Goal: Answer question/provide support: Share knowledge or assist other users

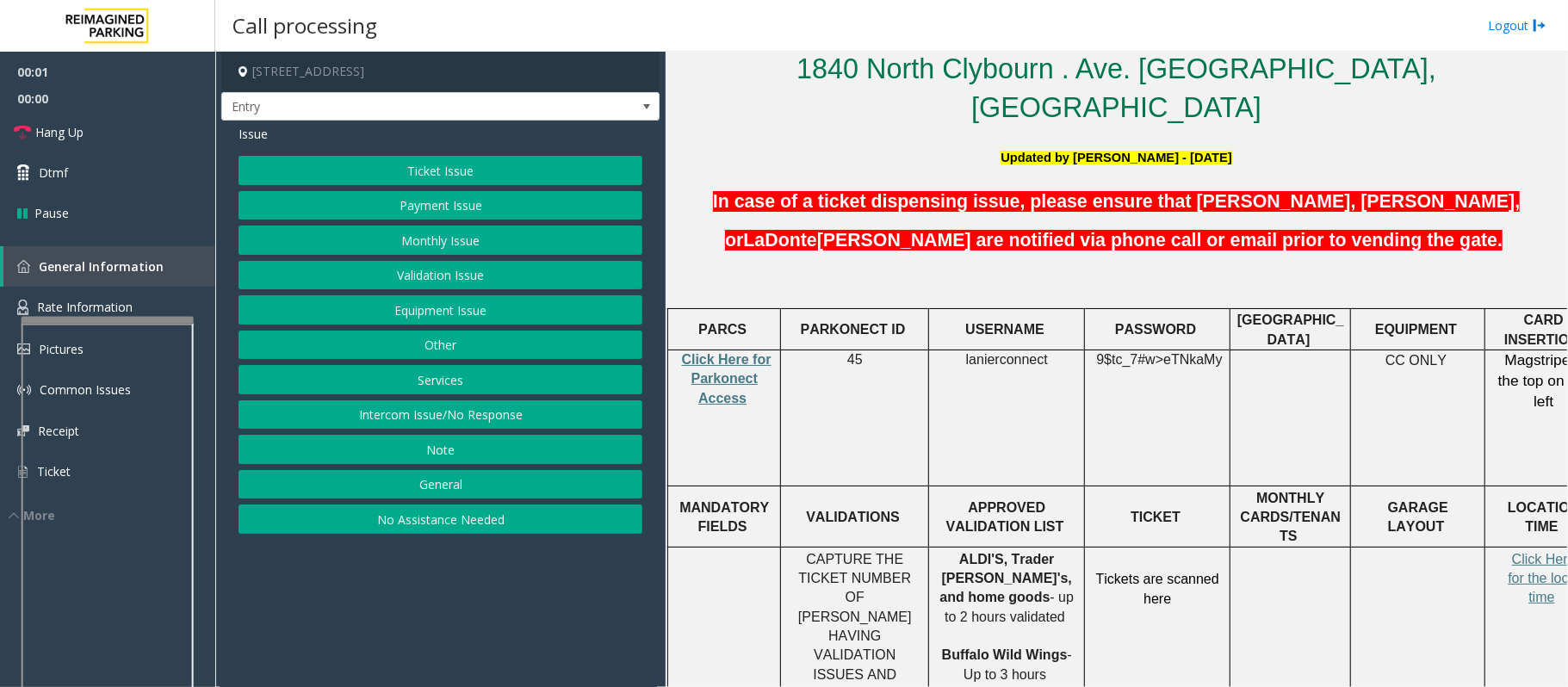
scroll to position [459, 0]
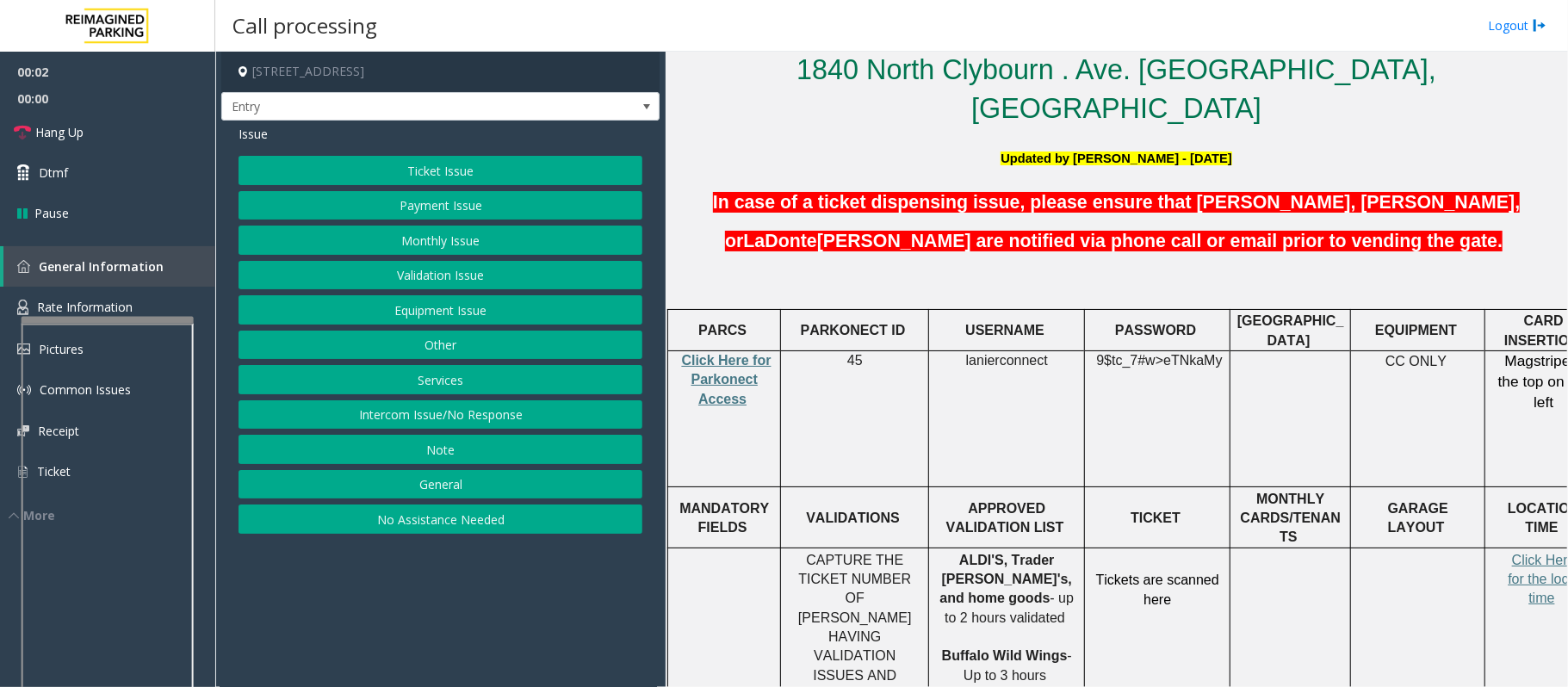
click at [724, 351] on p "Click Here for Parkonect Access" at bounding box center [724, 381] width 100 height 58
click at [724, 353] on span "Click Here for Parkonect Access" at bounding box center [726, 380] width 90 height 53
click at [144, 134] on link "Hang Up" at bounding box center [108, 131] width 216 height 40
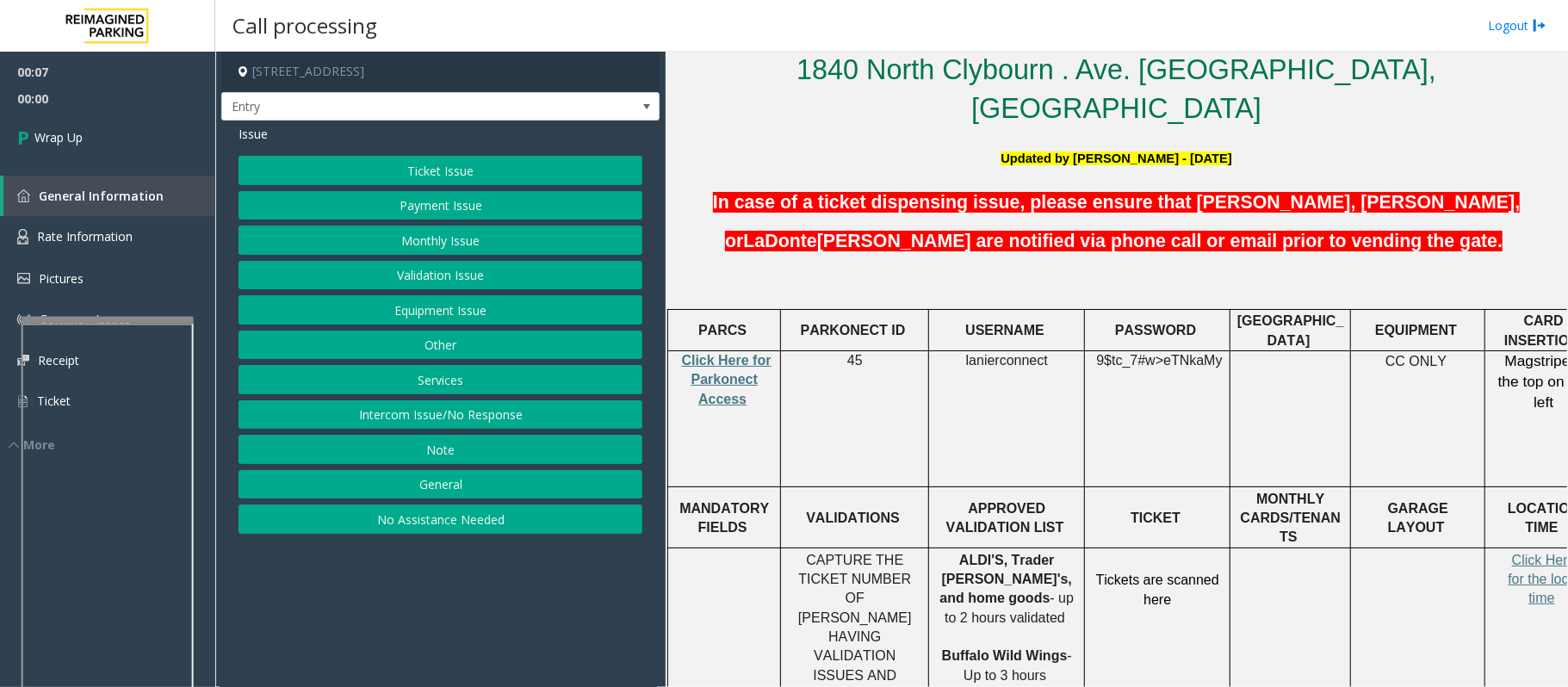
click at [458, 523] on button "No Assistance Needed" at bounding box center [440, 518] width 404 height 29
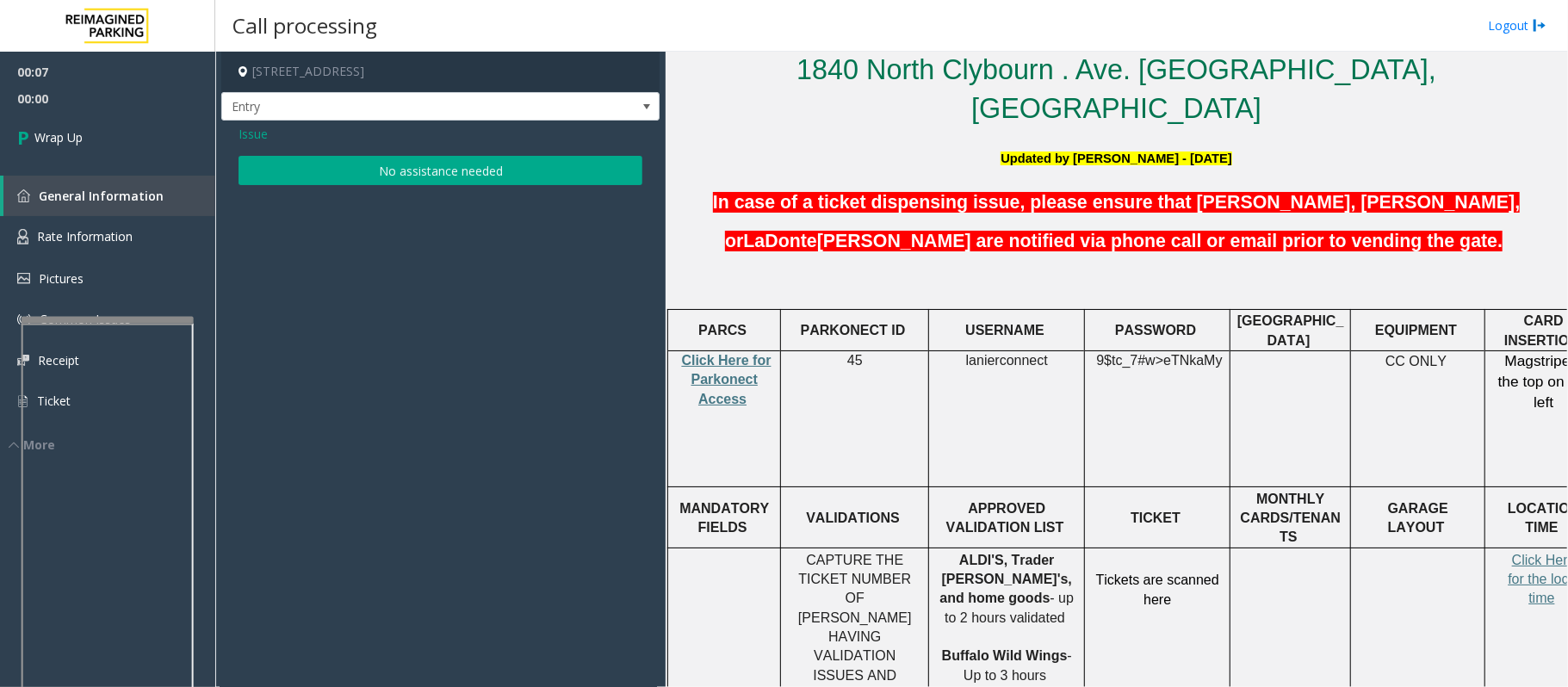
click at [370, 159] on button "No assistance needed" at bounding box center [440, 170] width 404 height 29
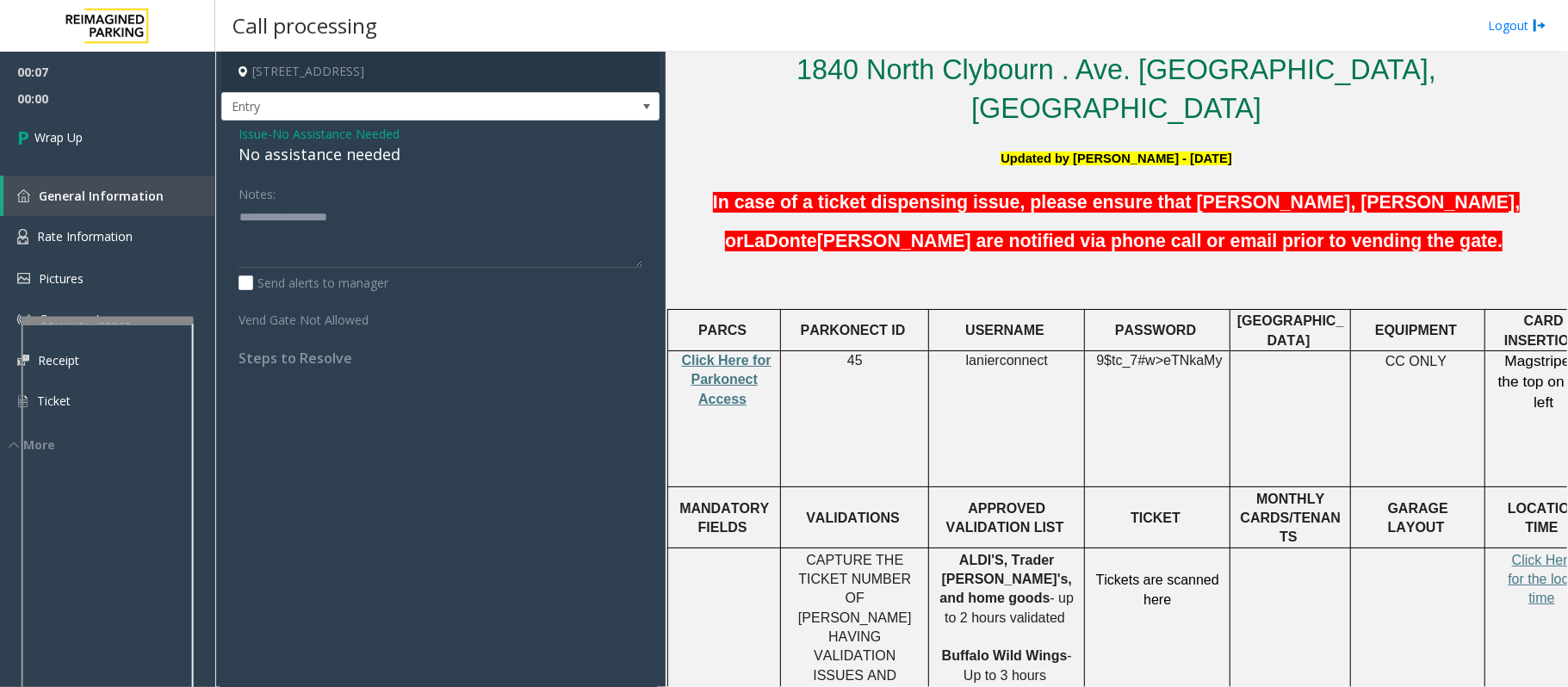
click at [328, 150] on div "No assistance needed" at bounding box center [440, 154] width 404 height 23
type textarea "**********"
click at [132, 152] on link "Wrap Up" at bounding box center [108, 137] width 216 height 51
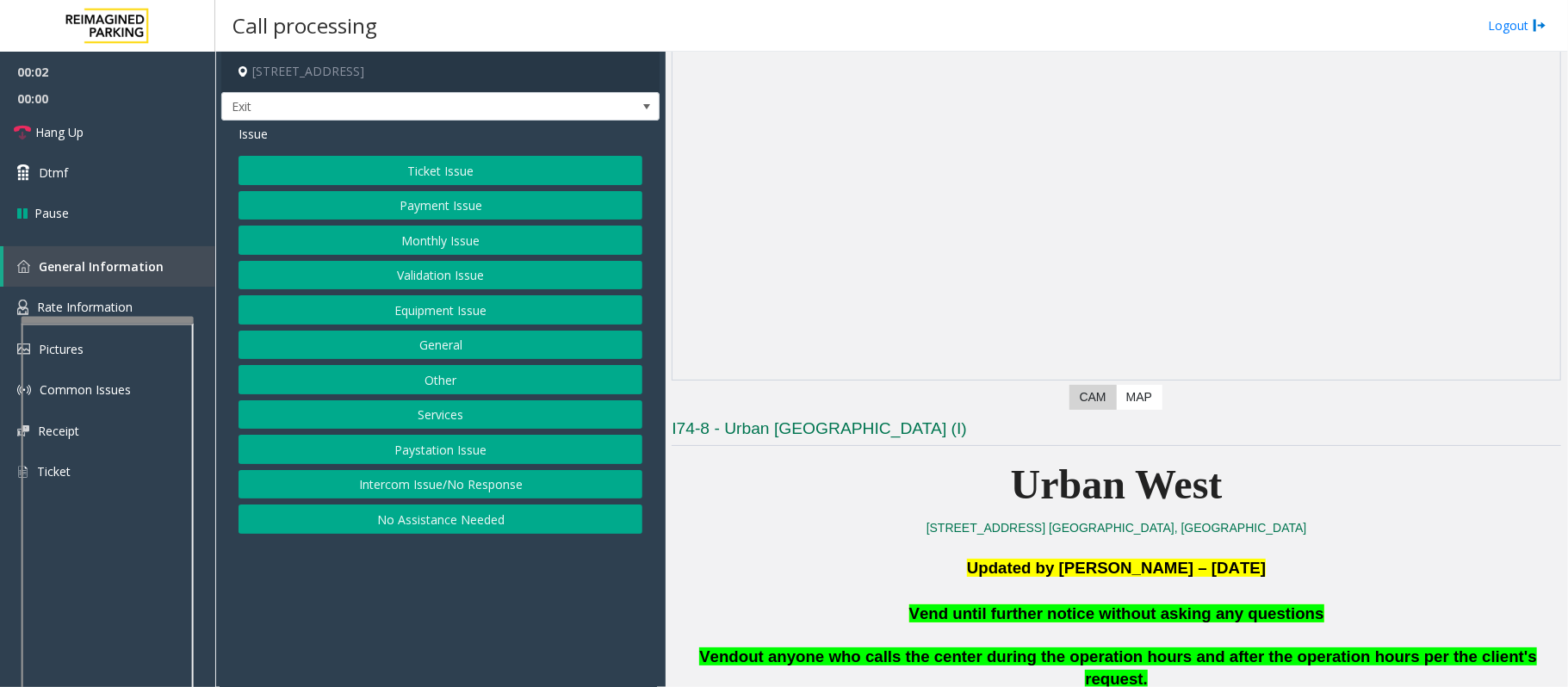
scroll to position [459, 0]
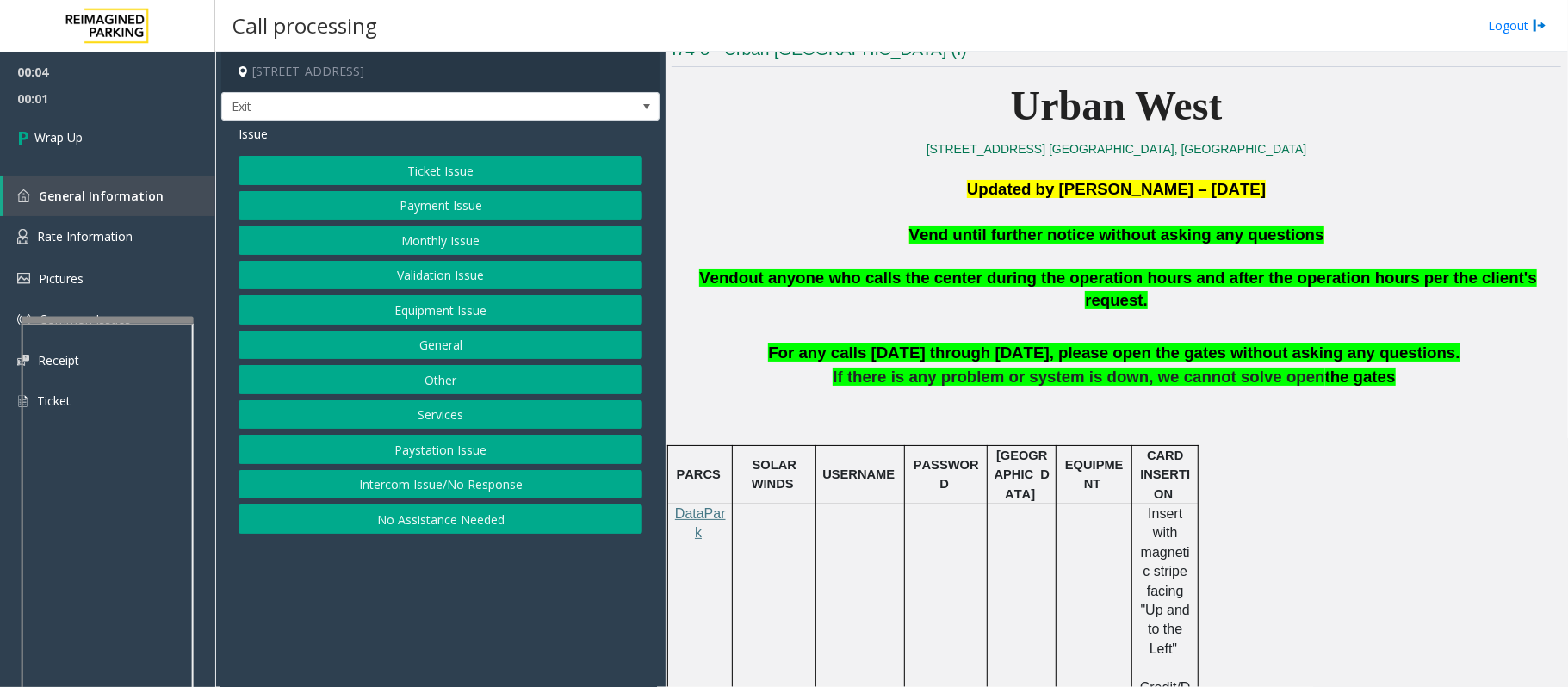
click at [487, 490] on button "Intercom Issue/No Response" at bounding box center [440, 485] width 404 height 29
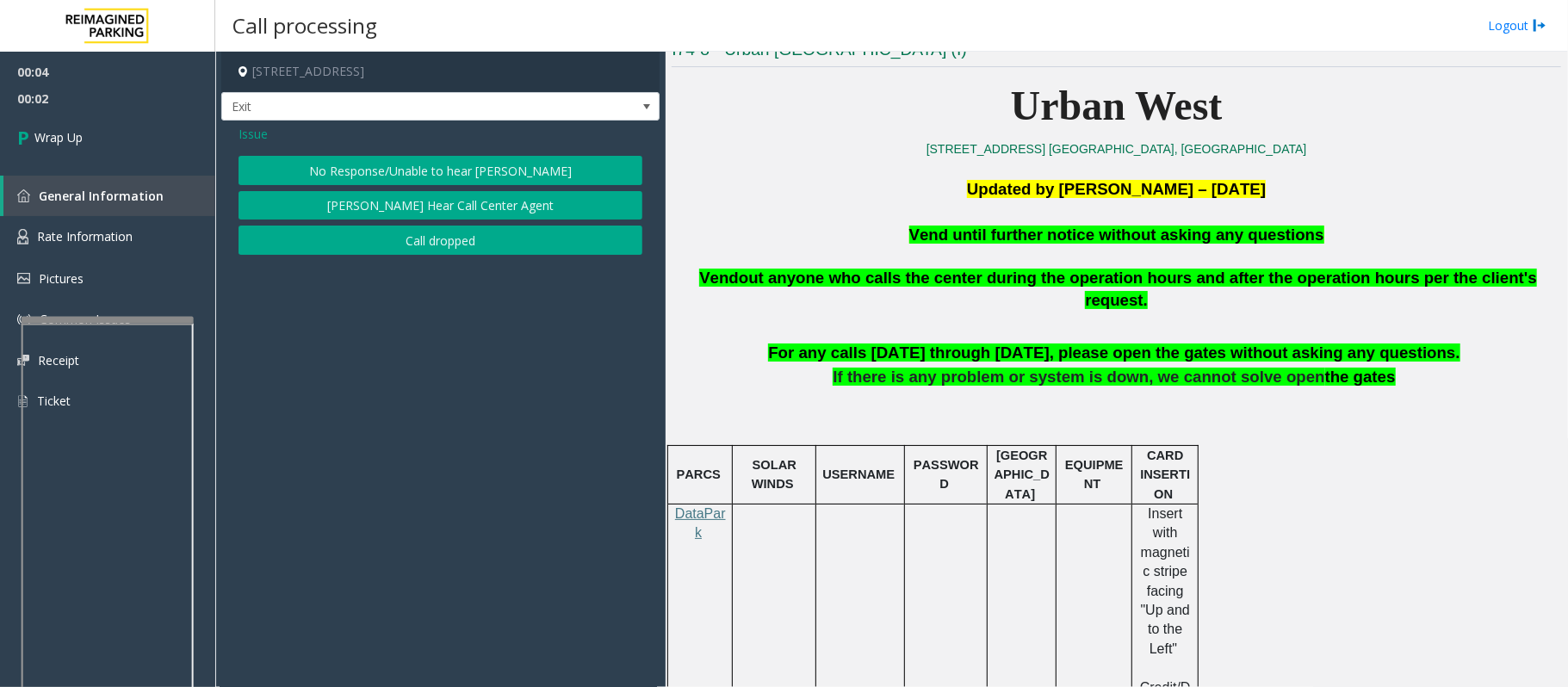
click at [436, 251] on button "Call dropped" at bounding box center [440, 240] width 404 height 29
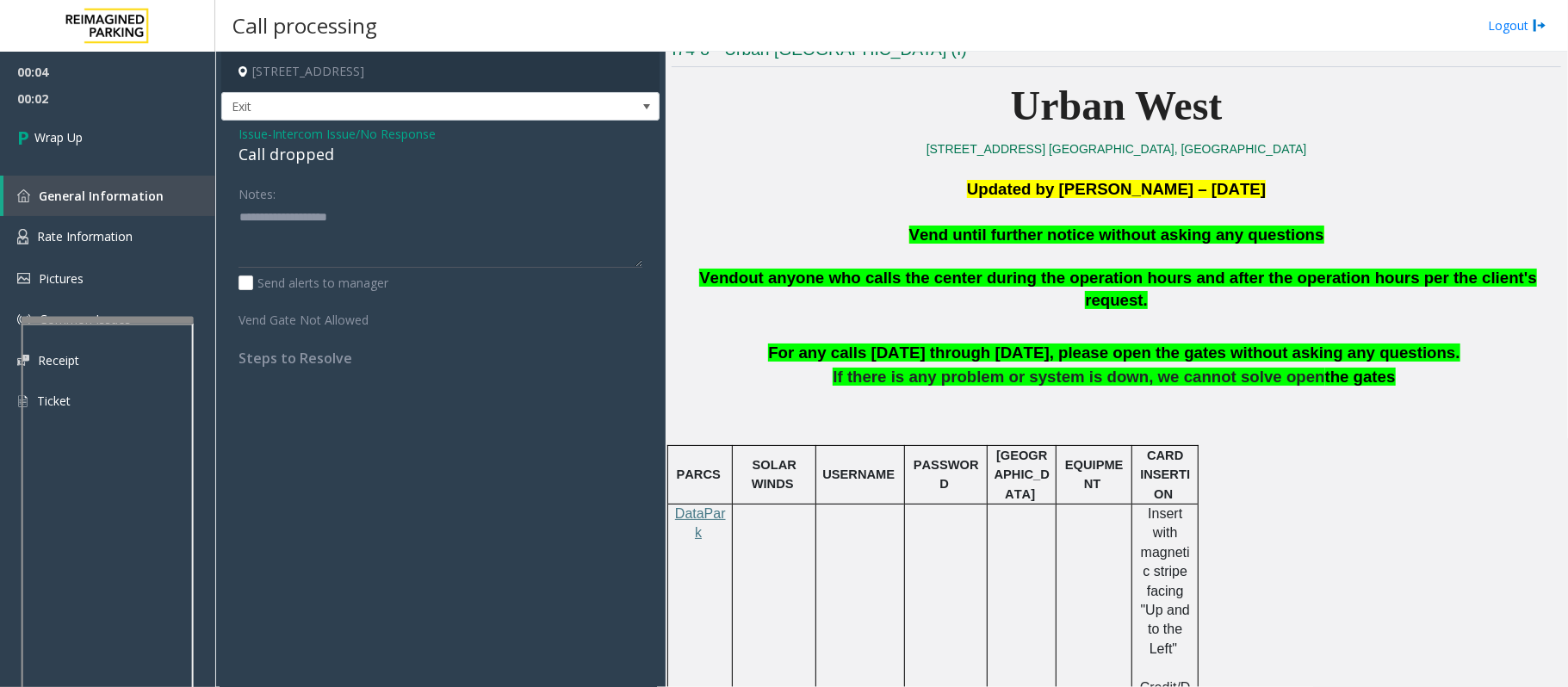
click at [308, 162] on div "Call dropped" at bounding box center [440, 154] width 404 height 23
type textarea "**********"
click at [142, 162] on link "Wrap Up" at bounding box center [108, 137] width 216 height 51
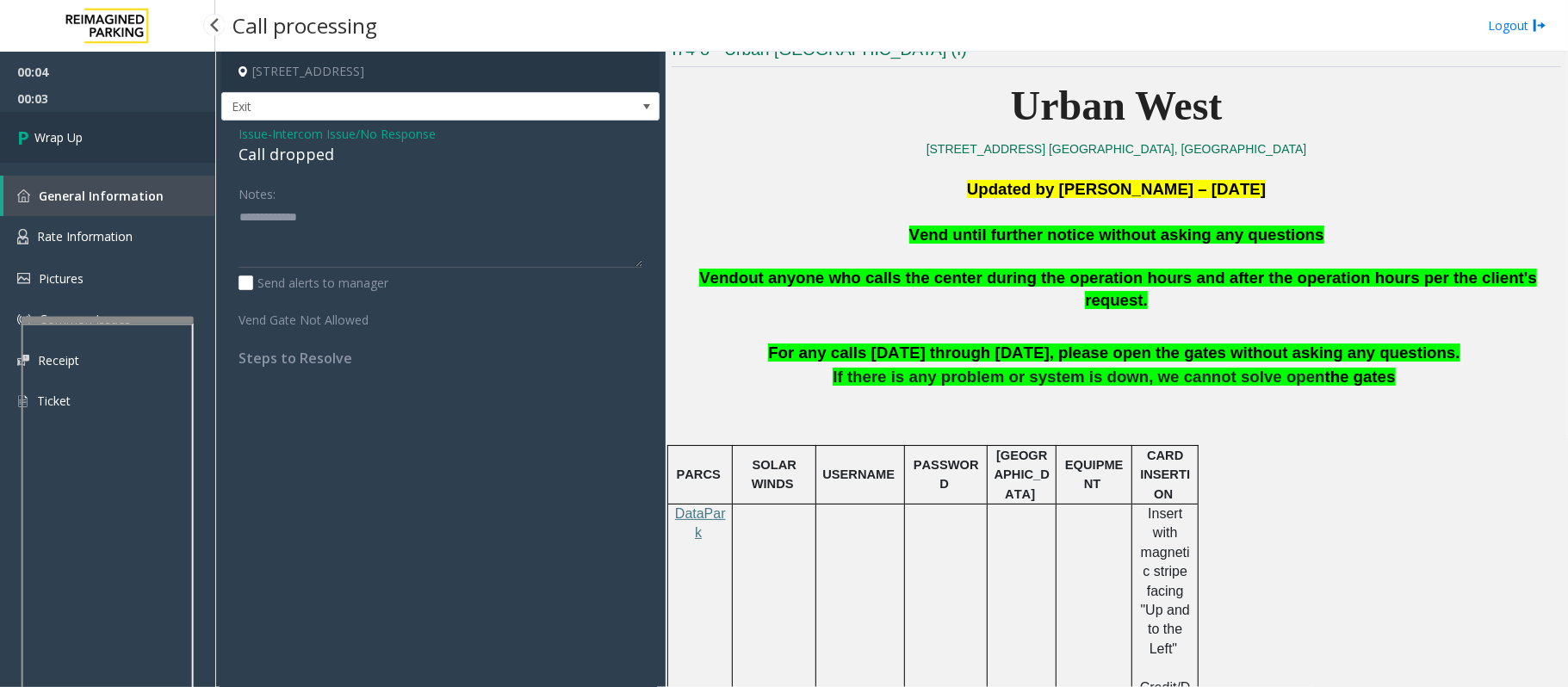
click at [142, 162] on link "Wrap Up" at bounding box center [108, 137] width 216 height 51
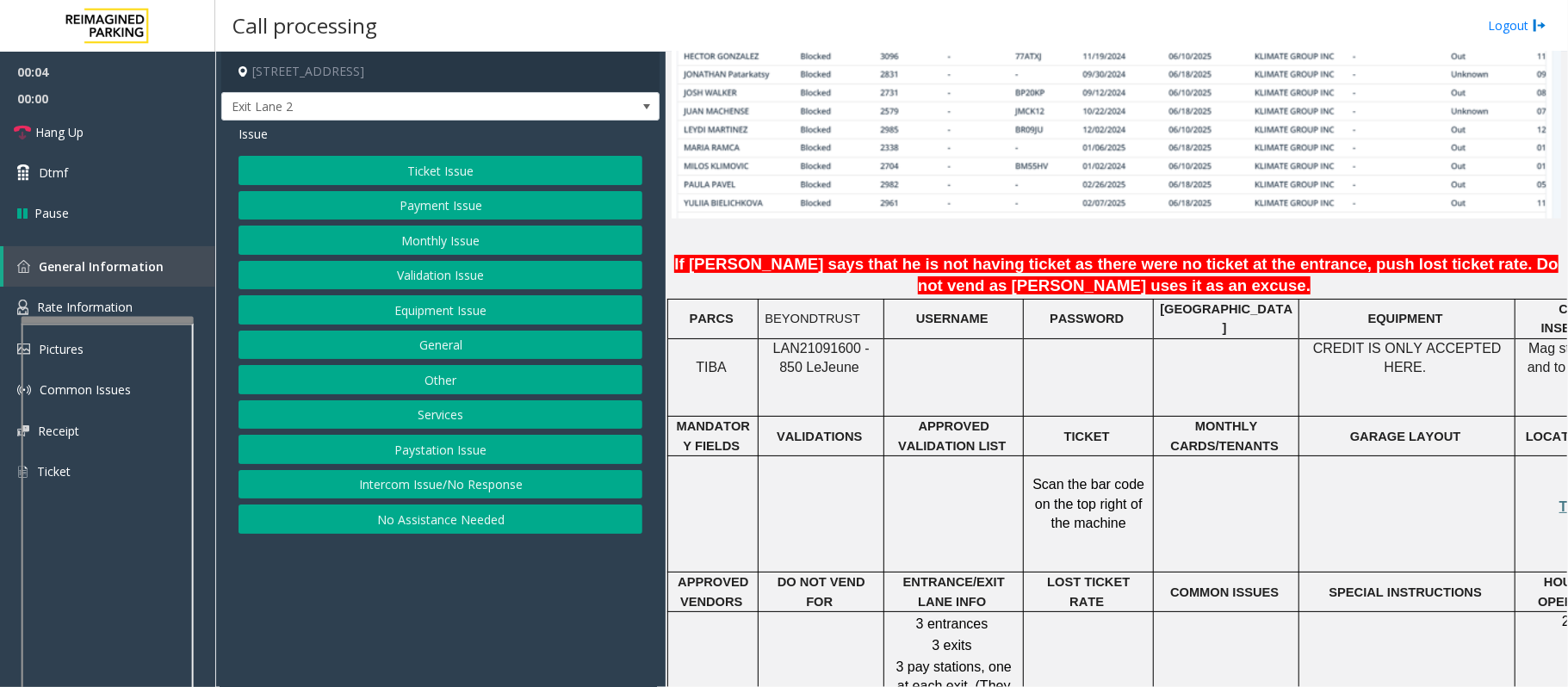
scroll to position [1378, 0]
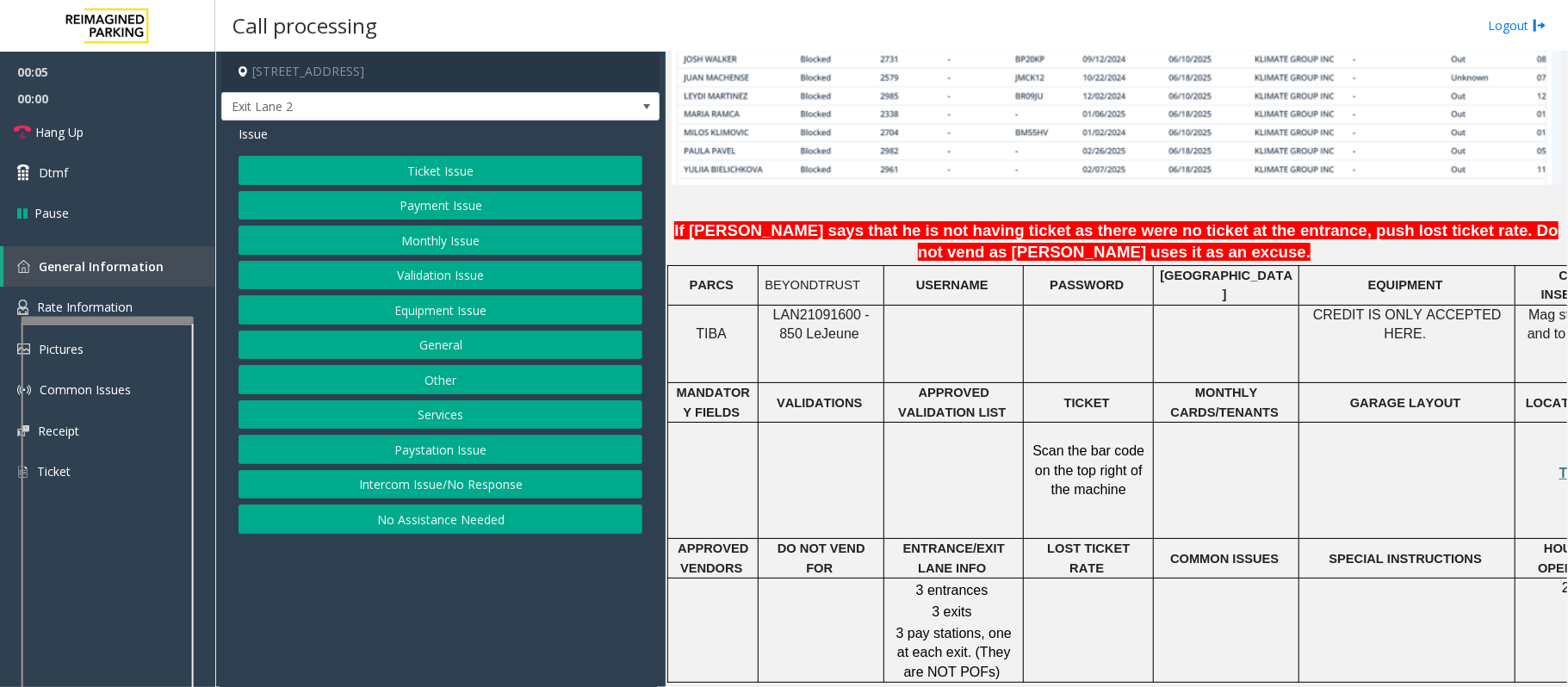
click at [808, 307] on span "LAN21091600 - 850 Le" at bounding box center [821, 324] width 97 height 34
copy span "LAN21091600"
click at [439, 276] on button "Validation Issue" at bounding box center [440, 275] width 404 height 29
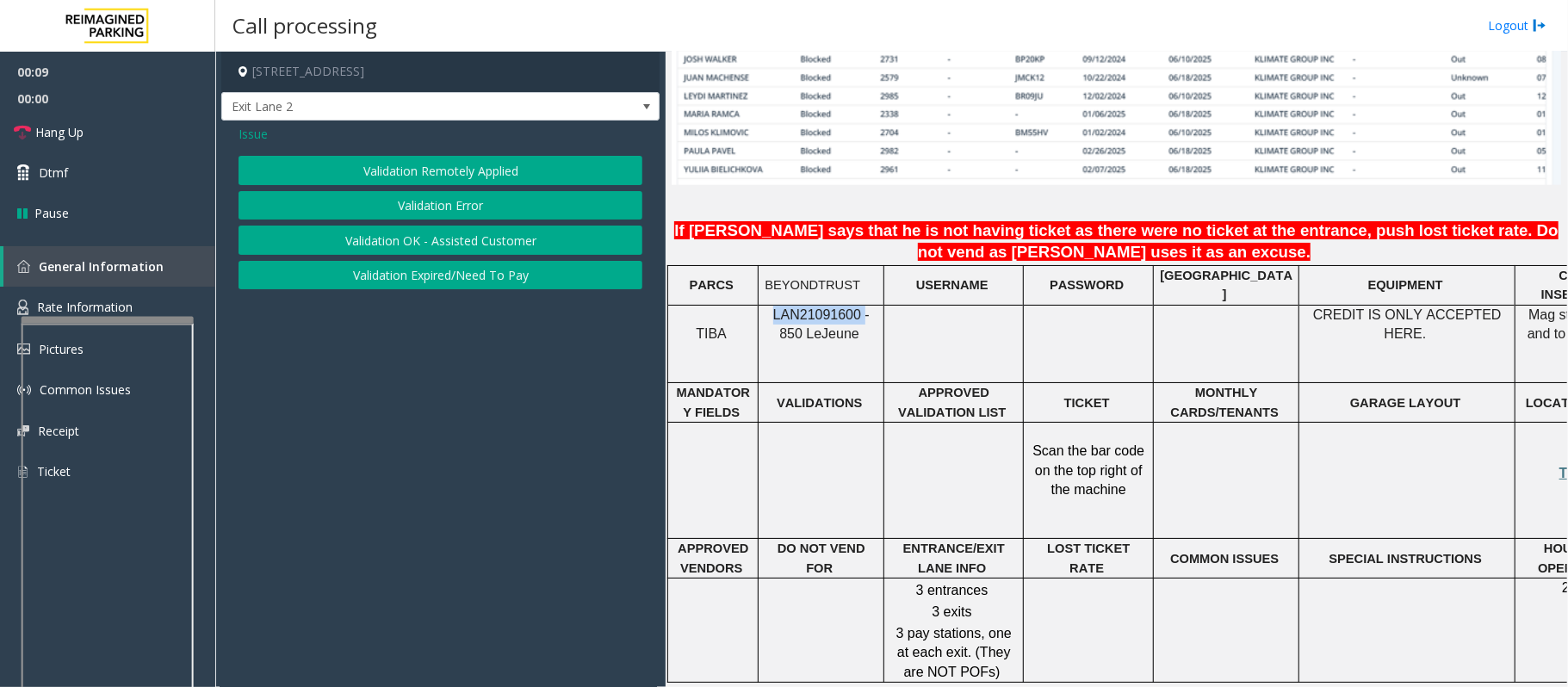
click at [439, 201] on button "Validation Error" at bounding box center [440, 205] width 404 height 29
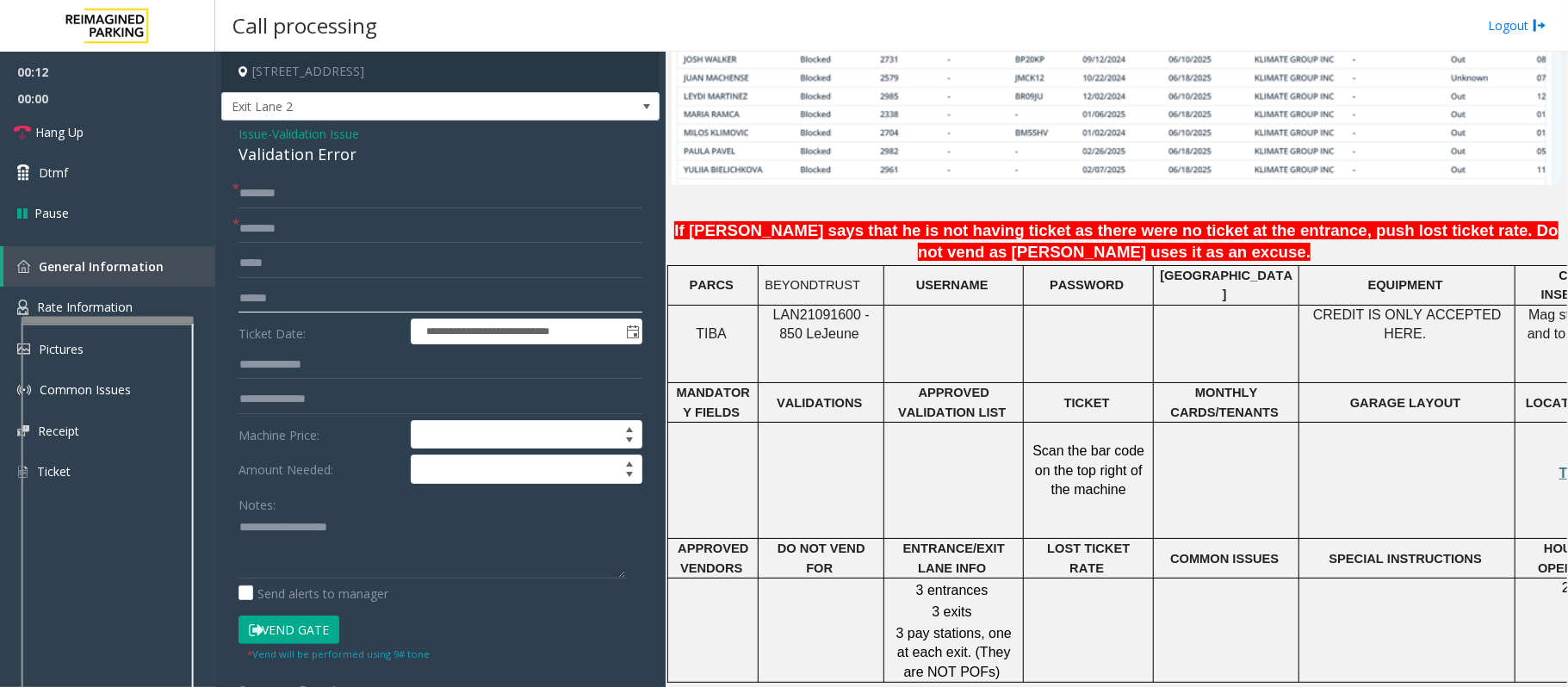
click at [307, 301] on input "text" at bounding box center [440, 298] width 404 height 29
click at [288, 301] on input "text" at bounding box center [440, 298] width 404 height 29
type input "*******"
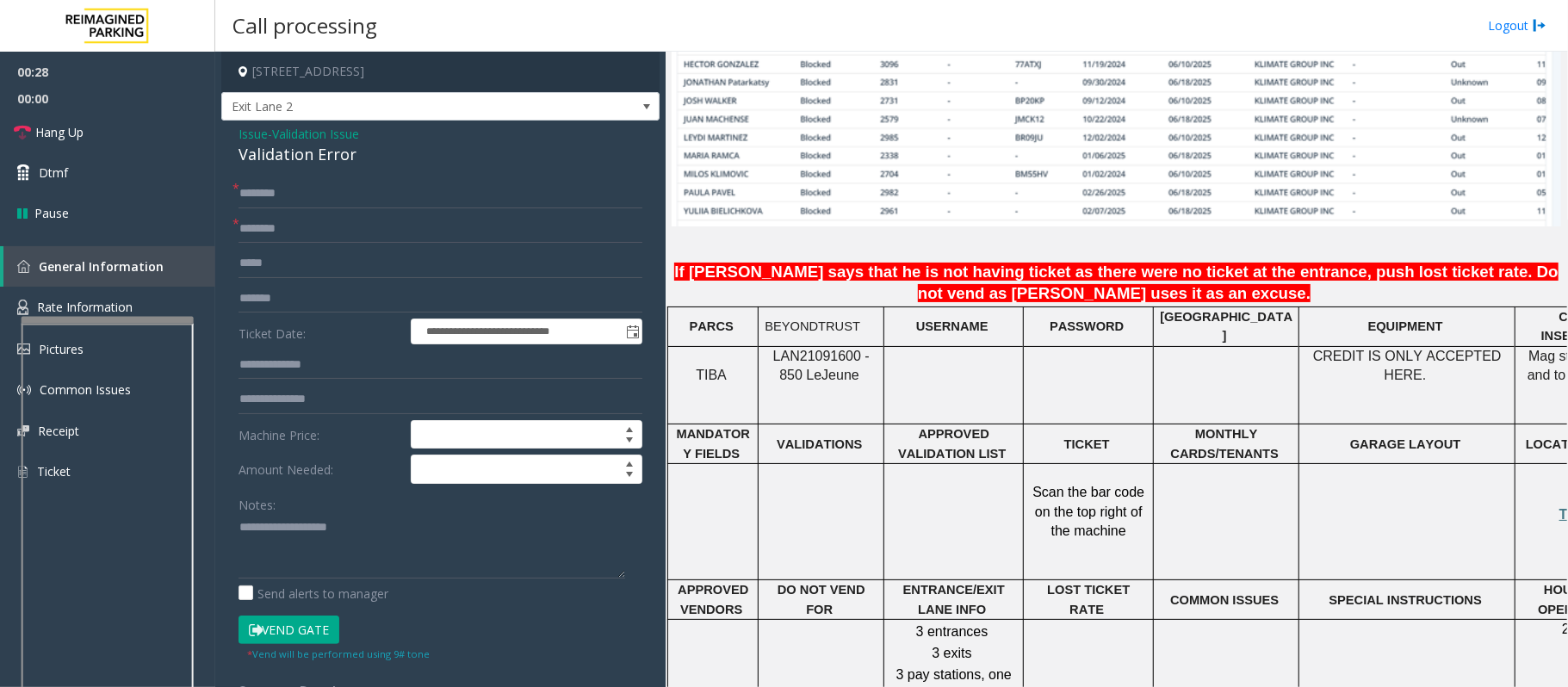
scroll to position [1262, 0]
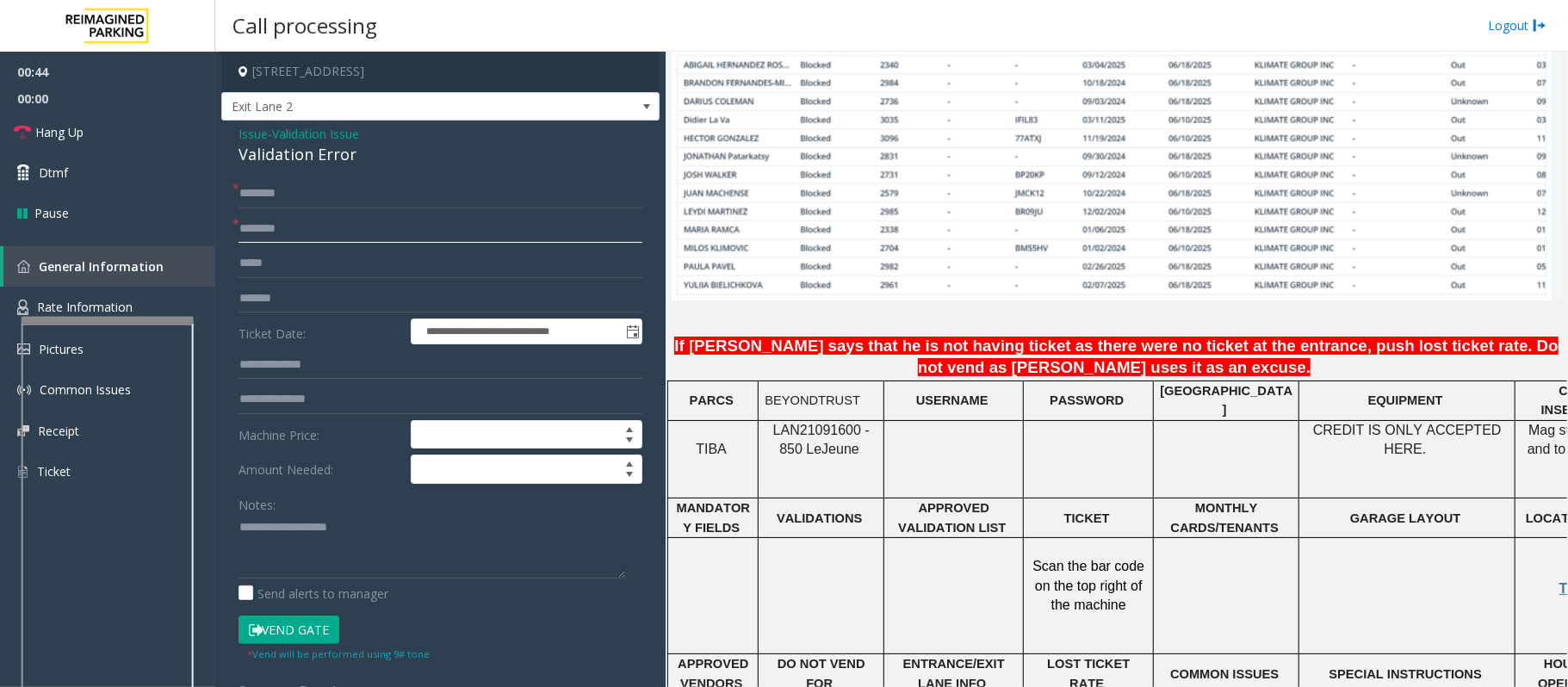
click at [301, 229] on input "text" at bounding box center [440, 229] width 404 height 29
type input "**********"
click at [288, 404] on input "text" at bounding box center [440, 399] width 404 height 29
click at [290, 368] on input "text" at bounding box center [440, 365] width 404 height 29
type input "*****"
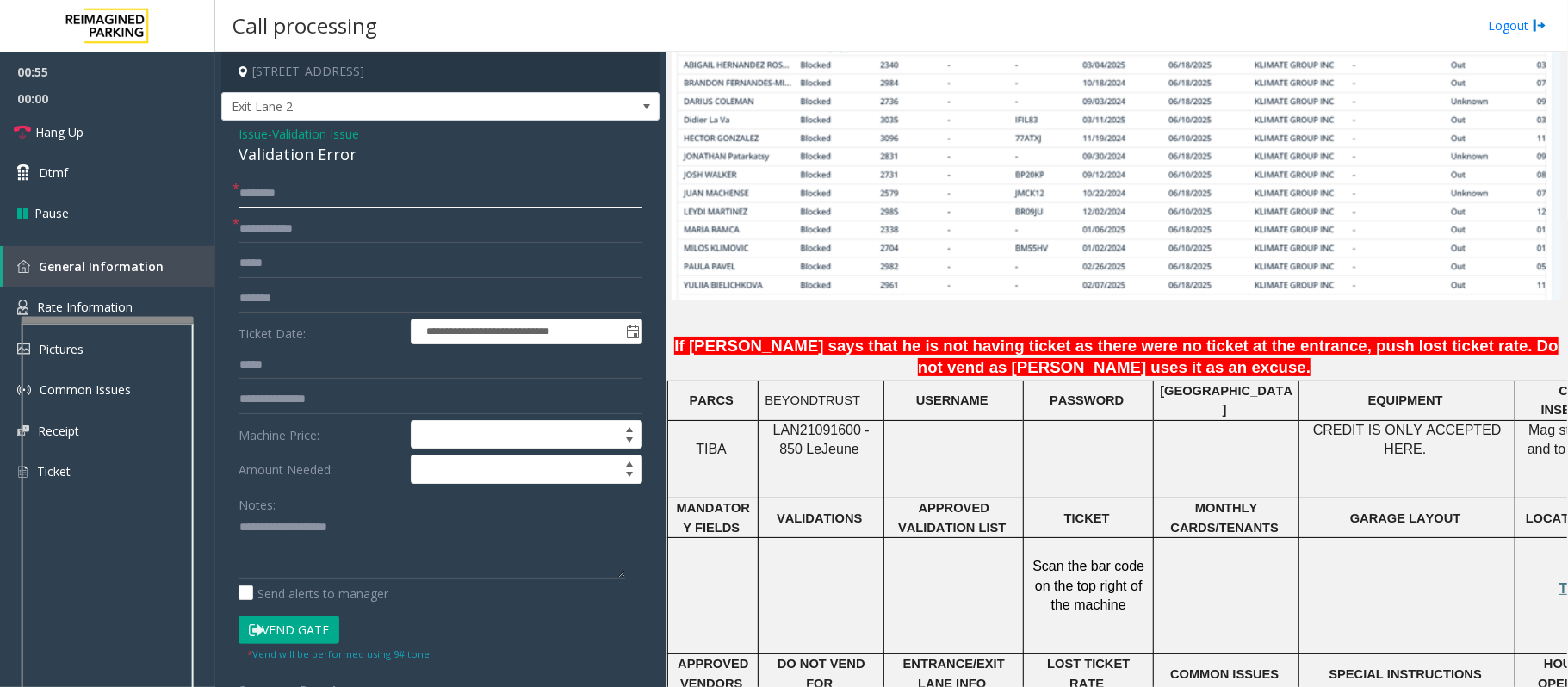
click at [276, 191] on input "text" at bounding box center [440, 193] width 404 height 29
click at [345, 200] on input "text" at bounding box center [440, 193] width 404 height 29
type input "*******"
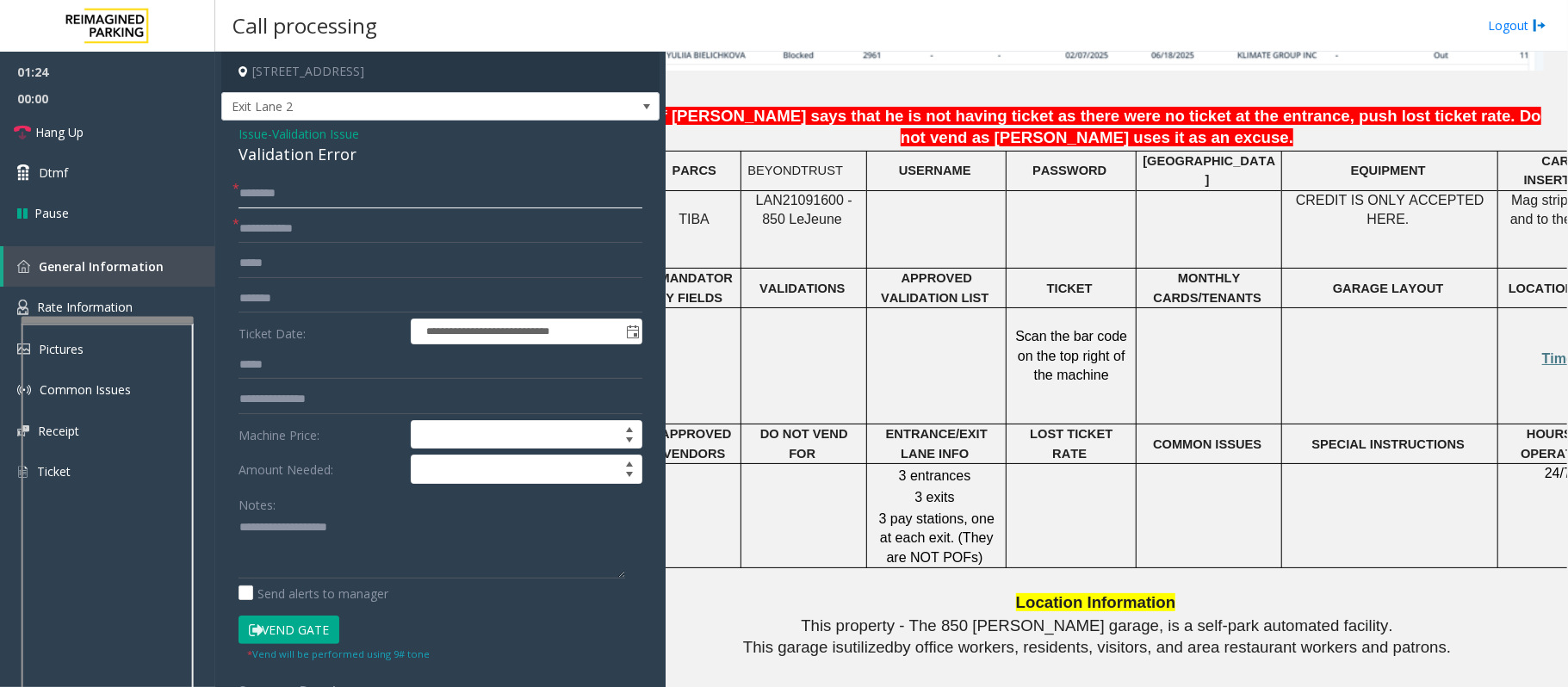
scroll to position [1492, 90]
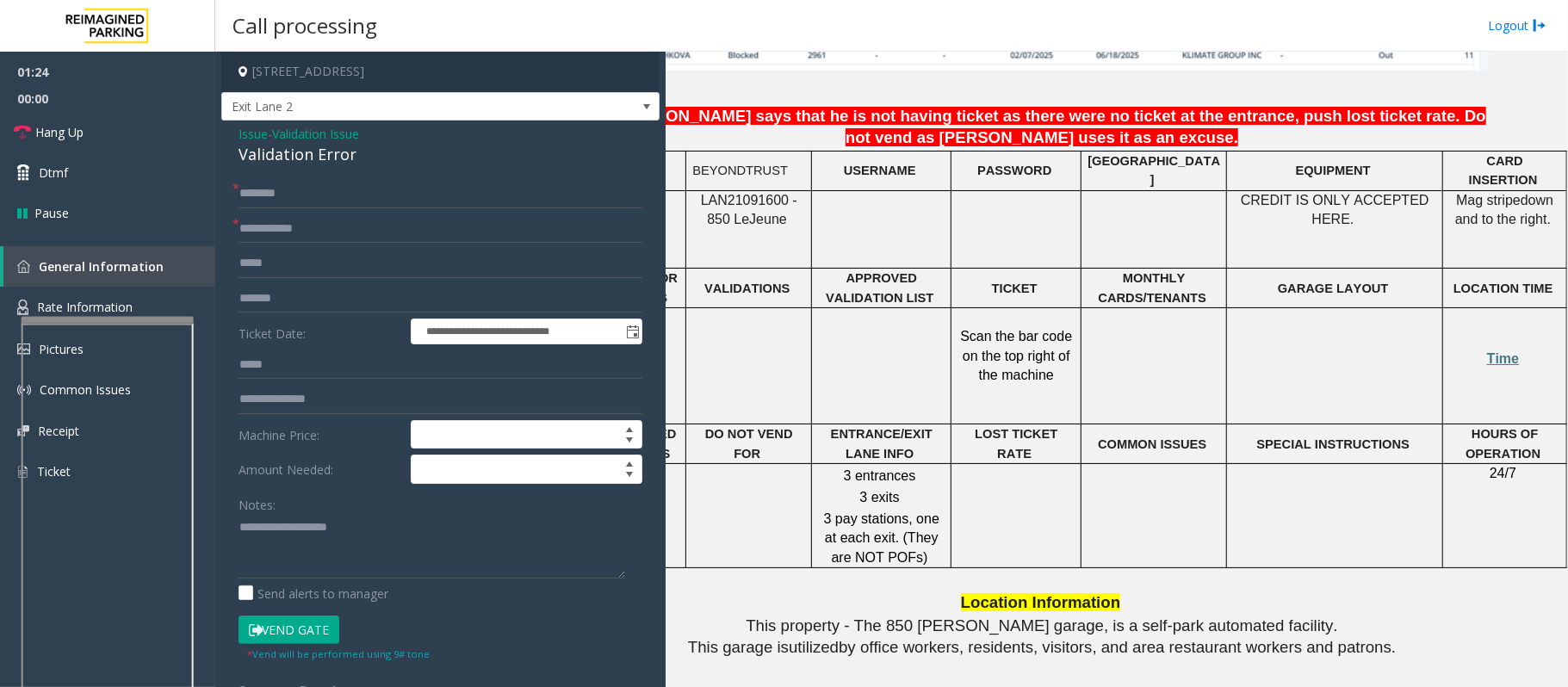
click at [1482, 337] on td "Time" at bounding box center [1504, 366] width 124 height 116
click at [1486, 351] on span "Time" at bounding box center [1502, 359] width 32 height 15
click at [292, 627] on button "Vend Gate" at bounding box center [288, 630] width 100 height 29
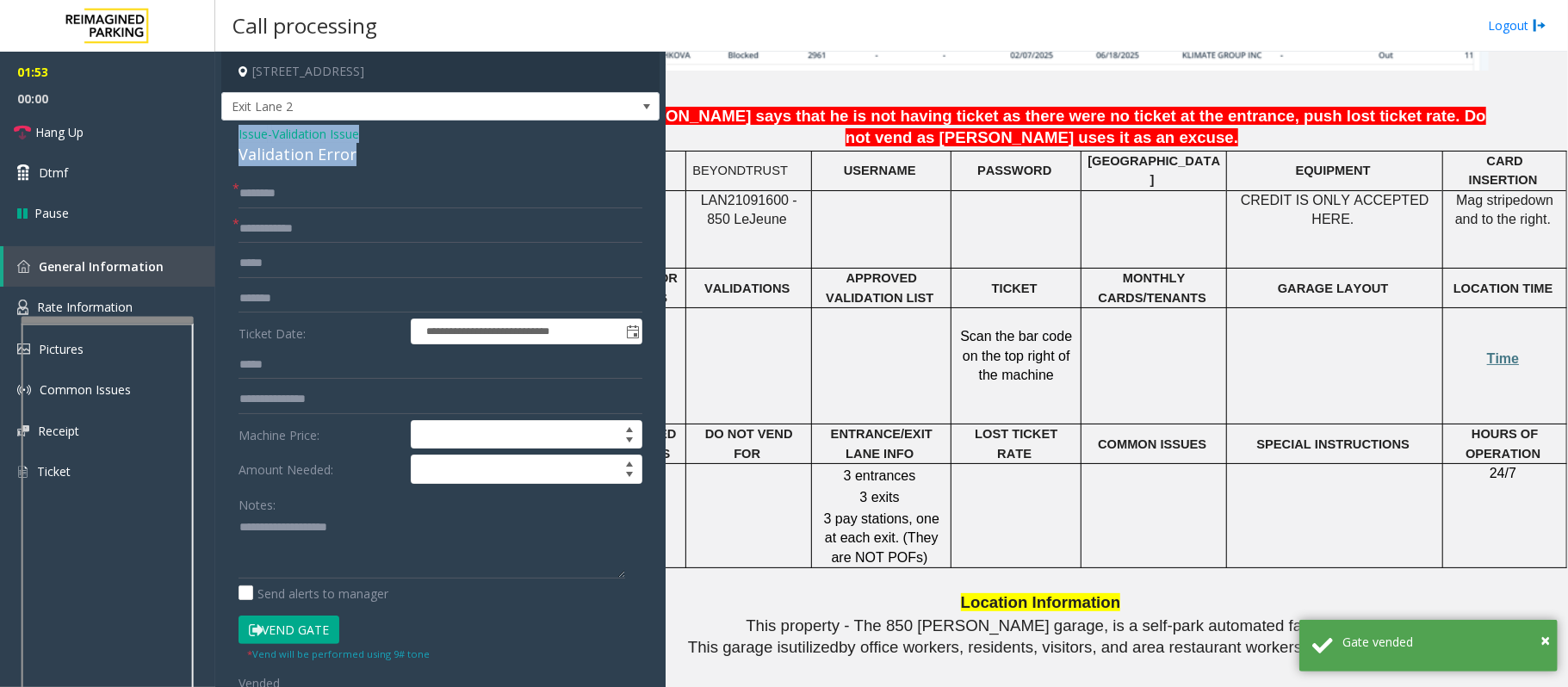
drag, startPoint x: 369, startPoint y: 155, endPoint x: 236, endPoint y: 131, distance: 135.1
click at [236, 131] on div "**********" at bounding box center [441, 635] width 439 height 1030
click at [358, 555] on textarea at bounding box center [431, 545] width 386 height 65
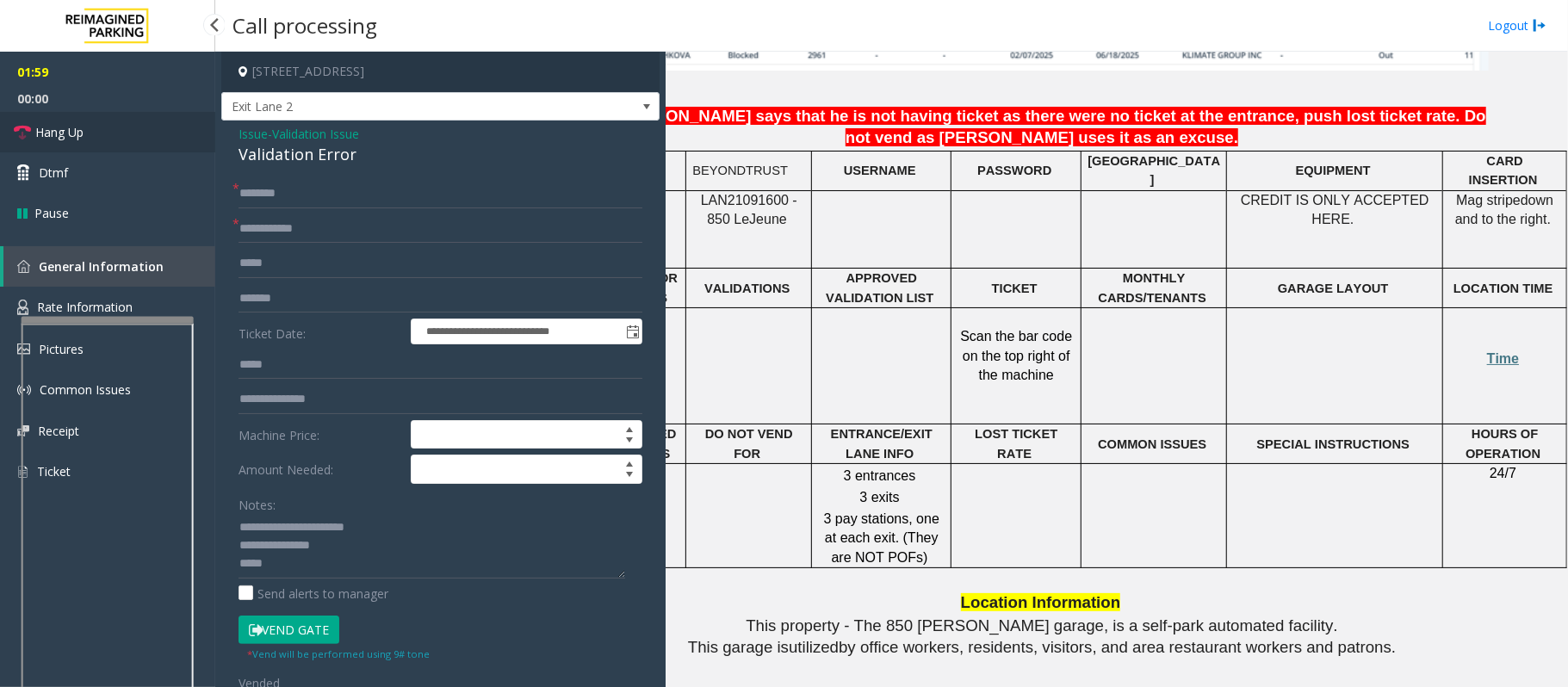
click at [114, 132] on link "Hang Up" at bounding box center [108, 131] width 216 height 40
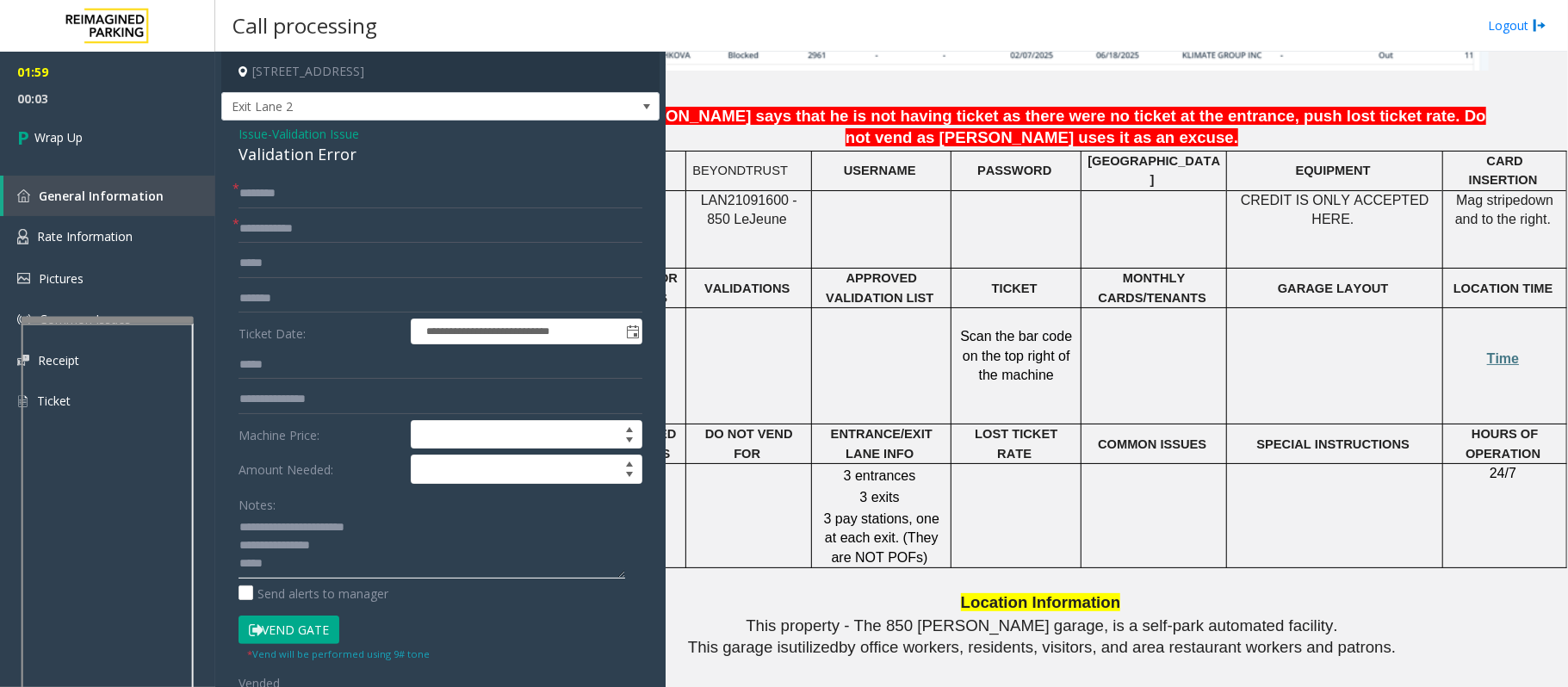
click at [279, 565] on textarea at bounding box center [431, 545] width 386 height 65
paste textarea "**********"
type textarea "**********"
click at [63, 135] on span "Wrap Up" at bounding box center [58, 137] width 48 height 18
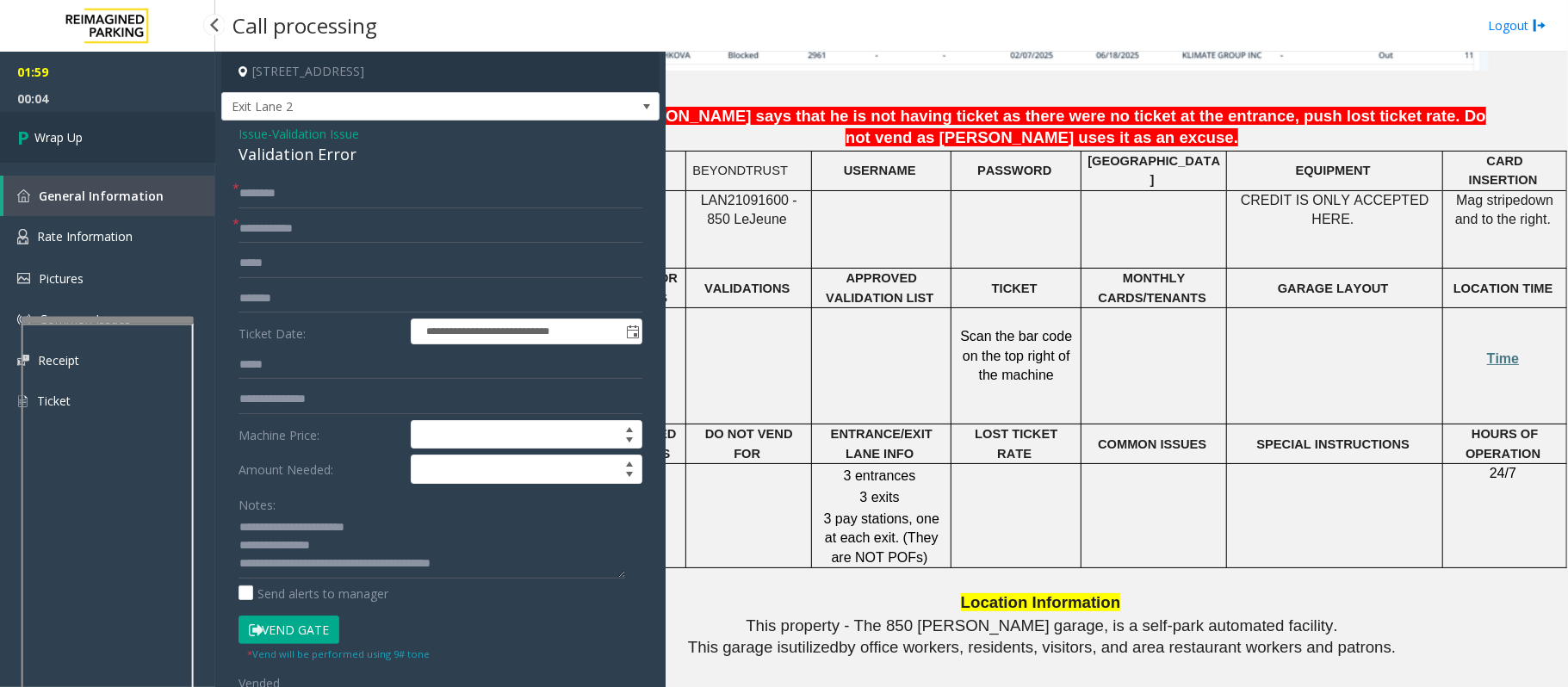
click at [63, 135] on span "Wrap Up" at bounding box center [58, 137] width 48 height 18
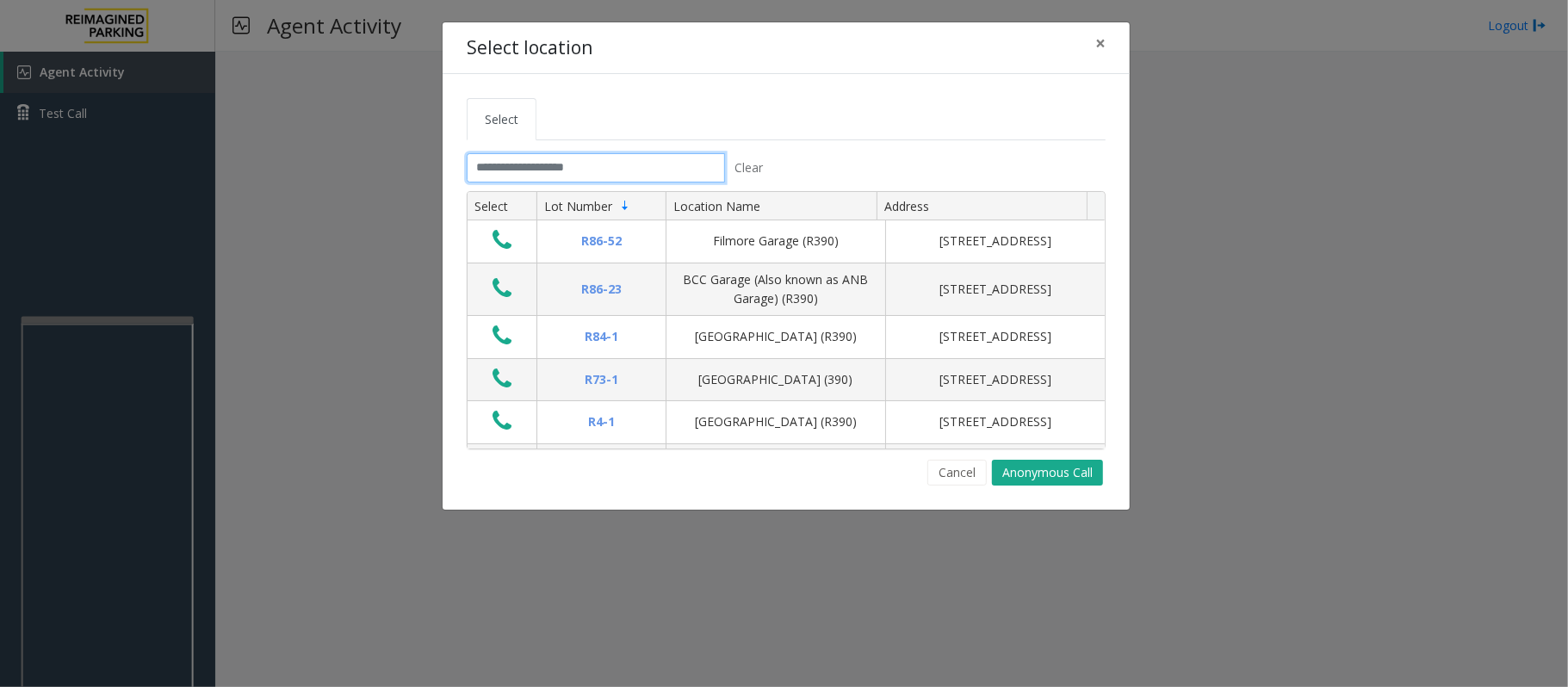
click at [522, 159] on input "text" at bounding box center [596, 167] width 259 height 29
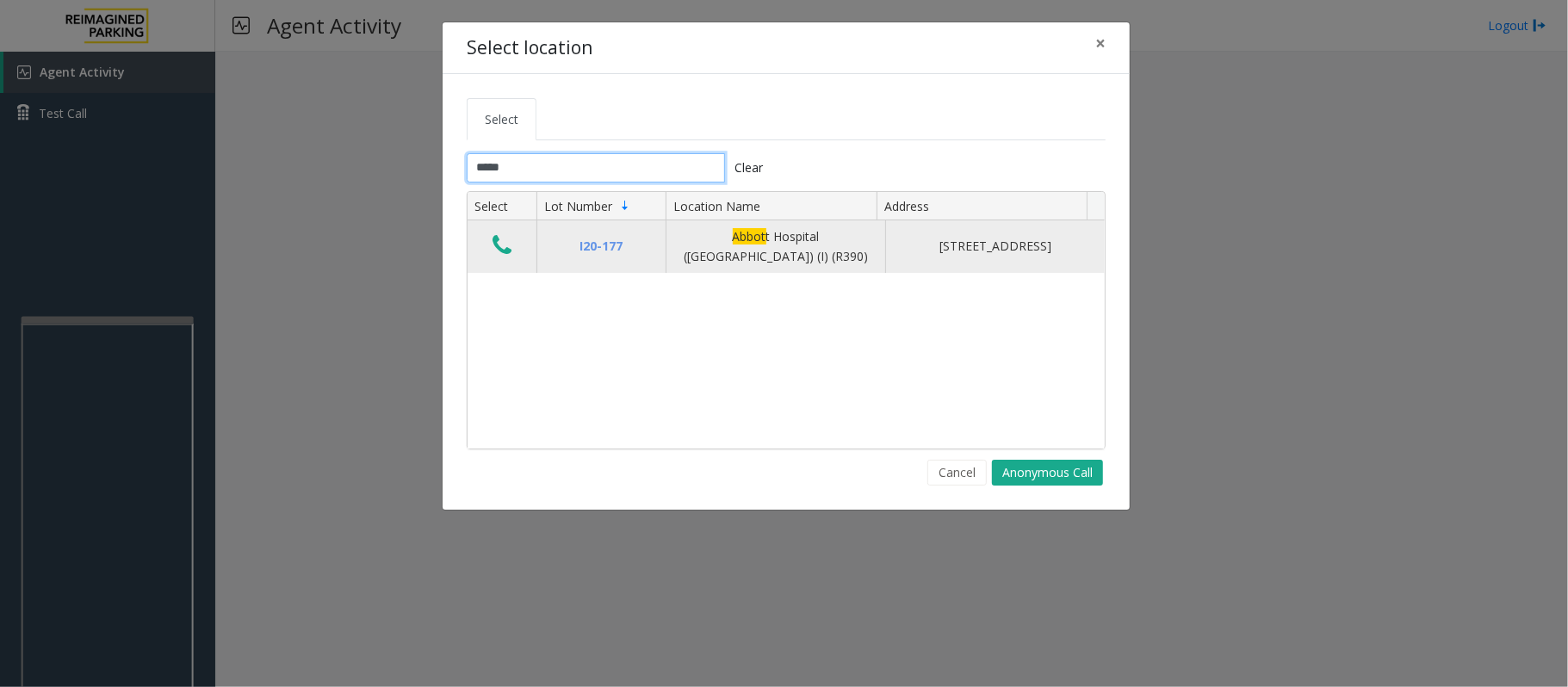
type input "*****"
click at [501, 246] on icon "Data table" at bounding box center [501, 246] width 19 height 24
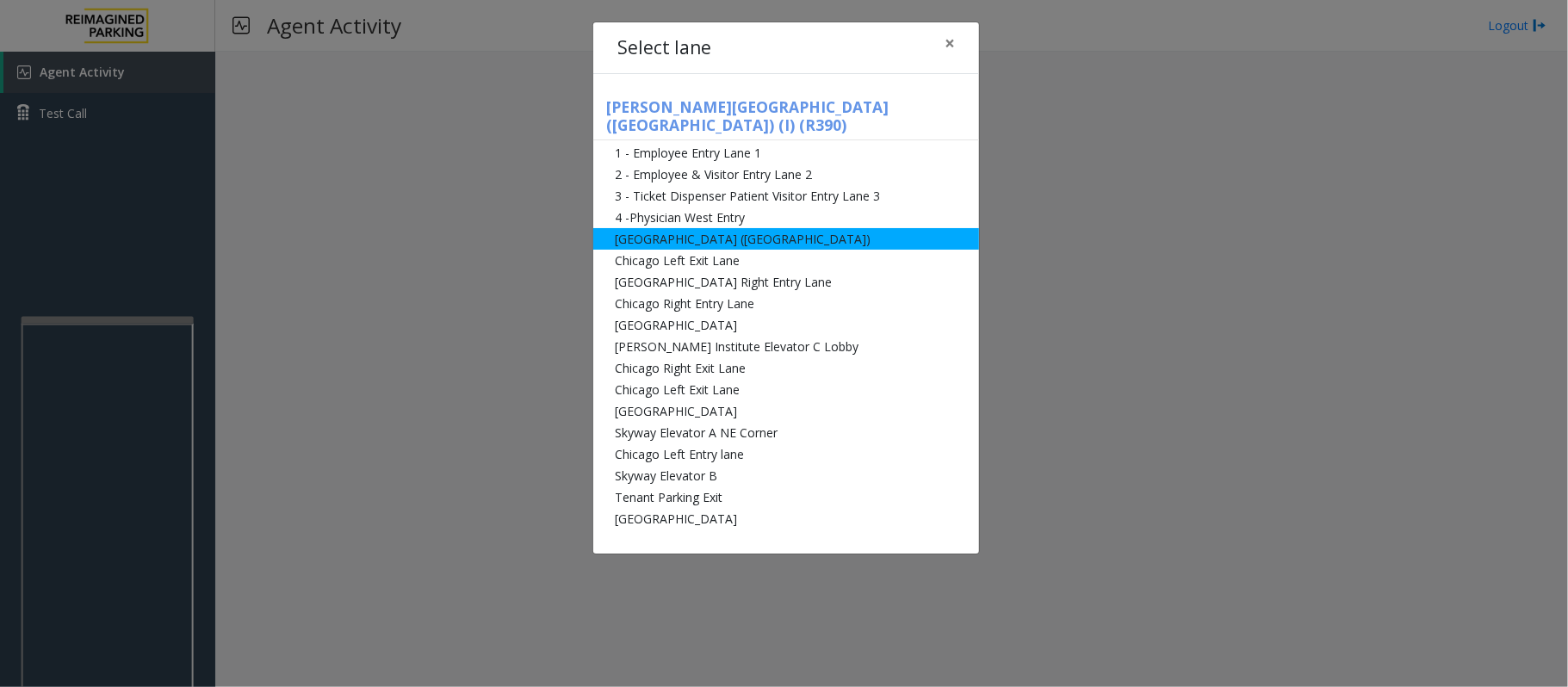
click at [699, 228] on li "[GEOGRAPHIC_DATA] ([GEOGRAPHIC_DATA])" at bounding box center [785, 238] width 385 height 22
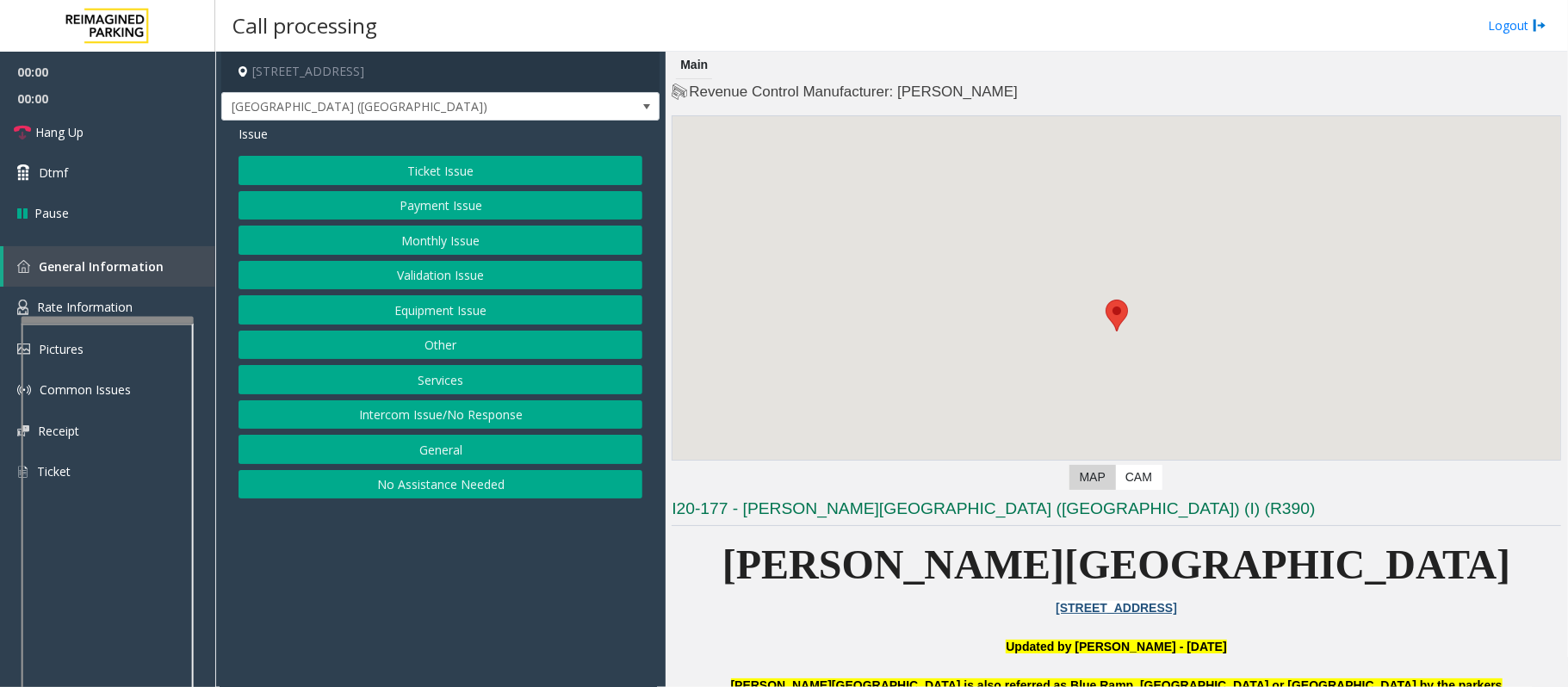
click at [449, 167] on button "Ticket Issue" at bounding box center [440, 170] width 404 height 29
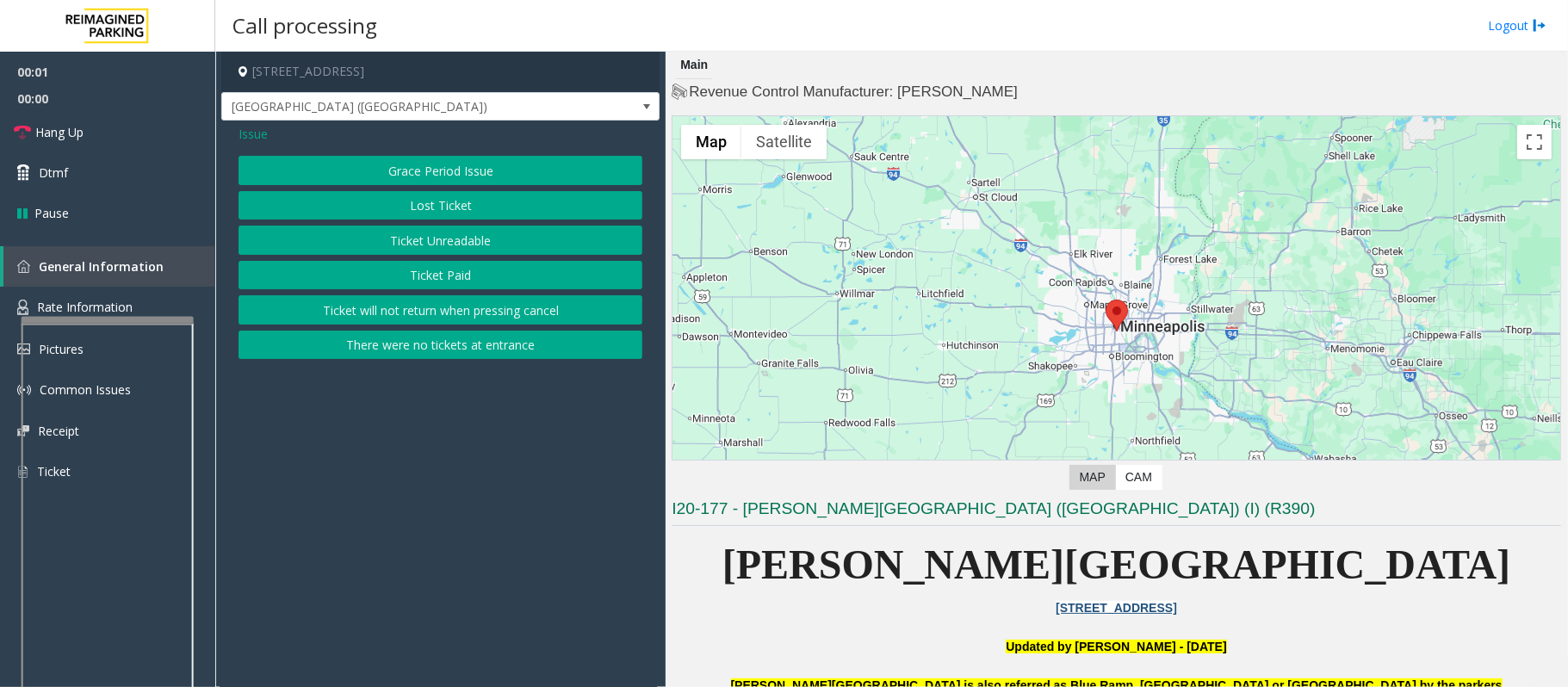
click at [445, 235] on button "Ticket Unreadable" at bounding box center [440, 240] width 404 height 29
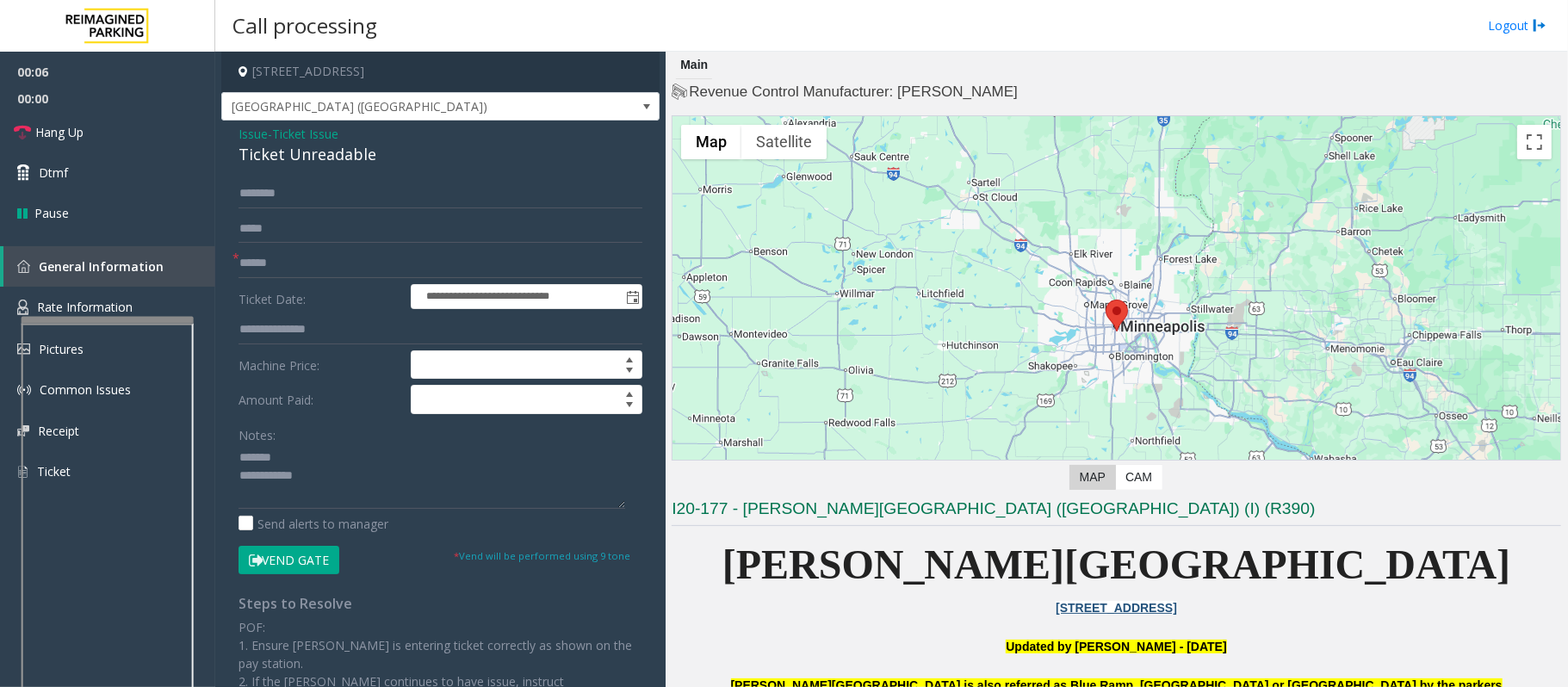
click at [284, 160] on div "Ticket Unreadable" at bounding box center [440, 154] width 404 height 23
click at [270, 477] on textarea at bounding box center [431, 476] width 386 height 65
type textarea "**********"
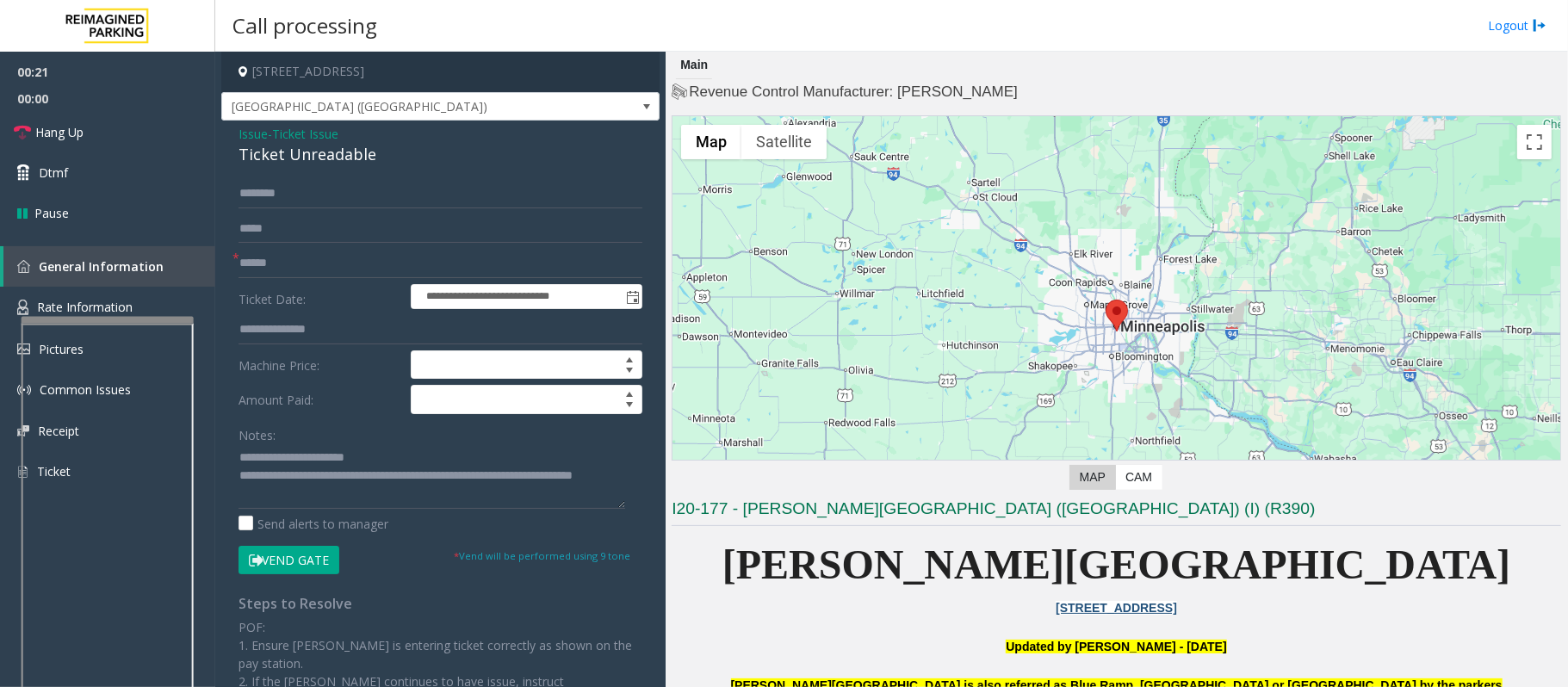
click at [286, 561] on button "Vend Gate" at bounding box center [288, 560] width 100 height 29
type input "**"
click at [125, 122] on link "Hang Up" at bounding box center [108, 131] width 216 height 40
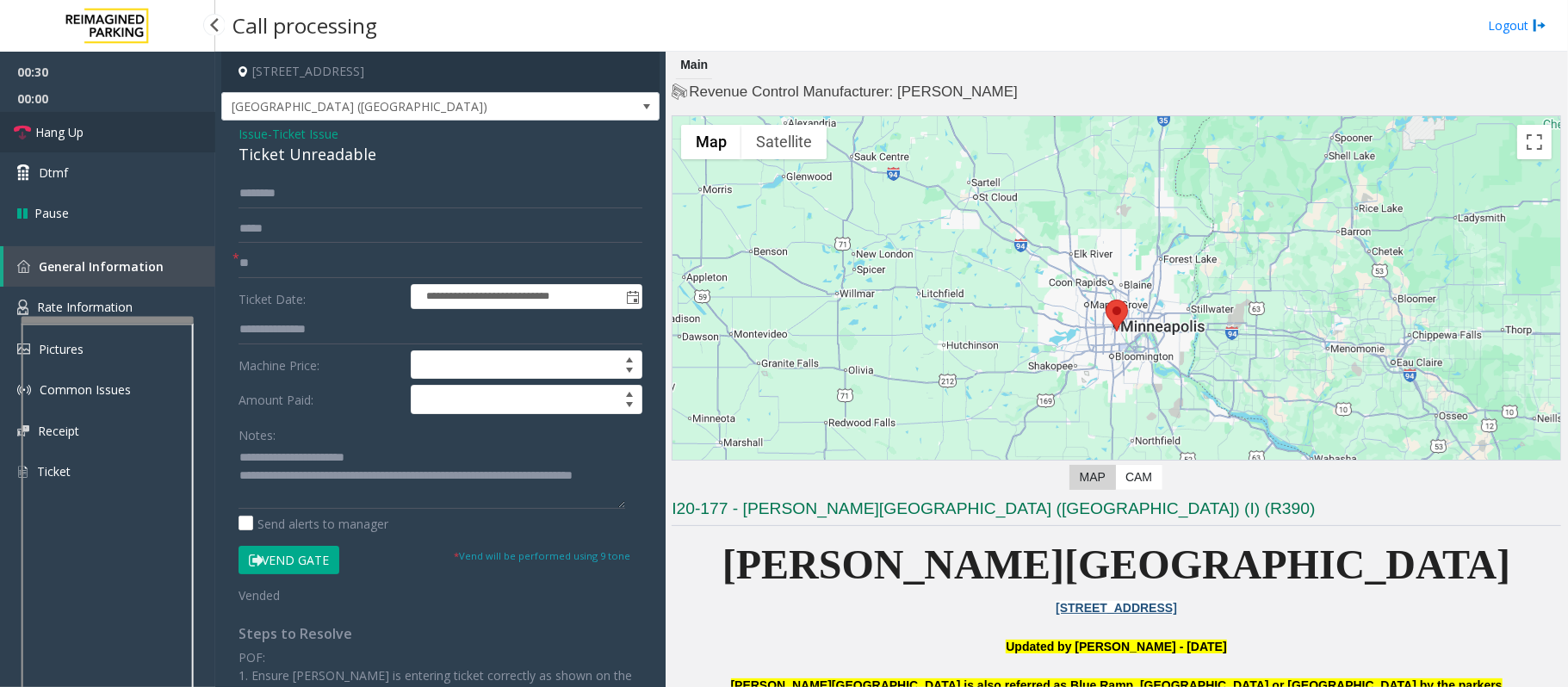
click at [125, 122] on link "Hang Up" at bounding box center [108, 131] width 216 height 40
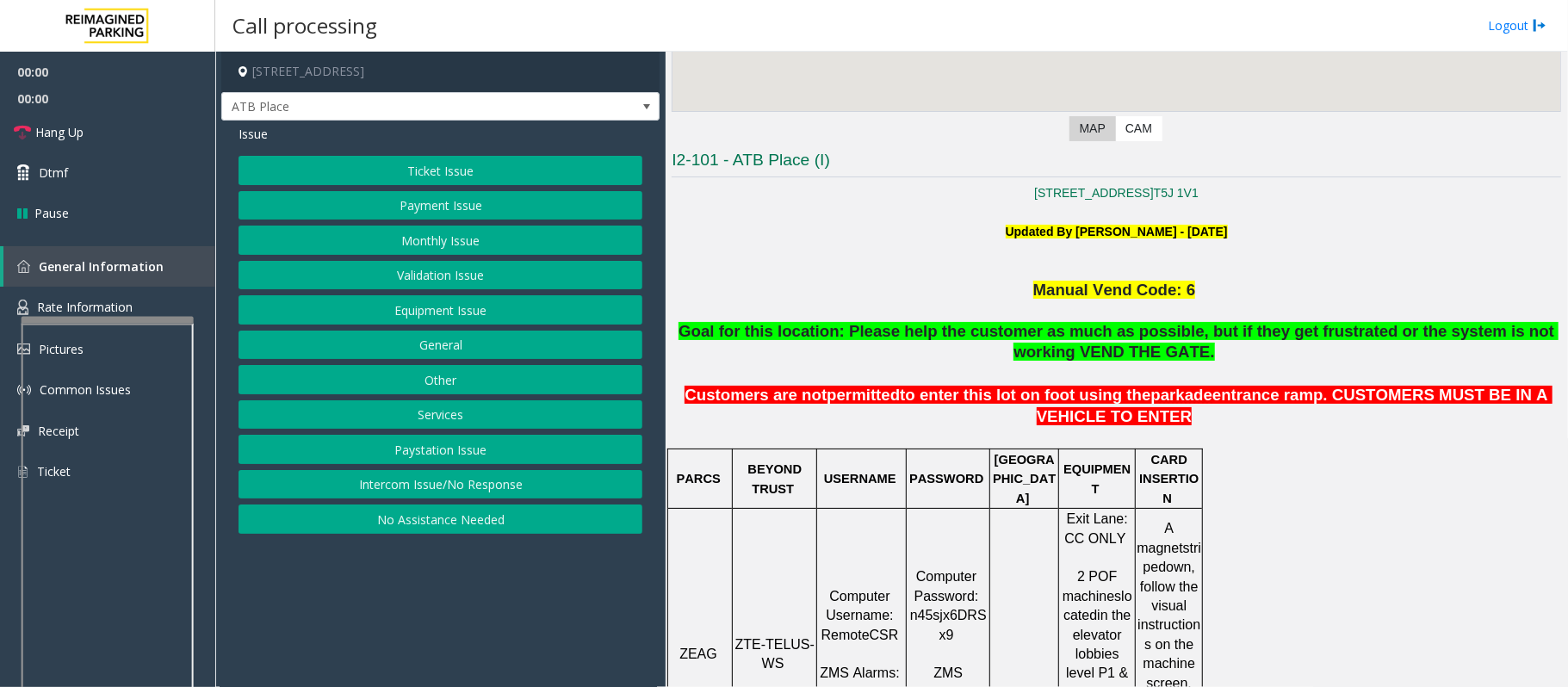
scroll to position [459, 0]
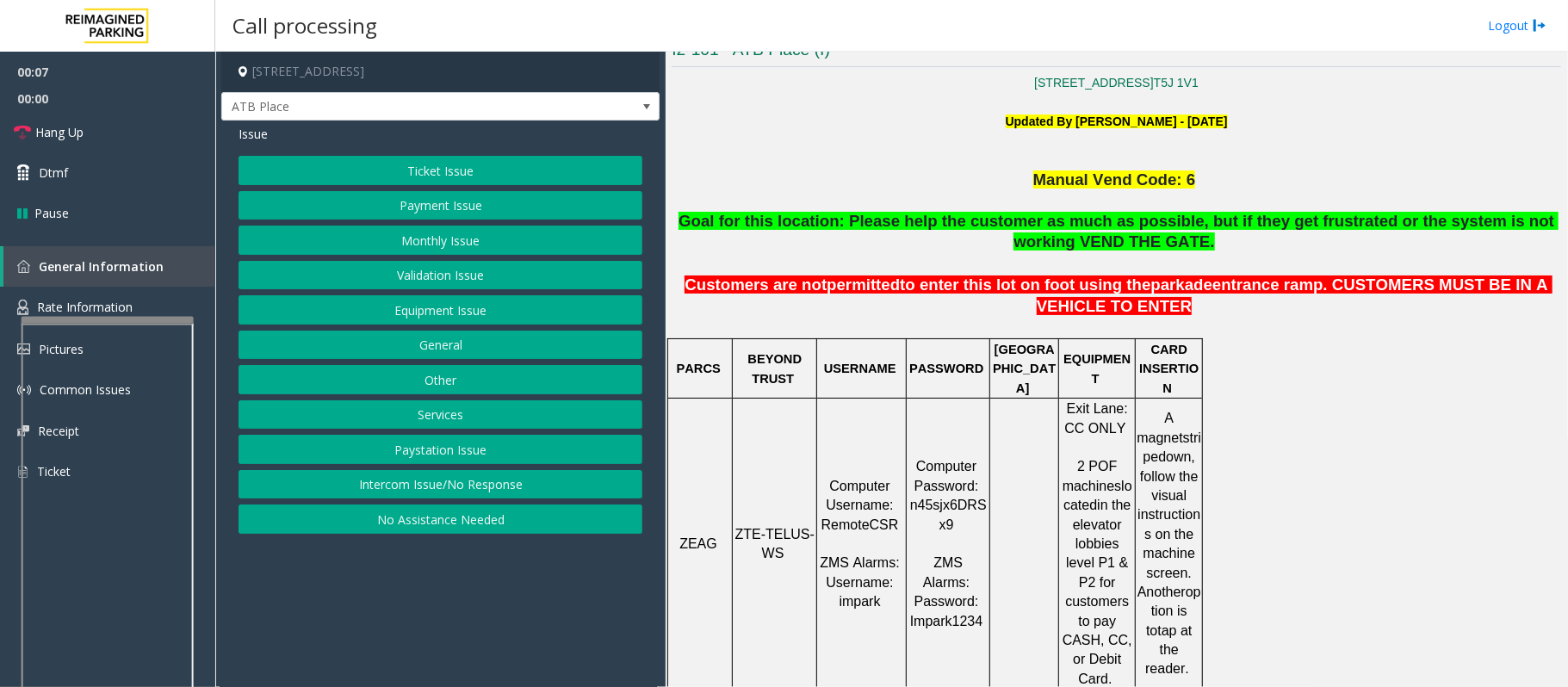
click at [442, 177] on button "Ticket Issue" at bounding box center [440, 170] width 404 height 29
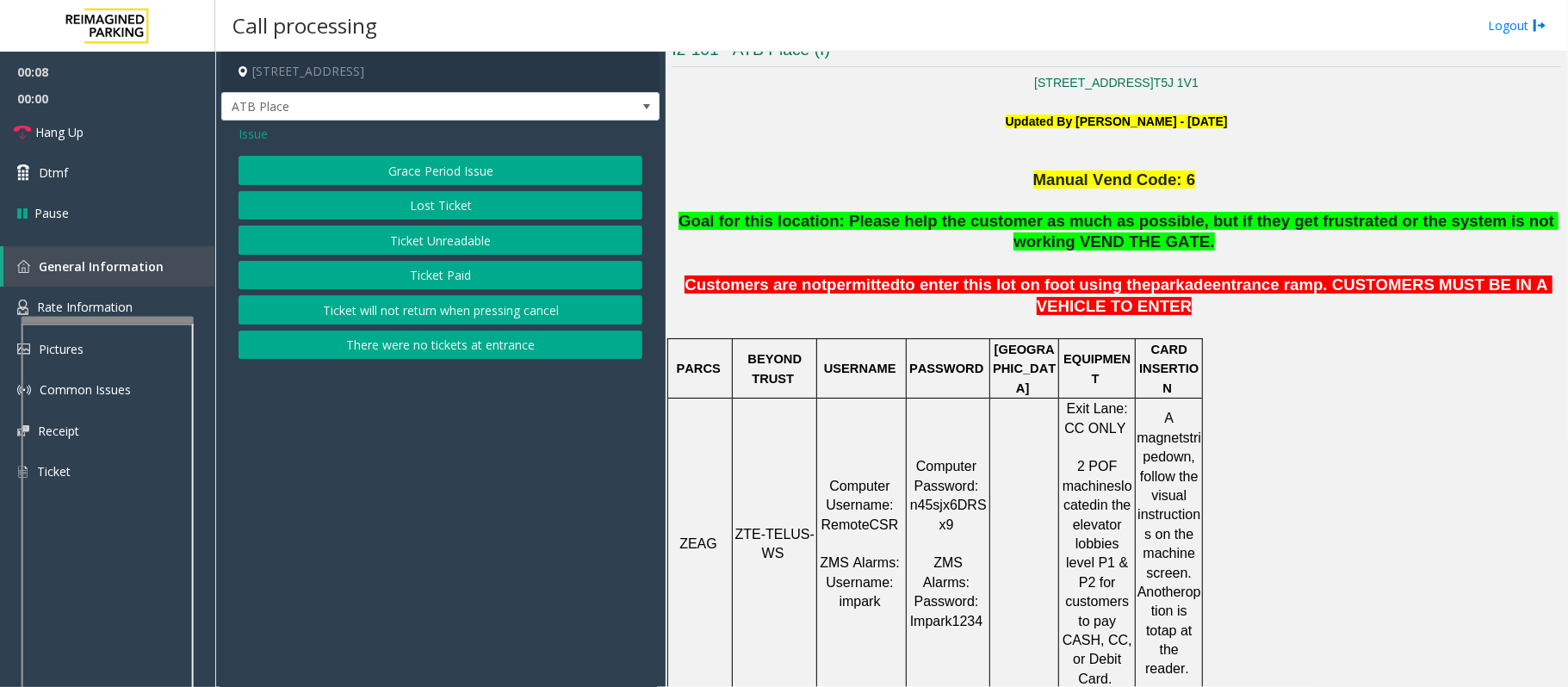
click at [442, 234] on button "Ticket Unreadable" at bounding box center [440, 240] width 404 height 29
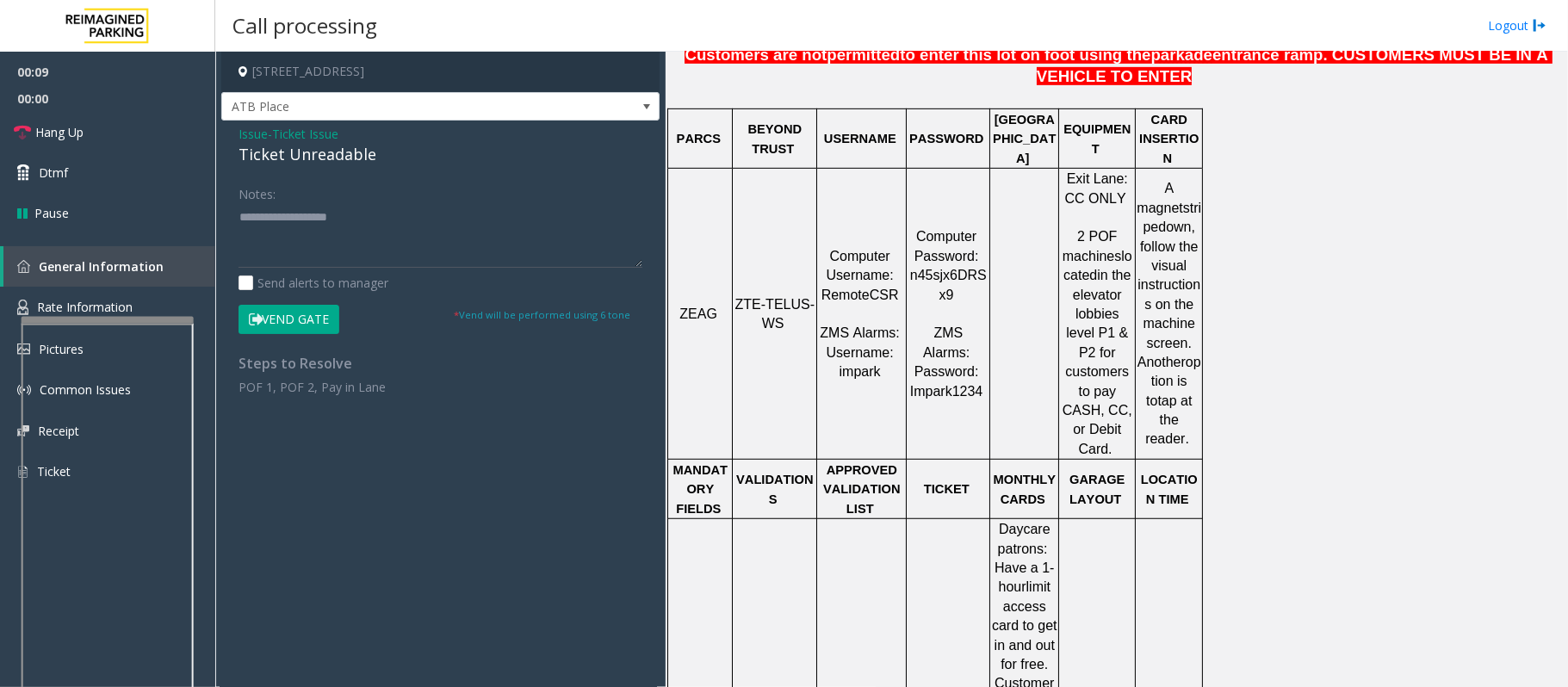
scroll to position [1033, 0]
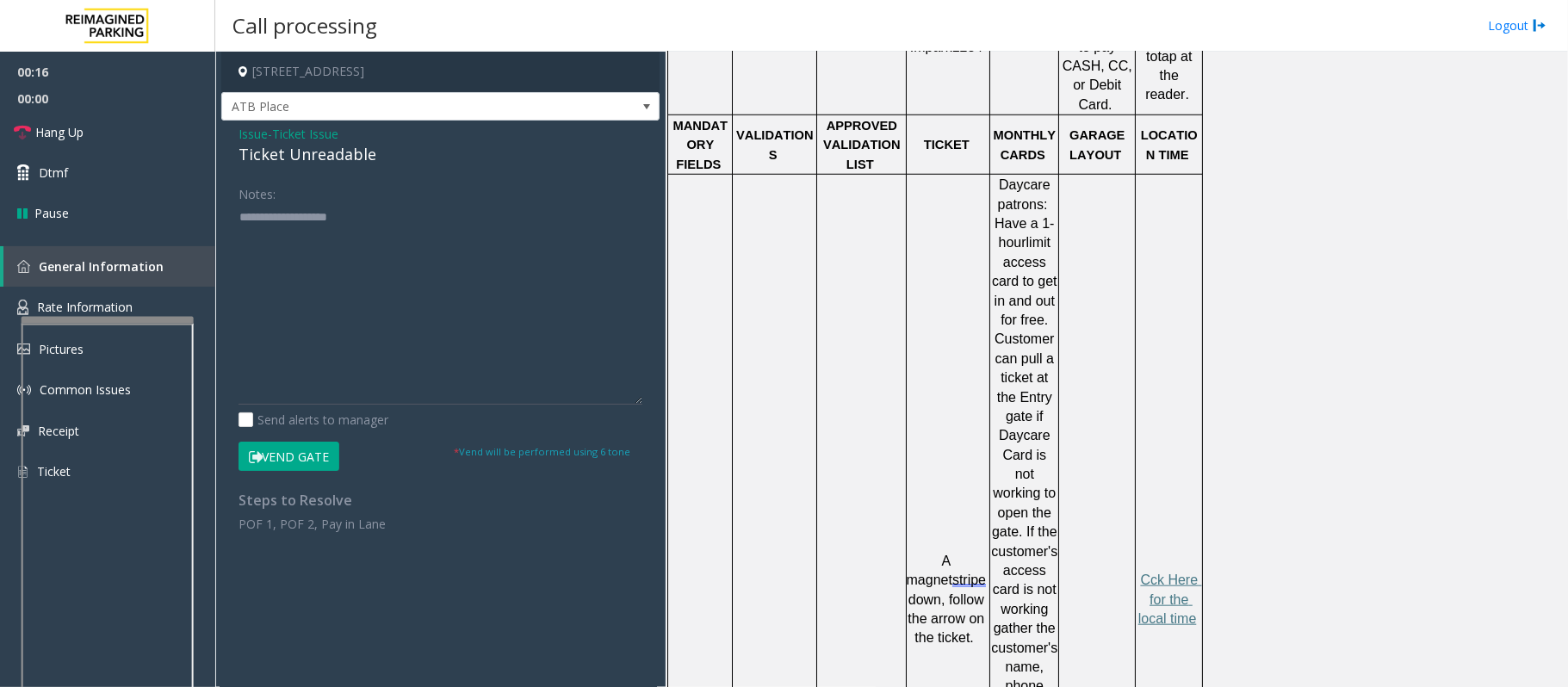
drag, startPoint x: 640, startPoint y: 263, endPoint x: 621, endPoint y: 417, distance: 155.2
click at [621, 405] on textarea at bounding box center [440, 304] width 404 height 202
click at [356, 304] on textarea at bounding box center [440, 311] width 404 height 217
click at [321, 241] on textarea at bounding box center [440, 311] width 404 height 217
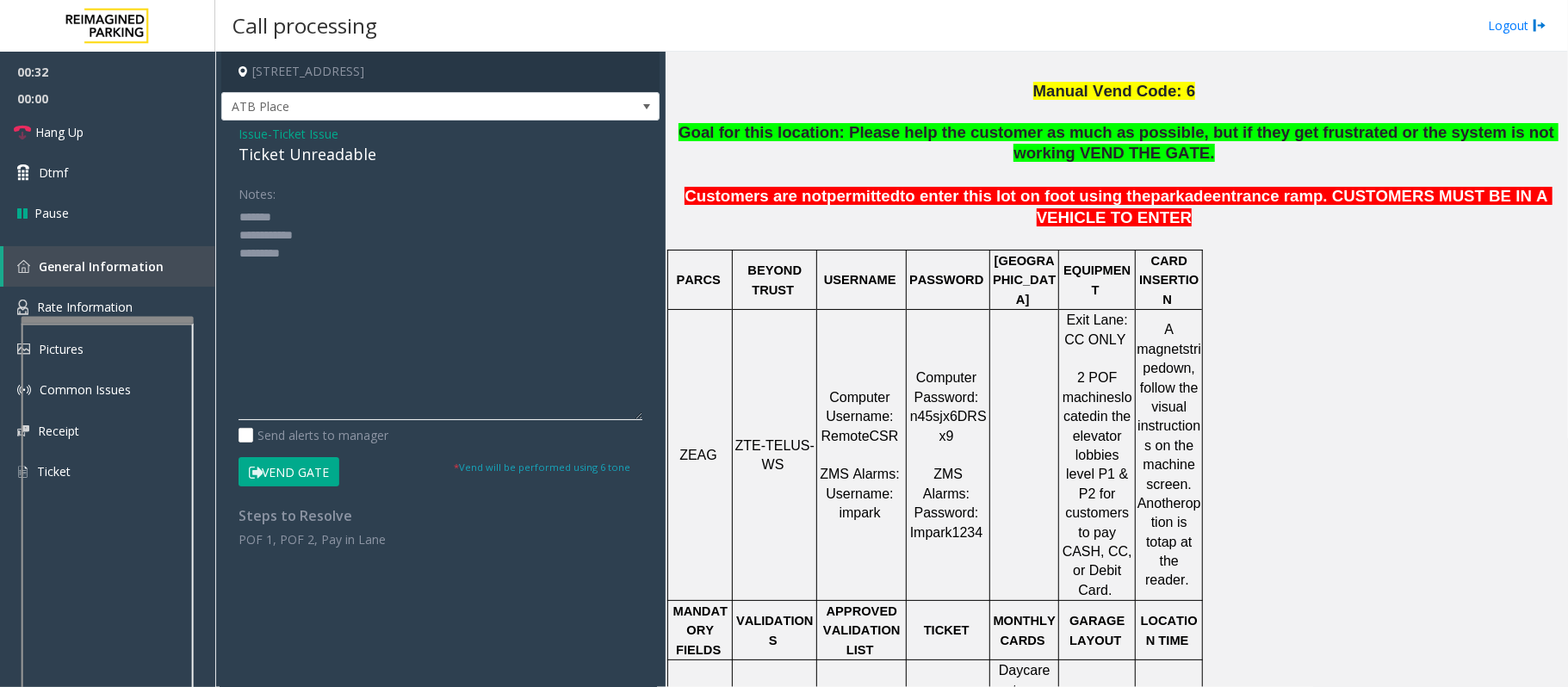
scroll to position [459, 0]
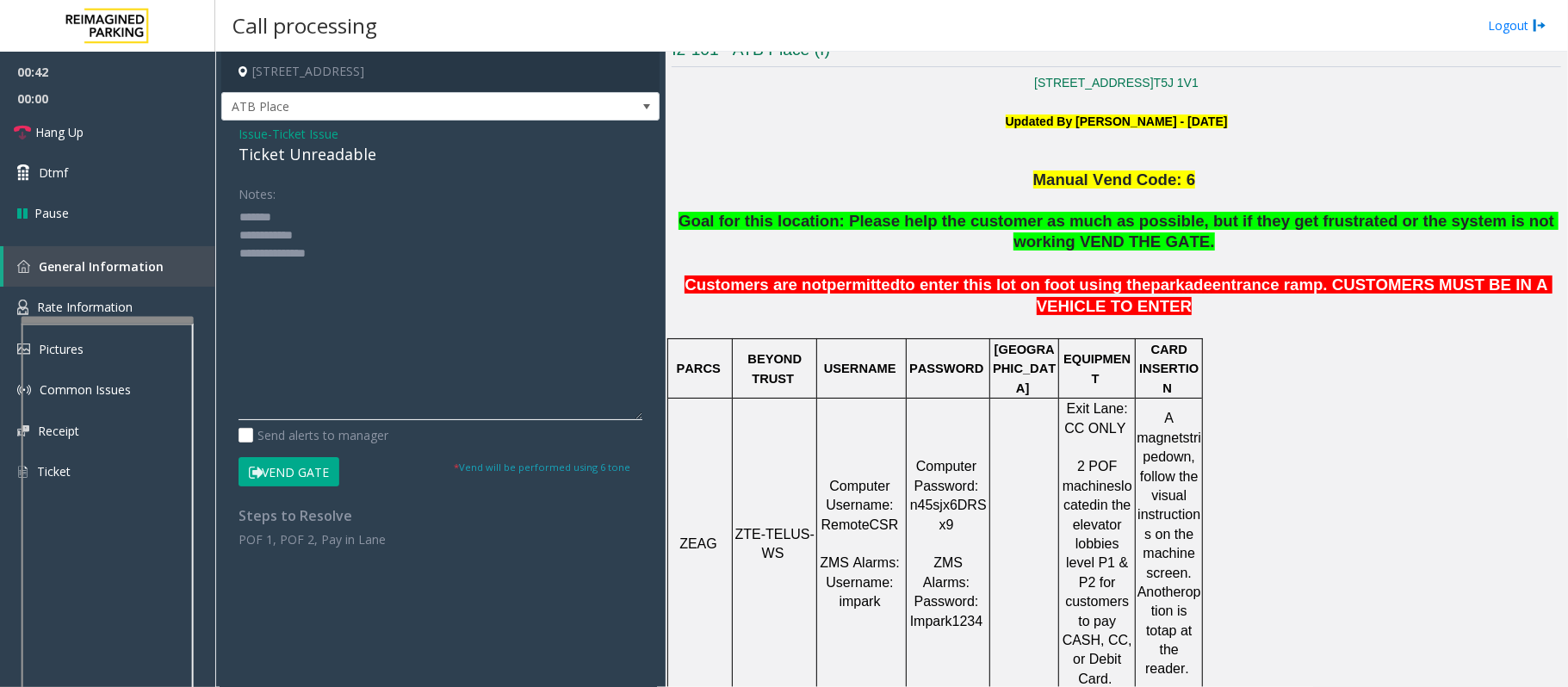
click at [290, 206] on textarea at bounding box center [440, 311] width 404 height 217
click at [324, 465] on button "Vend Gate" at bounding box center [288, 471] width 100 height 29
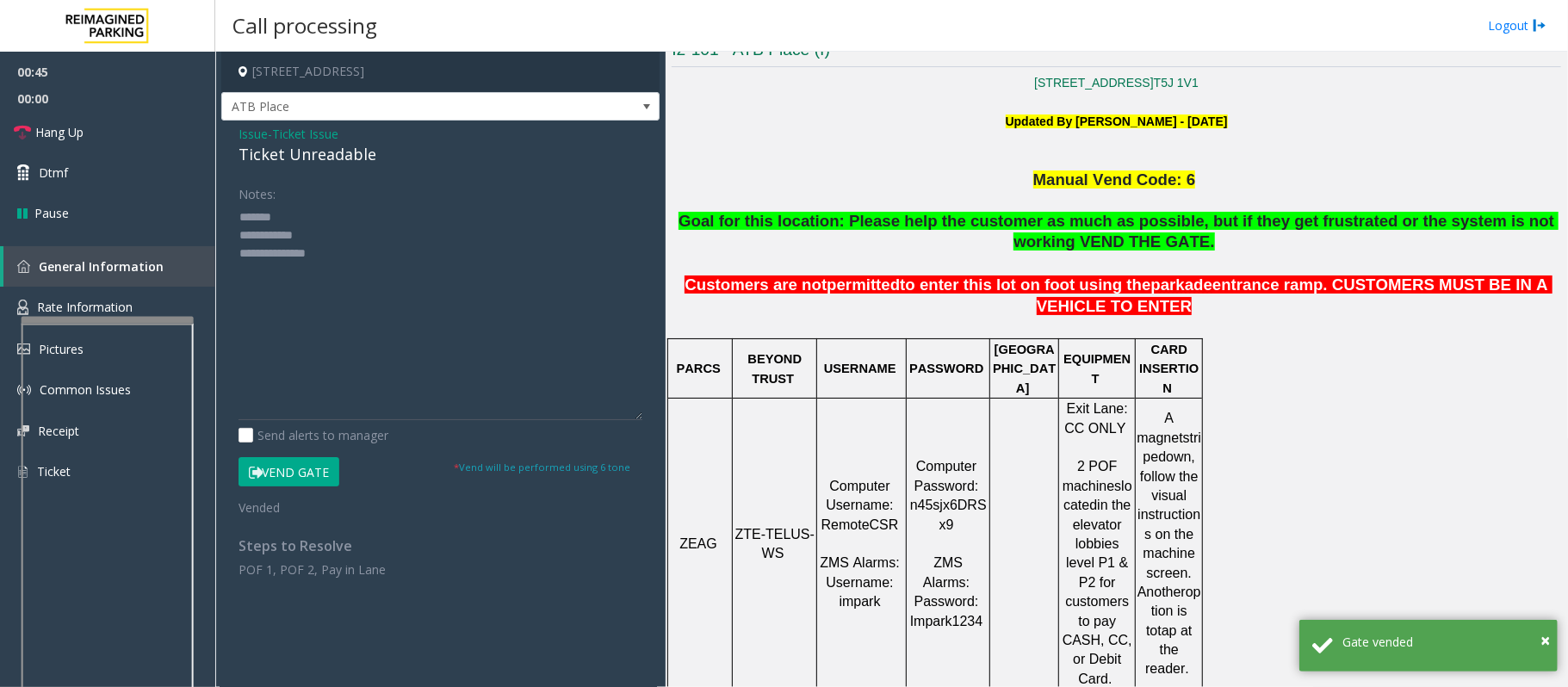
click at [297, 145] on div "Ticket Unreadable" at bounding box center [440, 154] width 404 height 23
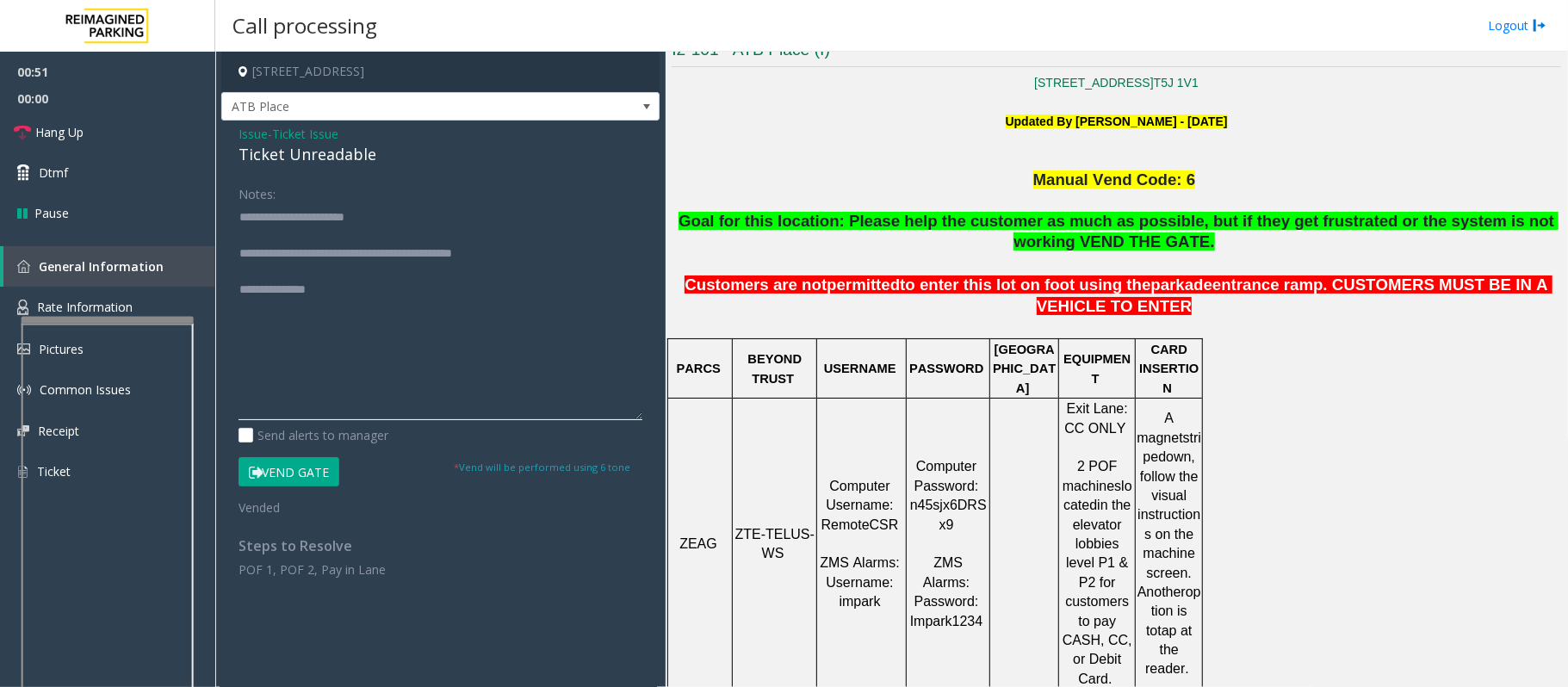
click at [276, 235] on textarea at bounding box center [440, 311] width 404 height 217
type textarea "**********"
click at [132, 124] on link "Hang Up" at bounding box center [108, 131] width 216 height 40
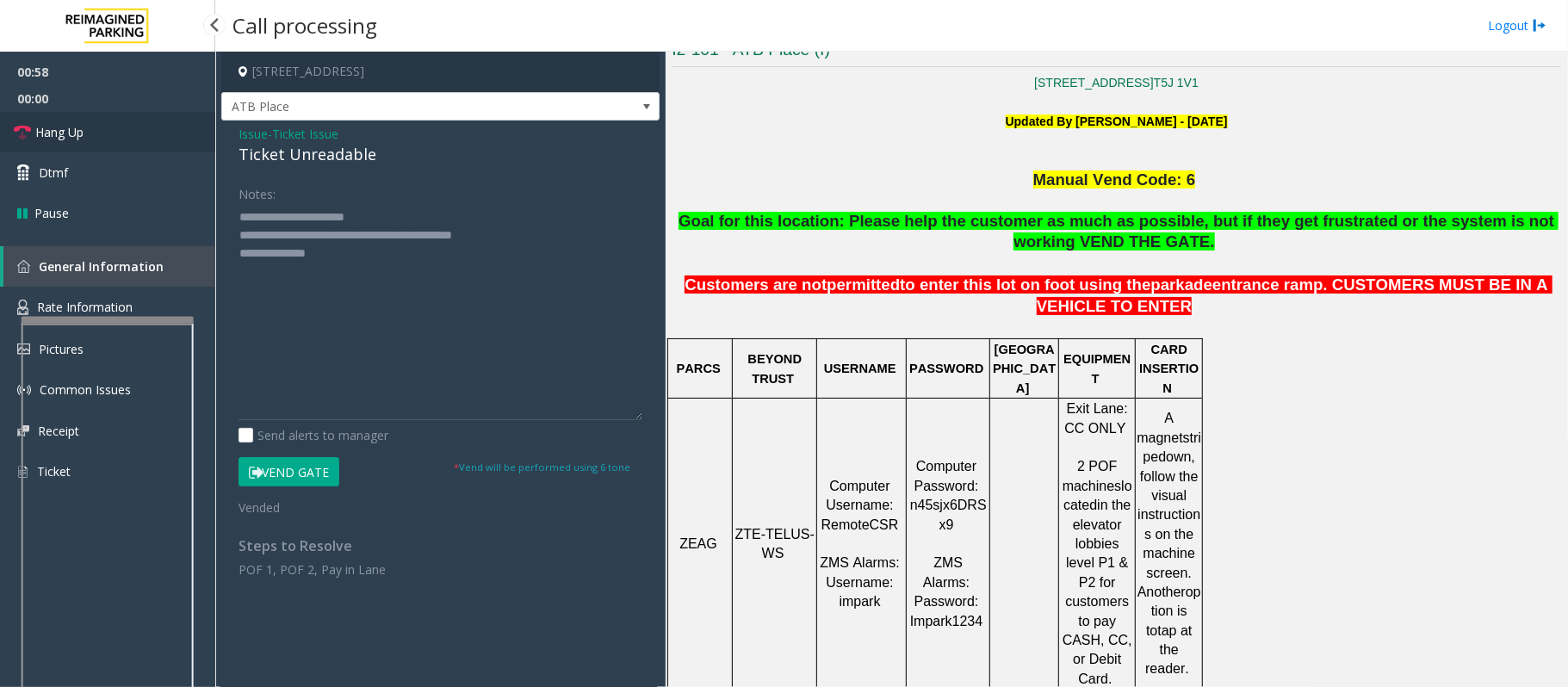
click at [132, 124] on link "Hang Up" at bounding box center [108, 131] width 216 height 40
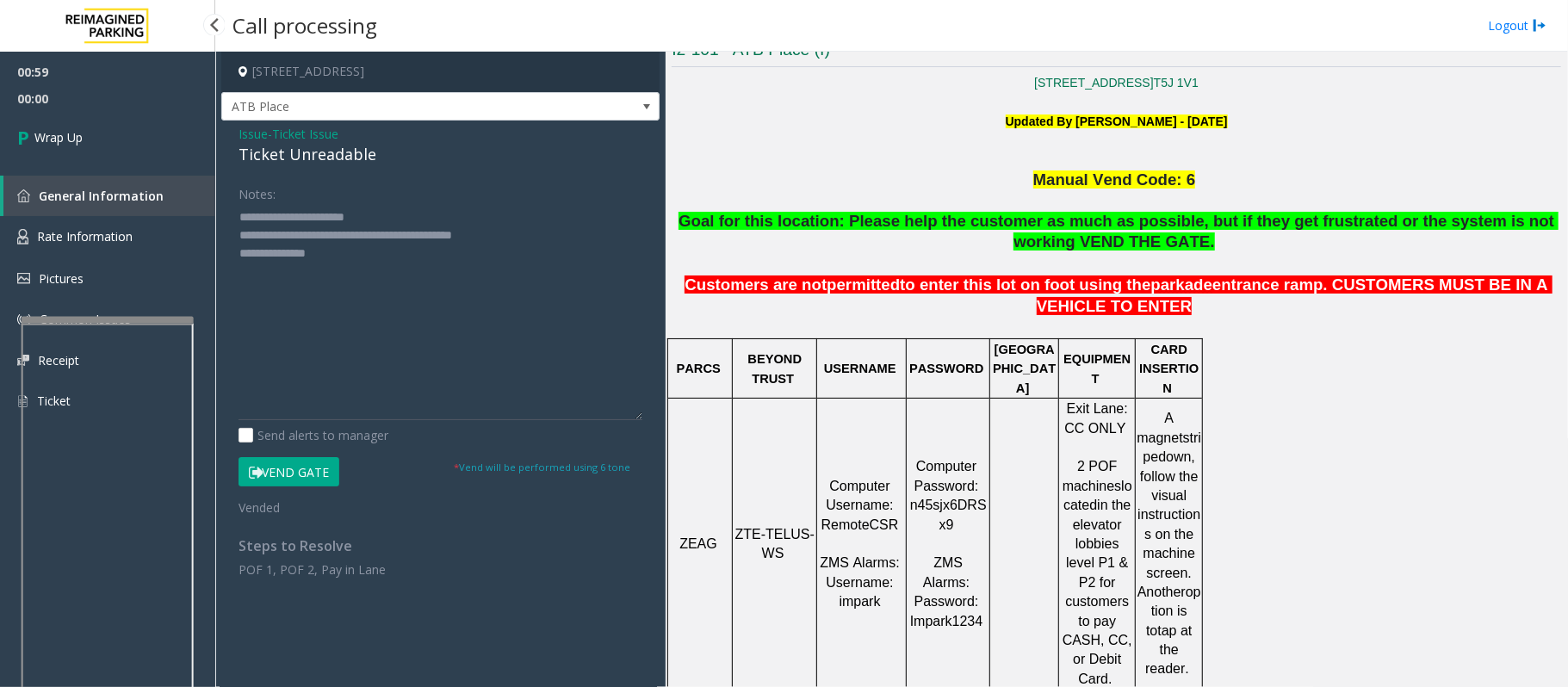
click at [132, 124] on link "Wrap Up" at bounding box center [108, 137] width 216 height 51
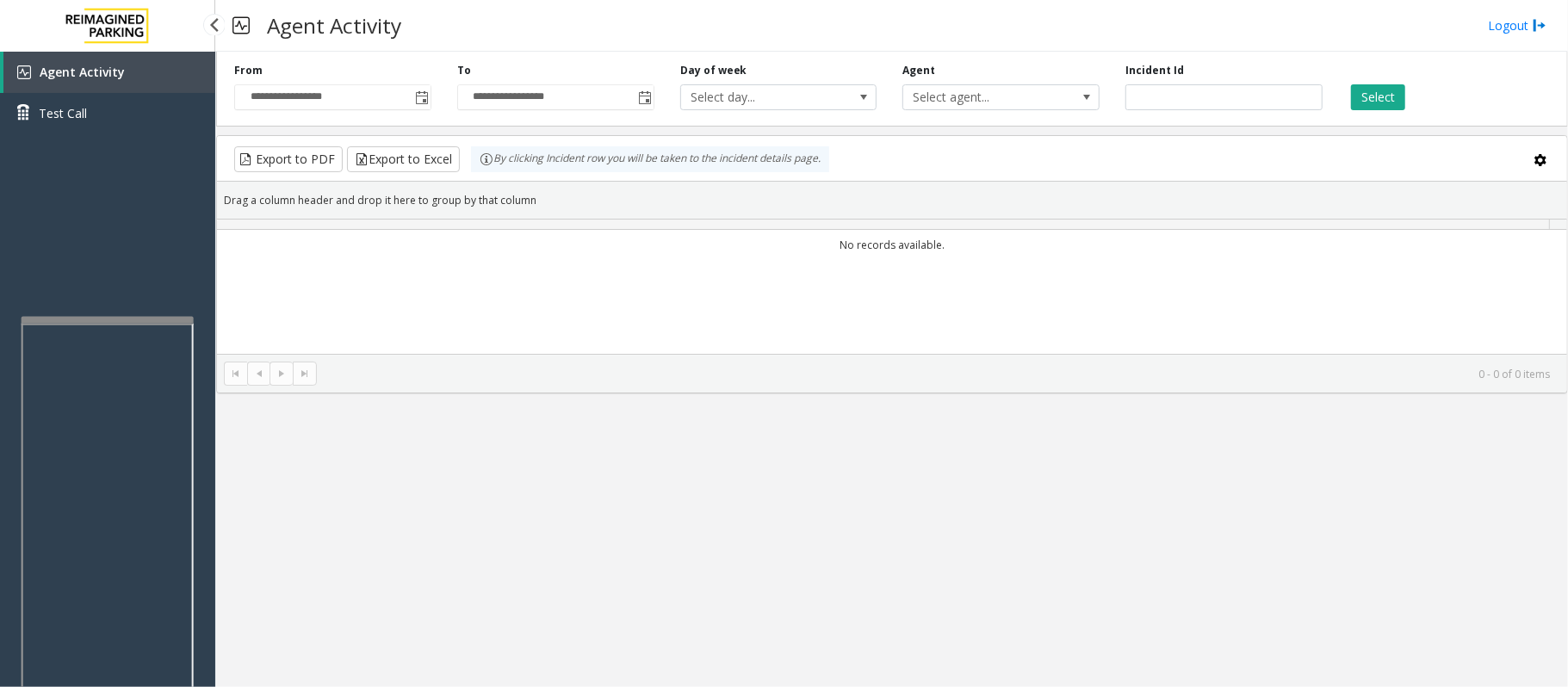
click at [132, 124] on link "Test Call" at bounding box center [108, 112] width 216 height 40
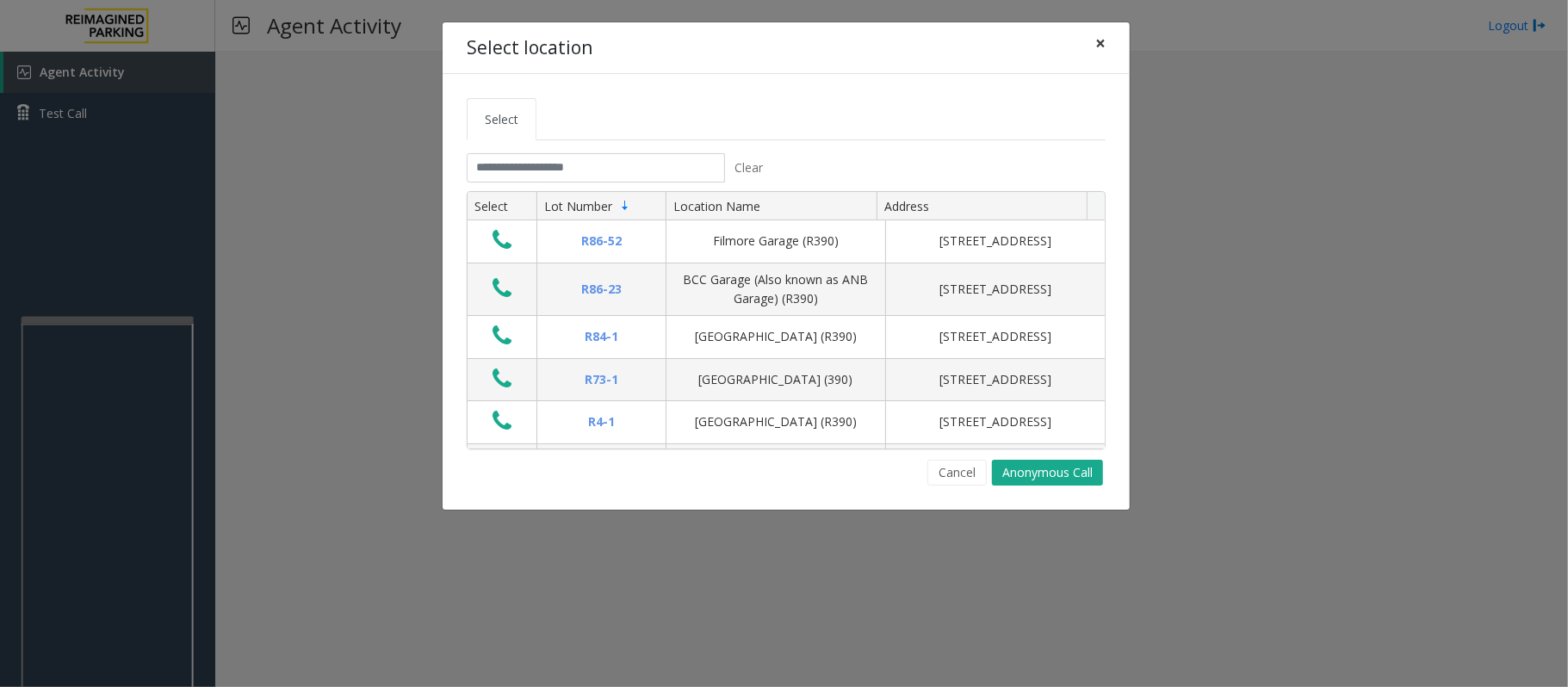
click at [1100, 46] on span "×" at bounding box center [1099, 43] width 10 height 24
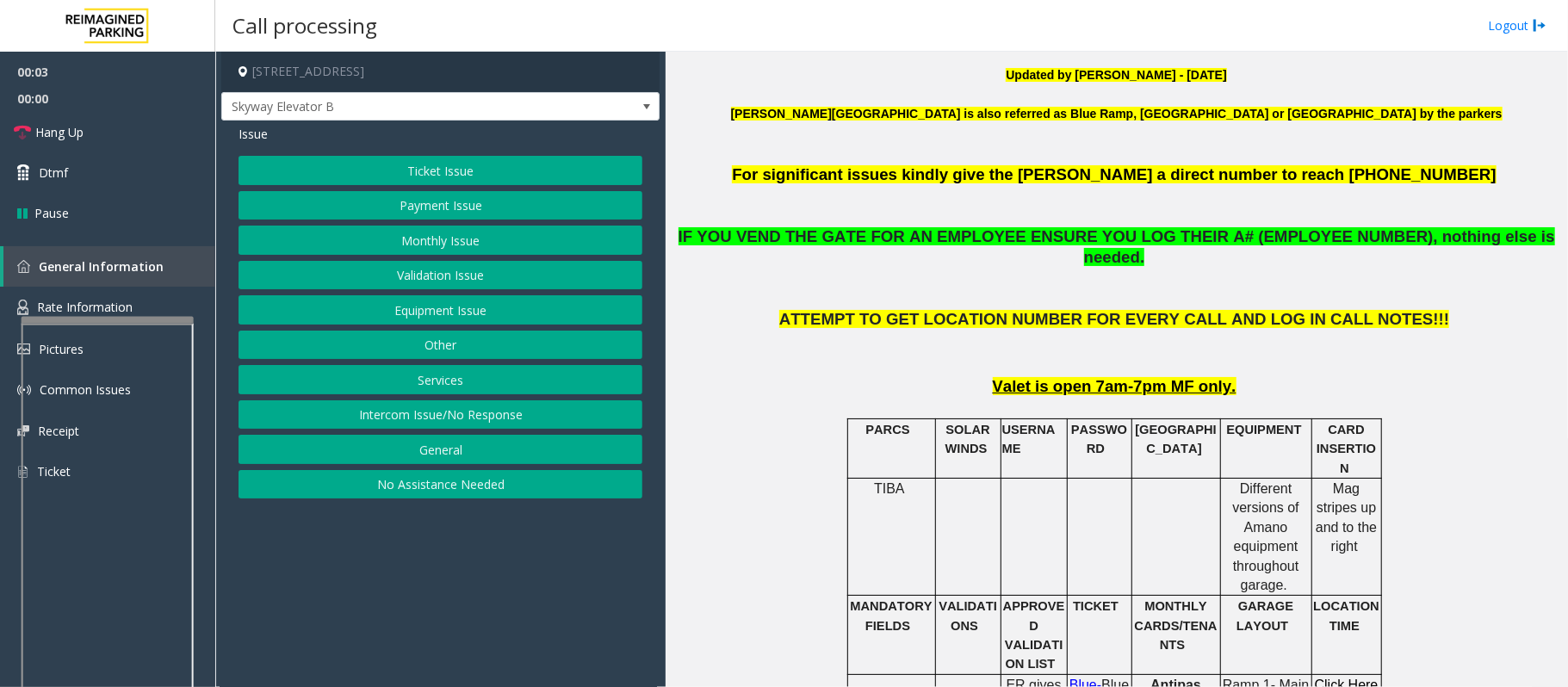
scroll to position [574, 0]
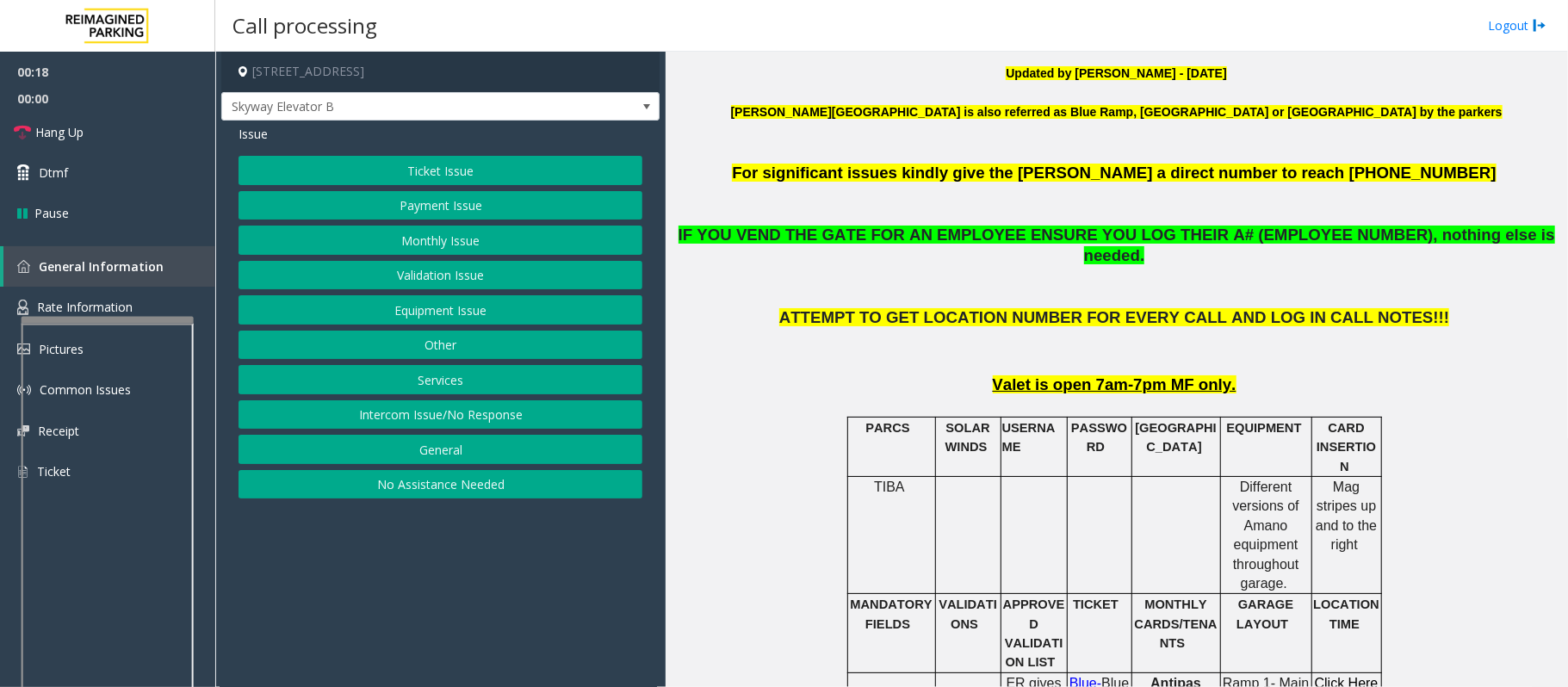
drag, startPoint x: 502, startPoint y: 418, endPoint x: 500, endPoint y: 408, distance: 10.2
click at [502, 418] on button "Intercom Issue/No Response" at bounding box center [440, 414] width 404 height 29
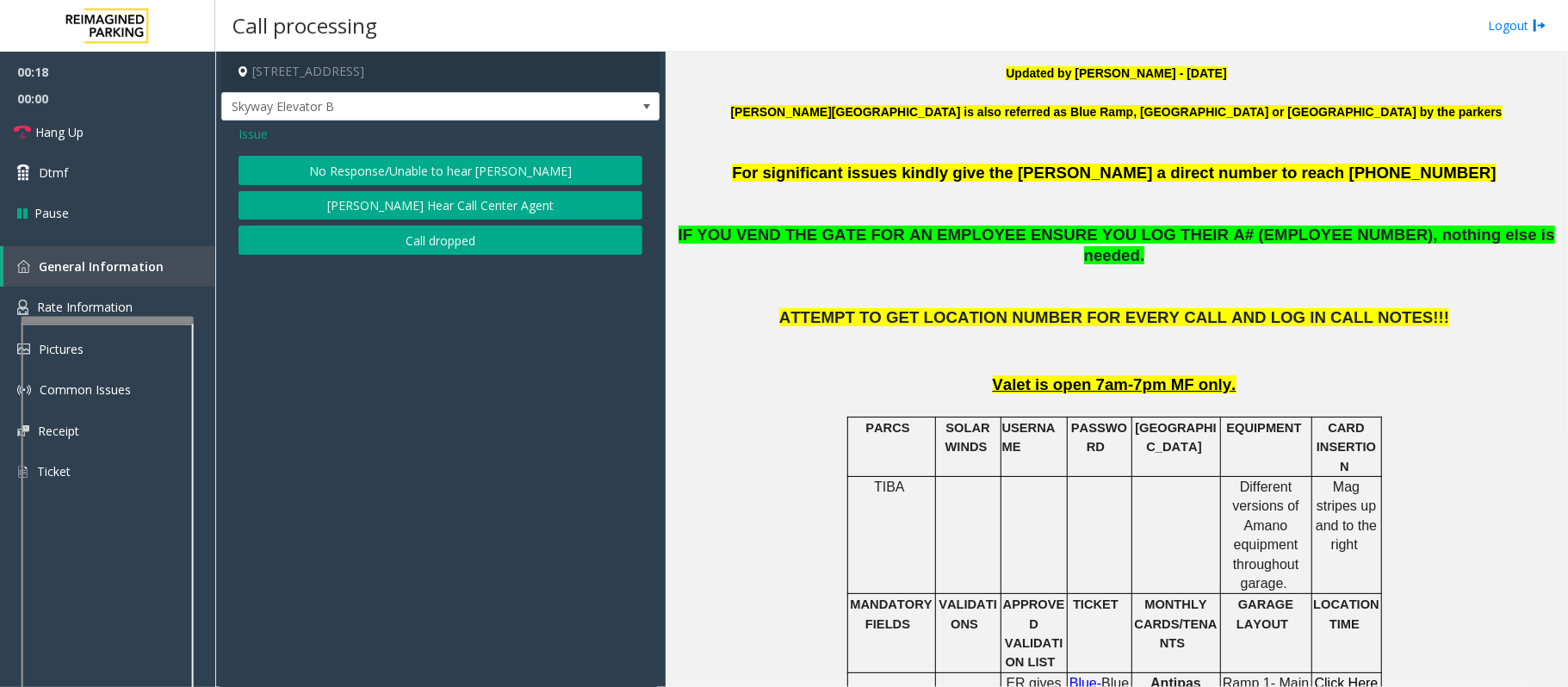
click at [375, 164] on button "No Response/Unable to hear [PERSON_NAME]" at bounding box center [440, 170] width 404 height 29
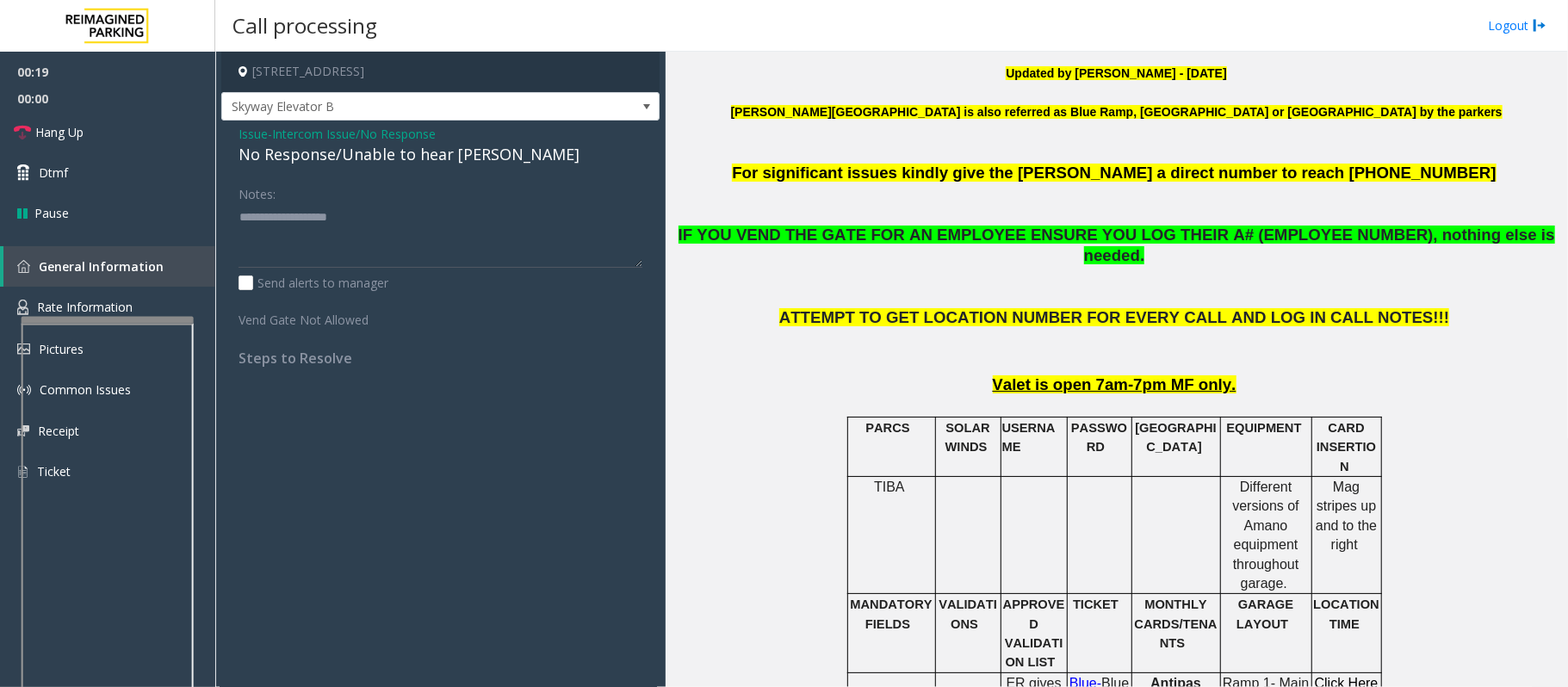
click at [360, 162] on div "No Response/Unable to hear [PERSON_NAME]" at bounding box center [440, 154] width 404 height 23
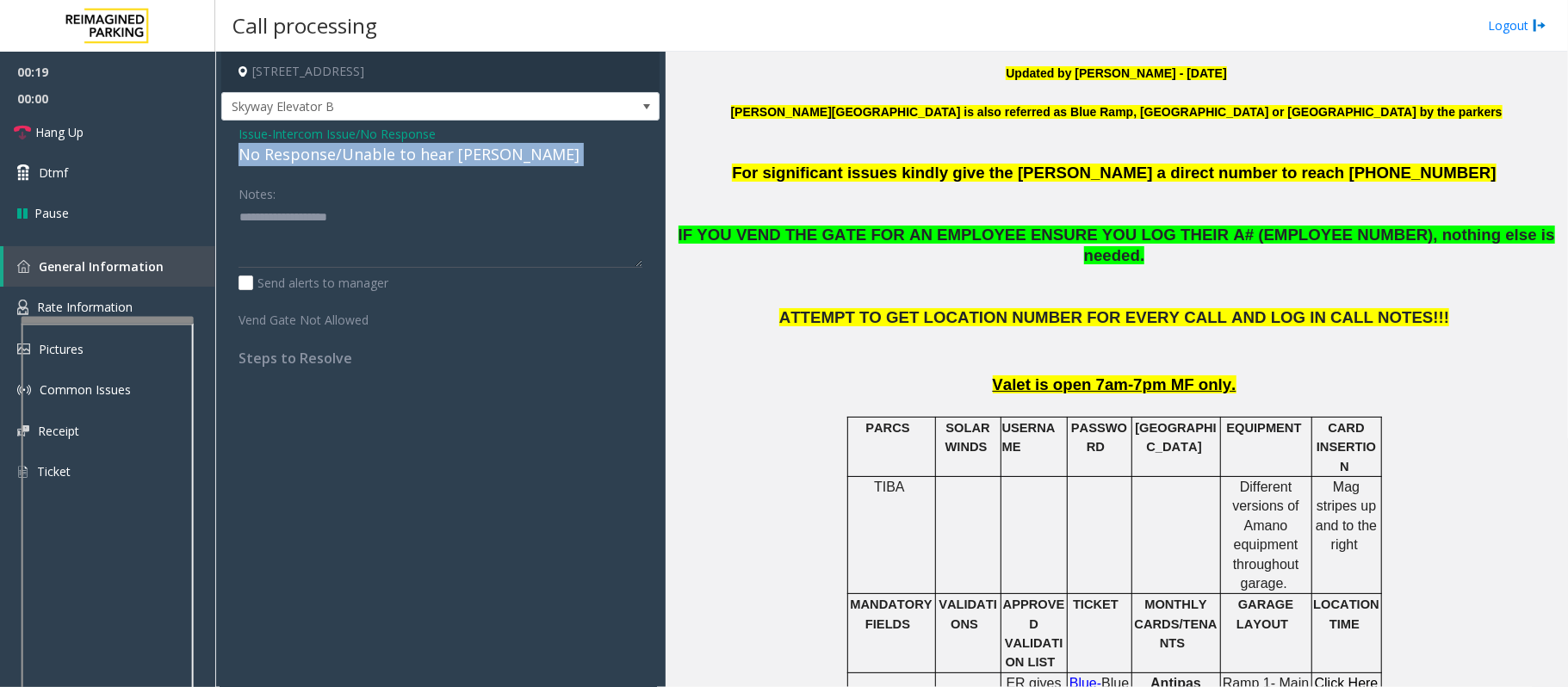
click at [360, 162] on div "No Response/Unable to hear [PERSON_NAME]" at bounding box center [440, 154] width 404 height 23
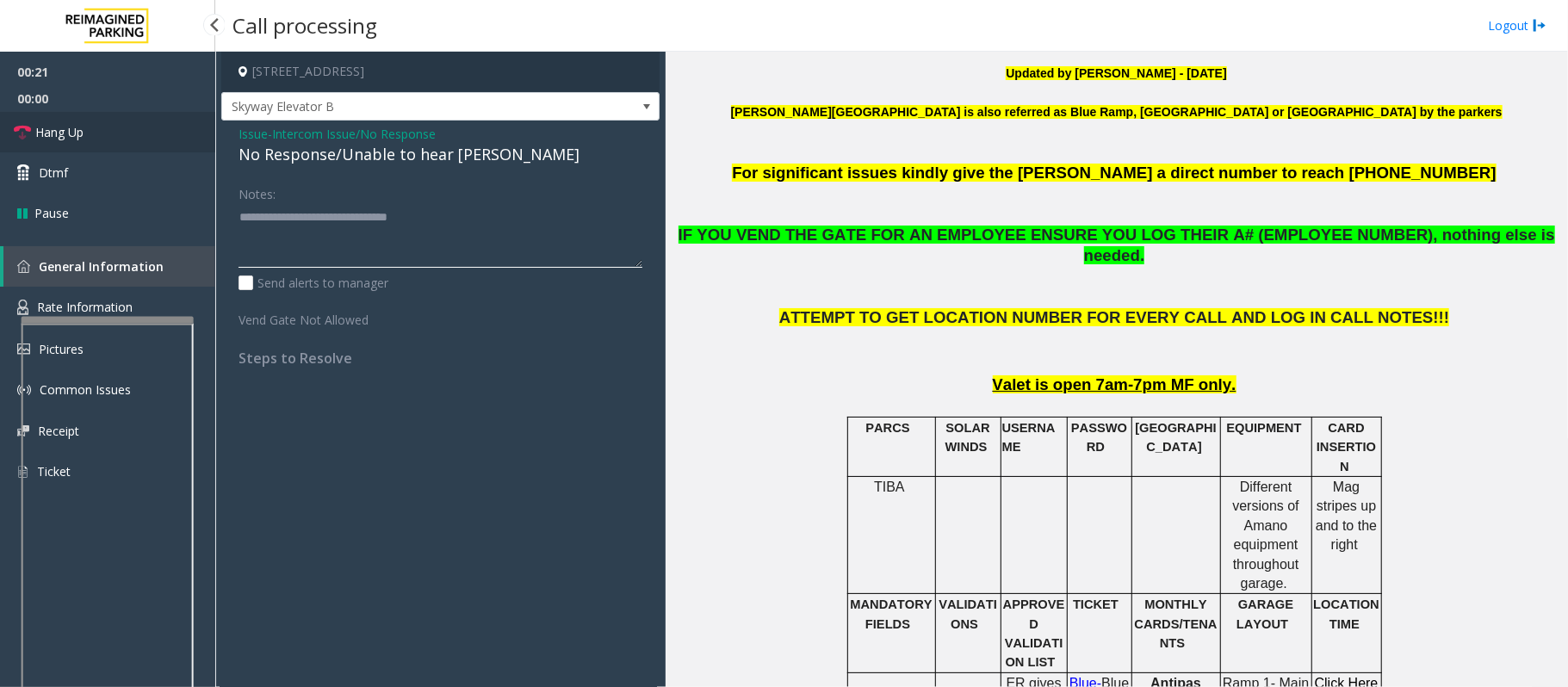
type textarea "**********"
click at [142, 136] on link "Hang Up" at bounding box center [108, 131] width 216 height 40
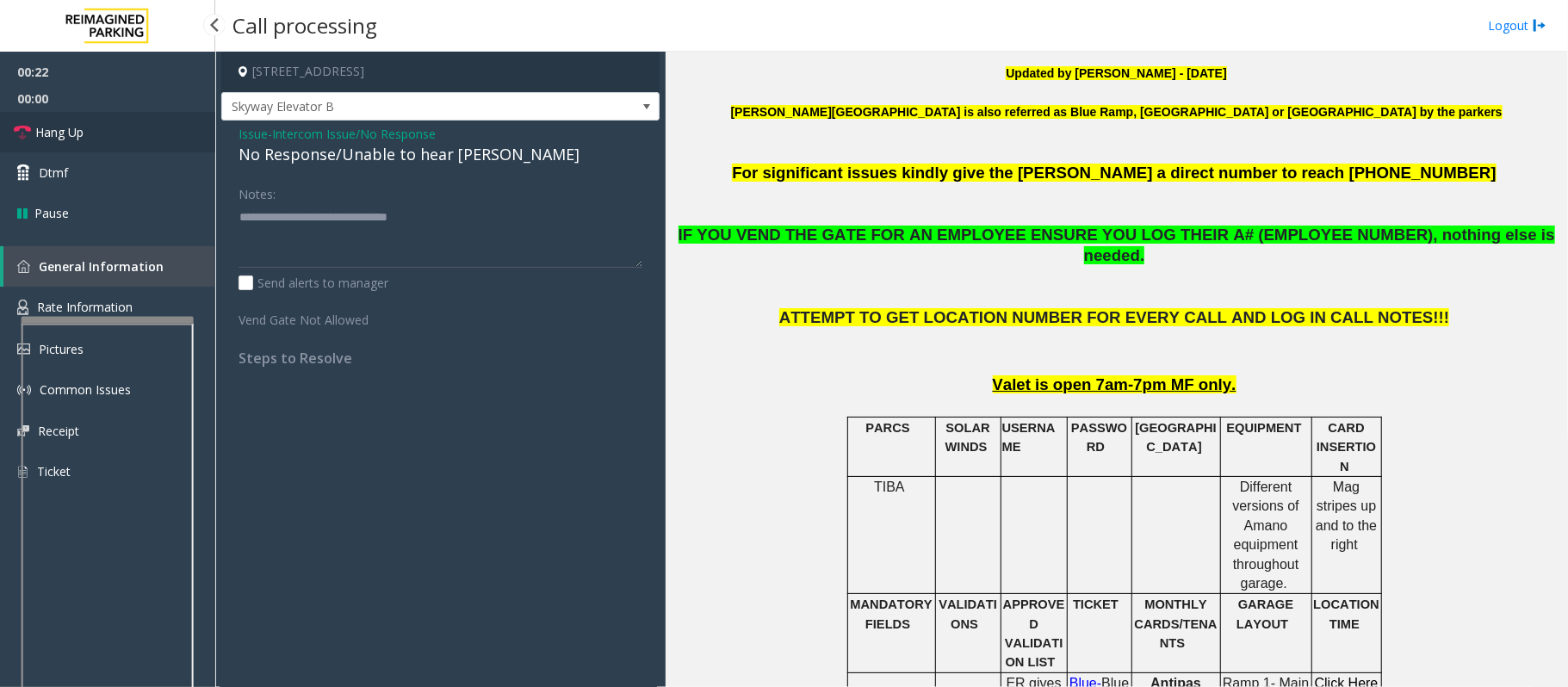
click at [142, 136] on link "Hang Up" at bounding box center [108, 131] width 216 height 40
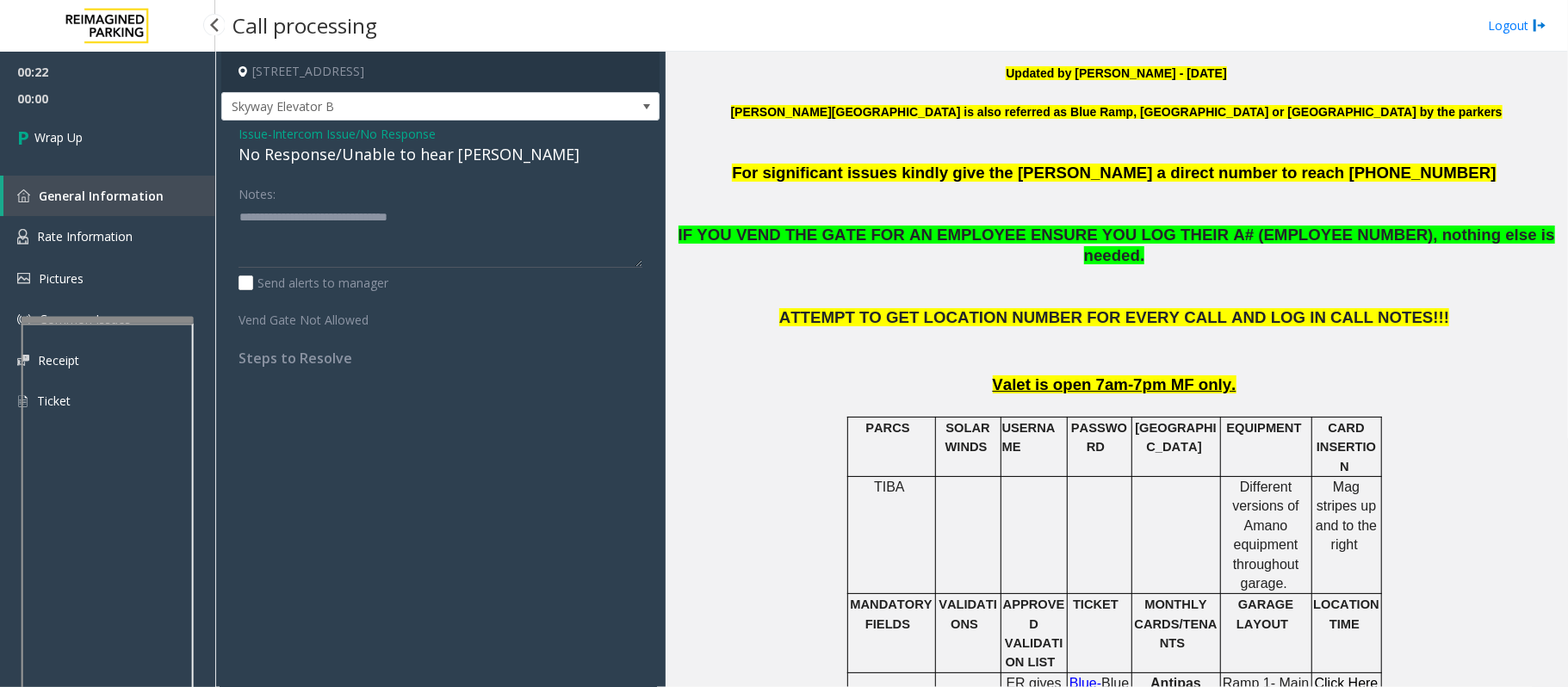
click at [142, 136] on link "Wrap Up" at bounding box center [108, 137] width 216 height 51
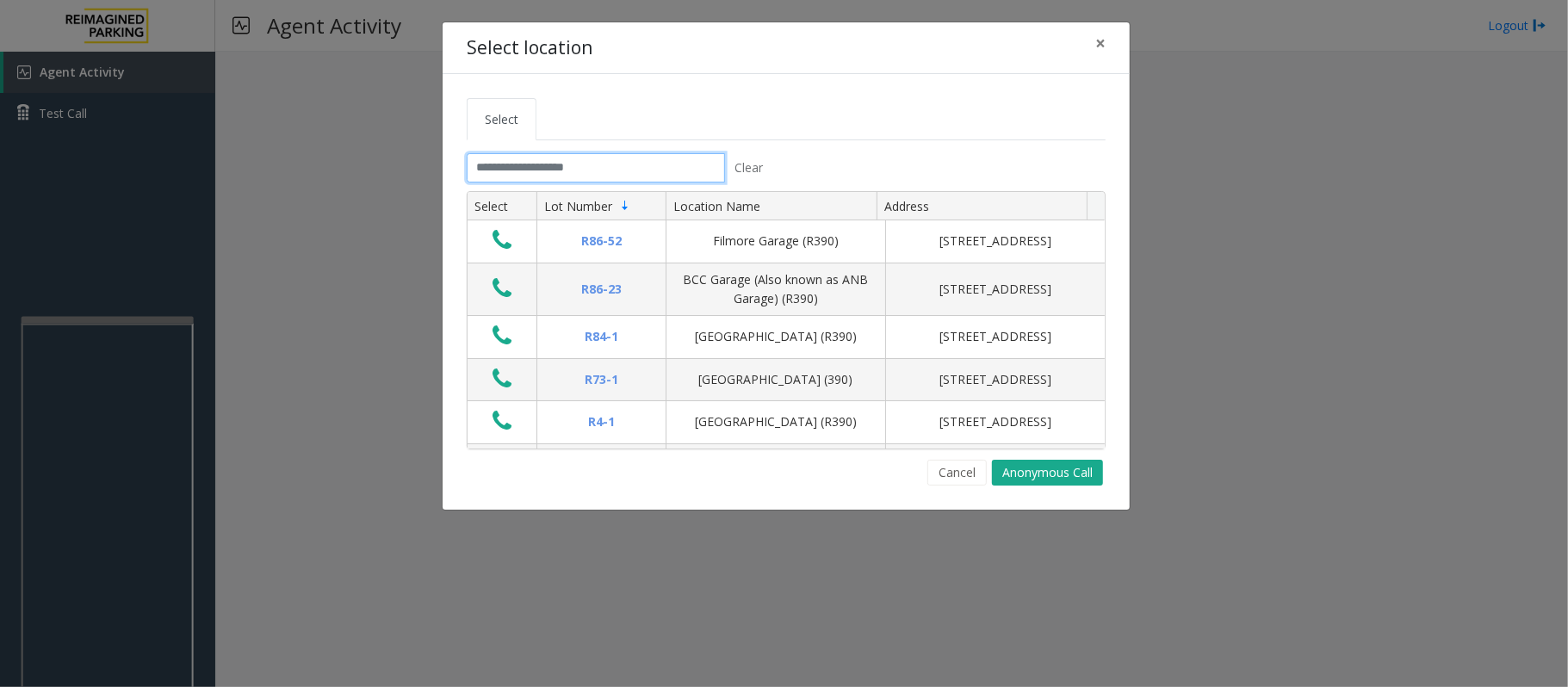
click at [606, 175] on input "text" at bounding box center [596, 167] width 259 height 29
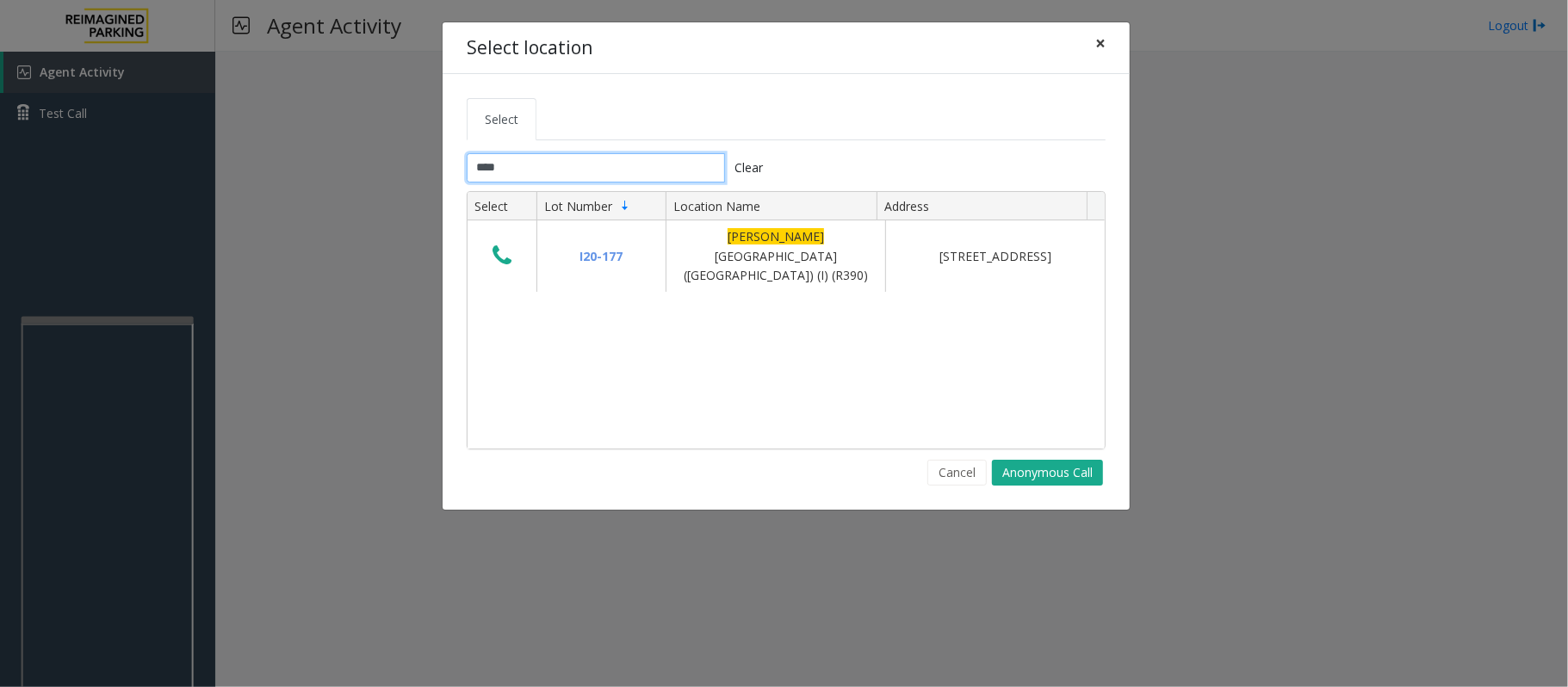
type input "****"
click at [1102, 43] on span "×" at bounding box center [1099, 43] width 10 height 24
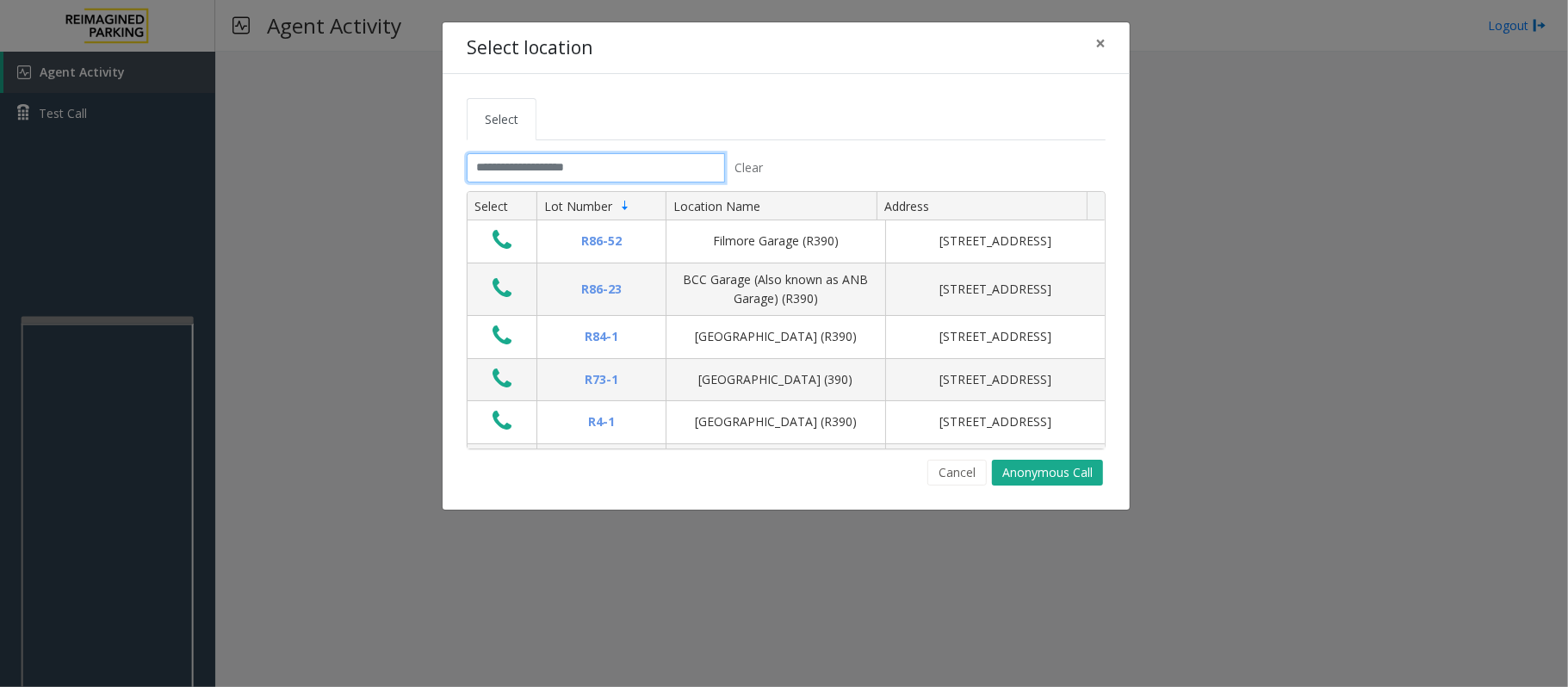
click at [589, 167] on input "text" at bounding box center [596, 167] width 259 height 29
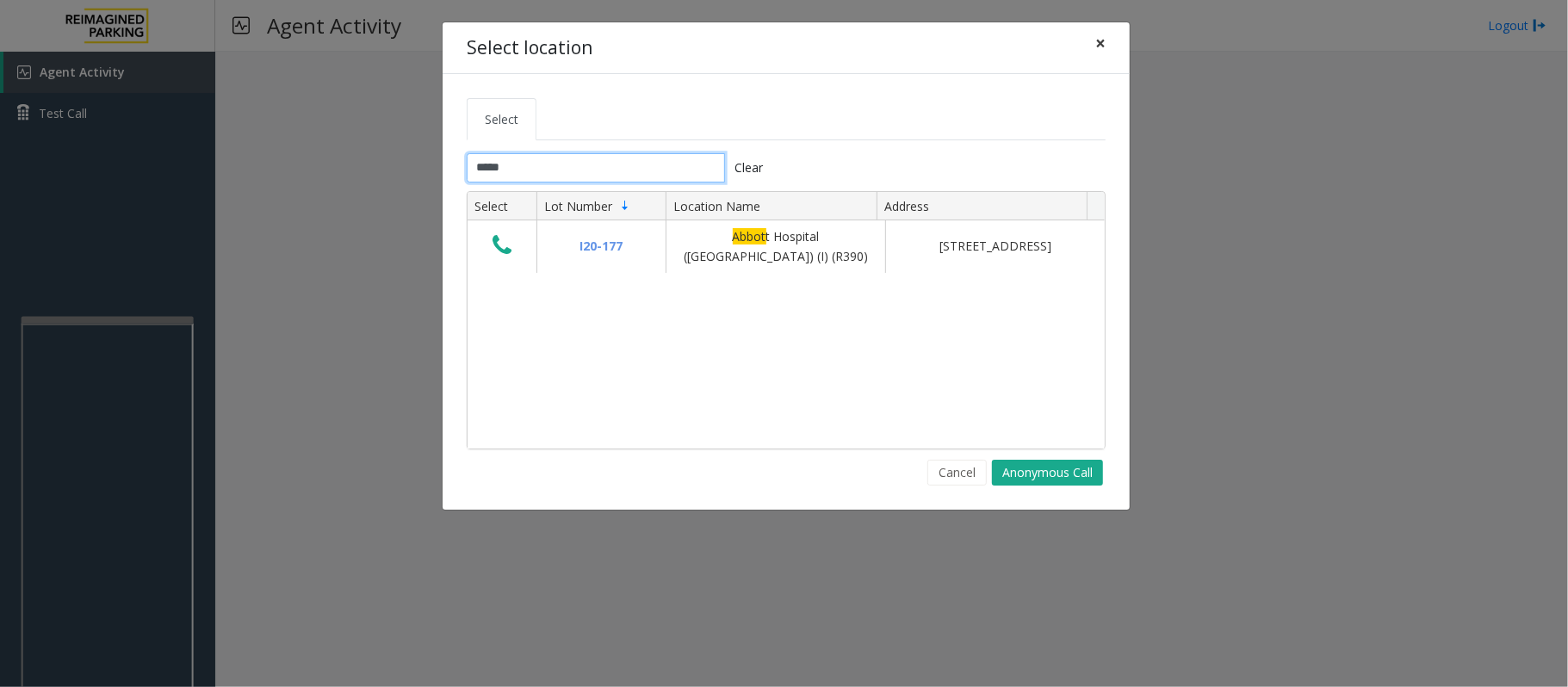
type input "*****"
click at [1096, 46] on span "×" at bounding box center [1099, 43] width 10 height 24
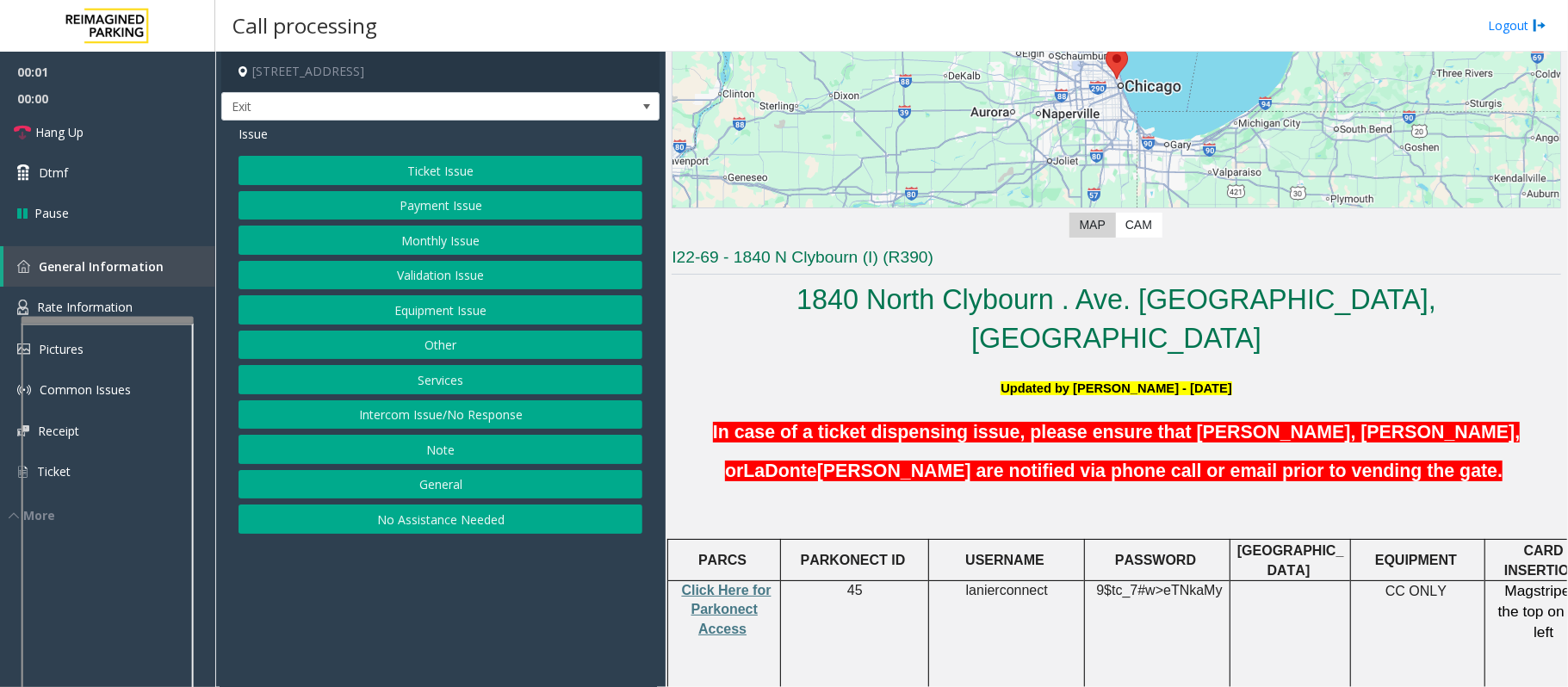
scroll to position [574, 0]
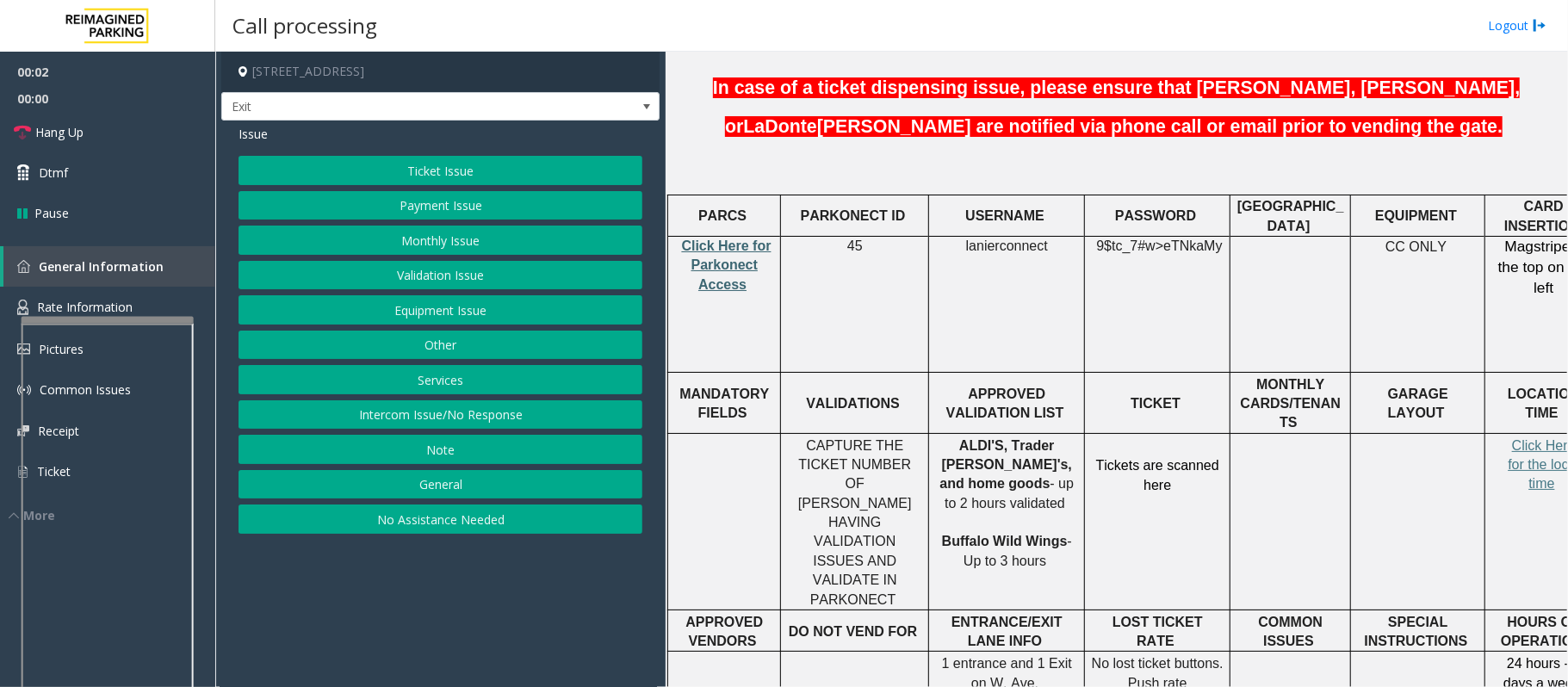
click at [728, 238] on span "Click Here for Parkonect Access" at bounding box center [726, 264] width 90 height 53
click at [483, 394] on button "Services" at bounding box center [440, 379] width 404 height 29
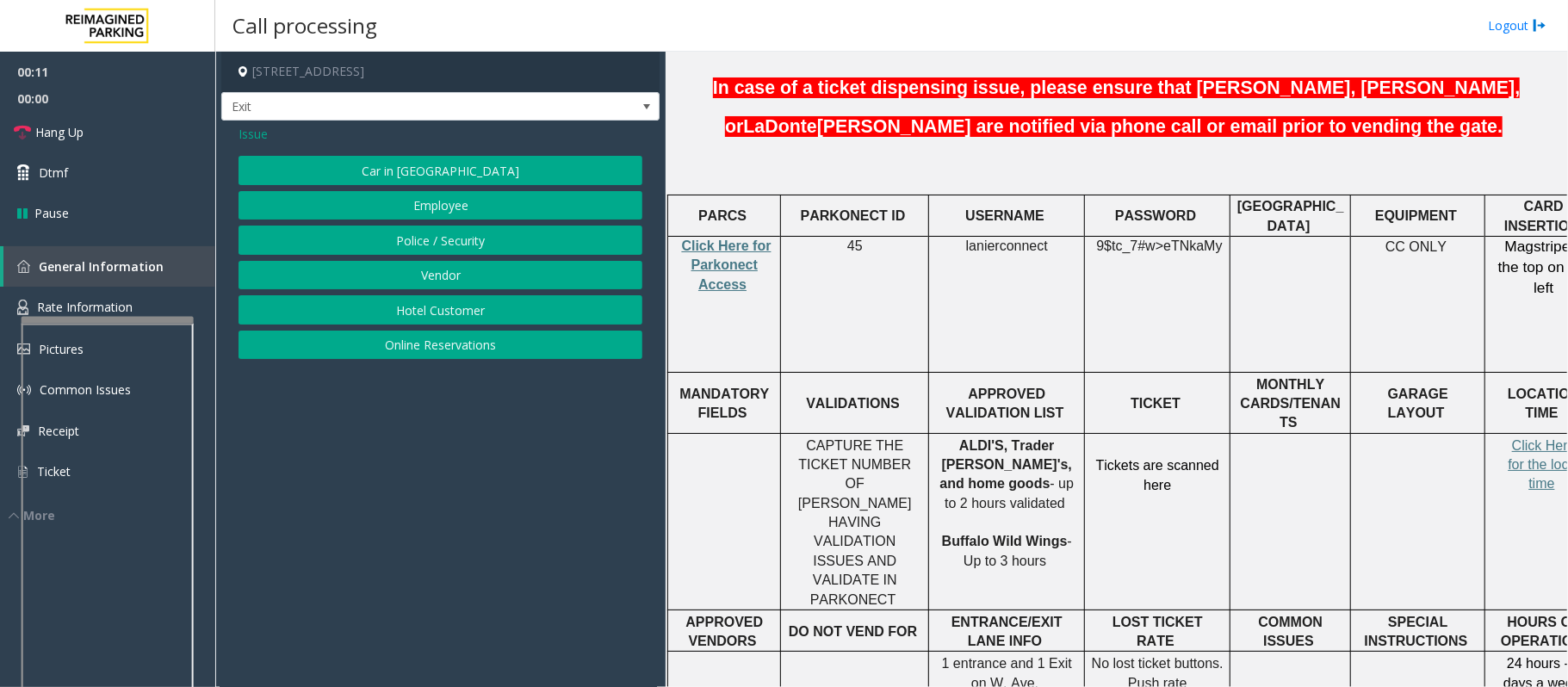
click at [455, 344] on button "Online Reservations" at bounding box center [440, 345] width 404 height 29
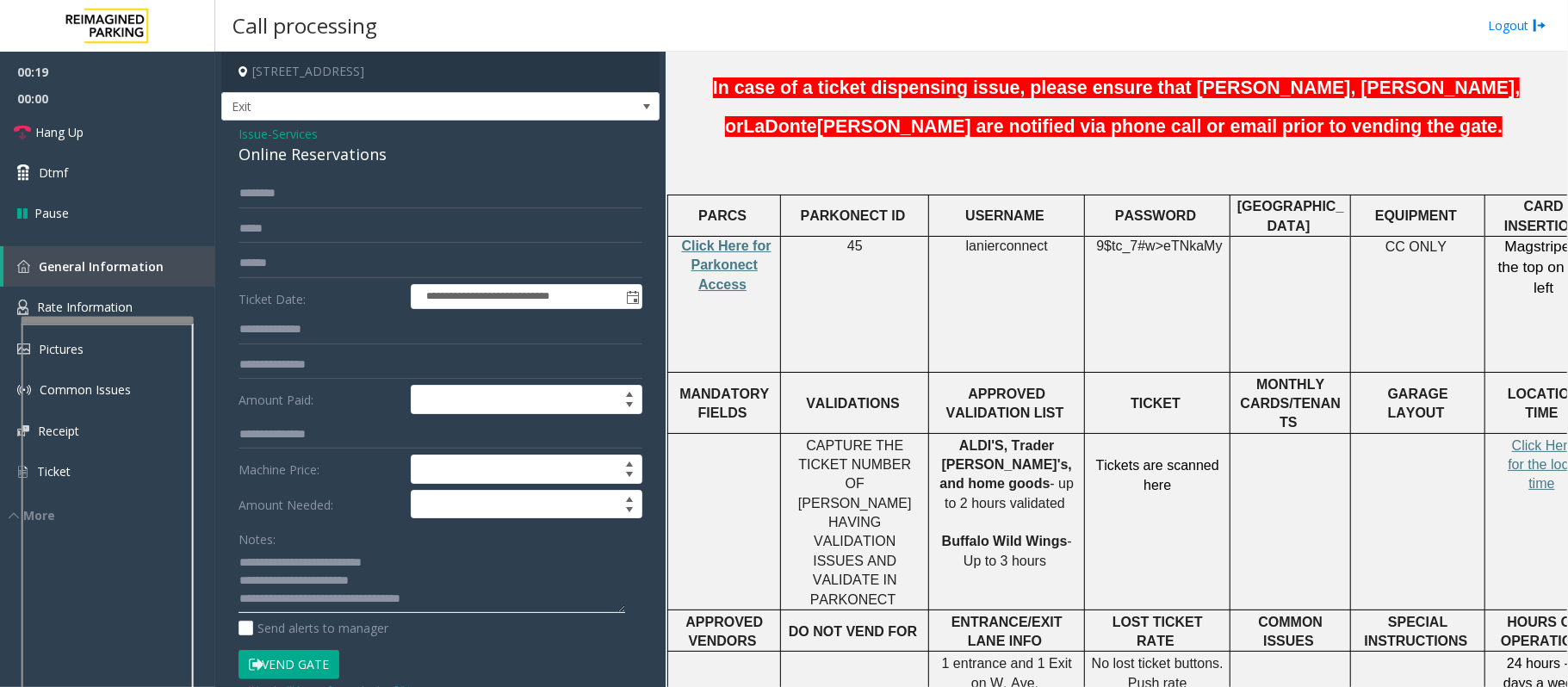
click at [390, 578] on textarea at bounding box center [431, 580] width 386 height 65
drag, startPoint x: 400, startPoint y: 575, endPoint x: 359, endPoint y: 576, distance: 41.0
click at [359, 576] on textarea at bounding box center [431, 580] width 386 height 65
drag, startPoint x: 296, startPoint y: 575, endPoint x: 242, endPoint y: 580, distance: 54.2
click at [242, 580] on textarea at bounding box center [431, 580] width 386 height 65
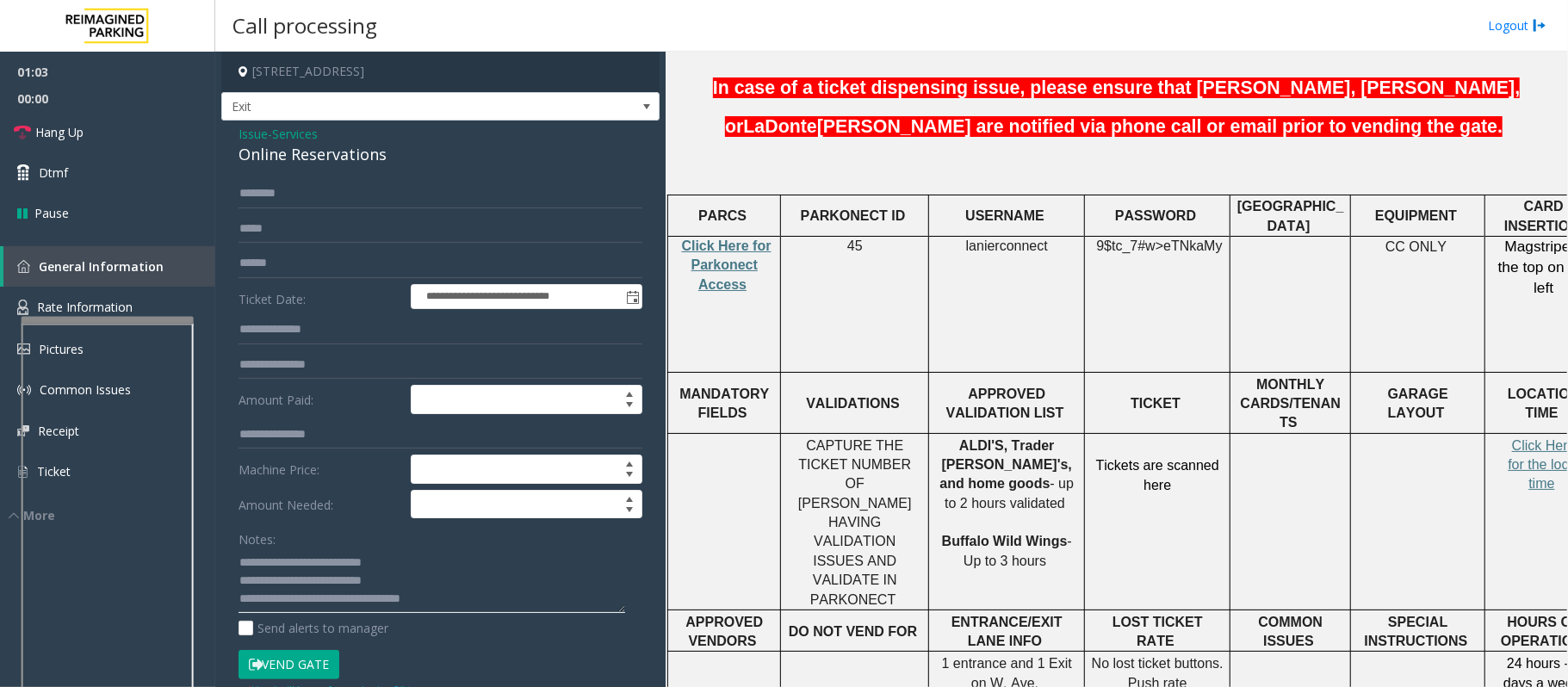
click at [391, 580] on textarea at bounding box center [431, 580] width 386 height 65
click at [369, 582] on textarea at bounding box center [431, 580] width 386 height 65
type textarea "**********"
click at [286, 125] on span "Services" at bounding box center [294, 133] width 46 height 18
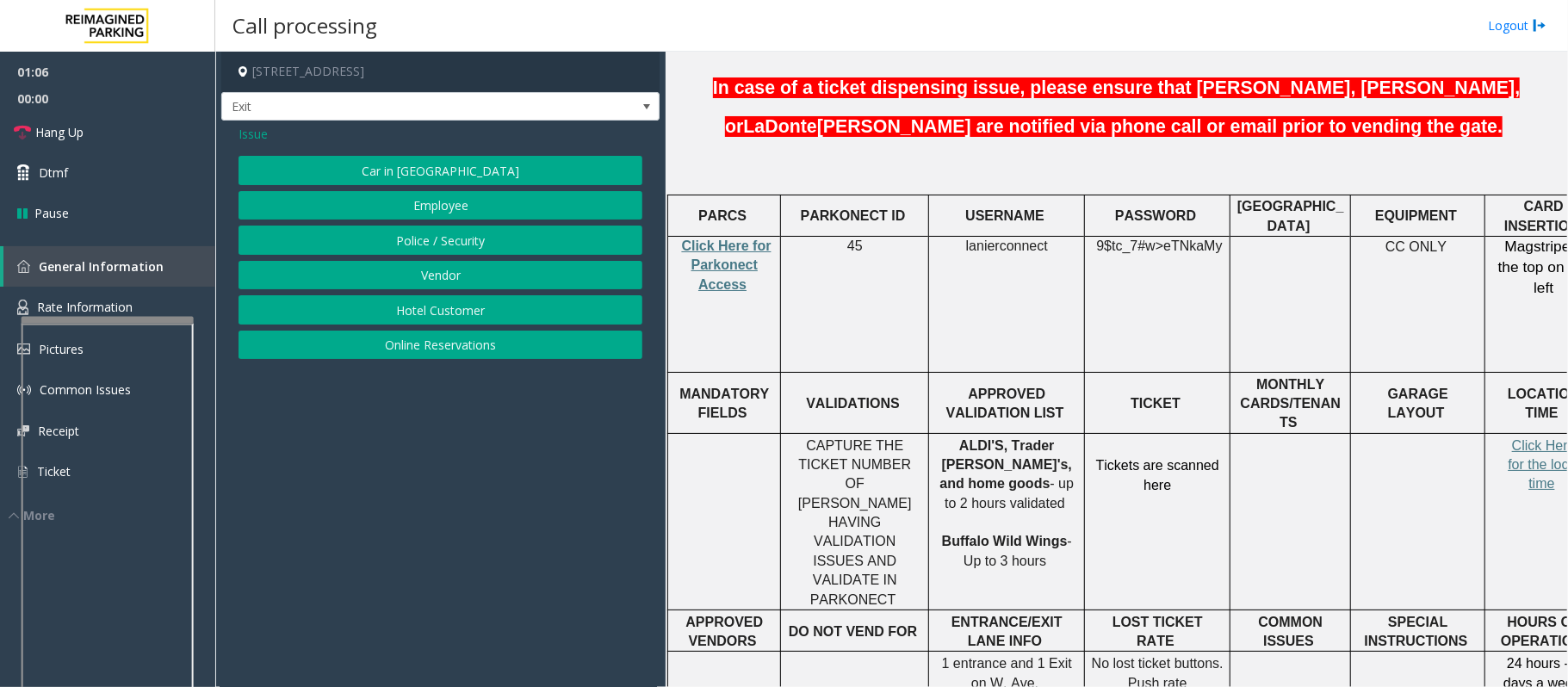
click at [246, 132] on span "Issue" at bounding box center [252, 133] width 29 height 18
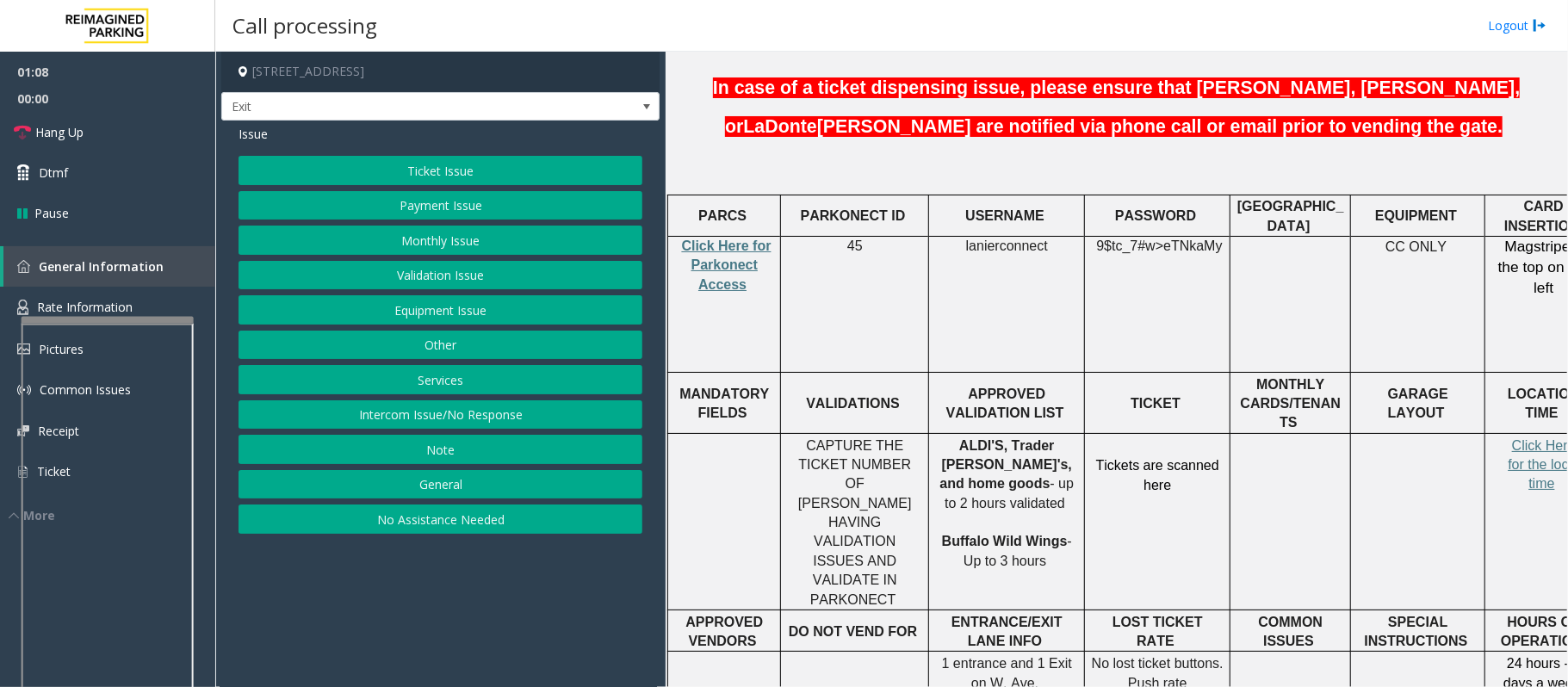
click at [426, 269] on button "Validation Issue" at bounding box center [440, 275] width 404 height 29
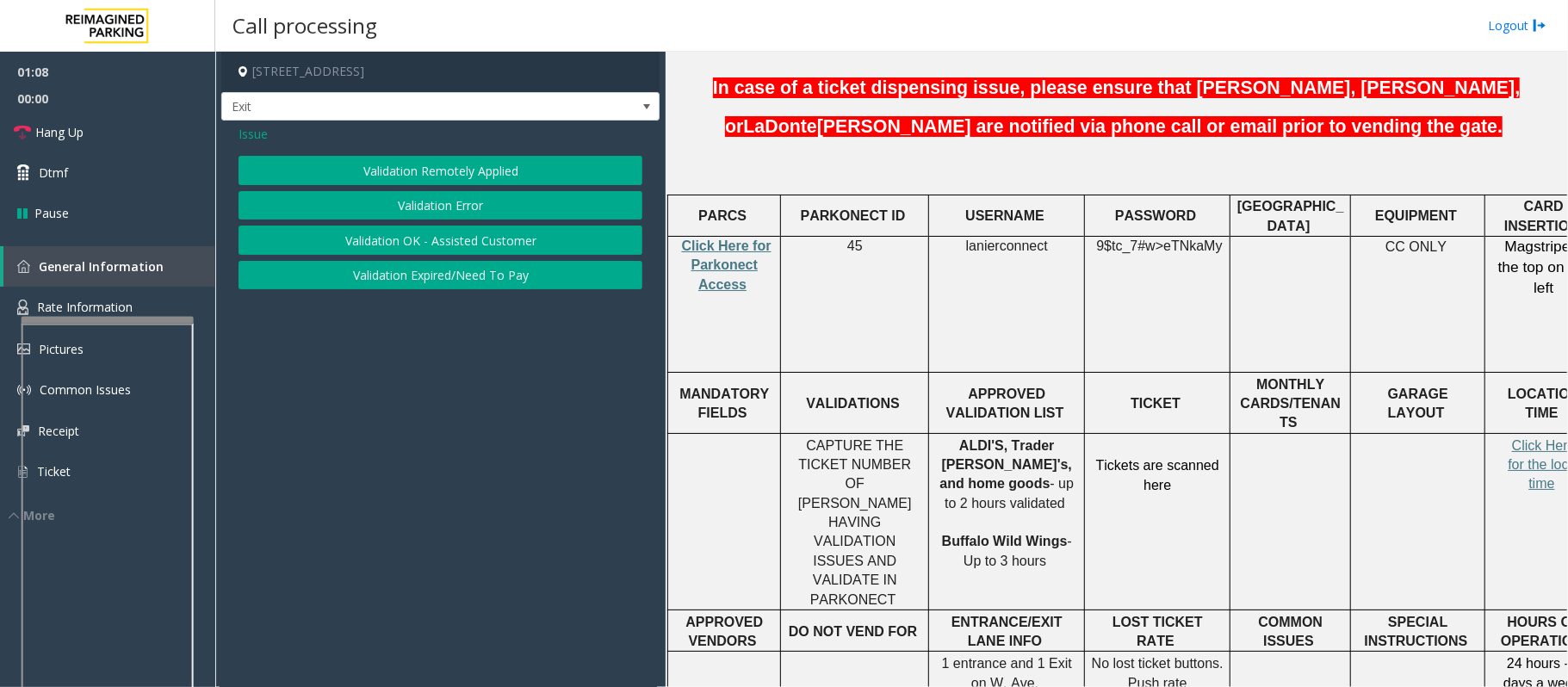
click at [428, 205] on button "Validation Error" at bounding box center [440, 205] width 404 height 29
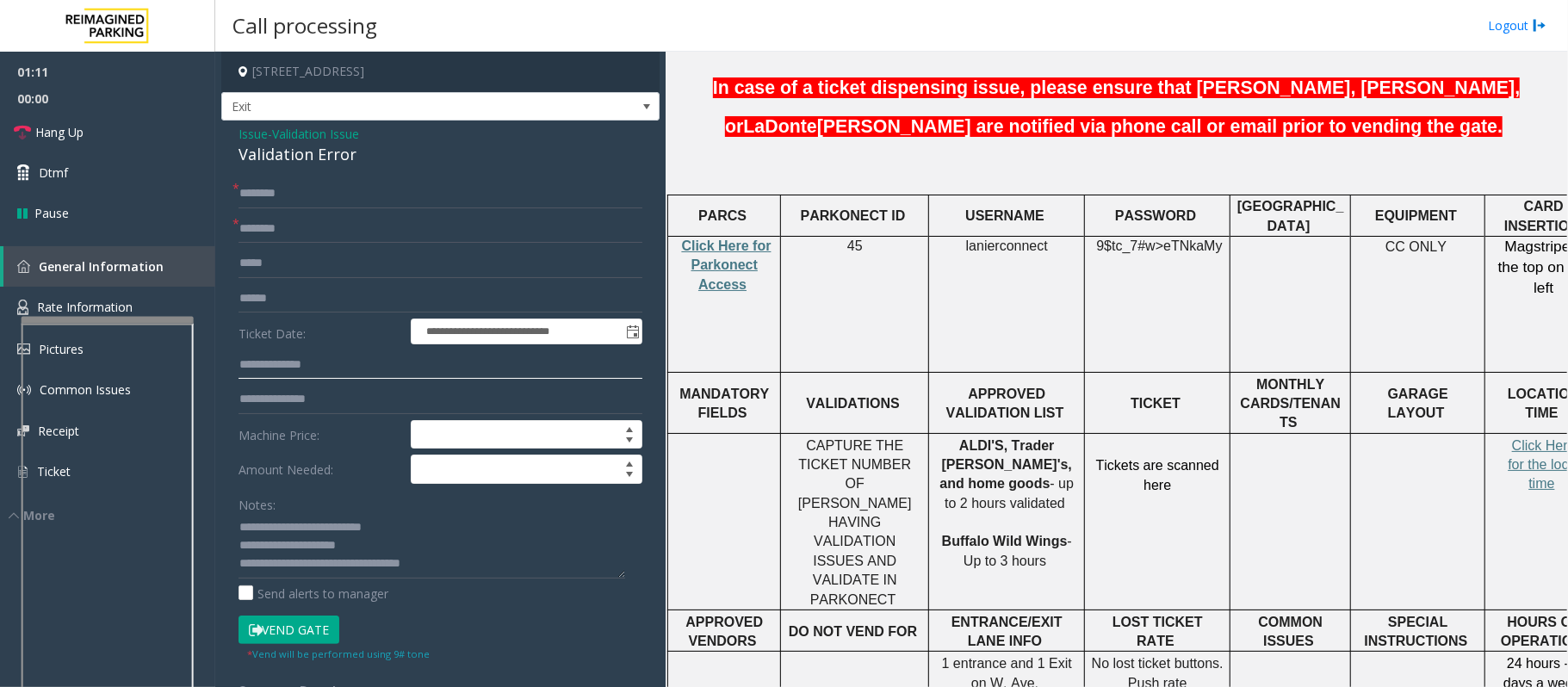
paste input "******"
type input "******"
click at [286, 303] on input "text" at bounding box center [440, 298] width 404 height 29
click at [379, 559] on textarea at bounding box center [431, 545] width 386 height 65
click at [1010, 238] on span "lanierconnect" at bounding box center [1007, 246] width 82 height 16
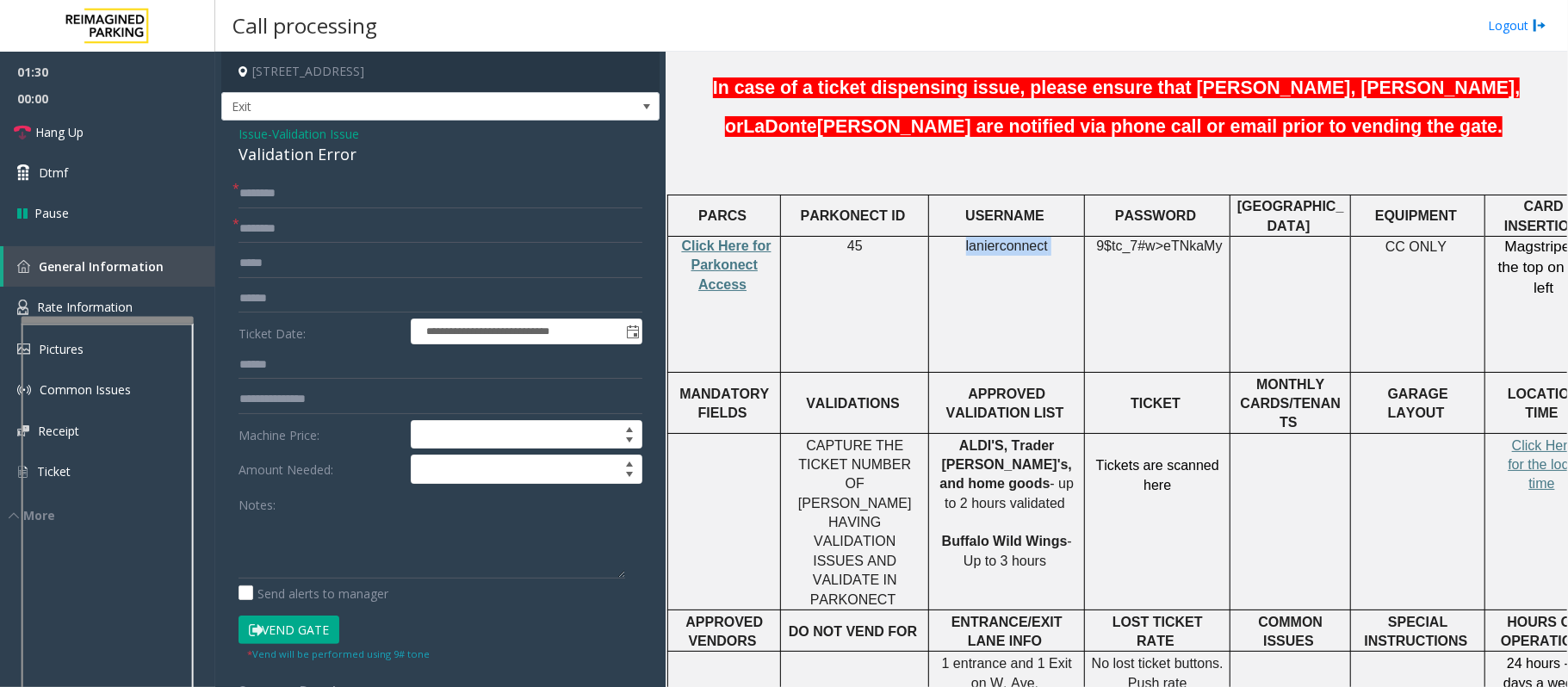
click at [1010, 238] on span "lanierconnect" at bounding box center [1007, 246] width 82 height 16
drag, startPoint x: 1099, startPoint y: 208, endPoint x: 1216, endPoint y: 216, distance: 117.3
click at [1216, 237] on td "9$tc_7#w> eTNkaMy" at bounding box center [1157, 305] width 145 height 136
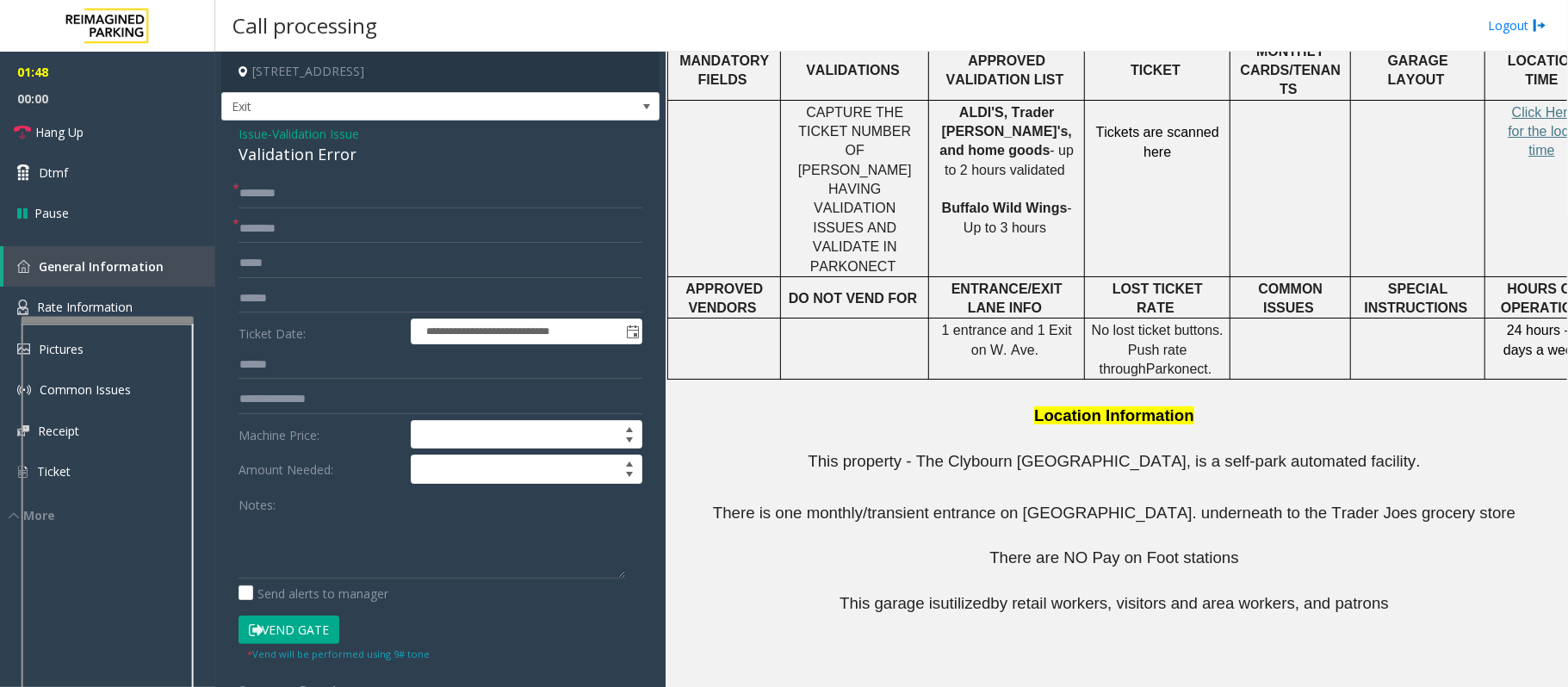
scroll to position [918, 0]
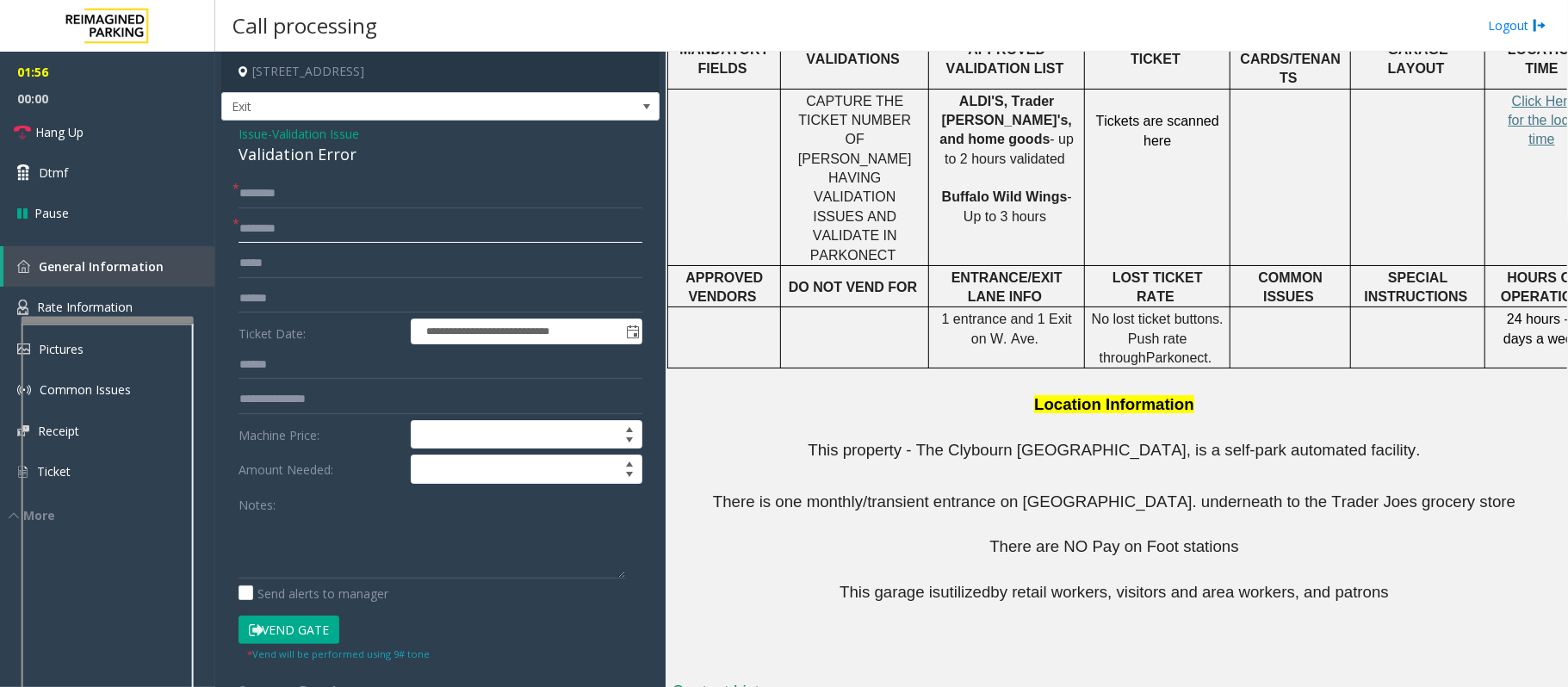
click at [296, 235] on input "text" at bounding box center [440, 229] width 404 height 29
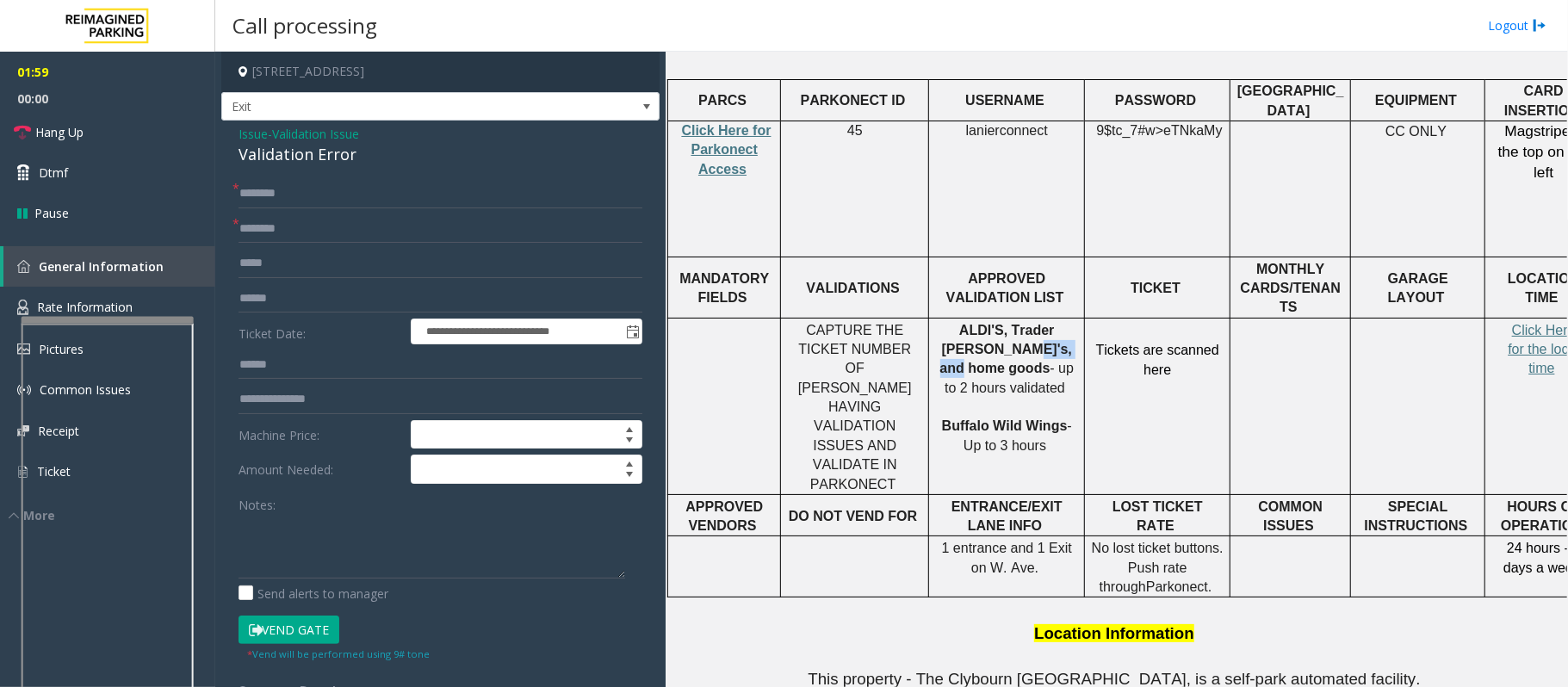
drag, startPoint x: 948, startPoint y: 291, endPoint x: 1014, endPoint y: 286, distance: 66.2
click at [1014, 322] on span "ALDI'S, Trader [PERSON_NAME]'s, and home goods" at bounding box center [1006, 349] width 132 height 53
drag, startPoint x: 1020, startPoint y: 287, endPoint x: 950, endPoint y: 280, distance: 70.3
click at [950, 321] on p "ALDI'S, Trader [PERSON_NAME]'s, and home goods - up to 2 hours validated Buffal…" at bounding box center [1007, 389] width 142 height 135
type input "**********"
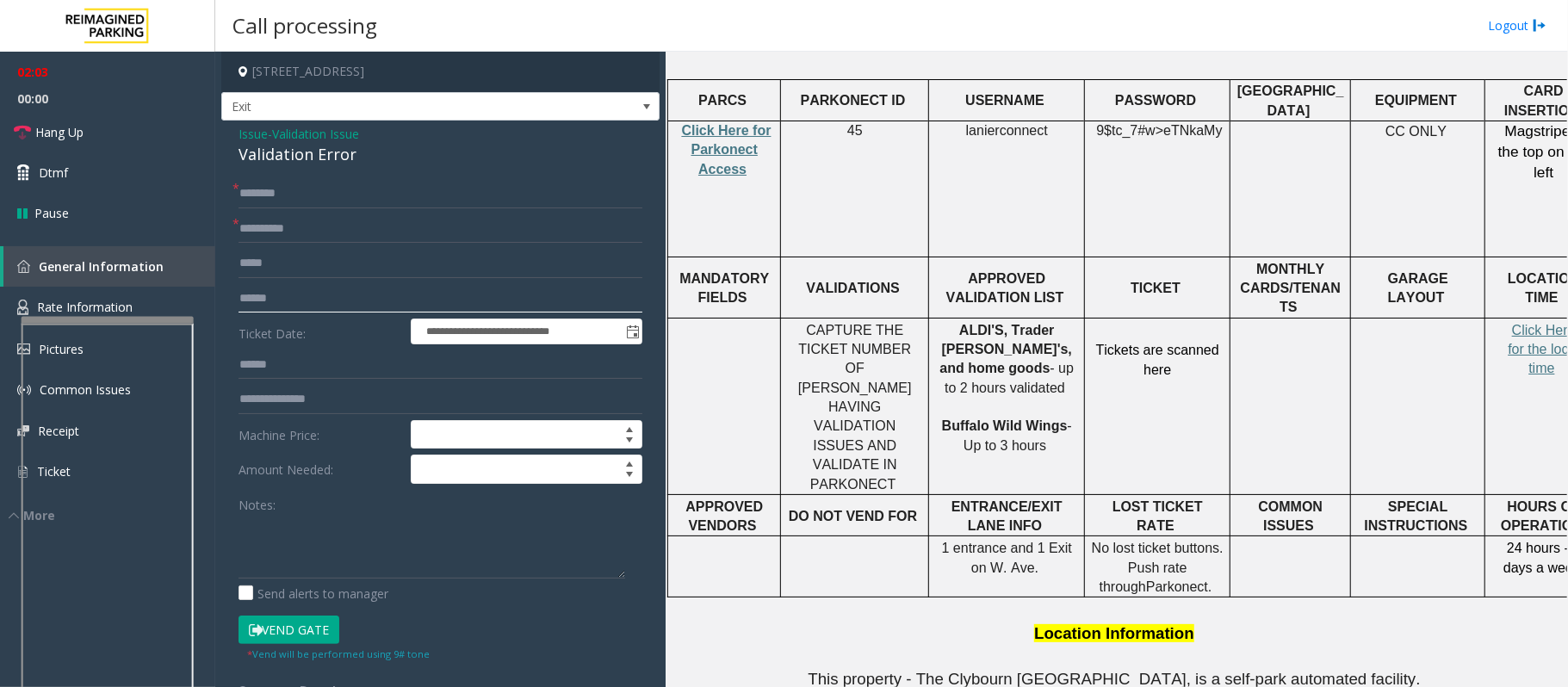
click at [291, 301] on input "text" at bounding box center [440, 298] width 404 height 29
type input "******"
click at [288, 628] on button "Vend Gate" at bounding box center [288, 630] width 100 height 29
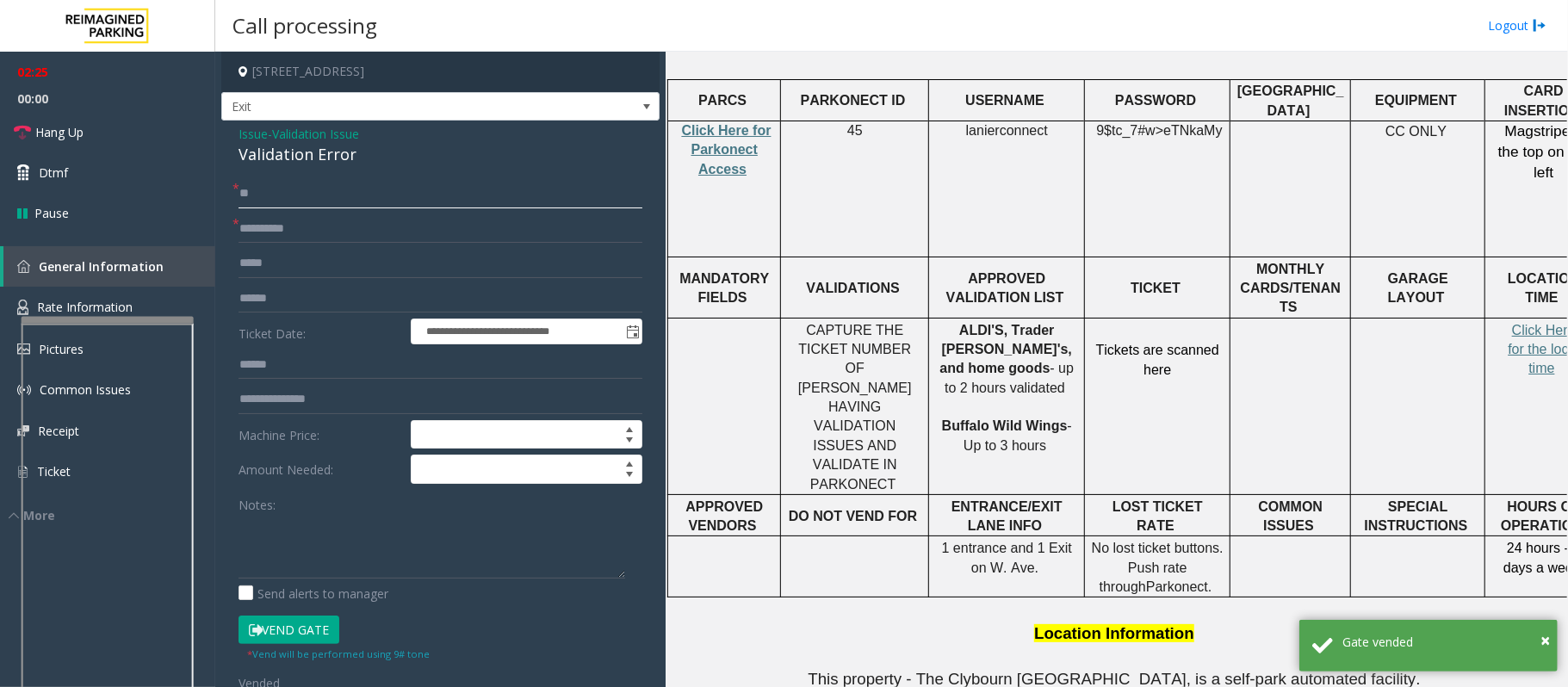
type input "**"
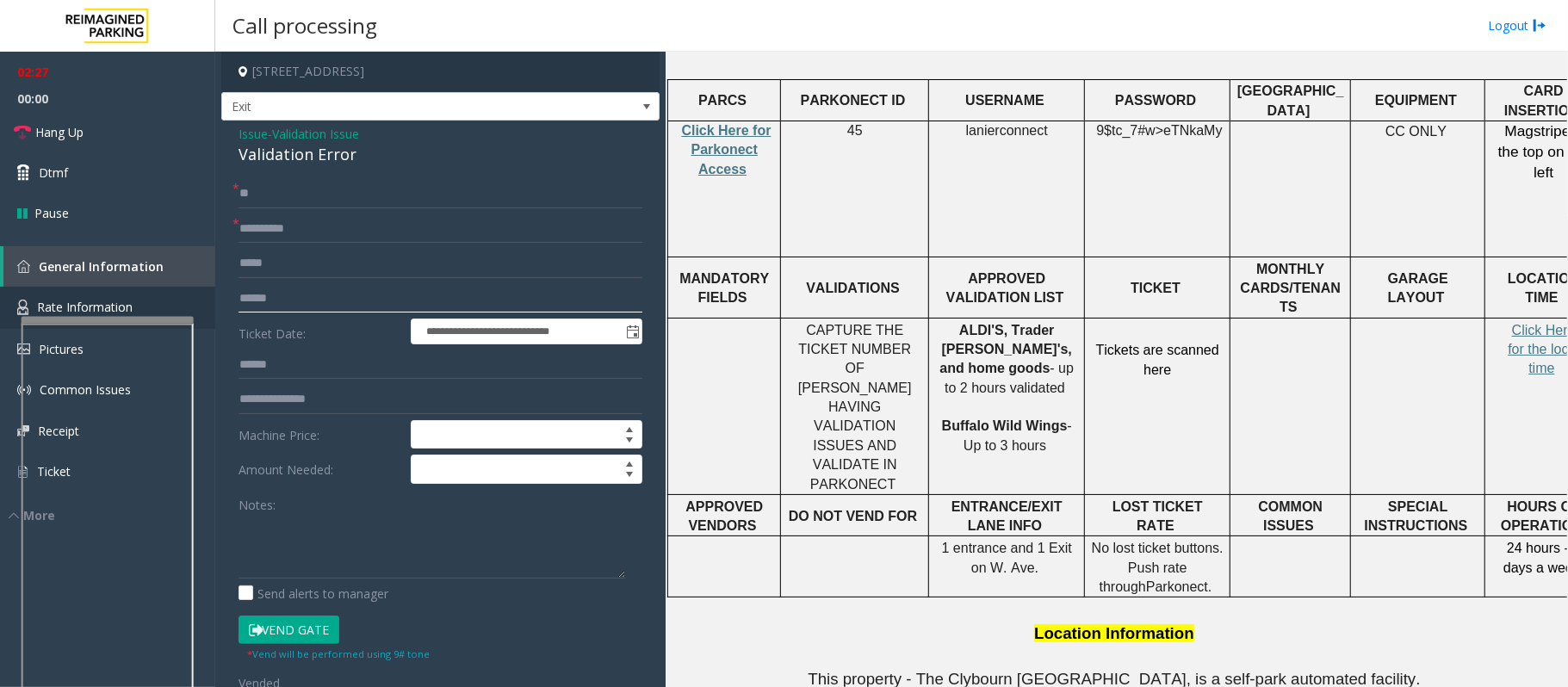
drag, startPoint x: 297, startPoint y: 305, endPoint x: 189, endPoint y: 311, distance: 108.2
click at [189, 311] on app-root "**********" at bounding box center [784, 343] width 1568 height 687
click at [265, 306] on input "**********" at bounding box center [440, 298] width 404 height 29
type input "**********"
click at [97, 142] on link "Hang Up" at bounding box center [108, 131] width 216 height 40
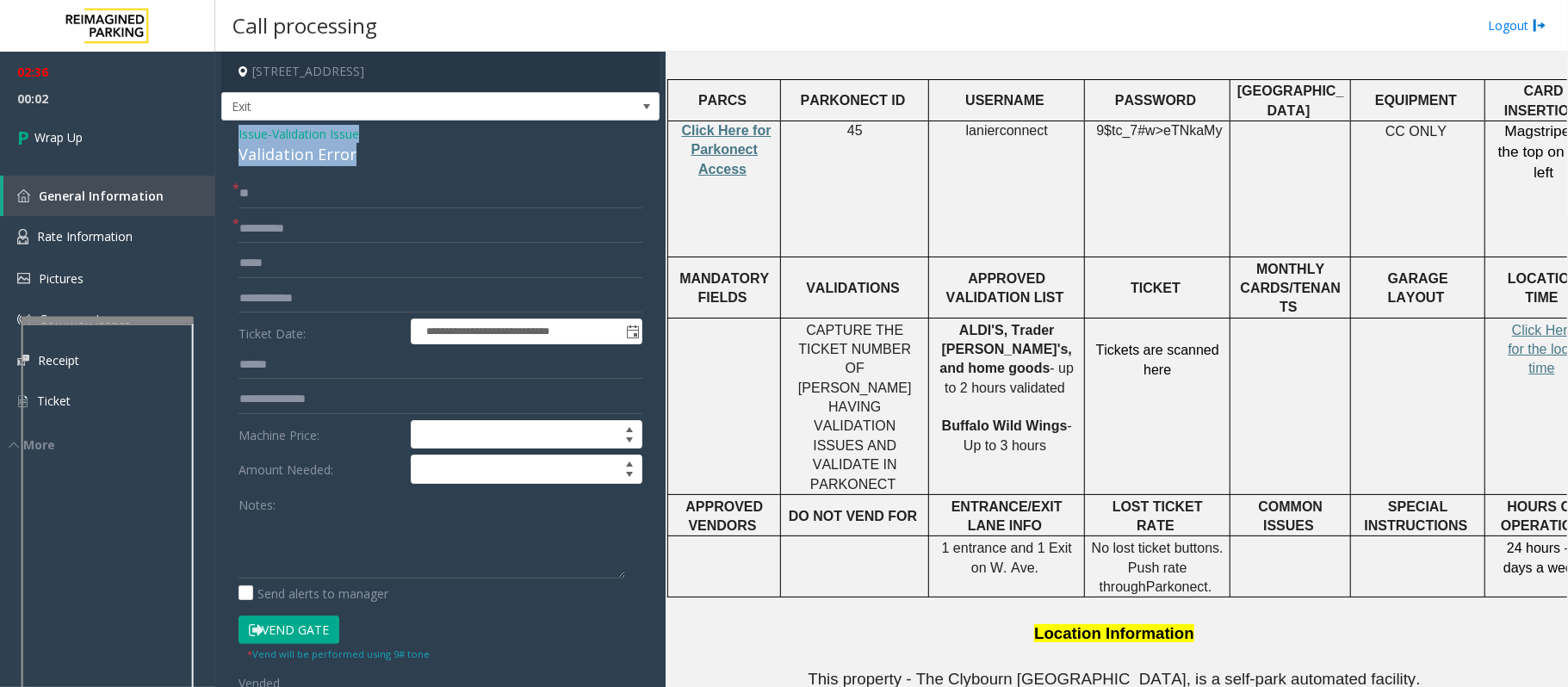
drag, startPoint x: 377, startPoint y: 153, endPoint x: 228, endPoint y: 135, distance: 150.1
click at [228, 135] on div "**********" at bounding box center [441, 627] width 439 height 1012
click at [395, 559] on textarea at bounding box center [431, 545] width 386 height 65
paste textarea "**********"
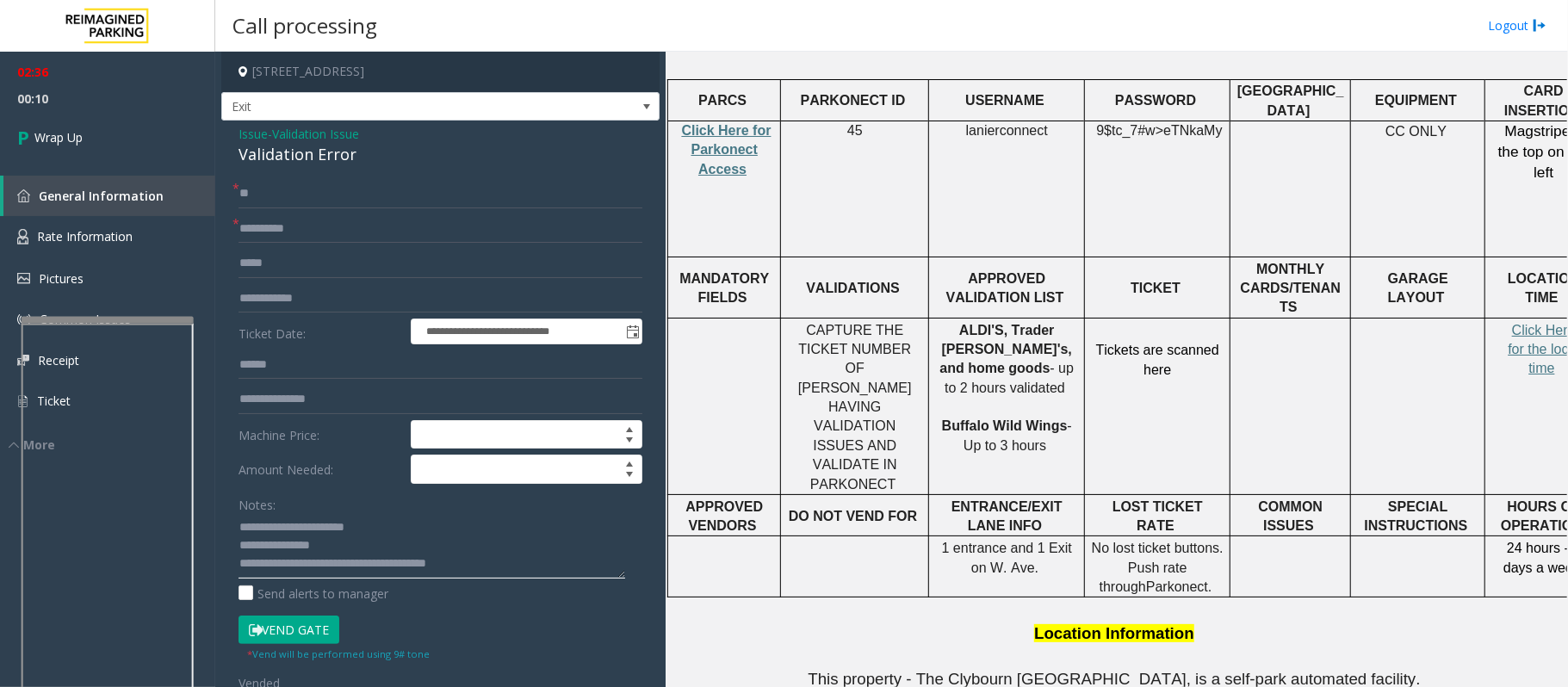
drag, startPoint x: 276, startPoint y: 565, endPoint x: 270, endPoint y: 558, distance: 9.2
click at [276, 565] on textarea at bounding box center [431, 545] width 386 height 65
type textarea "**********"
click at [80, 145] on span "Wrap Up" at bounding box center [58, 137] width 48 height 18
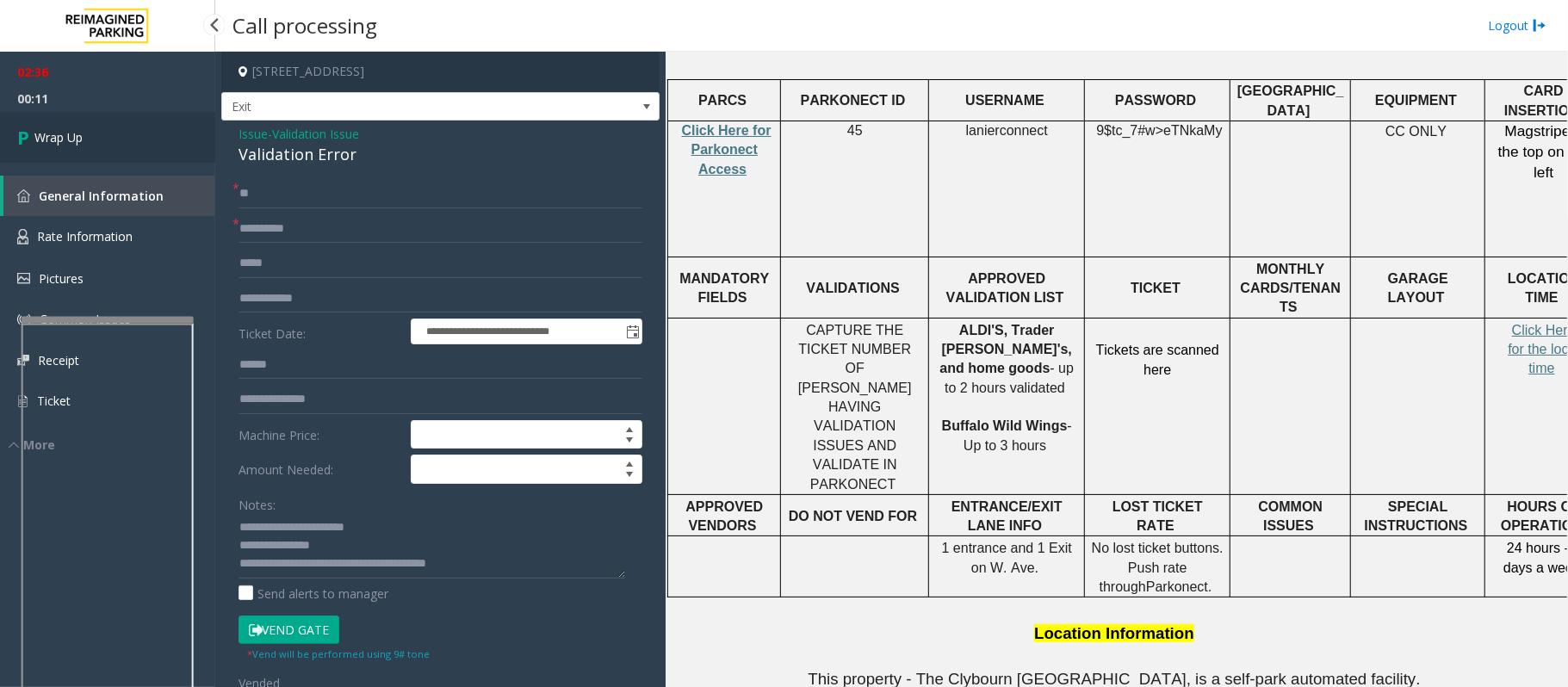
click at [80, 145] on span "Wrap Up" at bounding box center [58, 137] width 48 height 18
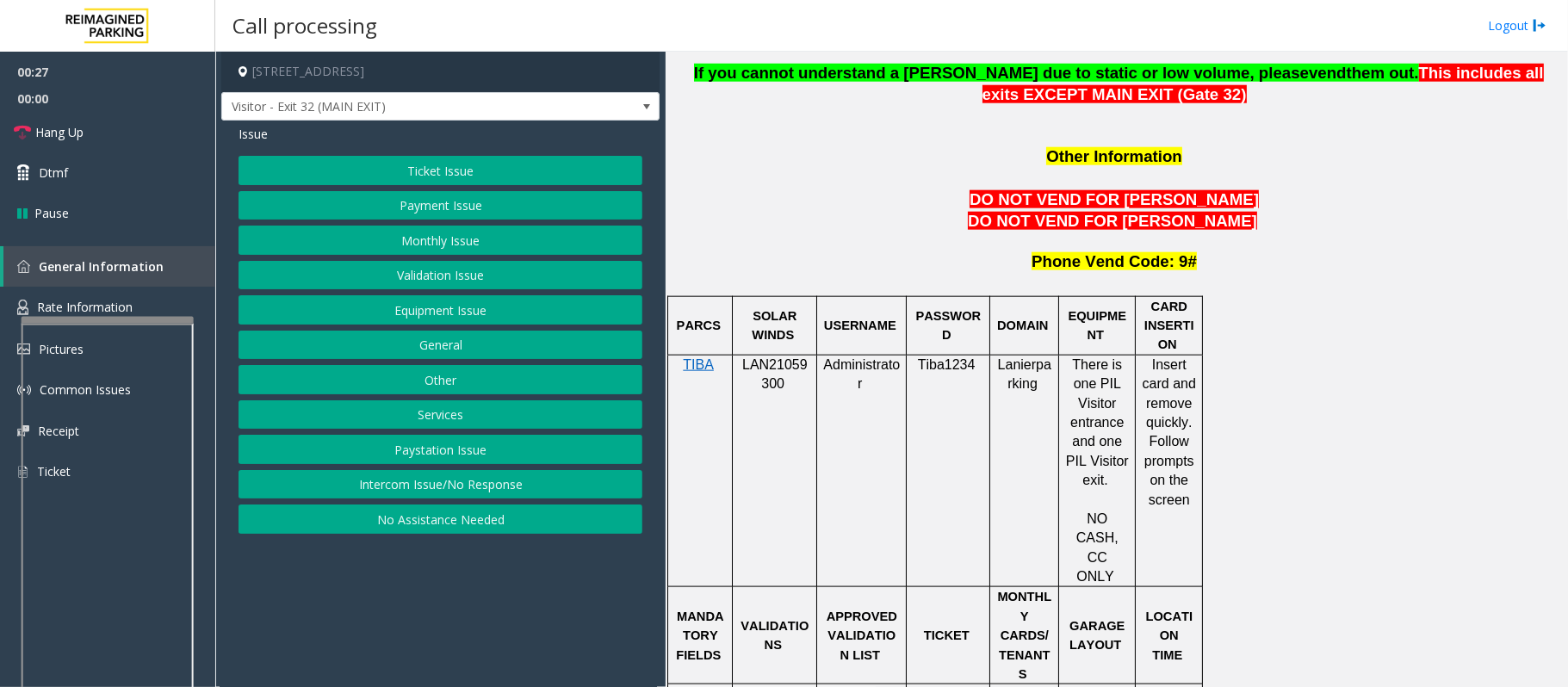
scroll to position [1378, 0]
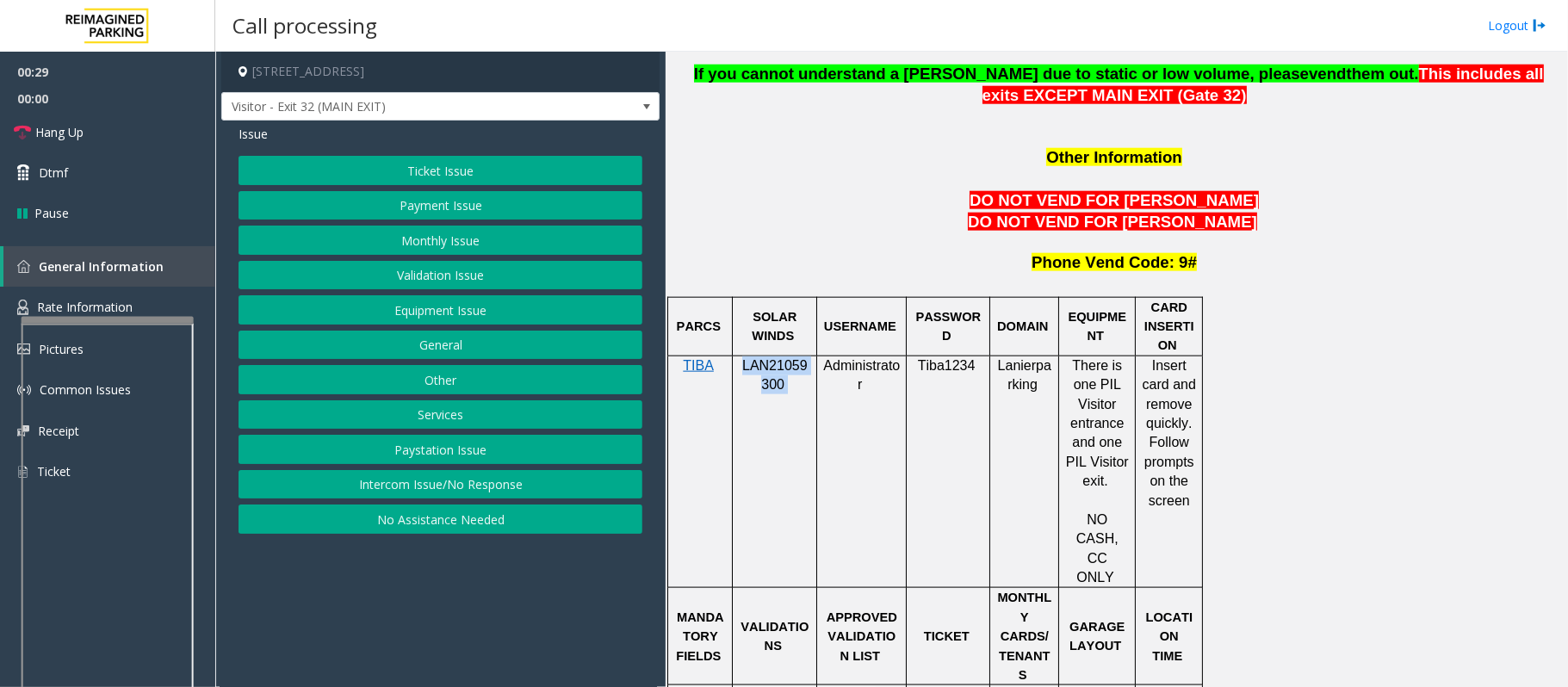
drag, startPoint x: 784, startPoint y: 301, endPoint x: 744, endPoint y: 280, distance: 45.2
click at [744, 356] on p "LAN21059300" at bounding box center [774, 375] width 71 height 38
copy p "LAN21059300"
drag, startPoint x: 1148, startPoint y: 277, endPoint x: 1188, endPoint y: 418, distance: 146.6
click at [1188, 418] on p "Insert card and remove quickly. Follow prompts on the screen" at bounding box center [1169, 433] width 54 height 154
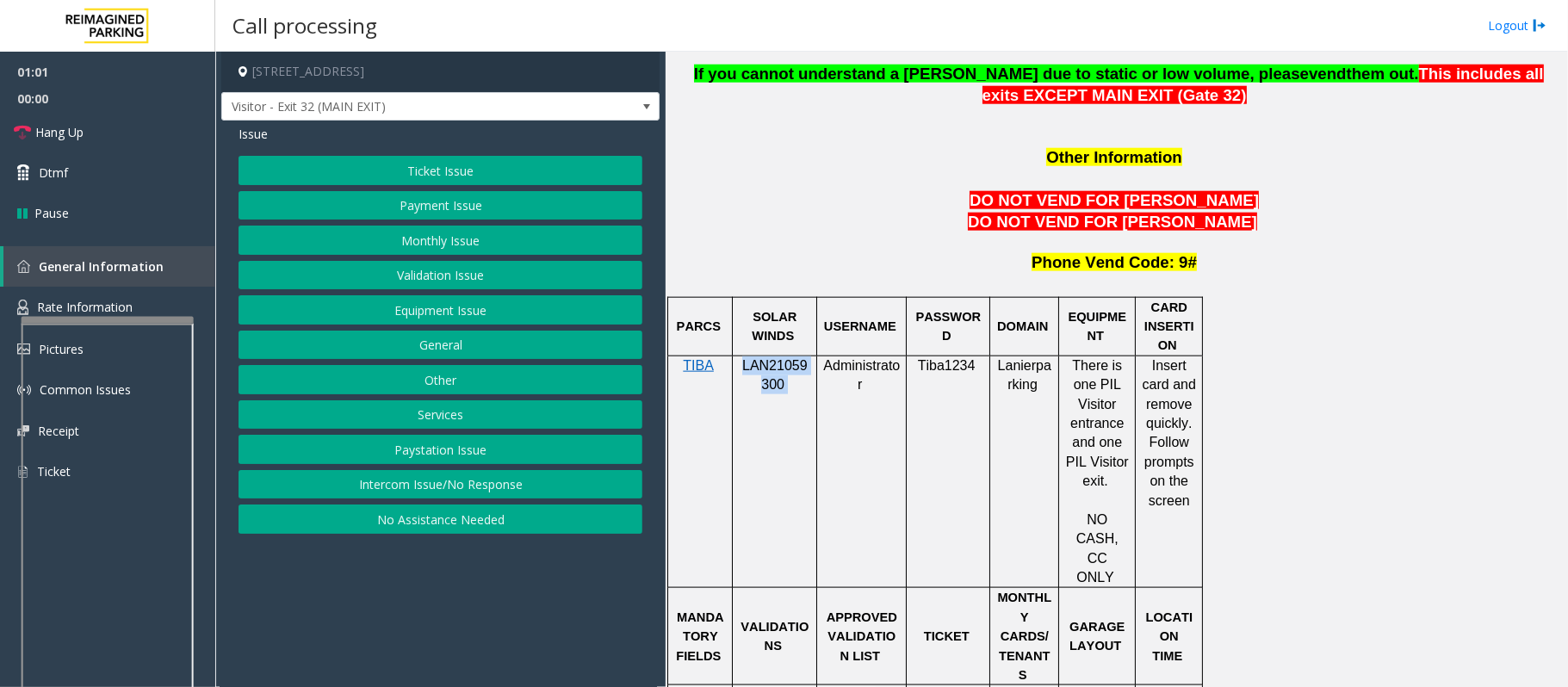
click at [470, 197] on button "Payment Issue" at bounding box center [440, 205] width 404 height 29
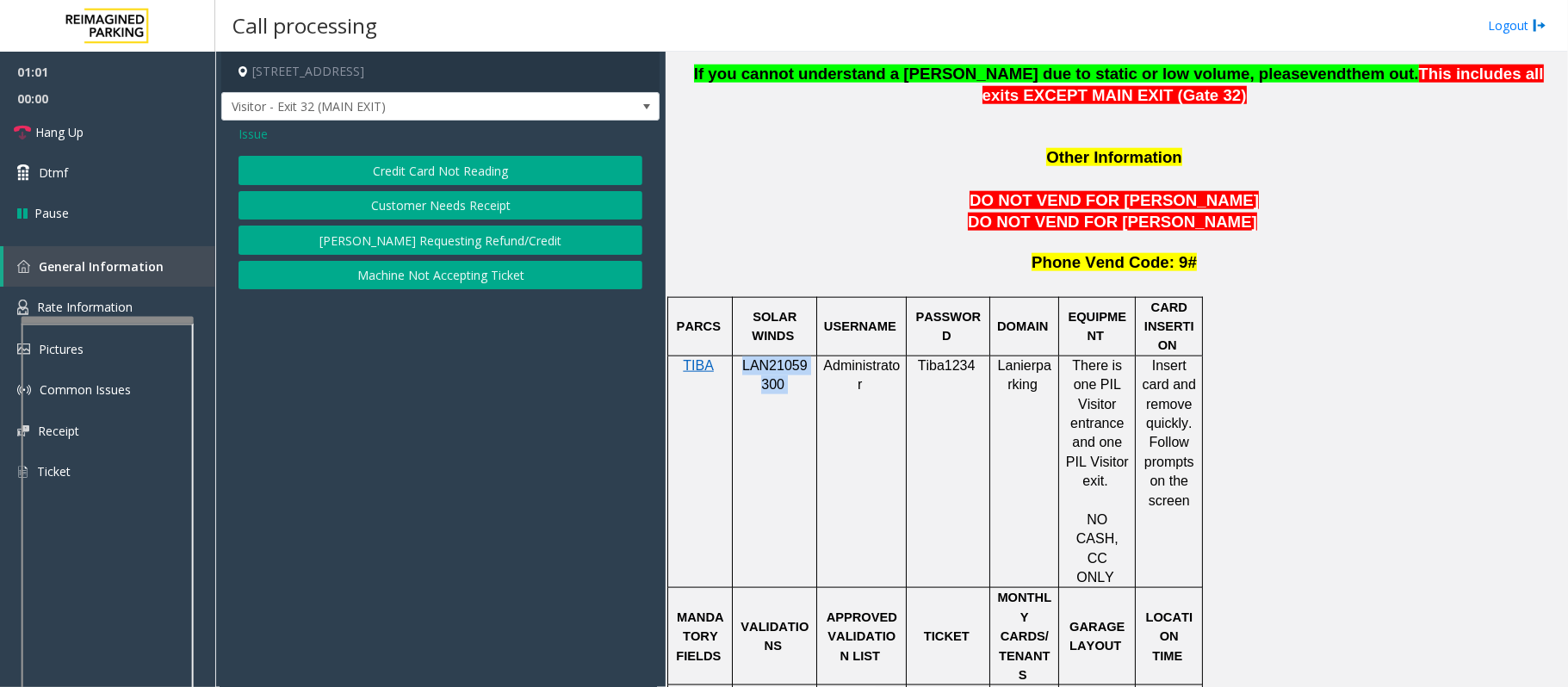
click at [462, 167] on button "Credit Card Not Reading" at bounding box center [440, 170] width 404 height 29
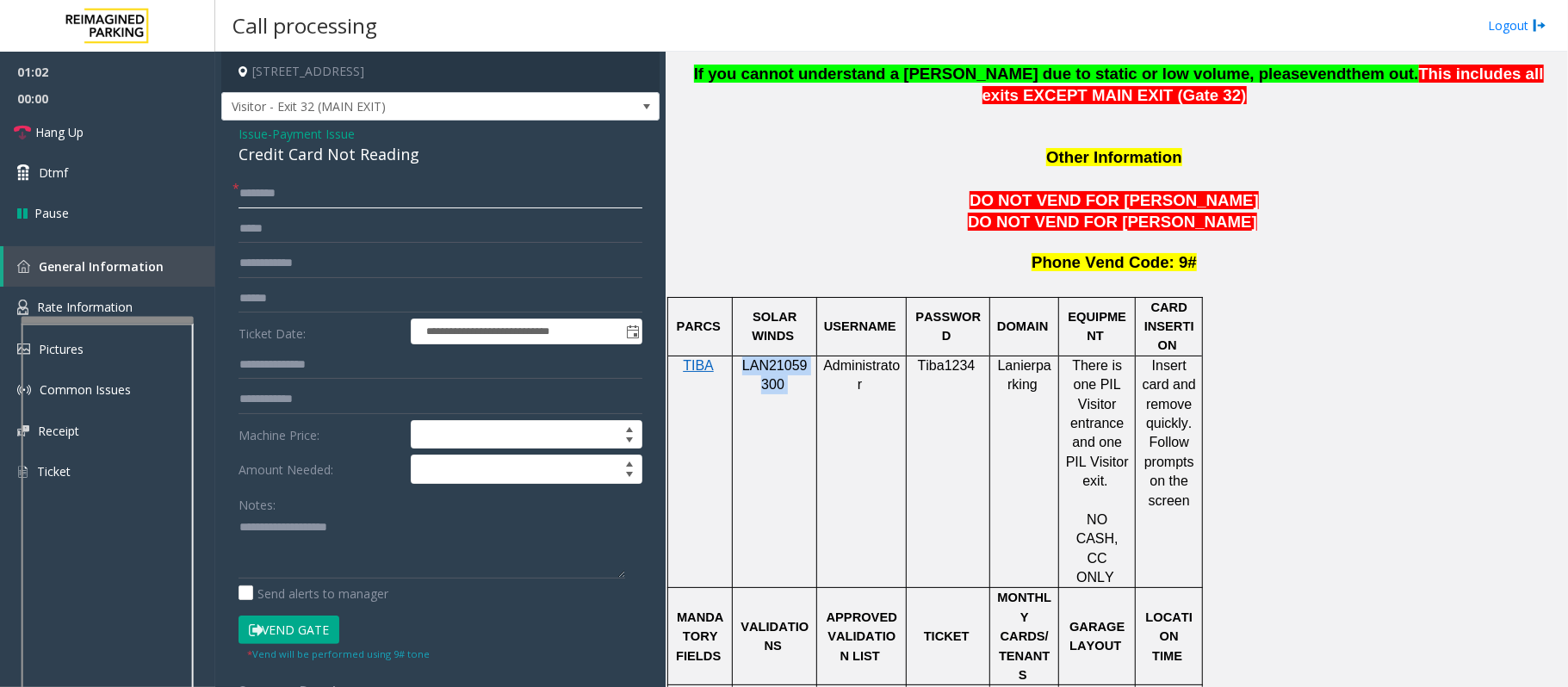
click at [307, 207] on input "text" at bounding box center [440, 193] width 404 height 29
click at [305, 291] on input "text" at bounding box center [440, 298] width 404 height 29
drag, startPoint x: 428, startPoint y: 165, endPoint x: 232, endPoint y: 131, distance: 198.9
click at [232, 131] on div "**********" at bounding box center [441, 485] width 439 height 729
click at [434, 560] on textarea at bounding box center [431, 545] width 386 height 65
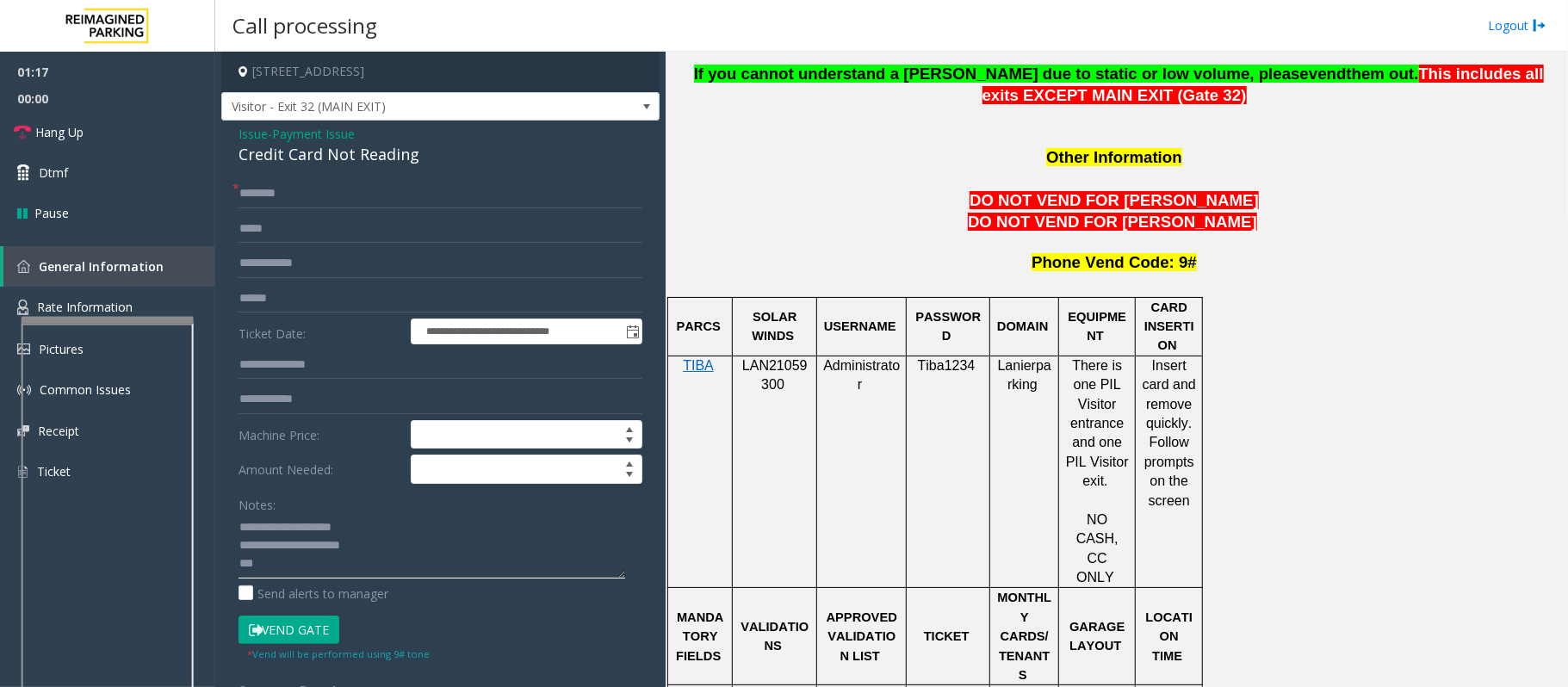
type textarea "**********"
click at [323, 300] on input "text" at bounding box center [440, 298] width 404 height 29
type input "*******"
click at [294, 565] on textarea at bounding box center [431, 545] width 386 height 65
type textarea "**********"
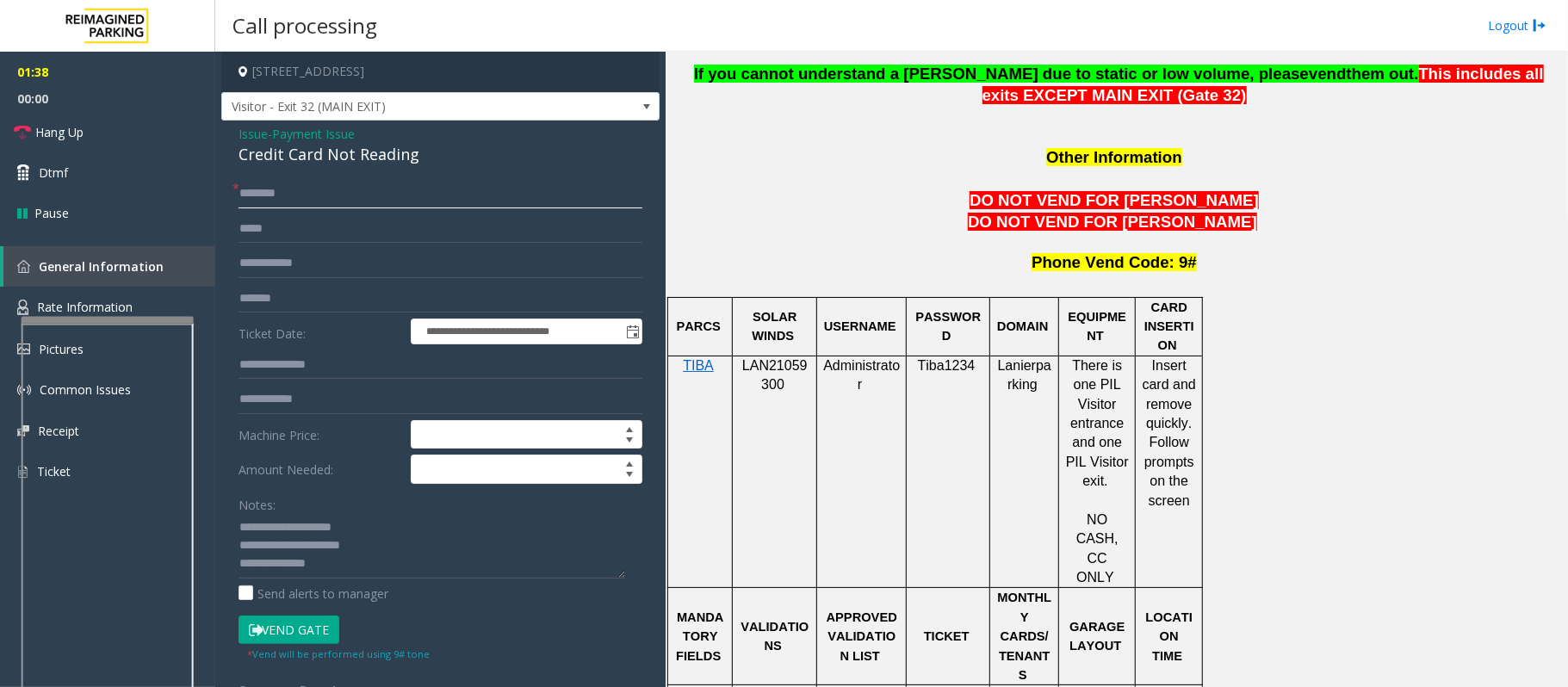
click at [300, 201] on input "text" at bounding box center [440, 193] width 404 height 29
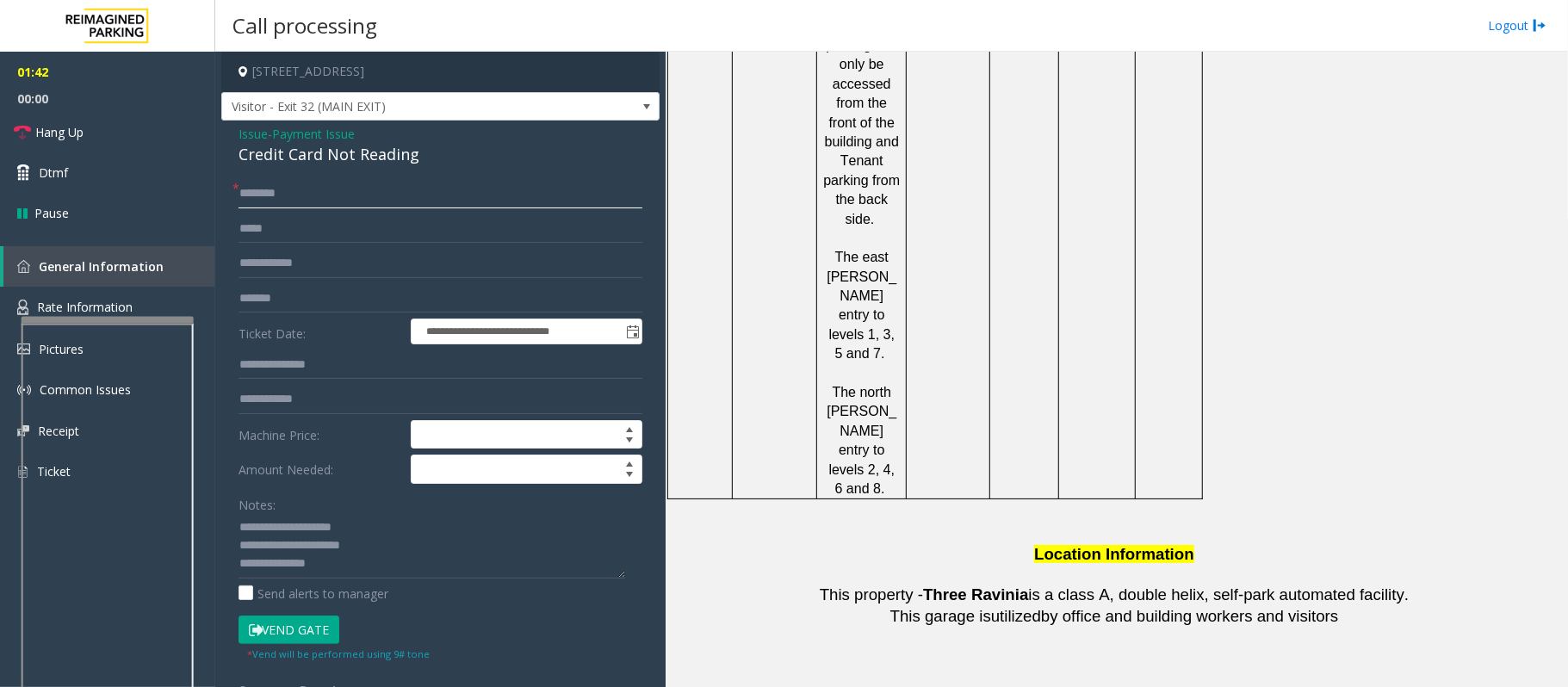
scroll to position [2755, 0]
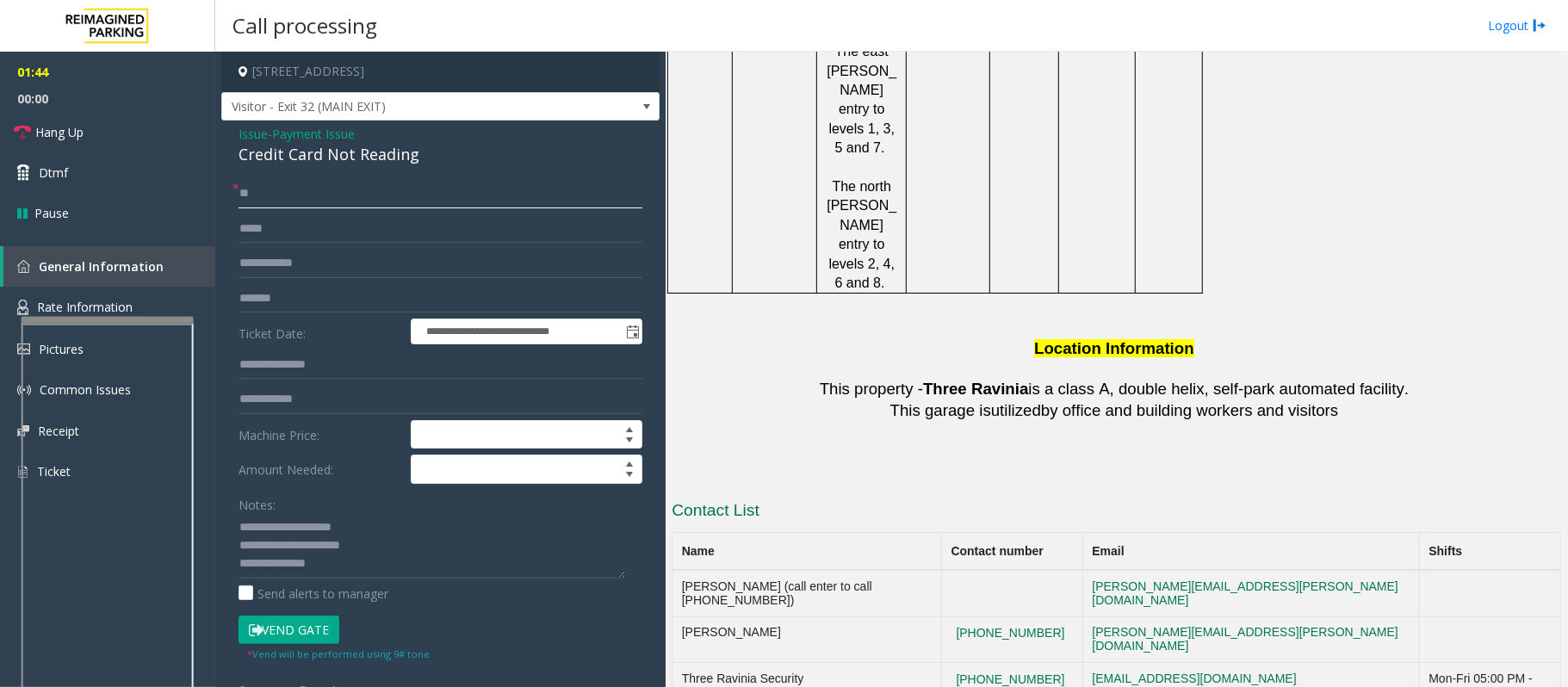
type input "*"
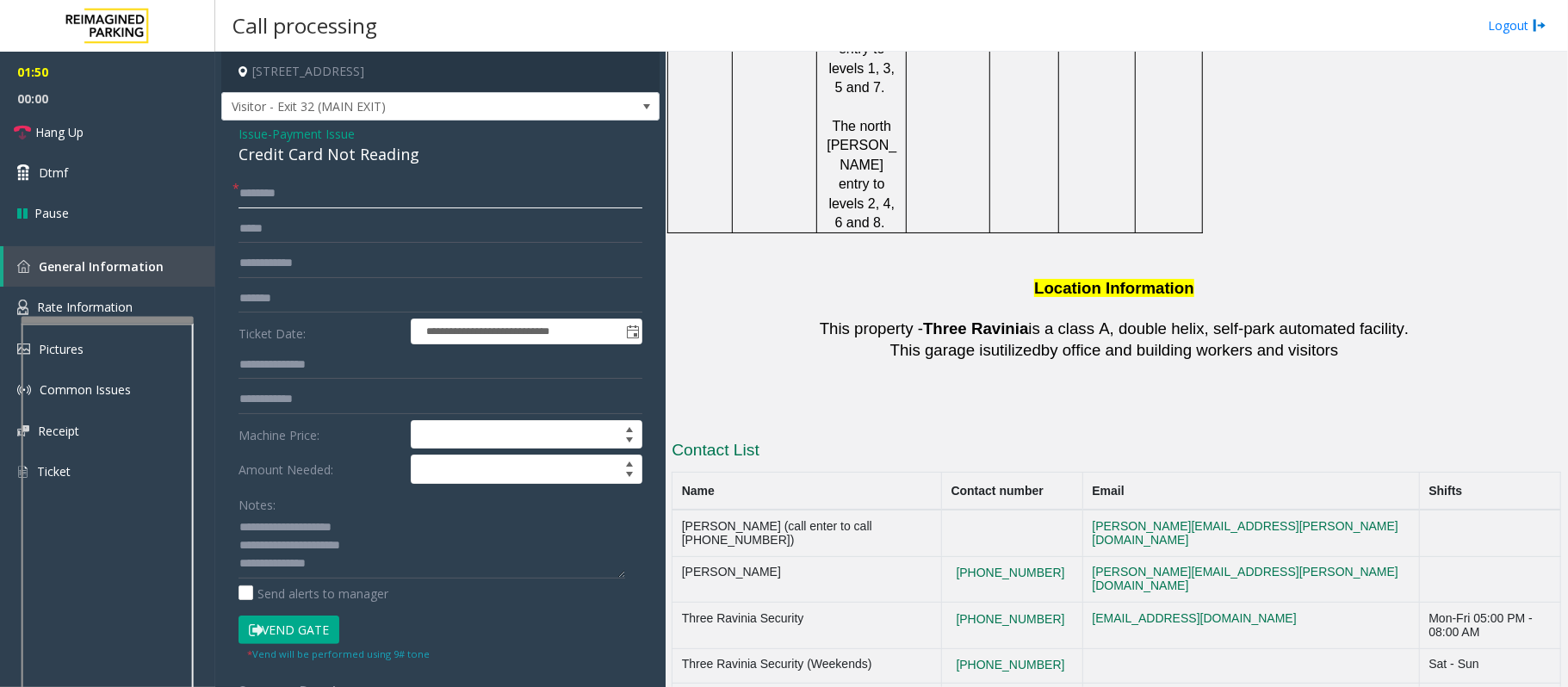
scroll to position [2870, 0]
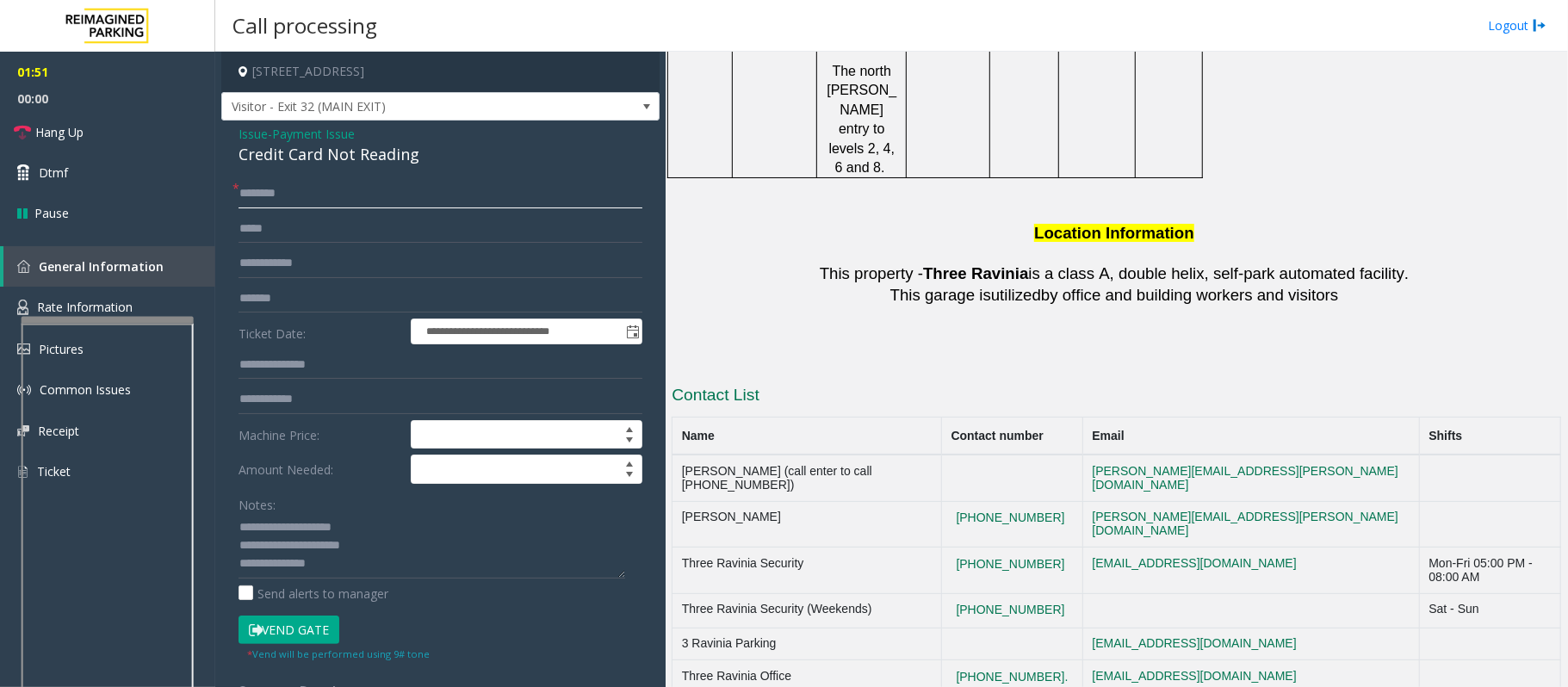
type input "*******"
drag, startPoint x: 983, startPoint y: 243, endPoint x: 1074, endPoint y: 248, distance: 91.1
click at [1074, 501] on td "[PHONE_NUMBER]" at bounding box center [1012, 525] width 142 height 47
copy button "[PHONE_NUMBER]"
click at [355, 562] on textarea at bounding box center [431, 545] width 386 height 65
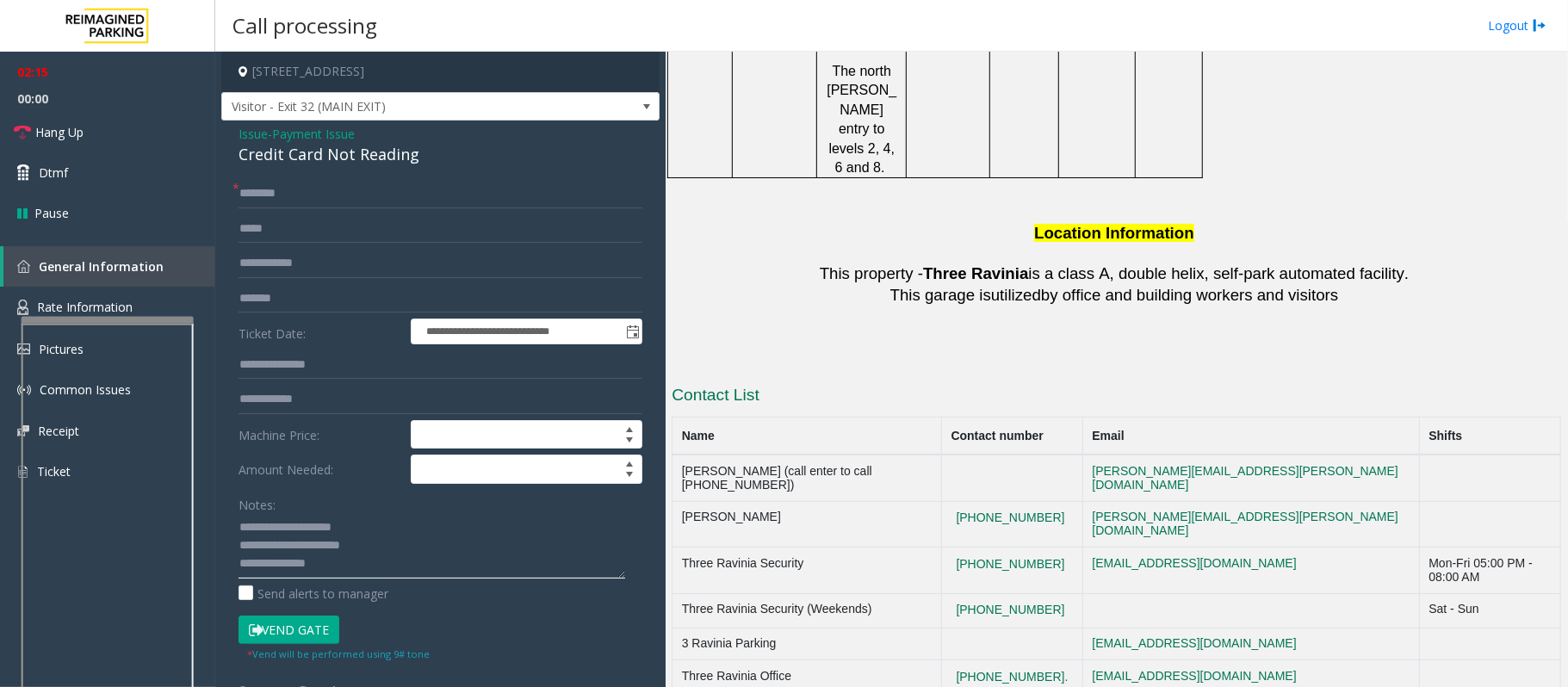
click at [325, 573] on textarea at bounding box center [431, 545] width 386 height 65
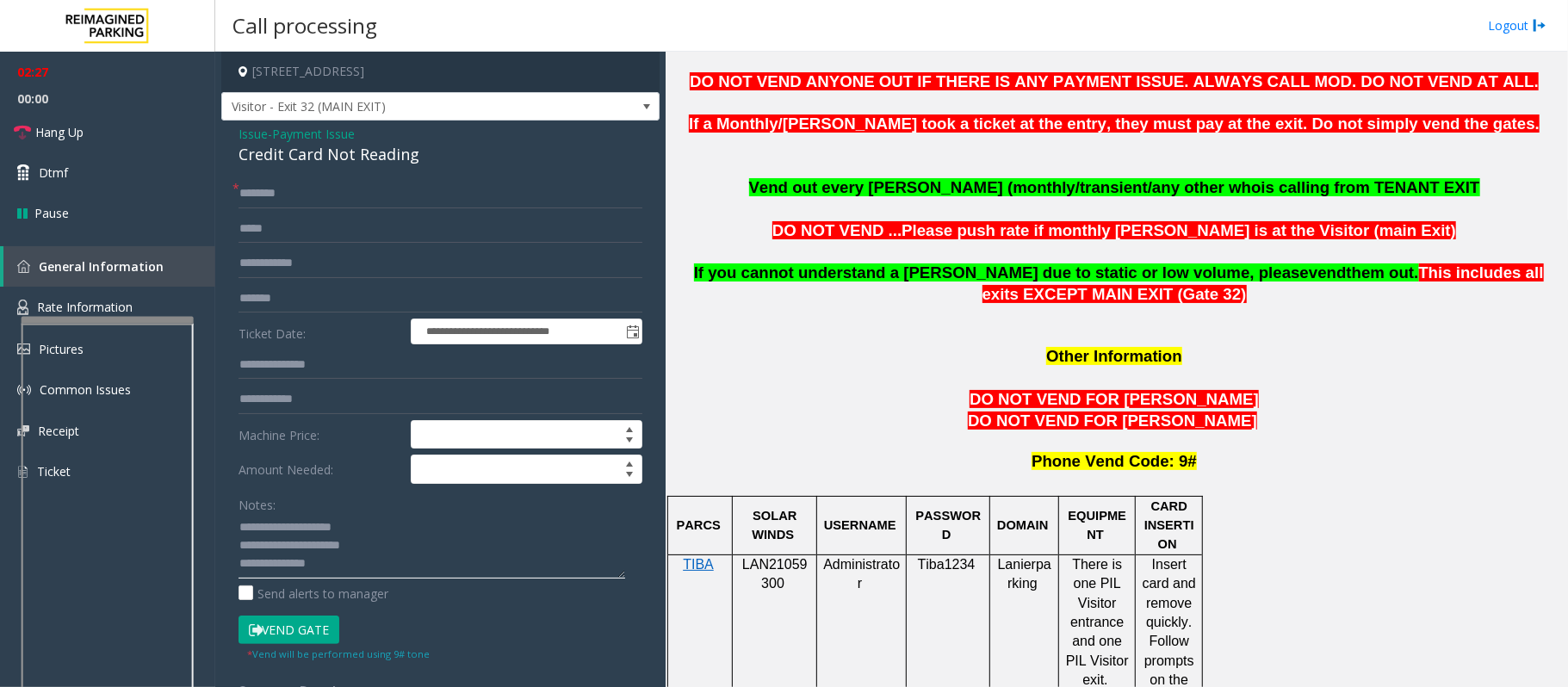
scroll to position [1148, 0]
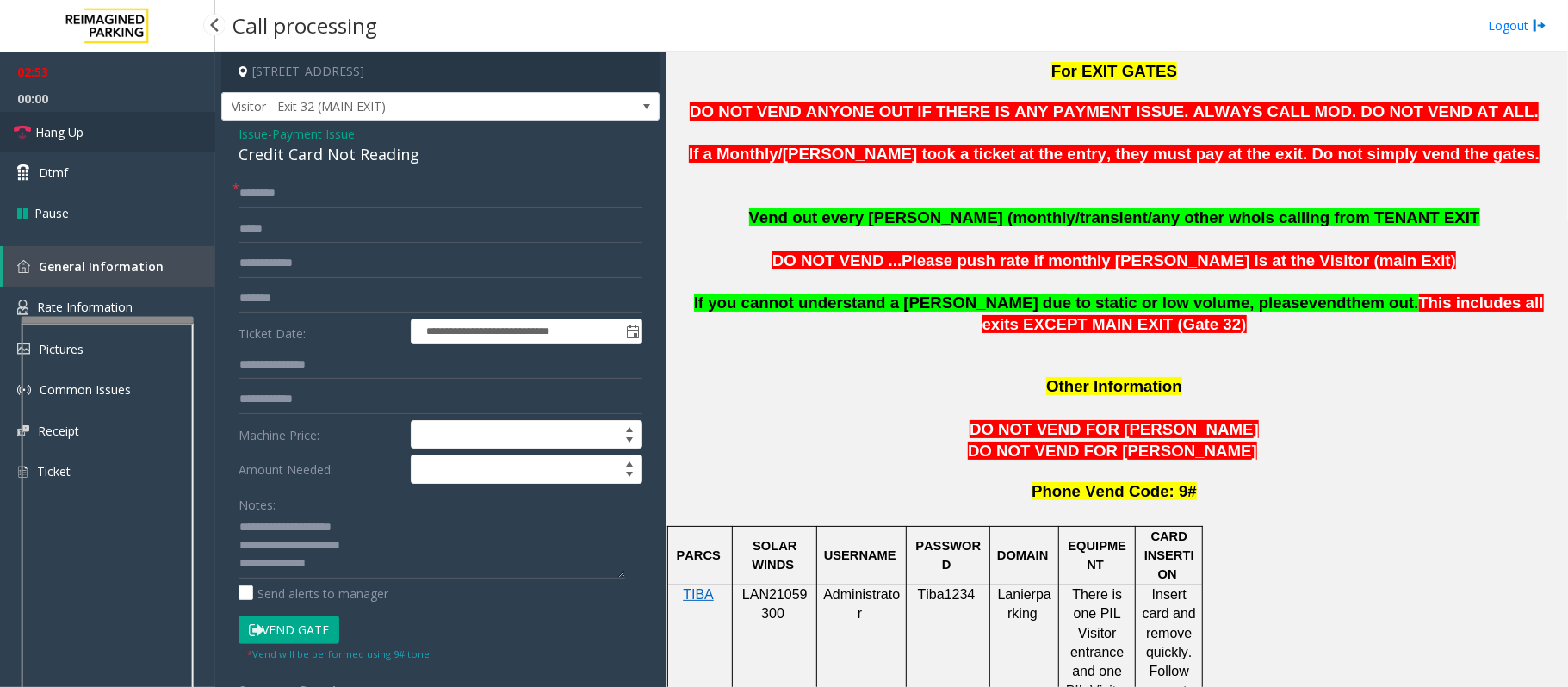
click at [88, 144] on link "Hang Up" at bounding box center [108, 131] width 216 height 40
click at [375, 563] on textarea at bounding box center [431, 545] width 386 height 65
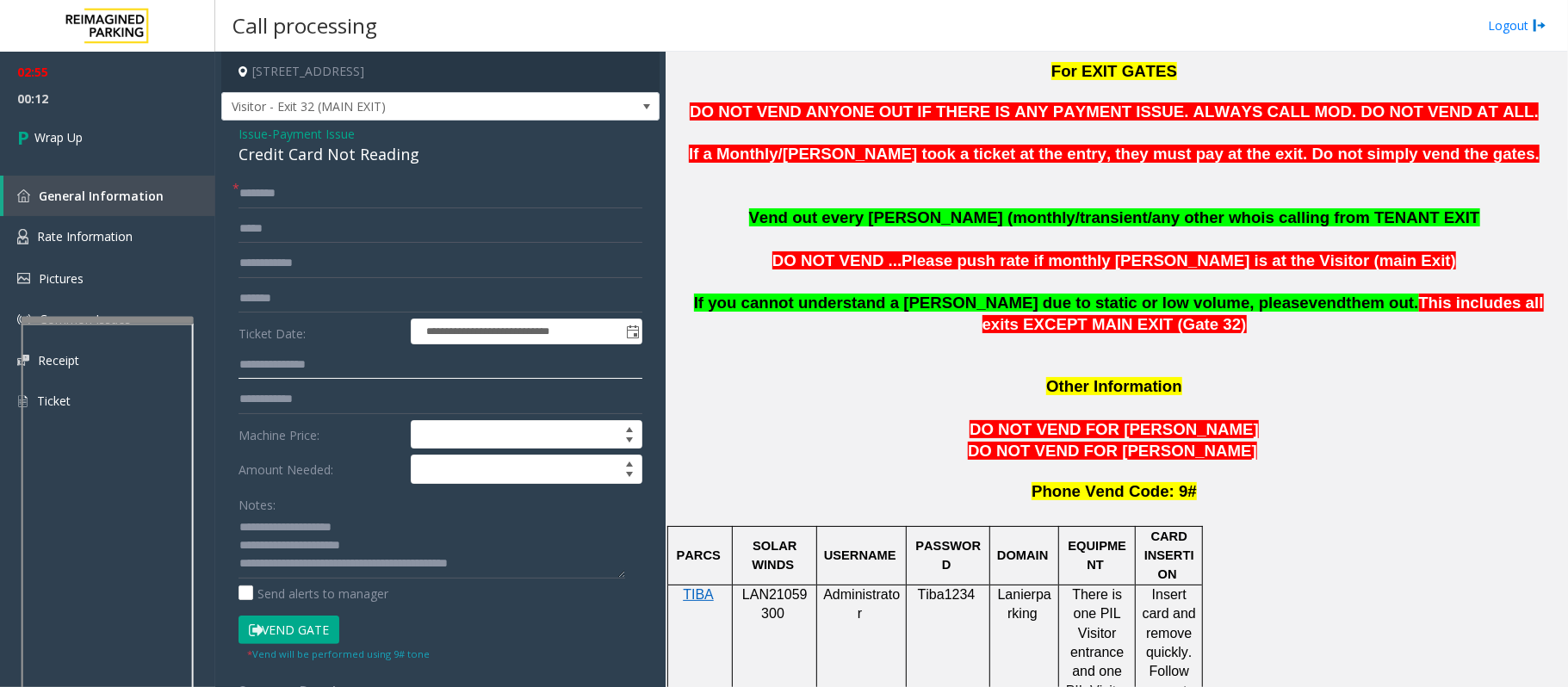
drag, startPoint x: 375, startPoint y: 563, endPoint x: 344, endPoint y: 376, distance: 189.6
click at [344, 376] on input "text" at bounding box center [440, 365] width 404 height 29
click at [381, 568] on textarea at bounding box center [431, 545] width 386 height 65
type textarea "**********"
click at [80, 132] on span "Wrap Up" at bounding box center [58, 137] width 48 height 18
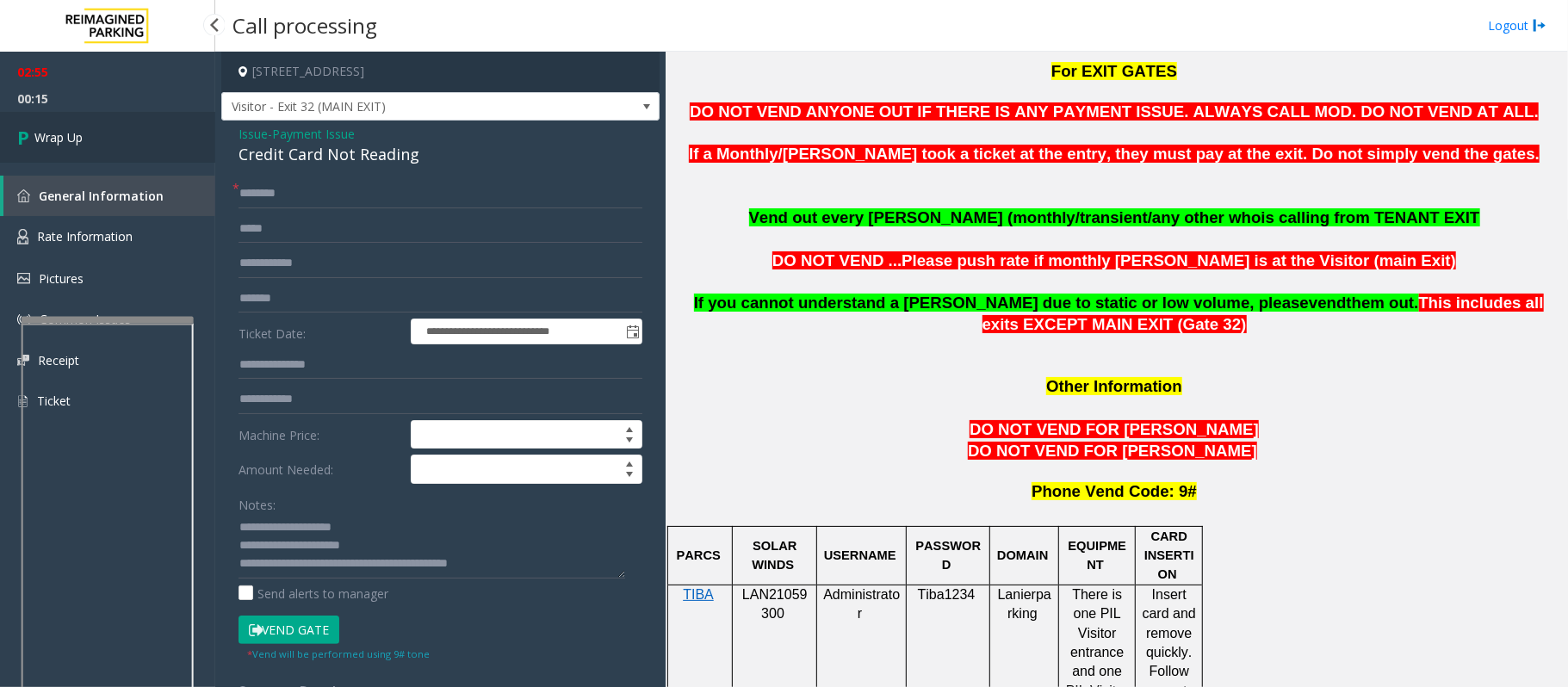
click at [80, 134] on span "Wrap Up" at bounding box center [58, 137] width 48 height 18
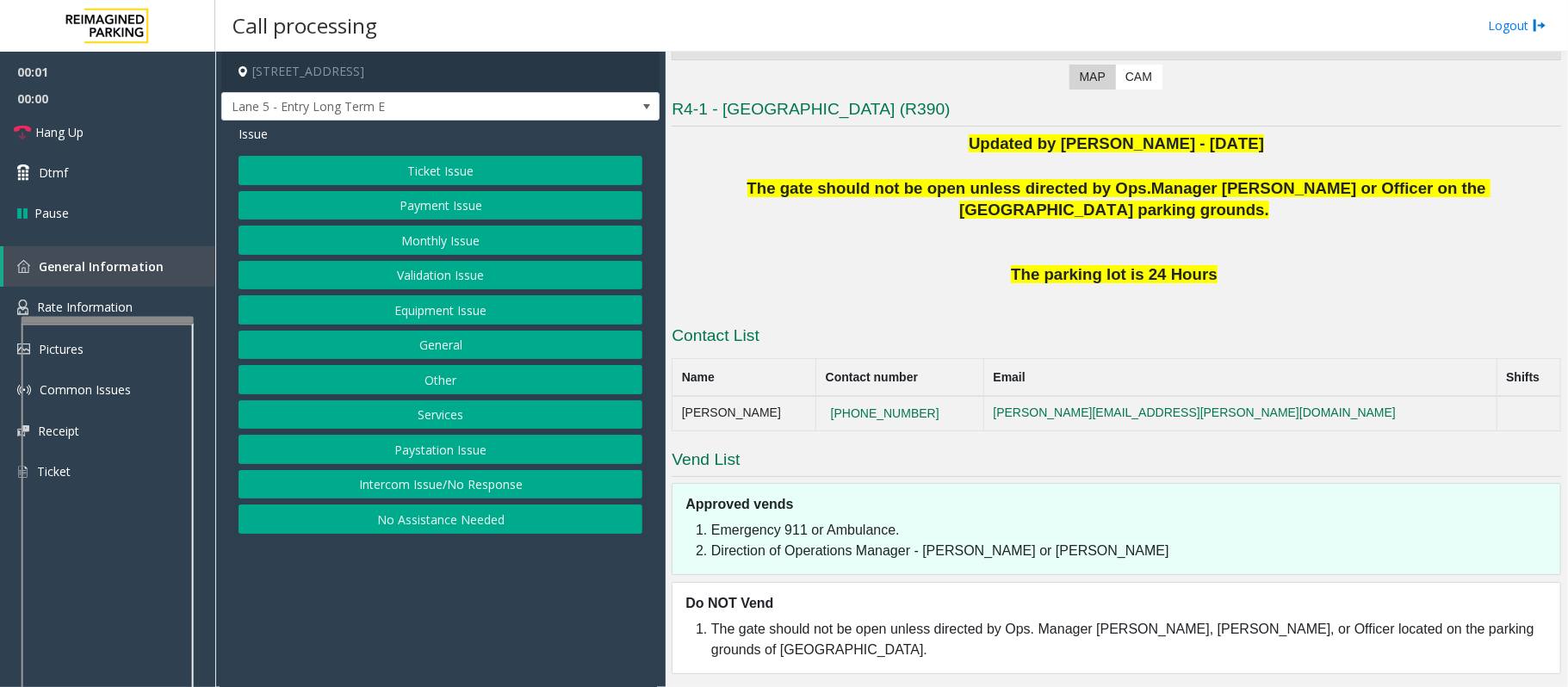
scroll to position [384, 0]
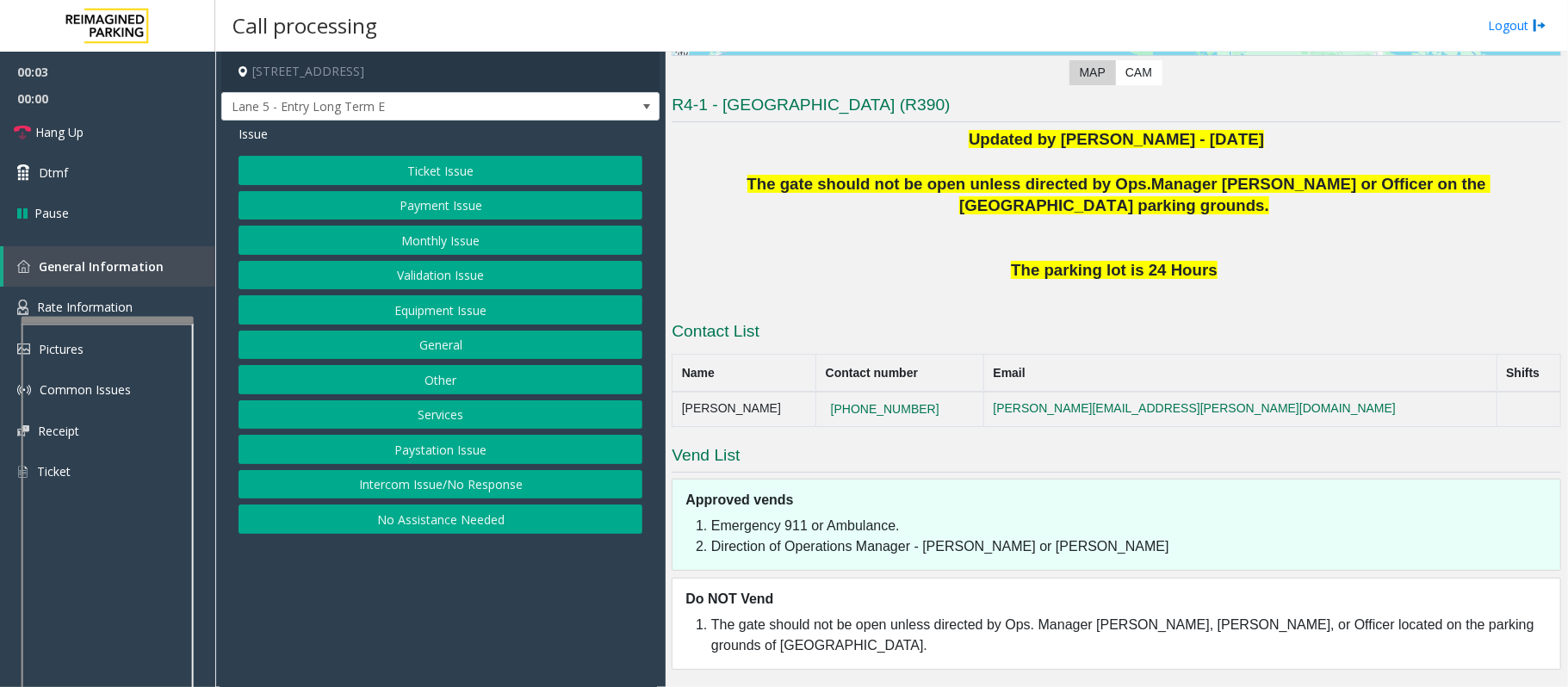
click at [475, 487] on button "Intercom Issue/No Response" at bounding box center [440, 485] width 404 height 29
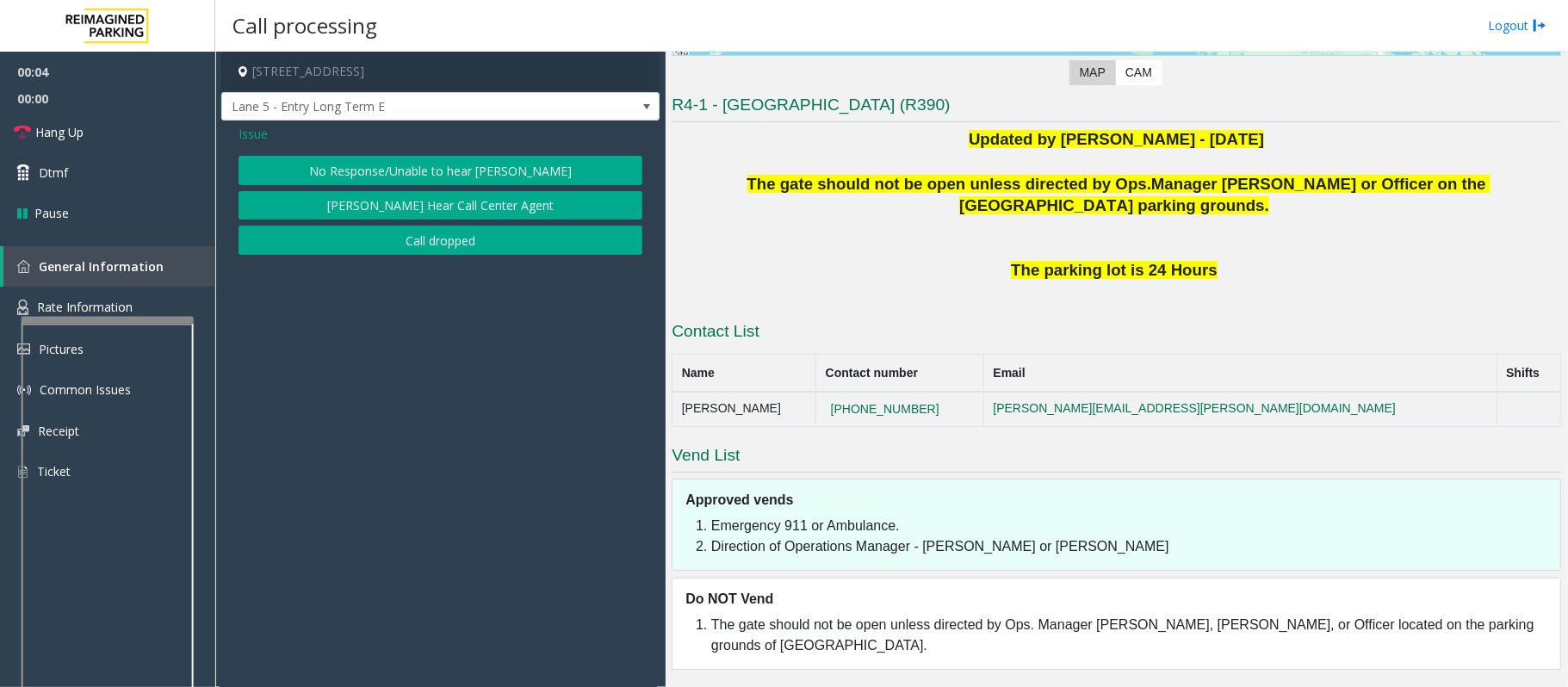
click at [349, 165] on button "No Response/Unable to hear [PERSON_NAME]" at bounding box center [440, 170] width 404 height 29
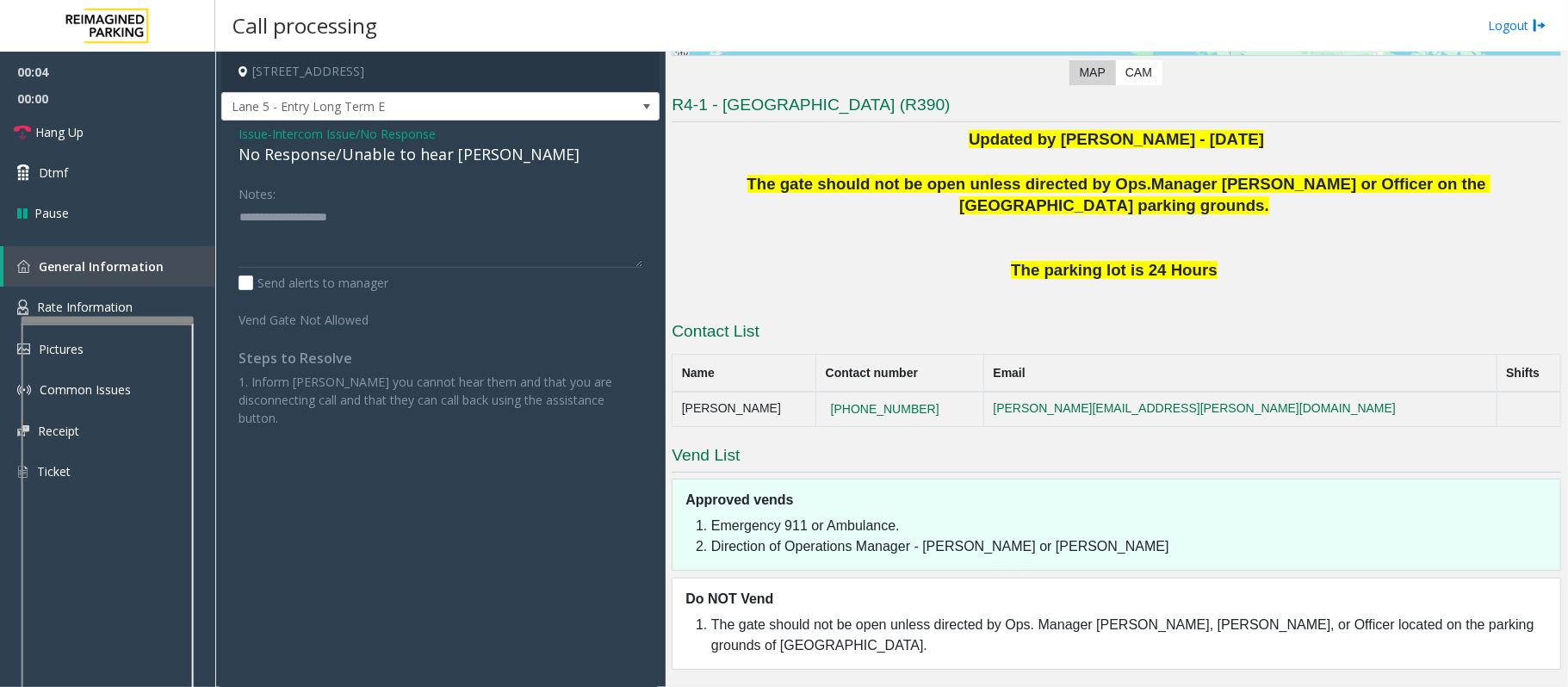
click at [349, 156] on div "No Response/Unable to hear [PERSON_NAME]" at bounding box center [440, 154] width 404 height 23
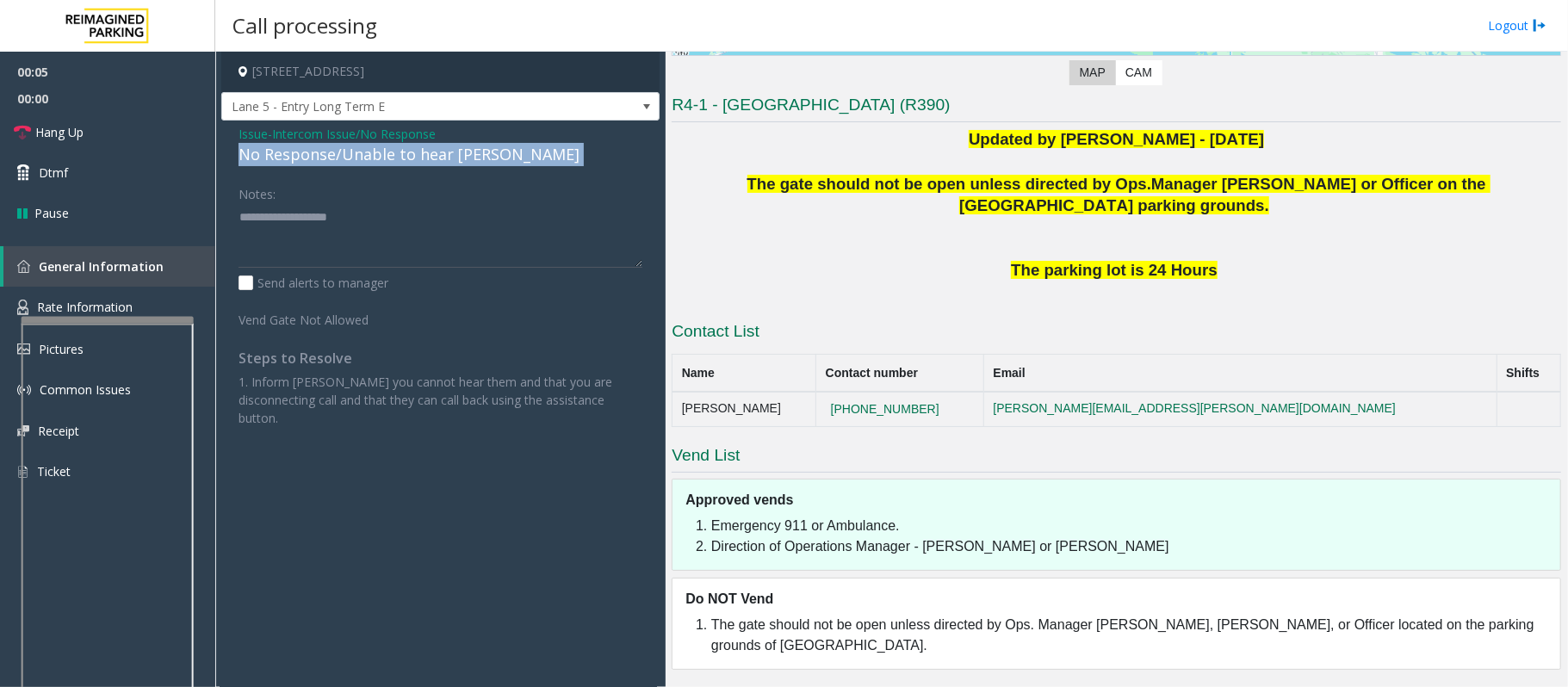
click at [349, 156] on div "No Response/Unable to hear [PERSON_NAME]" at bounding box center [440, 154] width 404 height 23
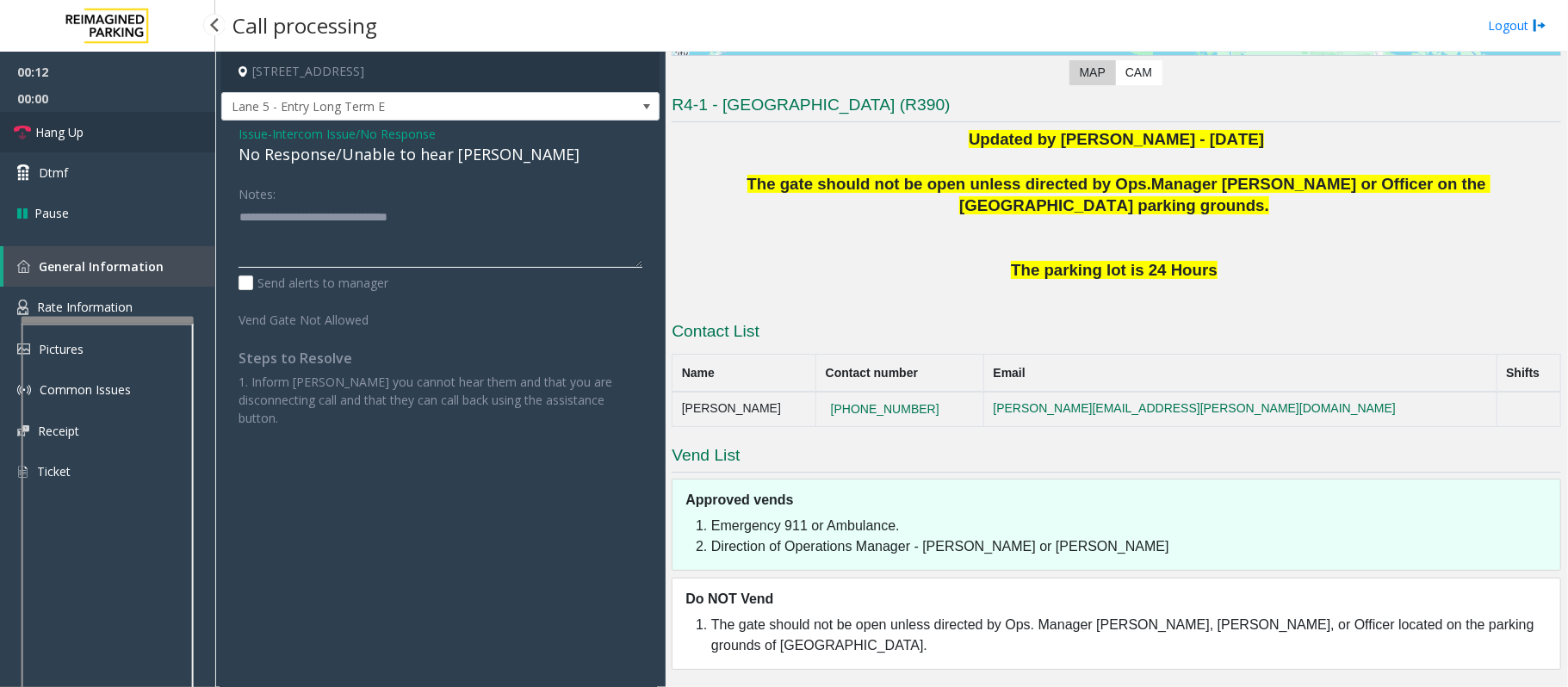
type textarea "**********"
click at [139, 139] on link "Hang Up" at bounding box center [108, 131] width 216 height 40
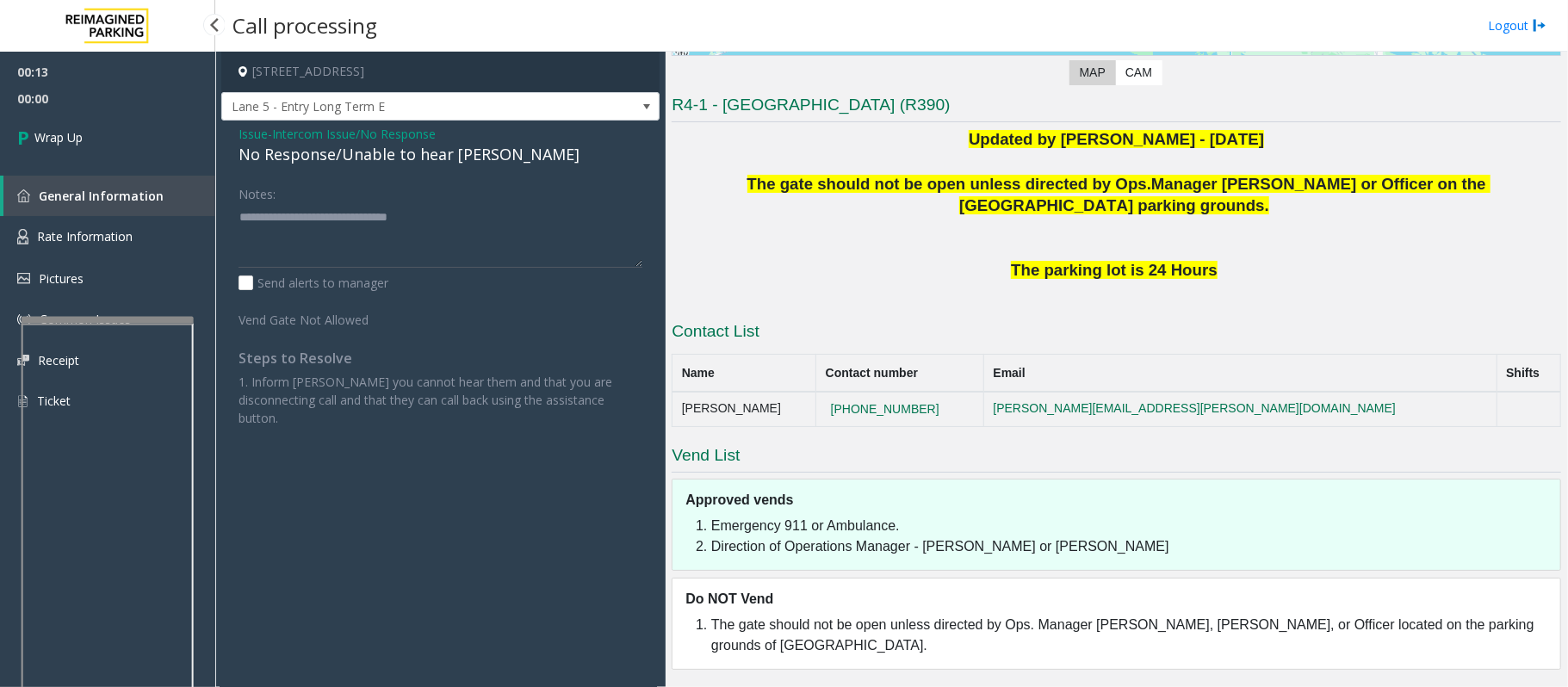
click at [139, 139] on link "Wrap Up" at bounding box center [108, 137] width 216 height 51
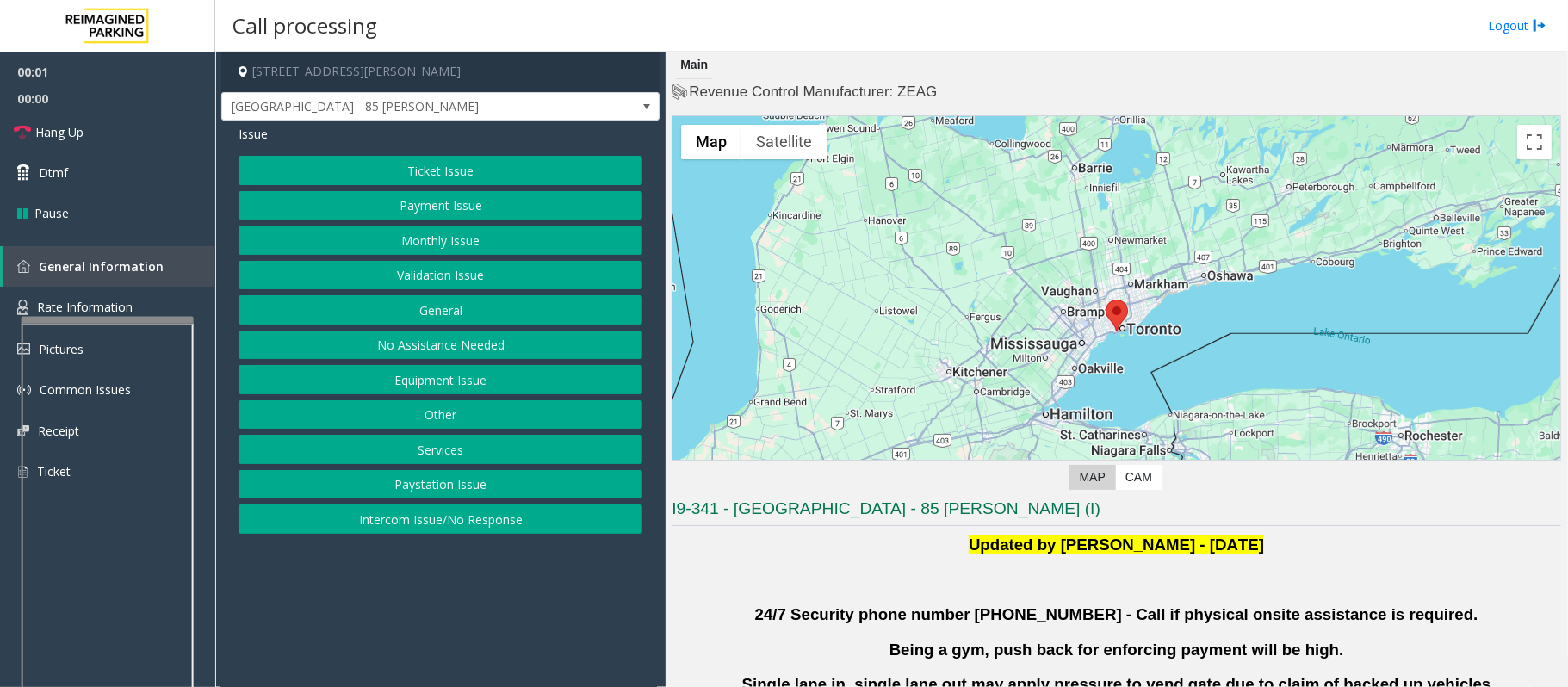
click at [473, 276] on button "Validation Issue" at bounding box center [440, 275] width 404 height 29
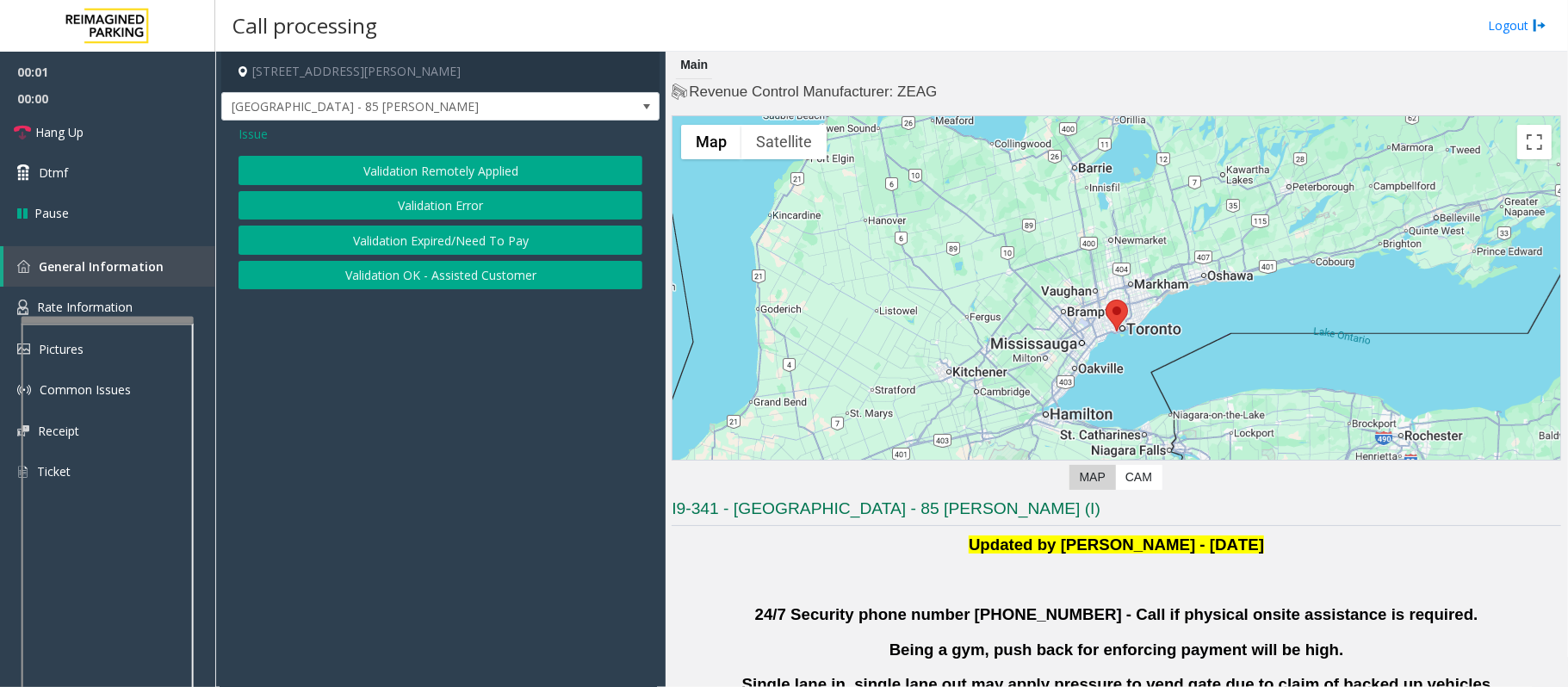
click at [473, 276] on button "Validation OK - Assisted Customer" at bounding box center [440, 275] width 404 height 29
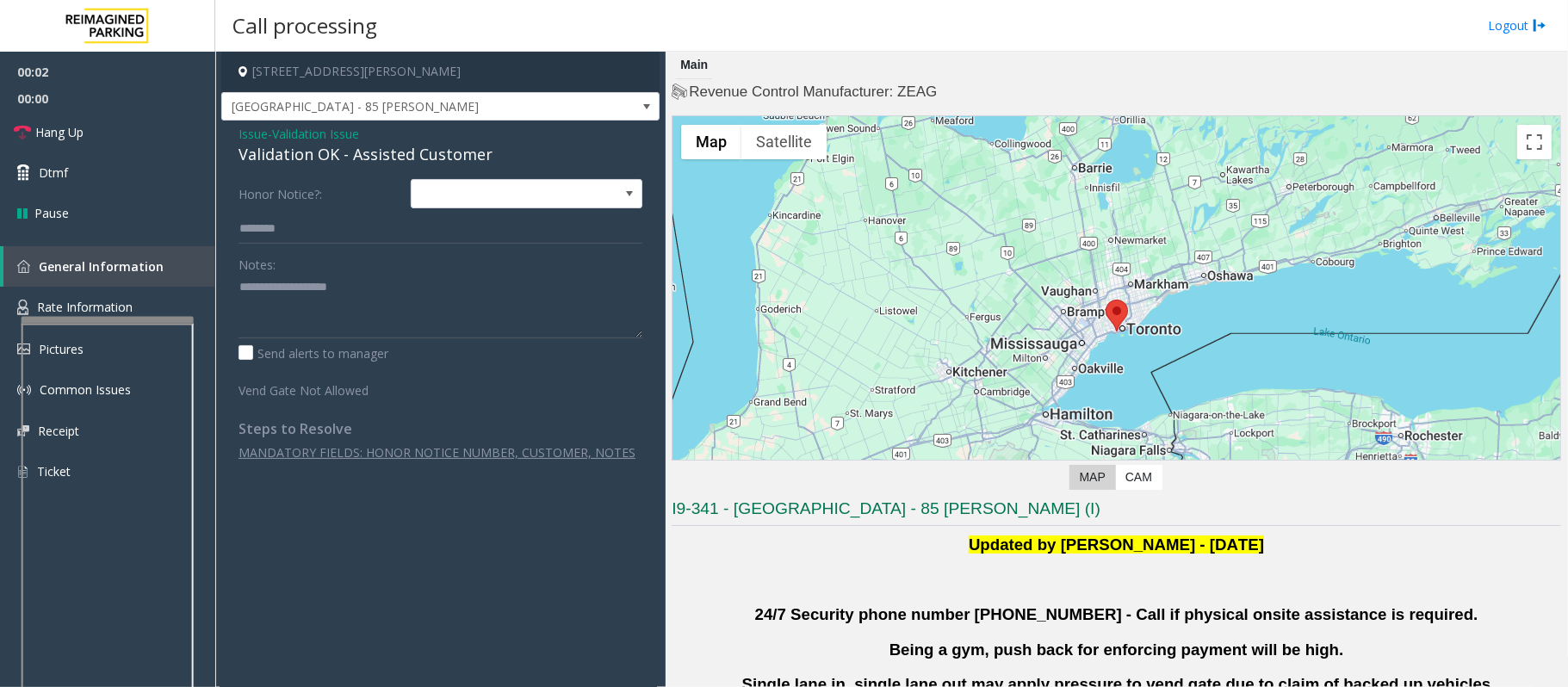
click at [332, 131] on span "Validation Issue" at bounding box center [315, 133] width 87 height 18
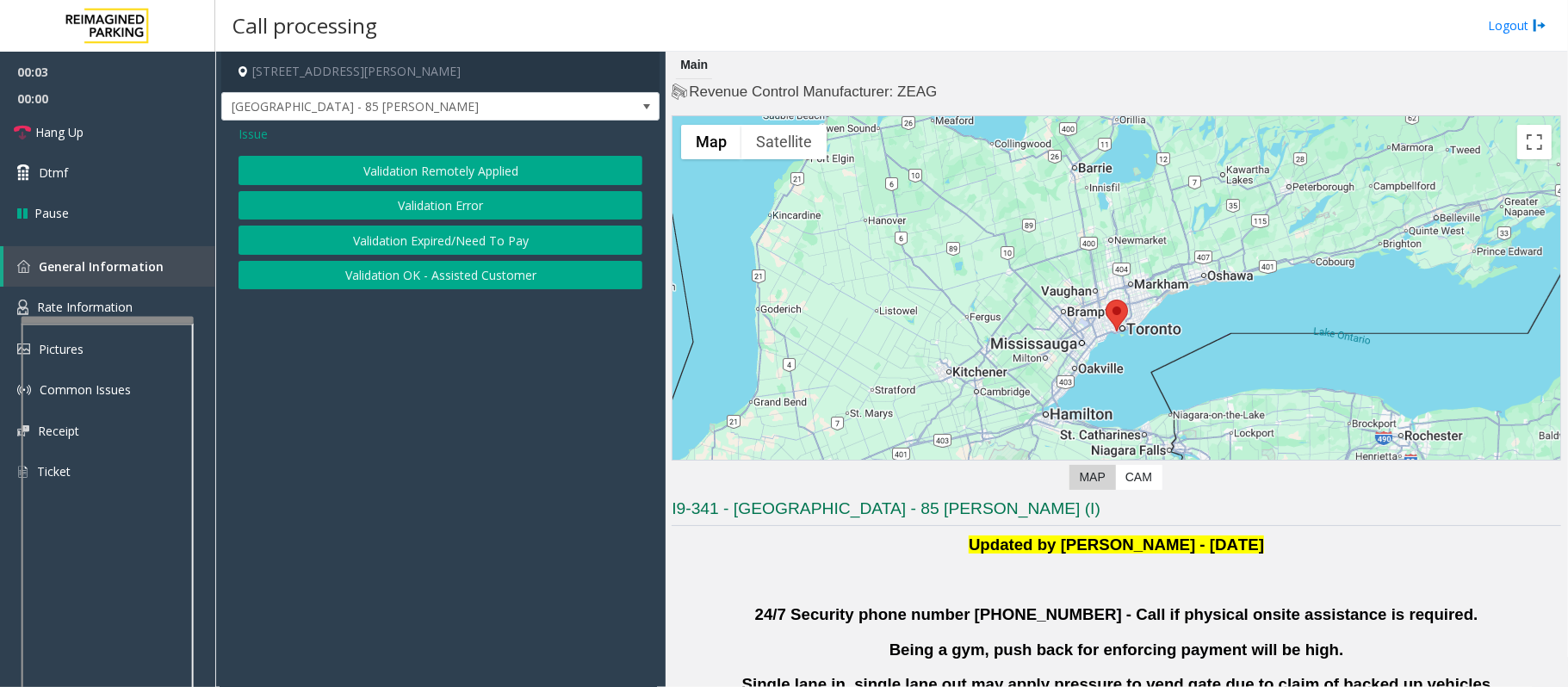
click at [410, 207] on button "Validation Error" at bounding box center [440, 205] width 404 height 29
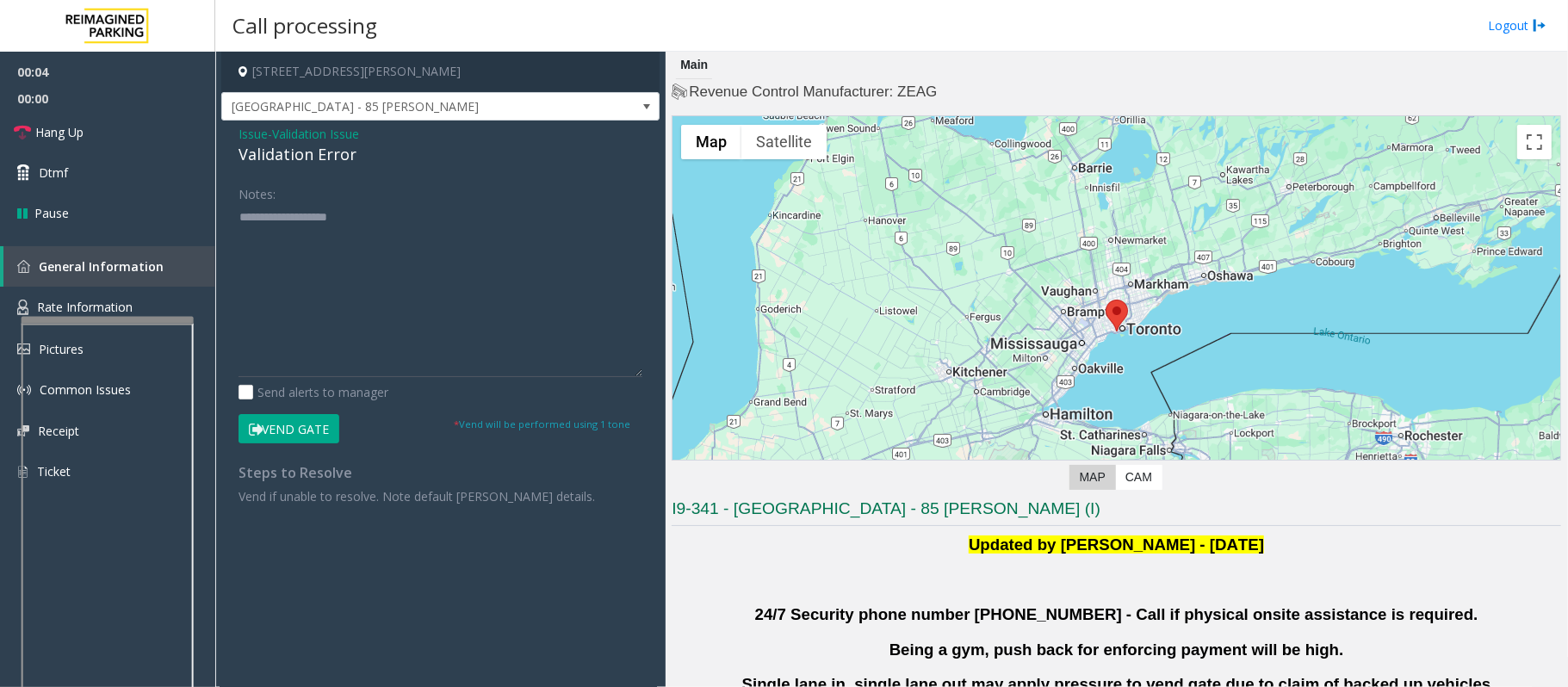
drag, startPoint x: 641, startPoint y: 259, endPoint x: 638, endPoint y: 438, distance: 179.0
click at [641, 377] on textarea at bounding box center [440, 291] width 404 height 174
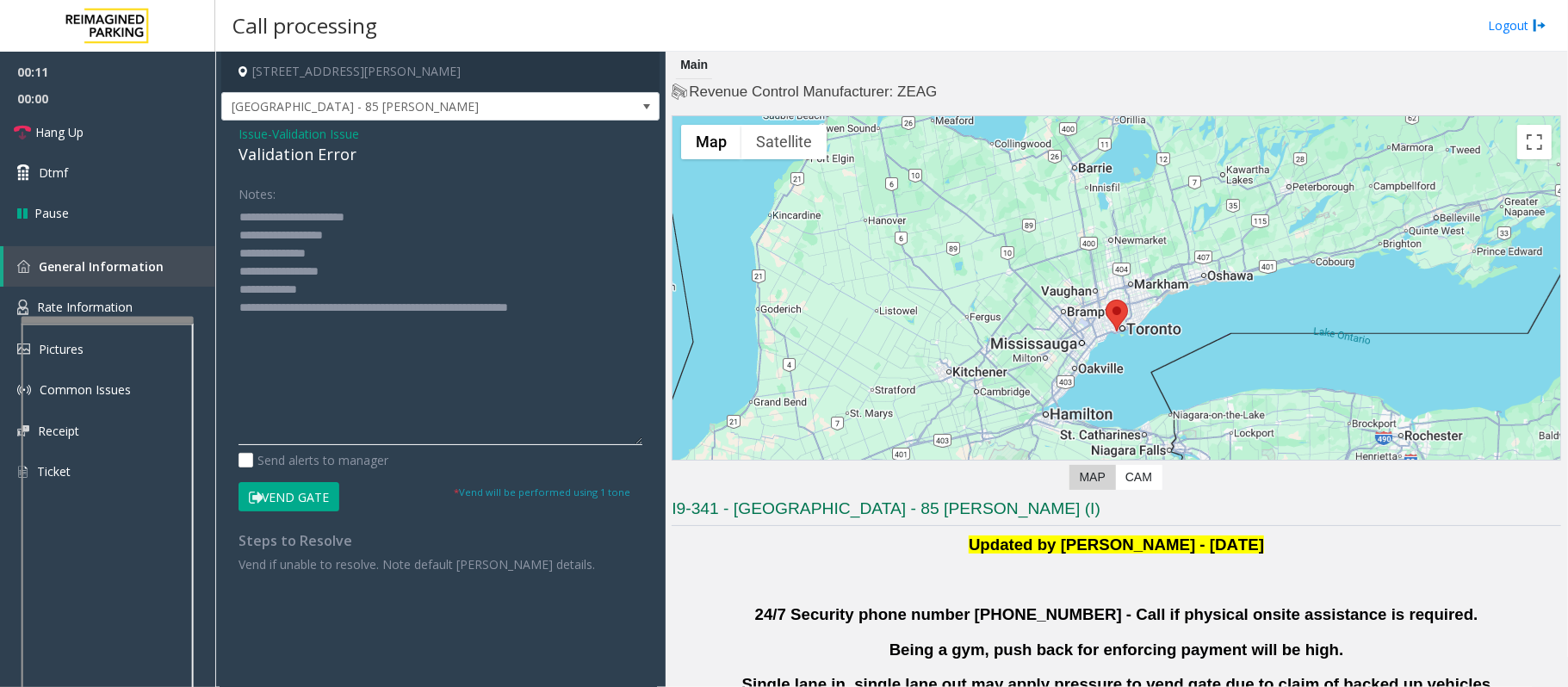
click at [307, 259] on textarea at bounding box center [440, 324] width 404 height 242
drag, startPoint x: 364, startPoint y: 282, endPoint x: 329, endPoint y: 270, distance: 37.0
click at [329, 270] on textarea at bounding box center [440, 324] width 404 height 242
click at [365, 276] on textarea at bounding box center [440, 324] width 404 height 242
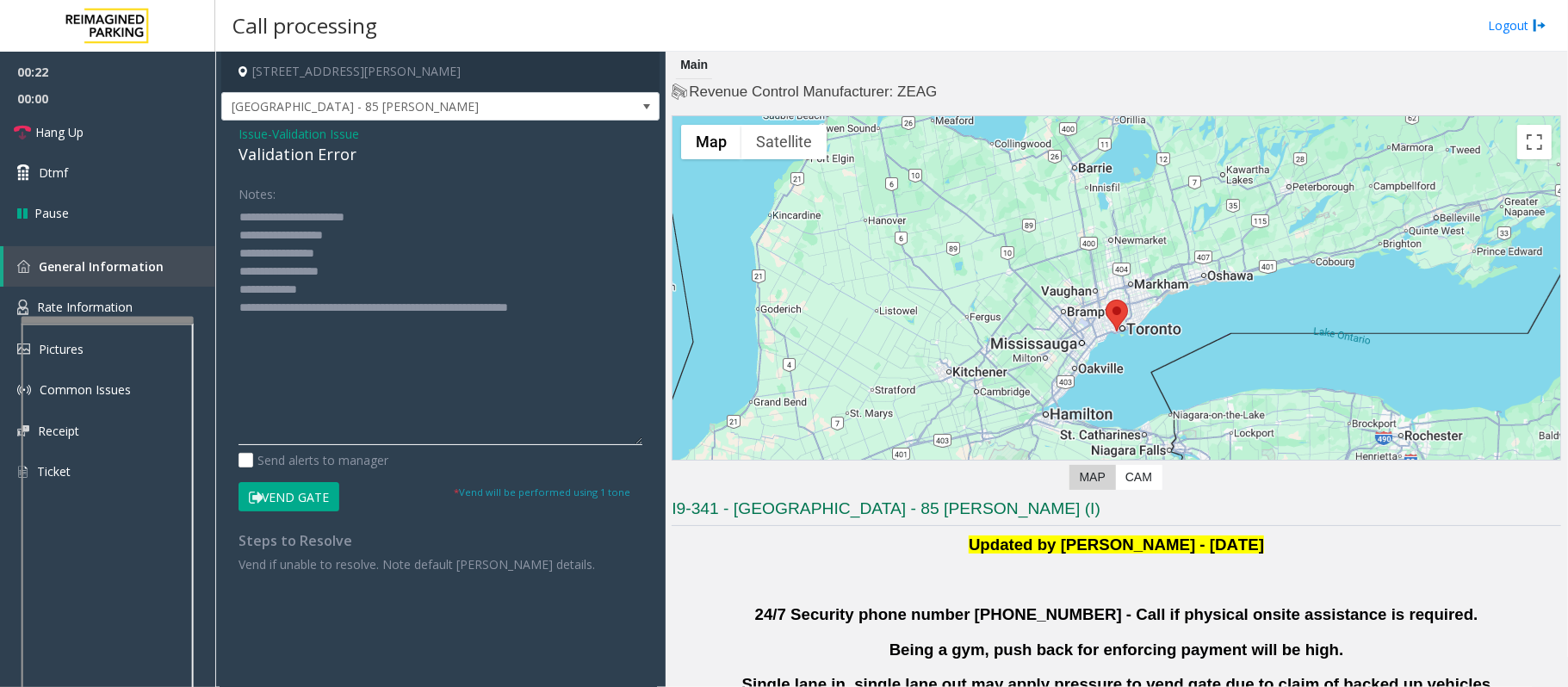
drag, startPoint x: 365, startPoint y: 272, endPoint x: 308, endPoint y: 265, distance: 57.4
click at [308, 265] on textarea at bounding box center [440, 324] width 404 height 242
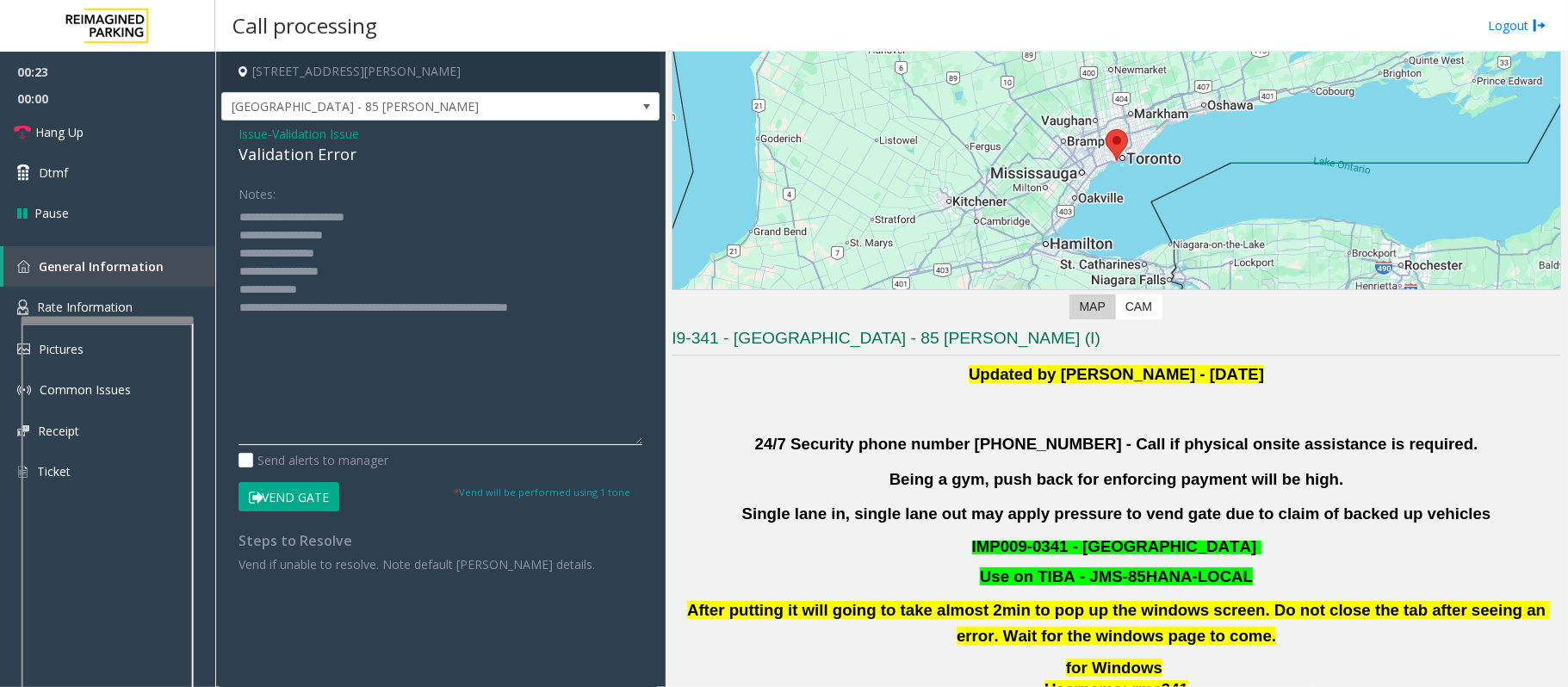
scroll to position [459, 0]
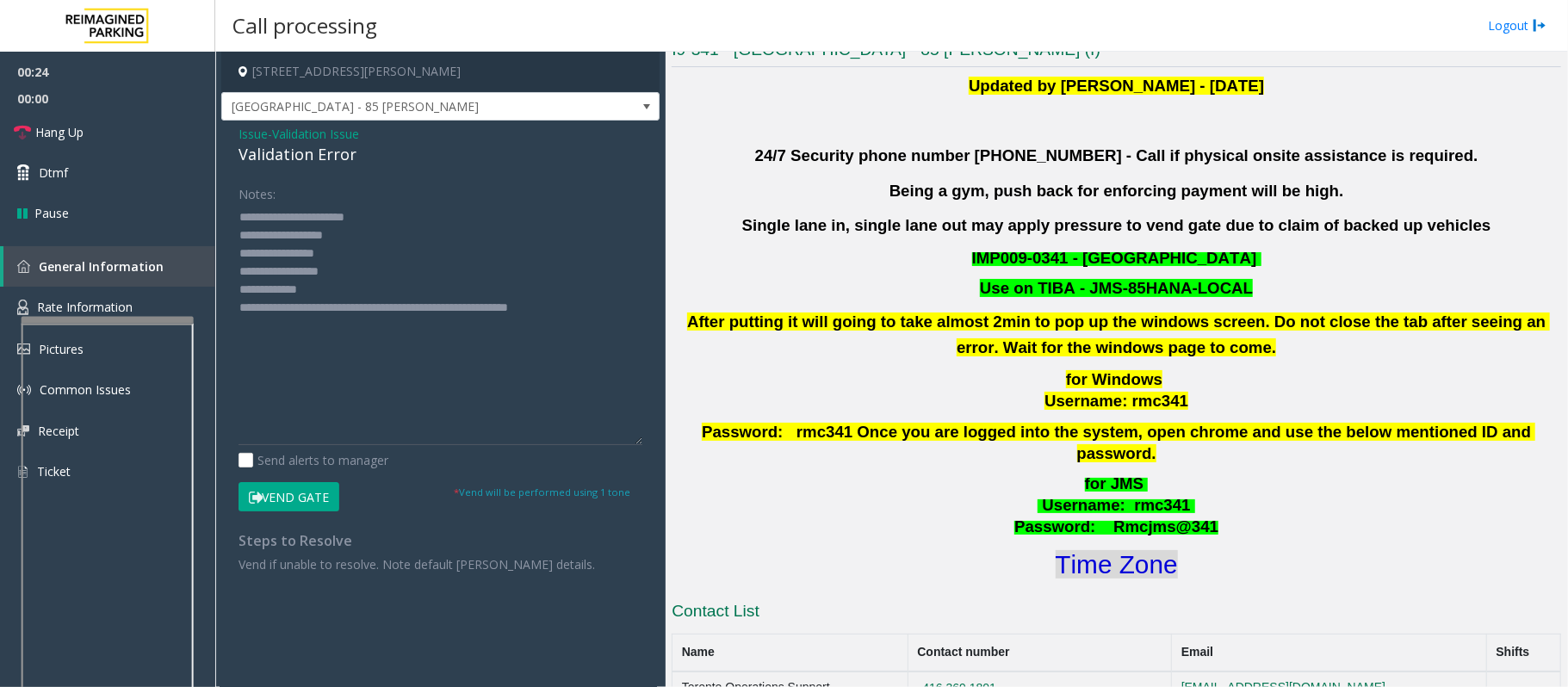
click at [1092, 550] on font "Time Zone" at bounding box center [1116, 564] width 122 height 28
drag, startPoint x: 345, startPoint y: 270, endPoint x: 307, endPoint y: 262, distance: 38.8
click at [307, 262] on textarea at bounding box center [440, 324] width 404 height 242
click at [305, 291] on textarea at bounding box center [440, 324] width 404 height 242
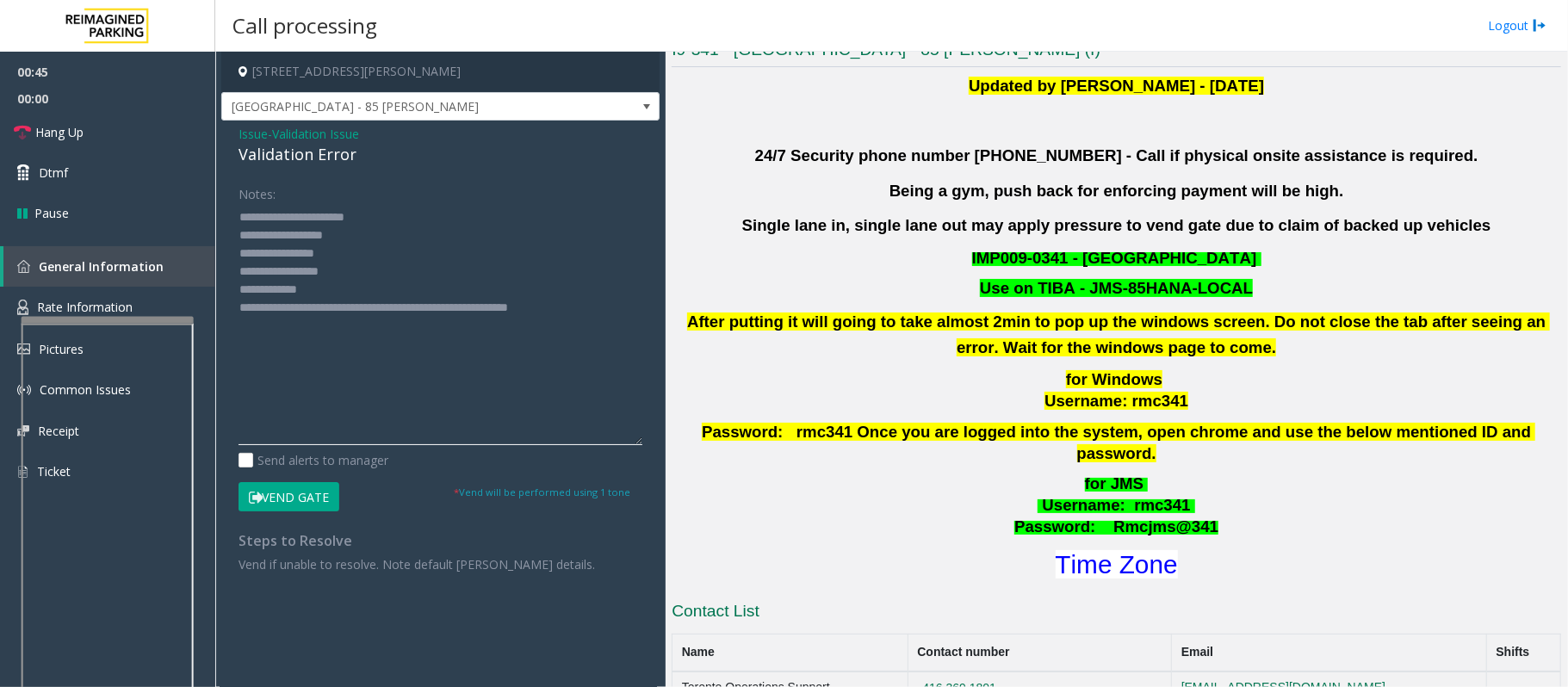
click at [298, 288] on textarea at bounding box center [440, 324] width 404 height 242
type textarea "**********"
click at [312, 493] on button "Vend Gate" at bounding box center [288, 496] width 100 height 29
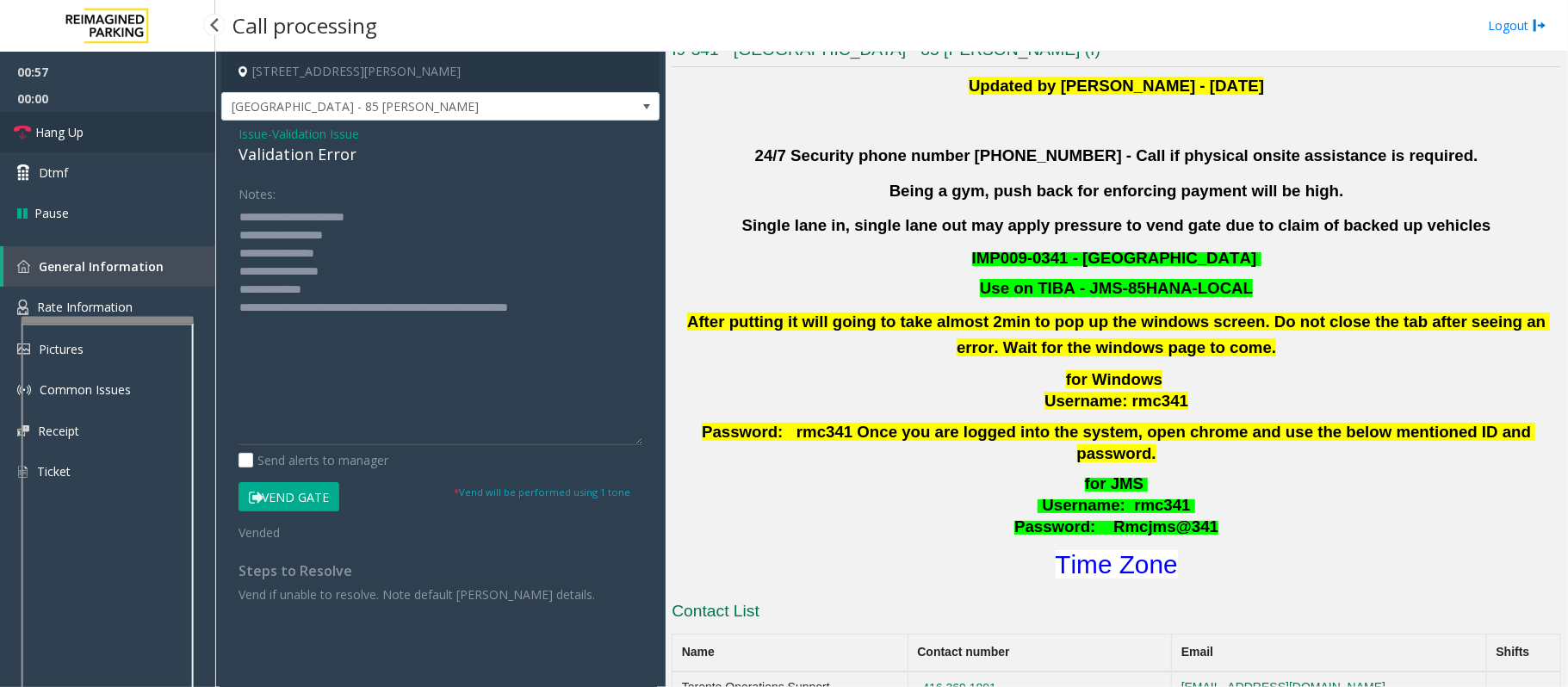
click at [90, 129] on link "Hang Up" at bounding box center [108, 131] width 216 height 40
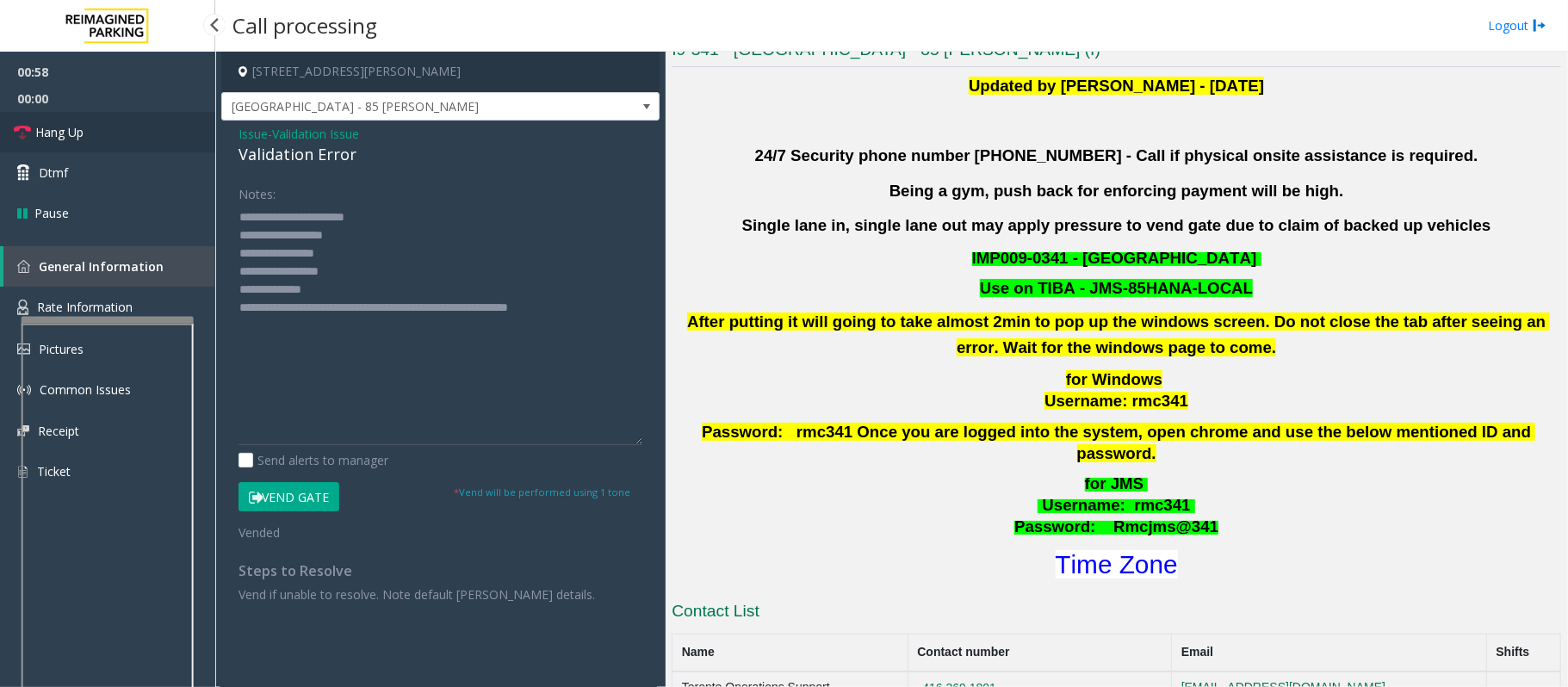
click at [90, 129] on link "Hang Up" at bounding box center [108, 131] width 216 height 40
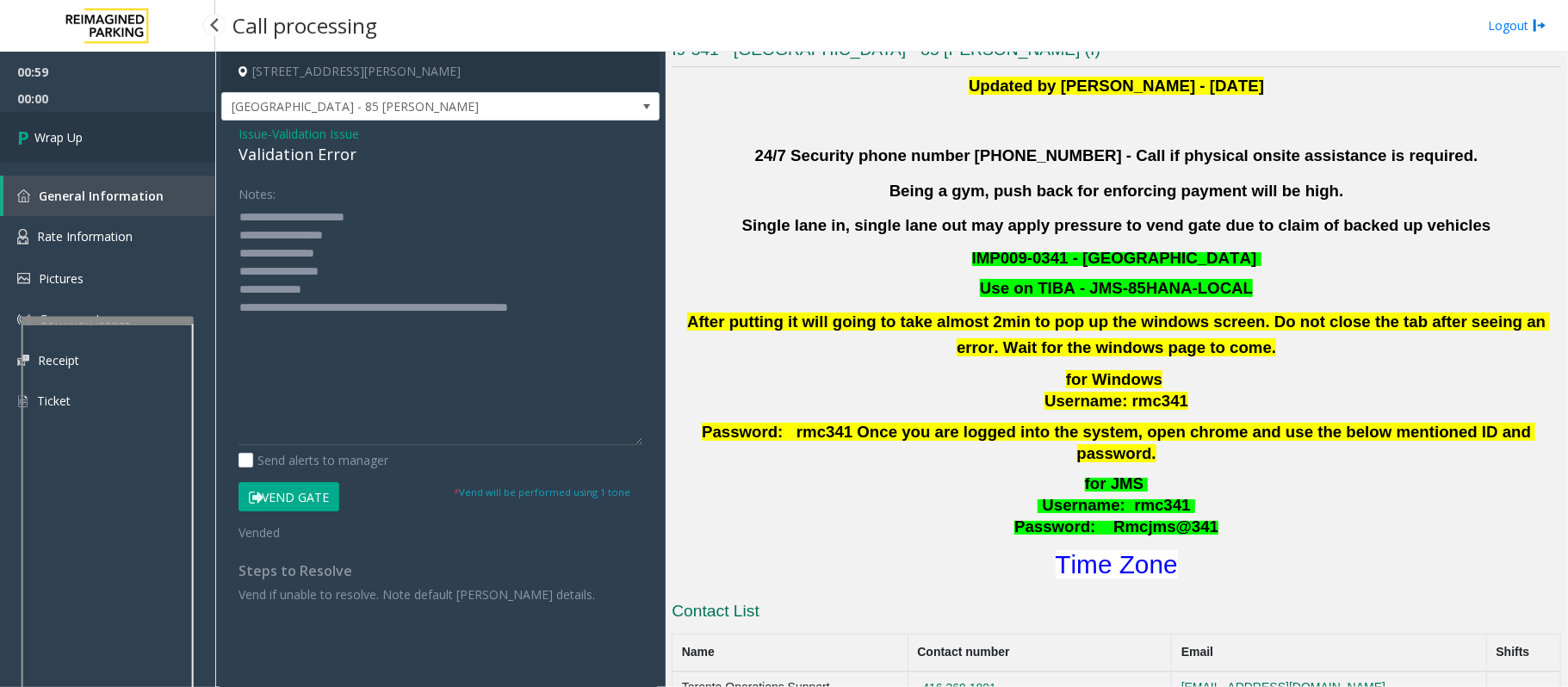
click at [90, 129] on link "Wrap Up" at bounding box center [108, 137] width 216 height 51
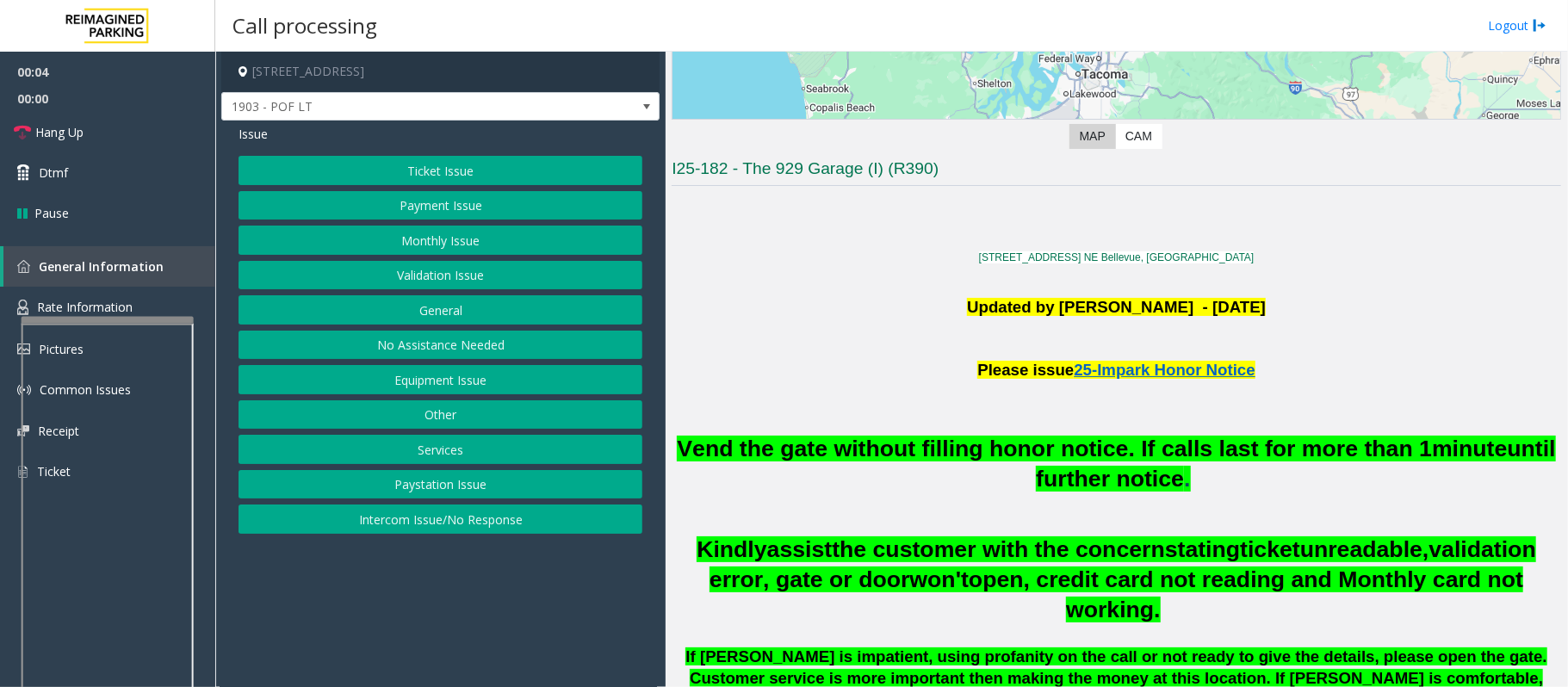
scroll to position [344, 0]
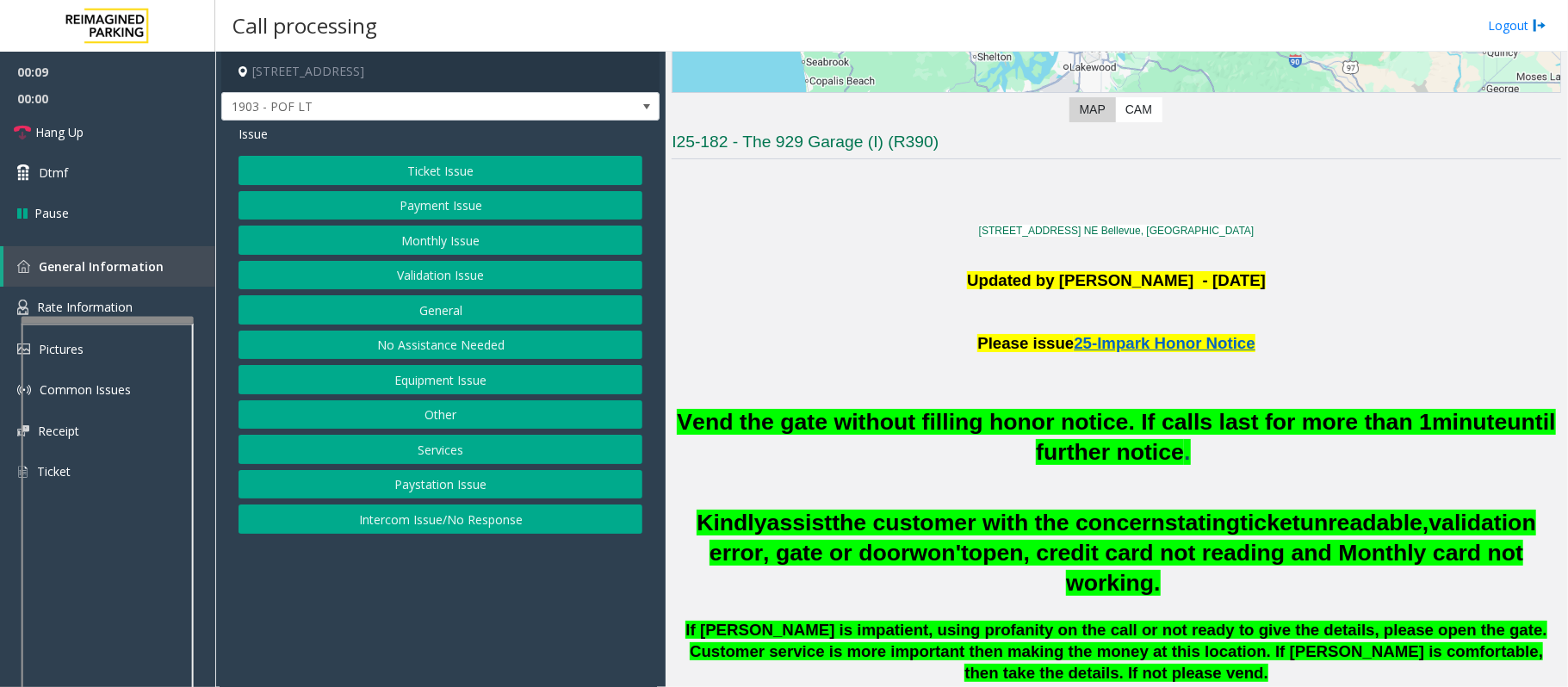
click at [489, 386] on button "Equipment Issue" at bounding box center [440, 379] width 404 height 29
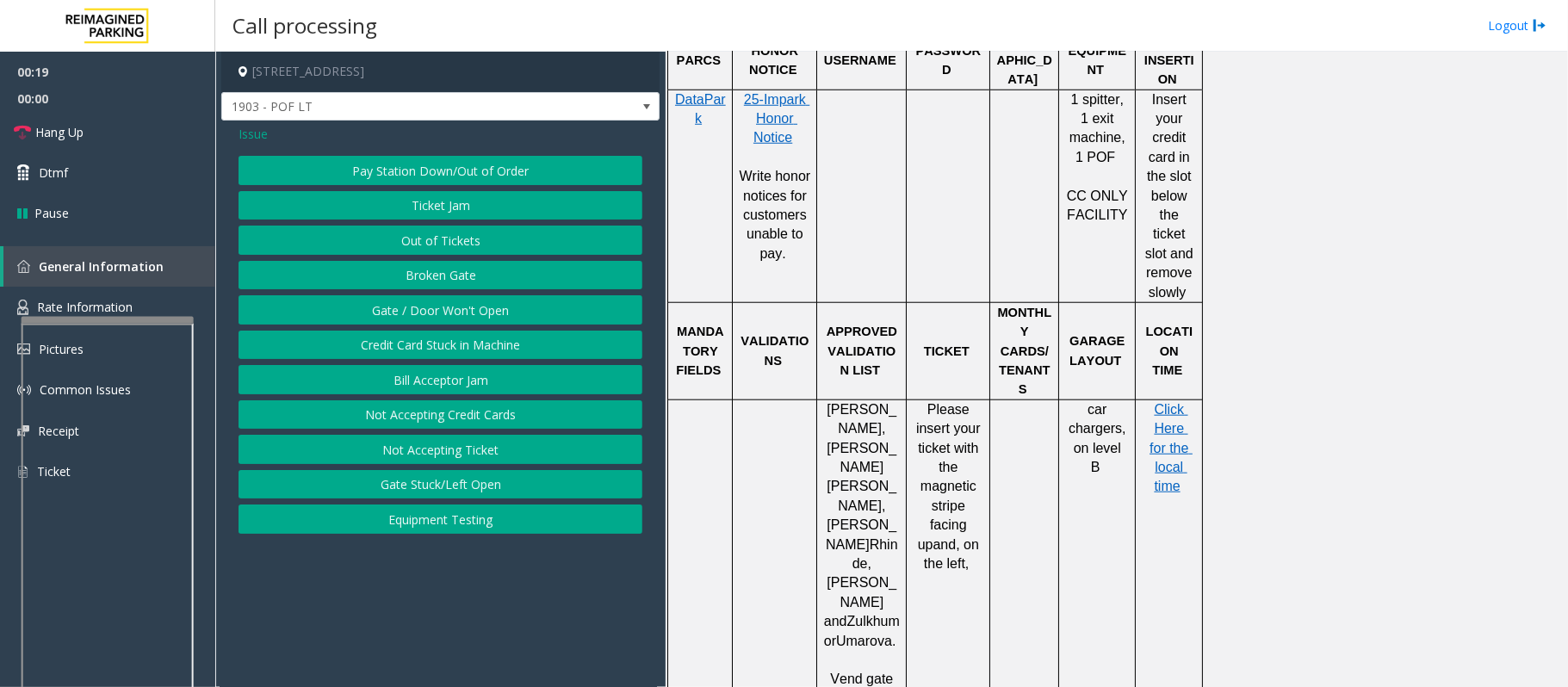
scroll to position [1147, 0]
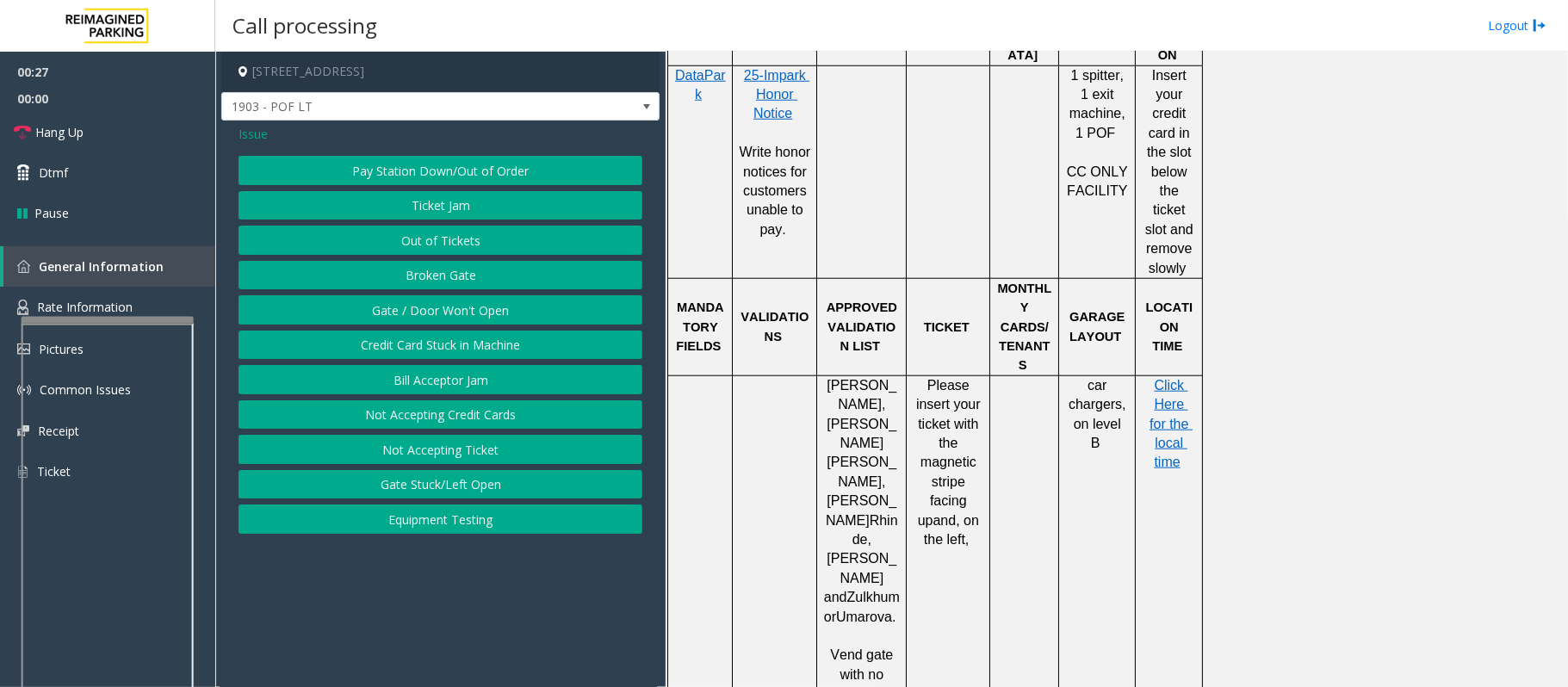
click at [484, 311] on button "Gate / Door Won't Open" at bounding box center [440, 309] width 404 height 29
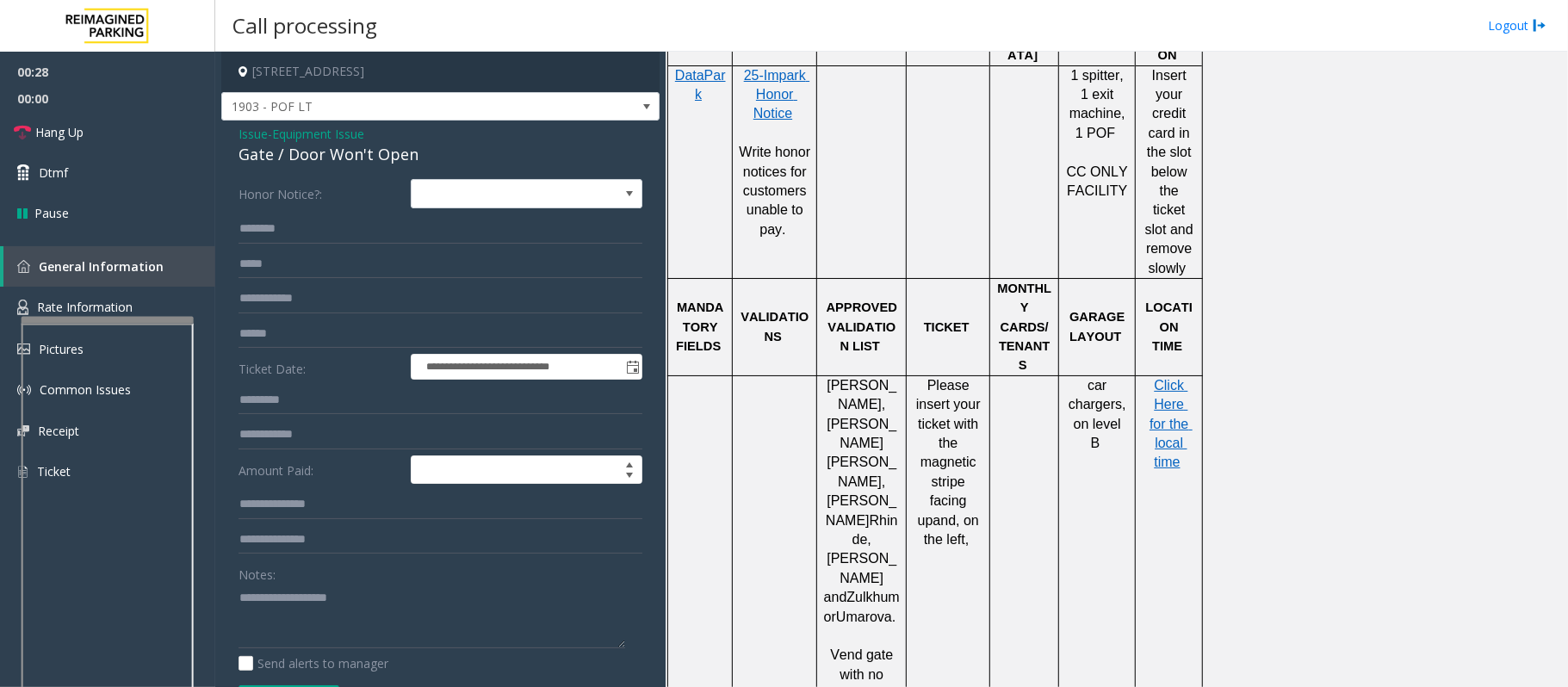
click at [280, 132] on span "Equipment Issue" at bounding box center [318, 133] width 92 height 18
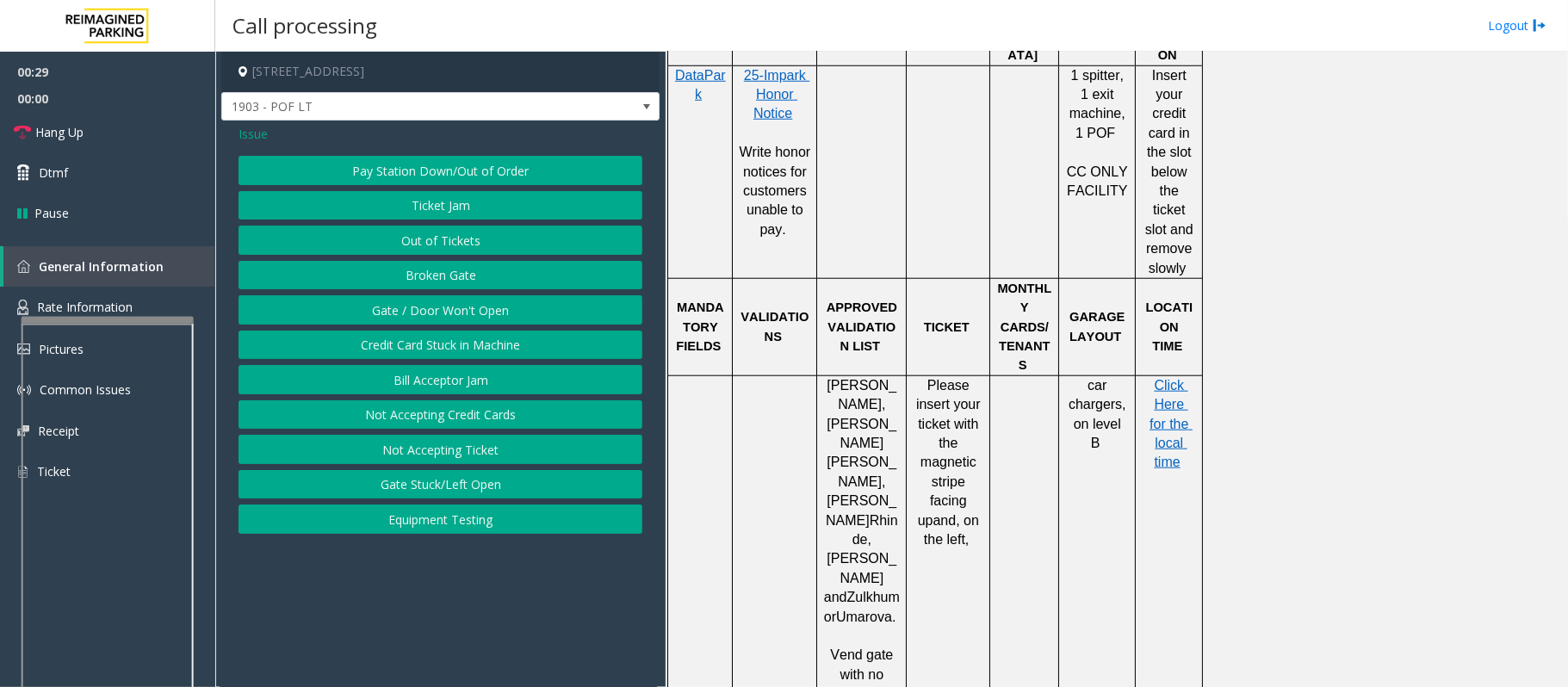
click at [259, 132] on span "Issue" at bounding box center [252, 133] width 29 height 18
click at [399, 174] on button "Ticket Issue" at bounding box center [440, 170] width 404 height 29
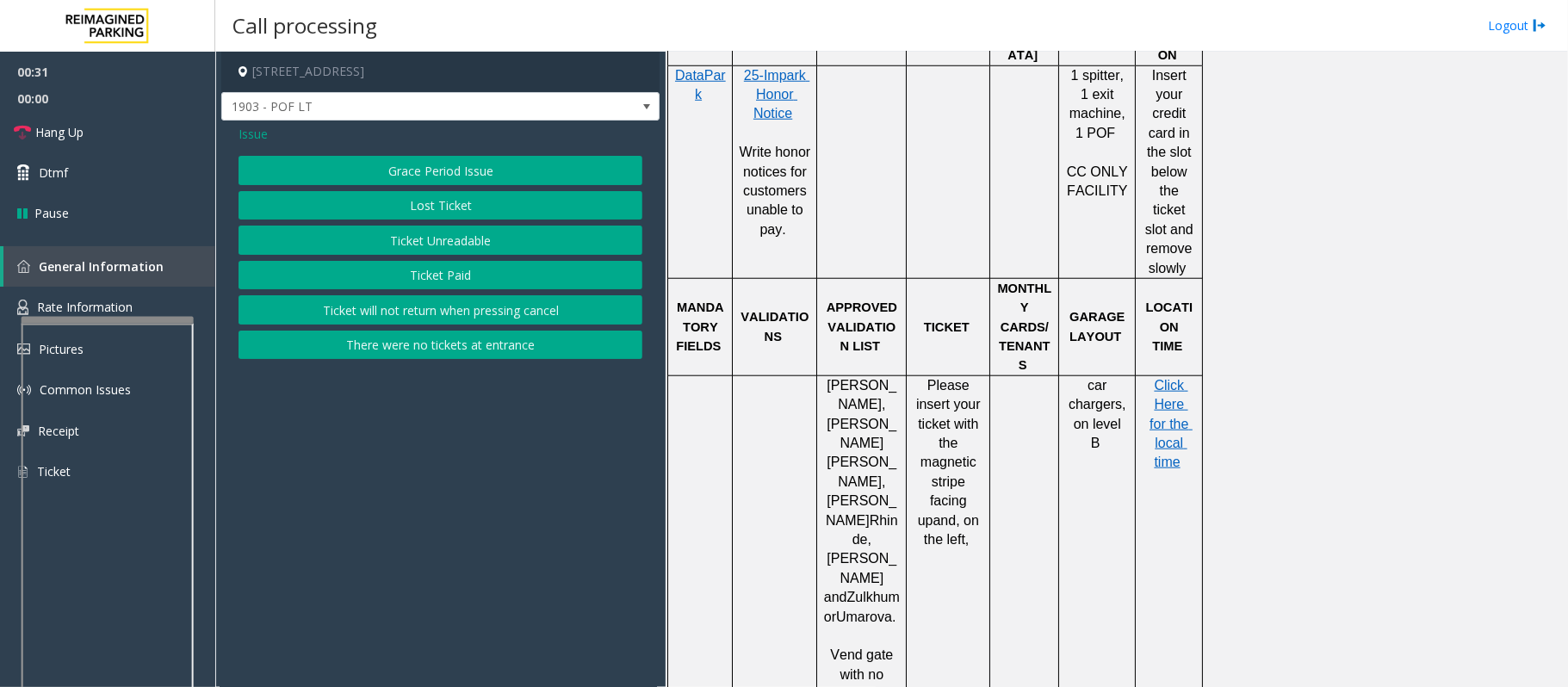
click at [417, 242] on button "Ticket Unreadable" at bounding box center [440, 240] width 404 height 29
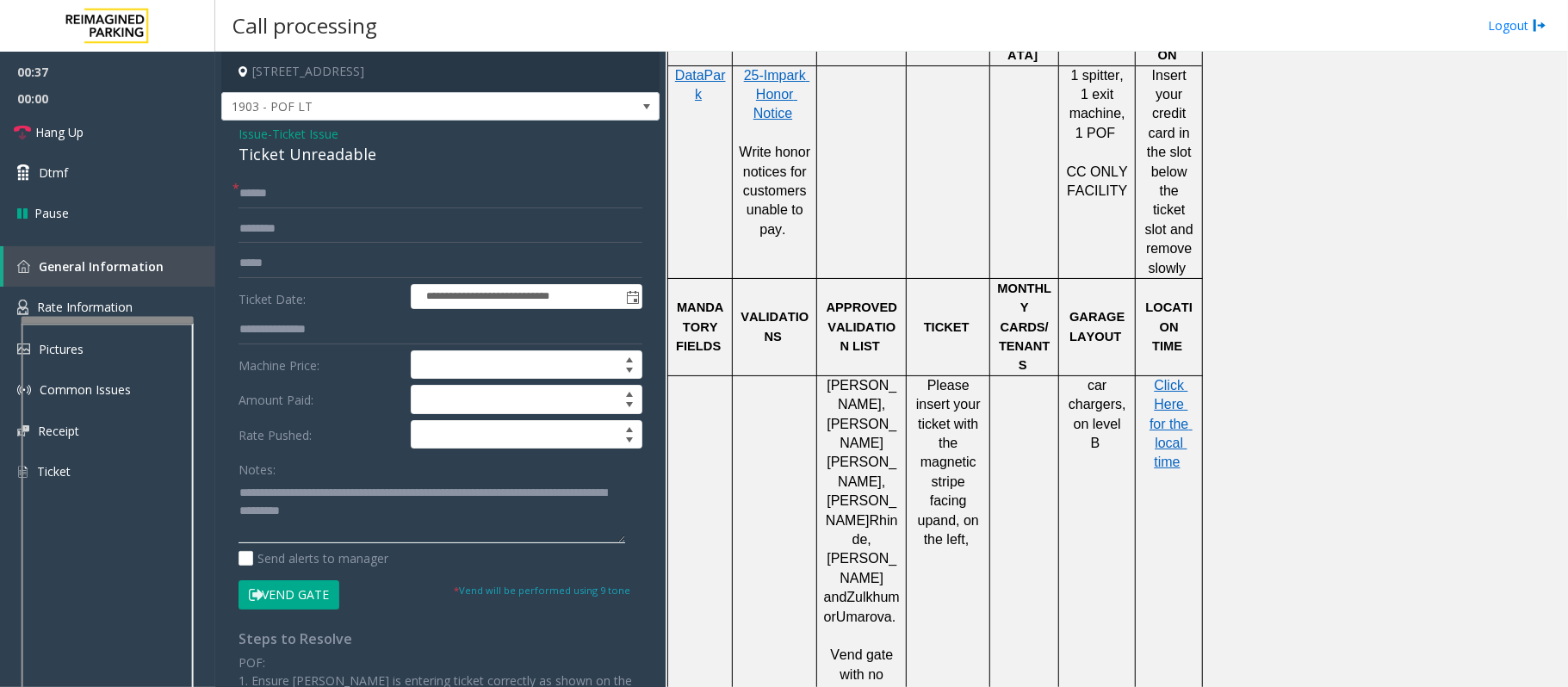
click at [414, 487] on textarea at bounding box center [431, 511] width 386 height 65
click at [411, 496] on textarea at bounding box center [431, 511] width 386 height 65
drag, startPoint x: 444, startPoint y: 486, endPoint x: 276, endPoint y: 490, distance: 168.0
click at [276, 490] on textarea at bounding box center [431, 511] width 386 height 65
click at [304, 157] on div "Ticket Unreadable" at bounding box center [440, 154] width 404 height 23
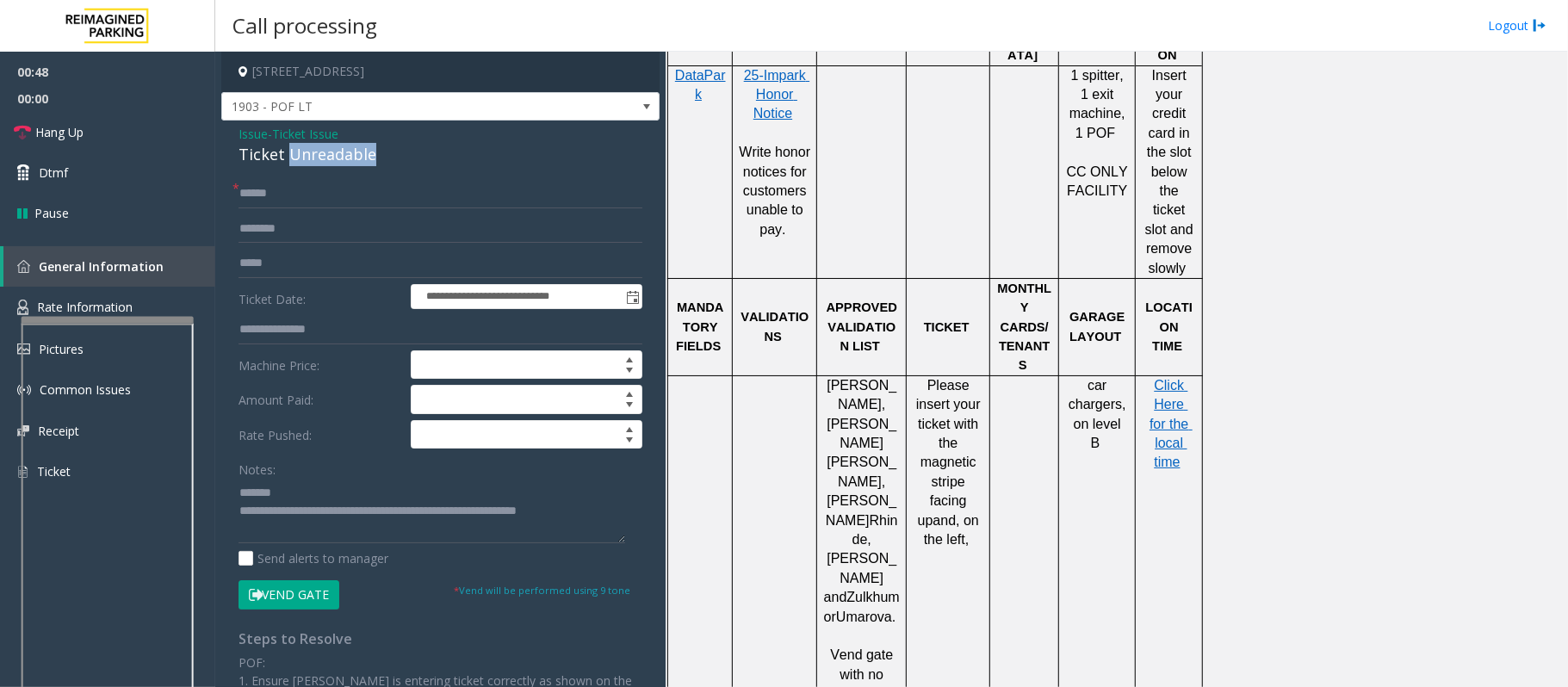
click at [304, 157] on div "Ticket Unreadable" at bounding box center [440, 154] width 404 height 23
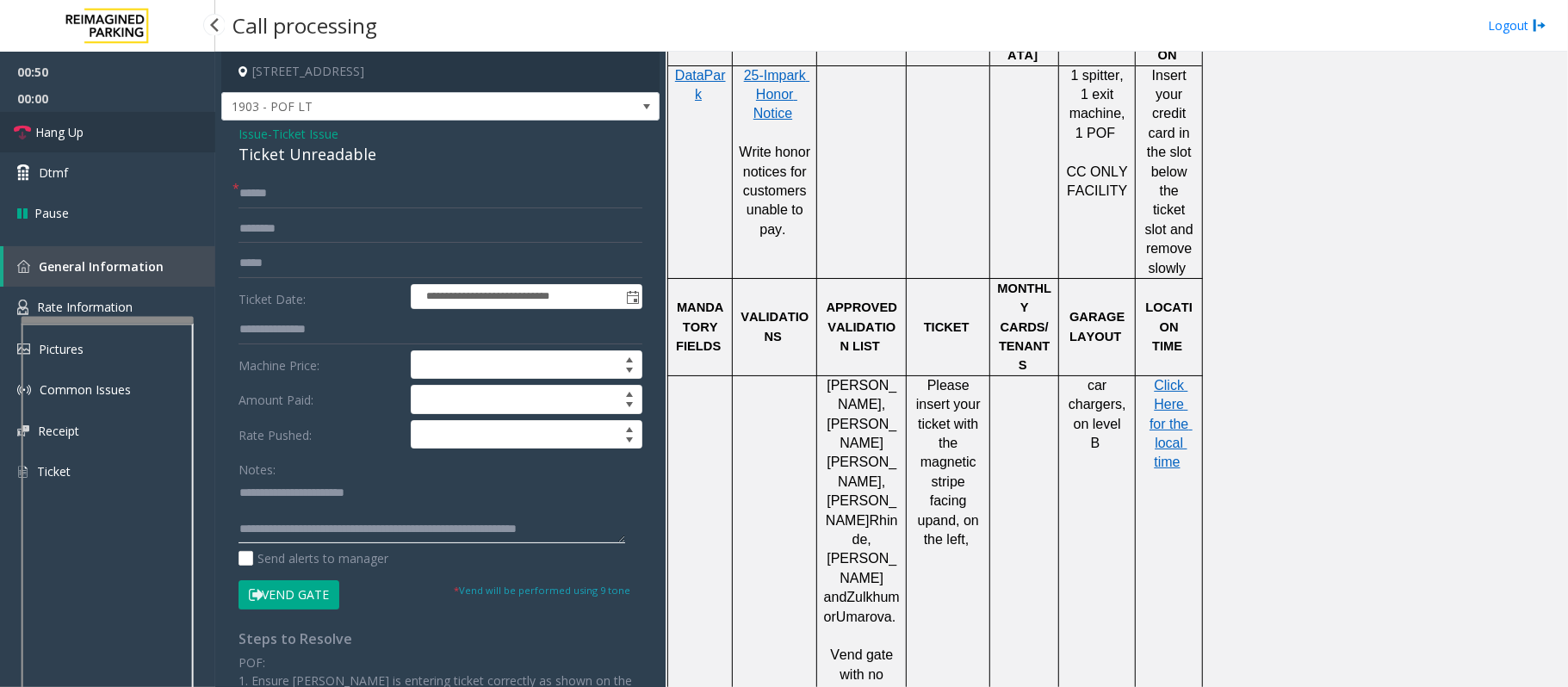
type textarea "**********"
click at [95, 113] on link "Hang Up" at bounding box center [108, 131] width 216 height 40
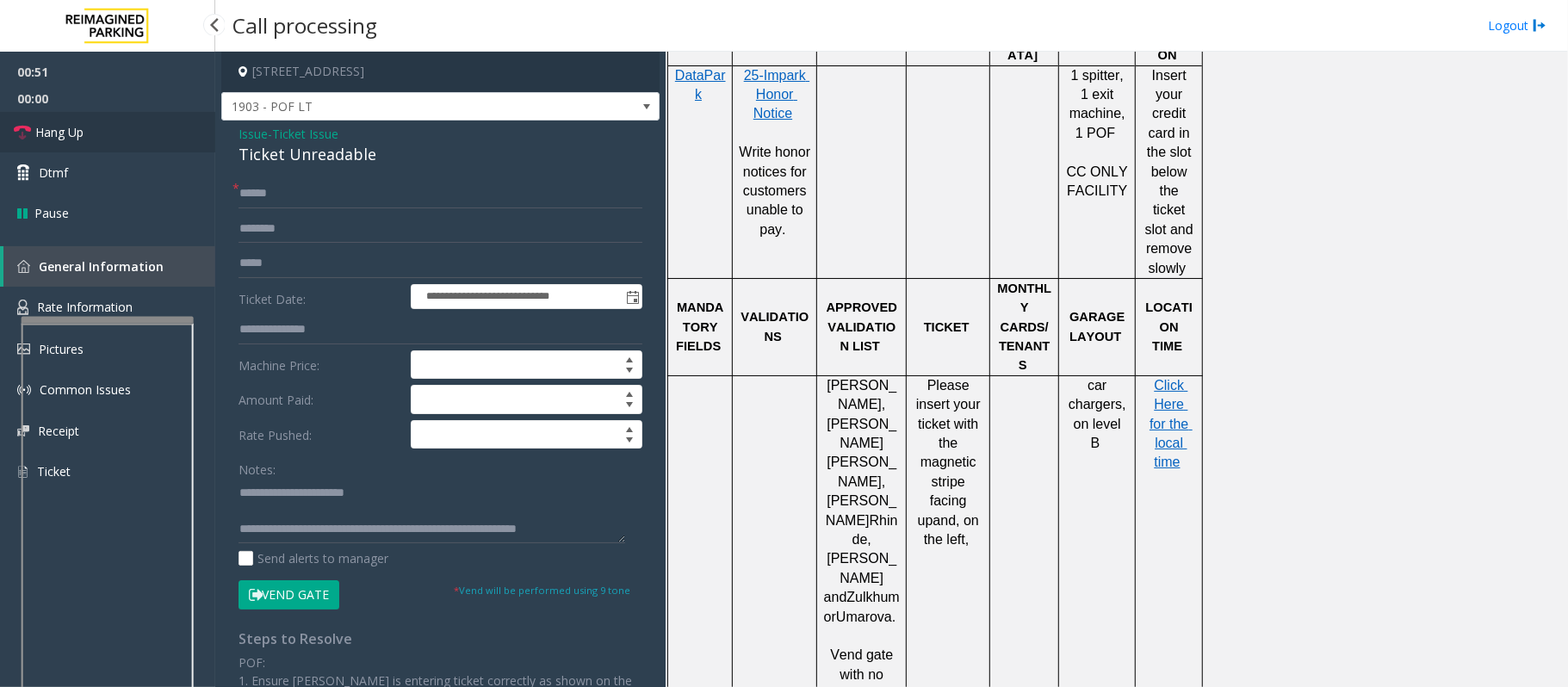
click at [95, 113] on link "Hang Up" at bounding box center [108, 131] width 216 height 40
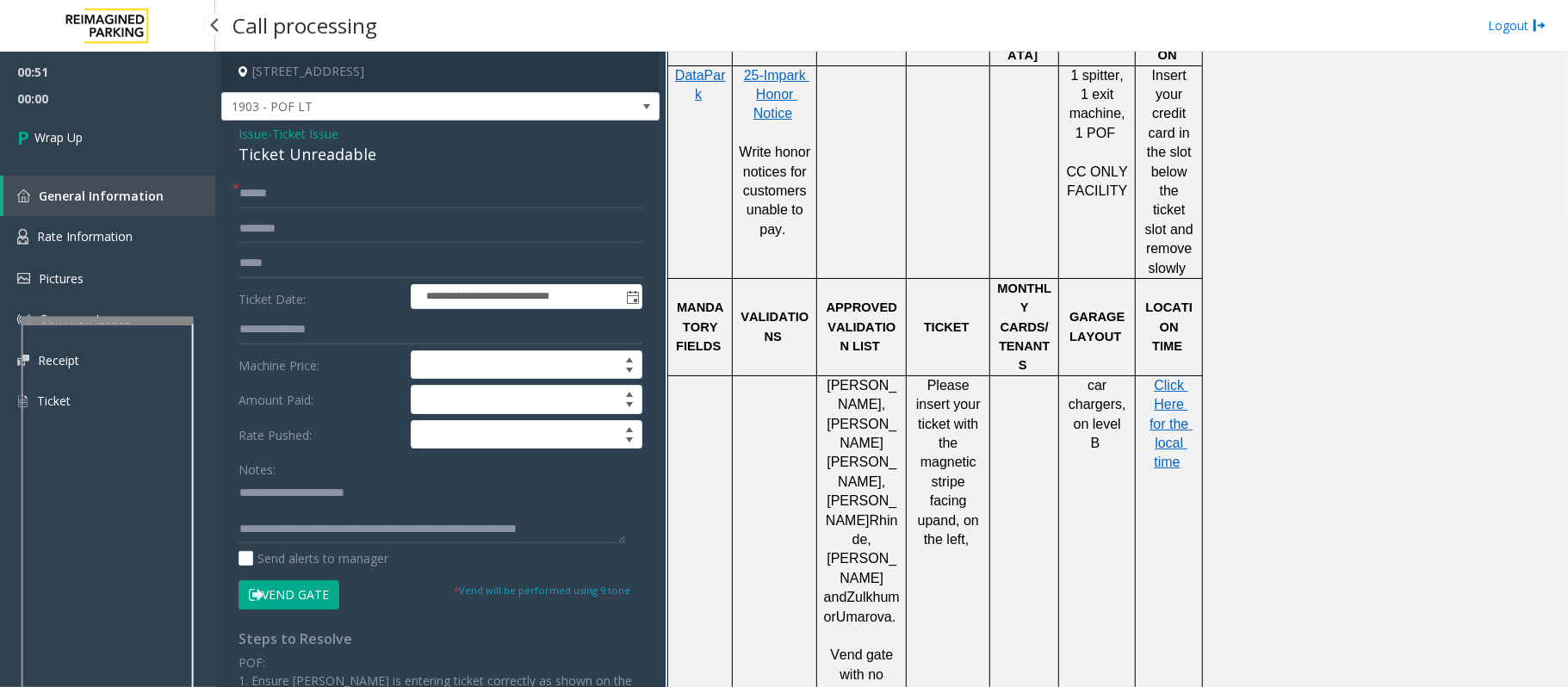
click at [95, 113] on link "Wrap Up" at bounding box center [108, 137] width 216 height 51
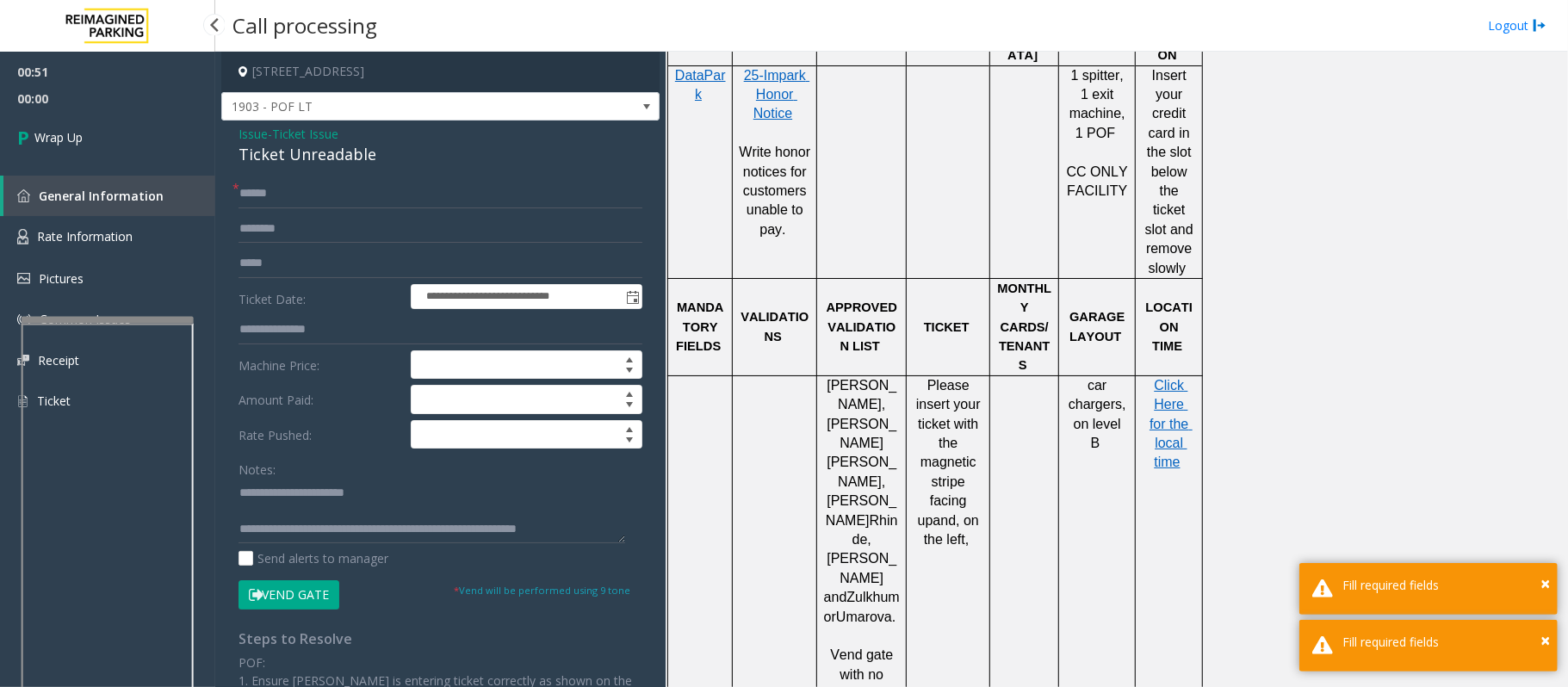
click at [95, 113] on link "Wrap Up" at bounding box center [108, 137] width 216 height 51
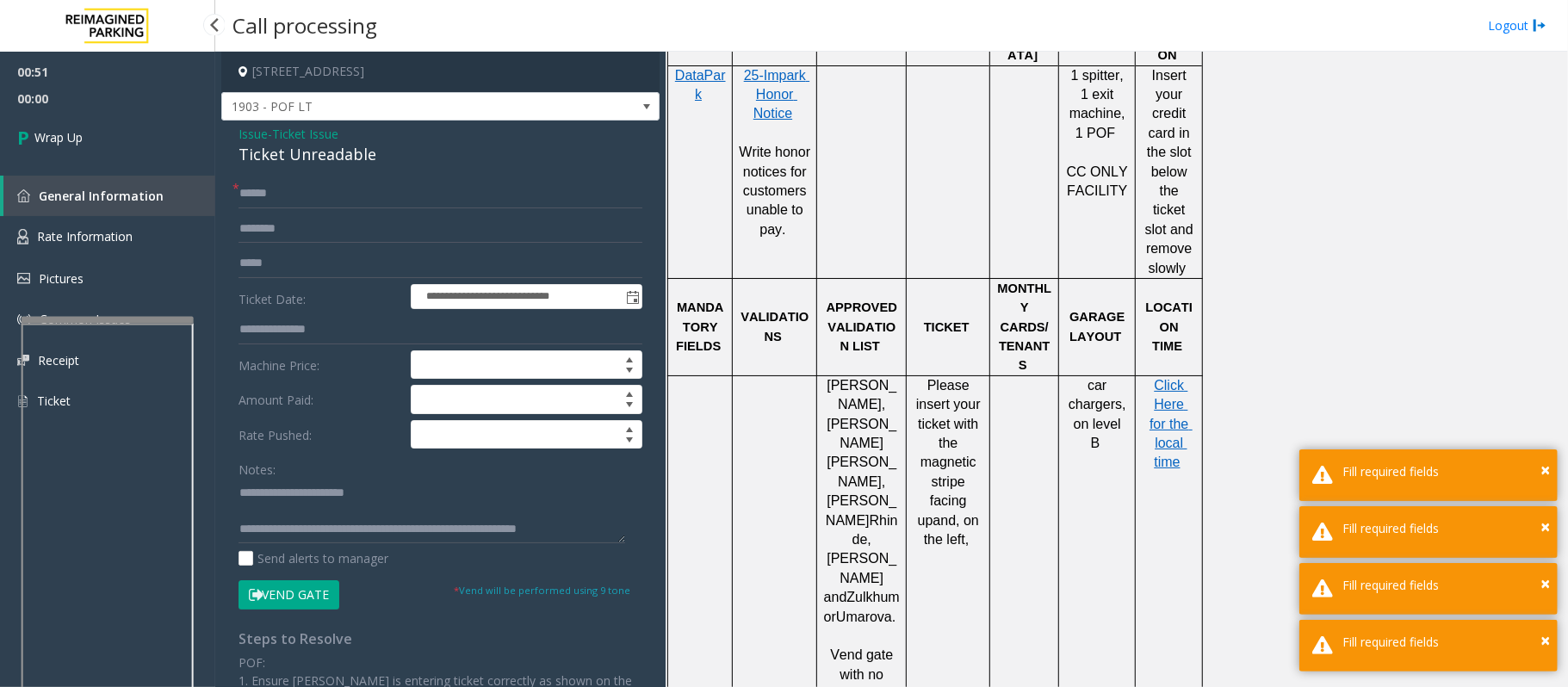
click at [95, 113] on link "Wrap Up" at bounding box center [108, 137] width 216 height 51
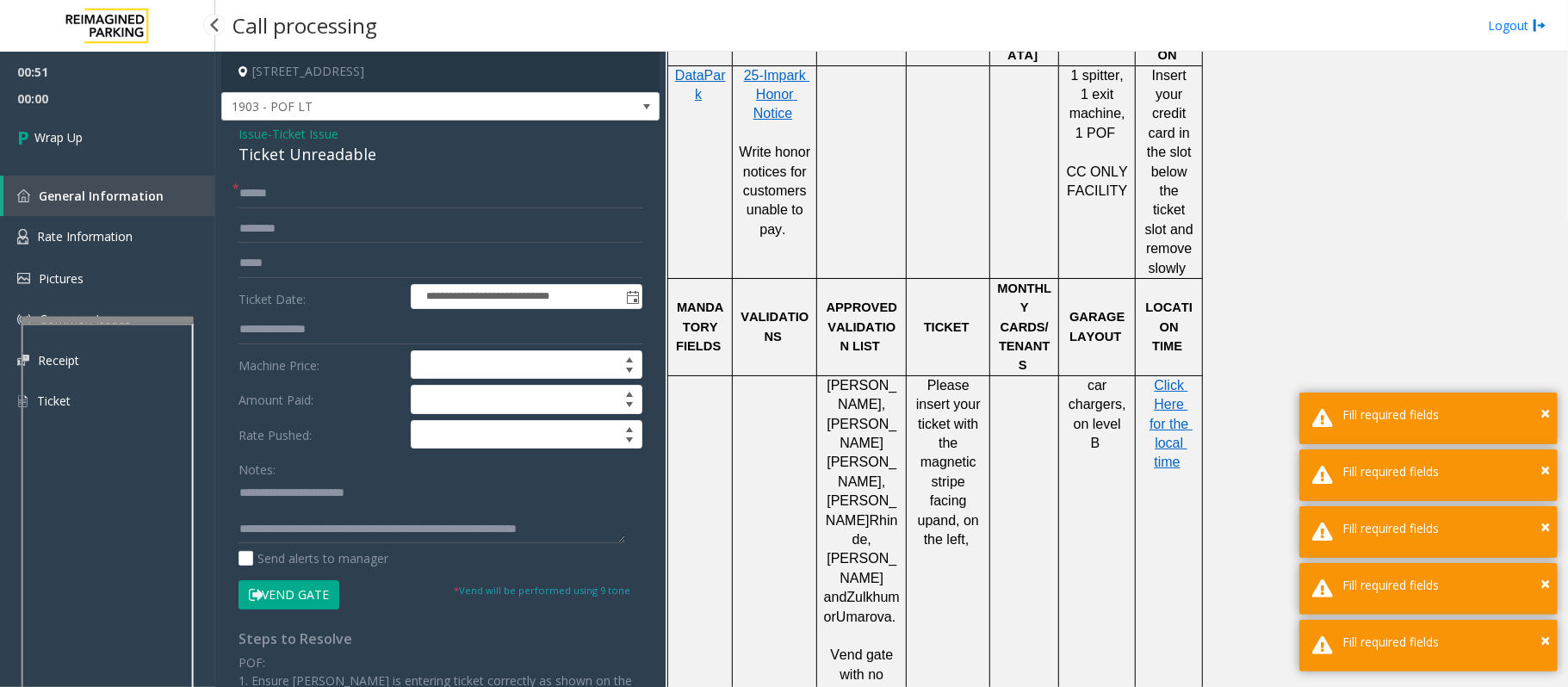
click at [95, 113] on link "Wrap Up" at bounding box center [108, 137] width 216 height 51
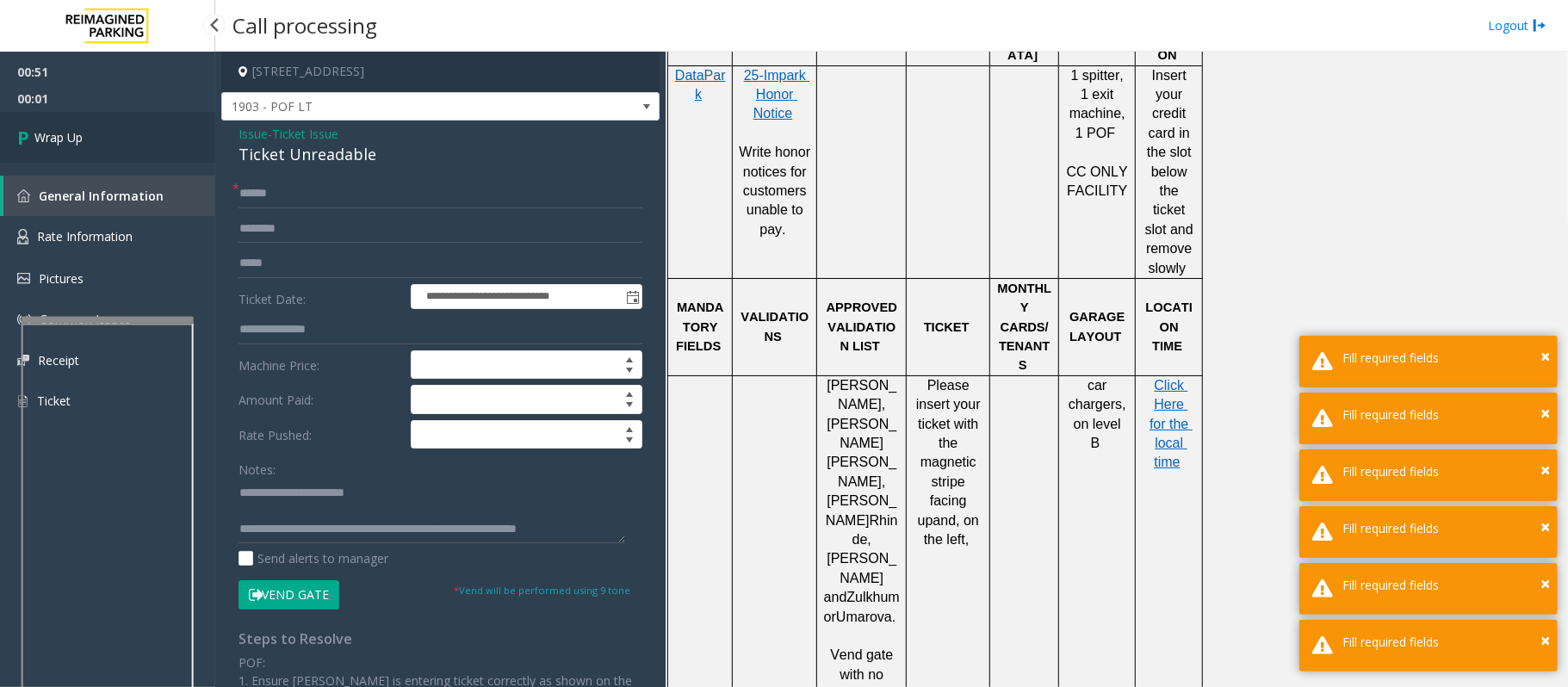
click at [104, 140] on link "Wrap Up" at bounding box center [108, 137] width 216 height 51
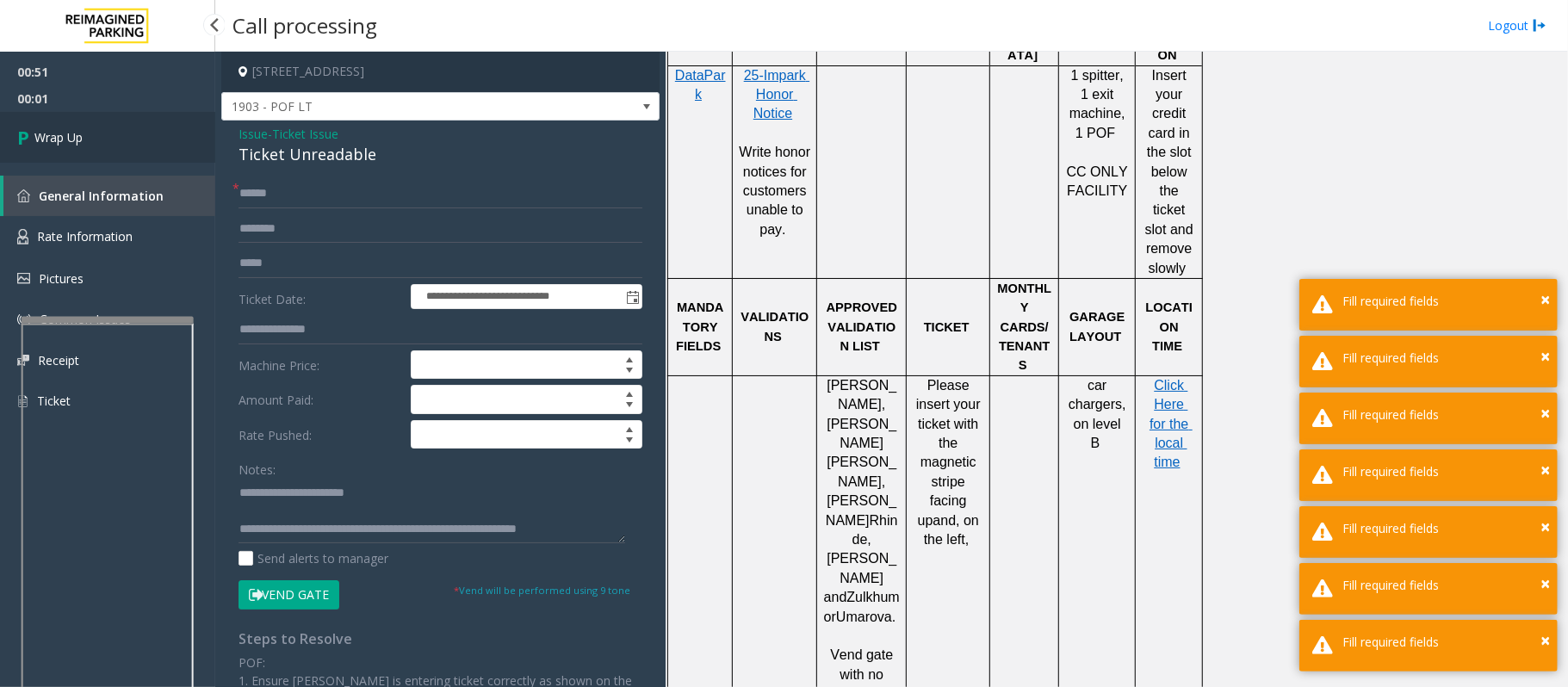
drag, startPoint x: 104, startPoint y: 140, endPoint x: 269, endPoint y: 169, distance: 167.5
click at [111, 144] on link "Wrap Up" at bounding box center [108, 137] width 216 height 51
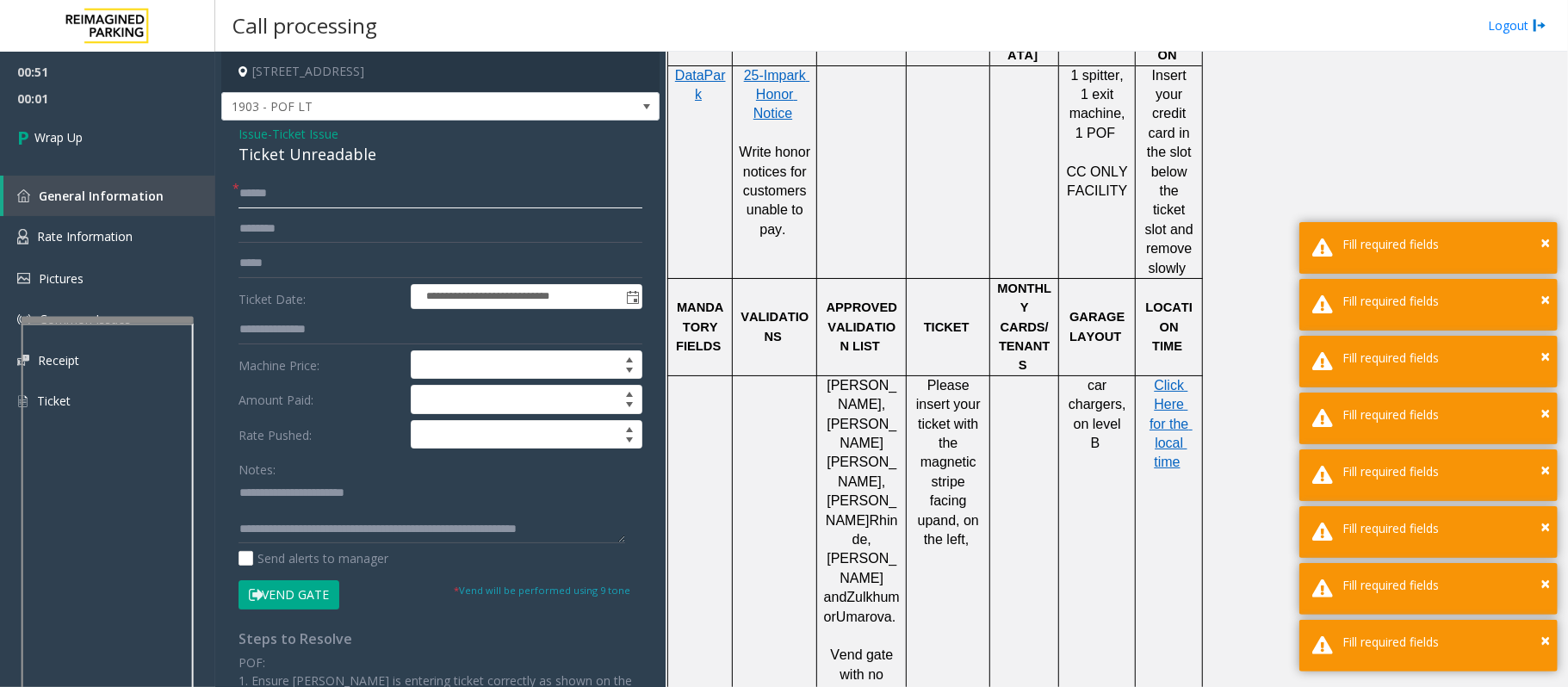
click at [301, 194] on input "text" at bounding box center [440, 193] width 404 height 29
type input "**"
click at [57, 119] on link "Wrap Up" at bounding box center [108, 137] width 216 height 51
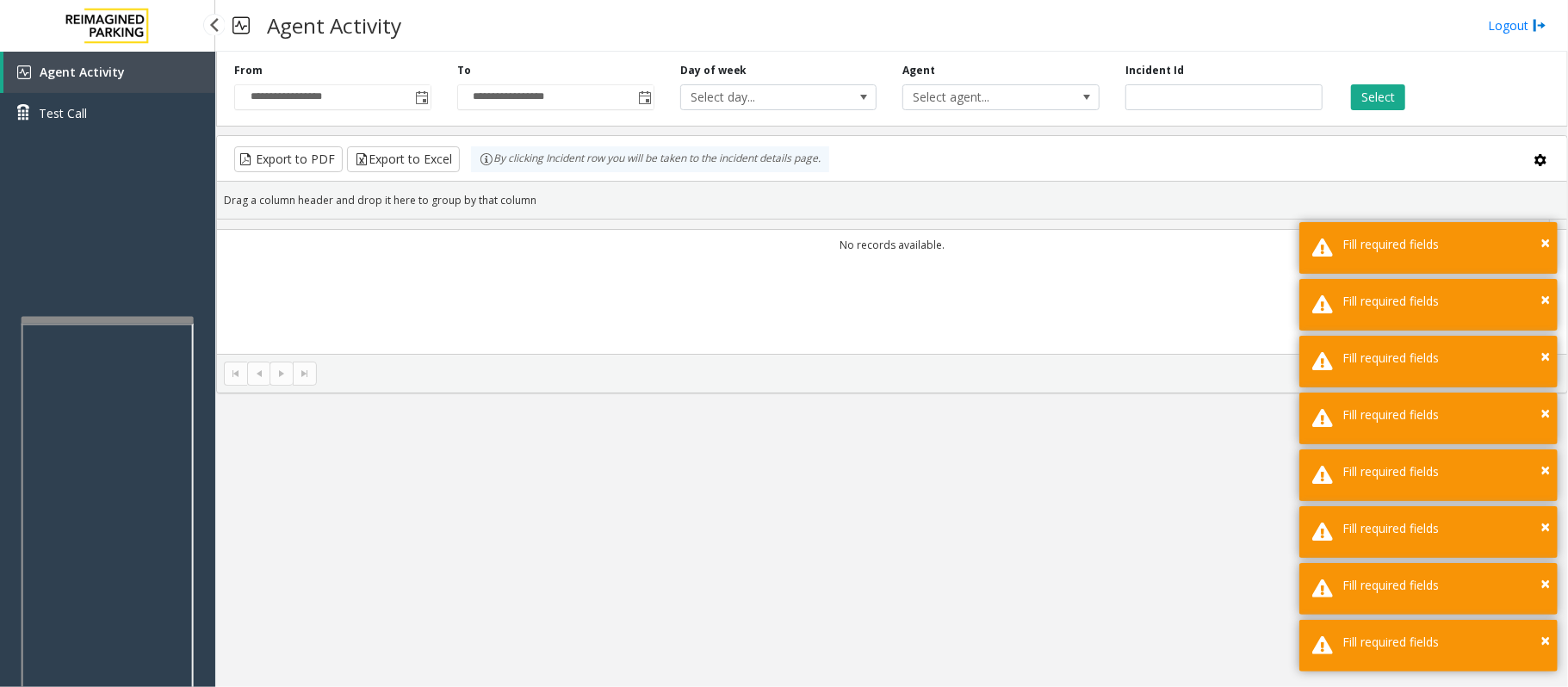
click at [57, 119] on span "Test Call" at bounding box center [62, 112] width 48 height 18
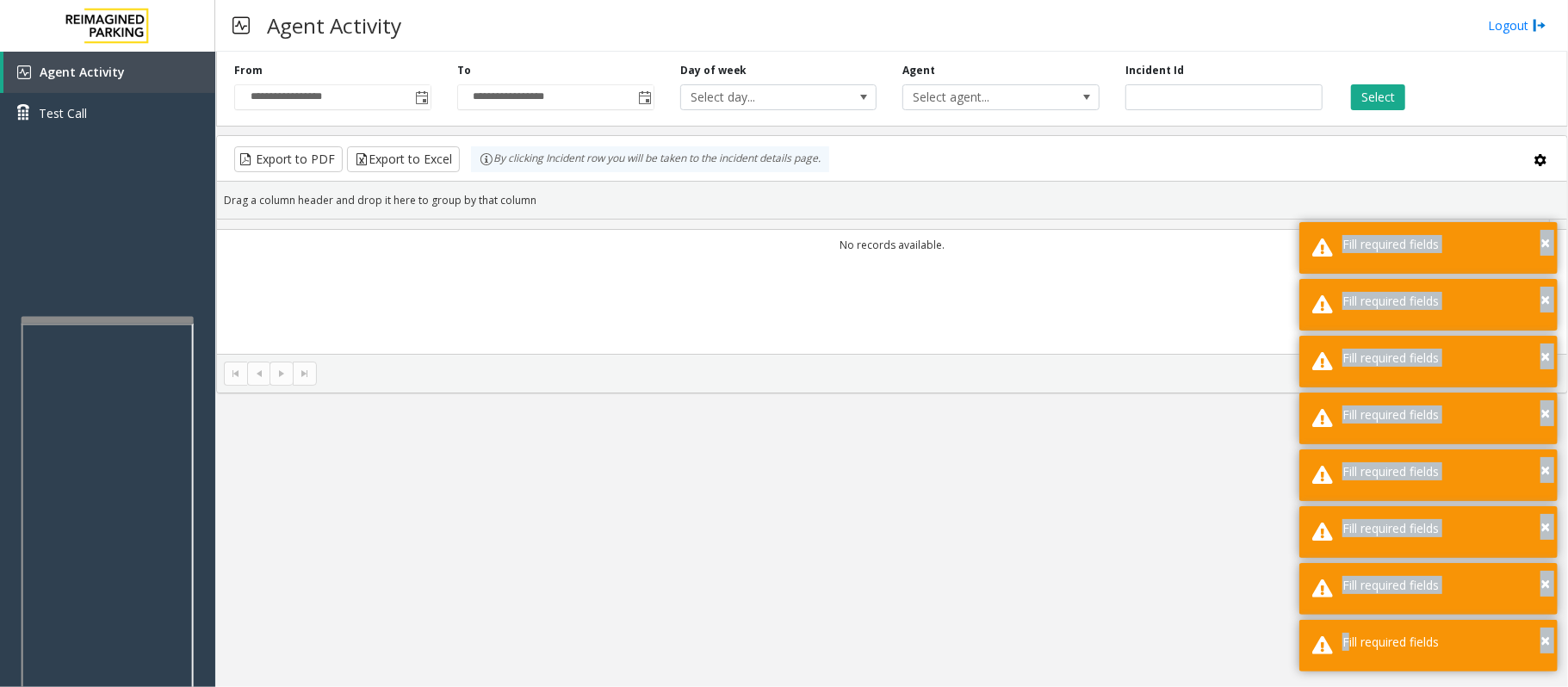
click at [57, 119] on body "**********" at bounding box center [784, 343] width 1568 height 687
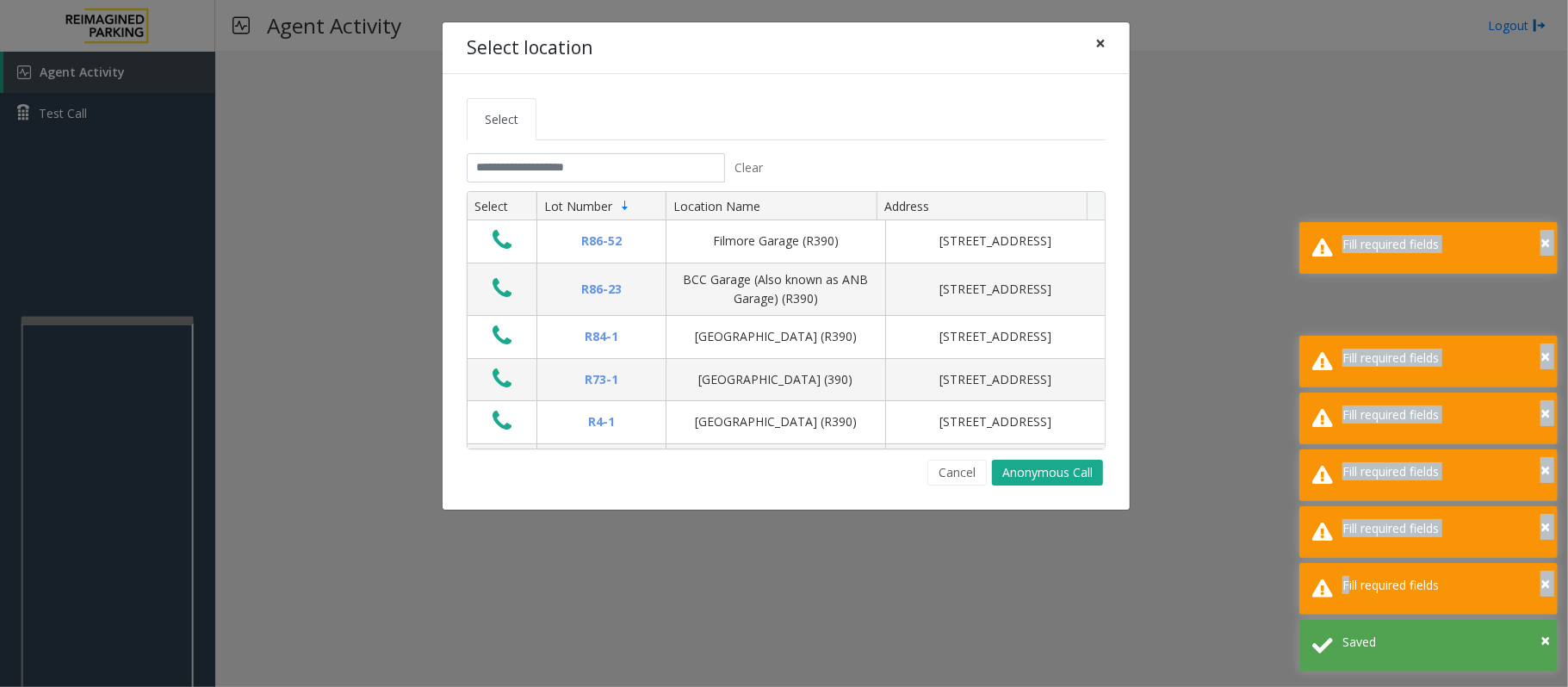
click at [1099, 36] on span "×" at bounding box center [1099, 43] width 10 height 24
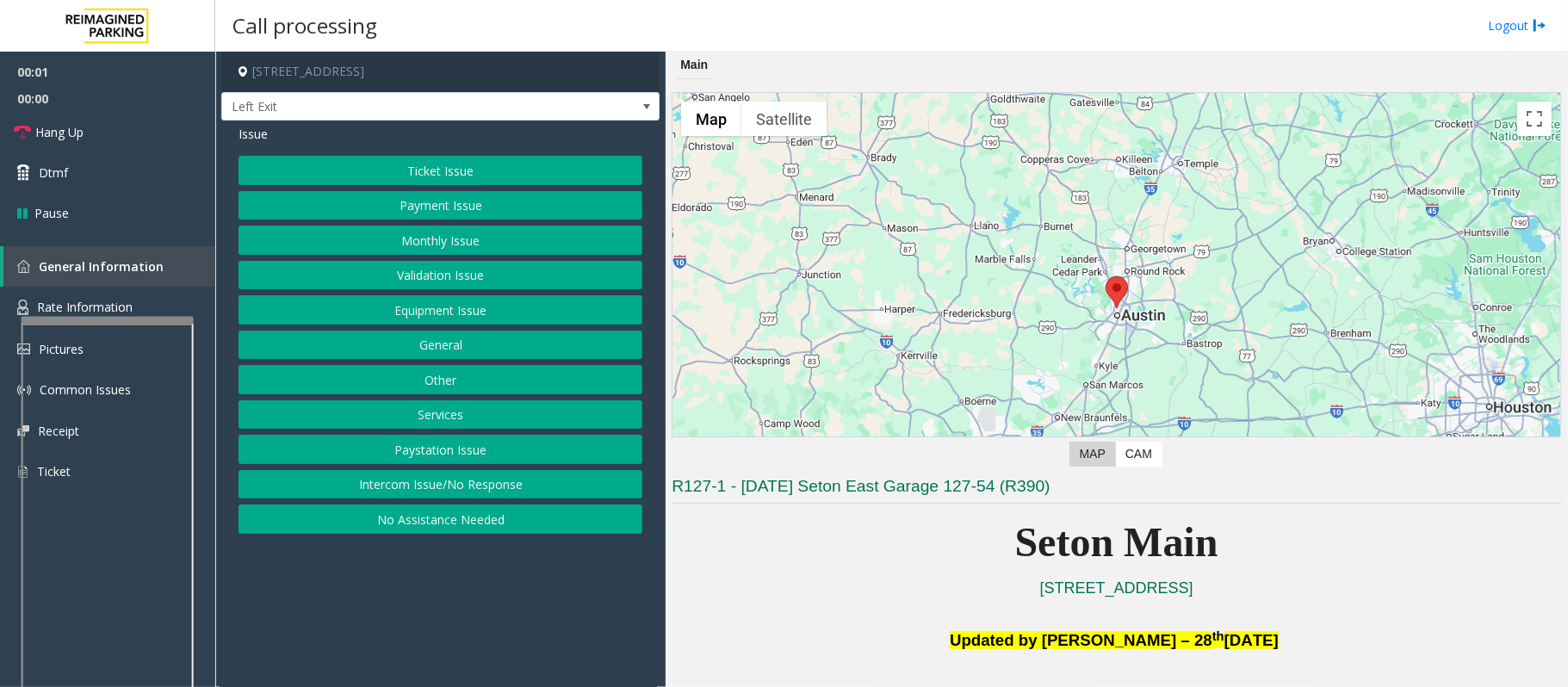
click at [462, 310] on button "Equipment Issue" at bounding box center [440, 309] width 404 height 29
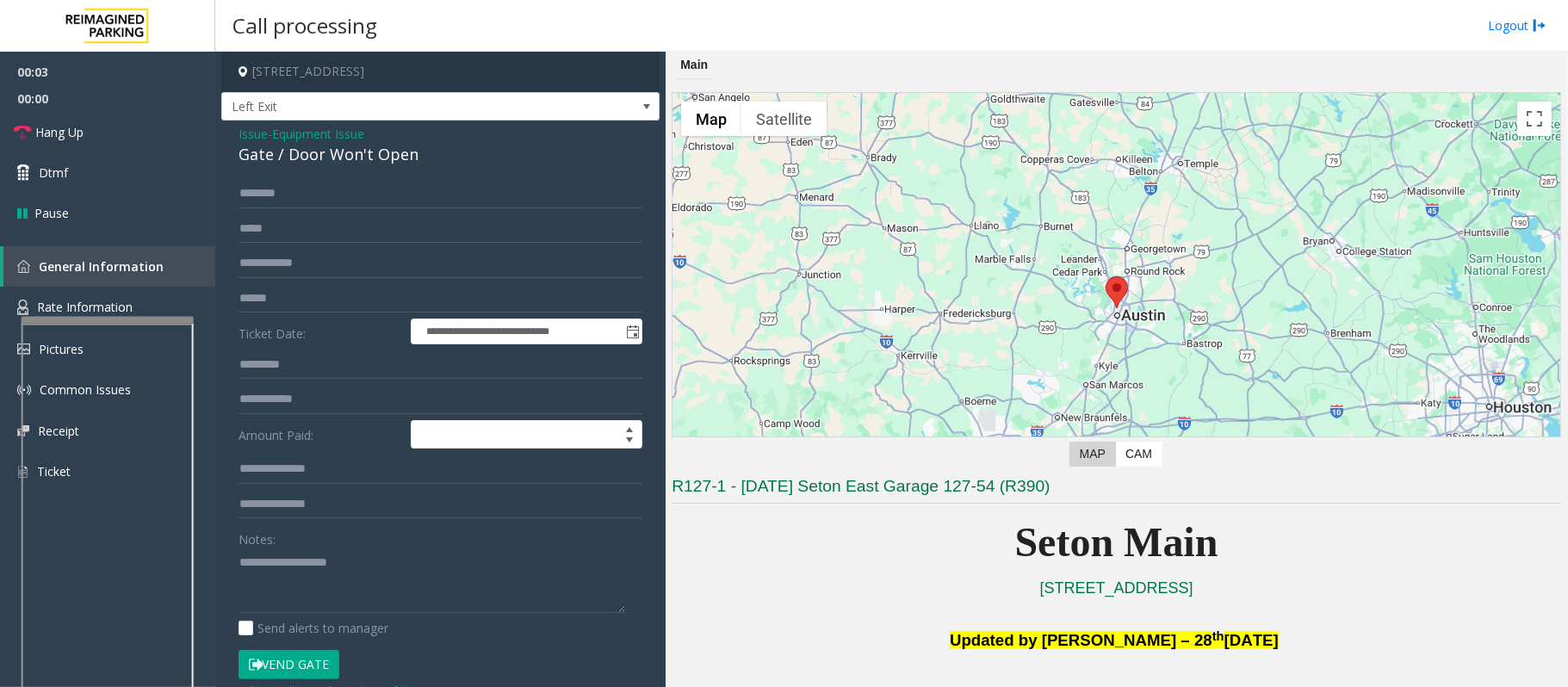
scroll to position [344, 0]
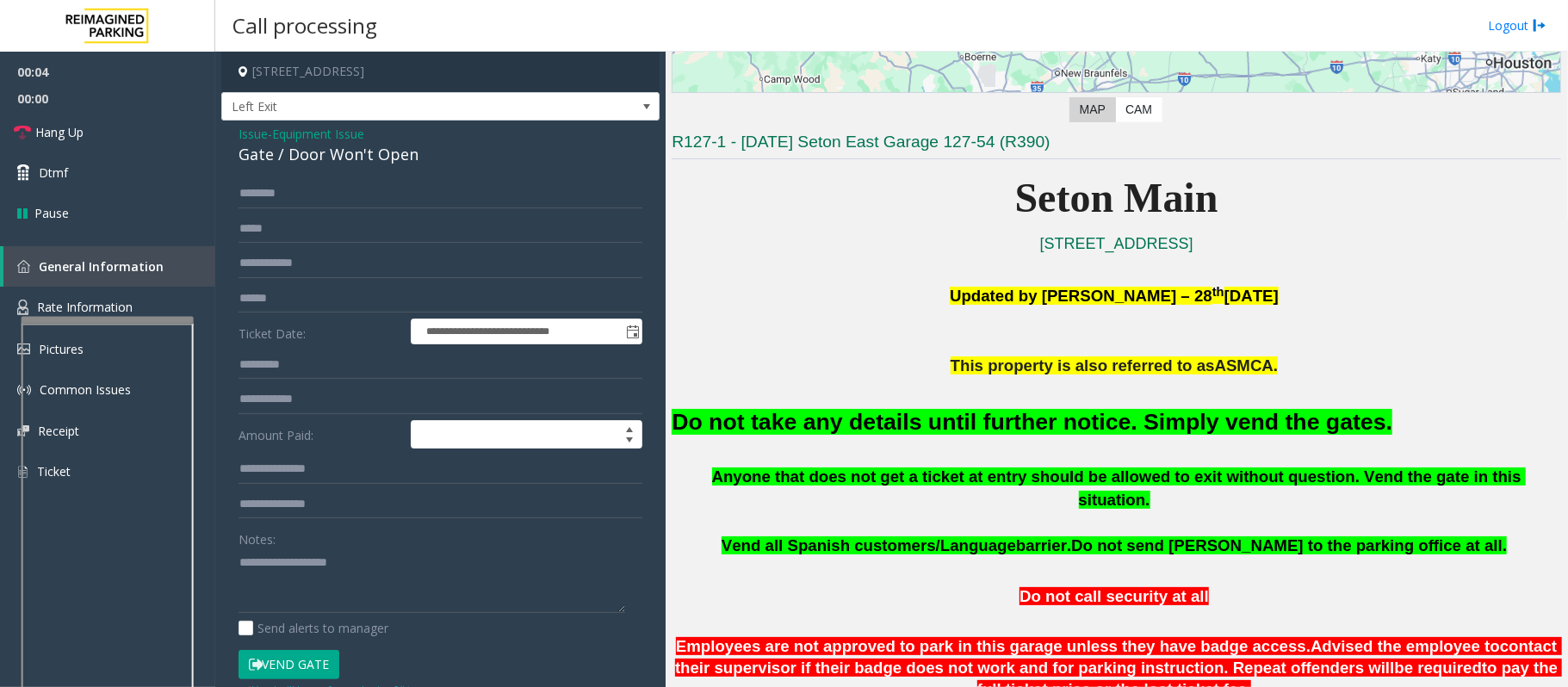
drag, startPoint x: 306, startPoint y: 668, endPoint x: 436, endPoint y: 621, distance: 138.2
click at [306, 668] on button "Vend Gate" at bounding box center [288, 664] width 100 height 29
click at [896, 422] on font "Do not take any details until further notice. Simply vend the gates." at bounding box center [1031, 422] width 721 height 26
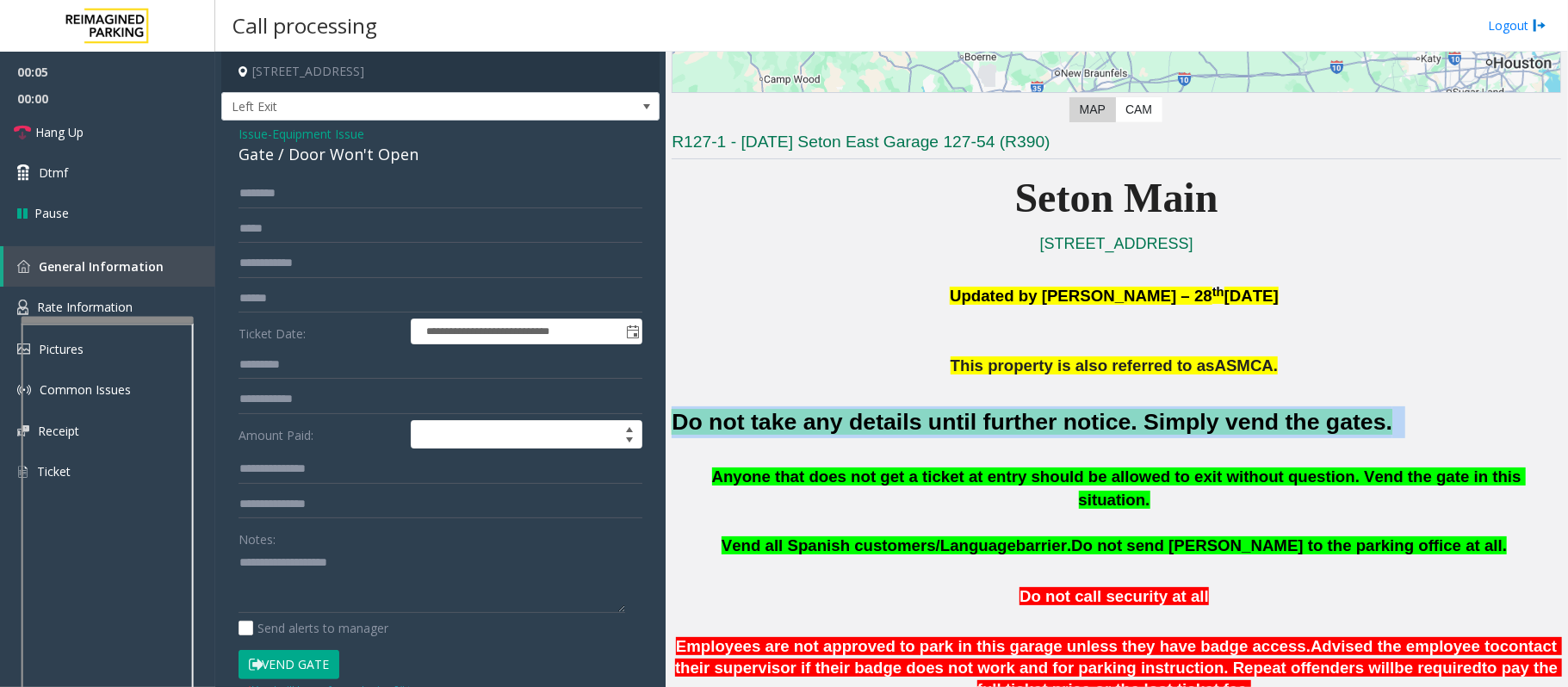
click at [896, 422] on font "Do not take any details until further notice. Simply vend the gates." at bounding box center [1031, 422] width 721 height 26
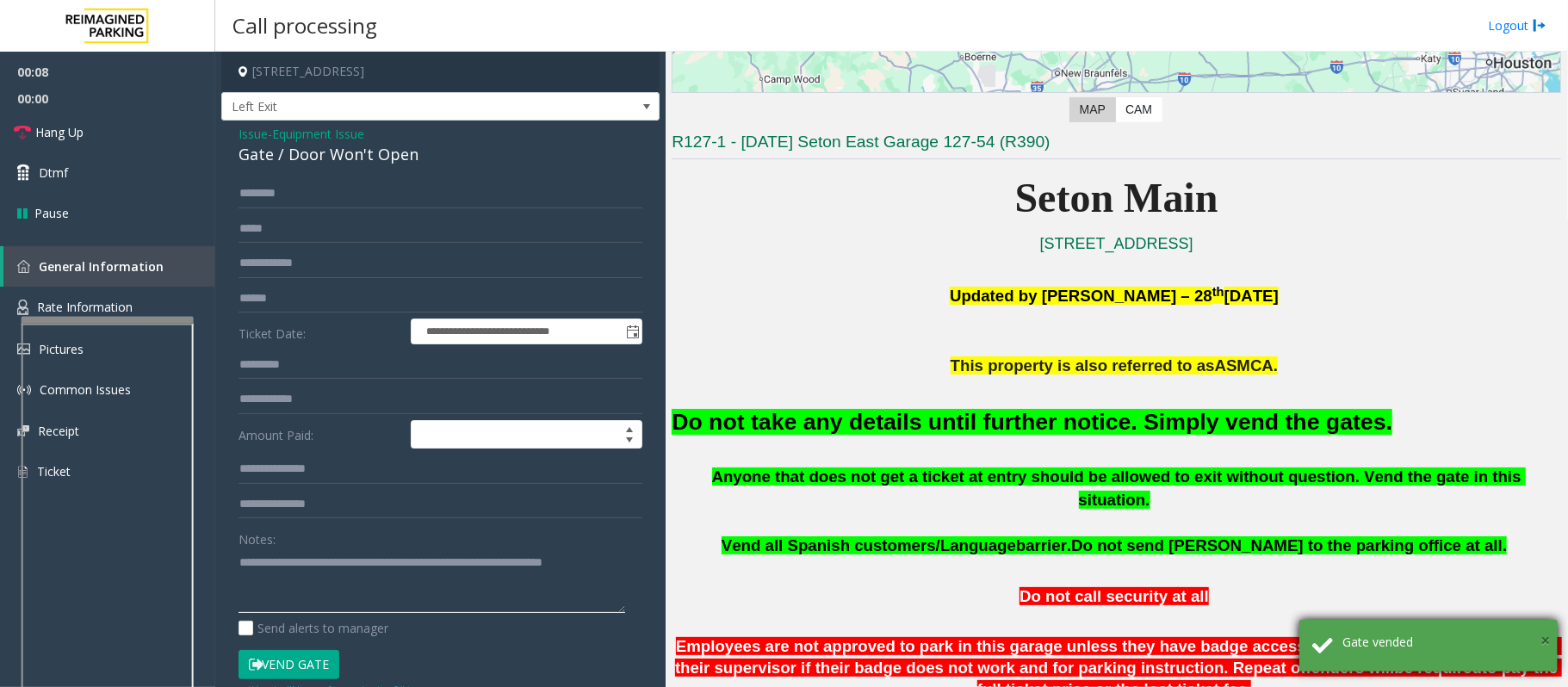
type textarea "**********"
click at [1546, 646] on span "×" at bounding box center [1545, 640] width 9 height 23
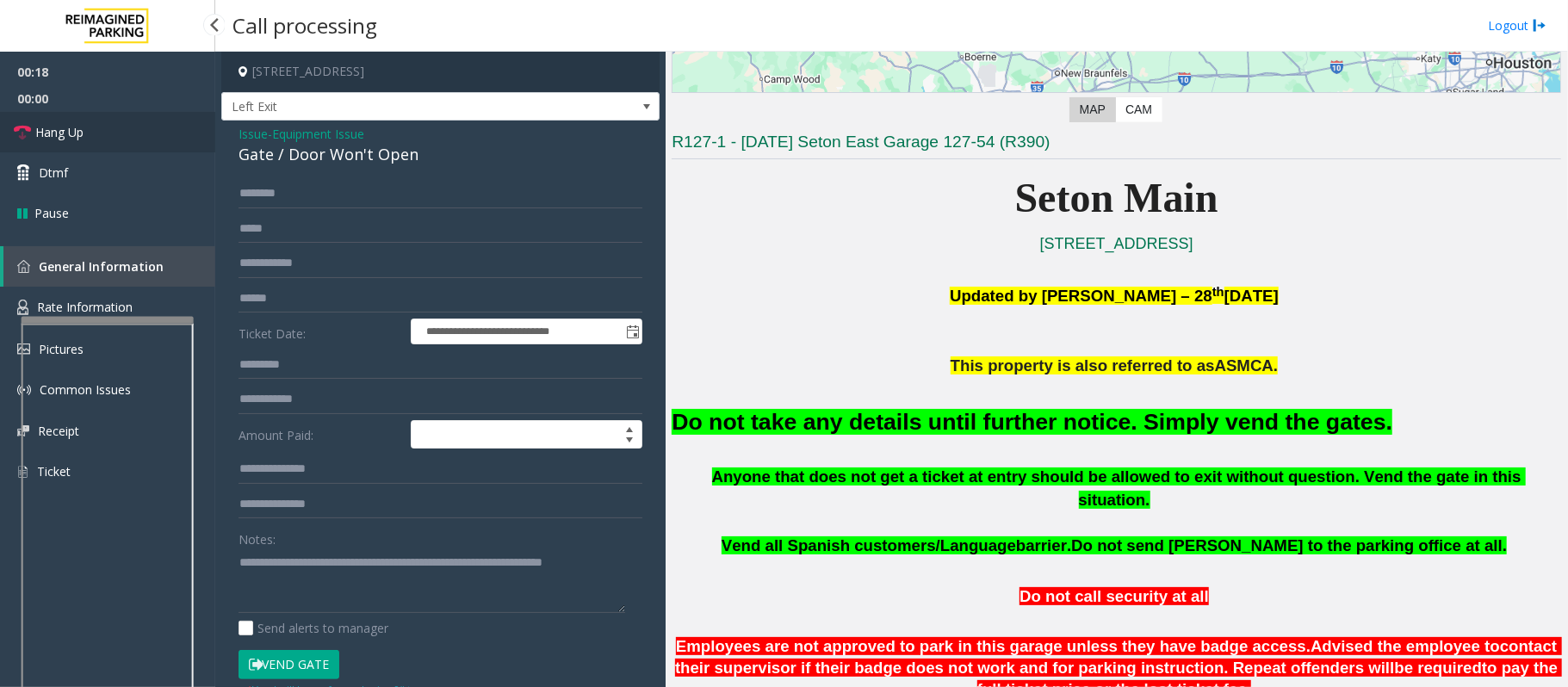
click at [94, 126] on link "Hang Up" at bounding box center [108, 131] width 216 height 40
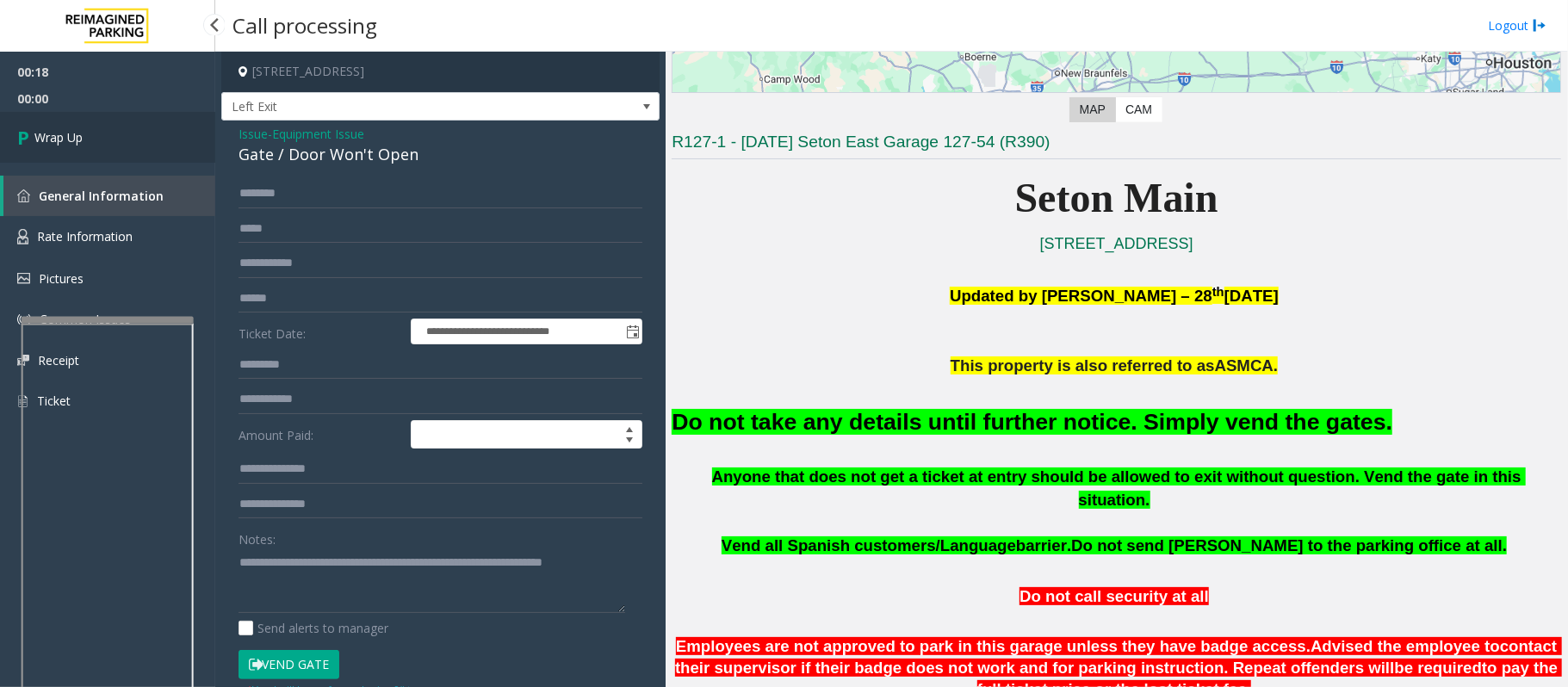
click at [94, 126] on link "Wrap Up" at bounding box center [108, 137] width 216 height 51
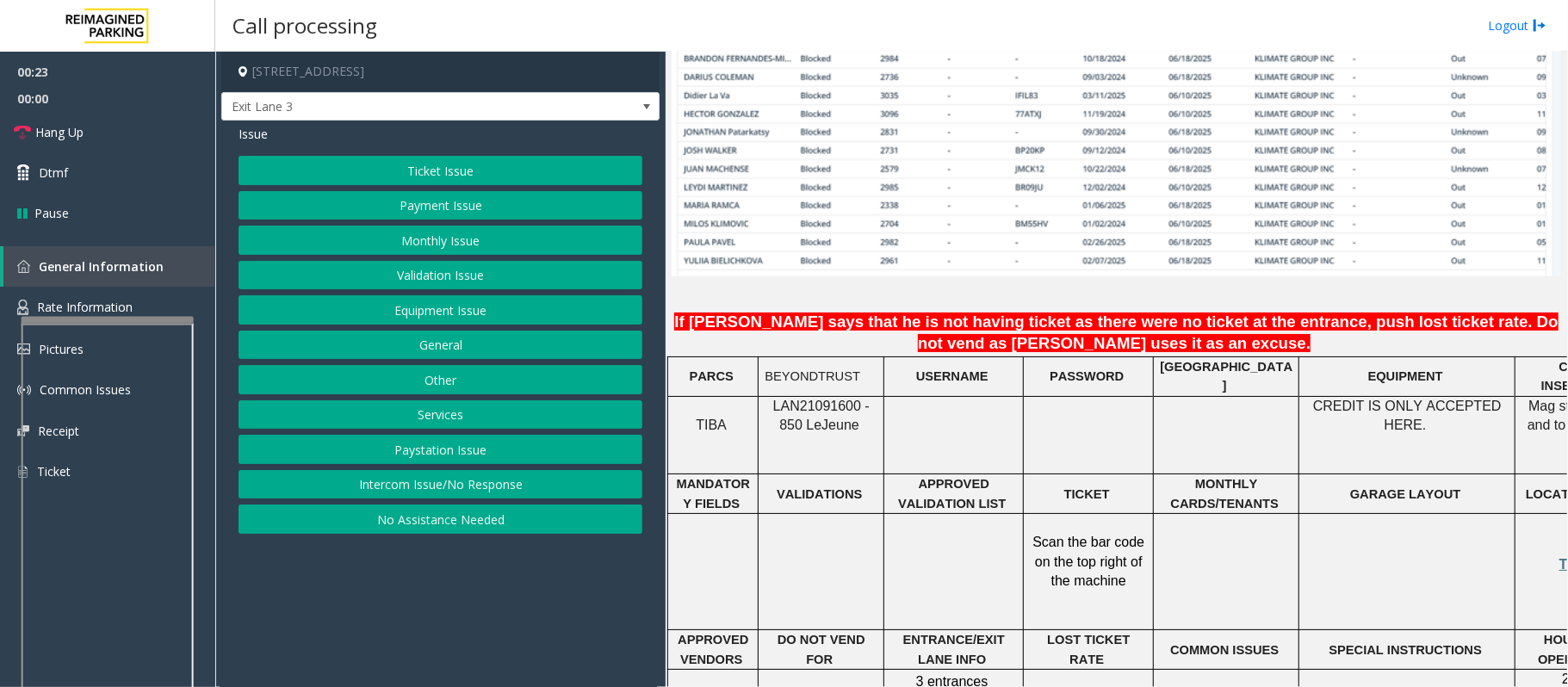
scroll to position [1492, 0]
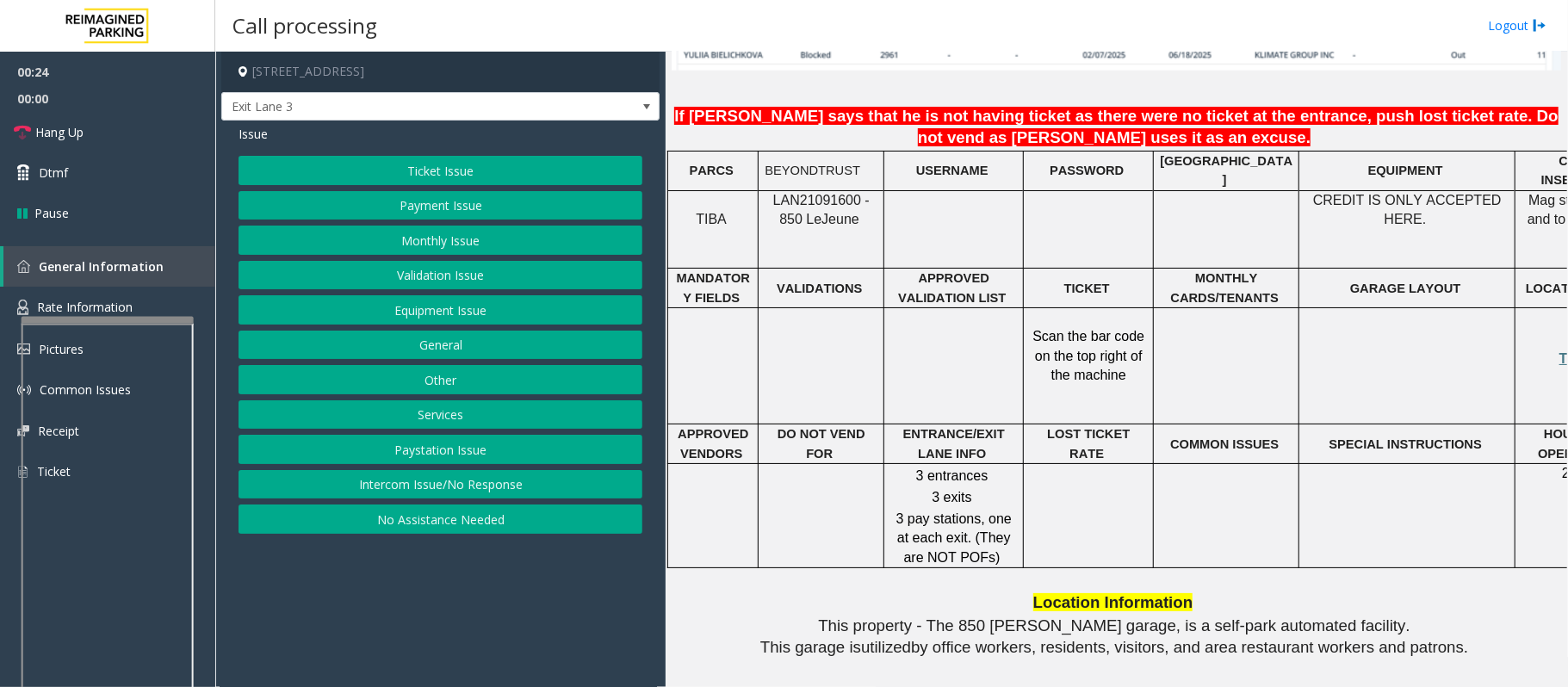
click at [809, 193] on span "LAN21091600 - 850 Le" at bounding box center [821, 210] width 97 height 34
copy span "LAN21091600"
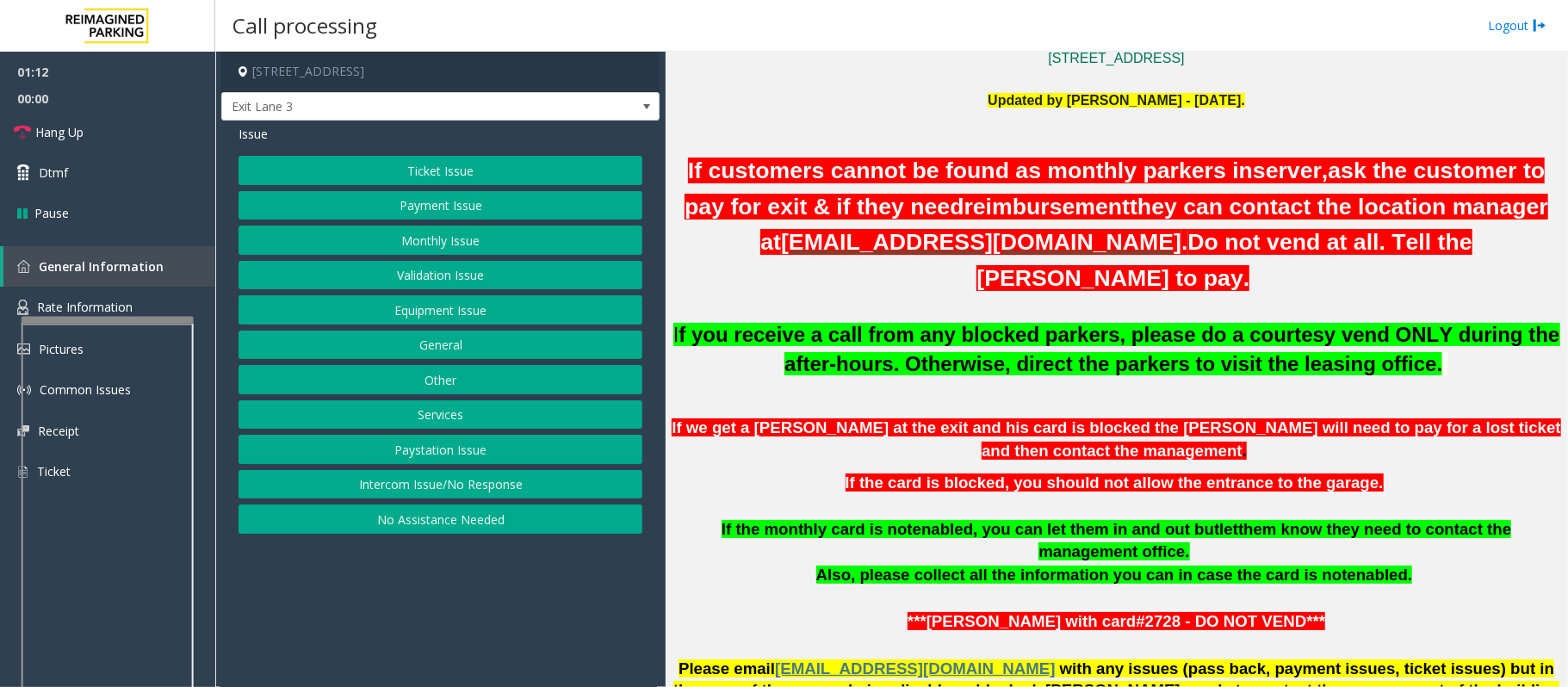
scroll to position [459, 0]
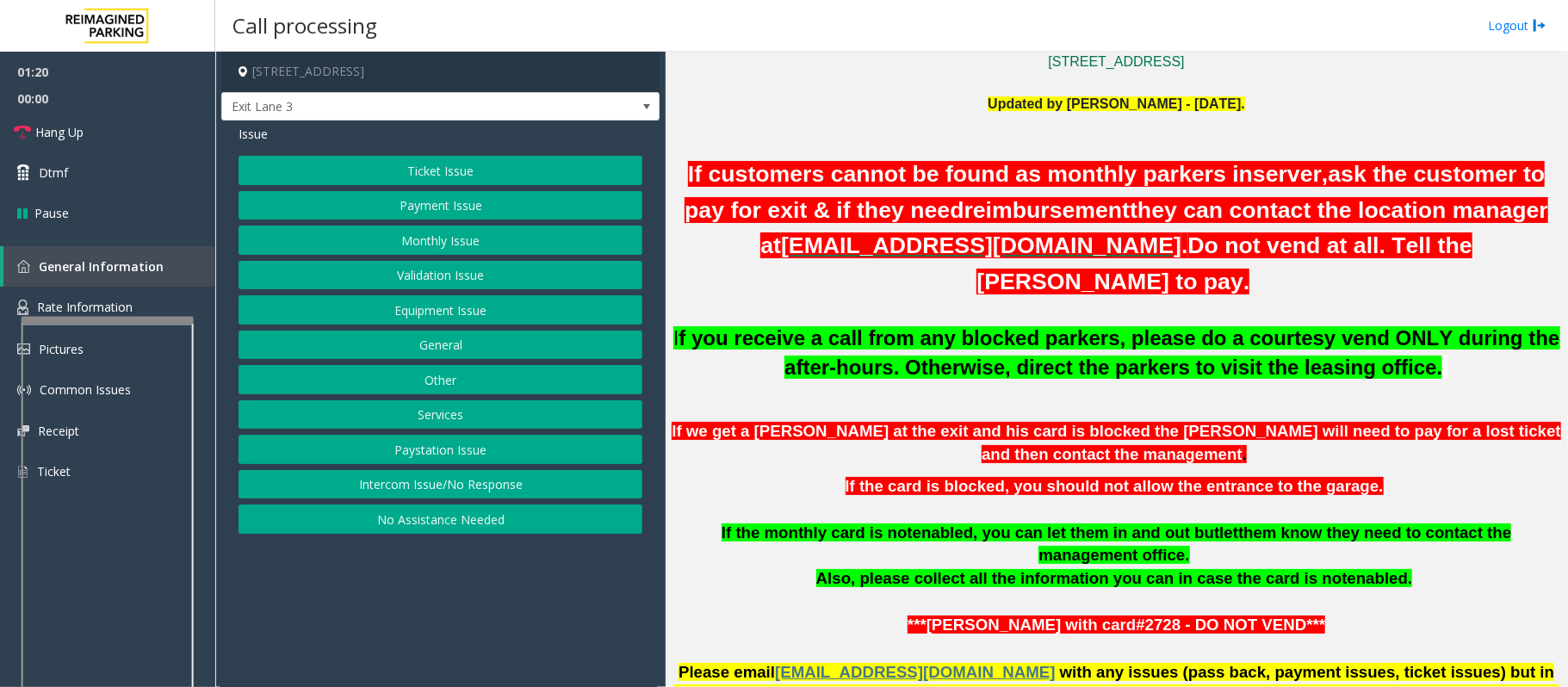
click at [461, 232] on button "Monthly Issue" at bounding box center [440, 240] width 404 height 29
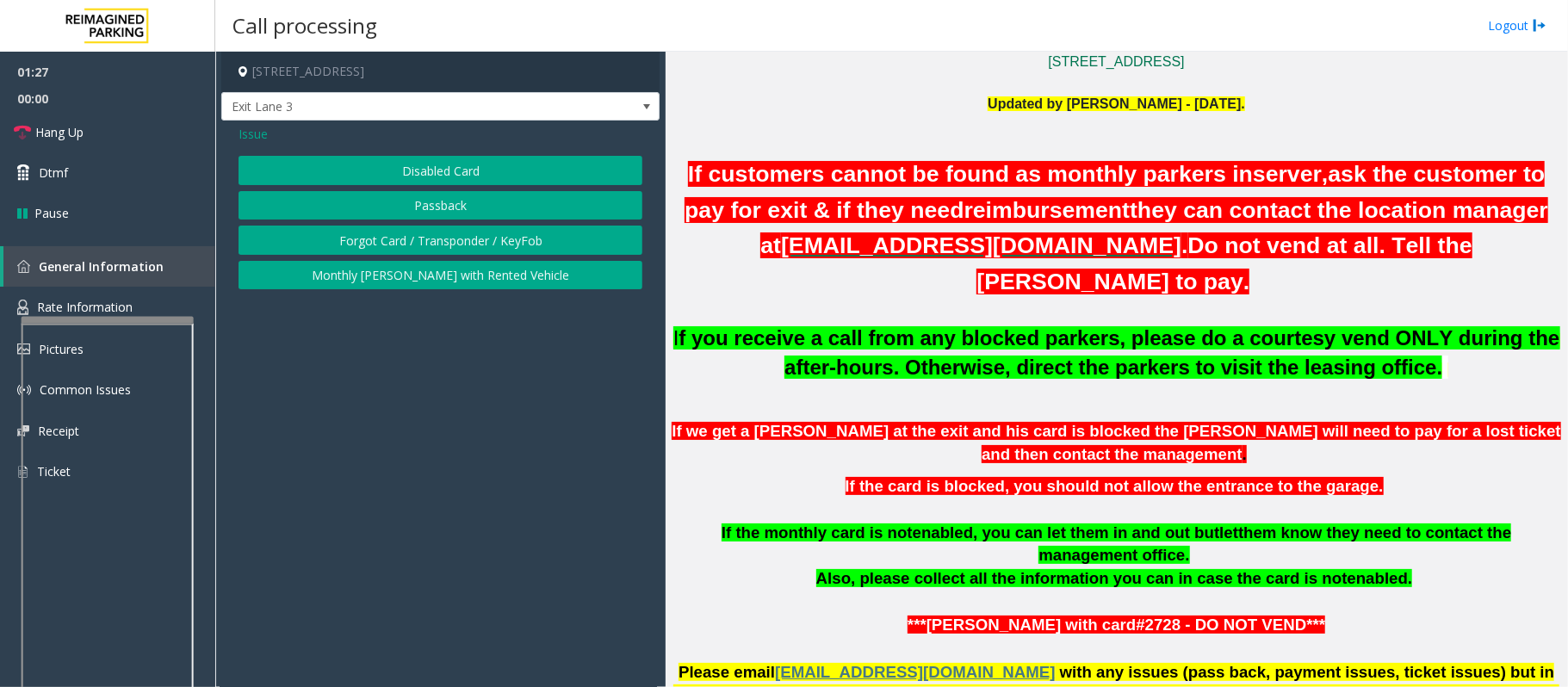
click at [463, 170] on button "Disabled Card" at bounding box center [440, 170] width 404 height 29
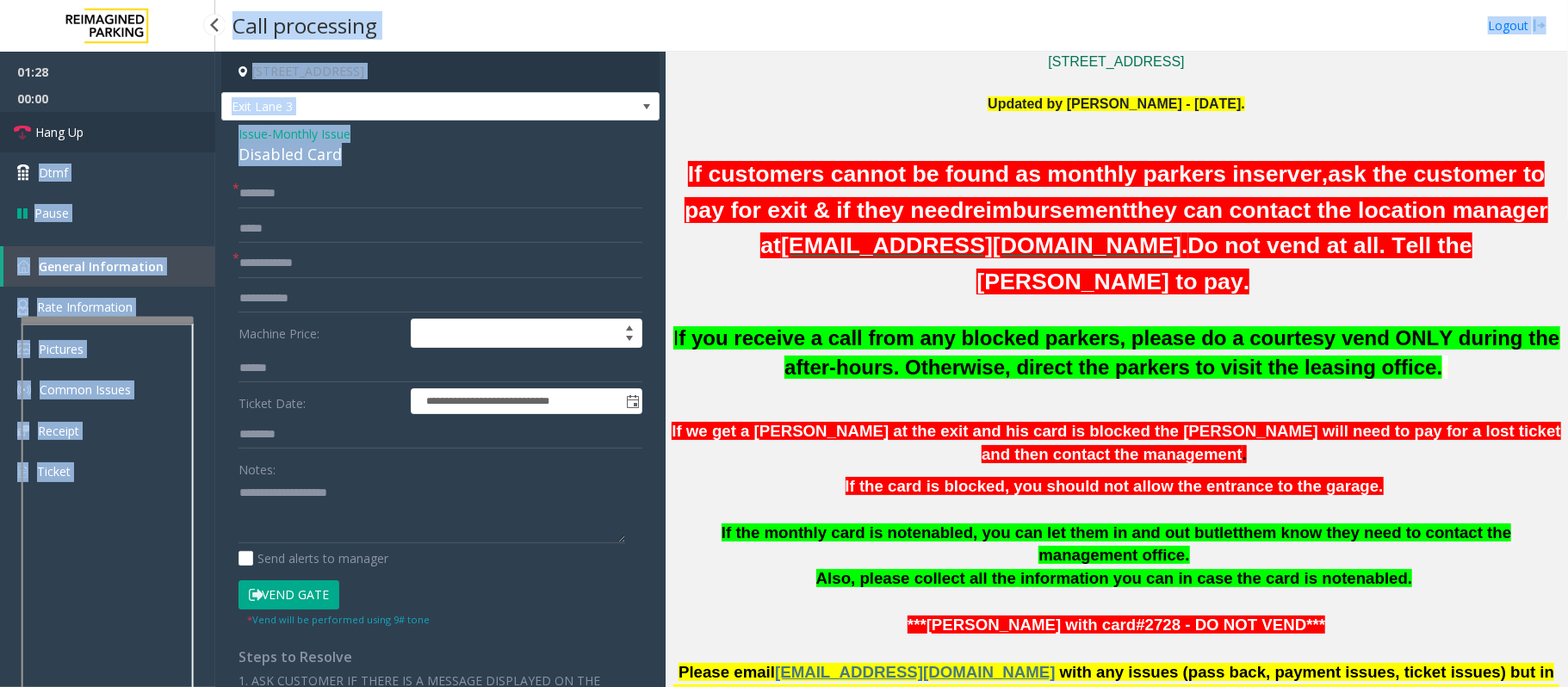
drag, startPoint x: 334, startPoint y: 146, endPoint x: 206, endPoint y: 132, distance: 128.8
click at [206, 132] on app-root "**********" at bounding box center [784, 343] width 1568 height 687
click at [411, 142] on div "Issue - Monthly Issue Disabled Card" at bounding box center [440, 145] width 404 height 41
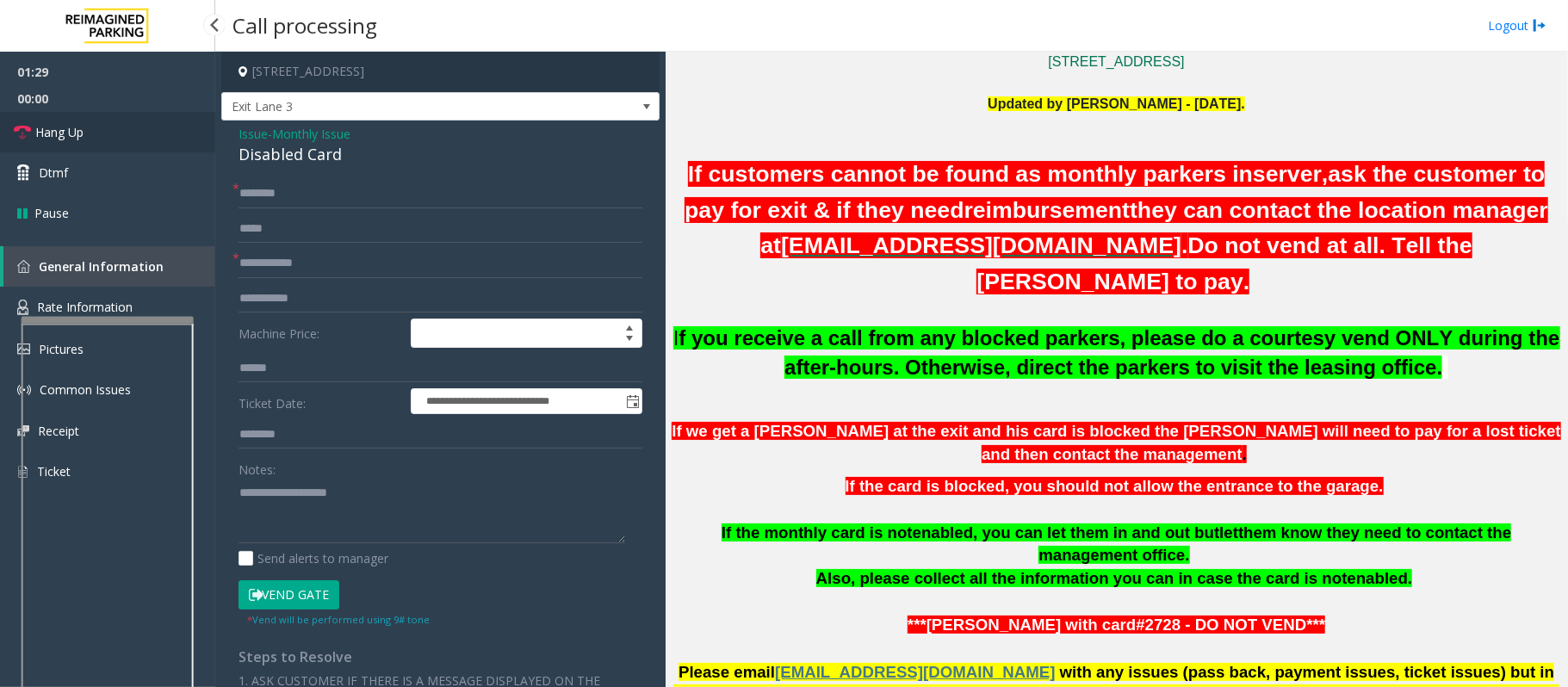
click at [135, 126] on link "Hang Up" at bounding box center [108, 131] width 216 height 40
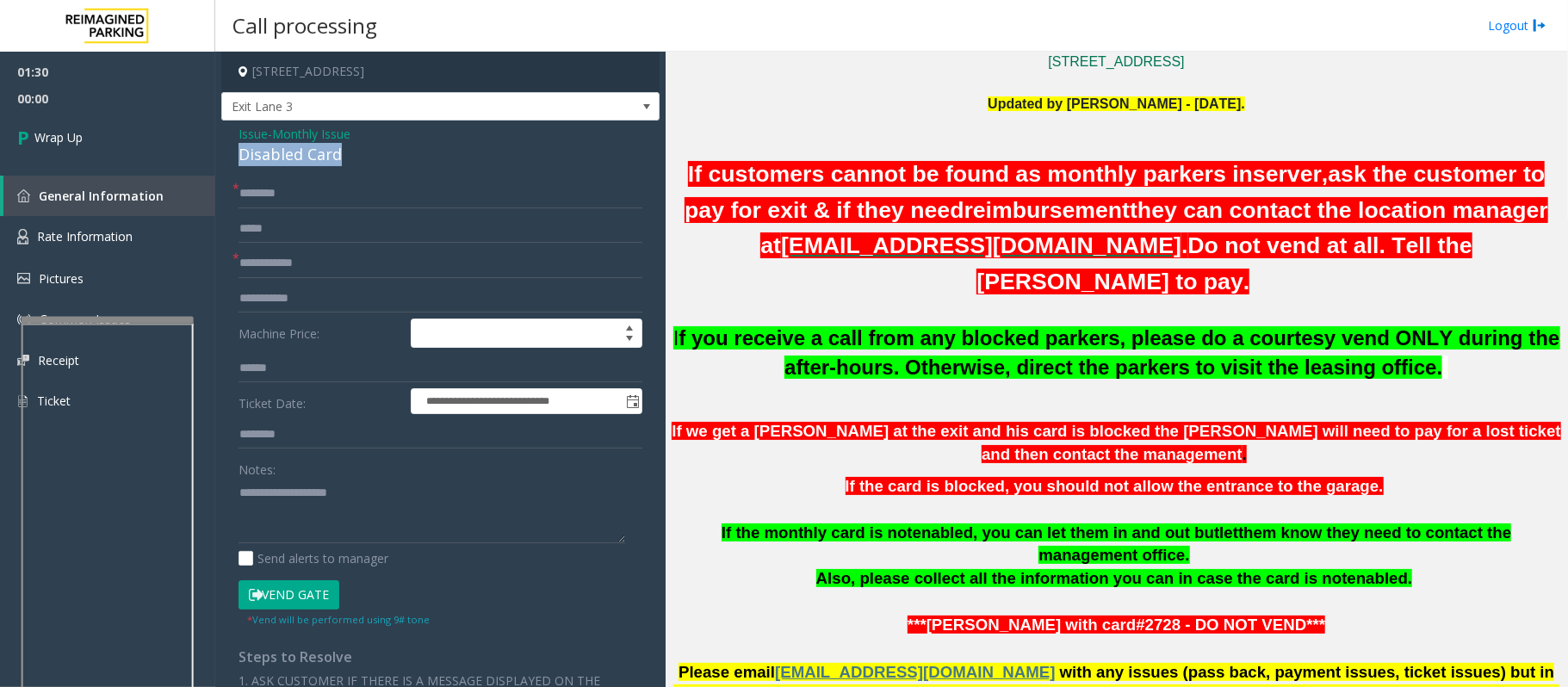
drag, startPoint x: 368, startPoint y: 158, endPoint x: 234, endPoint y: 145, distance: 134.6
click at [234, 145] on div "**********" at bounding box center [441, 586] width 439 height 930
click at [369, 157] on div "Disabled Card" at bounding box center [440, 154] width 404 height 23
drag, startPoint x: 370, startPoint y: 157, endPoint x: 239, endPoint y: 135, distance: 132.8
click at [239, 135] on div "Issue - Monthly Issue Disabled Card" at bounding box center [440, 145] width 404 height 41
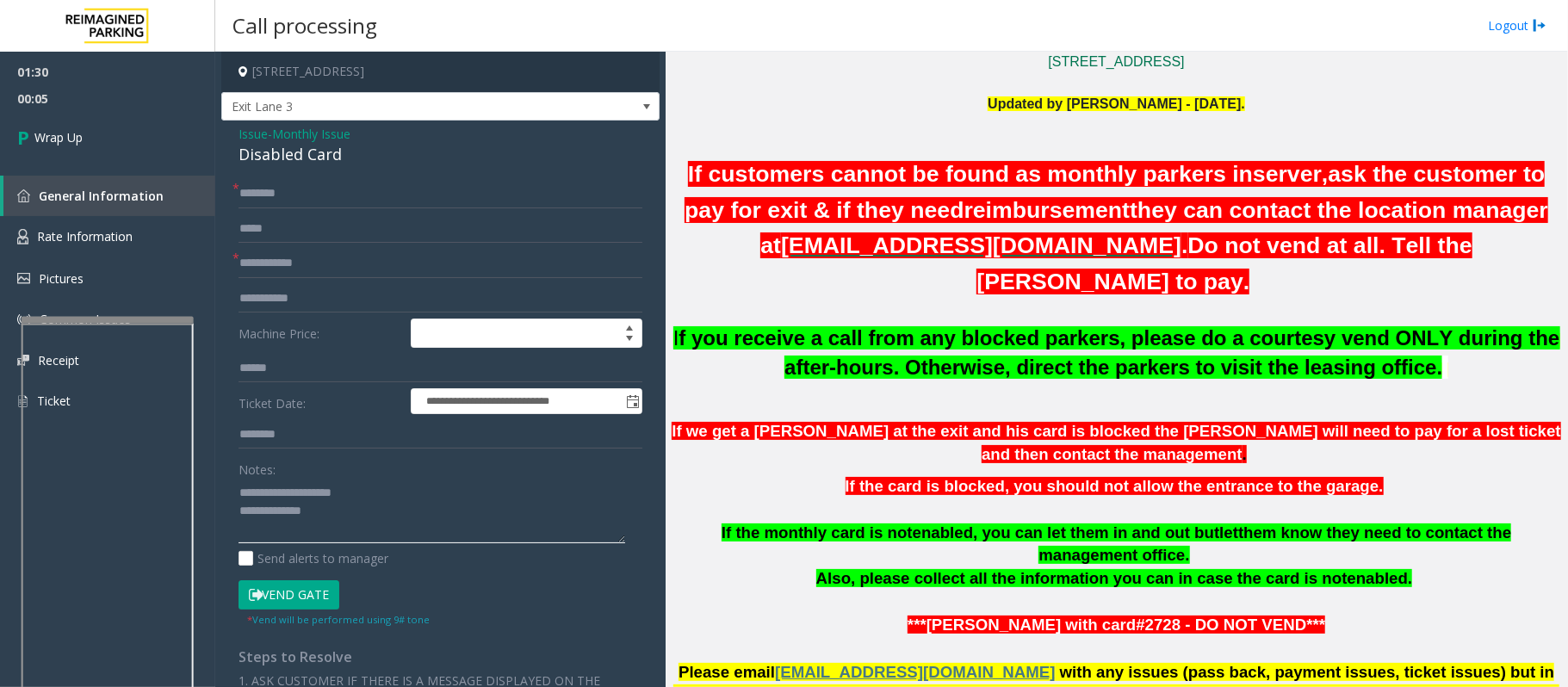
click at [331, 521] on textarea at bounding box center [431, 511] width 386 height 65
type textarea "**********"
click at [328, 134] on span "Monthly Issue" at bounding box center [311, 133] width 79 height 18
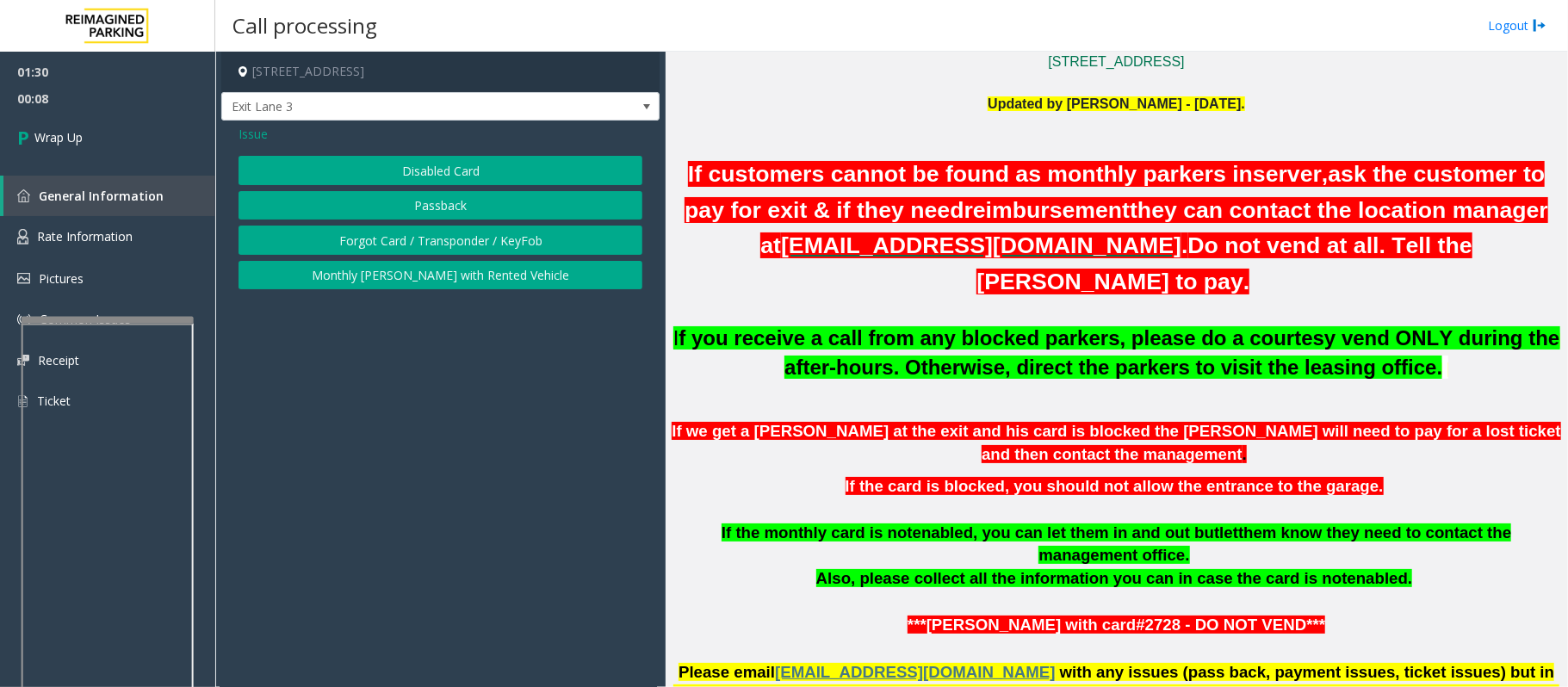
click at [426, 205] on button "Passback" at bounding box center [440, 205] width 404 height 29
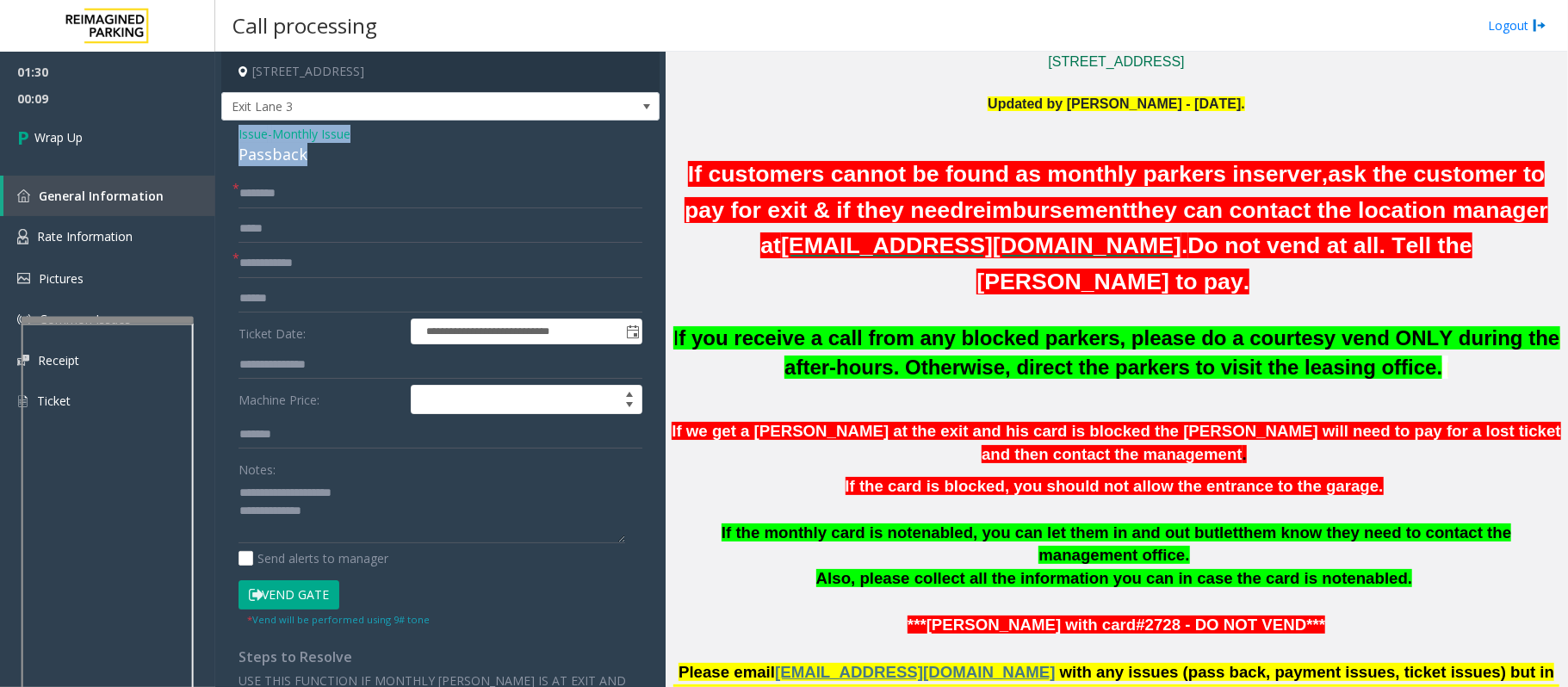
drag, startPoint x: 346, startPoint y: 153, endPoint x: 217, endPoint y: 136, distance: 130.1
click at [217, 136] on app-call-processing-form "**********" at bounding box center [441, 369] width 450 height 635
copy div "Issue - Monthly Issue Passback"
click at [400, 504] on textarea at bounding box center [431, 511] width 386 height 65
paste textarea "**********"
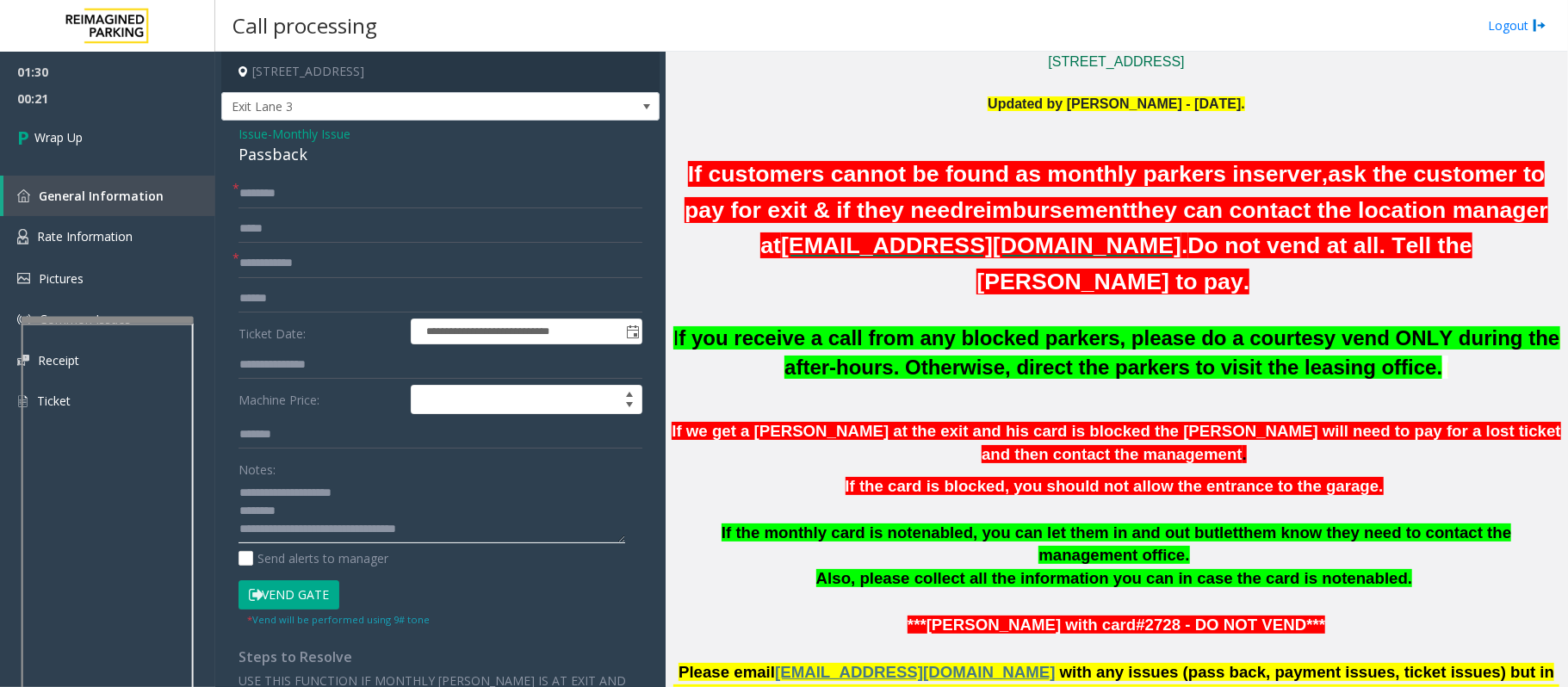
click at [290, 532] on textarea at bounding box center [431, 511] width 386 height 65
type textarea "**********"
click at [122, 138] on link "Wrap Up" at bounding box center [108, 137] width 216 height 51
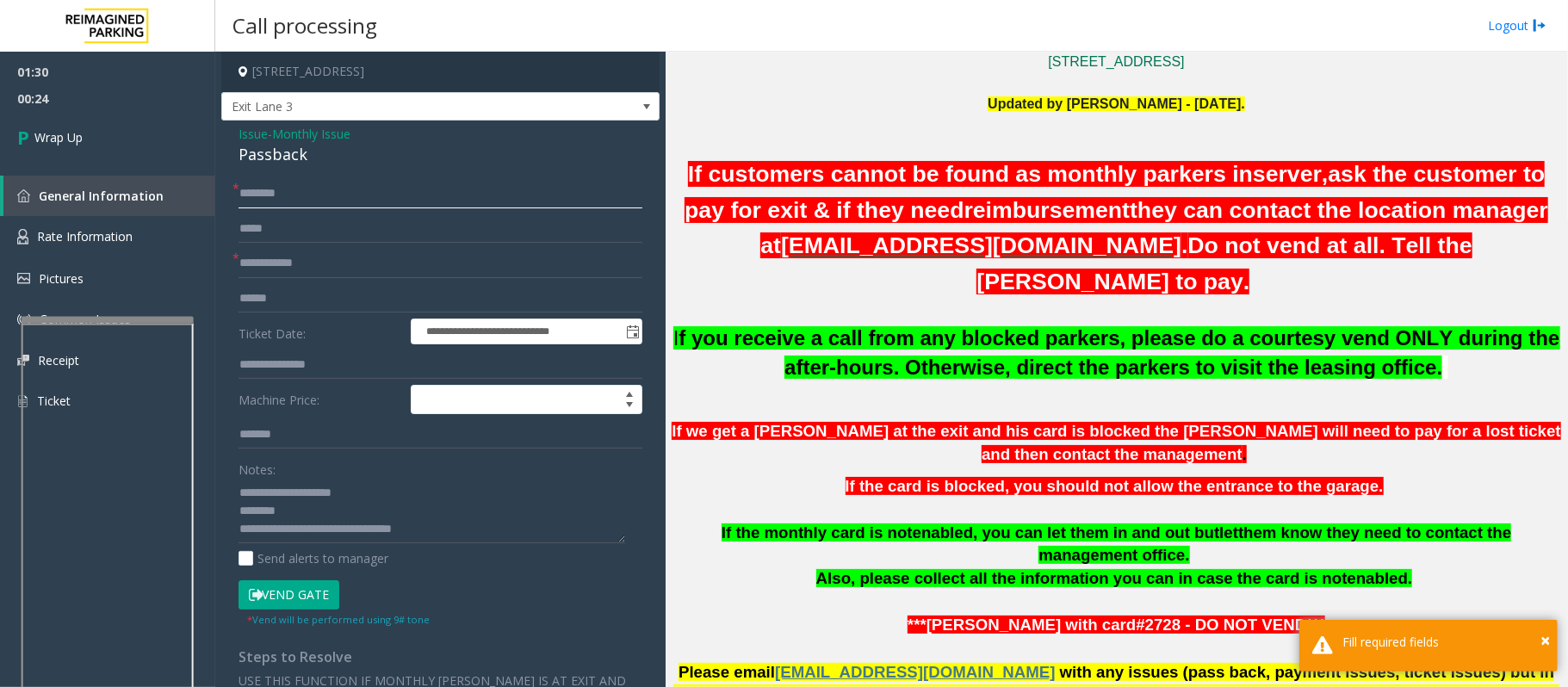
click at [259, 193] on input "text" at bounding box center [440, 193] width 404 height 29
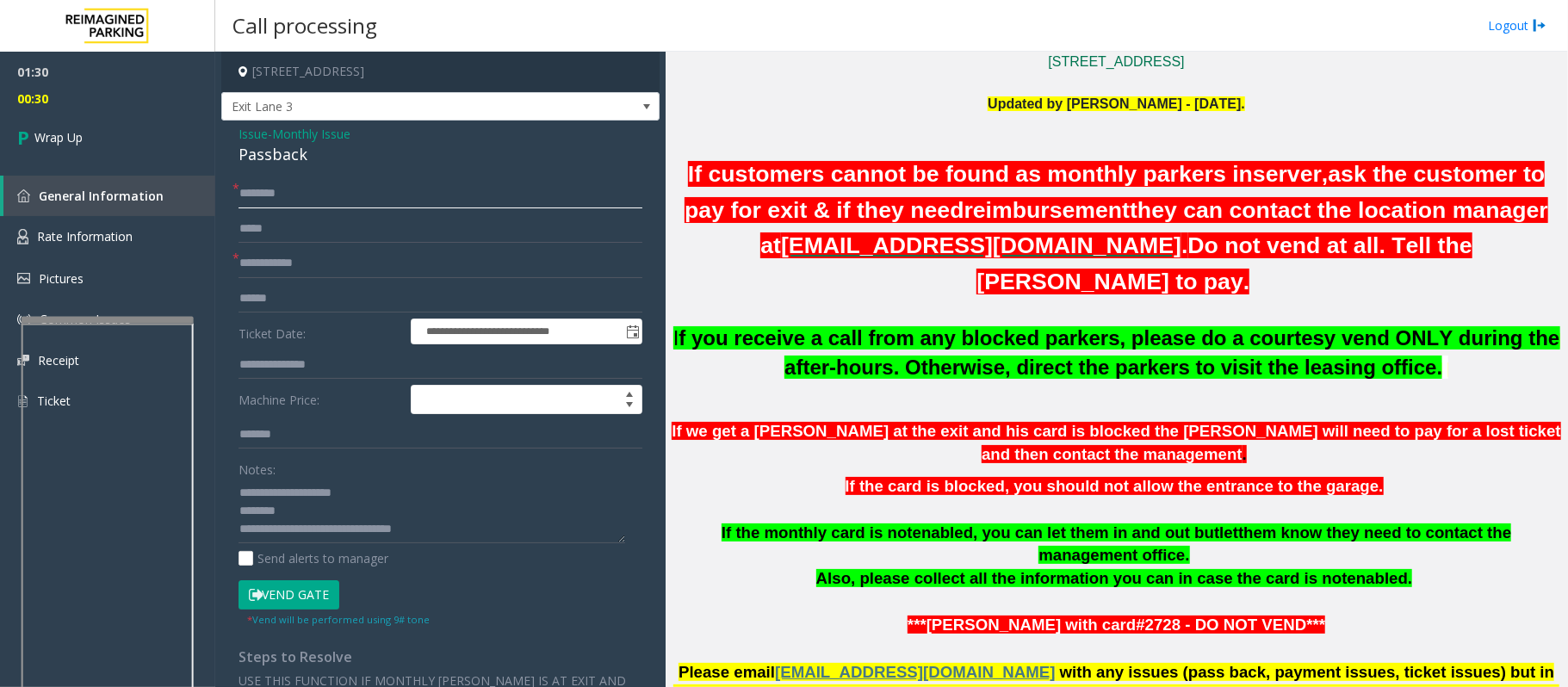
type input "*******"
click at [321, 269] on input "text" at bounding box center [440, 262] width 404 height 29
type input "****"
click at [88, 132] on link "Wrap Up" at bounding box center [108, 137] width 216 height 51
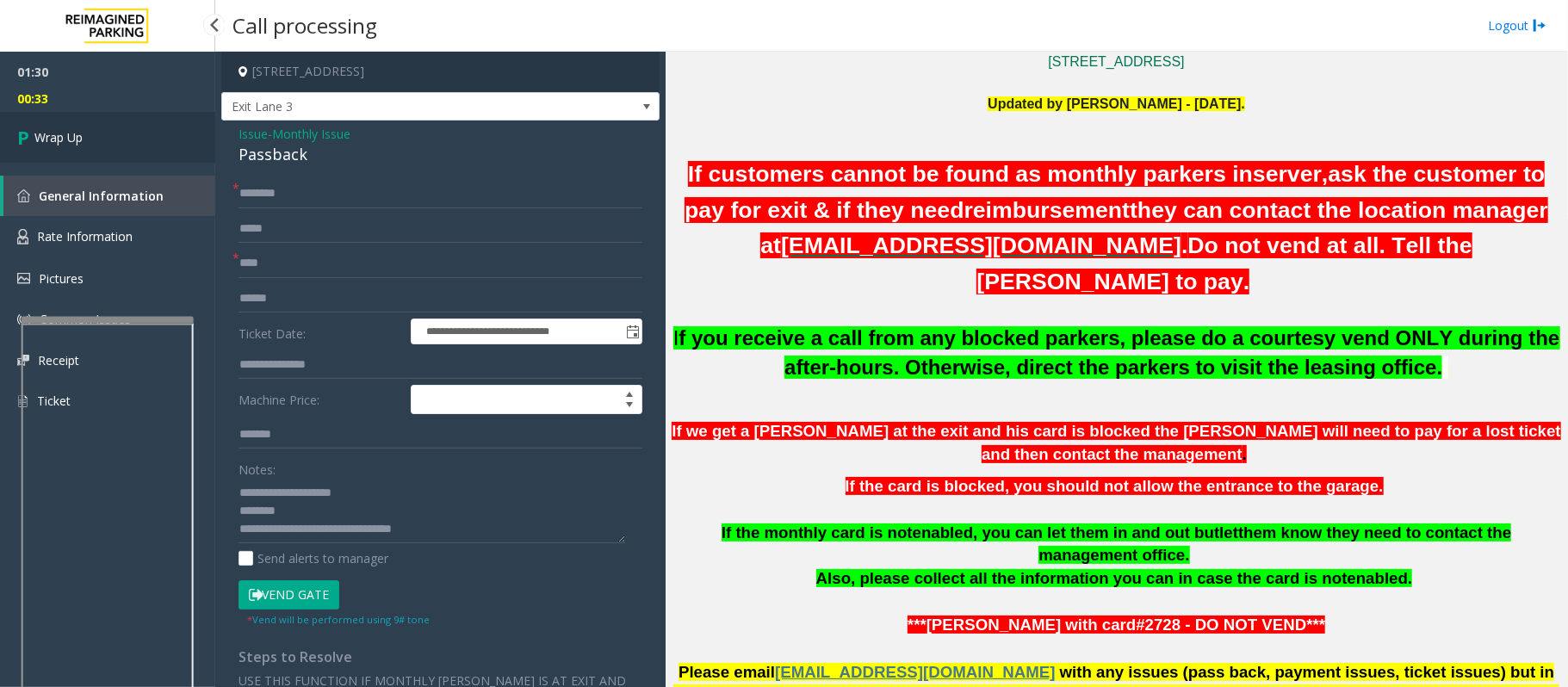
click at [88, 132] on link "Wrap Up" at bounding box center [108, 137] width 216 height 51
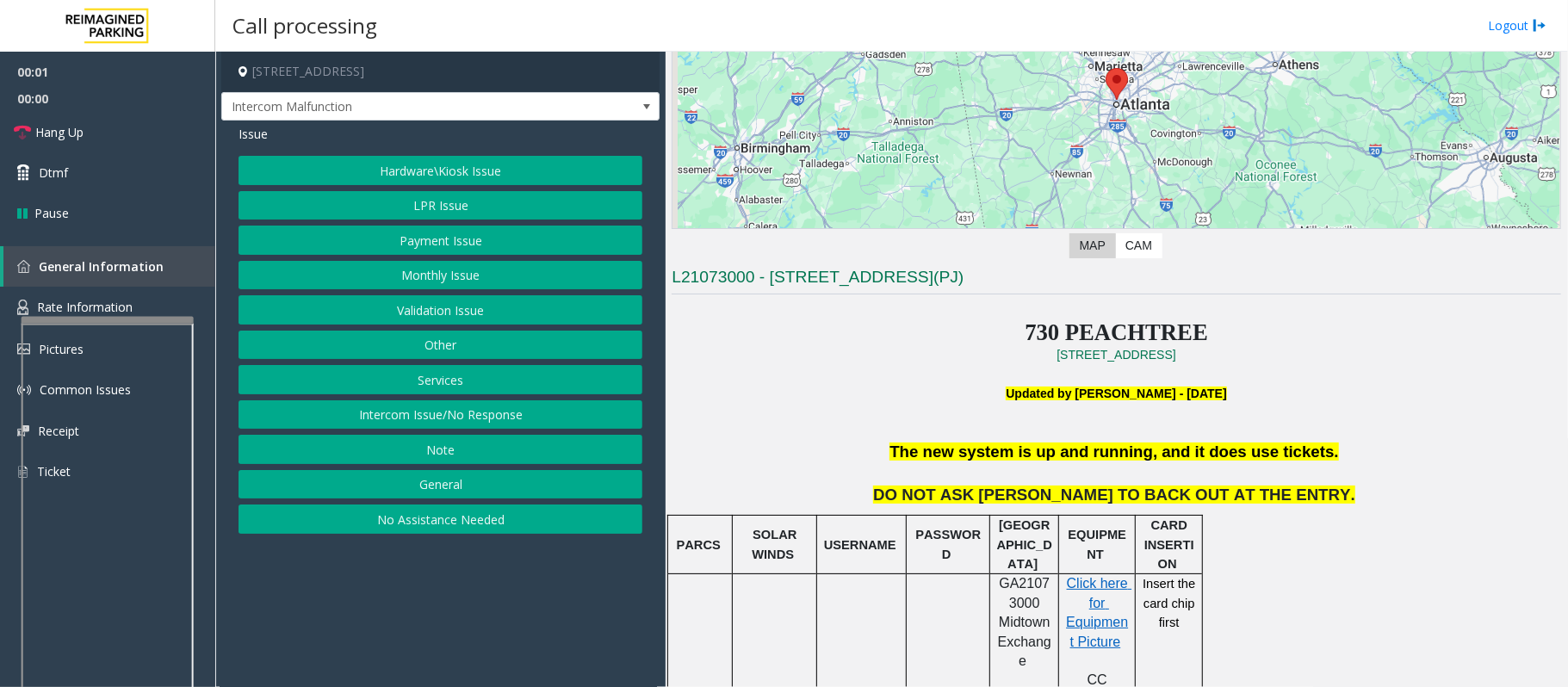
scroll to position [459, 0]
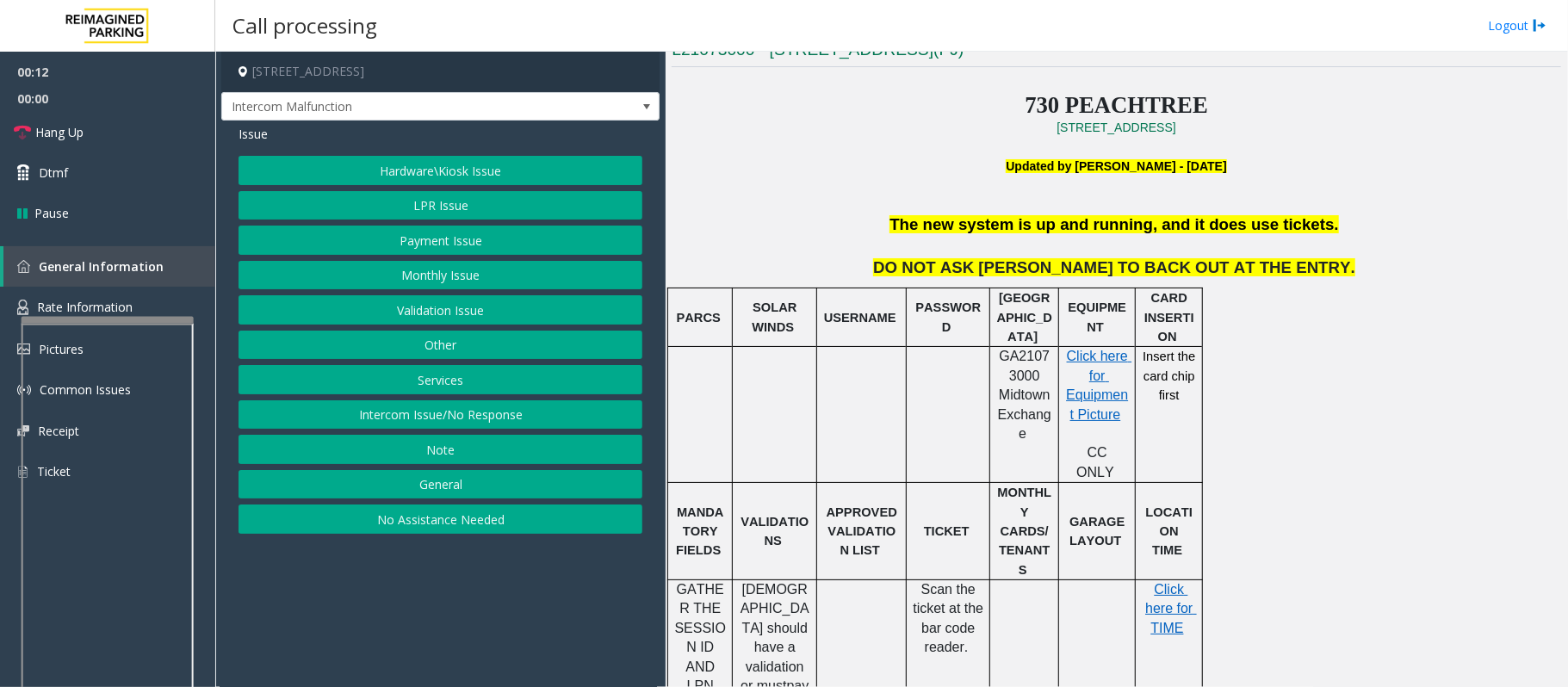
click at [462, 169] on button "Hardware\Kiosk Issue" at bounding box center [440, 170] width 404 height 29
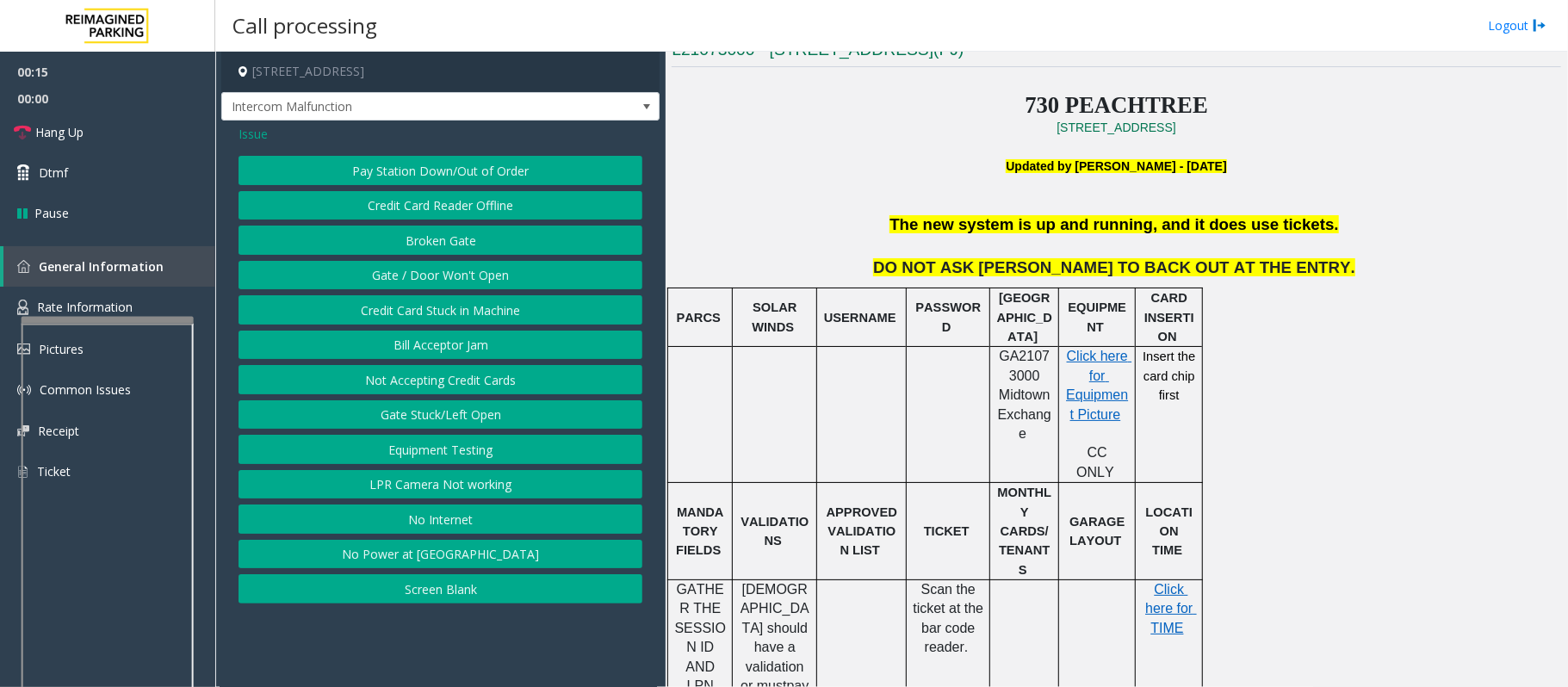
click at [472, 276] on button "Gate / Door Won't Open" at bounding box center [440, 275] width 404 height 29
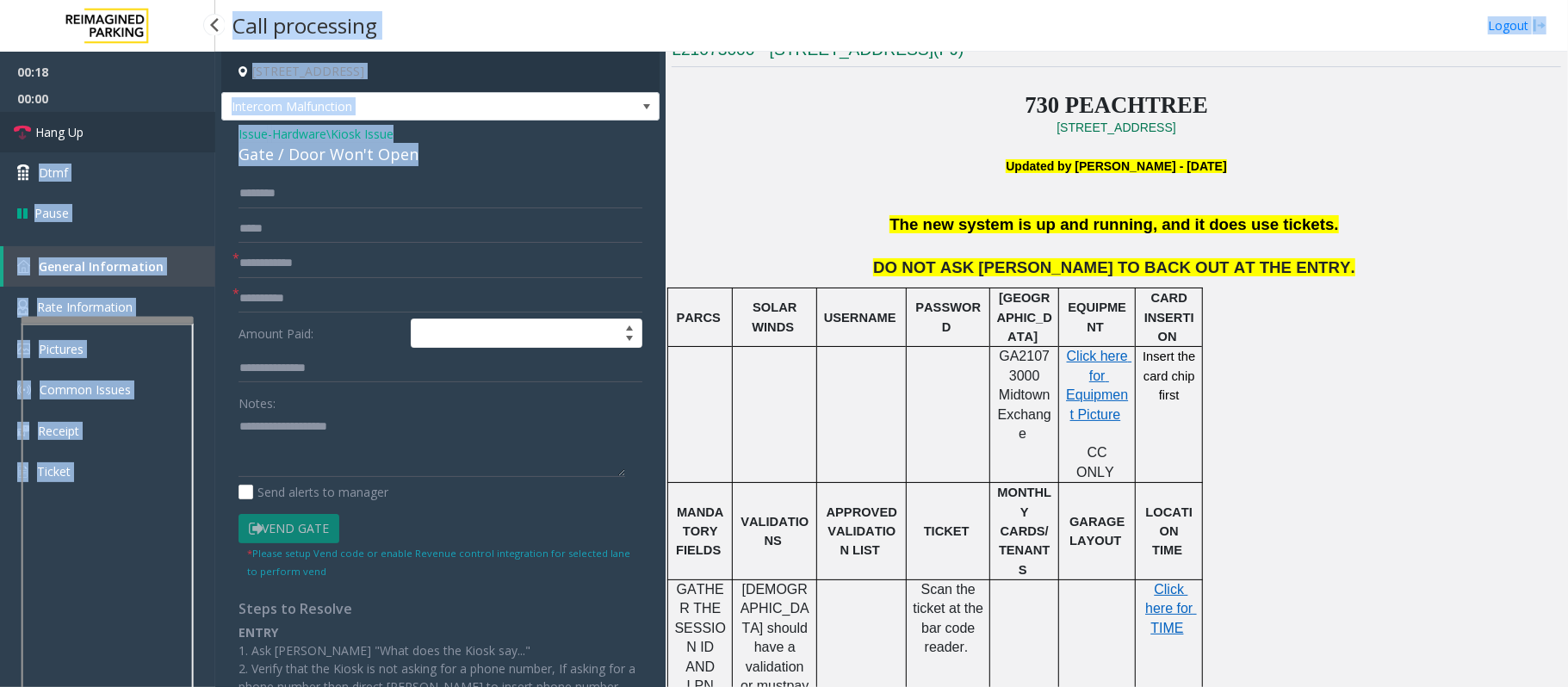
drag, startPoint x: 424, startPoint y: 156, endPoint x: 206, endPoint y: 115, distance: 221.8
click at [206, 115] on app-root "00:18 00:00 Hang Up Dtmf Pause General Information Rate Information Pictures Co…" at bounding box center [784, 343] width 1568 height 687
click at [428, 142] on div "Issue - Hardware\Kiosk Issue Gate / Door Won't Open" at bounding box center [440, 145] width 404 height 41
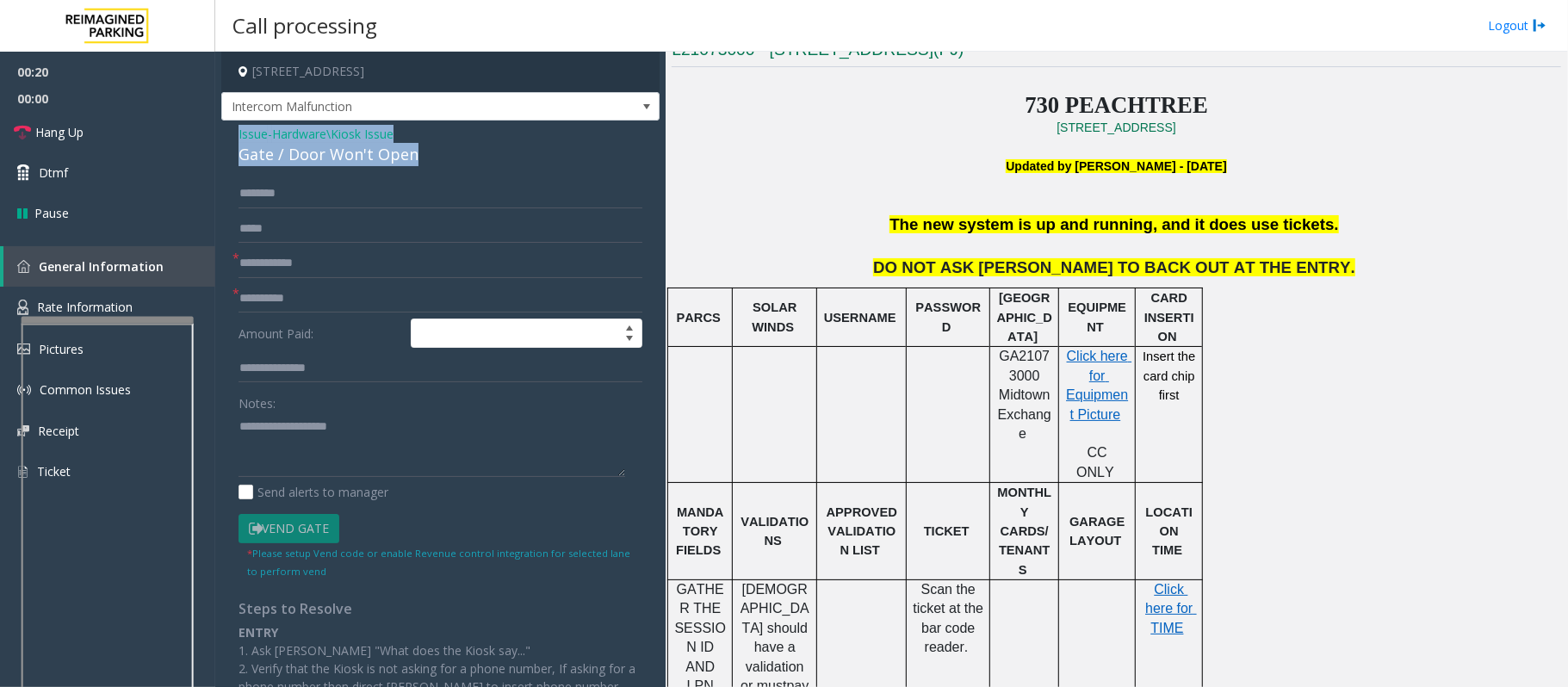
drag, startPoint x: 449, startPoint y: 156, endPoint x: 227, endPoint y: 139, distance: 222.6
click at [227, 139] on div "Issue - Hardware\Kiosk Issue Gate / Door Won't Open * * Amount Paid: Notes: Sen…" at bounding box center [441, 499] width 439 height 755
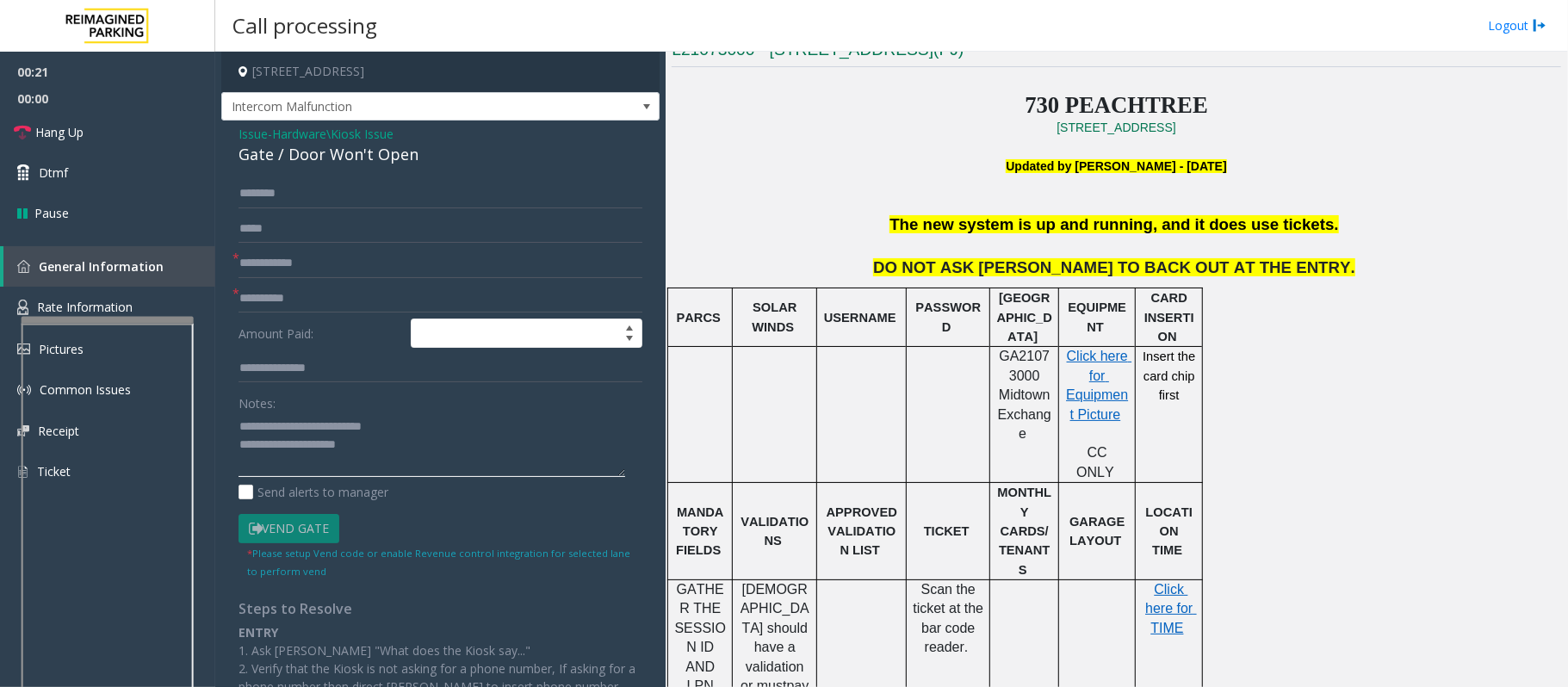
click at [405, 445] on textarea at bounding box center [431, 444] width 386 height 65
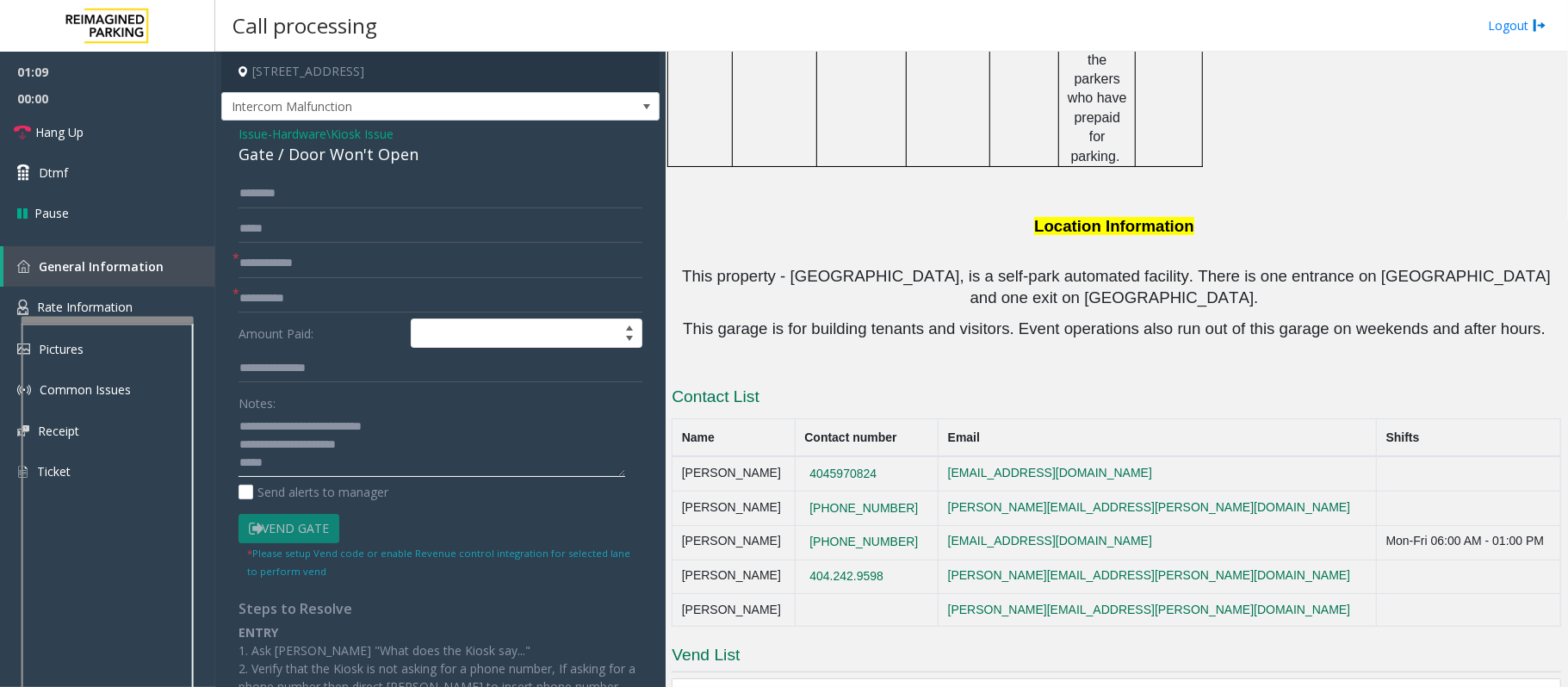
scroll to position [1774, 0]
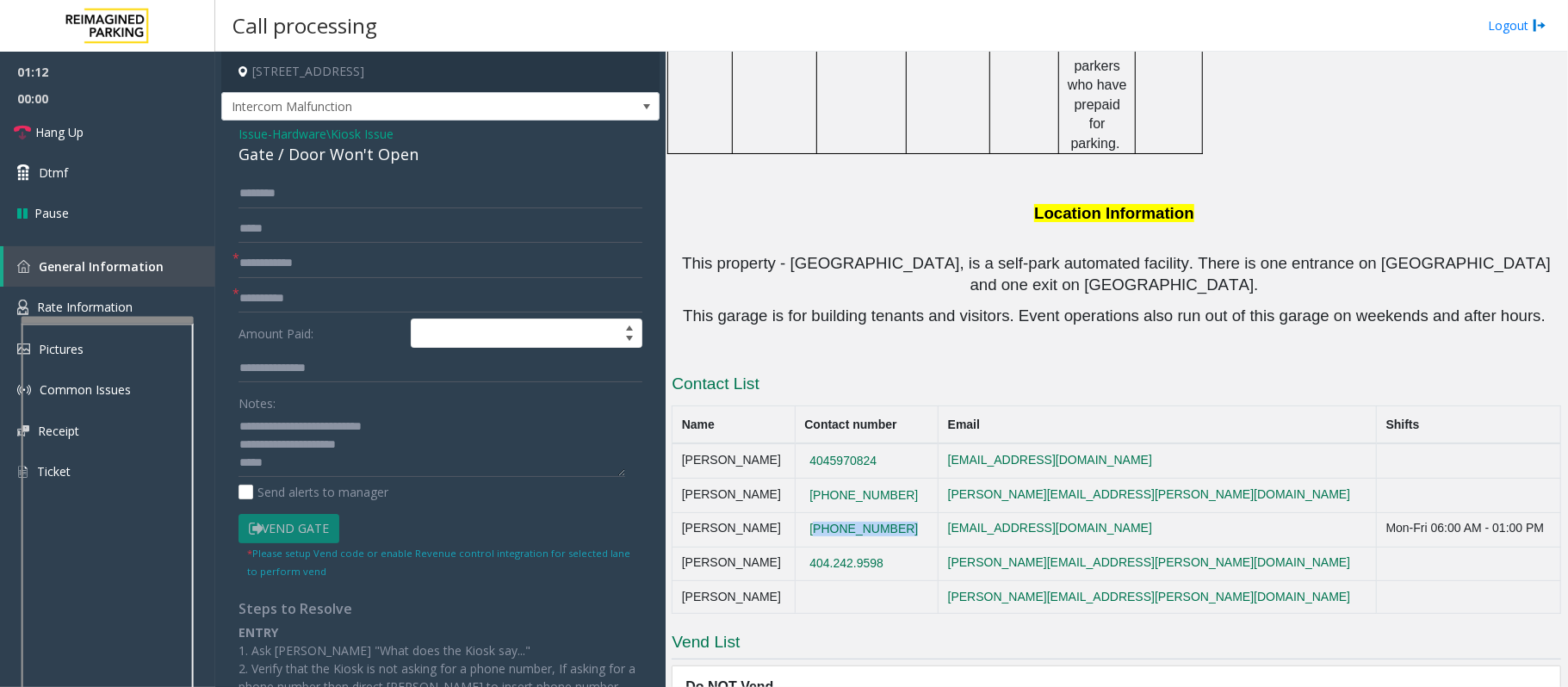
drag, startPoint x: 948, startPoint y: 382, endPoint x: 821, endPoint y: 377, distance: 127.1
click at [821, 513] on td "[PHONE_NUMBER]" at bounding box center [866, 530] width 142 height 35
click at [331, 472] on textarea at bounding box center [431, 444] width 386 height 65
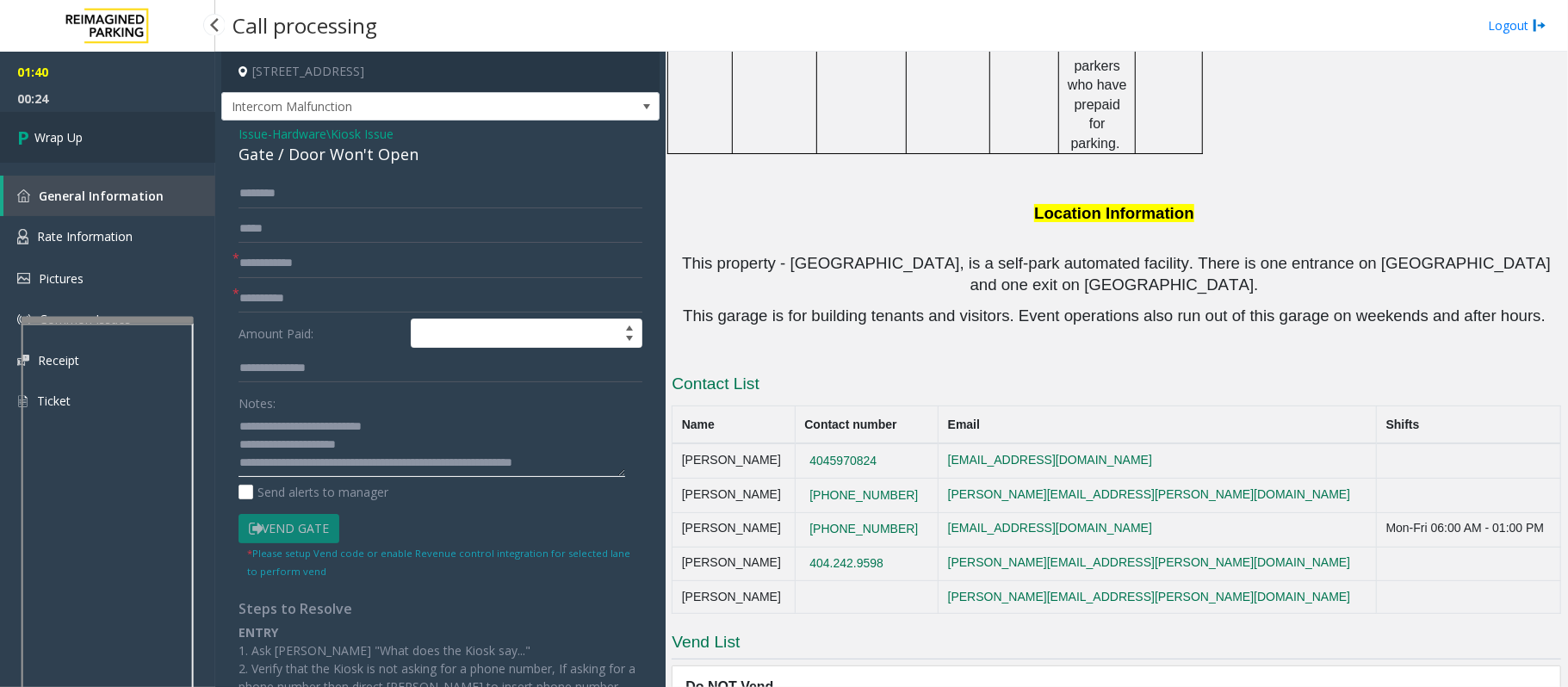
type textarea "**********"
click at [122, 155] on link "Wrap Up" at bounding box center [108, 137] width 216 height 51
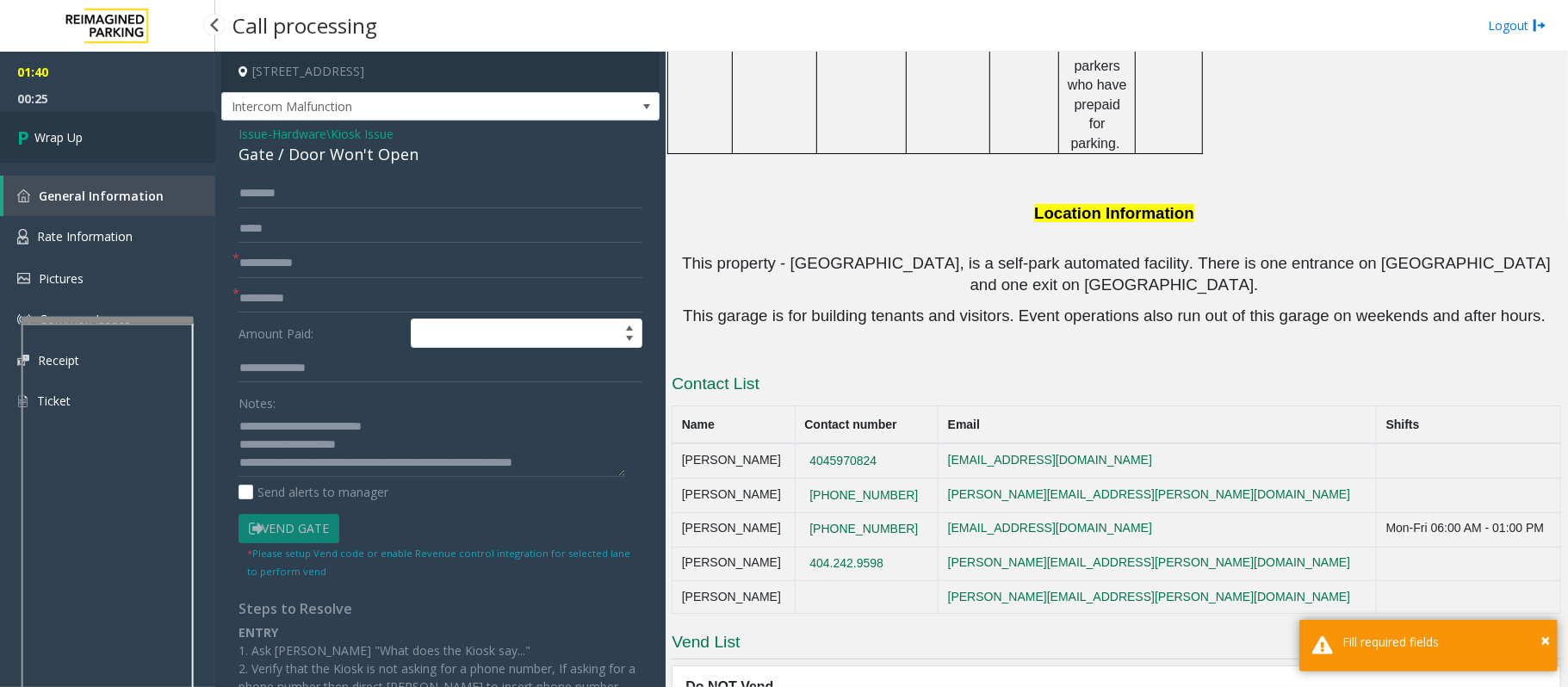
click at [122, 155] on link "Wrap Up" at bounding box center [108, 137] width 216 height 51
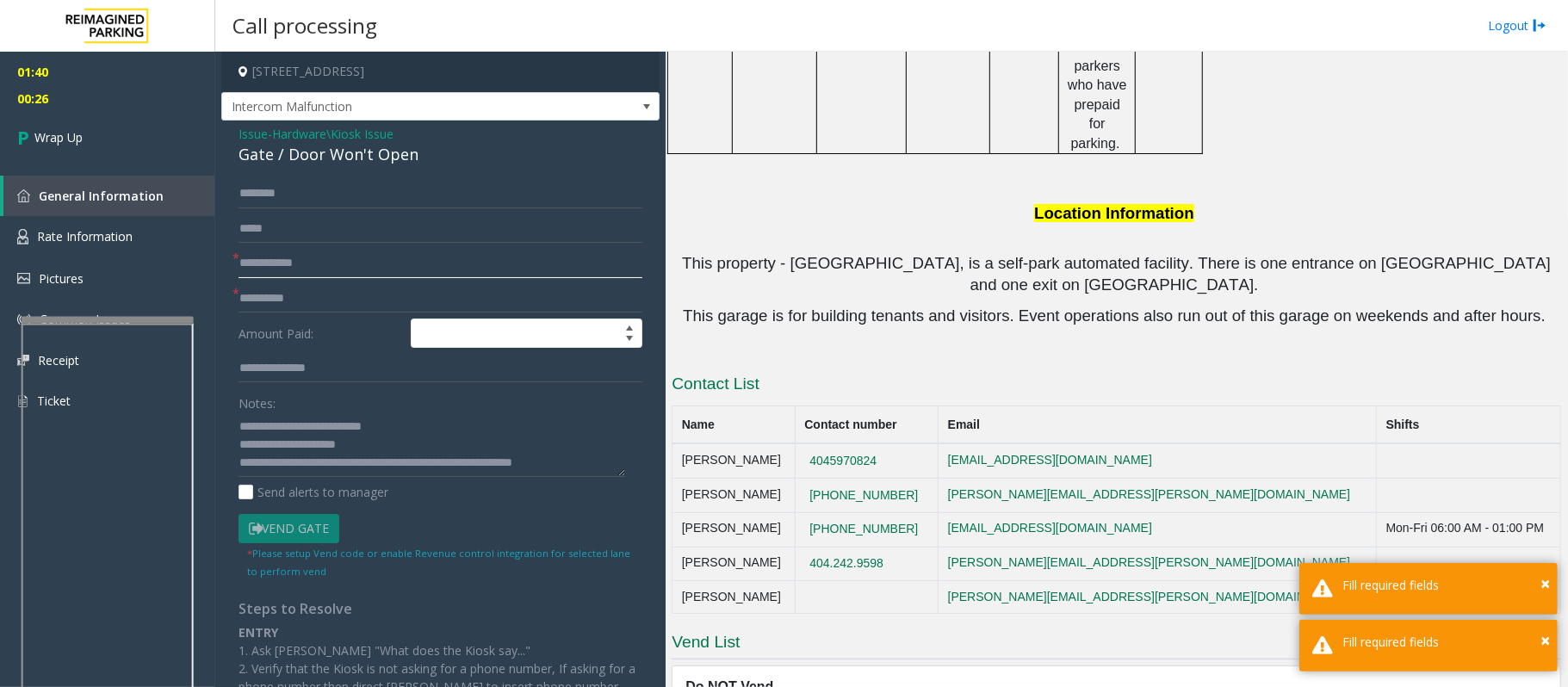
click at [282, 260] on input "text" at bounding box center [440, 262] width 404 height 29
type input "**"
click at [124, 129] on link "Wrap Up" at bounding box center [108, 137] width 216 height 51
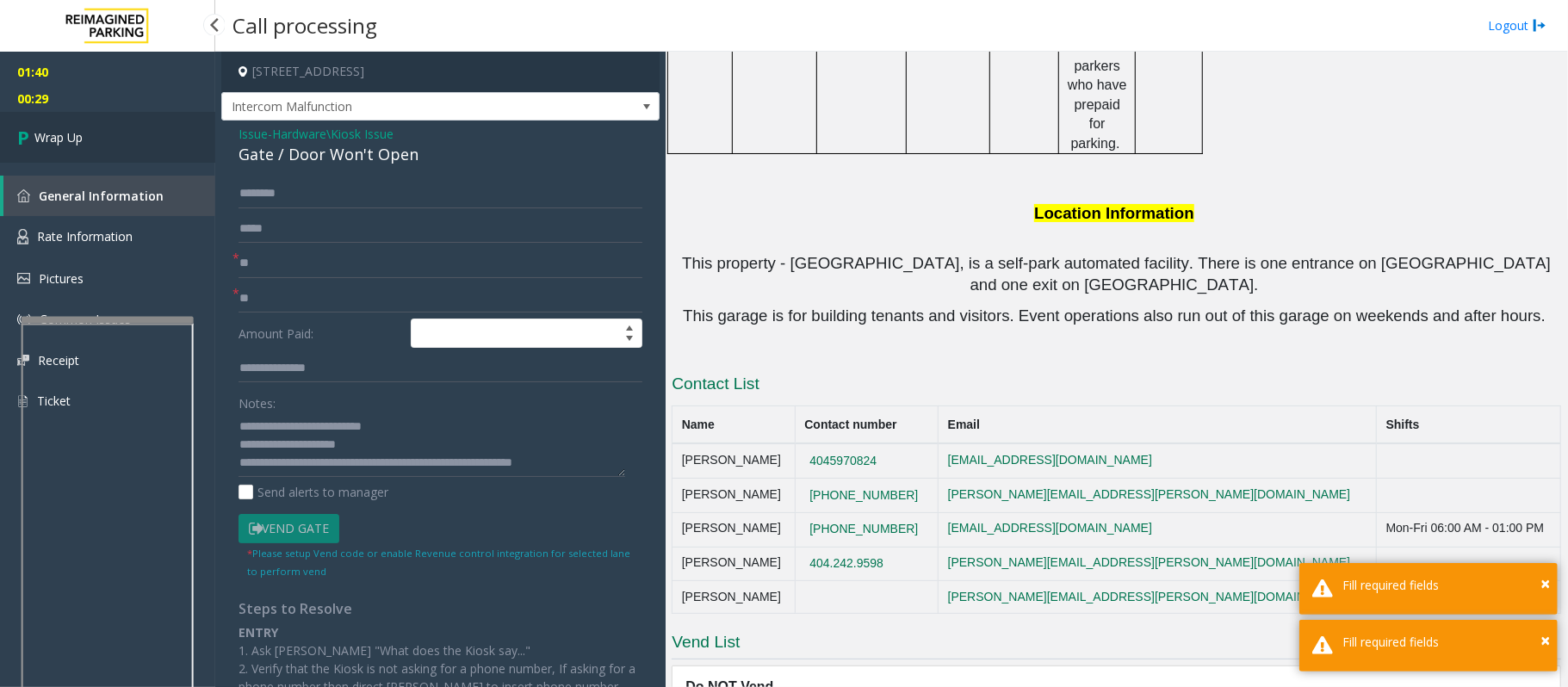
click at [124, 129] on link "Wrap Up" at bounding box center [108, 137] width 216 height 51
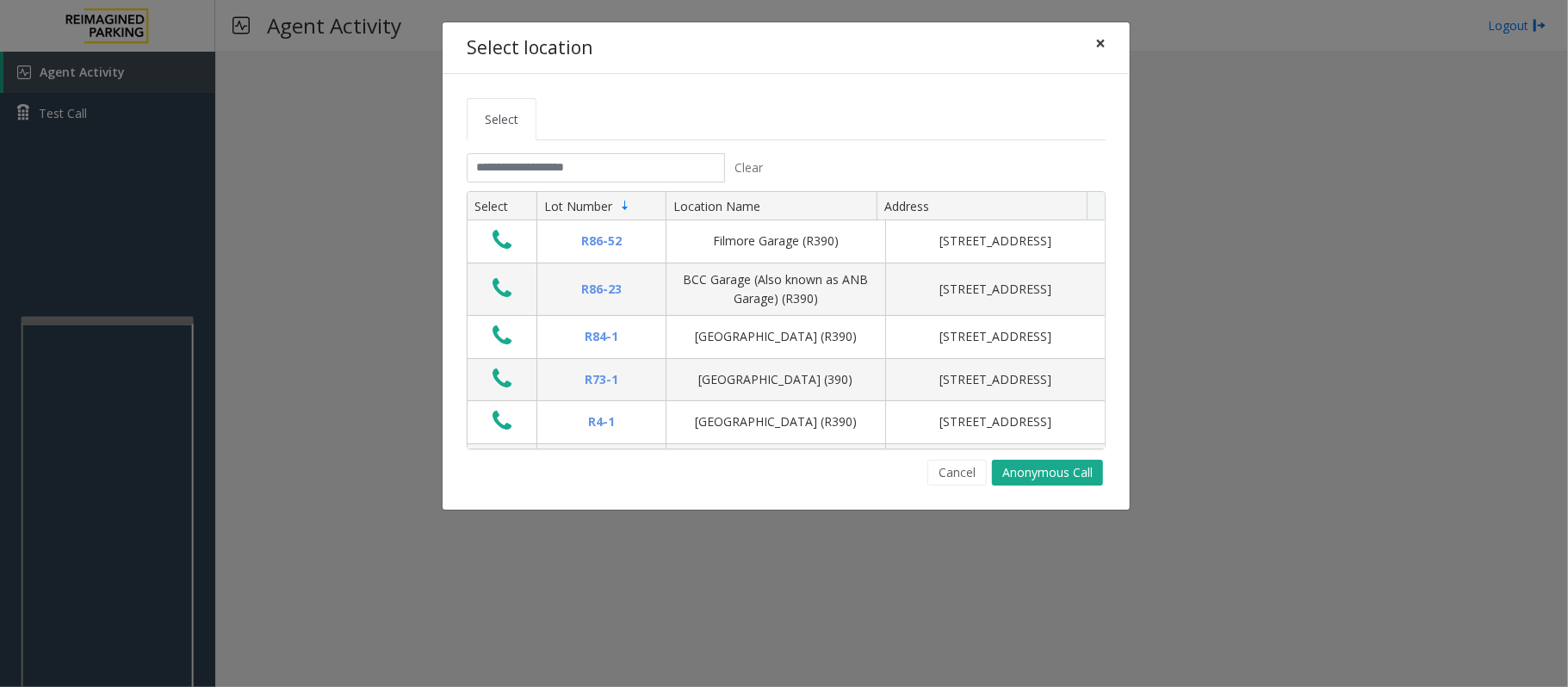
click at [1105, 47] on button "×" at bounding box center [1100, 43] width 35 height 42
click at [1100, 43] on span "×" at bounding box center [1099, 43] width 10 height 24
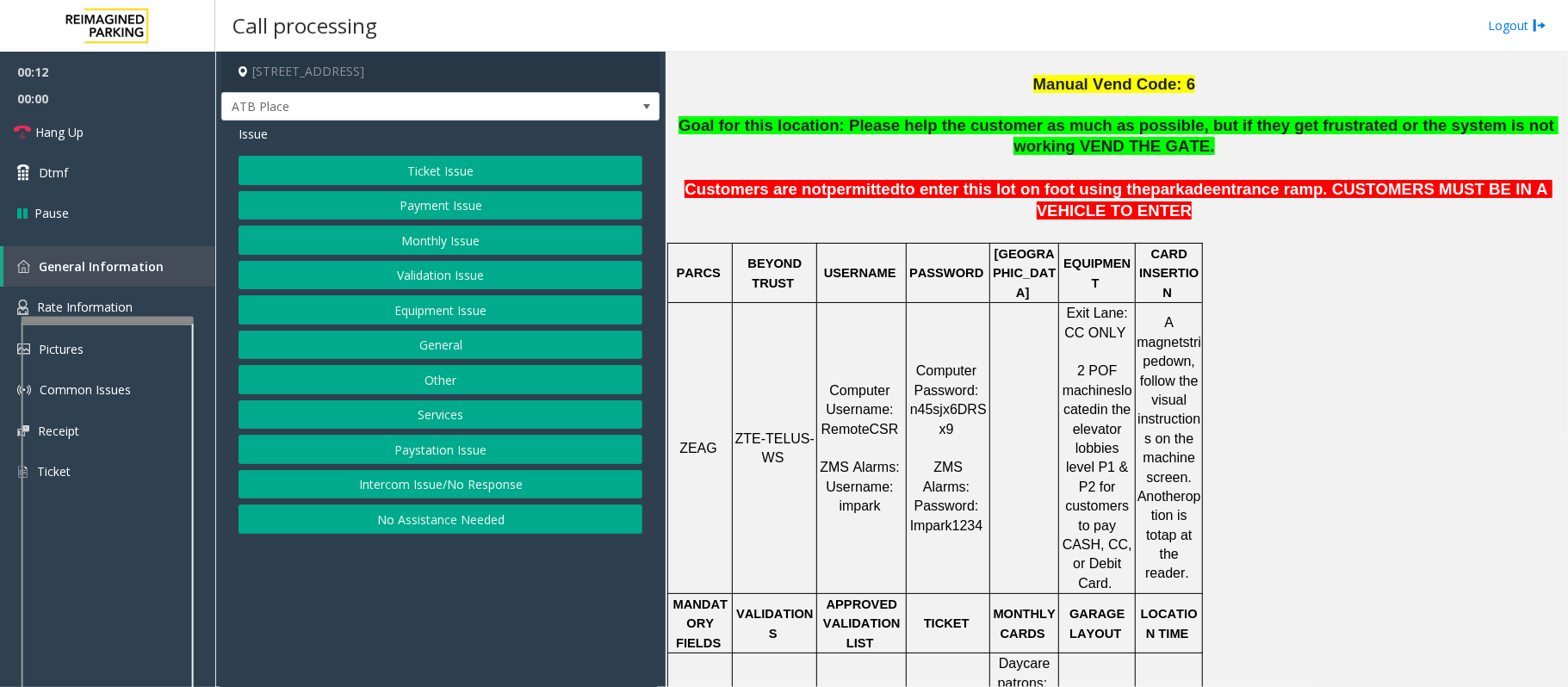
scroll to position [574, 0]
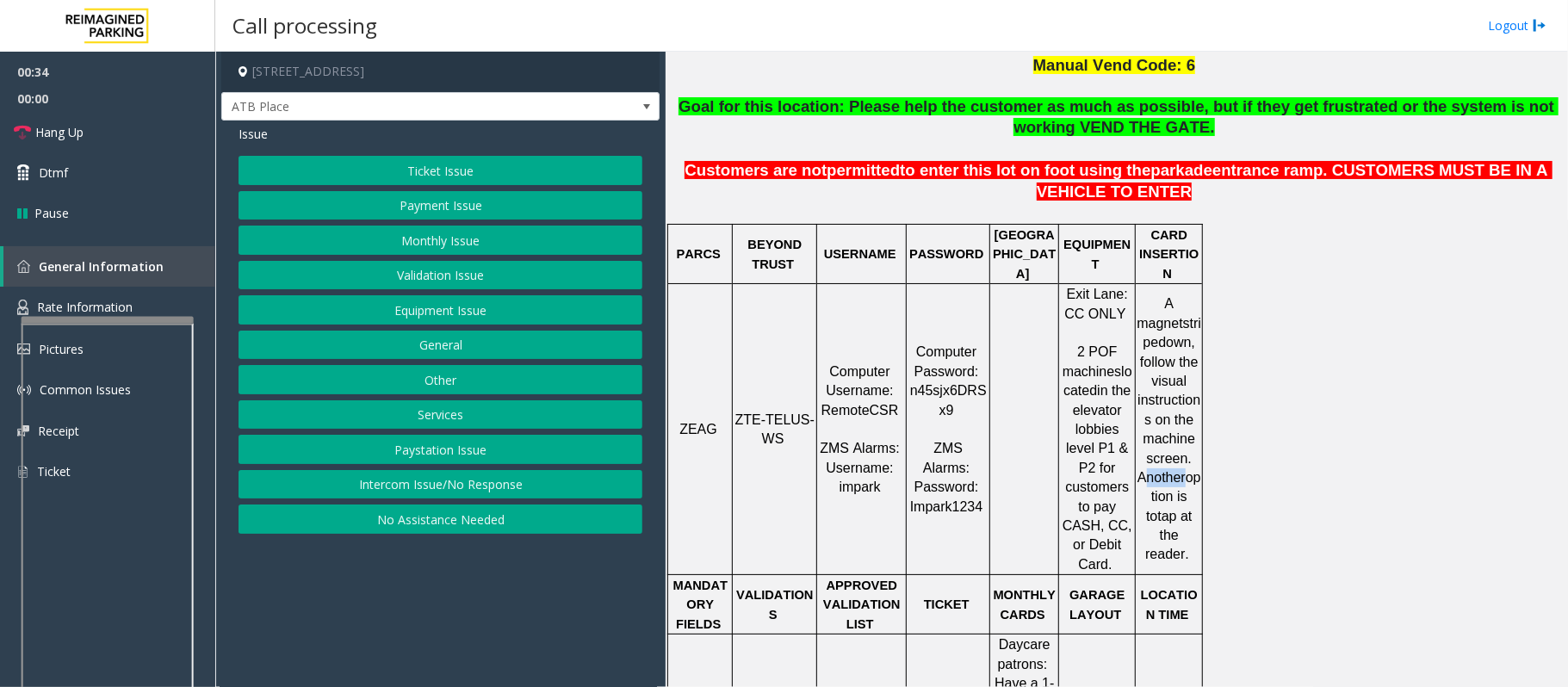
drag, startPoint x: 1145, startPoint y: 449, endPoint x: 1188, endPoint y: 453, distance: 43.2
click at [1188, 453] on span "down, follow the visual instructions on the machine screen. Another" at bounding box center [1169, 410] width 65 height 150
click at [489, 208] on button "Payment Issue" at bounding box center [440, 205] width 404 height 29
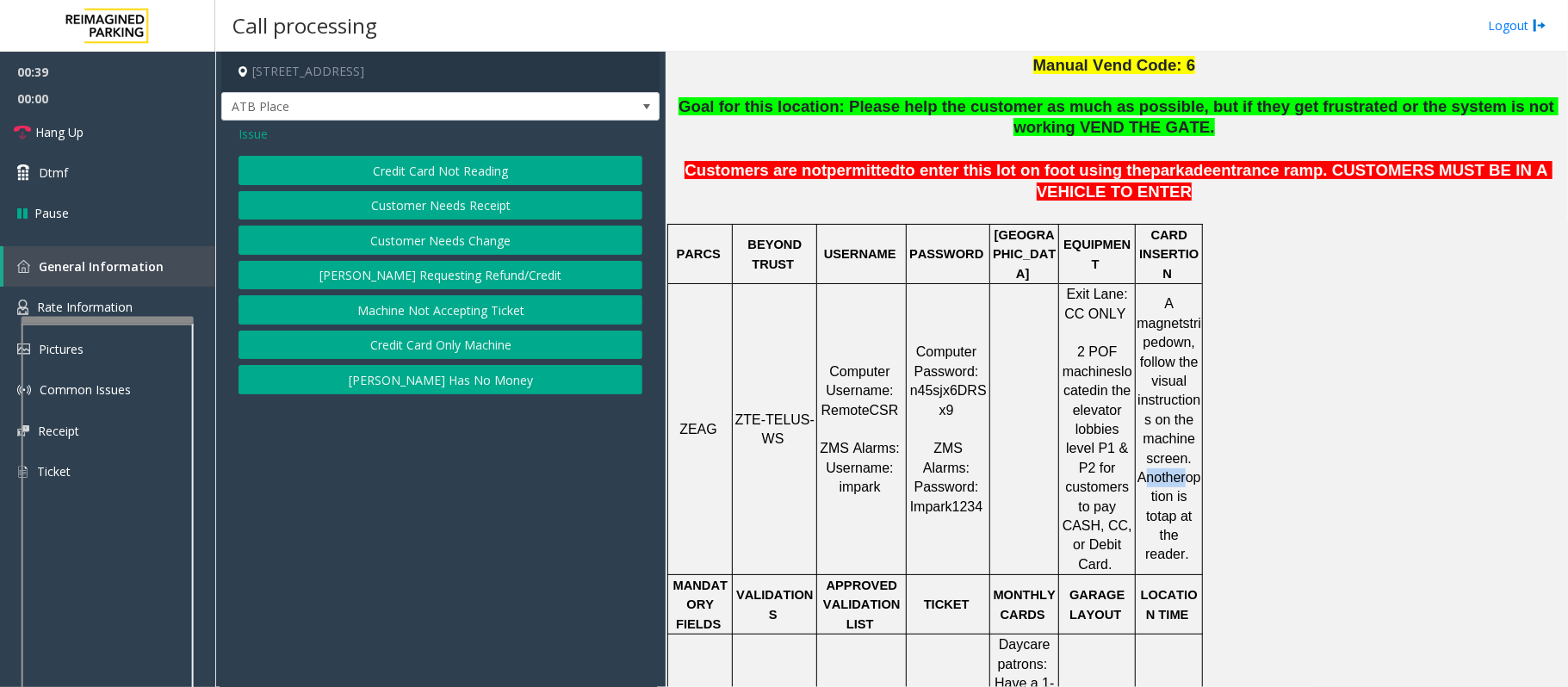
click at [471, 173] on button "Credit Card Not Reading" at bounding box center [440, 170] width 404 height 29
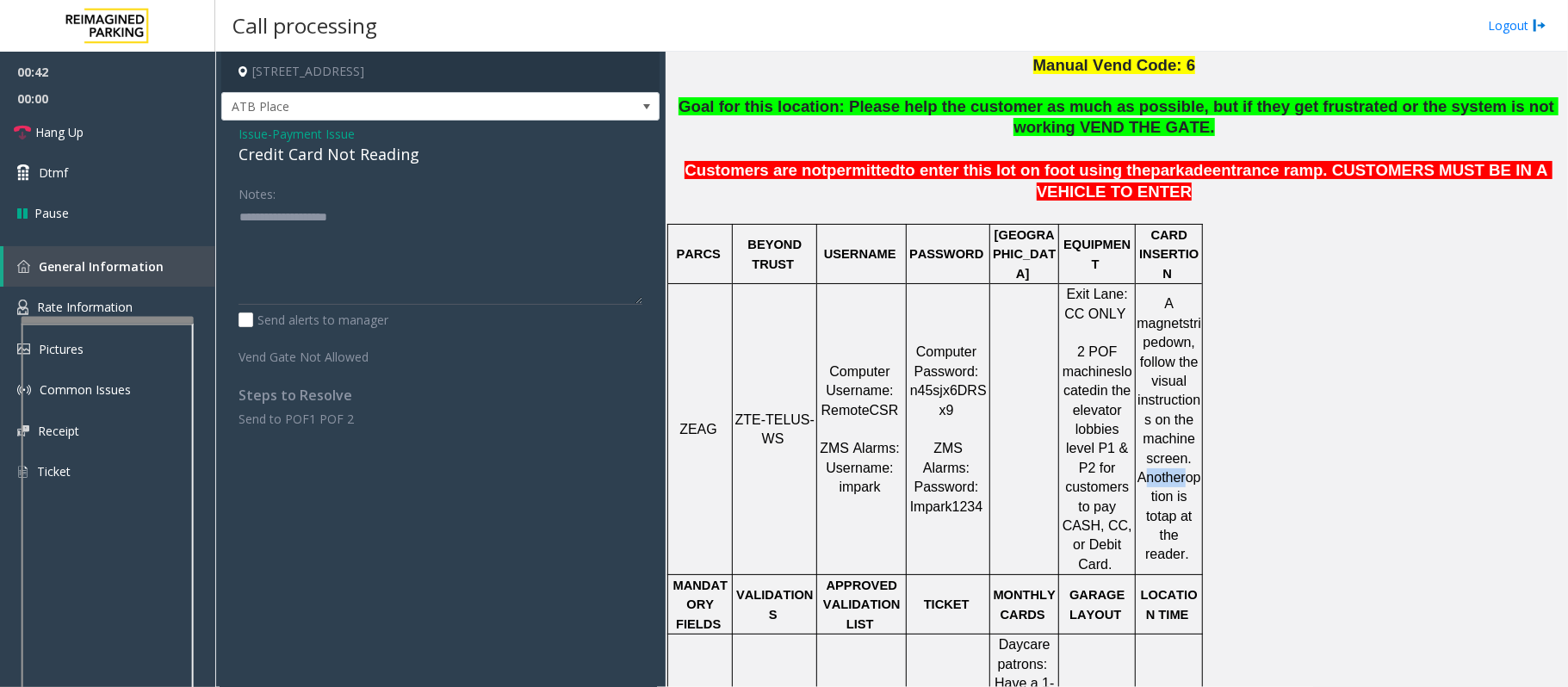
drag, startPoint x: 637, startPoint y: 260, endPoint x: 644, endPoint y: 439, distance: 179.1
click at [649, 428] on div "Notes: Send alerts to manager Vend Gate Not Allowed Steps to Resolve Send to PO…" at bounding box center [441, 303] width 429 height 248
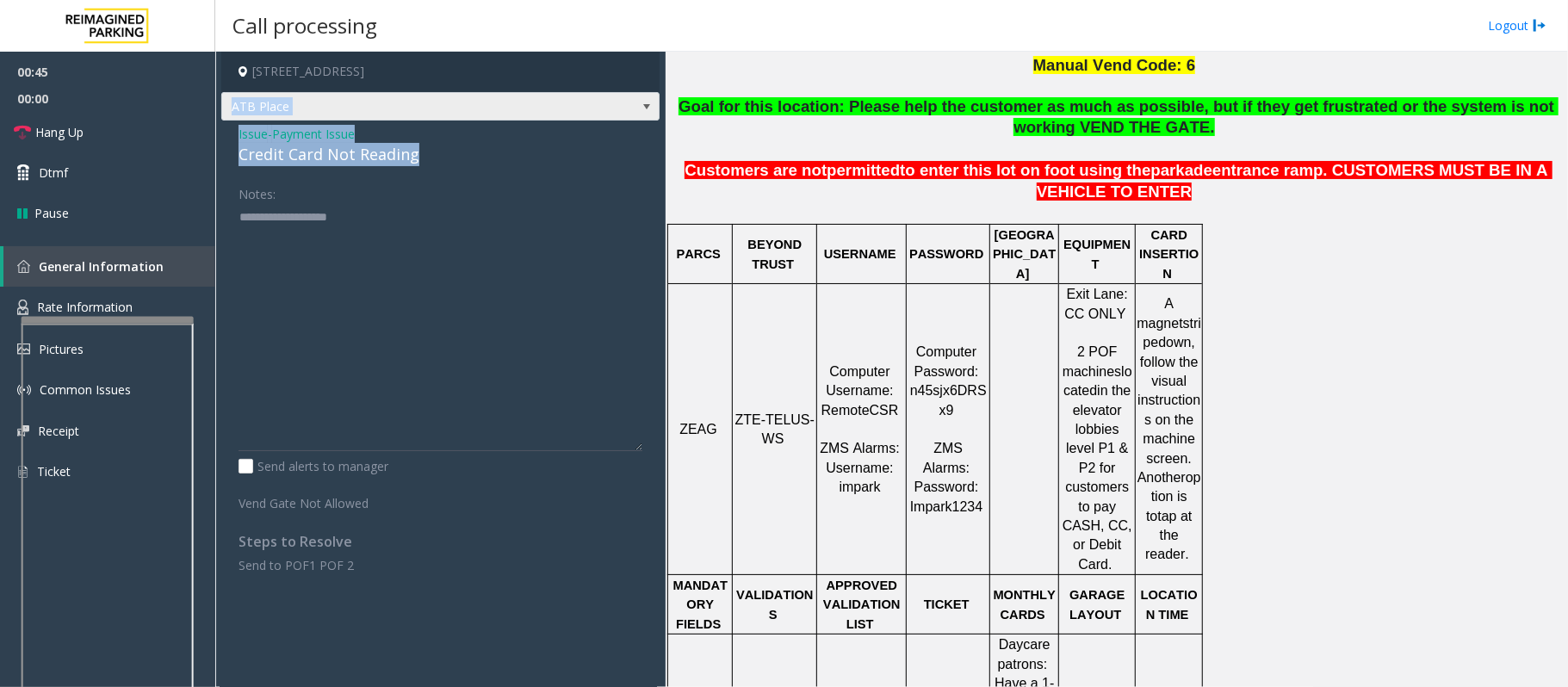
drag, startPoint x: 453, startPoint y: 164, endPoint x: 234, endPoint y: 119, distance: 223.6
click at [234, 119] on div "[STREET_ADDRESS] ATB Place Issue - Payment Issue Credit Card Not Reading Notes:…" at bounding box center [441, 321] width 439 height 540
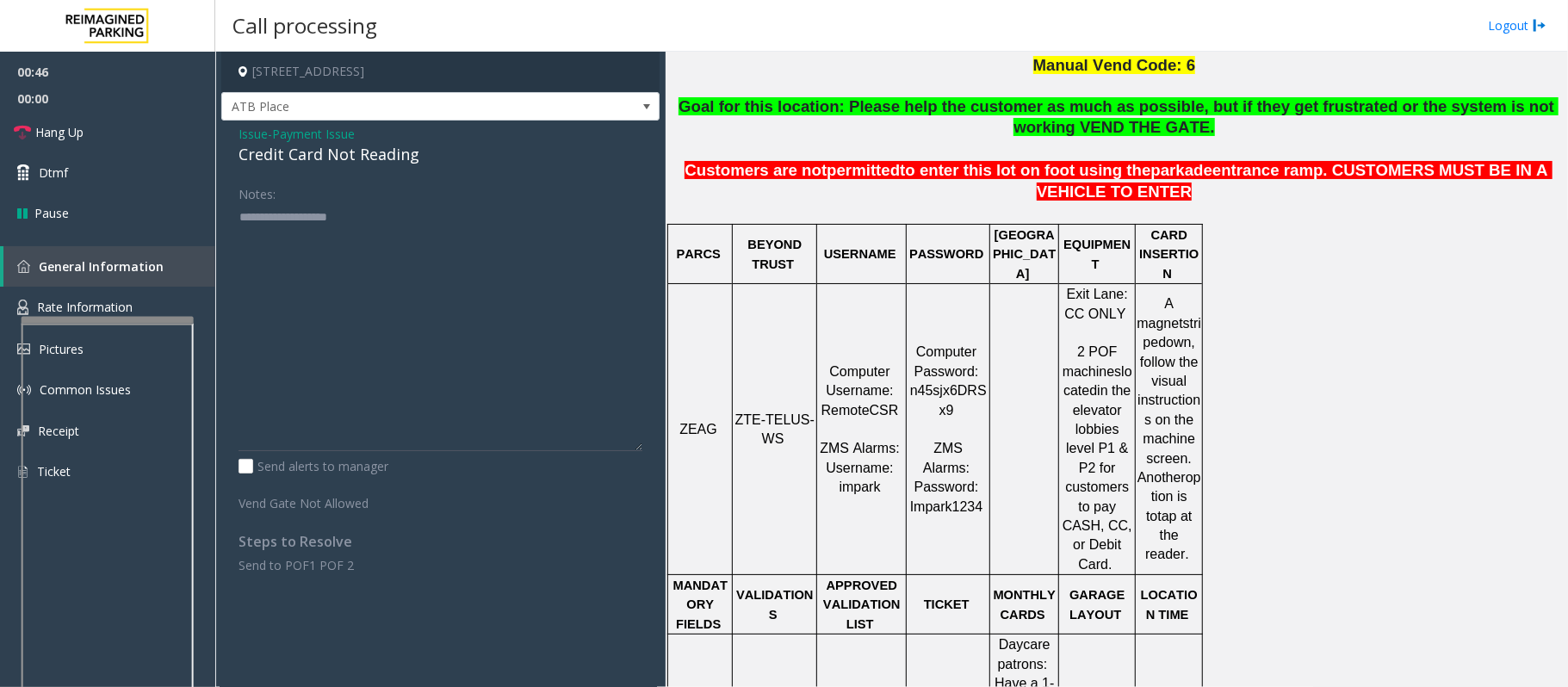
click at [317, 183] on div "Notes:" at bounding box center [440, 315] width 404 height 272
drag, startPoint x: 425, startPoint y: 155, endPoint x: 226, endPoint y: 142, distance: 199.4
click at [226, 142] on div "Issue - Payment Issue Credit Card Not Reading Notes: Send alerts to manager Ven…" at bounding box center [441, 356] width 439 height 470
click at [408, 238] on textarea at bounding box center [440, 327] width 404 height 248
click at [366, 252] on textarea at bounding box center [440, 327] width 404 height 248
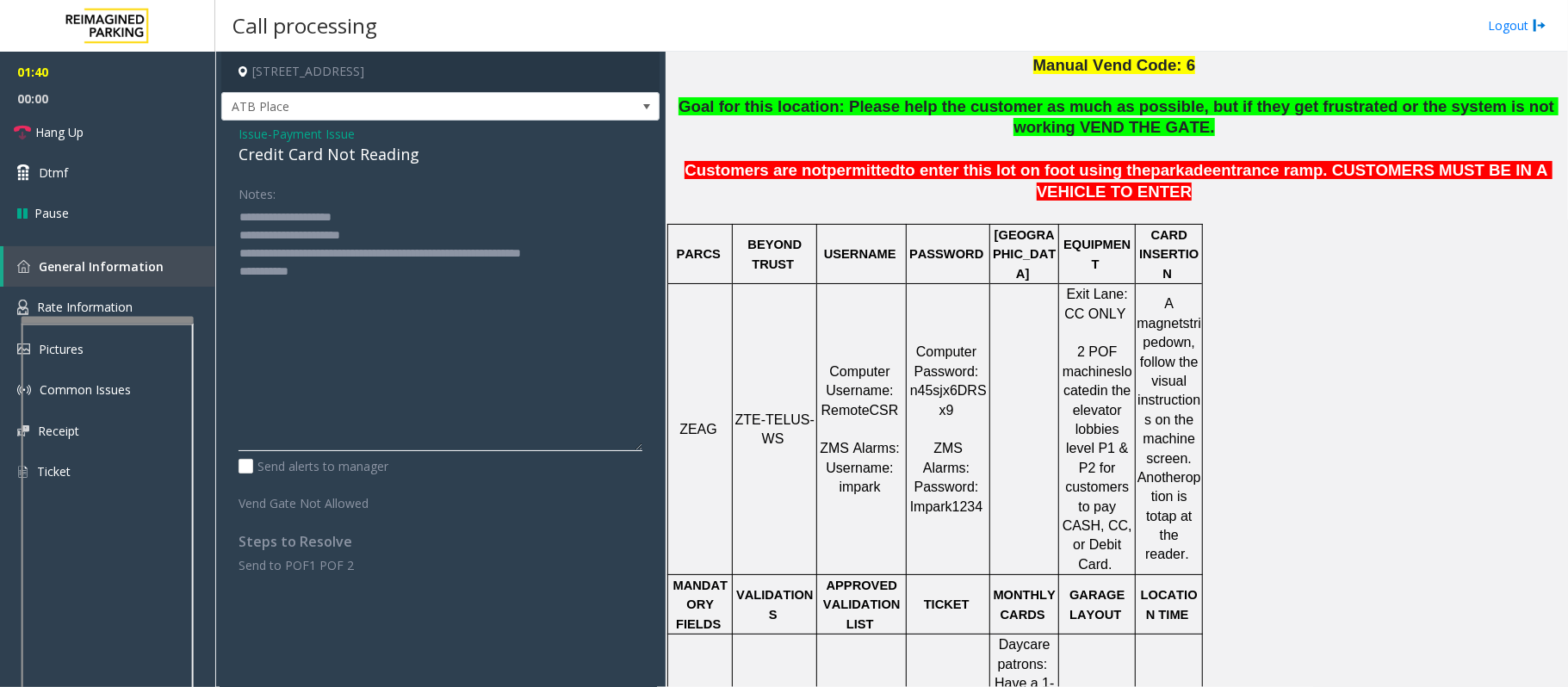
type textarea "**********"
click at [308, 124] on div "Issue - Payment Issue Credit Card Not Reading Notes: Send alerts to manager Ven…" at bounding box center [441, 356] width 439 height 470
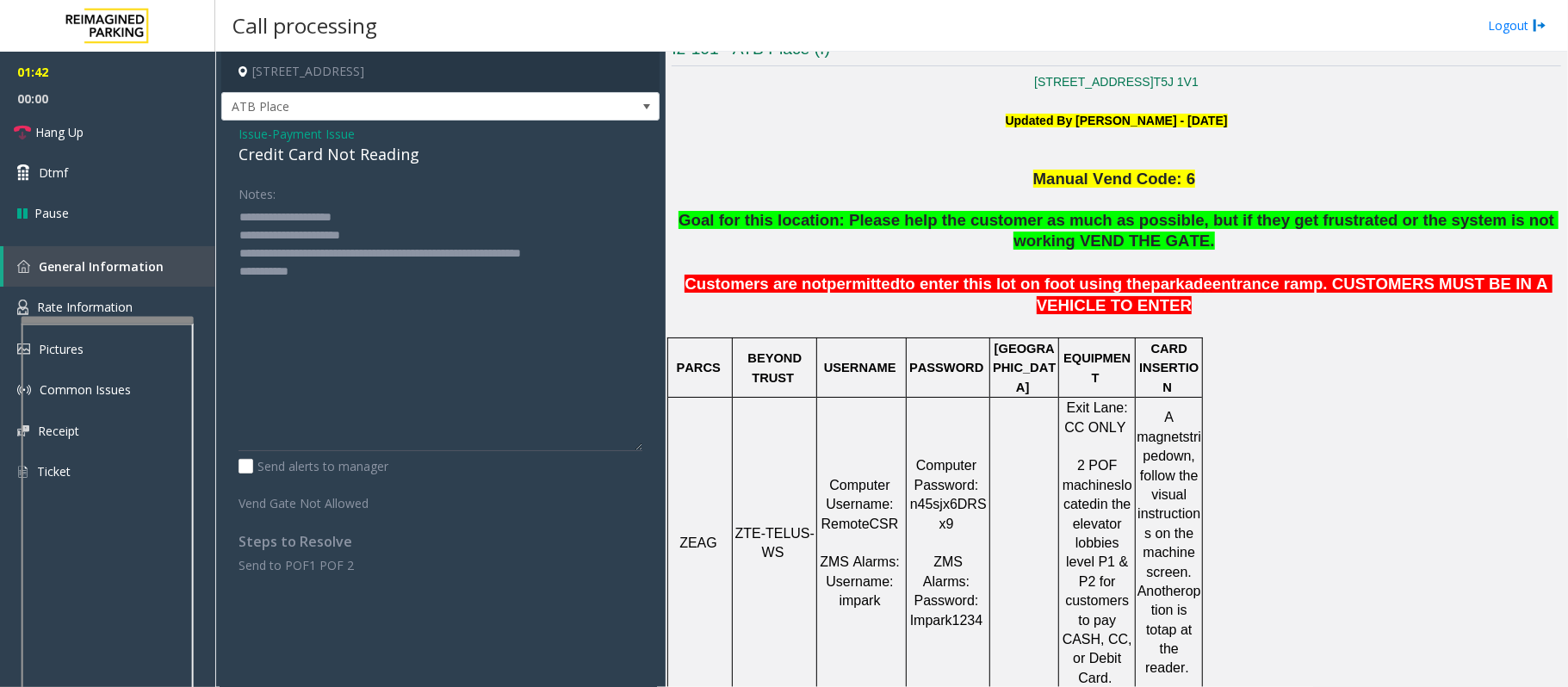
scroll to position [459, 0]
click at [135, 155] on link "Dtmf" at bounding box center [108, 172] width 216 height 40
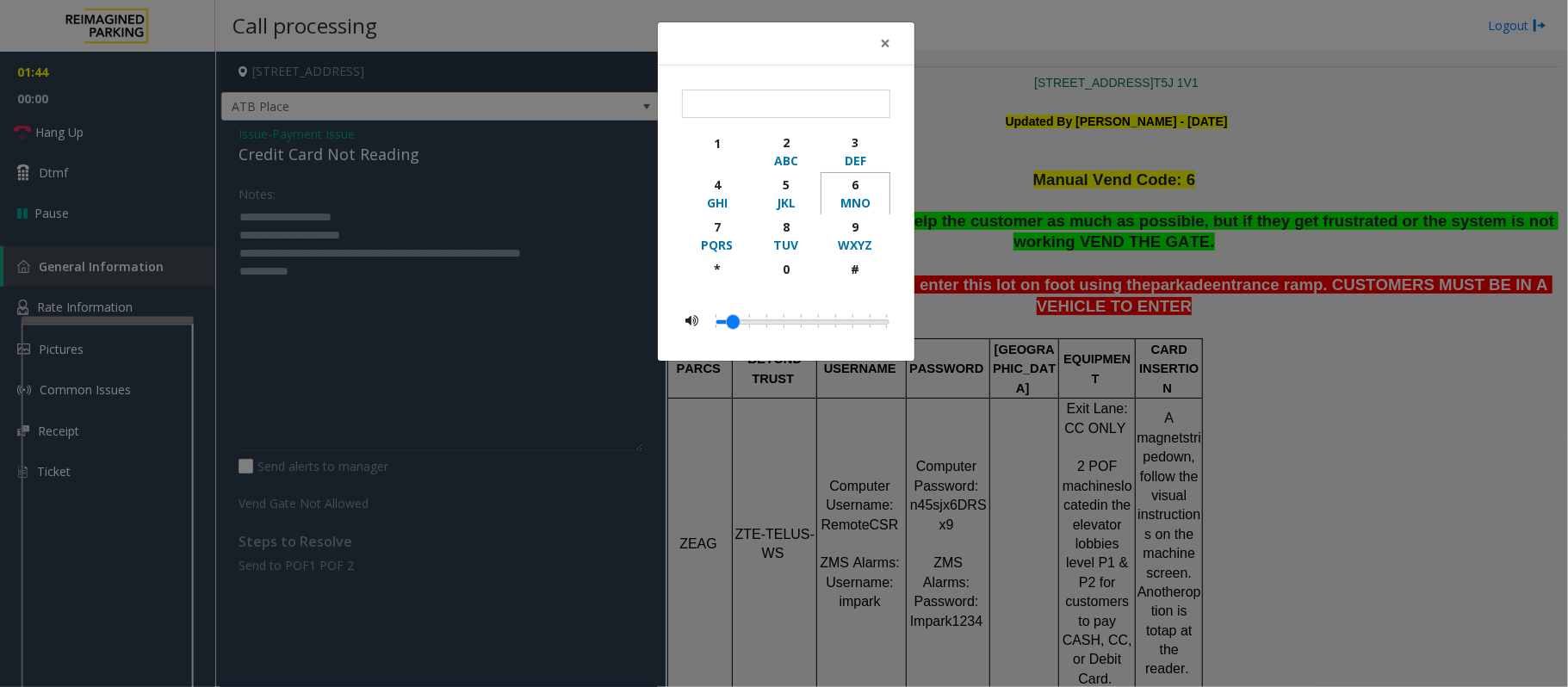
click at [856, 184] on div "6" at bounding box center [855, 184] width 48 height 18
type input "*"
click at [885, 41] on span "×" at bounding box center [885, 43] width 10 height 24
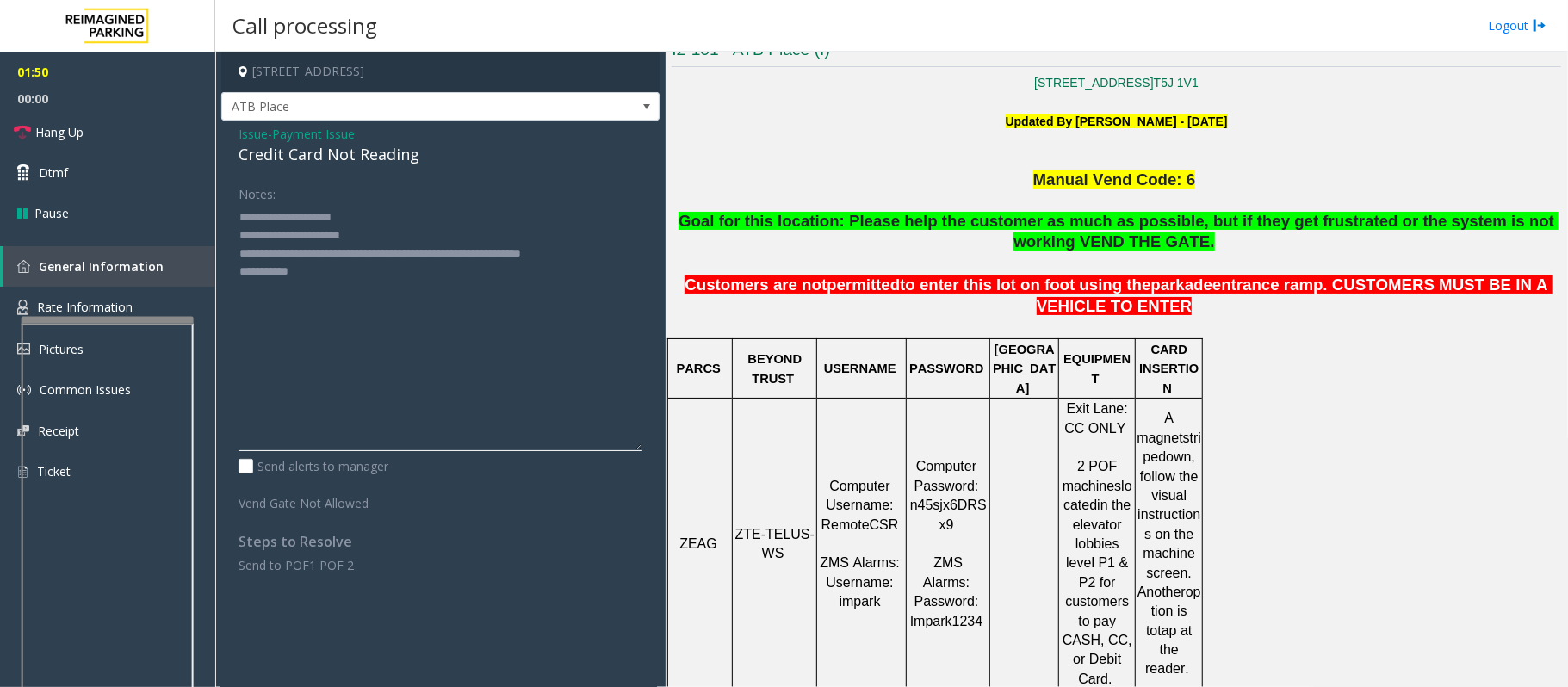
click at [380, 279] on textarea at bounding box center [440, 327] width 404 height 248
click at [121, 132] on link "Hang Up" at bounding box center [108, 131] width 216 height 40
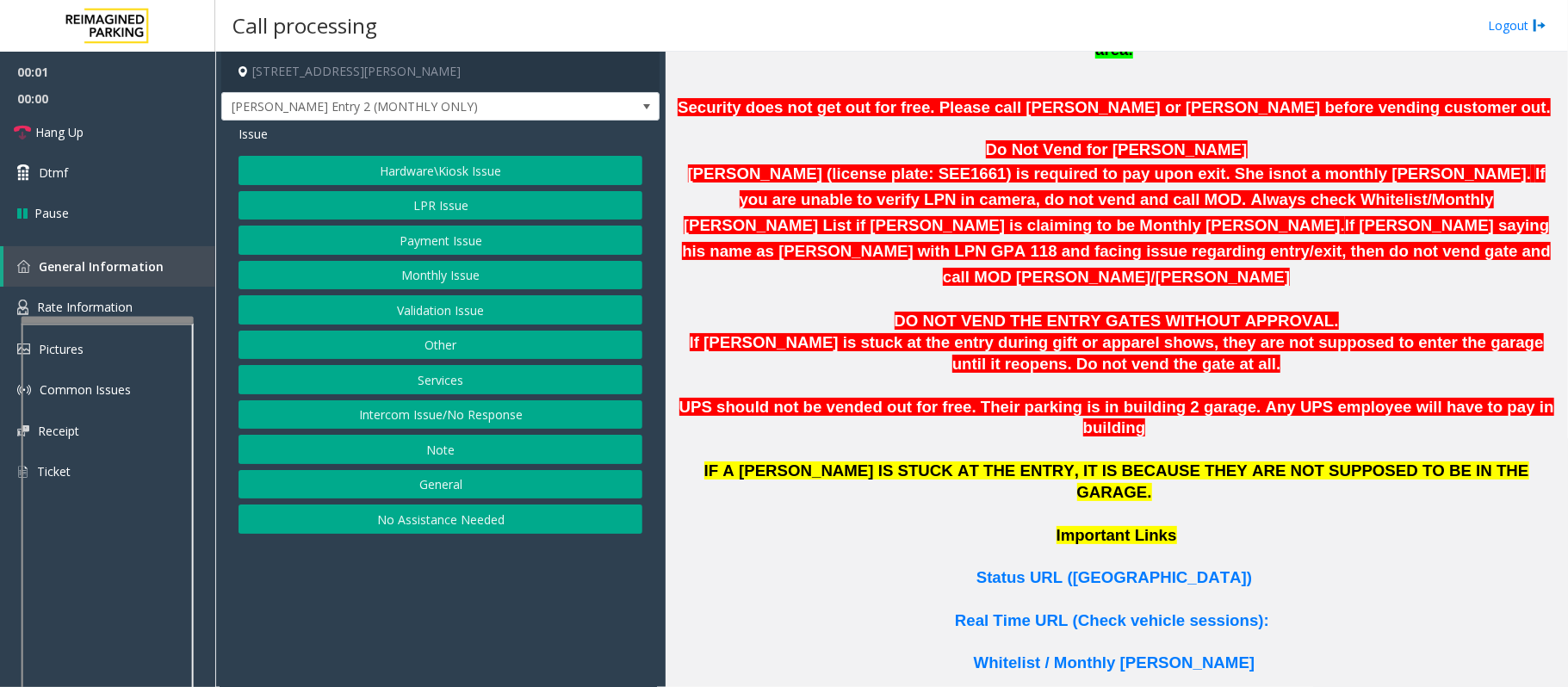
scroll to position [938, 0]
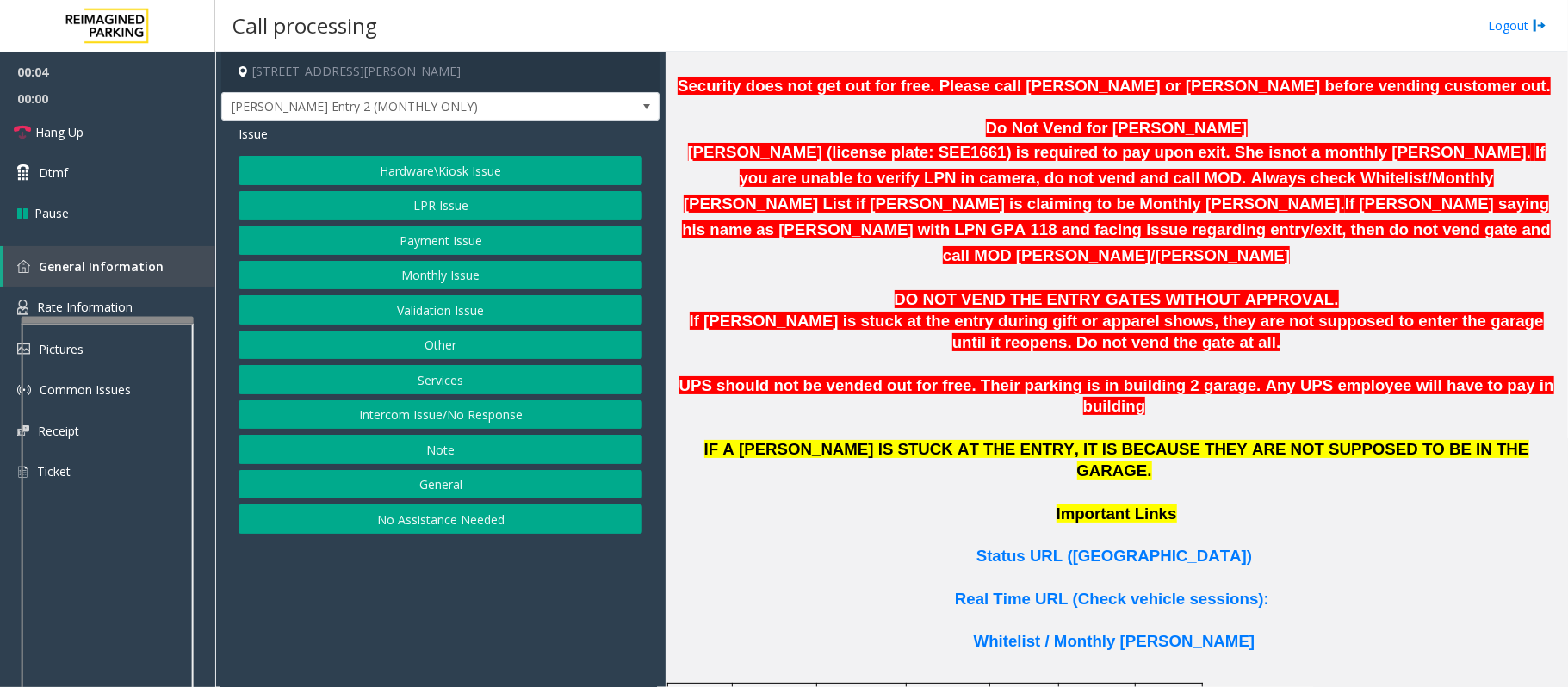
click at [470, 415] on button "Intercom Issue/No Response" at bounding box center [440, 414] width 404 height 29
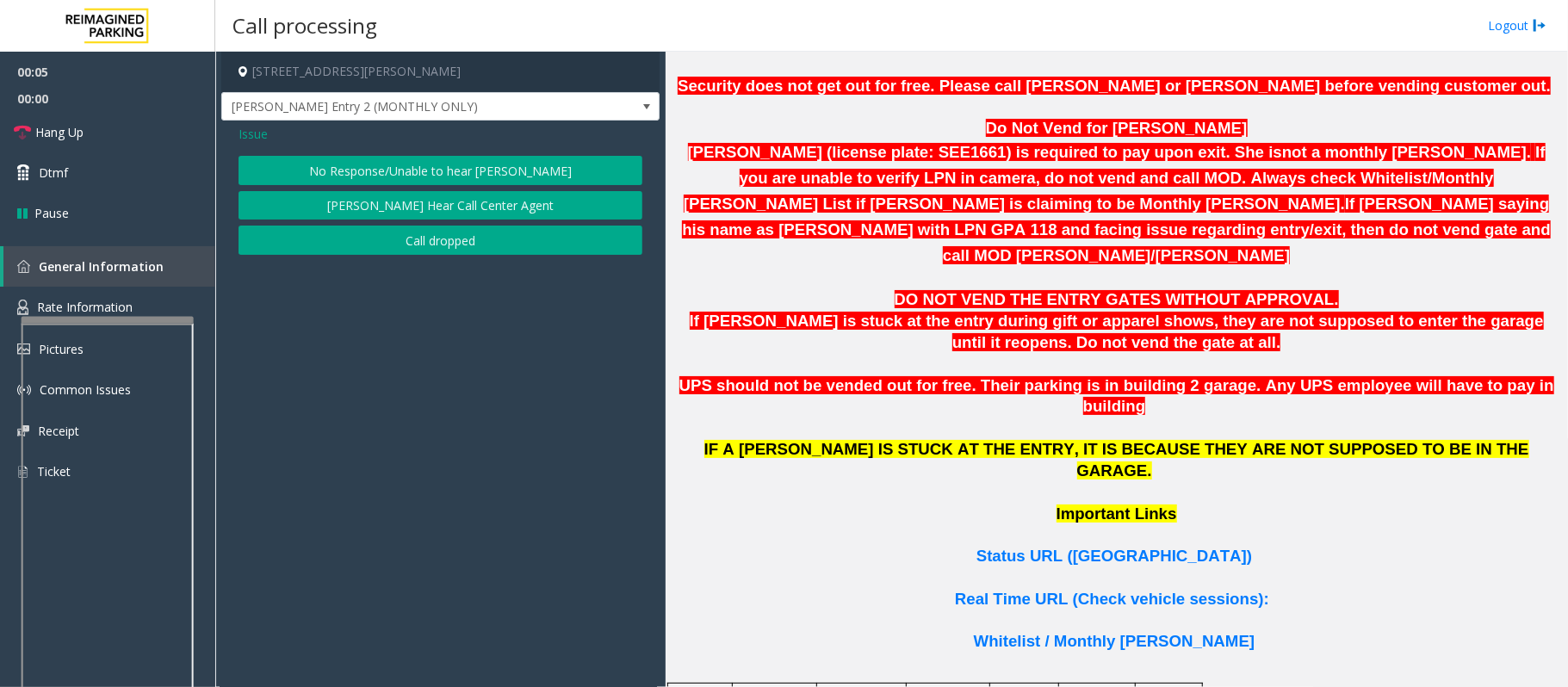
click at [393, 160] on button "No Response/Unable to hear [PERSON_NAME]" at bounding box center [440, 170] width 404 height 29
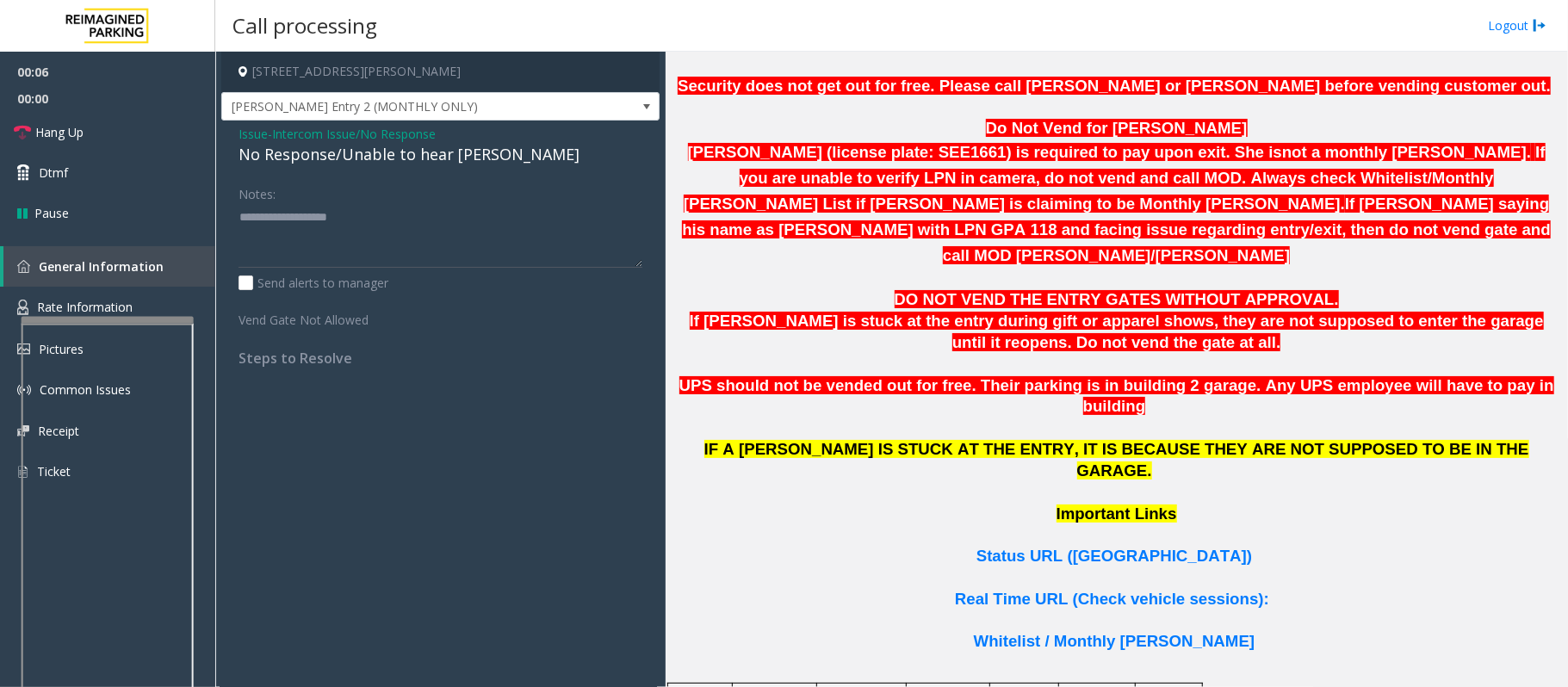
click at [382, 157] on div "No Response/Unable to hear [PERSON_NAME]" at bounding box center [440, 154] width 404 height 23
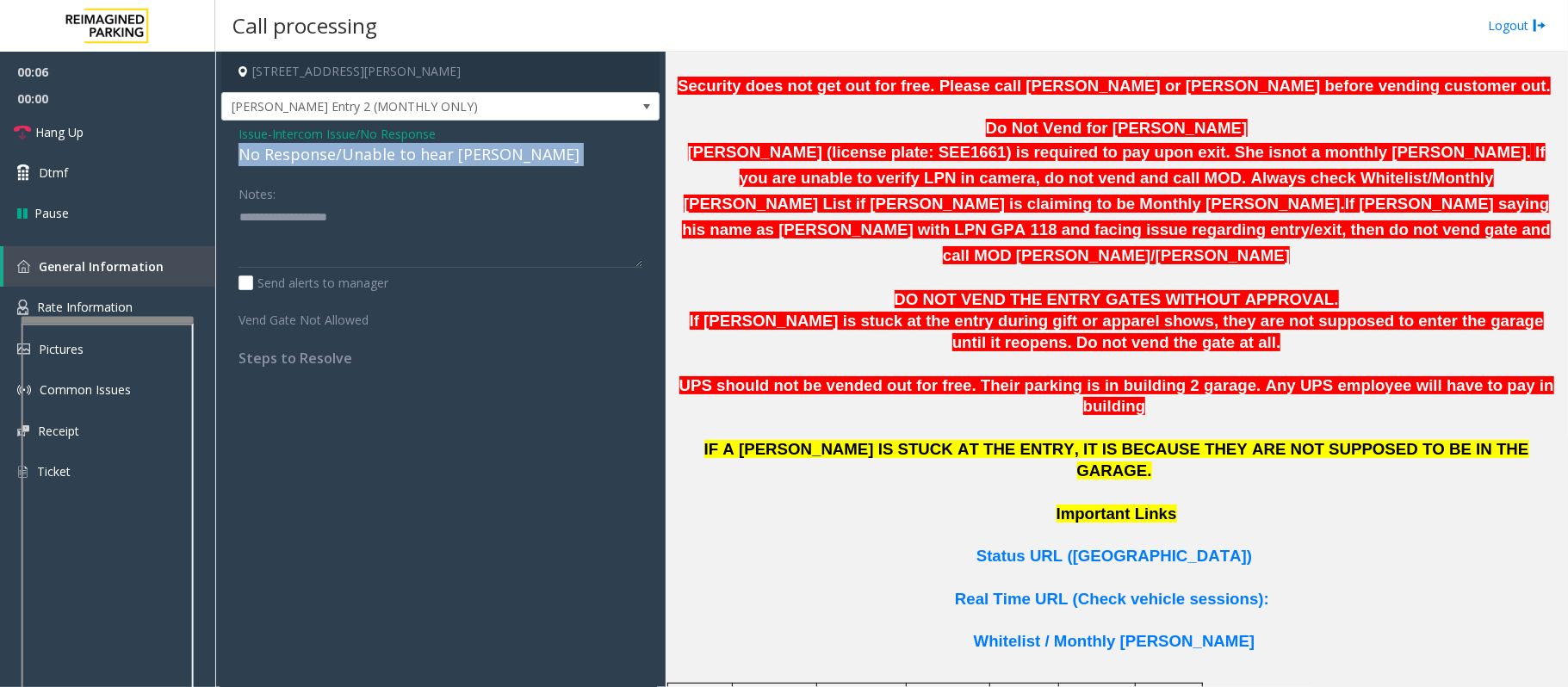
click at [382, 157] on div "No Response/Unable to hear [PERSON_NAME]" at bounding box center [440, 154] width 404 height 23
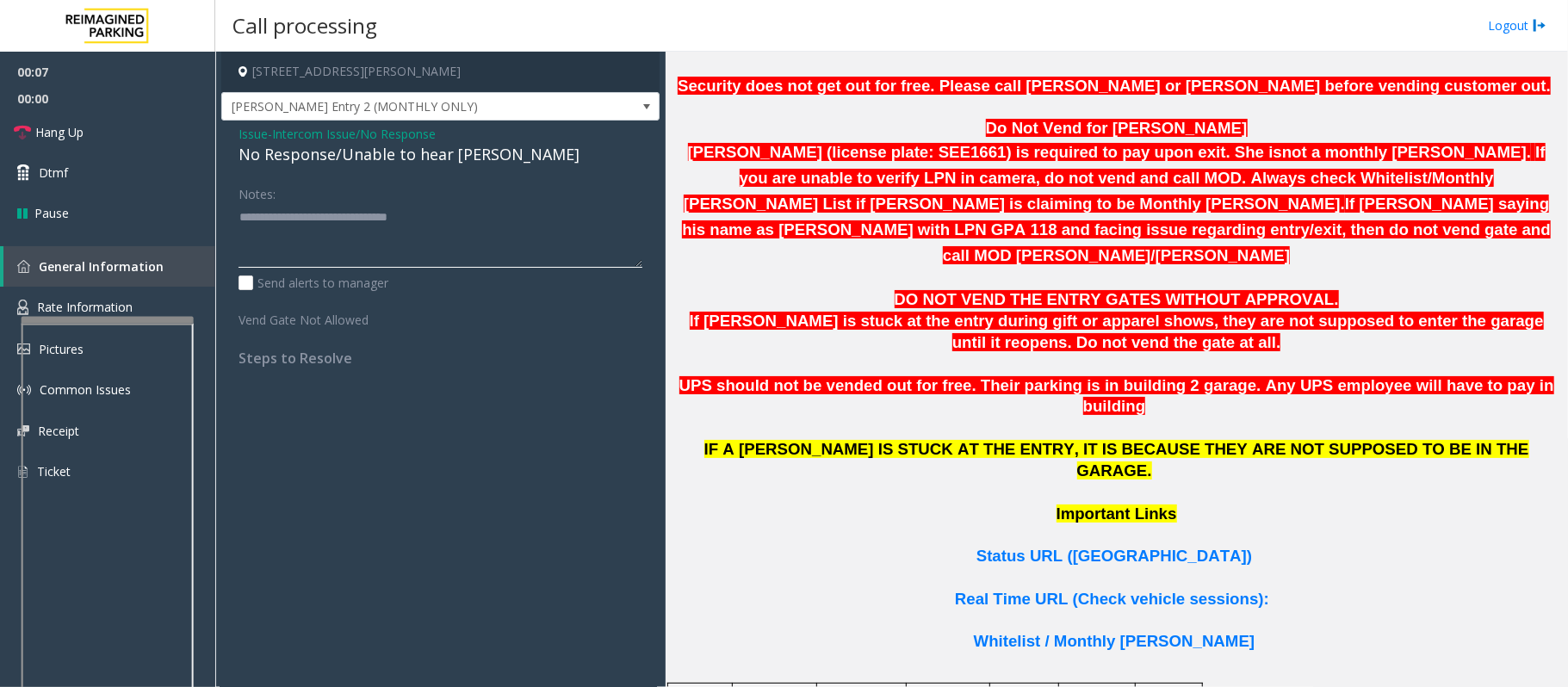
type textarea "**********"
click at [145, 132] on link "Hang Up" at bounding box center [108, 131] width 216 height 40
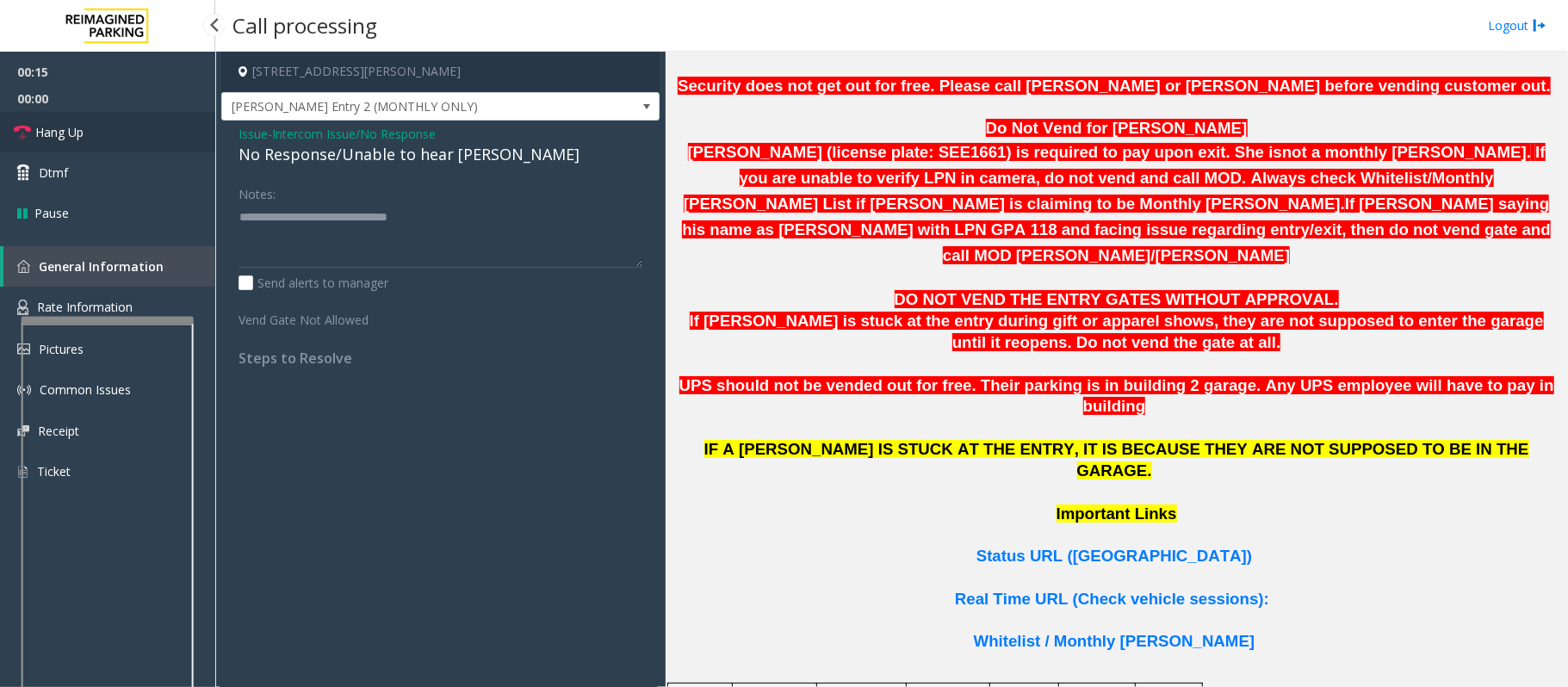
click at [145, 132] on link "Hang Up" at bounding box center [108, 131] width 216 height 40
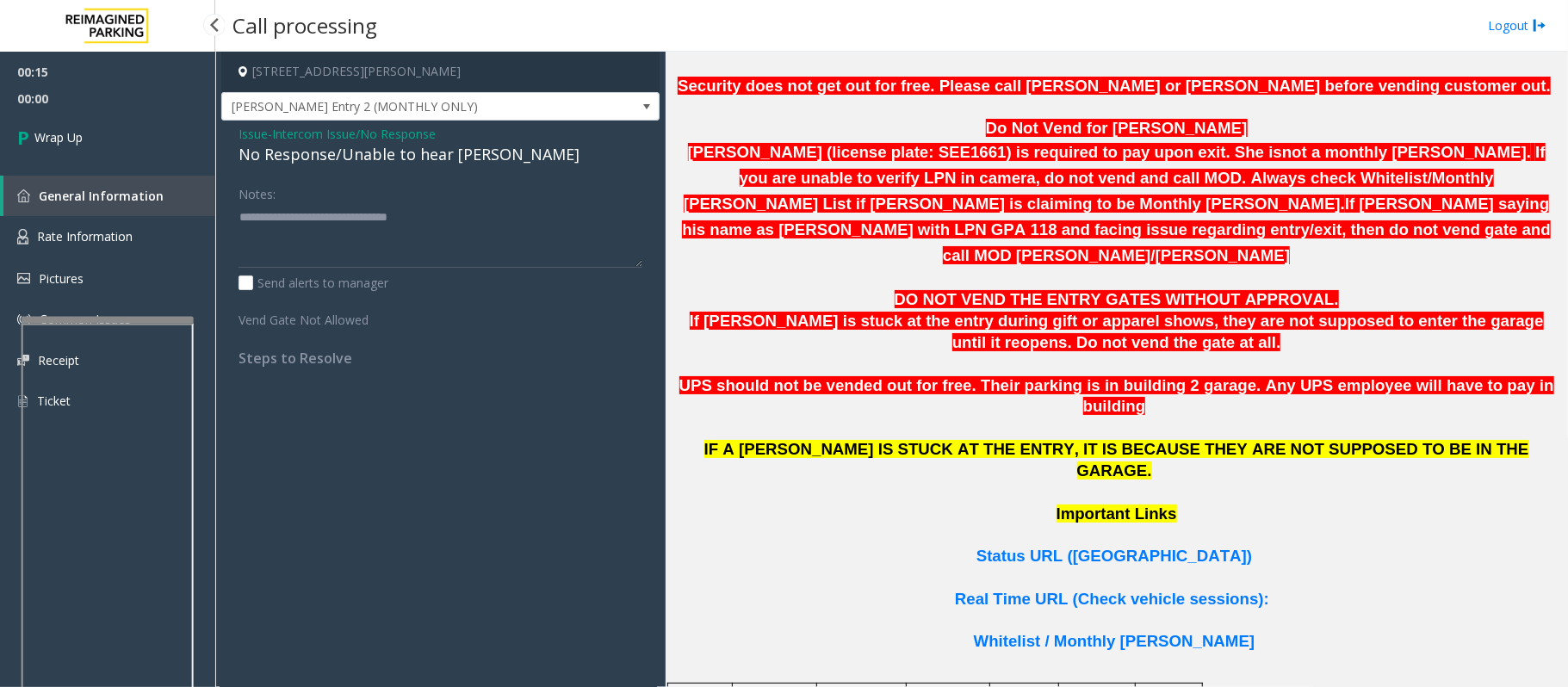
click at [145, 132] on link "Wrap Up" at bounding box center [108, 137] width 216 height 51
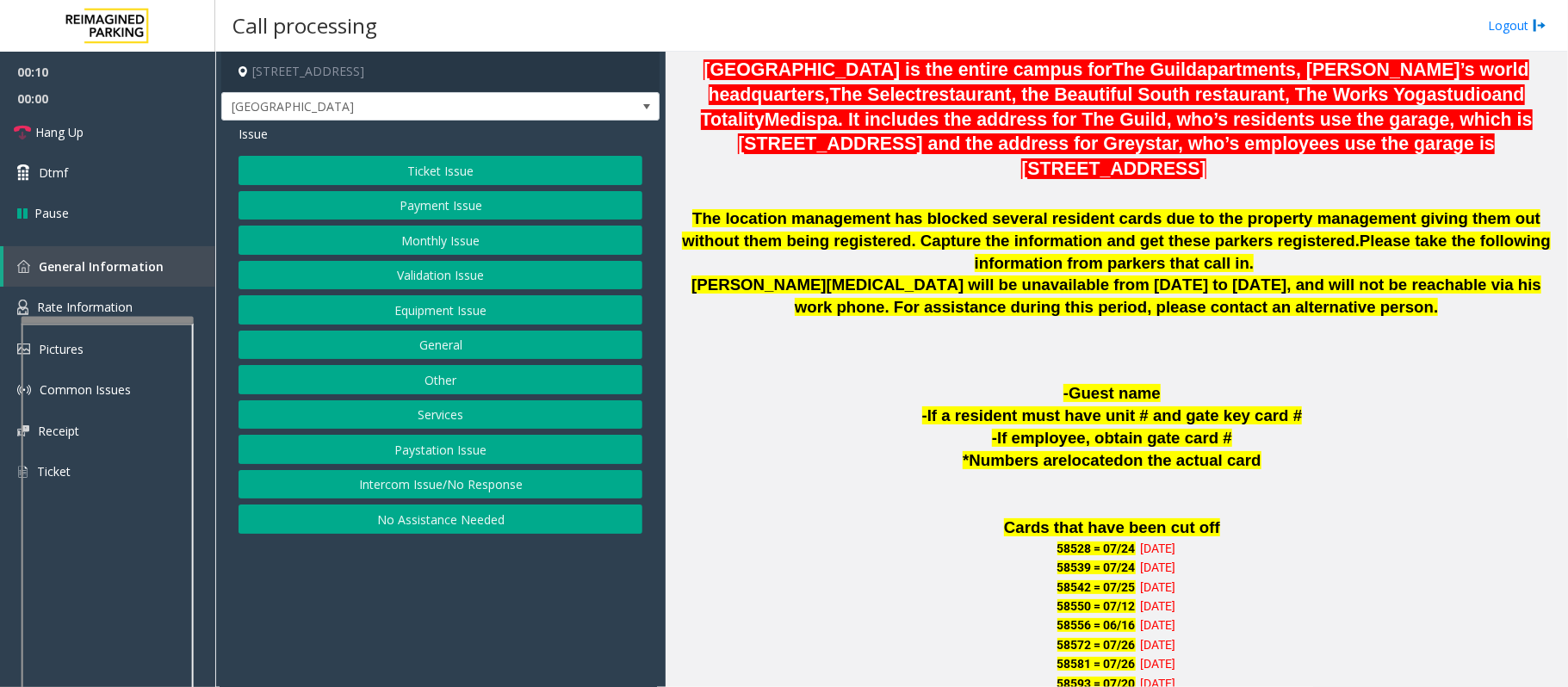
scroll to position [1033, 0]
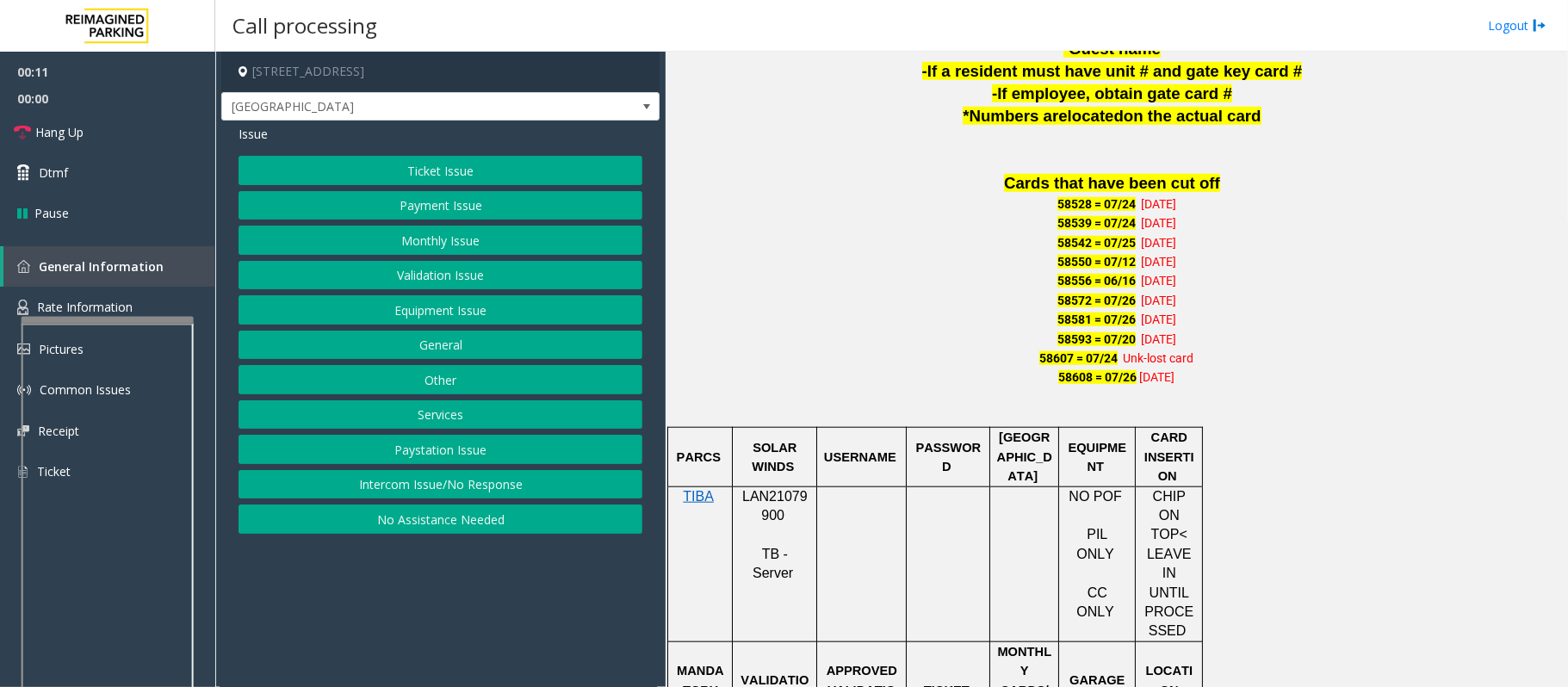
click at [772, 483] on div at bounding box center [775, 485] width 84 height 6
click at [775, 489] on span "LAN21079900" at bounding box center [775, 506] width 66 height 34
copy p "LAN21079900"
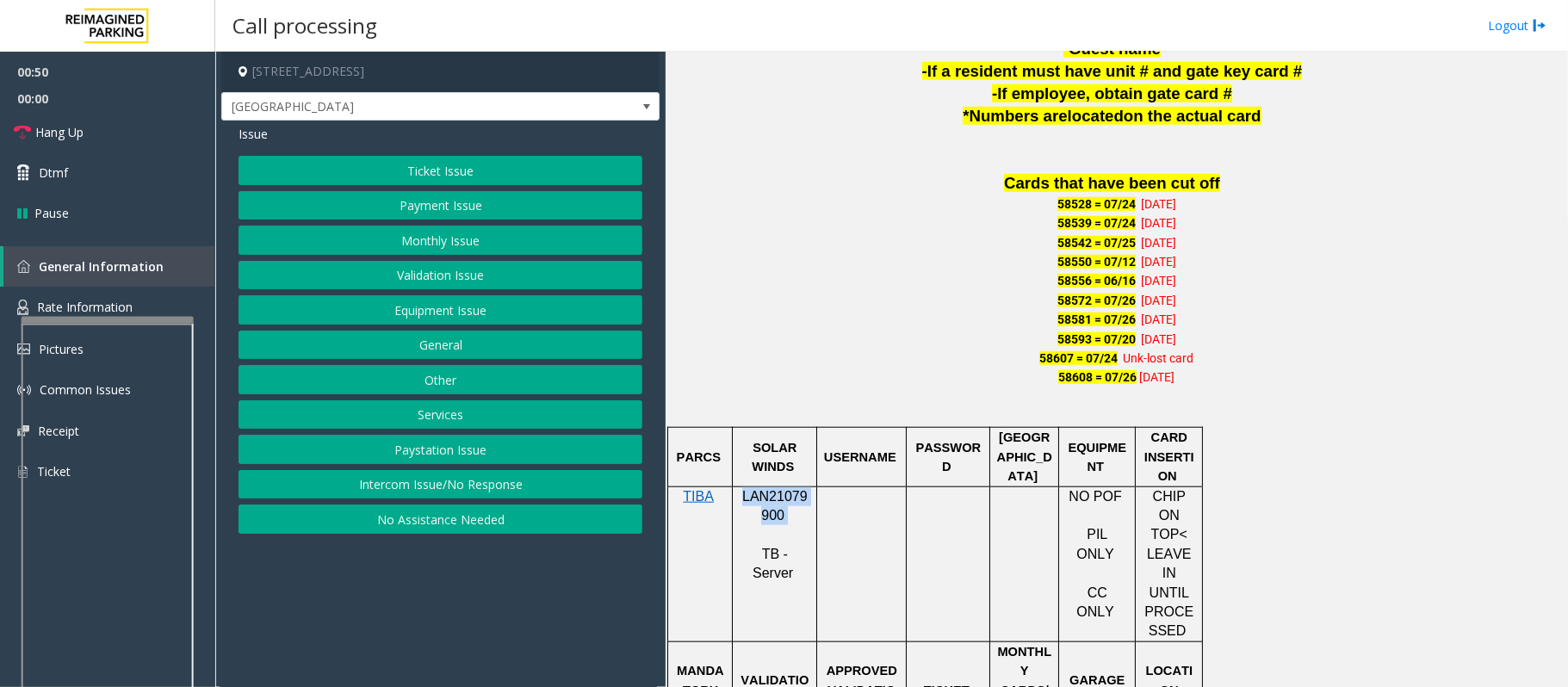
click at [472, 243] on button "Monthly Issue" at bounding box center [440, 240] width 404 height 29
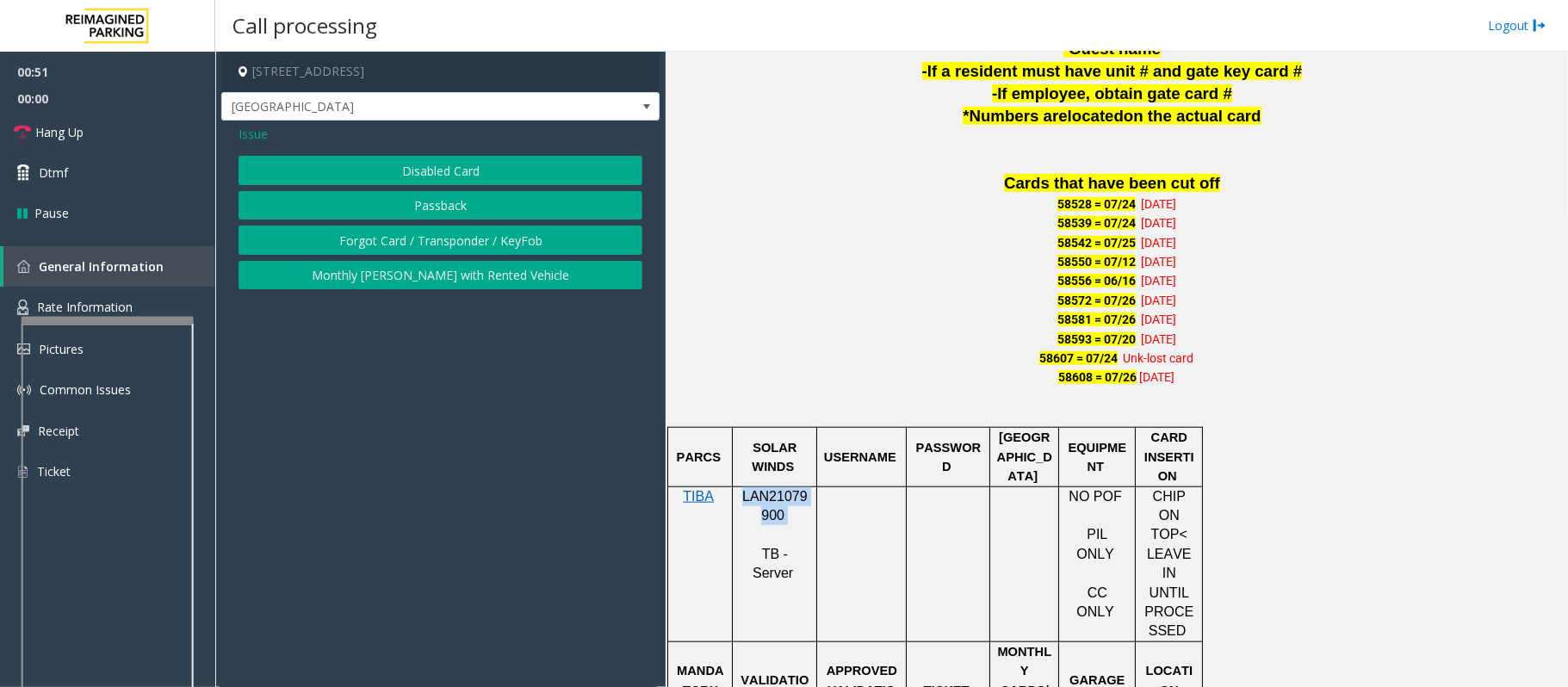
click at [473, 174] on button "Disabled Card" at bounding box center [440, 170] width 404 height 29
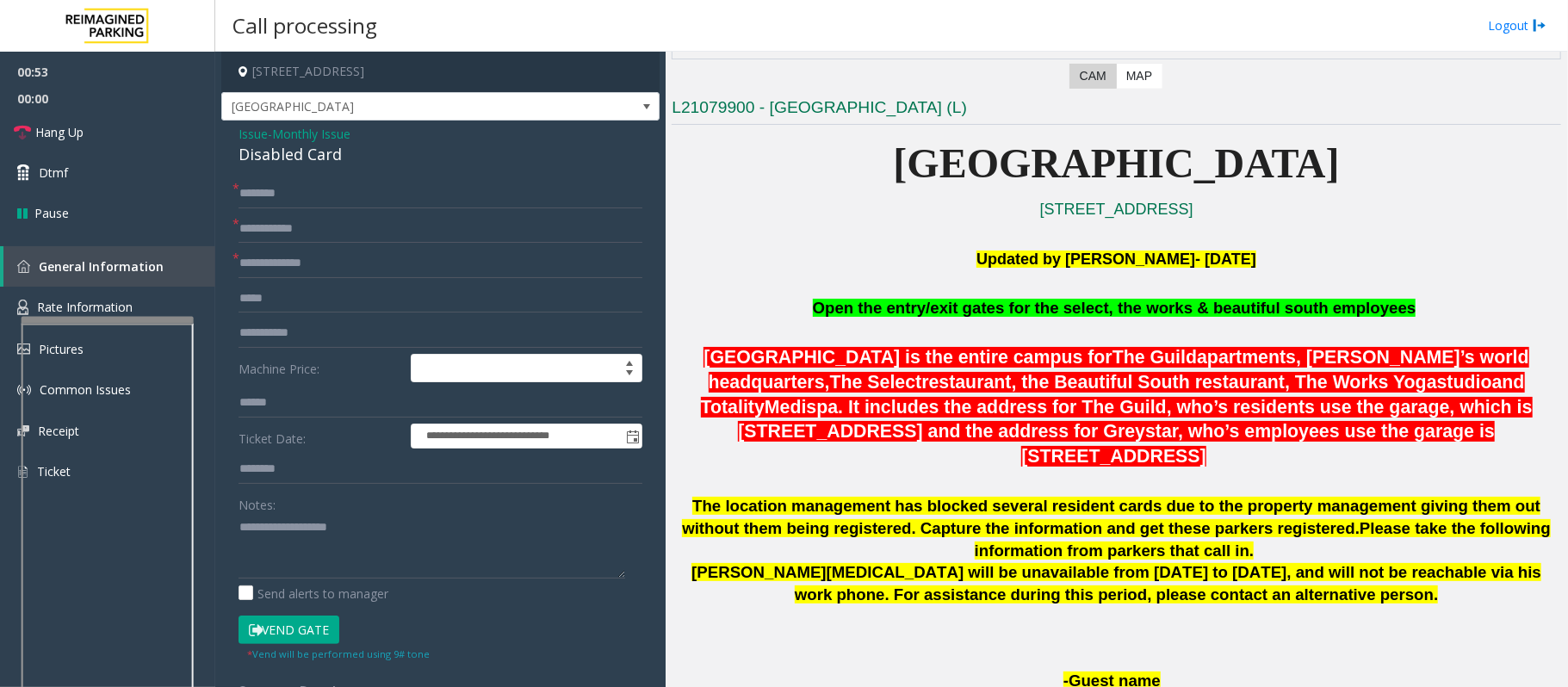
scroll to position [459, 0]
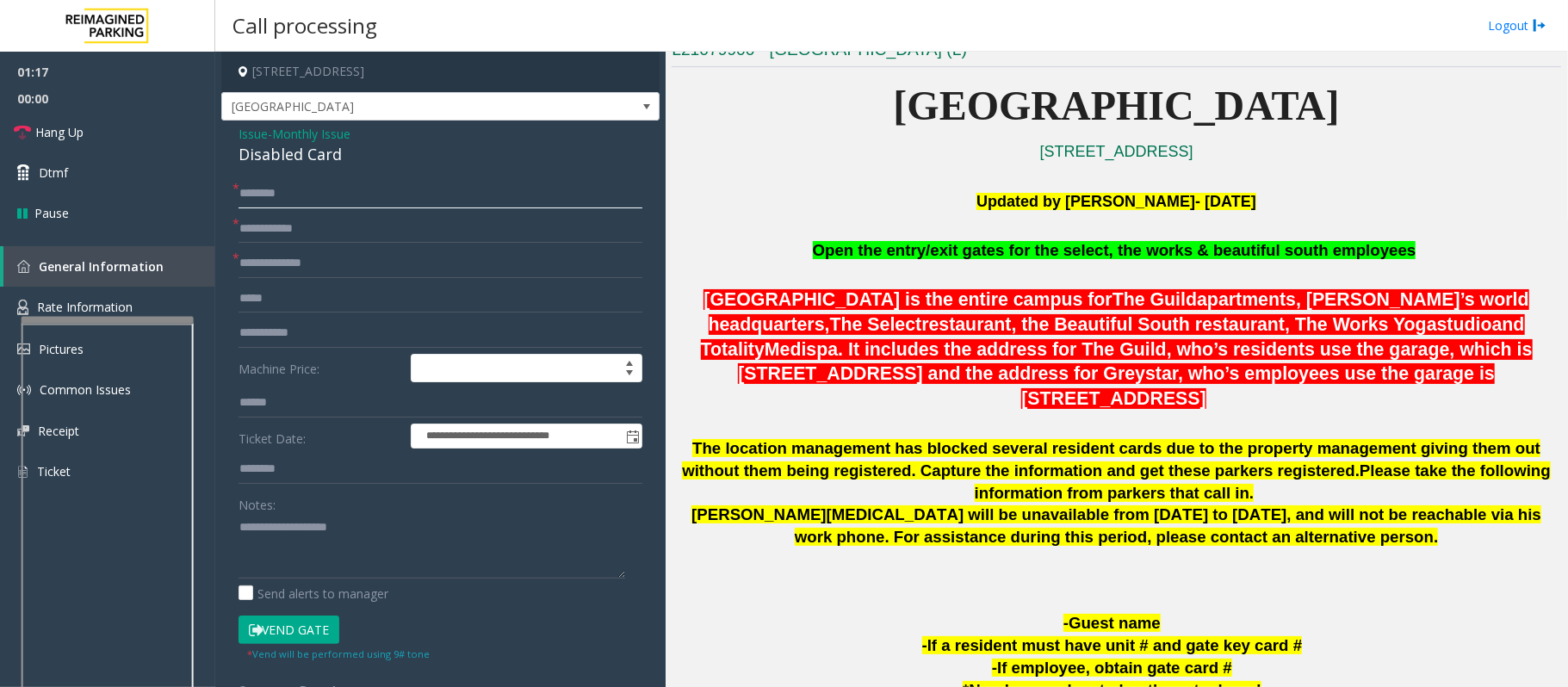
click at [277, 191] on input "text" at bounding box center [440, 193] width 404 height 29
type input "****"
click at [314, 231] on input "text" at bounding box center [440, 229] width 404 height 29
type input "*"
type input "*****"
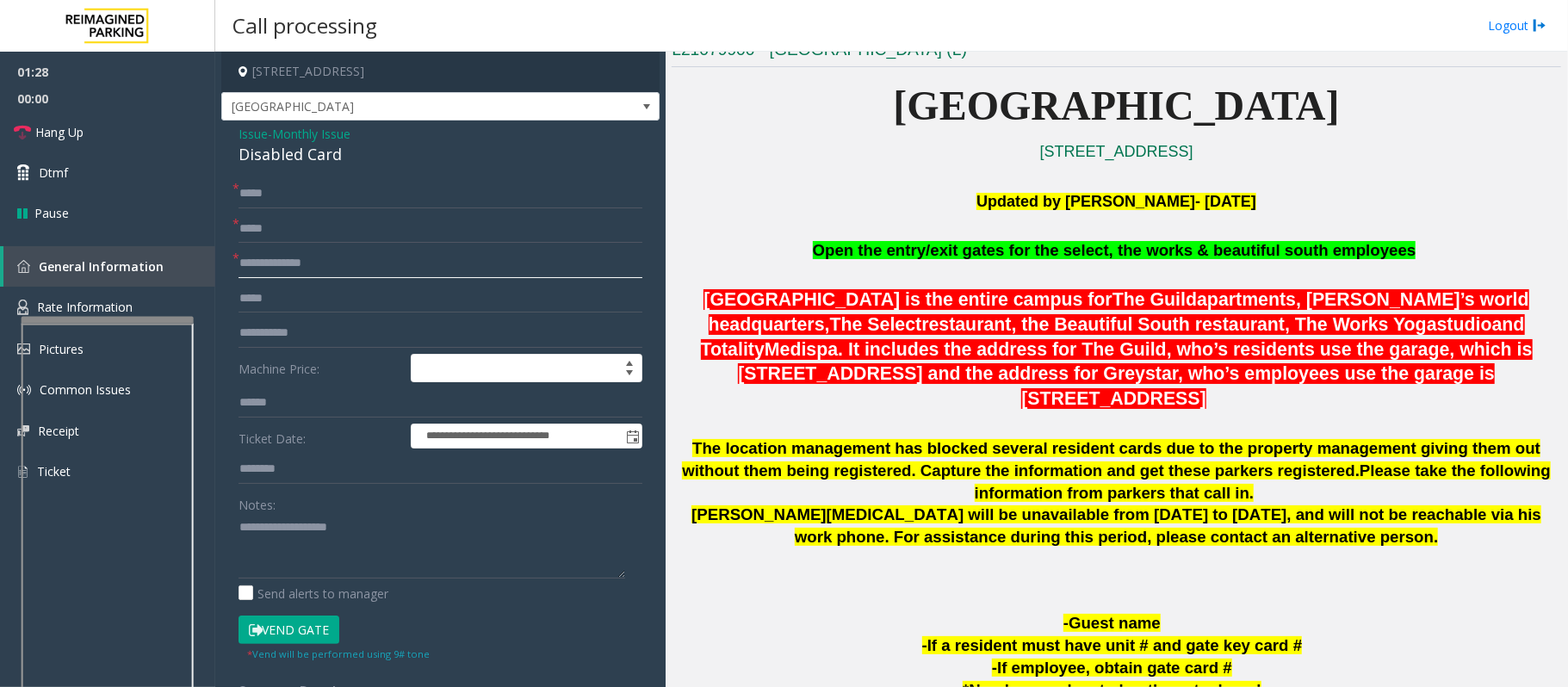
click at [283, 269] on input "text" at bounding box center [440, 262] width 404 height 29
drag, startPoint x: 345, startPoint y: 150, endPoint x: 229, endPoint y: 132, distance: 117.4
click at [229, 132] on div "**********" at bounding box center [441, 567] width 439 height 892
type textarea "**********"
click at [304, 269] on input "text" at bounding box center [440, 262] width 404 height 29
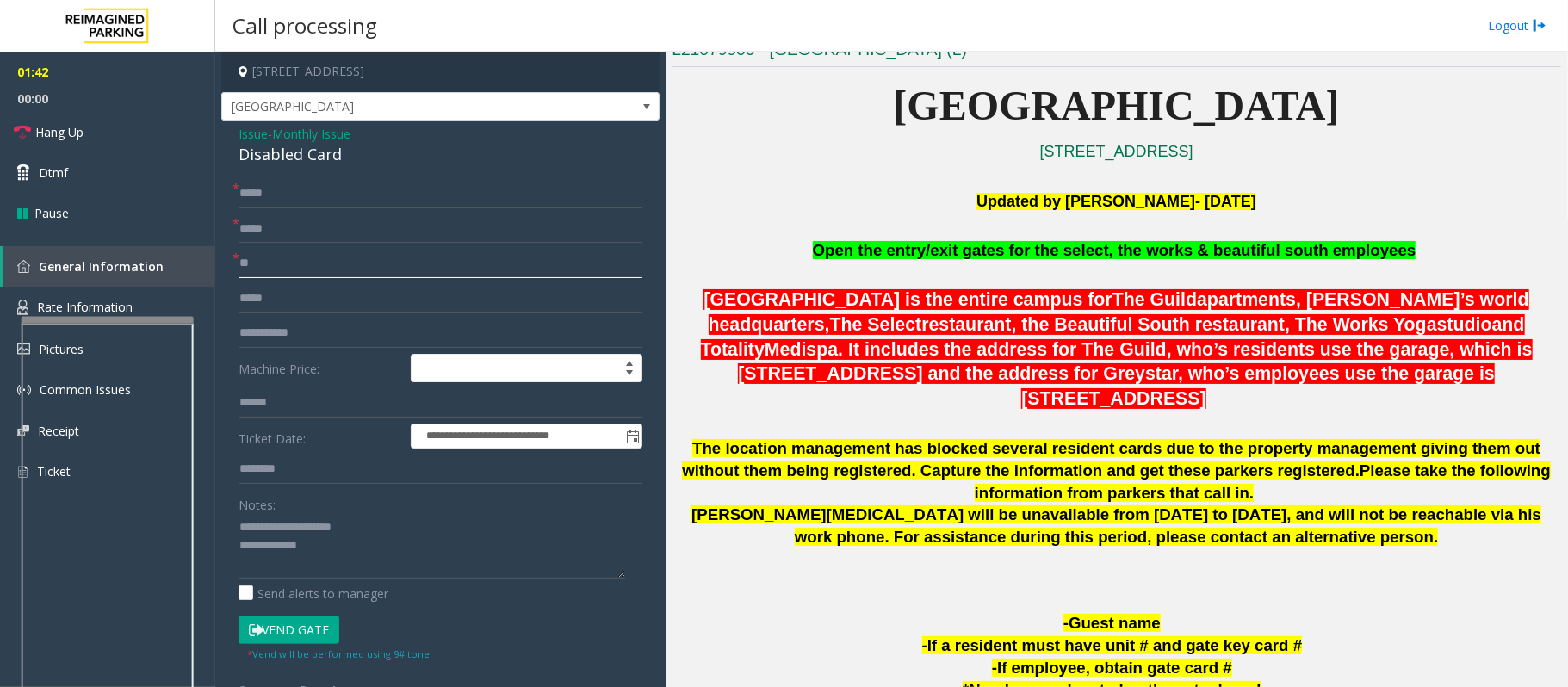
type input "**"
click at [321, 620] on button "Vend Gate" at bounding box center [288, 630] width 100 height 29
click at [335, 549] on textarea at bounding box center [431, 545] width 386 height 65
type textarea "**********"
click at [301, 135] on span "Monthly Issue" at bounding box center [311, 133] width 79 height 18
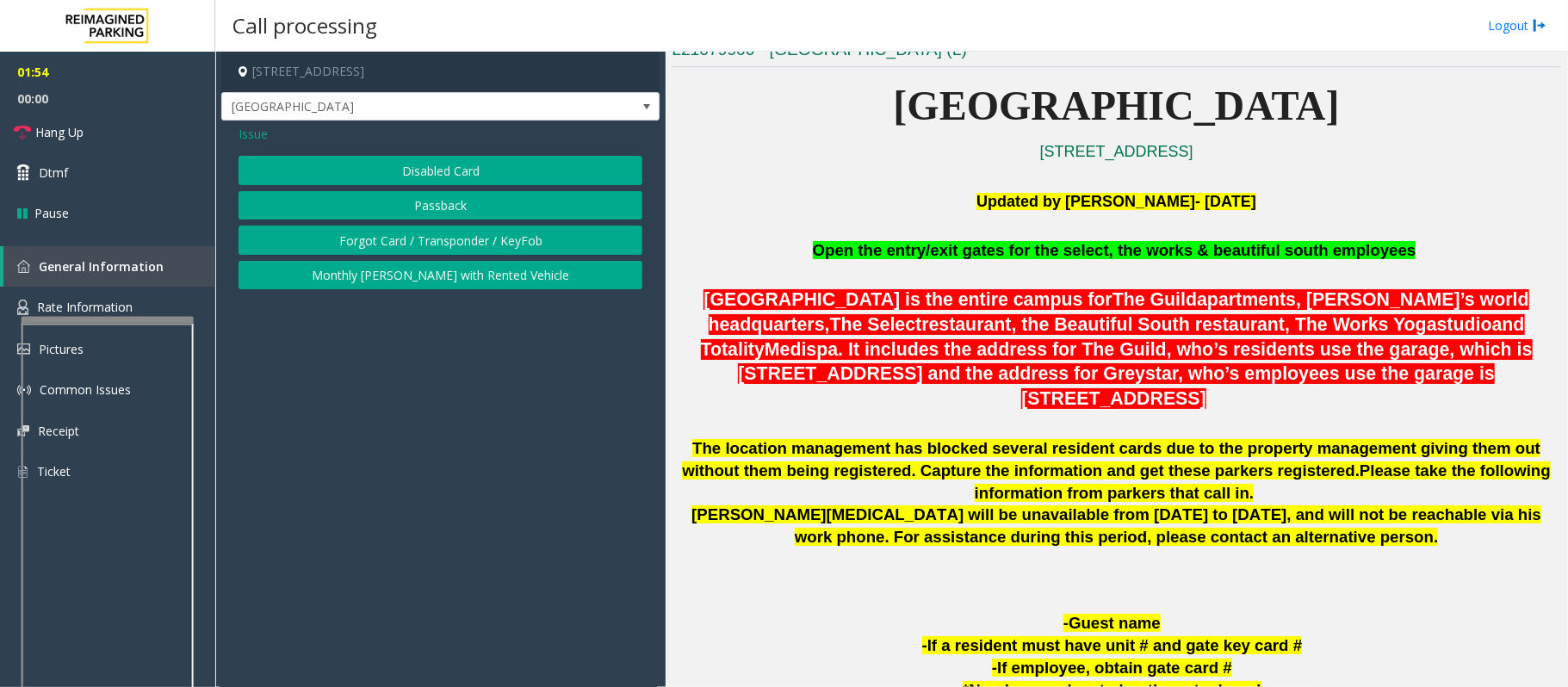
click at [417, 208] on button "Passback" at bounding box center [440, 205] width 404 height 29
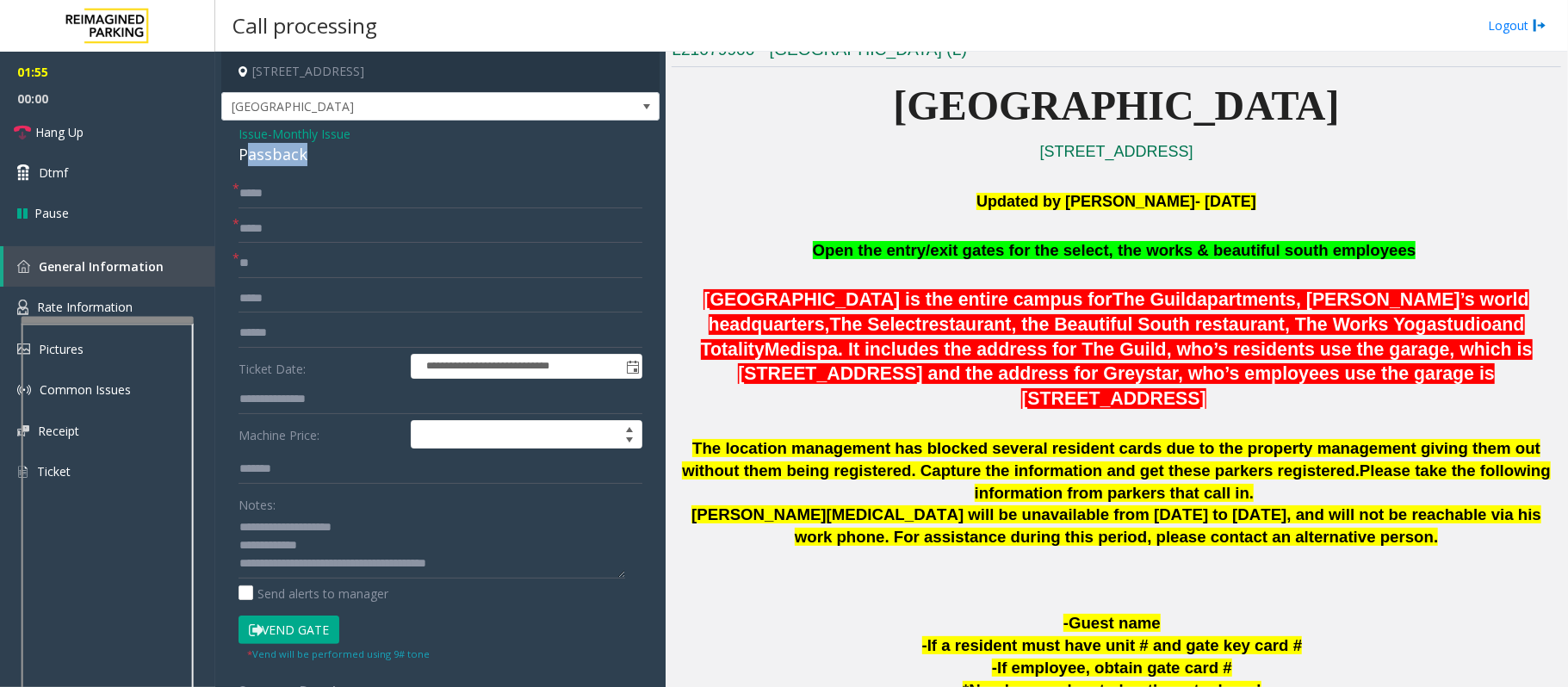
drag, startPoint x: 315, startPoint y: 156, endPoint x: 245, endPoint y: 148, distance: 70.5
click at [245, 148] on div "Passback" at bounding box center [440, 154] width 404 height 23
click at [105, 131] on link "Hang Up" at bounding box center [108, 131] width 216 height 40
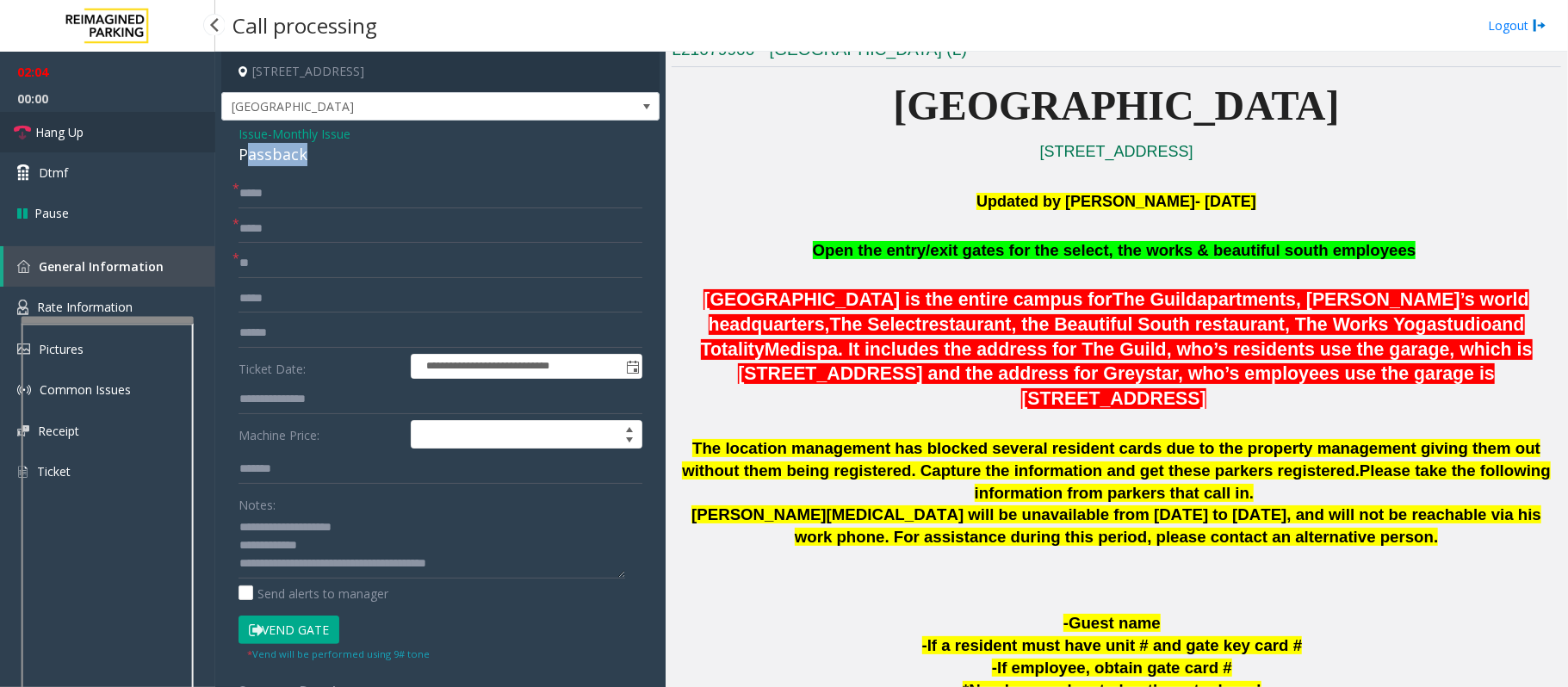
click at [105, 131] on link "Hang Up" at bounding box center [108, 131] width 216 height 40
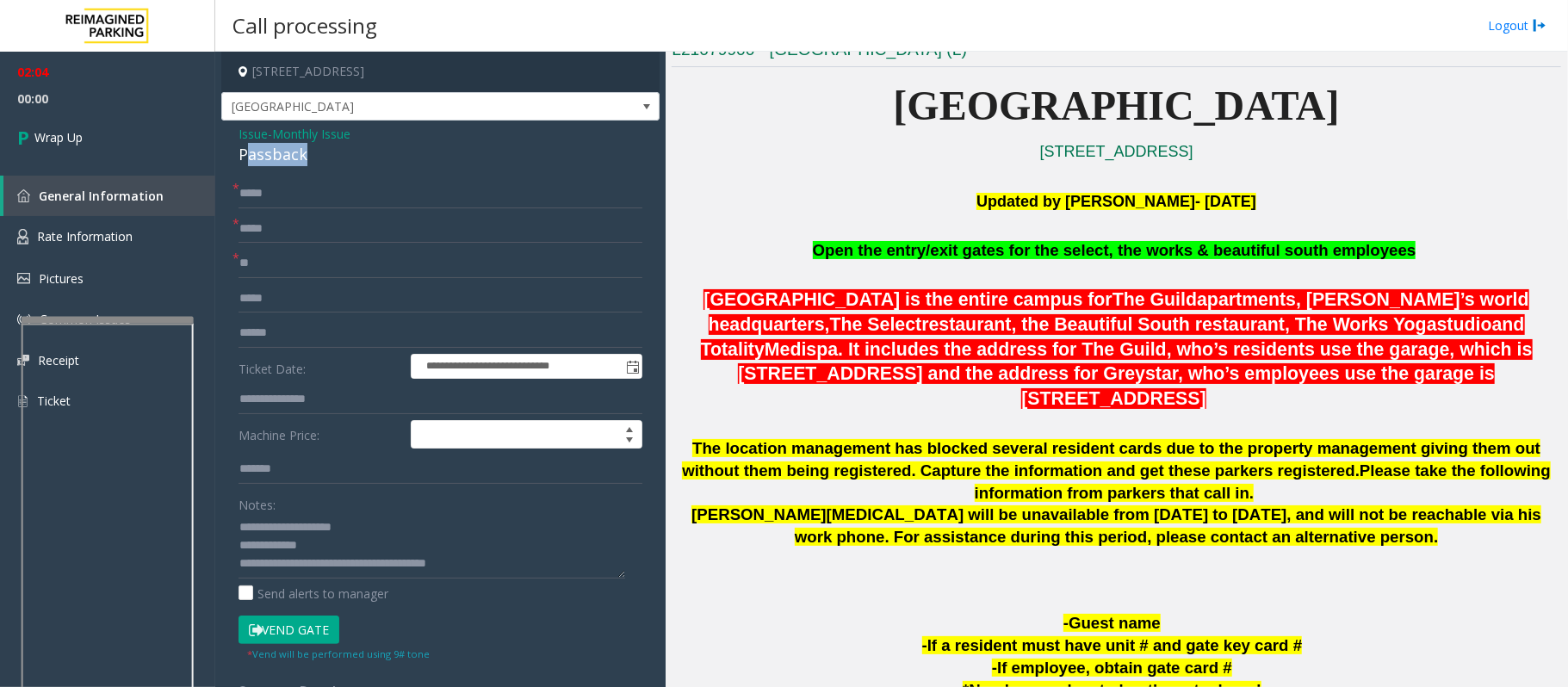
click at [332, 150] on div "Passback" at bounding box center [440, 154] width 404 height 23
drag, startPoint x: 345, startPoint y: 548, endPoint x: 238, endPoint y: 551, distance: 107.0
click at [238, 551] on textarea at bounding box center [431, 545] width 386 height 65
click at [282, 158] on div "Passback" at bounding box center [440, 154] width 404 height 23
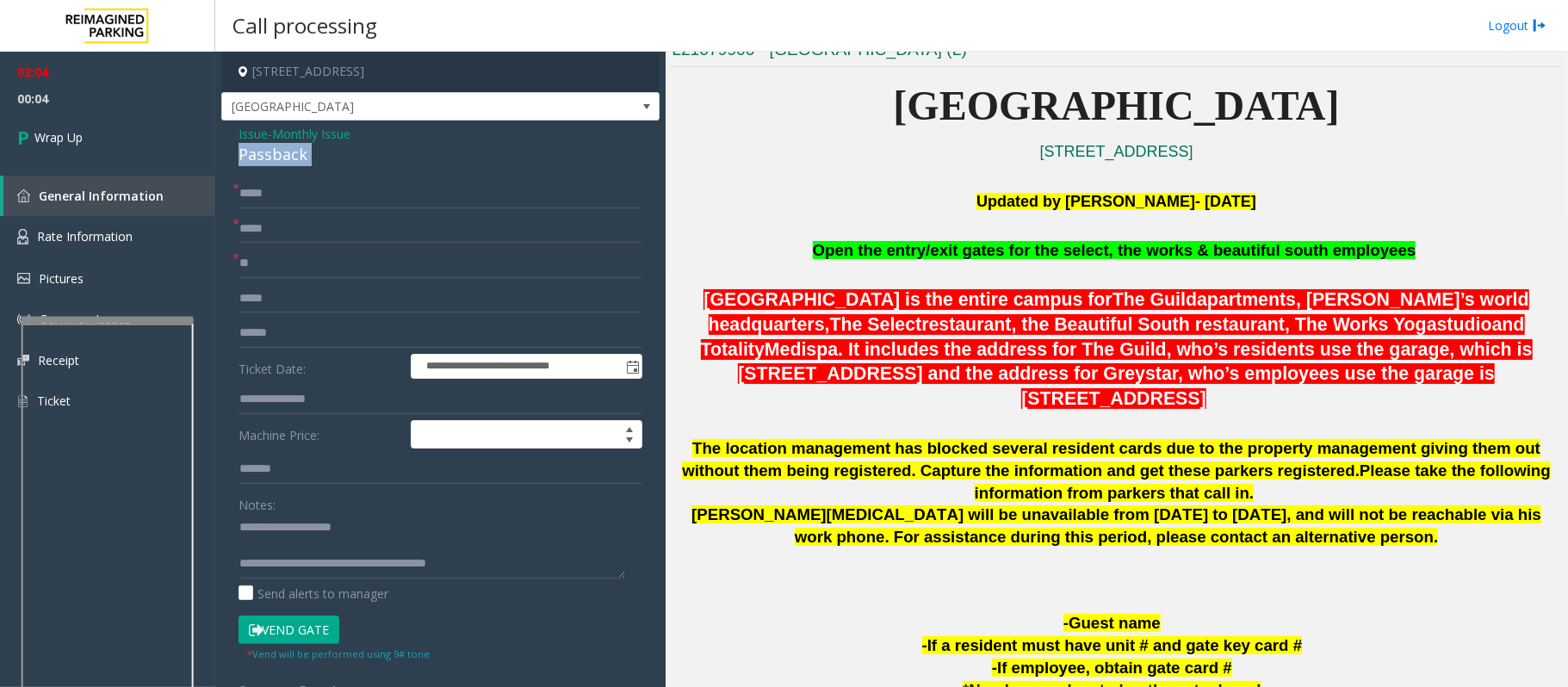
click at [282, 158] on div "Passback" at bounding box center [440, 154] width 404 height 23
copy div "Passback"
click at [262, 545] on textarea at bounding box center [431, 545] width 386 height 65
paste textarea "********"
type textarea "**********"
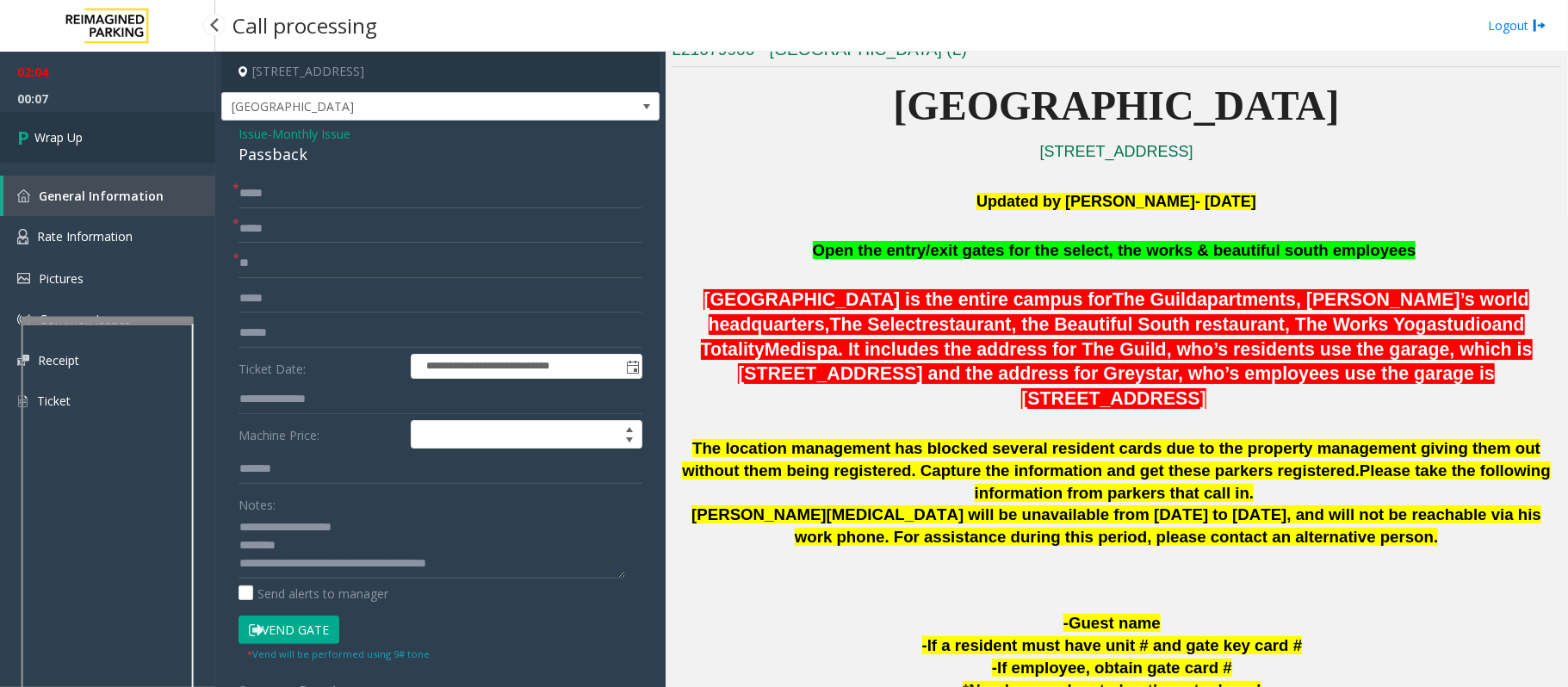
click at [144, 115] on link "Wrap Up" at bounding box center [108, 137] width 216 height 51
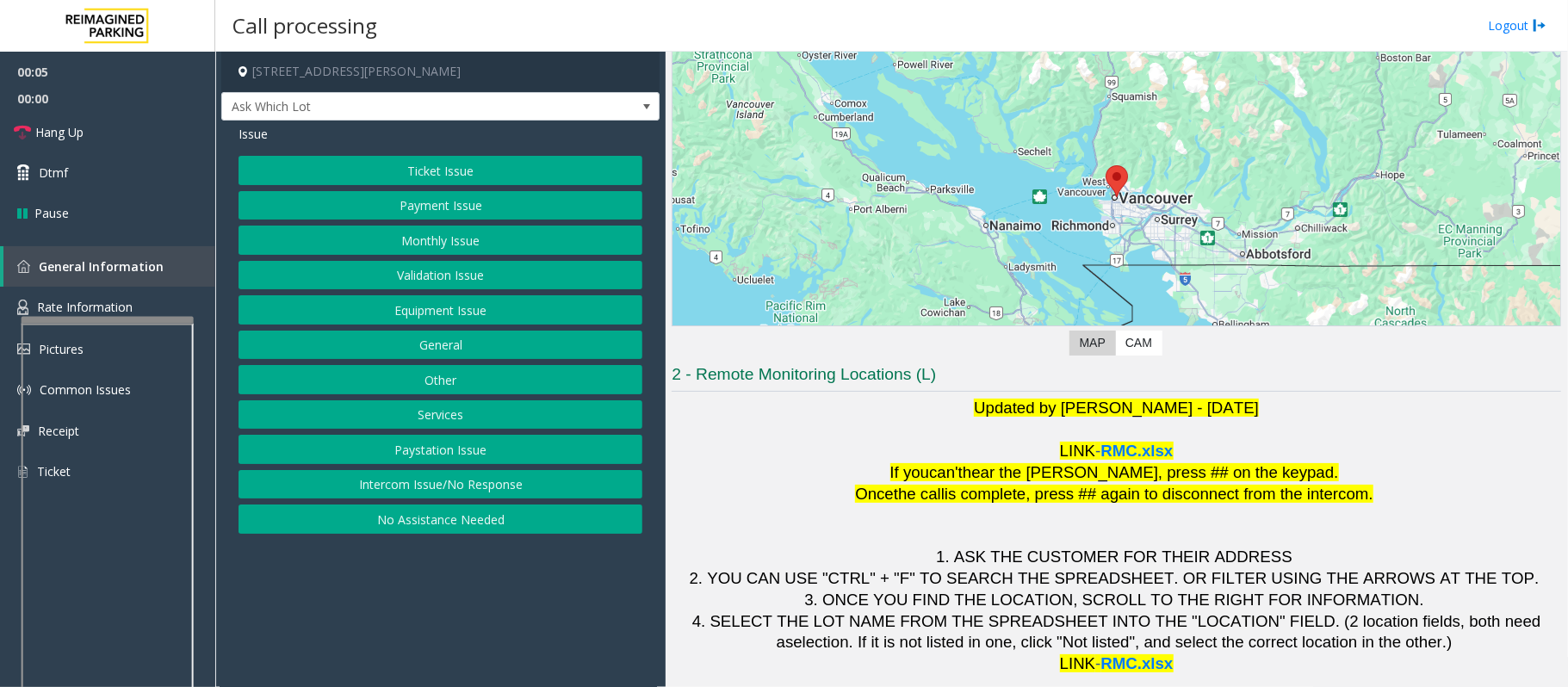
scroll to position [140, 0]
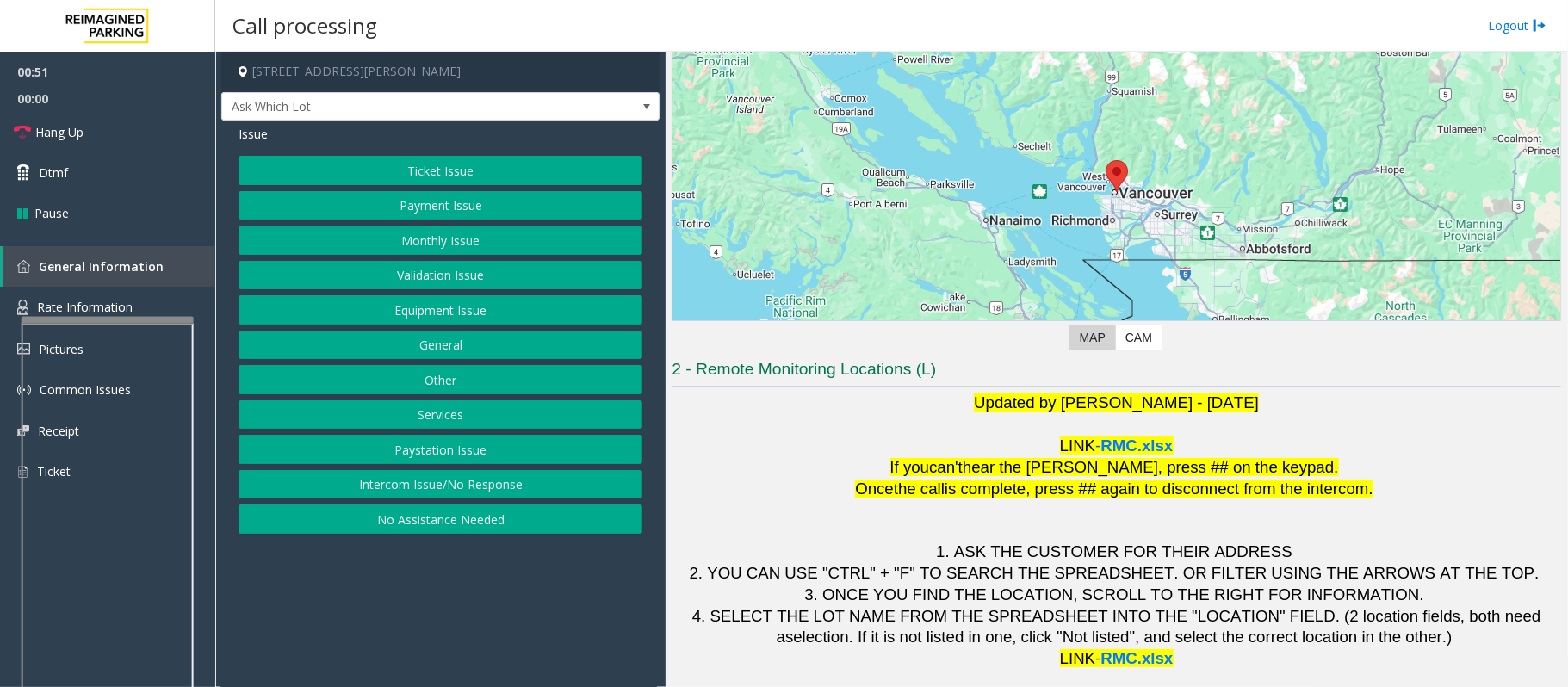
click at [485, 427] on button "Services" at bounding box center [440, 414] width 404 height 29
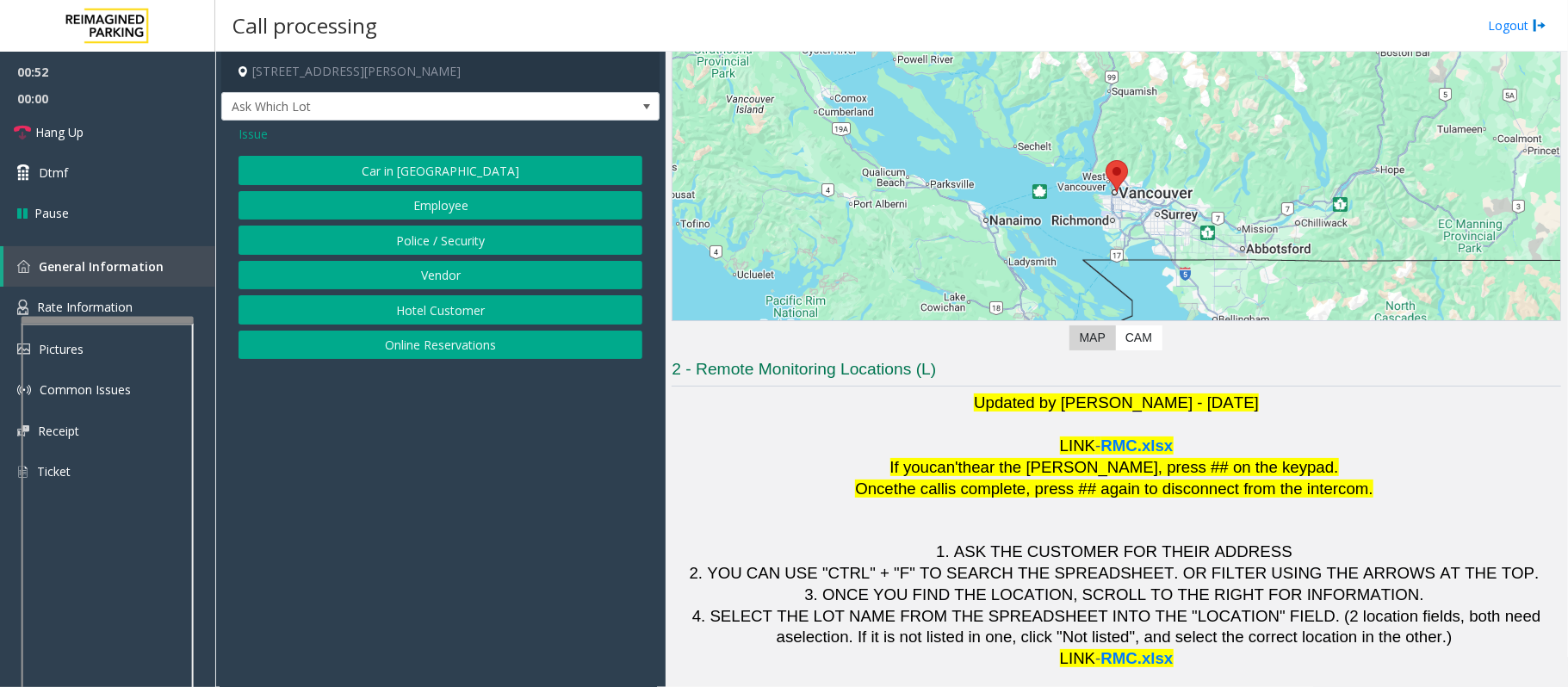
click at [467, 354] on button "Online Reservations" at bounding box center [440, 345] width 404 height 29
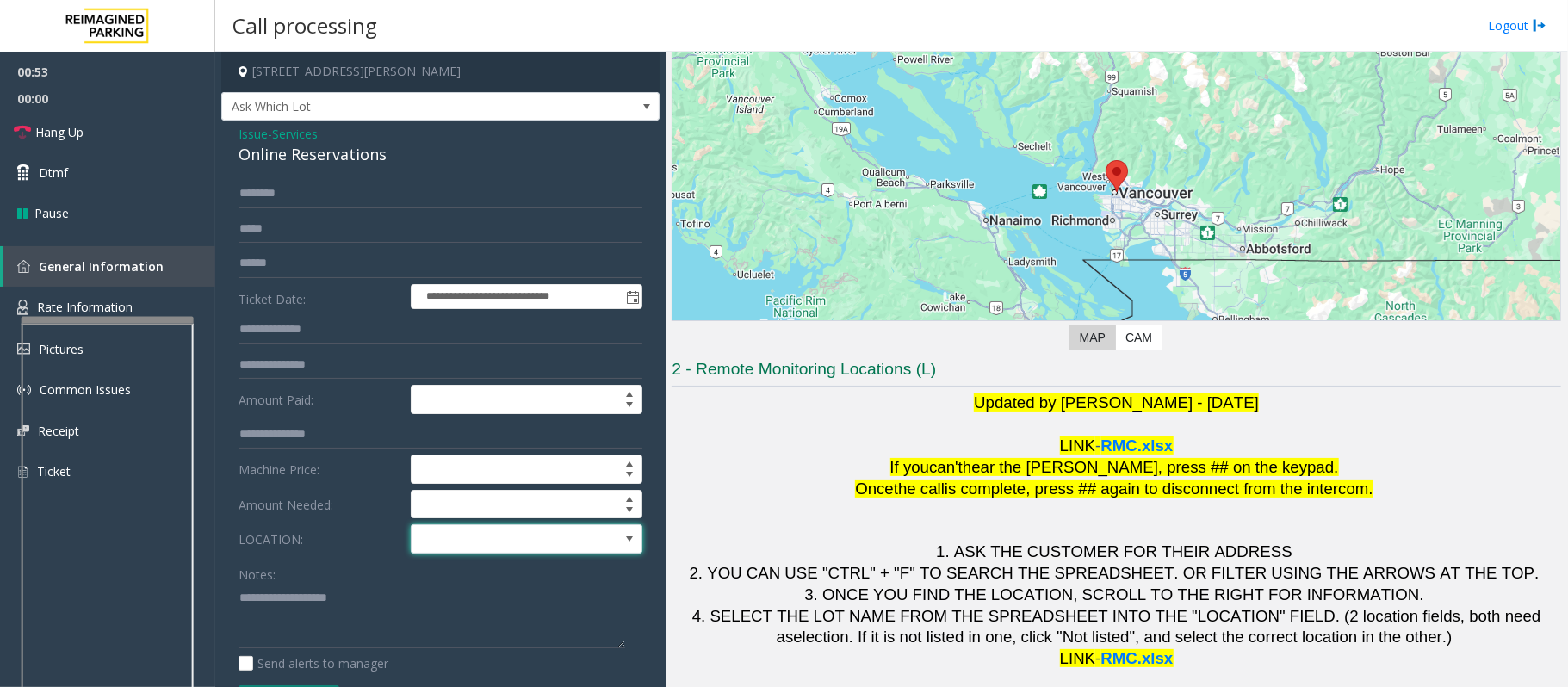
click at [545, 553] on span at bounding box center [503, 538] width 185 height 27
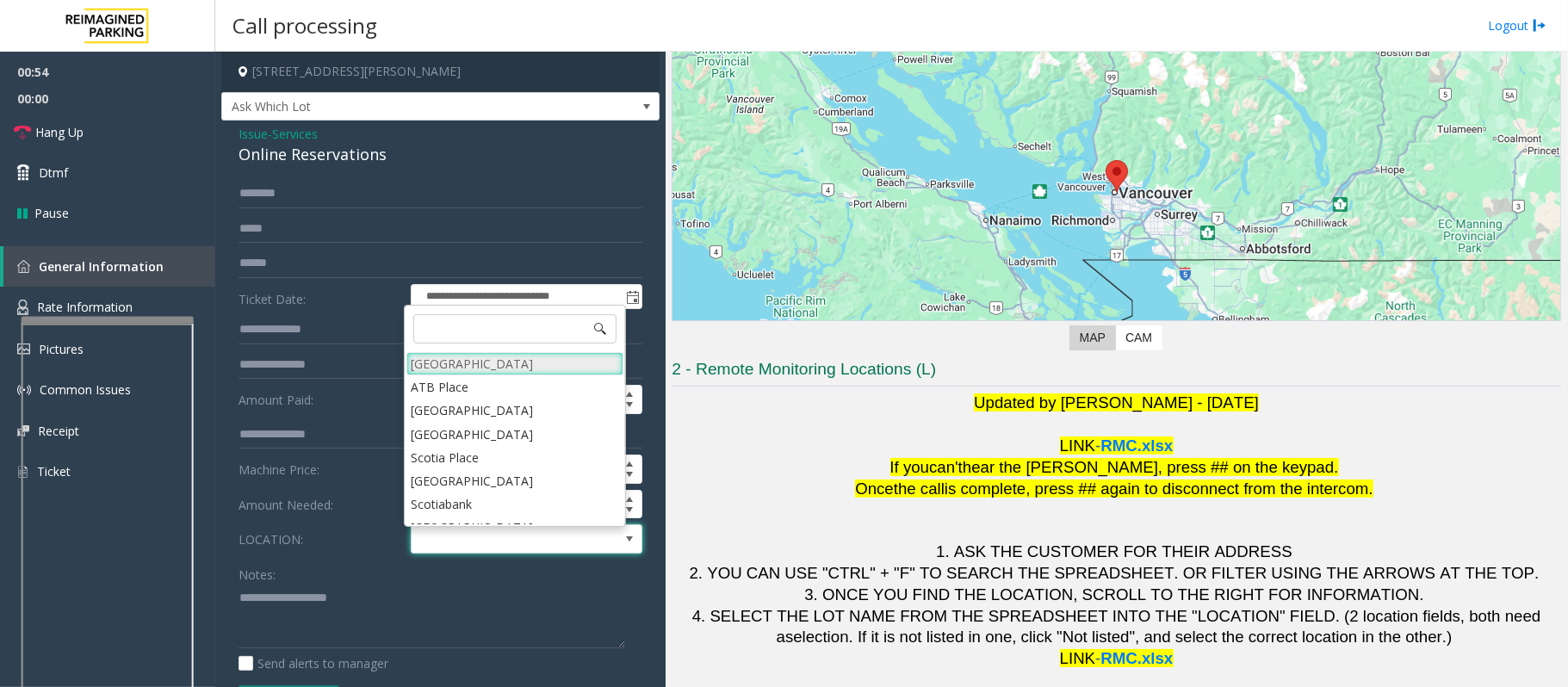
click at [497, 358] on Village "[GEOGRAPHIC_DATA]" at bounding box center [515, 364] width 217 height 23
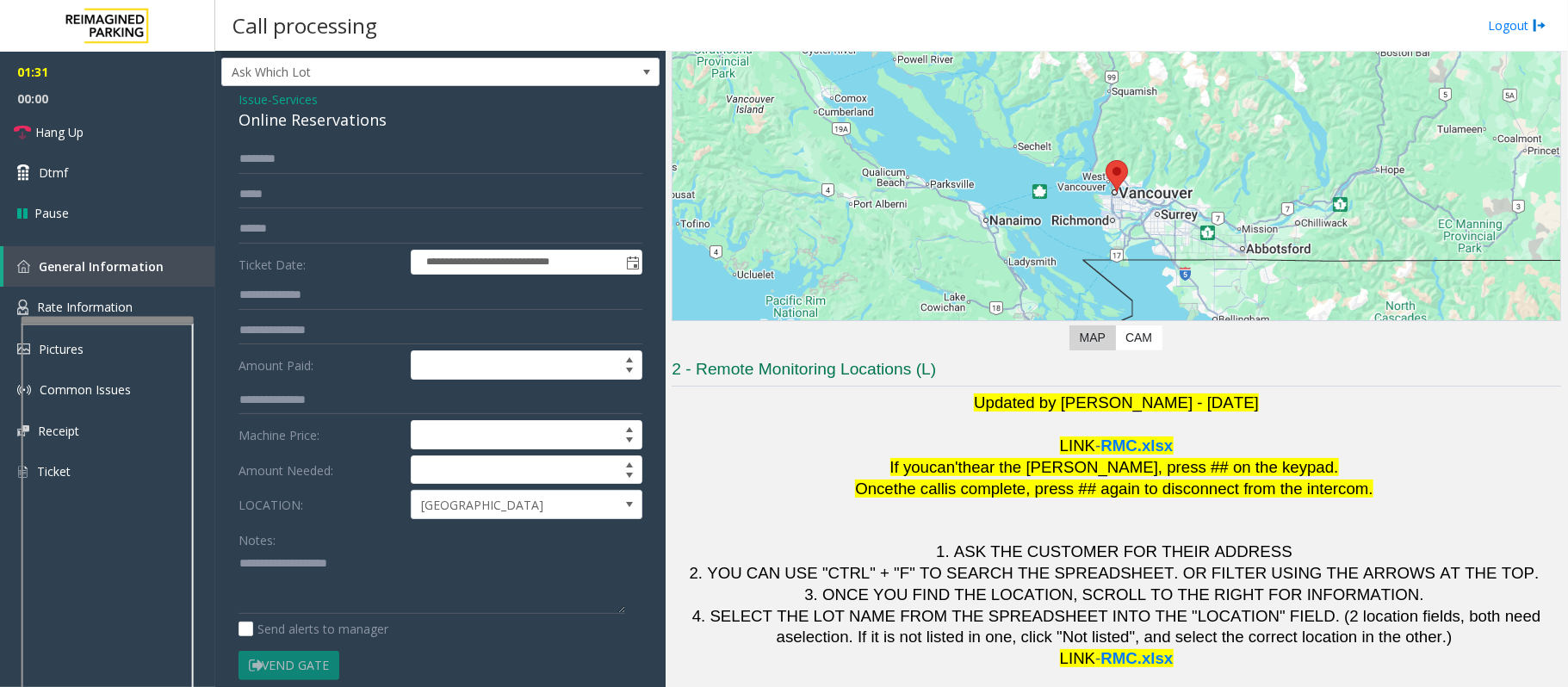
scroll to position [0, 0]
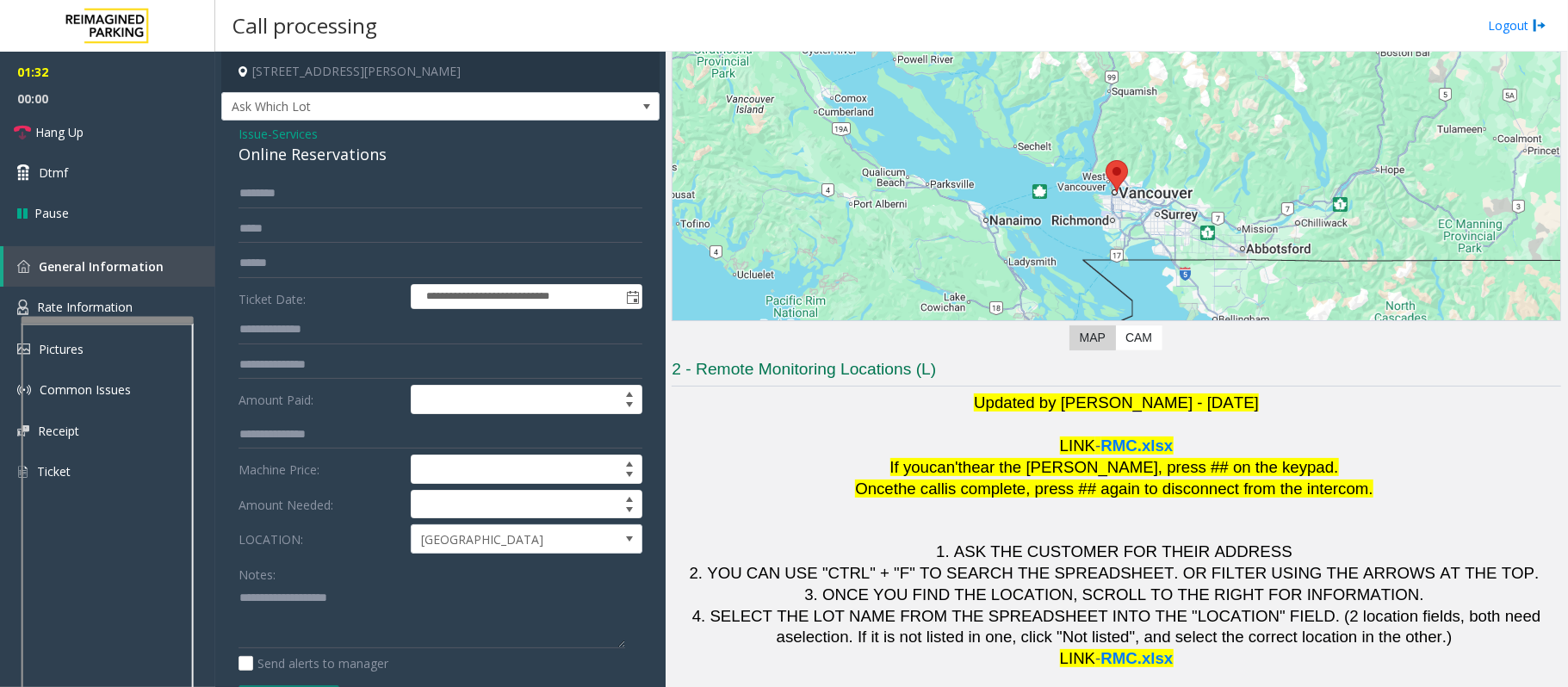
click at [301, 140] on span "Services" at bounding box center [294, 133] width 46 height 18
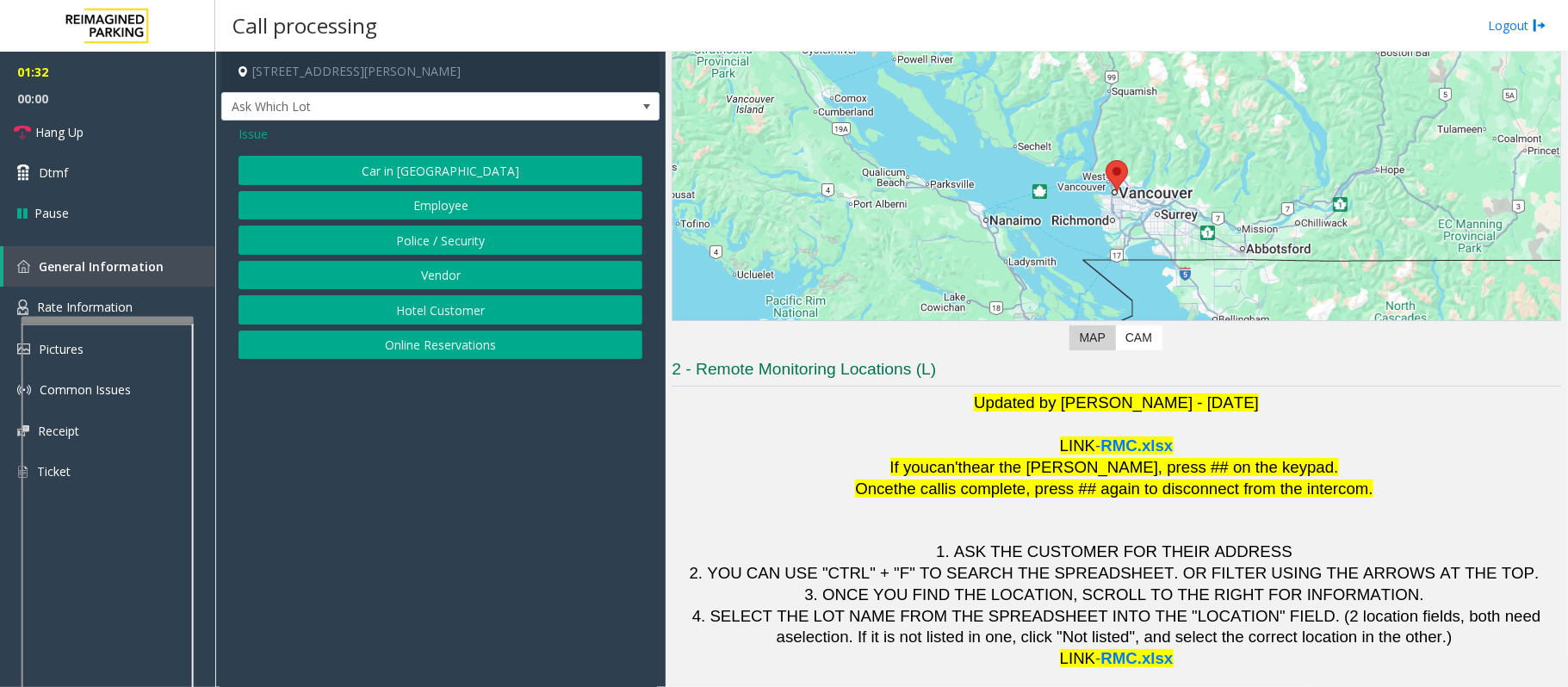
click at [262, 136] on span "Issue" at bounding box center [252, 133] width 29 height 18
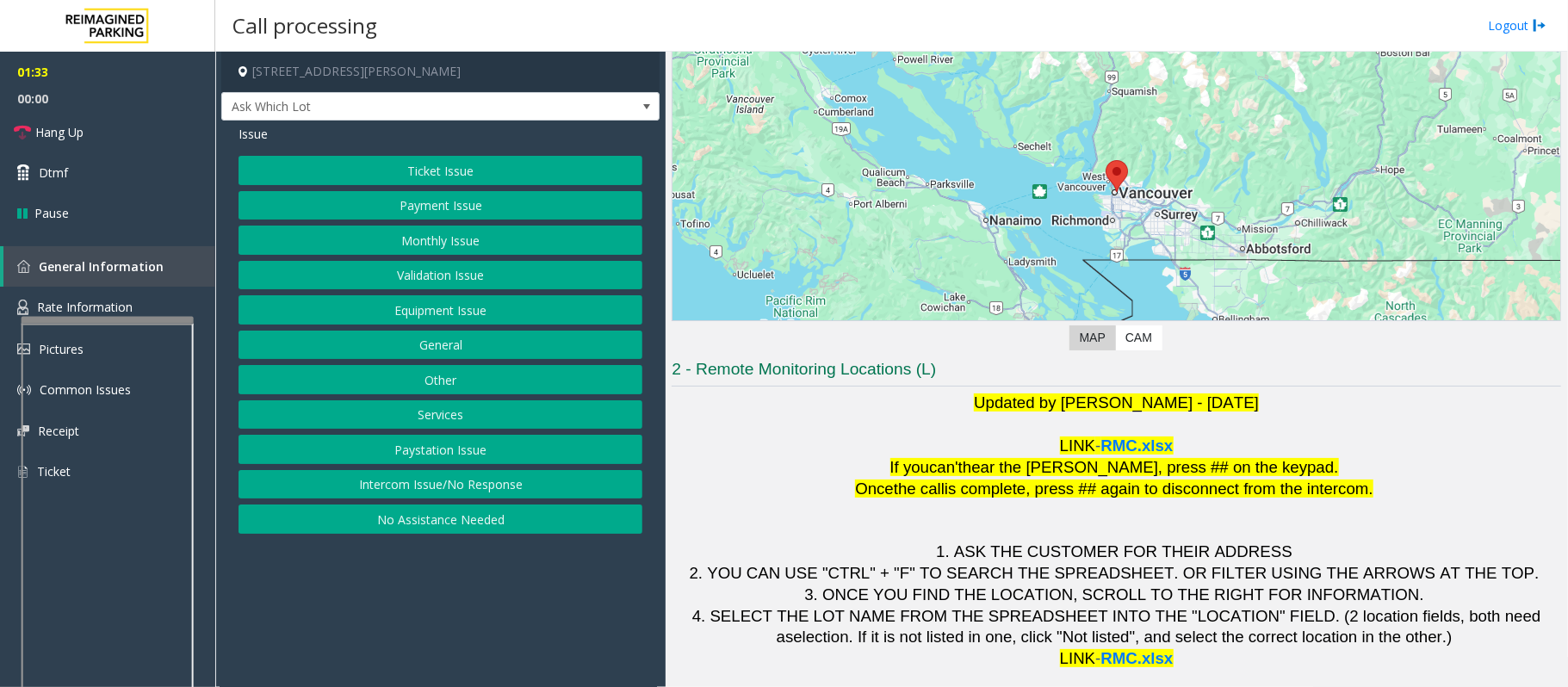
click at [473, 291] on button "Validation Issue" at bounding box center [440, 275] width 404 height 29
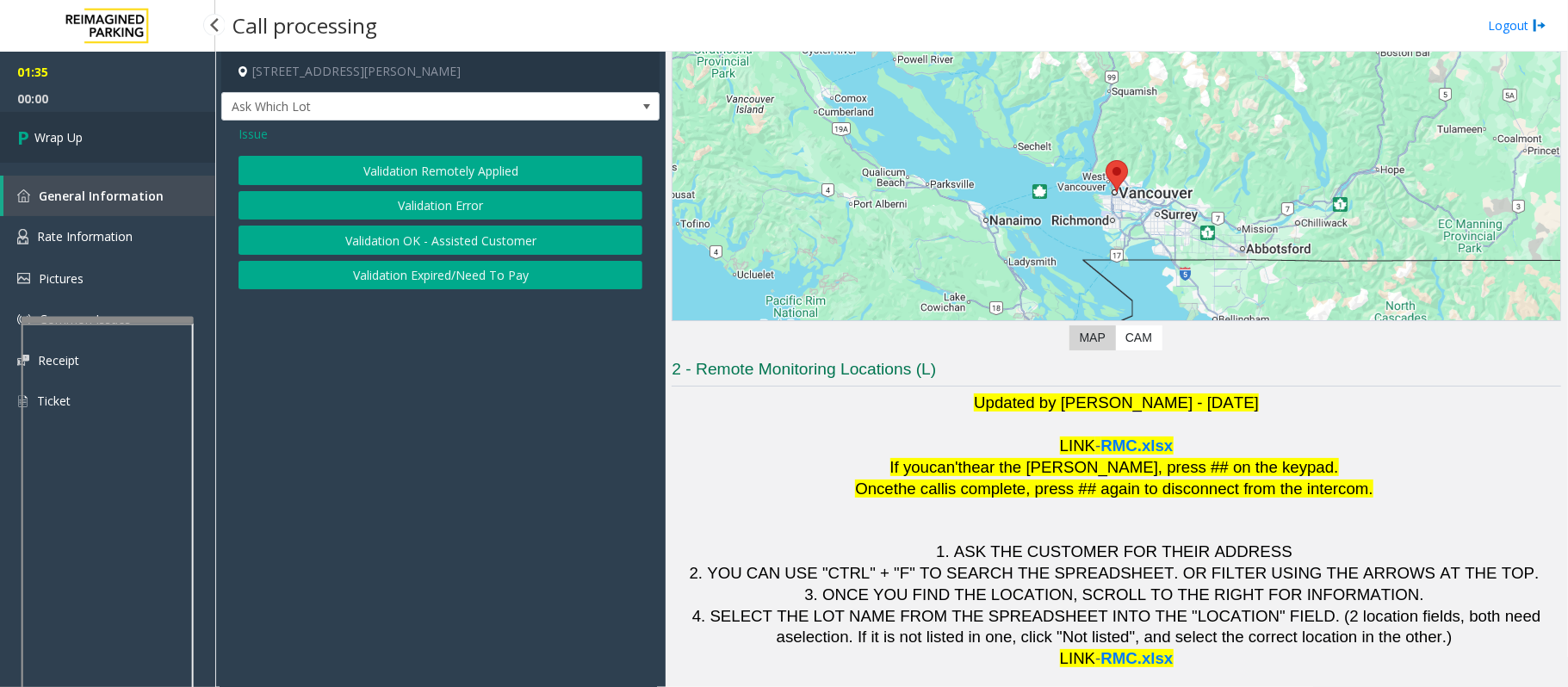
click at [165, 134] on link "Wrap Up" at bounding box center [108, 137] width 216 height 51
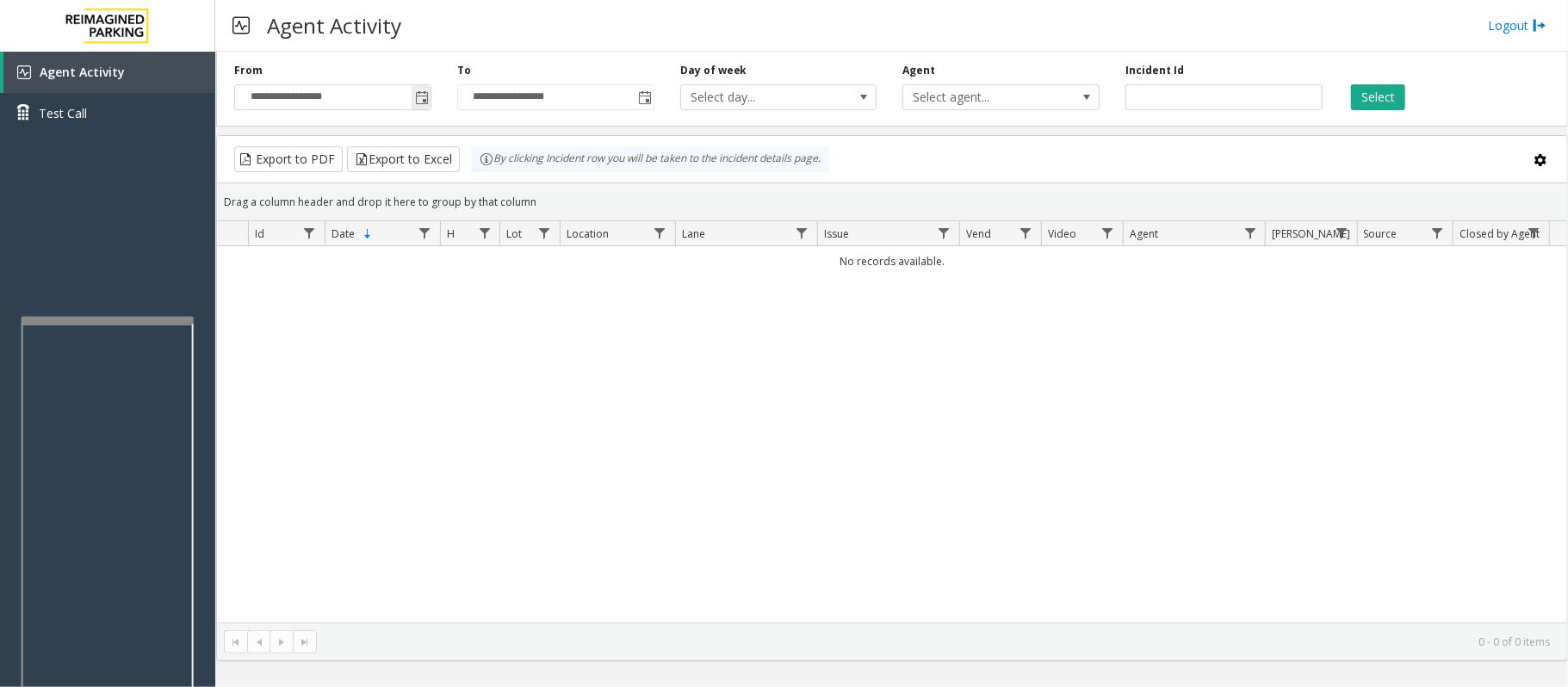
click at [425, 100] on span "Toggle popup" at bounding box center [422, 97] width 14 height 14
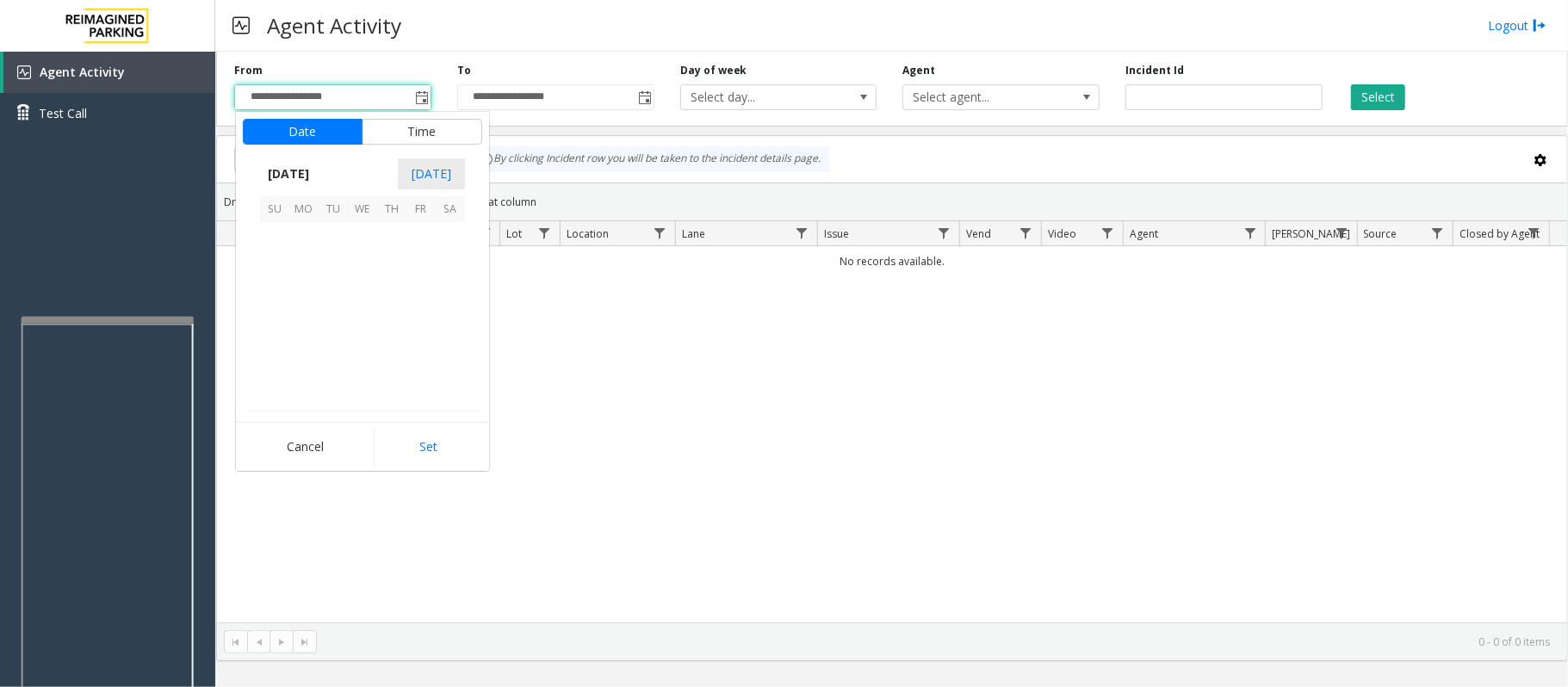
scroll to position [308973, 0]
click at [342, 238] on span "2" at bounding box center [333, 236] width 29 height 29
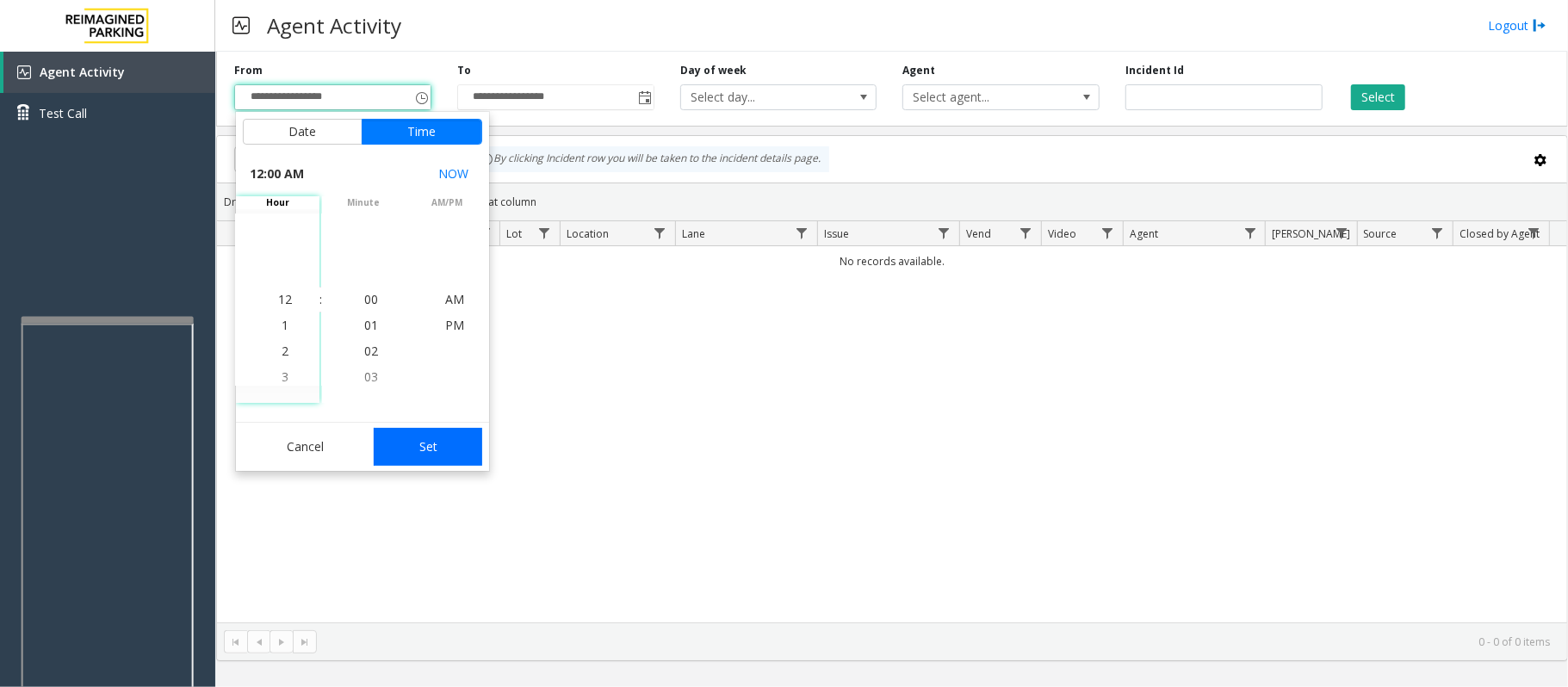
click at [396, 430] on button "Set" at bounding box center [428, 447] width 109 height 37
type input "**********"
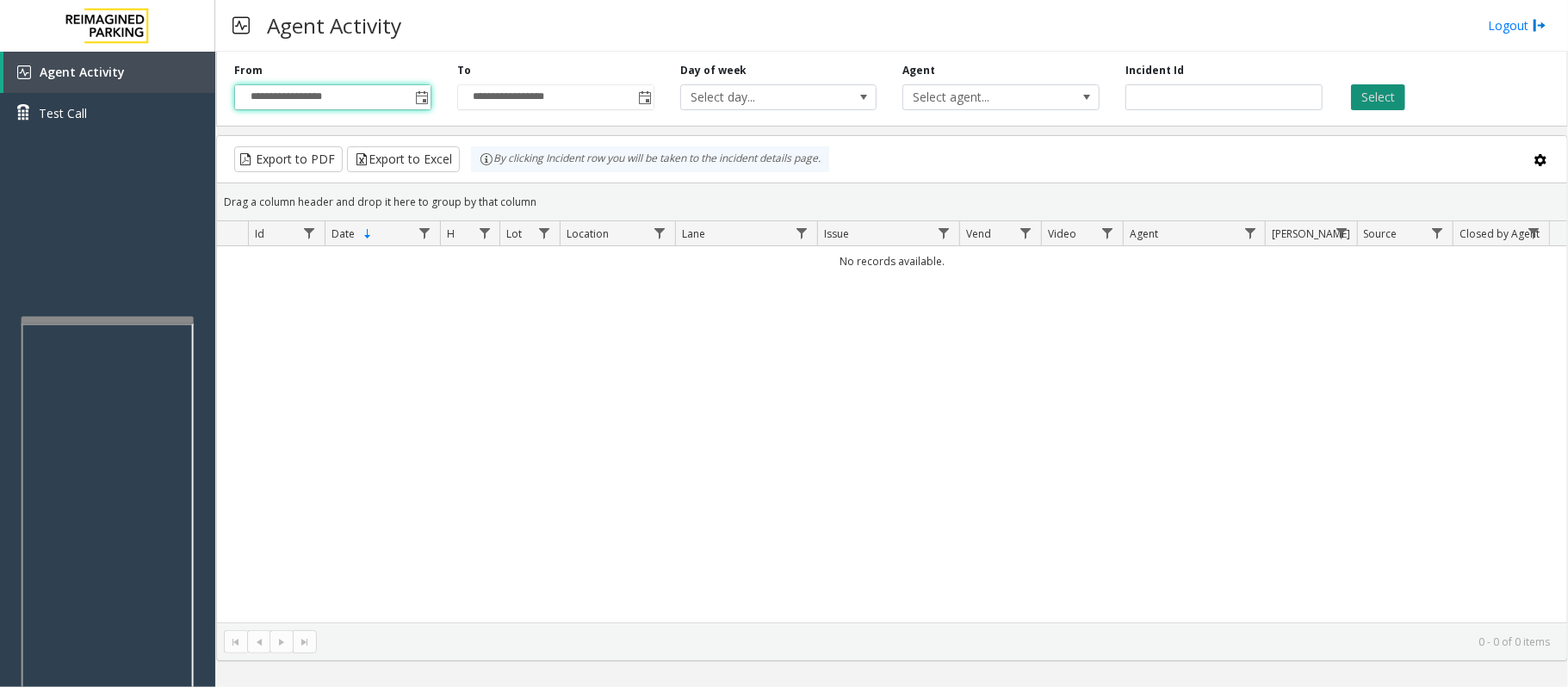
click at [1372, 100] on button "Select" at bounding box center [1378, 97] width 54 height 26
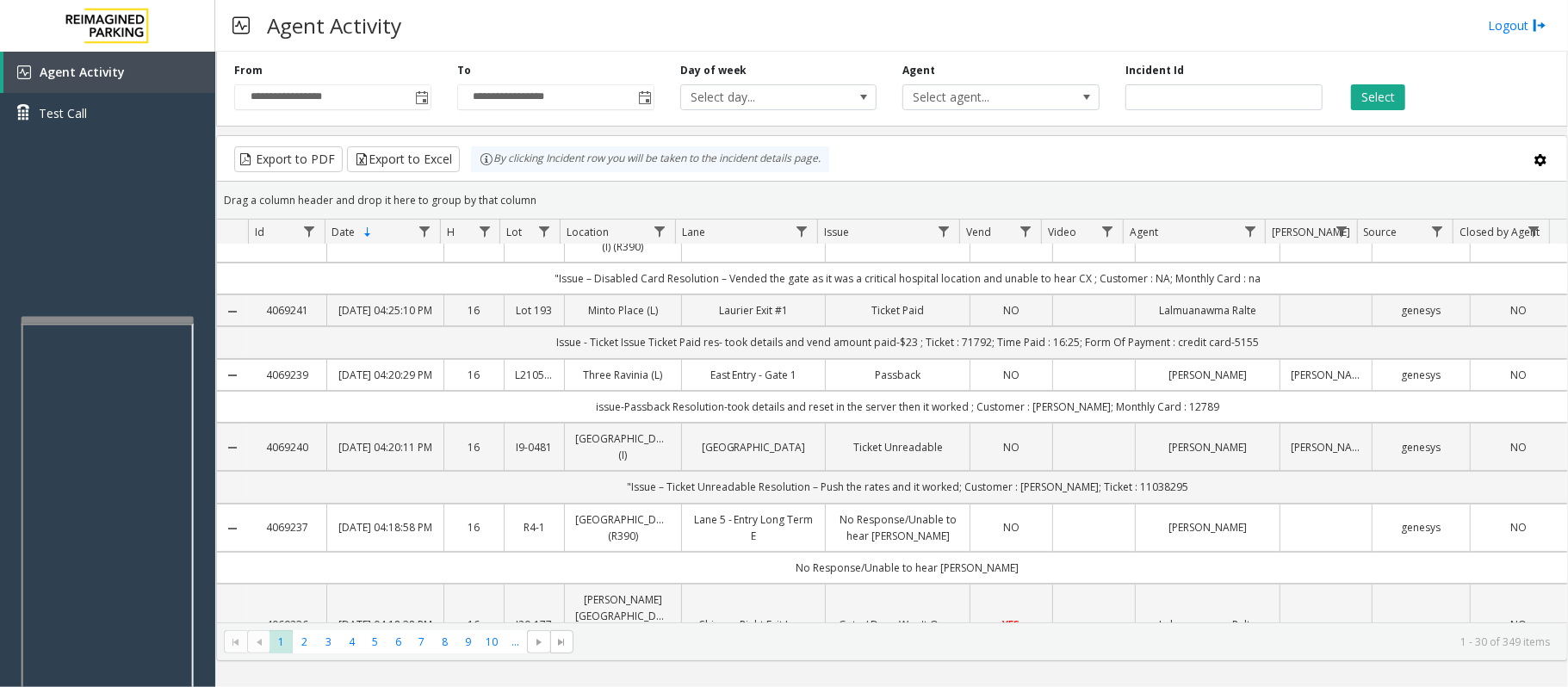
scroll to position [0, 0]
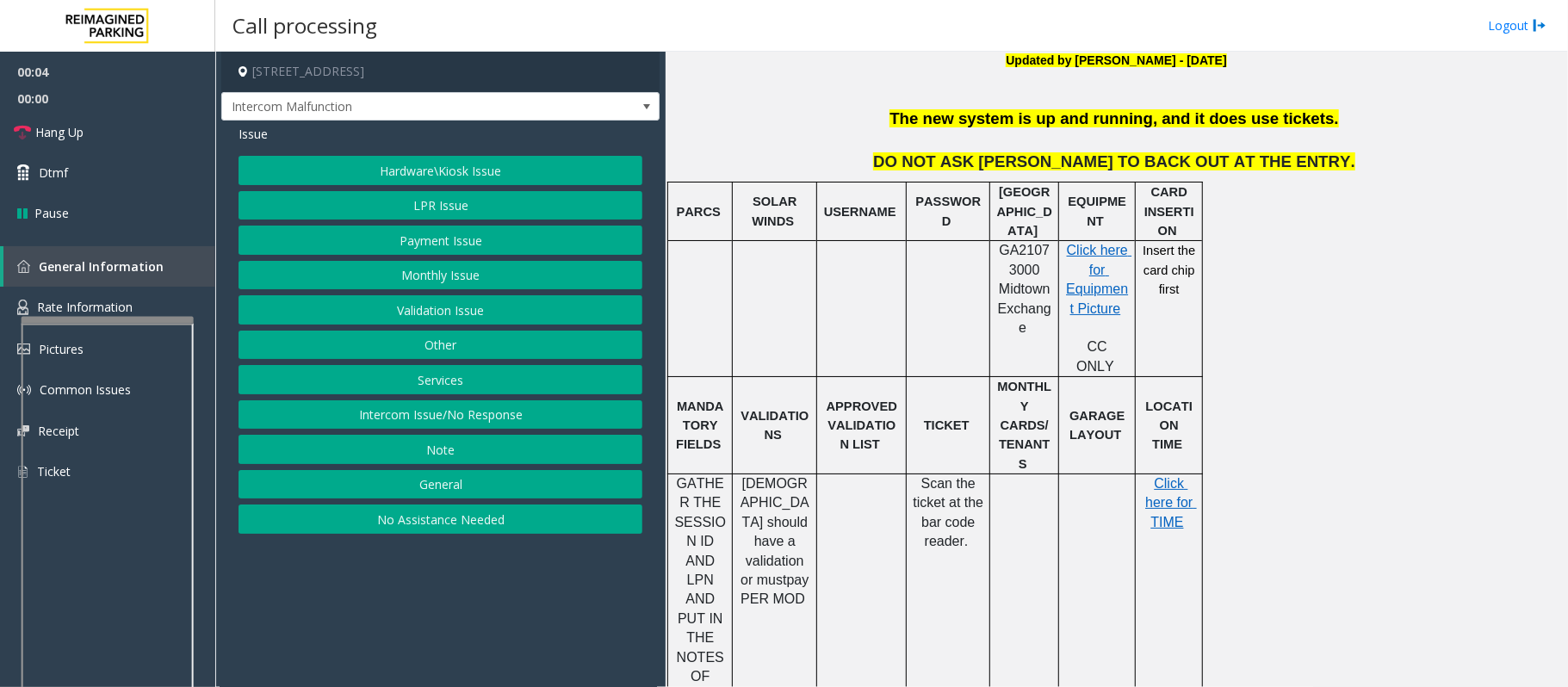
scroll to position [574, 0]
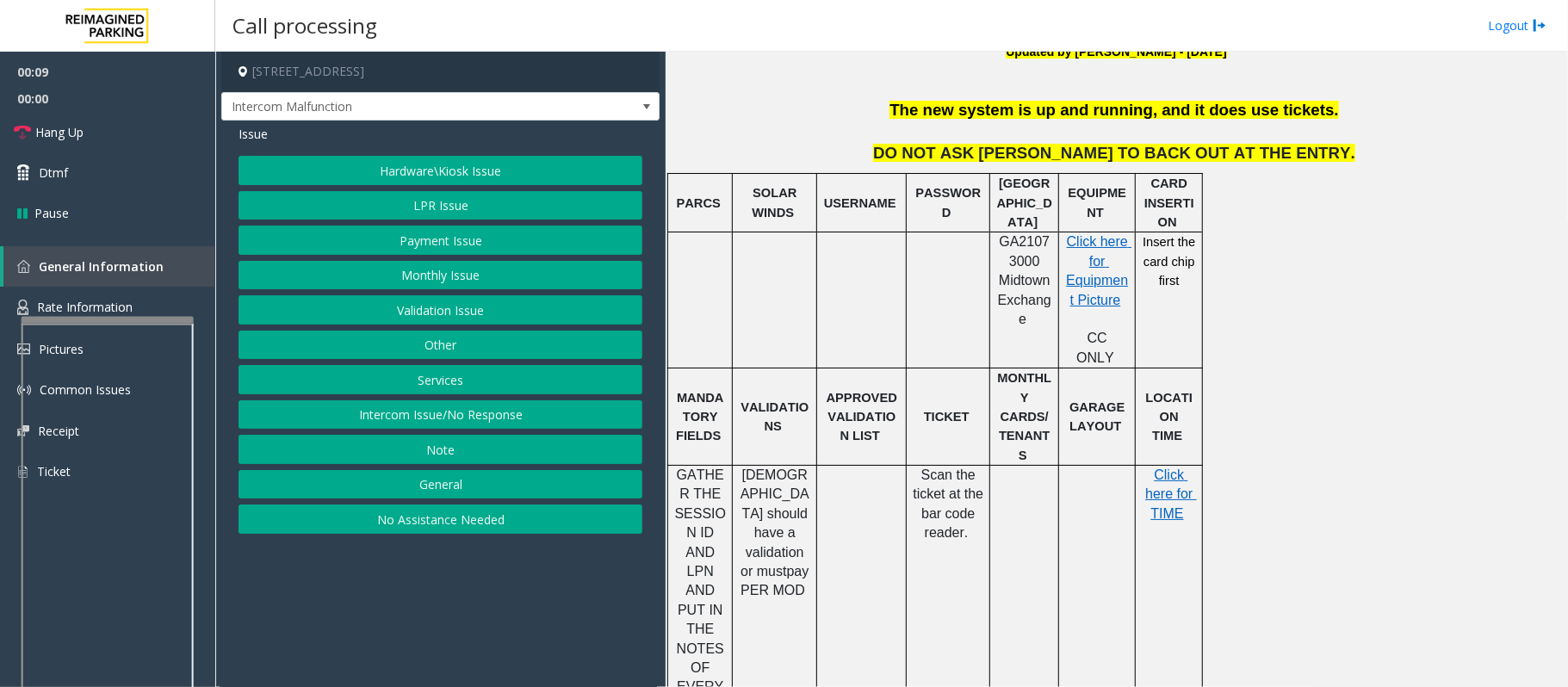
click at [470, 173] on button "Hardware\Kiosk Issue" at bounding box center [440, 170] width 404 height 29
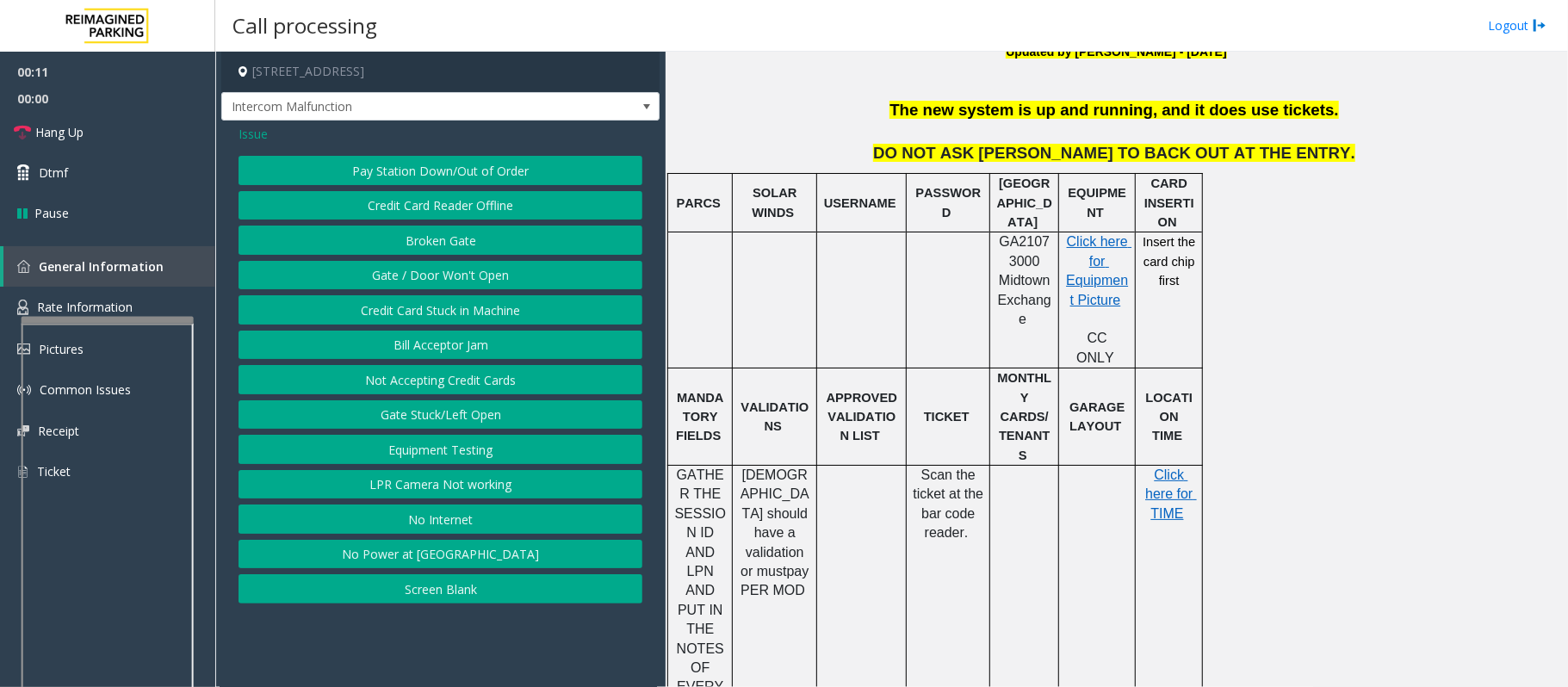
click at [466, 277] on button "Gate / Door Won't Open" at bounding box center [440, 275] width 404 height 29
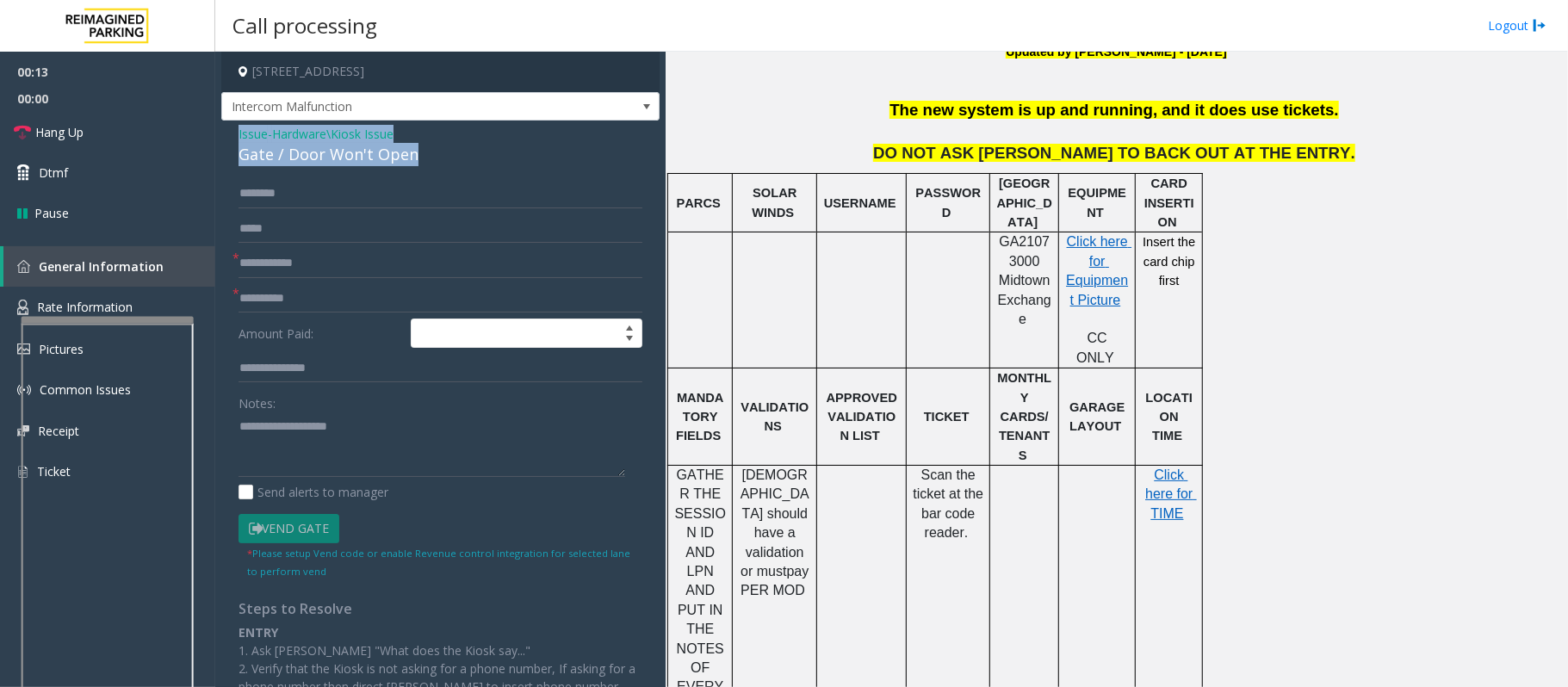
drag, startPoint x: 425, startPoint y: 153, endPoint x: 234, endPoint y: 132, distance: 192.2
click at [234, 132] on div "Issue - Hardware\Kiosk Issue Gate / Door Won't Open * * Amount Paid: Notes: Sen…" at bounding box center [441, 499] width 439 height 755
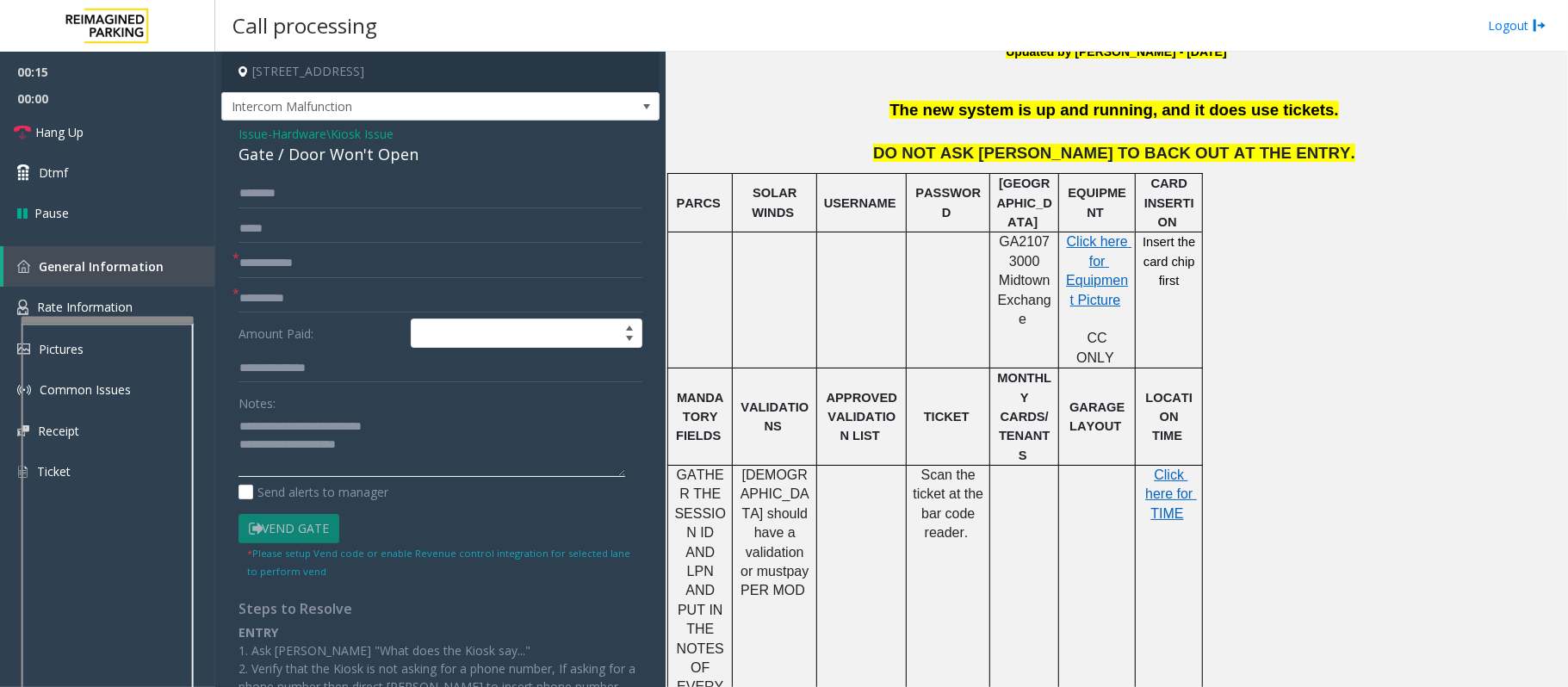
type textarea "**********"
click at [291, 263] on input "text" at bounding box center [440, 262] width 404 height 29
type input "**"
click at [413, 446] on textarea at bounding box center [431, 444] width 386 height 65
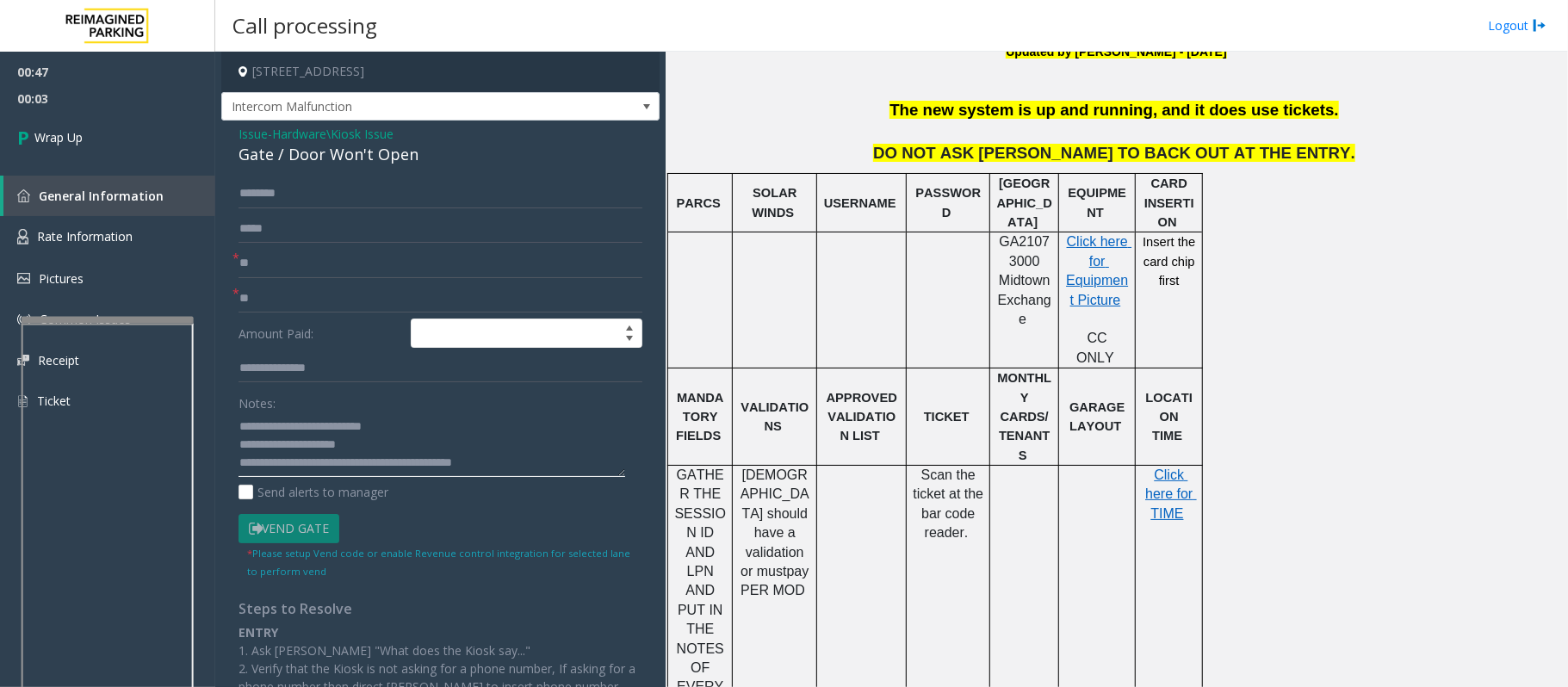
click at [489, 470] on textarea at bounding box center [431, 444] width 386 height 65
type textarea "**********"
click at [129, 113] on link "Wrap Up" at bounding box center [108, 137] width 216 height 51
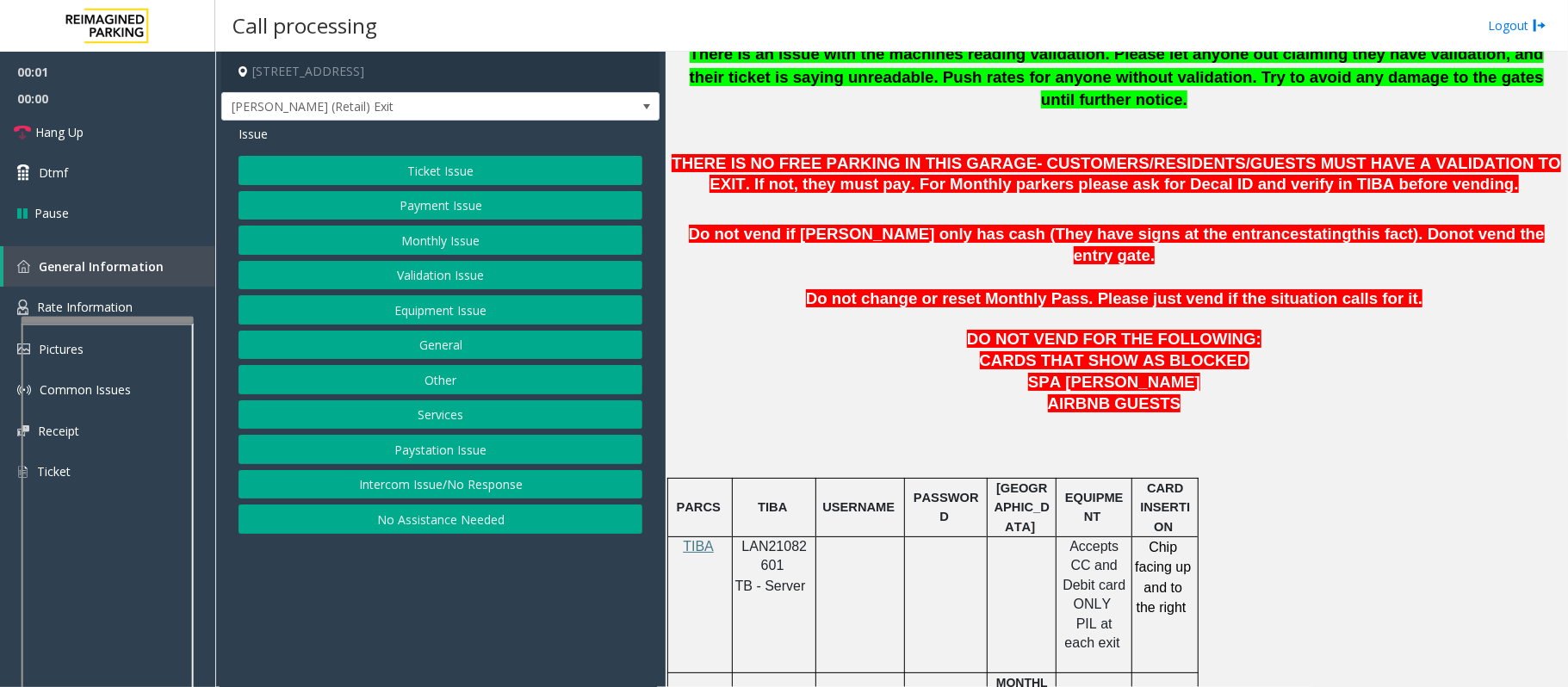
scroll to position [689, 0]
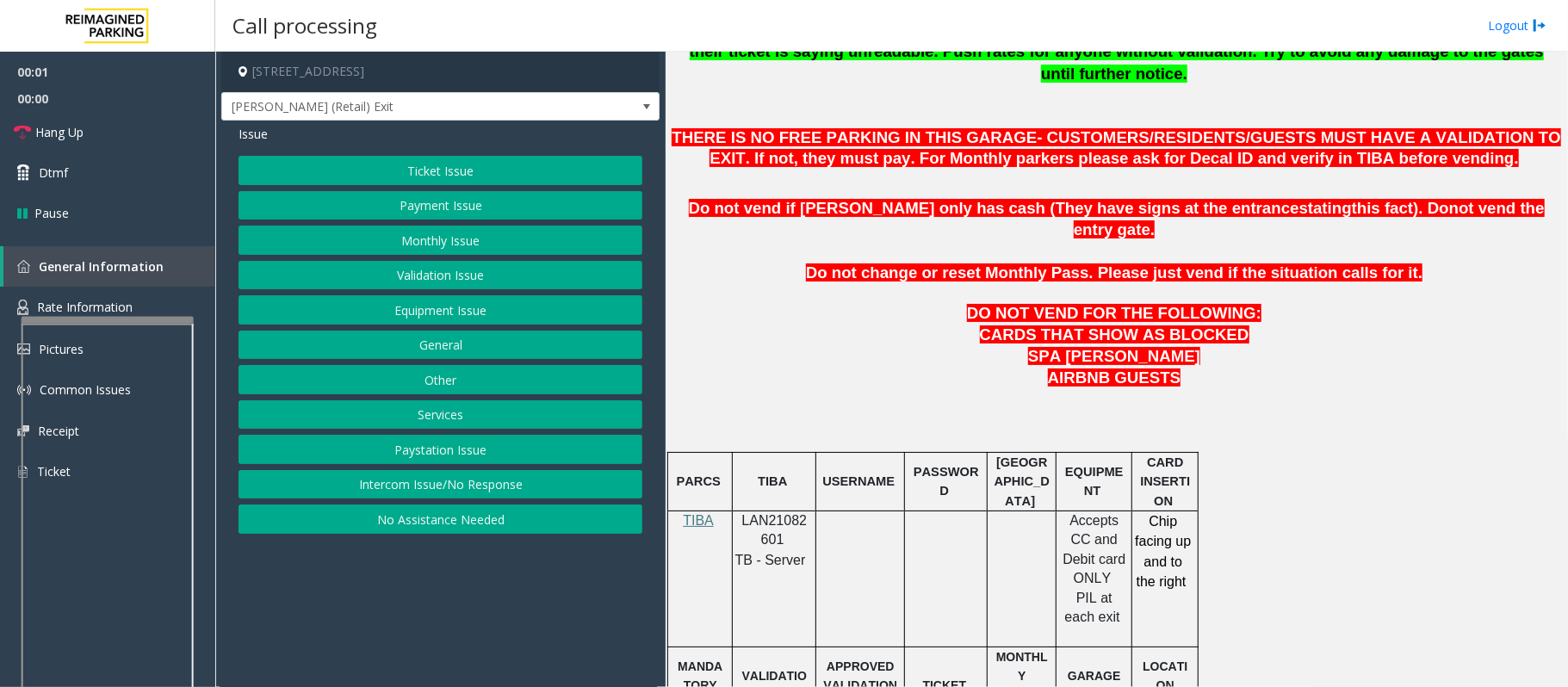
click at [775, 513] on span "LAN21082601" at bounding box center [775, 530] width 66 height 34
copy p "LAN21082601"
click at [449, 169] on button "Ticket Issue" at bounding box center [440, 170] width 404 height 29
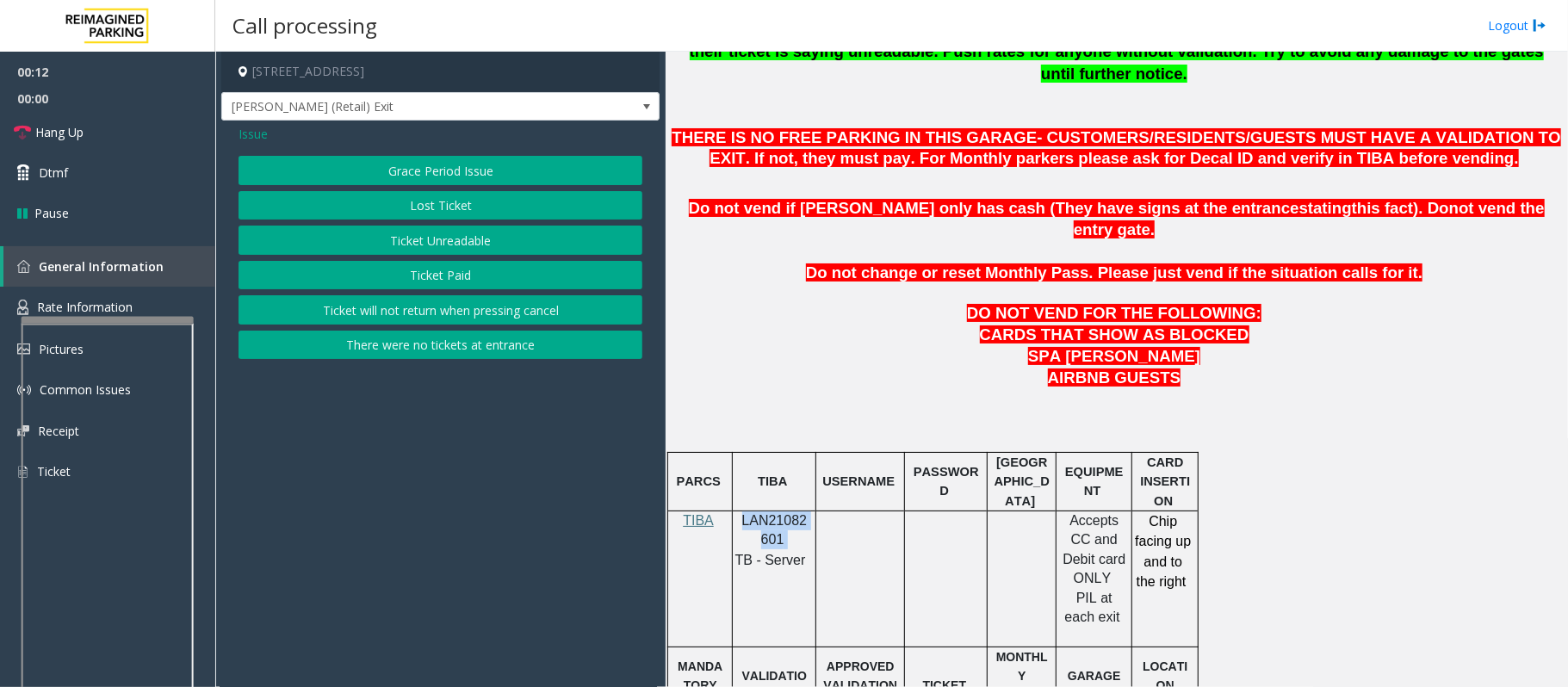
click at [463, 208] on button "Lost Ticket" at bounding box center [440, 205] width 404 height 29
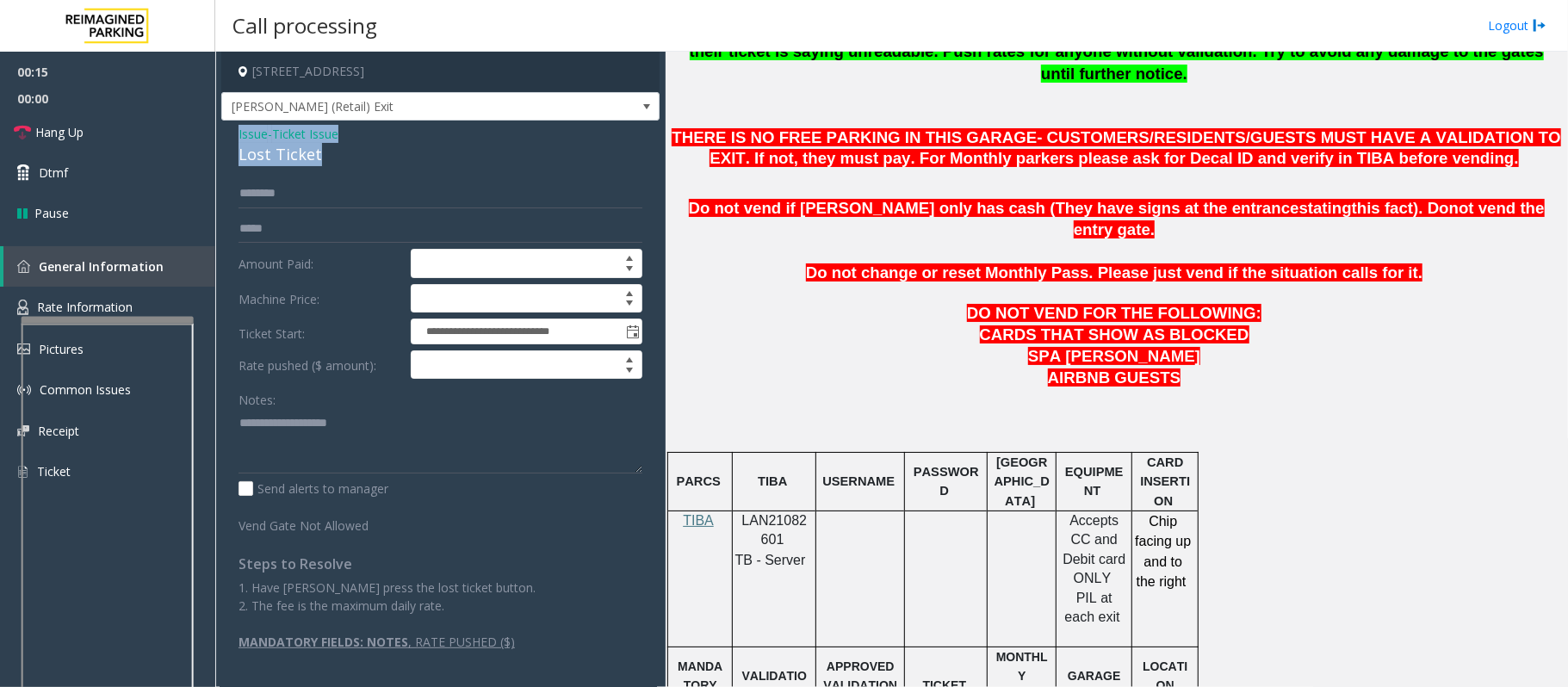
drag, startPoint x: 332, startPoint y: 165, endPoint x: 226, endPoint y: 128, distance: 112.3
click at [226, 128] on div "**********" at bounding box center [441, 395] width 439 height 547
click at [331, 432] on textarea at bounding box center [440, 441] width 404 height 65
click at [336, 439] on textarea at bounding box center [440, 441] width 404 height 65
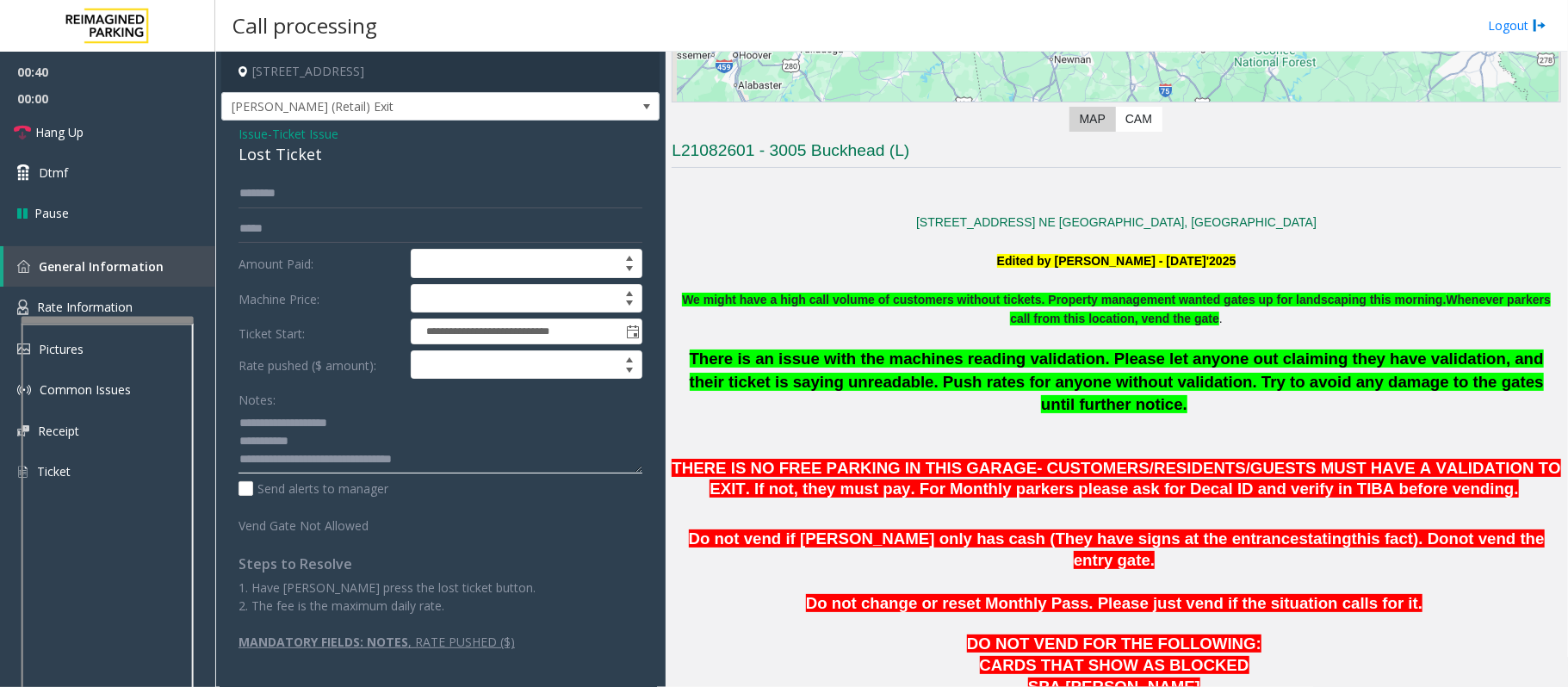
scroll to position [344, 0]
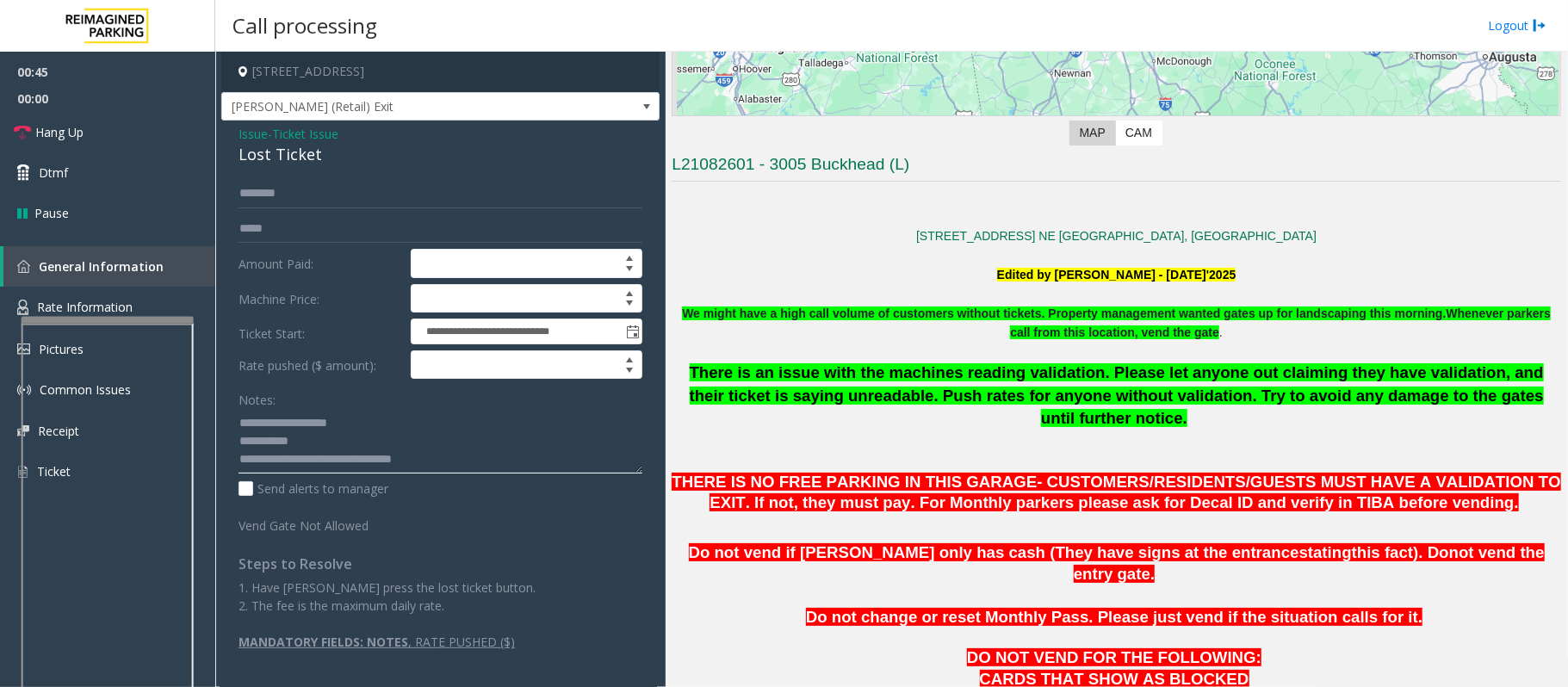
type textarea "**********"
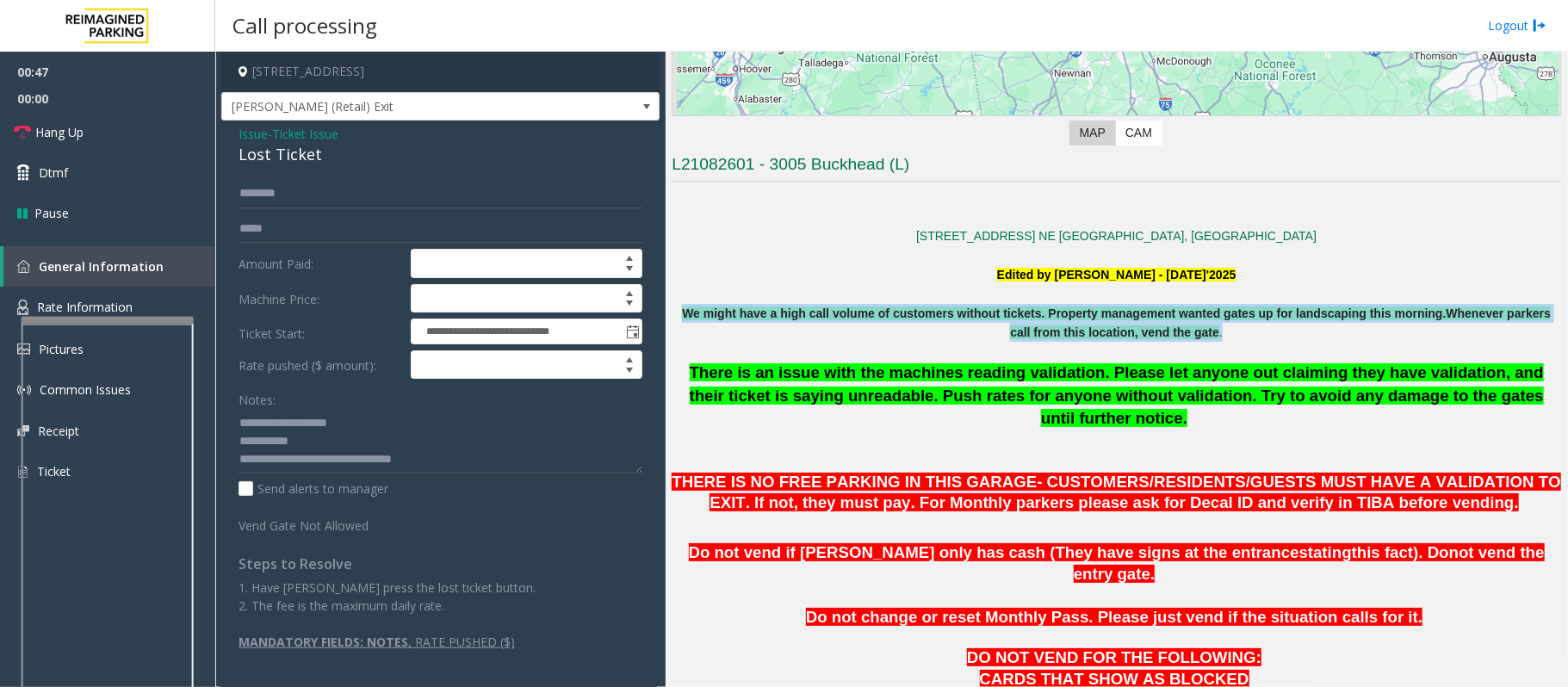
drag, startPoint x: 673, startPoint y: 313, endPoint x: 1212, endPoint y: 349, distance: 540.2
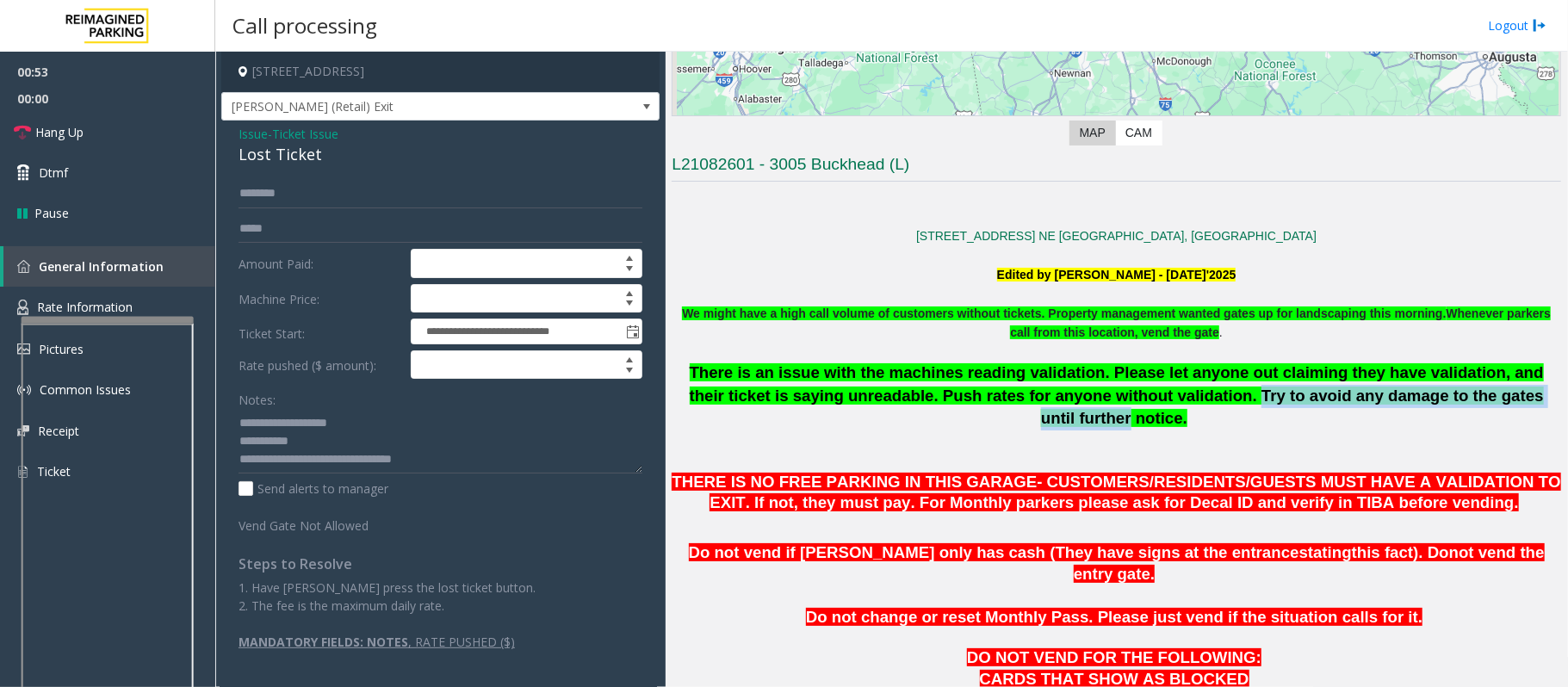
drag, startPoint x: 1121, startPoint y: 393, endPoint x: 1452, endPoint y: 405, distance: 331.2
click at [1452, 405] on span "There is an issue with the machines reading validation. Please let anyone out c…" at bounding box center [1116, 396] width 854 height 64
click at [86, 140] on link "Hang Up" at bounding box center [108, 131] width 216 height 40
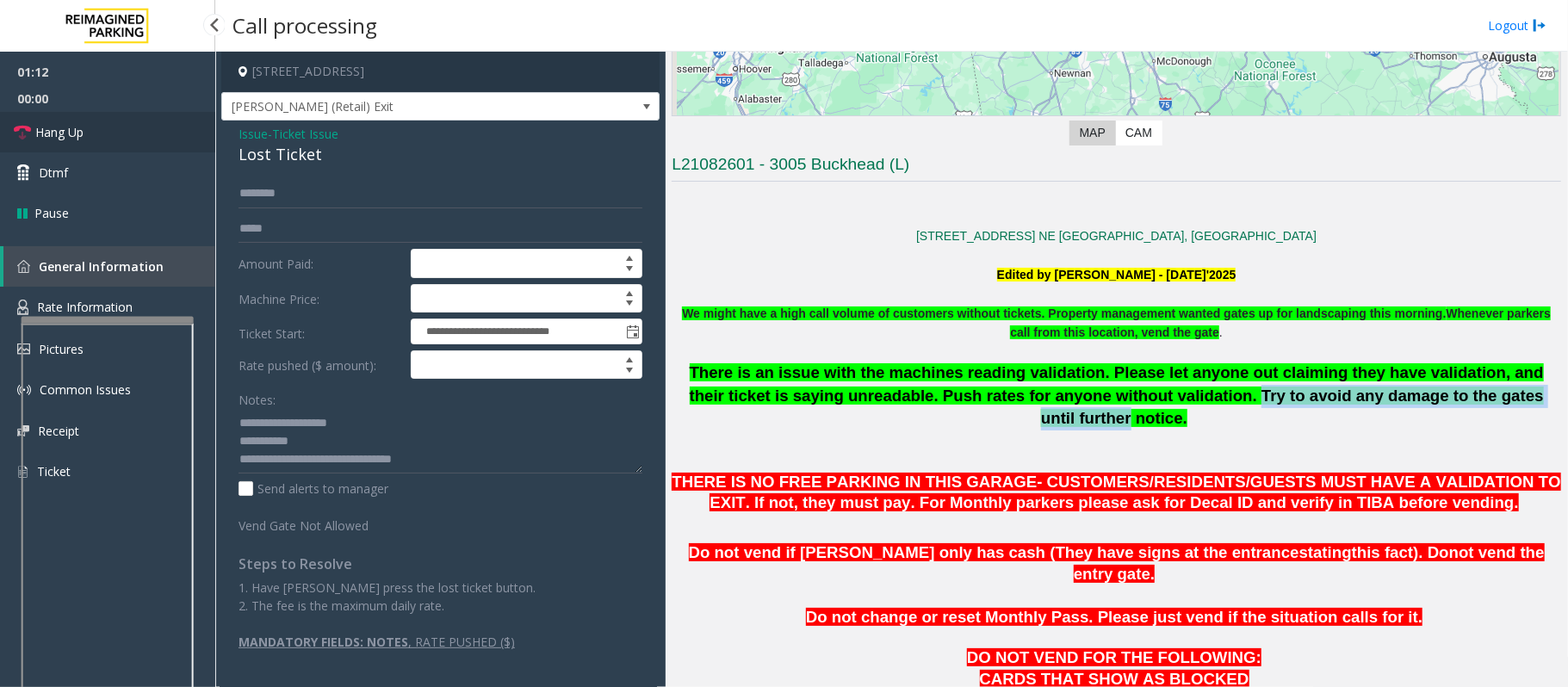
click at [86, 140] on link "Hang Up" at bounding box center [108, 131] width 216 height 40
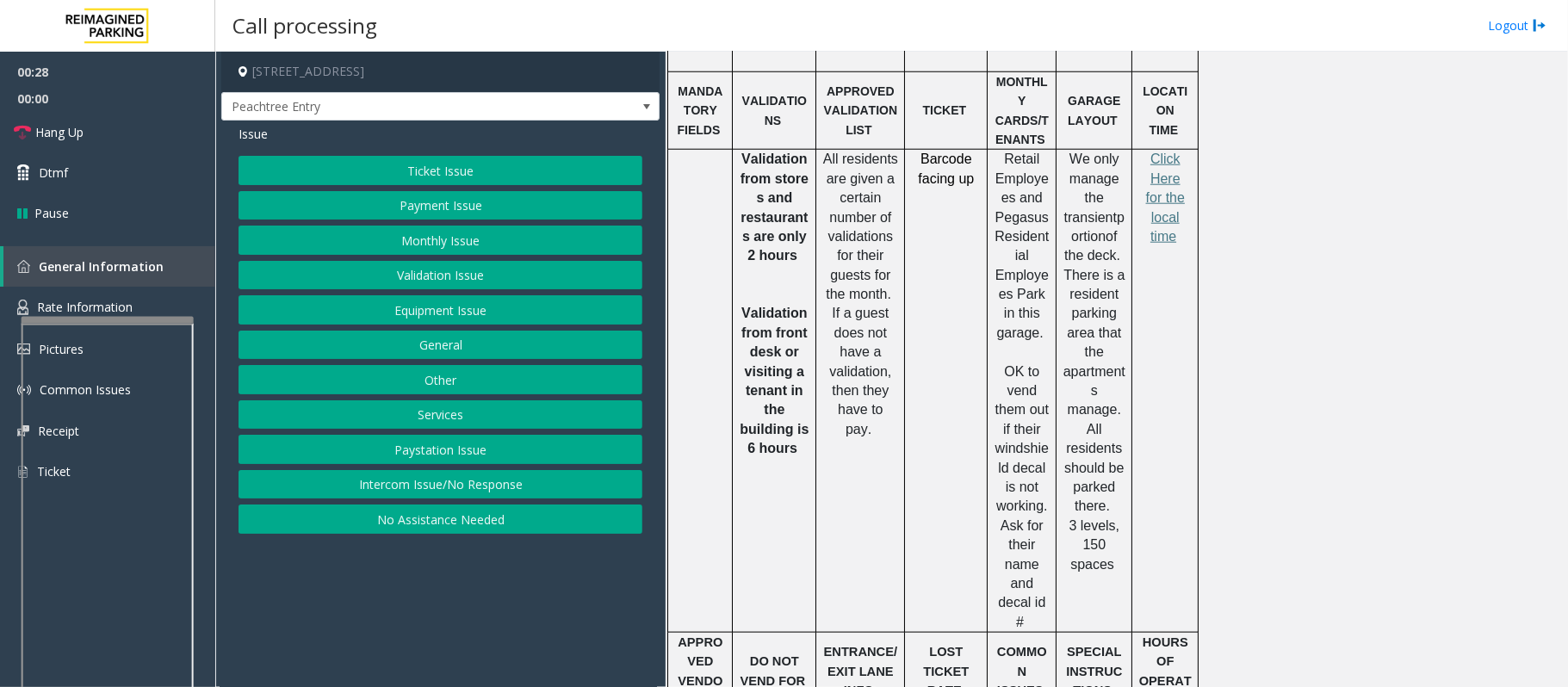
scroll to position [1262, 0]
click at [441, 318] on button "Equipment Issue" at bounding box center [440, 309] width 404 height 29
click at [448, 315] on button "Gate / Door Won't Open" at bounding box center [440, 309] width 404 height 29
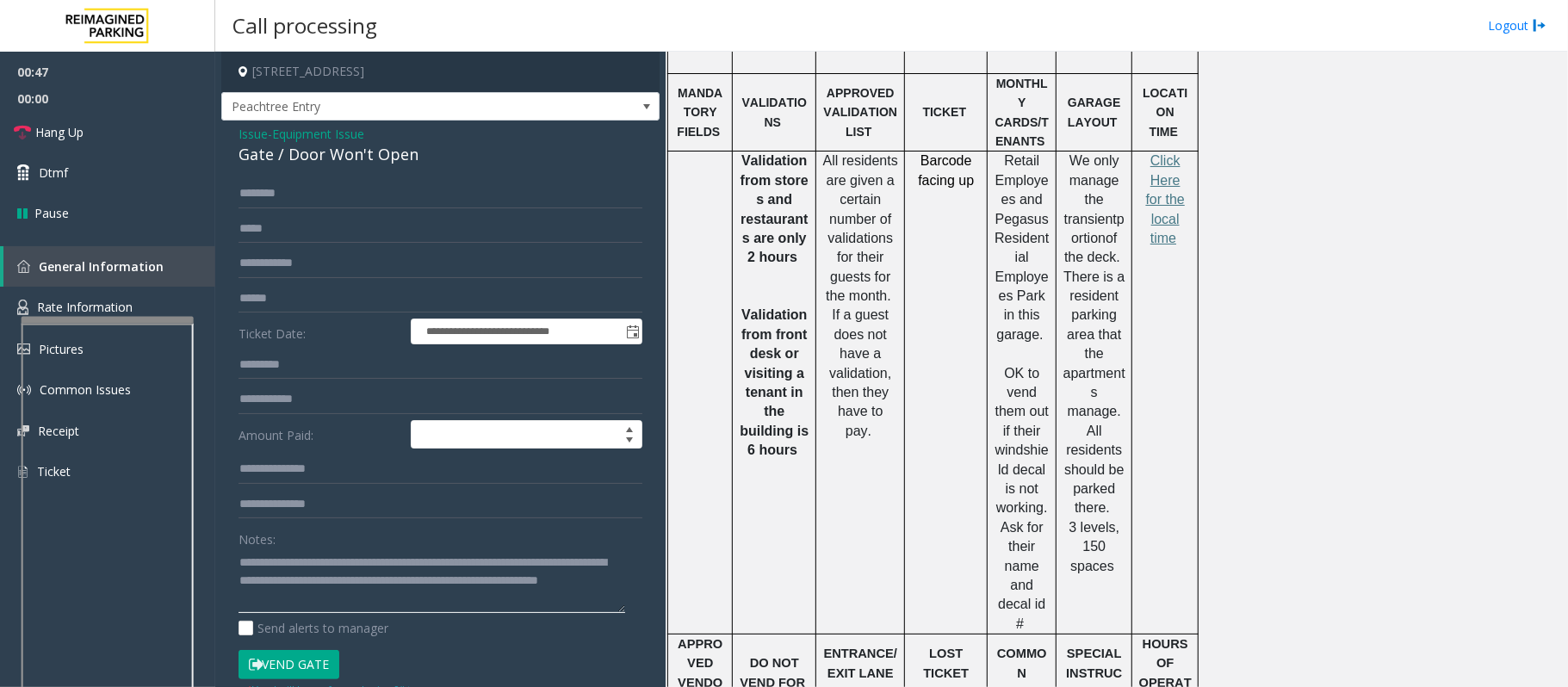
click at [413, 556] on textarea at bounding box center [431, 580] width 386 height 65
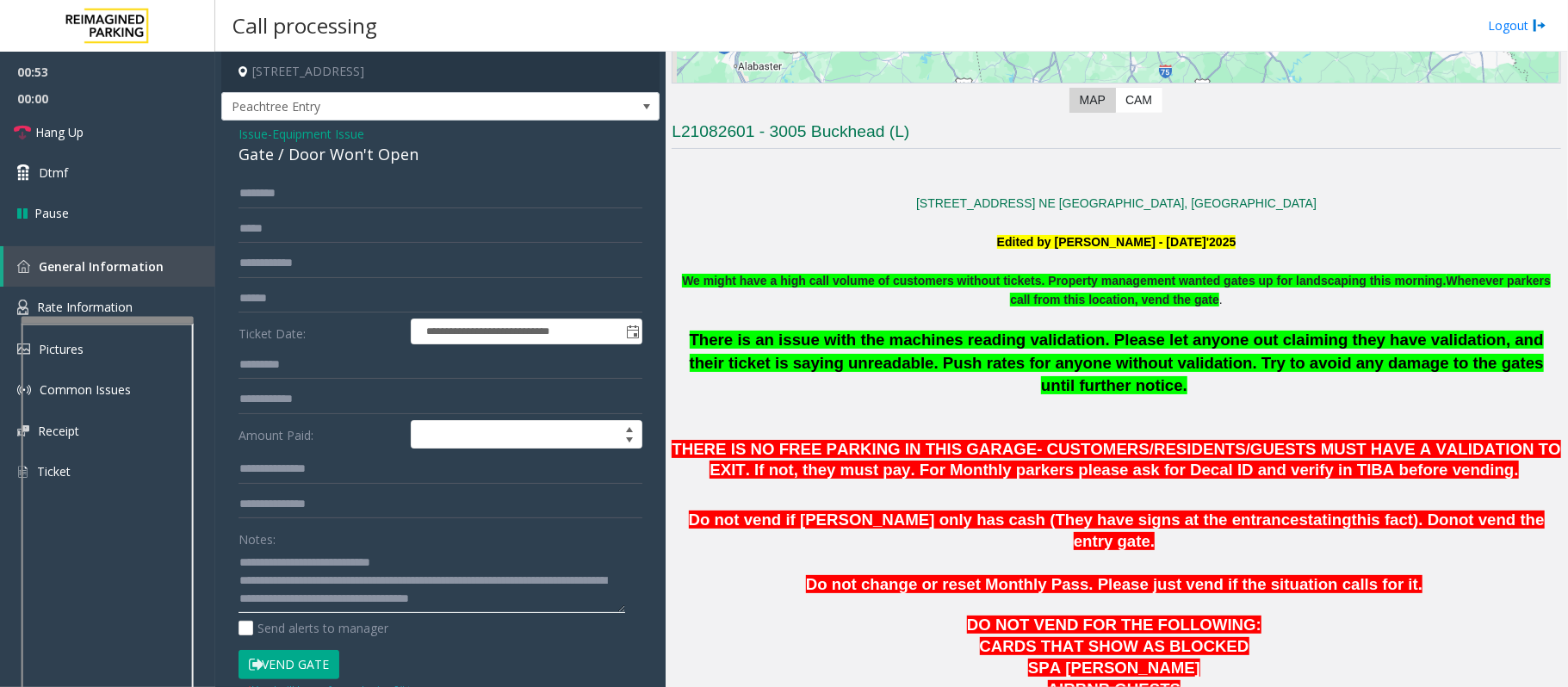
scroll to position [344, 0]
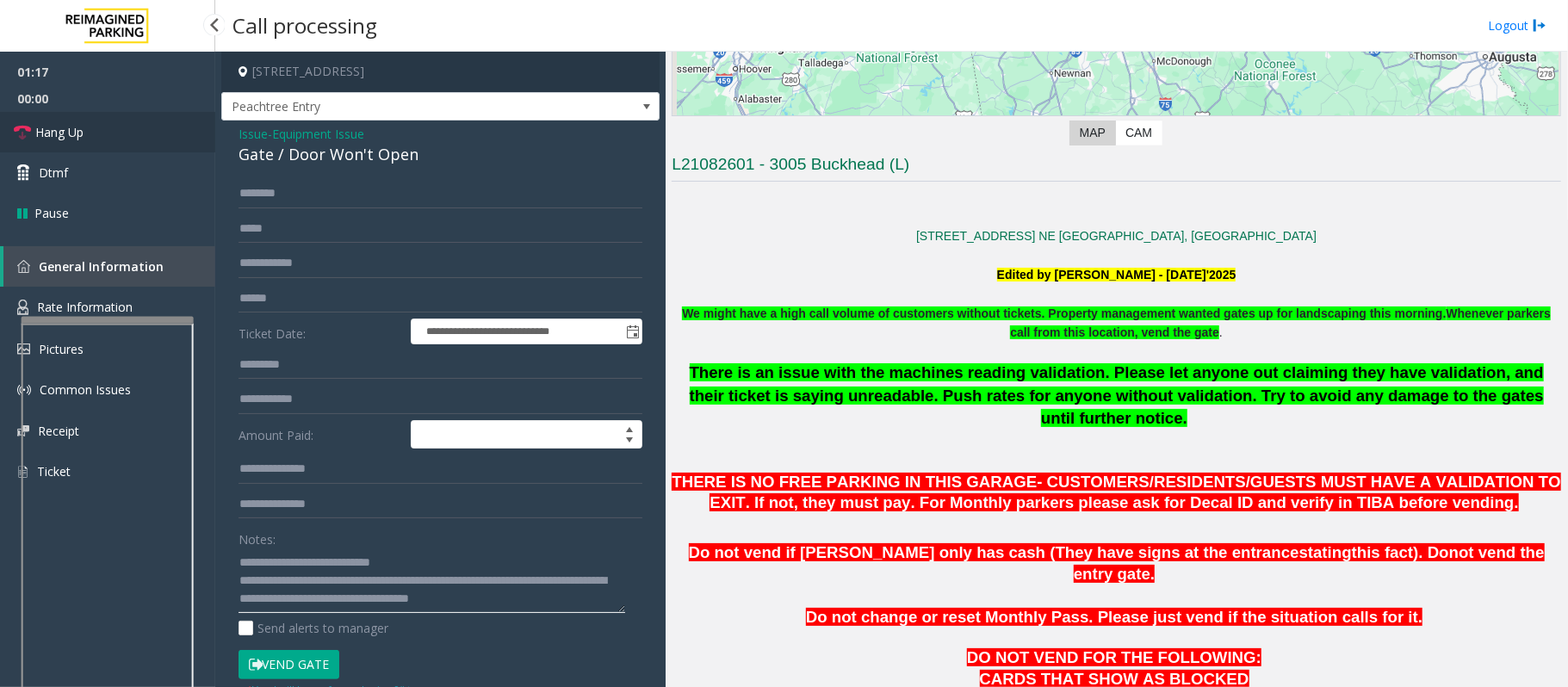
type textarea "**********"
click at [139, 145] on link "Hang Up" at bounding box center [108, 131] width 216 height 40
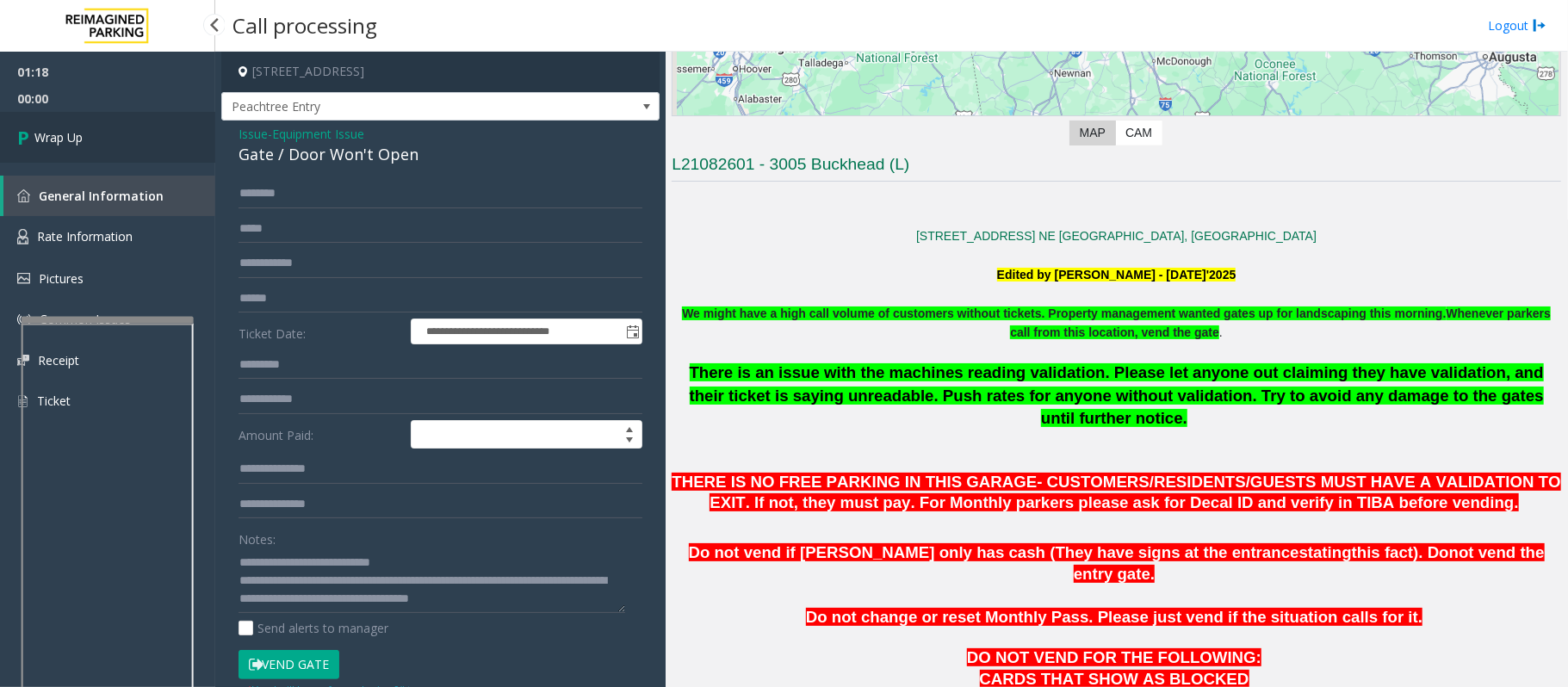
click at [139, 145] on link "Wrap Up" at bounding box center [108, 137] width 216 height 51
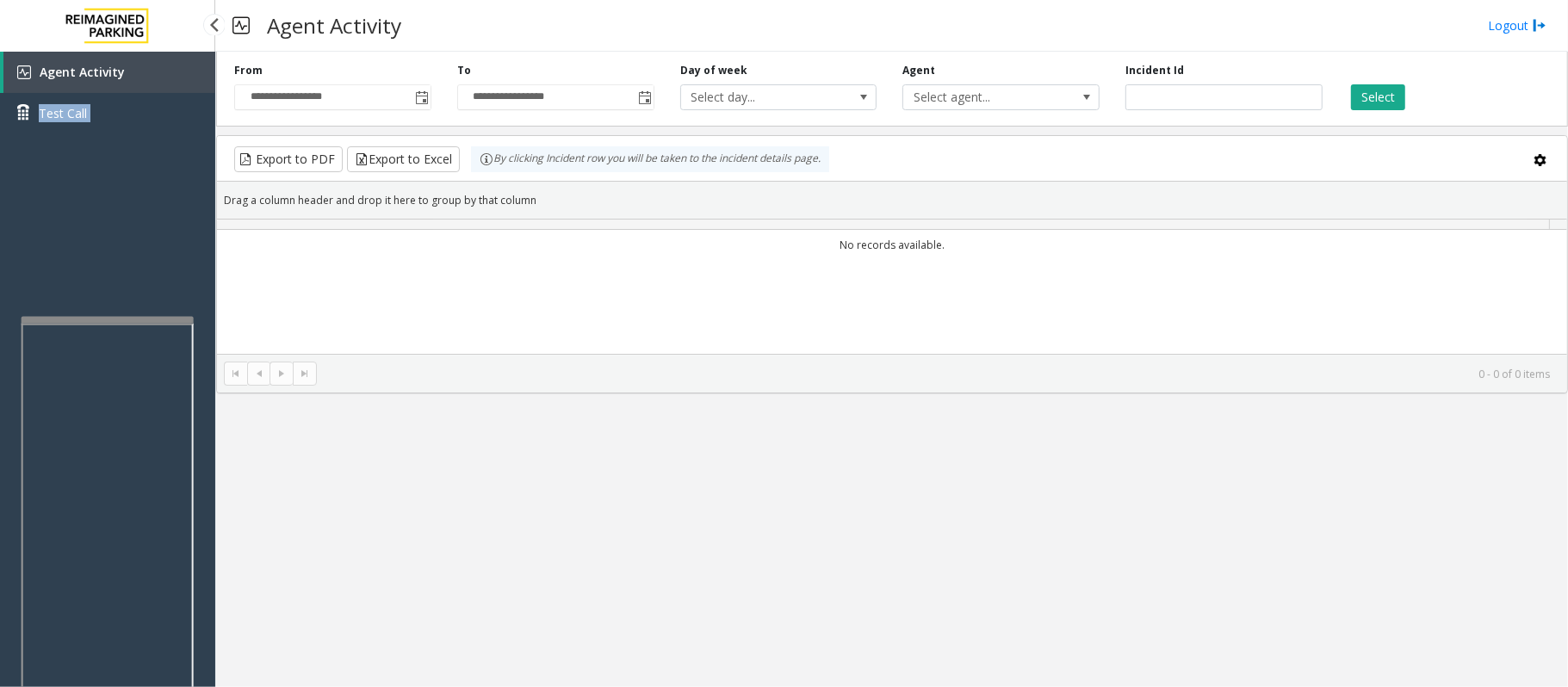
click at [139, 145] on div "Agent Activity Test Call" at bounding box center [108, 395] width 216 height 687
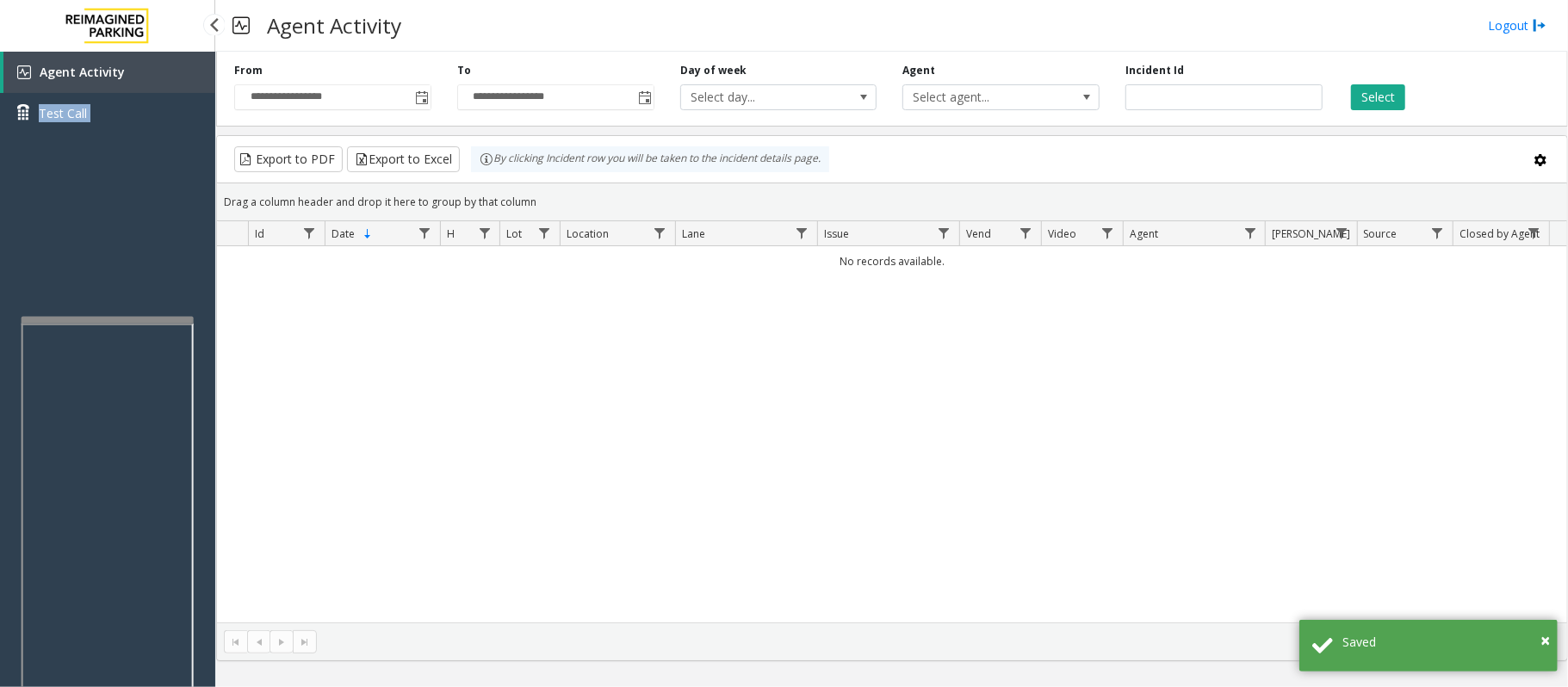
click at [121, 236] on div "Agent Activity Test Call" at bounding box center [108, 395] width 216 height 687
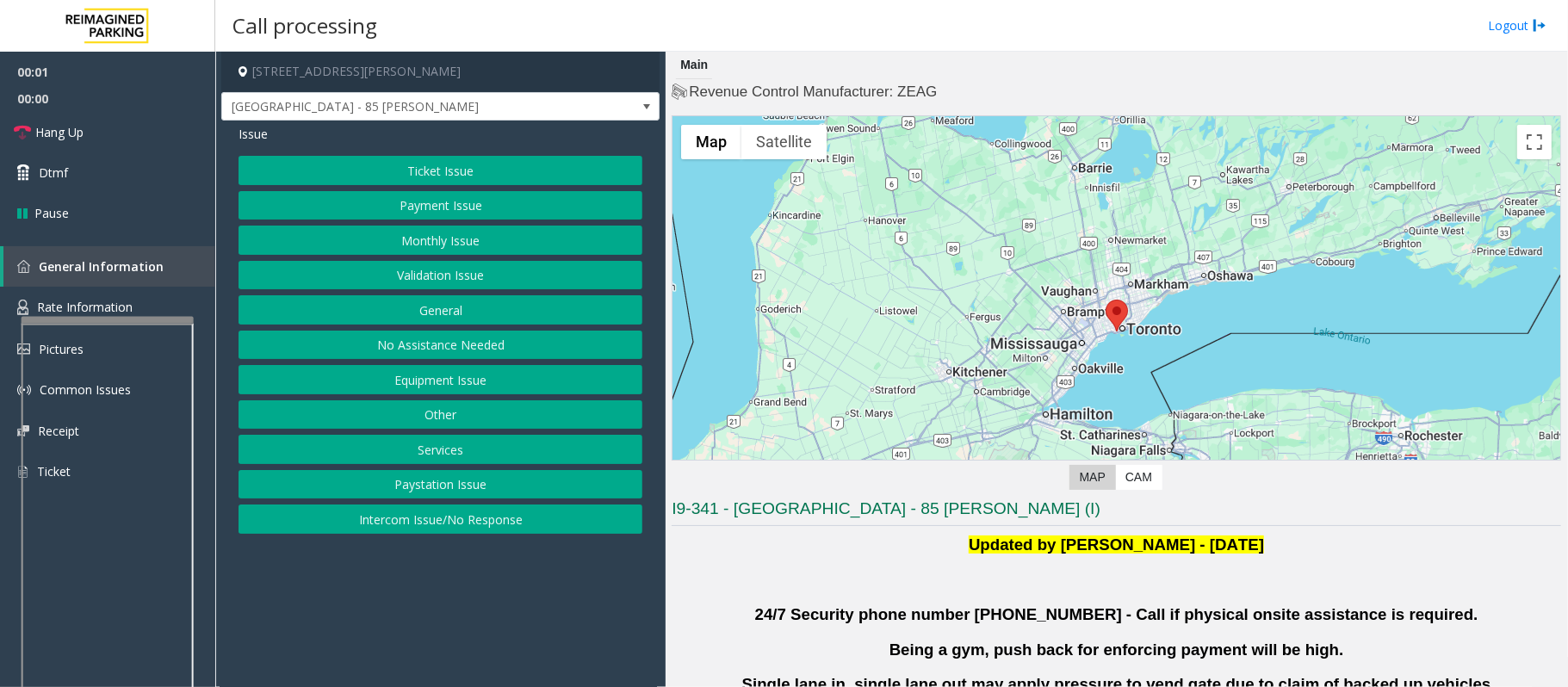
click at [449, 273] on button "Validation Issue" at bounding box center [440, 275] width 404 height 29
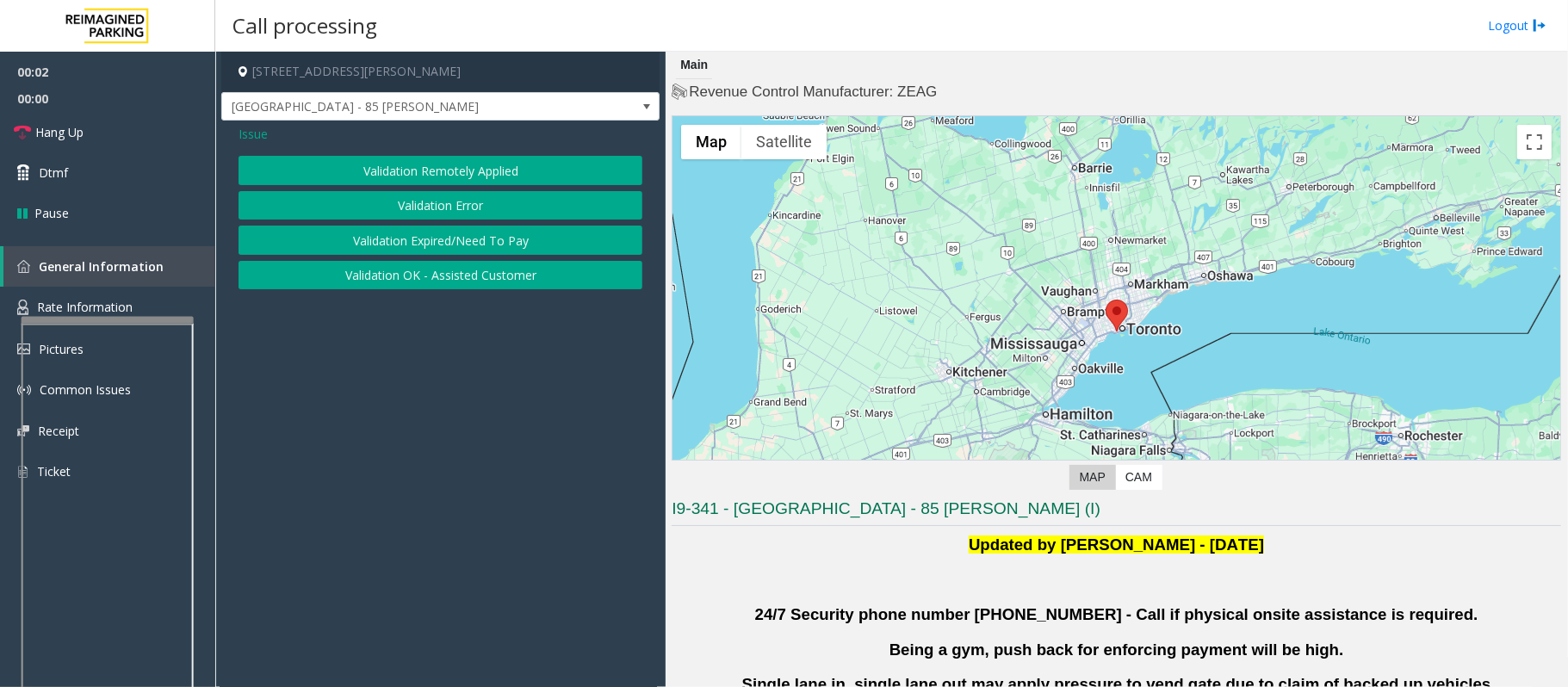
click at [438, 201] on button "Validation Error" at bounding box center [440, 205] width 404 height 29
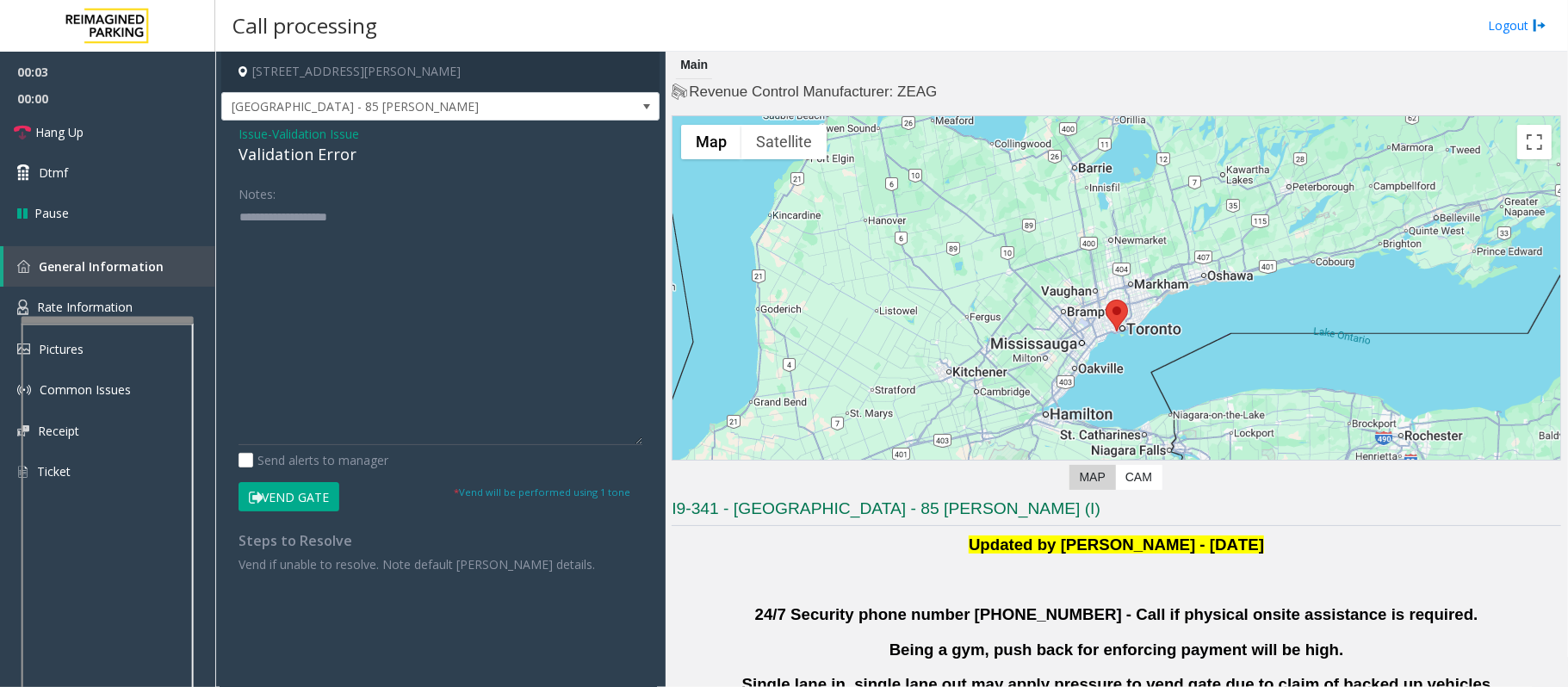
drag, startPoint x: 631, startPoint y: 261, endPoint x: 632, endPoint y: 439, distance: 178.0
click at [632, 439] on textarea at bounding box center [440, 324] width 404 height 242
click at [303, 255] on textarea at bounding box center [440, 324] width 404 height 242
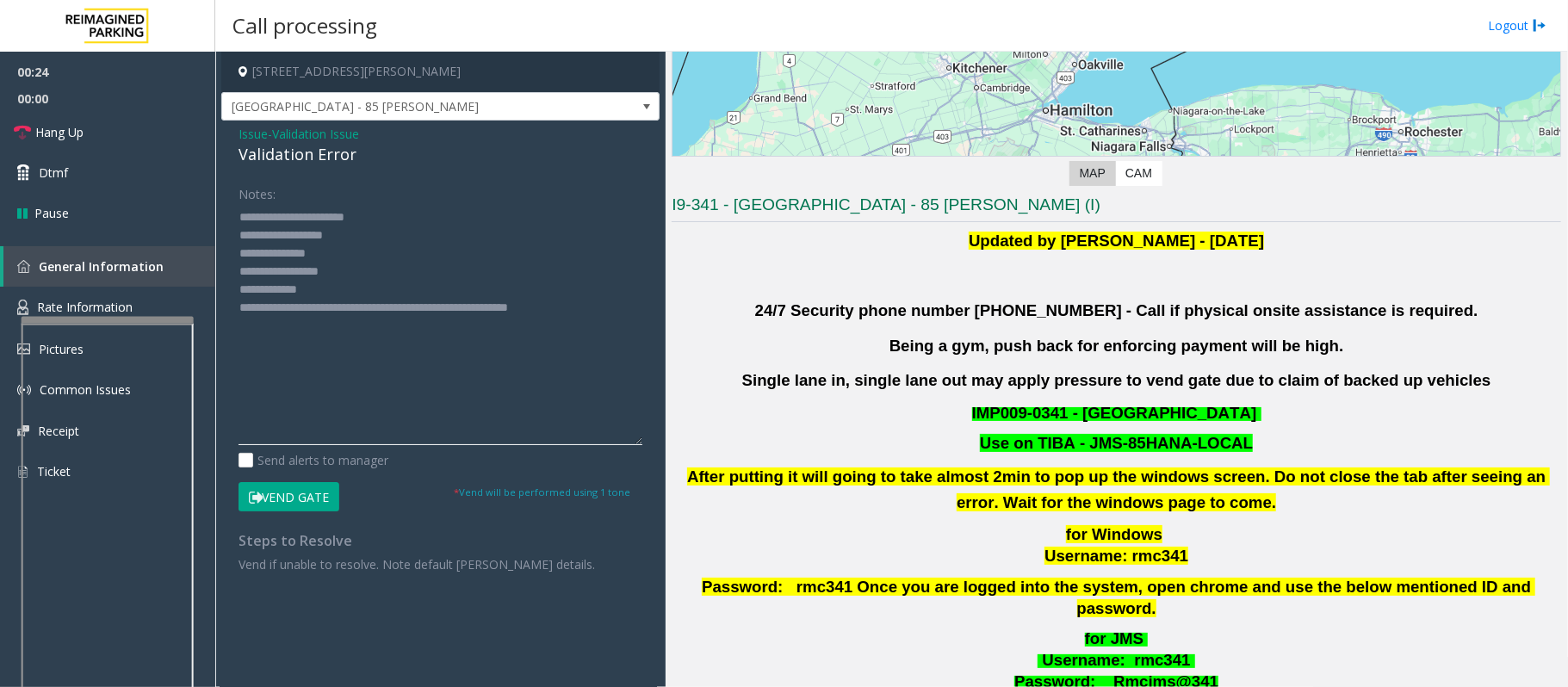
scroll to position [344, 0]
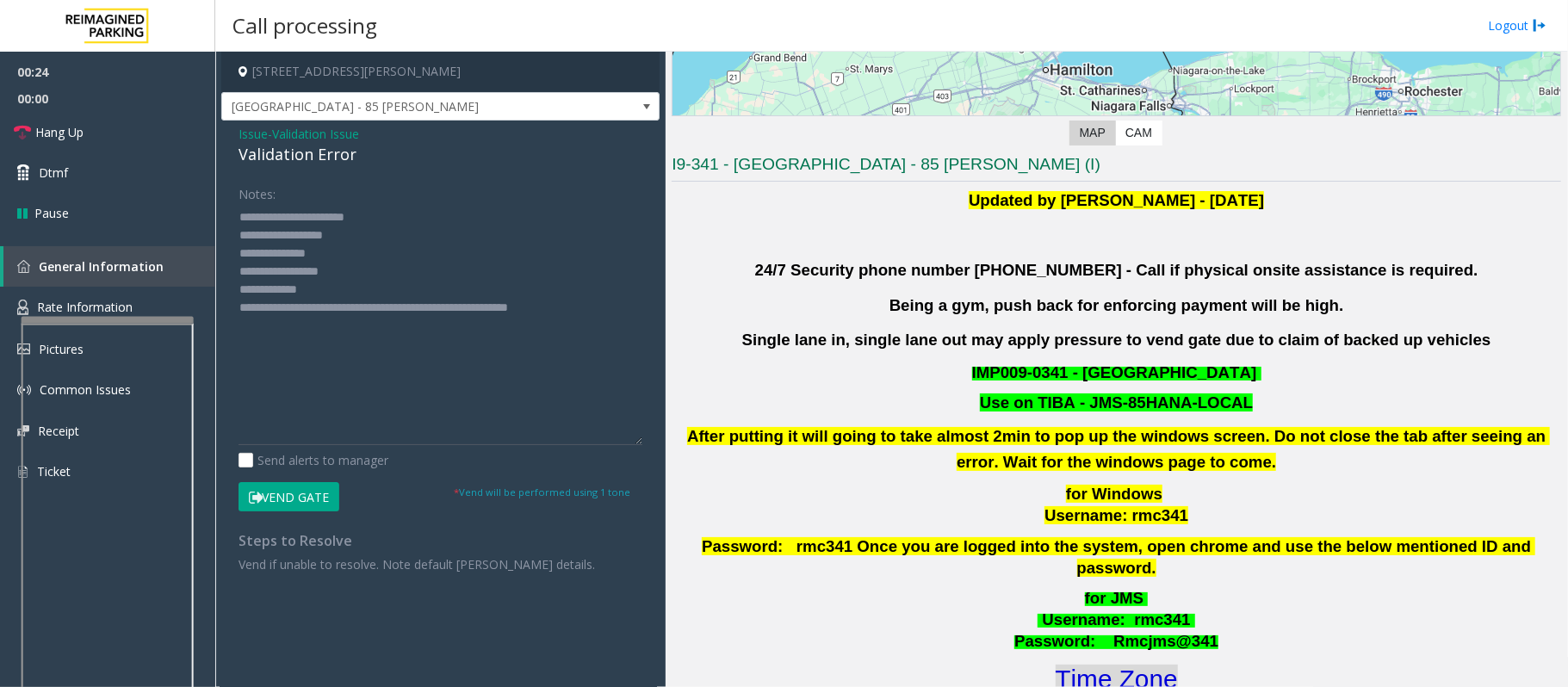
click at [1119, 665] on font "Time Zone" at bounding box center [1116, 679] width 122 height 28
drag, startPoint x: 345, startPoint y: 272, endPoint x: 308, endPoint y: 262, distance: 38.3
click at [308, 262] on textarea at bounding box center [440, 324] width 404 height 242
click at [306, 291] on textarea at bounding box center [440, 324] width 404 height 242
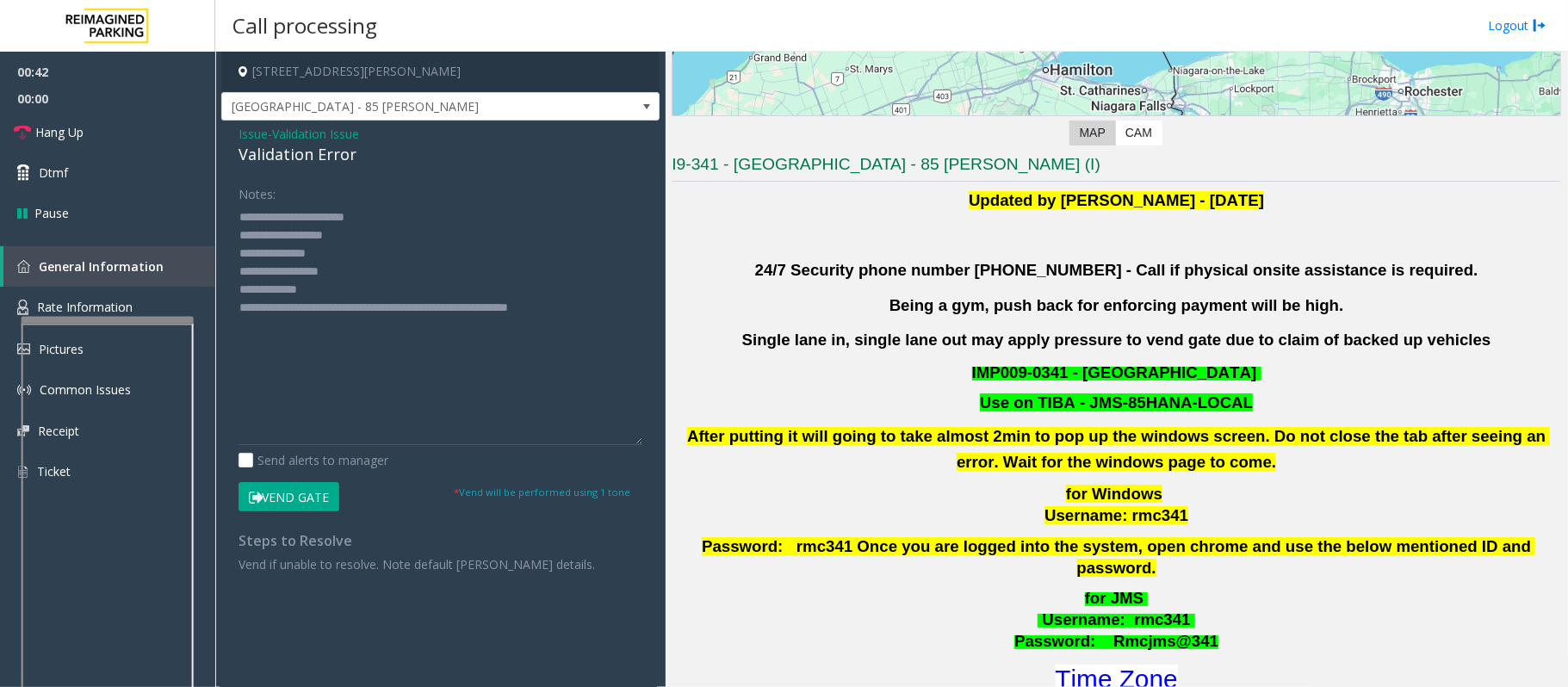
click at [321, 483] on button "Vend Gate" at bounding box center [288, 496] width 100 height 29
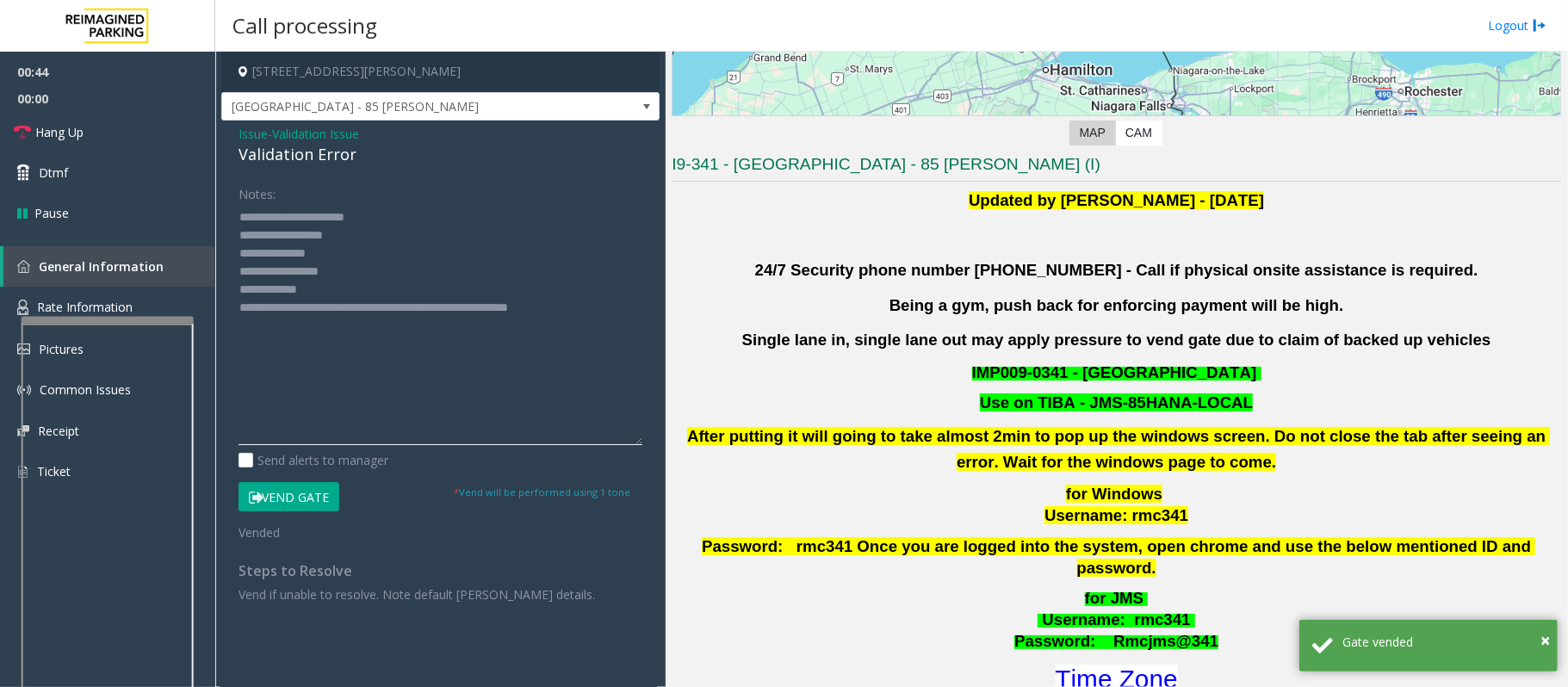
drag, startPoint x: 327, startPoint y: 298, endPoint x: 251, endPoint y: 276, distance: 79.1
click at [251, 276] on textarea at bounding box center [440, 324] width 404 height 242
click at [341, 300] on textarea at bounding box center [440, 324] width 404 height 242
drag, startPoint x: 341, startPoint y: 290, endPoint x: 207, endPoint y: 288, distance: 134.0
click at [207, 288] on app-root "00:45 00:00 Hang Up Dtmf Pause General Information Rate Information Pictures Co…" at bounding box center [784, 343] width 1568 height 687
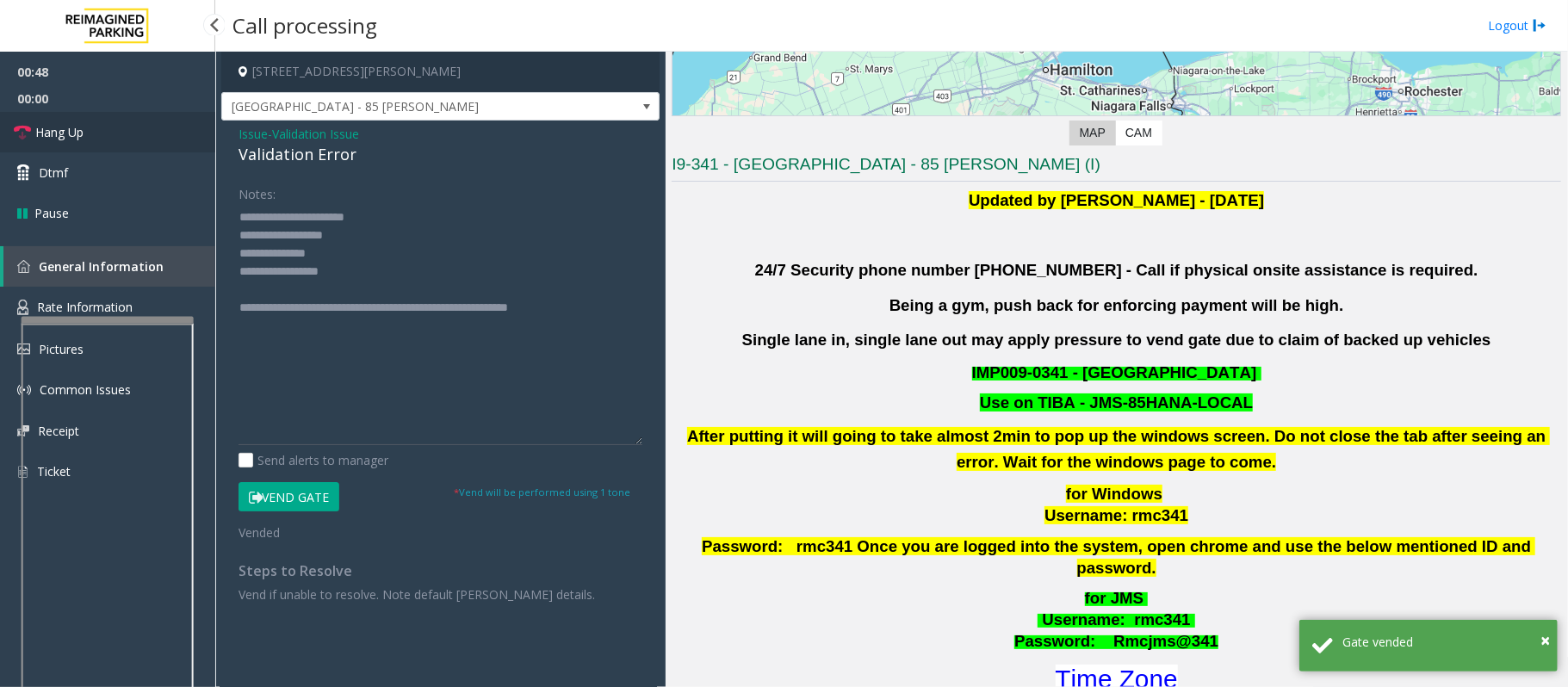
drag, startPoint x: 207, startPoint y: 288, endPoint x: 64, endPoint y: 126, distance: 216.1
click at [64, 126] on span "Hang Up" at bounding box center [59, 131] width 48 height 18
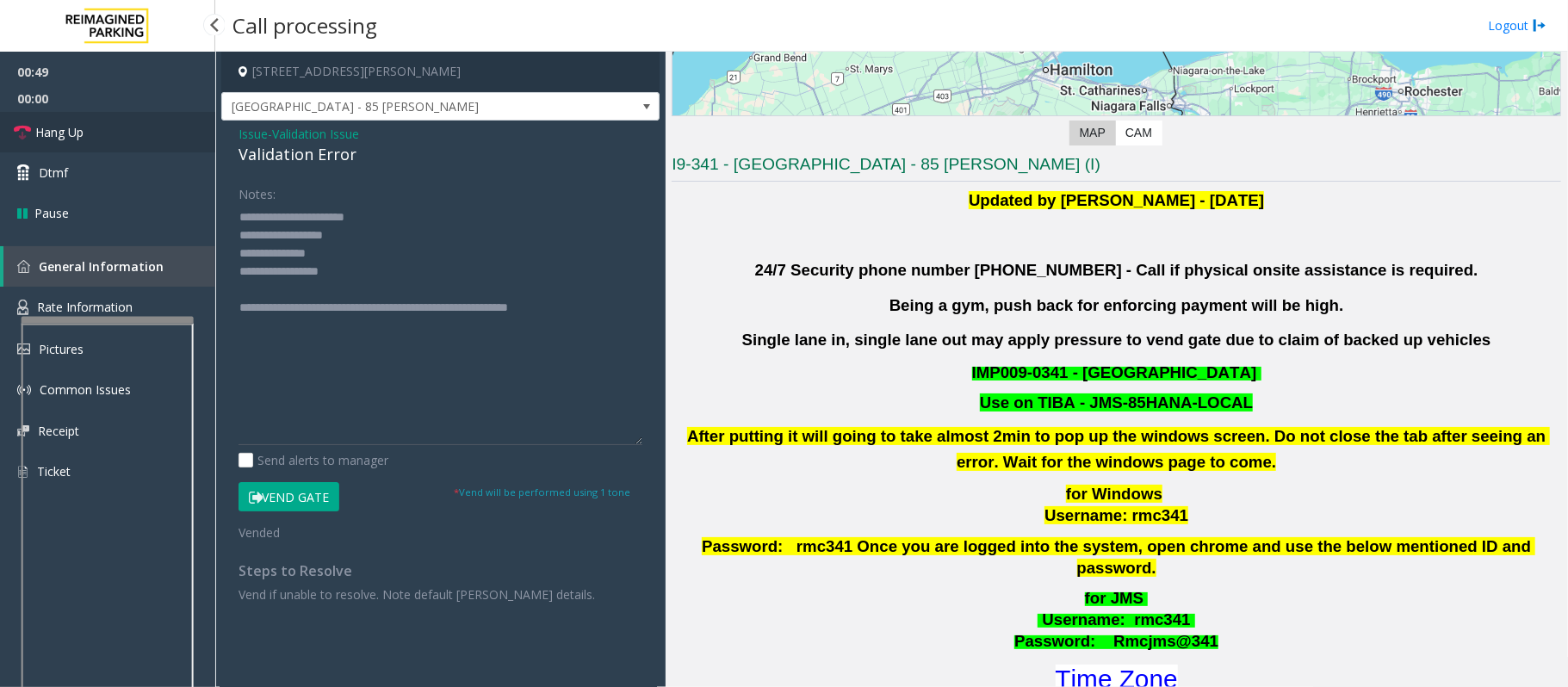
click at [64, 126] on span "Hang Up" at bounding box center [59, 131] width 48 height 18
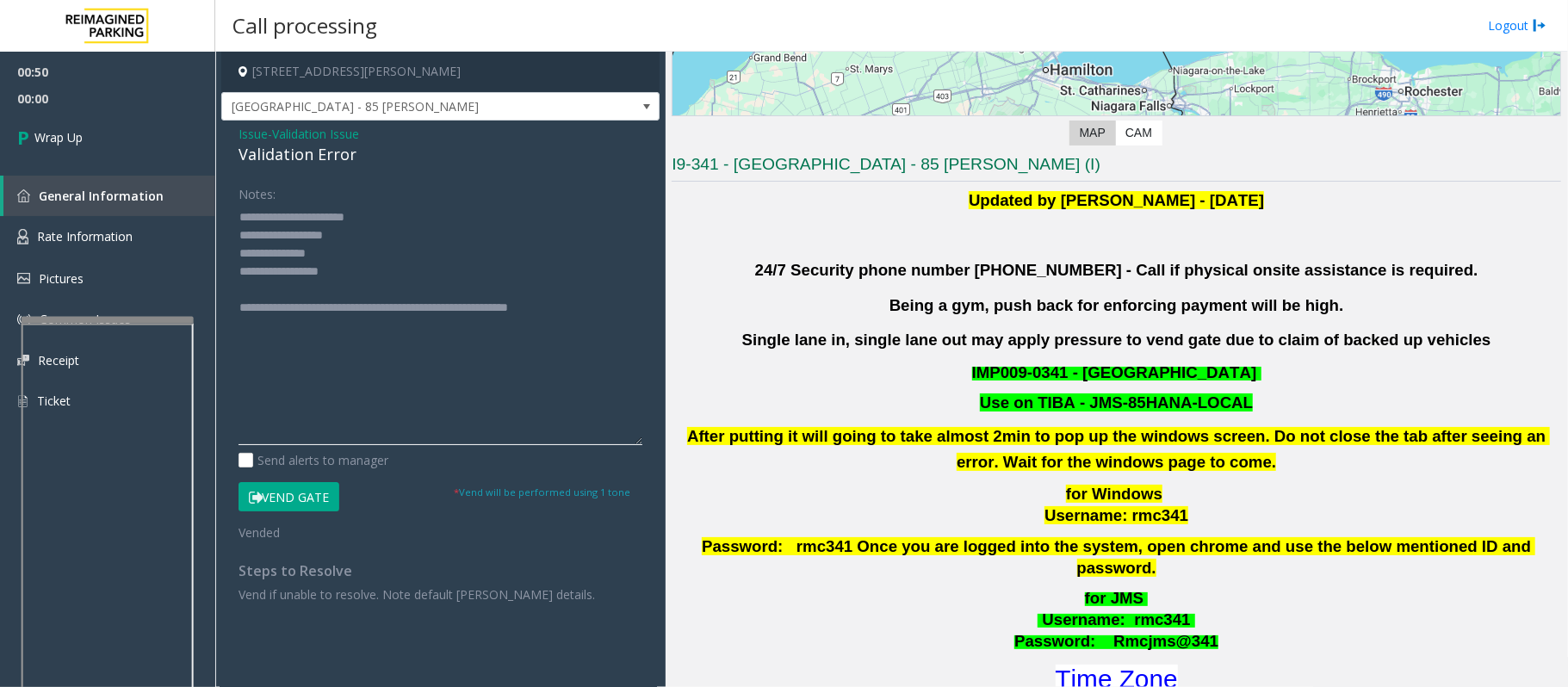
click at [270, 287] on textarea at bounding box center [440, 324] width 404 height 242
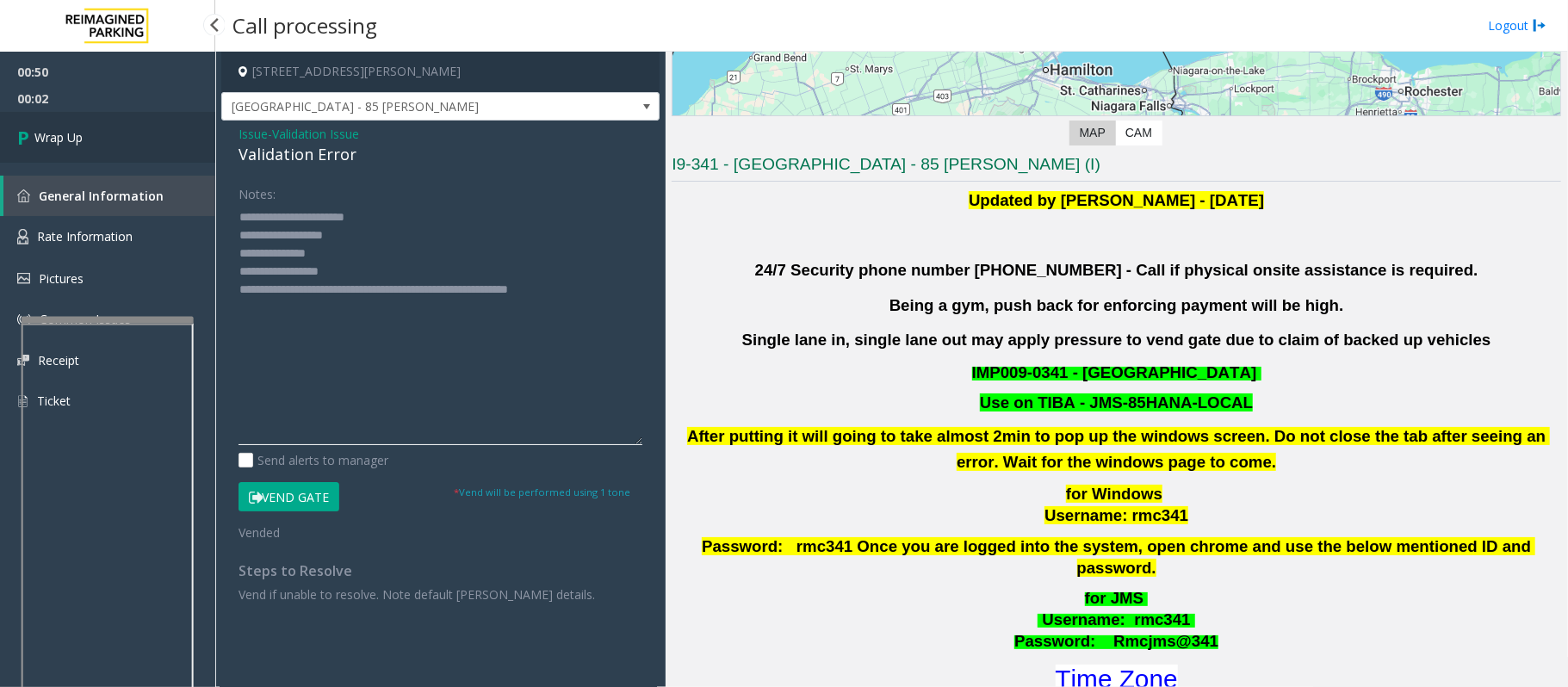
type textarea "**********"
click at [134, 156] on link "Wrap Up" at bounding box center [108, 137] width 216 height 51
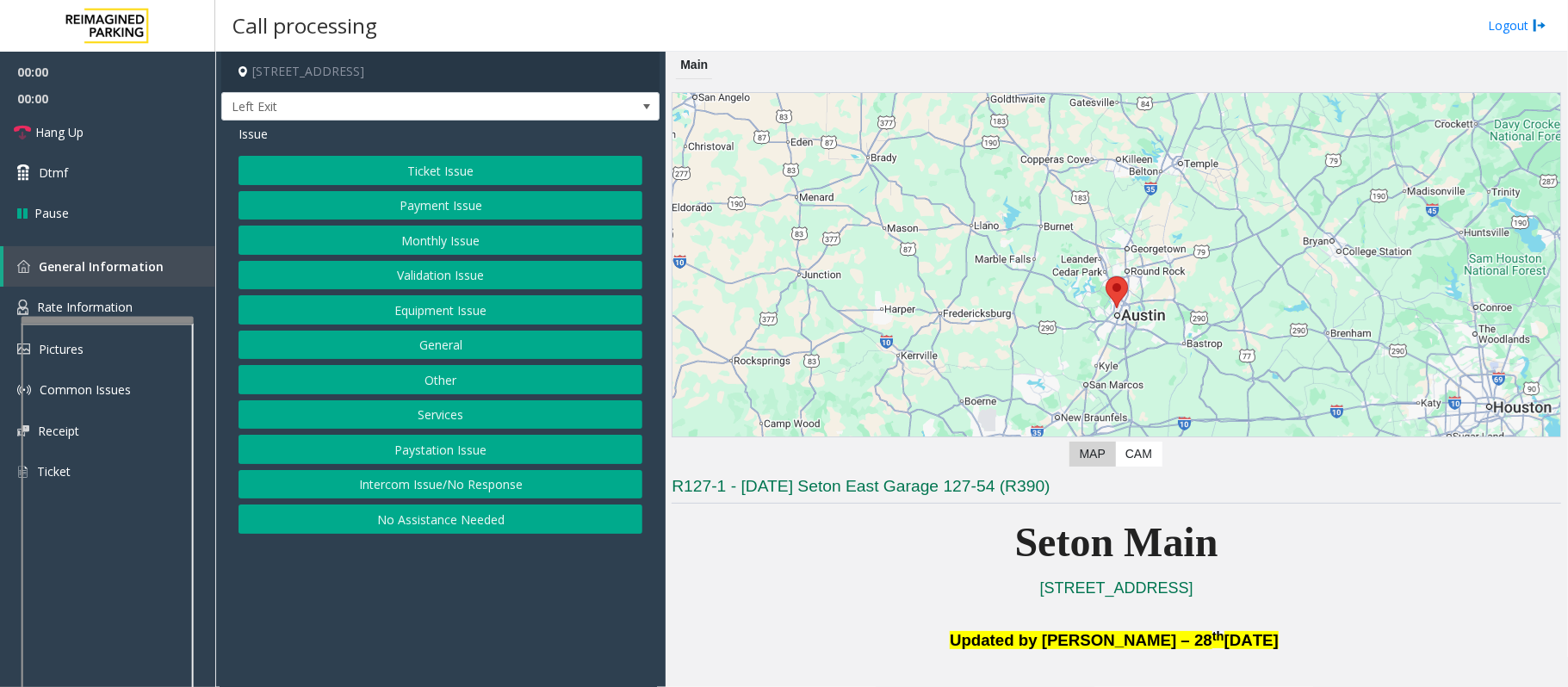
click at [427, 315] on button "Equipment Issue" at bounding box center [440, 309] width 404 height 29
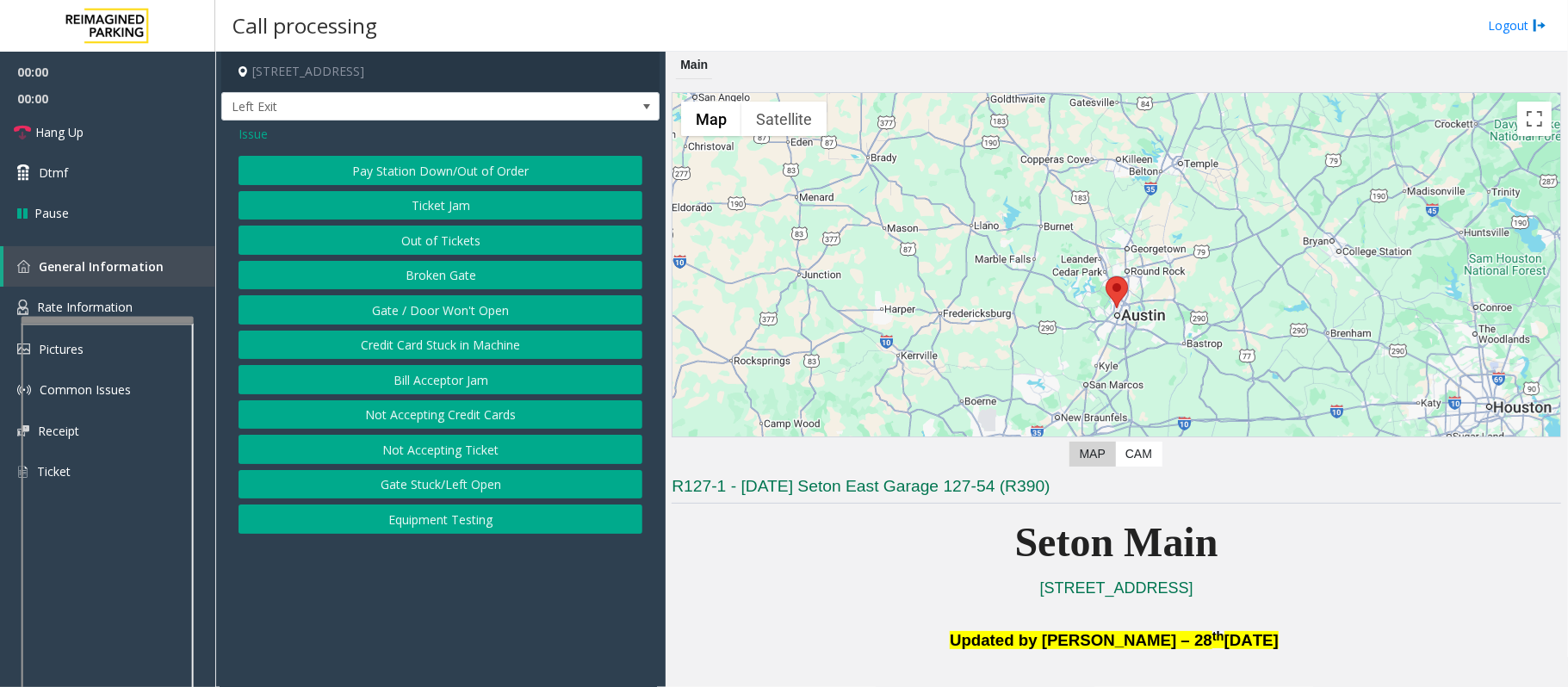
click at [427, 315] on button "Gate / Door Won't Open" at bounding box center [440, 309] width 404 height 29
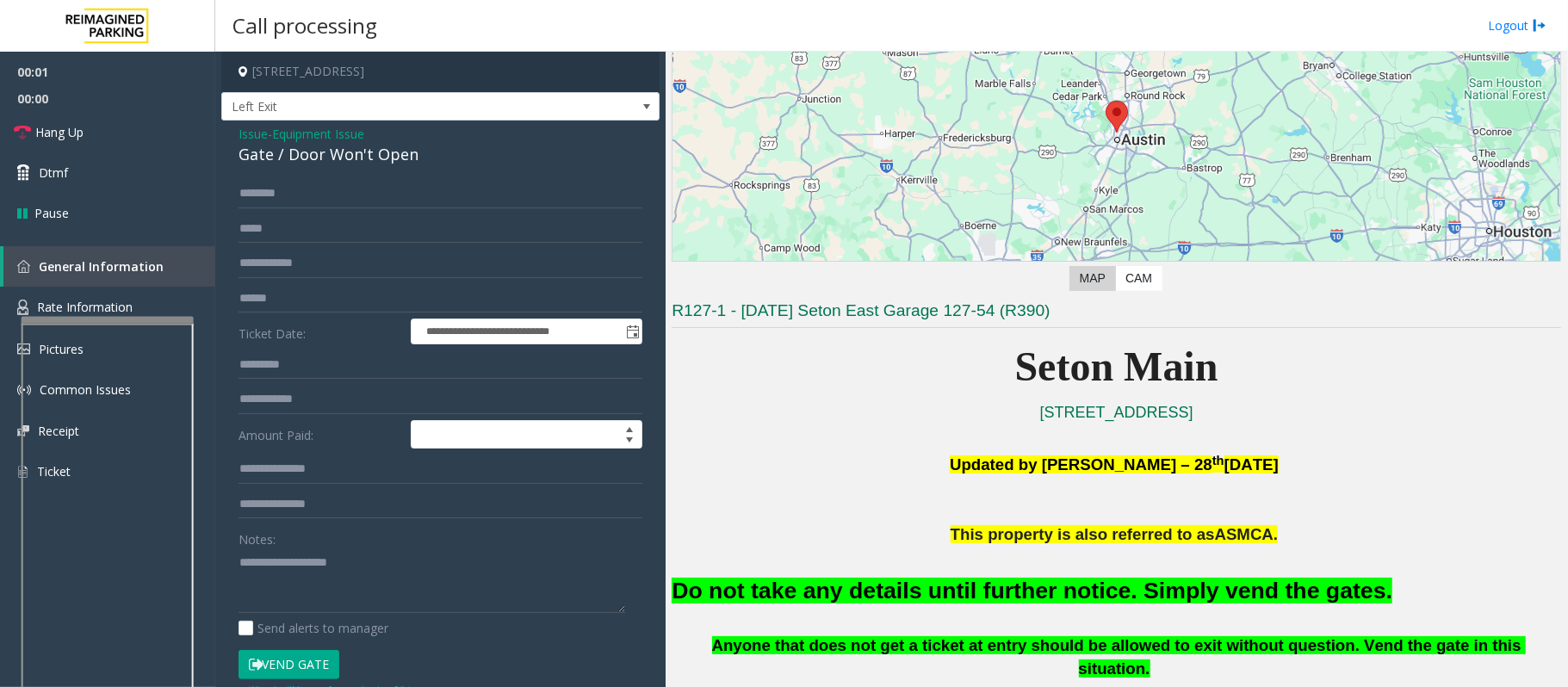
scroll to position [459, 0]
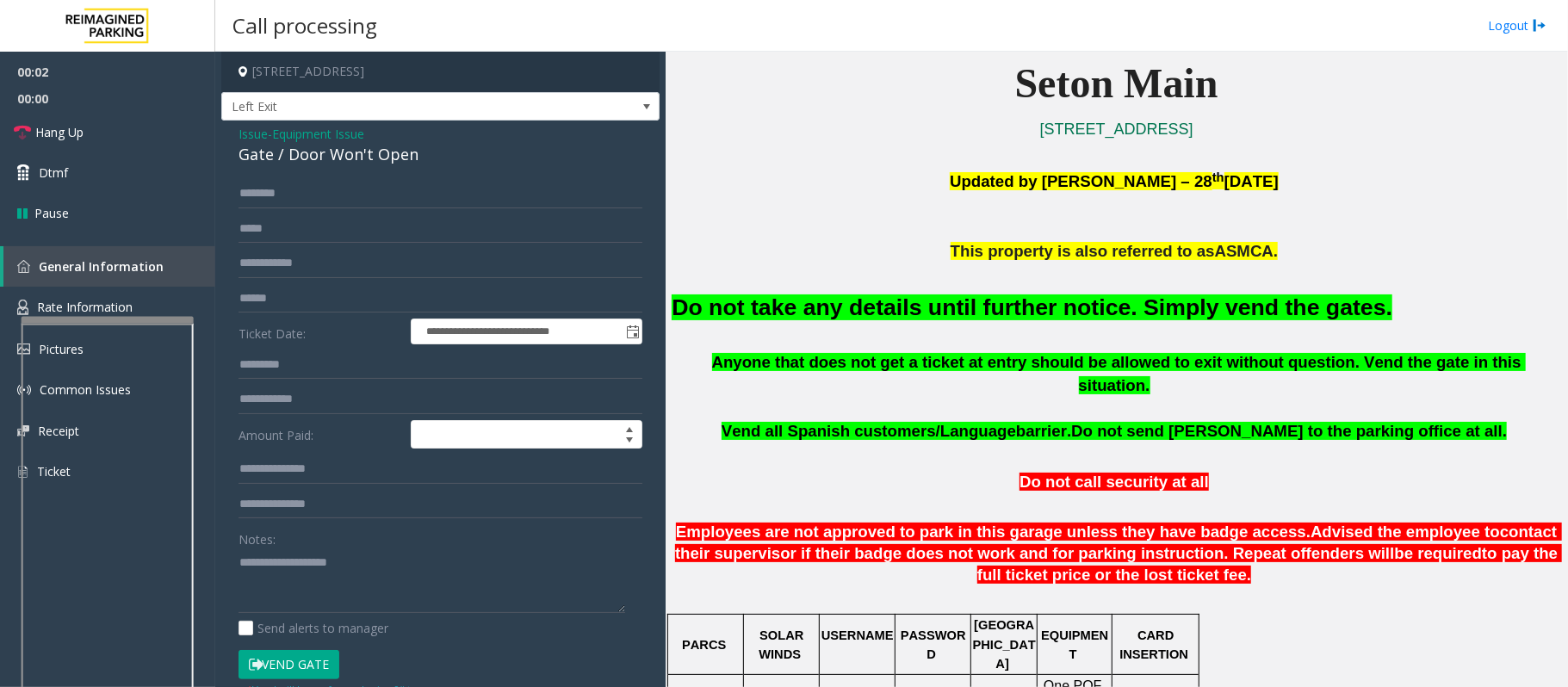
click at [859, 310] on font "Do not take any details until further notice. Simply vend the gates." at bounding box center [1031, 307] width 721 height 26
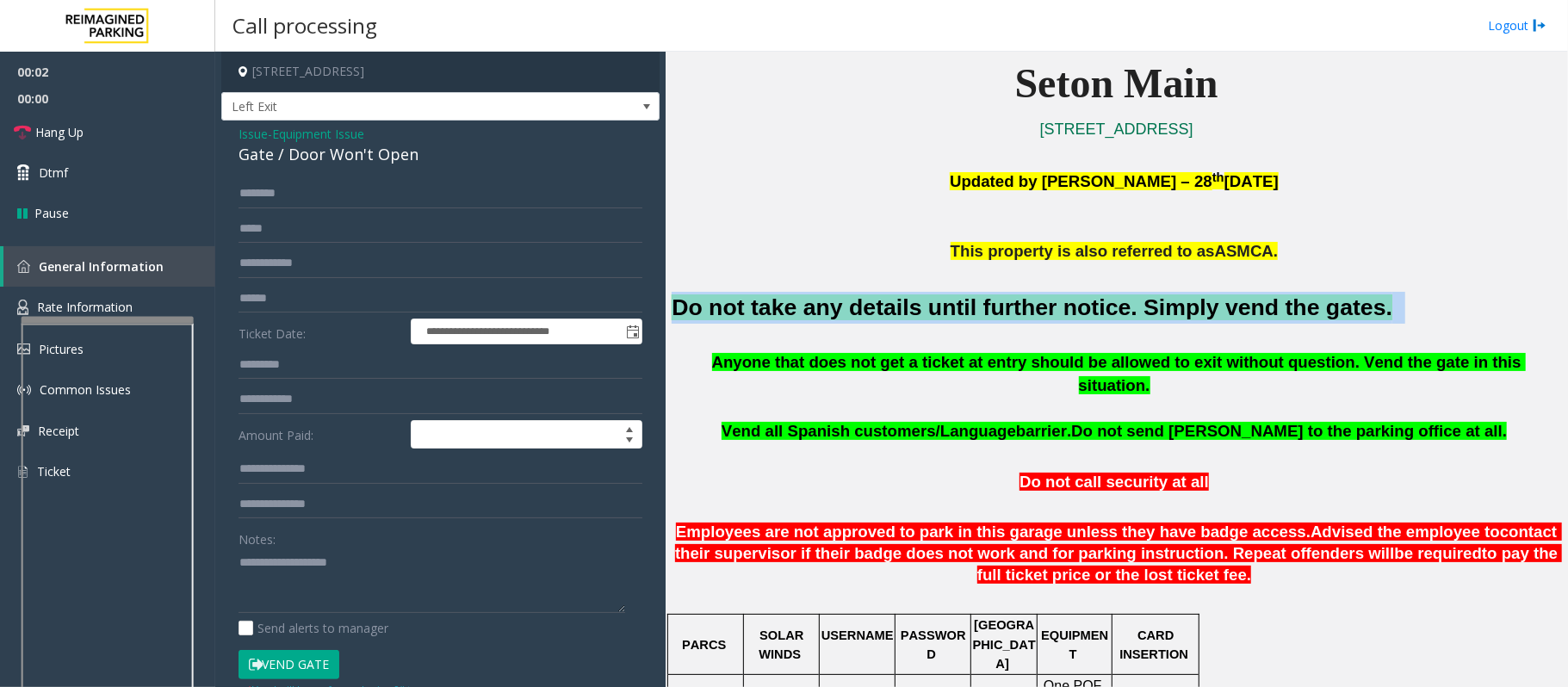
click at [859, 310] on font "Do not take any details until further notice. Simply vend the gates." at bounding box center [1031, 307] width 721 height 26
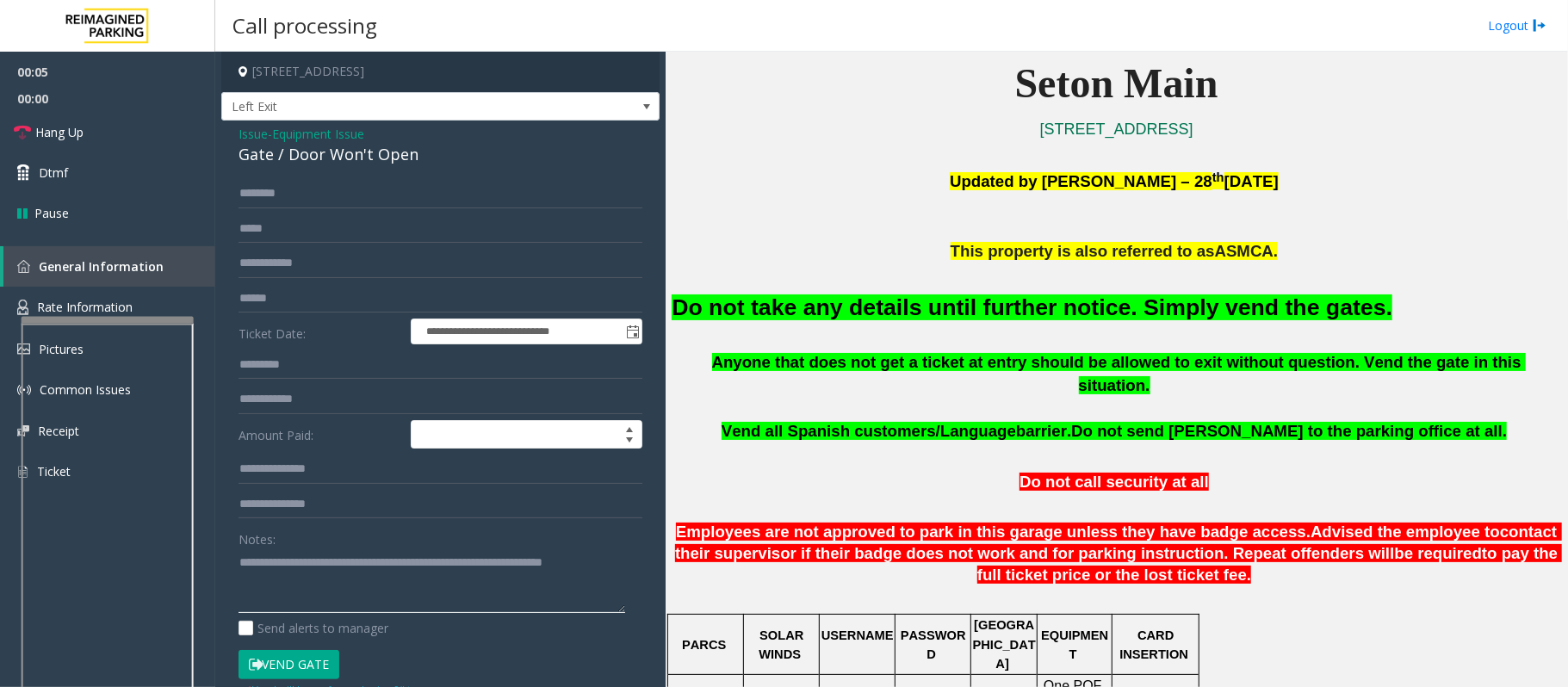
type textarea "**********"
click at [324, 654] on button "Vend Gate" at bounding box center [288, 664] width 100 height 29
click at [103, 129] on link "Hang Up" at bounding box center [108, 131] width 216 height 40
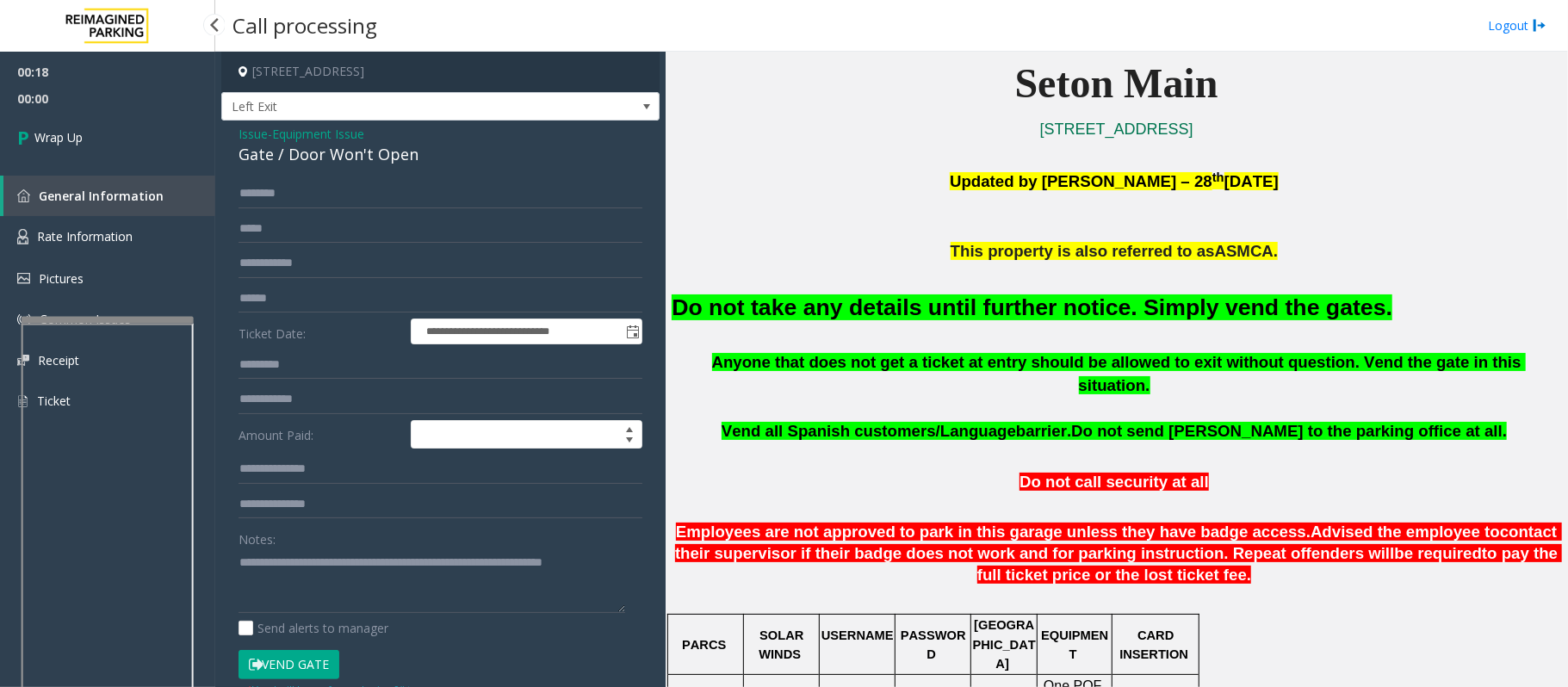
click at [103, 129] on link "Wrap Up" at bounding box center [108, 137] width 216 height 51
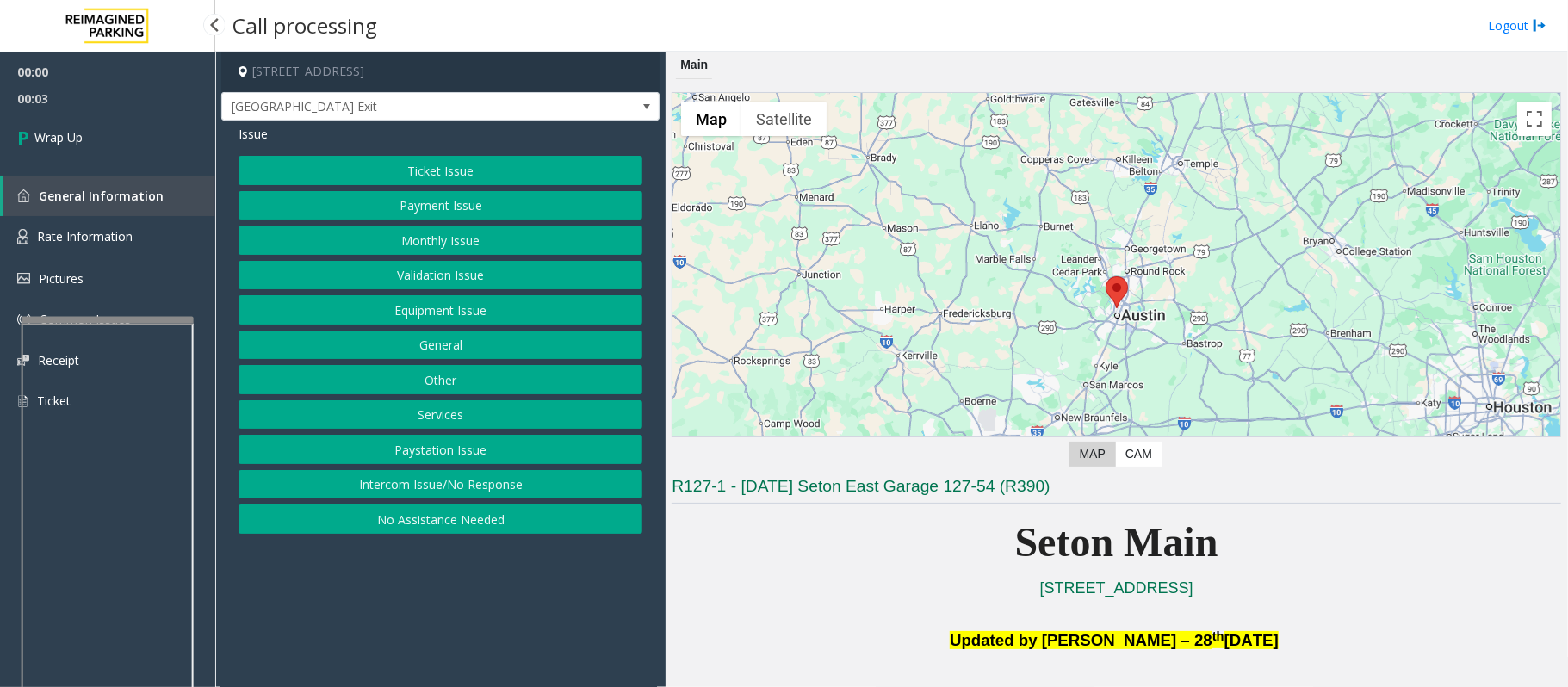
click at [121, 90] on span "00:03" at bounding box center [108, 98] width 216 height 26
click at [119, 125] on link "Wrap Up" at bounding box center [108, 137] width 216 height 51
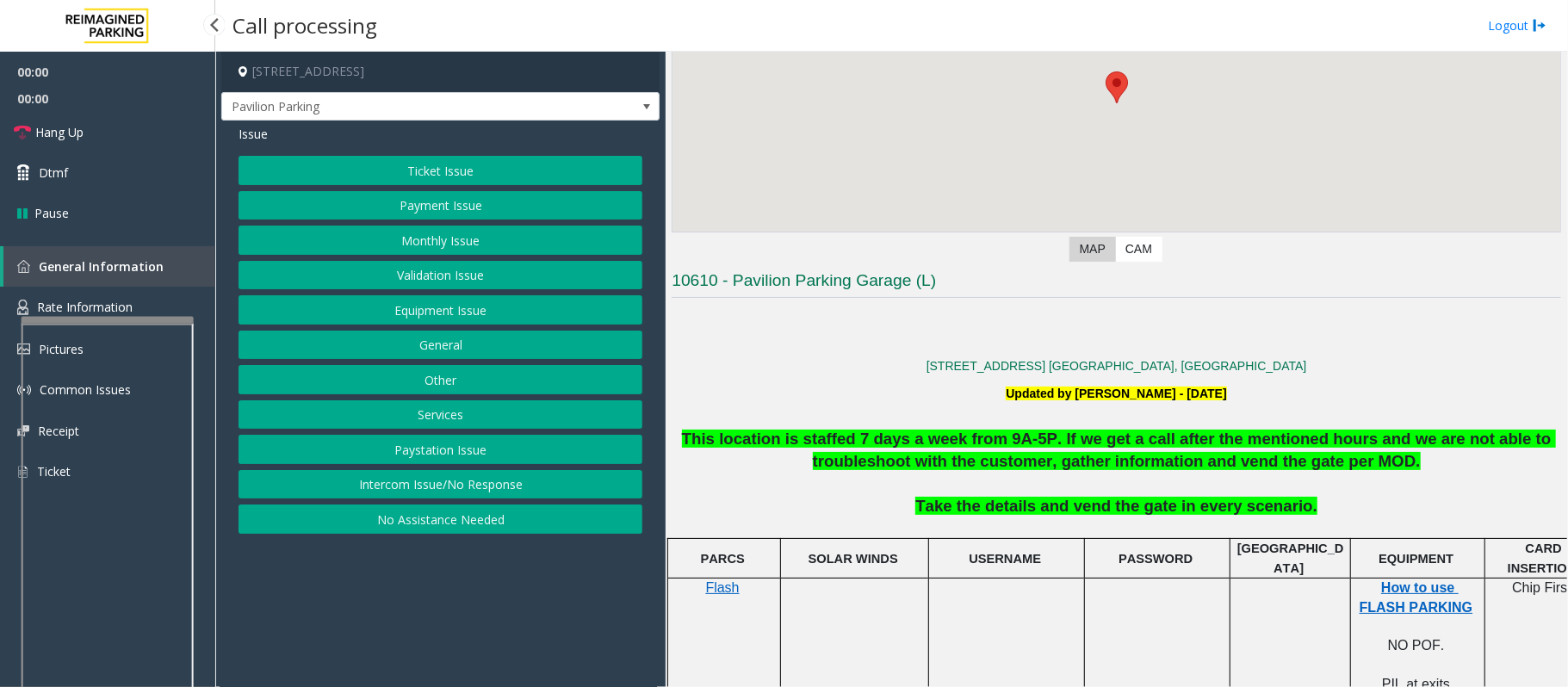
scroll to position [229, 0]
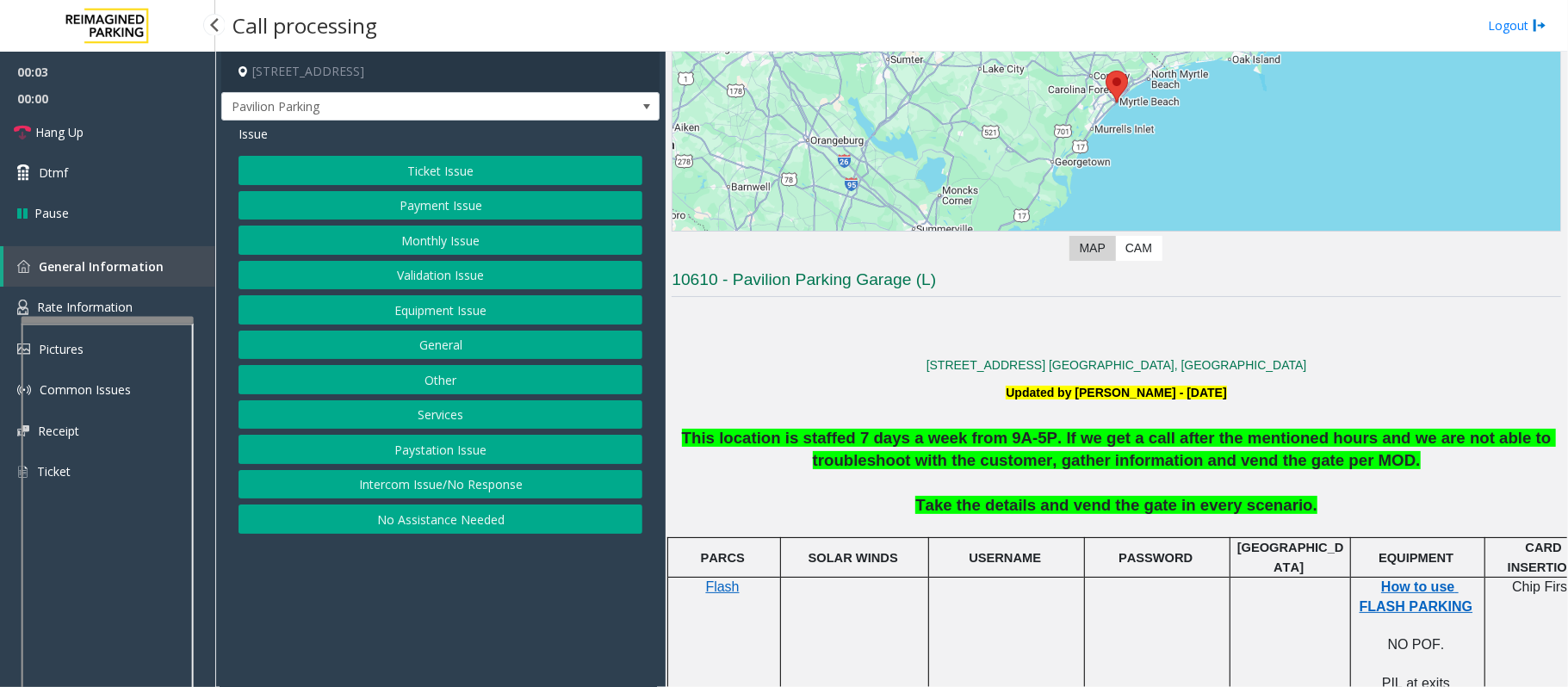
click at [1175, 513] on b "Take the details and vend the gate in every scenario." at bounding box center [1115, 504] width 402 height 18
click at [1157, 504] on b "Take the details and vend the gate in every scenario." at bounding box center [1115, 504] width 402 height 18
click at [439, 251] on button "Monthly Issue" at bounding box center [440, 240] width 404 height 29
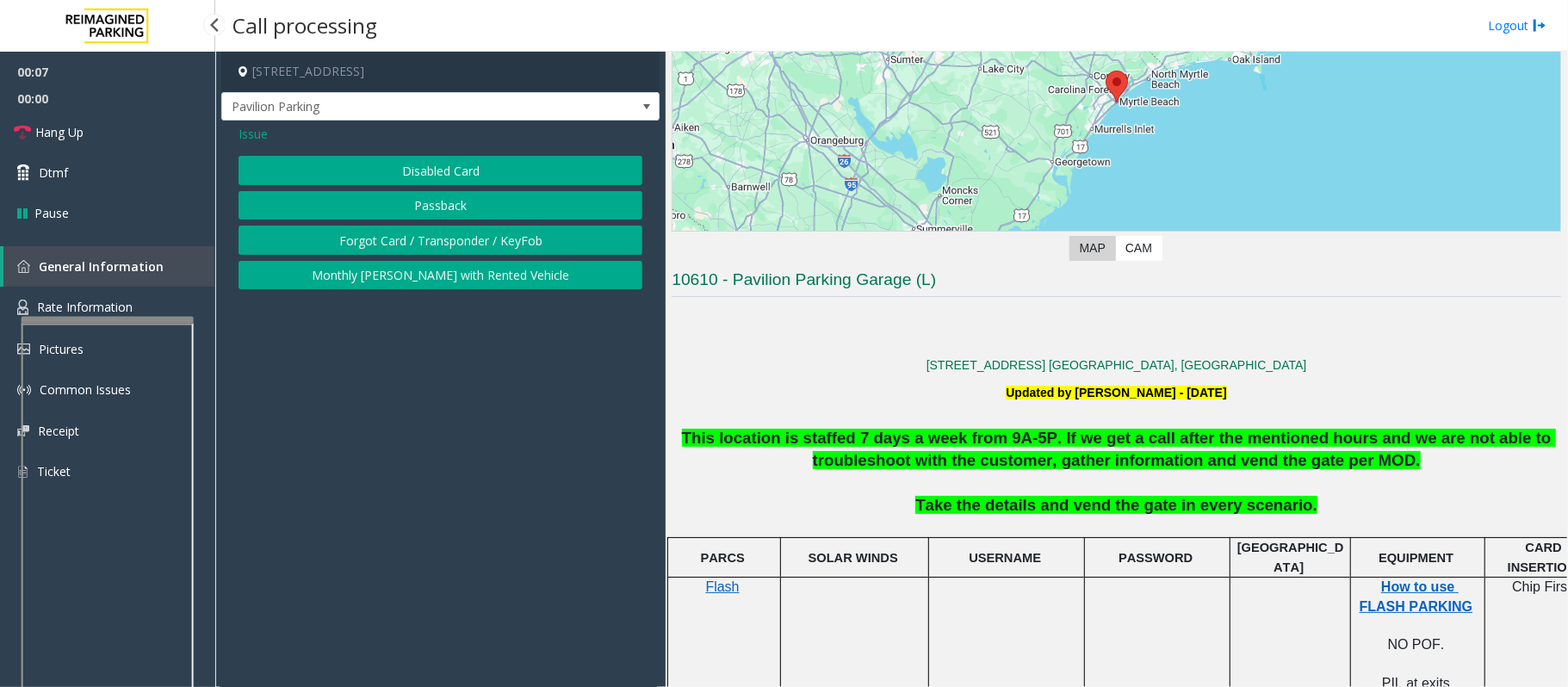
click at [442, 171] on button "Disabled Card" at bounding box center [440, 170] width 404 height 29
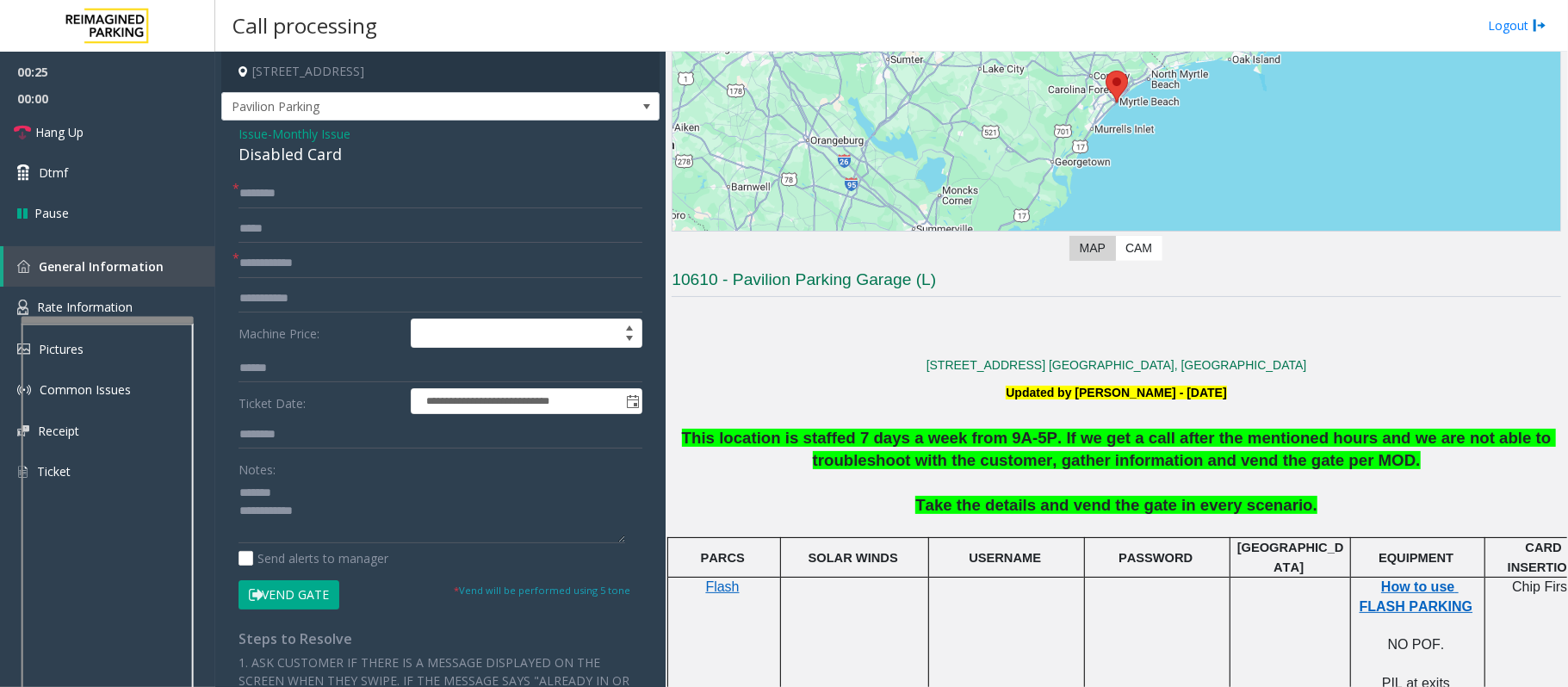
click at [304, 155] on div "Disabled Card" at bounding box center [440, 154] width 404 height 23
drag, startPoint x: 291, startPoint y: 225, endPoint x: 323, endPoint y: 491, distance: 267.9
click at [323, 491] on div "**********" at bounding box center [441, 576] width 439 height 912
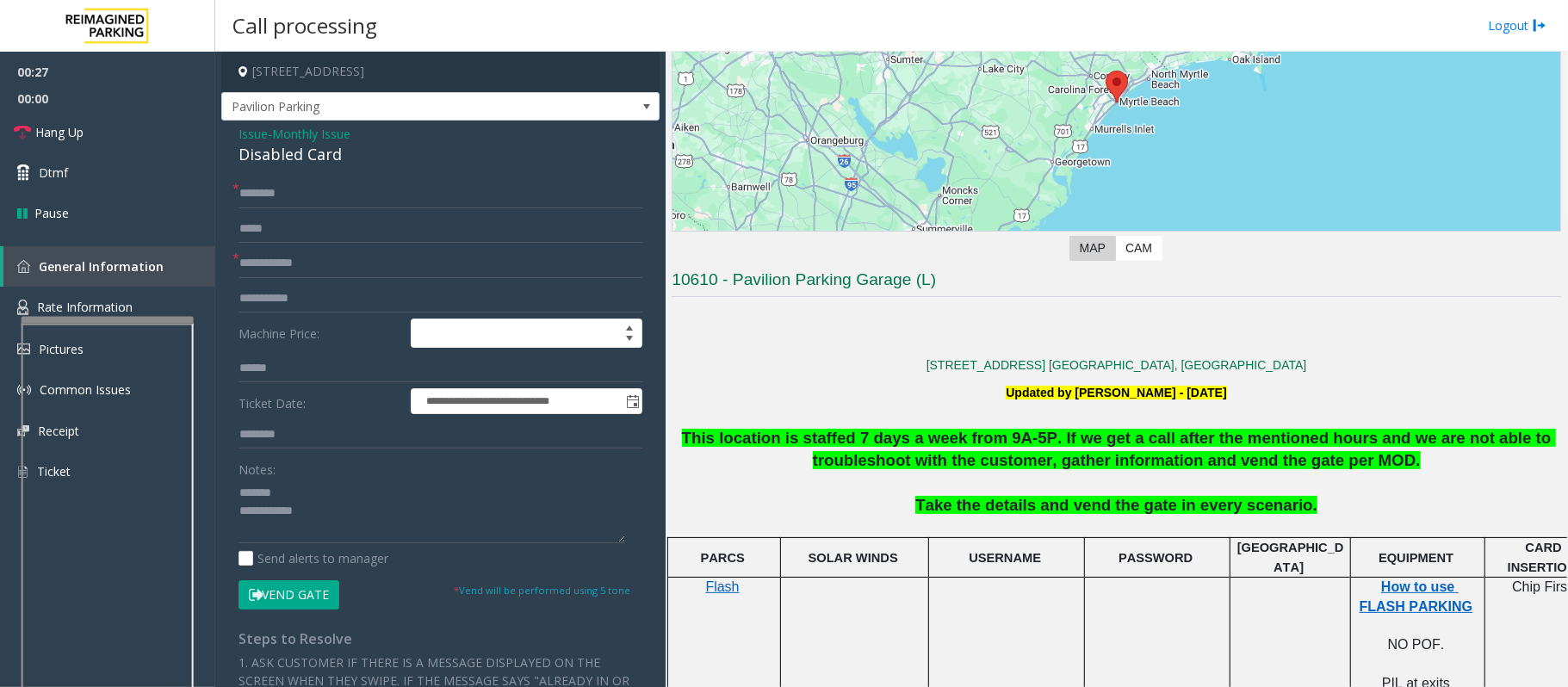
click at [276, 176] on div "**********" at bounding box center [441, 576] width 439 height 912
click at [277, 160] on div "Disabled Card" at bounding box center [440, 154] width 404 height 23
click at [343, 535] on textarea at bounding box center [431, 511] width 386 height 65
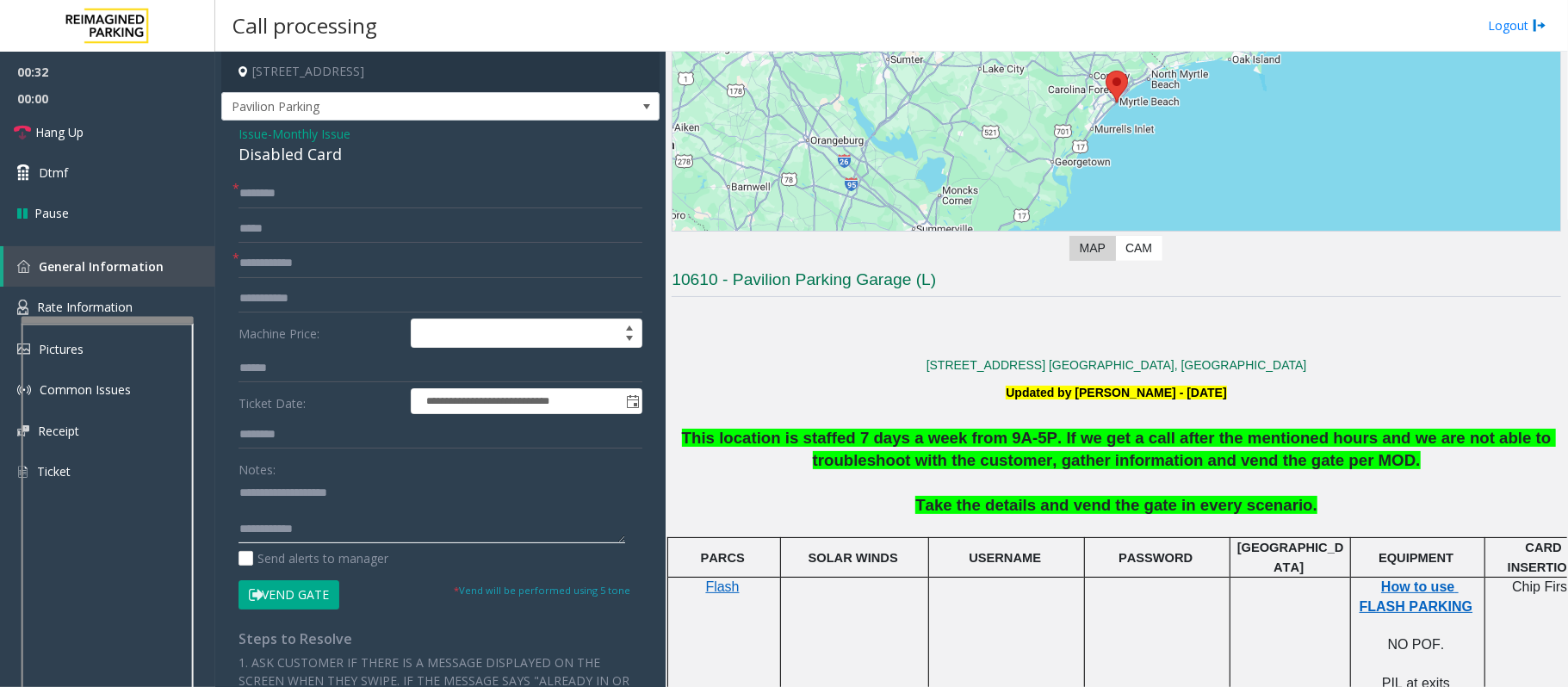
drag, startPoint x: 369, startPoint y: 500, endPoint x: 276, endPoint y: 492, distance: 93.3
click at [276, 492] on textarea at bounding box center [431, 511] width 386 height 65
type textarea "**********"
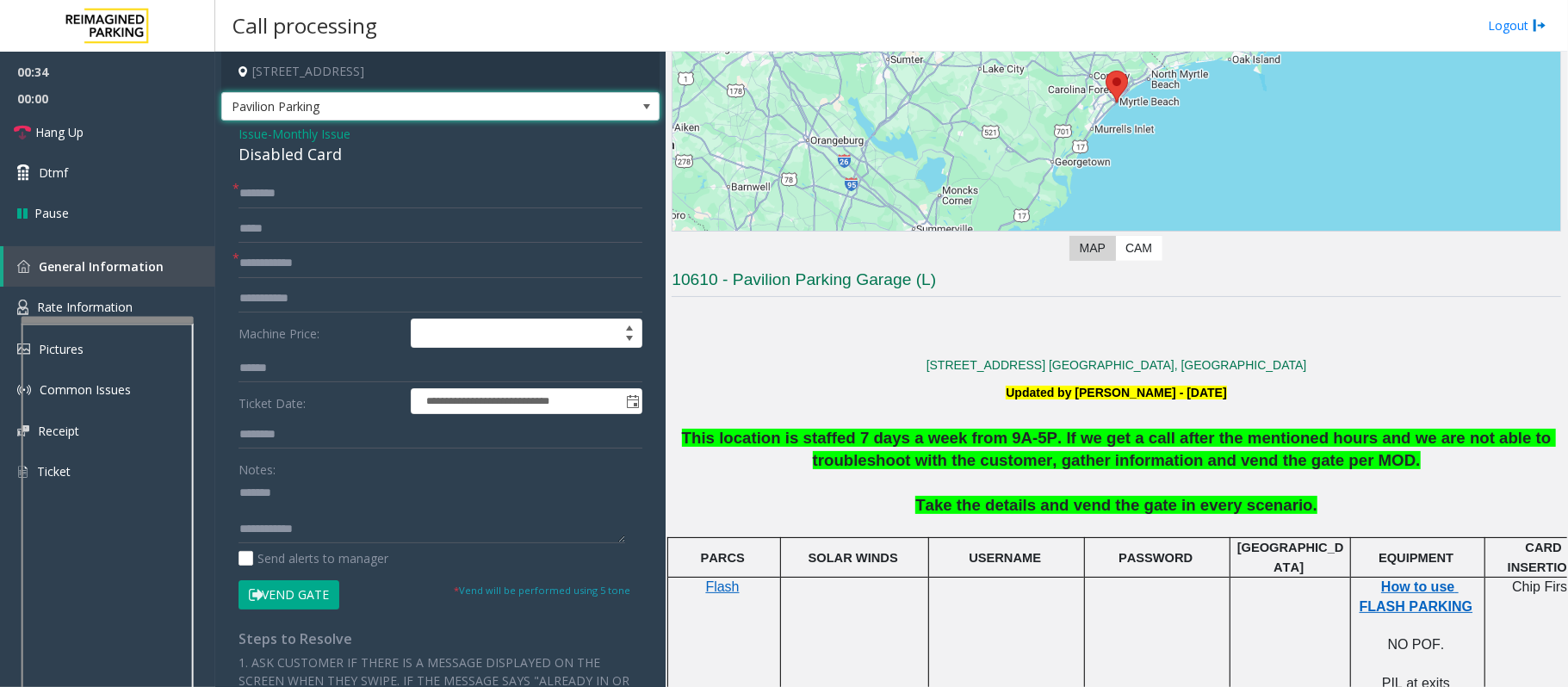
click at [324, 117] on span "Pavilion Parking" at bounding box center [396, 106] width 350 height 27
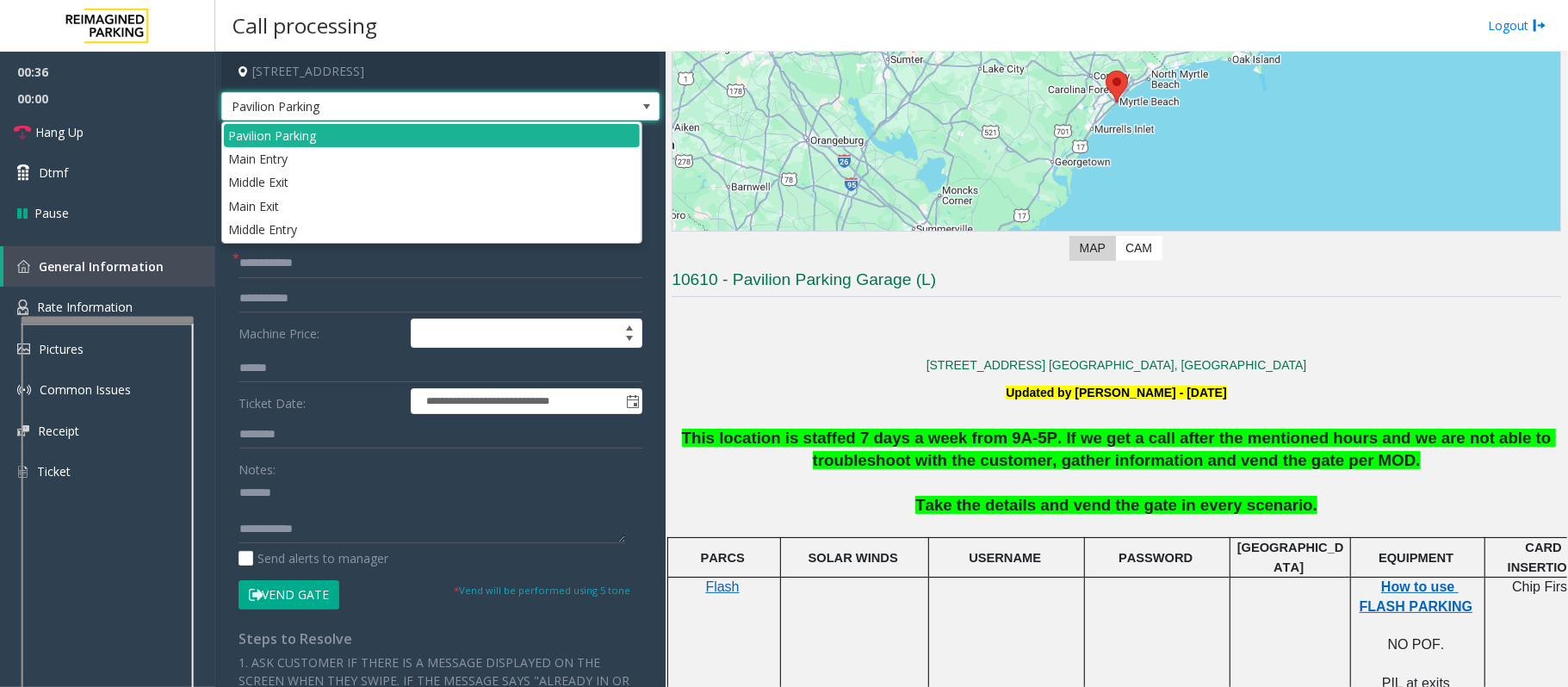
click at [321, 101] on span "Pavilion Parking" at bounding box center [396, 106] width 350 height 27
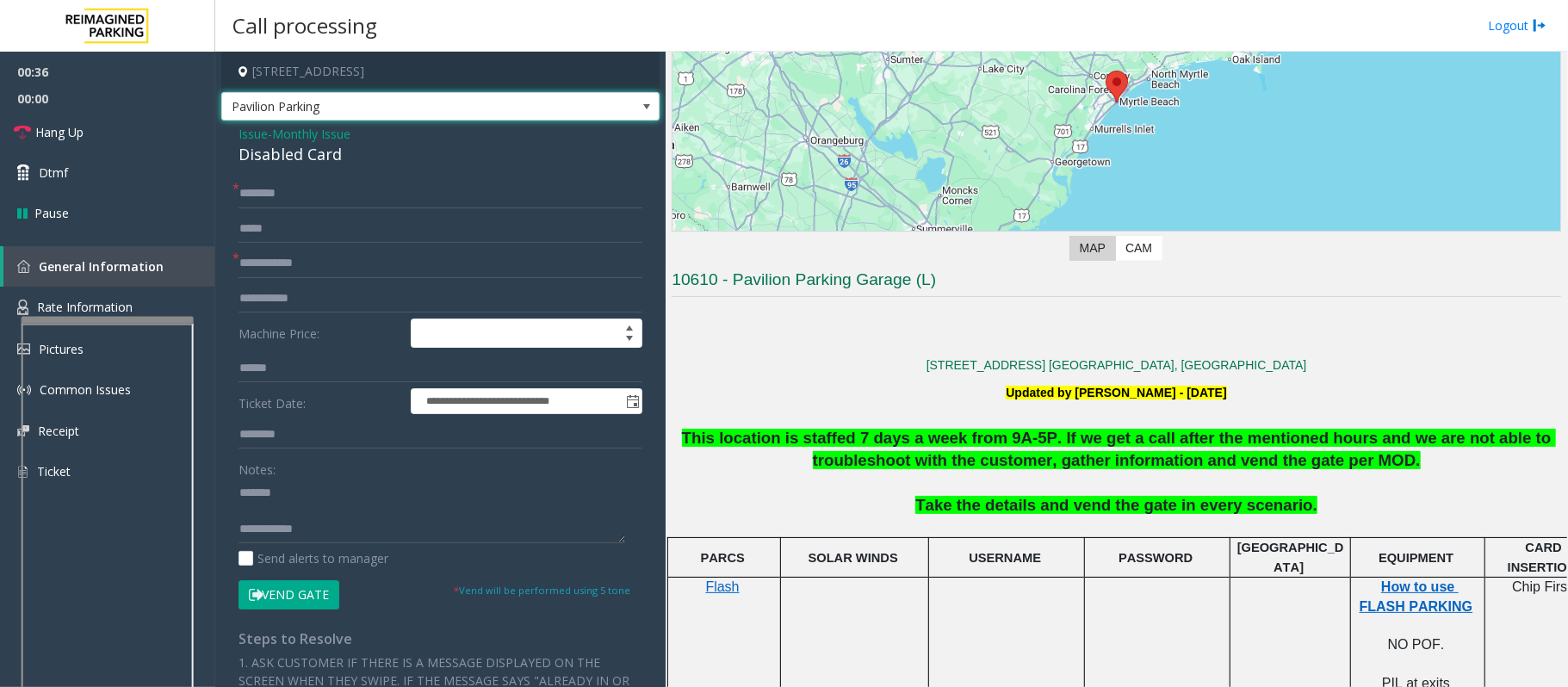
click at [313, 153] on div "Disabled Card" at bounding box center [440, 154] width 404 height 23
click at [321, 132] on span "Monthly Issue" at bounding box center [311, 133] width 79 height 18
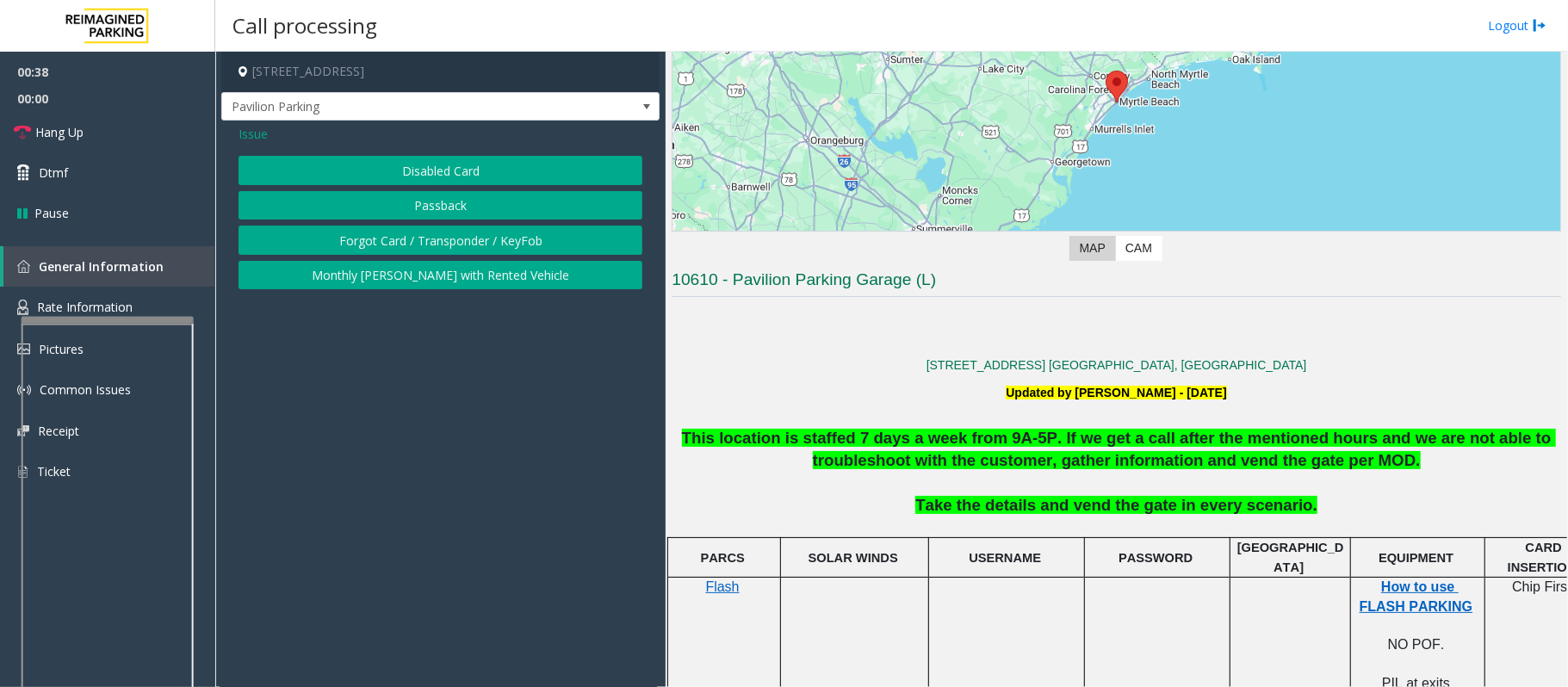
click at [251, 131] on span "Issue" at bounding box center [252, 133] width 29 height 18
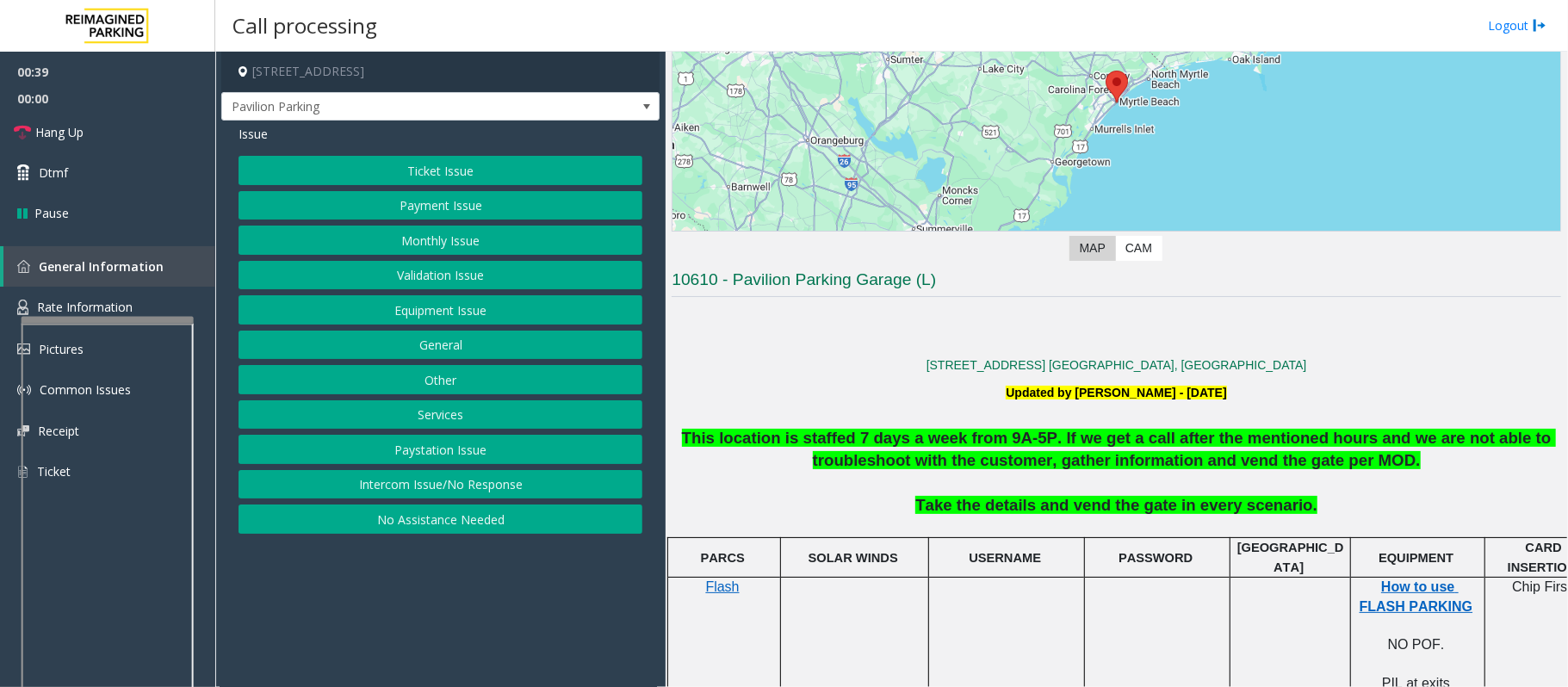
click at [455, 169] on button "Ticket Issue" at bounding box center [440, 170] width 404 height 29
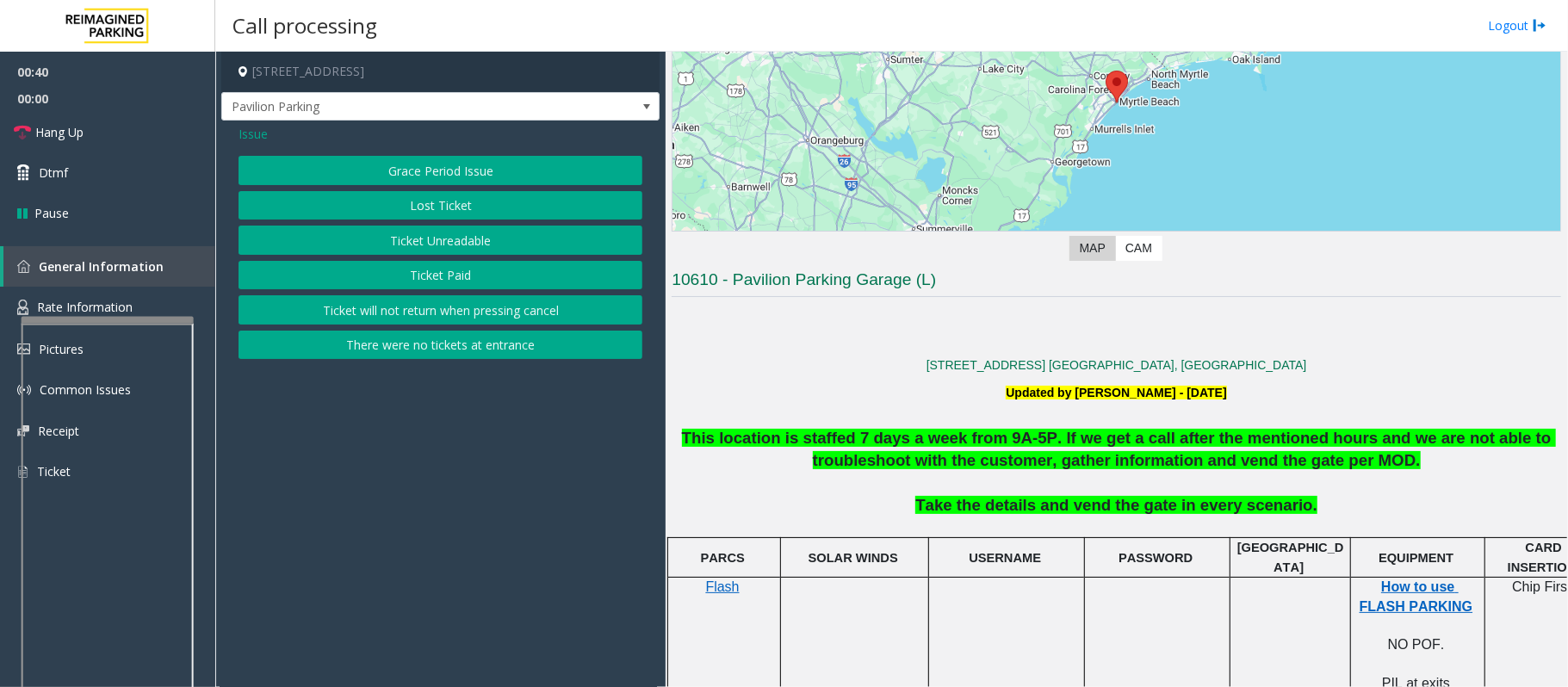
click at [469, 246] on button "Ticket Unreadable" at bounding box center [440, 240] width 404 height 29
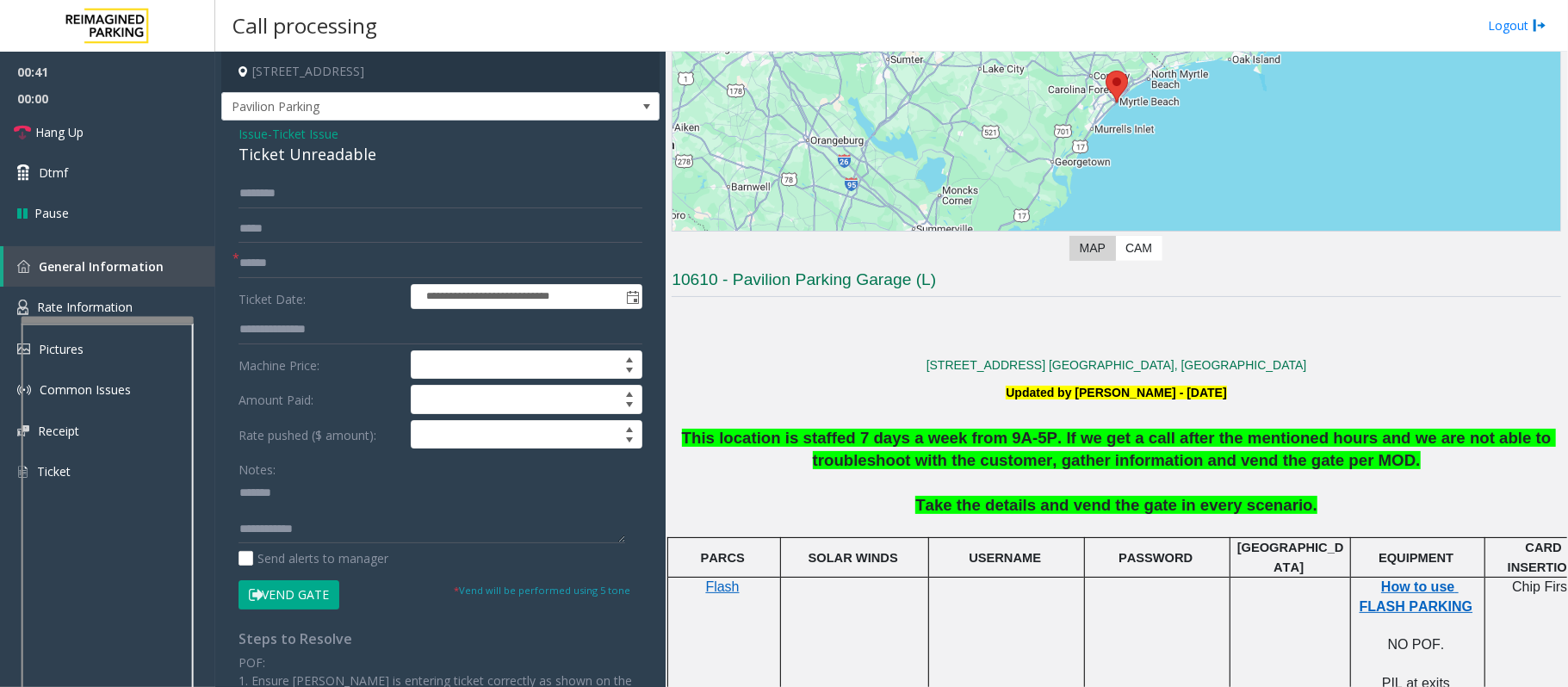
click at [331, 153] on div "Ticket Unreadable" at bounding box center [440, 154] width 404 height 23
click at [365, 512] on textarea at bounding box center [431, 511] width 386 height 65
type textarea "**********"
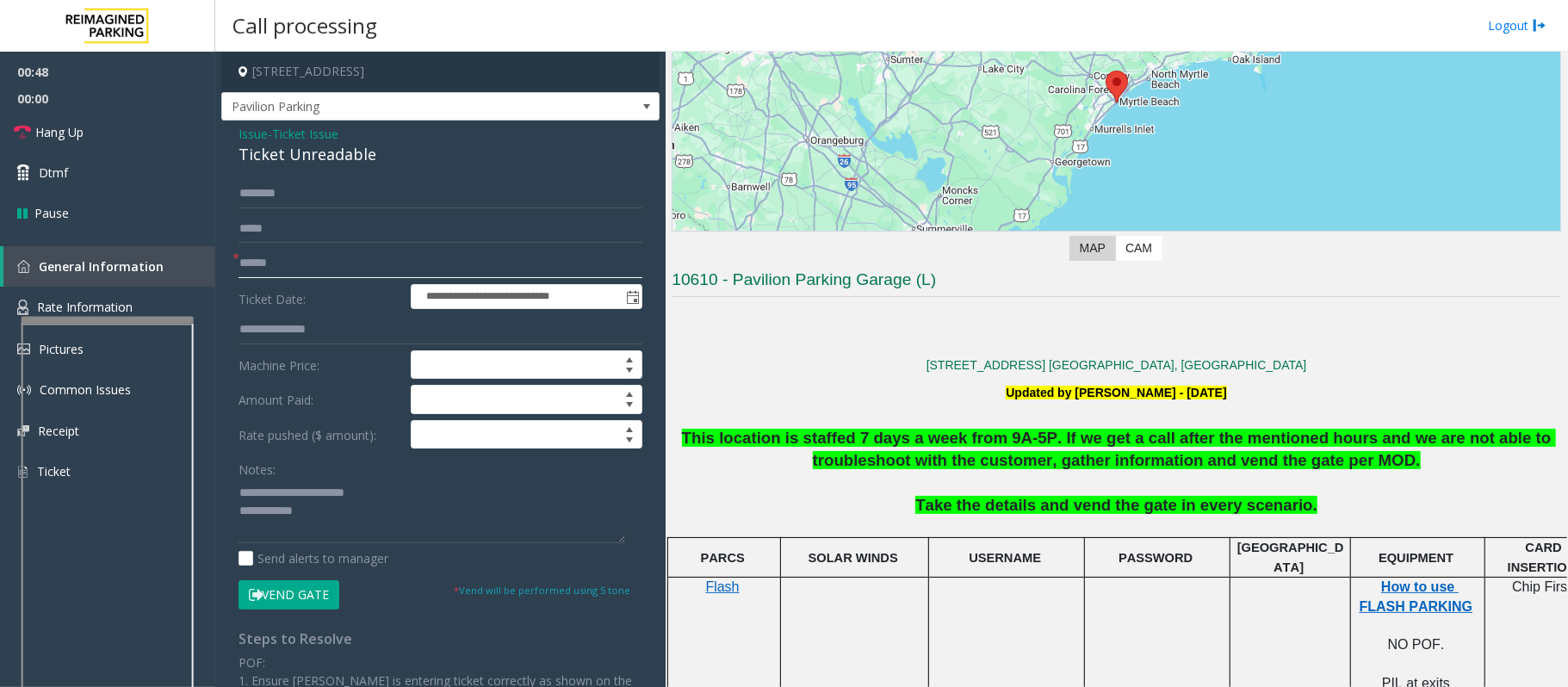
click at [369, 261] on input "text" at bounding box center [440, 262] width 404 height 29
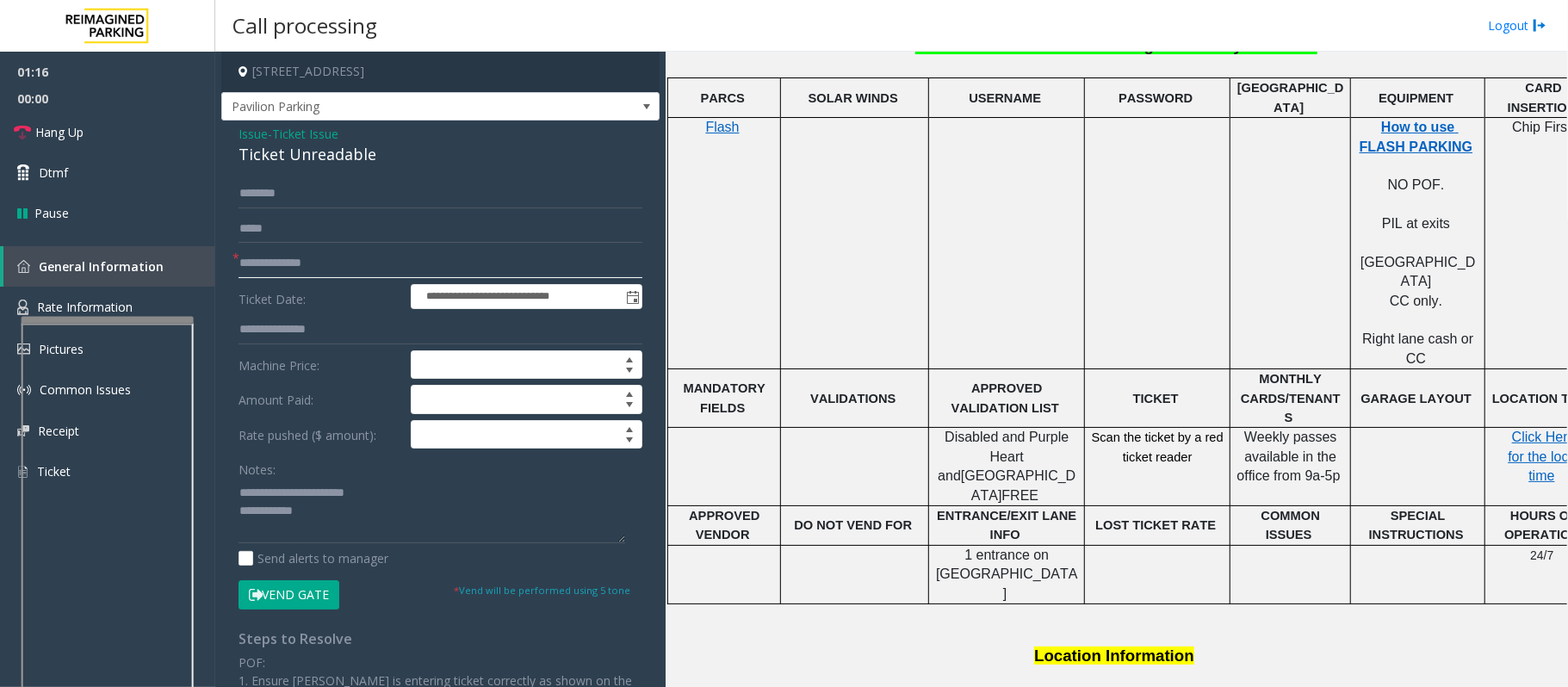
type input "**********"
drag, startPoint x: 1197, startPoint y: 422, endPoint x: 1084, endPoint y: 396, distance: 116.0
click at [1084, 428] on tr "Disabled and Purple Heart and Police Park FREE Scan the ticket by a red ticket …" at bounding box center [1135, 468] width 934 height 79
click at [301, 592] on button "Vend Gate" at bounding box center [288, 594] width 100 height 29
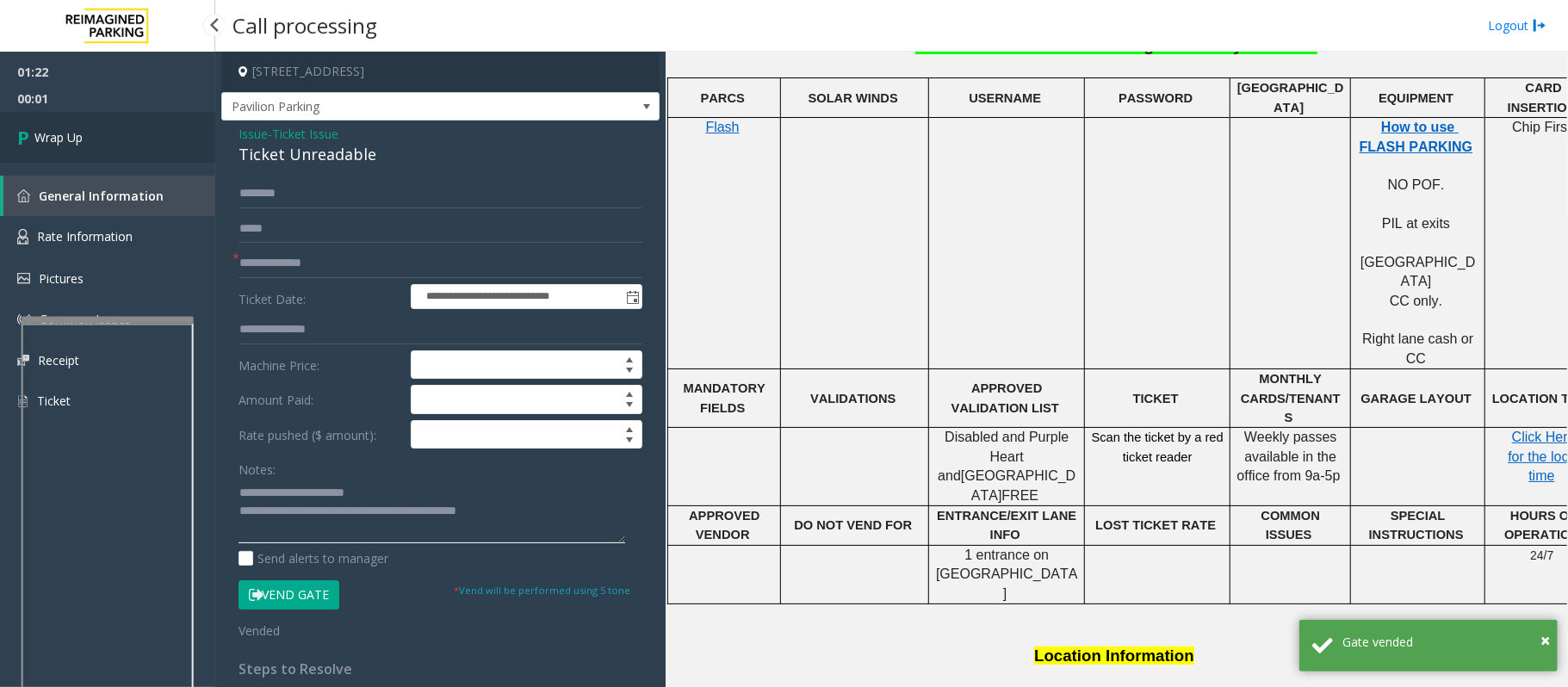
type textarea "**********"
click at [122, 138] on link "Wrap Up" at bounding box center [108, 137] width 216 height 51
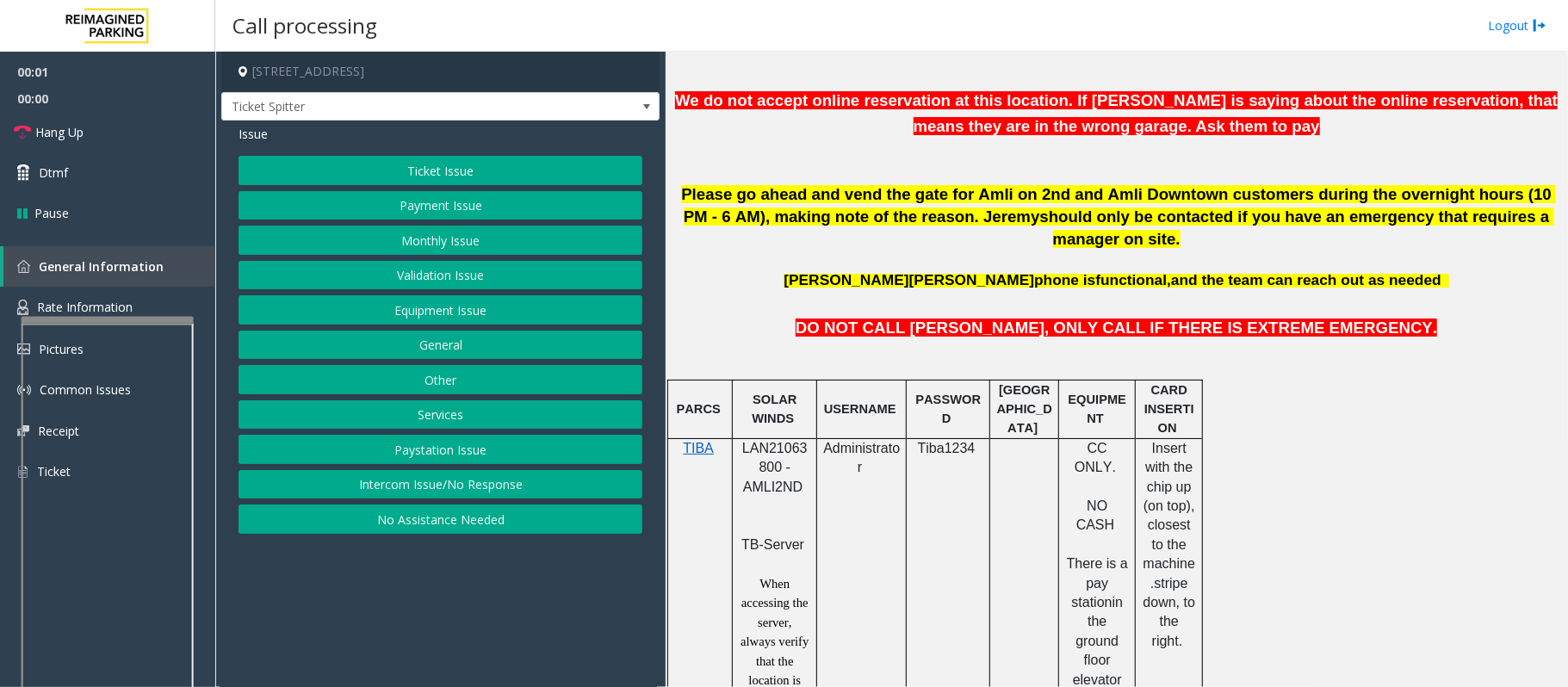
scroll to position [803, 0]
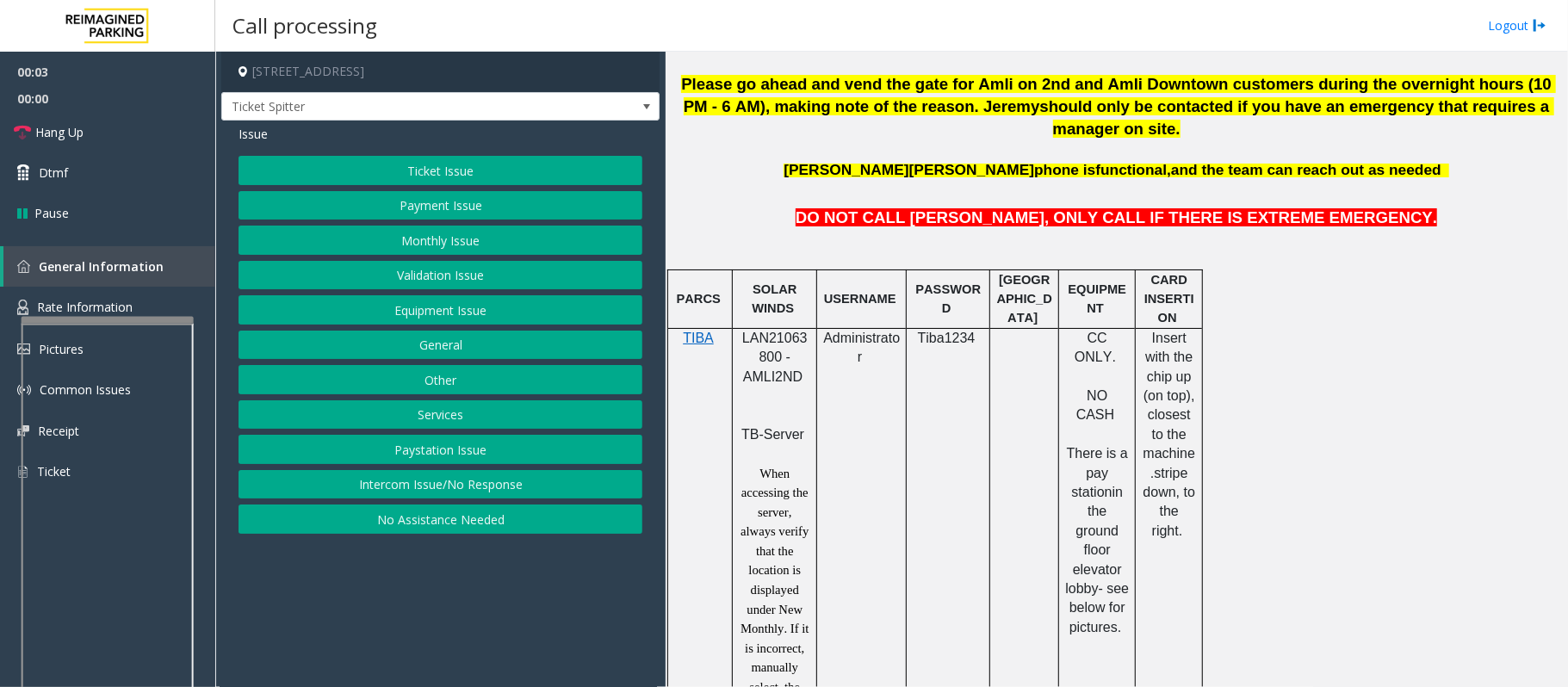
click at [773, 331] on span "LAN21063800 - AMLI2ND" at bounding box center [775, 357] width 66 height 53
copy span "LAN21063800"
click at [490, 523] on button "No Assistance Needed" at bounding box center [440, 518] width 404 height 29
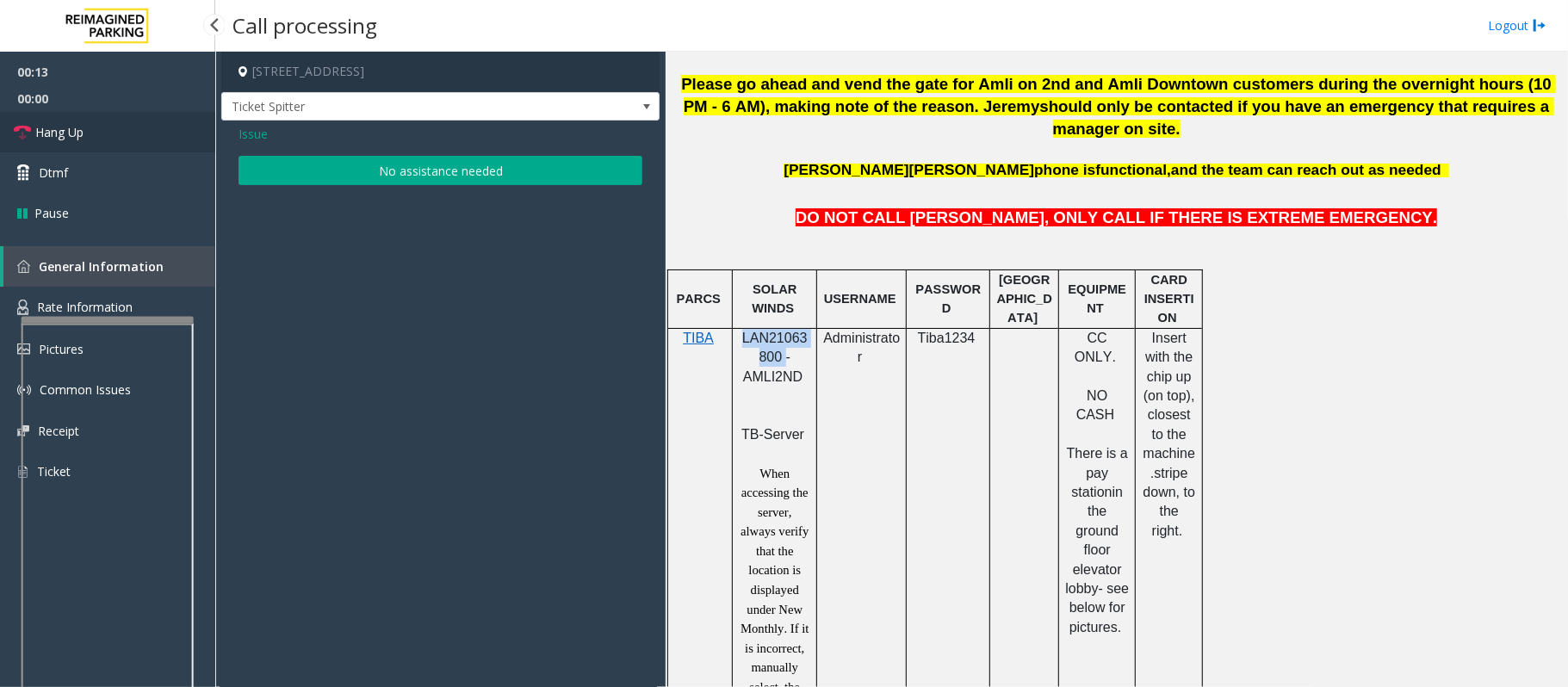
click at [69, 129] on span "Hang Up" at bounding box center [59, 131] width 48 height 18
click at [351, 172] on button "No assistance needed" at bounding box center [440, 170] width 404 height 29
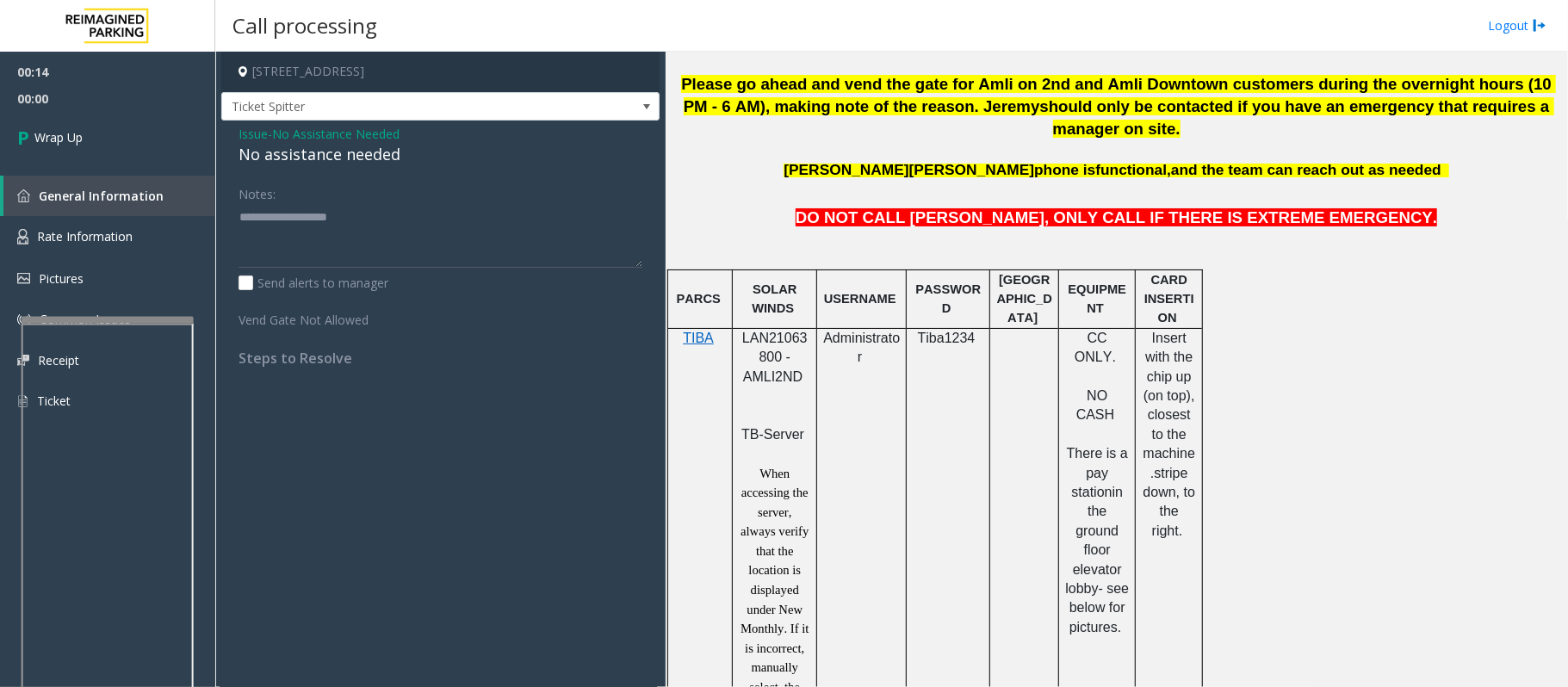
click at [351, 164] on div "No assistance needed" at bounding box center [440, 154] width 404 height 23
type textarea "**********"
click at [171, 132] on link "Wrap Up" at bounding box center [108, 137] width 216 height 51
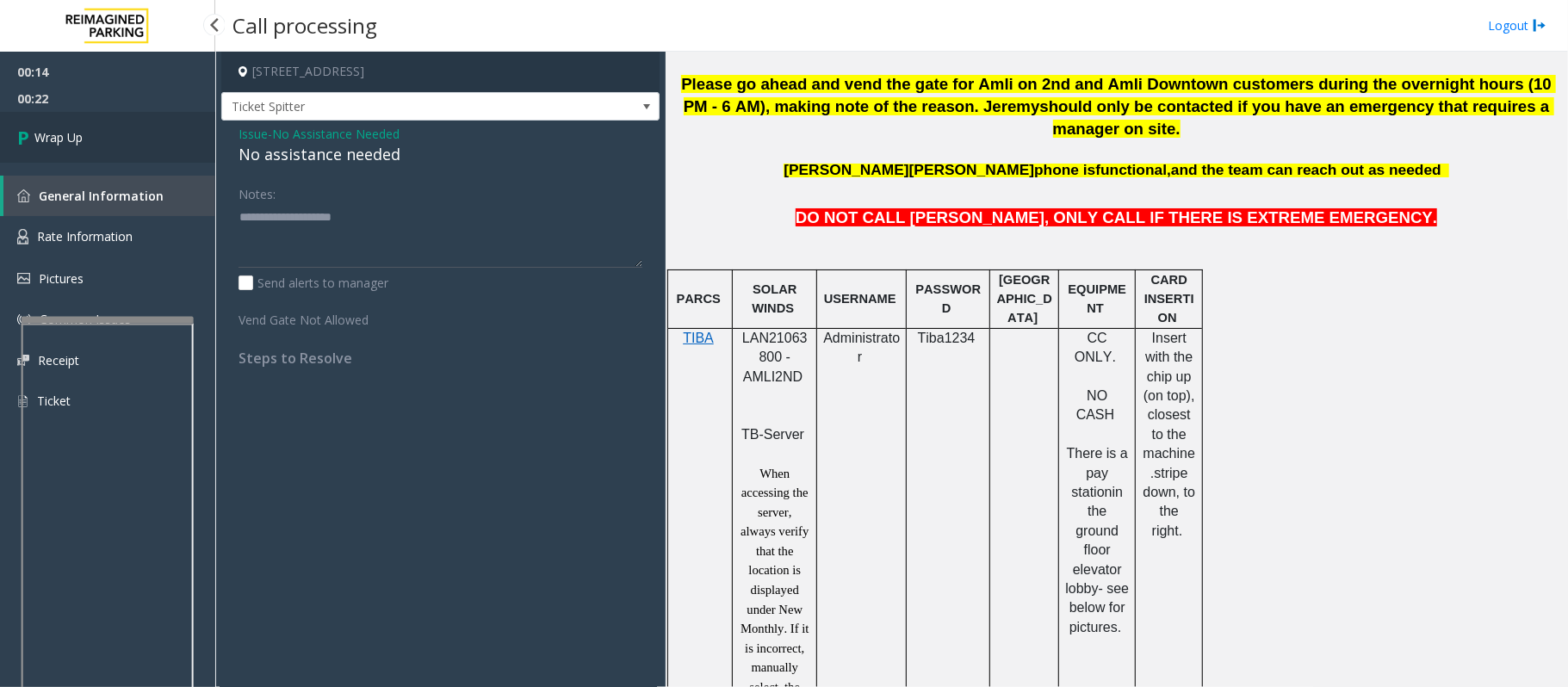
click at [171, 132] on link "Wrap Up" at bounding box center [108, 137] width 216 height 51
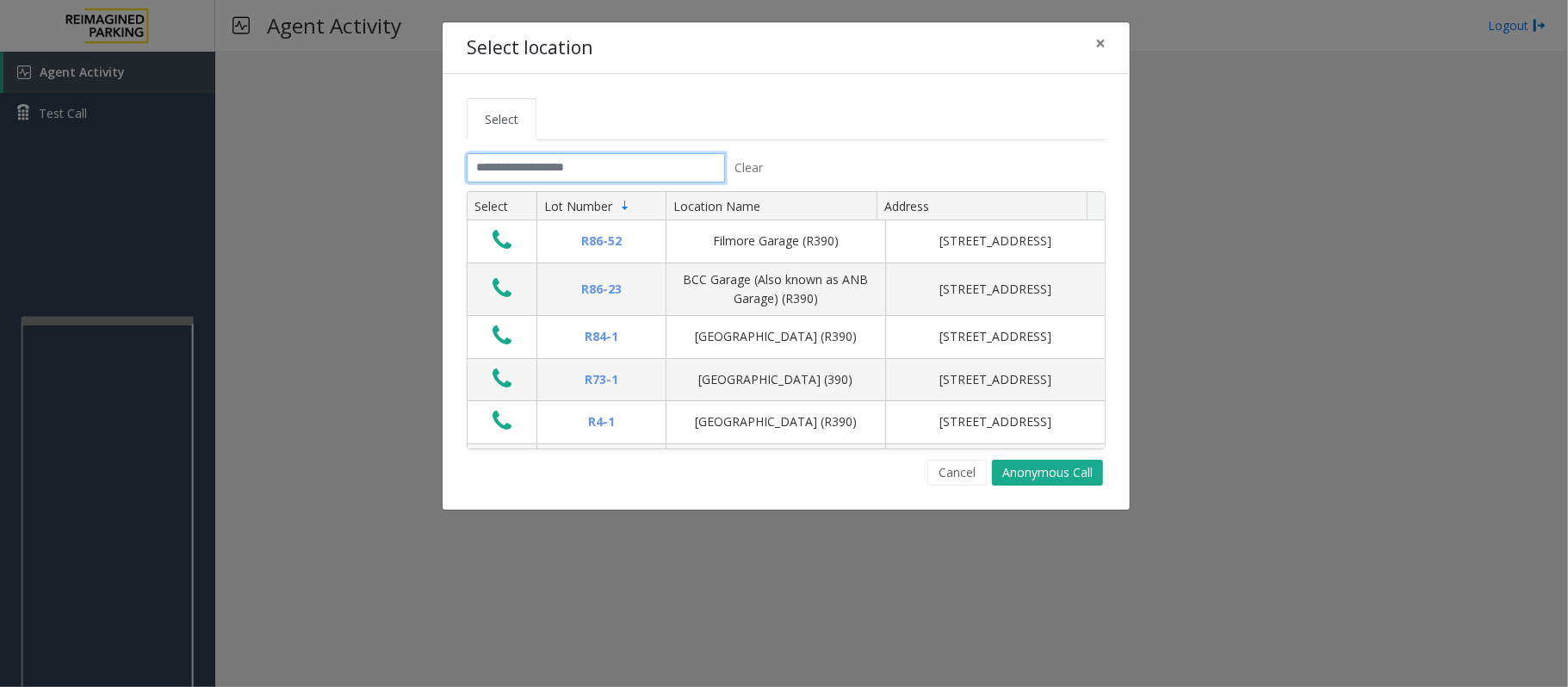
click at [584, 167] on input "text" at bounding box center [596, 167] width 259 height 29
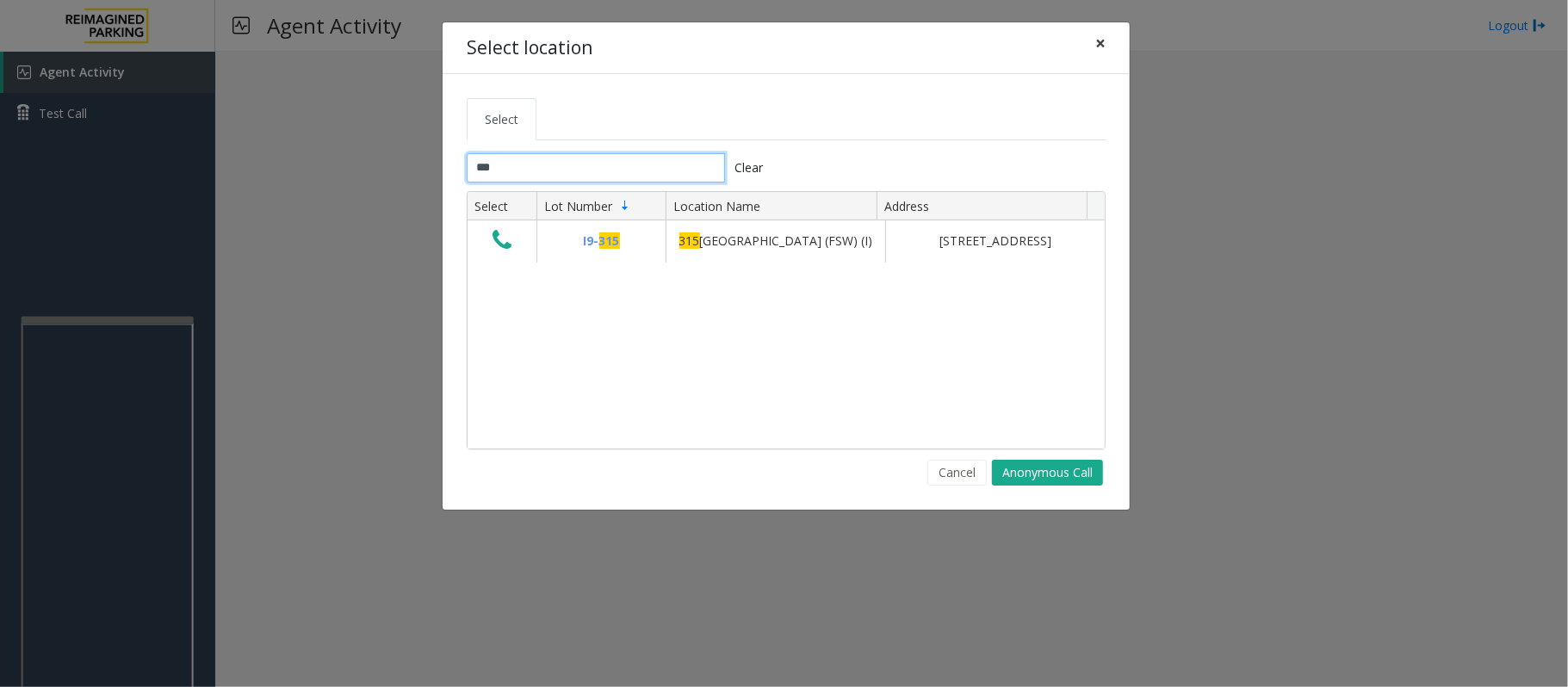
type input "***"
click at [1097, 42] on span "×" at bounding box center [1099, 43] width 10 height 24
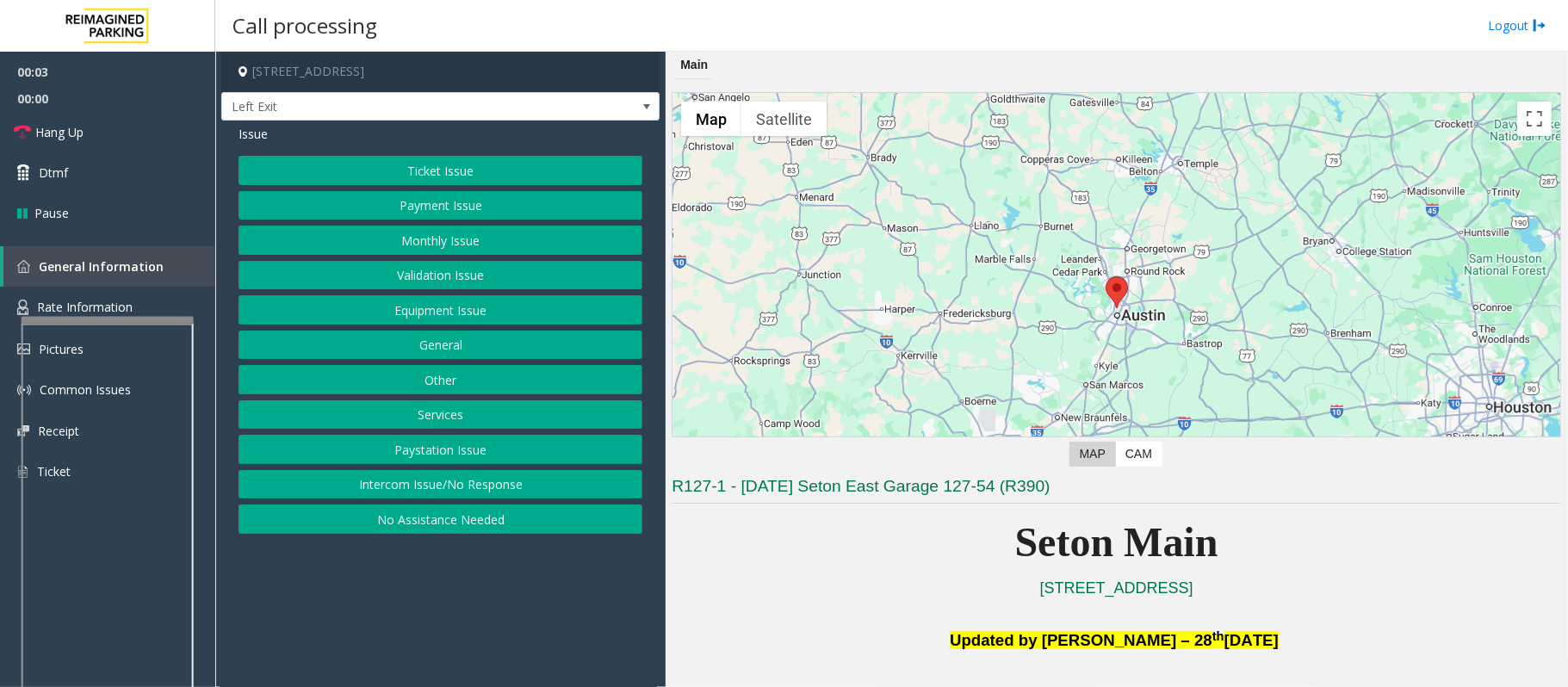
click at [496, 482] on button "Intercom Issue/No Response" at bounding box center [440, 485] width 404 height 29
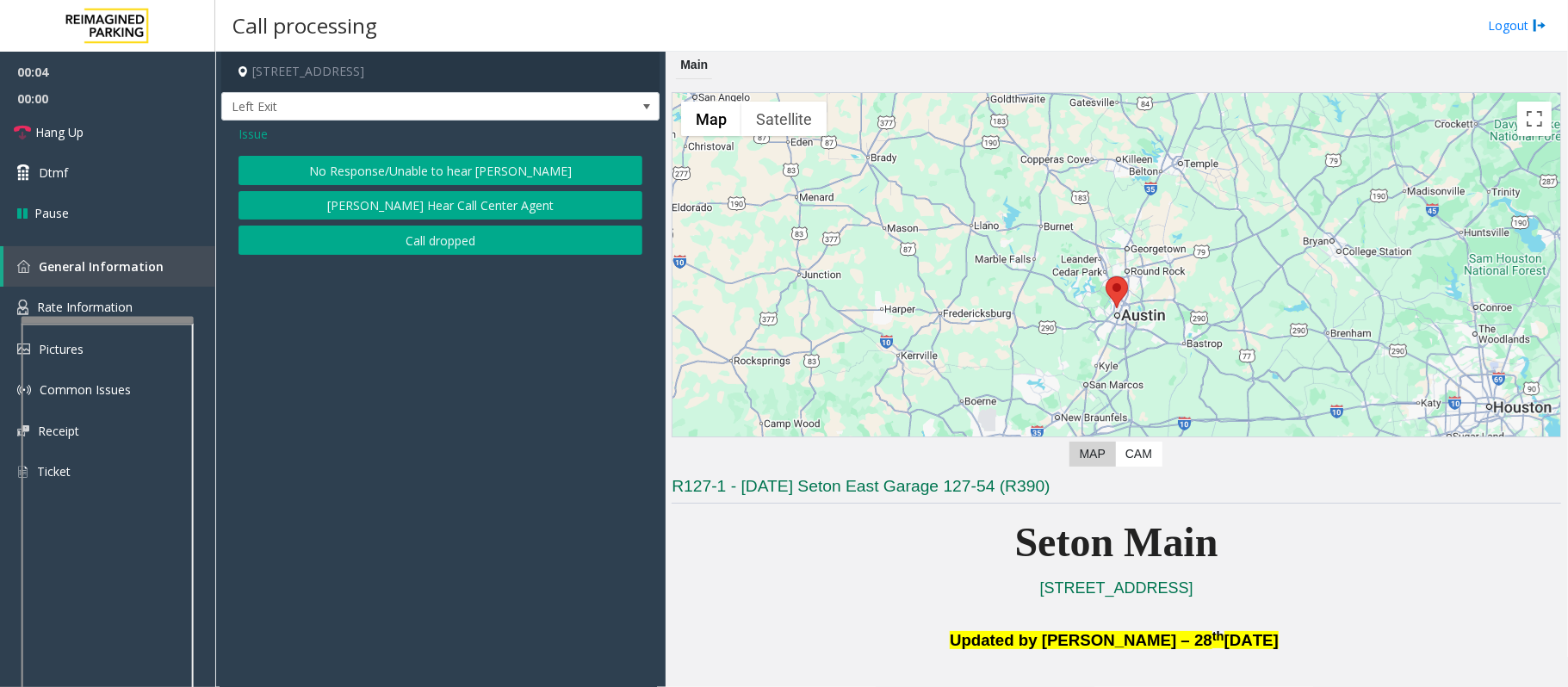
click at [436, 171] on button "No Response/Unable to hear [PERSON_NAME]" at bounding box center [440, 170] width 404 height 29
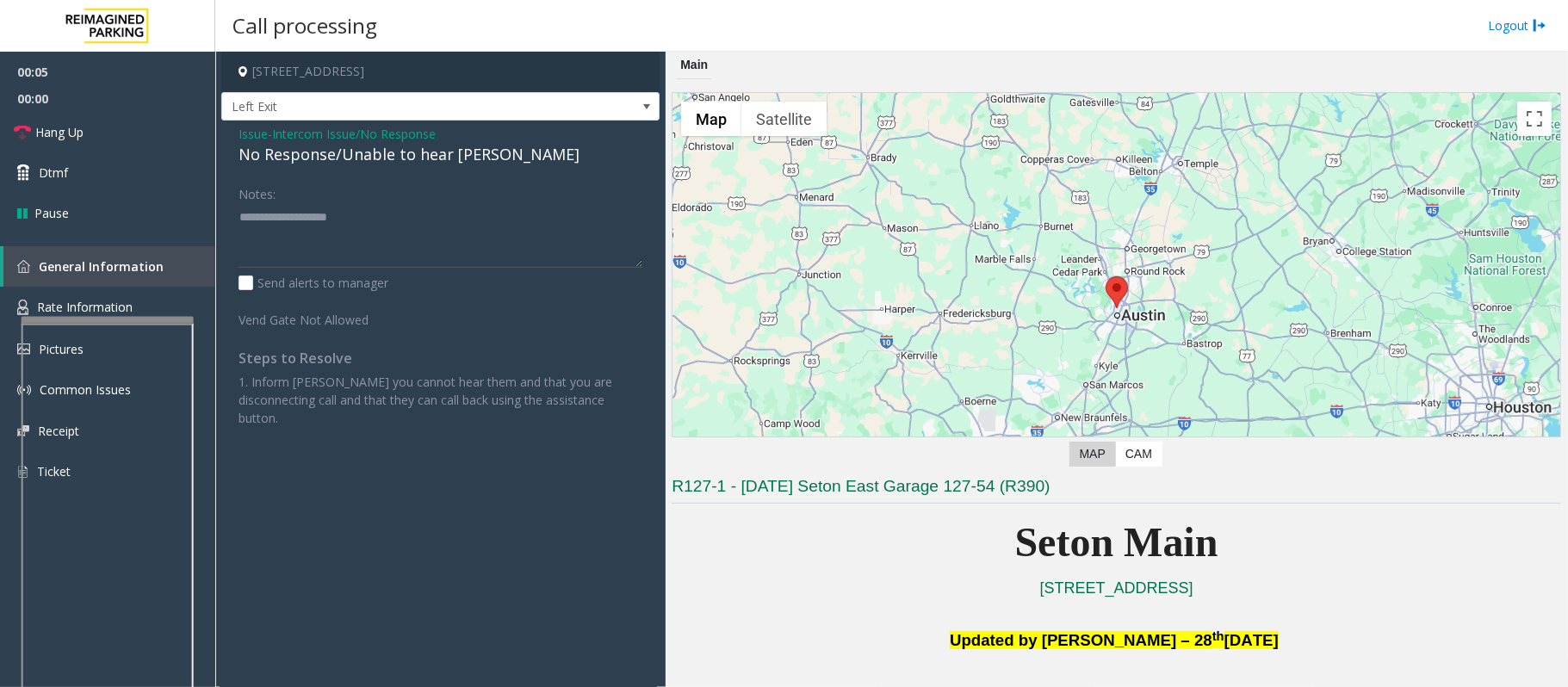
click at [379, 162] on div "No Response/Unable to hear [PERSON_NAME]" at bounding box center [440, 154] width 404 height 23
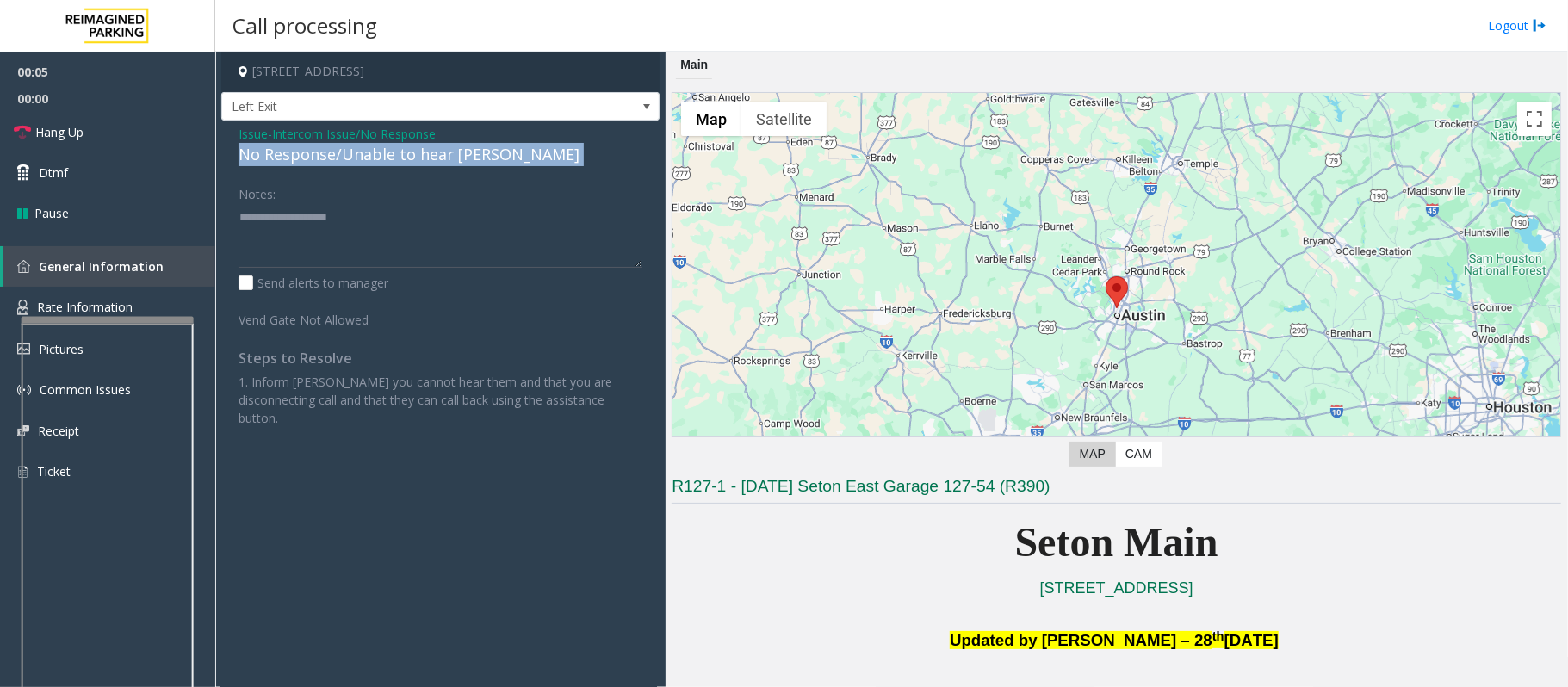
click at [379, 162] on div "No Response/Unable to hear [PERSON_NAME]" at bounding box center [440, 154] width 404 height 23
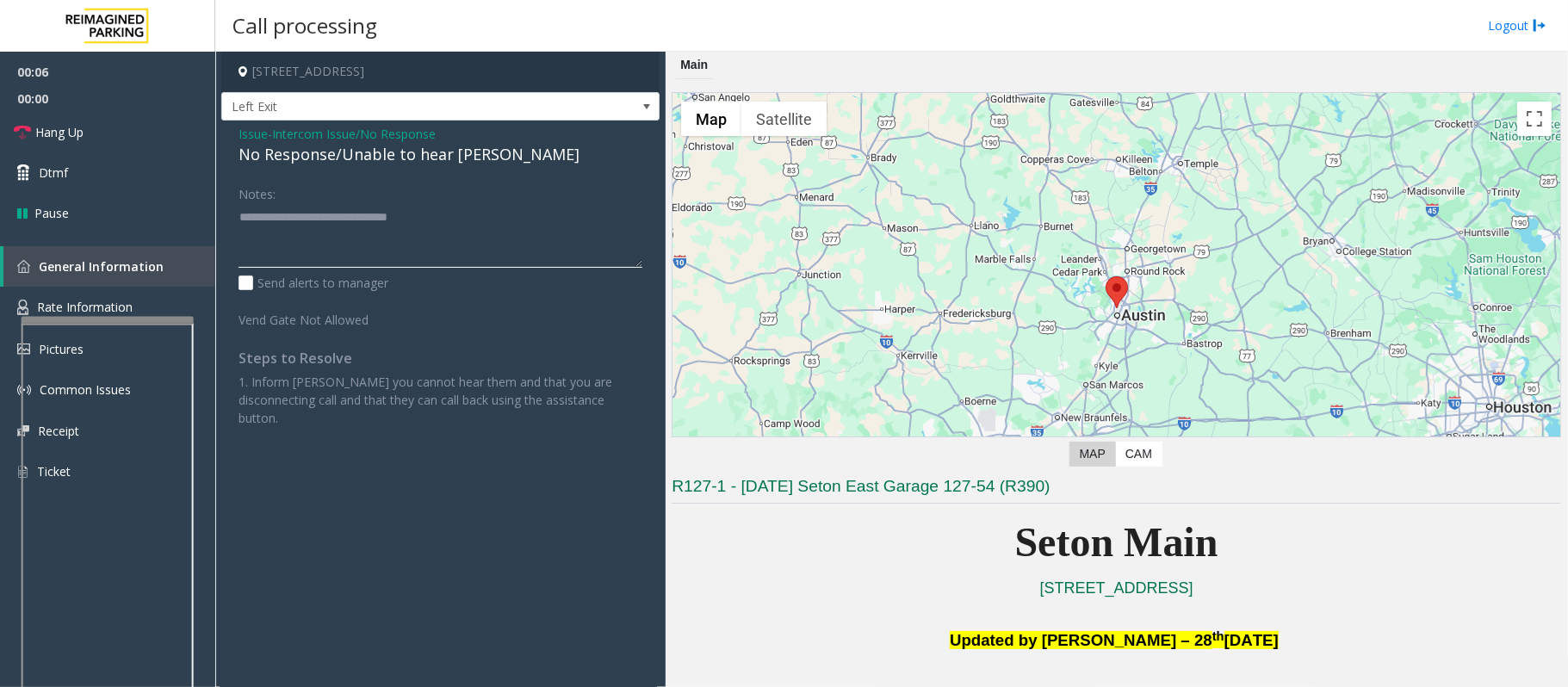
type textarea "**********"
click at [166, 138] on link "Hang Up" at bounding box center [108, 131] width 216 height 40
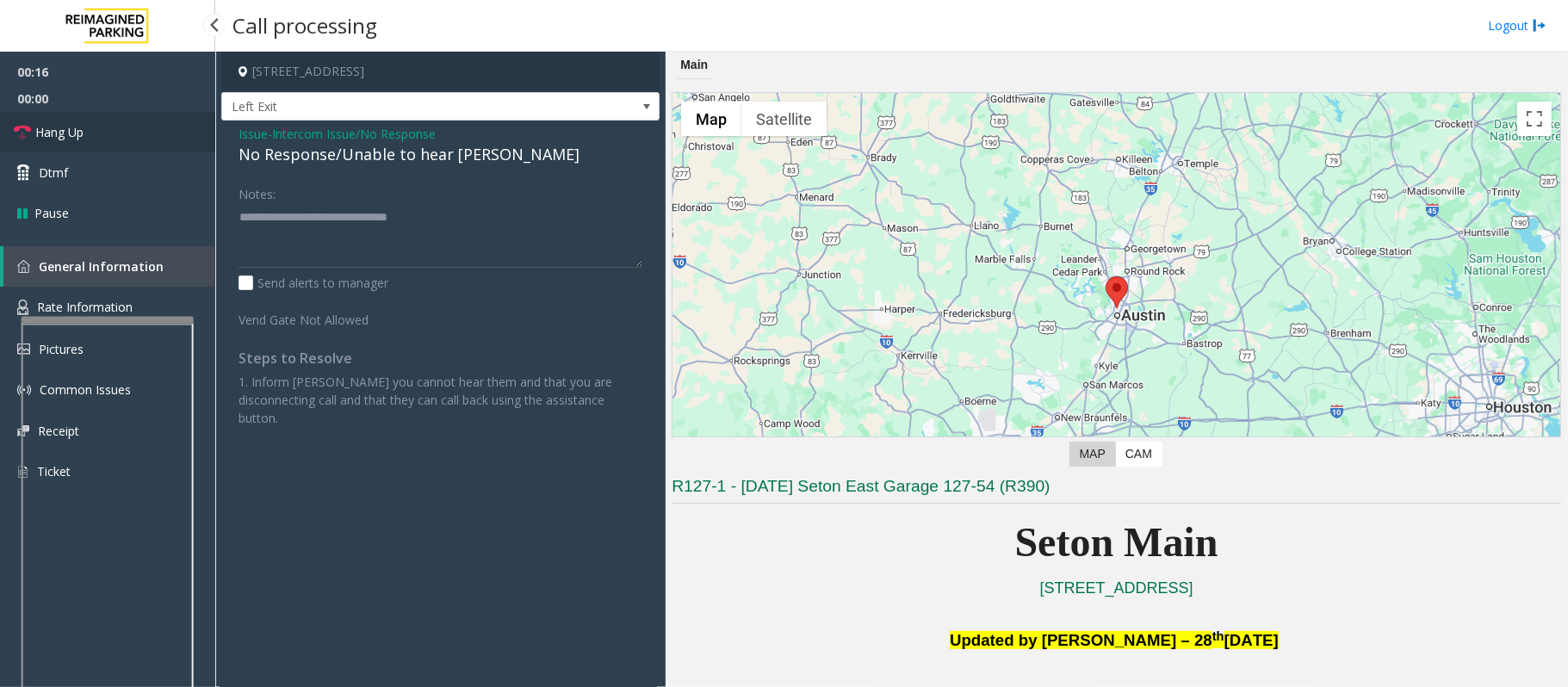
click at [166, 138] on link "Hang Up" at bounding box center [108, 131] width 216 height 40
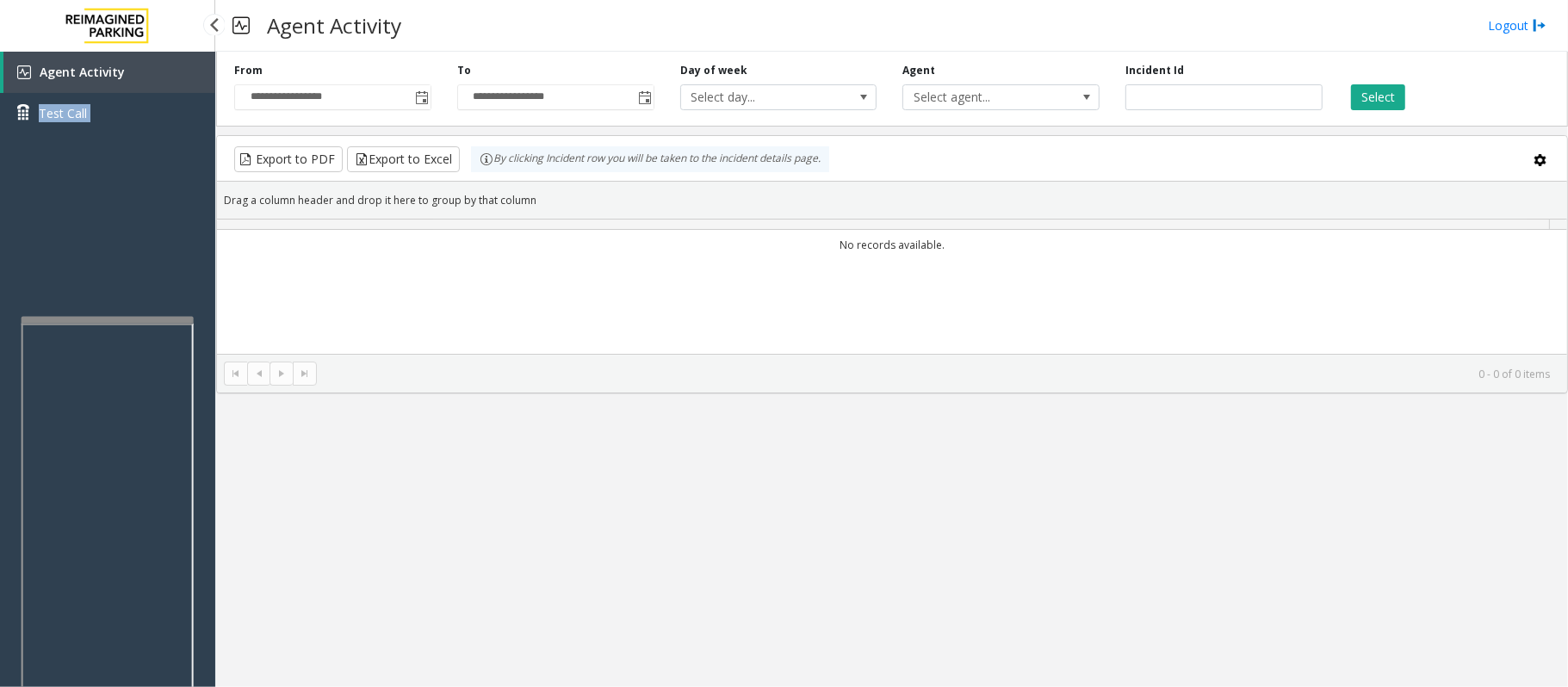
click at [166, 138] on div "Agent Activity Test Call" at bounding box center [108, 98] width 216 height 95
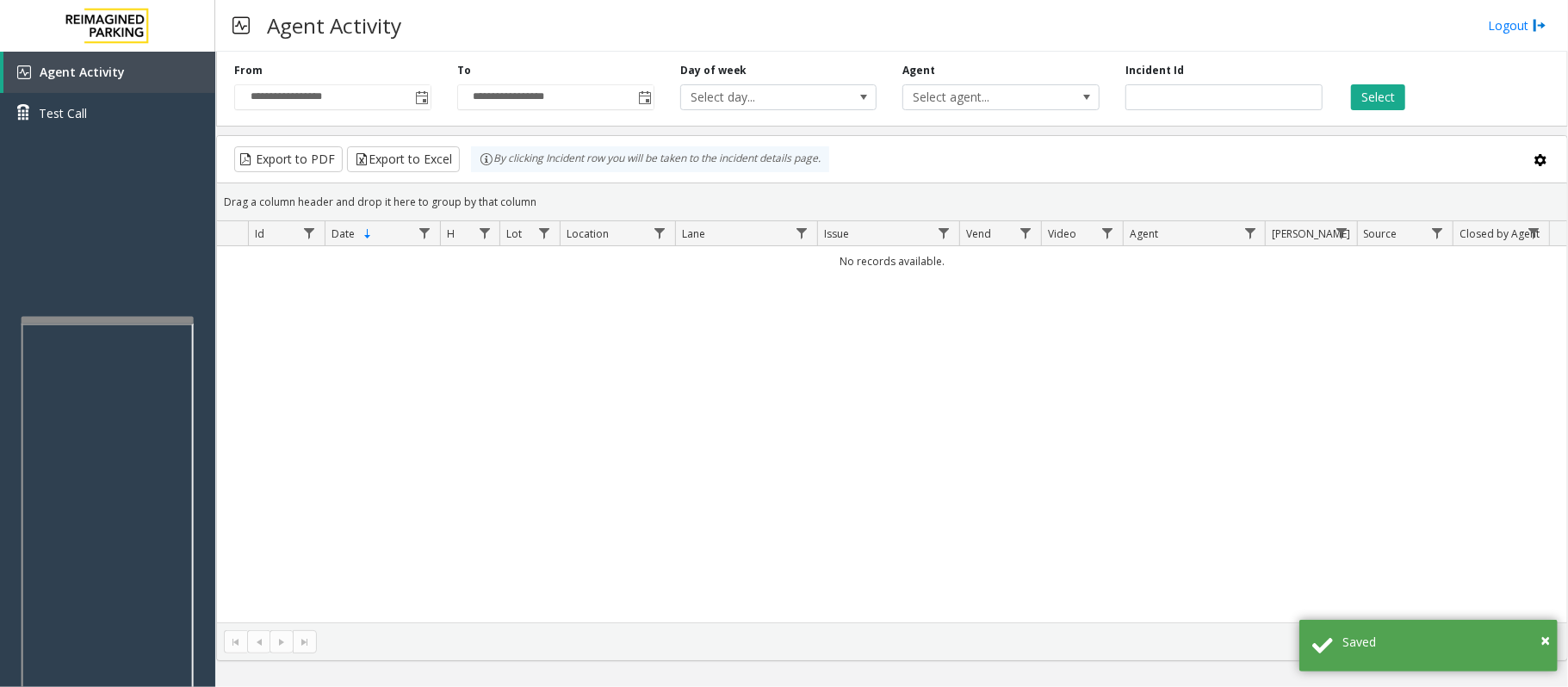
click at [308, 420] on div "No records available." at bounding box center [891, 434] width 1350 height 376
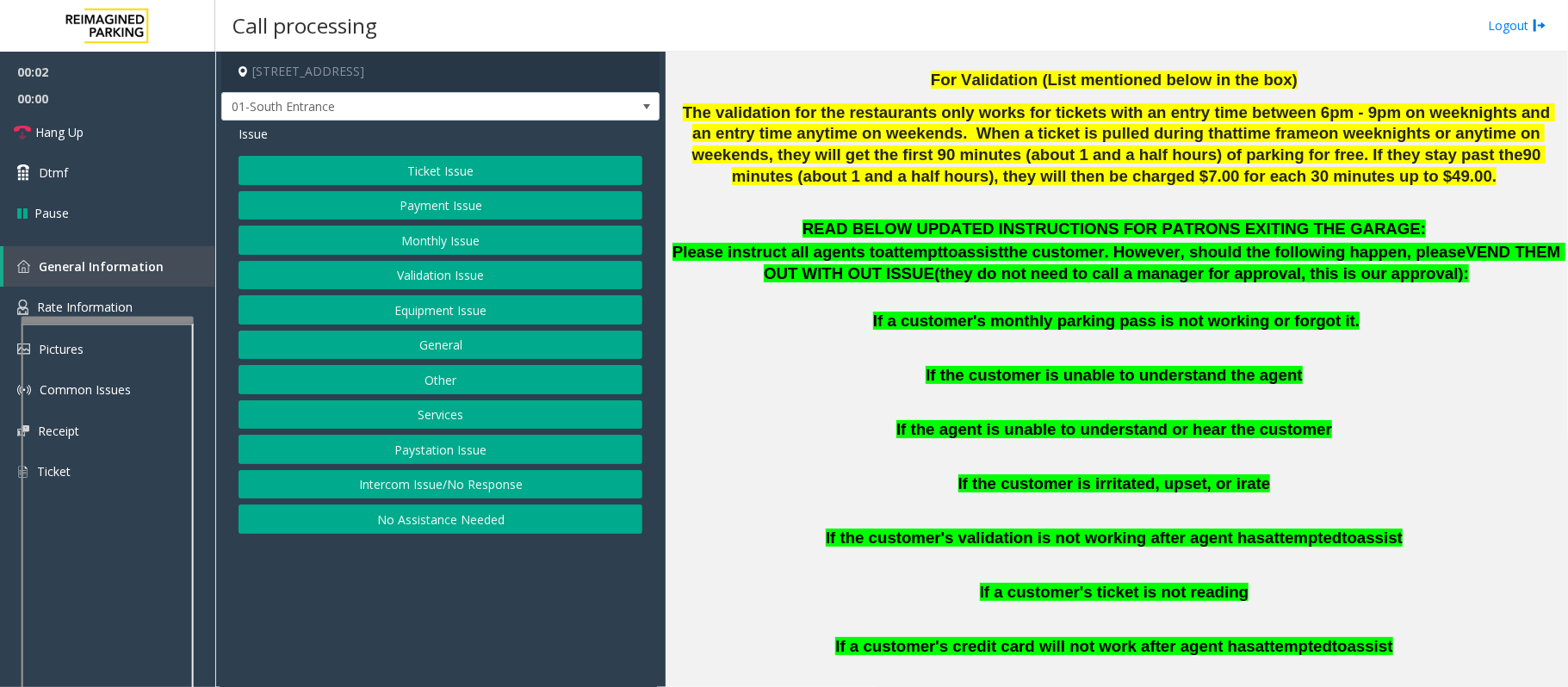
scroll to position [803, 0]
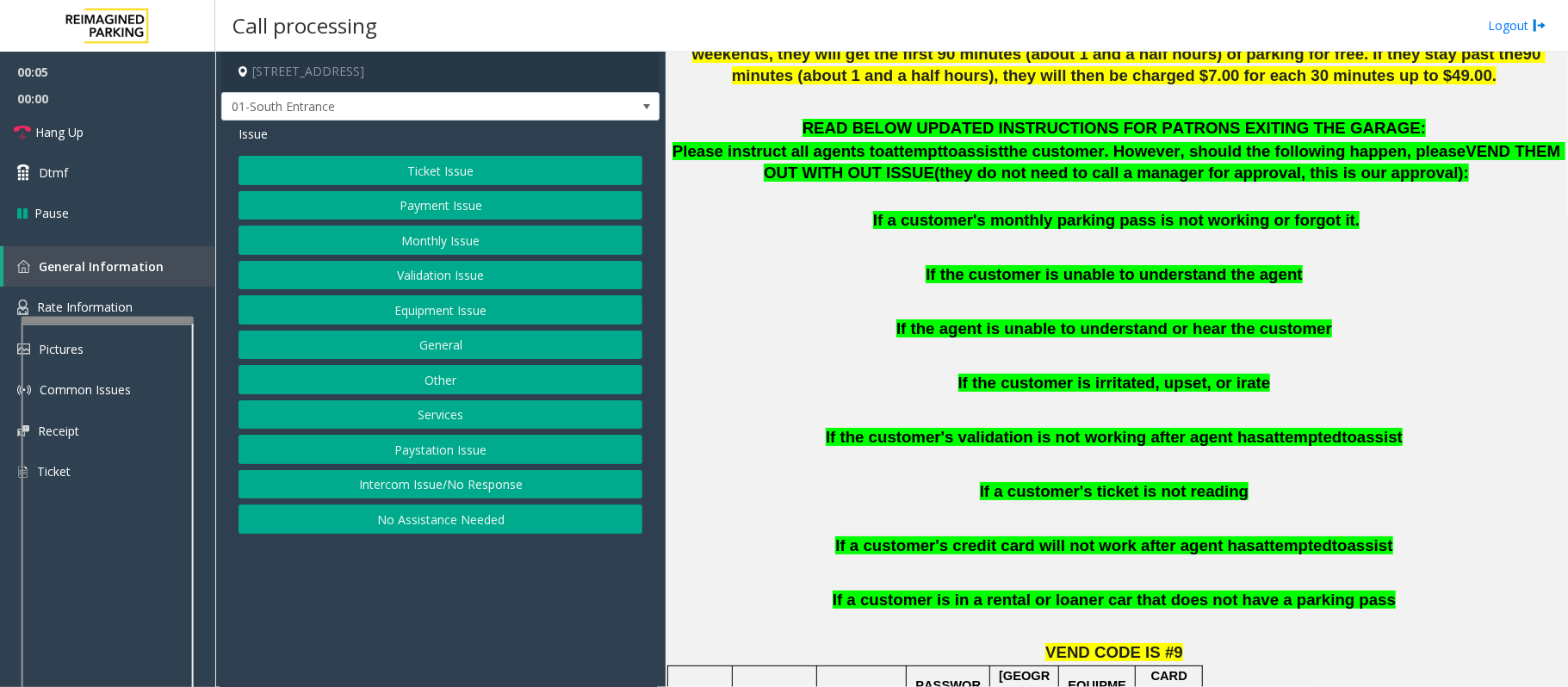
click at [469, 481] on button "Intercom Issue/No Response" at bounding box center [440, 485] width 404 height 29
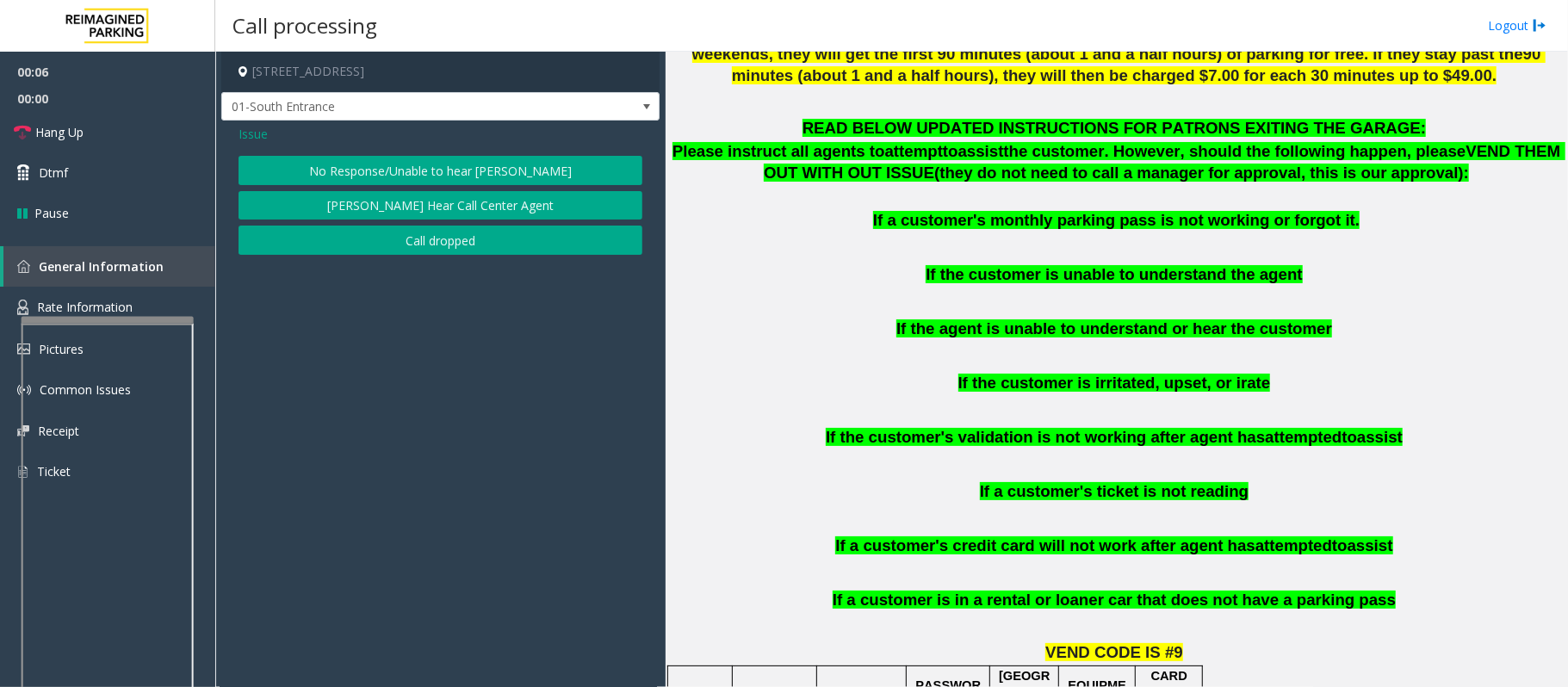
click at [467, 167] on button "No Response/Unable to hear [PERSON_NAME]" at bounding box center [440, 170] width 404 height 29
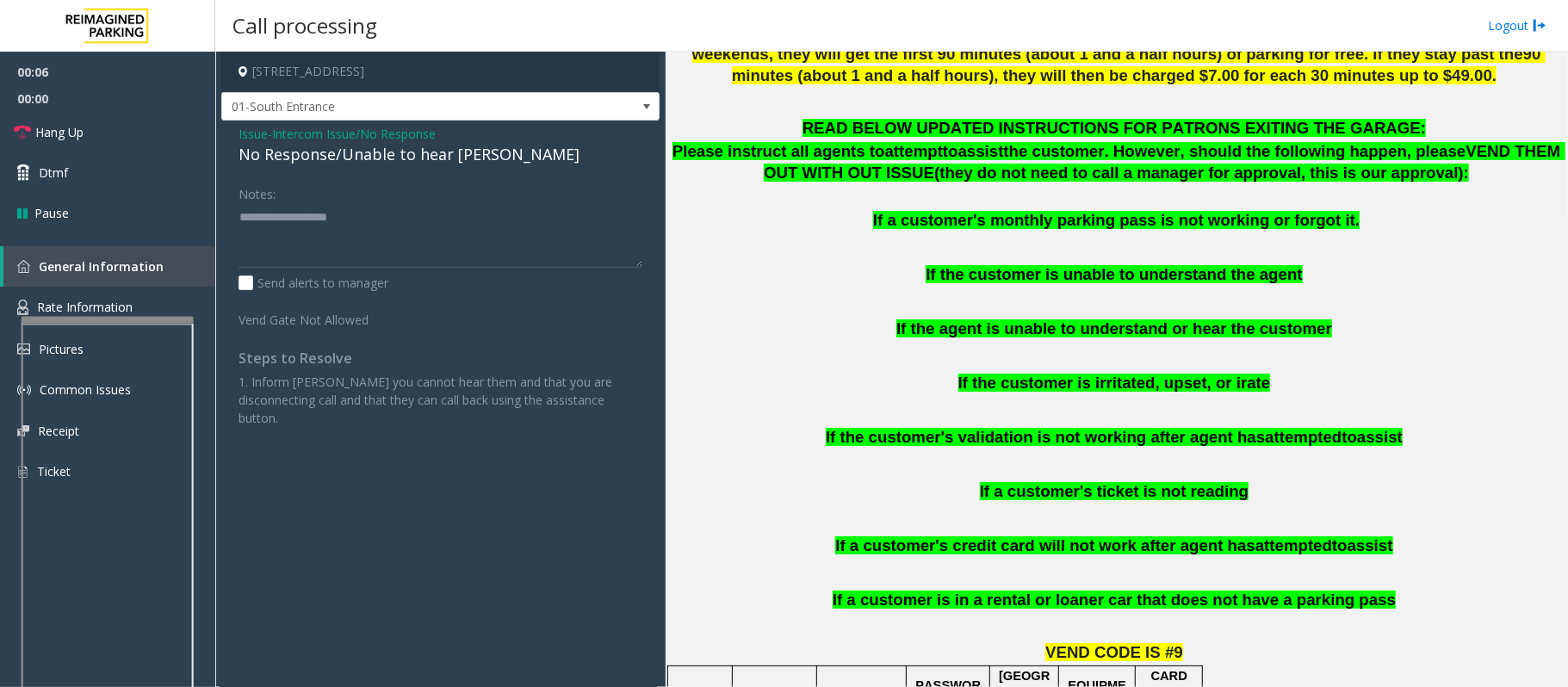
click at [467, 164] on div "No Response/Unable to hear [PERSON_NAME]" at bounding box center [440, 154] width 404 height 23
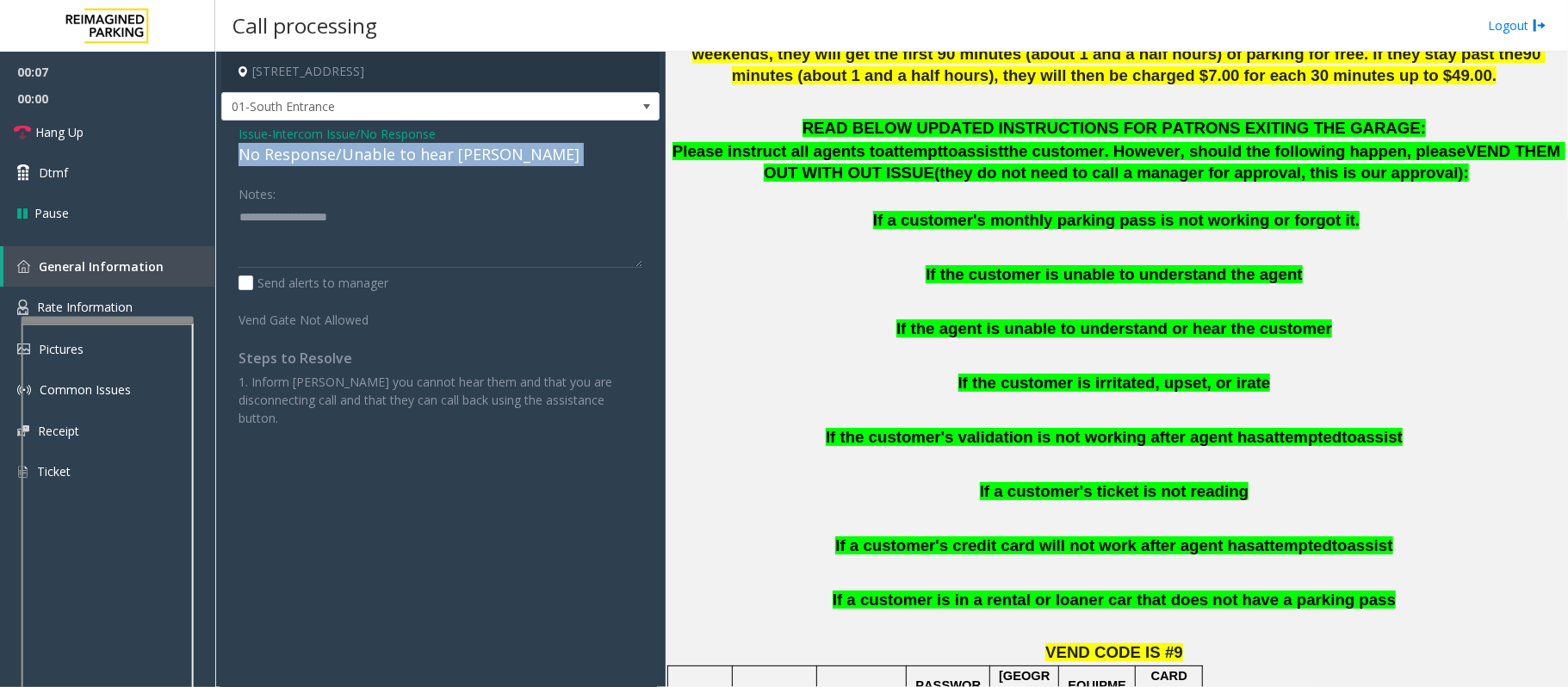
click at [467, 164] on div "No Response/Unable to hear [PERSON_NAME]" at bounding box center [440, 154] width 404 height 23
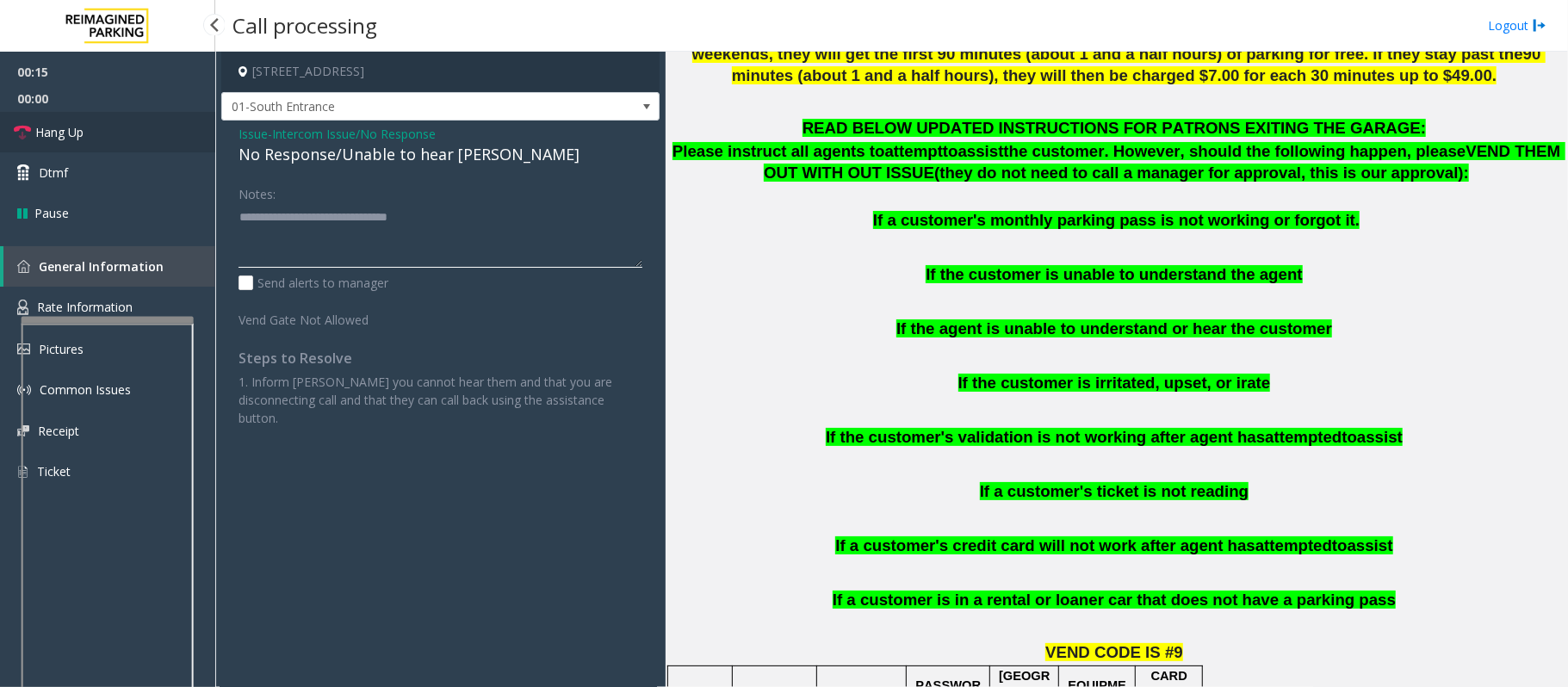
type textarea "**********"
click at [87, 125] on link "Hang Up" at bounding box center [108, 131] width 216 height 40
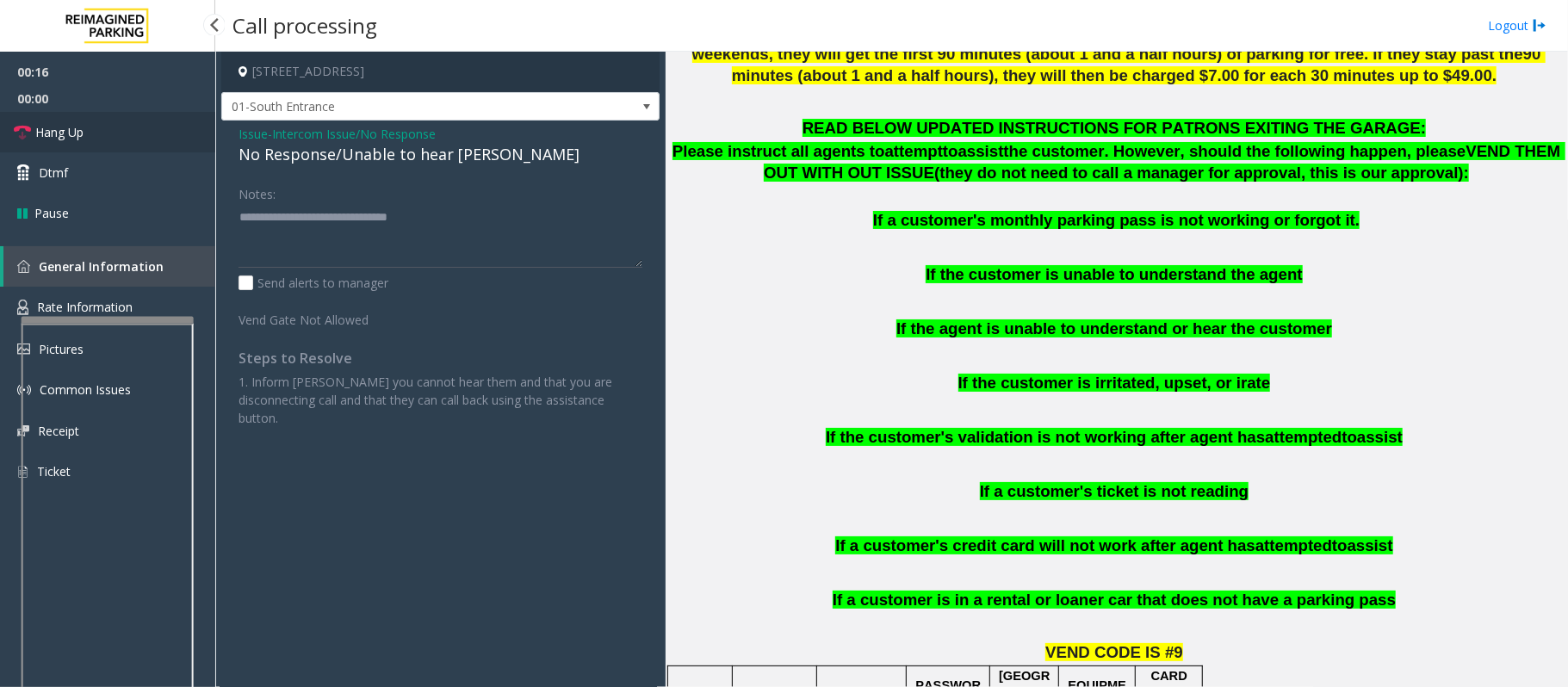
click at [87, 125] on link "Hang Up" at bounding box center [108, 131] width 216 height 40
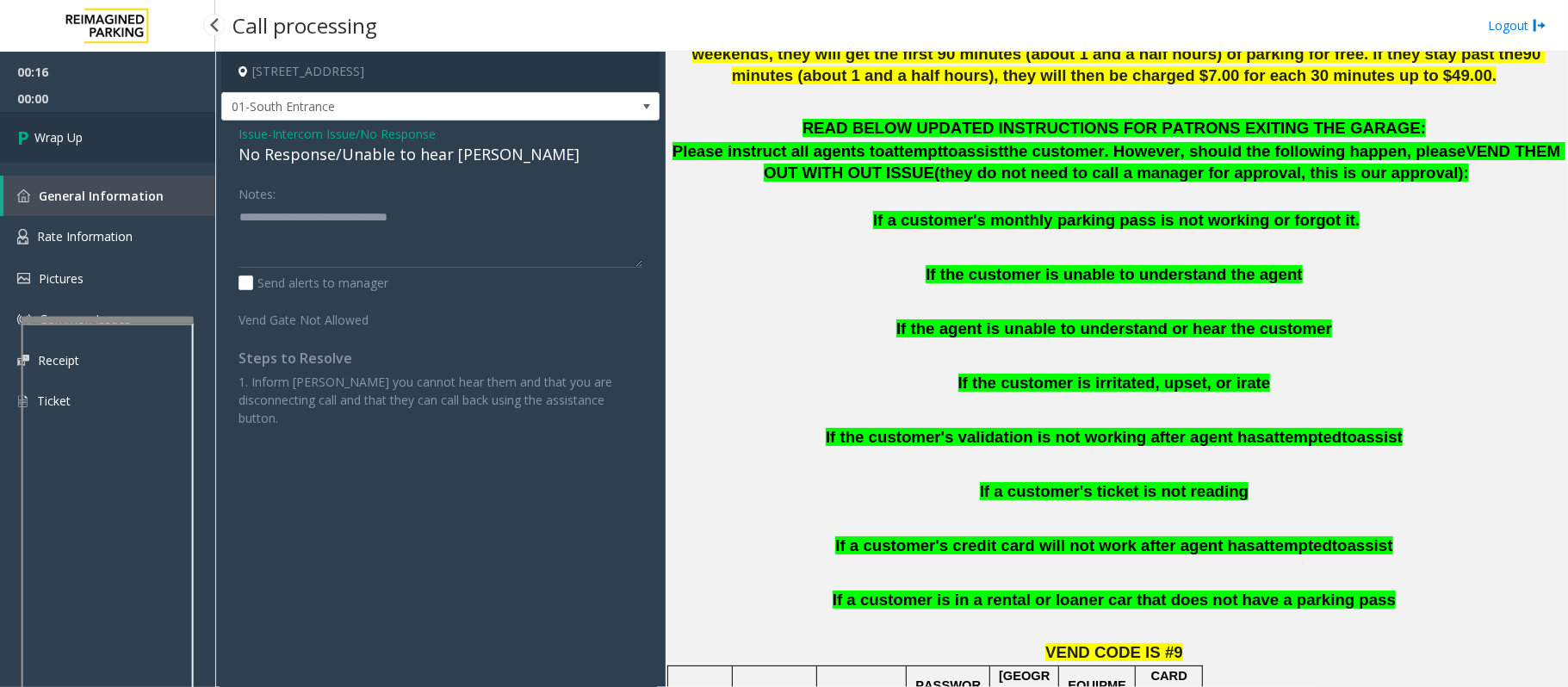
click at [87, 125] on link "Wrap Up" at bounding box center [108, 137] width 216 height 51
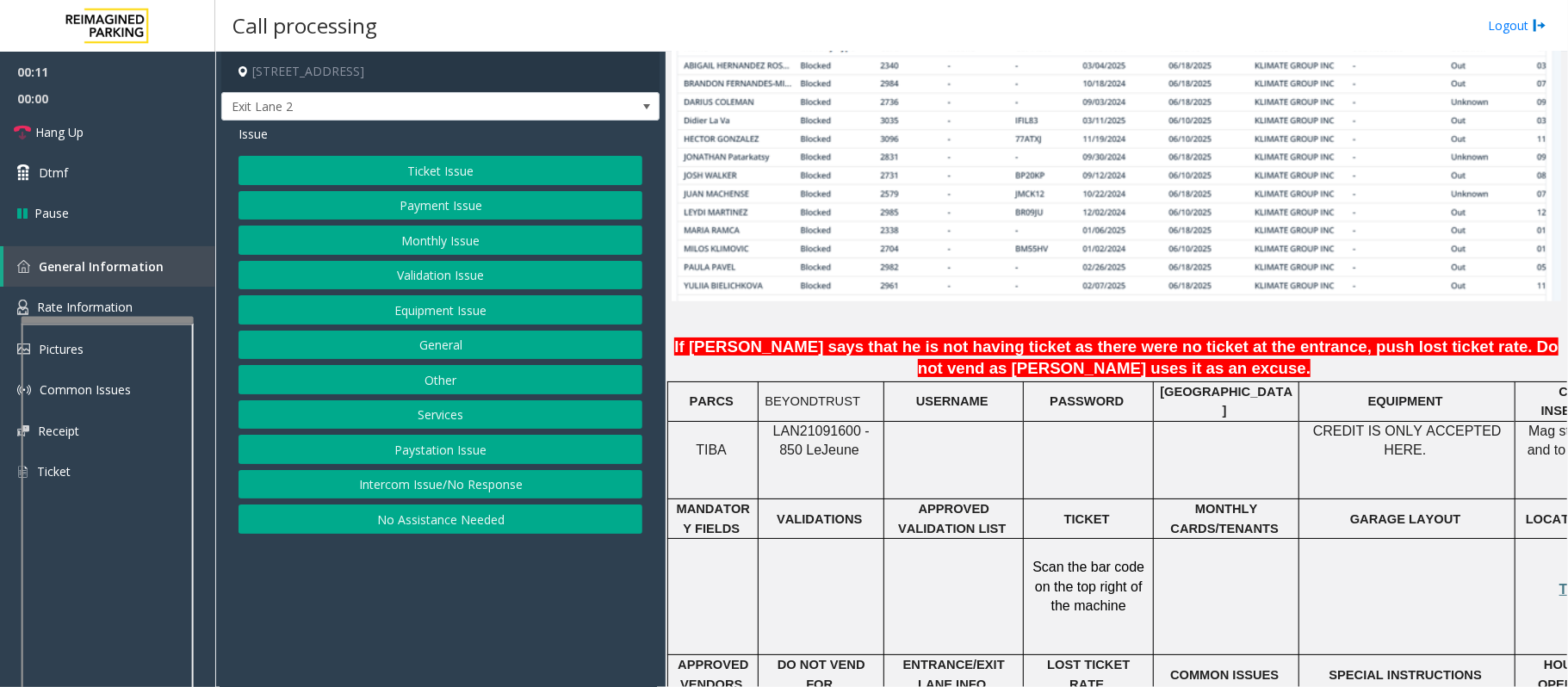
scroll to position [1262, 0]
click at [814, 423] on span "LAN21091600 - 850 Le" at bounding box center [821, 440] width 97 height 34
copy span "LAN21091600"
click at [456, 242] on button "Monthly Issue" at bounding box center [440, 240] width 404 height 29
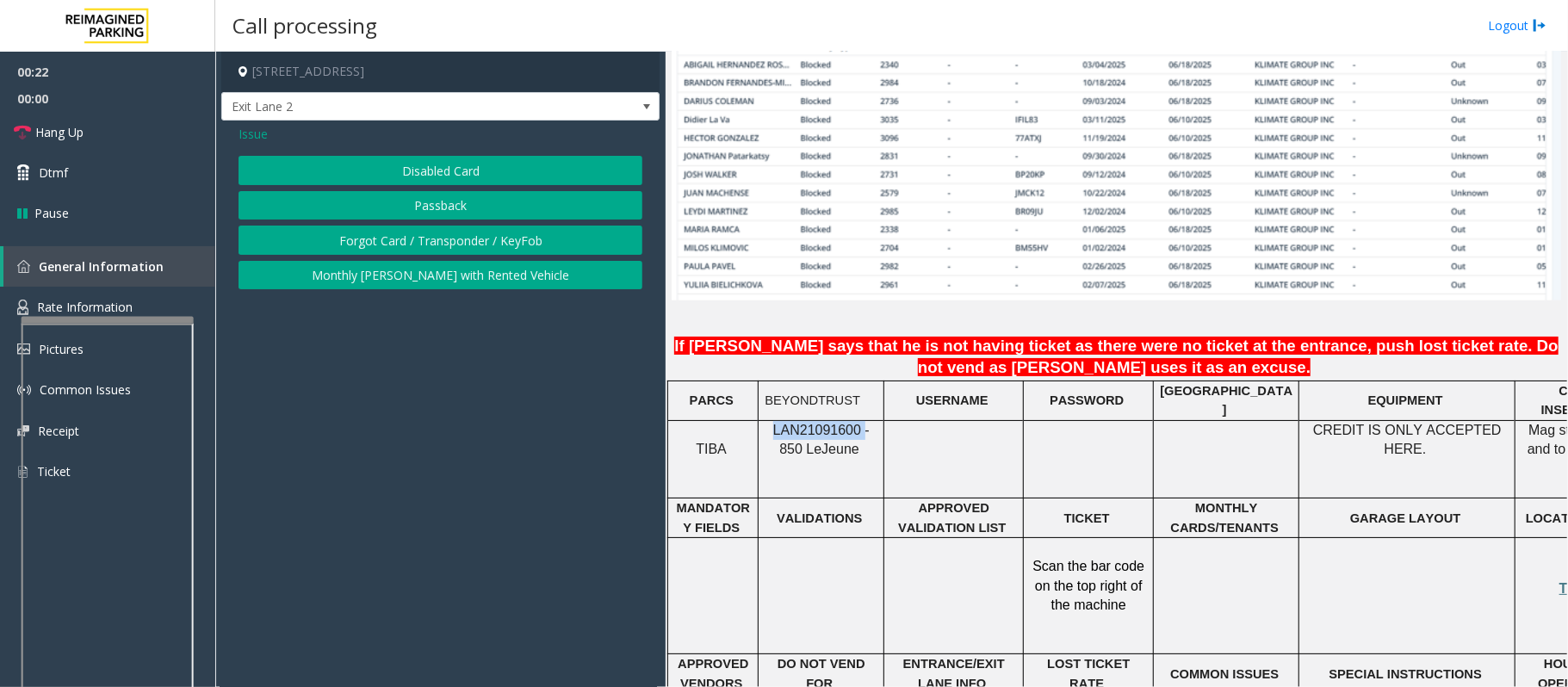
click at [432, 167] on button "Disabled Card" at bounding box center [440, 170] width 404 height 29
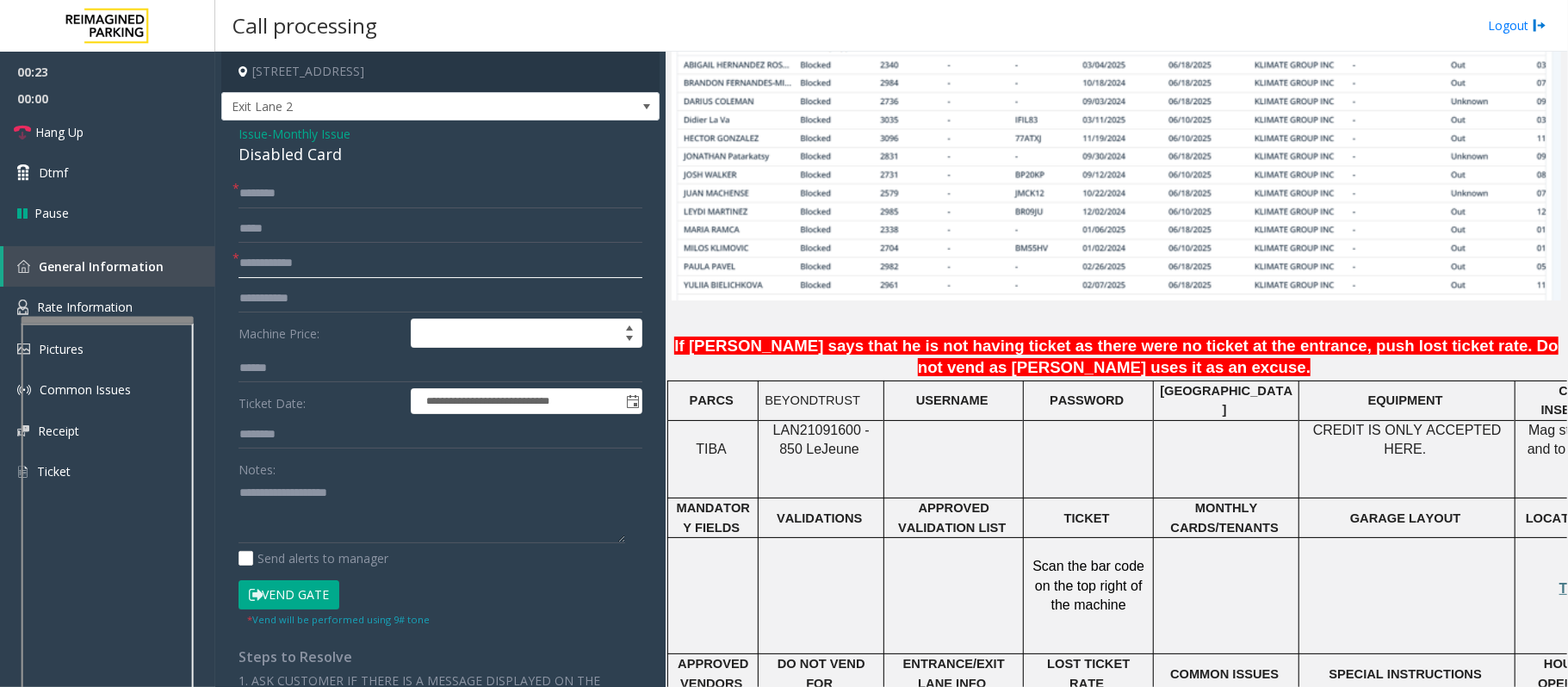
click at [317, 265] on input "text" at bounding box center [440, 262] width 404 height 29
type input "****"
click at [313, 190] on input "text" at bounding box center [440, 193] width 404 height 29
type input "******"
drag, startPoint x: 348, startPoint y: 148, endPoint x: 231, endPoint y: 131, distance: 118.2
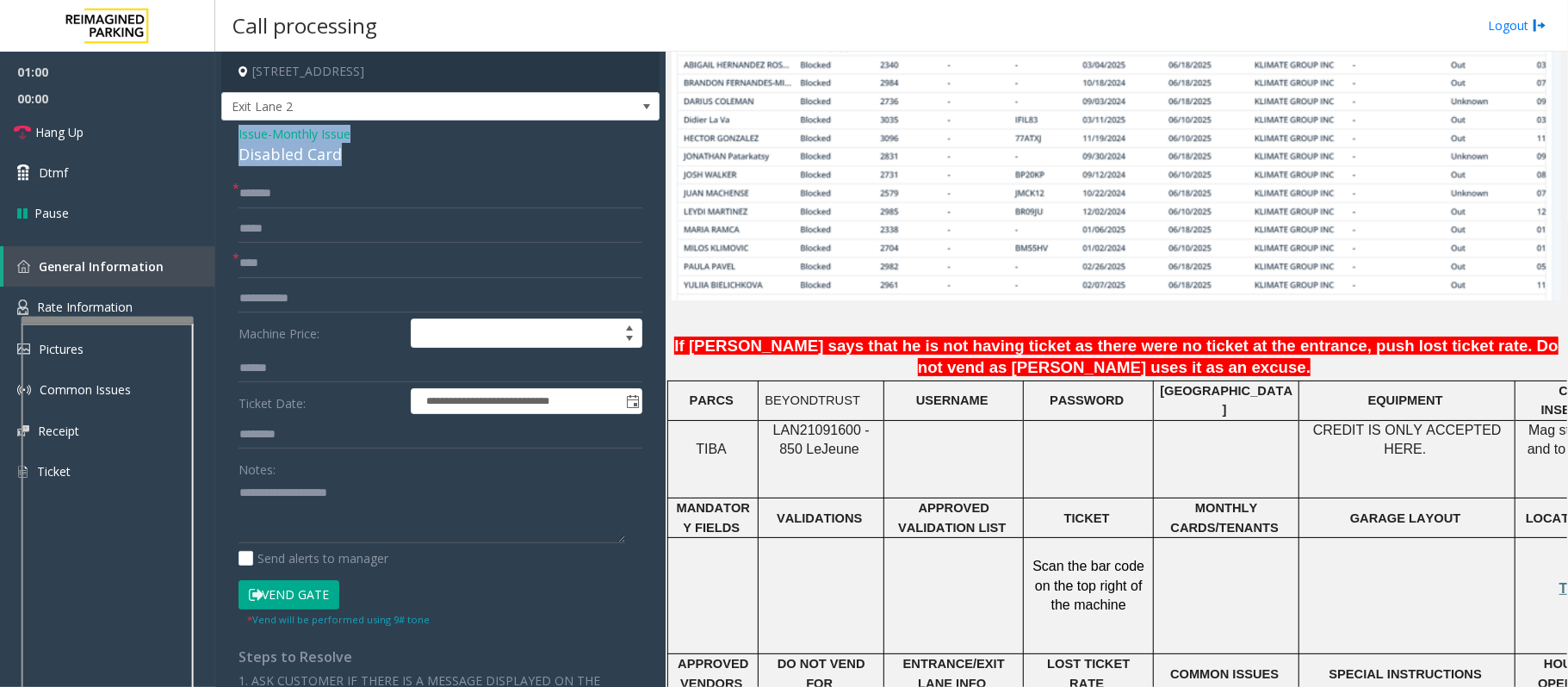
click at [231, 131] on div "**********" at bounding box center [441, 586] width 439 height 930
click at [344, 517] on textarea at bounding box center [431, 511] width 386 height 65
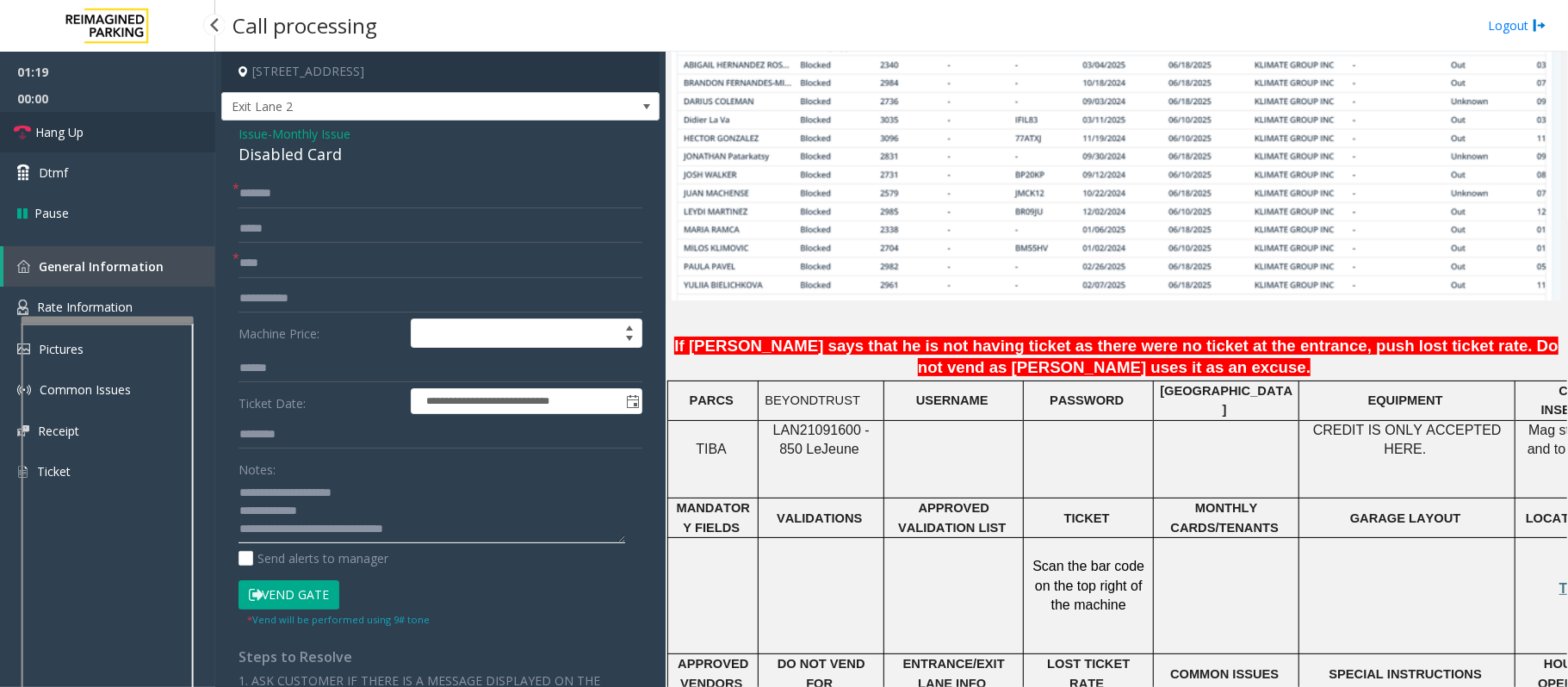
type textarea "**********"
click at [132, 135] on link "Hang Up" at bounding box center [108, 131] width 216 height 40
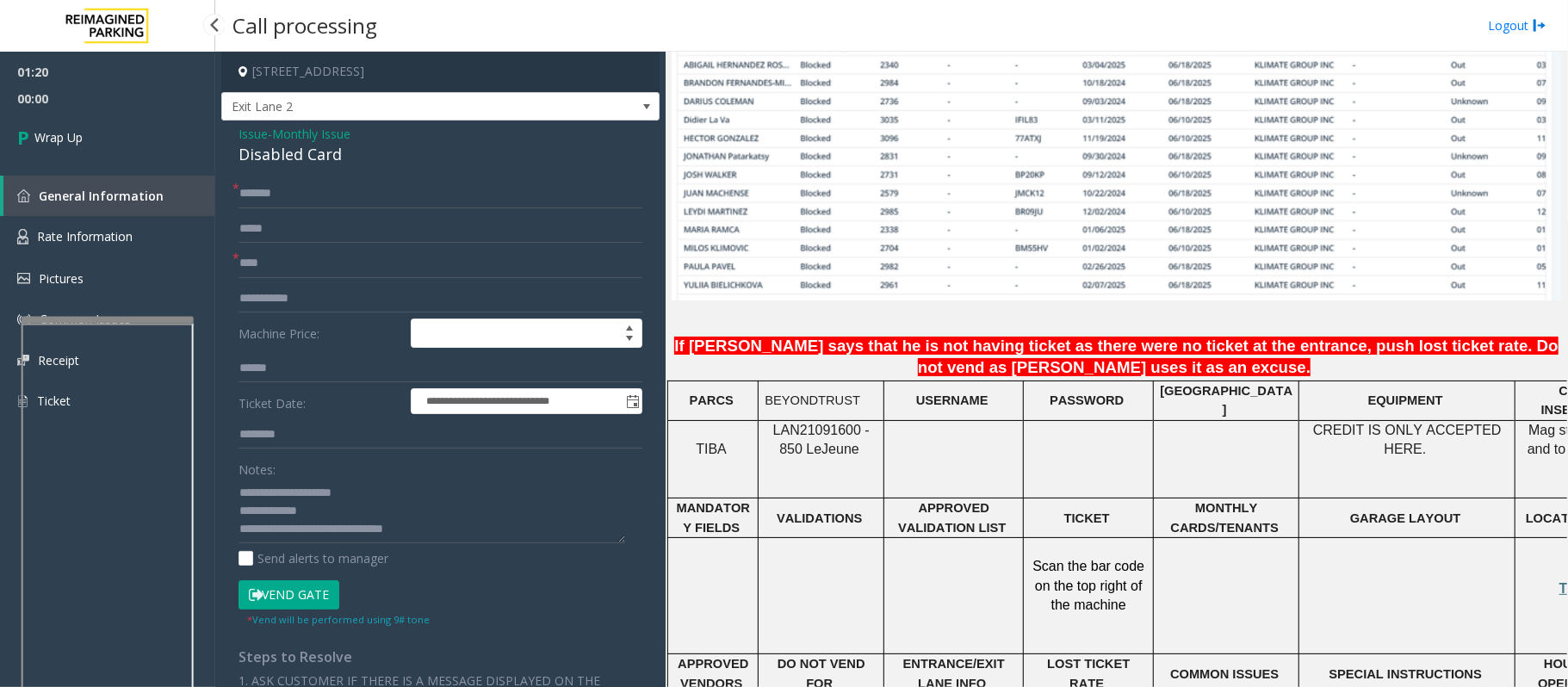
click at [132, 135] on link "Wrap Up" at bounding box center [108, 137] width 216 height 51
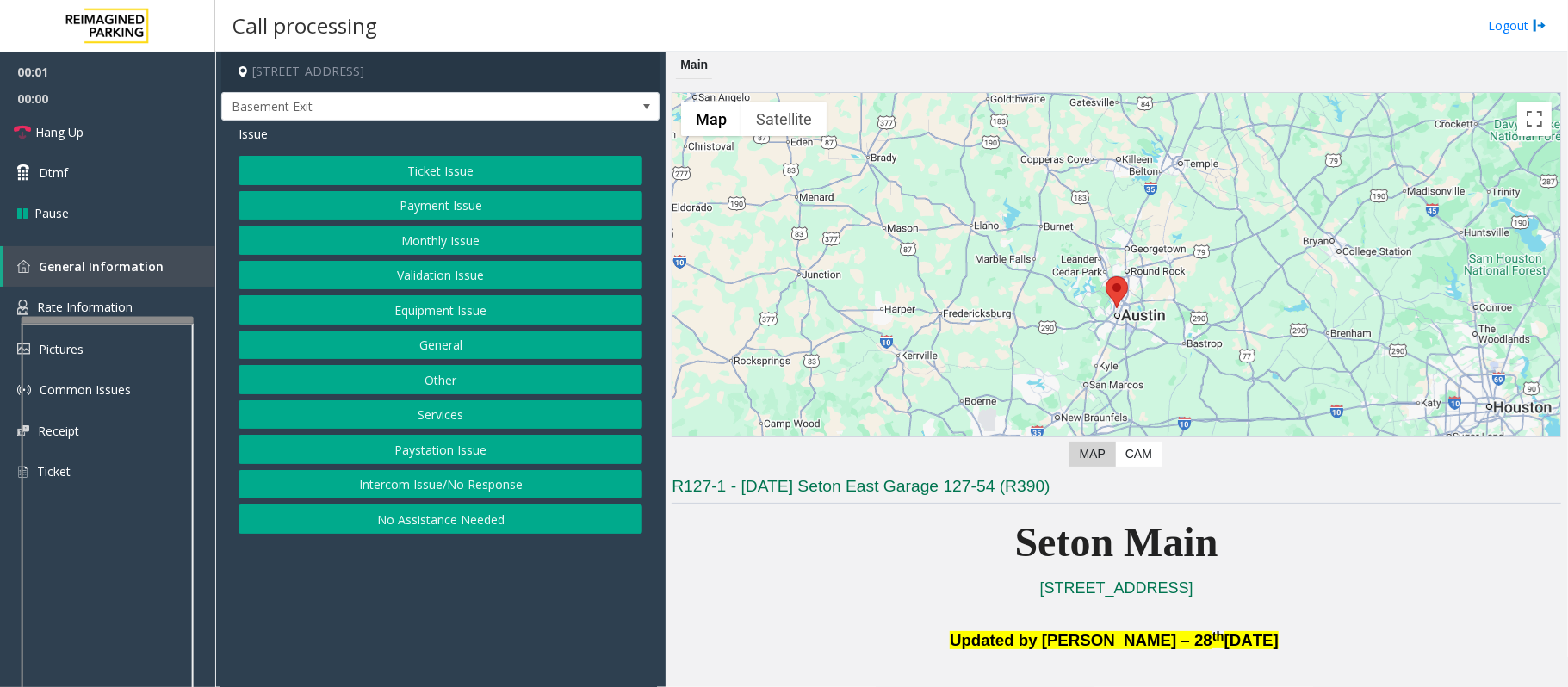
click at [502, 306] on button "Equipment Issue" at bounding box center [440, 309] width 404 height 29
click at [502, 306] on button "Gate / Door Won't Open" at bounding box center [440, 309] width 404 height 29
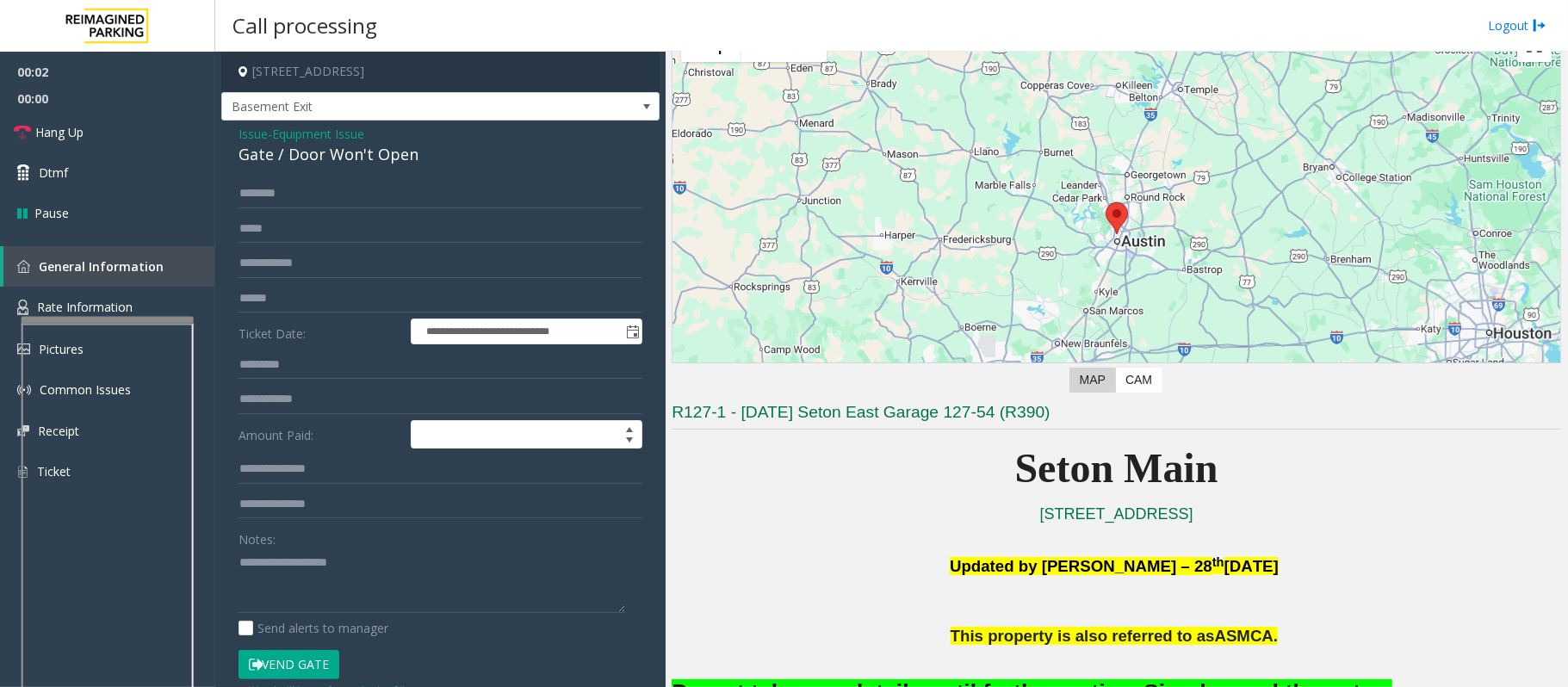
scroll to position [114, 0]
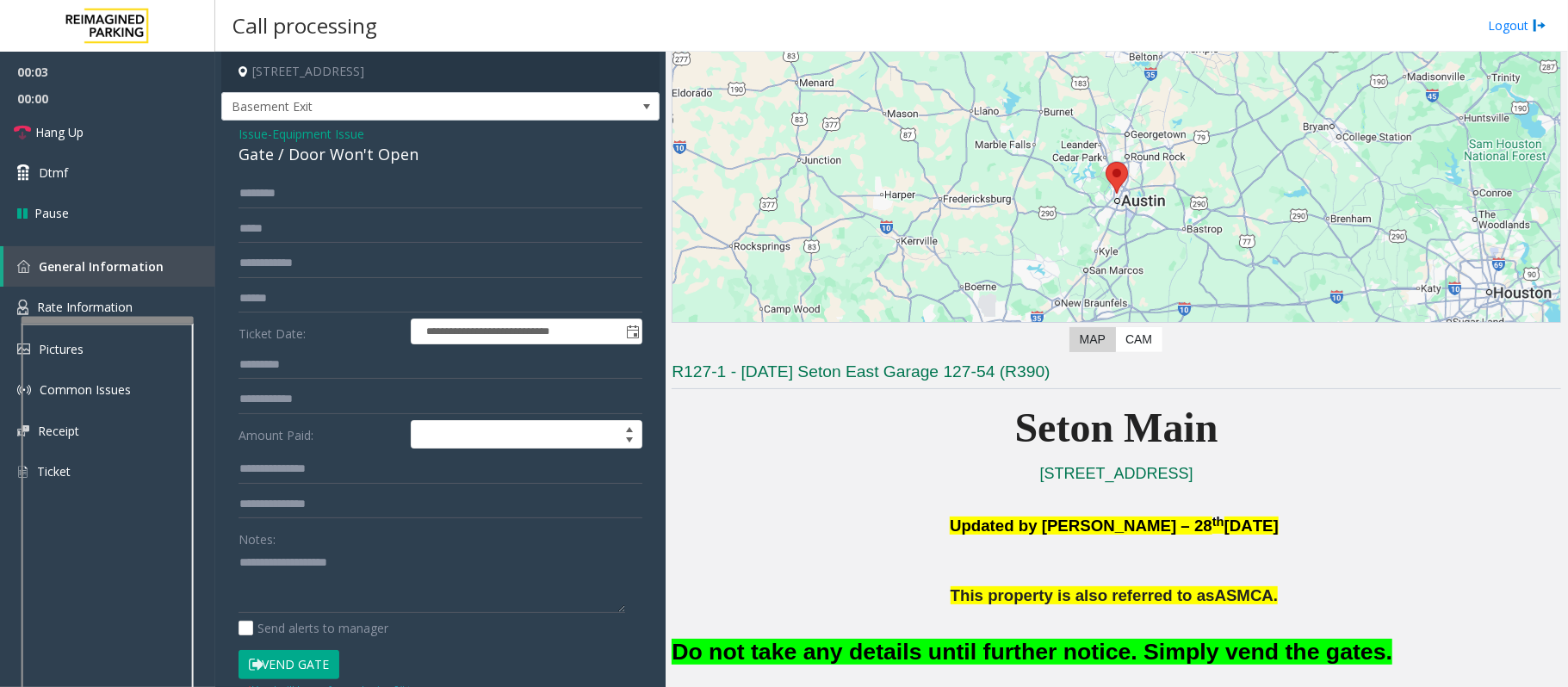
click at [927, 666] on h2 "Do not take any details until further notice. Simply vend the gates." at bounding box center [1115, 652] width 889 height 32
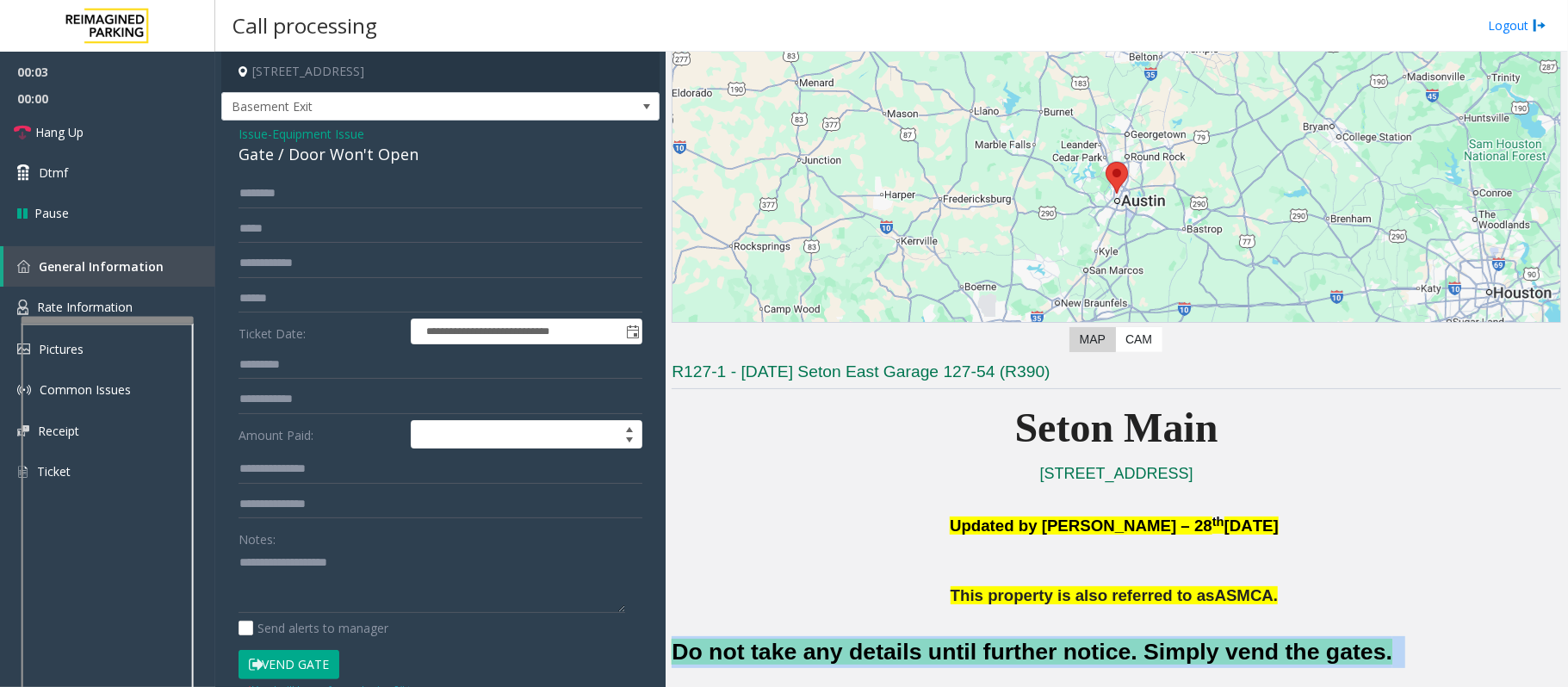
click at [927, 666] on h2 "Do not take any details until further notice. Simply vend the gates." at bounding box center [1115, 652] width 889 height 32
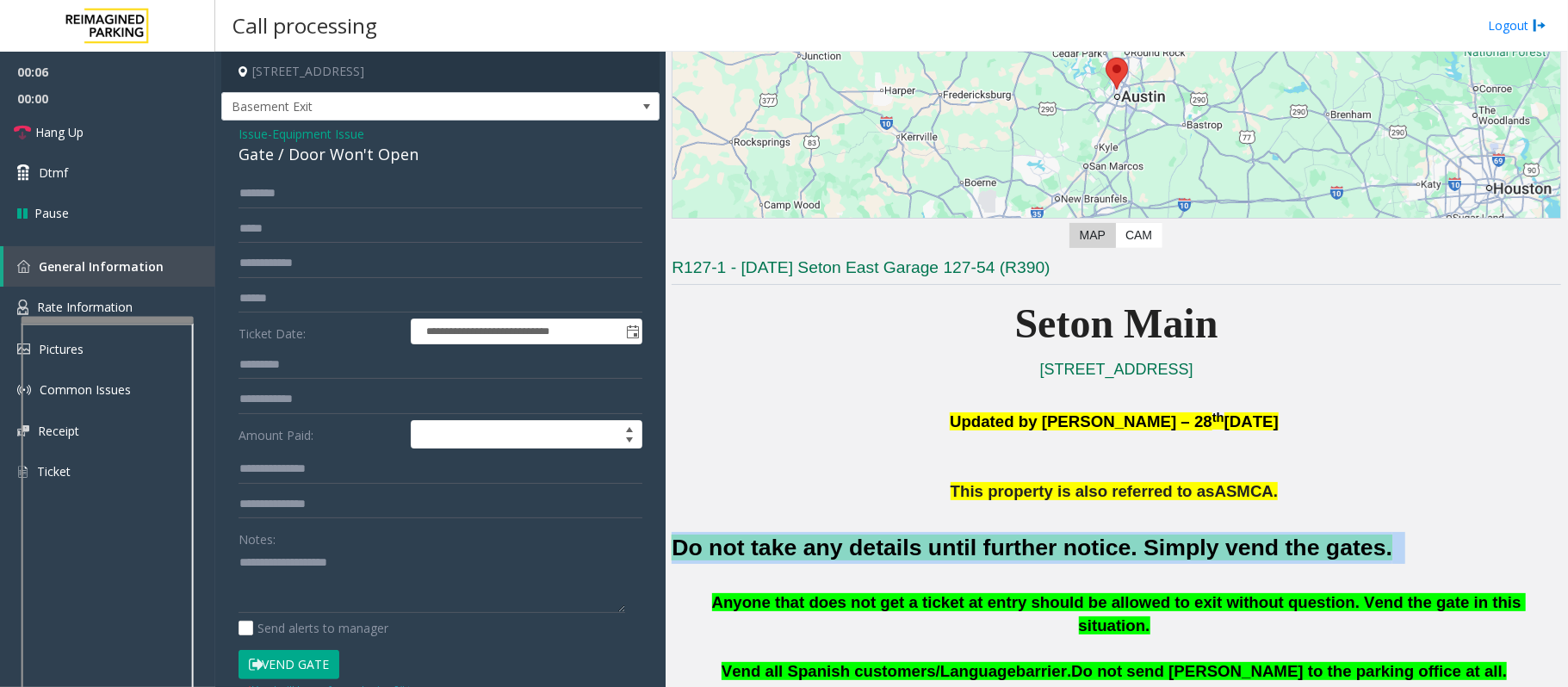
scroll to position [248, 0]
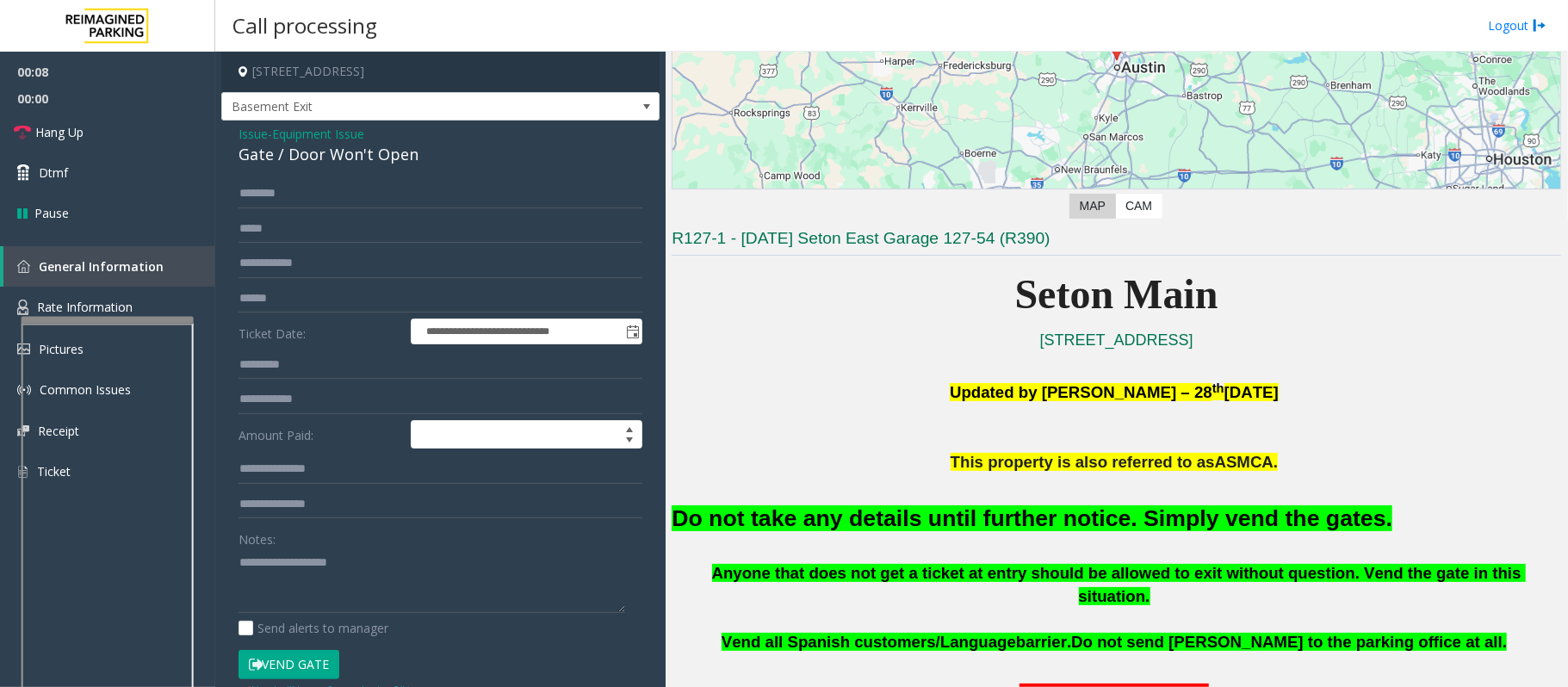
click at [317, 131] on span "Equipment Issue" at bounding box center [318, 133] width 92 height 18
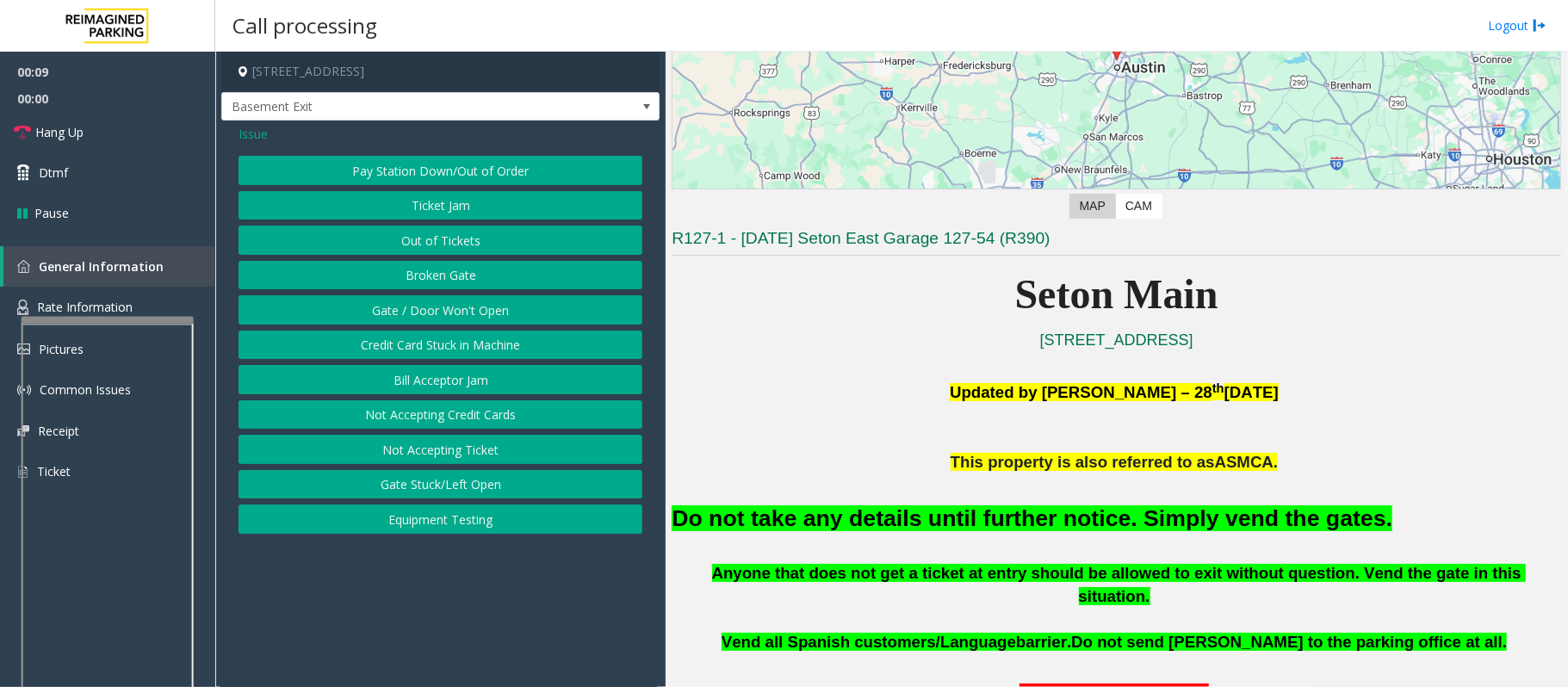
drag, startPoint x: 255, startPoint y: 127, endPoint x: 269, endPoint y: 136, distance: 16.6
click at [253, 127] on span "Issue" at bounding box center [252, 133] width 29 height 18
click at [462, 490] on button "Intercom Issue/No Response" at bounding box center [440, 485] width 404 height 29
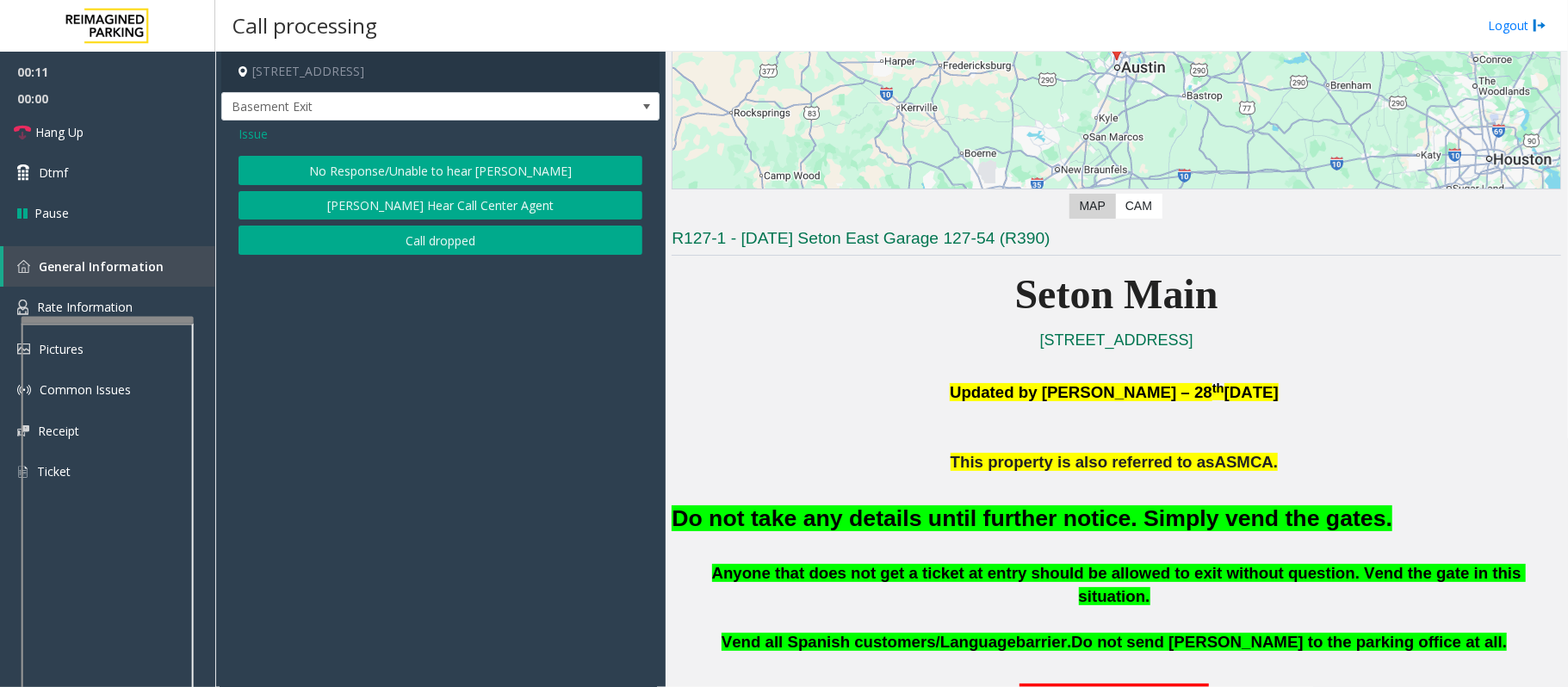
click at [472, 171] on button "No Response/Unable to hear [PERSON_NAME]" at bounding box center [440, 170] width 404 height 29
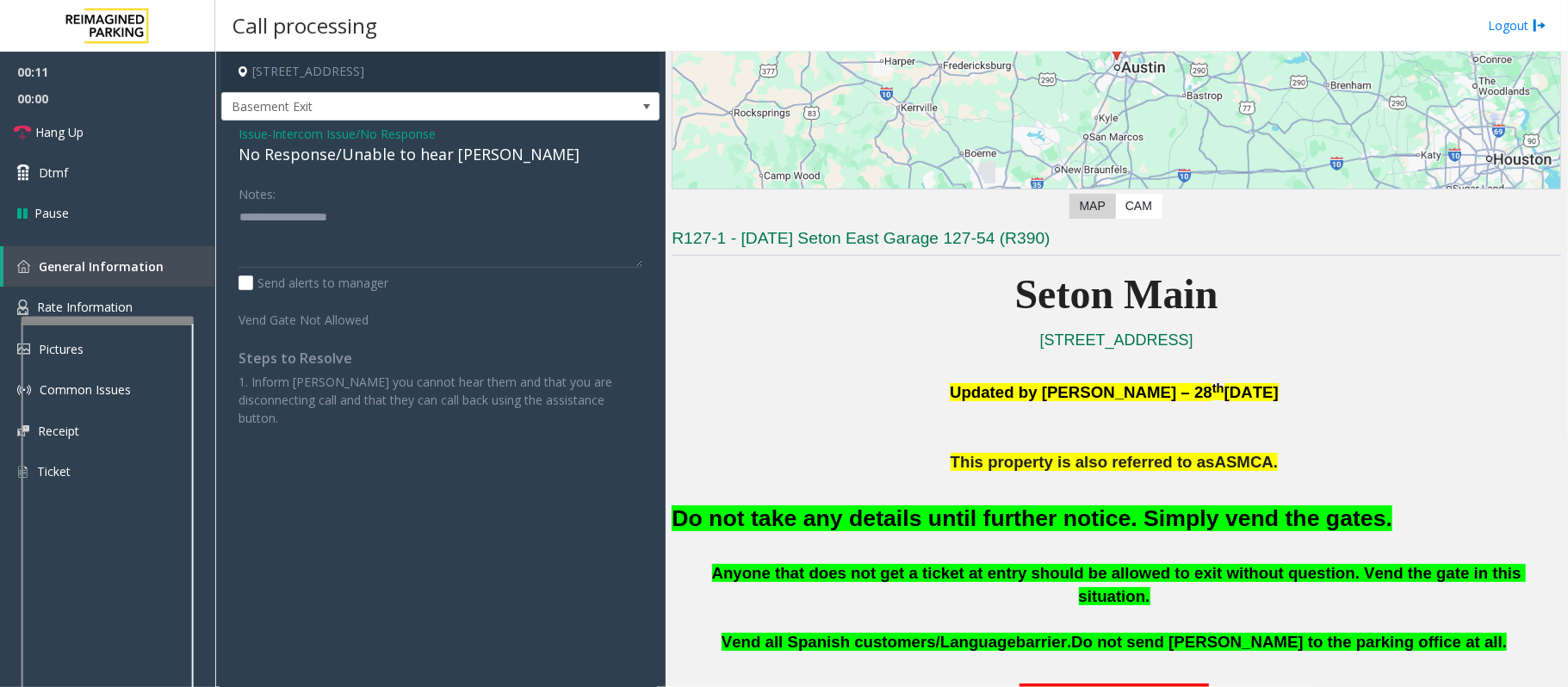
click at [452, 157] on div "No Response/Unable to hear [PERSON_NAME]" at bounding box center [440, 154] width 404 height 23
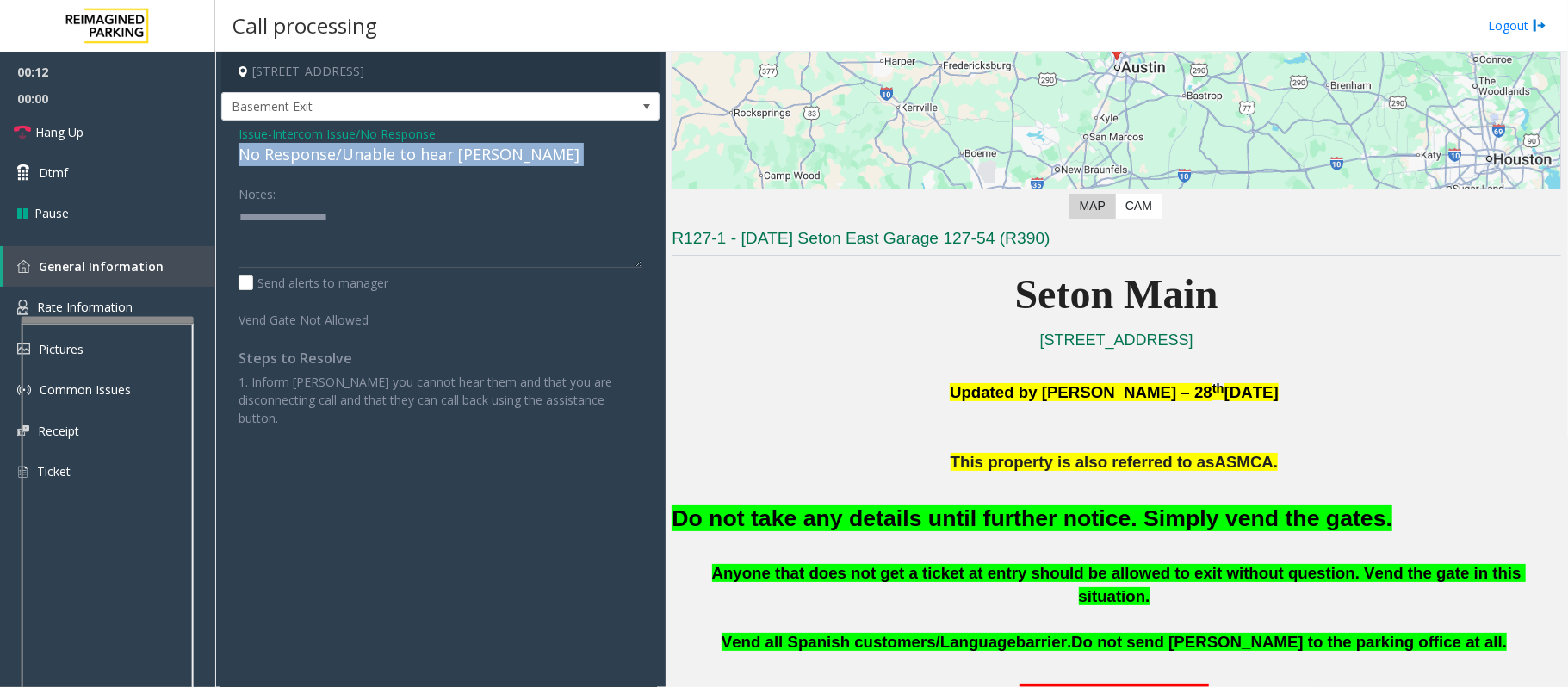
click at [452, 157] on div "No Response/Unable to hear [PERSON_NAME]" at bounding box center [440, 154] width 404 height 23
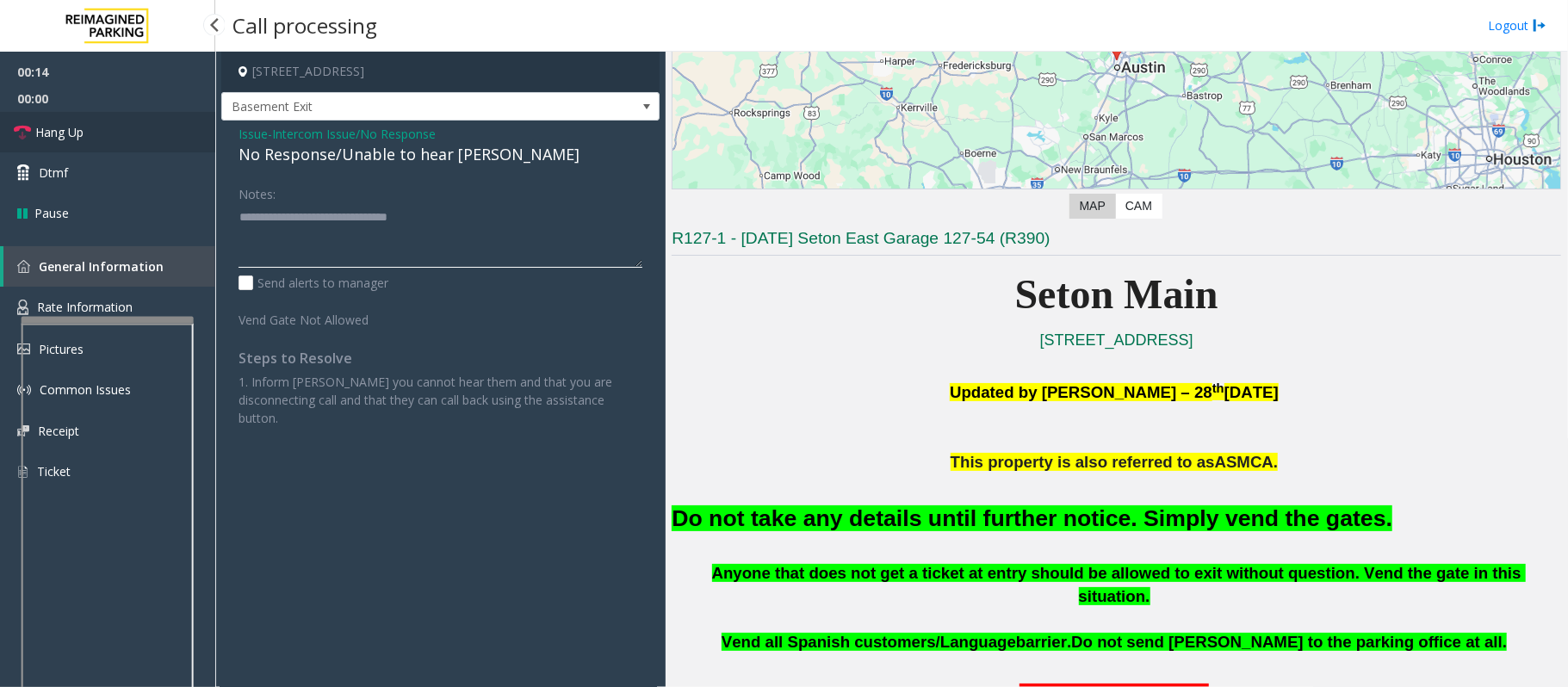
type textarea "**********"
click at [98, 128] on link "Hang Up" at bounding box center [108, 131] width 216 height 40
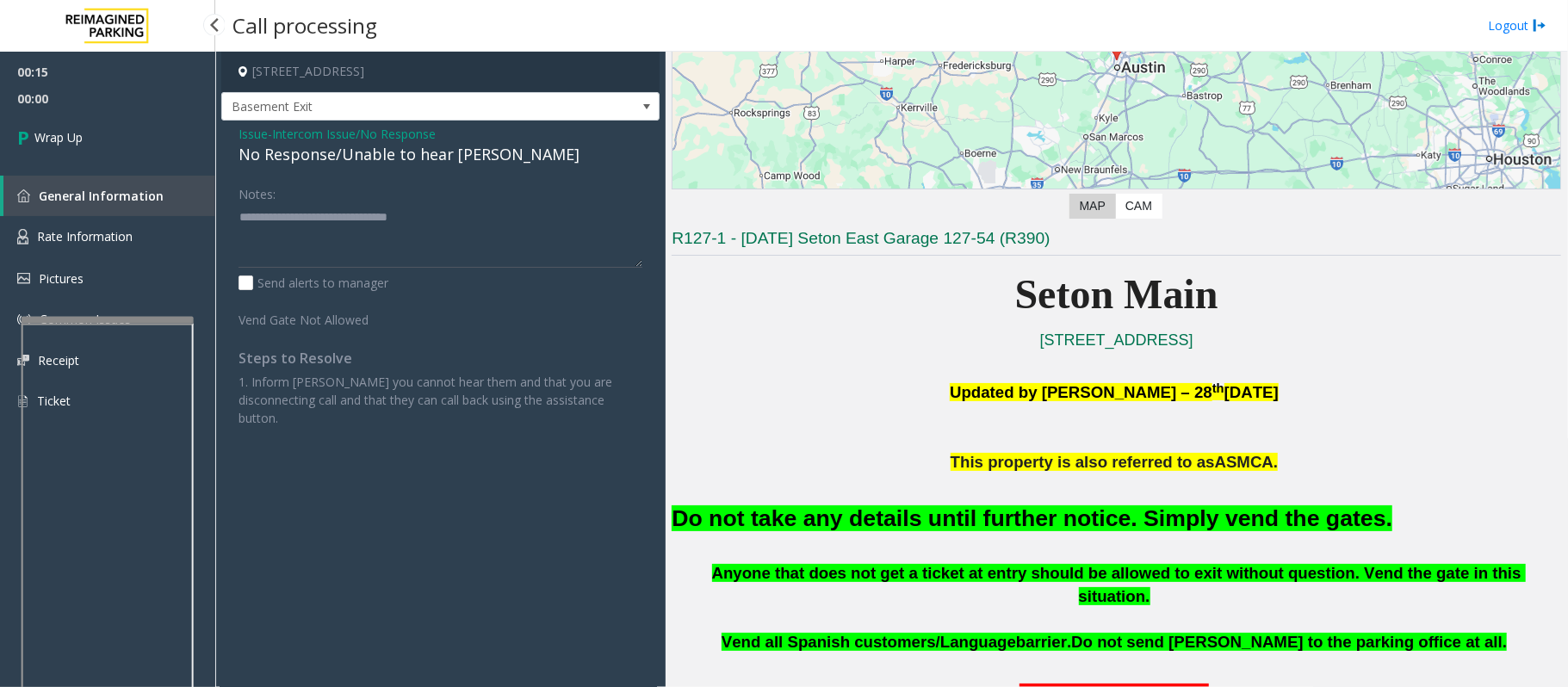
click at [98, 128] on link "Wrap Up" at bounding box center [108, 137] width 216 height 51
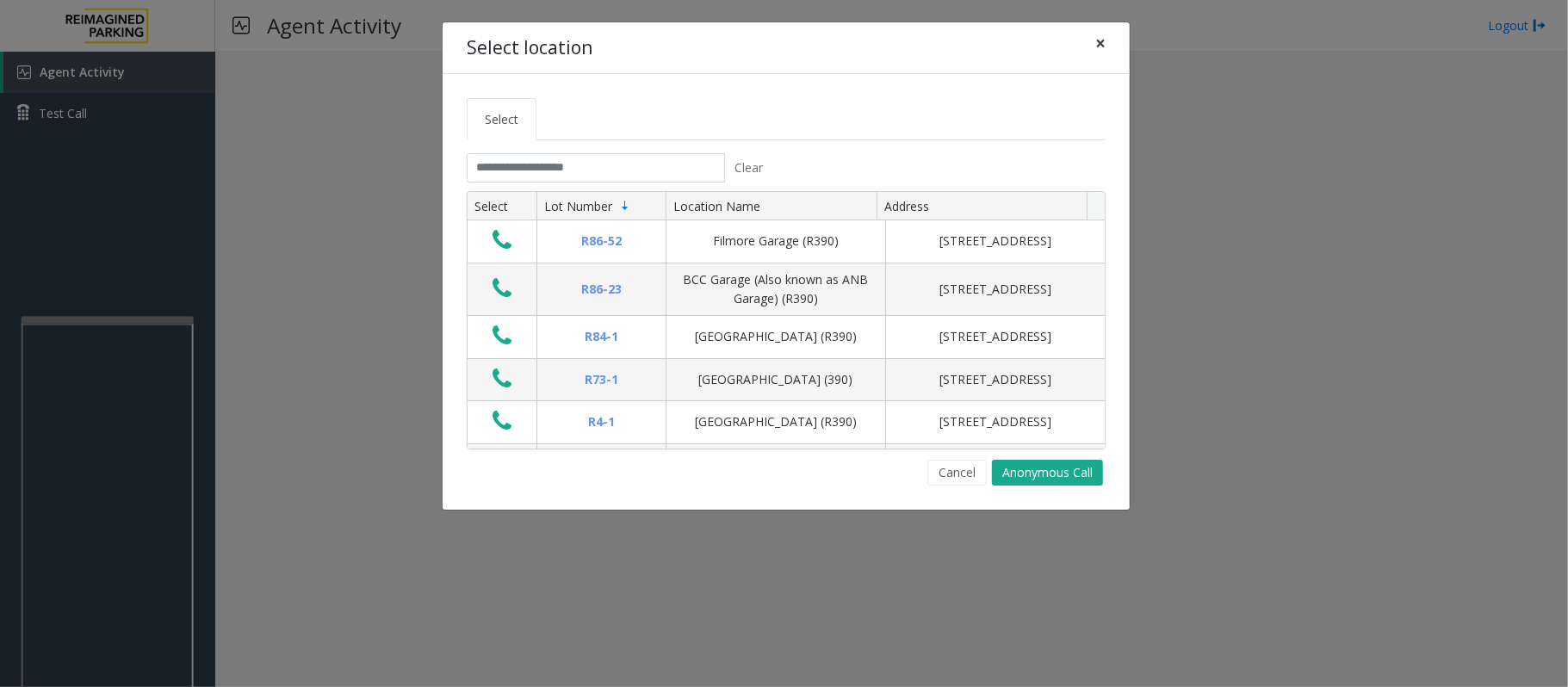
click at [1104, 42] on span "×" at bounding box center [1099, 43] width 10 height 24
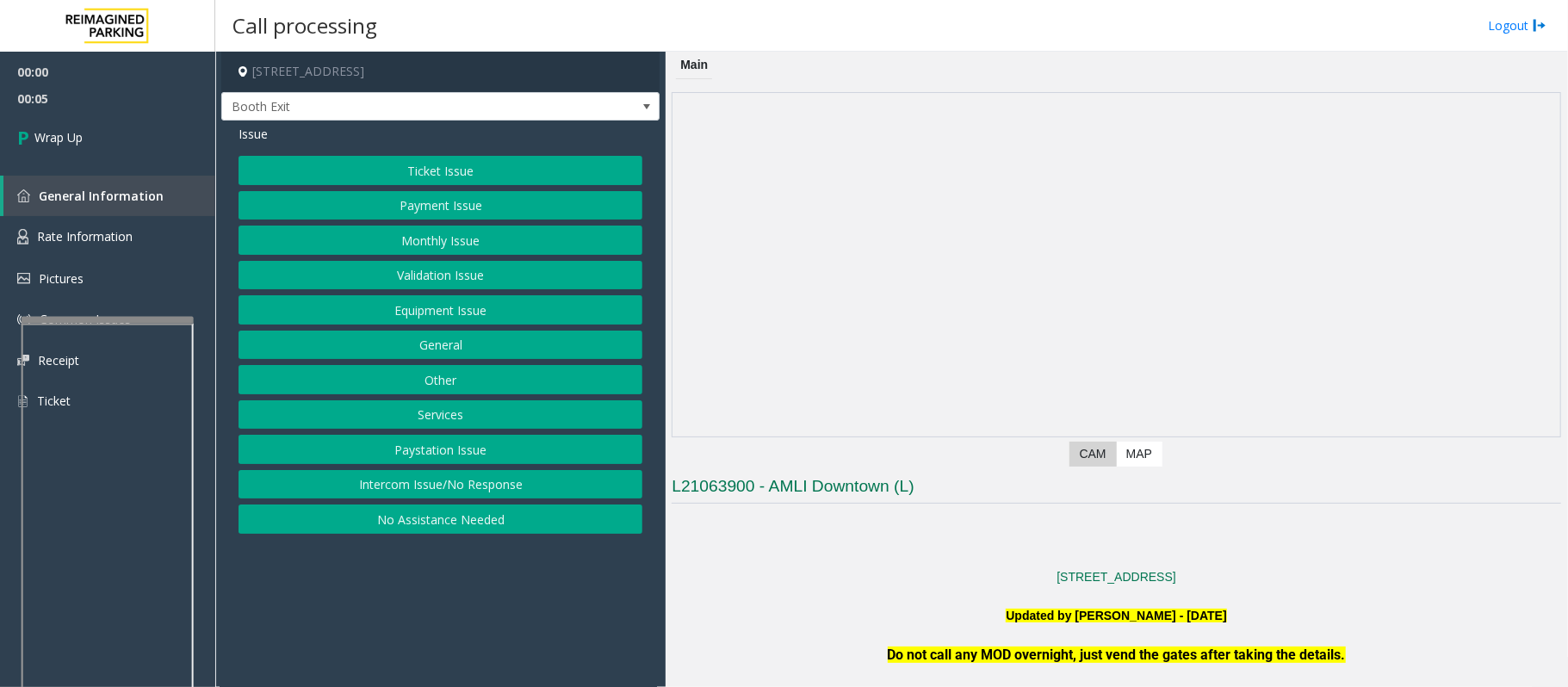
click at [465, 483] on button "Intercom Issue/No Response" at bounding box center [440, 485] width 404 height 29
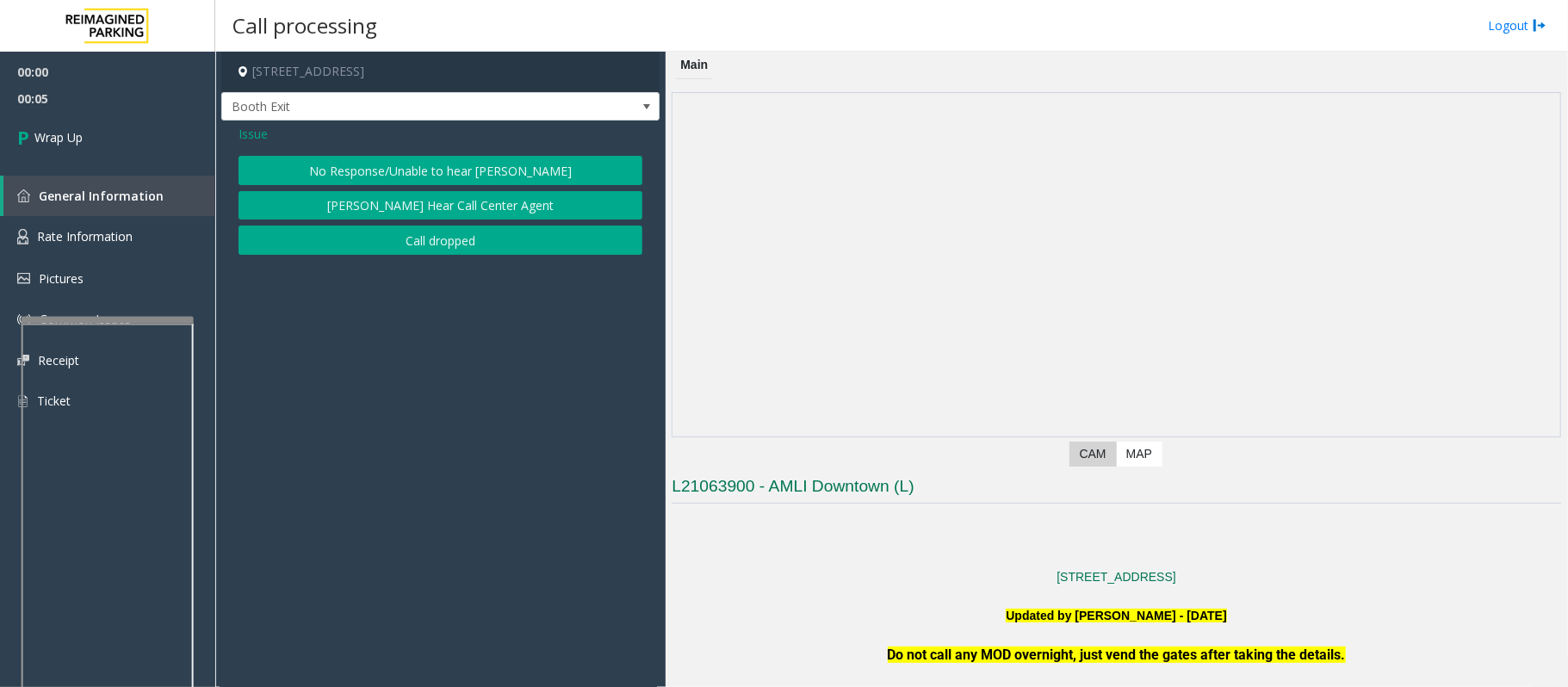
click at [436, 251] on button "Call dropped" at bounding box center [440, 240] width 404 height 29
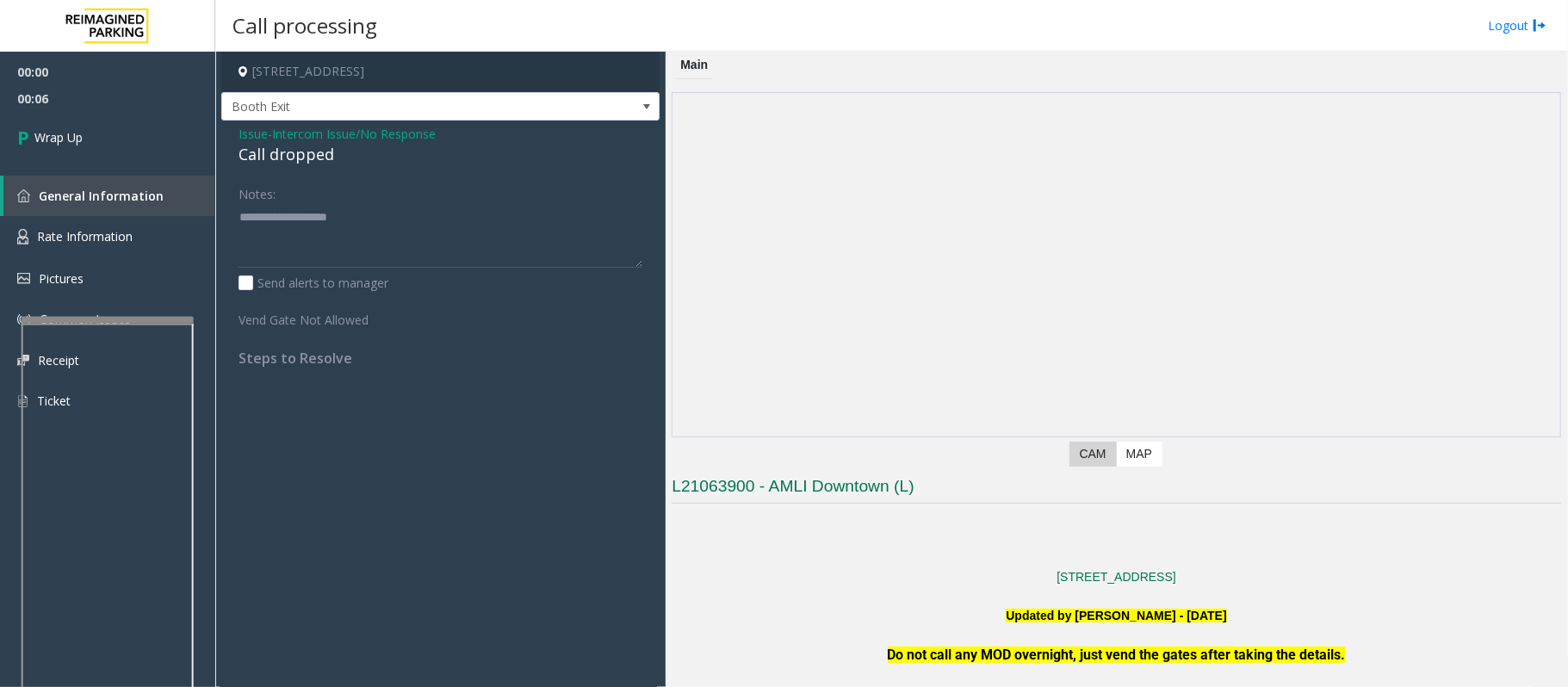
click at [303, 159] on div "Call dropped" at bounding box center [440, 154] width 404 height 23
click at [291, 265] on textarea at bounding box center [440, 235] width 404 height 65
paste textarea "**********"
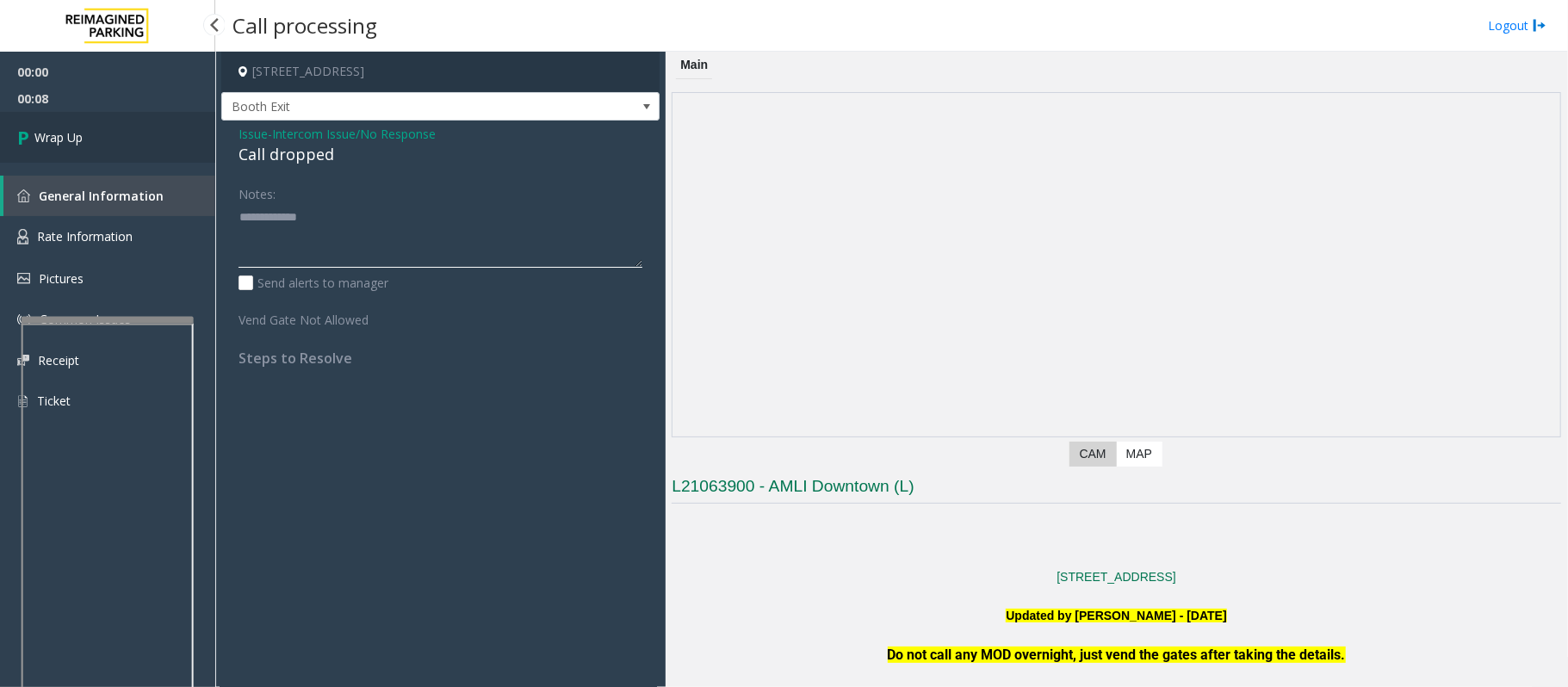
type textarea "**********"
click at [124, 153] on link "Wrap Up" at bounding box center [108, 137] width 216 height 51
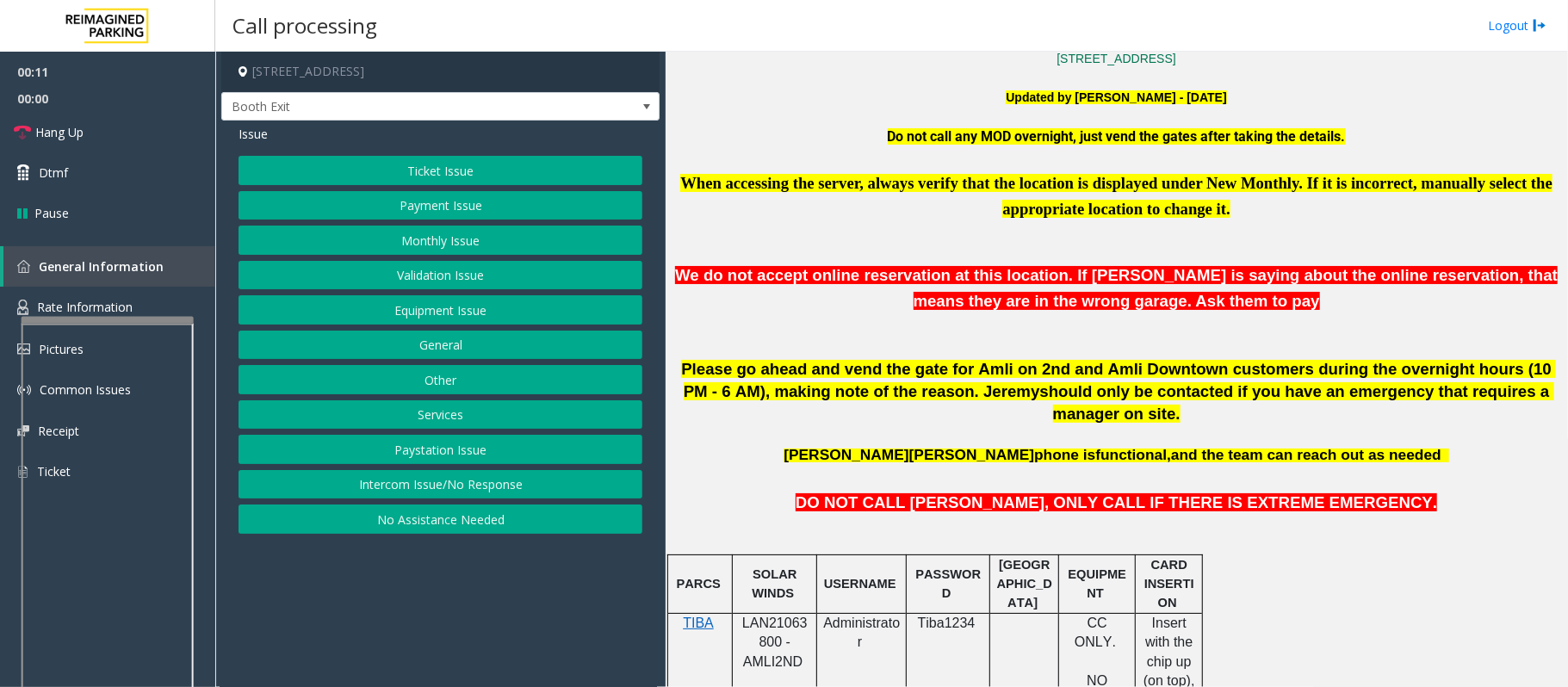
scroll to position [574, 0]
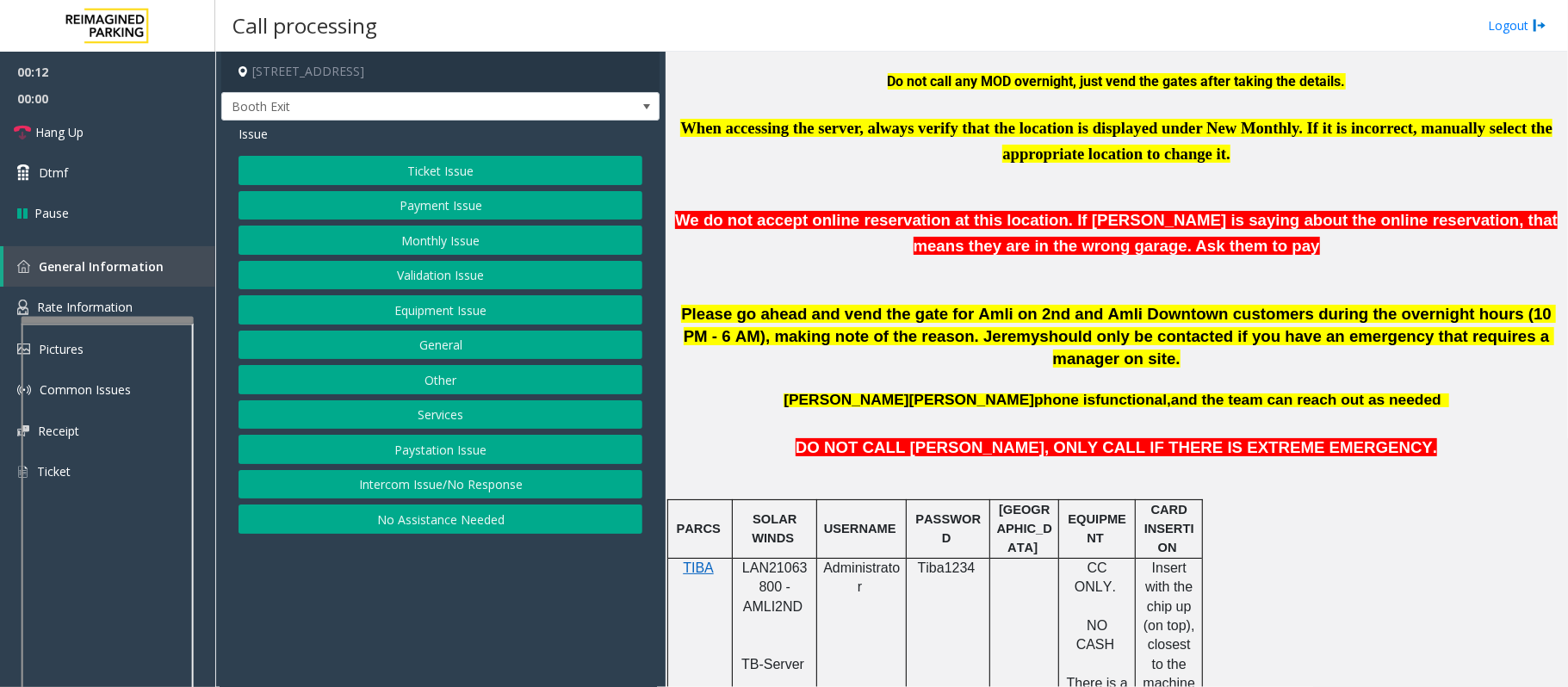
click at [487, 277] on button "Validation Issue" at bounding box center [440, 275] width 404 height 29
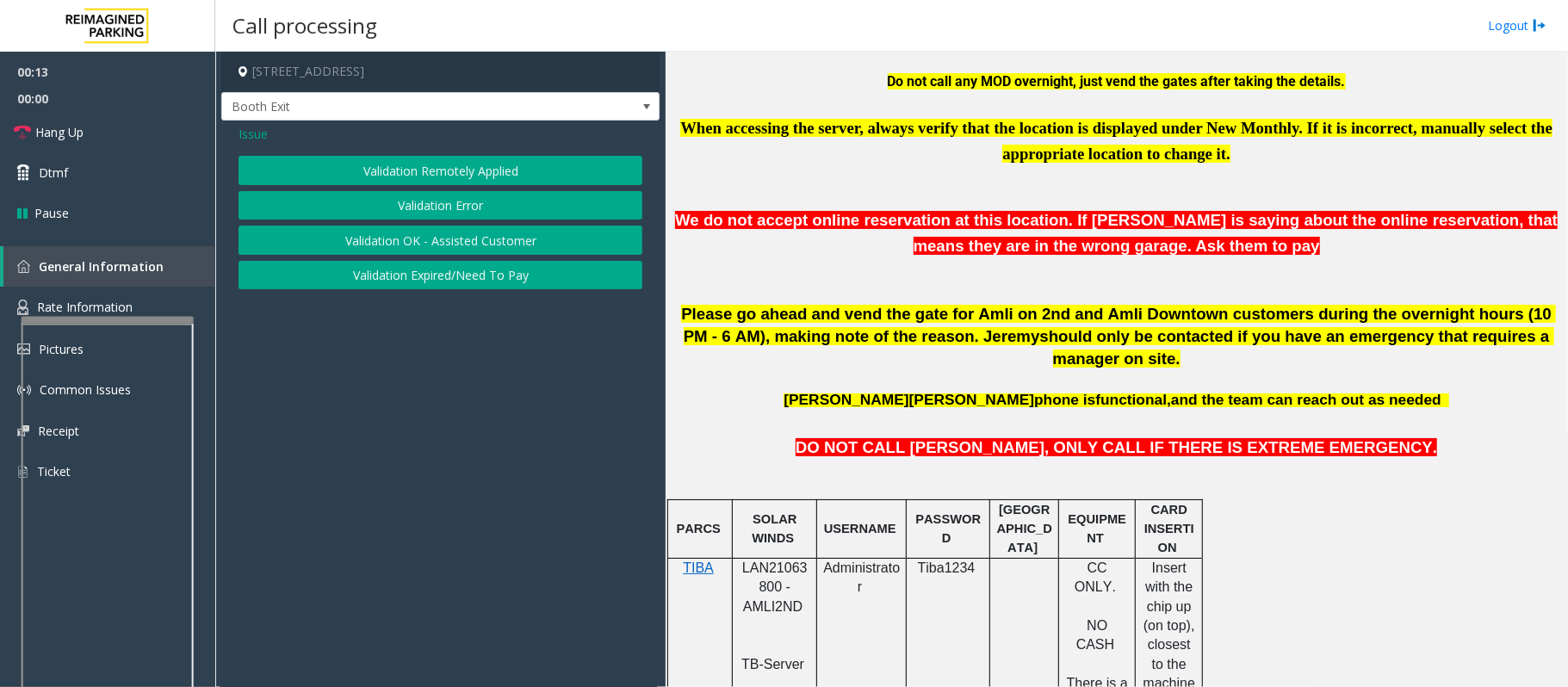
click at [472, 202] on button "Validation Error" at bounding box center [440, 205] width 404 height 29
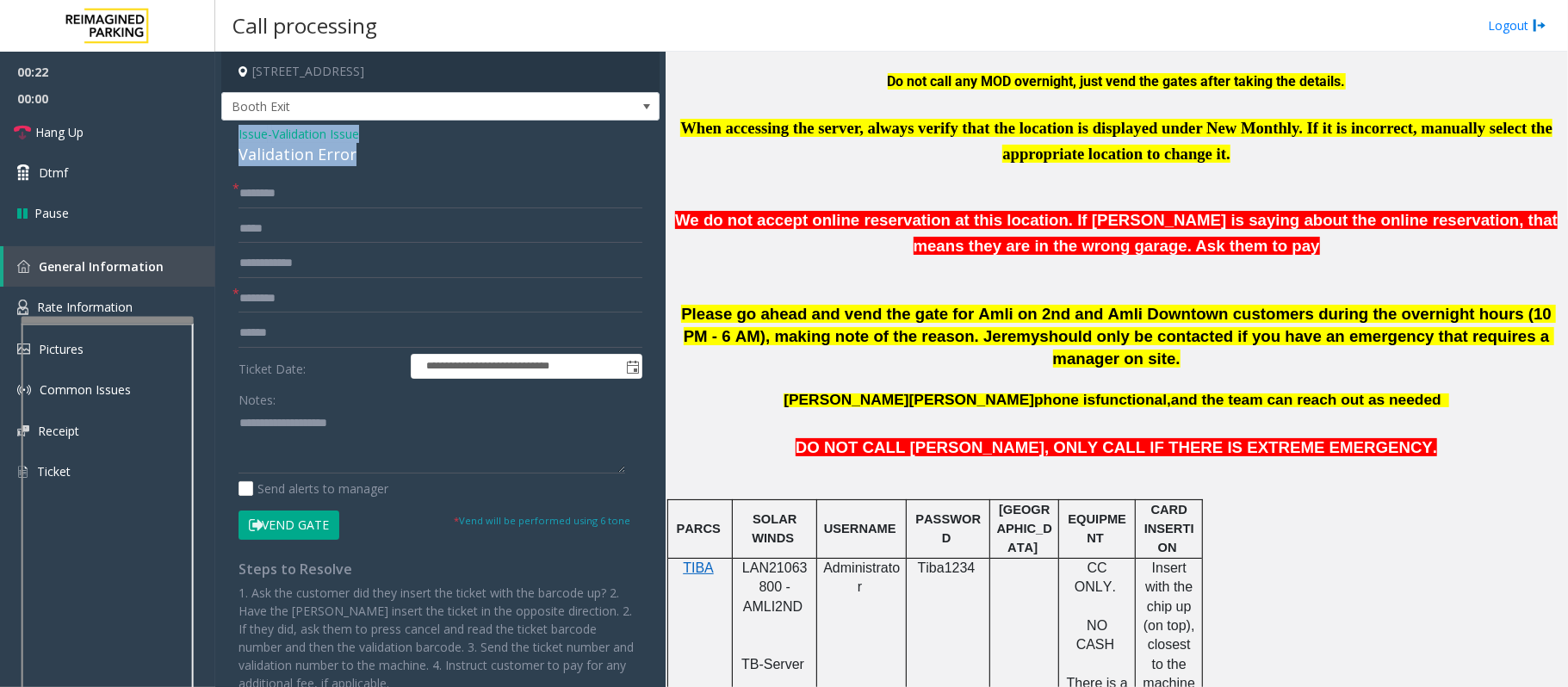
drag, startPoint x: 362, startPoint y: 153, endPoint x: 234, endPoint y: 122, distance: 131.7
click at [234, 122] on div "**********" at bounding box center [441, 451] width 439 height 661
click at [352, 441] on textarea at bounding box center [431, 441] width 386 height 65
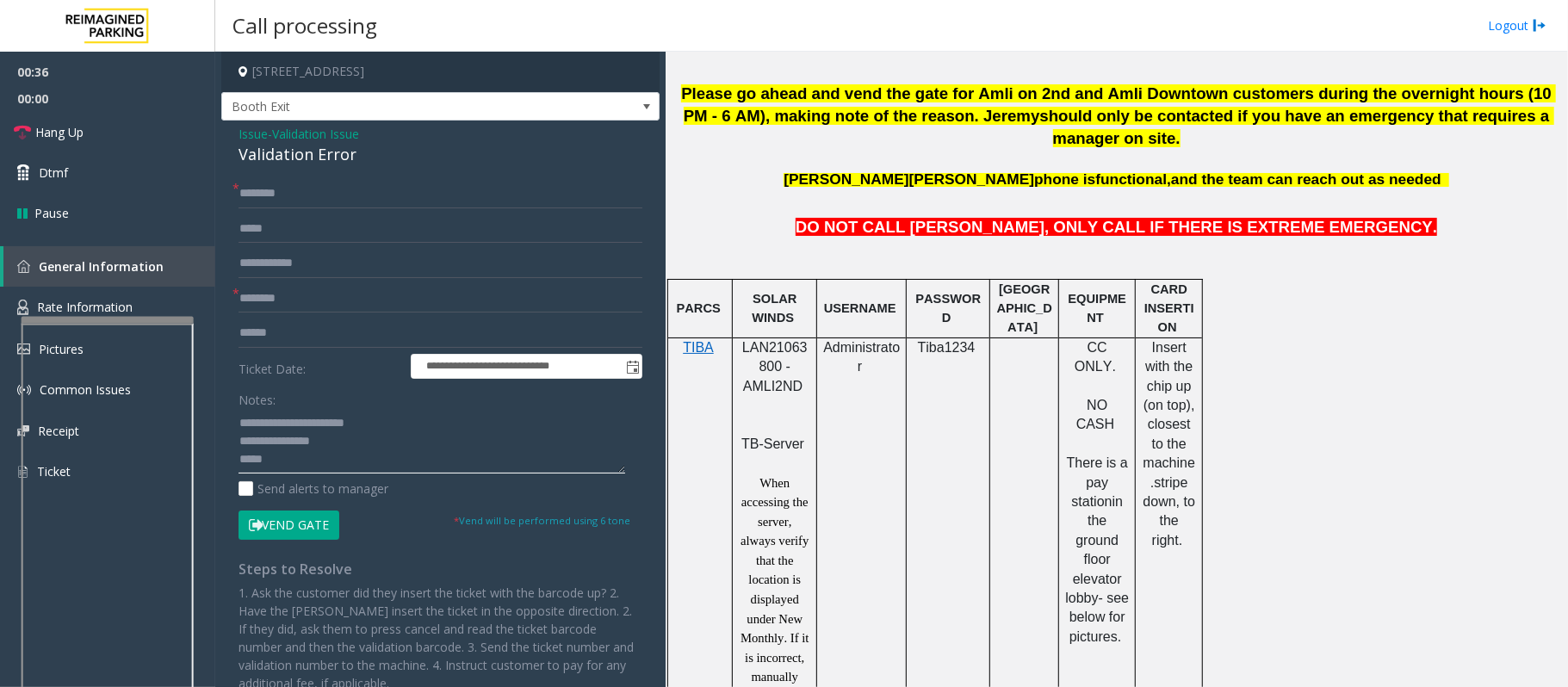
scroll to position [803, 0]
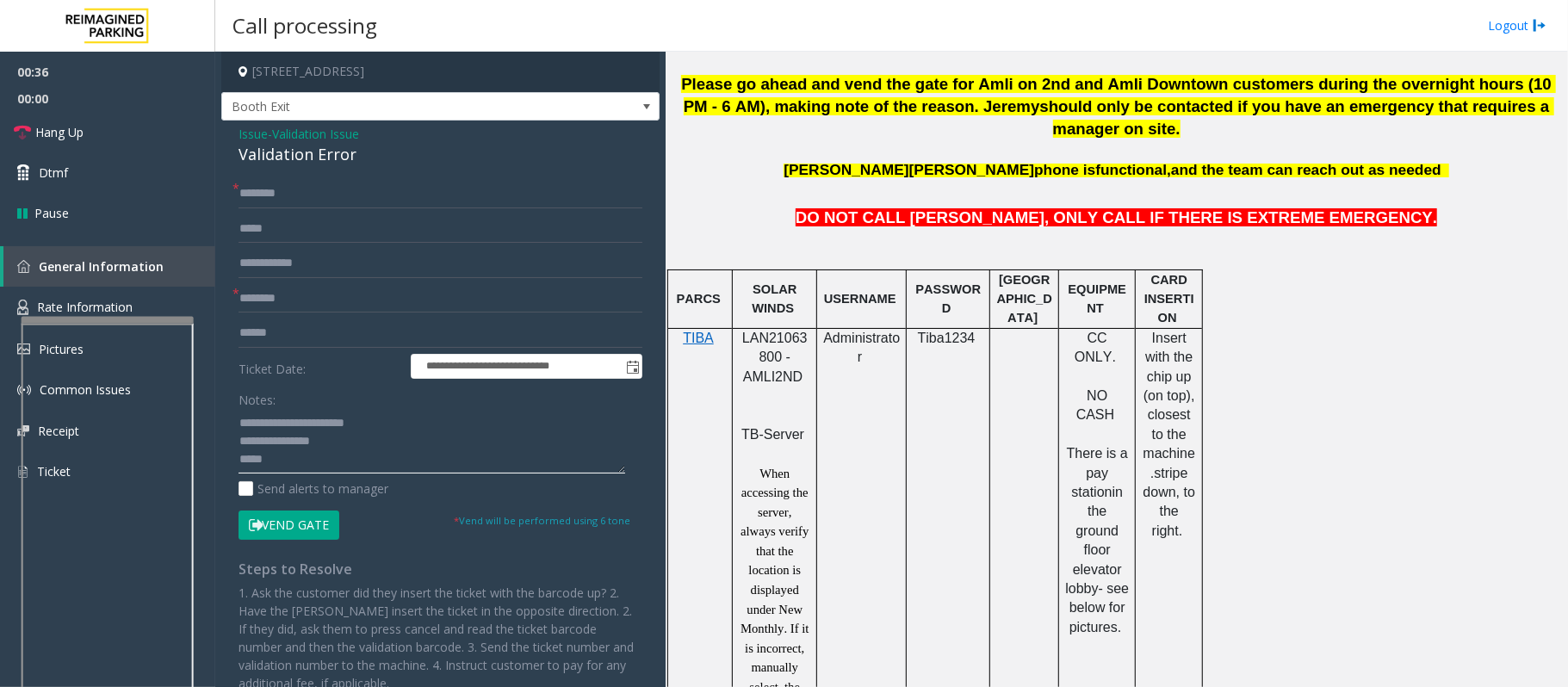
type textarea "**********"
click at [783, 331] on span "LAN21063800 - AMLI2ND" at bounding box center [775, 357] width 66 height 53
click at [306, 304] on input "text" at bounding box center [440, 298] width 404 height 29
type input "*******"
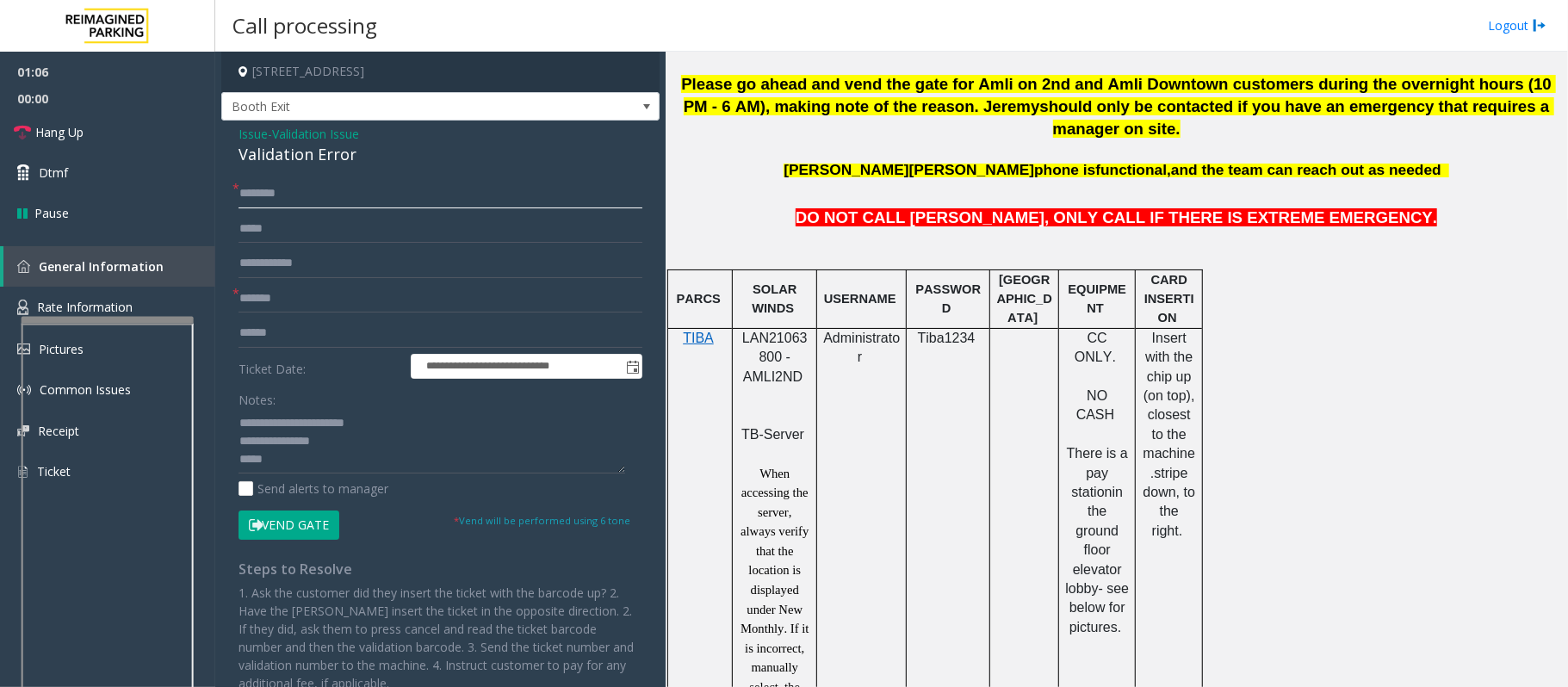
click at [332, 190] on input "text" at bounding box center [440, 193] width 404 height 29
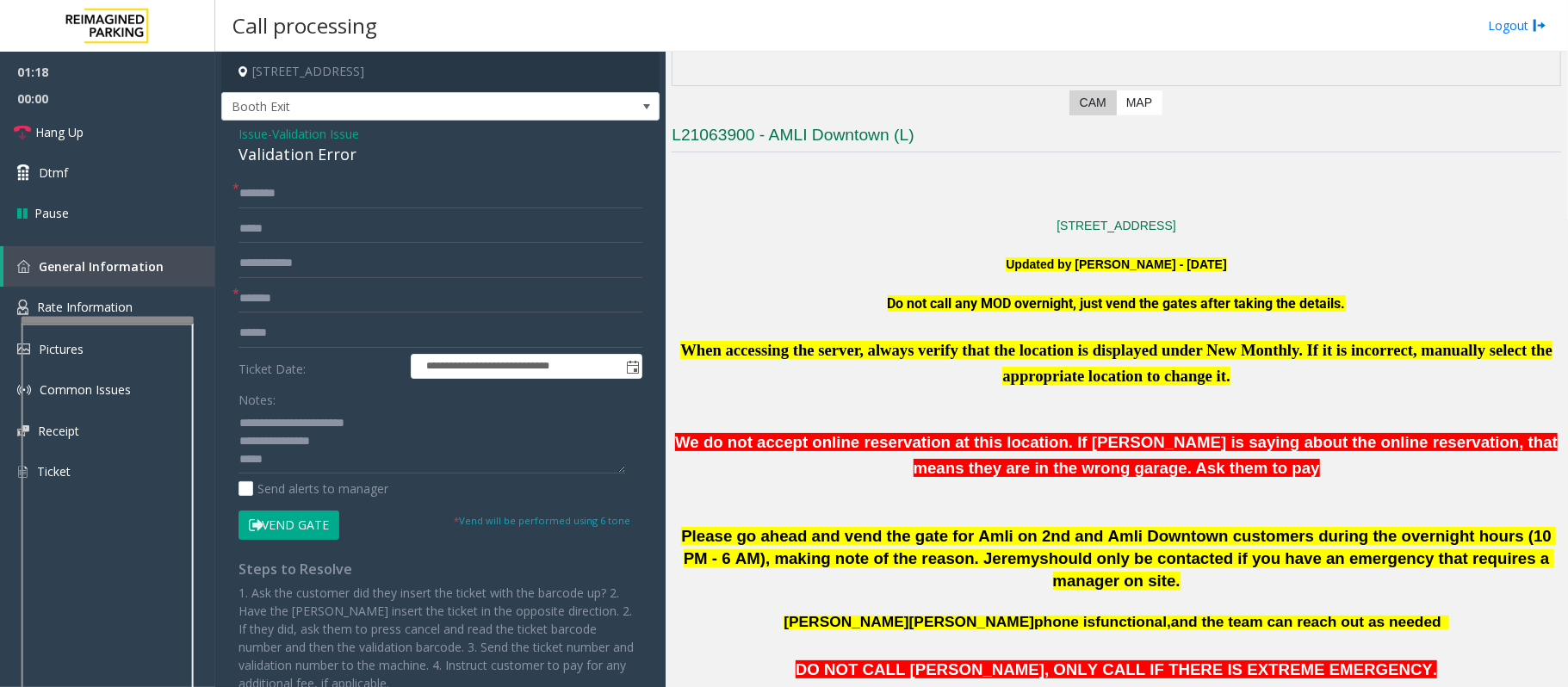
scroll to position [114, 0]
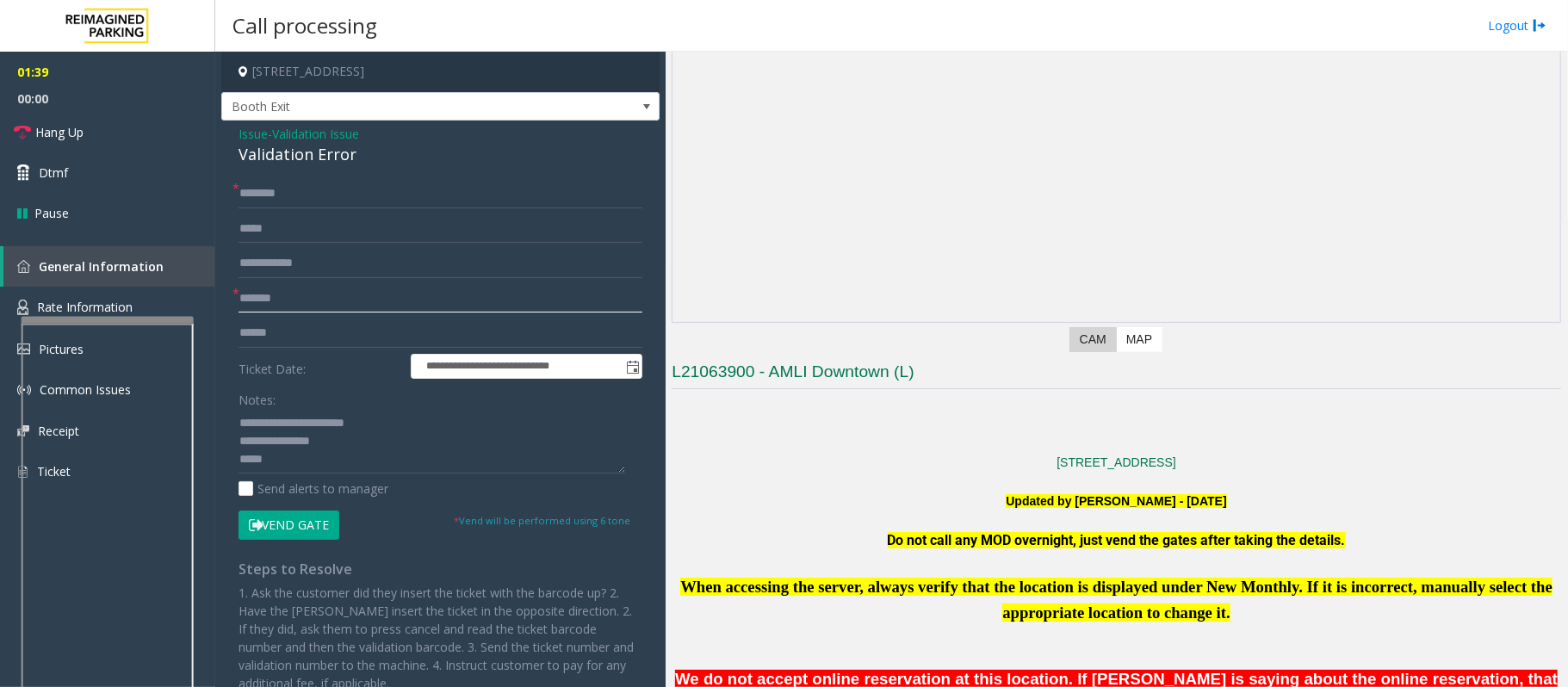
drag, startPoint x: 298, startPoint y: 301, endPoint x: 229, endPoint y: 301, distance: 69.0
click at [229, 301] on div "**********" at bounding box center [441, 471] width 429 height 586
type input "*******"
click at [284, 298] on input "text" at bounding box center [440, 298] width 404 height 29
type input "**********"
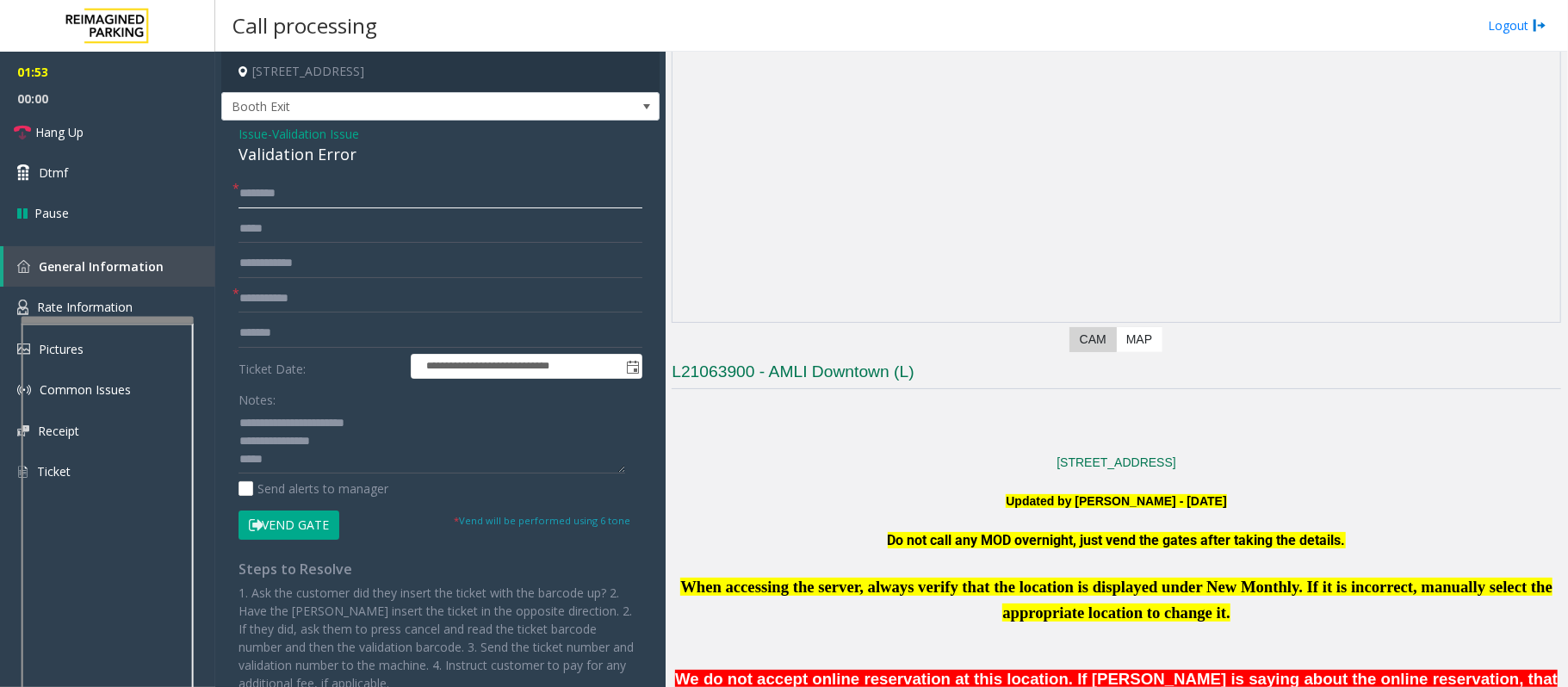
click at [276, 197] on input "text" at bounding box center [440, 193] width 404 height 29
type input "****"
drag, startPoint x: 300, startPoint y: 331, endPoint x: 235, endPoint y: 336, distance: 65.2
click at [235, 336] on div "**********" at bounding box center [441, 471] width 429 height 586
type input "******"
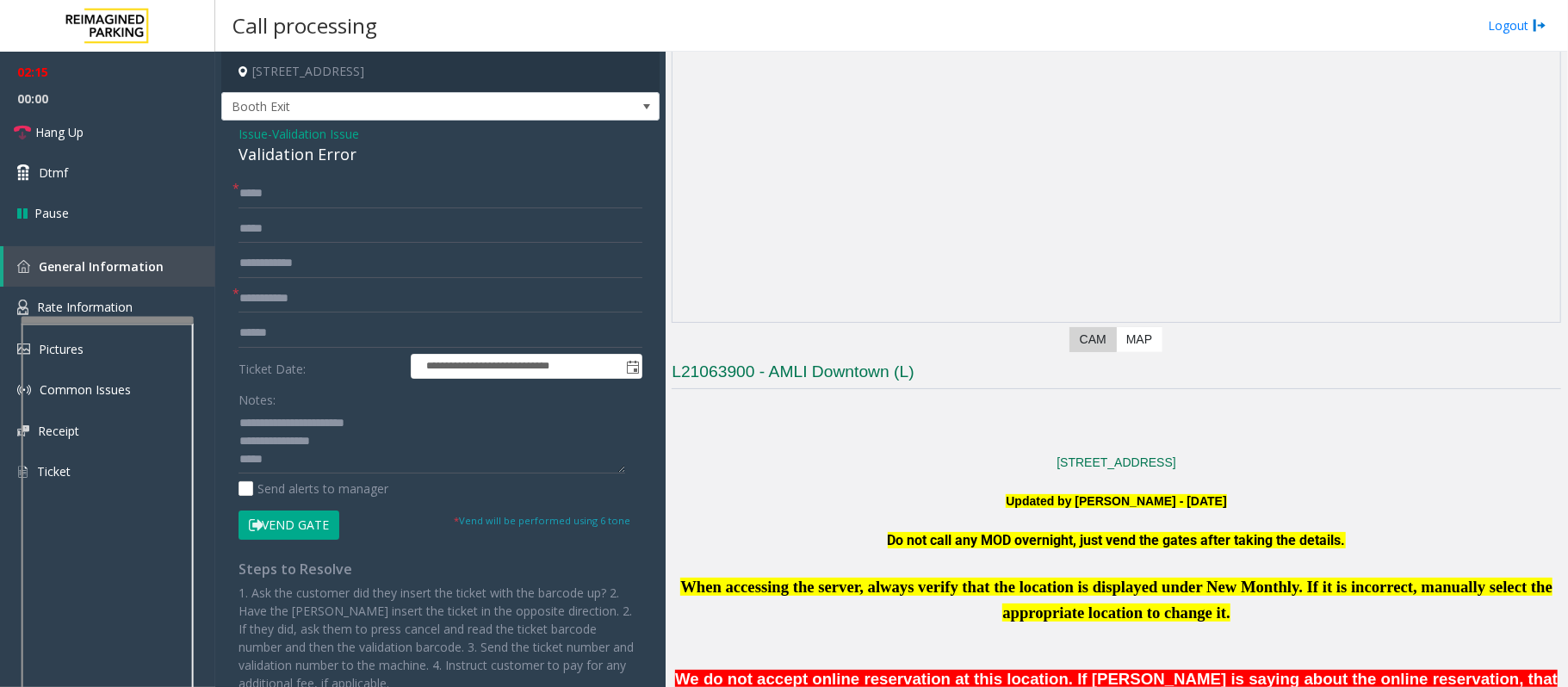
click at [297, 527] on button "Vend Gate" at bounding box center [288, 525] width 100 height 29
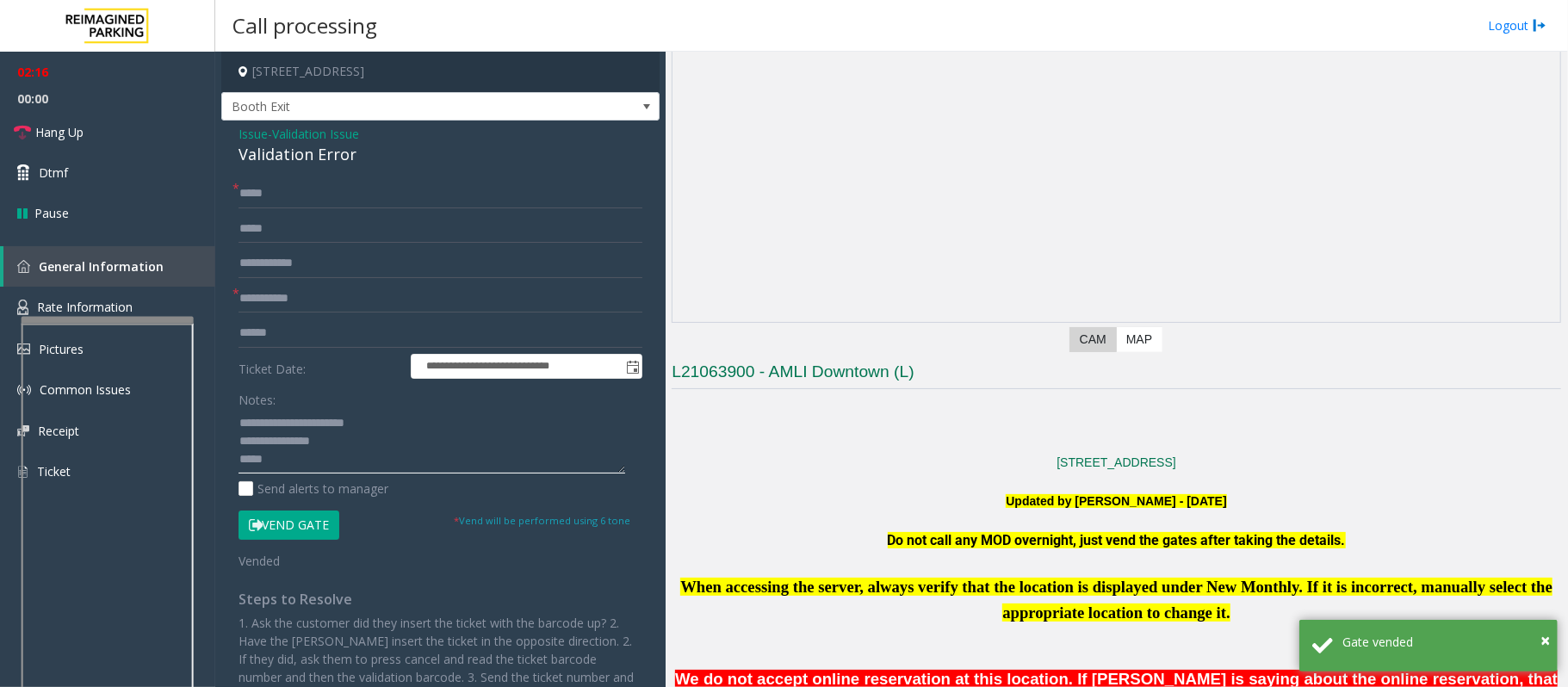
click at [324, 466] on textarea at bounding box center [431, 441] width 386 height 65
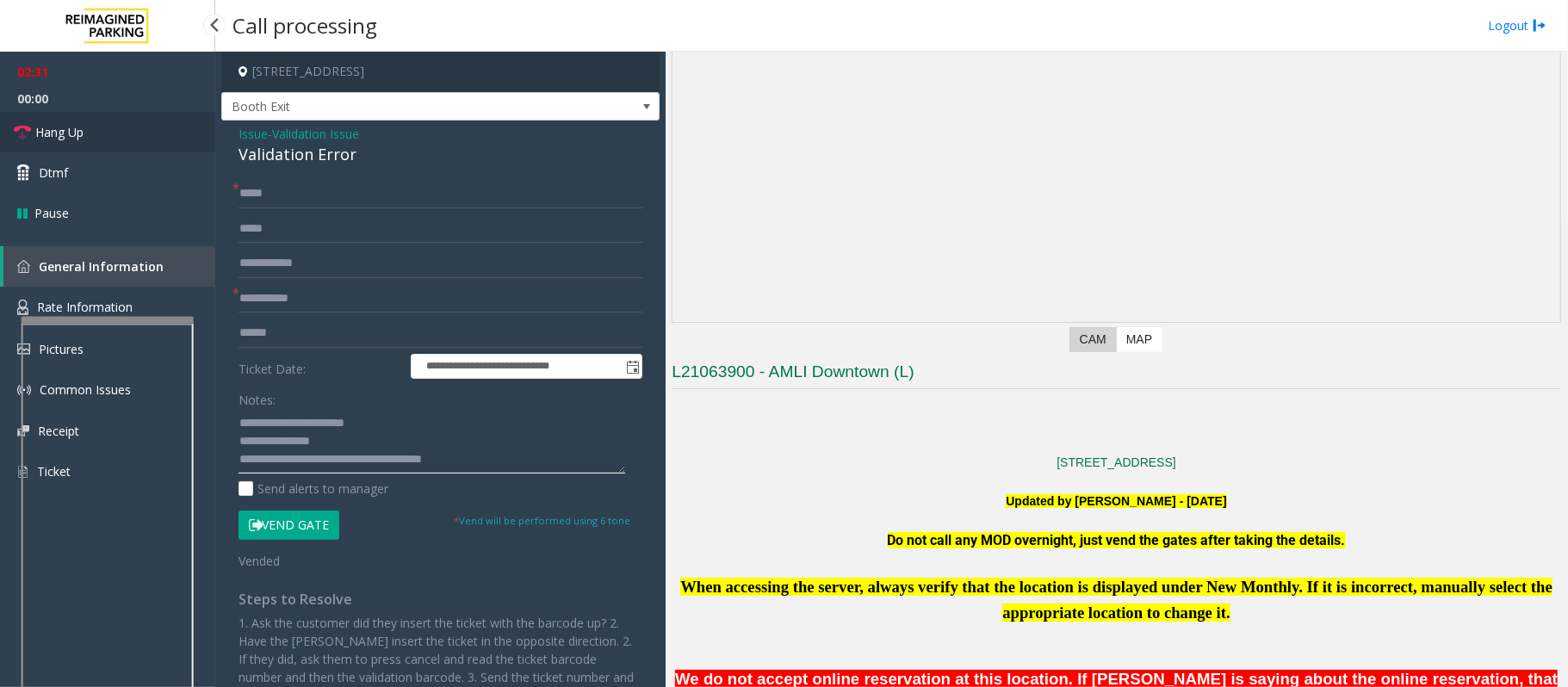
type textarea "**********"
click at [129, 124] on link "Hang Up" at bounding box center [108, 131] width 216 height 40
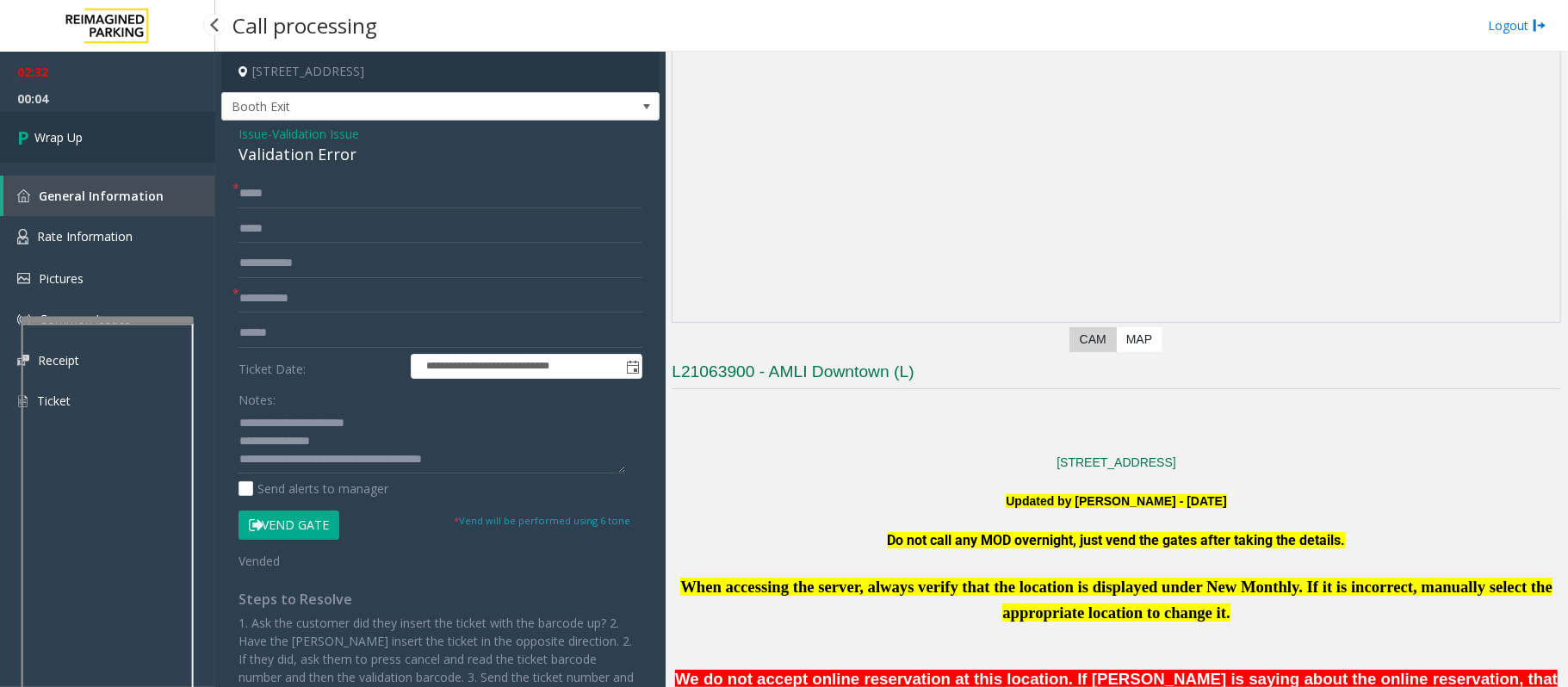
click at [125, 138] on link "Wrap Up" at bounding box center [108, 137] width 216 height 51
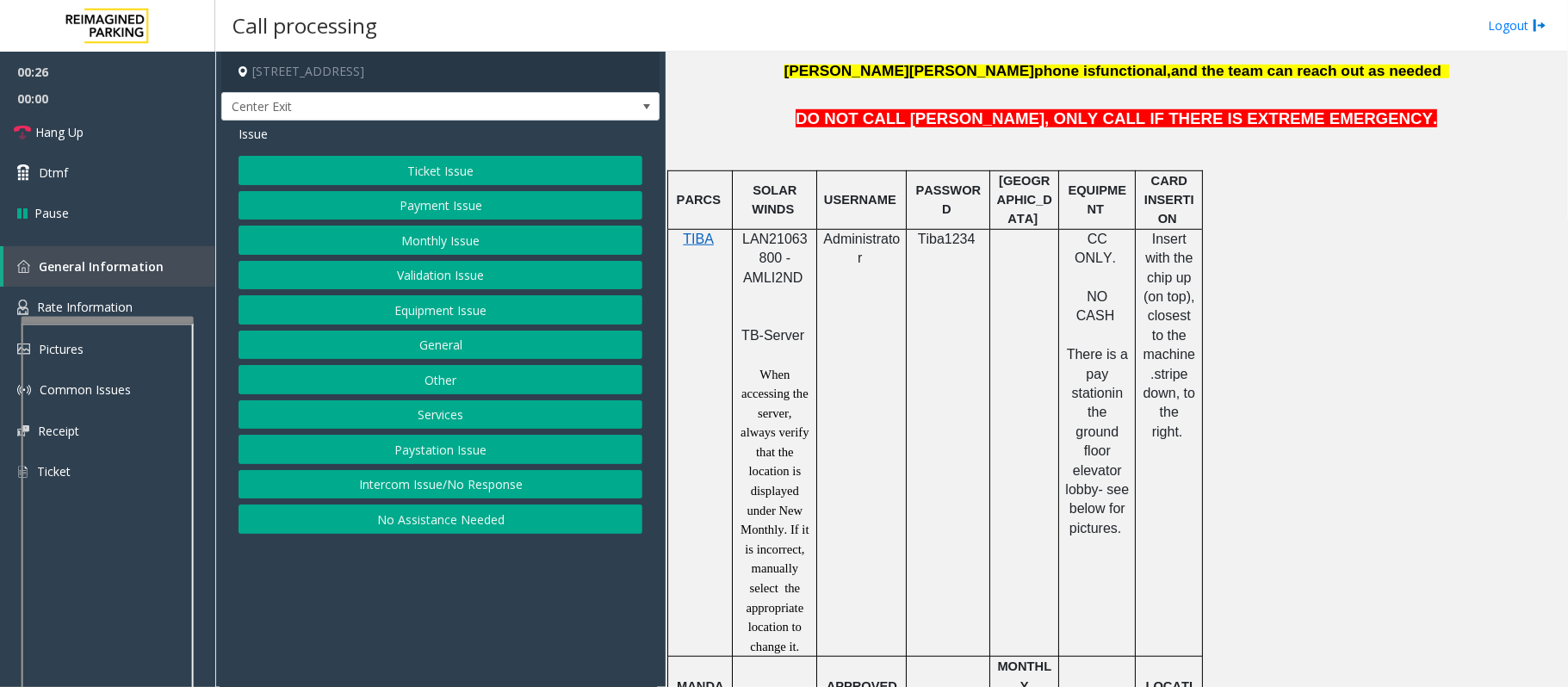
scroll to position [918, 0]
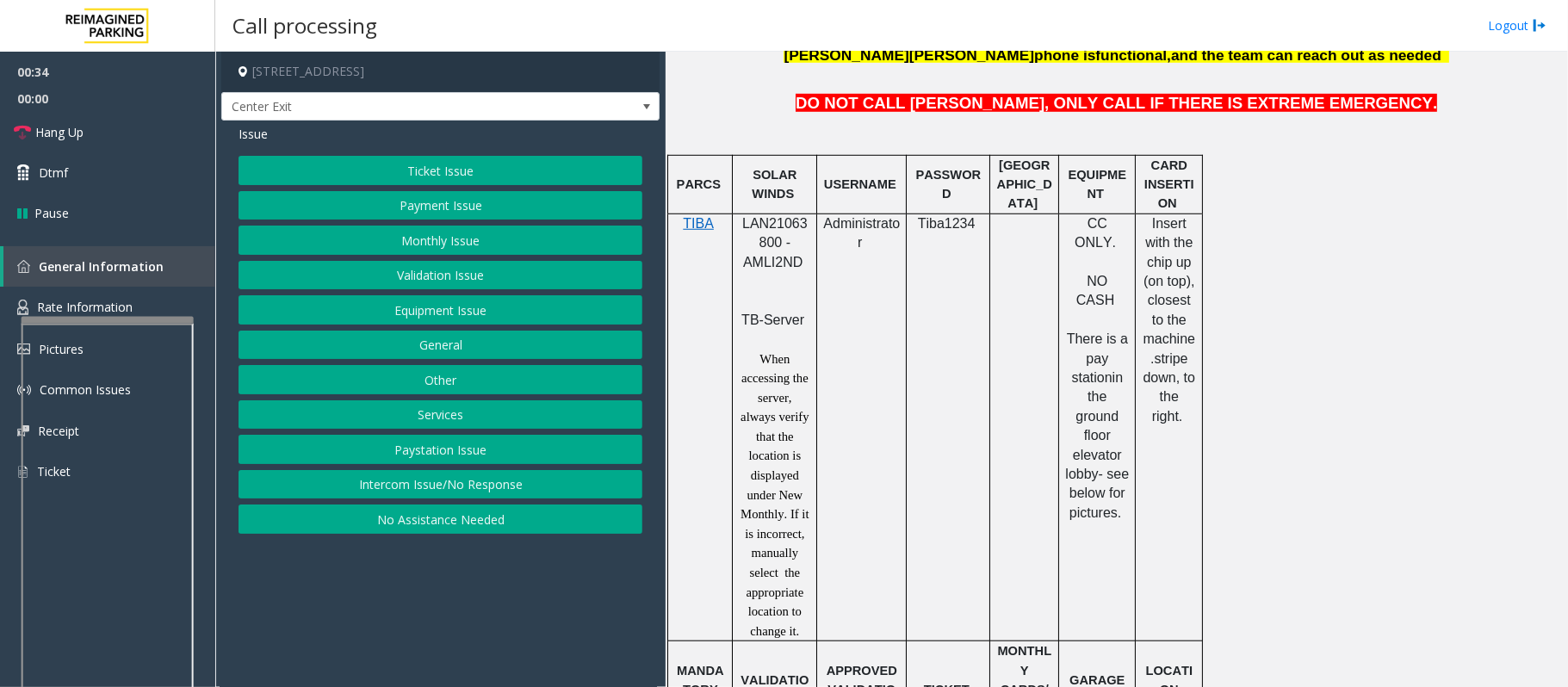
click at [411, 212] on button "Payment Issue" at bounding box center [440, 205] width 404 height 29
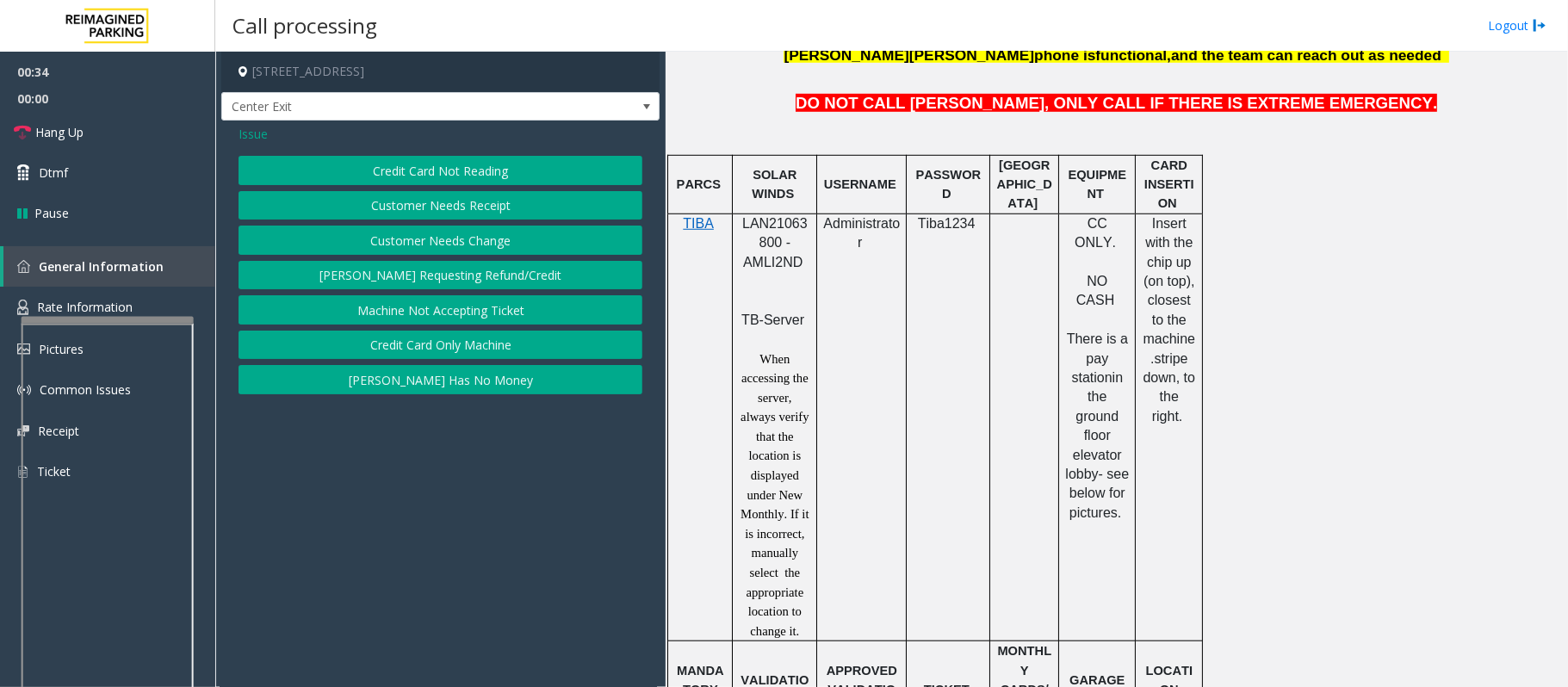
click at [410, 157] on button "Credit Card Not Reading" at bounding box center [440, 170] width 404 height 29
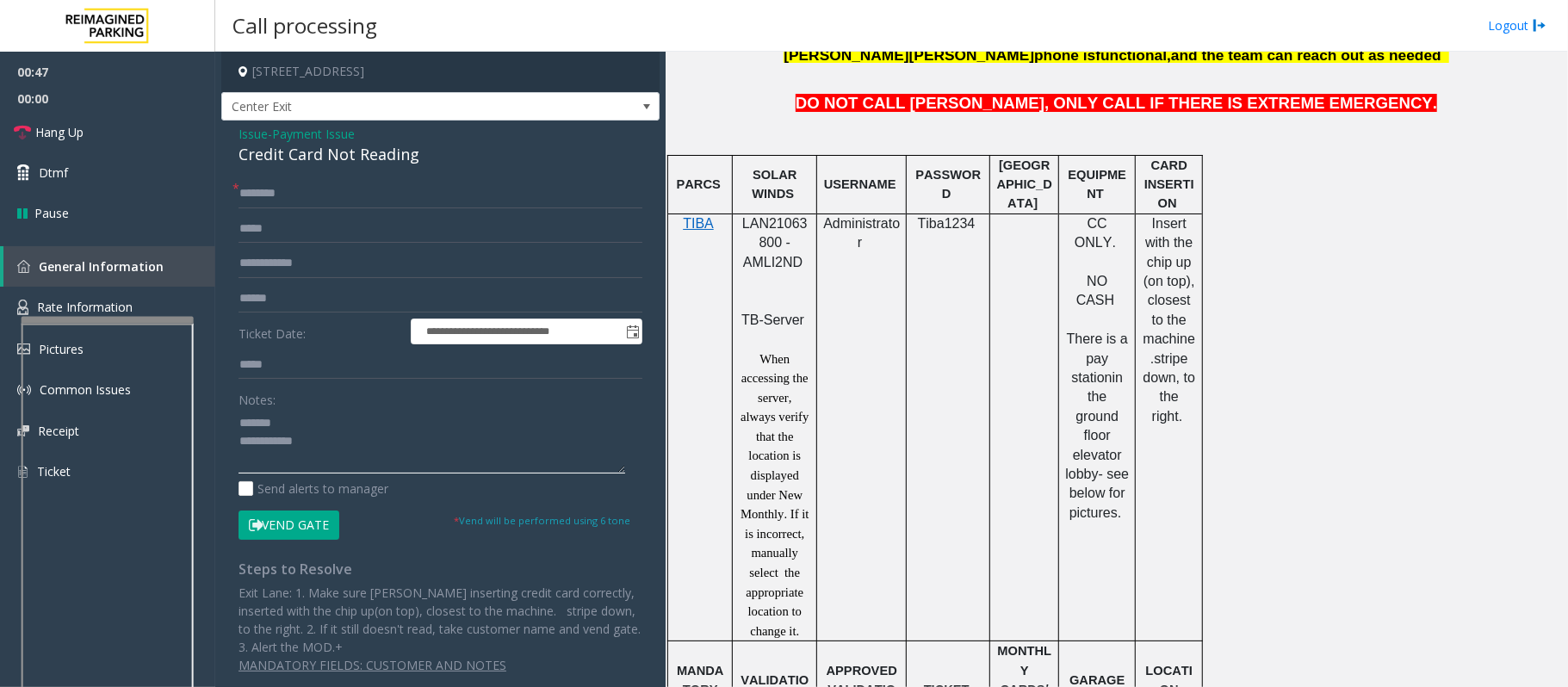
type textarea "**********"
click at [290, 142] on span "Payment Issue" at bounding box center [313, 133] width 82 height 18
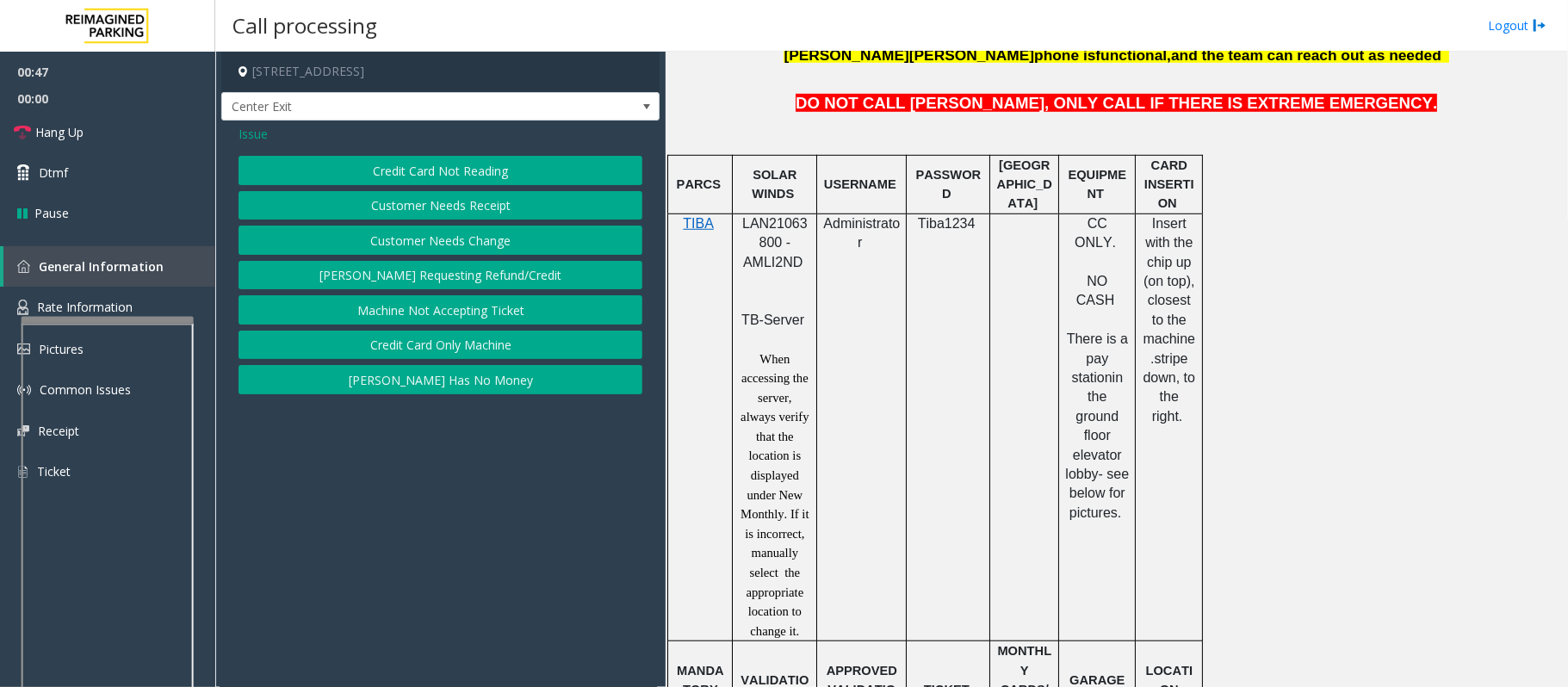
click at [290, 142] on div "Issue" at bounding box center [440, 133] width 404 height 18
click at [399, 174] on button "Credit Card Not Reading" at bounding box center [440, 170] width 404 height 29
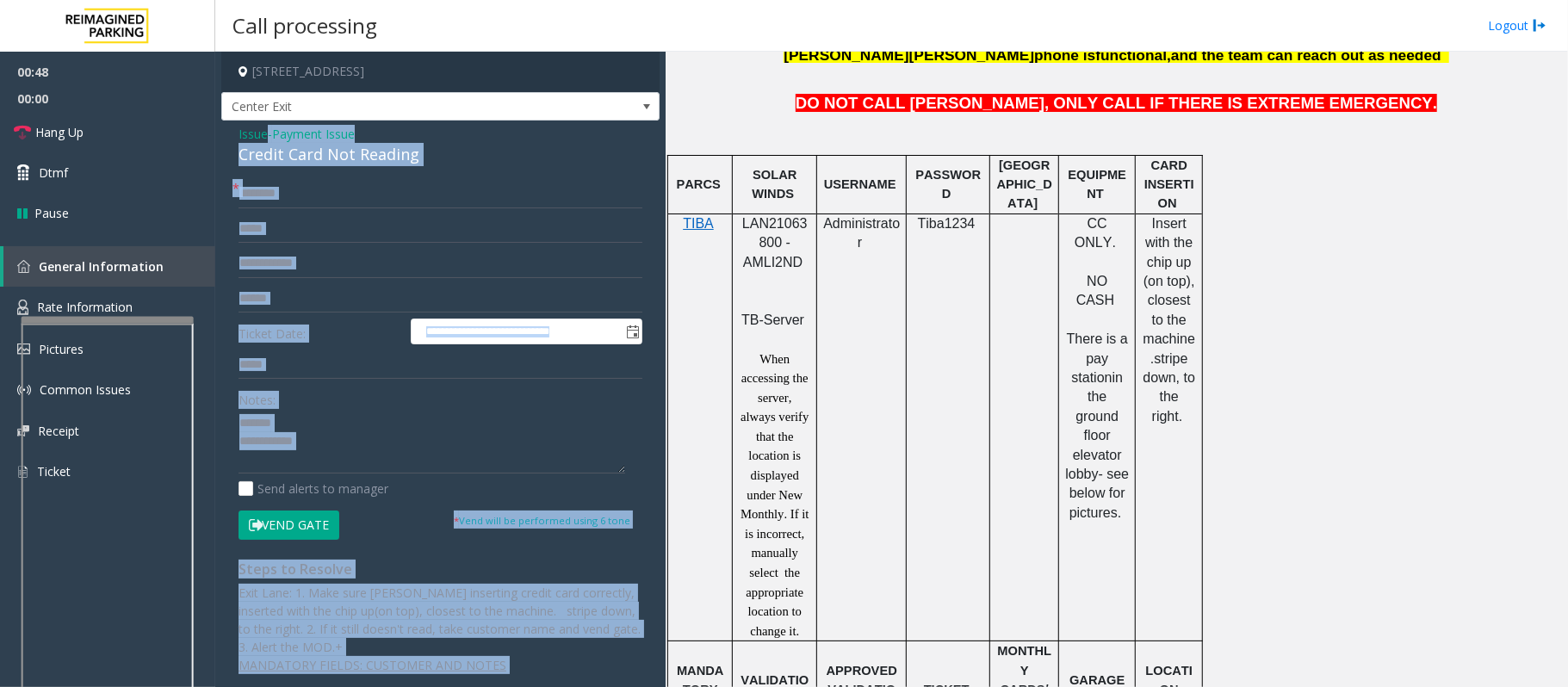
click at [322, 163] on div "Credit Card Not Reading" at bounding box center [440, 154] width 404 height 23
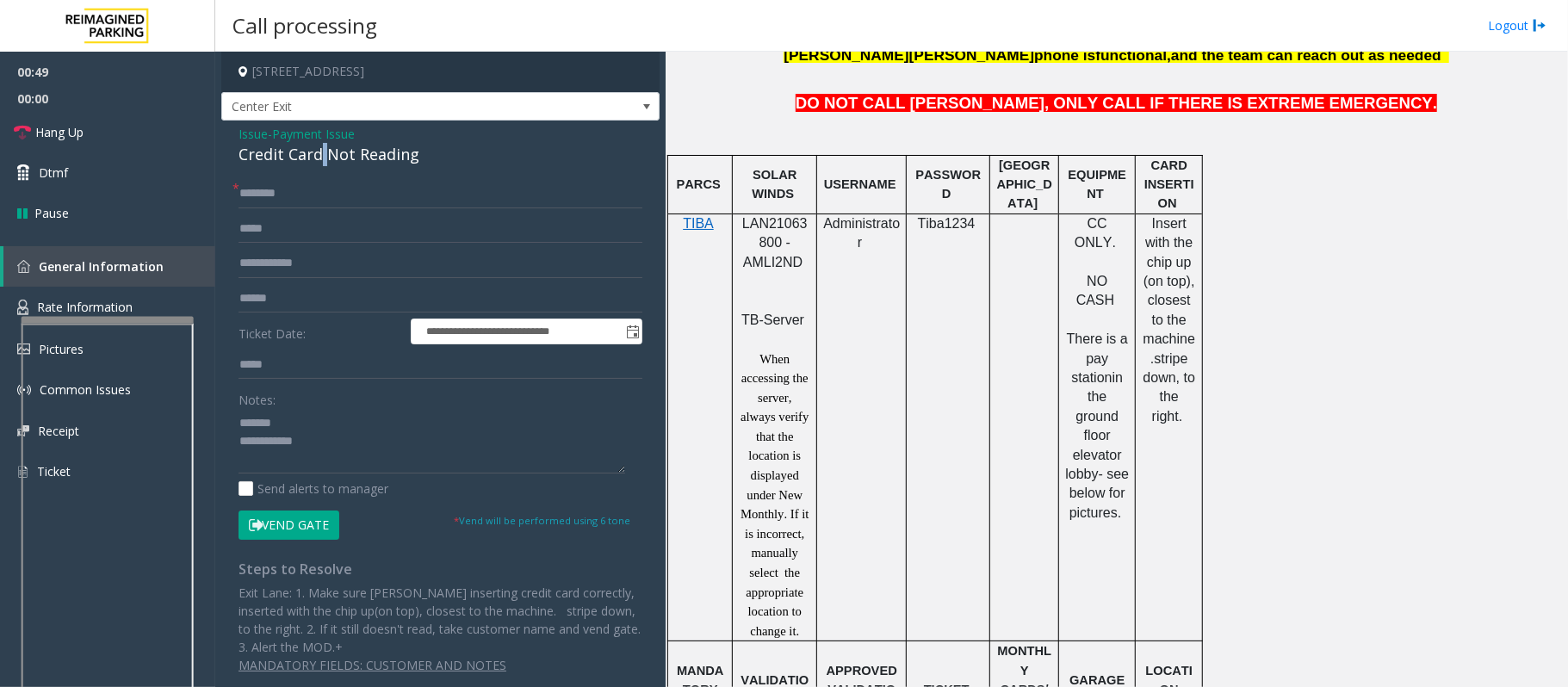
click at [322, 163] on div "Credit Card Not Reading" at bounding box center [440, 154] width 404 height 23
click at [401, 456] on textarea at bounding box center [431, 441] width 386 height 65
type textarea "**********"
click at [280, 303] on input "text" at bounding box center [440, 298] width 404 height 29
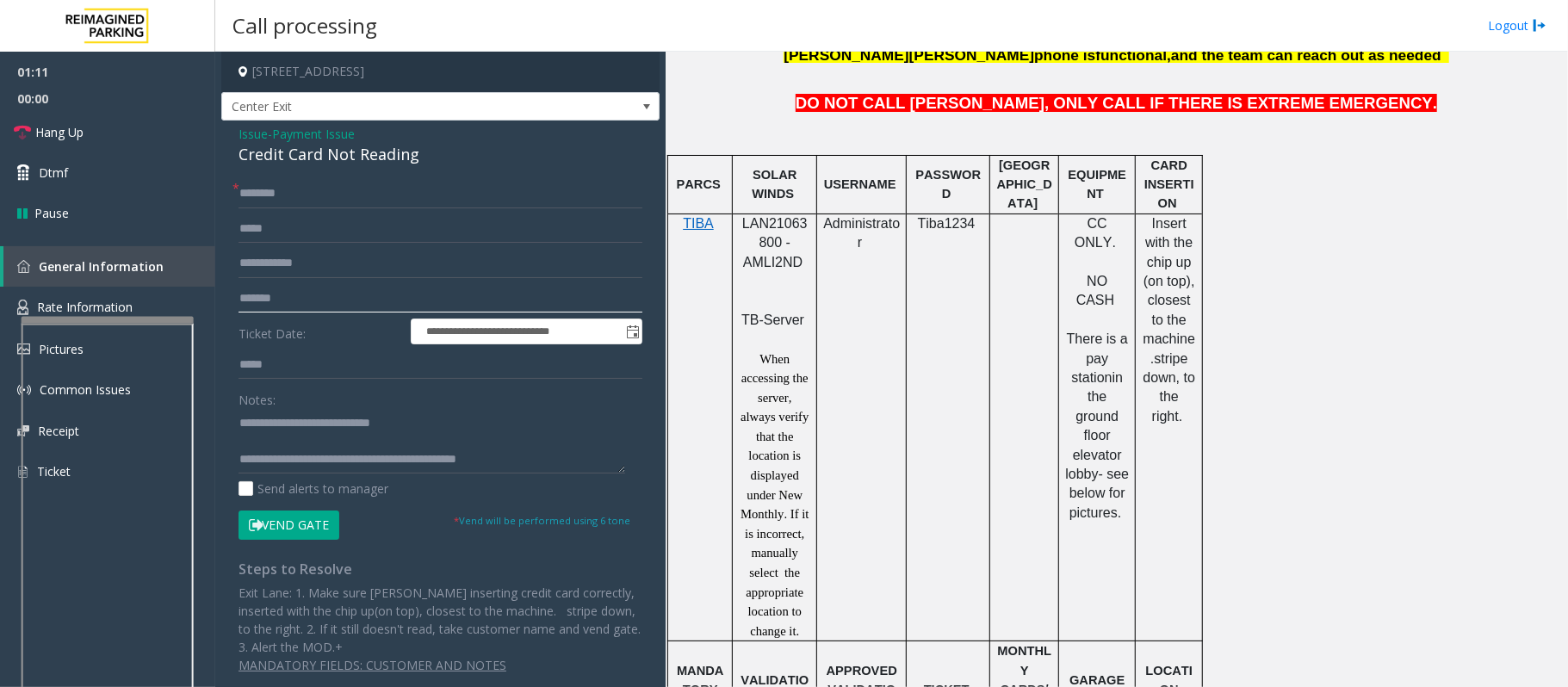
type input "*******"
click at [292, 198] on input "text" at bounding box center [440, 193] width 404 height 29
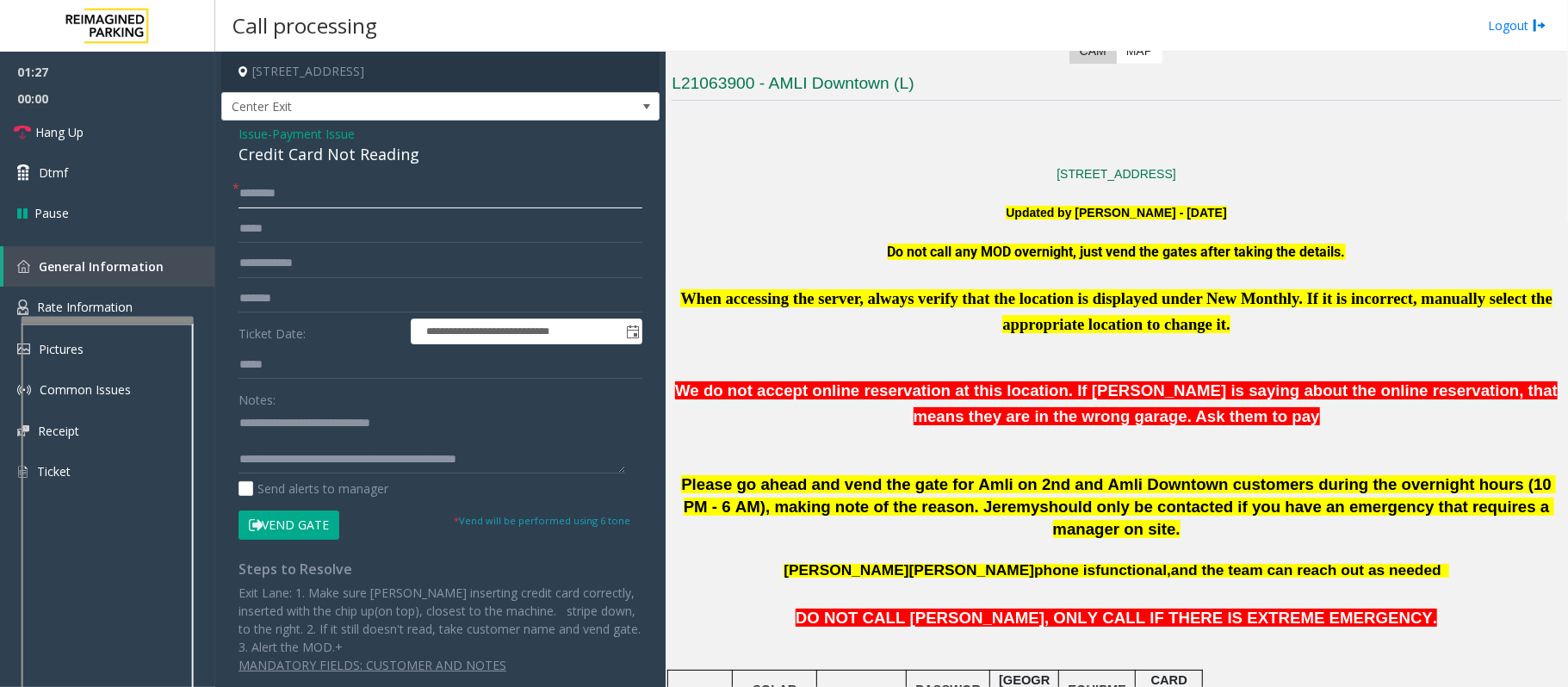
scroll to position [459, 0]
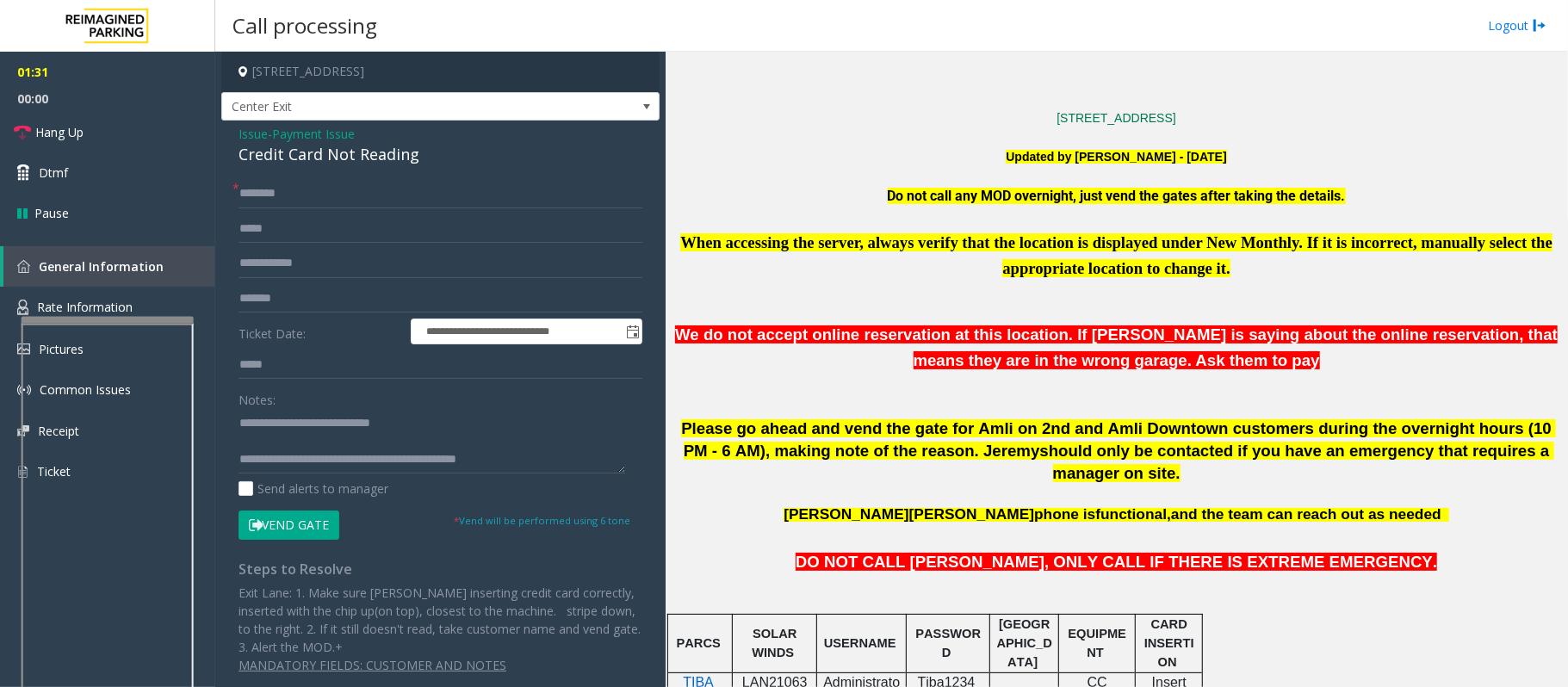
click at [306, 522] on button "Vend Gate" at bounding box center [288, 525] width 100 height 29
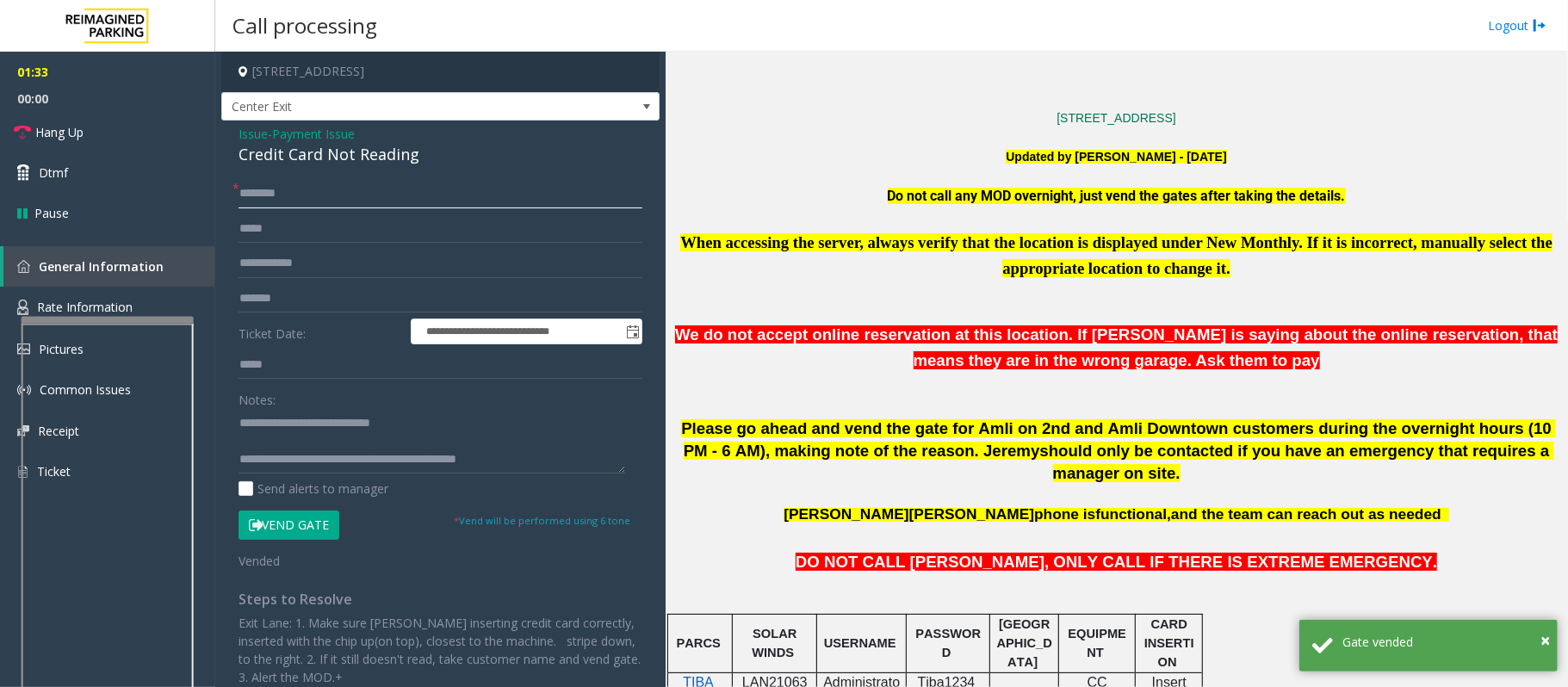
click at [318, 205] on input "text" at bounding box center [440, 193] width 404 height 29
type input "**"
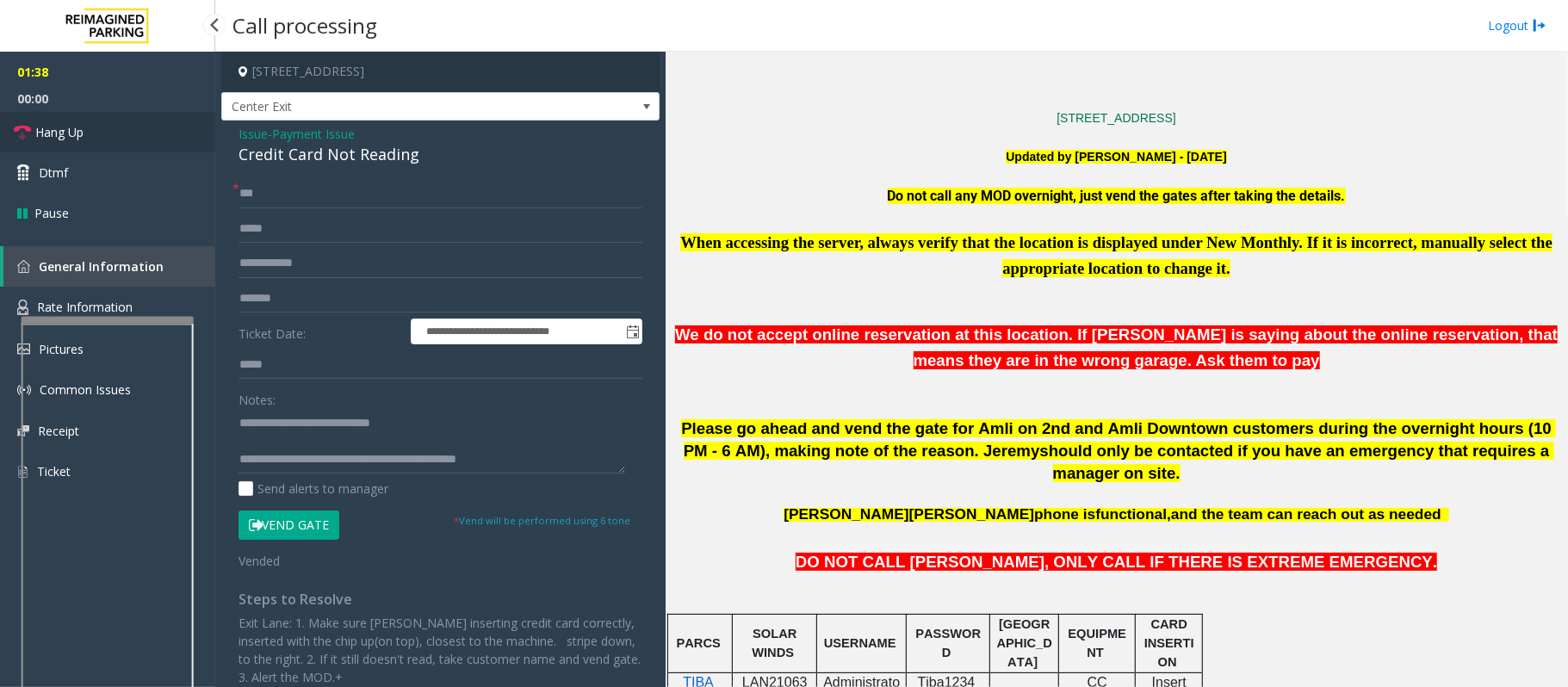
click at [77, 136] on span "Hang Up" at bounding box center [59, 131] width 48 height 18
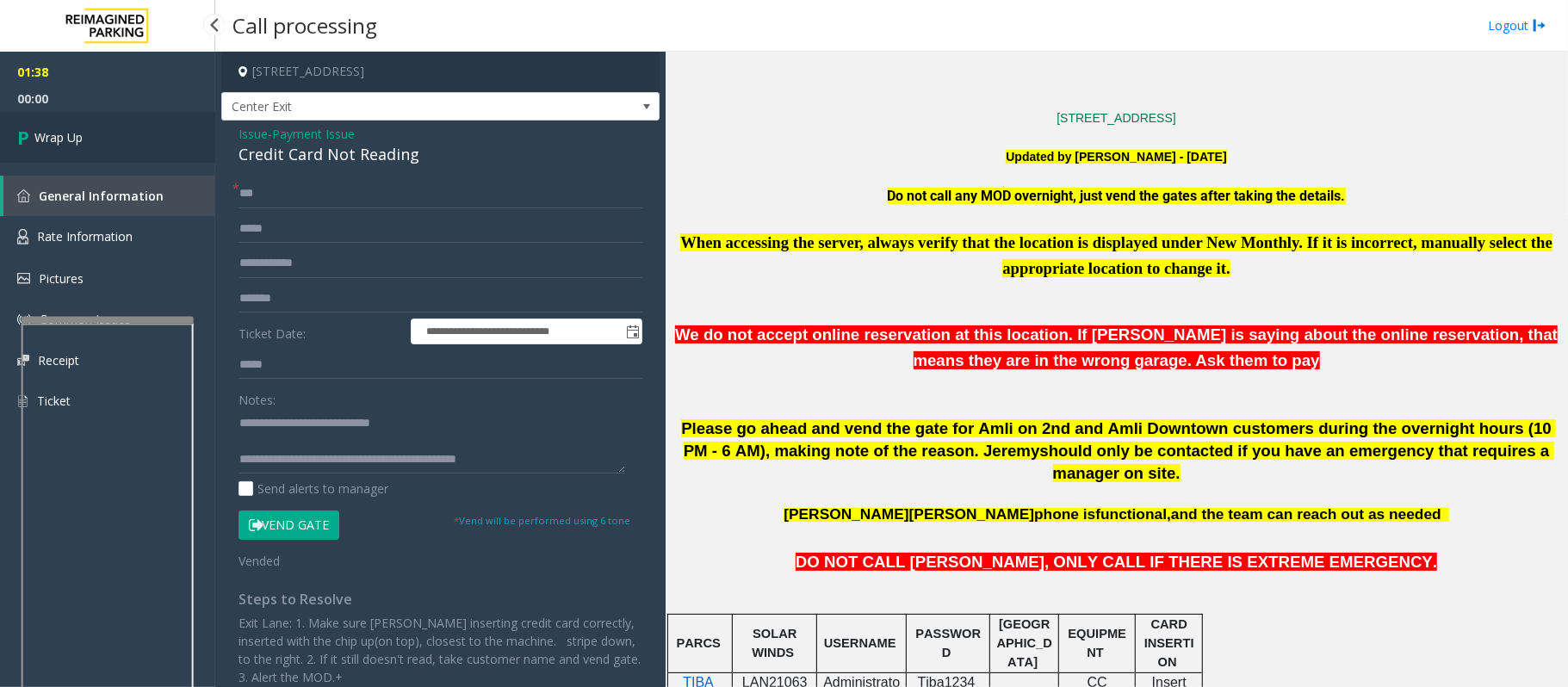
click at [118, 146] on link "Wrap Up" at bounding box center [108, 137] width 216 height 51
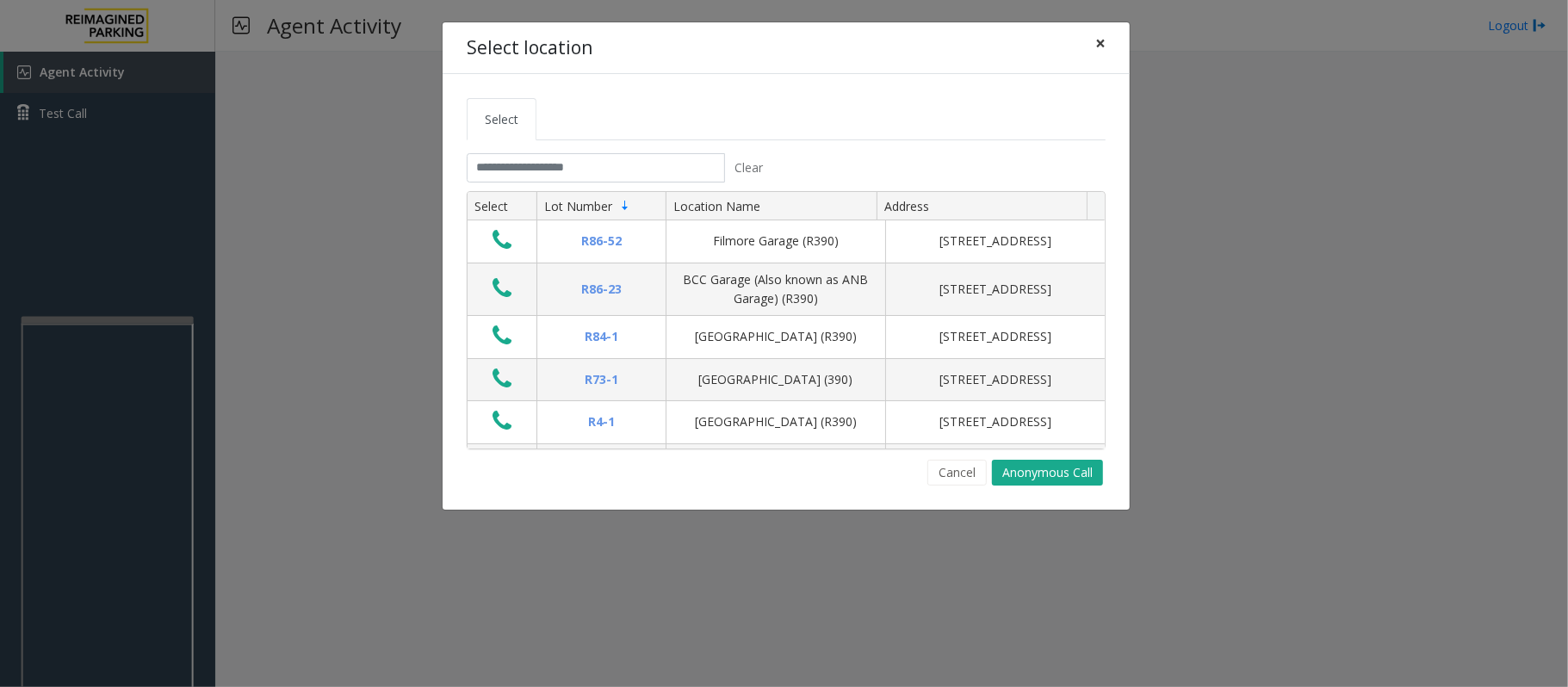
click at [1104, 52] on button "×" at bounding box center [1100, 43] width 35 height 42
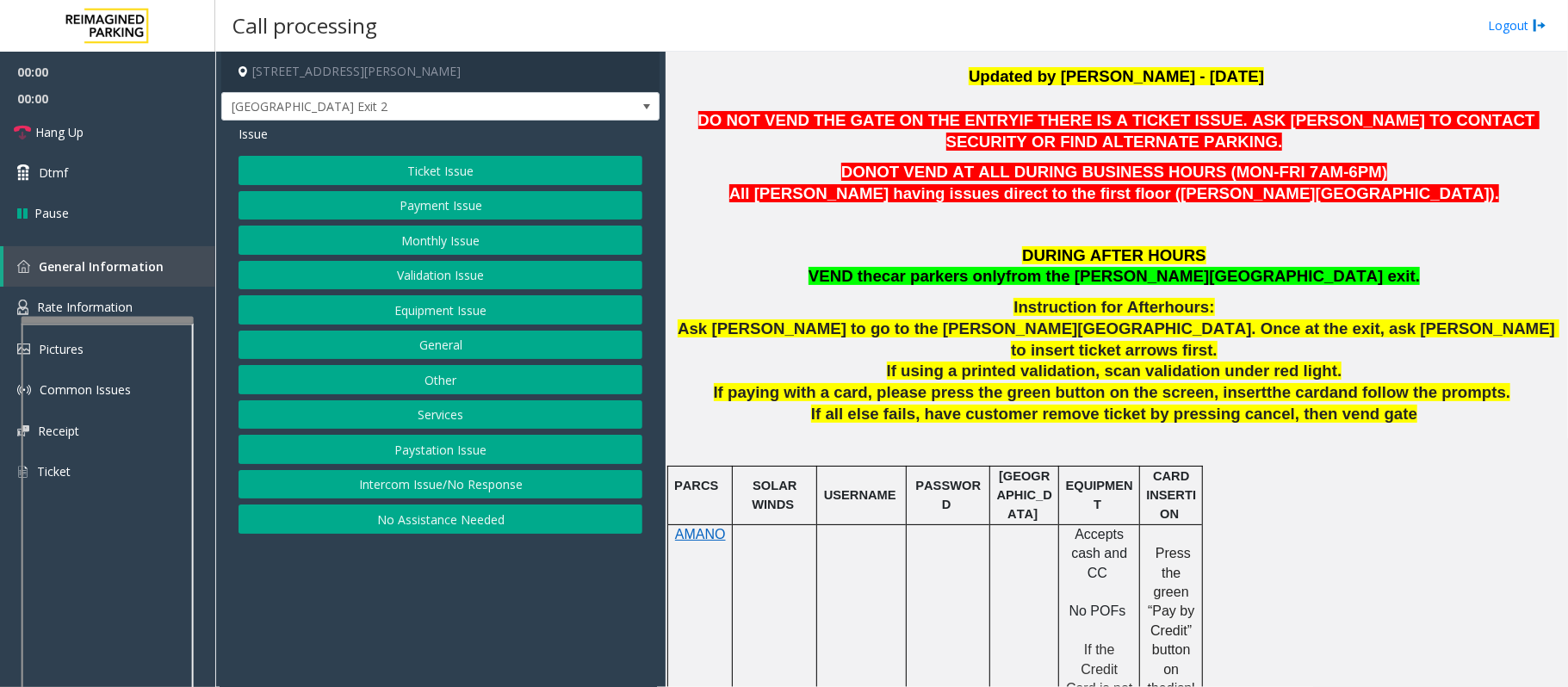
scroll to position [574, 0]
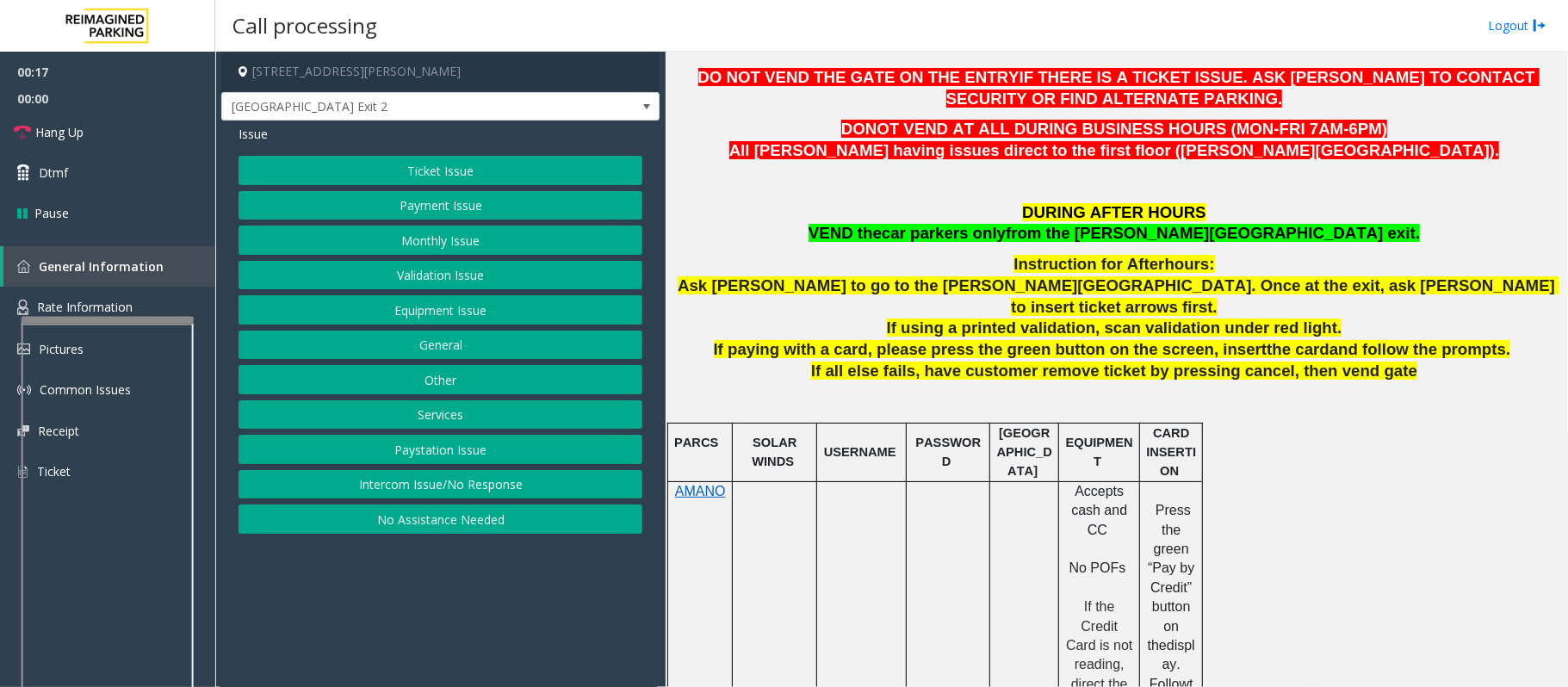
click at [441, 238] on button "Monthly Issue" at bounding box center [440, 240] width 404 height 29
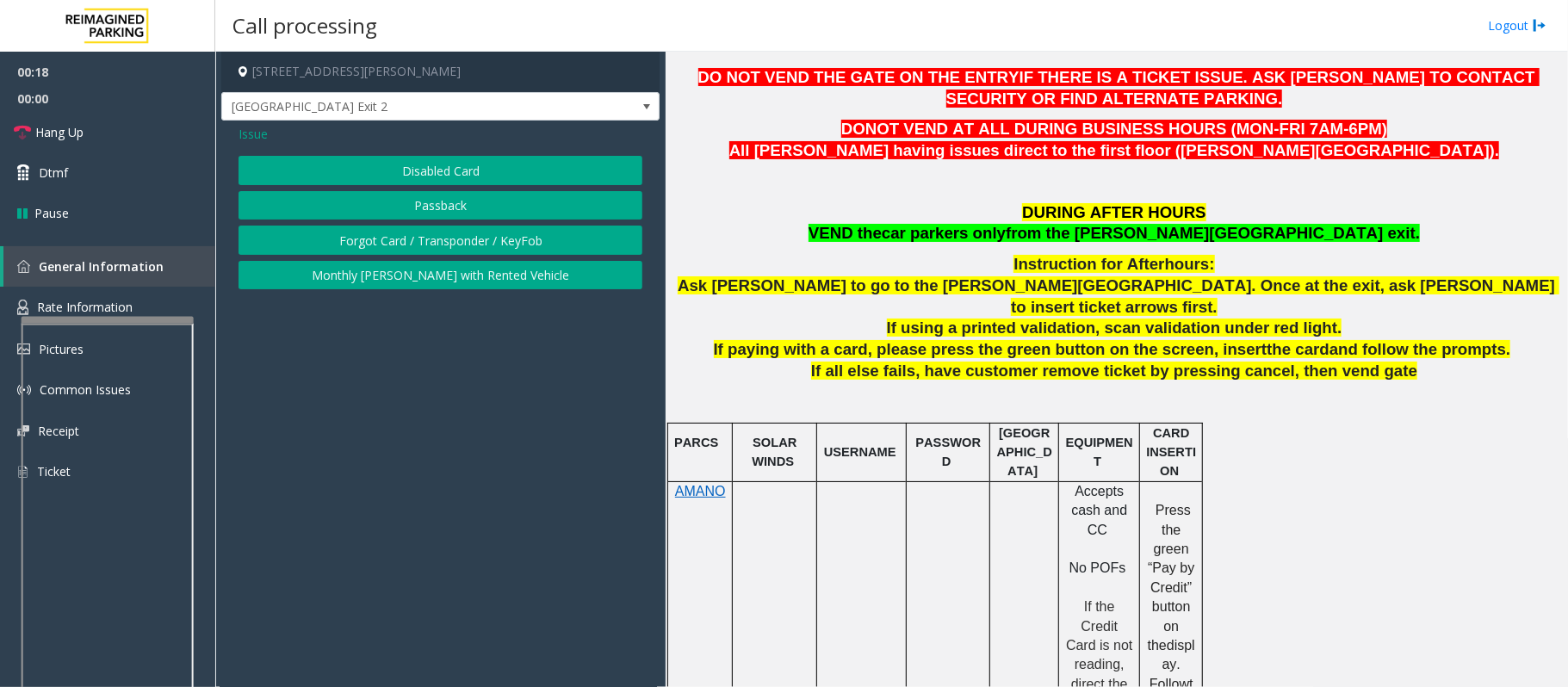
click at [462, 175] on button "Disabled Card" at bounding box center [440, 170] width 404 height 29
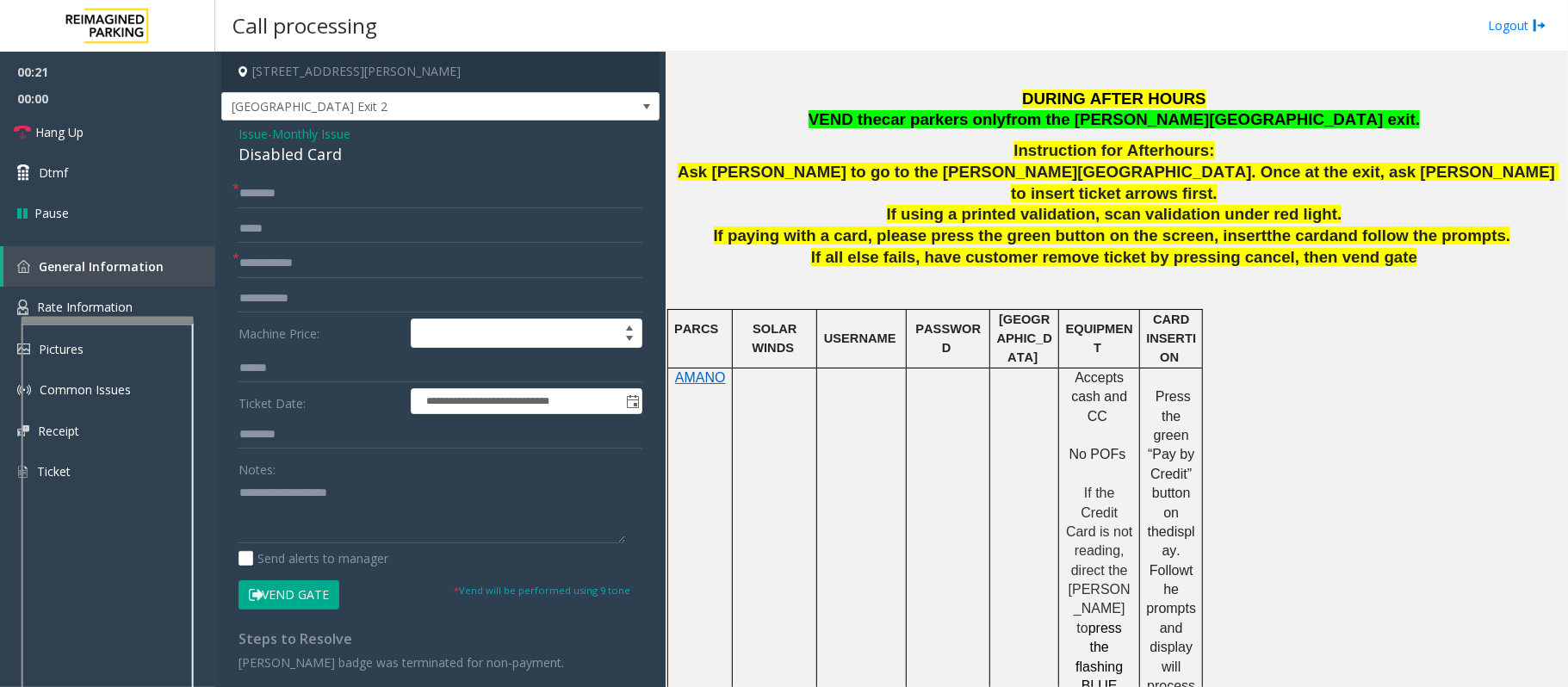
scroll to position [689, 0]
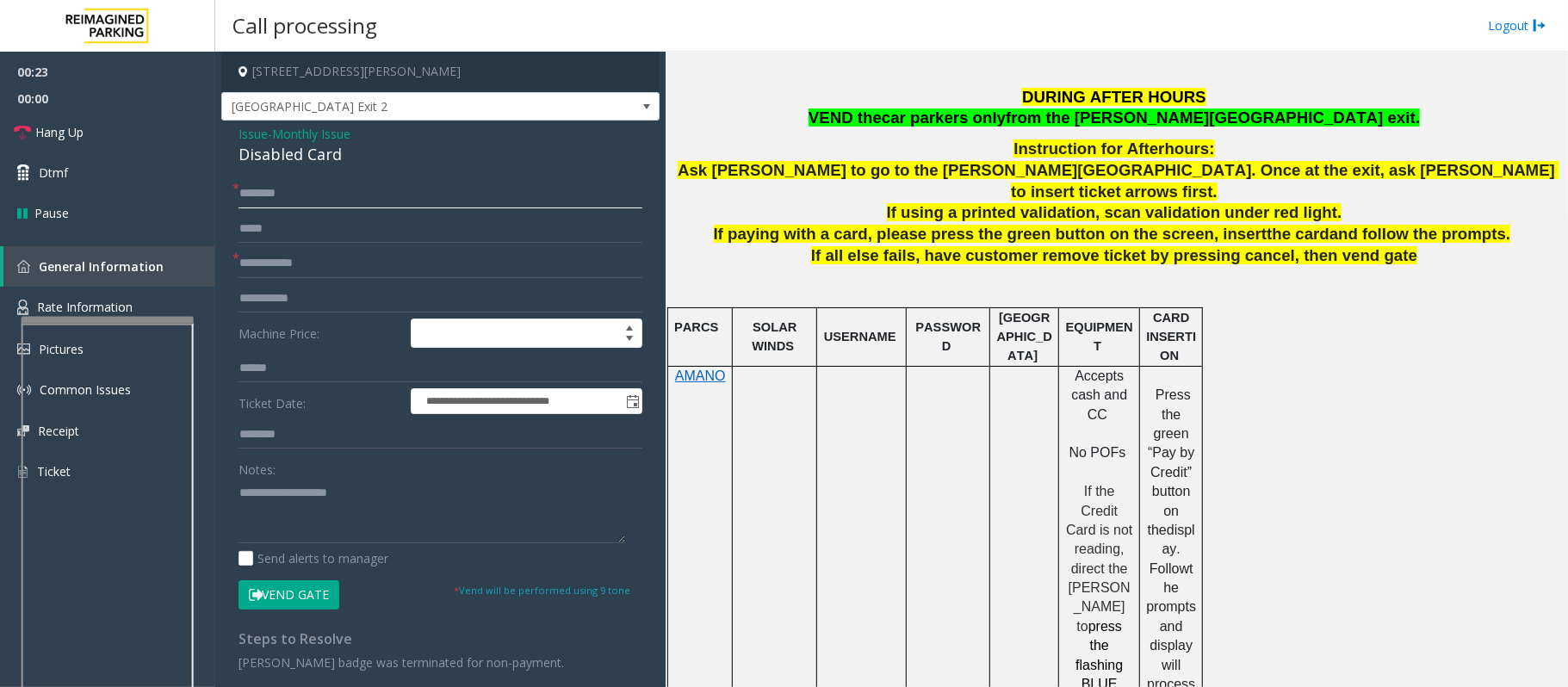
click at [405, 193] on input "text" at bounding box center [440, 193] width 404 height 29
type input "**"
click at [376, 252] on input "text" at bounding box center [440, 262] width 404 height 29
type input "**"
drag, startPoint x: 353, startPoint y: 149, endPoint x: 231, endPoint y: 127, distance: 124.0
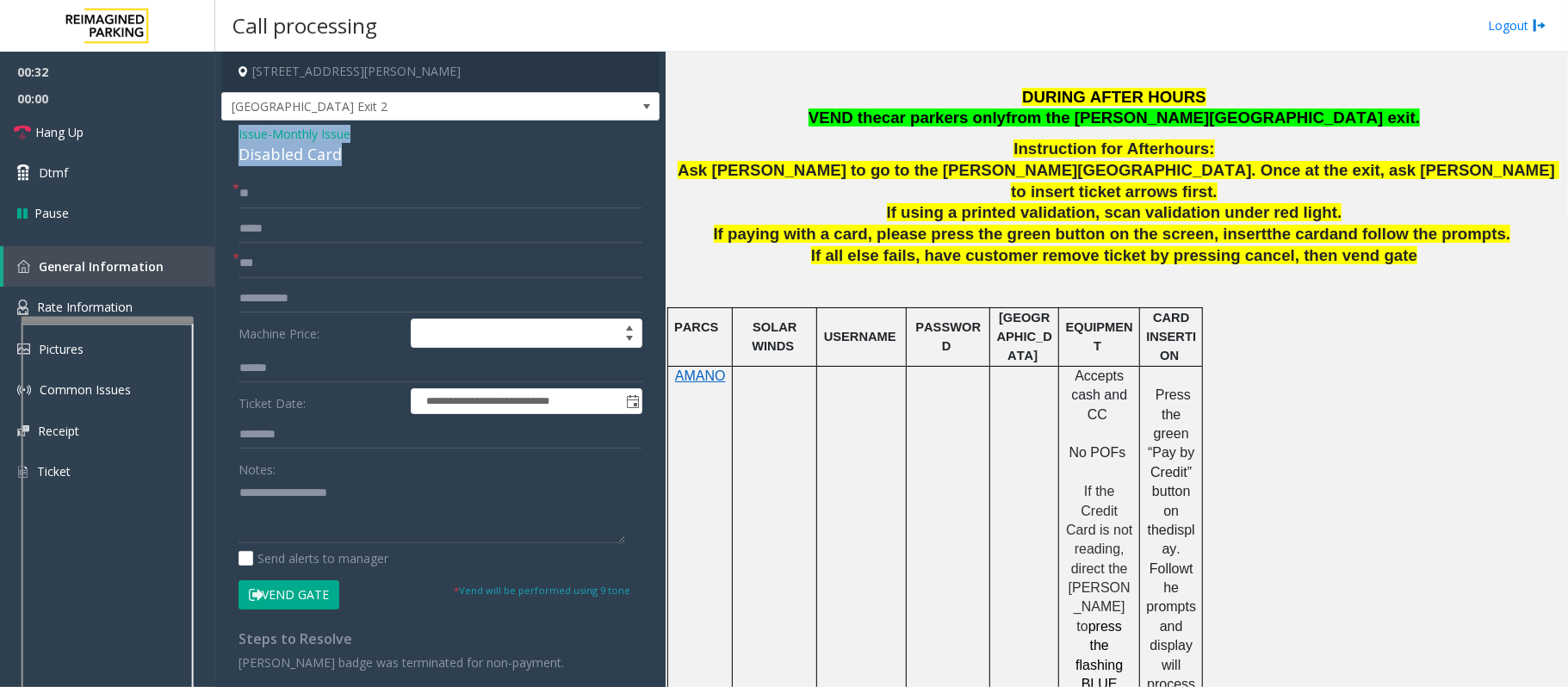
click at [231, 127] on div "**********" at bounding box center [441, 541] width 439 height 840
click at [327, 511] on textarea at bounding box center [431, 511] width 386 height 65
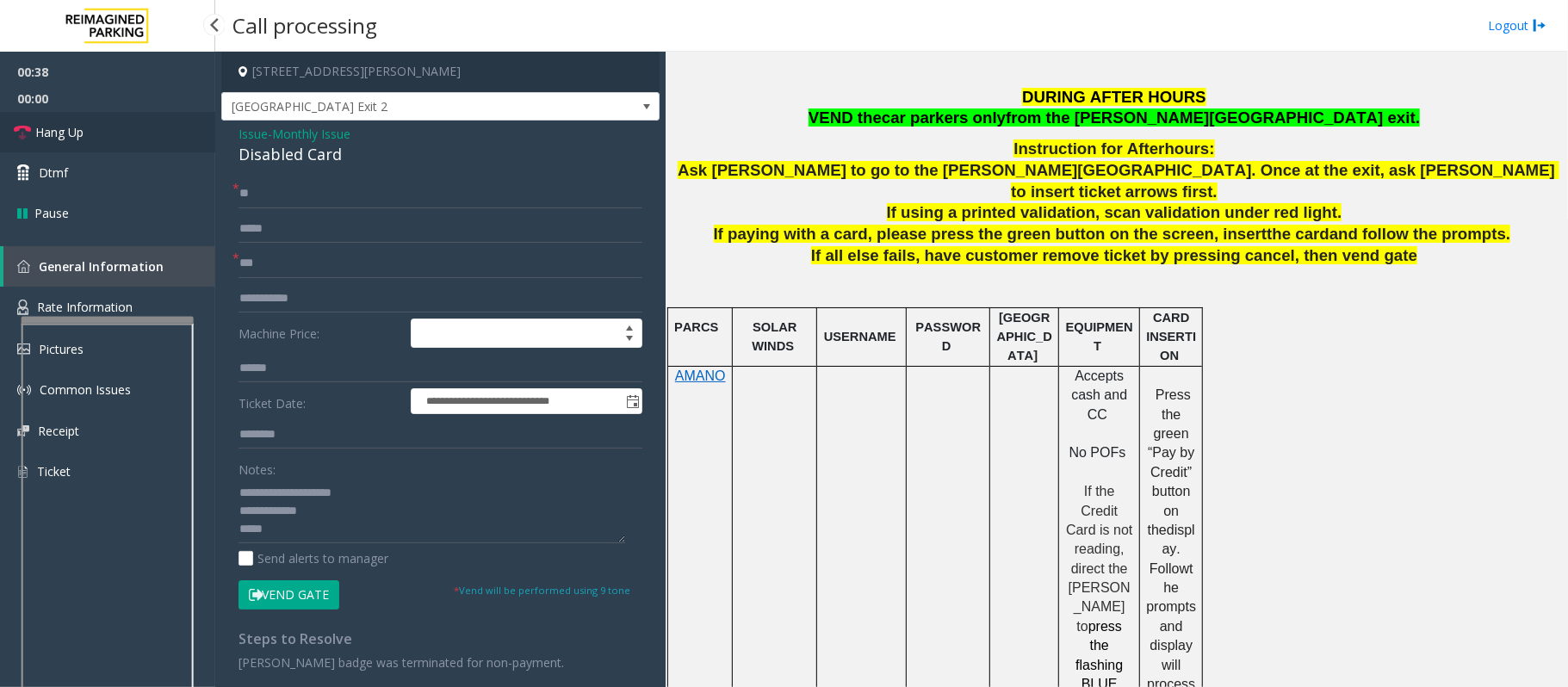
click at [131, 138] on link "Hang Up" at bounding box center [108, 131] width 216 height 40
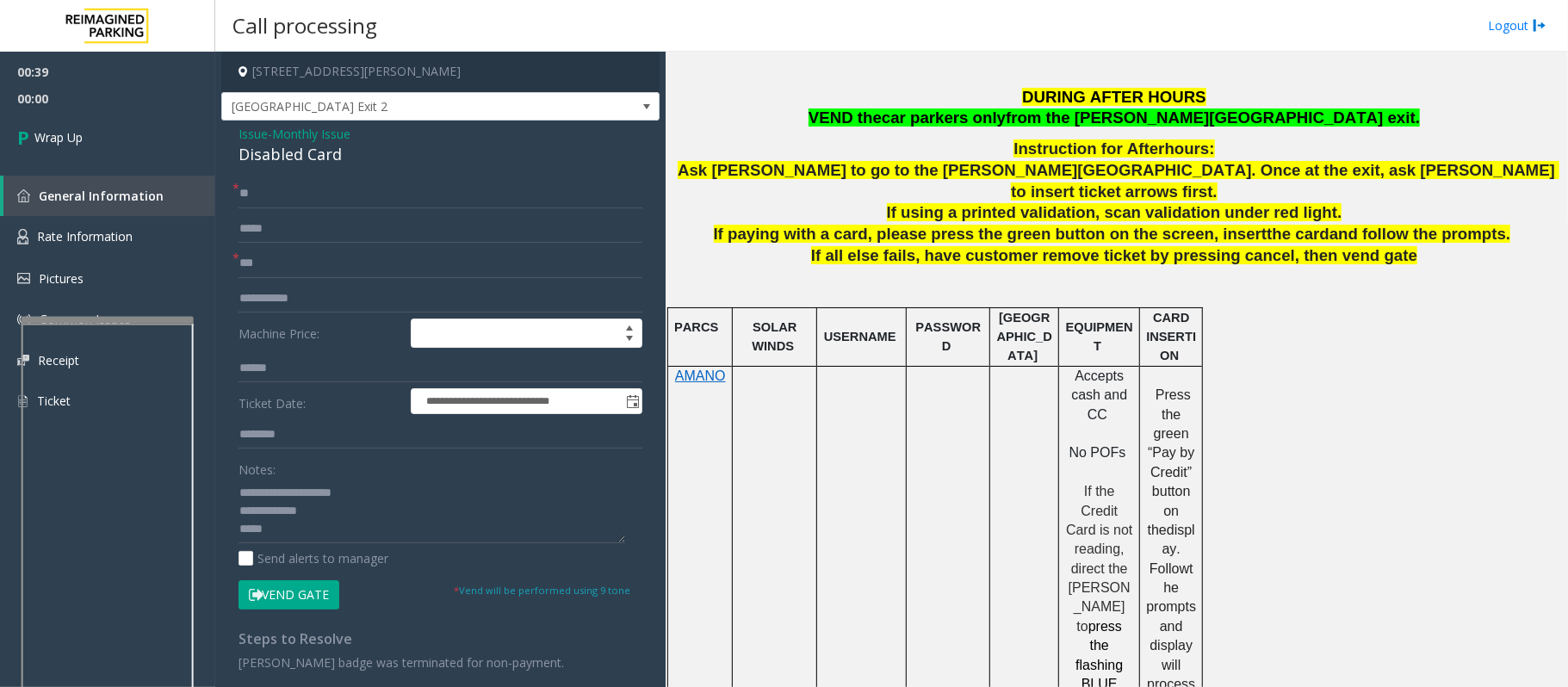
click at [1148, 117] on span "from the [PERSON_NAME][GEOGRAPHIC_DATA] exit." at bounding box center [1213, 117] width 414 height 18
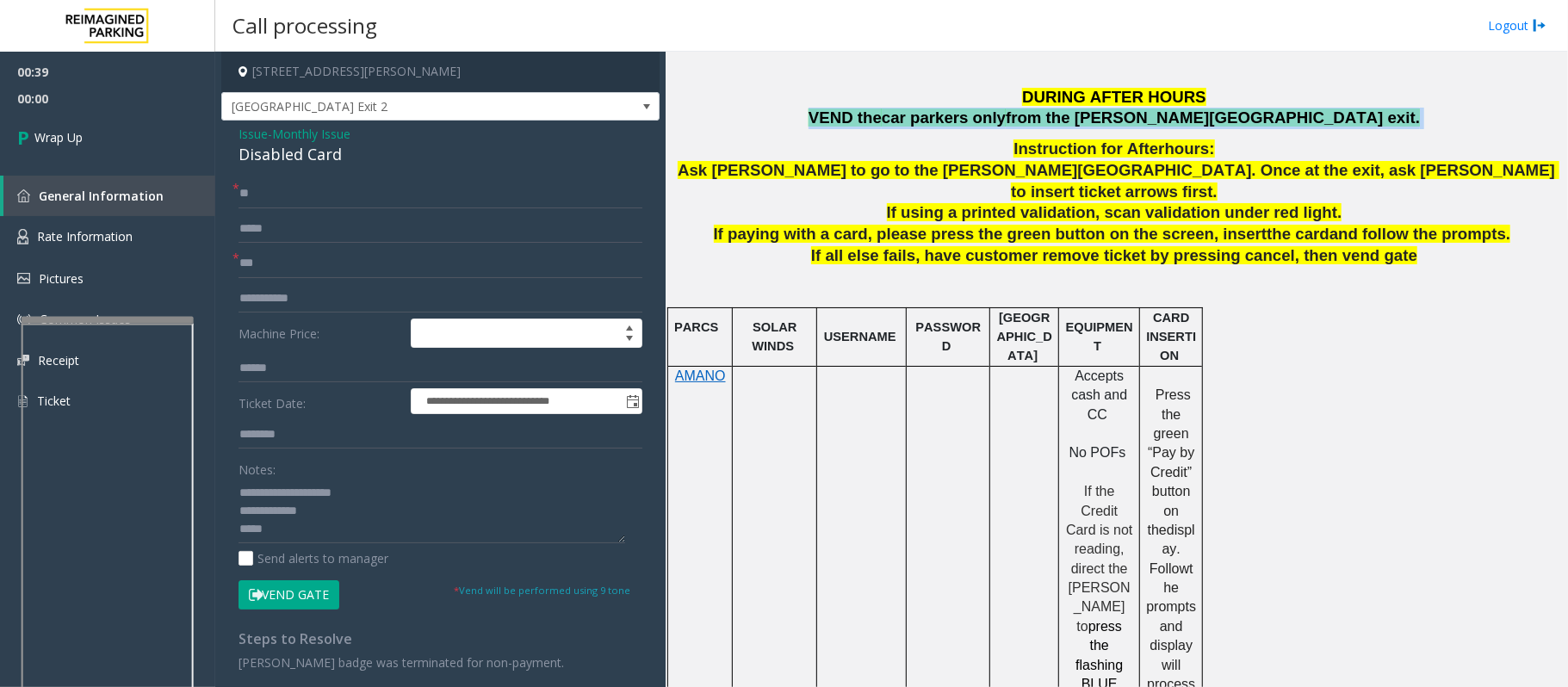
click at [1150, 118] on span "from the [PERSON_NAME][GEOGRAPHIC_DATA] exit." at bounding box center [1213, 117] width 414 height 18
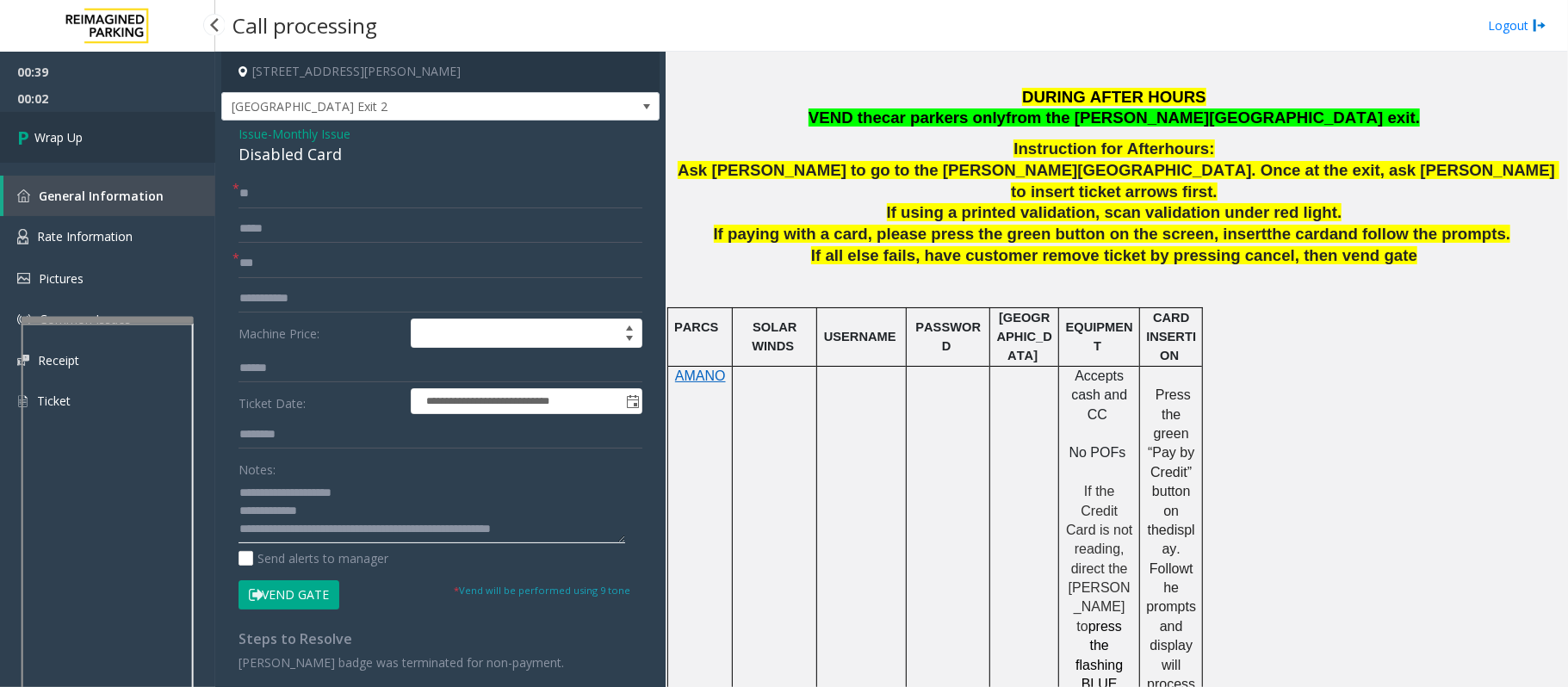
type textarea "**********"
click at [113, 146] on link "Wrap Up" at bounding box center [108, 137] width 216 height 51
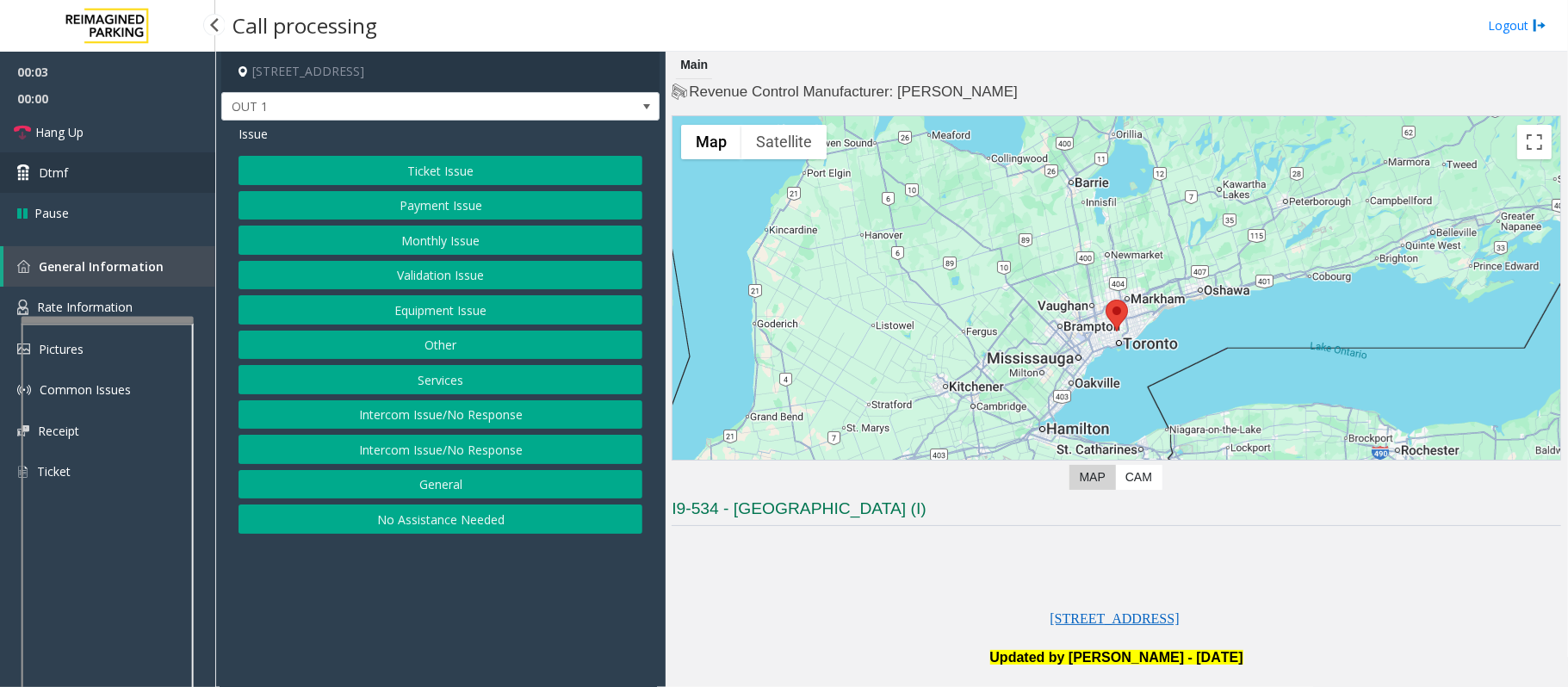
click at [78, 173] on link "Dtmf" at bounding box center [108, 172] width 216 height 40
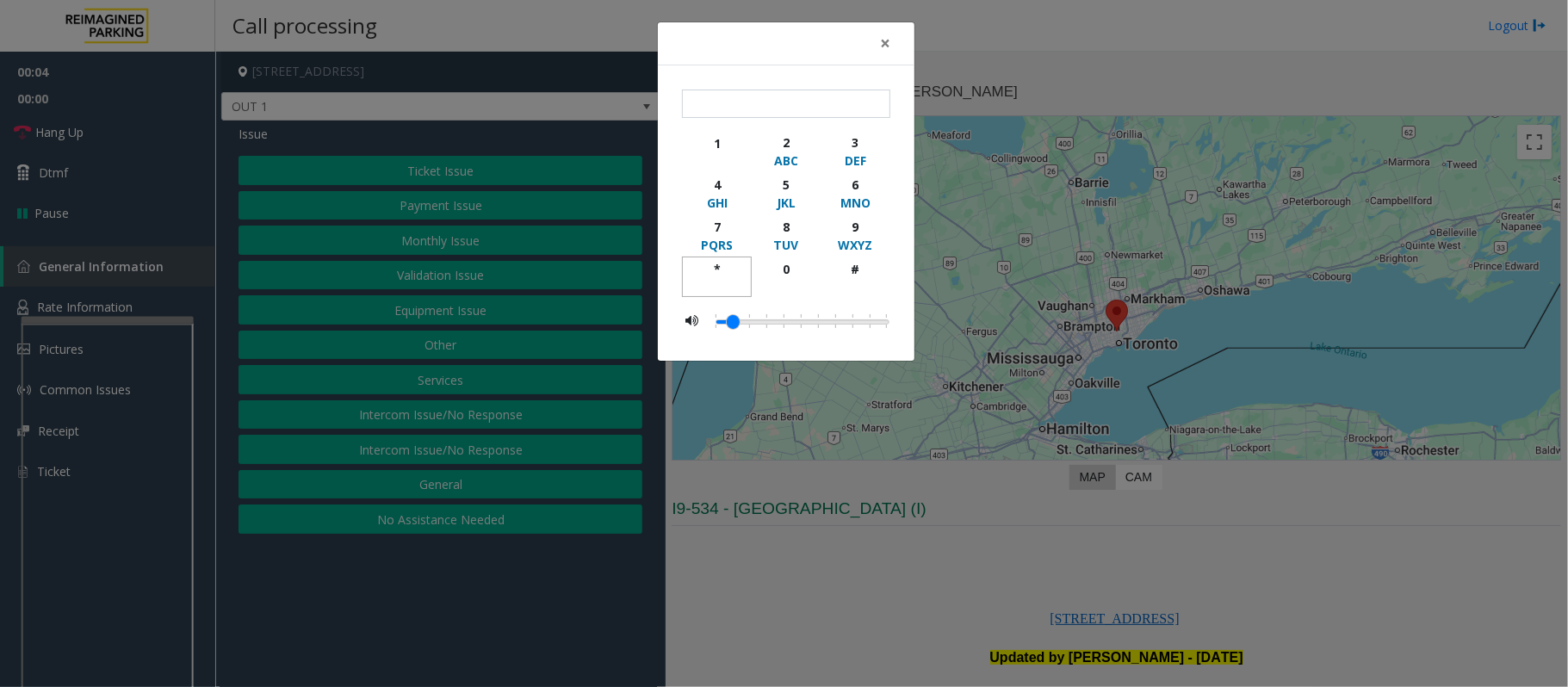
click at [724, 266] on div "*" at bounding box center [716, 268] width 48 height 18
click at [887, 45] on span "×" at bounding box center [885, 43] width 10 height 24
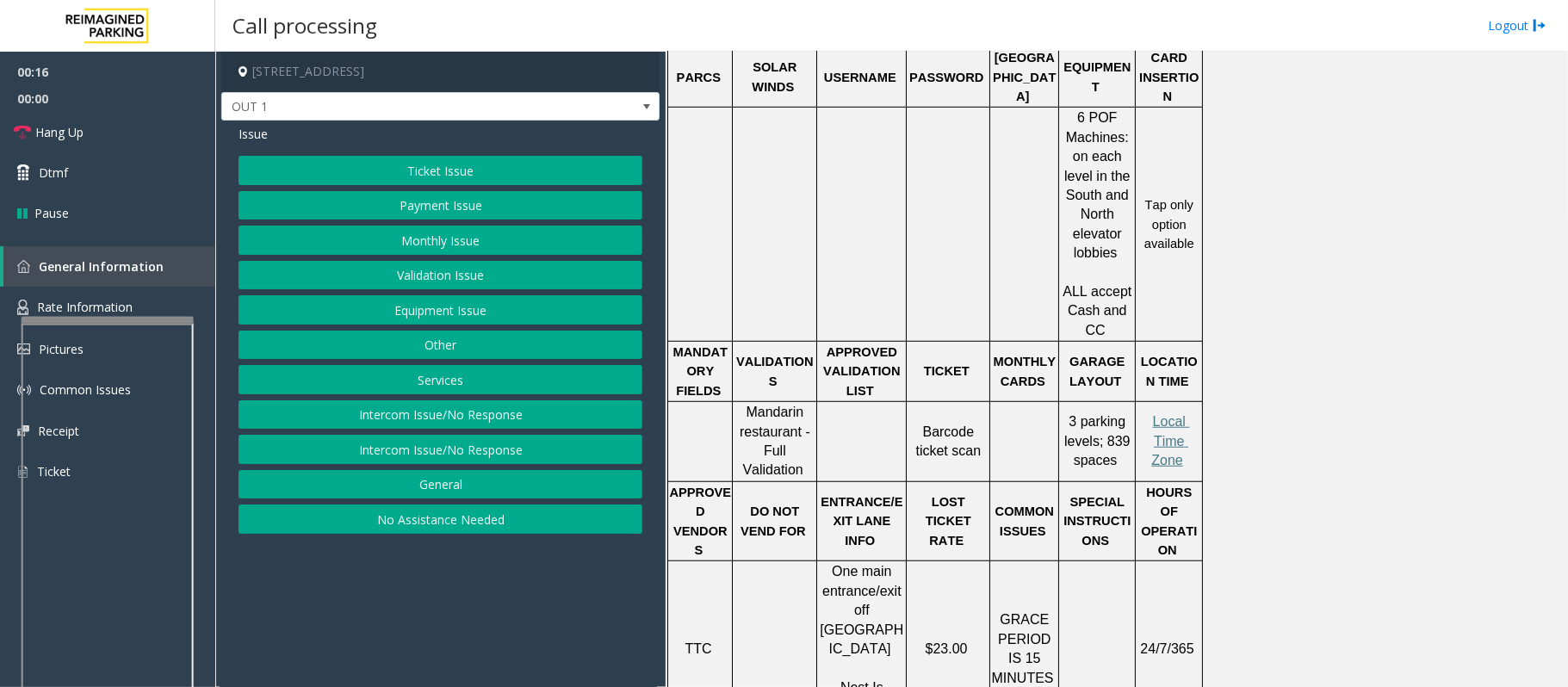
scroll to position [803, 0]
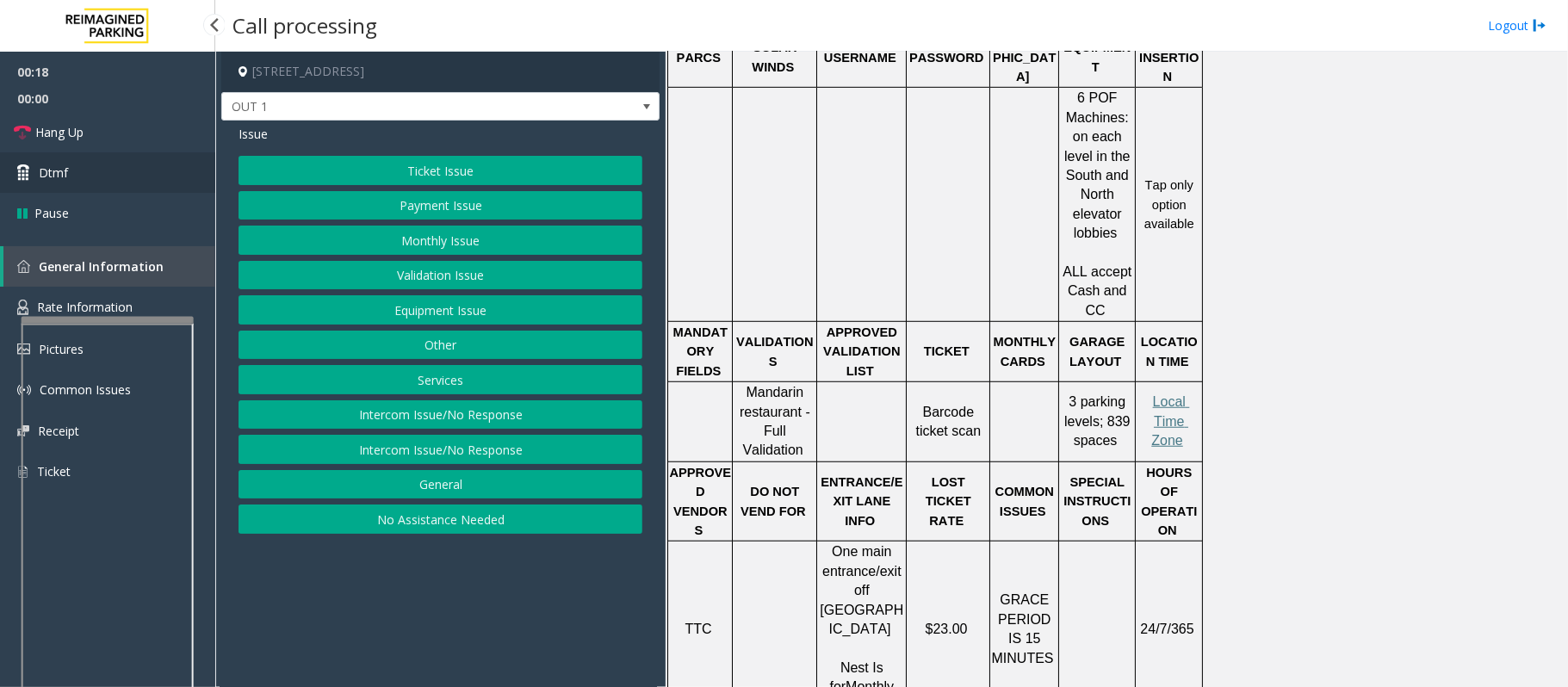
click at [82, 166] on link "Dtmf" at bounding box center [108, 172] width 216 height 40
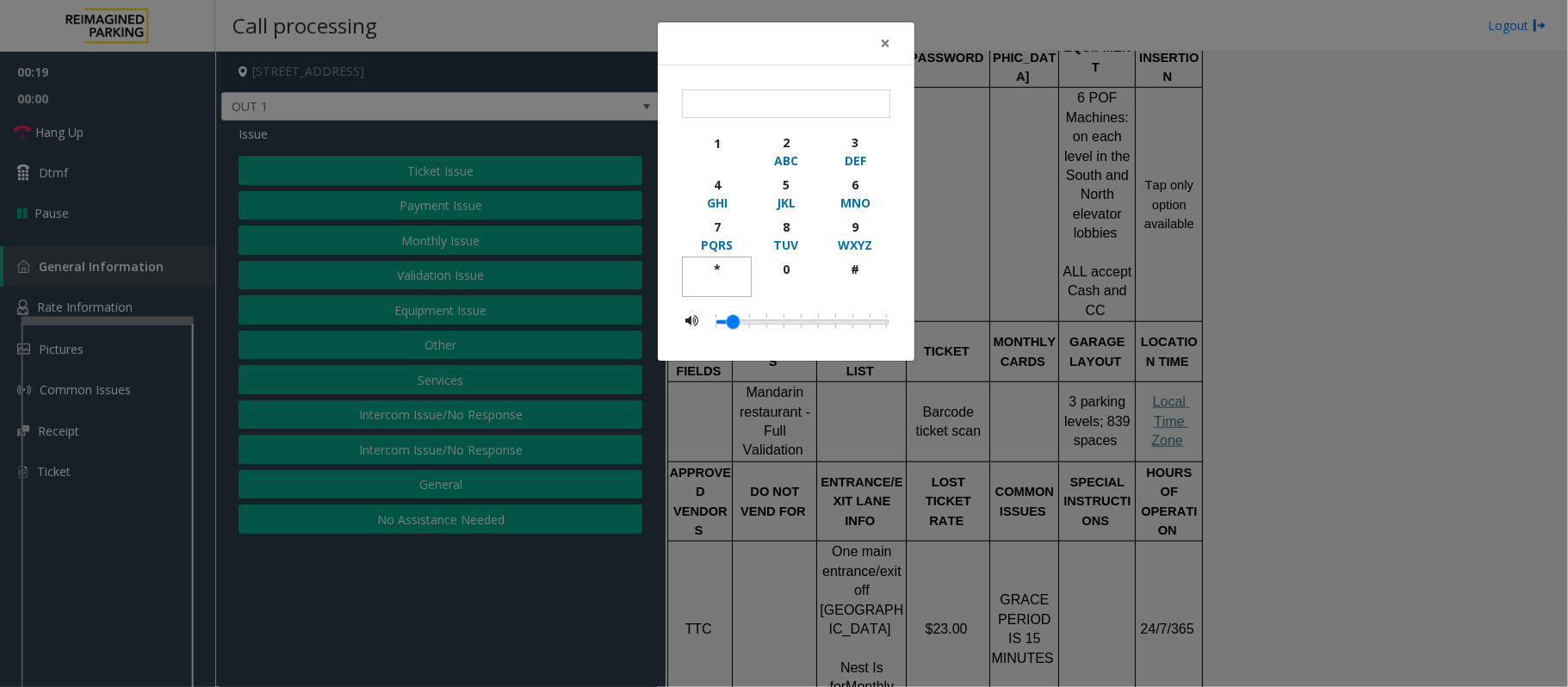
click at [718, 267] on div "*" at bounding box center [716, 268] width 48 height 18
drag, startPoint x: 841, startPoint y: 226, endPoint x: 851, endPoint y: 248, distance: 24.2
click at [844, 228] on div "9" at bounding box center [855, 226] width 48 height 18
click at [851, 265] on div "#" at bounding box center [855, 268] width 48 height 18
type input "***"
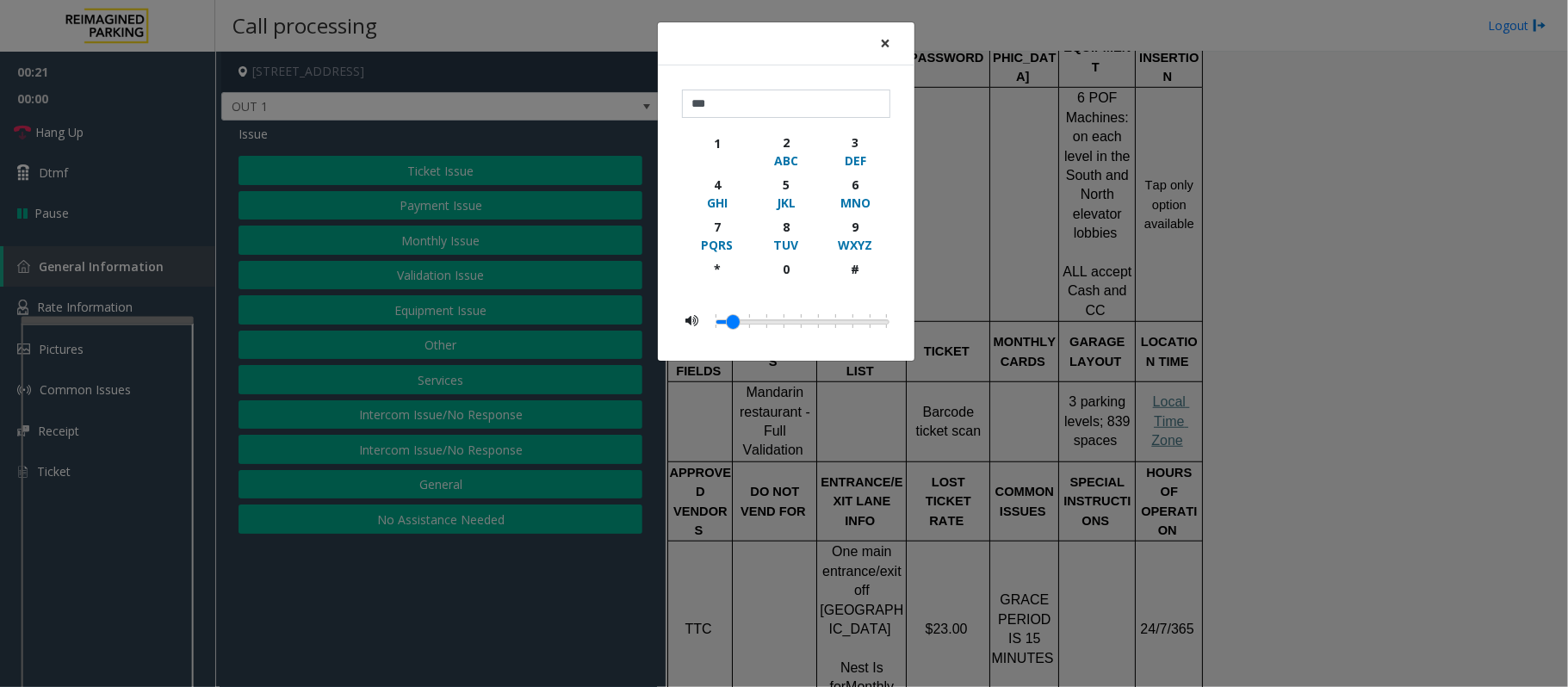
click at [880, 46] on span "×" at bounding box center [885, 43] width 10 height 24
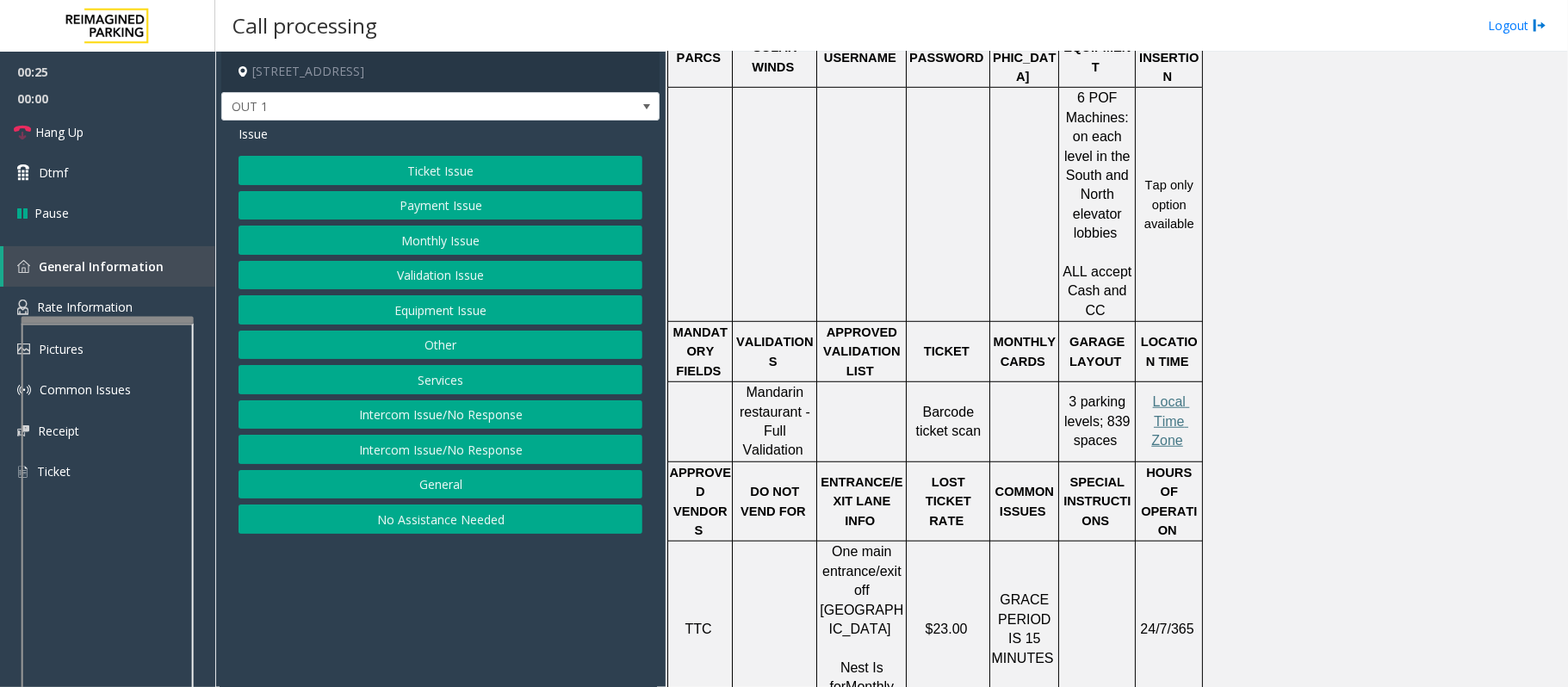
click at [435, 312] on button "Equipment Issue" at bounding box center [440, 309] width 404 height 29
click at [435, 312] on button "Gate / Door Won't Open" at bounding box center [440, 309] width 404 height 29
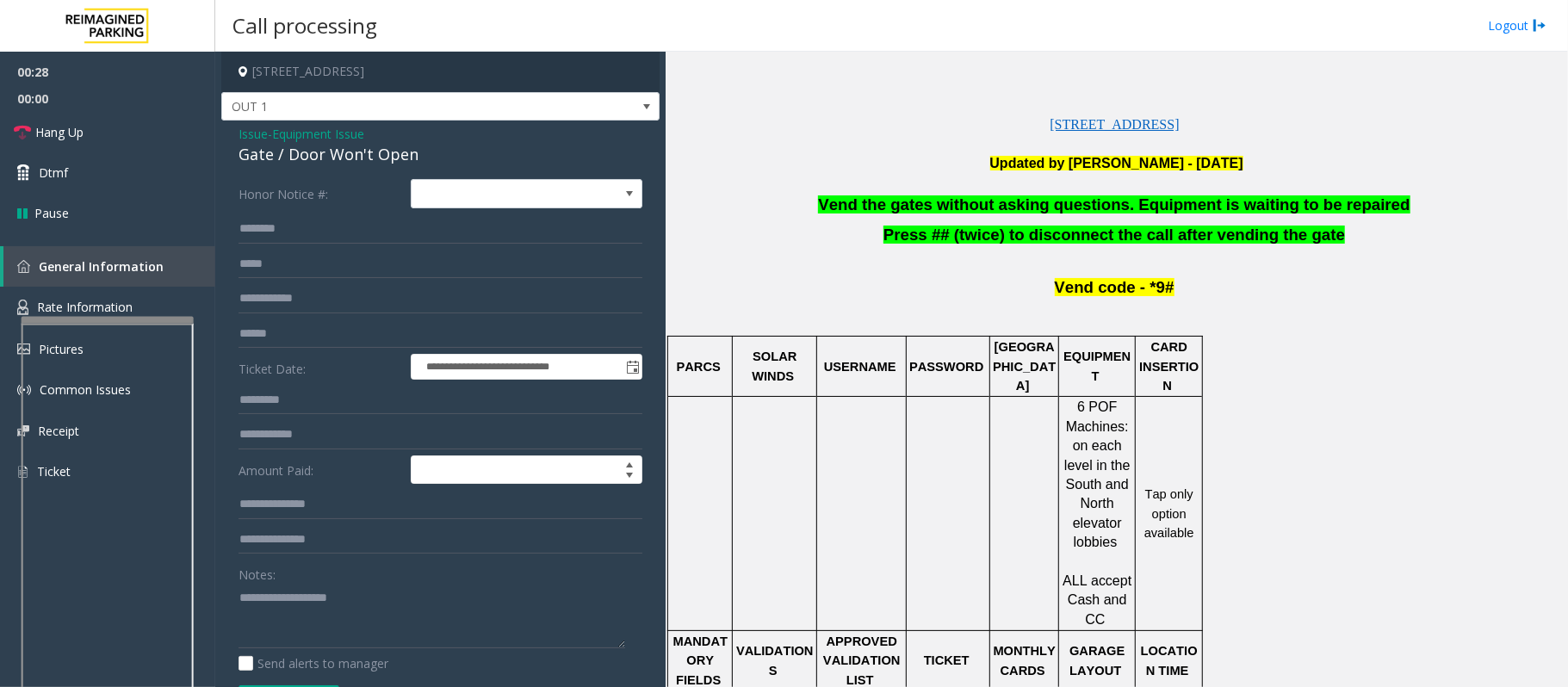
scroll to position [459, 0]
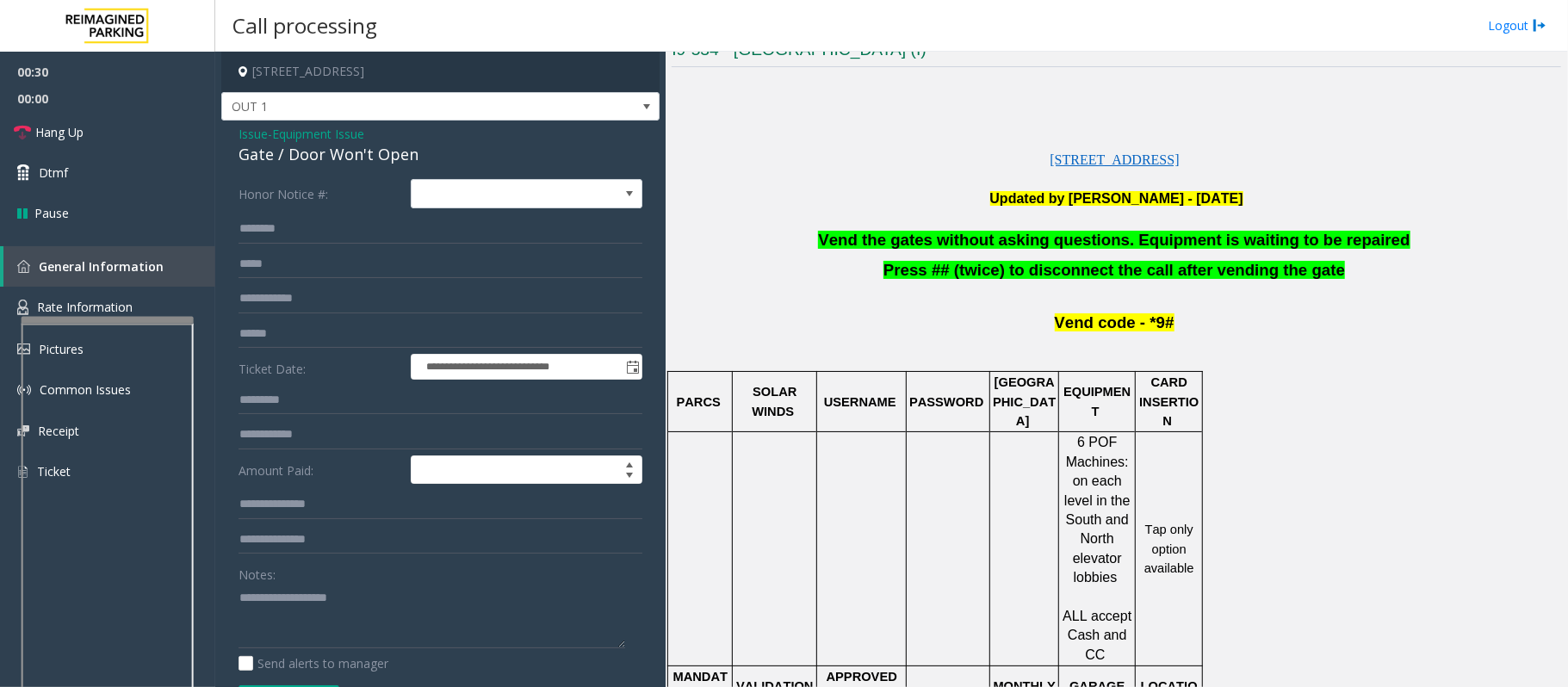
click at [1041, 245] on span "Vend the gates without asking questions. Equipment is waiting to be repaired" at bounding box center [1113, 239] width 591 height 18
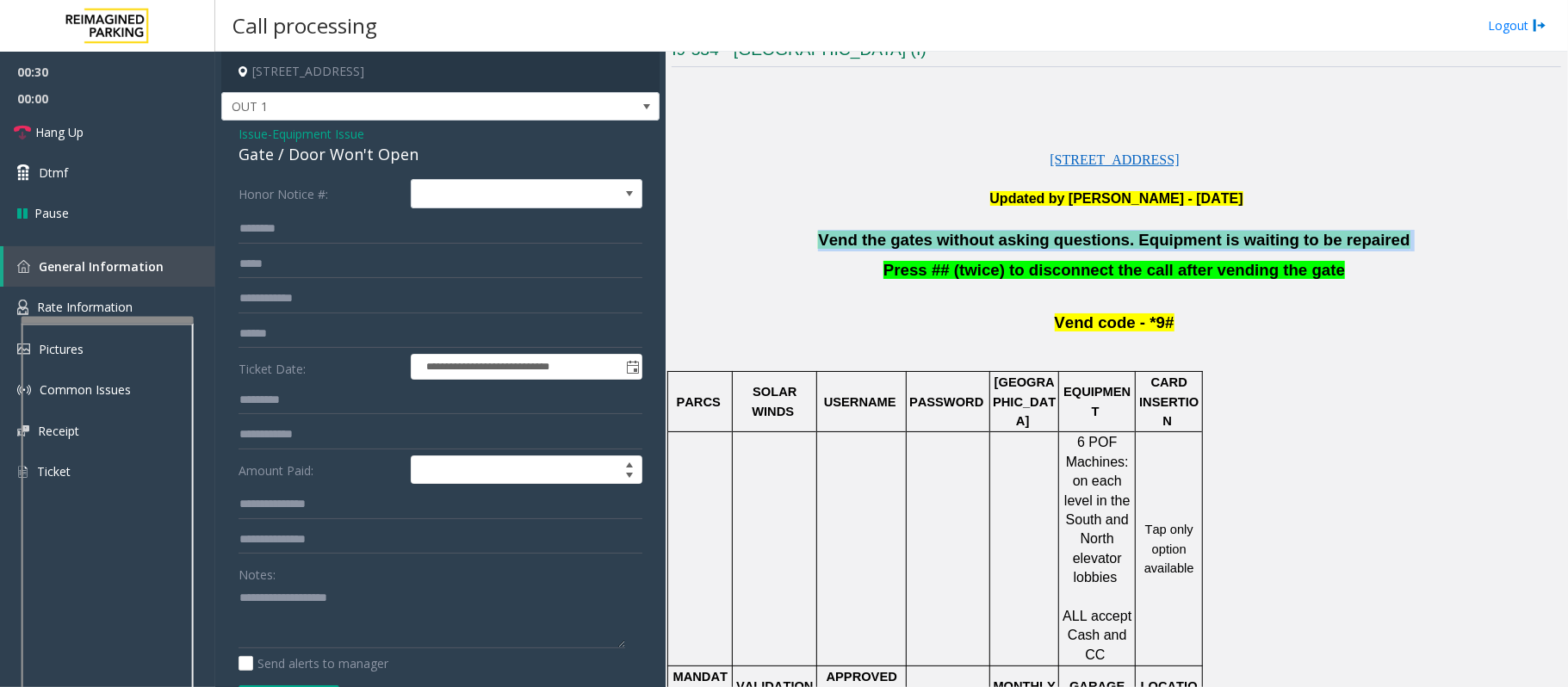
click at [1041, 245] on span "Vend the gates without asking questions. Equipment is waiting to be repaired" at bounding box center [1113, 239] width 591 height 18
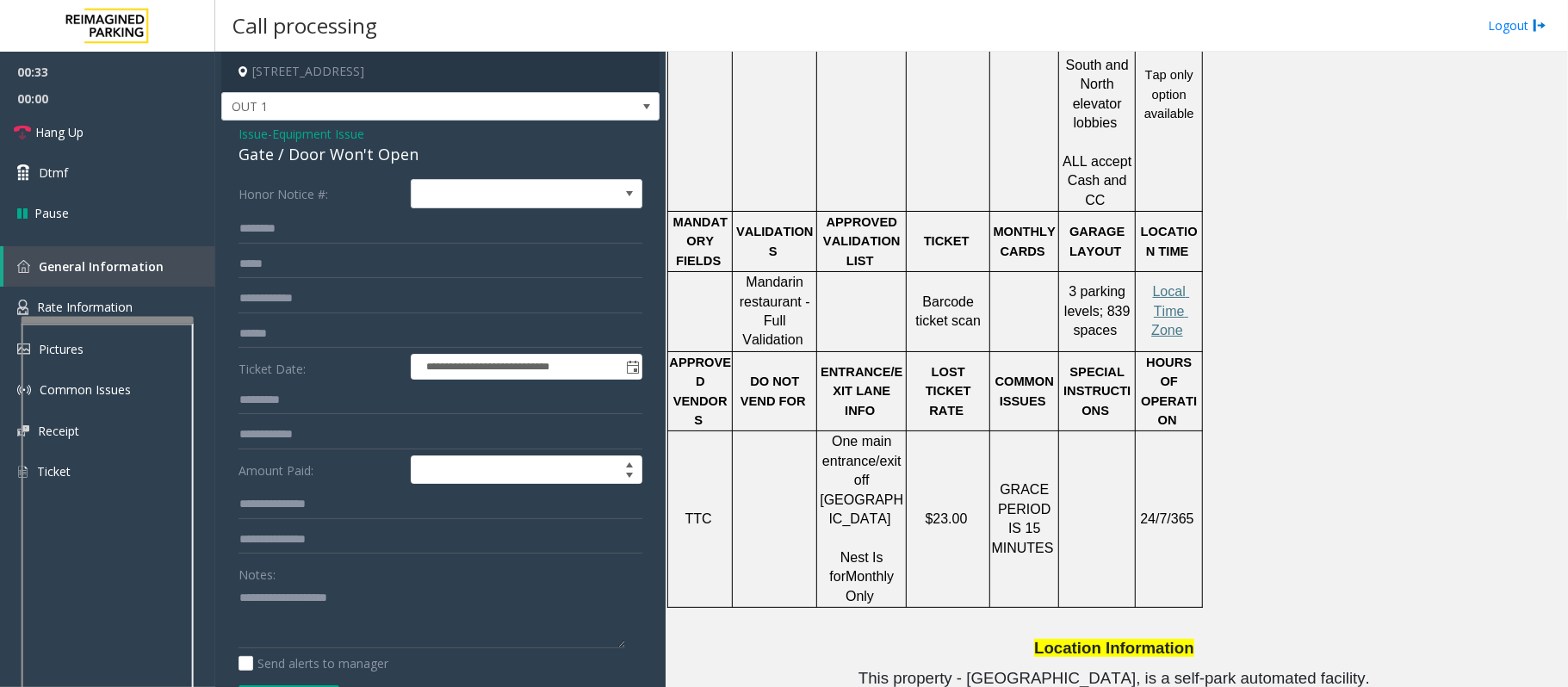
scroll to position [918, 0]
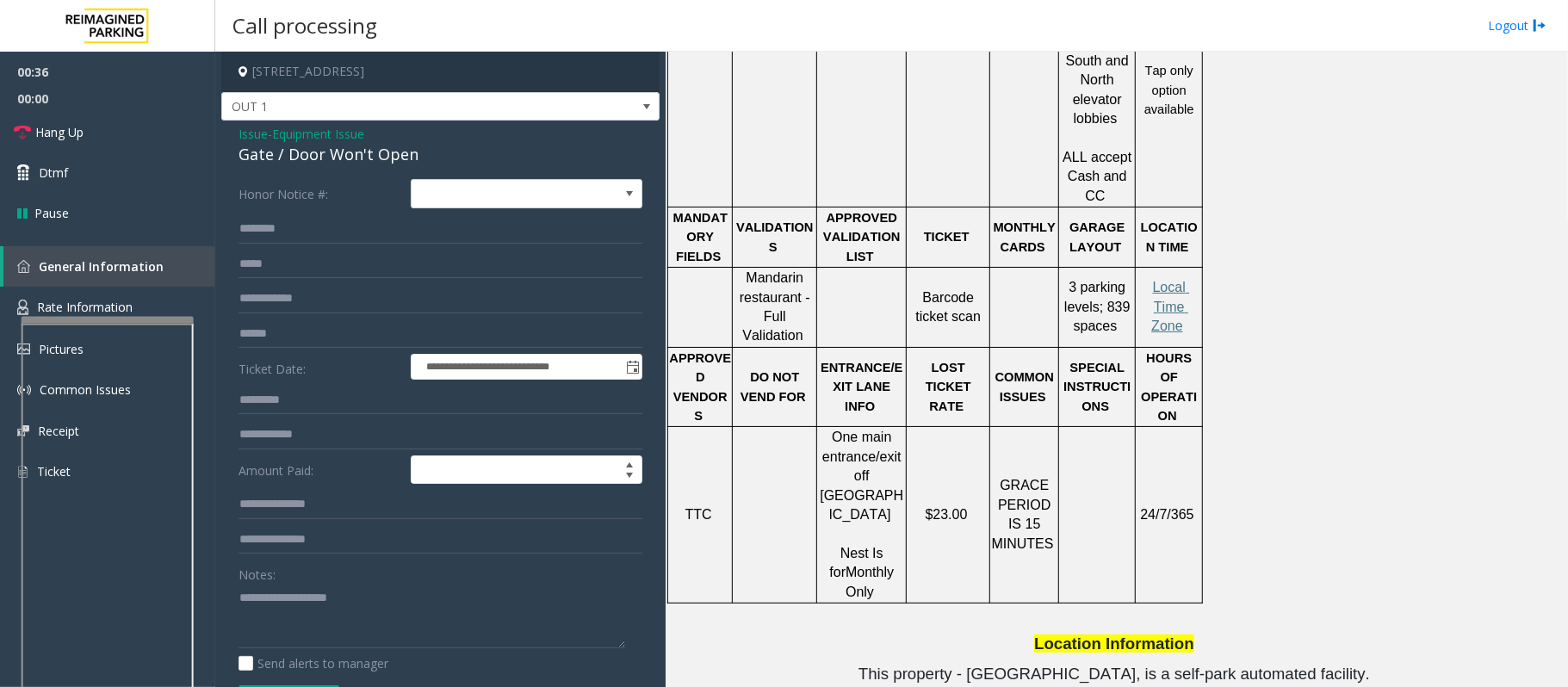
click at [256, 135] on span "Issue" at bounding box center [252, 133] width 29 height 18
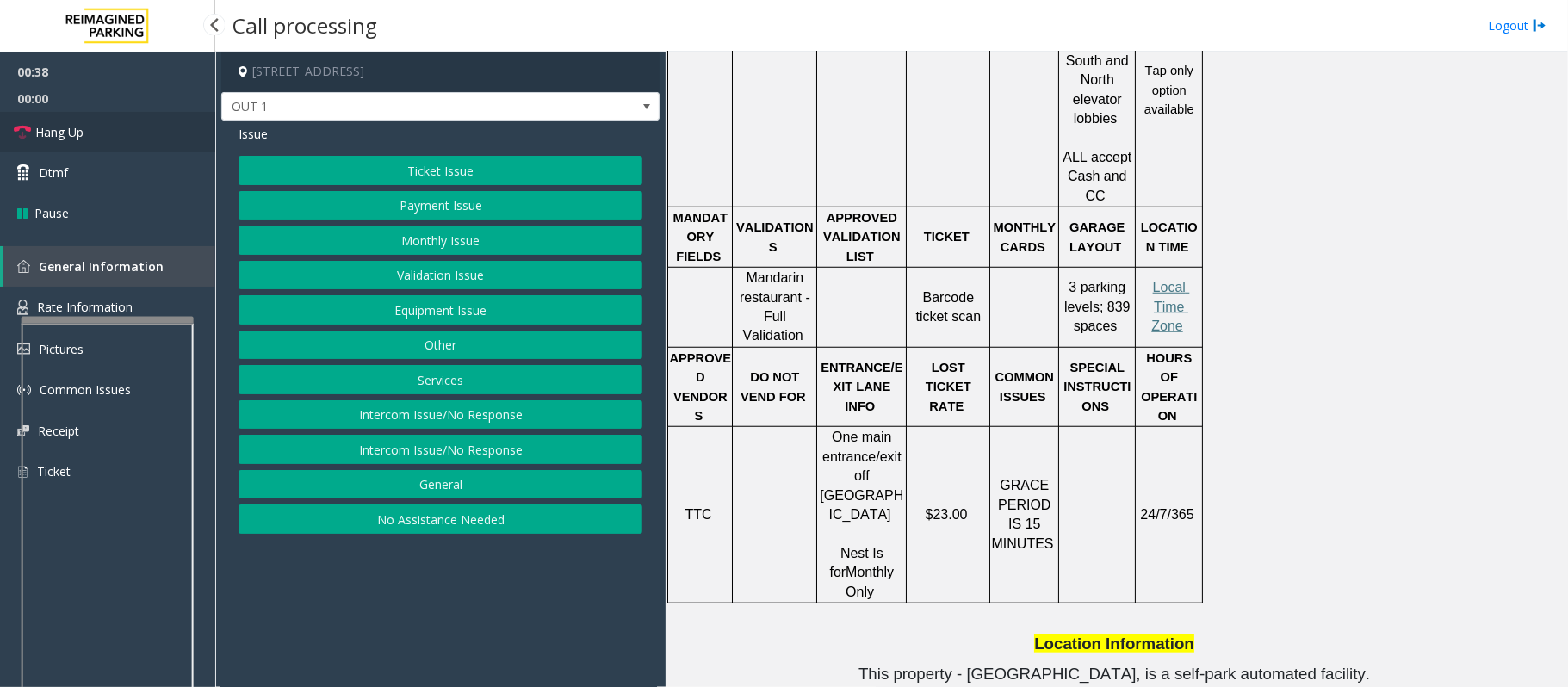
click at [117, 129] on link "Hang Up" at bounding box center [108, 131] width 216 height 40
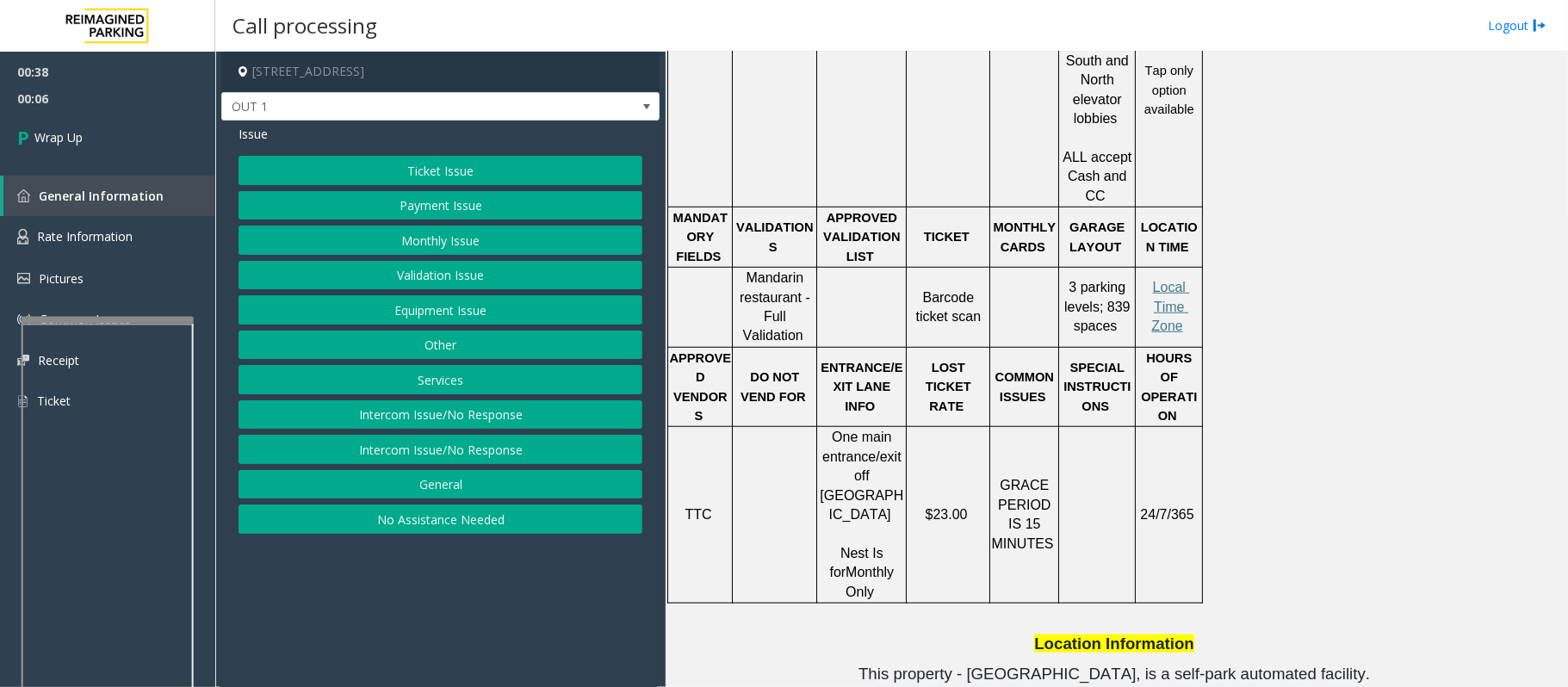
click at [459, 384] on button "Services" at bounding box center [440, 379] width 404 height 29
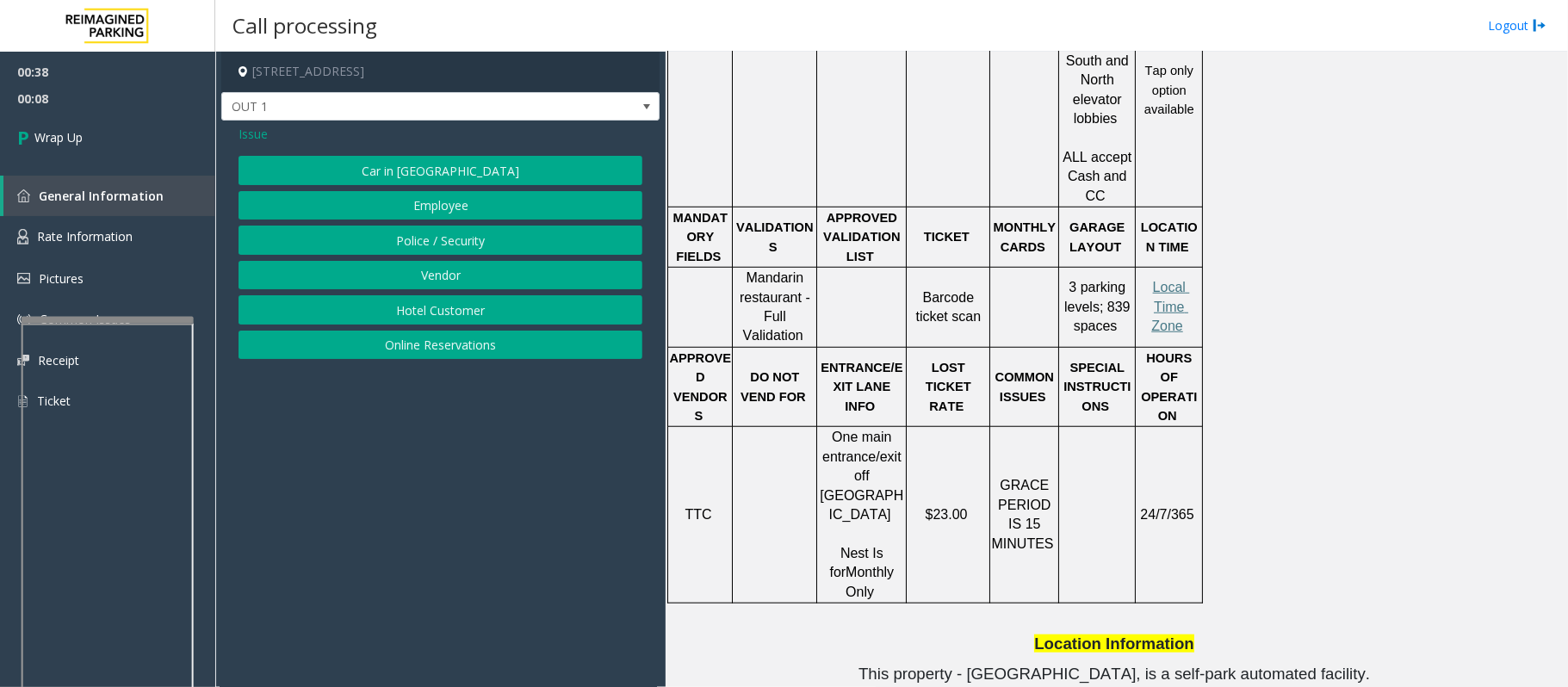
click at [444, 280] on button "Vendor" at bounding box center [440, 275] width 404 height 29
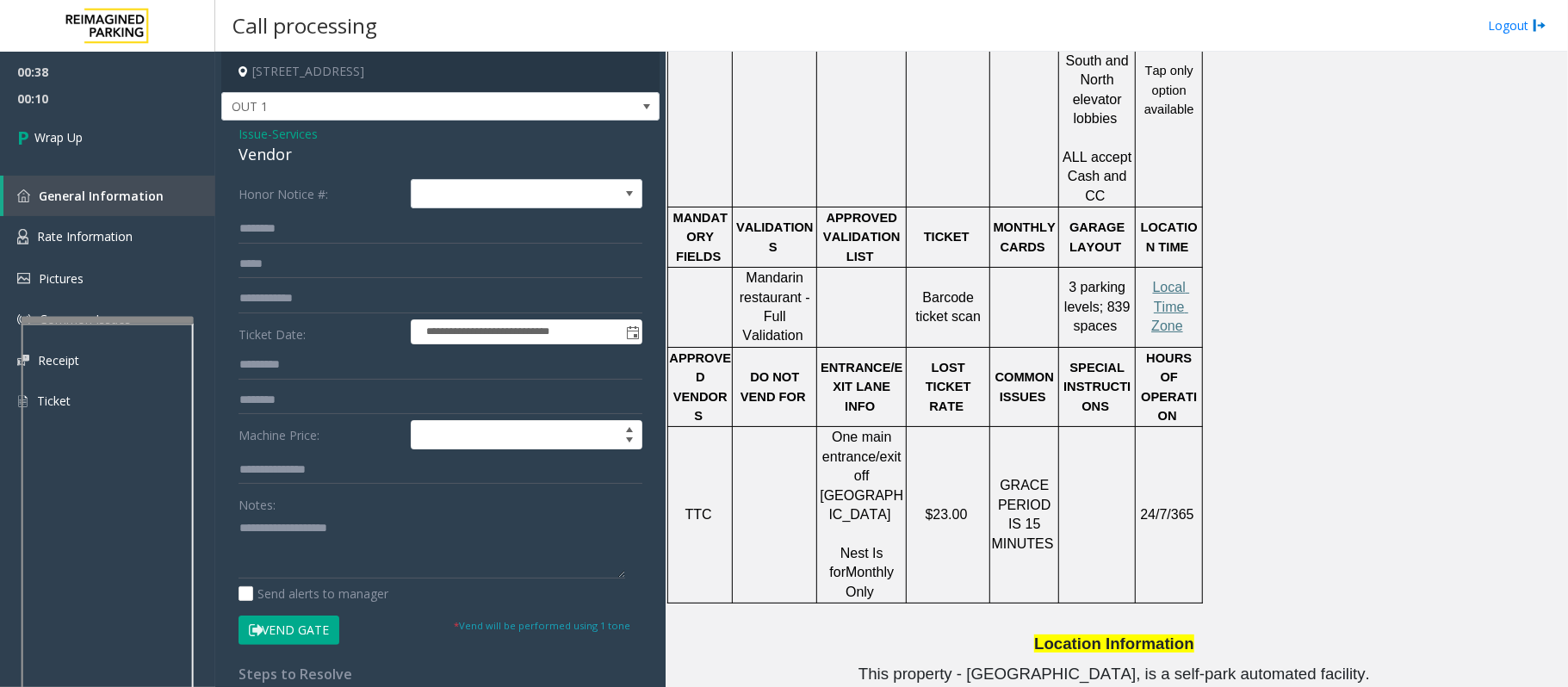
click at [274, 631] on button "Vend Gate" at bounding box center [288, 630] width 100 height 29
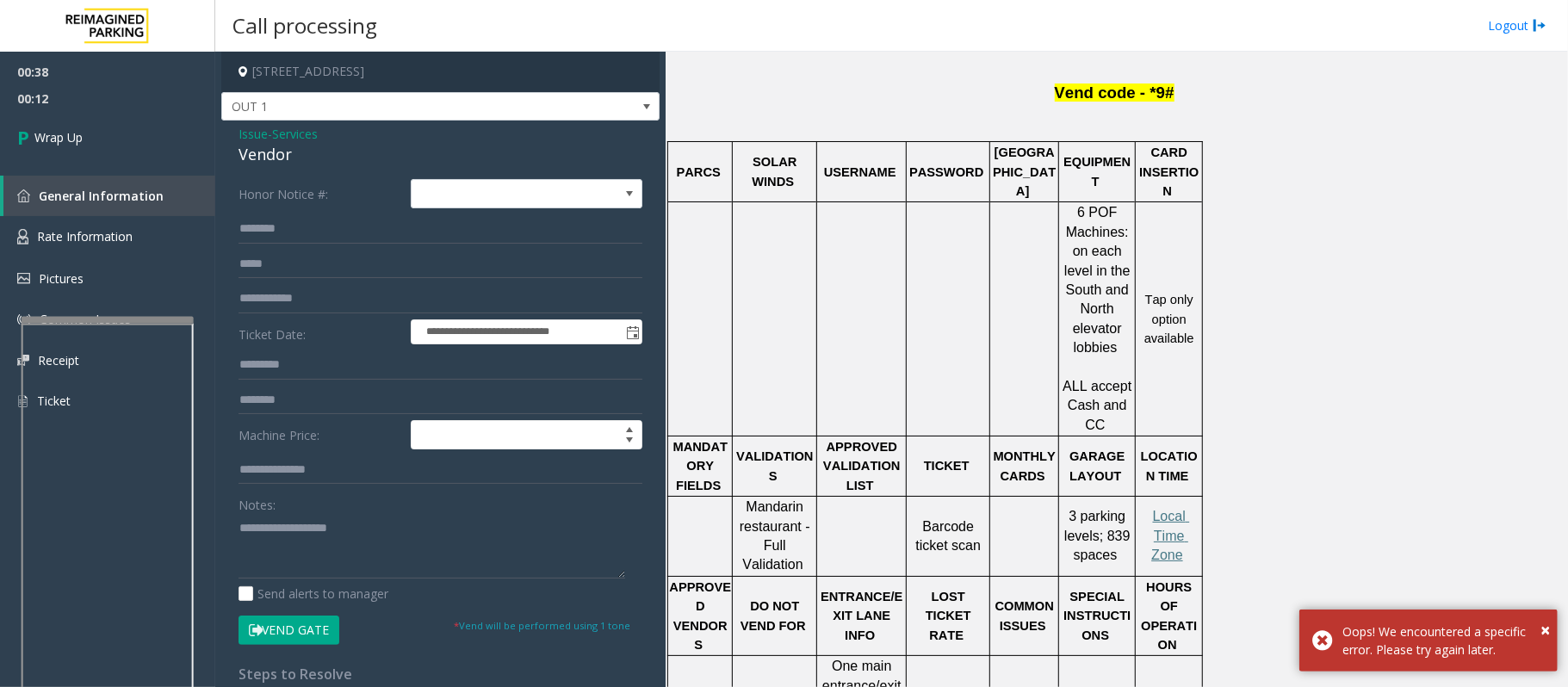
scroll to position [459, 0]
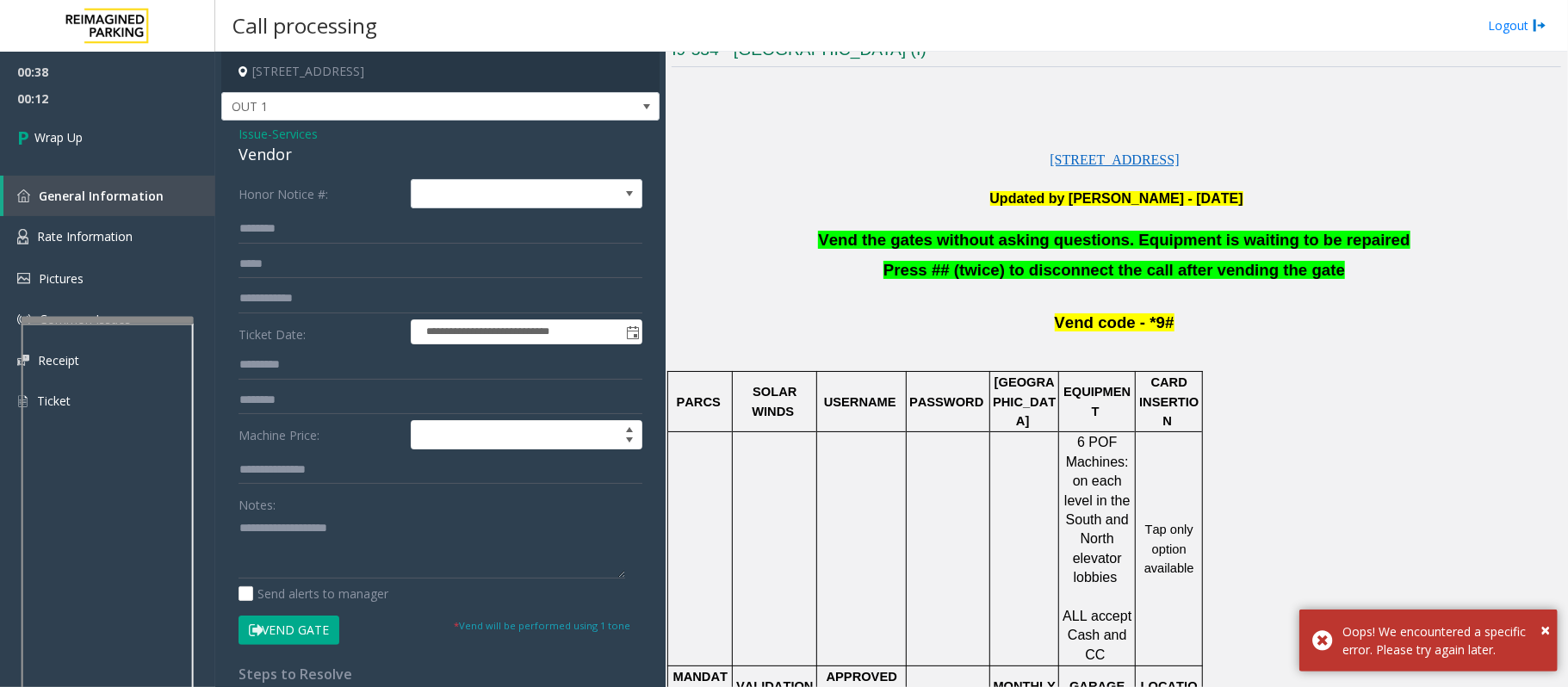
click at [921, 238] on span "Vend the gates without asking questions. Equipment is waiting to be repaired" at bounding box center [1113, 239] width 591 height 18
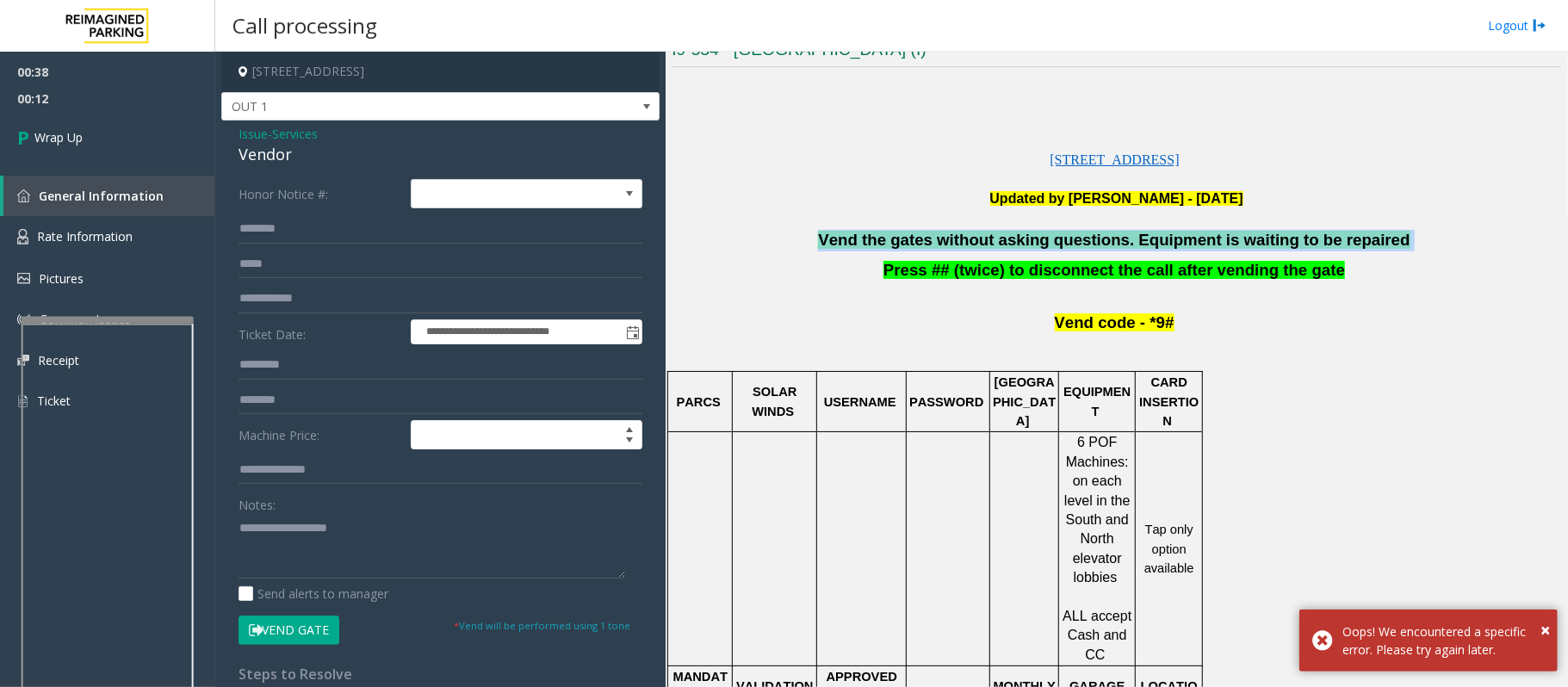
drag, startPoint x: 921, startPoint y: 238, endPoint x: 935, endPoint y: 238, distance: 14.0
click at [924, 238] on span "Vend the gates without asking questions. Equipment is waiting to be repaired" at bounding box center [1113, 239] width 591 height 18
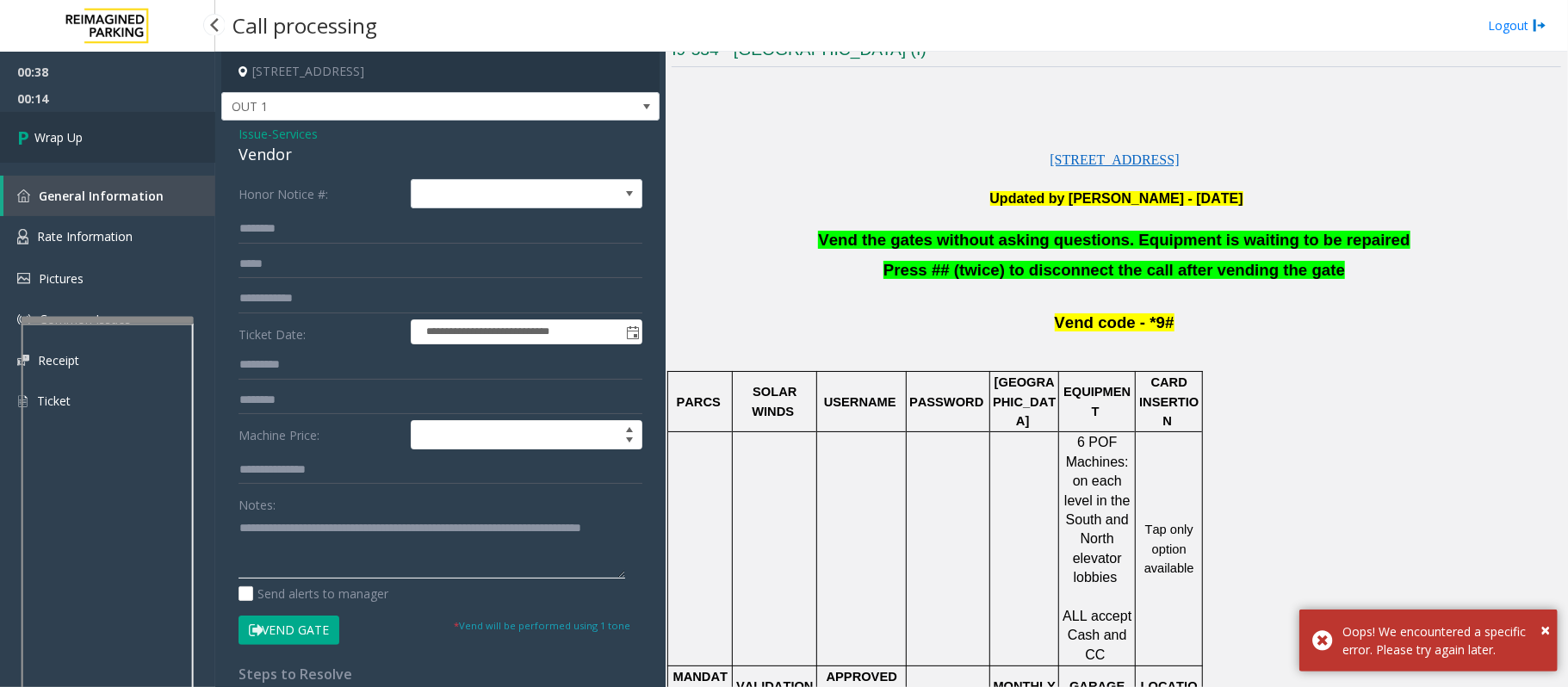
type textarea "**********"
click at [142, 115] on link "Wrap Up" at bounding box center [108, 137] width 216 height 51
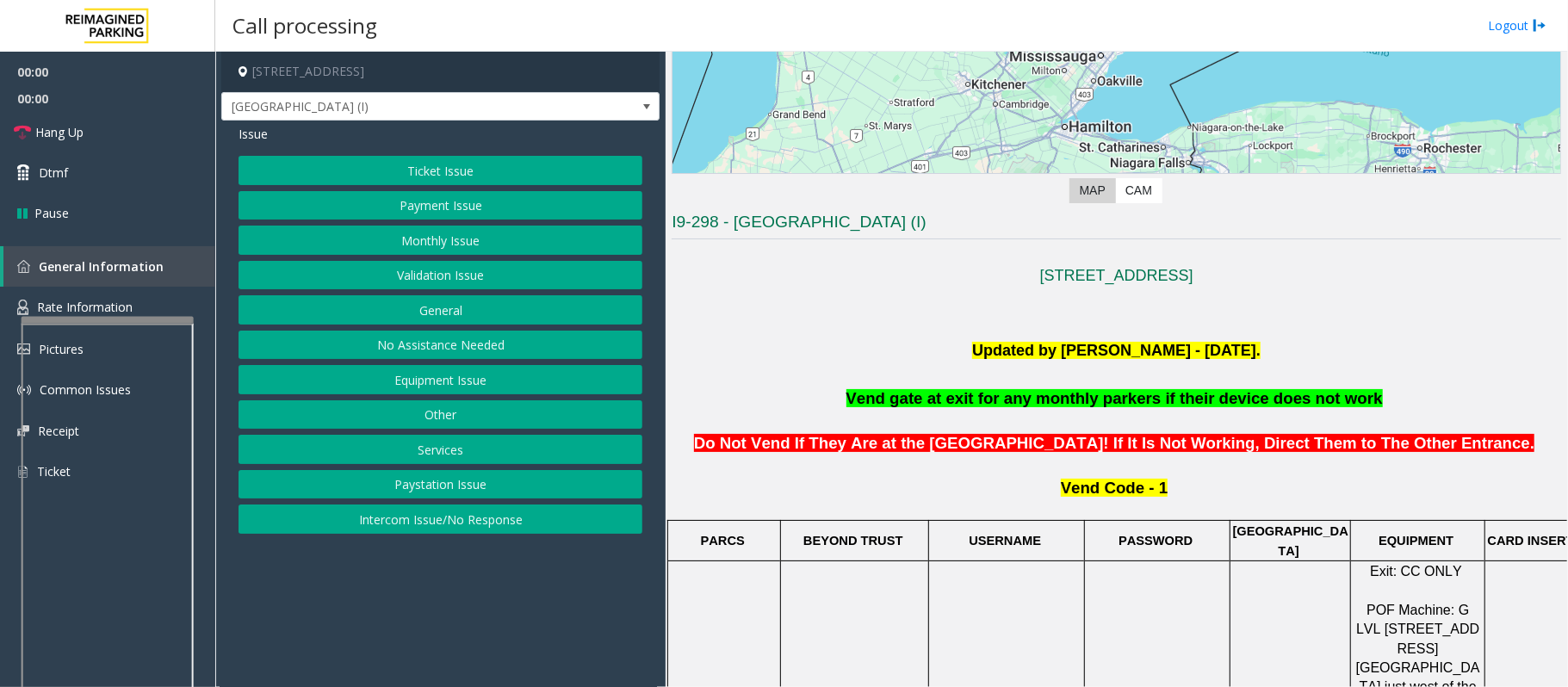
scroll to position [344, 0]
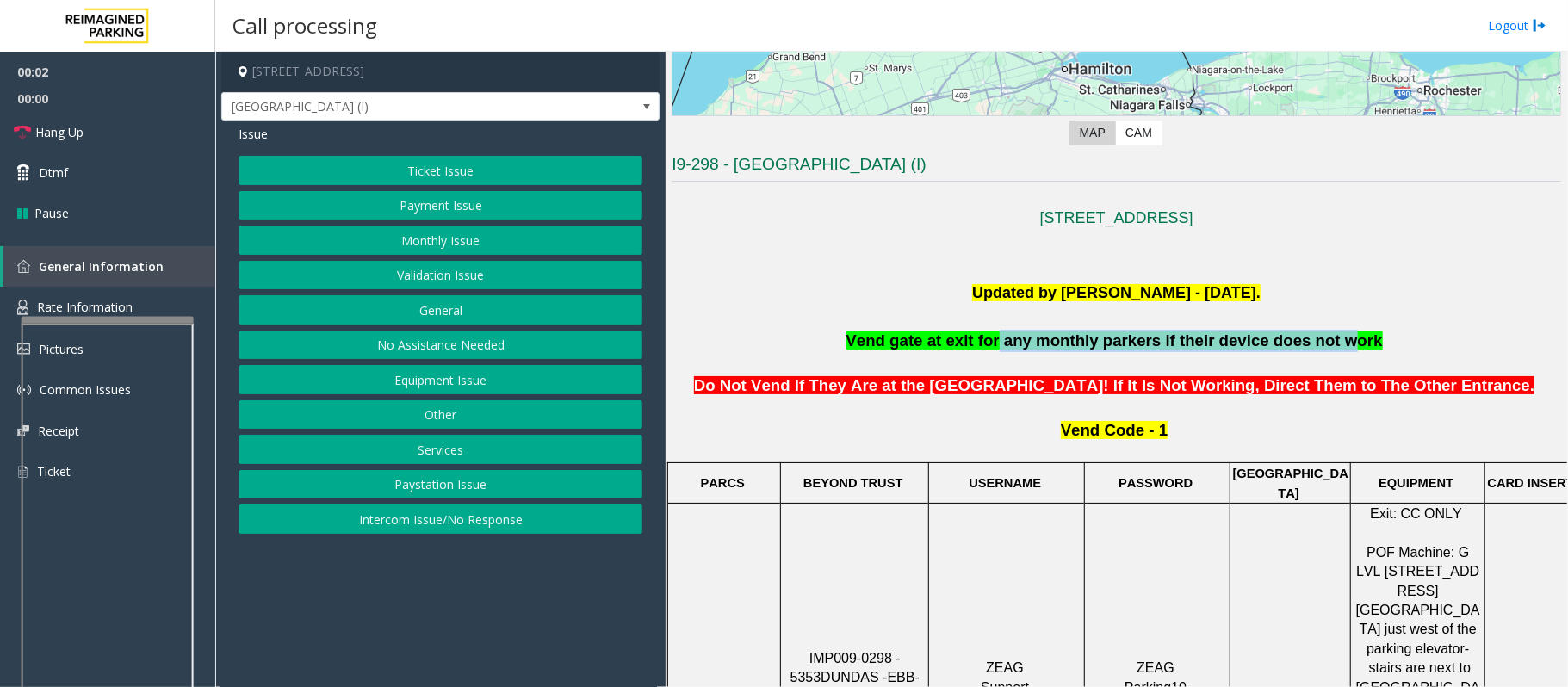
drag, startPoint x: 1007, startPoint y: 346, endPoint x: 1317, endPoint y: 331, distance: 310.4
click at [1317, 331] on p "Vend gate at exit for any monthly parkers if their device does not work" at bounding box center [1115, 341] width 889 height 22
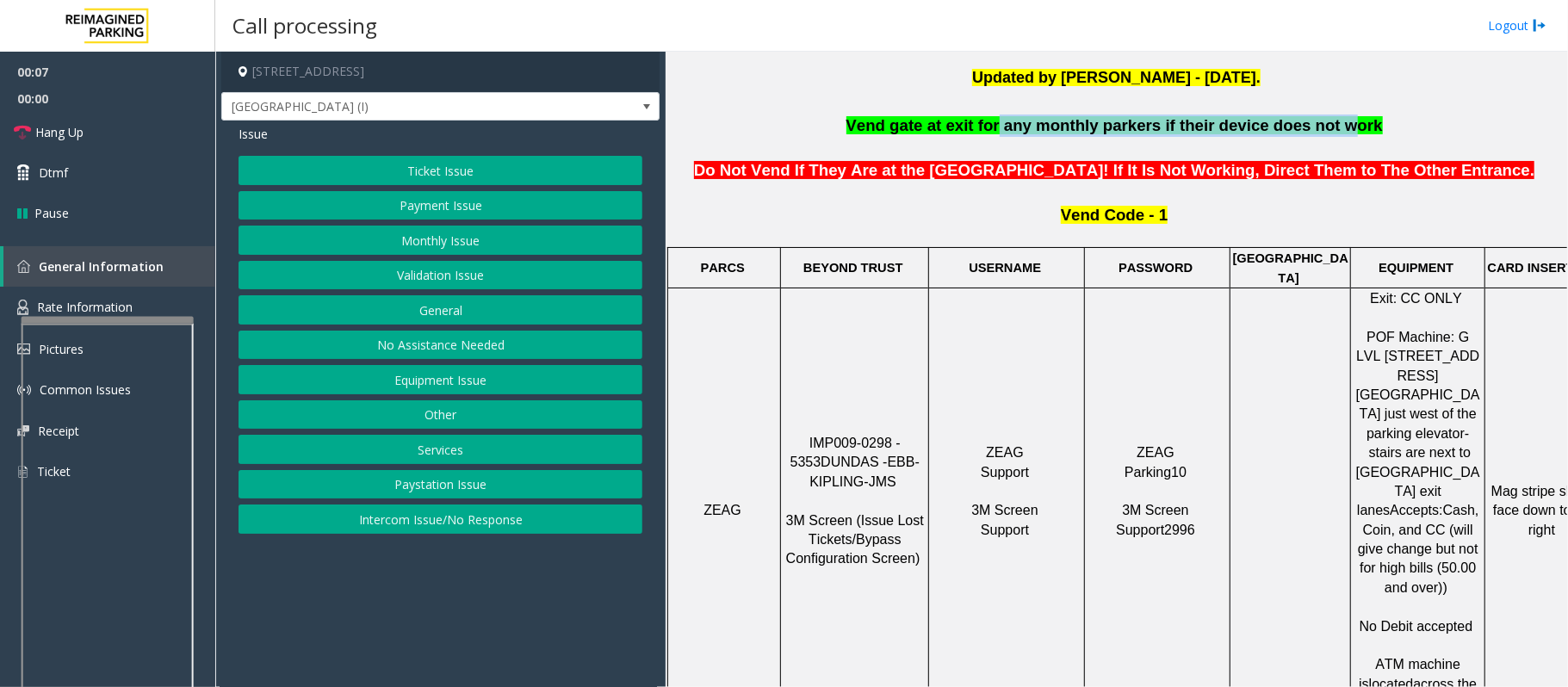
scroll to position [574, 0]
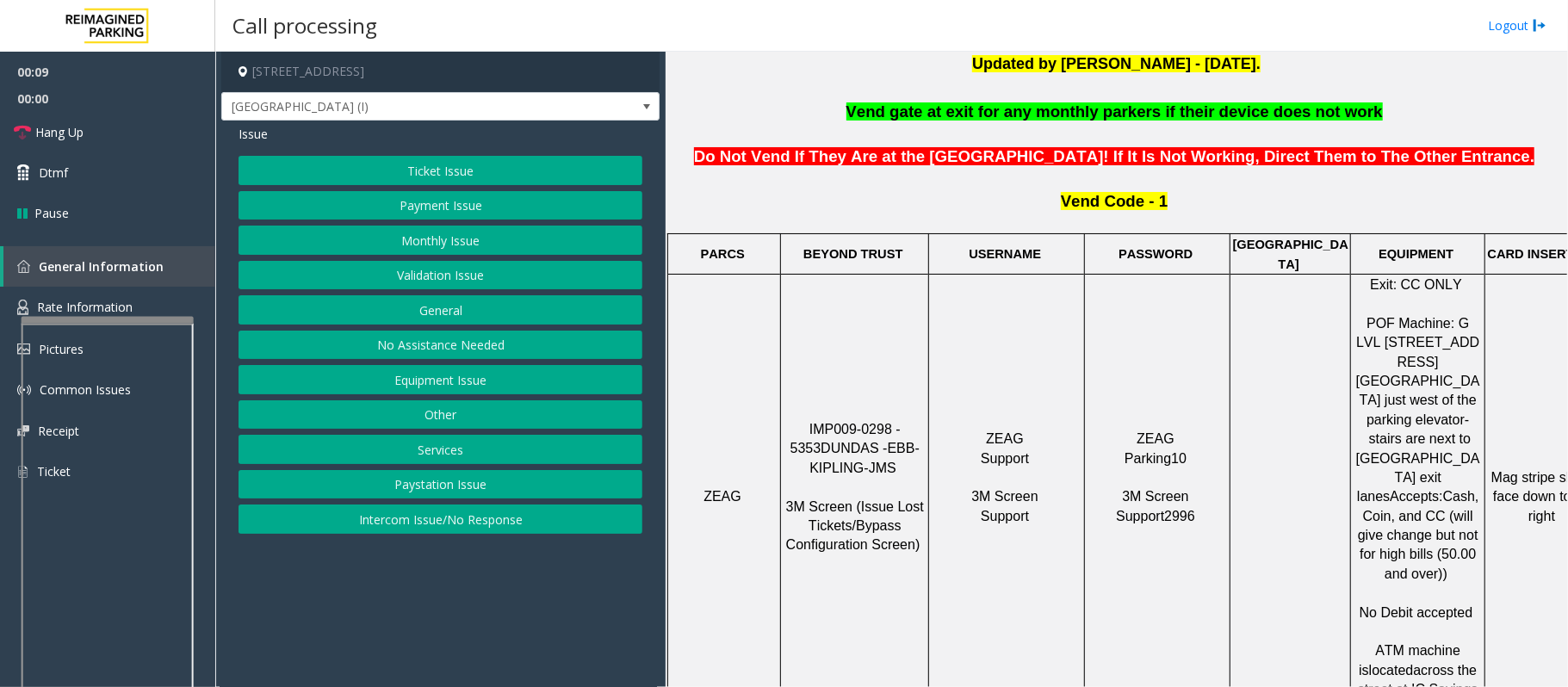
click at [814, 422] on span "IMP009-0298 - 5353" at bounding box center [847, 439] width 114 height 34
copy p "IMP009-0298 - 5353 DUNDAS - EBB-KIPLING-JMS"
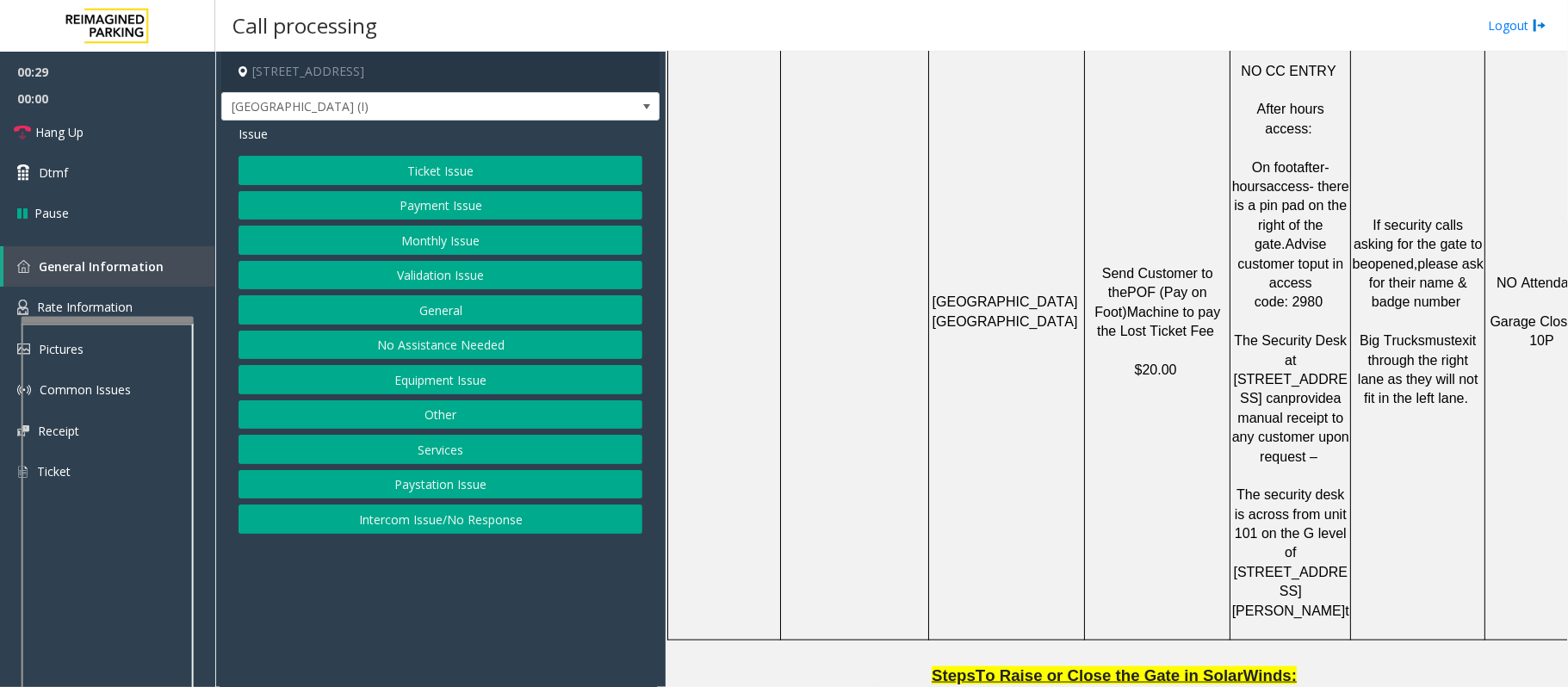
scroll to position [1147, 0]
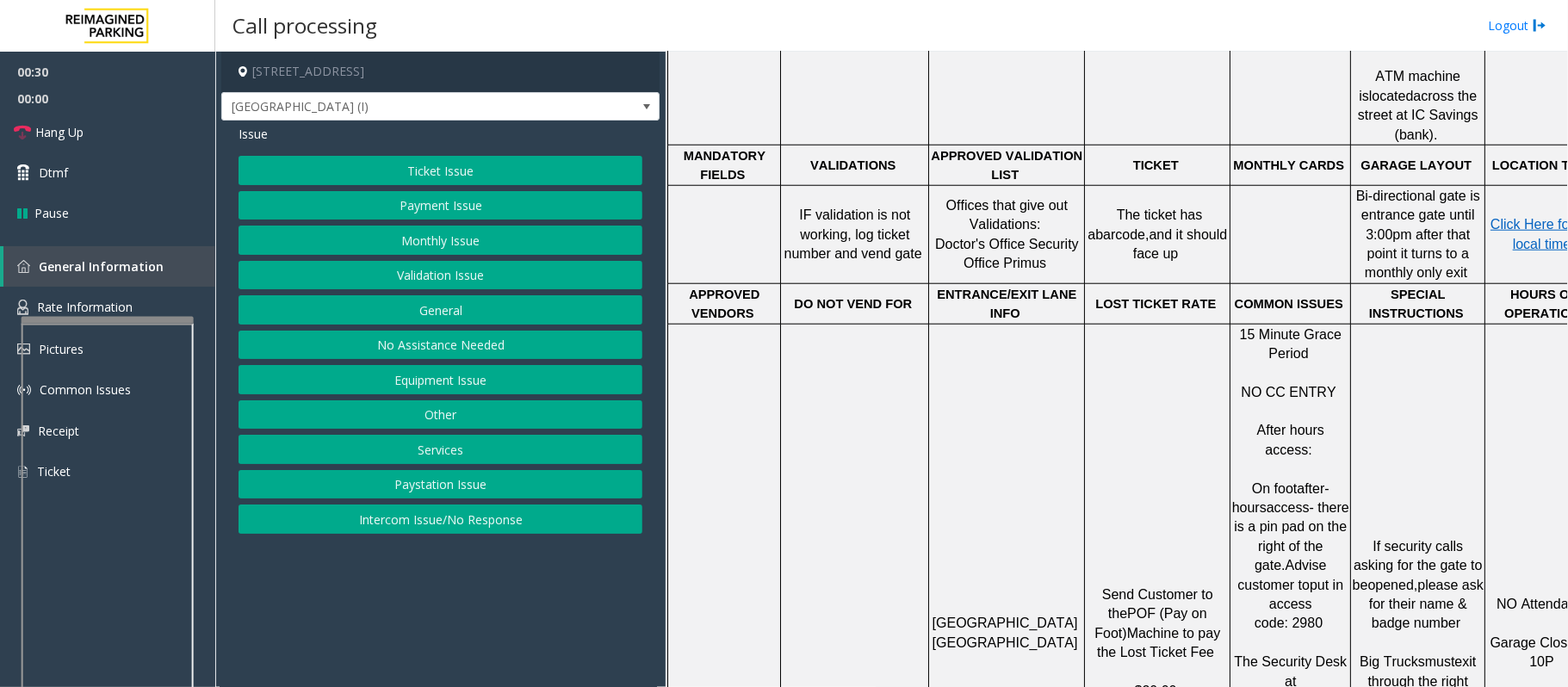
click at [502, 167] on button "Ticket Issue" at bounding box center [440, 170] width 404 height 29
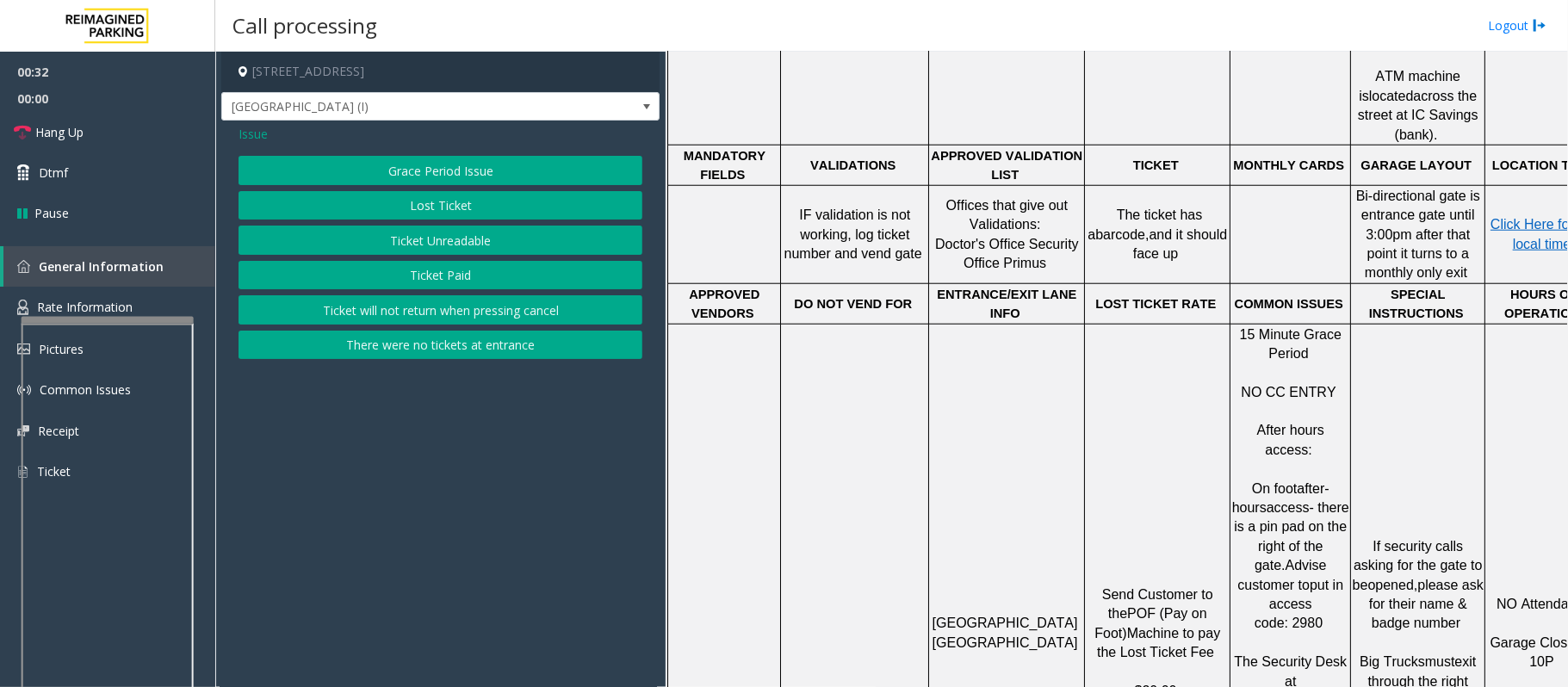
click at [500, 202] on button "Lost Ticket" at bounding box center [440, 205] width 404 height 29
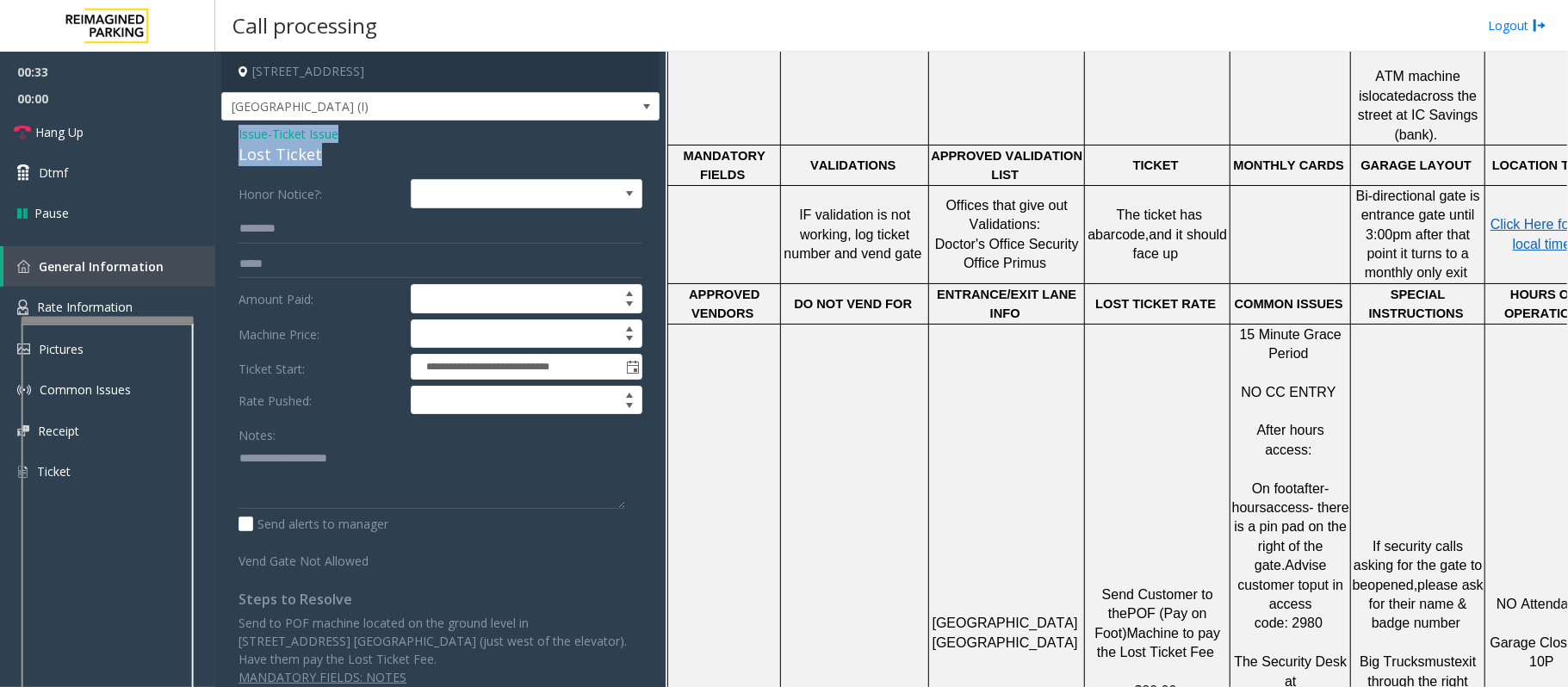
drag, startPoint x: 346, startPoint y: 153, endPoint x: 222, endPoint y: 136, distance: 125.2
click at [222, 136] on div "**********" at bounding box center [441, 412] width 439 height 583
click at [305, 477] on textarea at bounding box center [431, 476] width 386 height 65
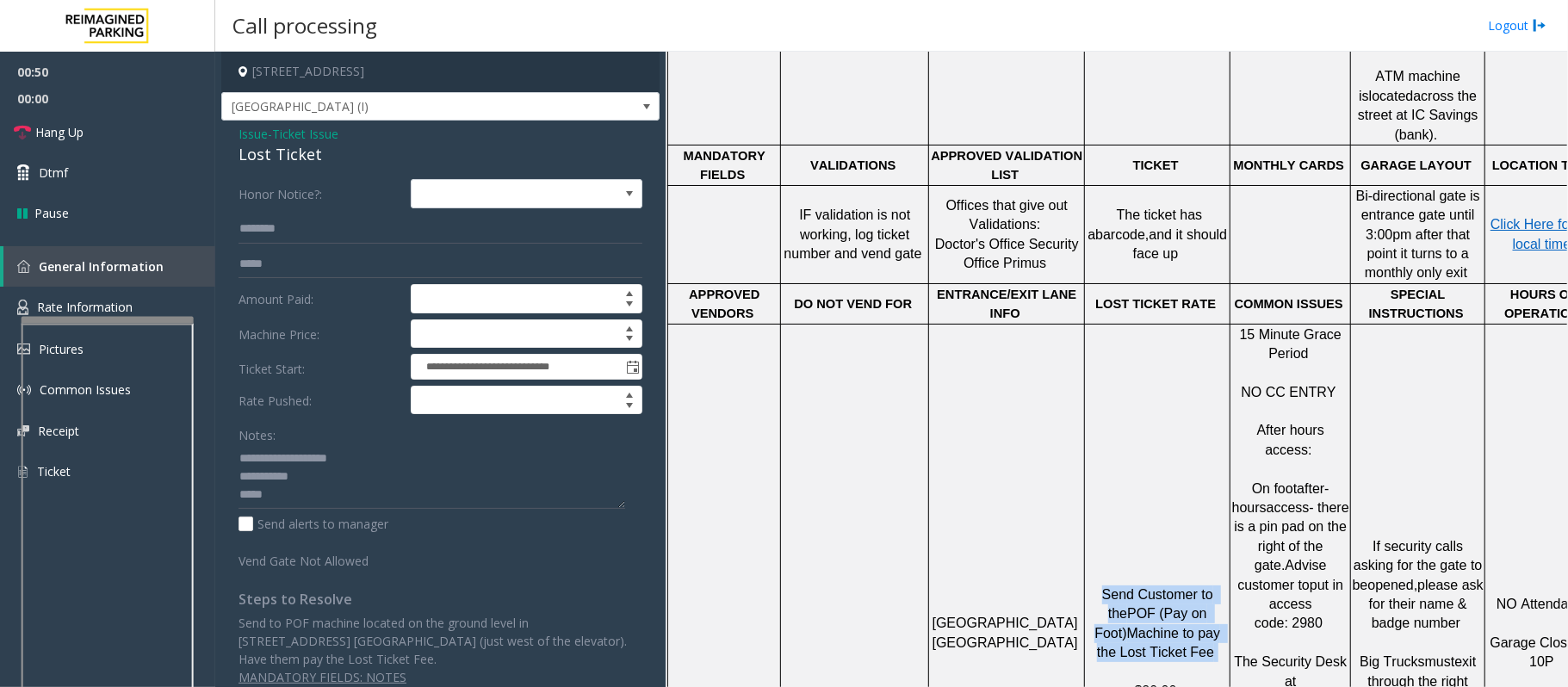
drag, startPoint x: 1096, startPoint y: 449, endPoint x: 1200, endPoint y: 504, distance: 117.6
click at [1200, 586] on p "Send Customer to the POF (Pay on Foot) Machine to pay the Lost Ticket Fee $20.00" at bounding box center [1157, 643] width 142 height 115
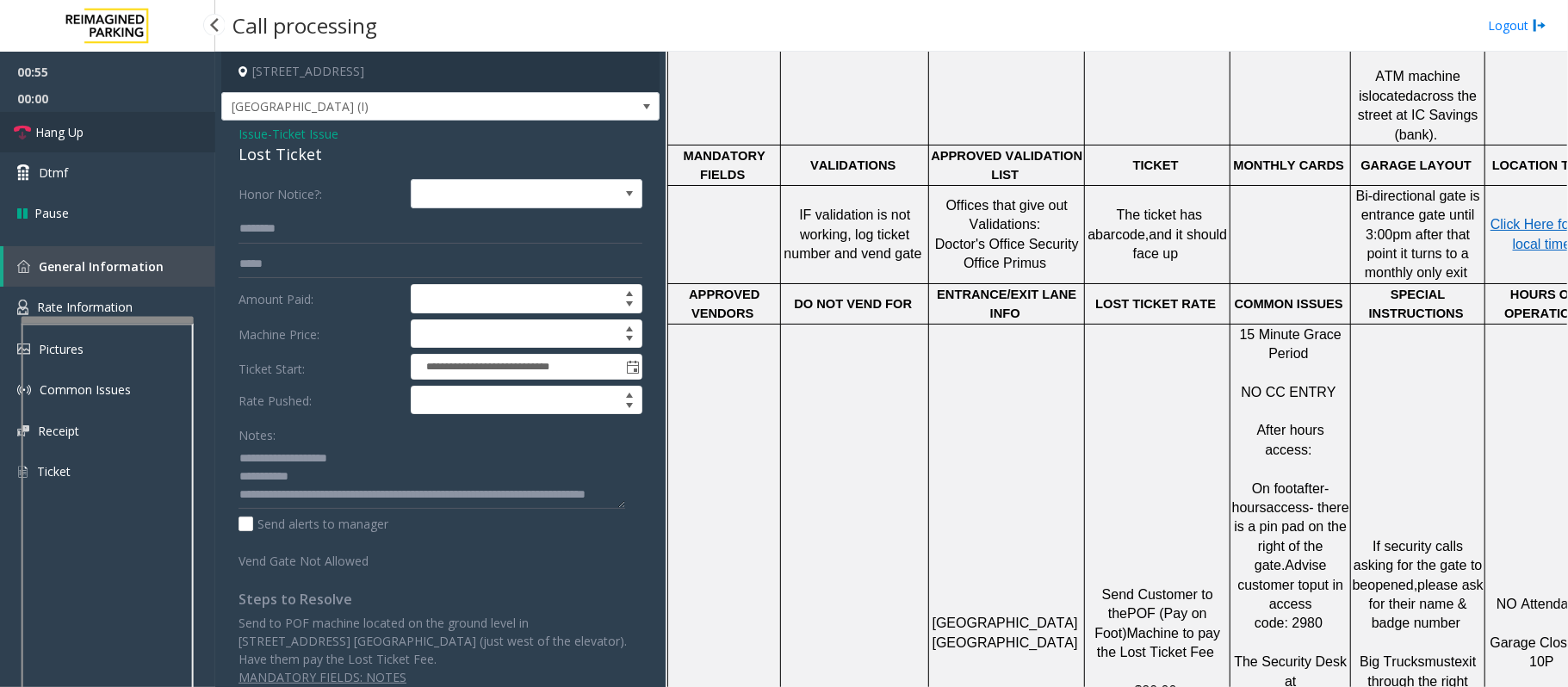
click at [100, 112] on link "Hang Up" at bounding box center [108, 131] width 216 height 40
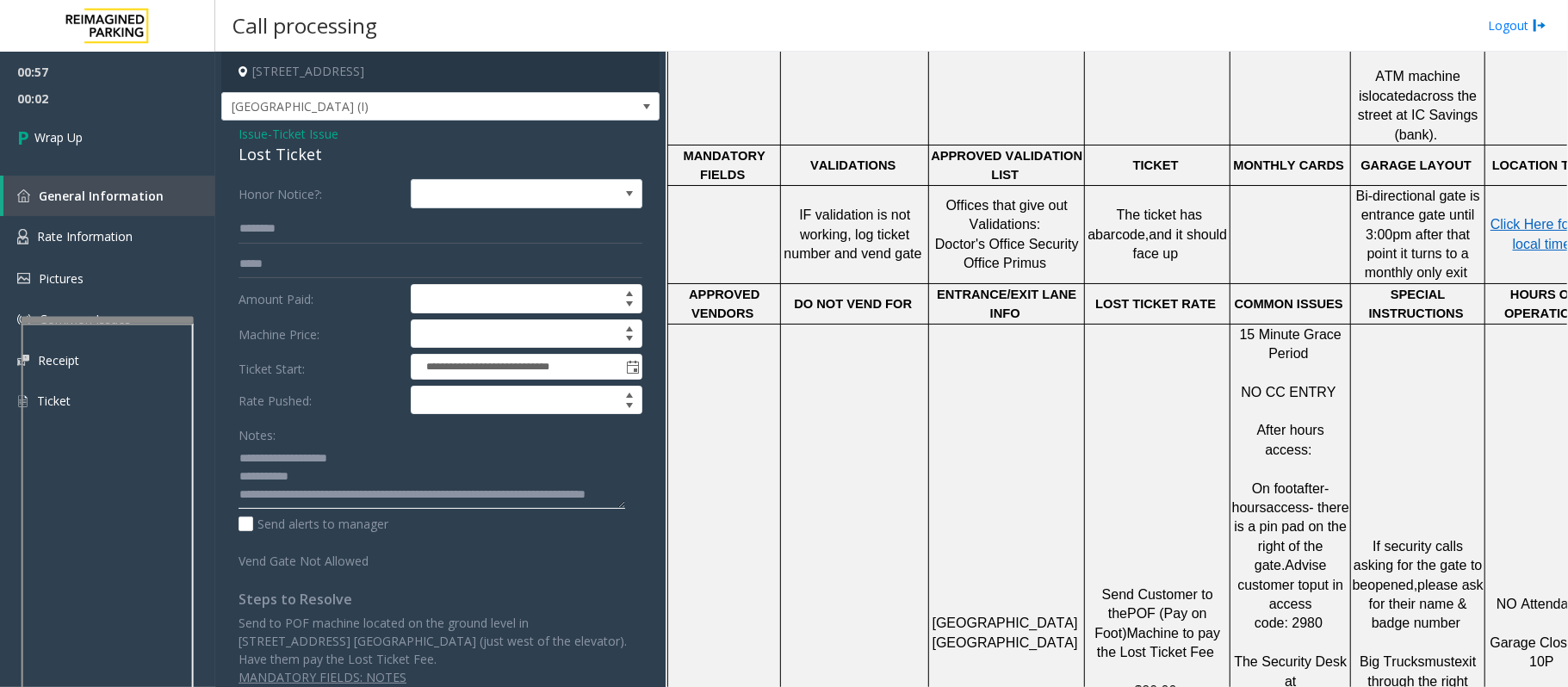
click at [293, 490] on textarea at bounding box center [431, 476] width 386 height 65
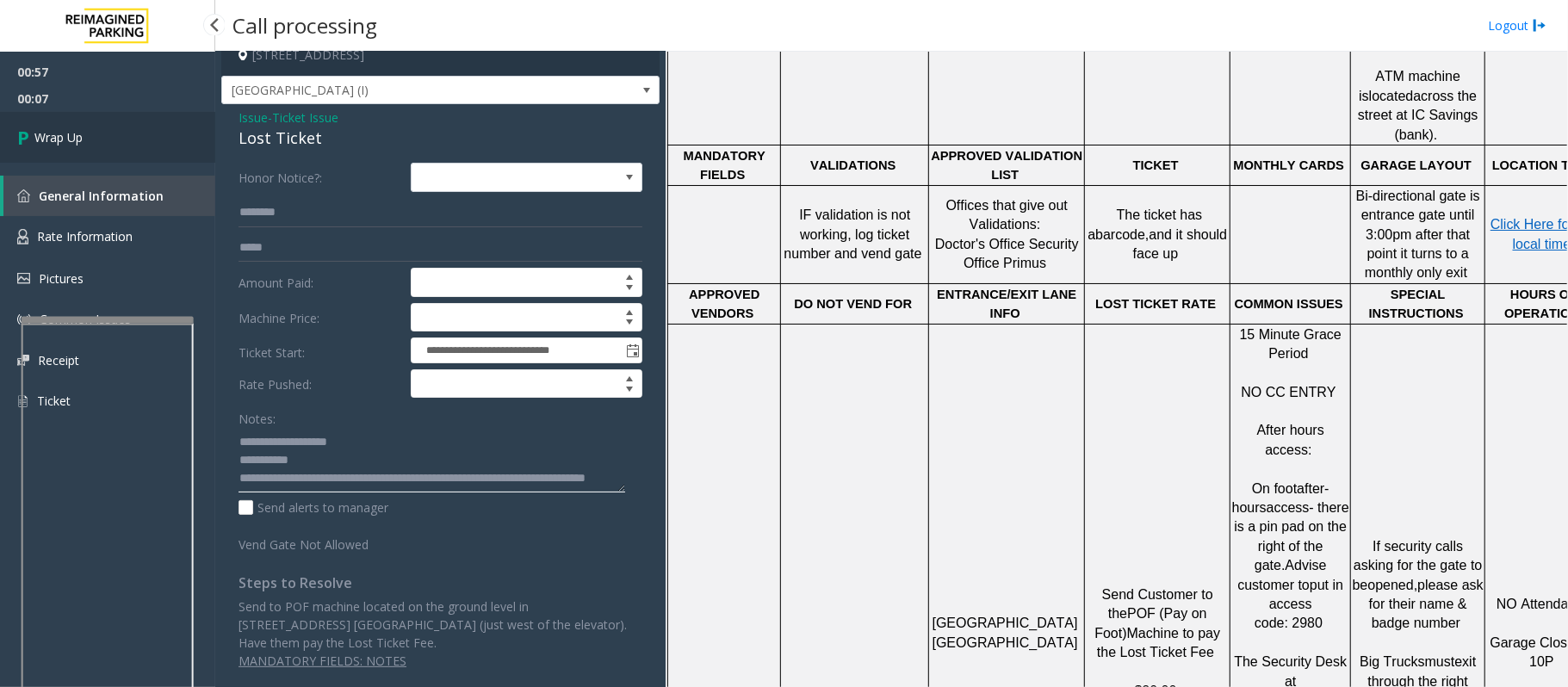
type textarea "**********"
click at [125, 142] on link "Wrap Up" at bounding box center [108, 137] width 216 height 51
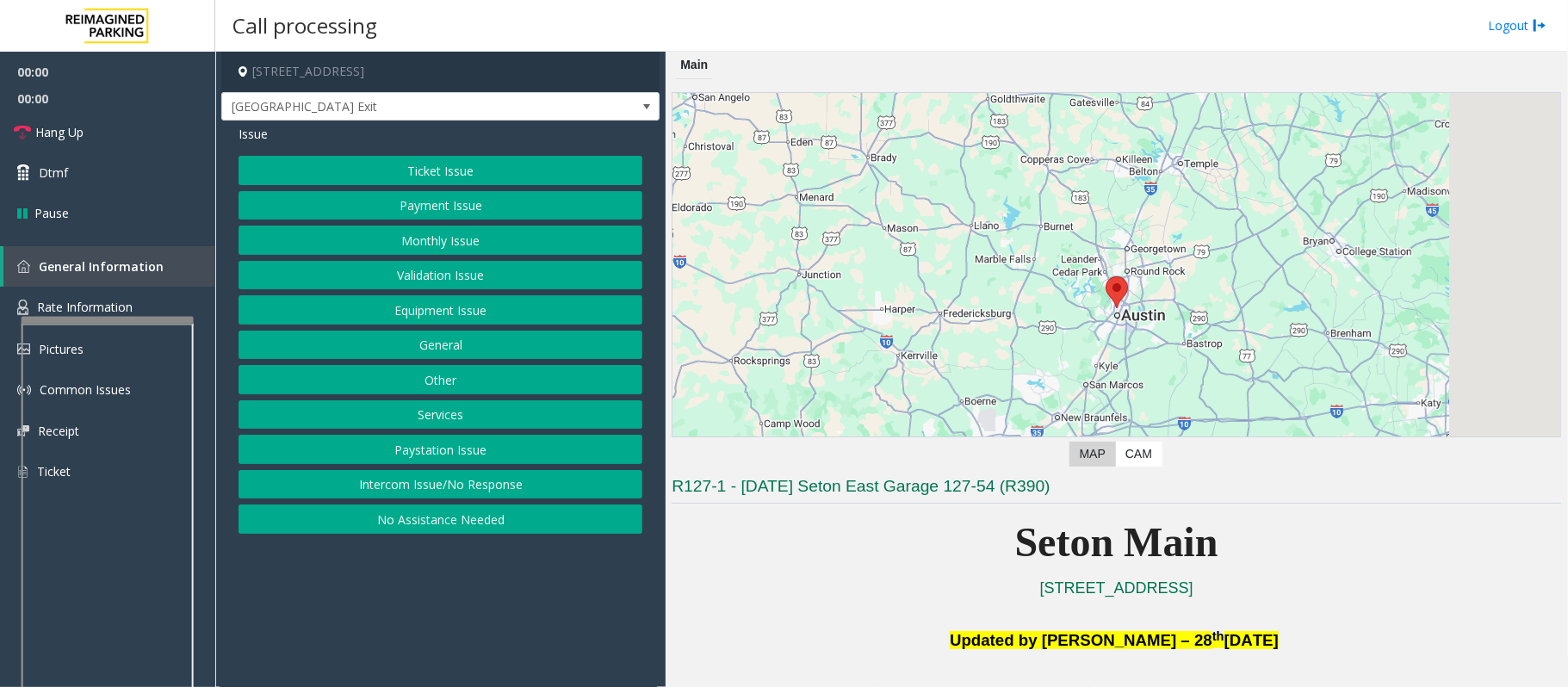
click at [449, 301] on button "Equipment Issue" at bounding box center [440, 309] width 404 height 29
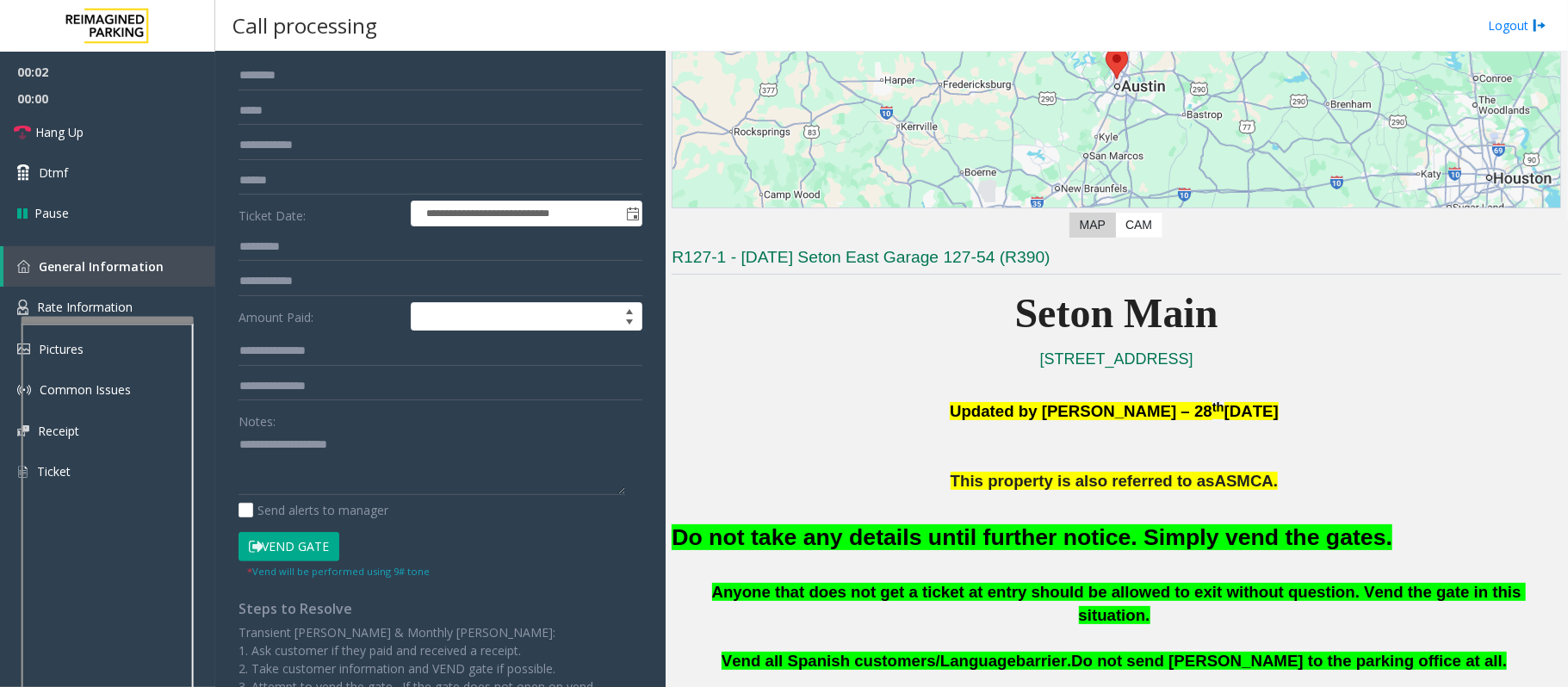
scroll to position [229, 0]
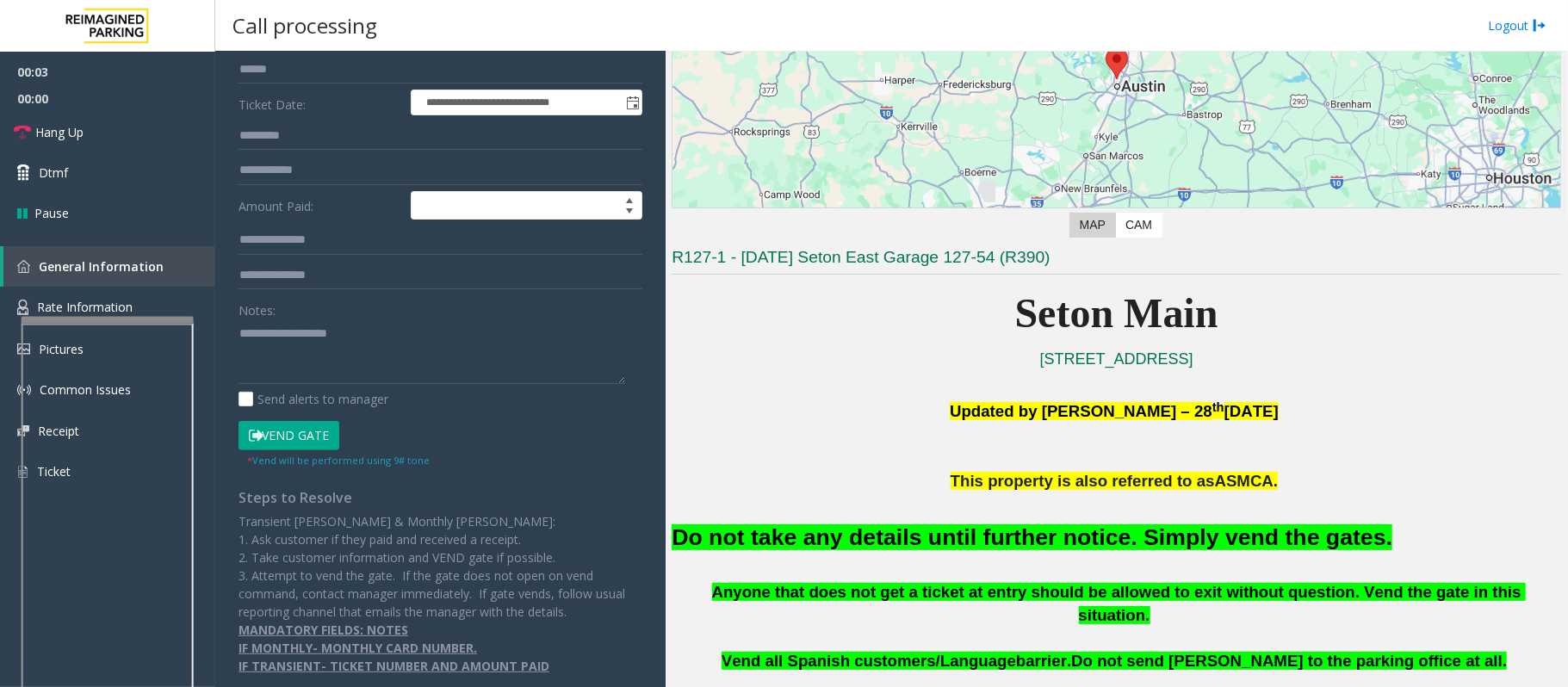
click at [317, 436] on button "Vend Gate" at bounding box center [288, 435] width 100 height 29
click at [724, 534] on font "Do not take any details until further notice. Simply vend the gates." at bounding box center [1031, 537] width 721 height 26
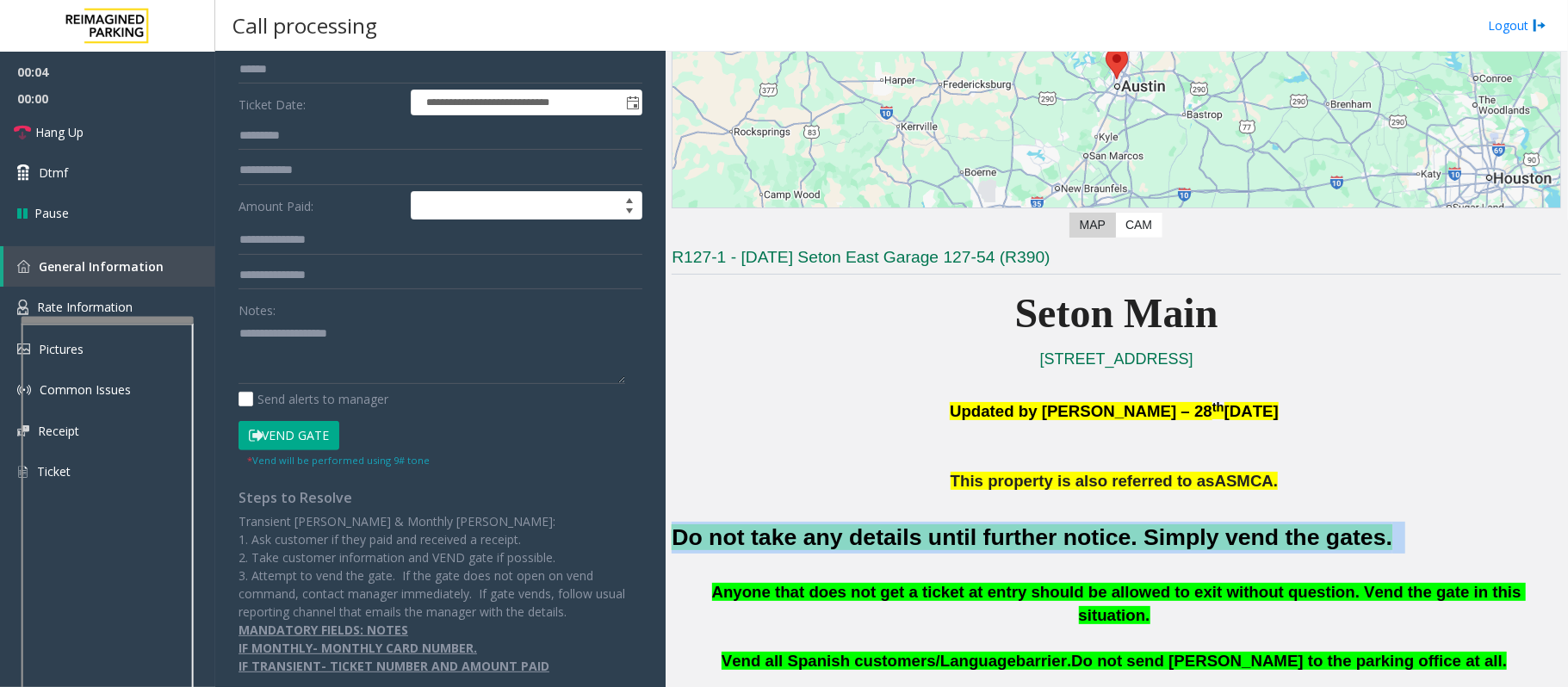
click at [724, 534] on font "Do not take any details until further notice. Simply vend the gates." at bounding box center [1031, 537] width 721 height 26
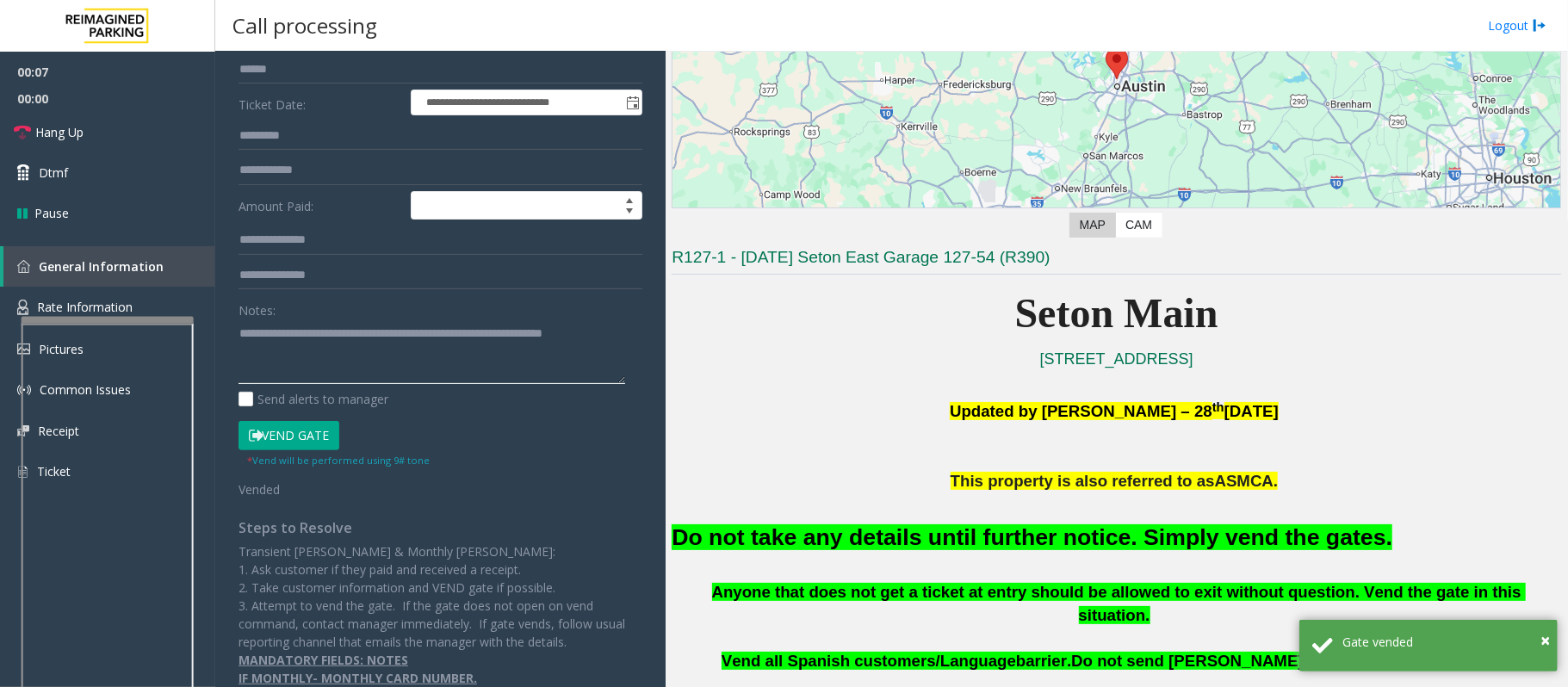
scroll to position [0, 0]
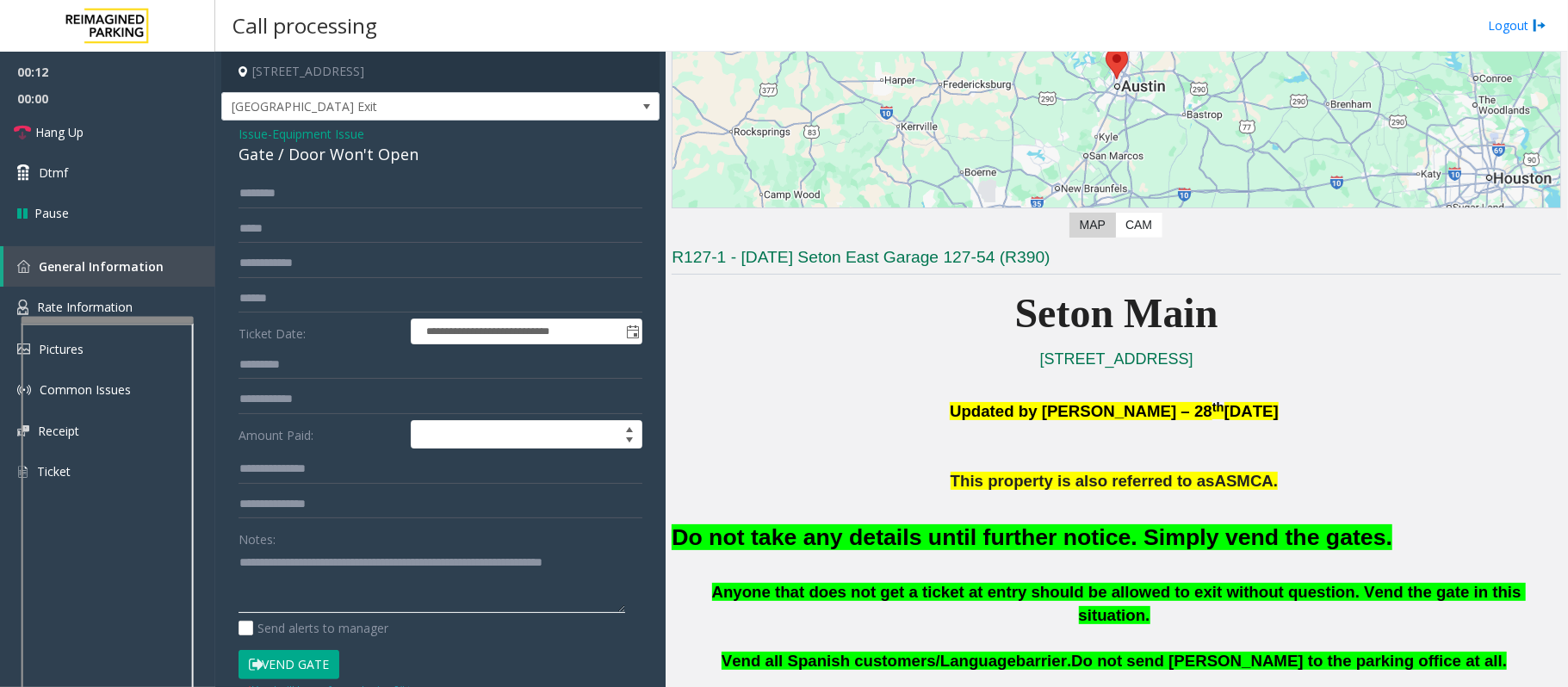
type textarea "**********"
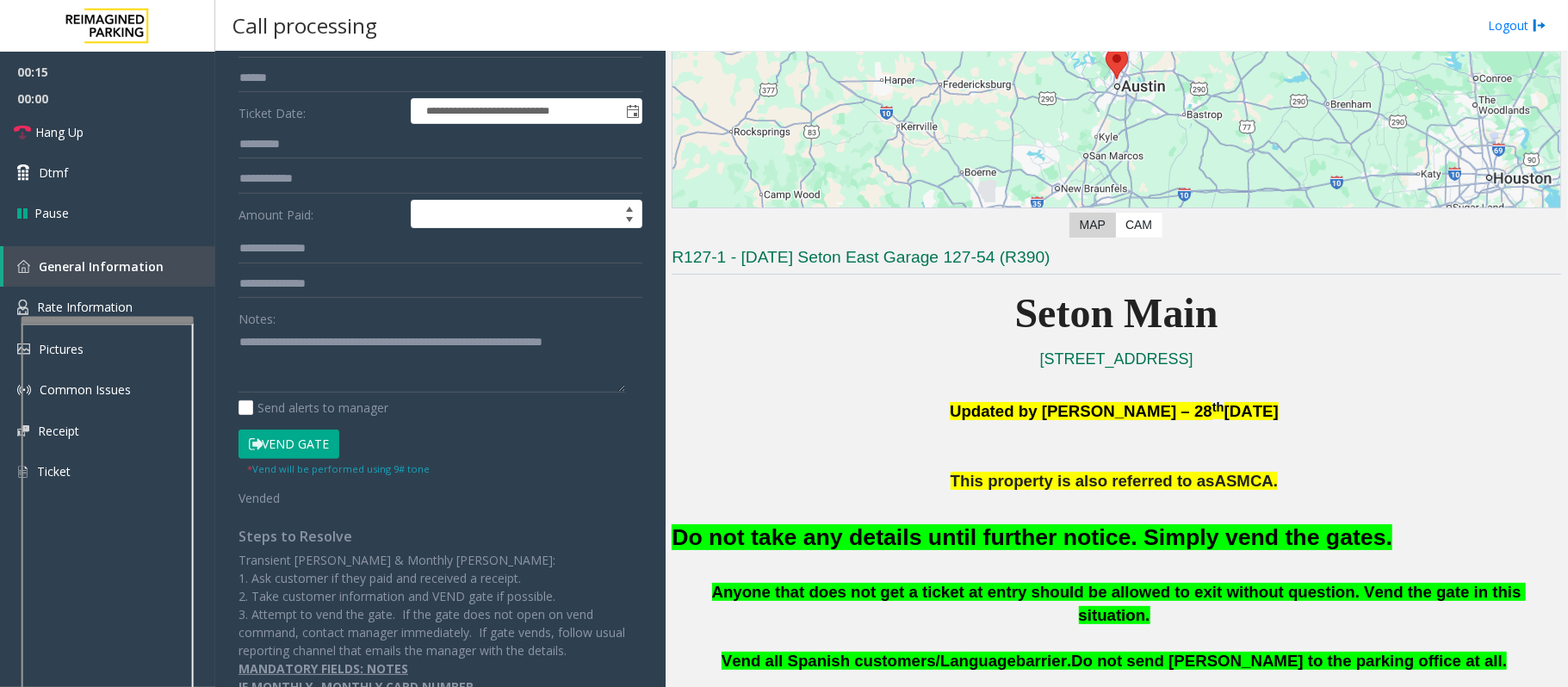
scroll to position [229, 0]
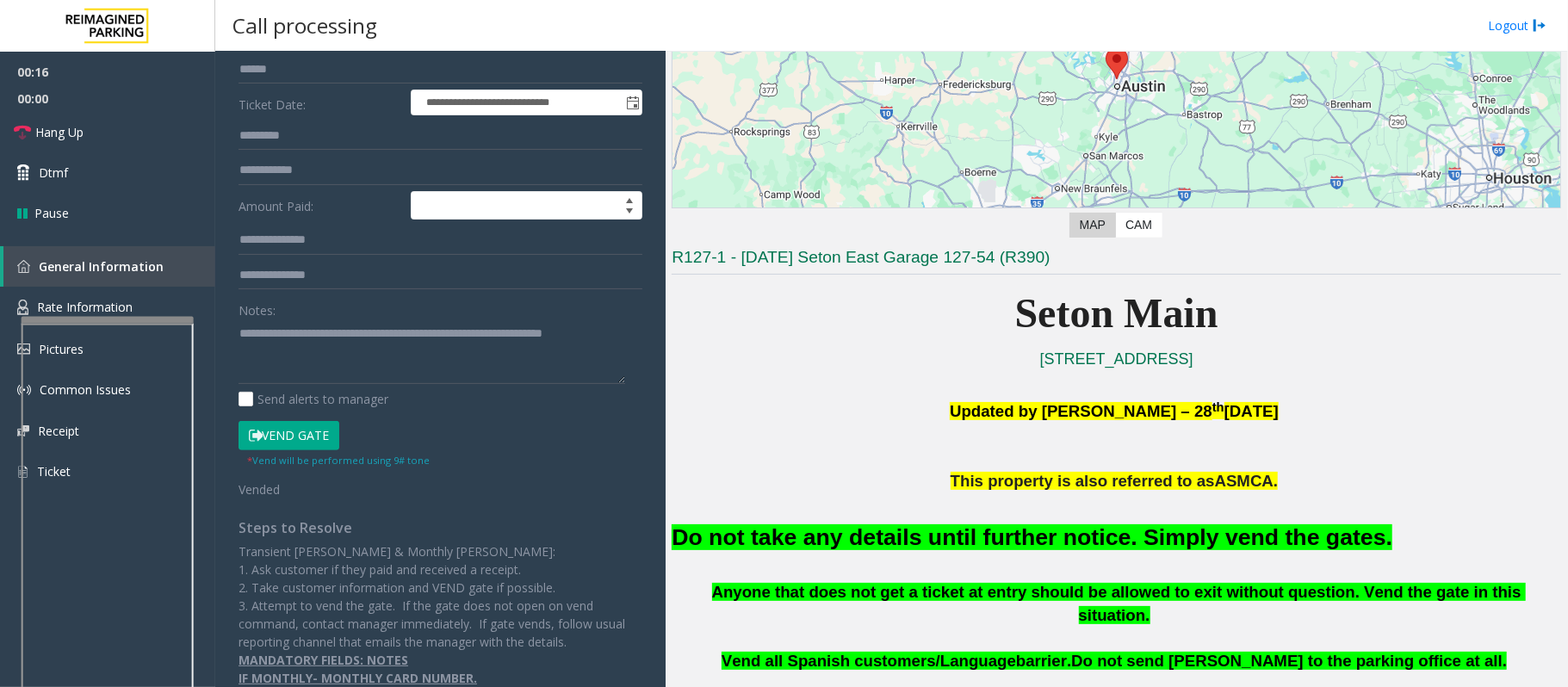
click at [306, 428] on button "Vend Gate" at bounding box center [288, 435] width 100 height 29
click at [306, 431] on button "Vend Gate" at bounding box center [288, 435] width 100 height 29
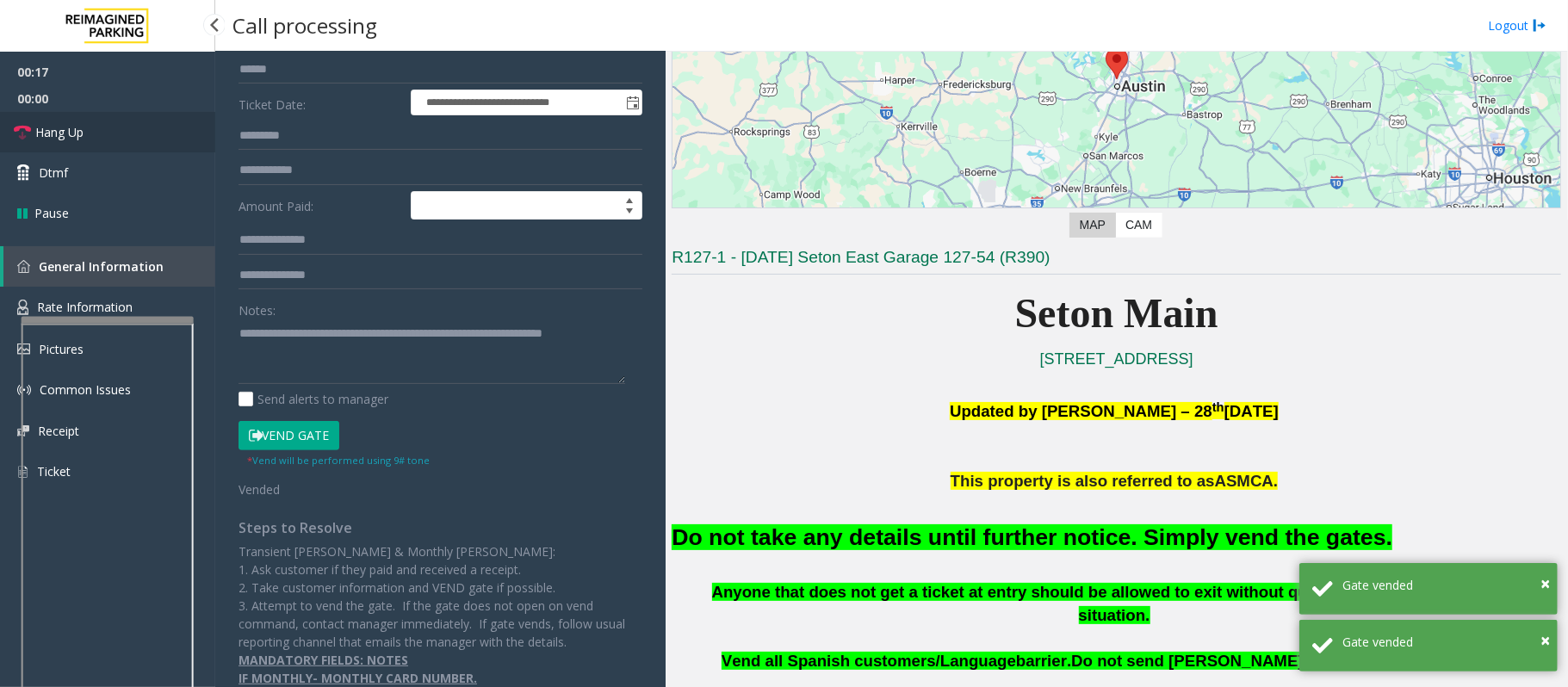
click at [103, 128] on link "Hang Up" at bounding box center [108, 131] width 216 height 40
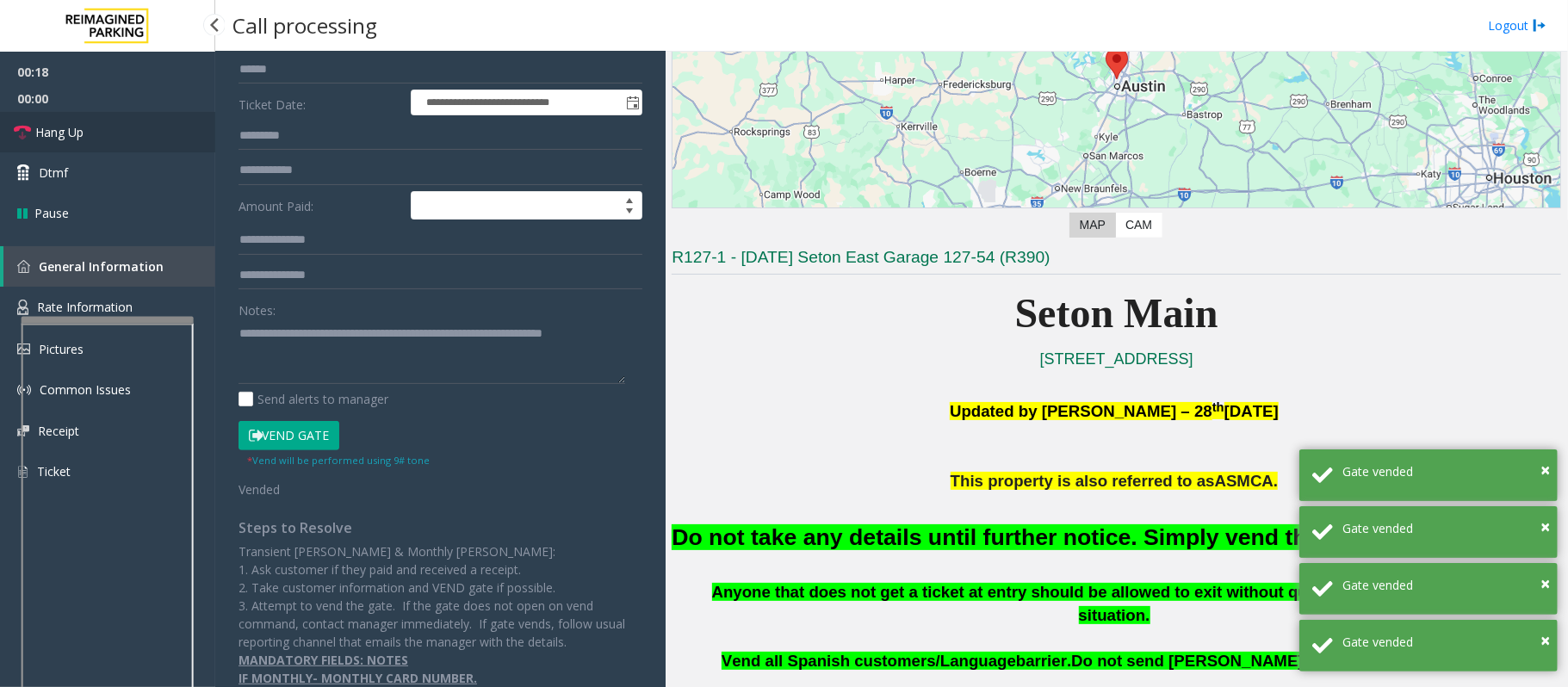
click at [103, 128] on link "Hang Up" at bounding box center [108, 131] width 216 height 40
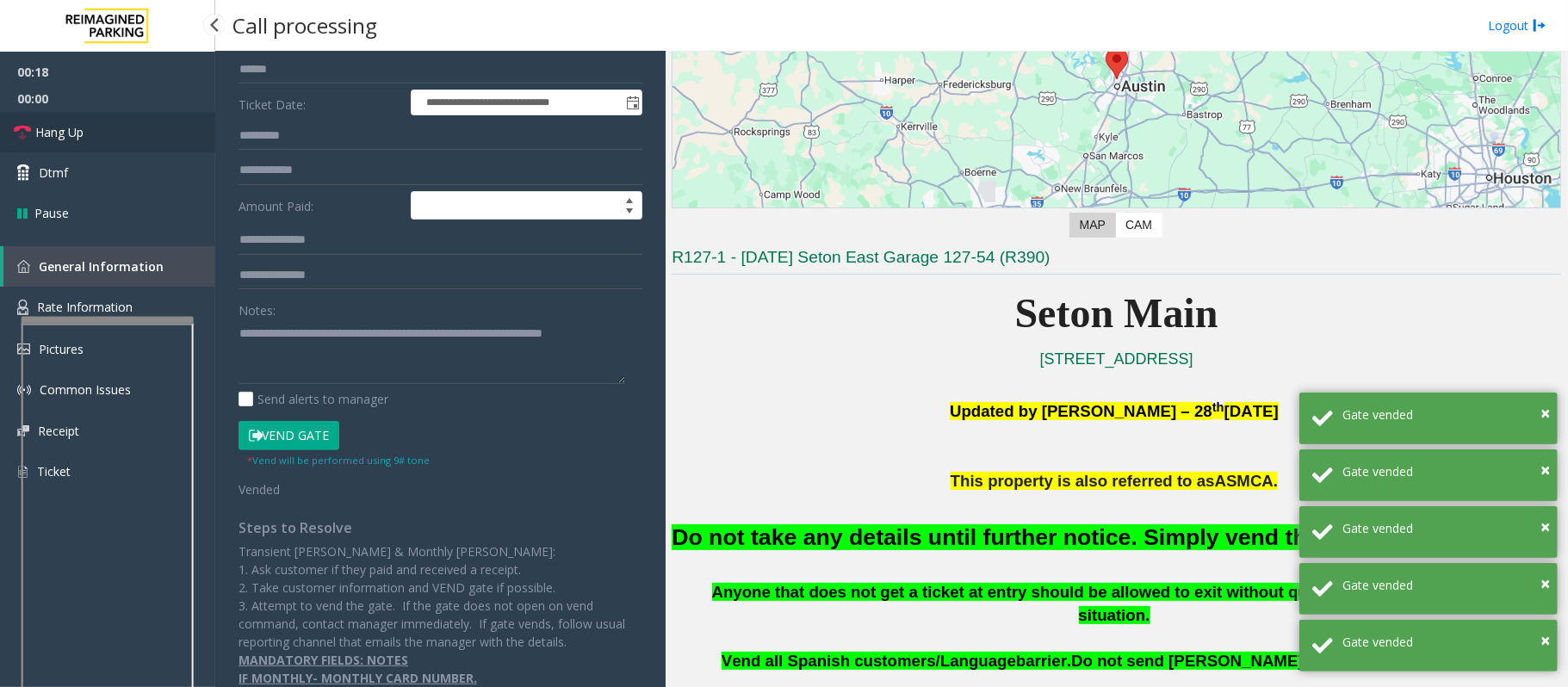
click at [103, 128] on link "Hang Up" at bounding box center [108, 131] width 216 height 40
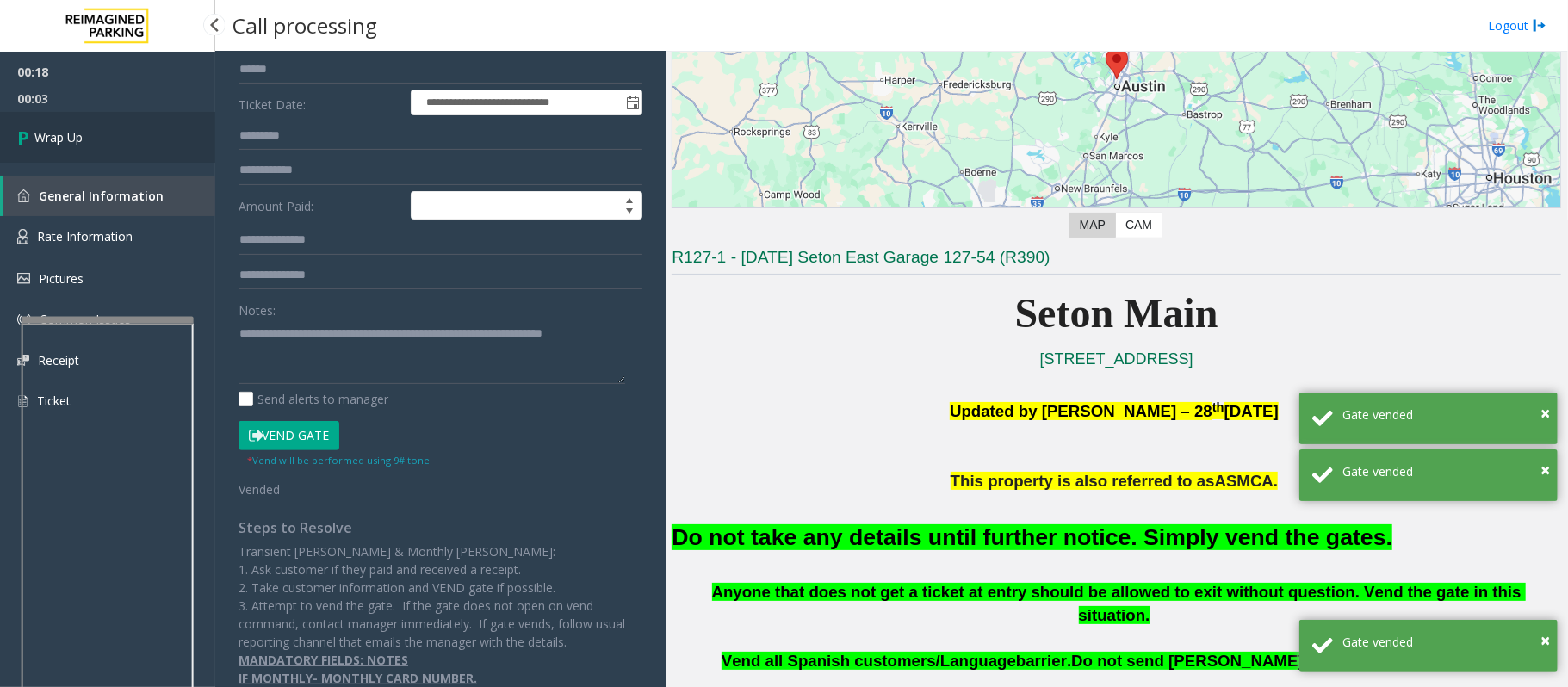
click at [69, 145] on span "Wrap Up" at bounding box center [58, 137] width 48 height 18
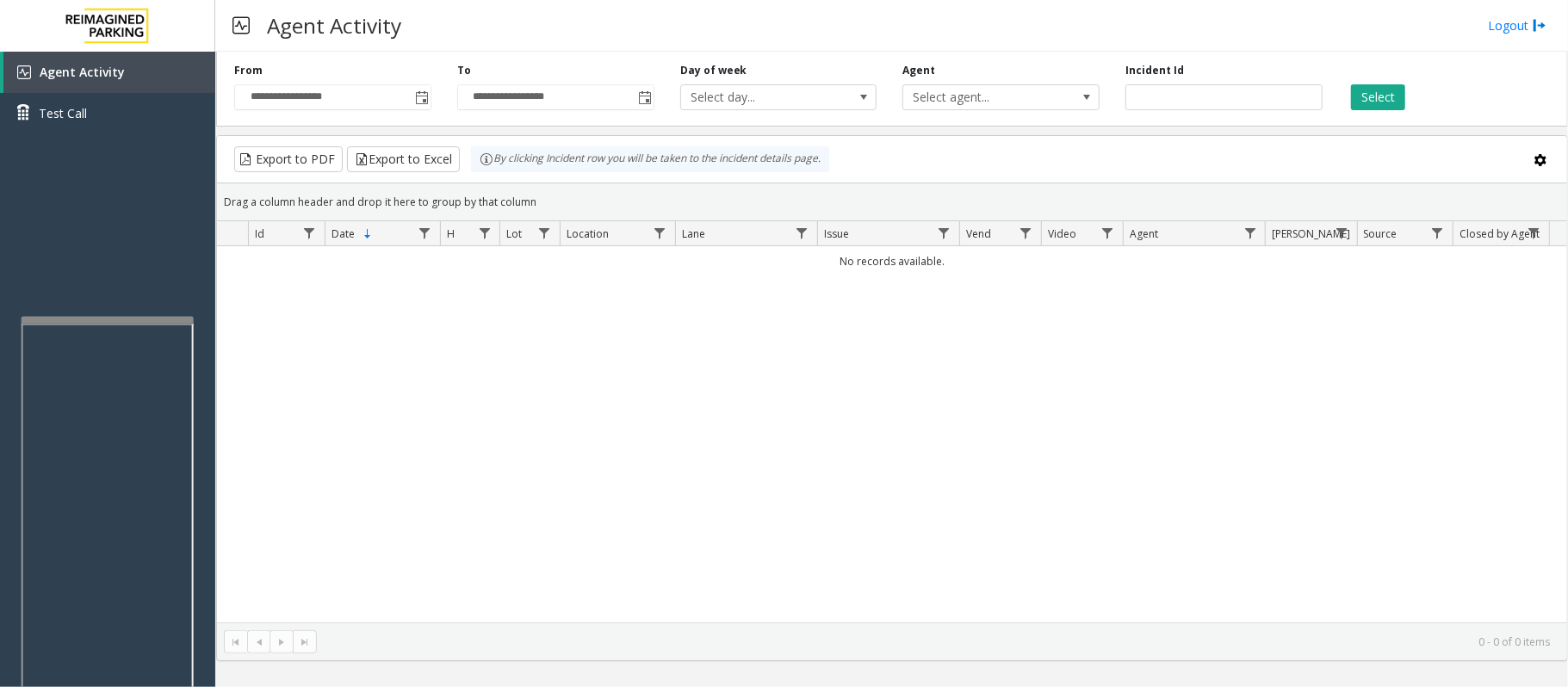
click at [578, 391] on div "No records available." at bounding box center [891, 434] width 1350 height 376
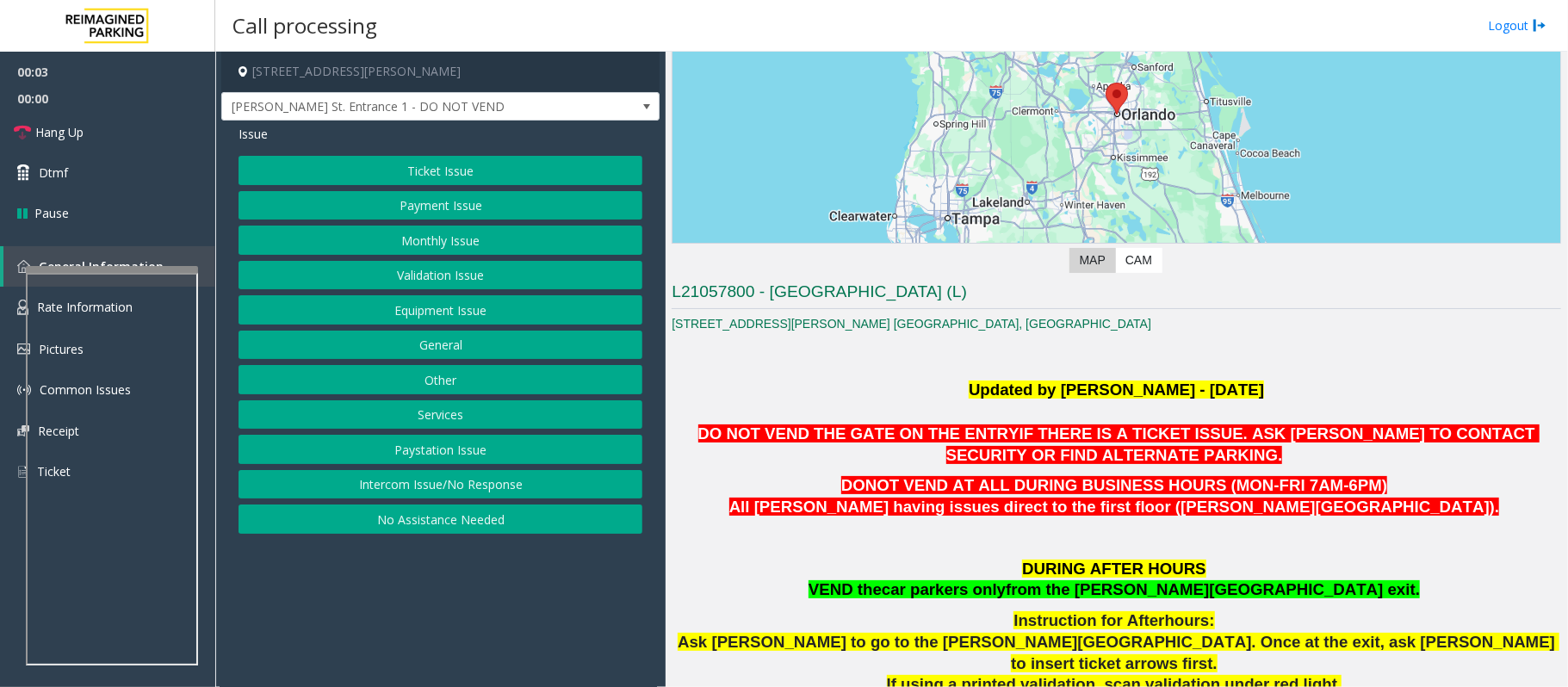
scroll to position [229, 0]
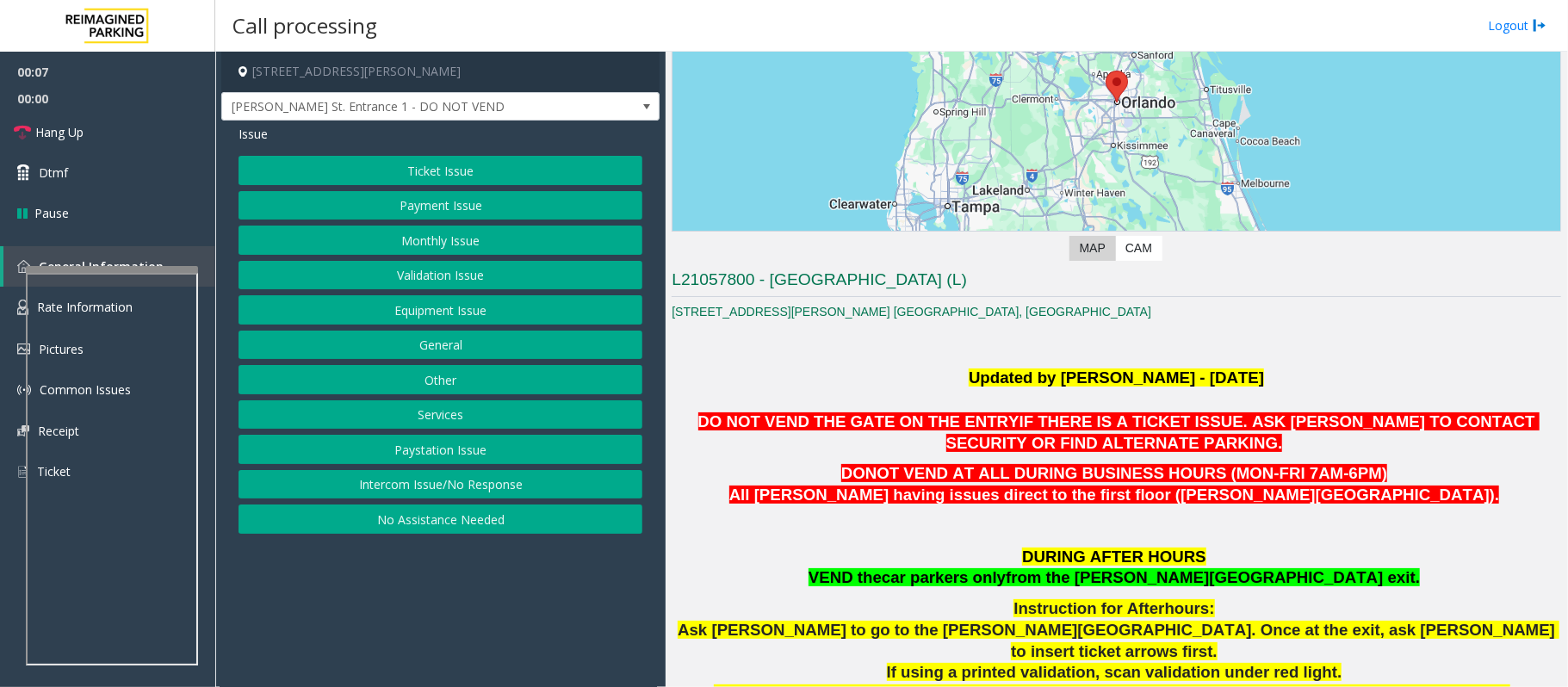
click at [459, 239] on button "Monthly Issue" at bounding box center [440, 240] width 404 height 29
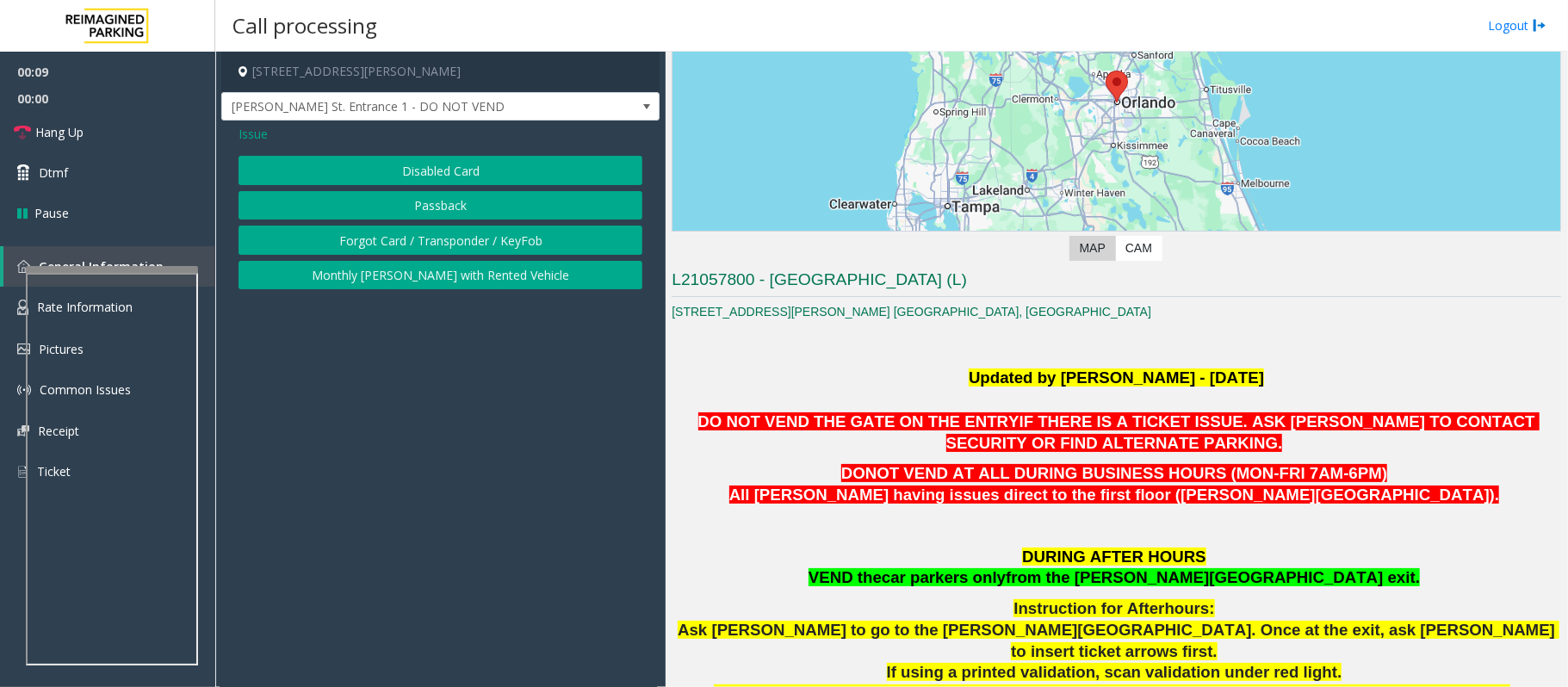
click at [455, 165] on button "Disabled Card" at bounding box center [440, 170] width 404 height 29
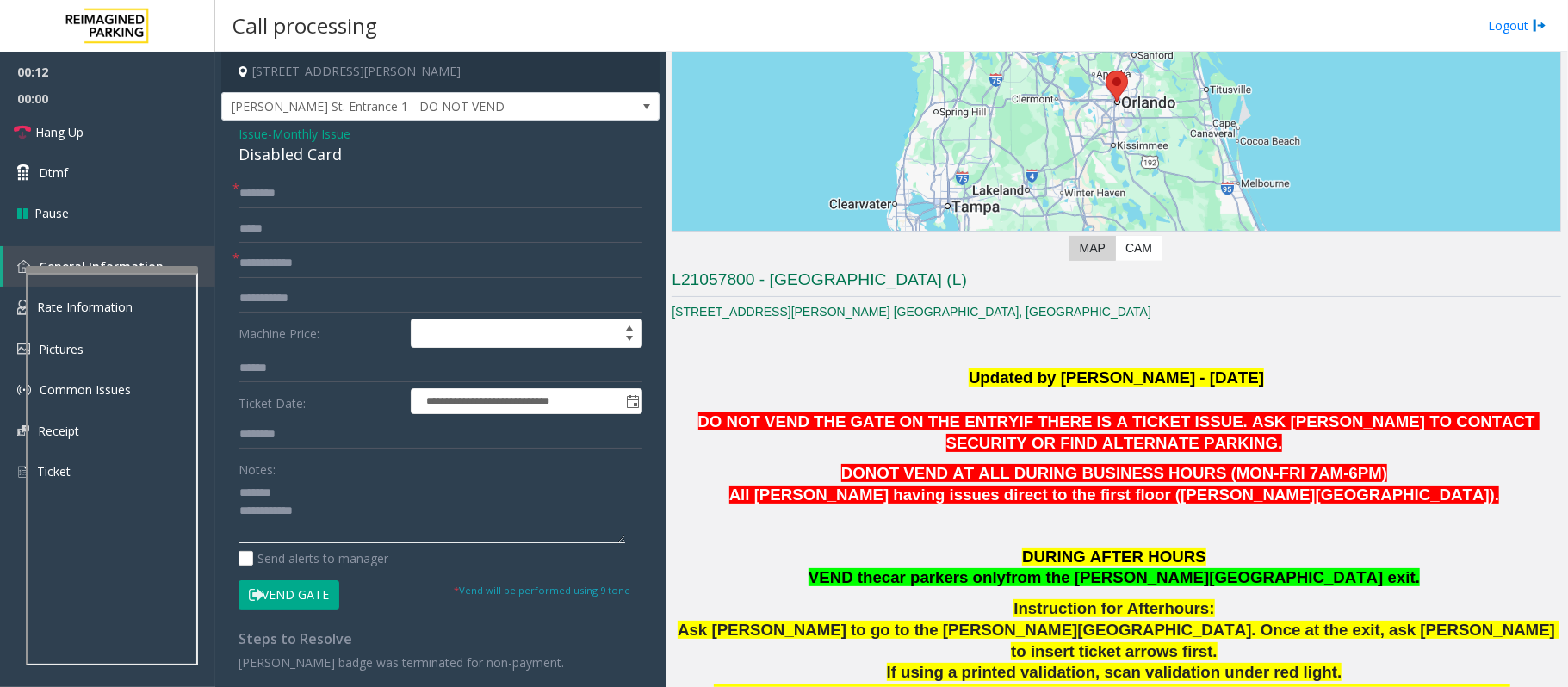
type textarea "**********"
click at [261, 265] on input "text" at bounding box center [440, 262] width 404 height 29
type input "*******"
click at [365, 190] on input "text" at bounding box center [440, 193] width 404 height 29
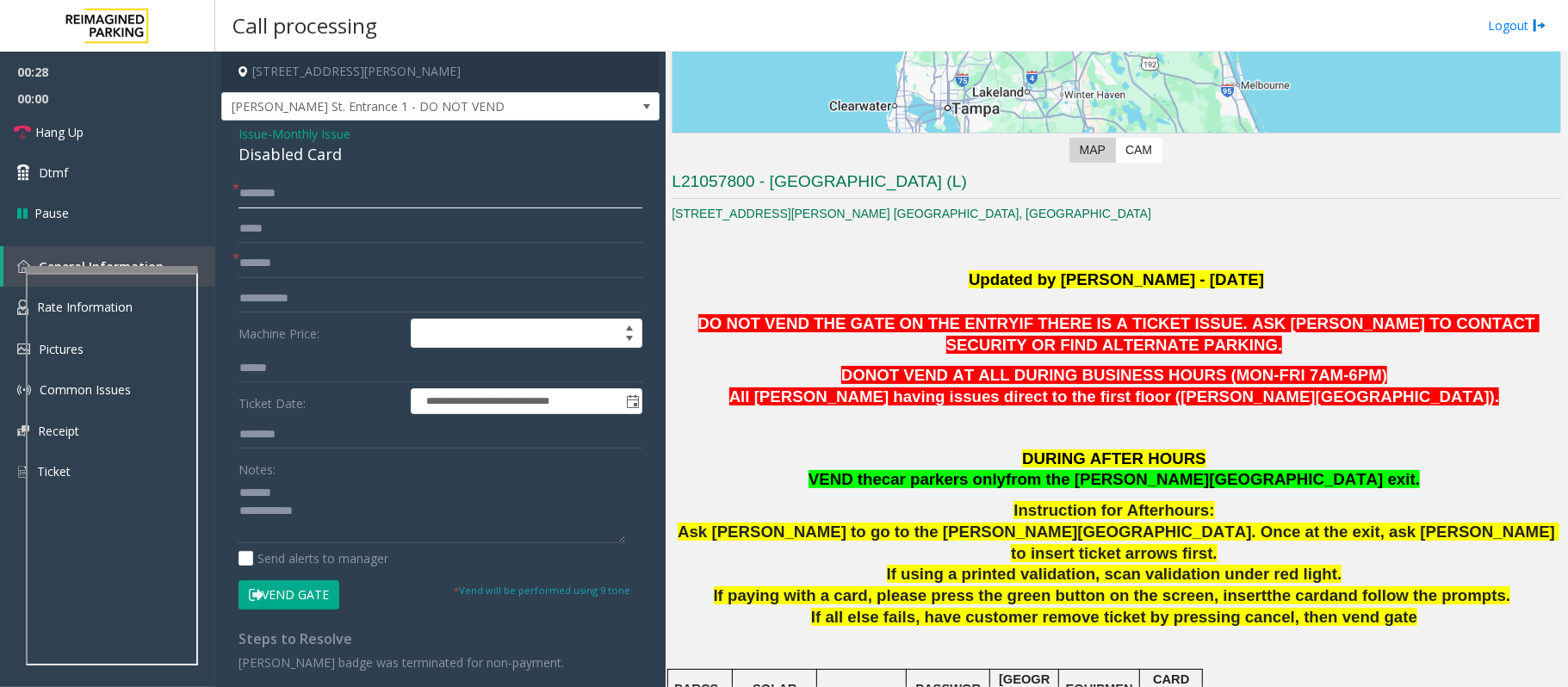
scroll to position [459, 0]
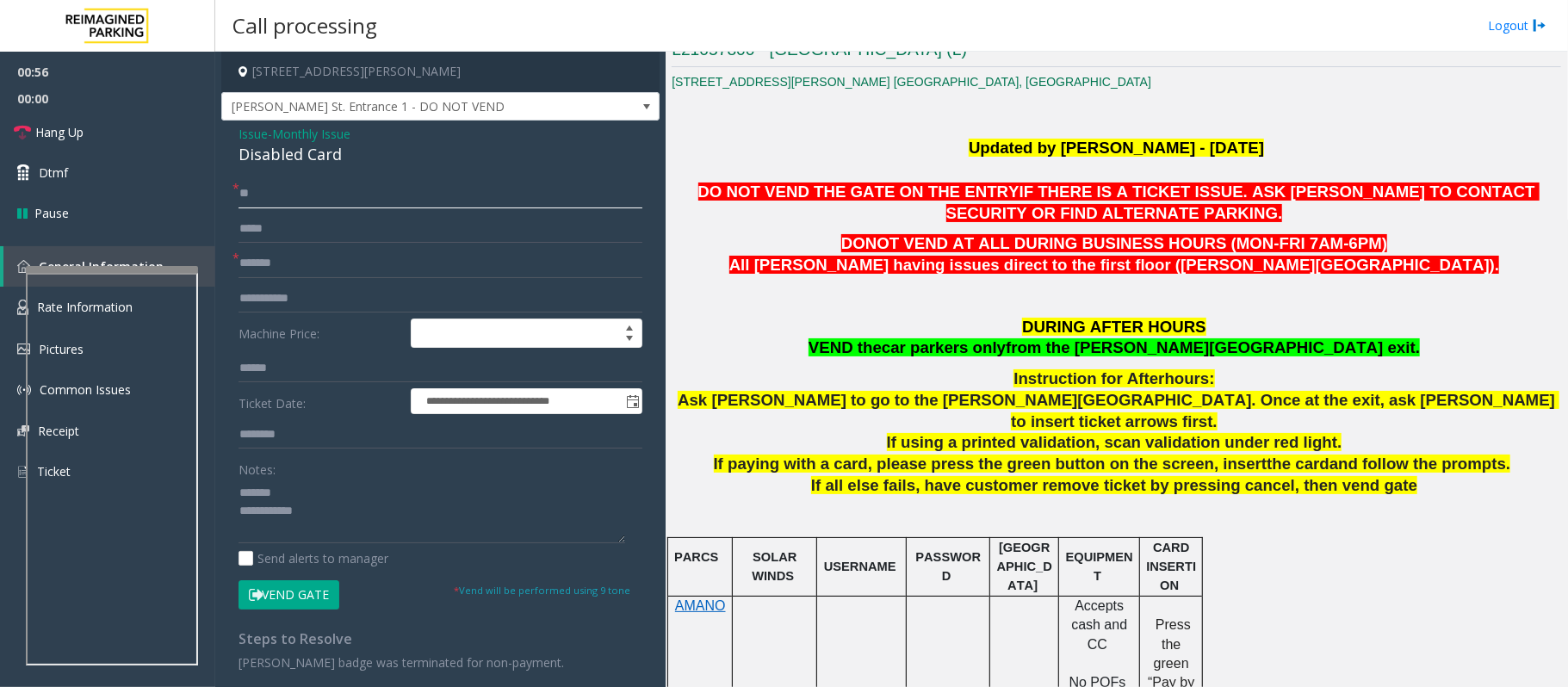
type input "*"
type input "****"
click at [301, 150] on div "Disabled Card" at bounding box center [440, 154] width 404 height 23
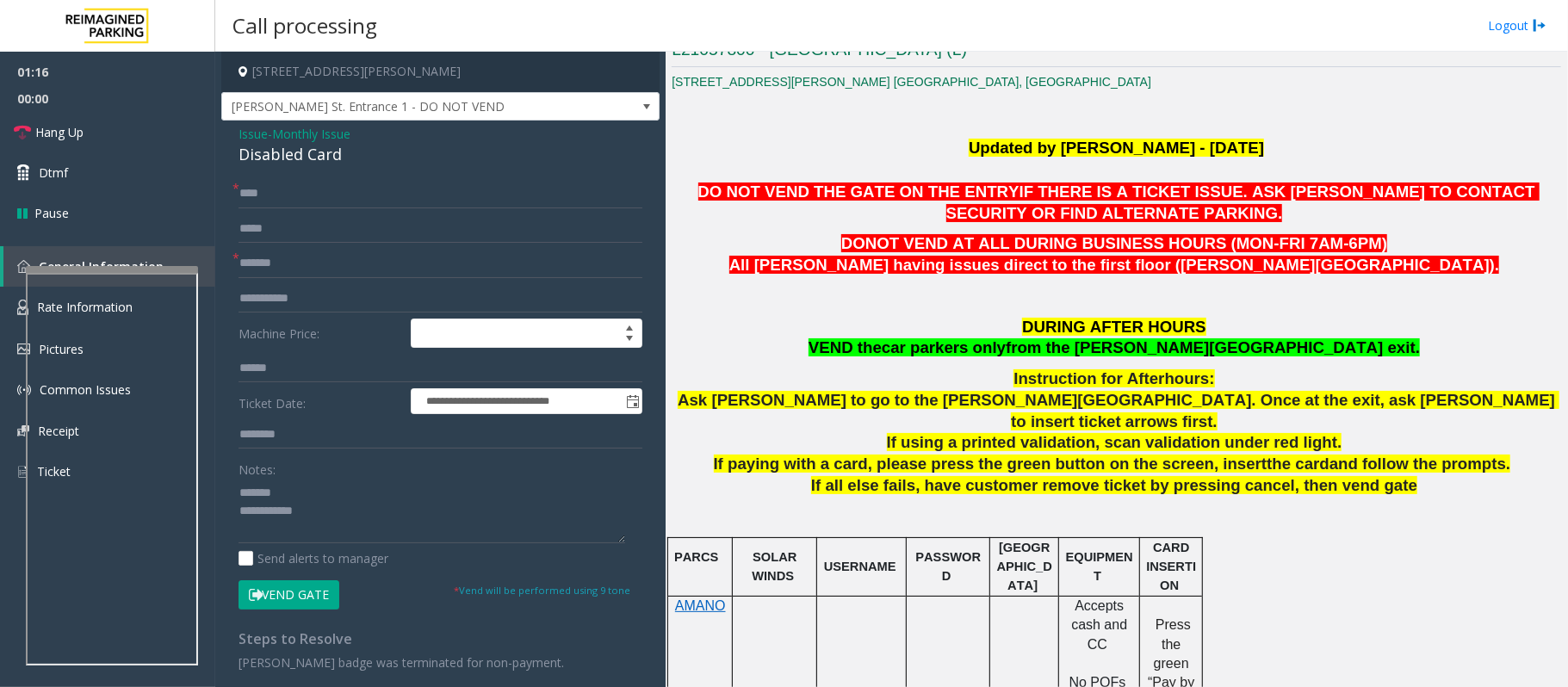
click at [292, 157] on div "Disabled Card" at bounding box center [440, 154] width 404 height 23
drag, startPoint x: 292, startPoint y: 157, endPoint x: 319, endPoint y: 152, distance: 27.5
click at [293, 157] on div "Disabled Card" at bounding box center [440, 154] width 404 height 23
click at [373, 531] on textarea at bounding box center [431, 511] width 386 height 65
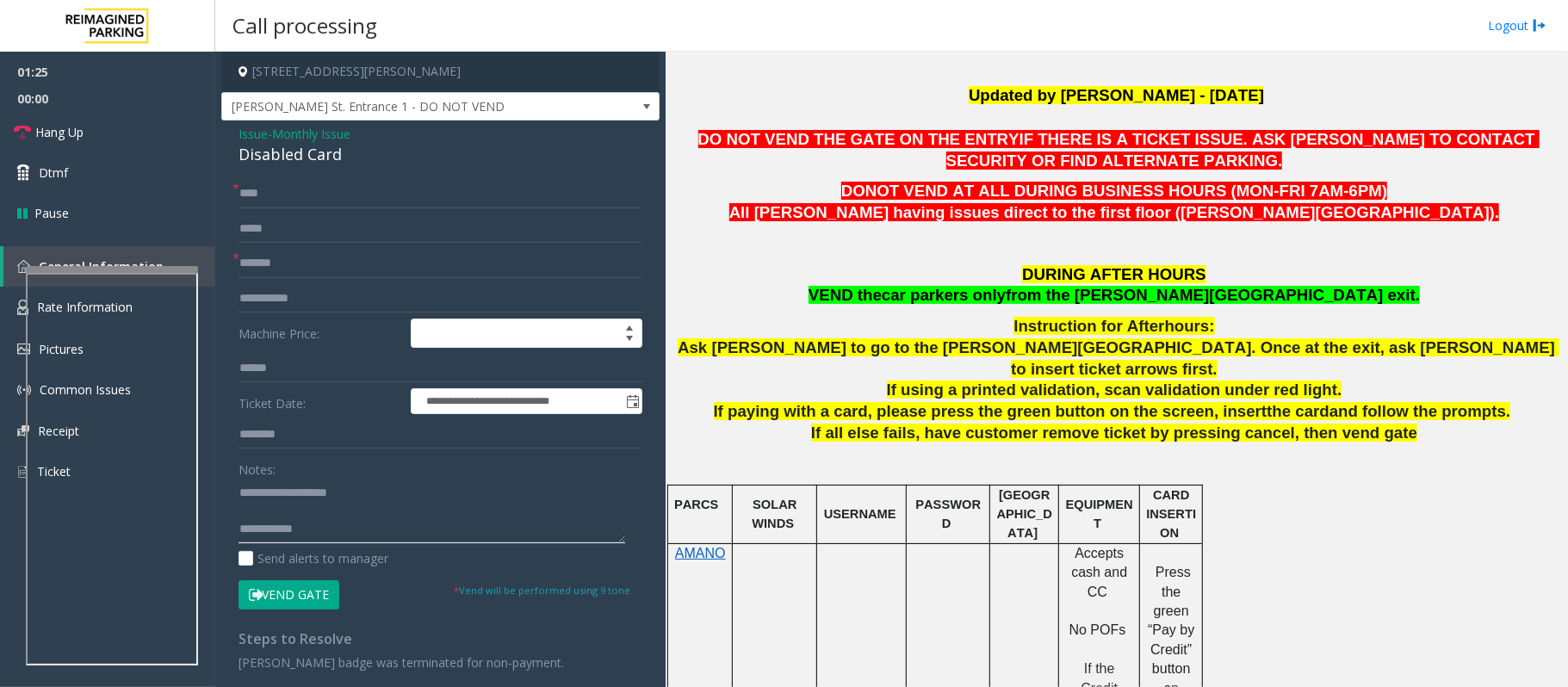
scroll to position [229, 0]
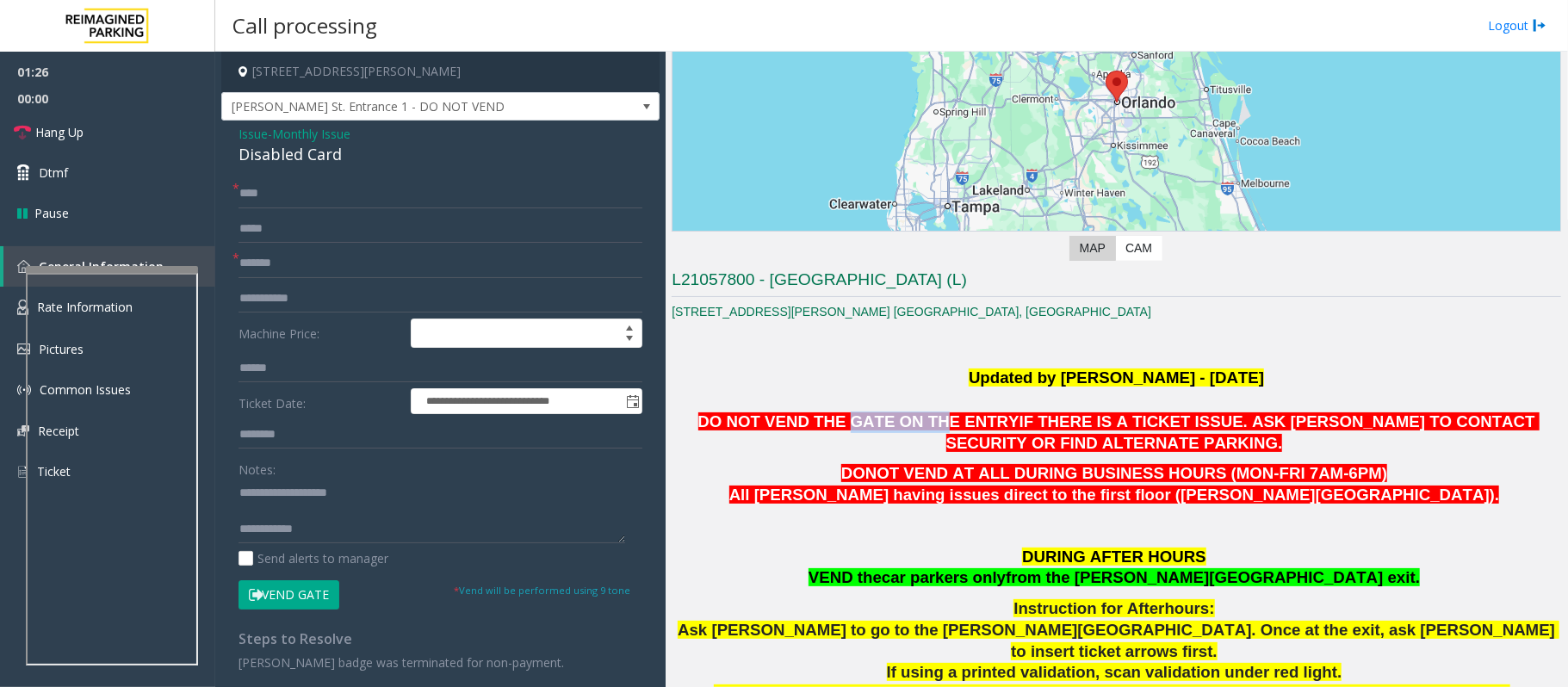
drag, startPoint x: 819, startPoint y: 418, endPoint x: 905, endPoint y: 417, distance: 86.0
click at [903, 417] on span "DO NOT VEND THE GATE ON THE ENTRY" at bounding box center [859, 421] width 321 height 18
click at [990, 491] on span "All [PERSON_NAME] having issues direct to the first floor ([PERSON_NAME][GEOGRA…" at bounding box center [1114, 494] width 770 height 18
click at [321, 511] on textarea at bounding box center [431, 511] width 386 height 65
click at [907, 501] on span "All [PERSON_NAME] having issues direct to the first floor ([PERSON_NAME][GEOGRA…" at bounding box center [1114, 494] width 770 height 18
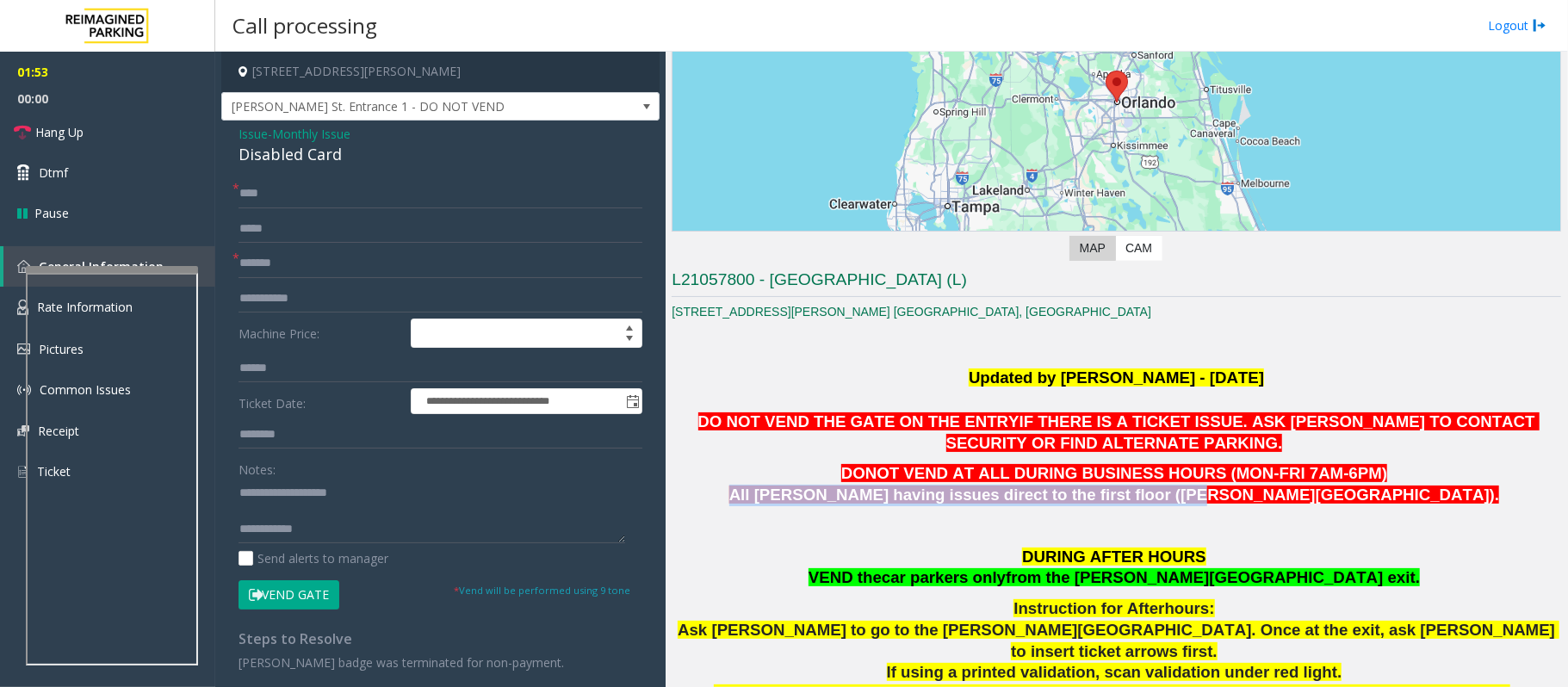
drag, startPoint x: 907, startPoint y: 501, endPoint x: 1289, endPoint y: 491, distance: 382.1
click at [1289, 491] on span "All [PERSON_NAME] having issues direct to the first floor ([PERSON_NAME][GEOGRA…" at bounding box center [1114, 494] width 770 height 18
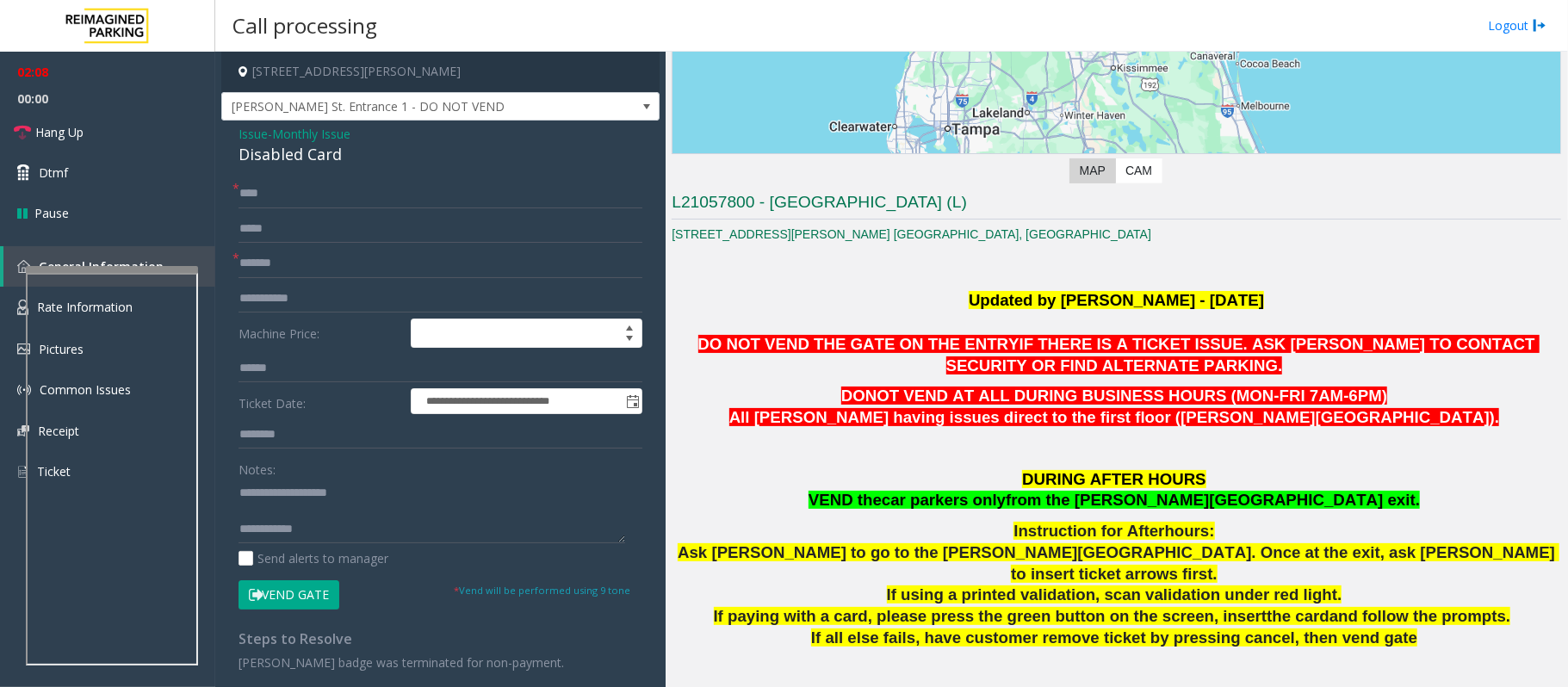
scroll to position [459, 0]
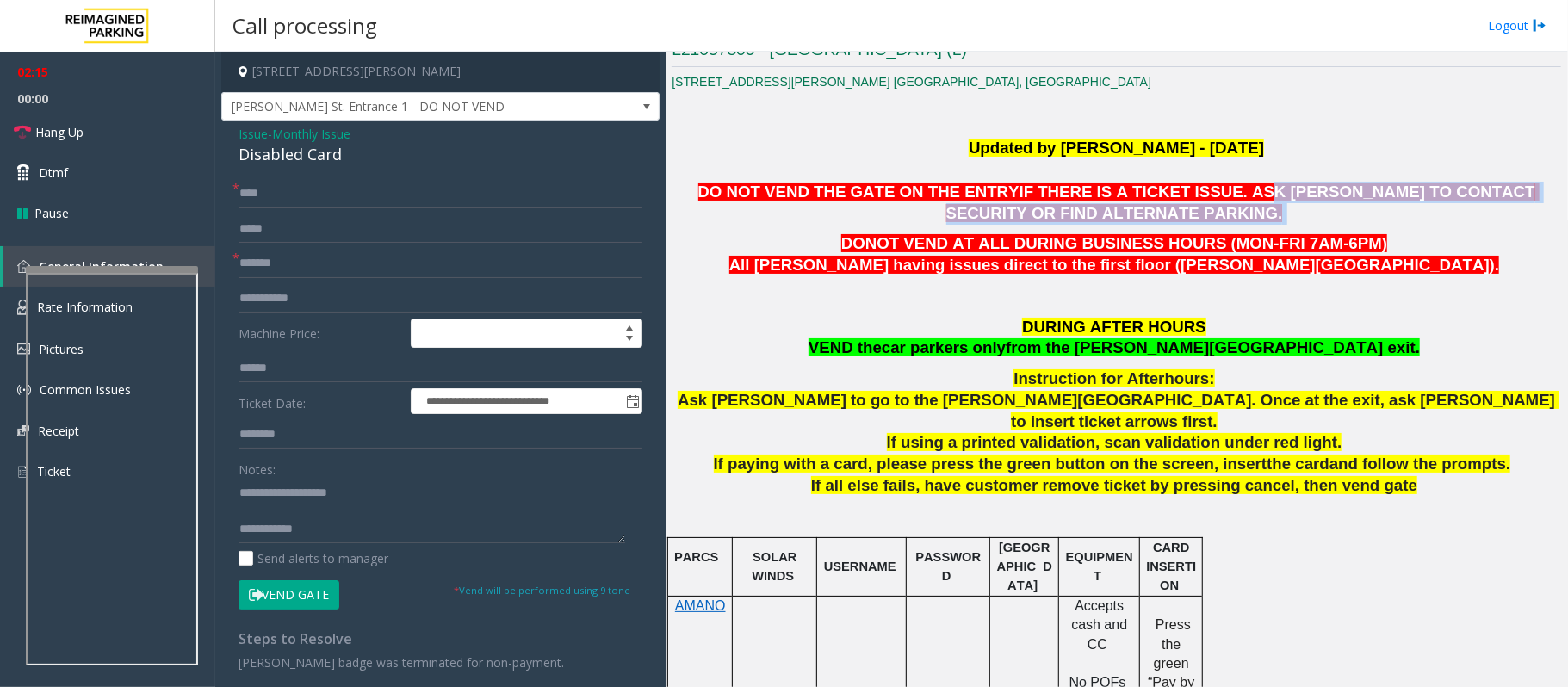
drag, startPoint x: 1151, startPoint y: 190, endPoint x: 1385, endPoint y: 205, distance: 234.5
click at [1385, 205] on p "DO NOT VEND THE GATE ON THE ENTRY IF THERE IS A TICKET ISSUE. ASK PARKER TO CON…" at bounding box center [1115, 203] width 889 height 43
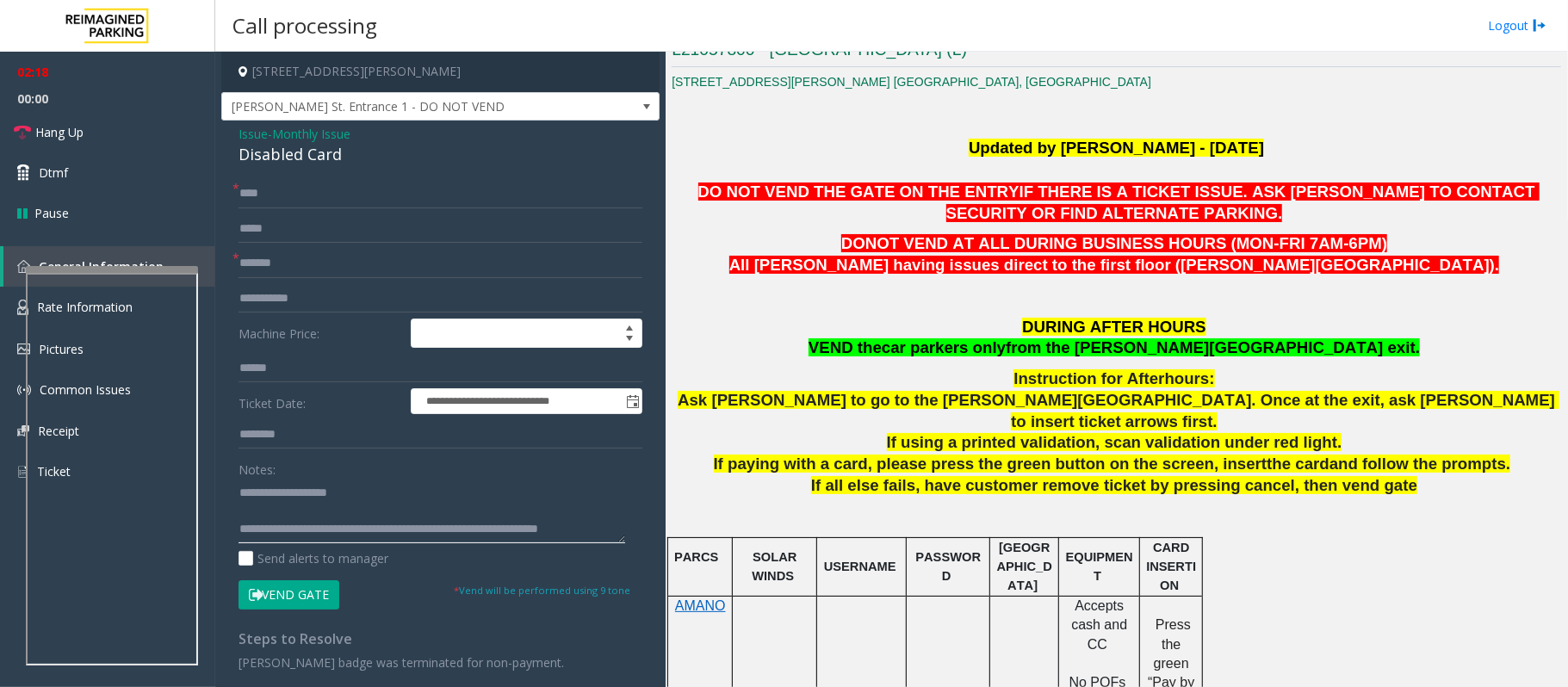
click at [386, 503] on textarea at bounding box center [431, 511] width 386 height 65
click at [307, 523] on textarea at bounding box center [431, 511] width 386 height 65
click at [301, 507] on textarea at bounding box center [431, 511] width 386 height 65
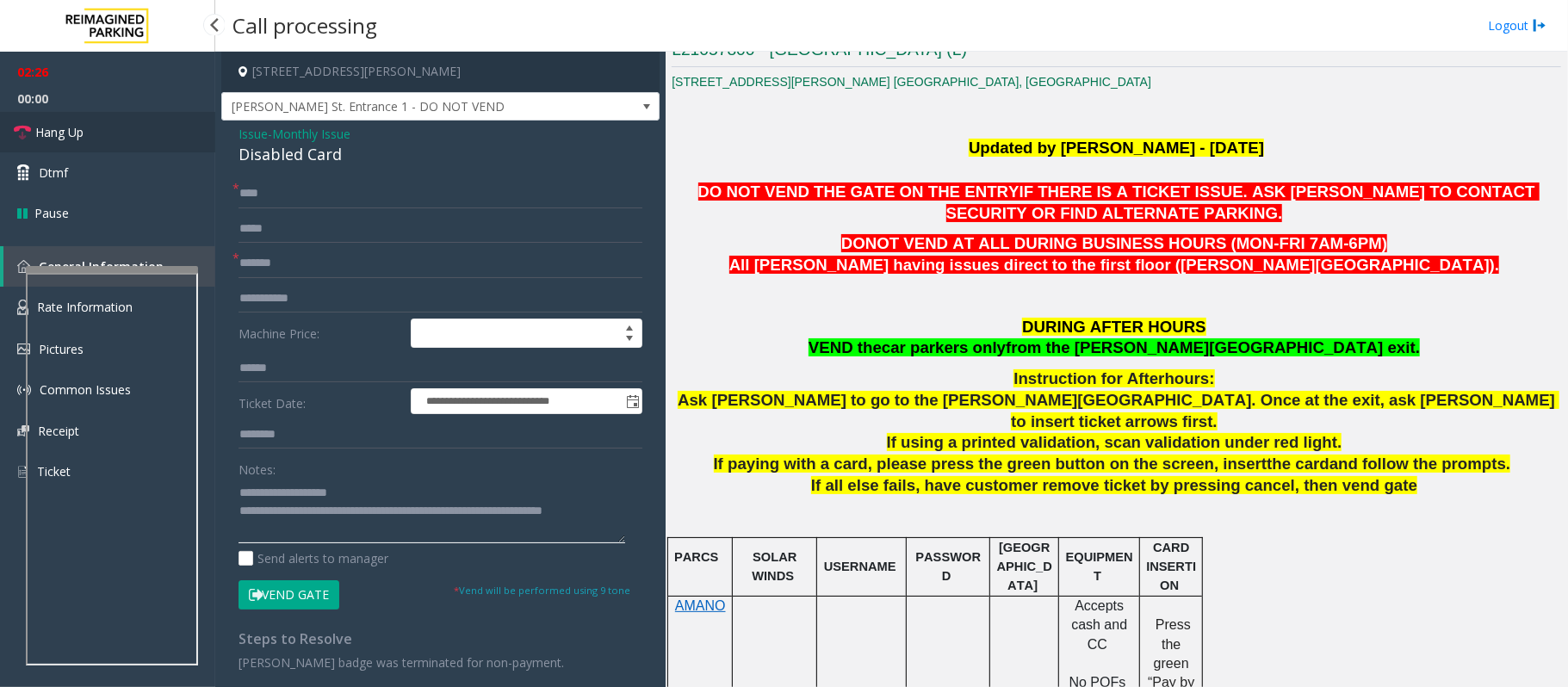
type textarea "**********"
click at [98, 122] on link "Hang Up" at bounding box center [108, 131] width 216 height 40
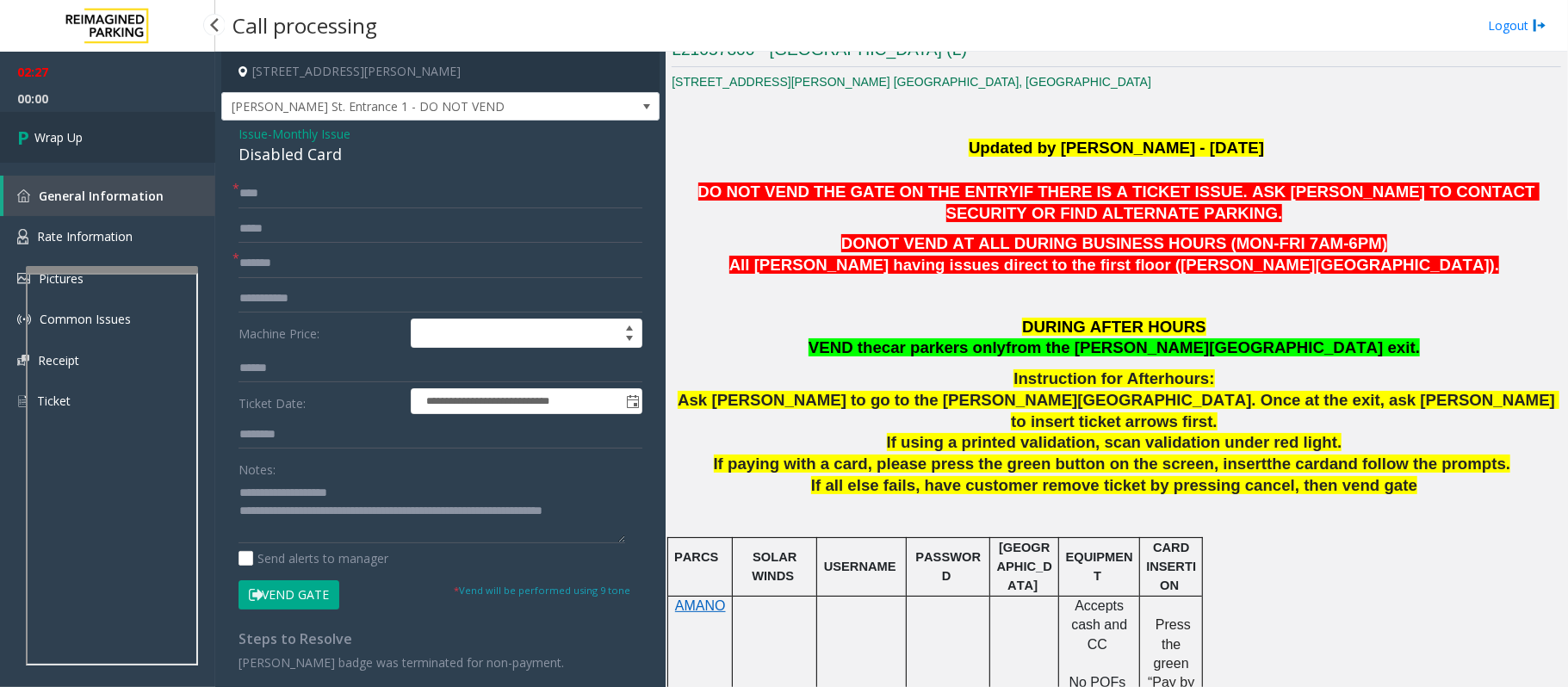
click at [97, 131] on link "Wrap Up" at bounding box center [108, 137] width 216 height 51
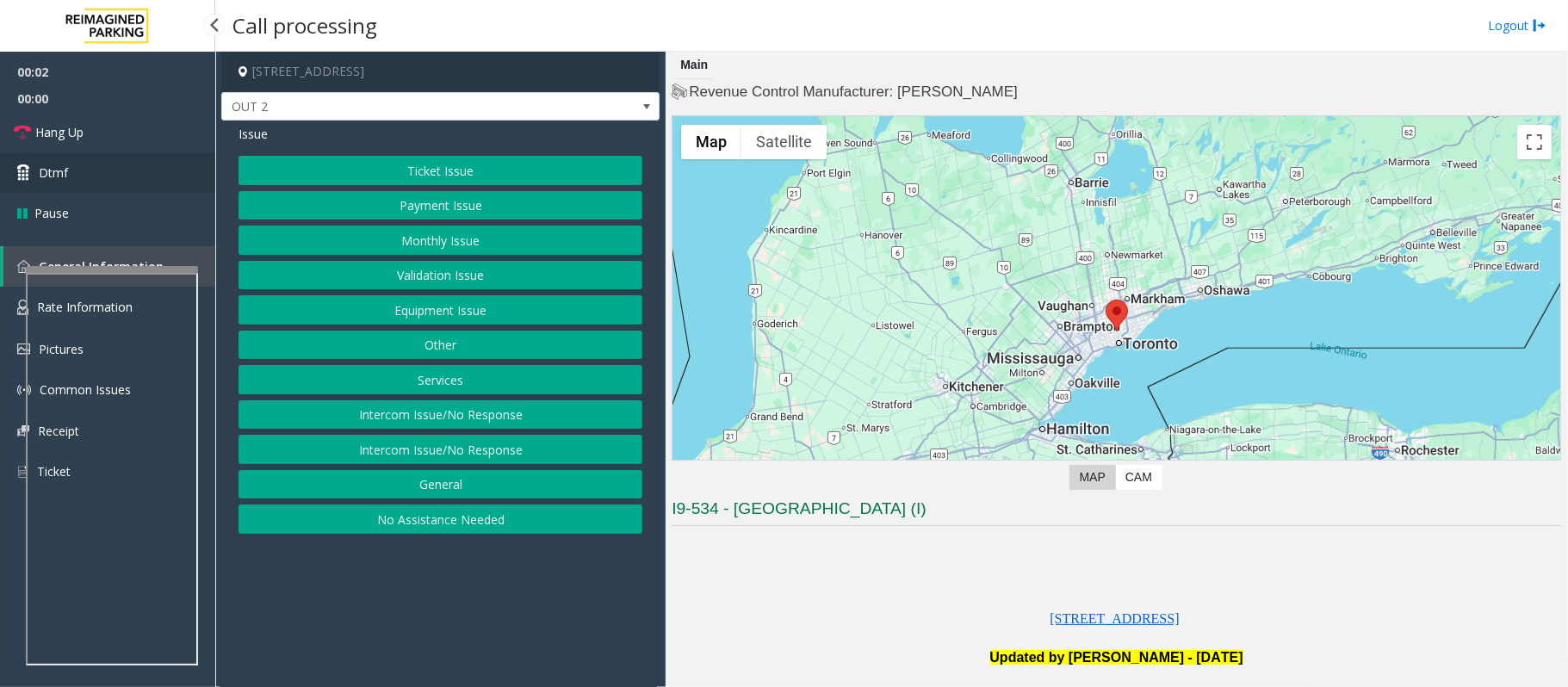
click at [63, 174] on span "Dtmf" at bounding box center [52, 172] width 29 height 18
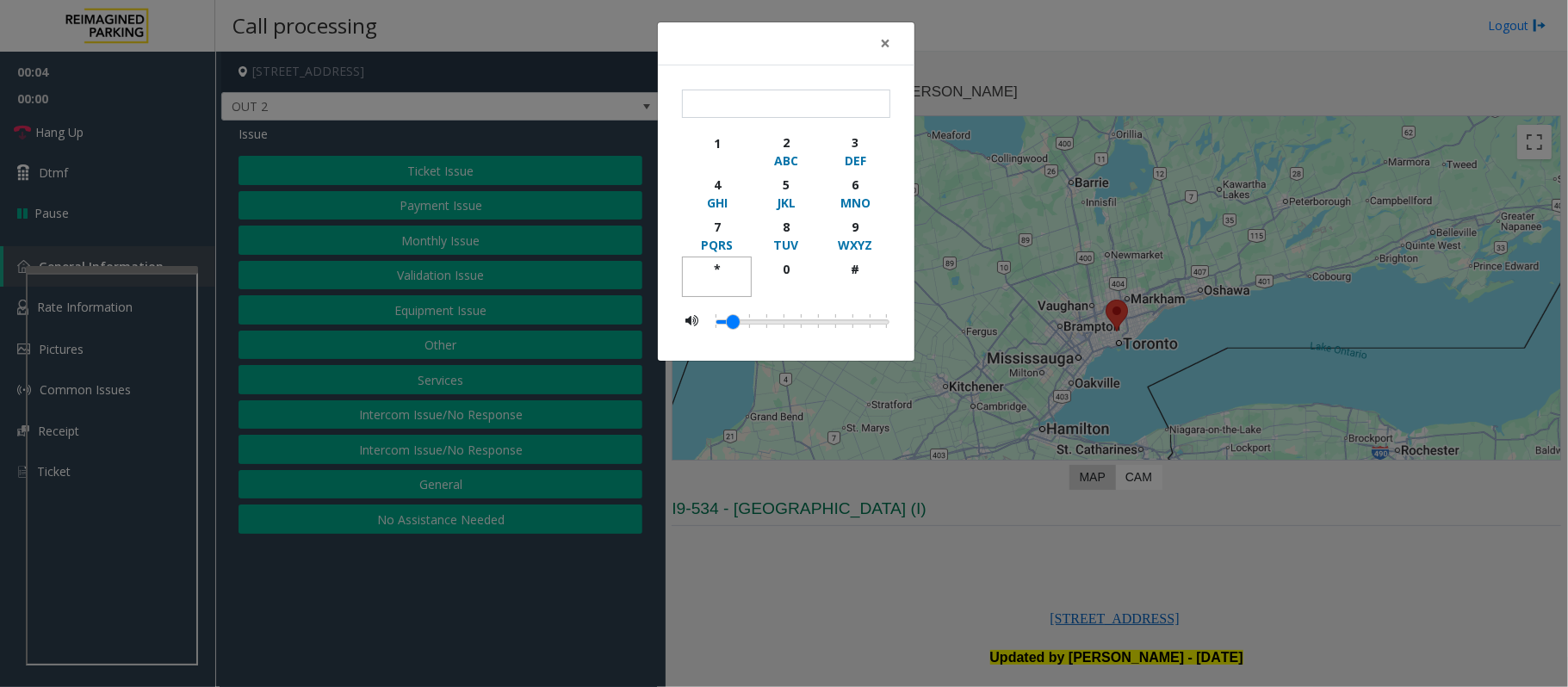
click at [707, 269] on div "*" at bounding box center [716, 268] width 48 height 18
drag, startPoint x: 845, startPoint y: 217, endPoint x: 858, endPoint y: 273, distance: 57.5
click at [847, 217] on button "9 WXYZ" at bounding box center [855, 235] width 69 height 42
click at [855, 274] on div "#" at bounding box center [855, 268] width 48 height 18
type input "***"
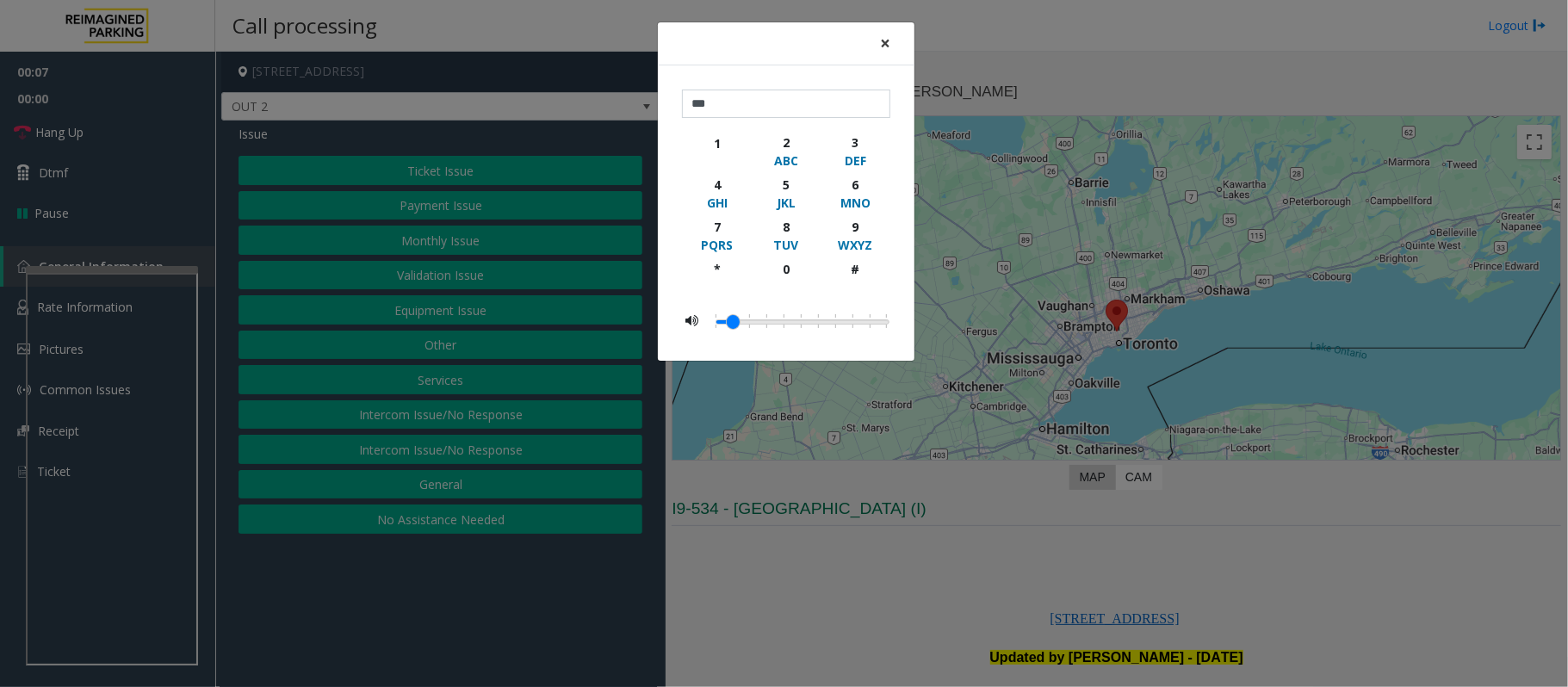
click at [885, 46] on span "×" at bounding box center [885, 43] width 10 height 24
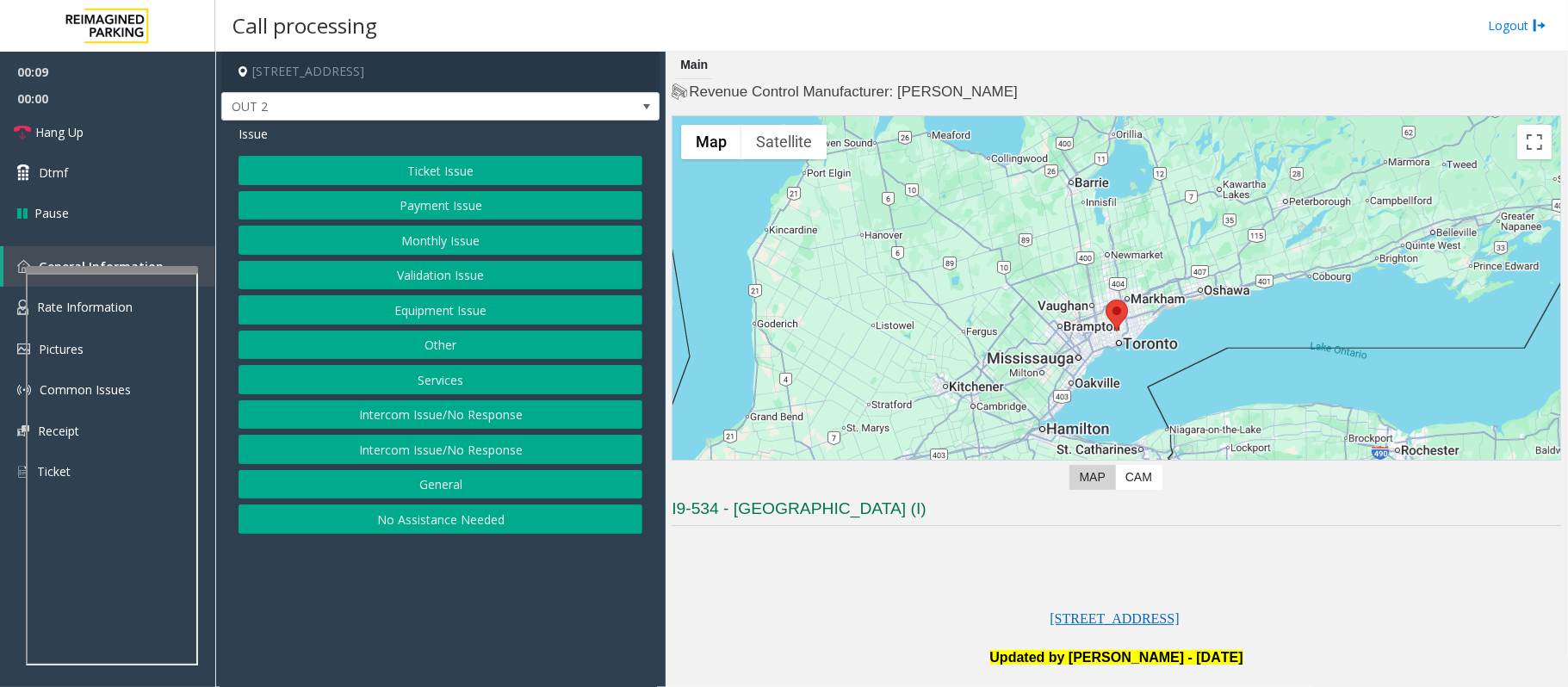
click at [428, 313] on button "Equipment Issue" at bounding box center [440, 309] width 404 height 29
click at [455, 301] on button "Gate / Door Won't Open" at bounding box center [440, 309] width 404 height 29
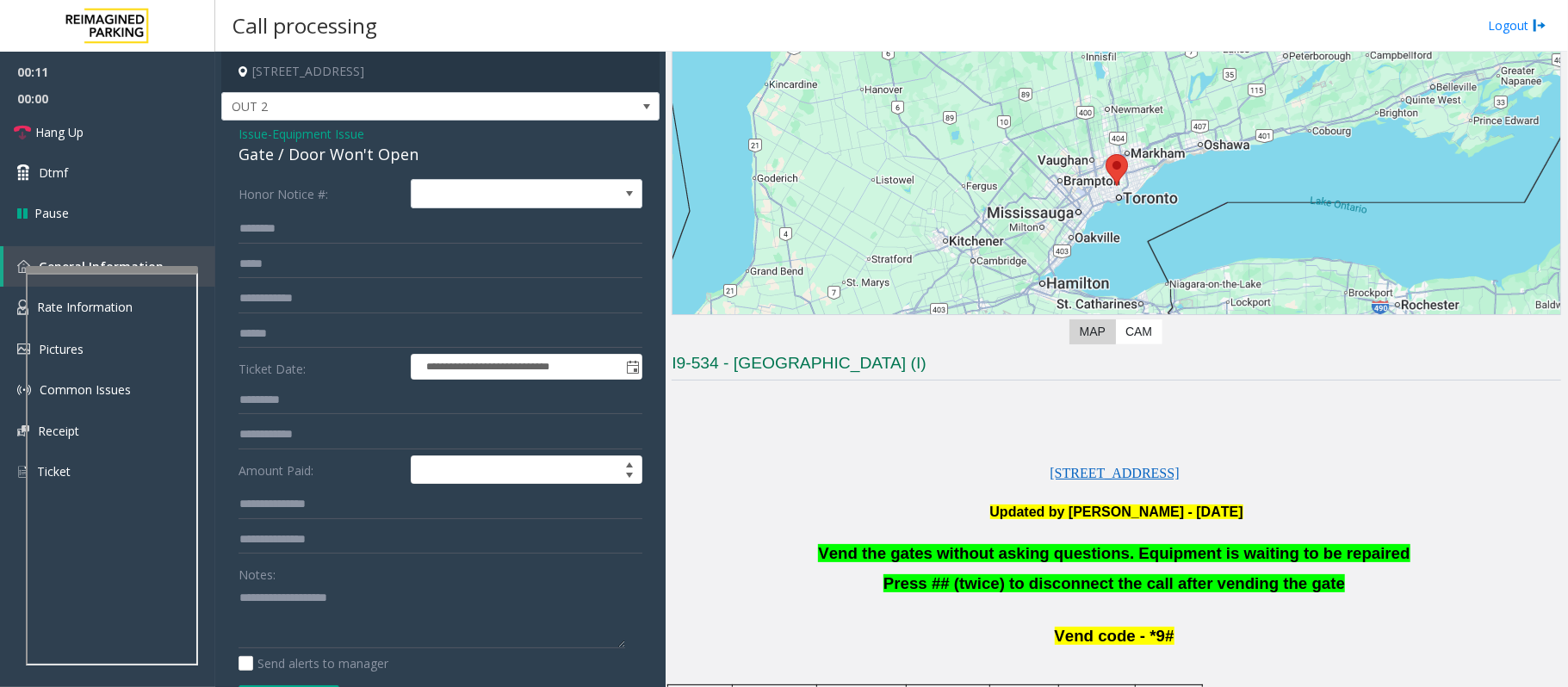
scroll to position [229, 0]
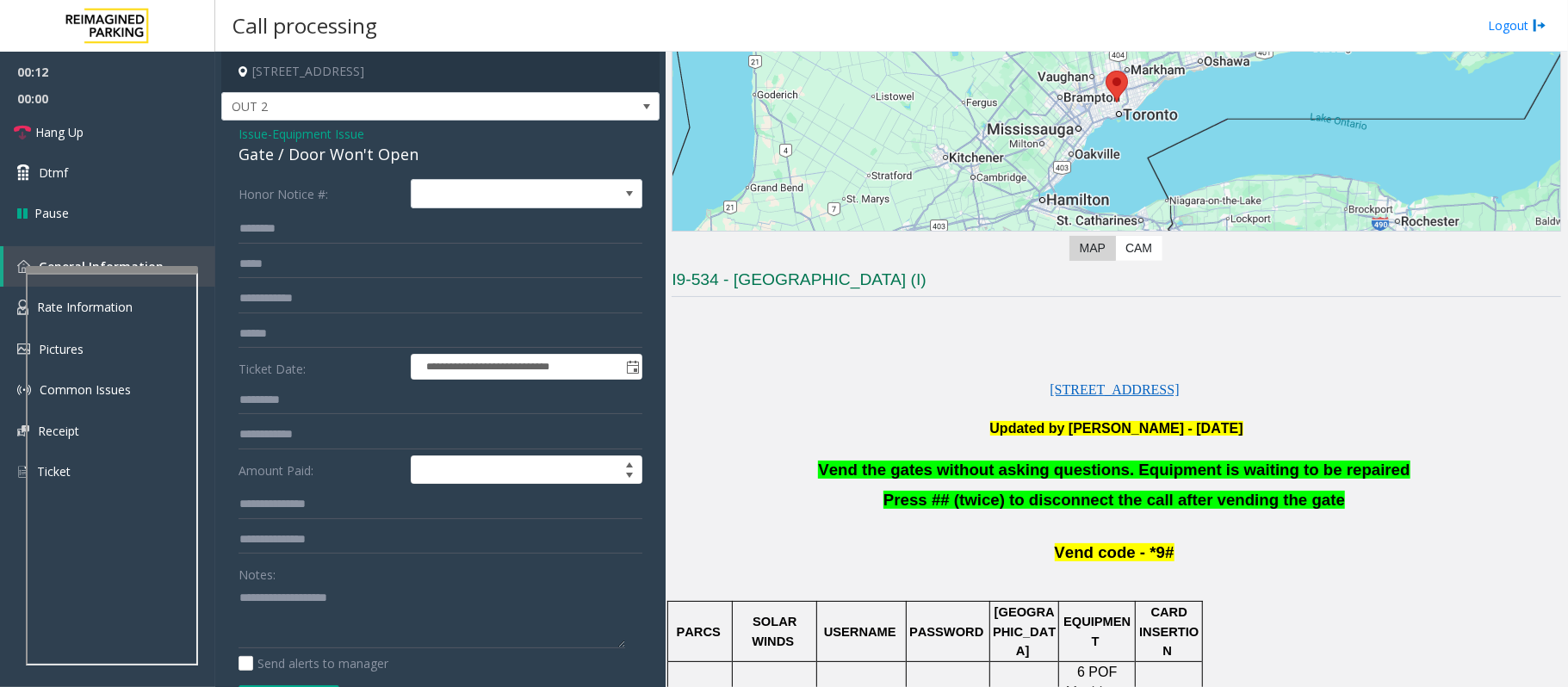
click at [989, 477] on span "Vend the gates without asking questions. Equipment is waiting to be repaired" at bounding box center [1113, 469] width 591 height 18
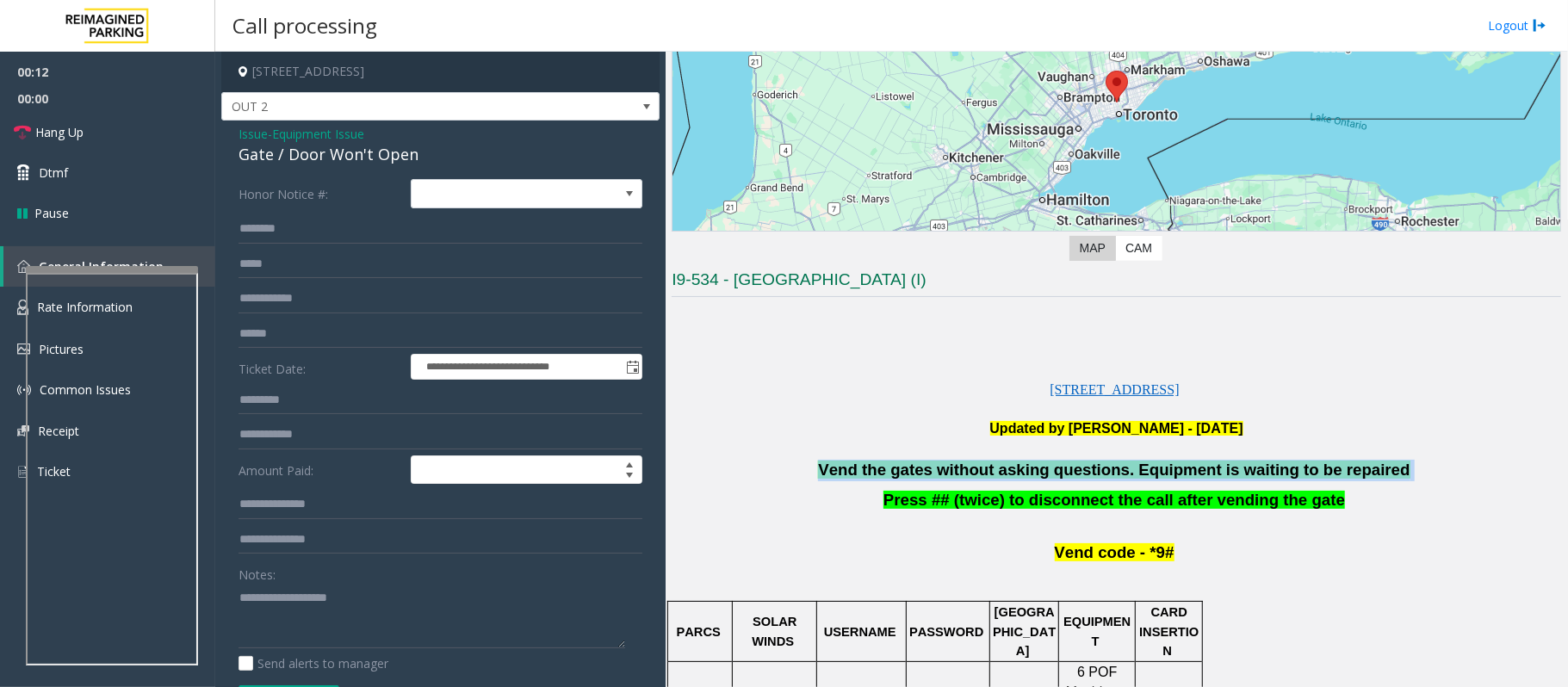
click at [989, 477] on span "Vend the gates without asking questions. Equipment is waiting to be repaired" at bounding box center [1113, 469] width 591 height 18
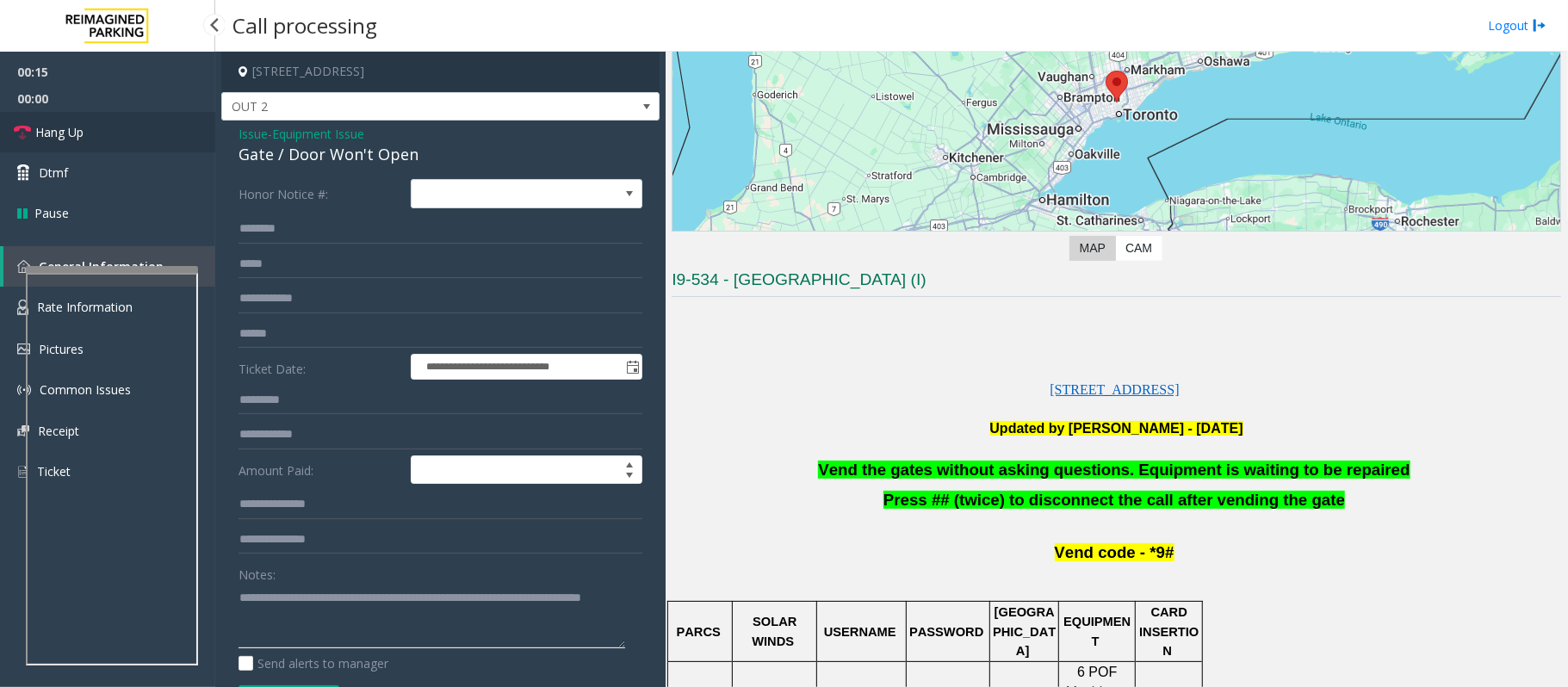
type textarea "**********"
click at [74, 119] on link "Hang Up" at bounding box center [108, 131] width 216 height 40
click at [68, 118] on link "Hang Up" at bounding box center [108, 131] width 216 height 40
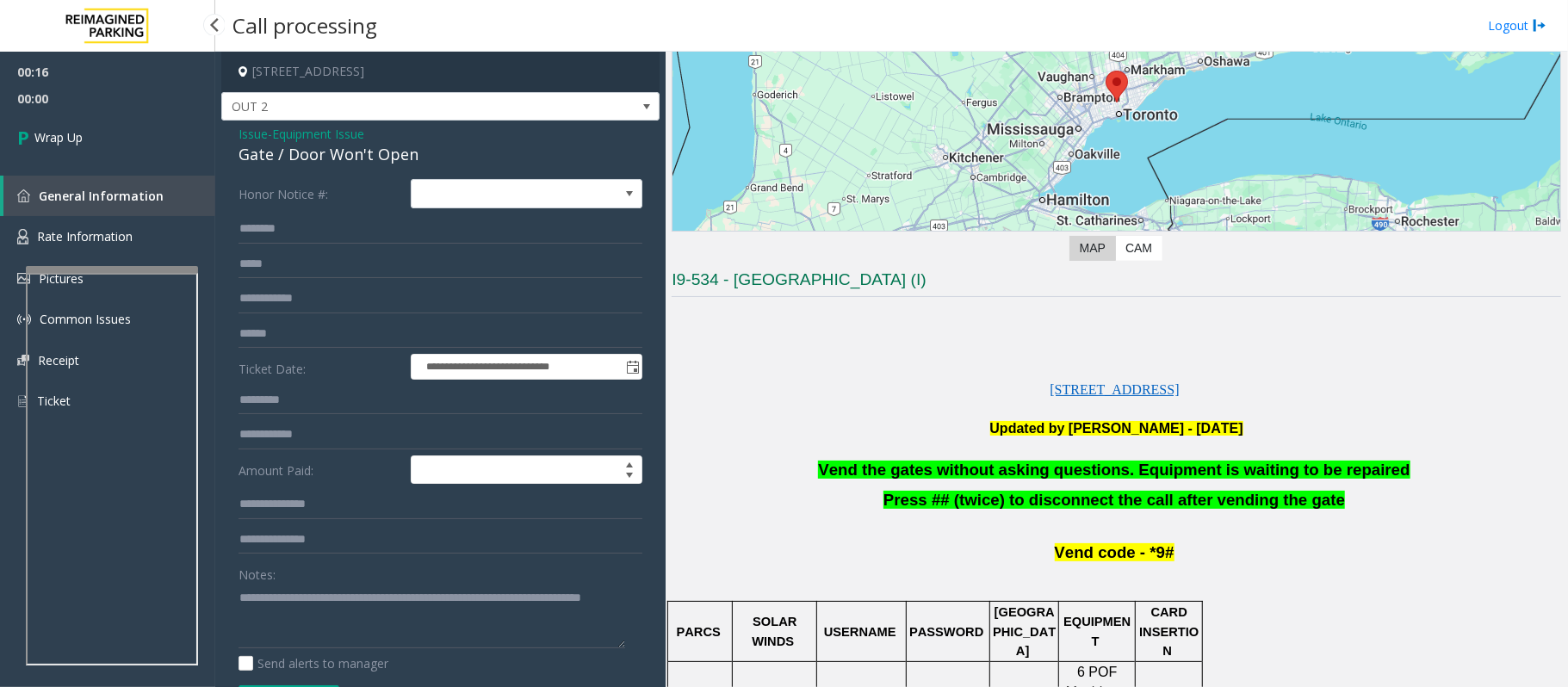
click at [68, 118] on link "Wrap Up" at bounding box center [108, 137] width 216 height 51
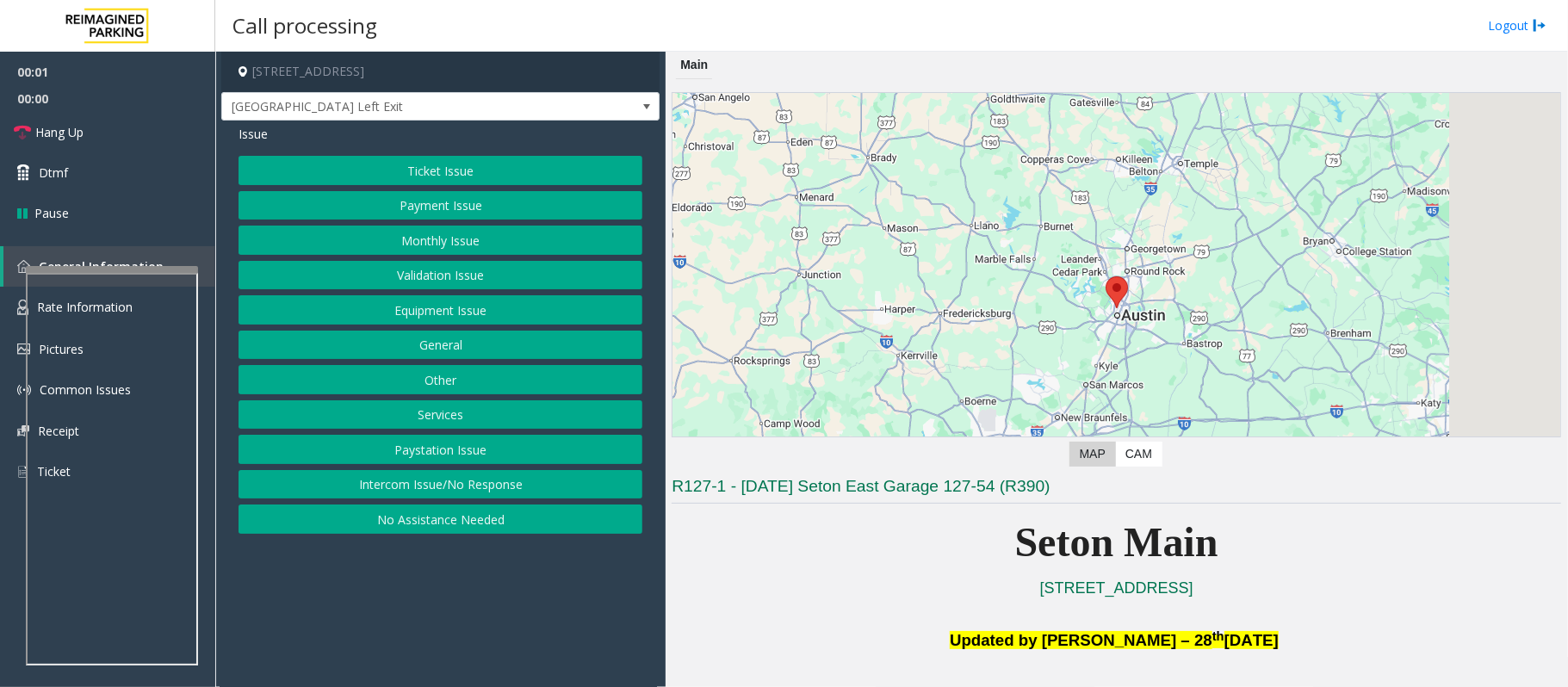
click at [441, 312] on button "Equipment Issue" at bounding box center [440, 309] width 404 height 29
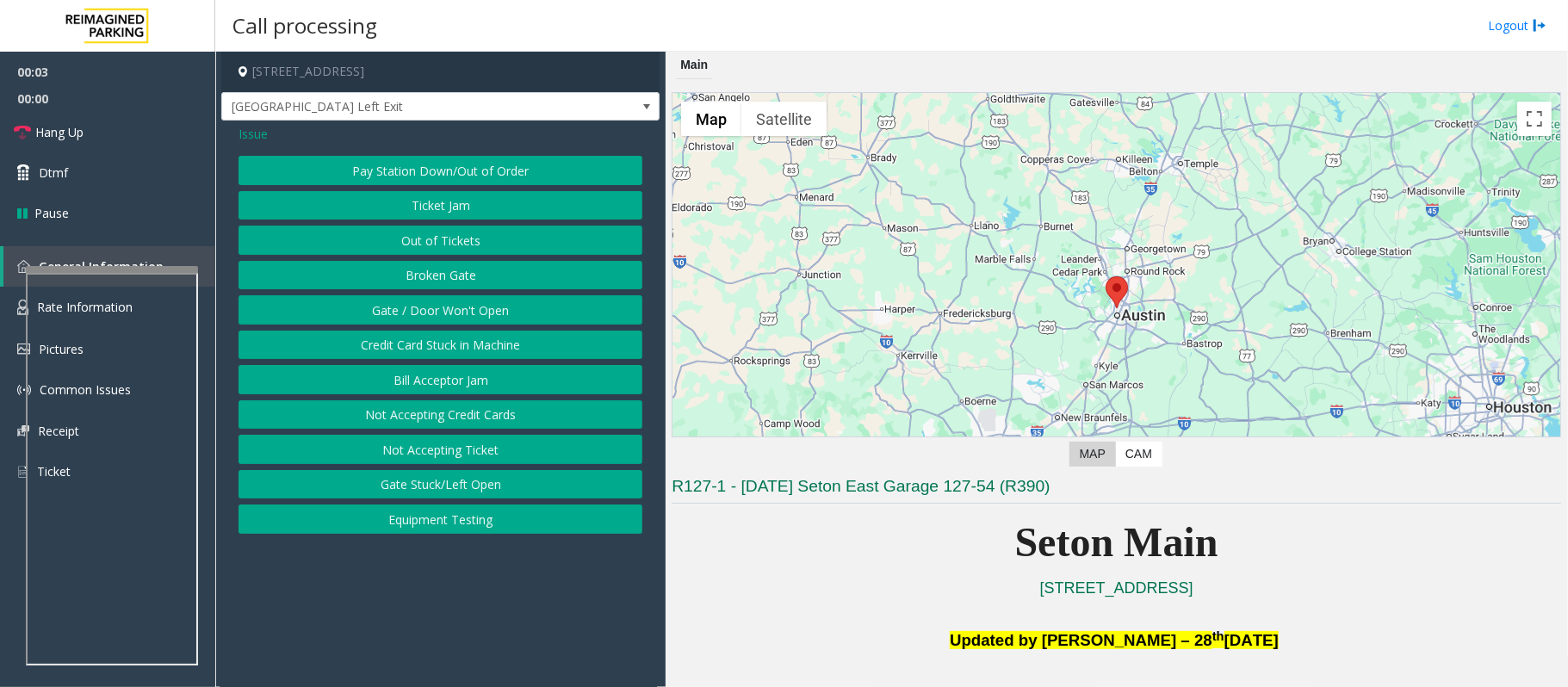
click at [441, 321] on button "Gate / Door Won't Open" at bounding box center [440, 309] width 404 height 29
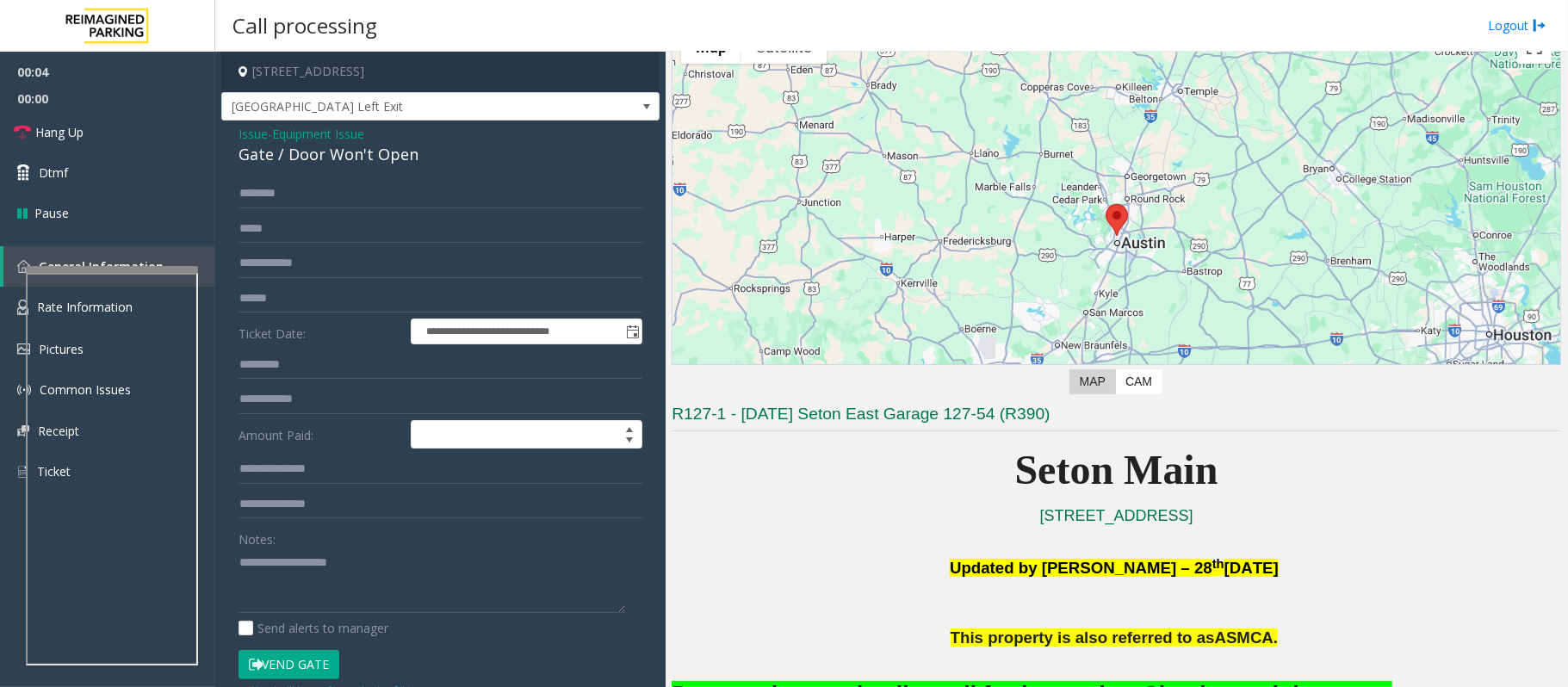
scroll to position [459, 0]
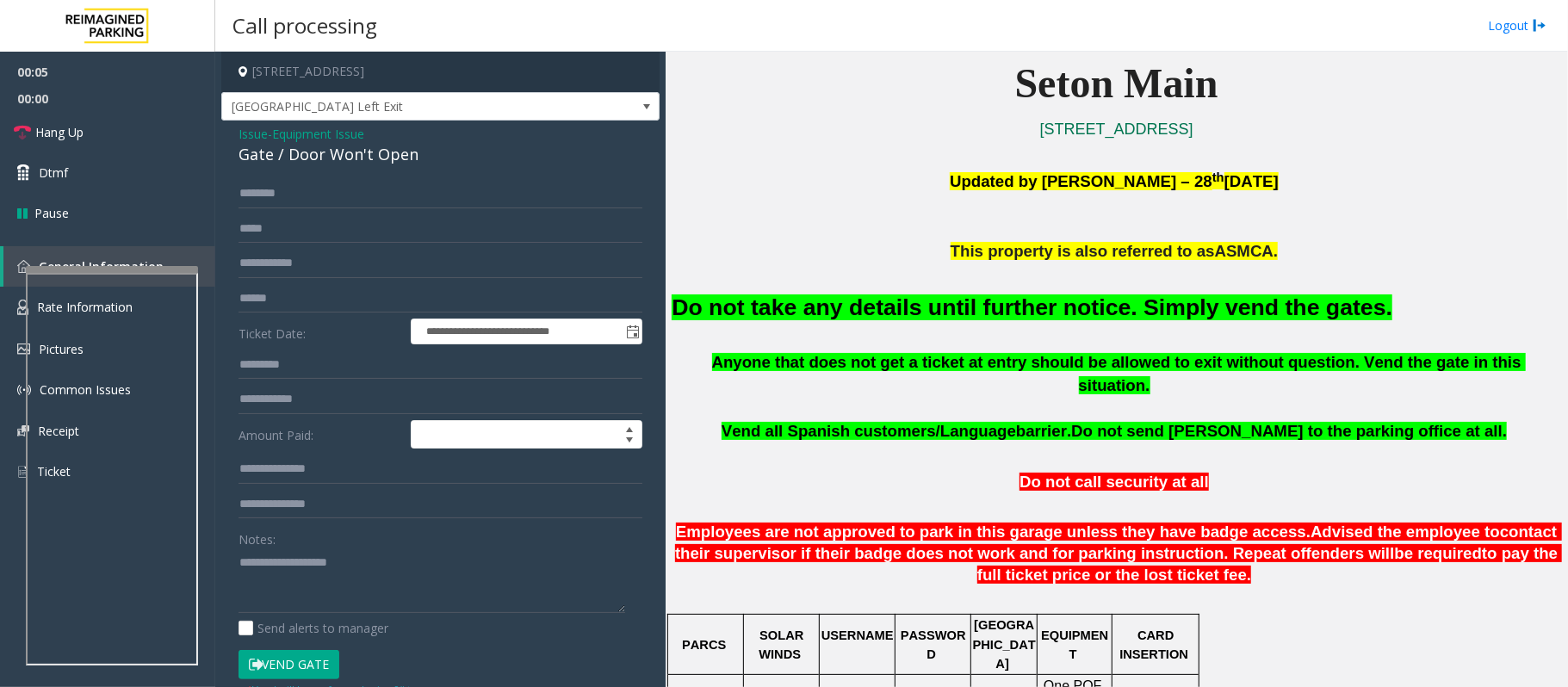
click at [932, 301] on font "Do not take any details until further notice. Simply vend the gates." at bounding box center [1031, 307] width 721 height 26
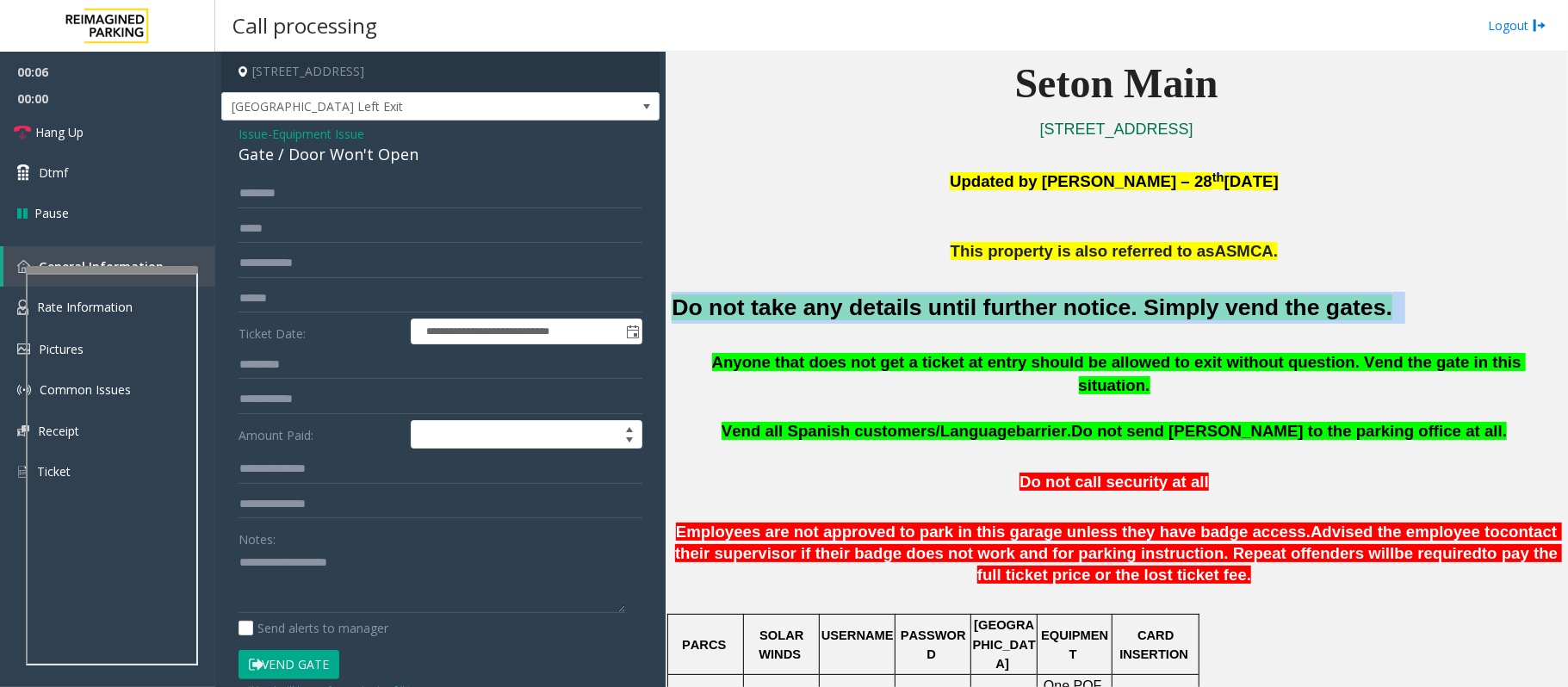
click at [932, 301] on font "Do not take any details until further notice. Simply vend the gates." at bounding box center [1031, 307] width 721 height 26
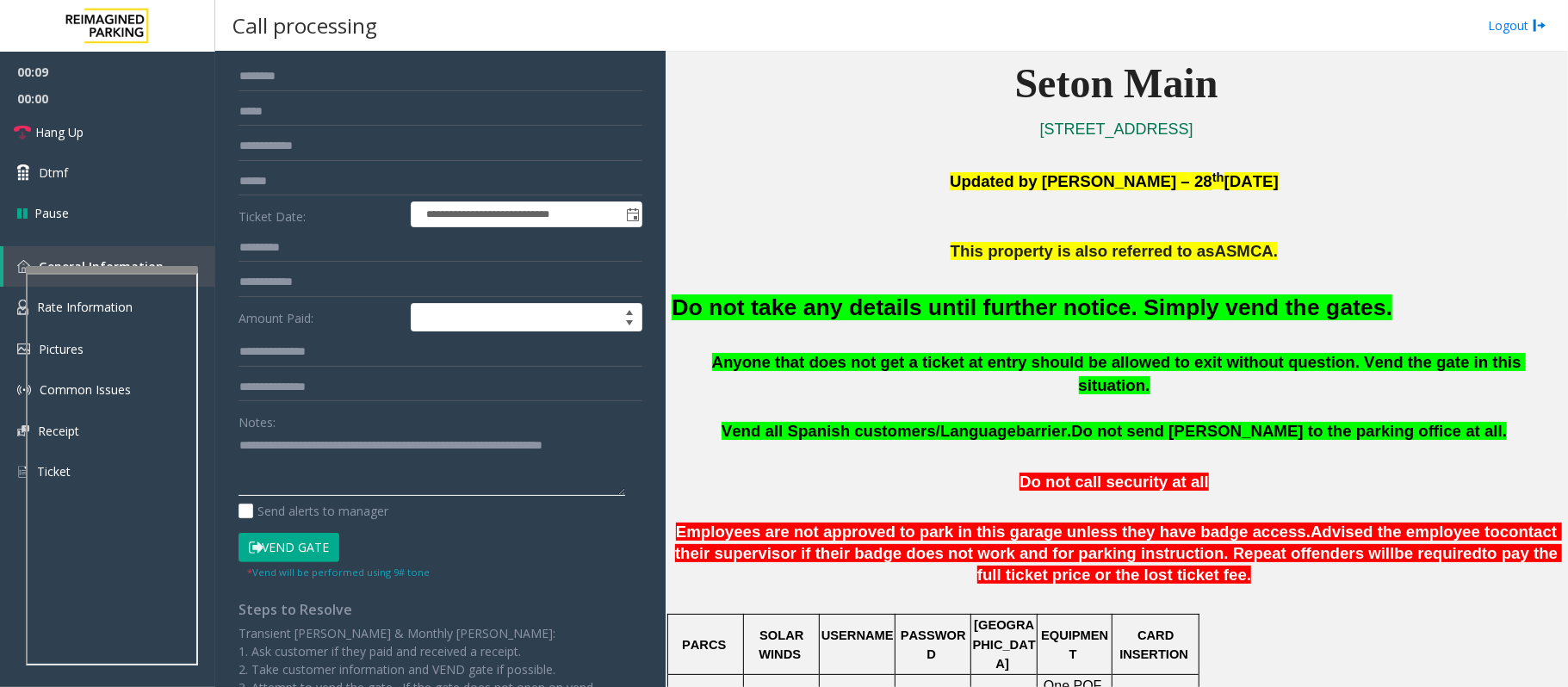
scroll to position [229, 0]
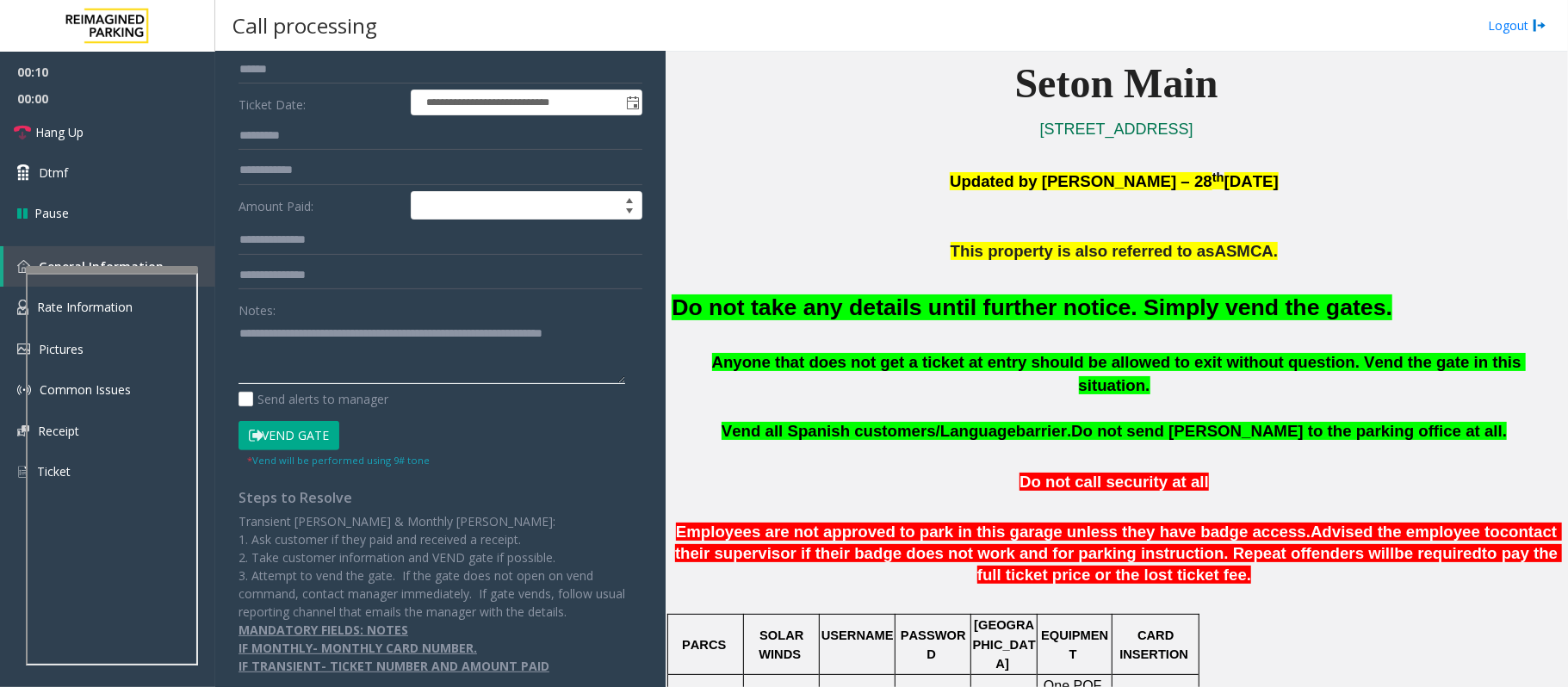
type textarea "**********"
click at [313, 421] on button "Vend Gate" at bounding box center [288, 435] width 100 height 29
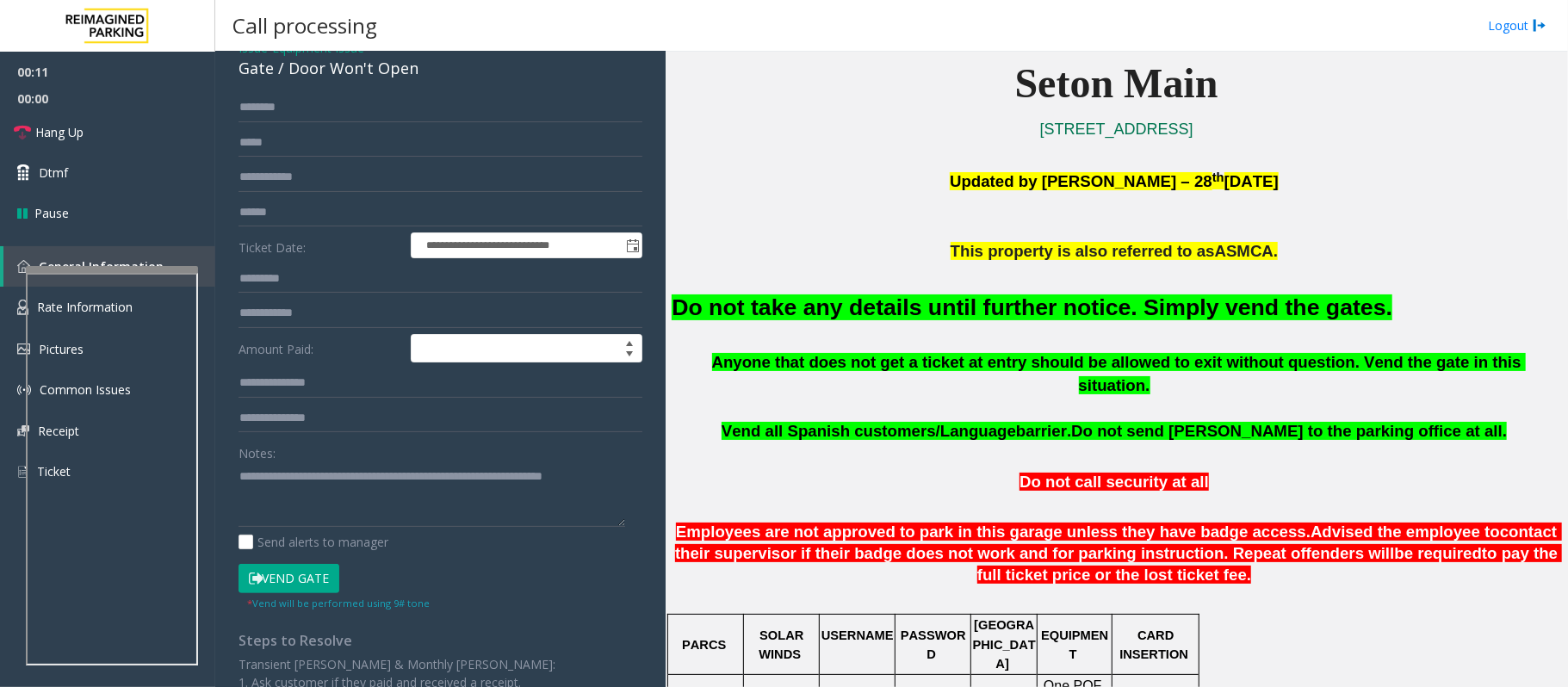
scroll to position [0, 0]
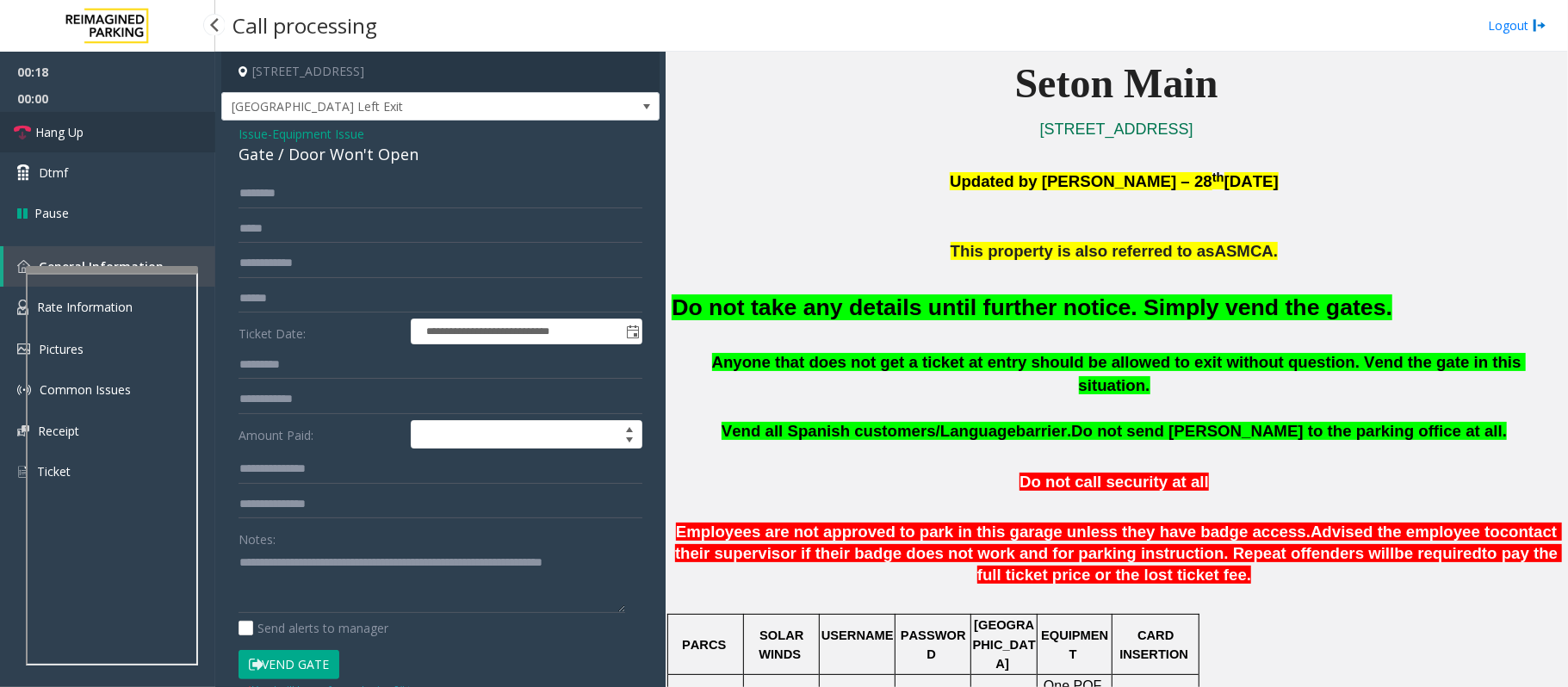
click at [90, 139] on link "Hang Up" at bounding box center [108, 131] width 216 height 40
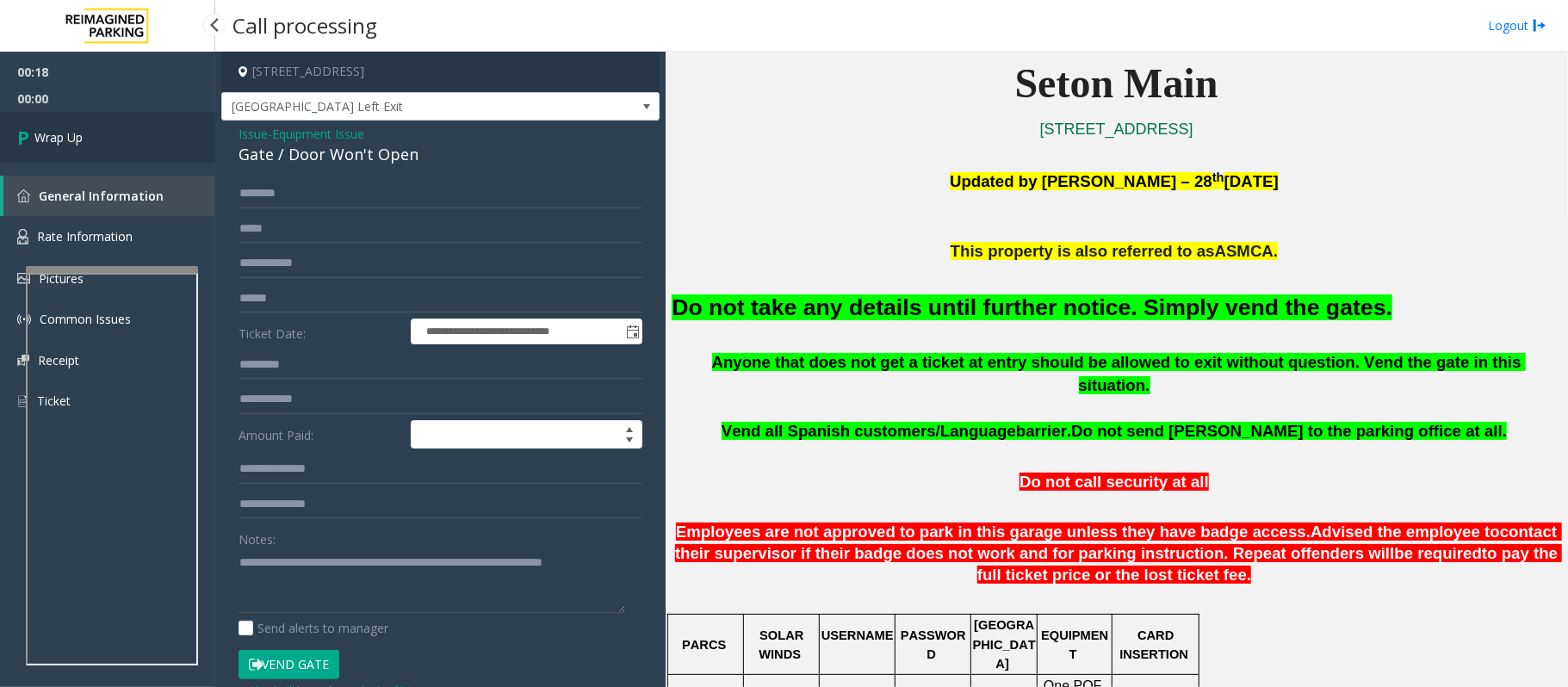
click at [90, 139] on link "Wrap Up" at bounding box center [108, 137] width 216 height 51
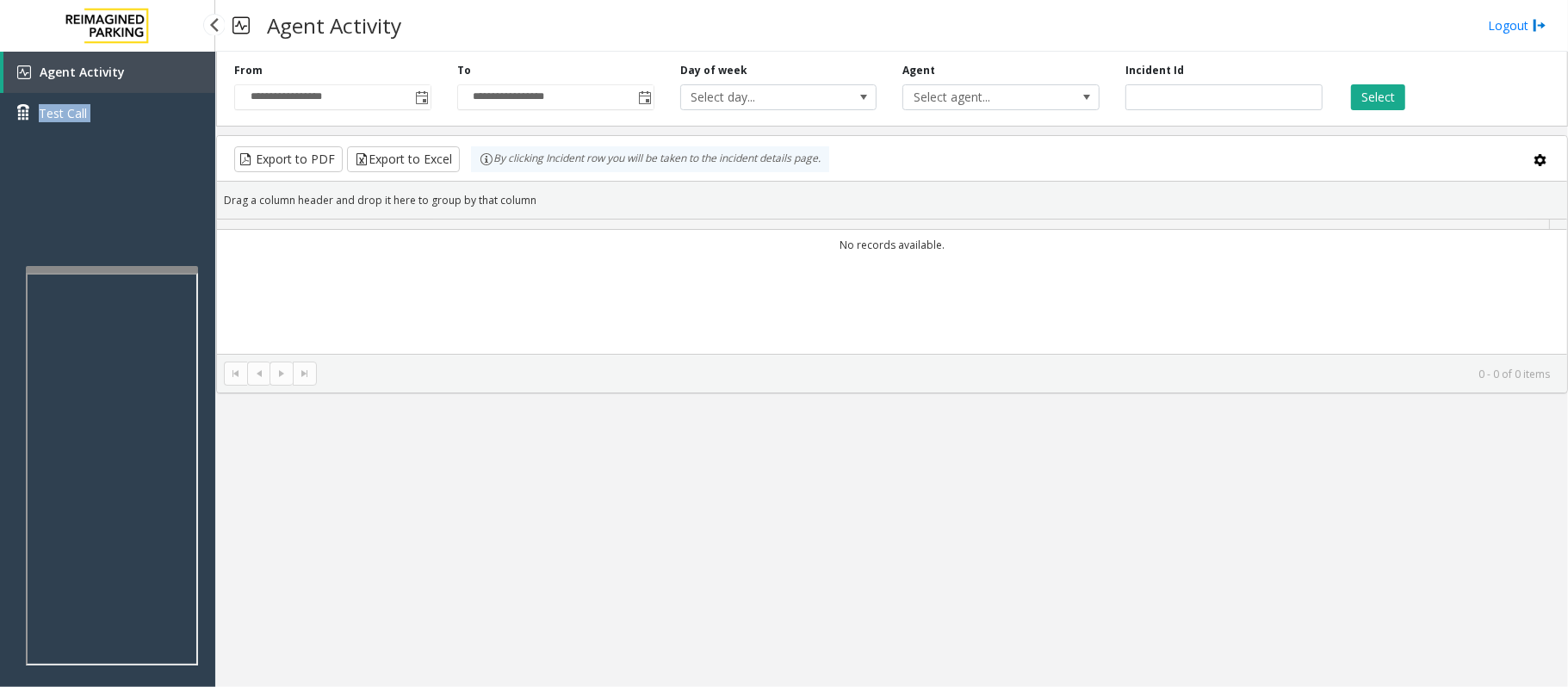
click at [90, 139] on div "Agent Activity Test Call" at bounding box center [108, 98] width 216 height 95
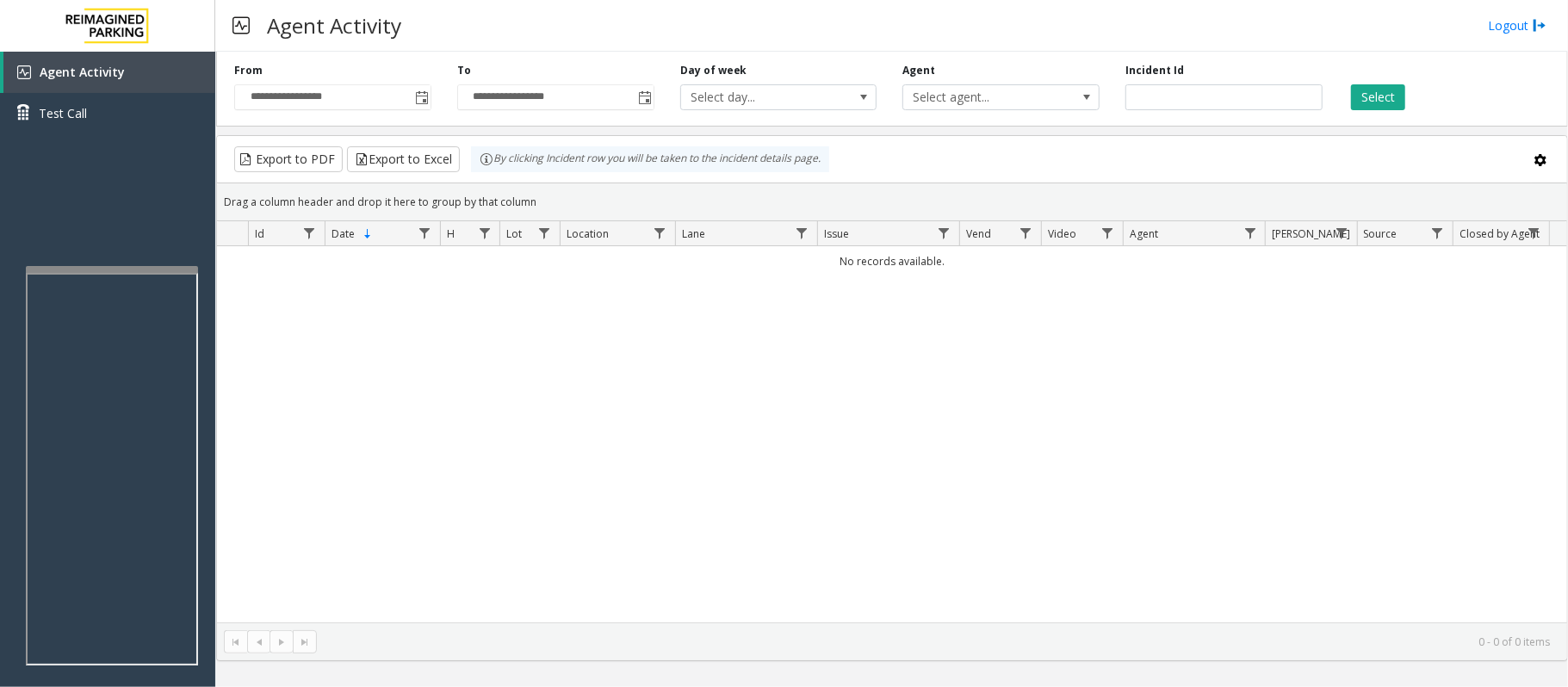
click at [395, 379] on div "No records available." at bounding box center [891, 434] width 1350 height 376
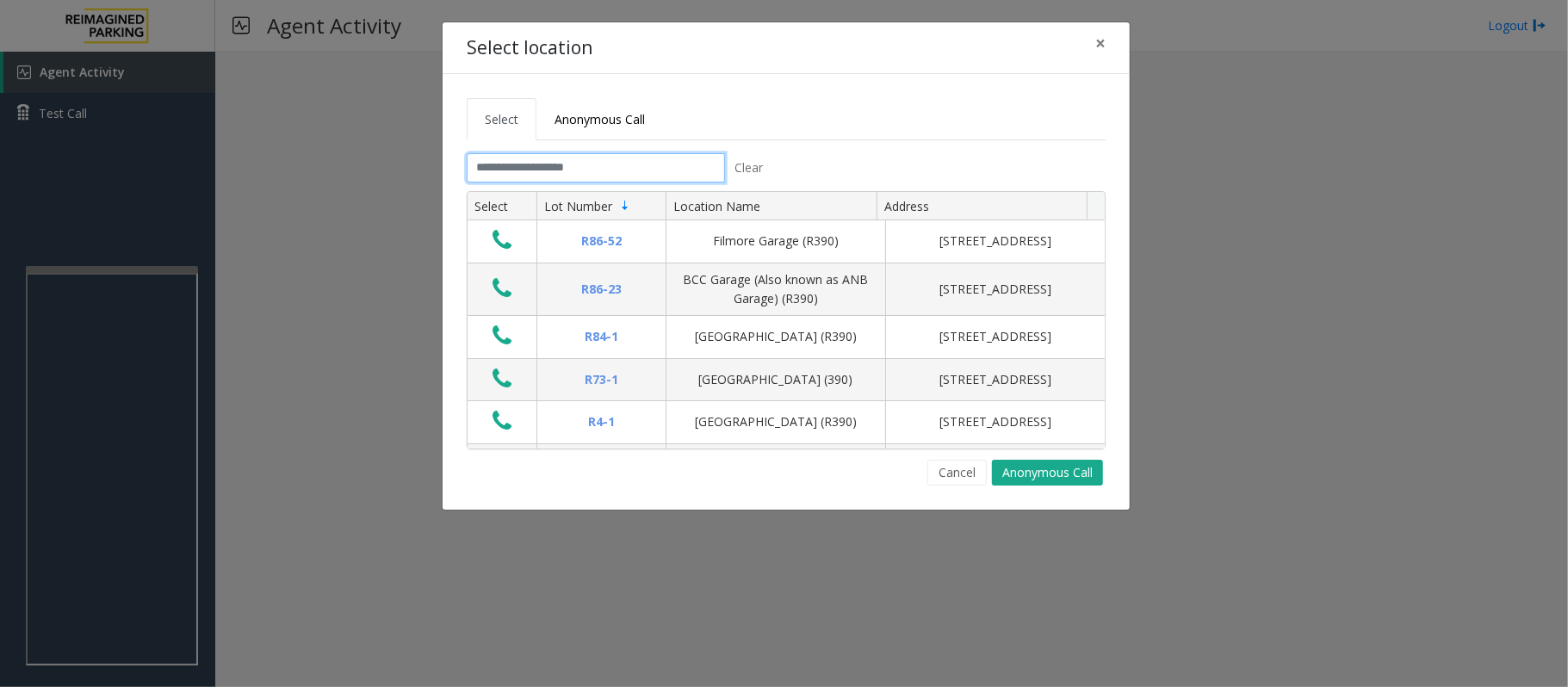
click at [556, 167] on input "text" at bounding box center [596, 167] width 259 height 29
click at [1100, 41] on span "×" at bounding box center [1099, 43] width 10 height 24
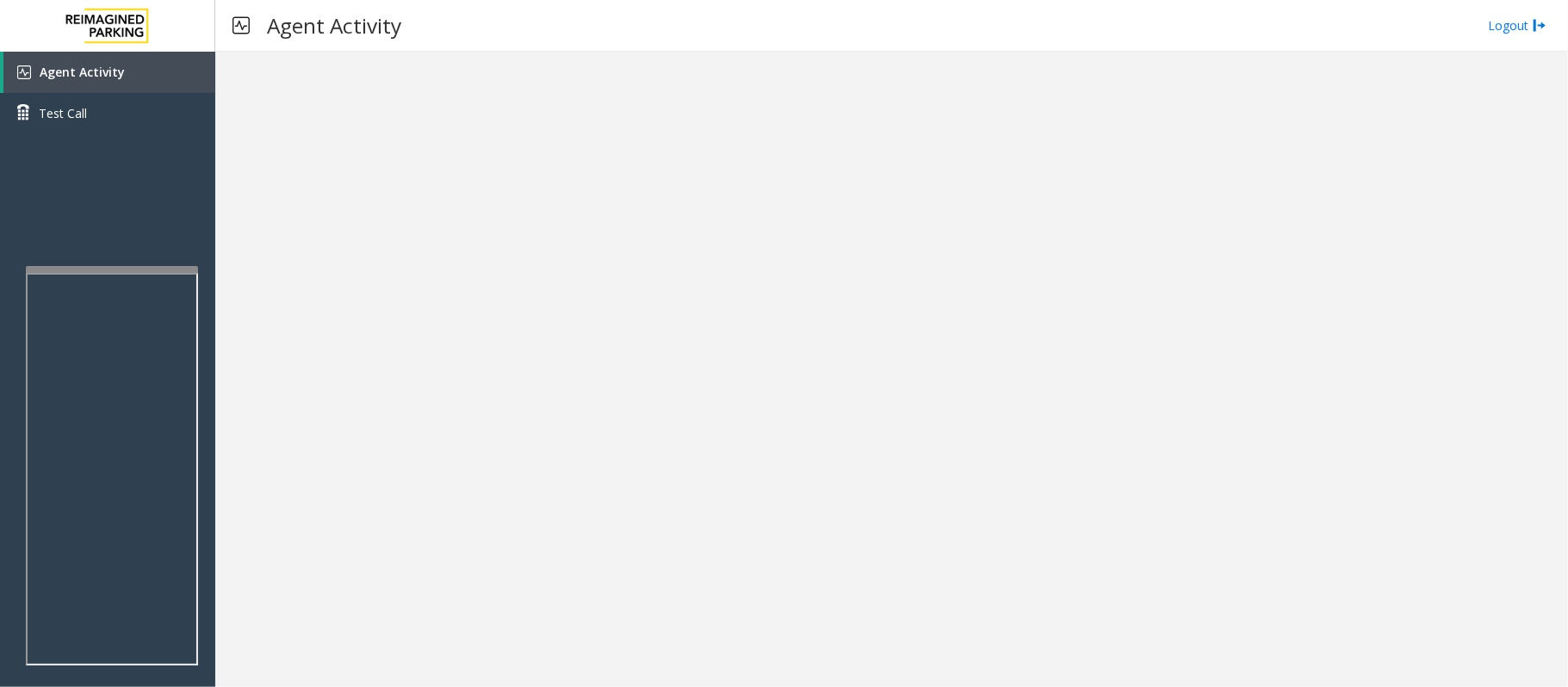
click at [8, 348] on div "Agent Activity Test Call" at bounding box center [108, 395] width 216 height 687
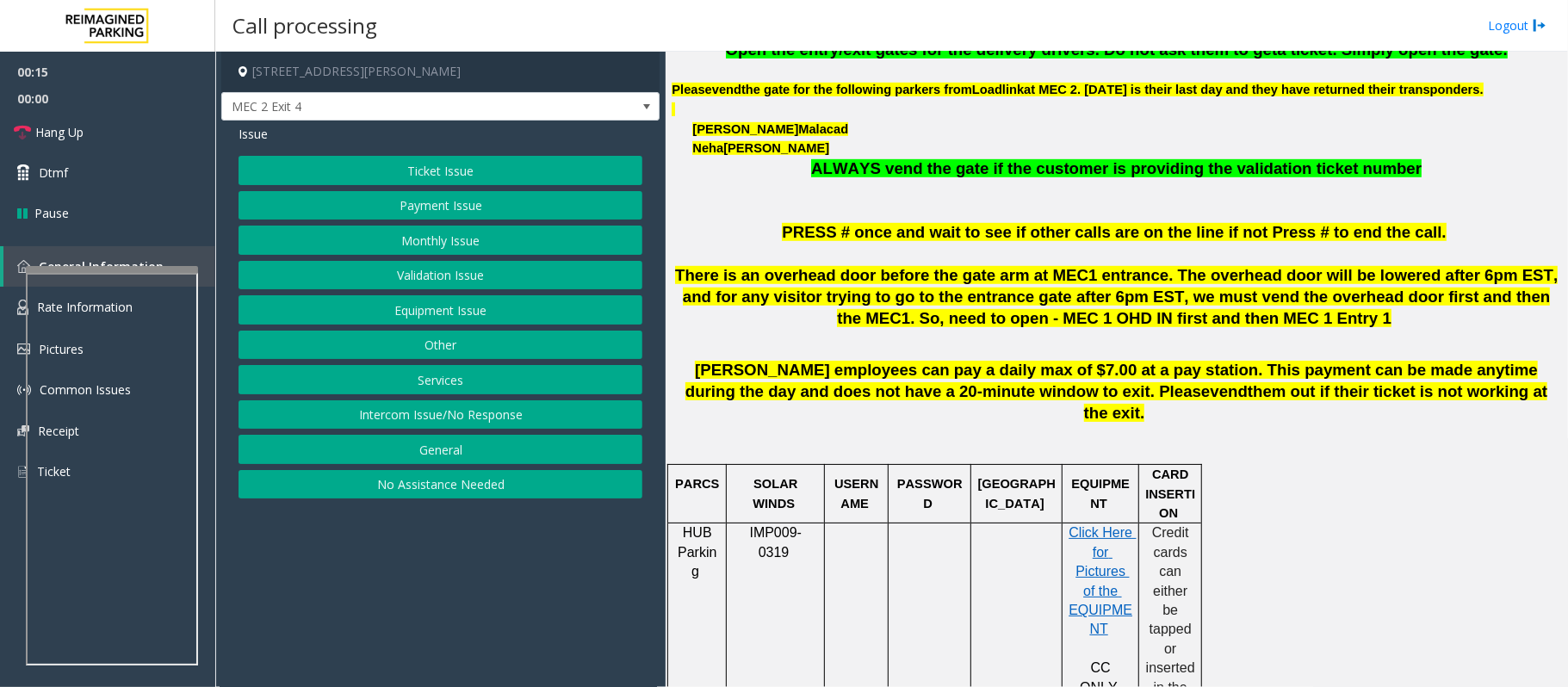
scroll to position [689, 0]
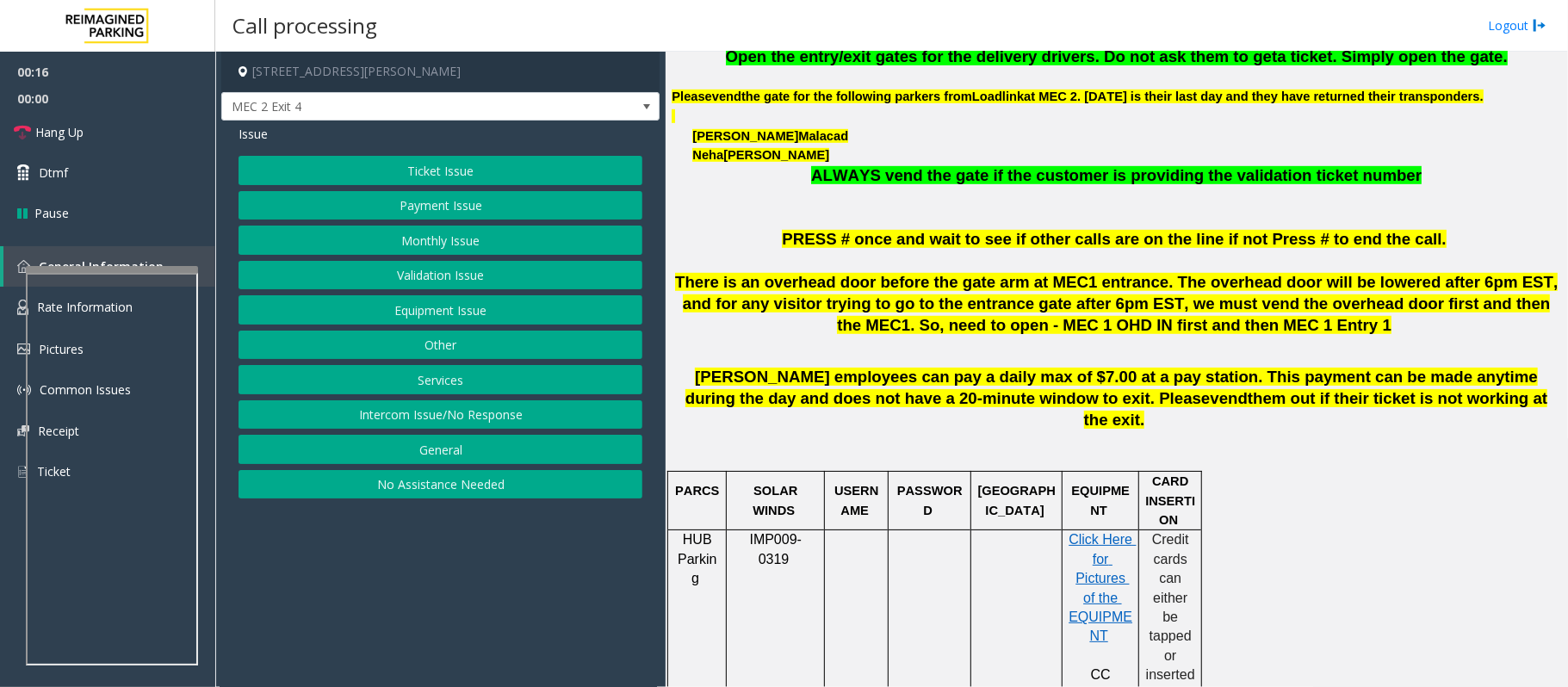
click at [1197, 318] on span "There is an overhead door before the gate arm at MEC1 entrance. The overhead do…" at bounding box center [1115, 303] width 882 height 61
click at [493, 389] on button "Services" at bounding box center [440, 379] width 404 height 29
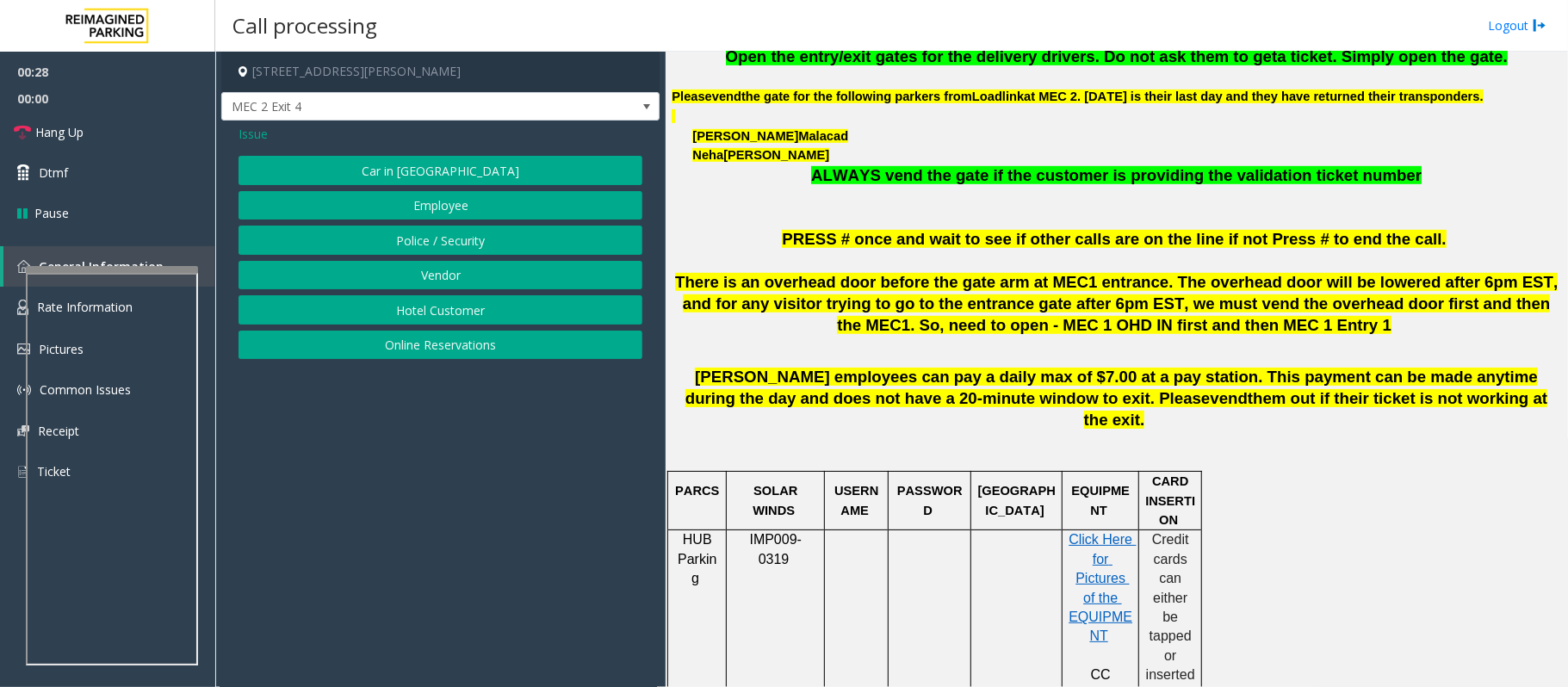
click at [487, 276] on button "Vendor" at bounding box center [440, 275] width 404 height 29
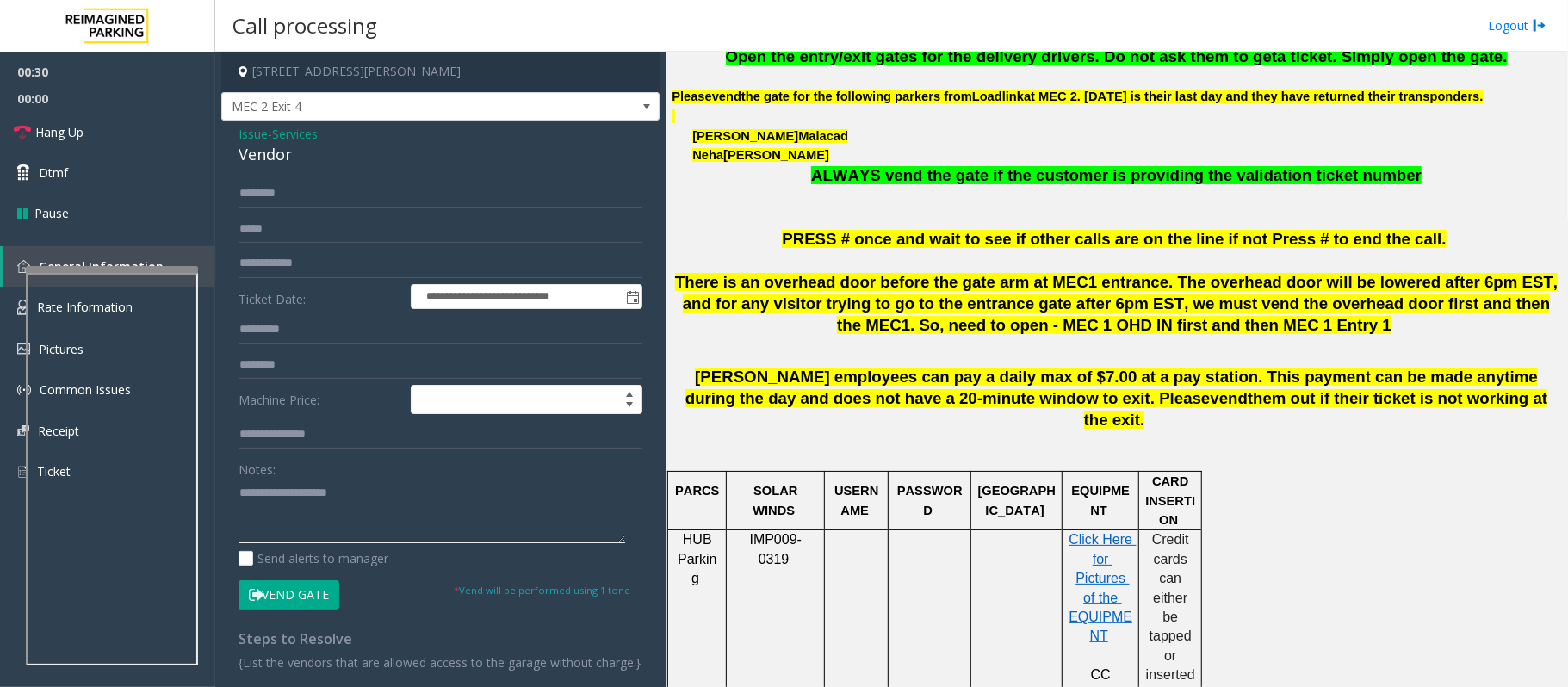
click at [310, 490] on textarea at bounding box center [431, 511] width 386 height 65
type textarea "**********"
click at [303, 200] on input "text" at bounding box center [440, 193] width 404 height 29
type input "******"
click at [372, 498] on textarea at bounding box center [431, 511] width 386 height 65
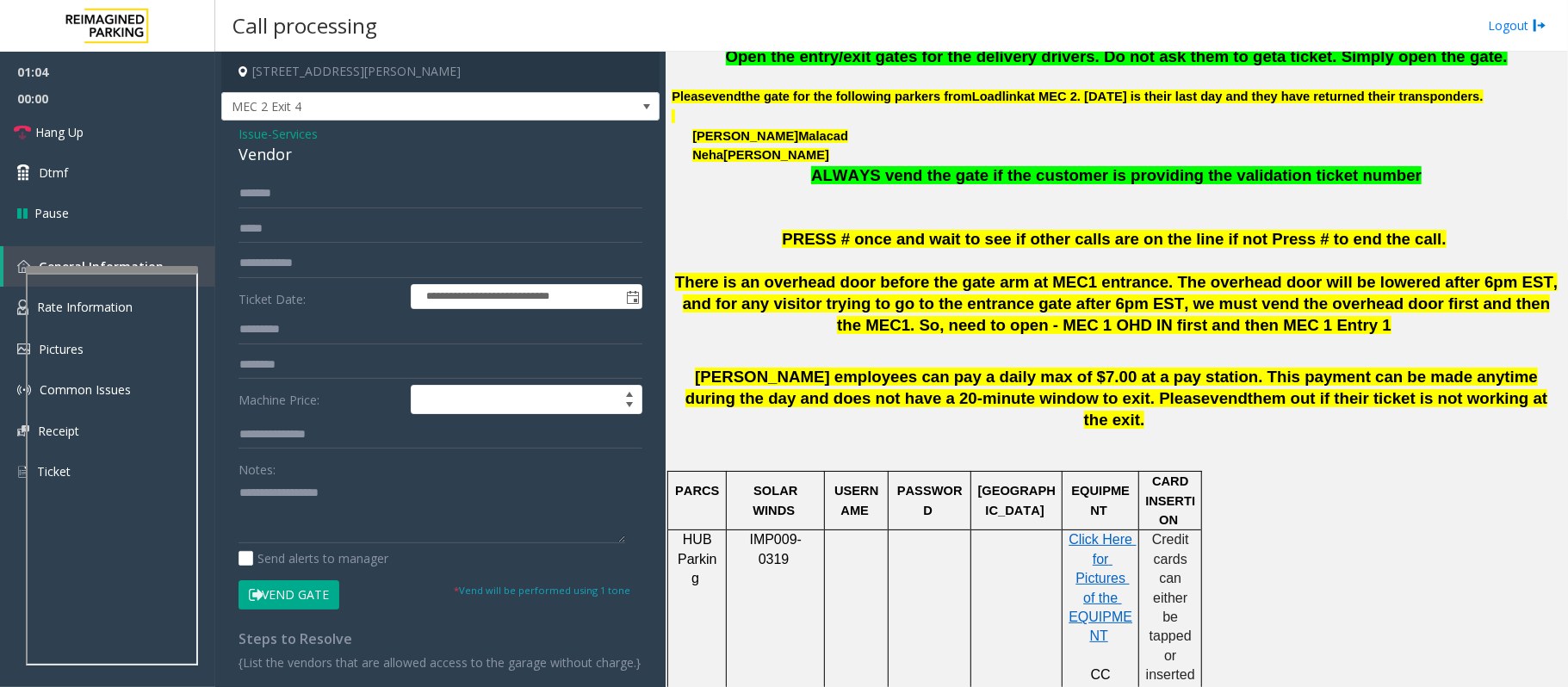
click at [305, 592] on button "Vend Gate" at bounding box center [288, 594] width 100 height 29
click at [350, 517] on textarea at bounding box center [431, 511] width 386 height 65
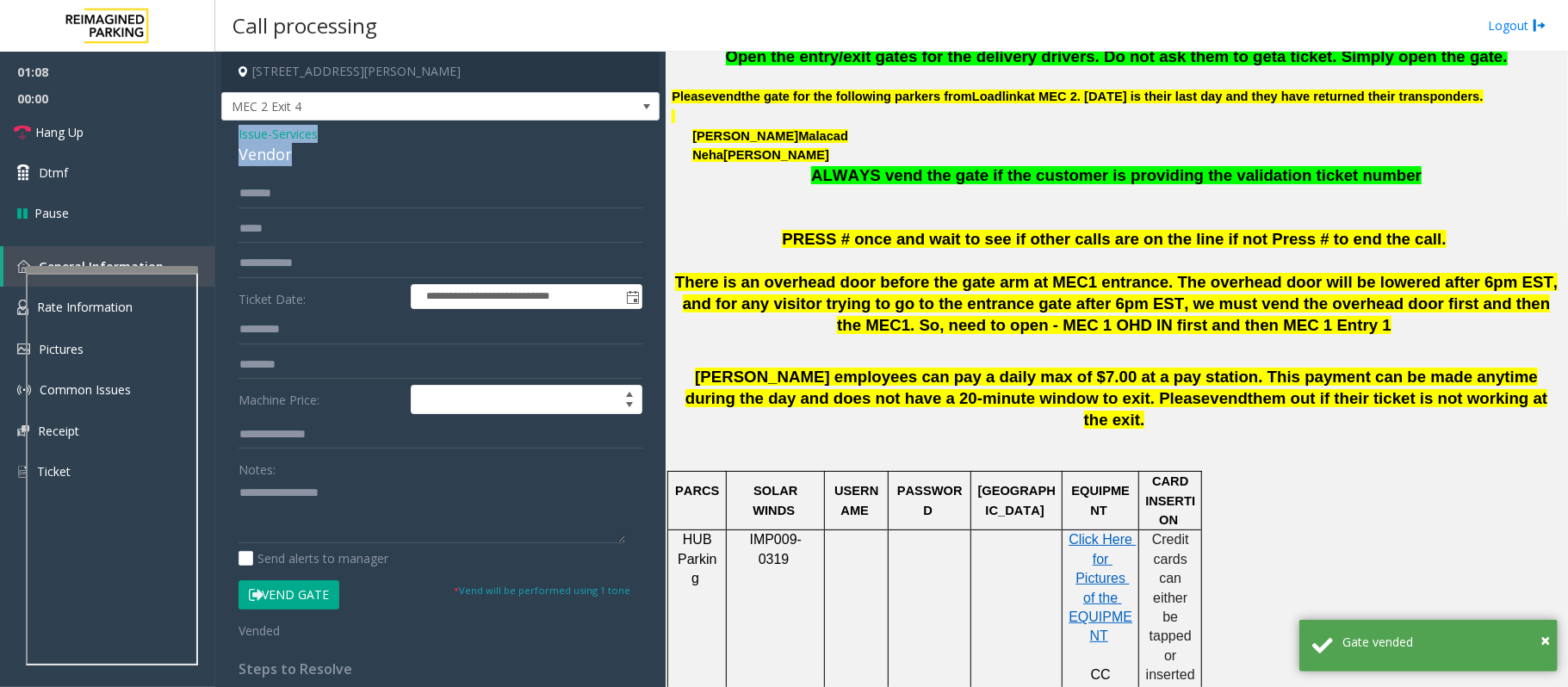
drag, startPoint x: 300, startPoint y: 158, endPoint x: 234, endPoint y: 122, distance: 75.2
click at [234, 122] on div "**********" at bounding box center [441, 447] width 439 height 652
click at [113, 131] on link "Hang Up" at bounding box center [108, 131] width 216 height 40
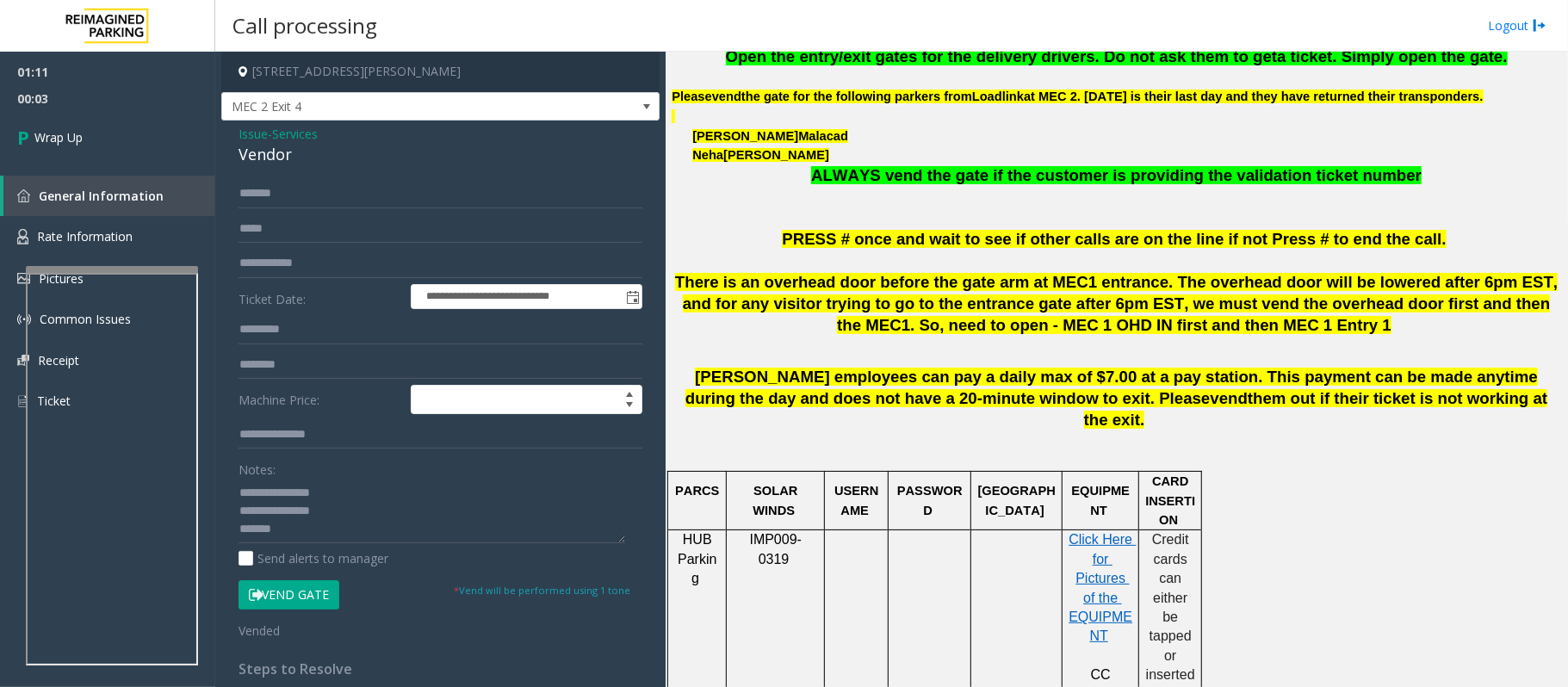
scroll to position [18, 0]
click at [317, 520] on textarea at bounding box center [431, 511] width 386 height 65
type textarea "**********"
click at [52, 113] on link "Wrap Up" at bounding box center [108, 137] width 216 height 51
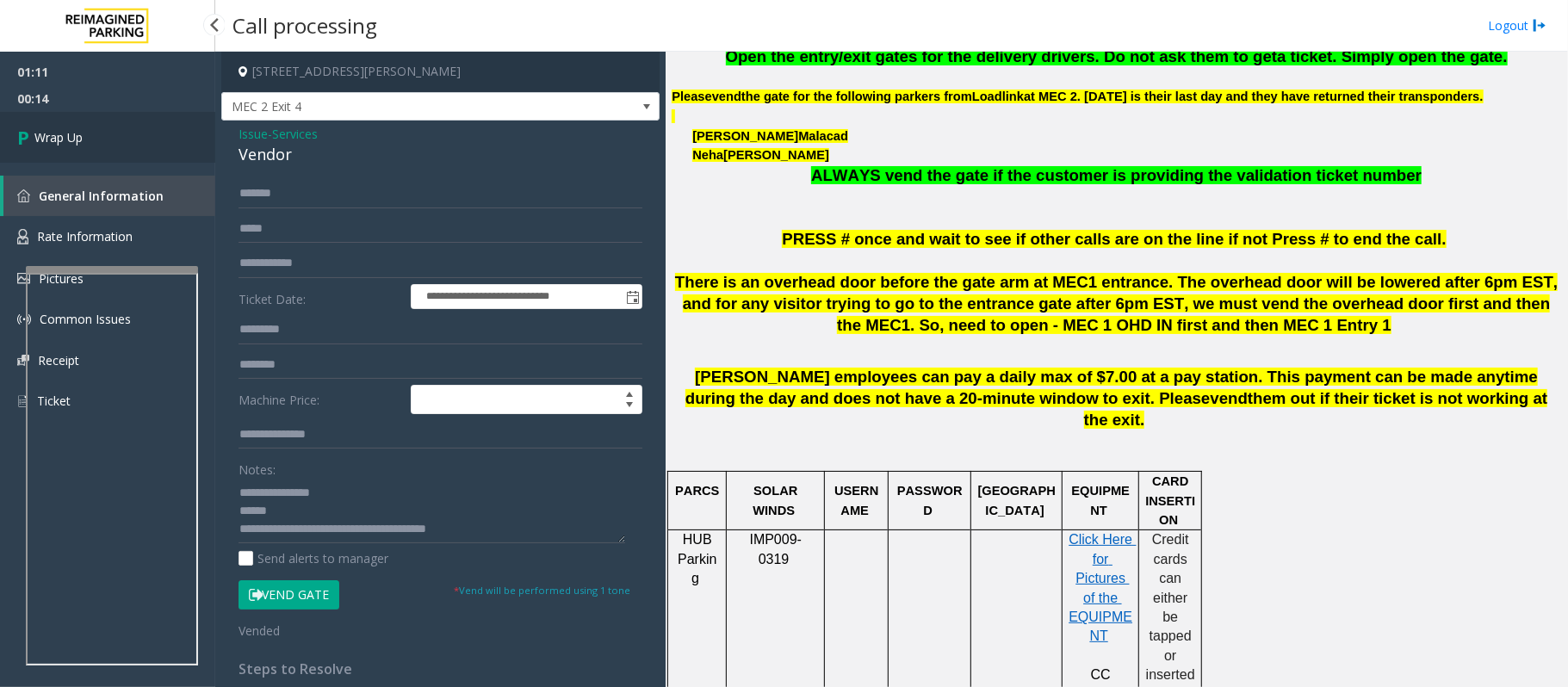
click at [52, 113] on link "Wrap Up" at bounding box center [108, 137] width 216 height 51
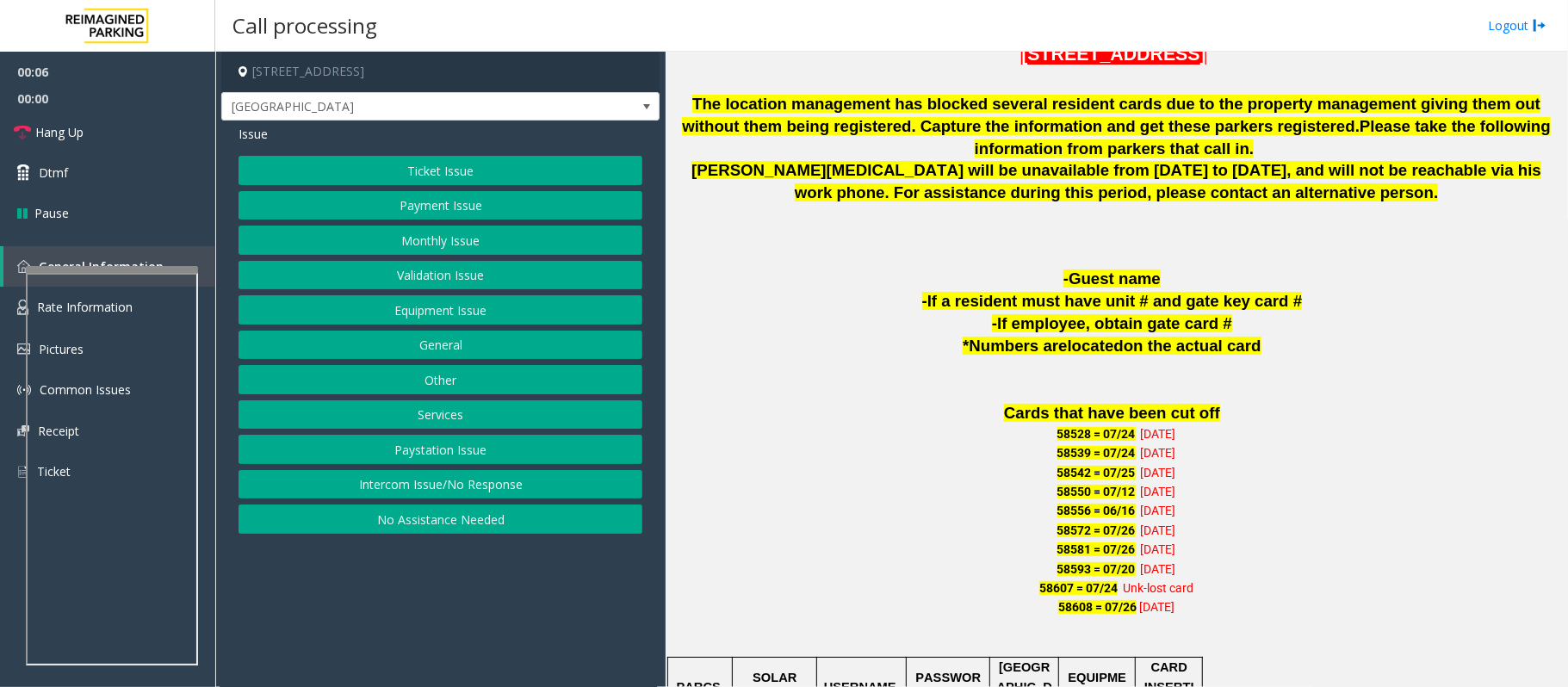
scroll to position [1147, 0]
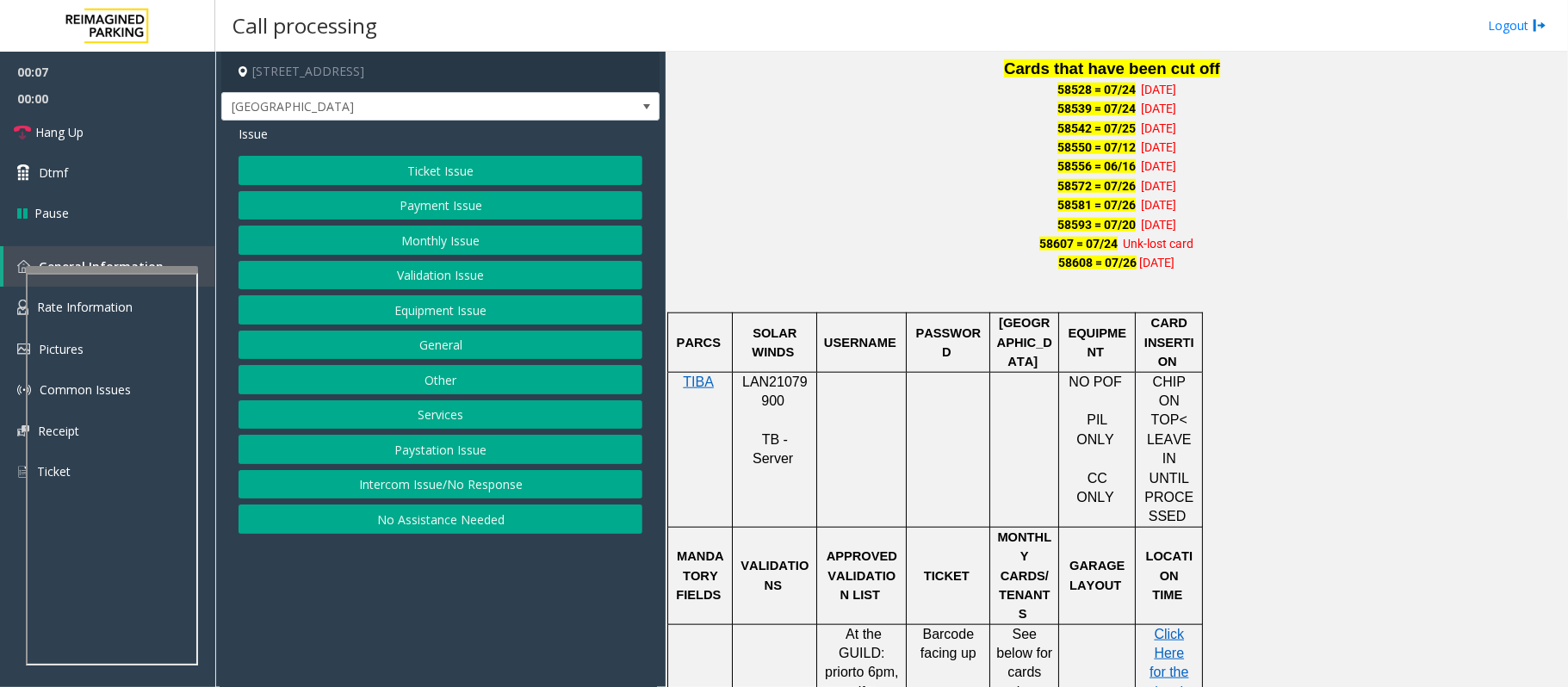
click at [766, 375] on span "LAN21079900" at bounding box center [775, 392] width 66 height 34
copy p "LAN21079900"
click at [353, 243] on button "Monthly Issue" at bounding box center [440, 240] width 404 height 29
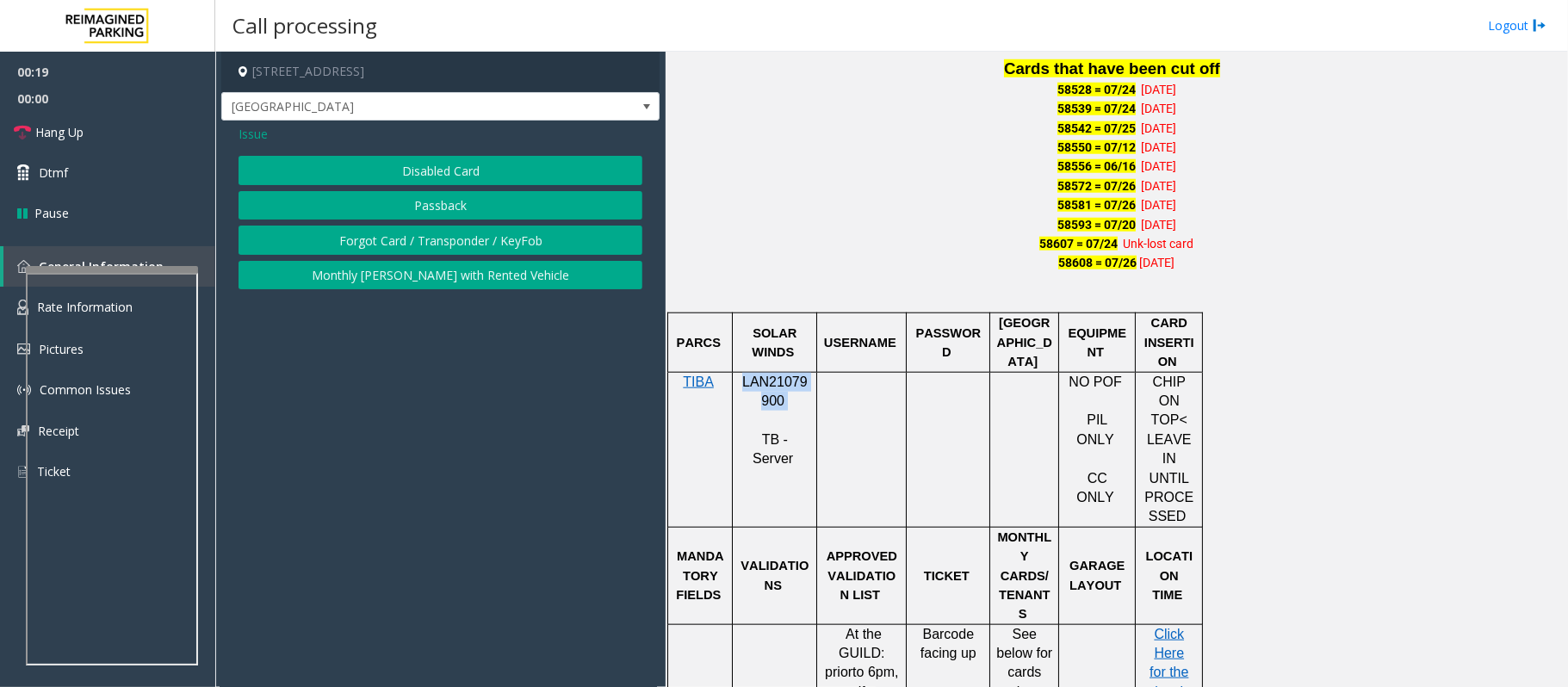
click at [379, 242] on button "Forgot Card / Transponder / KeyFob" at bounding box center [440, 240] width 404 height 29
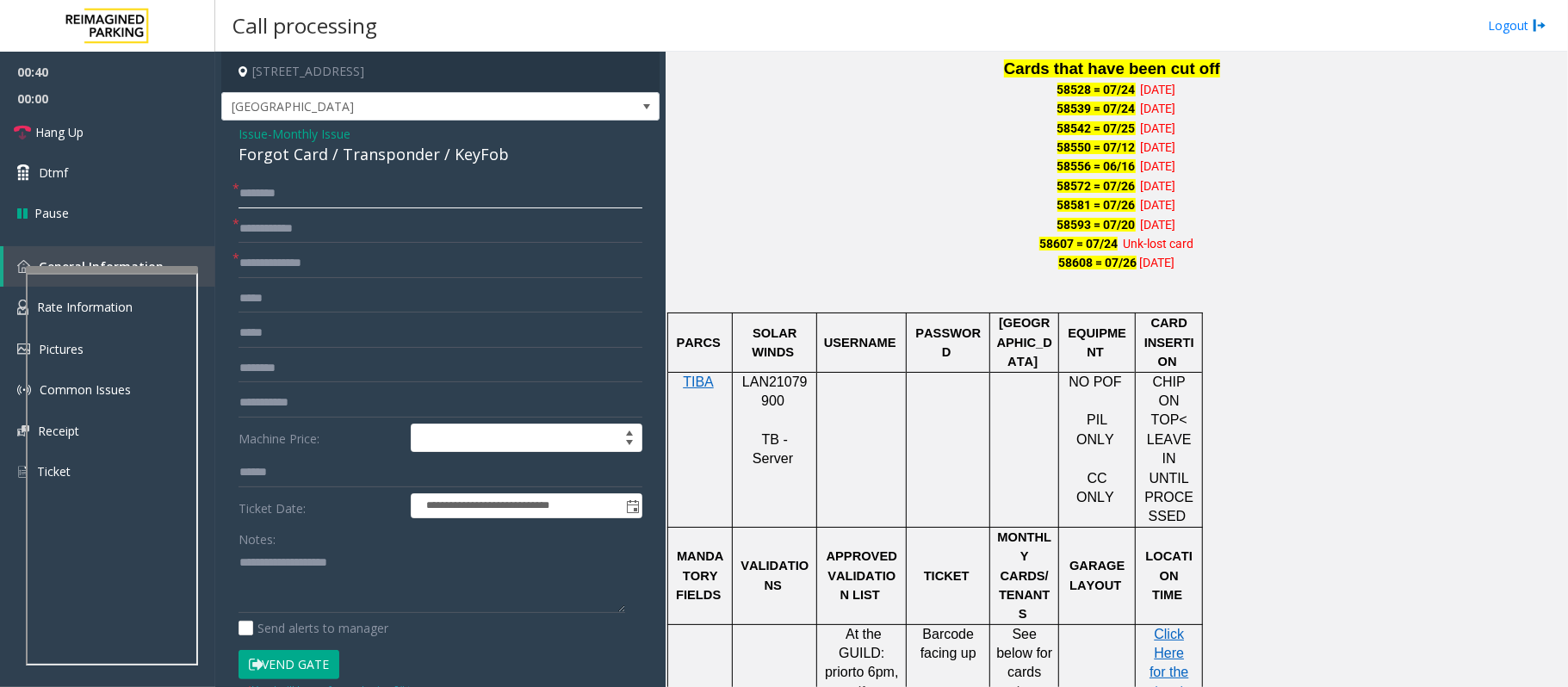
click at [325, 204] on input "text" at bounding box center [440, 193] width 404 height 29
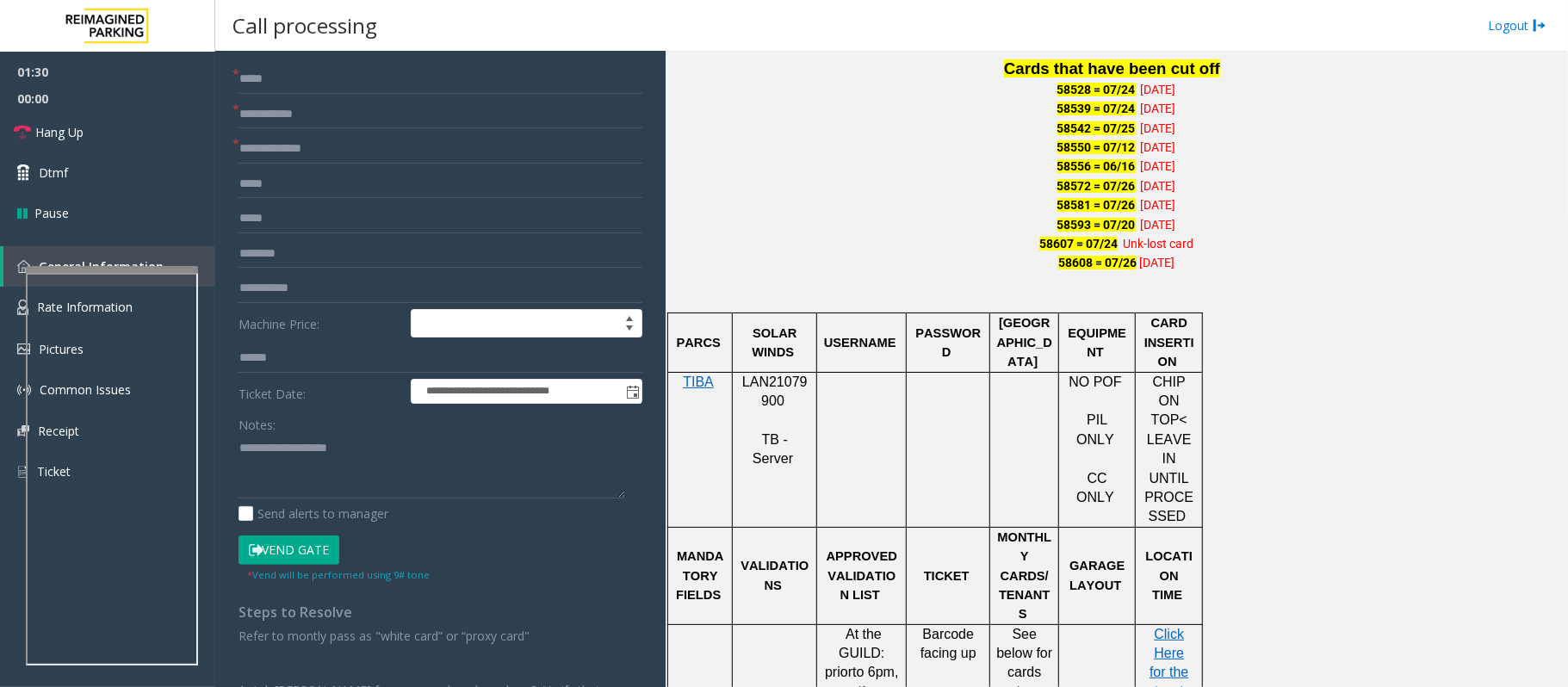
click at [305, 545] on button "Vend Gate" at bounding box center [288, 549] width 100 height 29
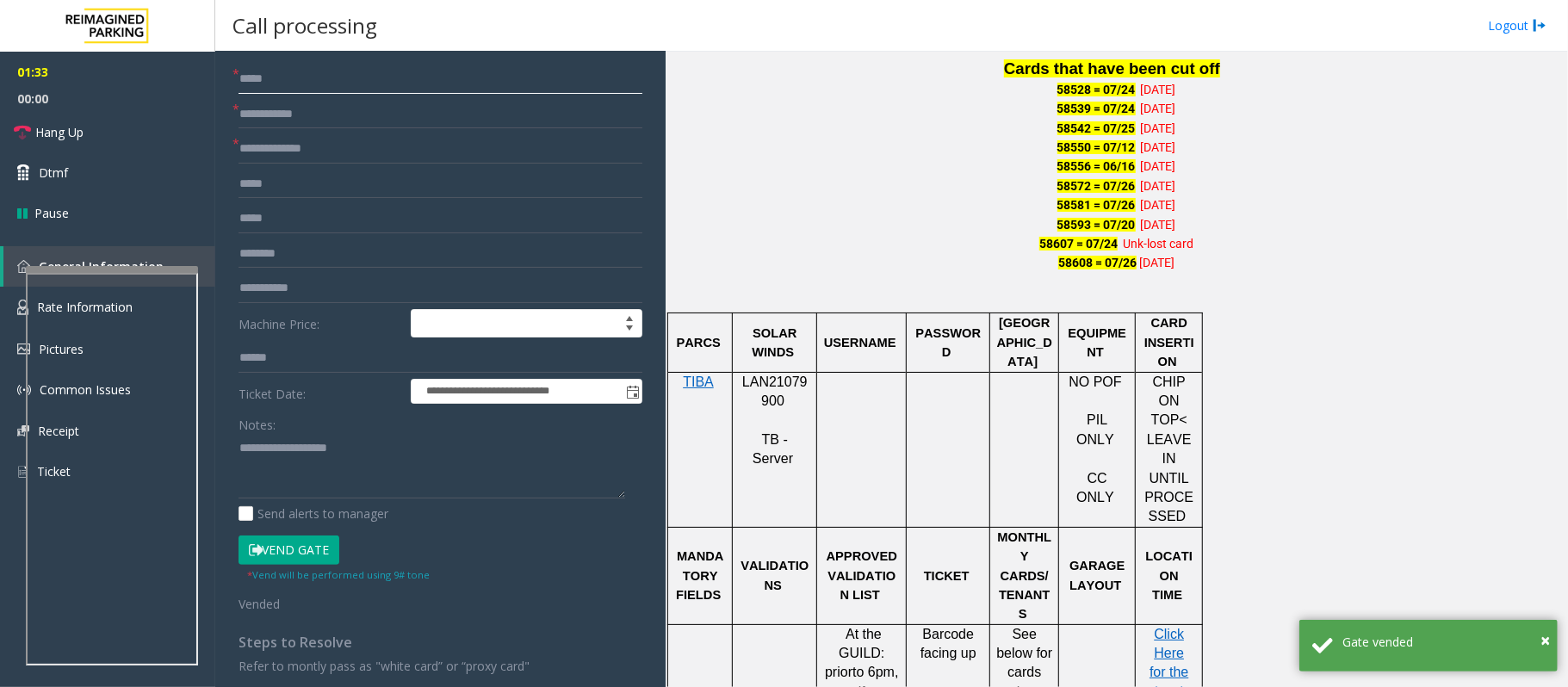
drag, startPoint x: 277, startPoint y: 77, endPoint x: 228, endPoint y: 77, distance: 49.0
click at [228, 77] on div "**********" at bounding box center [441, 460] width 429 height 791
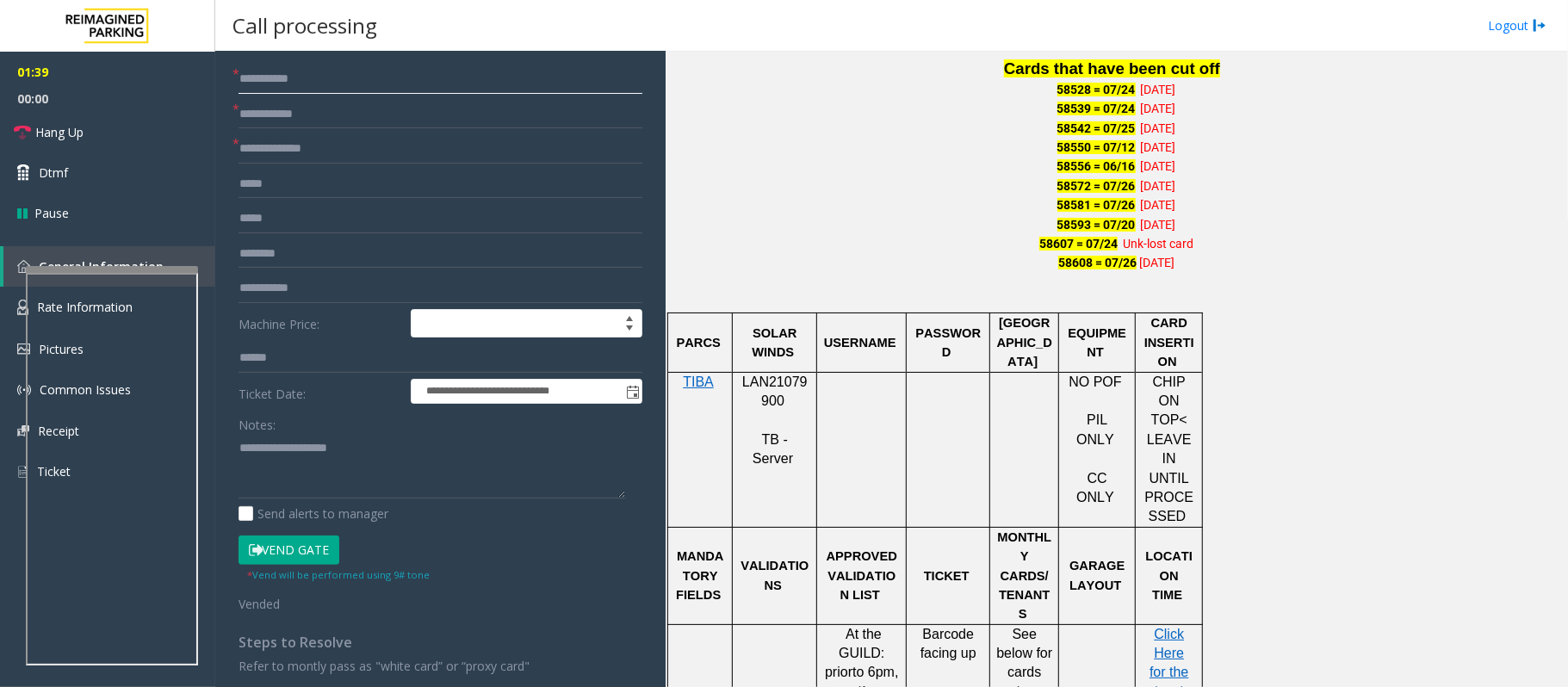
type input "**********"
type input "******"
click at [132, 119] on link "Hang Up" at bounding box center [108, 131] width 216 height 40
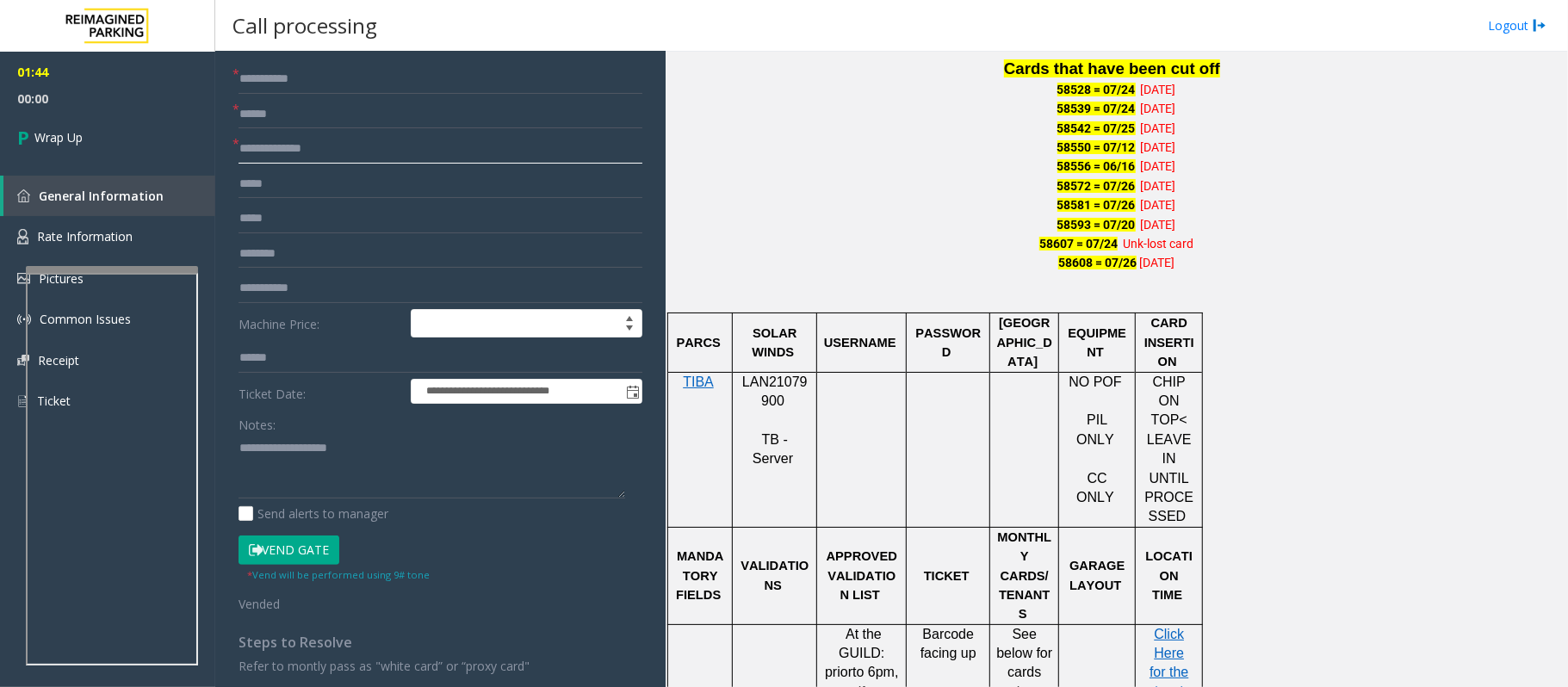
click at [311, 152] on input "text" at bounding box center [440, 148] width 404 height 29
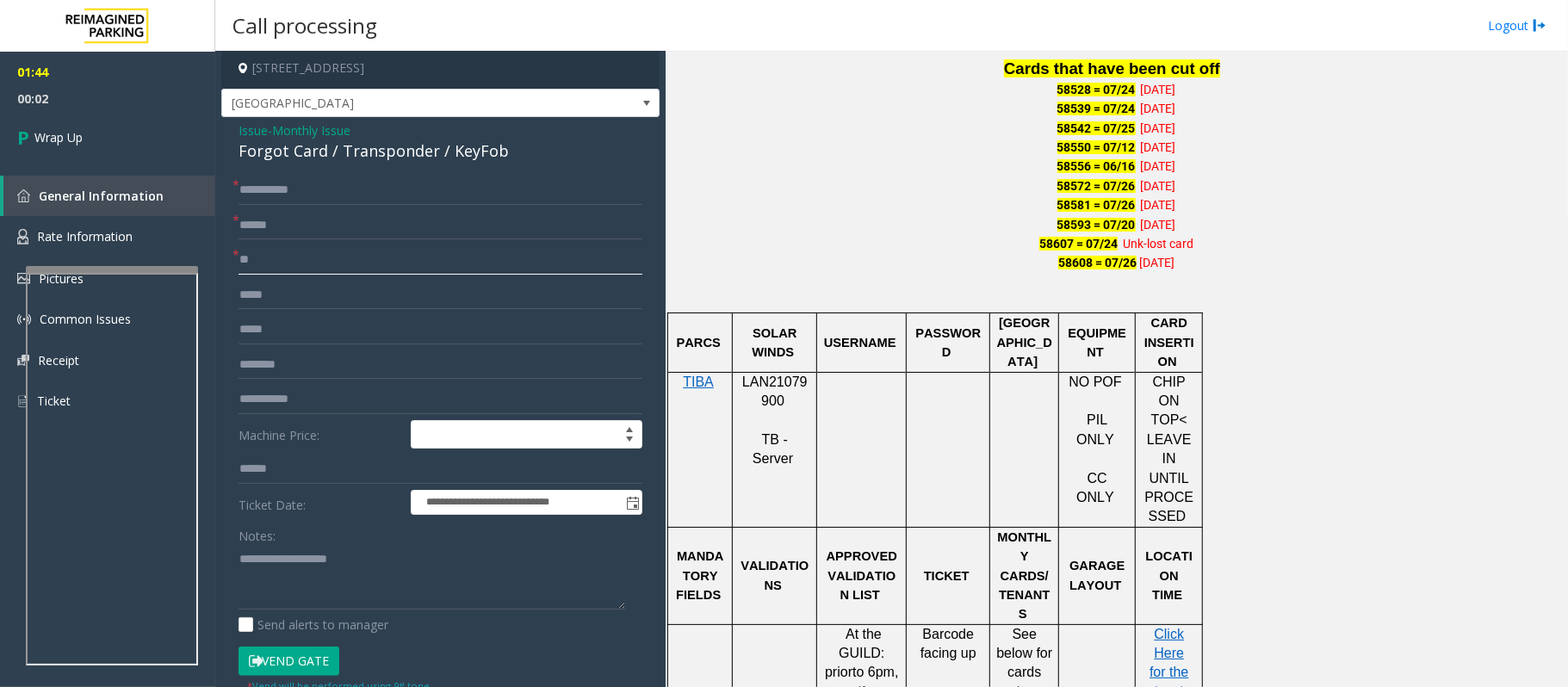
scroll to position [0, 0]
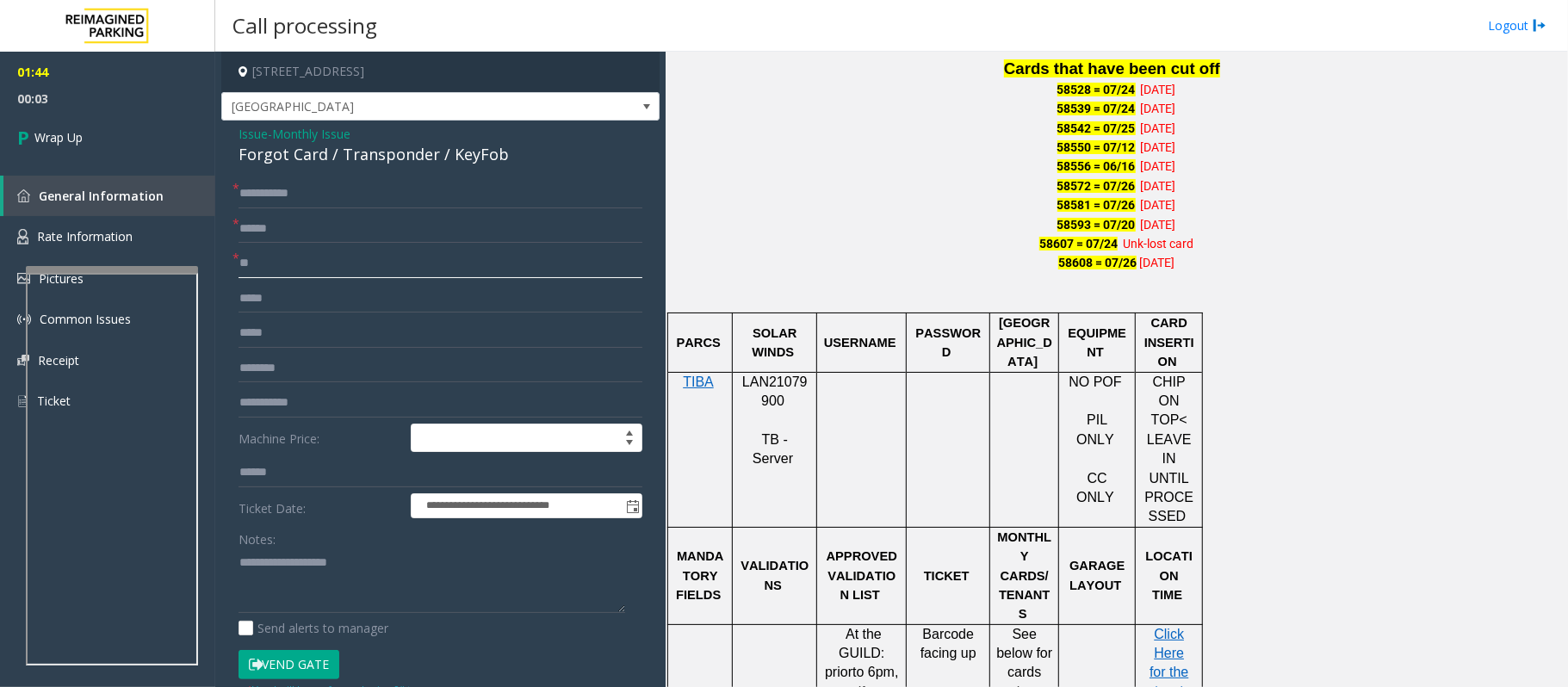
type input "**"
drag, startPoint x: 322, startPoint y: 155, endPoint x: 236, endPoint y: 126, distance: 90.8
click at [236, 126] on div "**********" at bounding box center [441, 554] width 439 height 867
copy div "Issue - Monthly Issue Forgot Card"
click at [269, 565] on textarea at bounding box center [431, 580] width 386 height 65
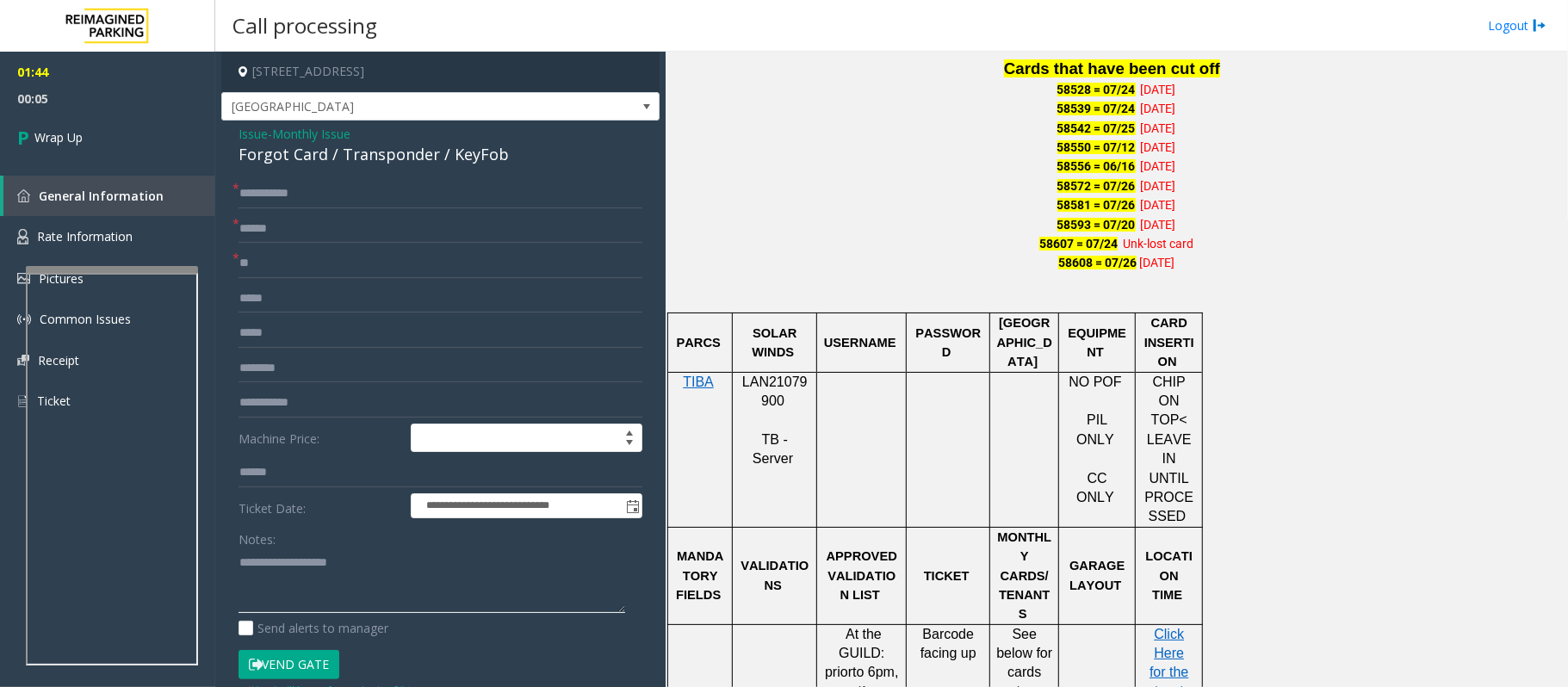
paste textarea "**********"
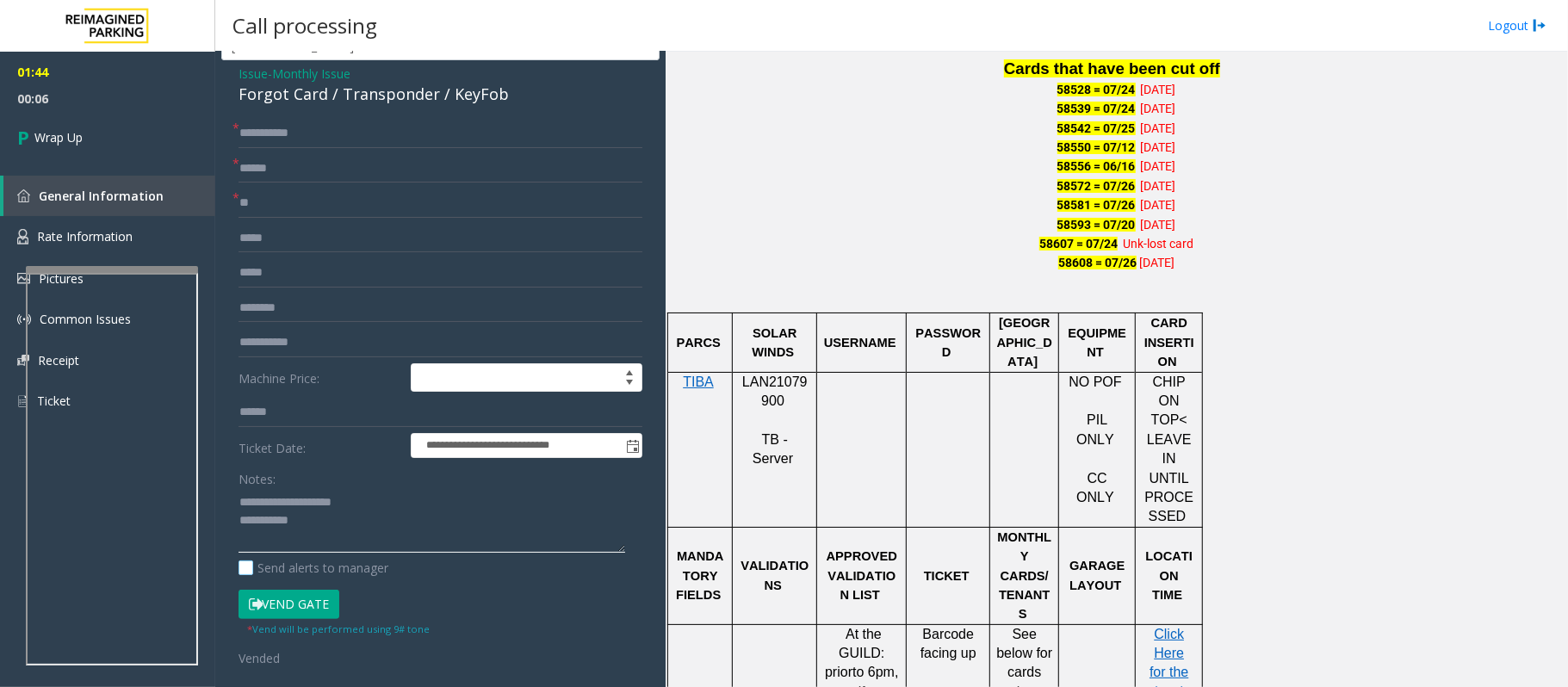
scroll to position [114, 0]
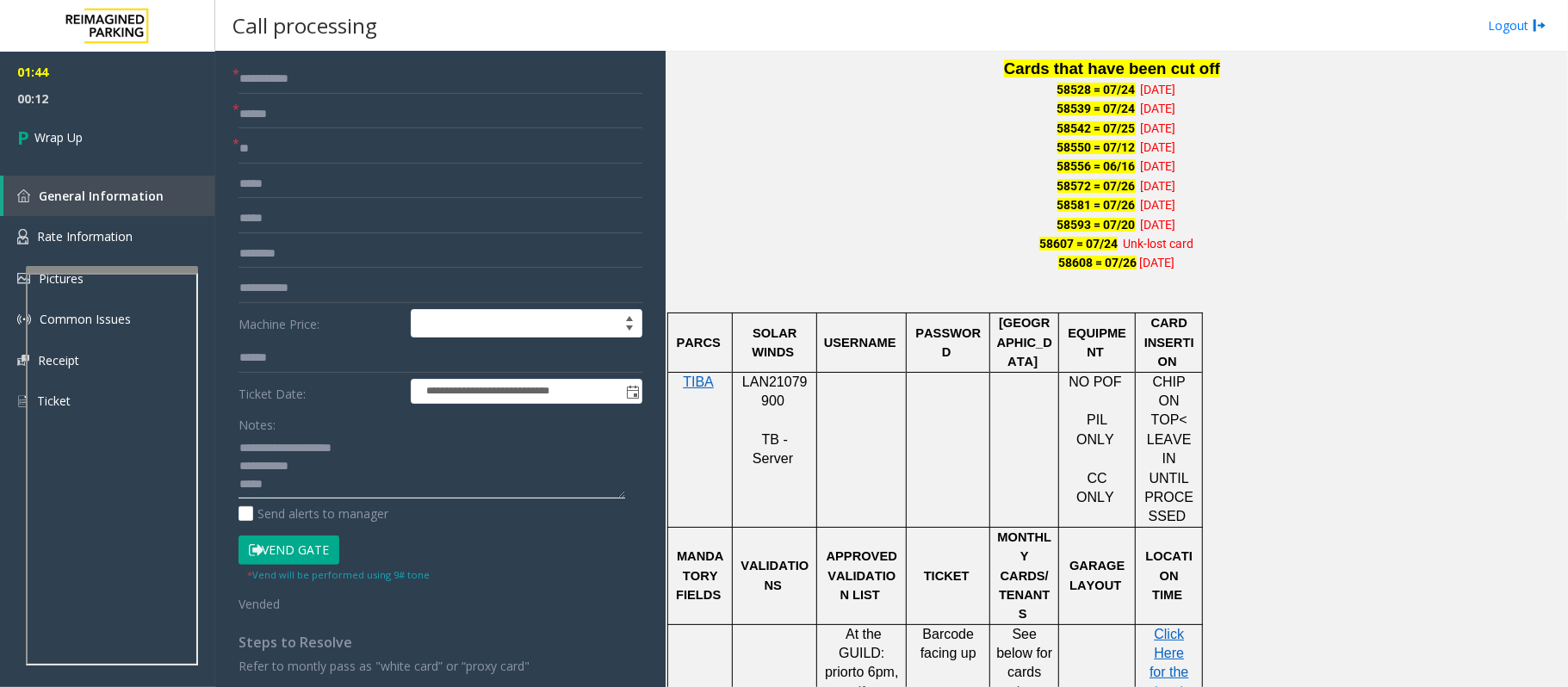
click at [279, 483] on textarea at bounding box center [431, 466] width 386 height 65
paste textarea "**********"
type textarea "**********"
click at [100, 142] on link "Wrap Up" at bounding box center [108, 137] width 216 height 51
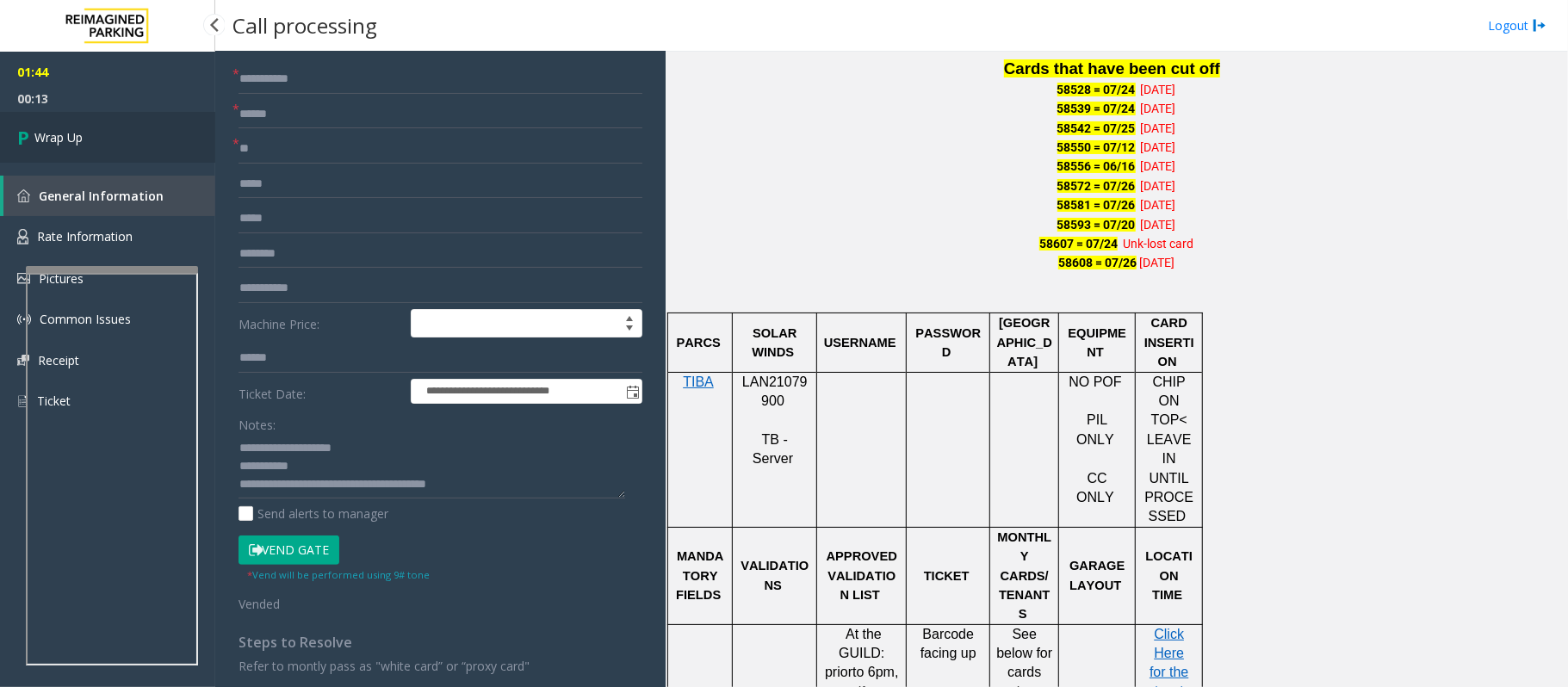
click at [100, 142] on link "Wrap Up" at bounding box center [108, 137] width 216 height 51
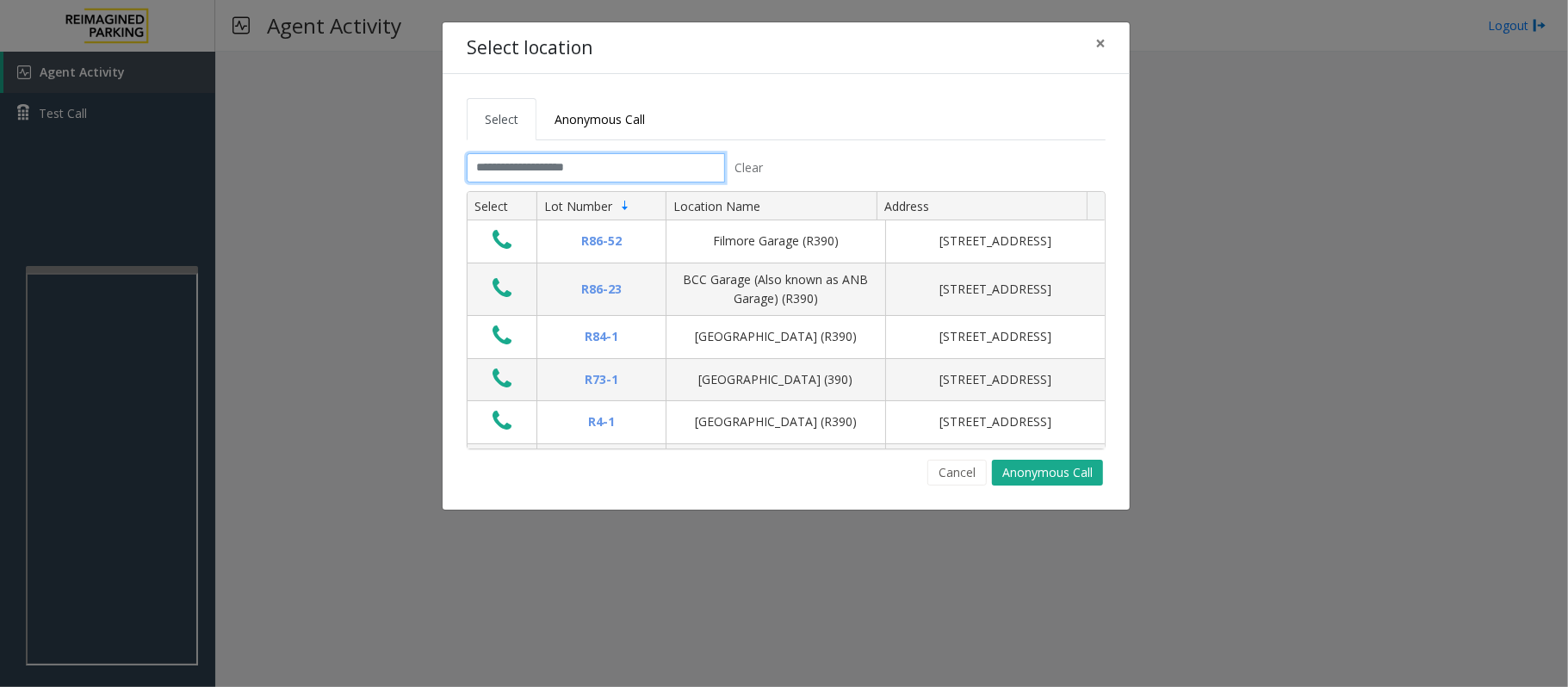
click at [510, 171] on input "text" at bounding box center [596, 167] width 259 height 29
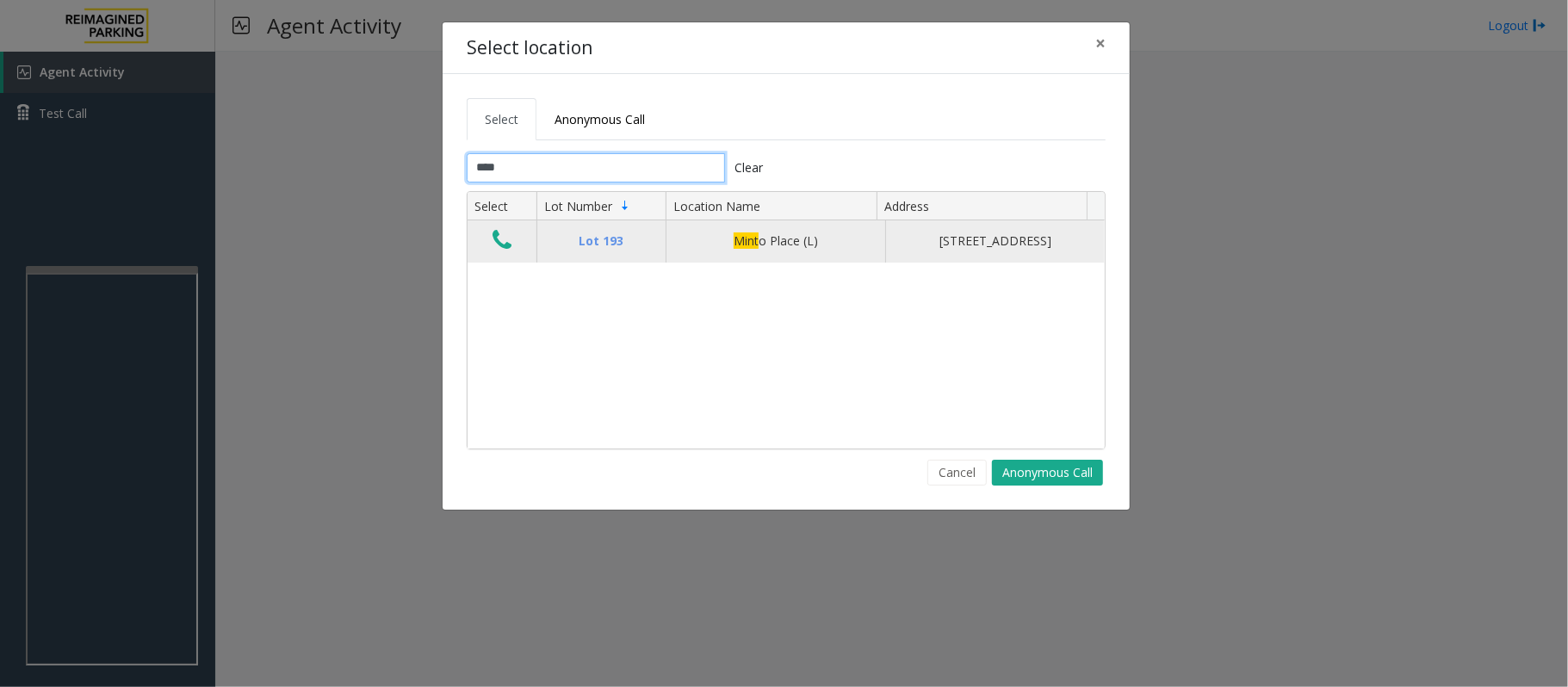
type input "****"
click at [503, 248] on icon "Data table" at bounding box center [501, 240] width 19 height 24
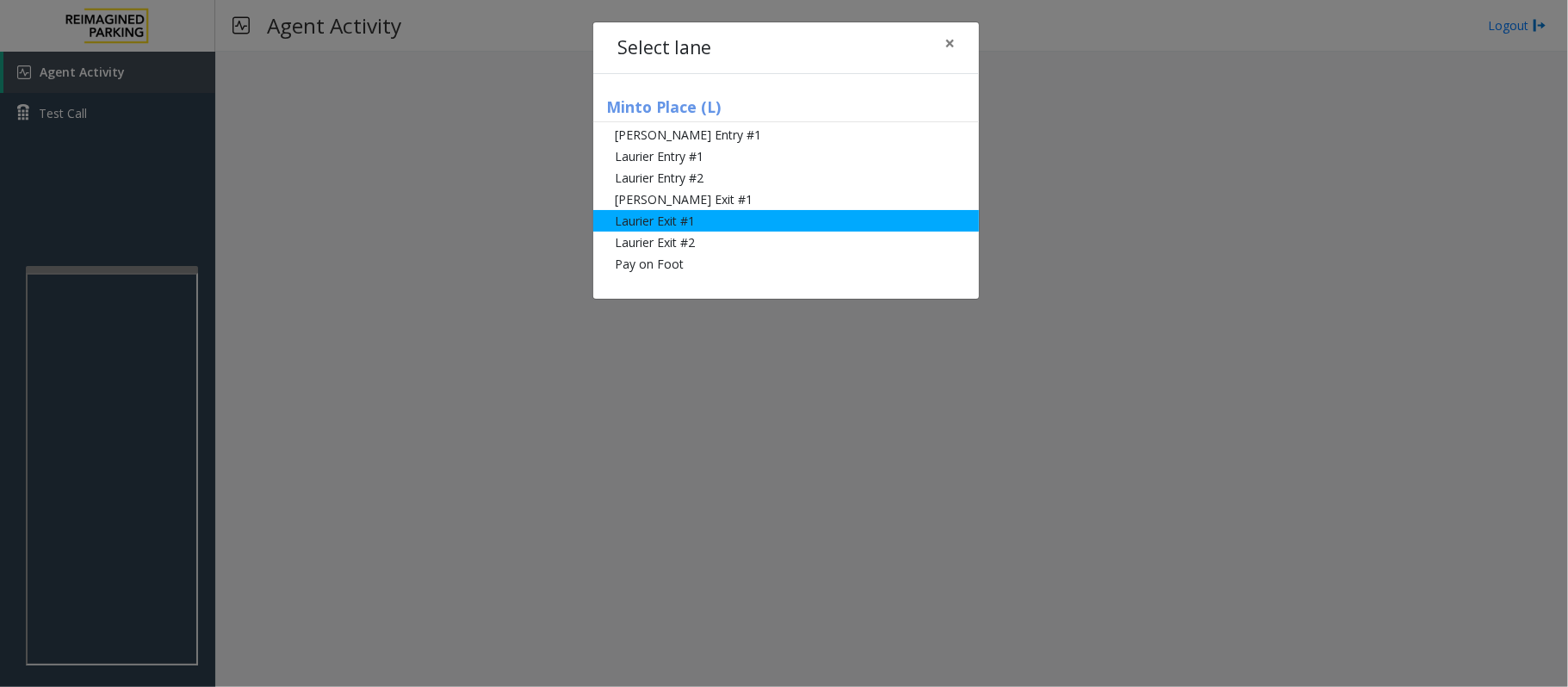
click at [685, 221] on li "Laurier Exit #1" at bounding box center [785, 220] width 385 height 22
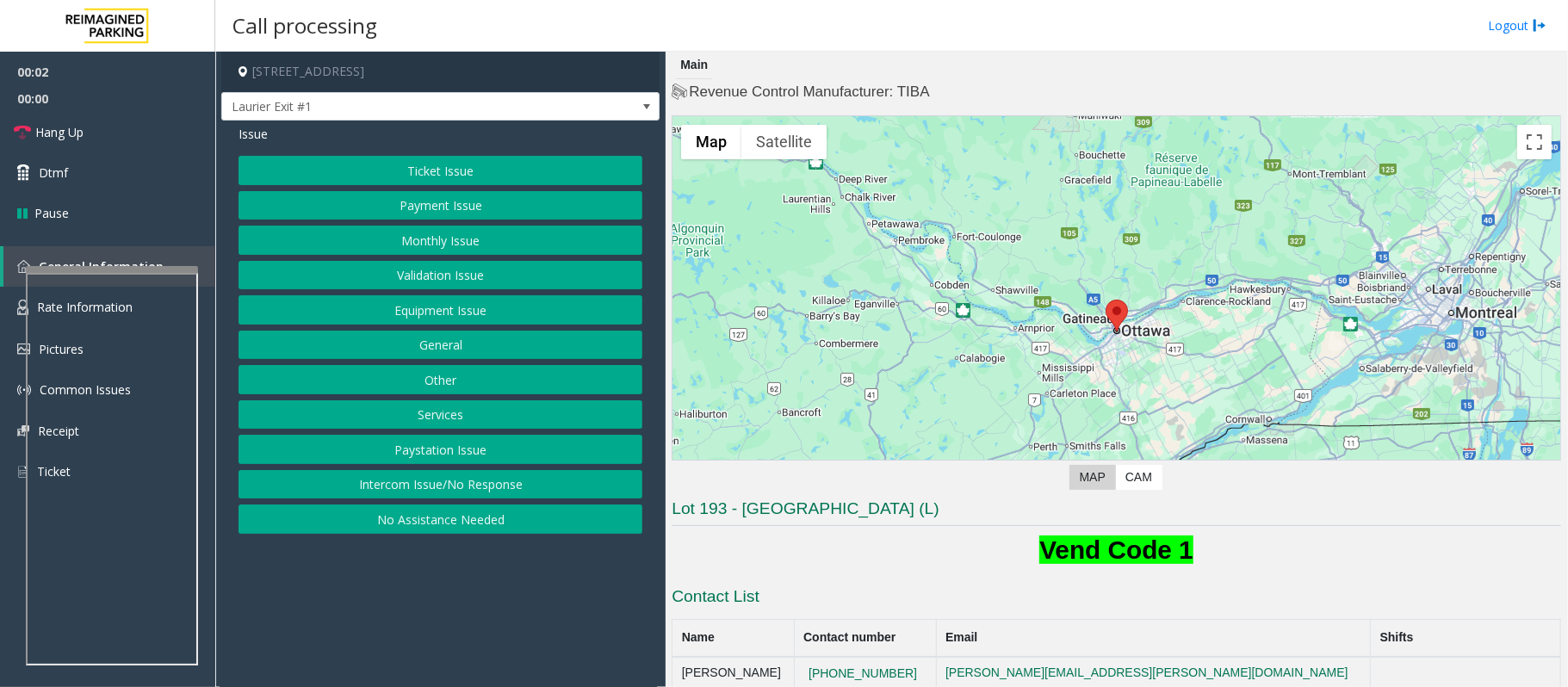
click at [455, 167] on button "Ticket Issue" at bounding box center [440, 170] width 404 height 29
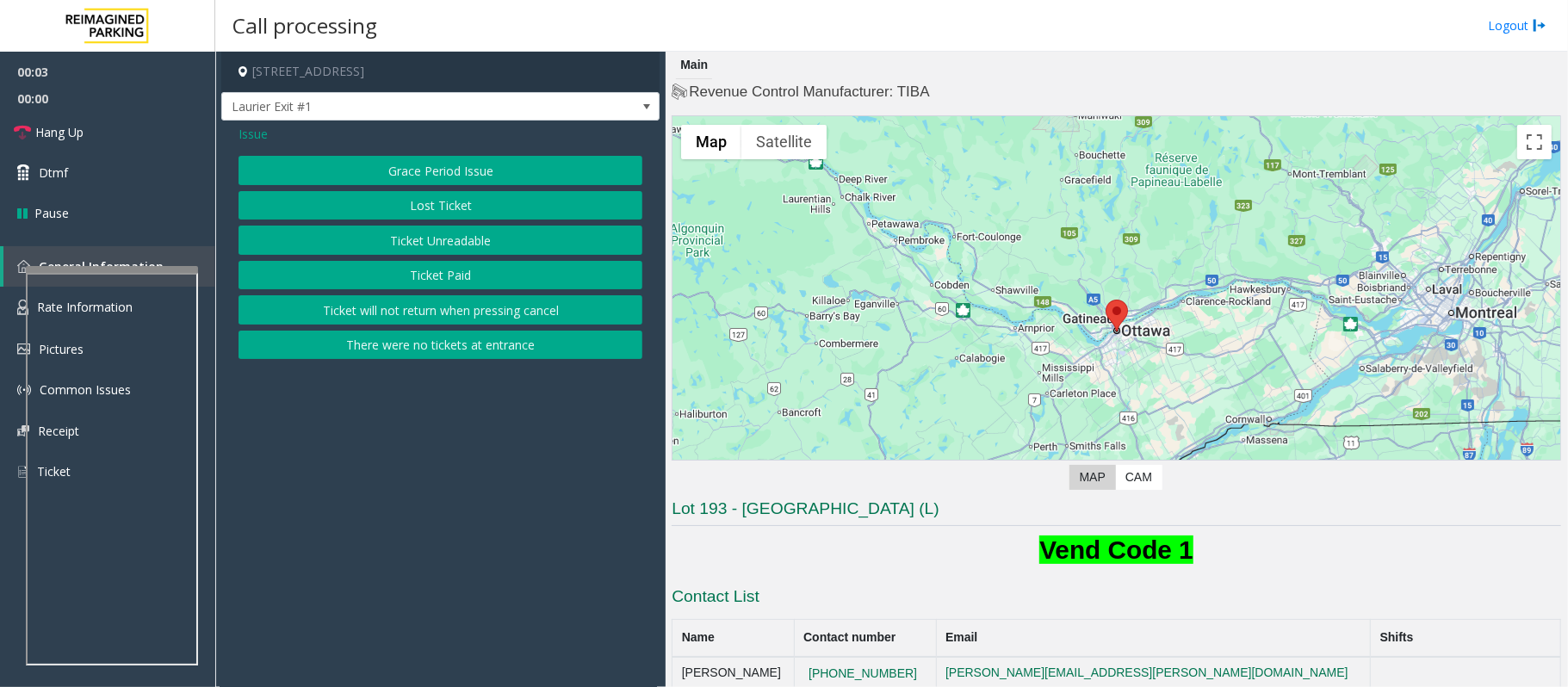
click at [449, 238] on button "Ticket Unreadable" at bounding box center [440, 240] width 404 height 29
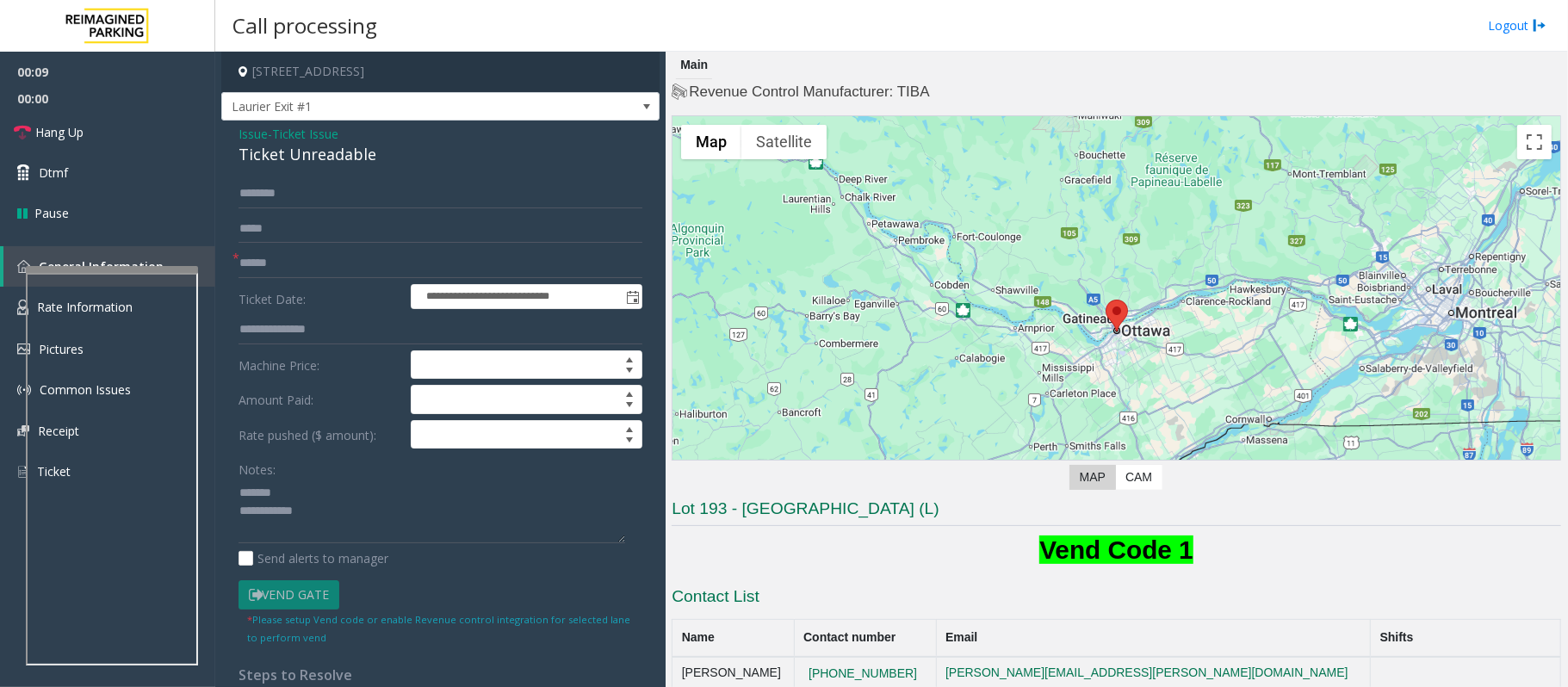
click at [282, 155] on div "Ticket Unreadable" at bounding box center [440, 154] width 404 height 23
click at [349, 515] on textarea at bounding box center [431, 511] width 386 height 65
click at [337, 511] on textarea at bounding box center [431, 511] width 386 height 65
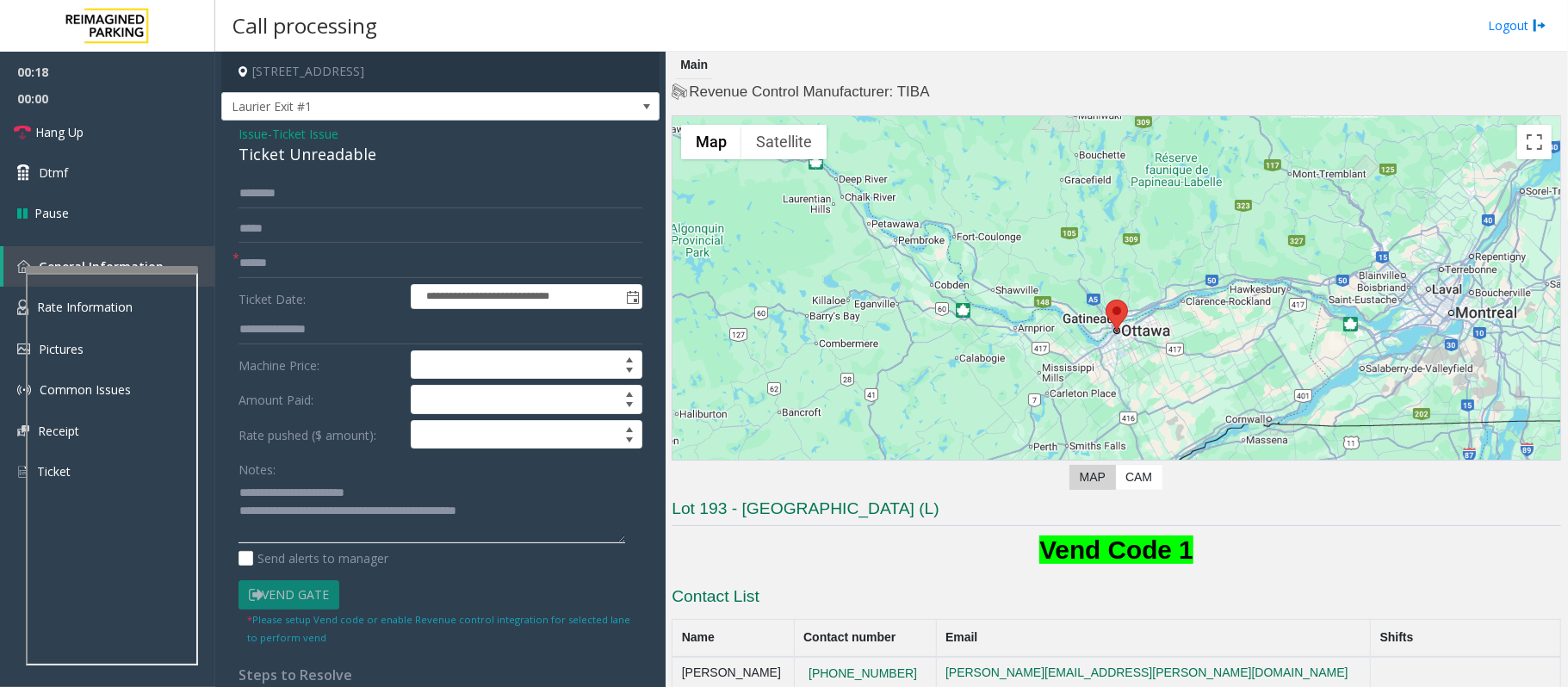
type textarea "**********"
click at [298, 269] on input "text" at bounding box center [440, 262] width 404 height 29
click at [300, 269] on input "text" at bounding box center [440, 262] width 404 height 29
click at [323, 198] on input "text" at bounding box center [440, 193] width 404 height 29
drag, startPoint x: 303, startPoint y: 190, endPoint x: 211, endPoint y: 184, distance: 92.2
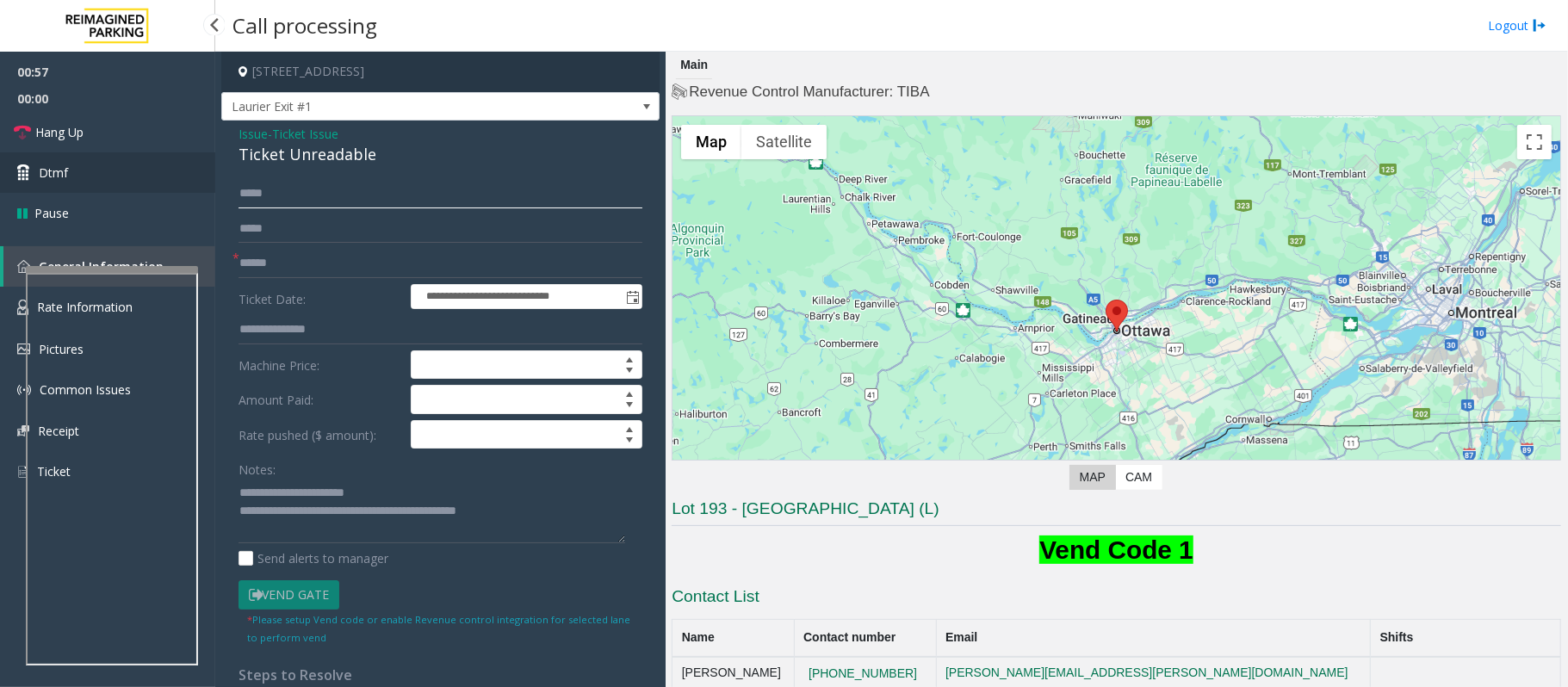
click at [211, 184] on app-root "**********" at bounding box center [784, 343] width 1568 height 687
type input "*****"
click at [81, 185] on link "Dtmf" at bounding box center [108, 172] width 216 height 40
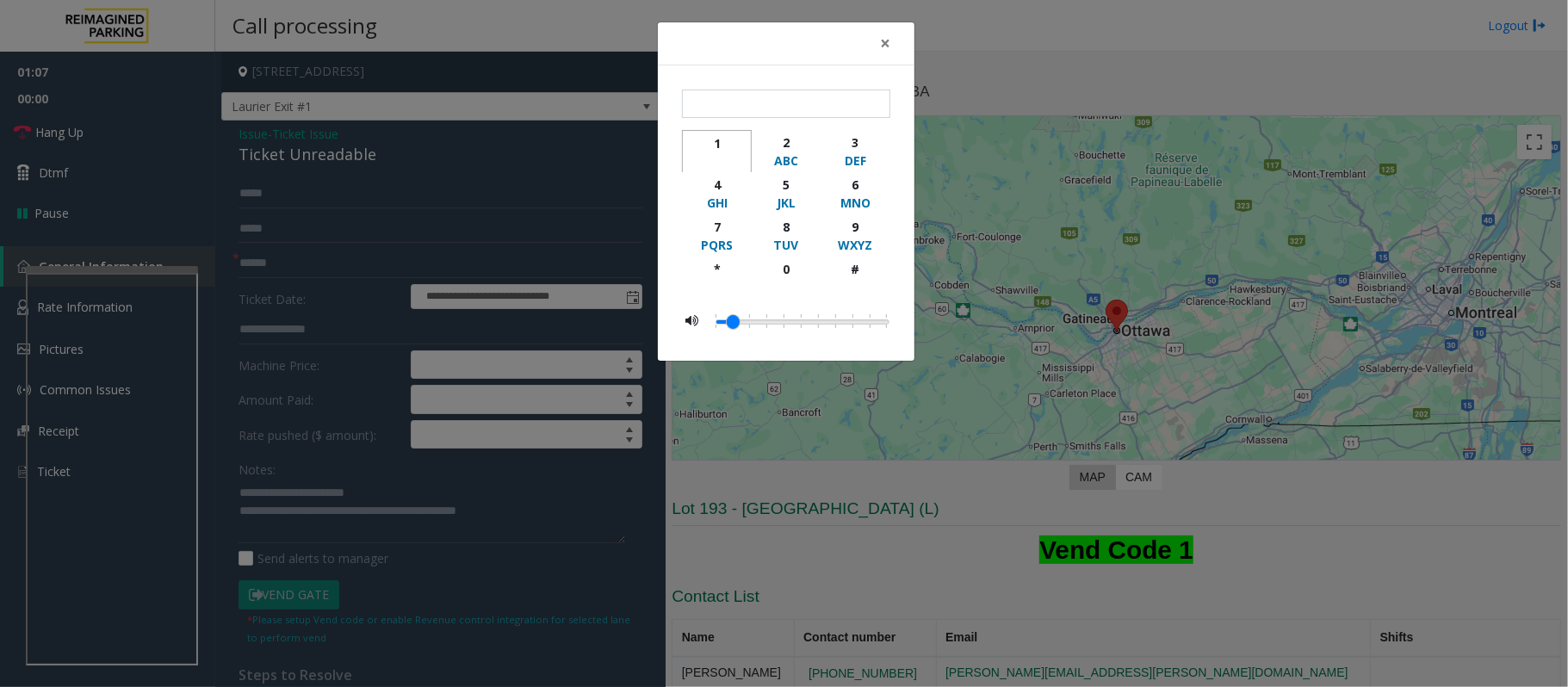
click at [700, 142] on div "1" at bounding box center [716, 142] width 48 height 18
type input "*"
click at [889, 43] on span "×" at bounding box center [885, 43] width 10 height 24
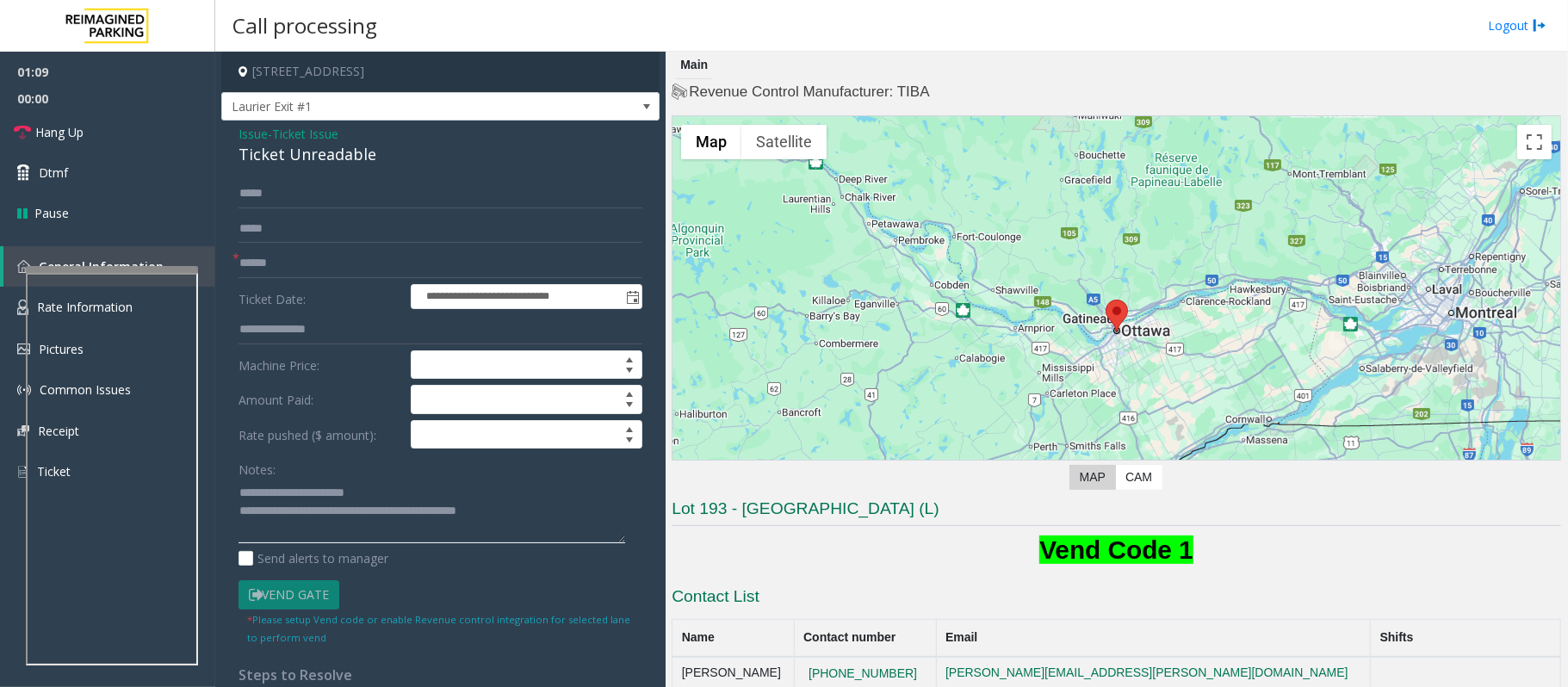
click at [525, 513] on textarea at bounding box center [431, 511] width 386 height 65
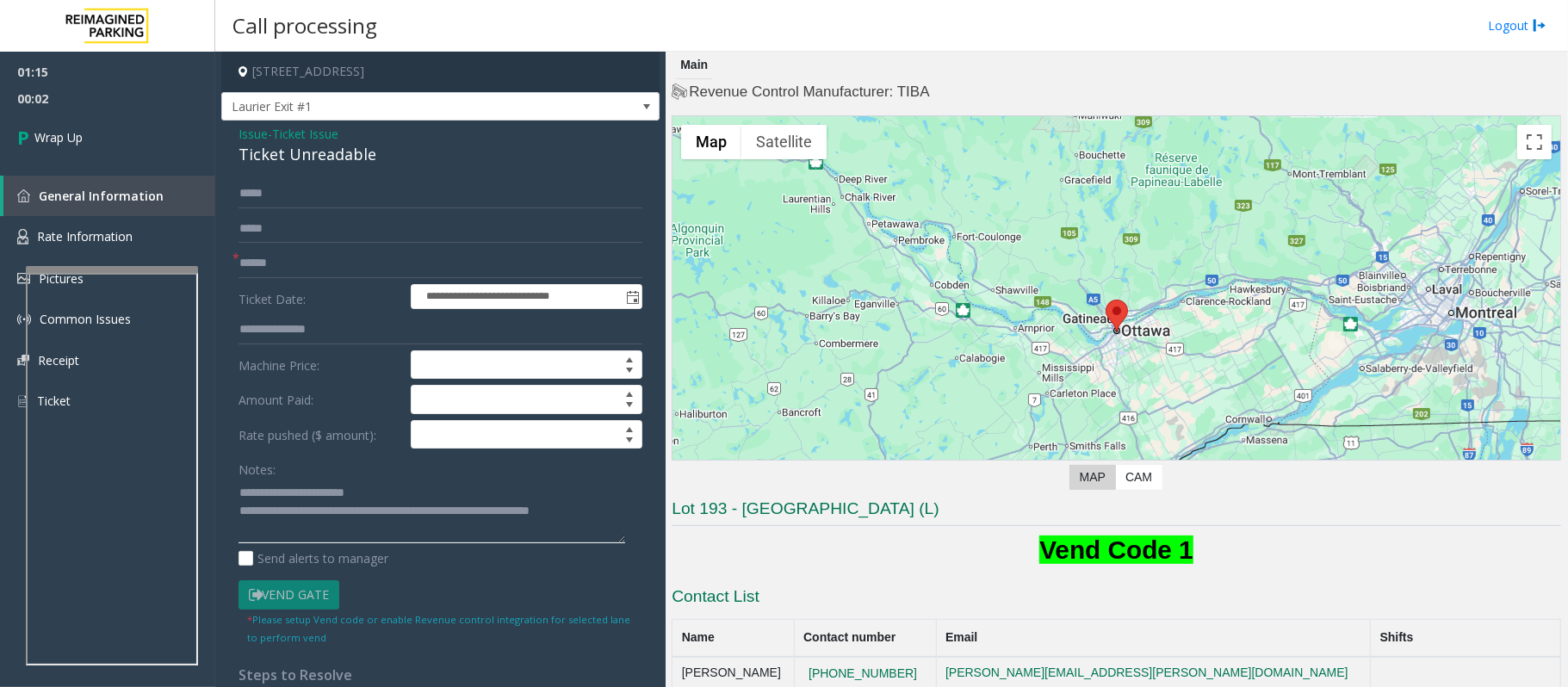
type textarea "**********"
click at [282, 267] on input "text" at bounding box center [440, 262] width 404 height 29
type input "**"
click at [104, 119] on link "Wrap Up" at bounding box center [108, 137] width 216 height 51
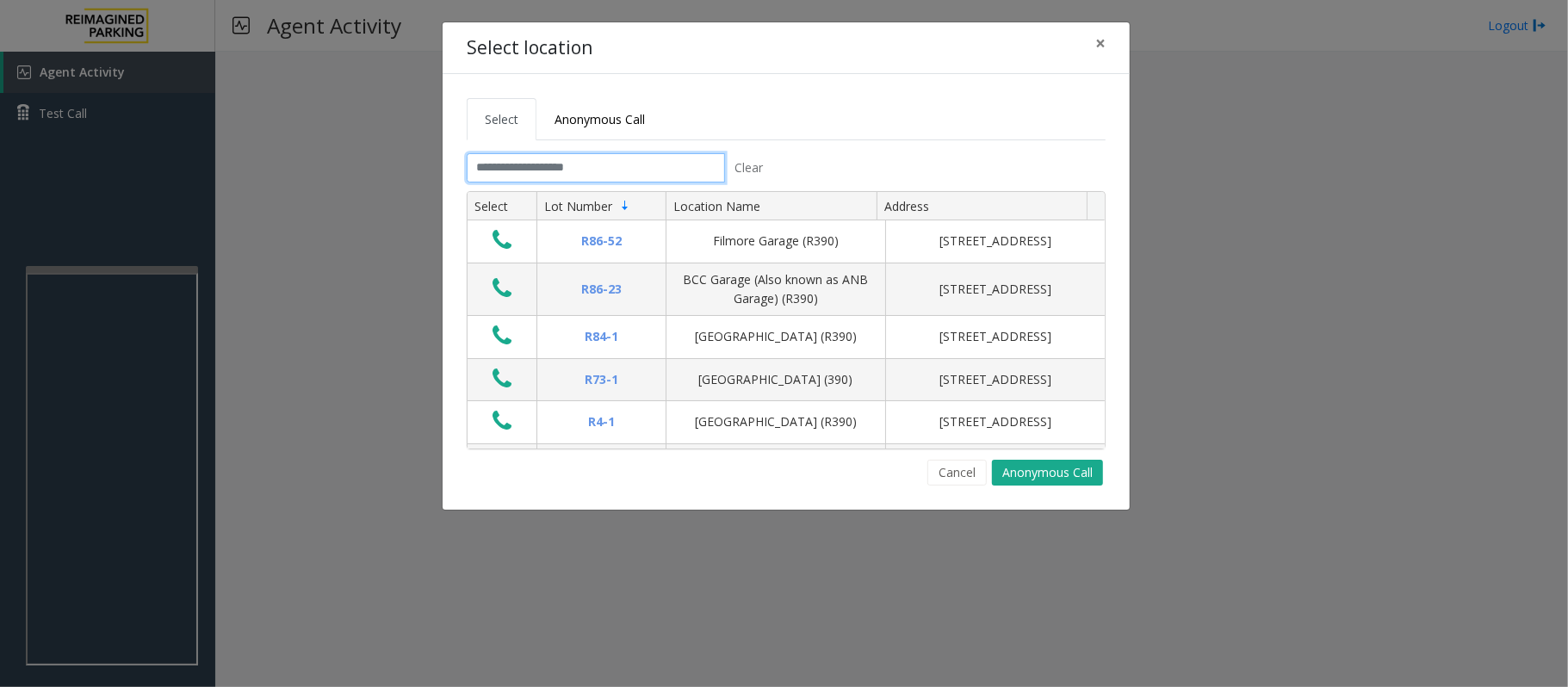
click at [650, 170] on input "text" at bounding box center [596, 167] width 259 height 29
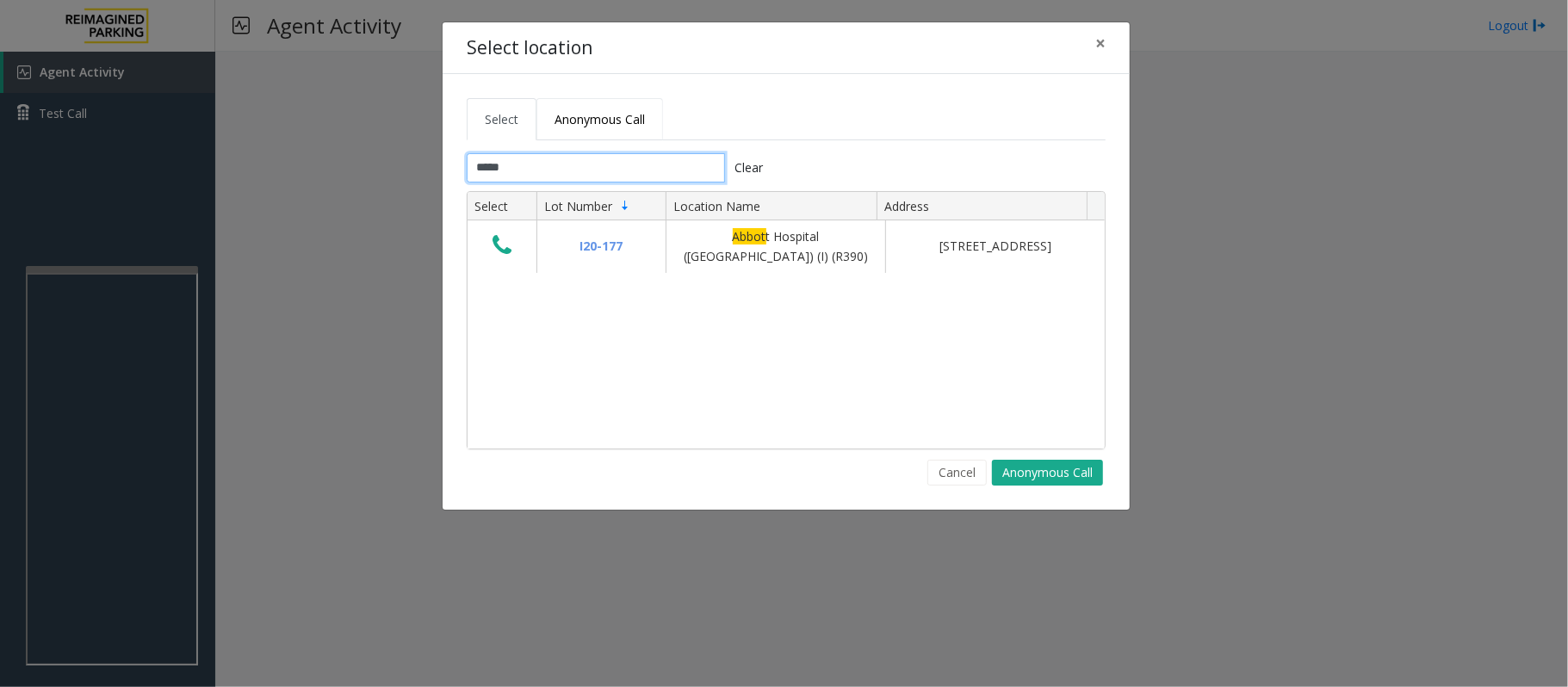
type input "*****"
click at [584, 115] on span "Anonymous Call" at bounding box center [600, 118] width 90 height 16
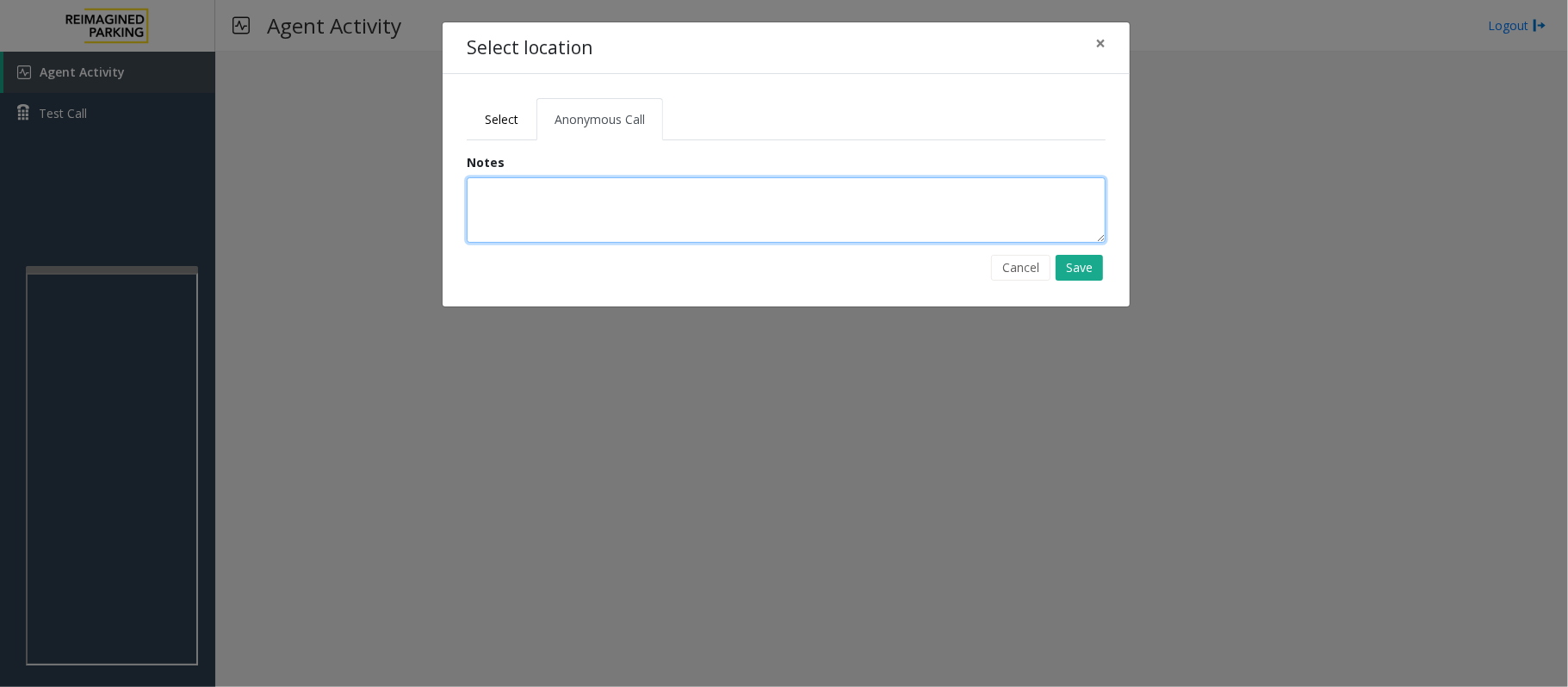
click at [606, 218] on textarea at bounding box center [786, 210] width 639 height 66
type textarea "**********"
click at [1078, 273] on button "Save" at bounding box center [1079, 268] width 48 height 26
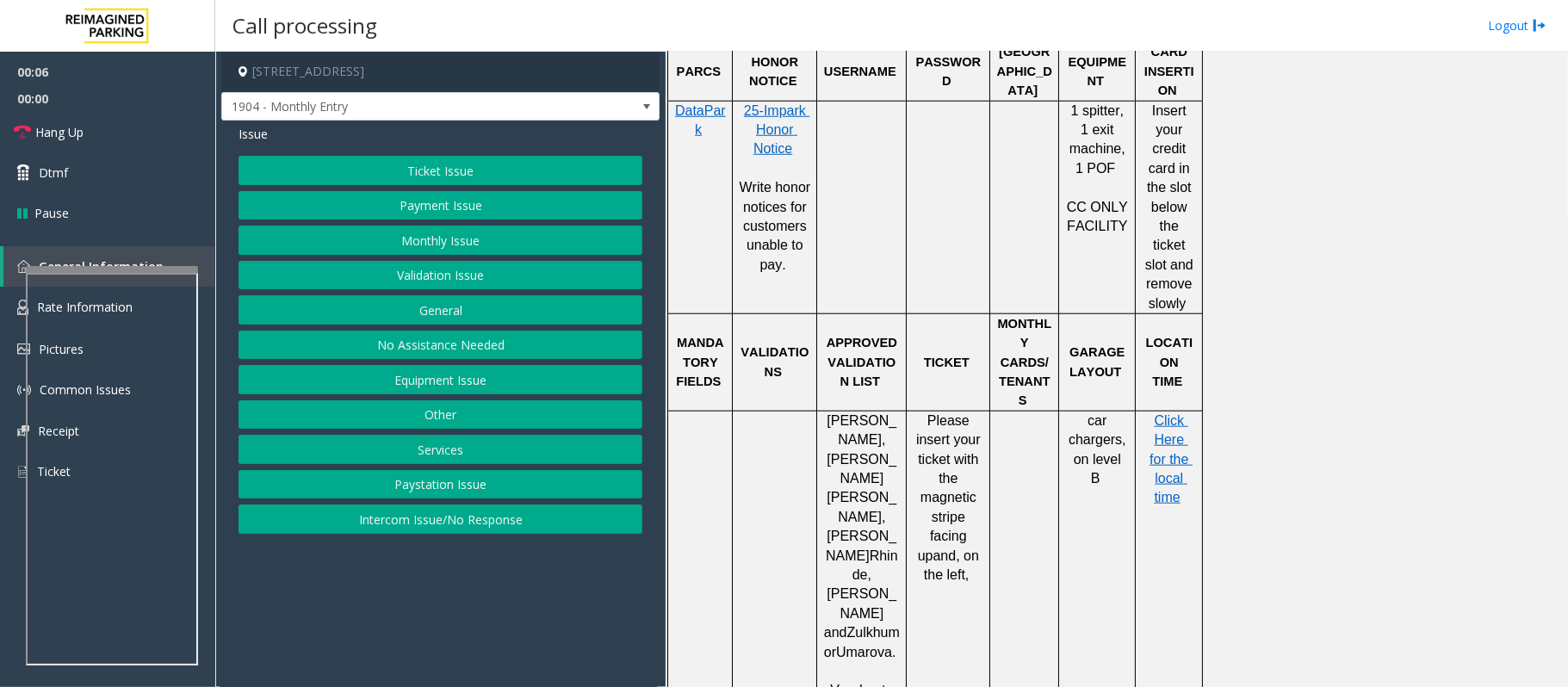
scroll to position [1147, 0]
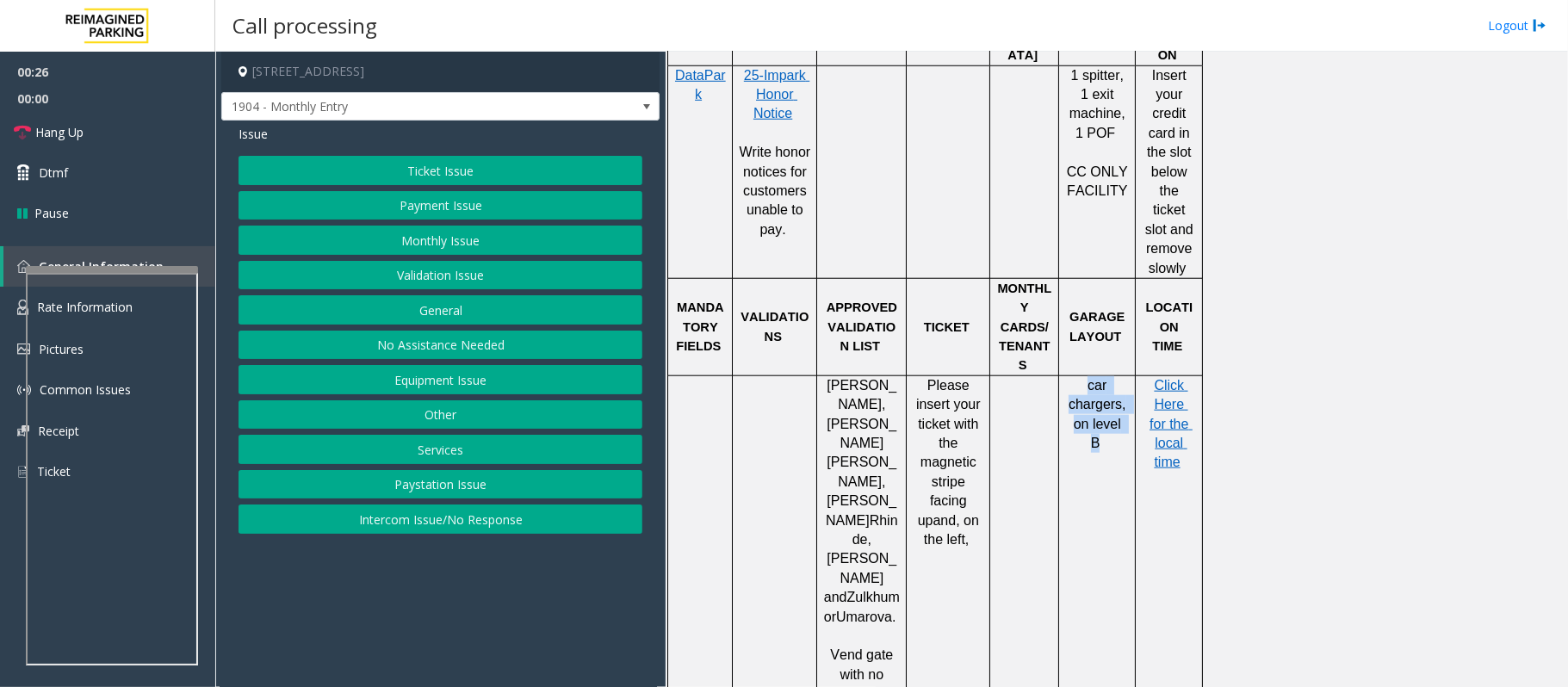
drag, startPoint x: 1123, startPoint y: 327, endPoint x: 1080, endPoint y: 288, distance: 58.1
click at [1080, 376] on p "car chargers, on level B" at bounding box center [1097, 414] width 64 height 78
drag, startPoint x: 1123, startPoint y: 331, endPoint x: 1074, endPoint y: 291, distance: 63.3
click at [1074, 376] on p "car chargers, on level B" at bounding box center [1097, 414] width 64 height 78
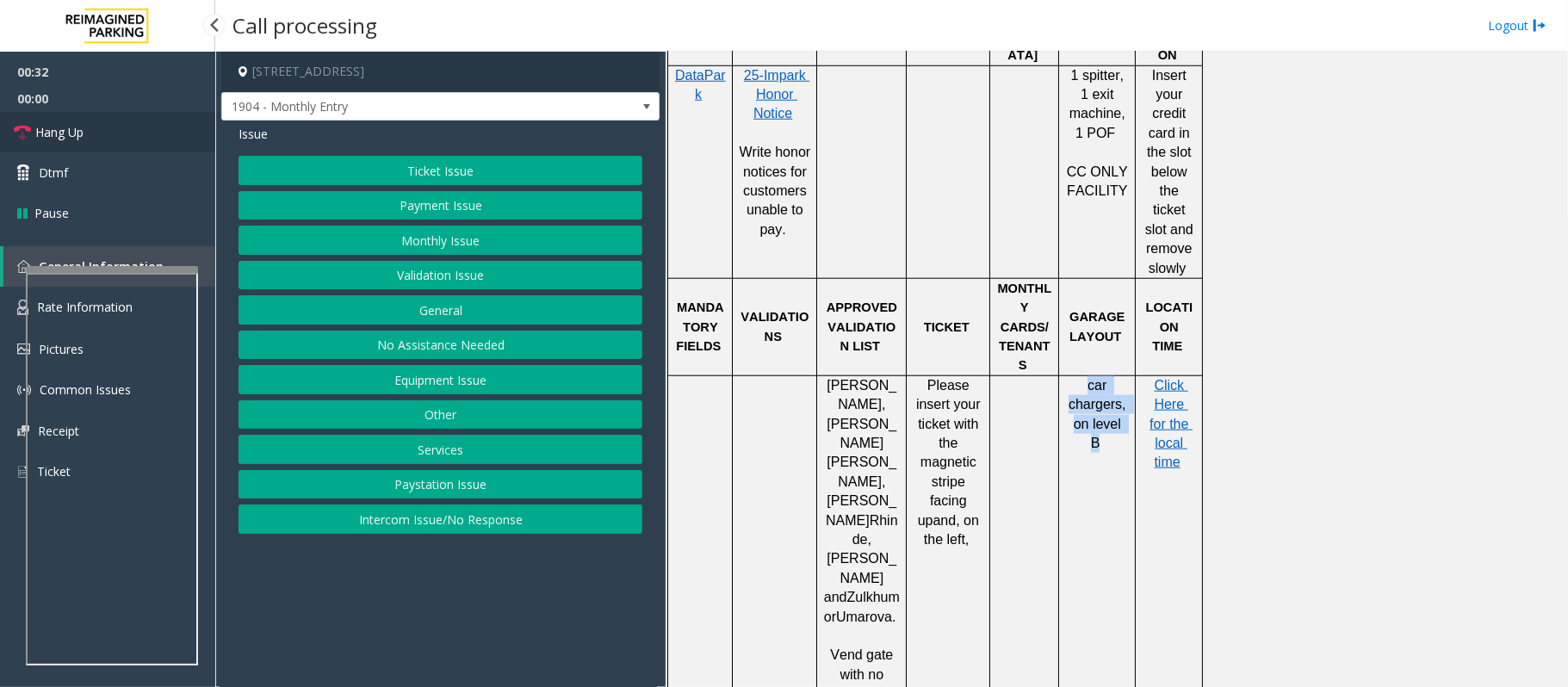
click at [77, 131] on span "Hang Up" at bounding box center [59, 131] width 48 height 18
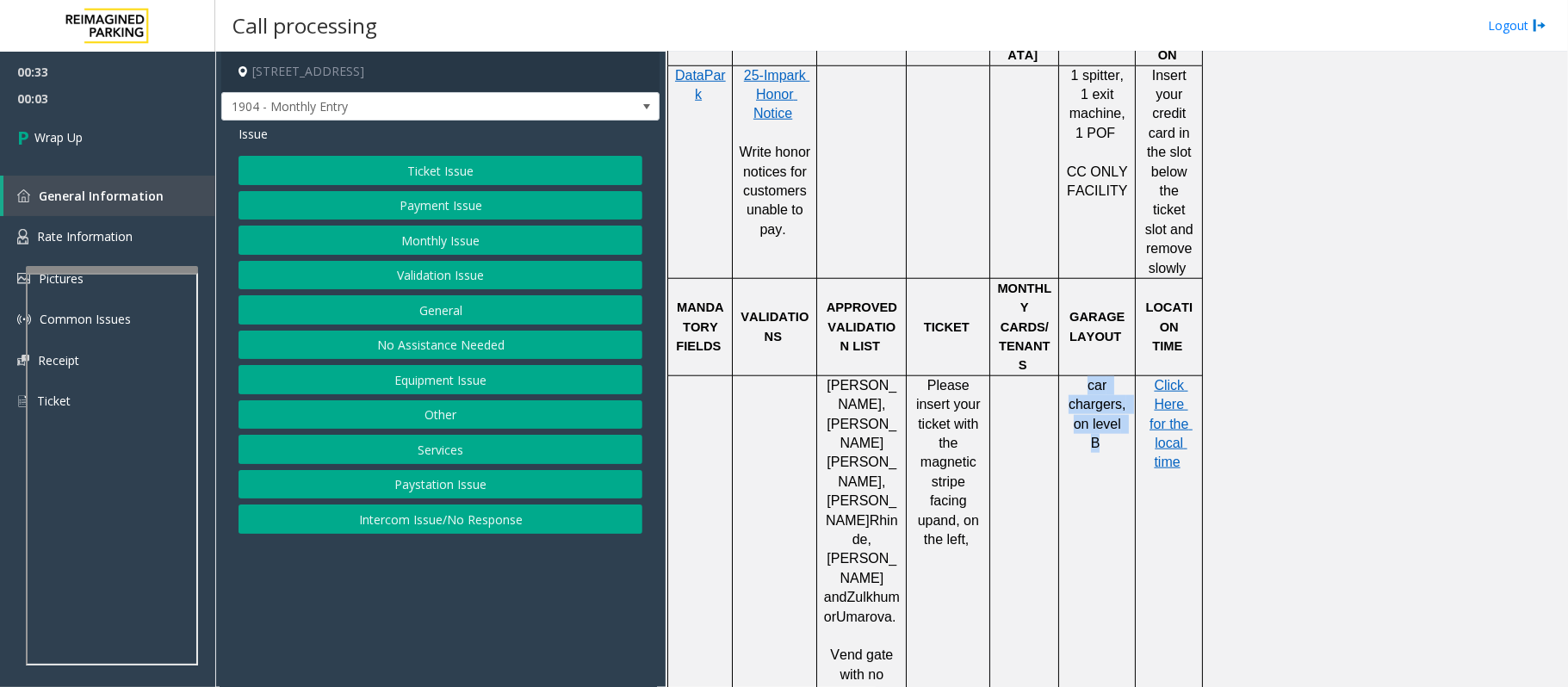
click at [471, 383] on button "Equipment Issue" at bounding box center [440, 379] width 404 height 29
click at [459, 304] on button "Gate / Door Won't Open" at bounding box center [440, 309] width 404 height 29
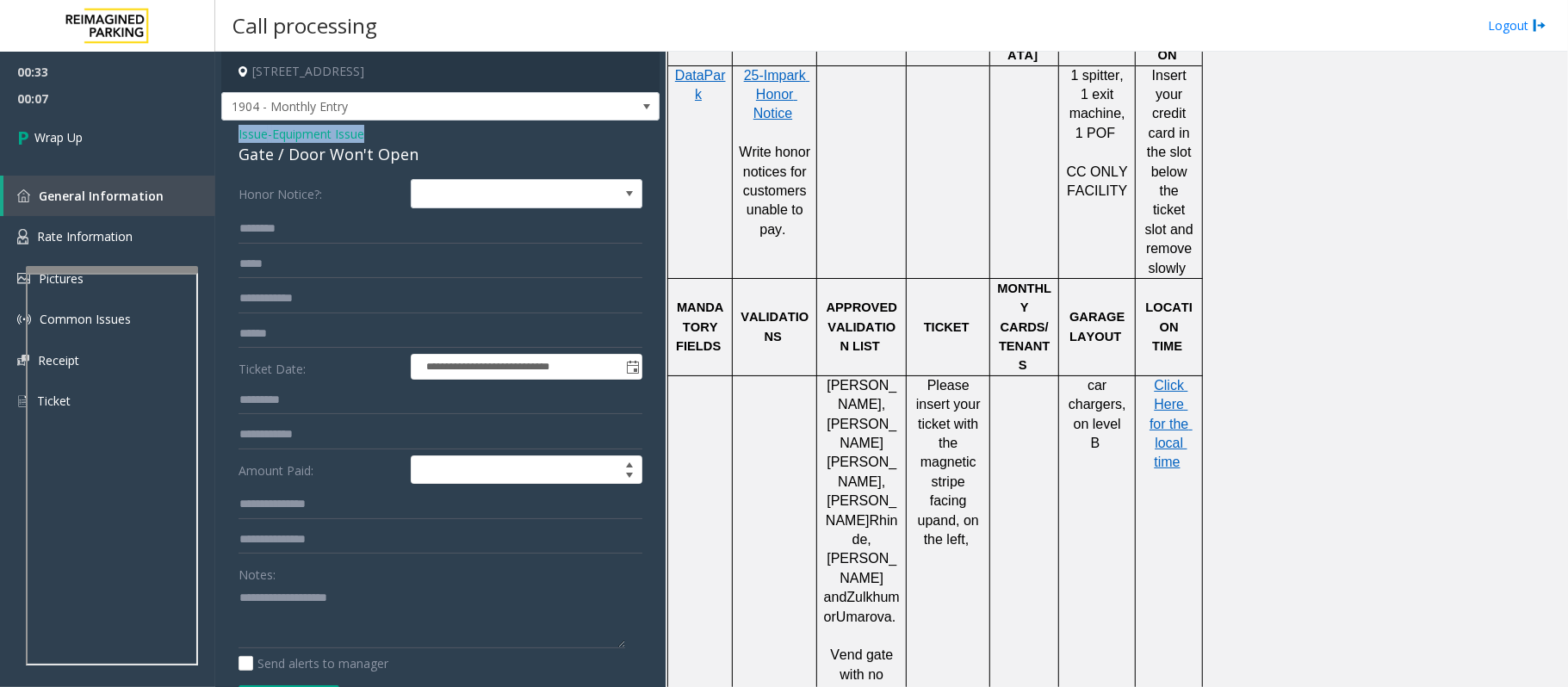
copy div "Issue - Equipment Issue"
drag, startPoint x: 387, startPoint y: 126, endPoint x: 286, endPoint y: 272, distance: 177.5
click at [225, 138] on div "**********" at bounding box center [441, 539] width 439 height 836
click at [294, 604] on textarea at bounding box center [431, 616] width 386 height 65
paste textarea "**********"
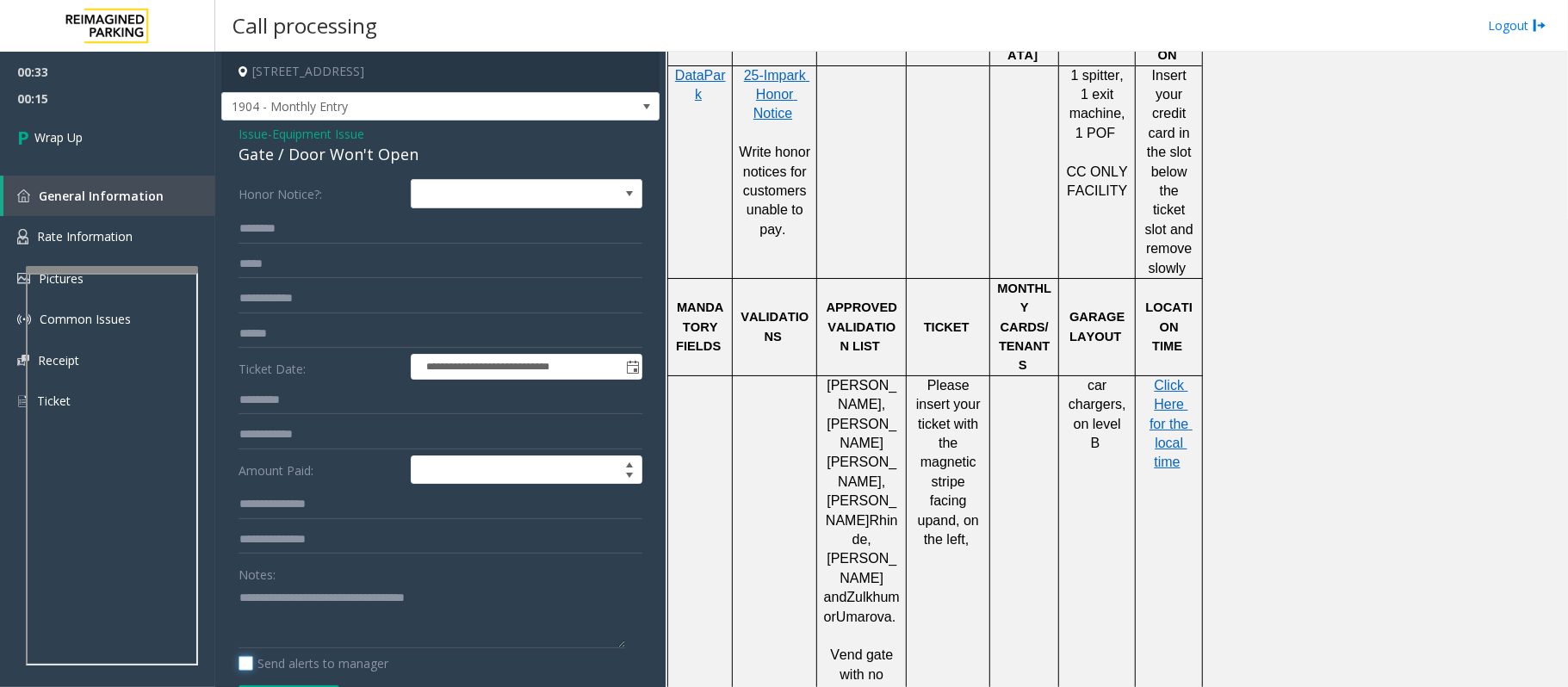
click at [238, 685] on button "Vend Gate" at bounding box center [288, 699] width 100 height 29
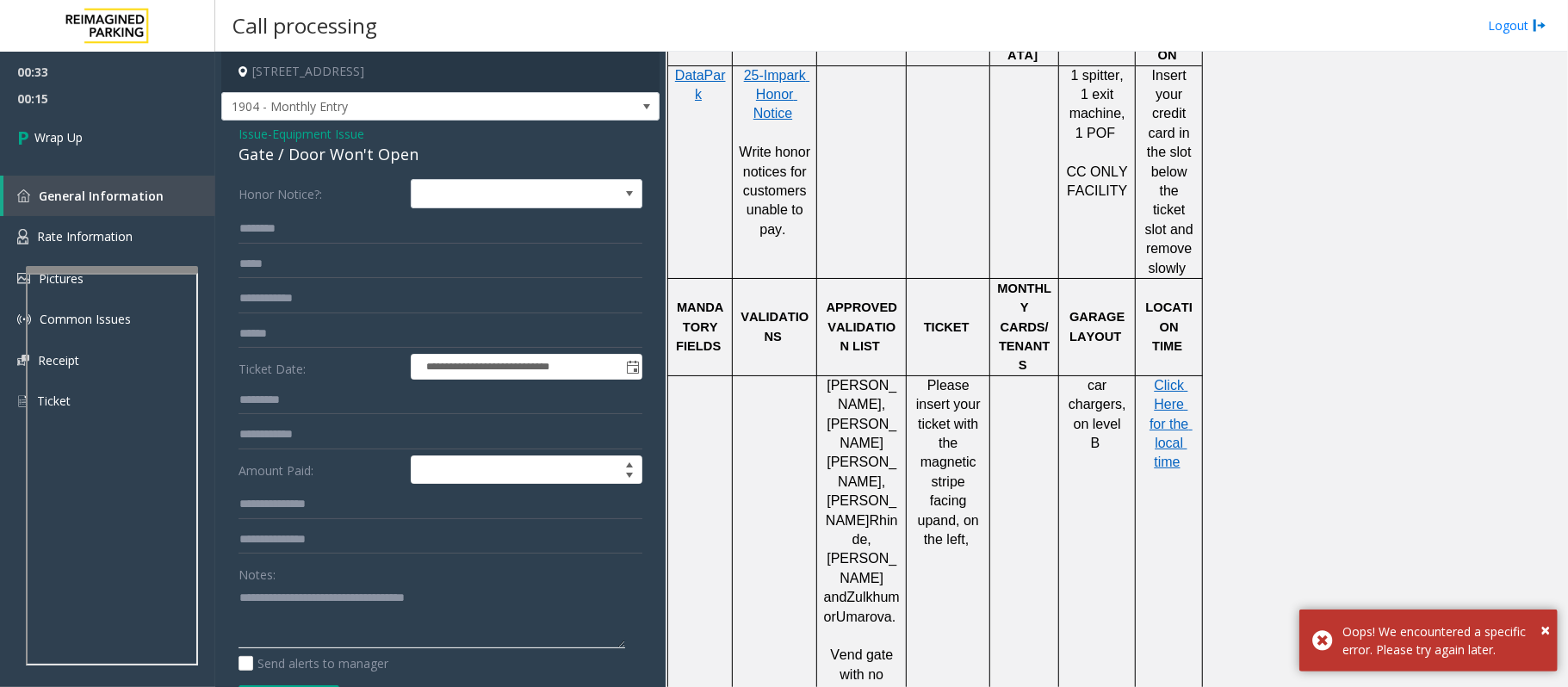
click at [439, 610] on textarea at bounding box center [431, 616] width 386 height 65
click at [473, 603] on textarea at bounding box center [431, 616] width 386 height 65
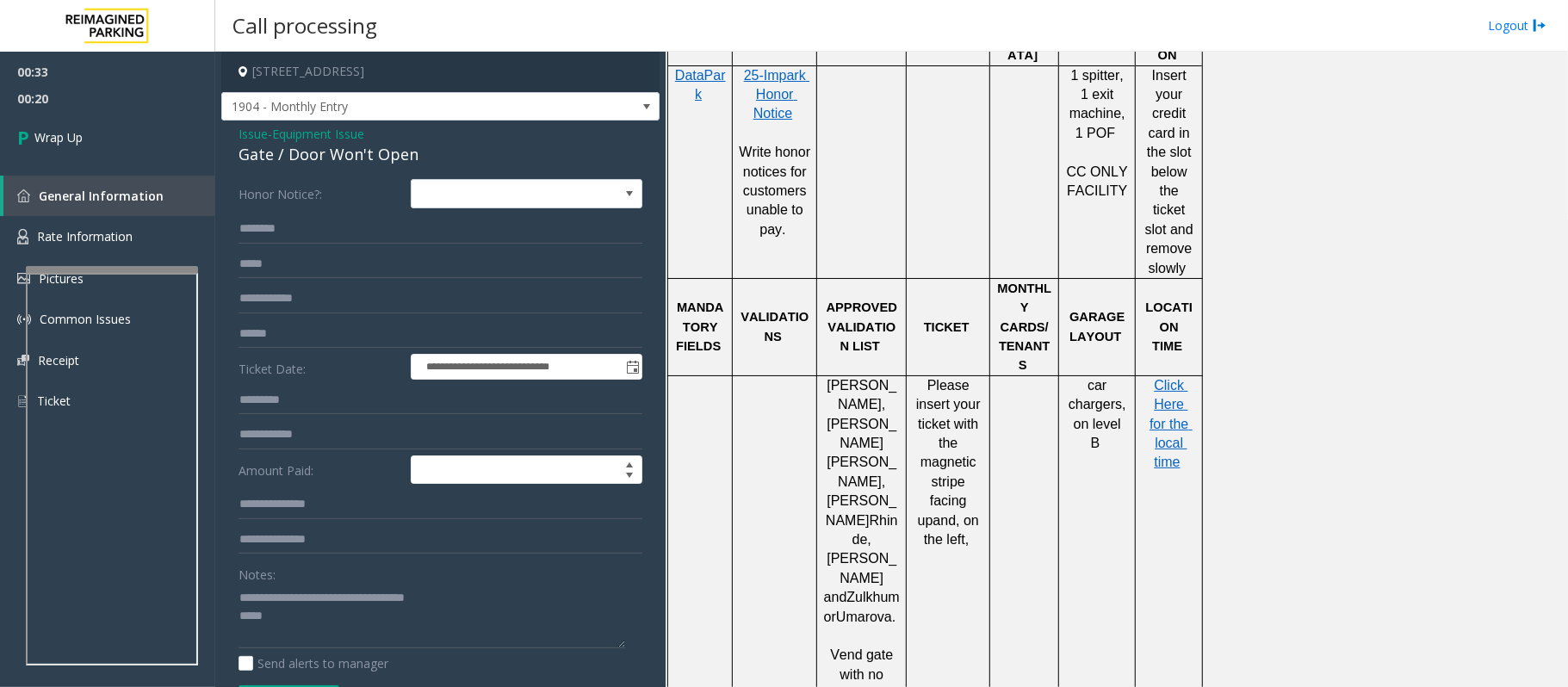
click at [1116, 376] on p "car chargers, on level B" at bounding box center [1097, 414] width 64 height 78
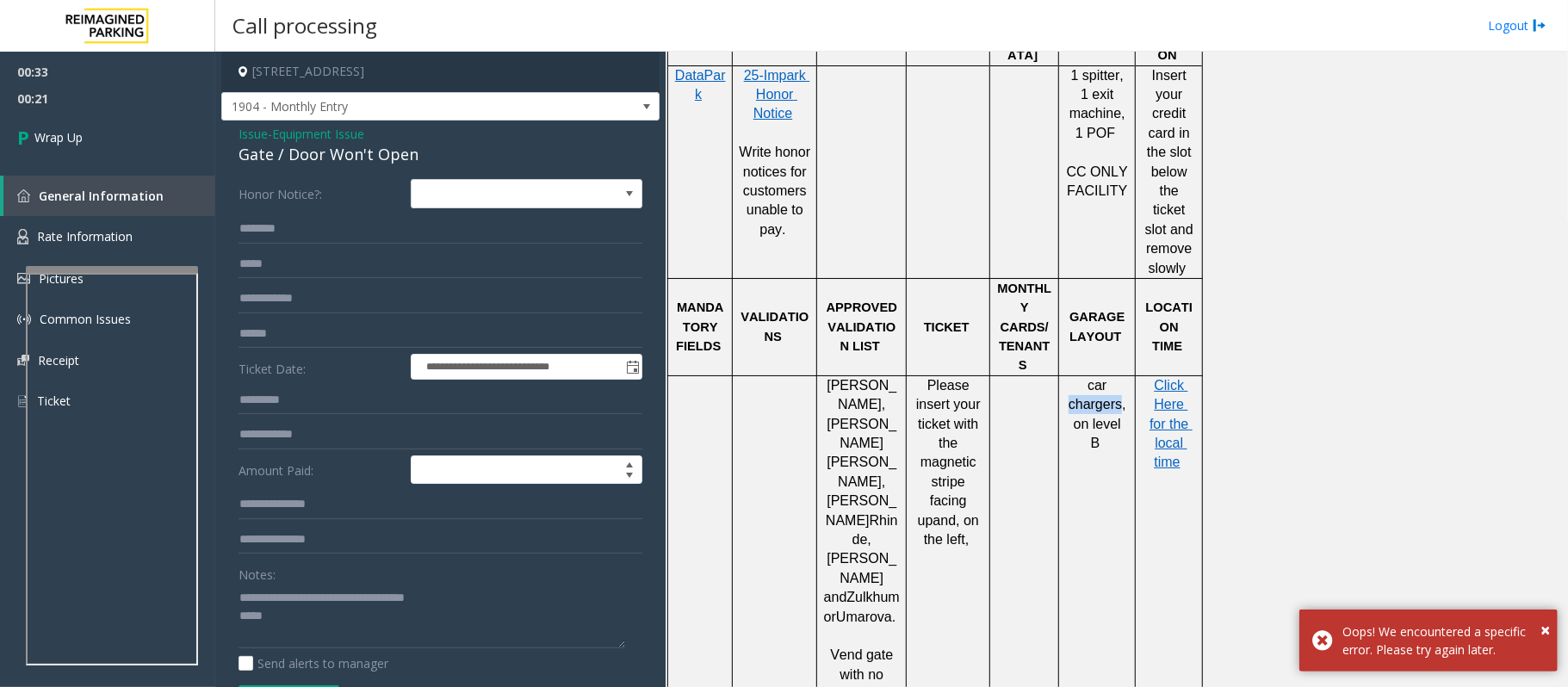
click at [1116, 376] on p "car chargers, on level B" at bounding box center [1097, 414] width 64 height 78
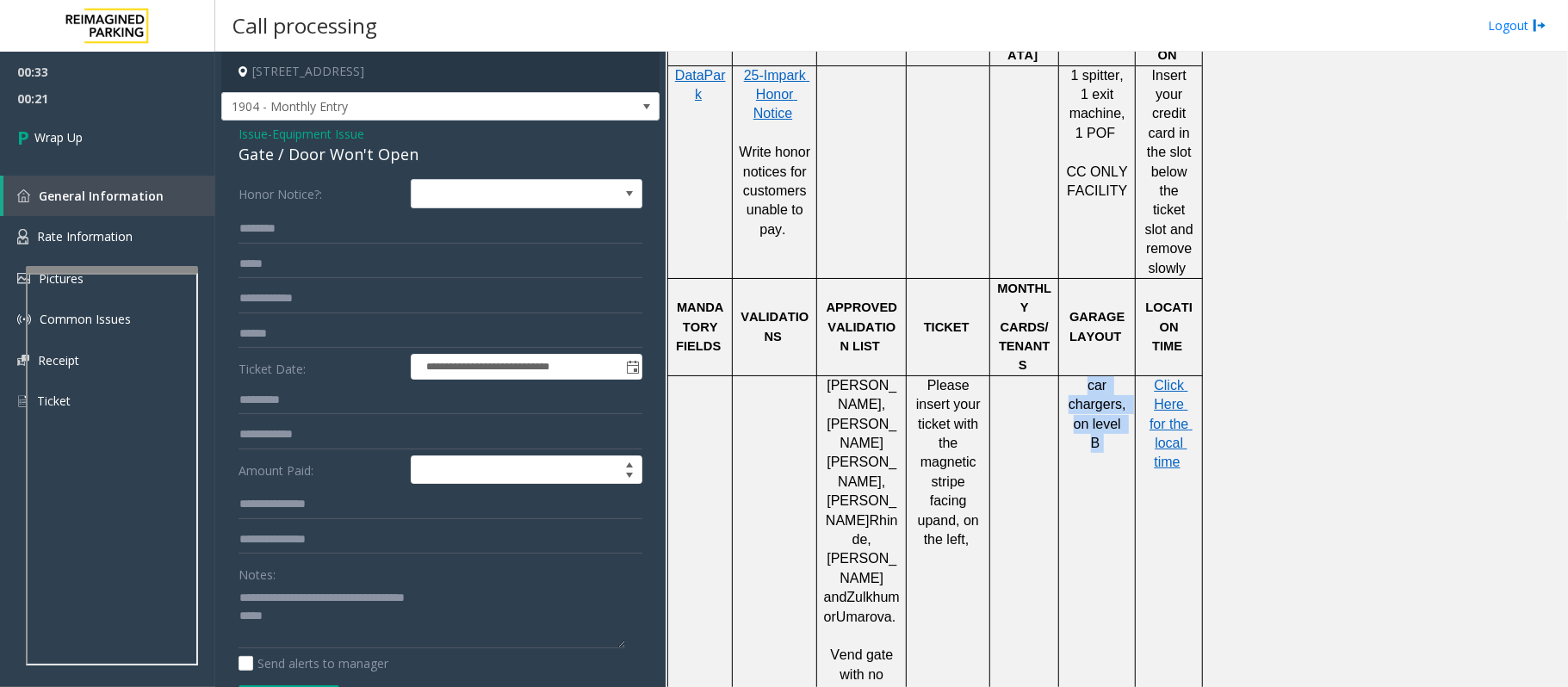
click at [1116, 376] on p "car chargers, on level B" at bounding box center [1097, 414] width 64 height 78
copy p "car chargers, on level B"
click at [417, 620] on textarea at bounding box center [431, 616] width 386 height 65
paste textarea "**********"
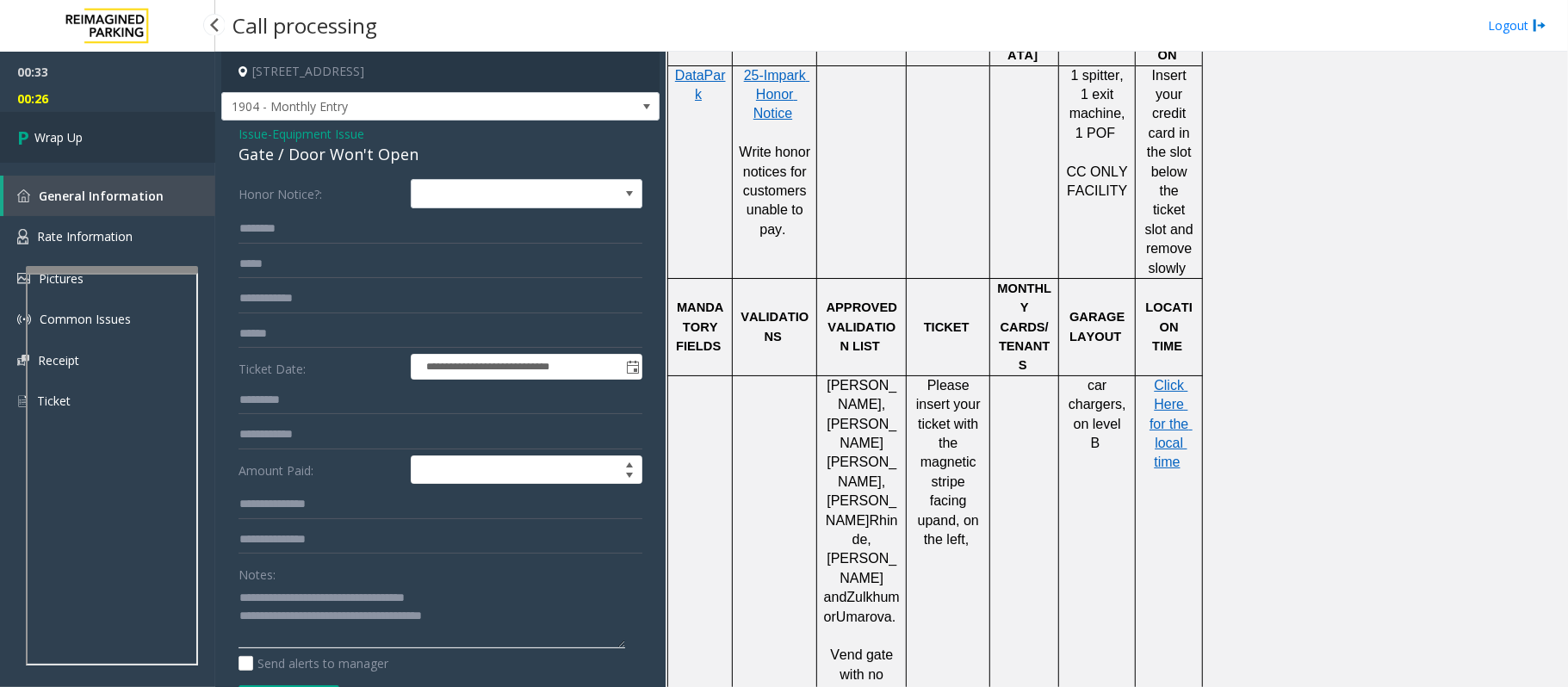
type textarea "**********"
click at [142, 132] on link "Wrap Up" at bounding box center [108, 137] width 216 height 51
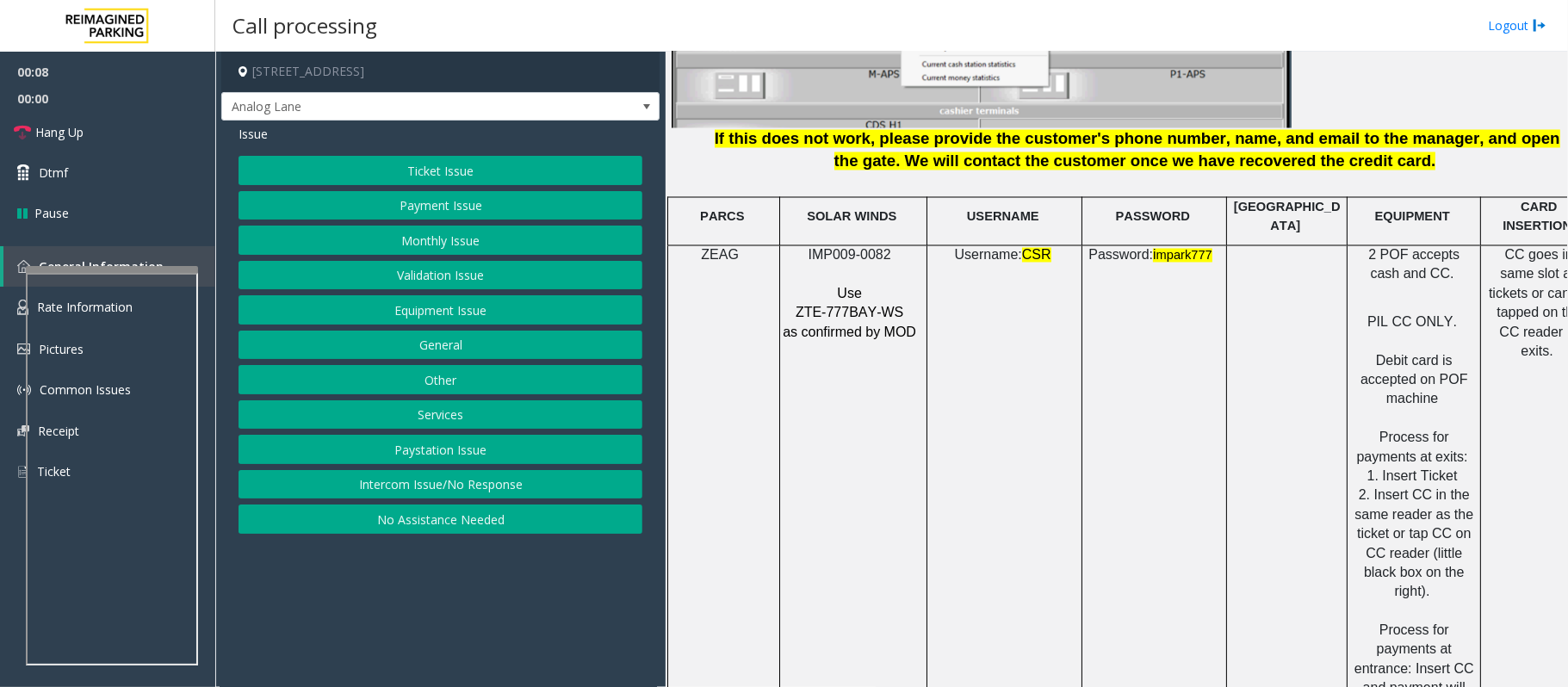
scroll to position [2295, 0]
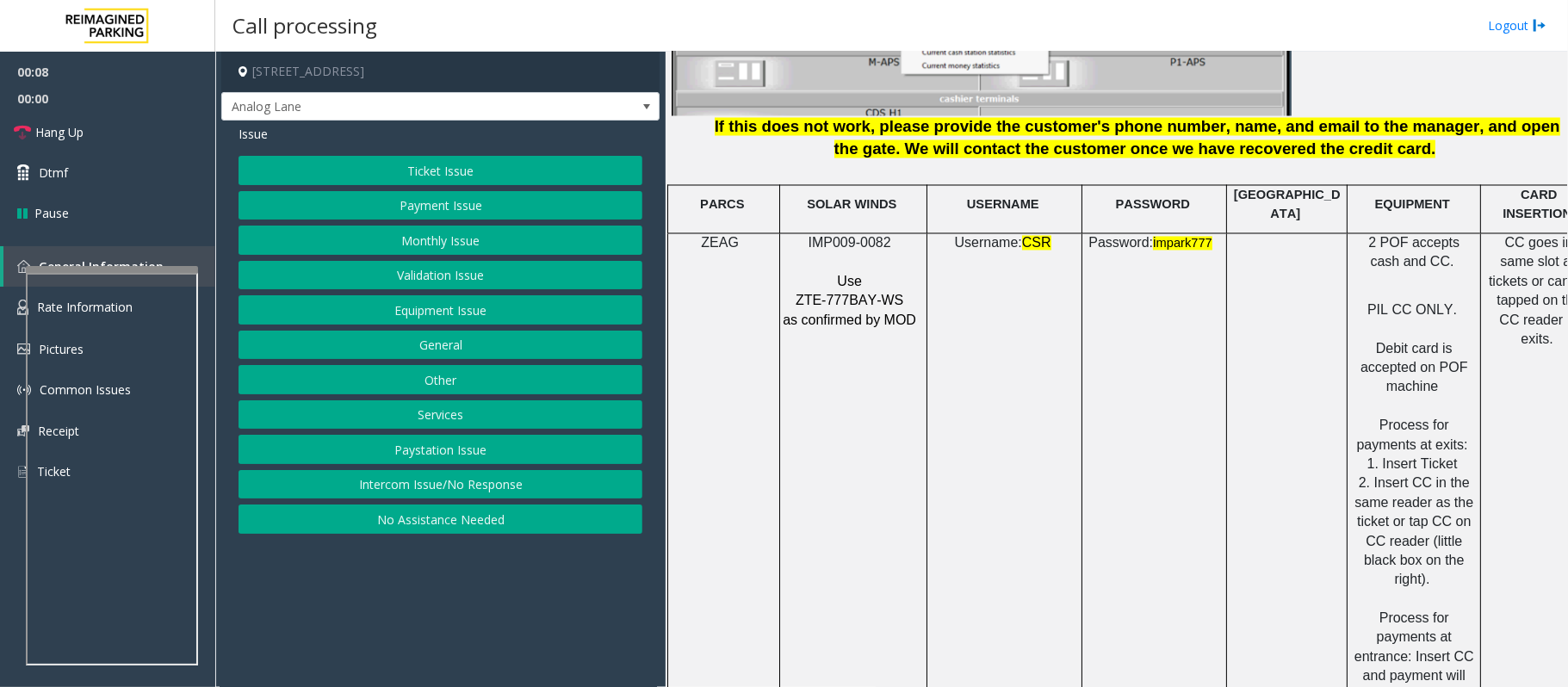
click at [855, 236] on span "IMP009-0082" at bounding box center [849, 244] width 82 height 15
copy p "IMP009-0082"
click at [494, 210] on button "Payment Issue" at bounding box center [440, 205] width 404 height 29
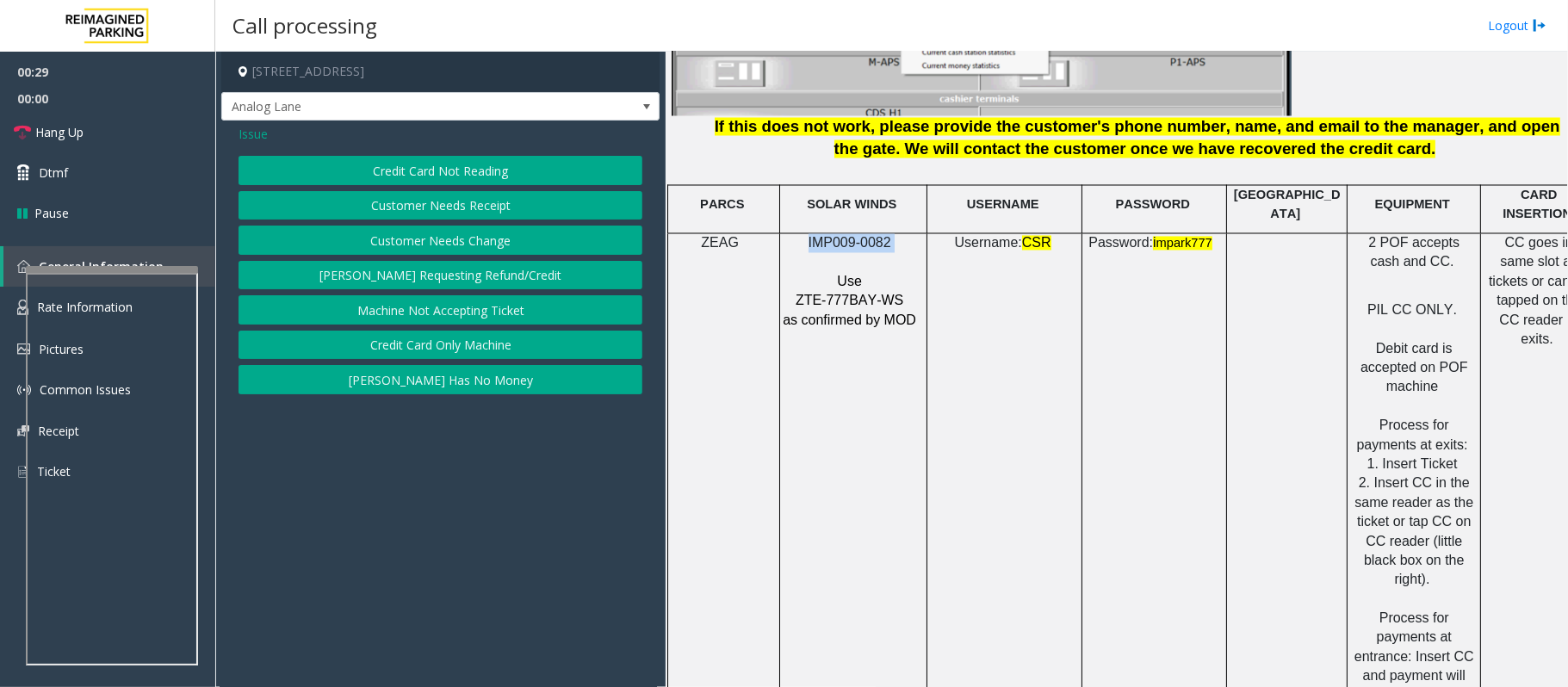
click at [507, 350] on button "Credit Card Only Machine" at bounding box center [440, 345] width 404 height 29
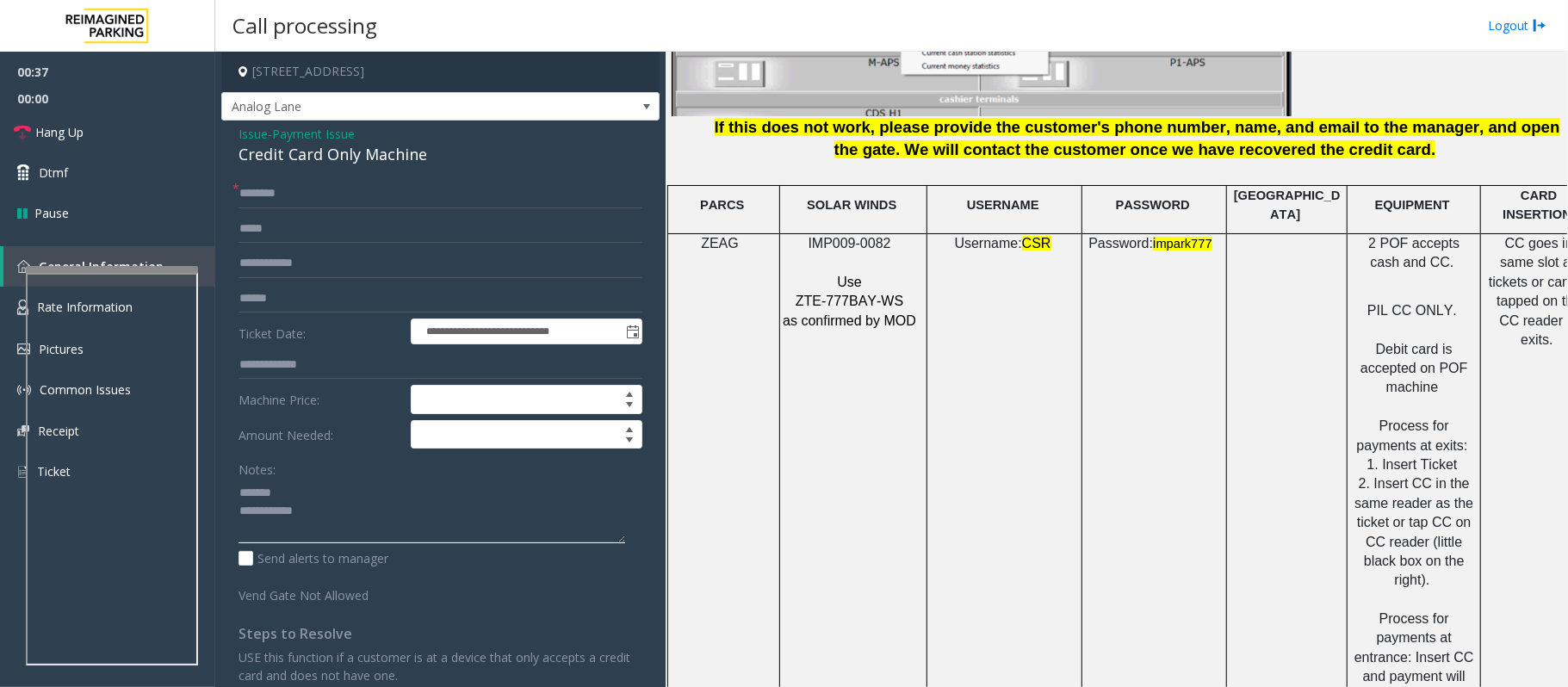
click at [293, 496] on textarea at bounding box center [431, 511] width 386 height 65
type textarea "**********"
click at [104, 125] on link "Hang Up" at bounding box center [108, 131] width 216 height 40
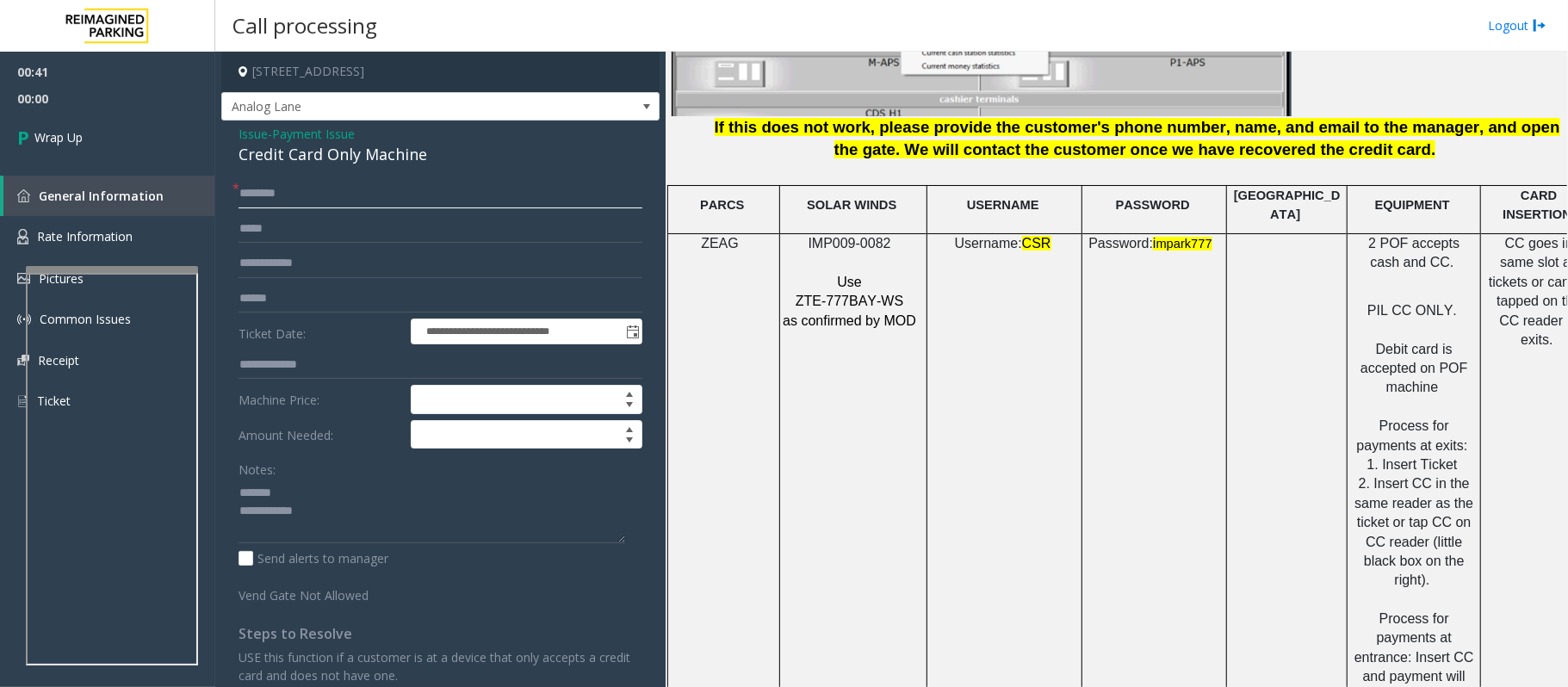
click at [272, 191] on input "text" at bounding box center [440, 193] width 404 height 29
type input "**"
click at [338, 155] on div "Credit Card Only Machine" at bounding box center [440, 154] width 404 height 23
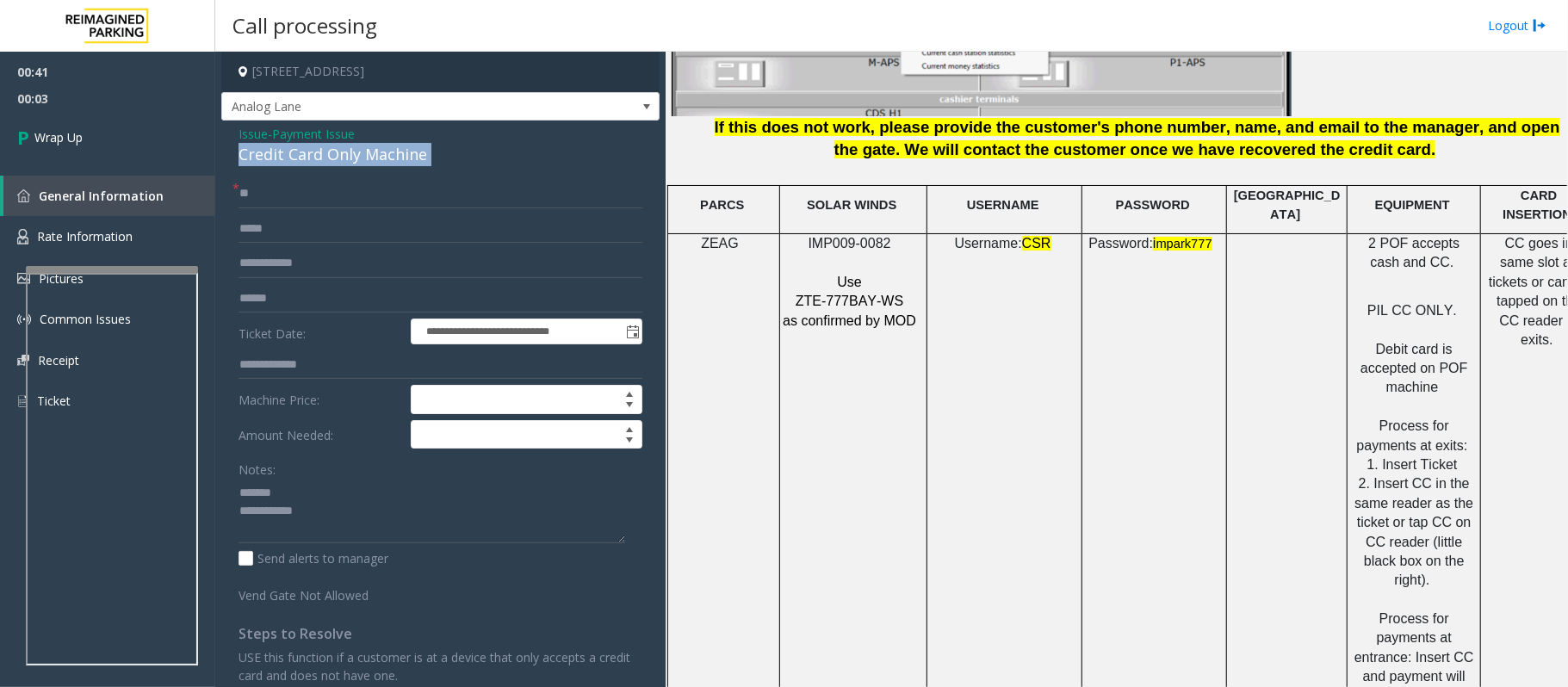
copy div "Credit Card Only Machine"
click at [322, 493] on textarea at bounding box center [431, 511] width 386 height 65
paste textarea "**********"
click at [331, 511] on textarea at bounding box center [431, 511] width 386 height 65
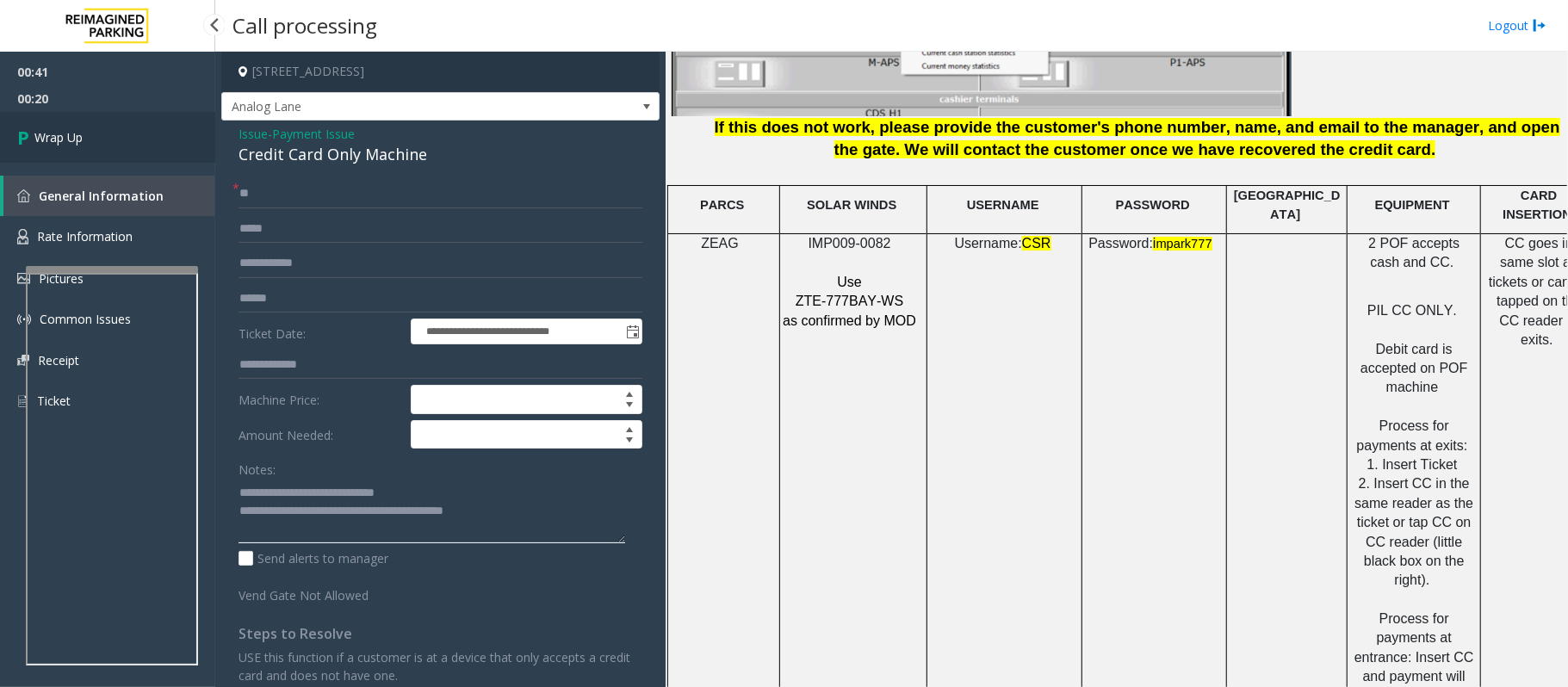
type textarea "**********"
click at [57, 148] on link "Wrap Up" at bounding box center [108, 137] width 216 height 51
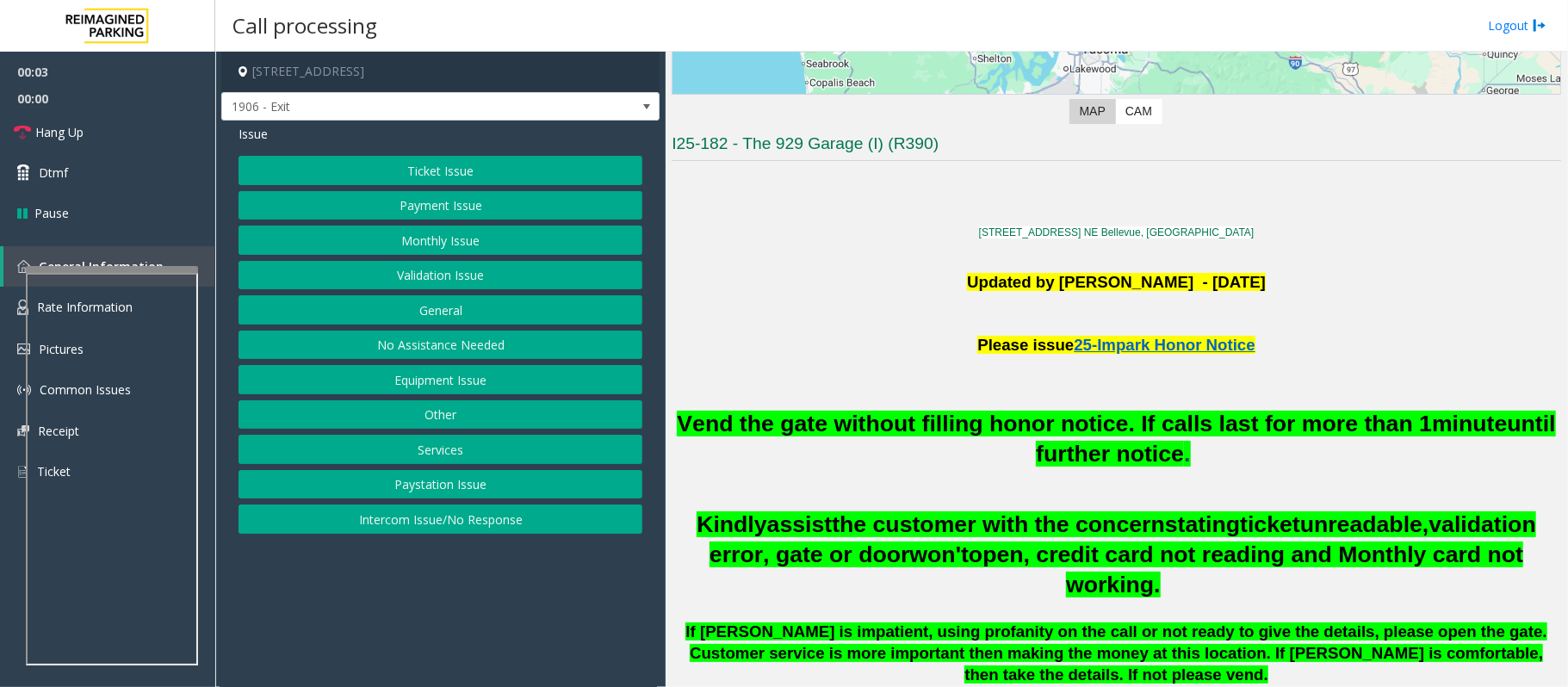
scroll to position [344, 0]
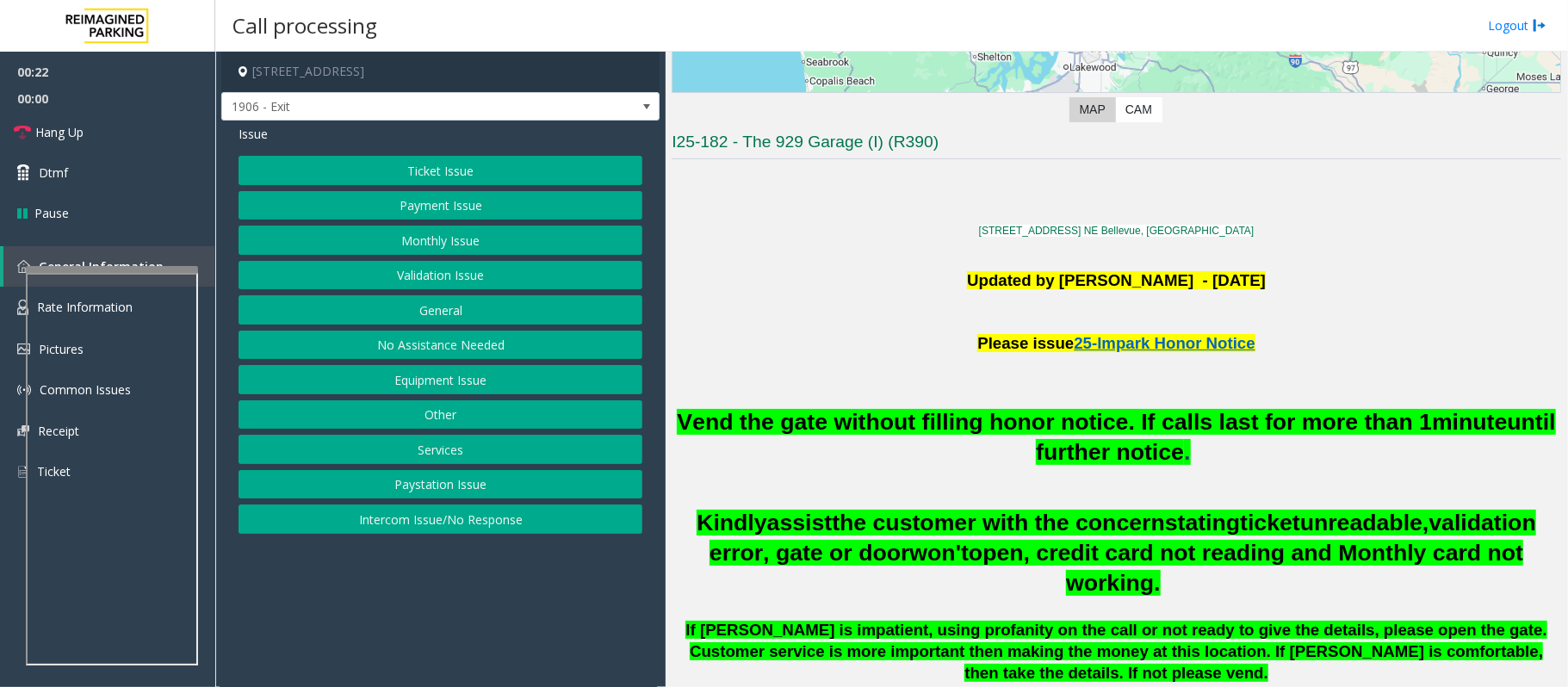
click at [418, 172] on button "Ticket Issue" at bounding box center [440, 170] width 404 height 29
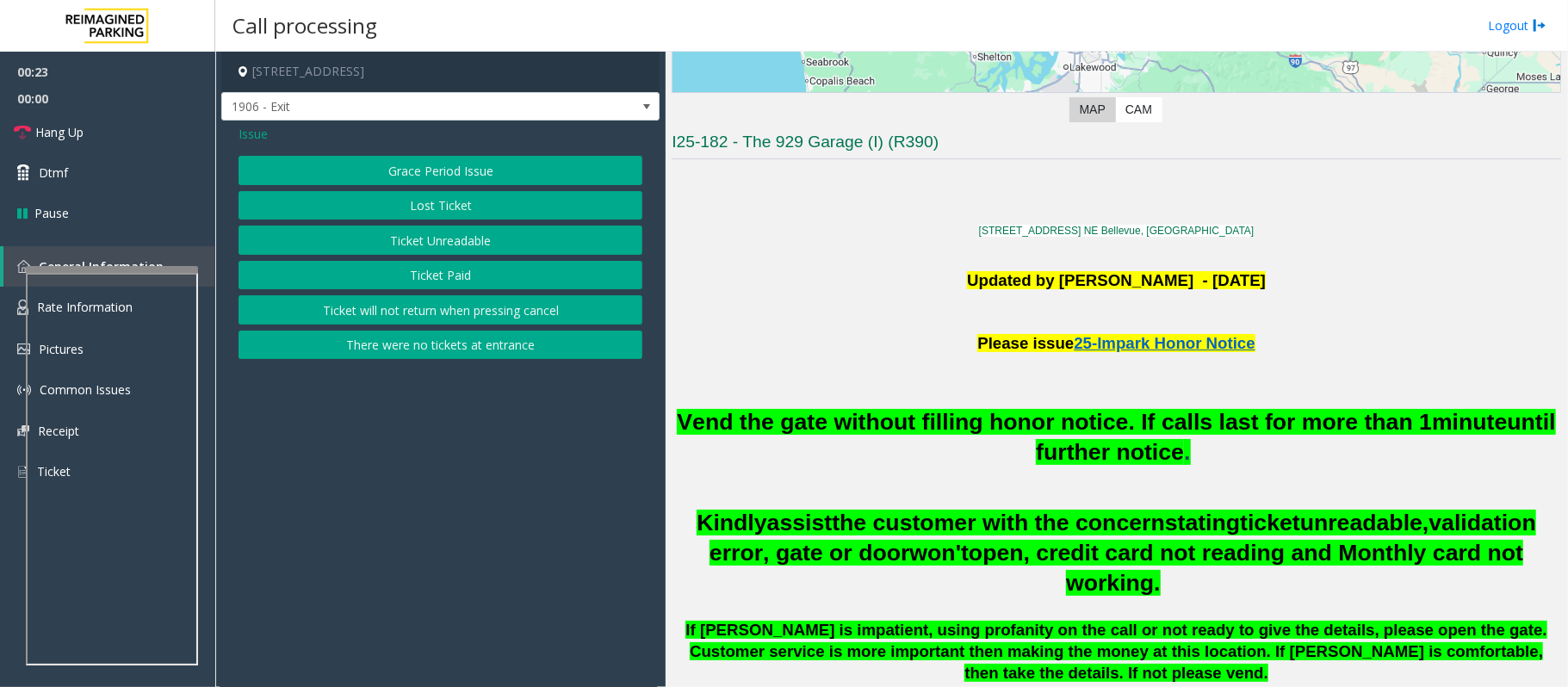
click at [415, 246] on button "Ticket Unreadable" at bounding box center [440, 240] width 404 height 29
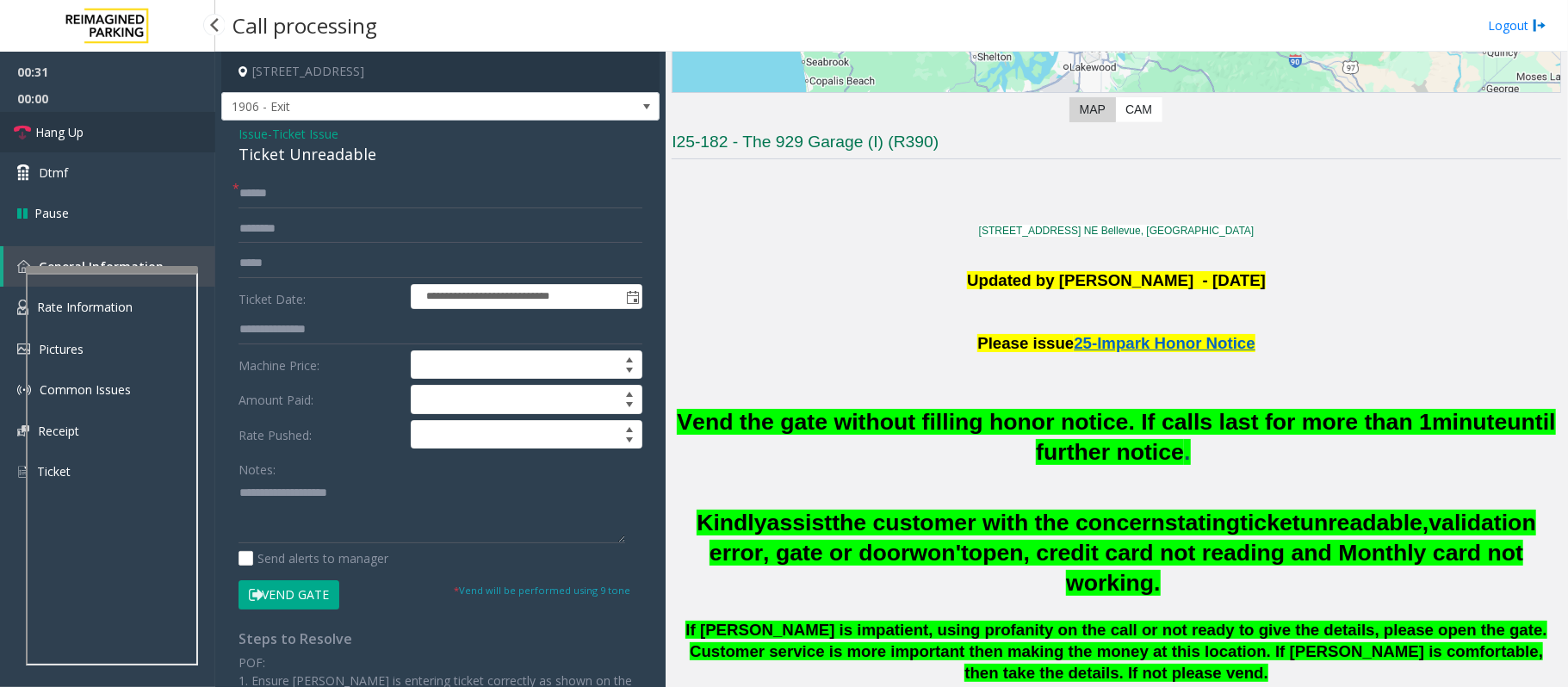
click at [183, 136] on link "Hang Up" at bounding box center [108, 131] width 216 height 40
click at [267, 186] on input "text" at bounding box center [440, 193] width 404 height 29
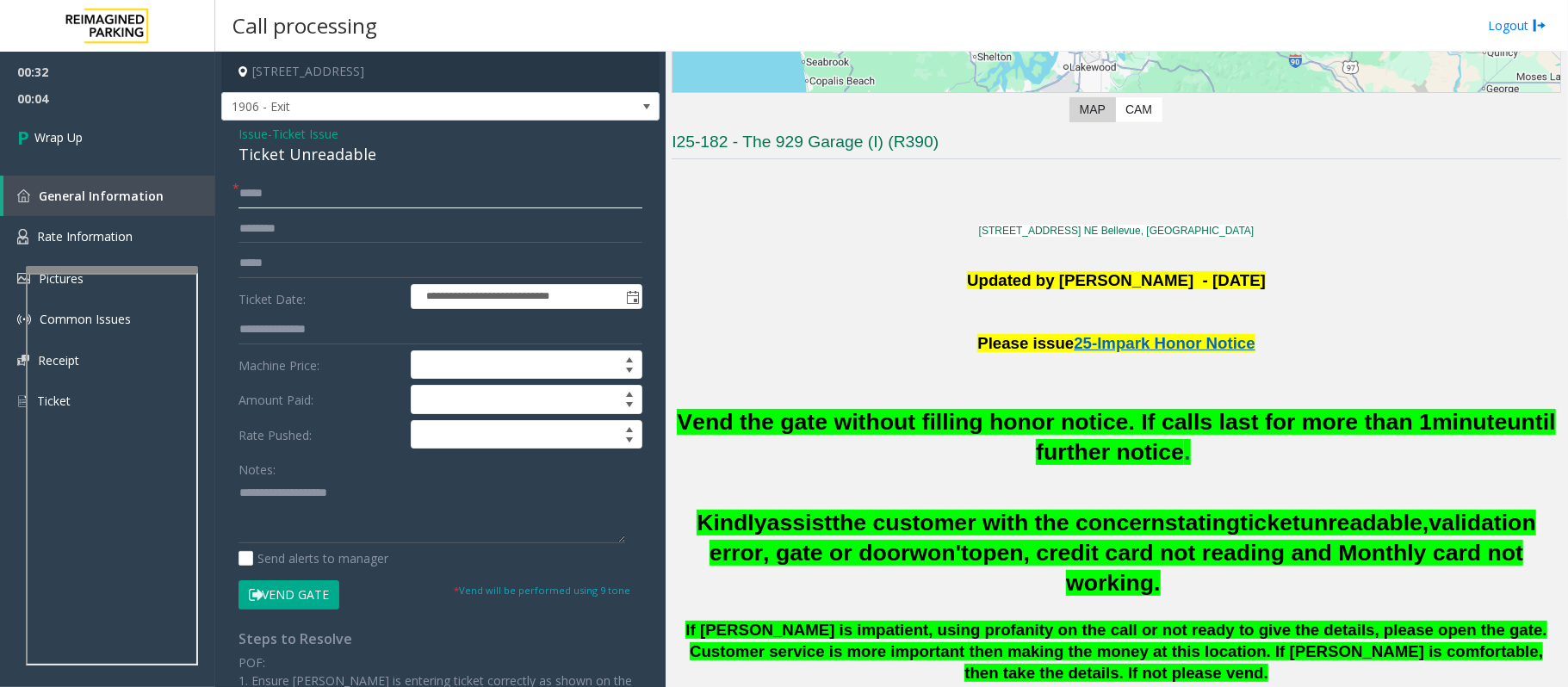
type input "*****"
click at [373, 491] on textarea at bounding box center [431, 511] width 386 height 65
type textarea "**********"
click at [67, 125] on link "Wrap Up" at bounding box center [108, 137] width 216 height 51
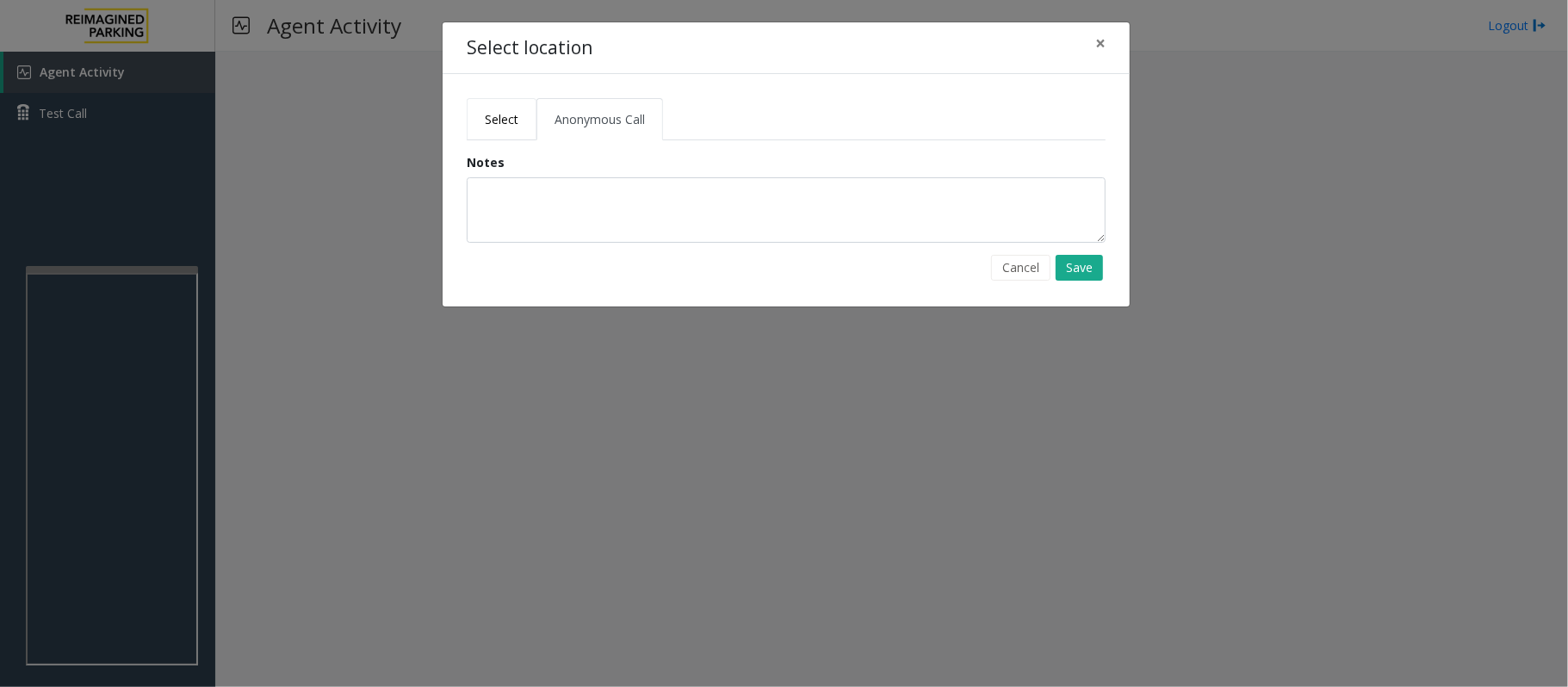
click at [514, 121] on span "Select" at bounding box center [501, 118] width 34 height 16
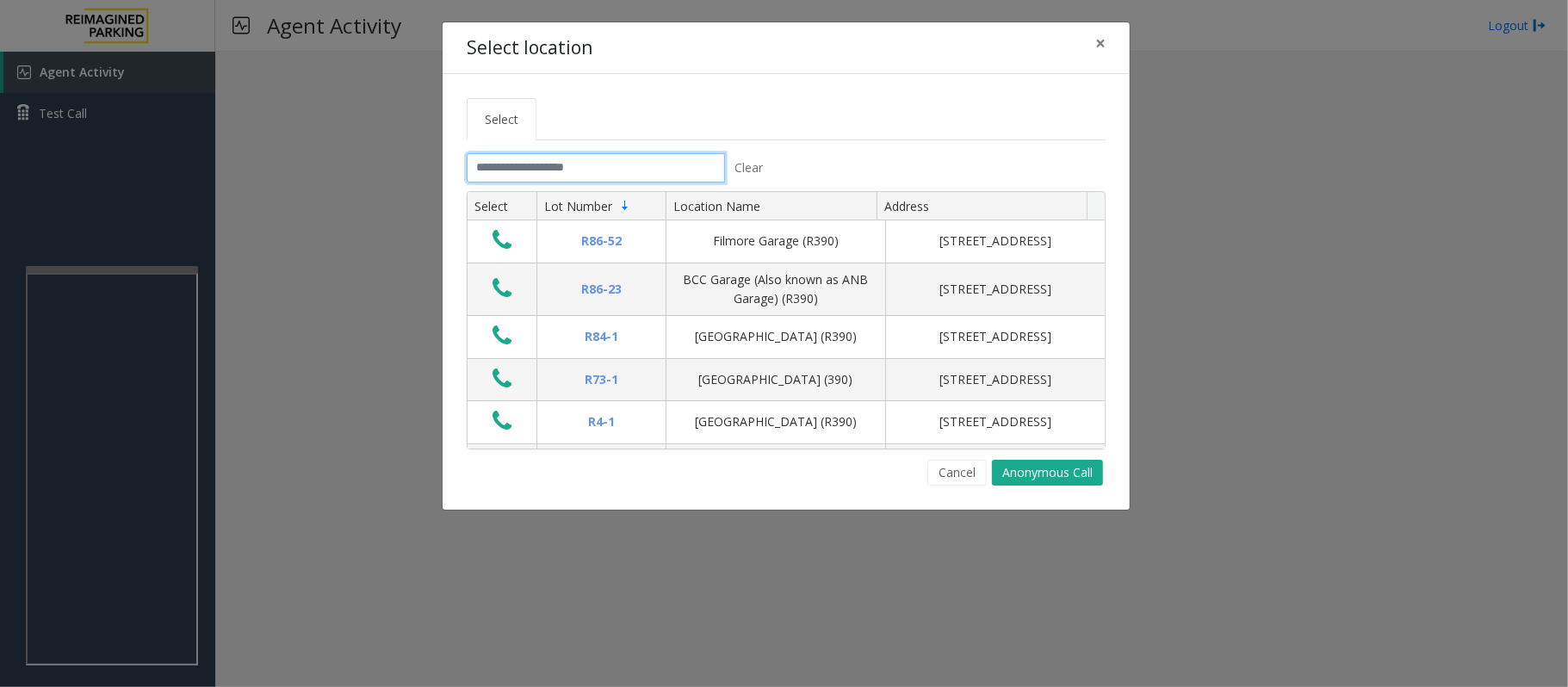
click at [561, 174] on input "text" at bounding box center [596, 167] width 259 height 29
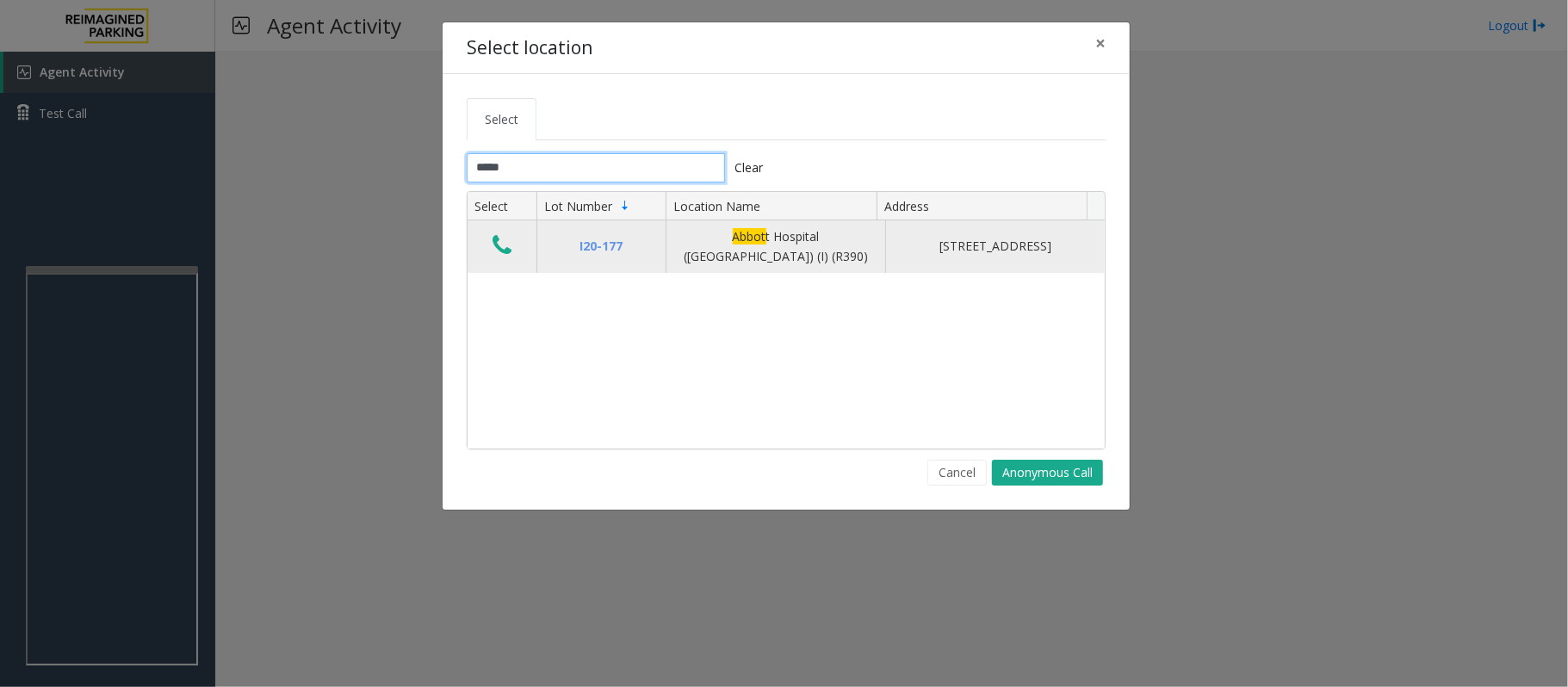
type input "*****"
click at [506, 248] on icon "Data table" at bounding box center [501, 246] width 19 height 24
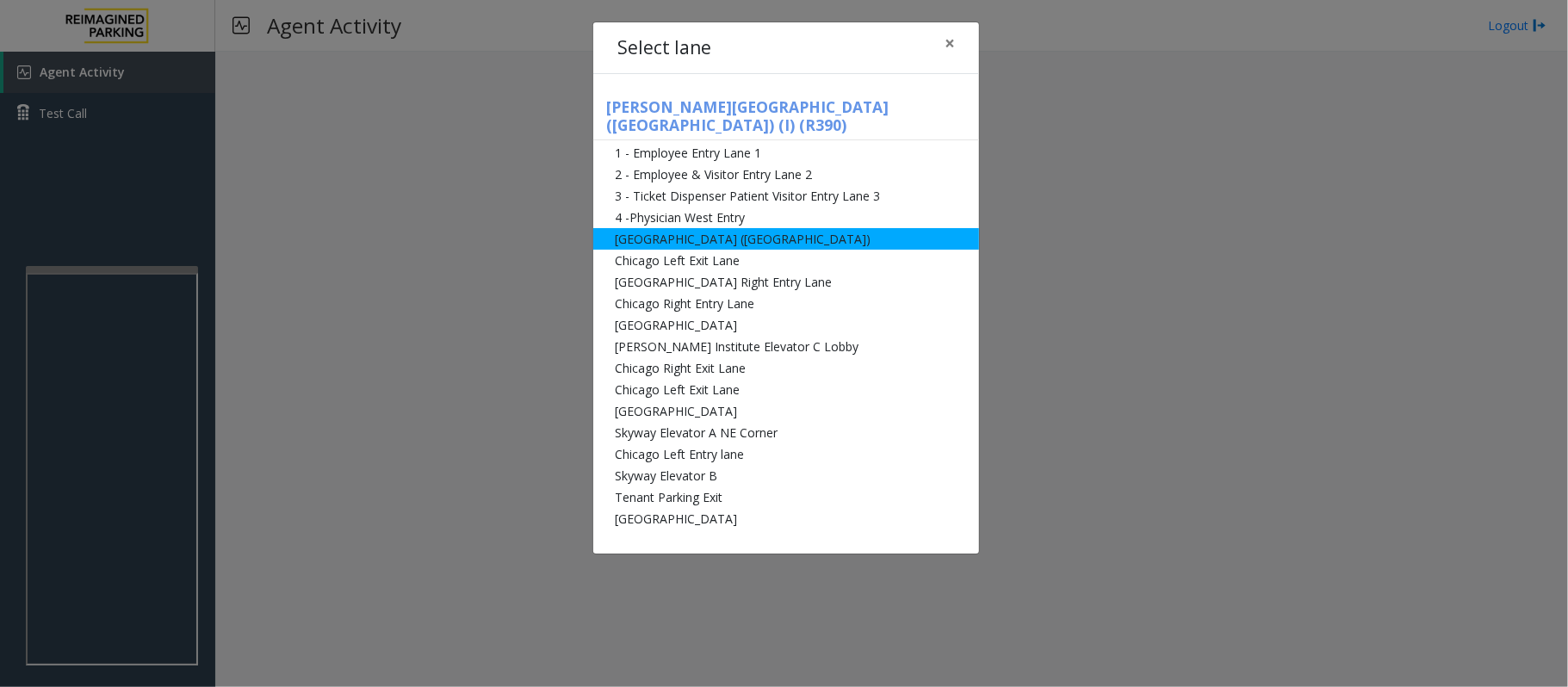
click at [655, 228] on li "[GEOGRAPHIC_DATA] ([GEOGRAPHIC_DATA])" at bounding box center [785, 238] width 385 height 22
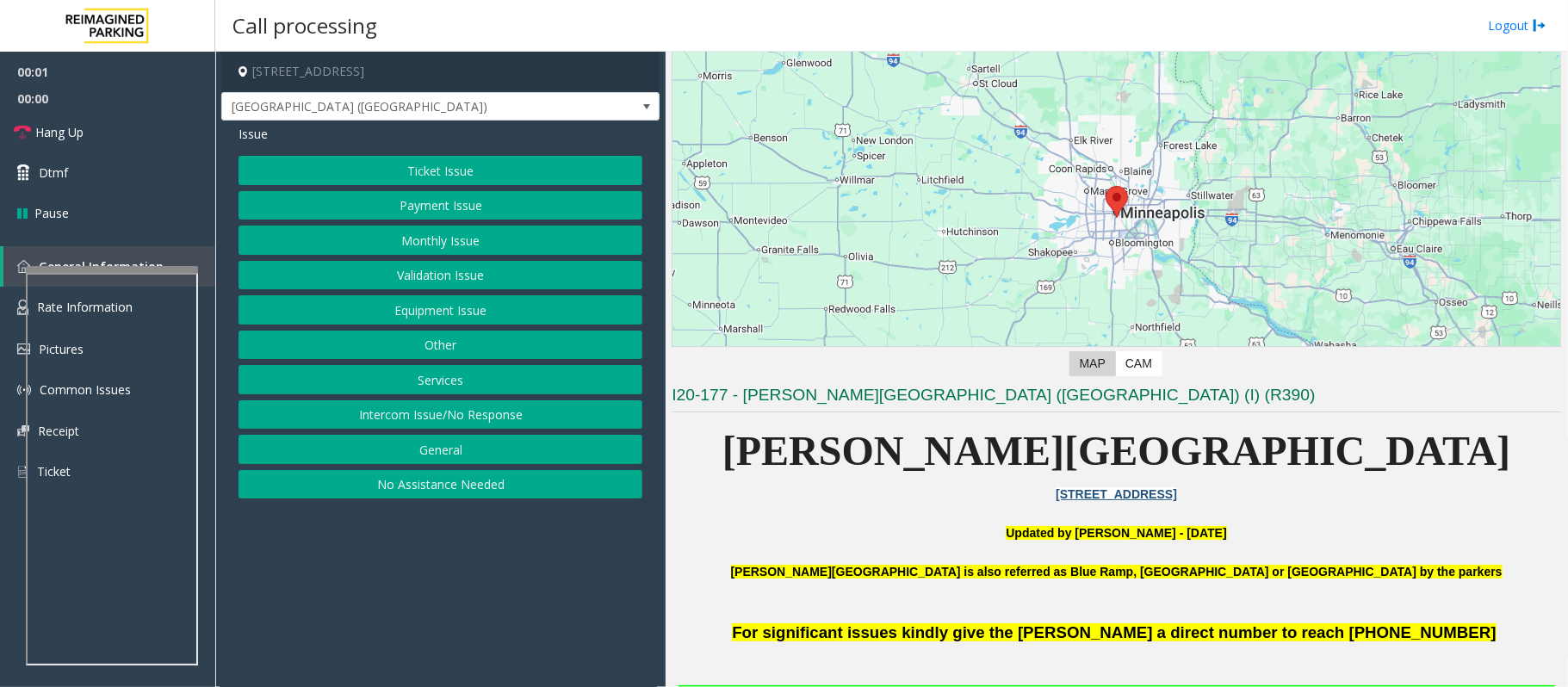
scroll to position [114, 0]
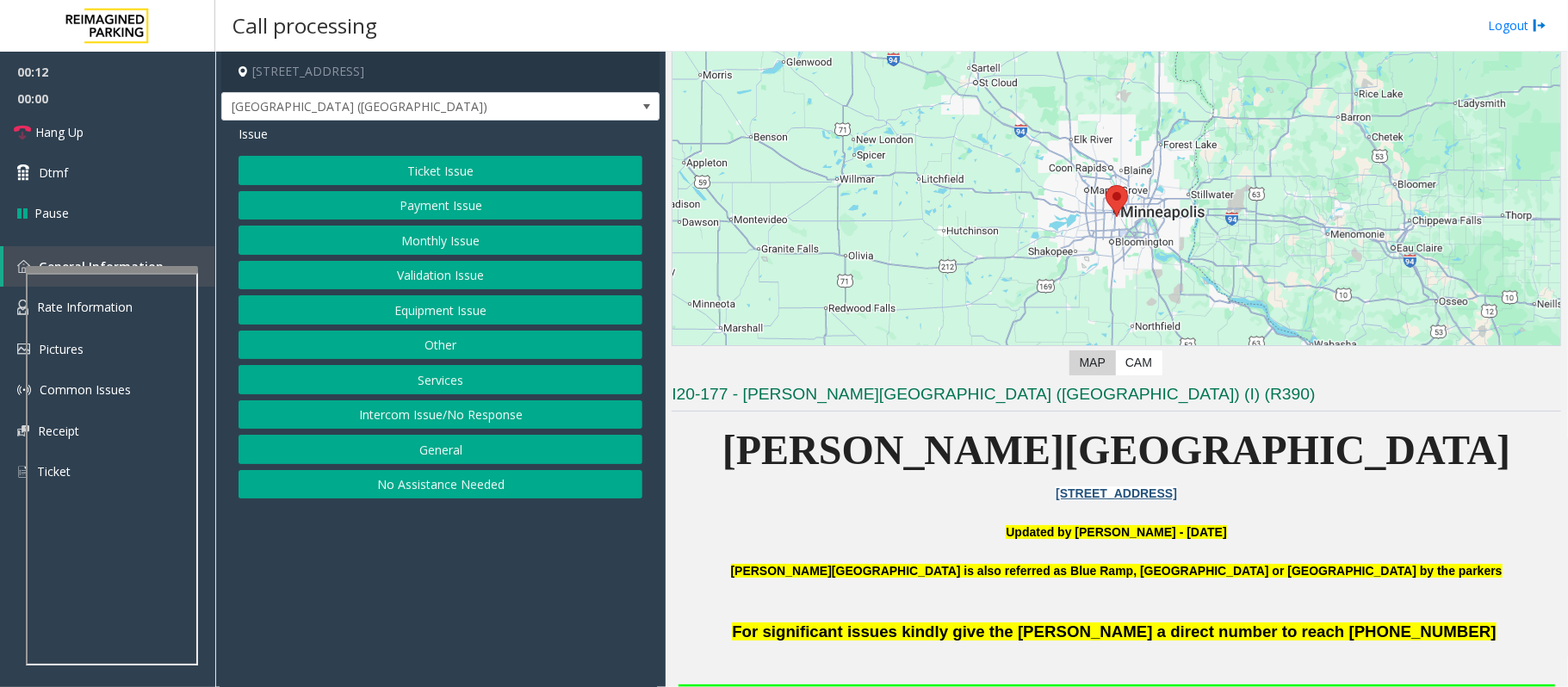
click at [462, 415] on button "Intercom Issue/No Response" at bounding box center [440, 414] width 404 height 29
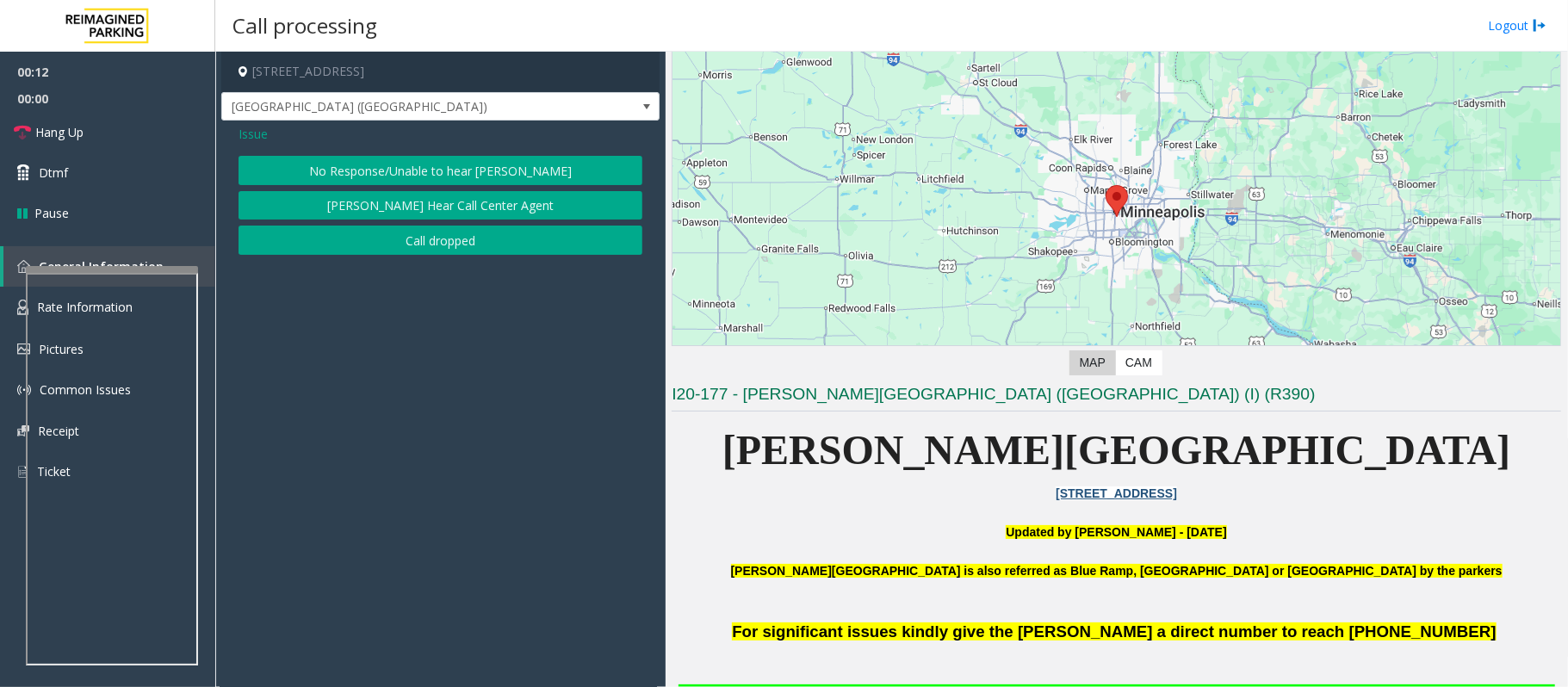
click at [439, 173] on button "No Response/Unable to hear [PERSON_NAME]" at bounding box center [440, 170] width 404 height 29
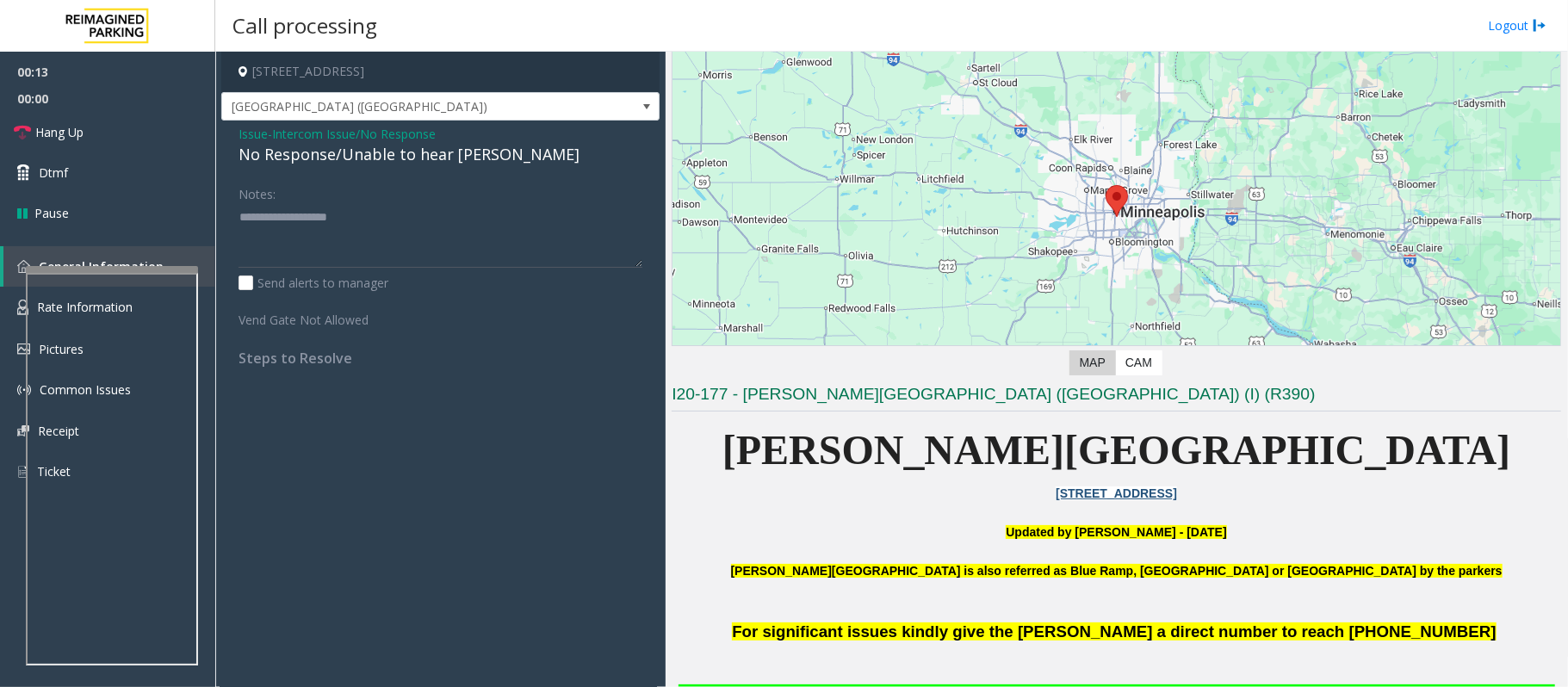
click at [431, 157] on div "No Response/Unable to hear [PERSON_NAME]" at bounding box center [440, 154] width 404 height 23
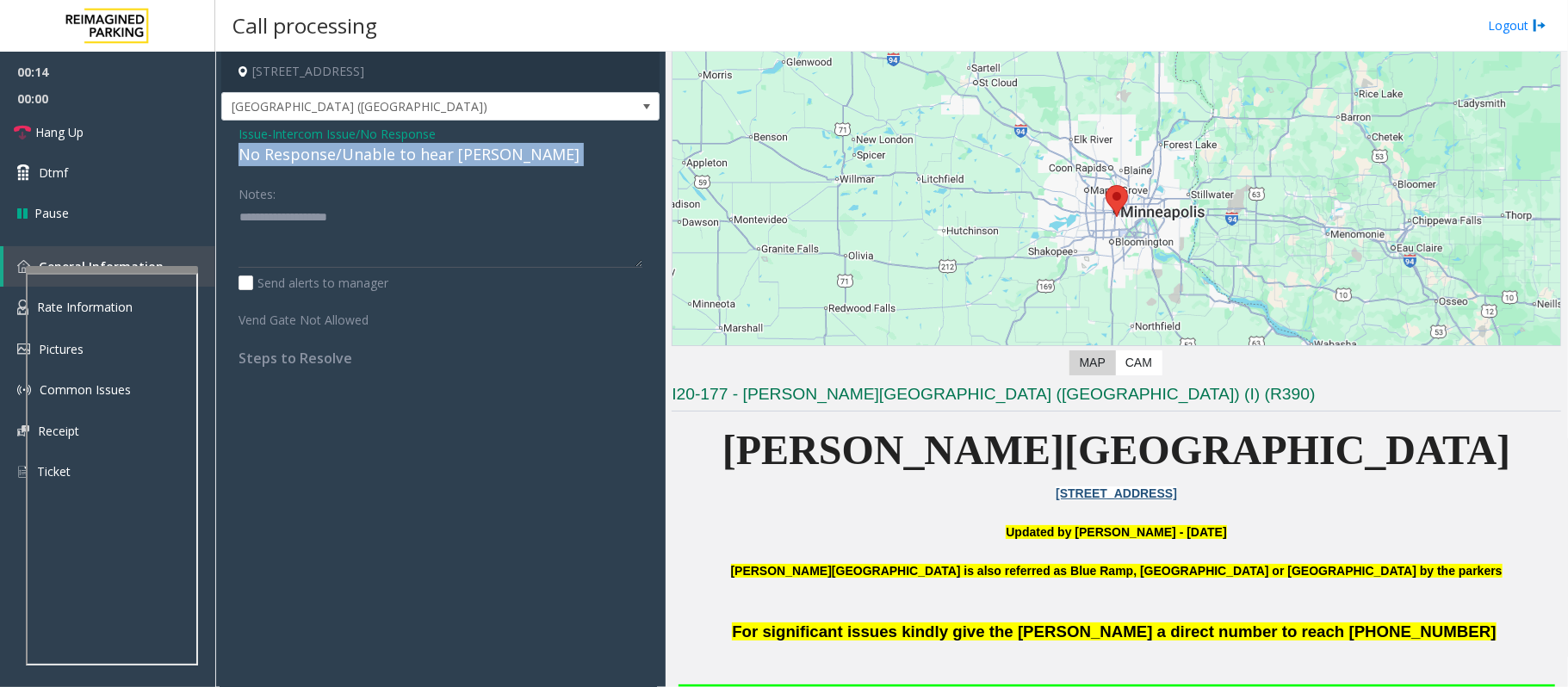
click at [431, 157] on div "No Response/Unable to hear [PERSON_NAME]" at bounding box center [440, 154] width 404 height 23
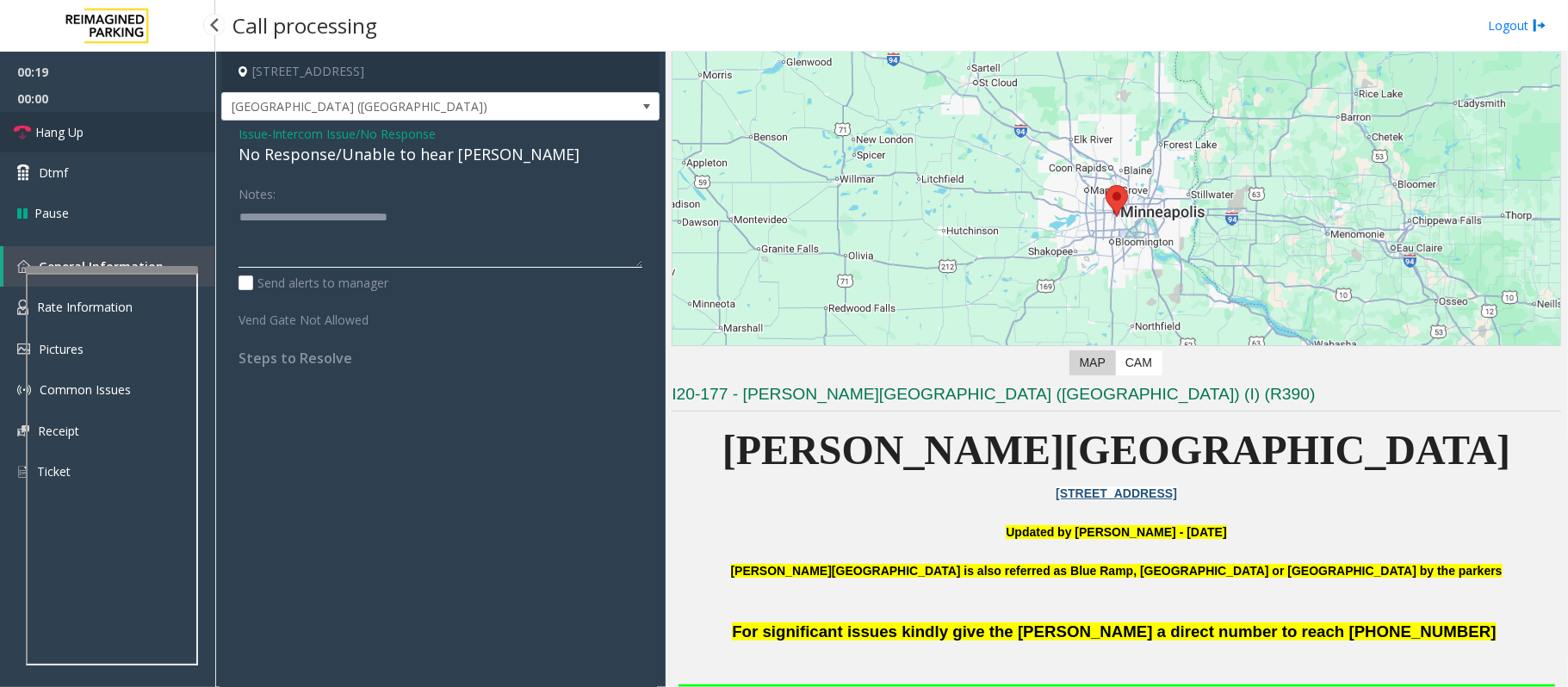
type textarea "**********"
click at [131, 126] on link "Hang Up" at bounding box center [108, 131] width 216 height 40
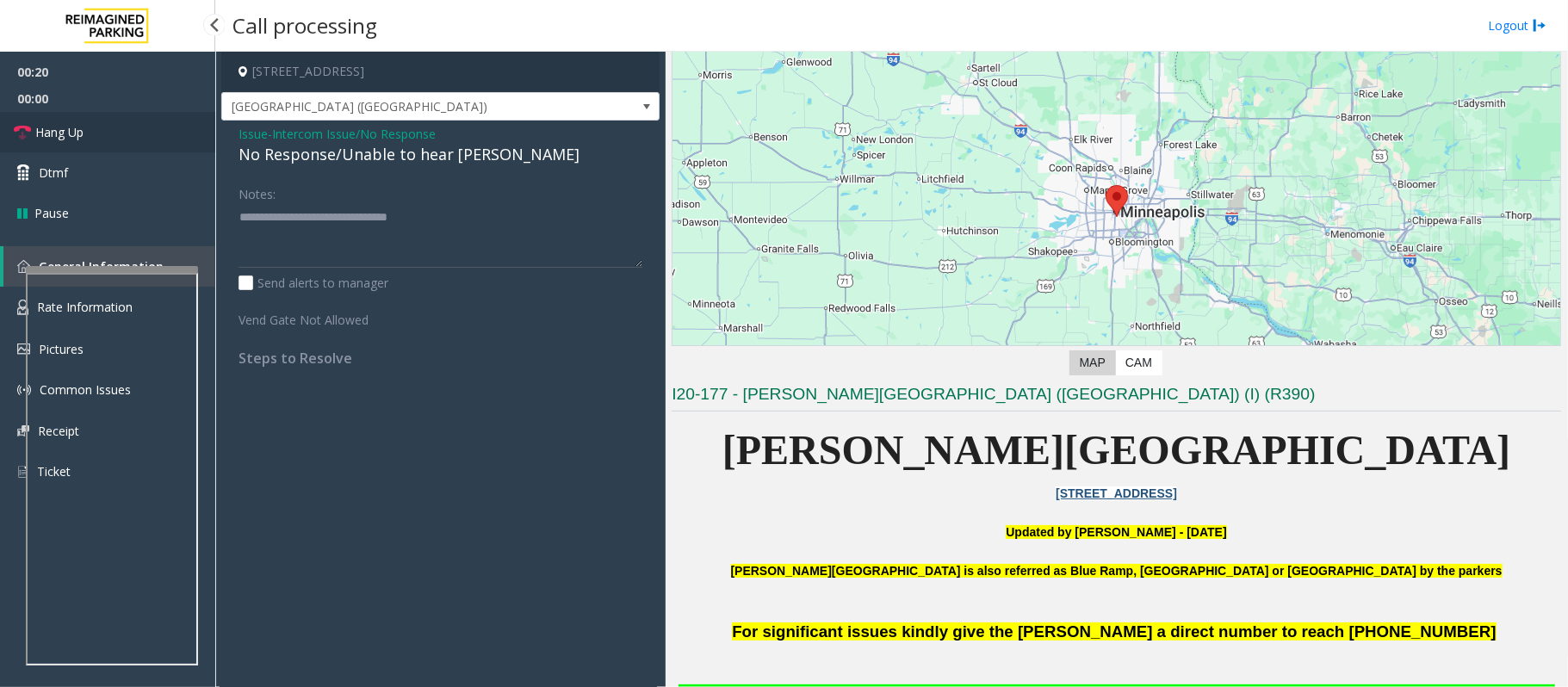
click at [131, 126] on link "Hang Up" at bounding box center [108, 131] width 216 height 40
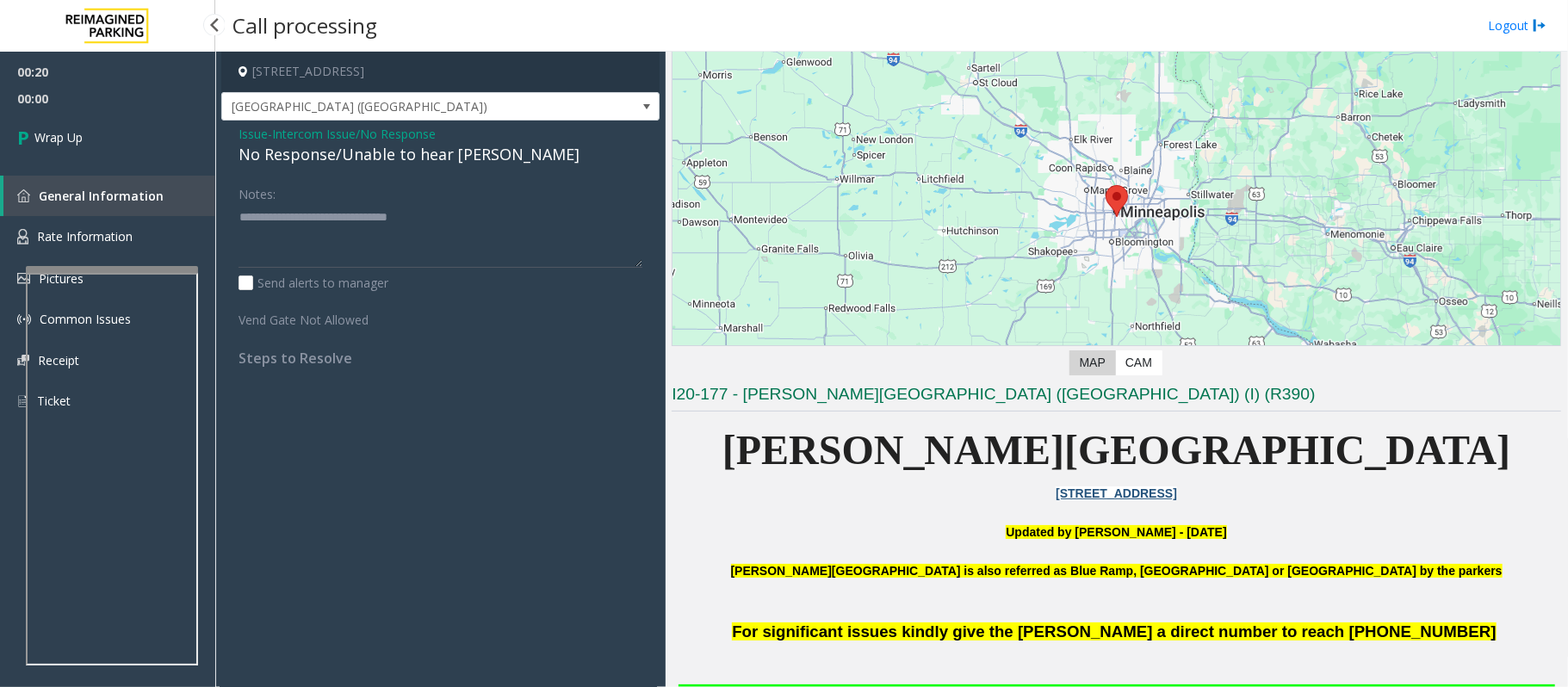
click at [131, 126] on link "Wrap Up" at bounding box center [108, 137] width 216 height 51
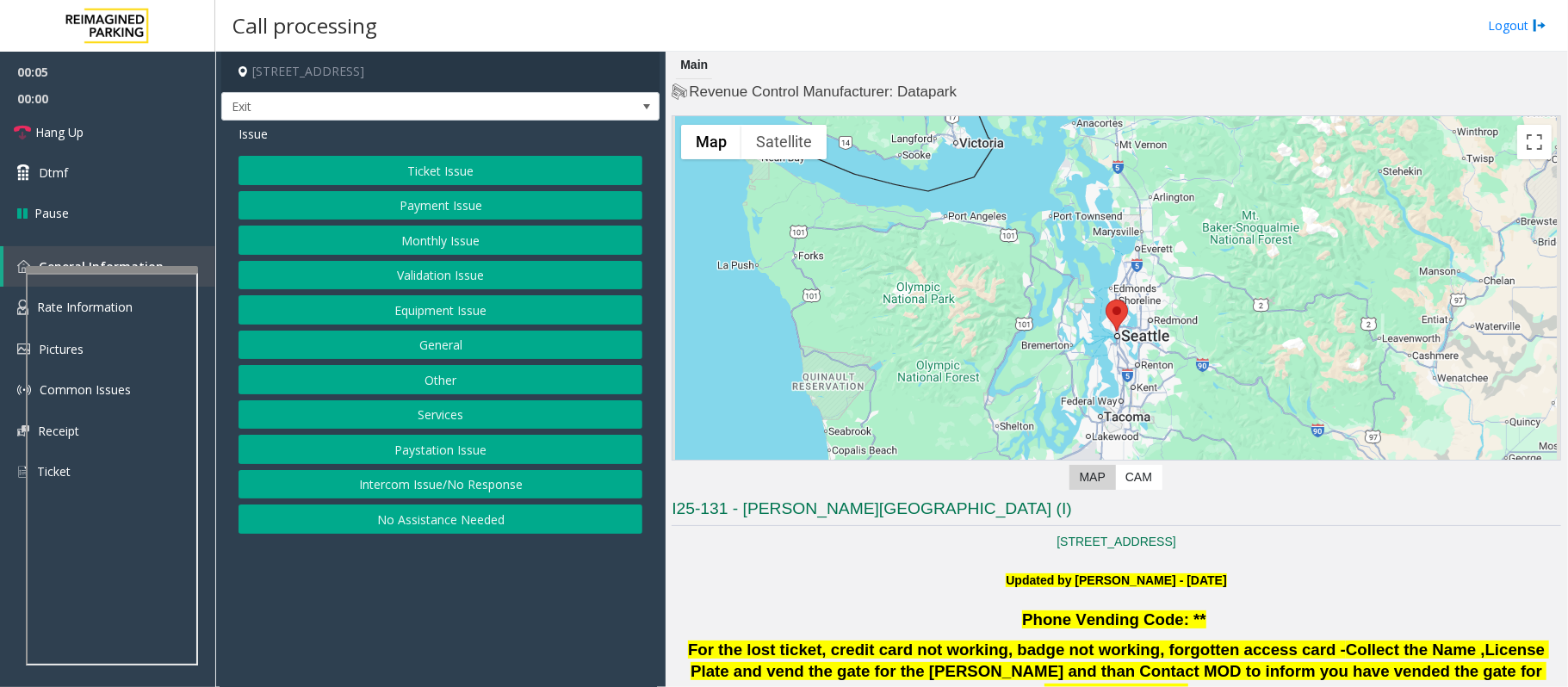
click at [291, 177] on button "Ticket Issue" at bounding box center [440, 170] width 404 height 29
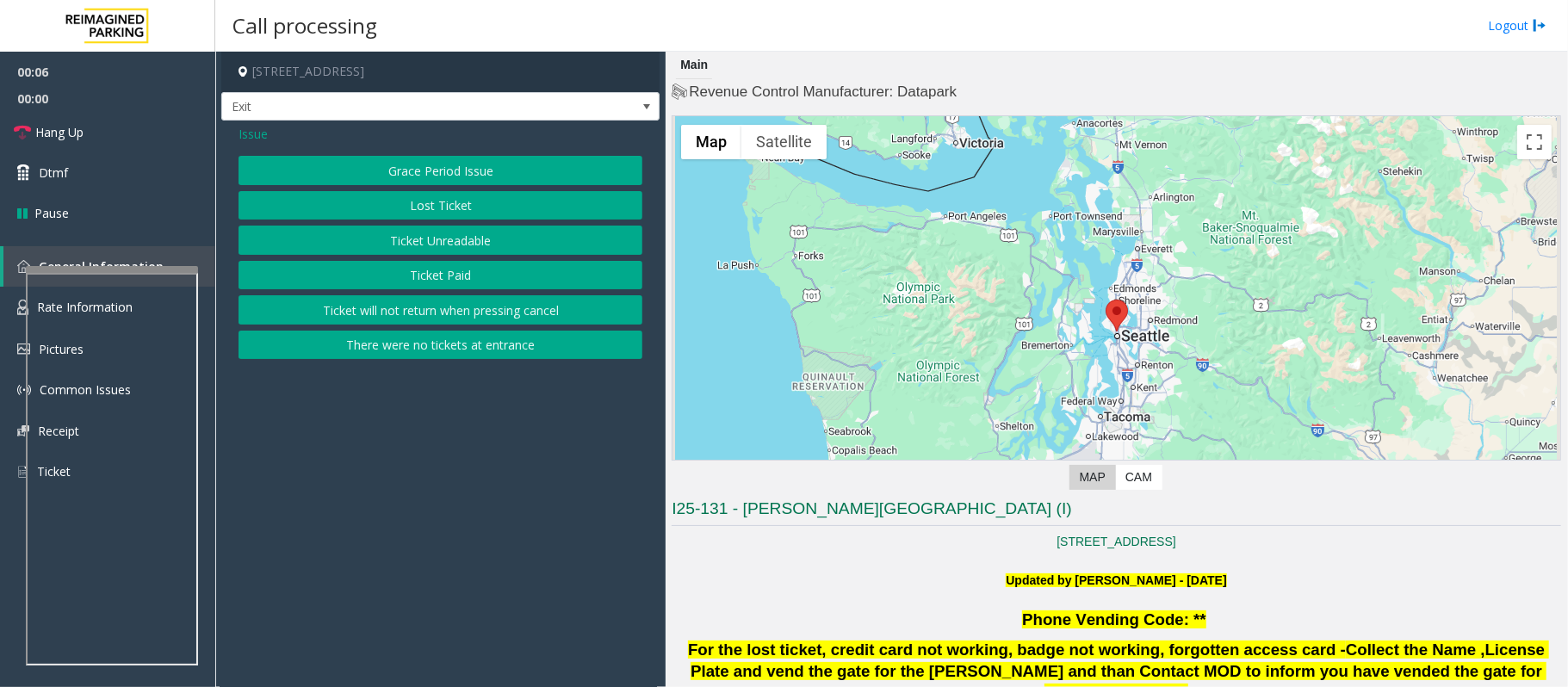
click at [448, 221] on div "Grace Period Issue Lost Ticket Ticket Unreadable Ticket Paid Ticket will not re…" at bounding box center [440, 257] width 404 height 203
click at [439, 231] on button "Ticket Unreadable" at bounding box center [440, 240] width 404 height 29
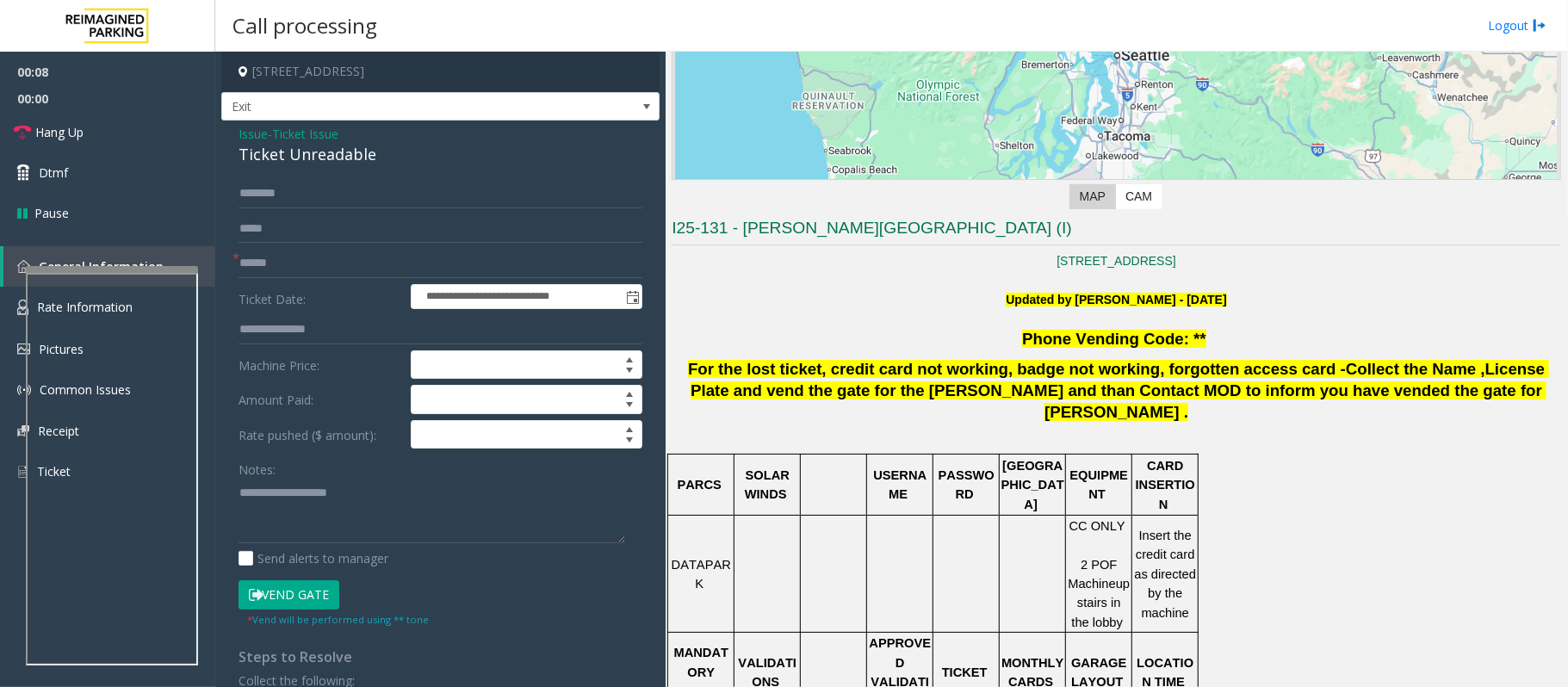
scroll to position [229, 0]
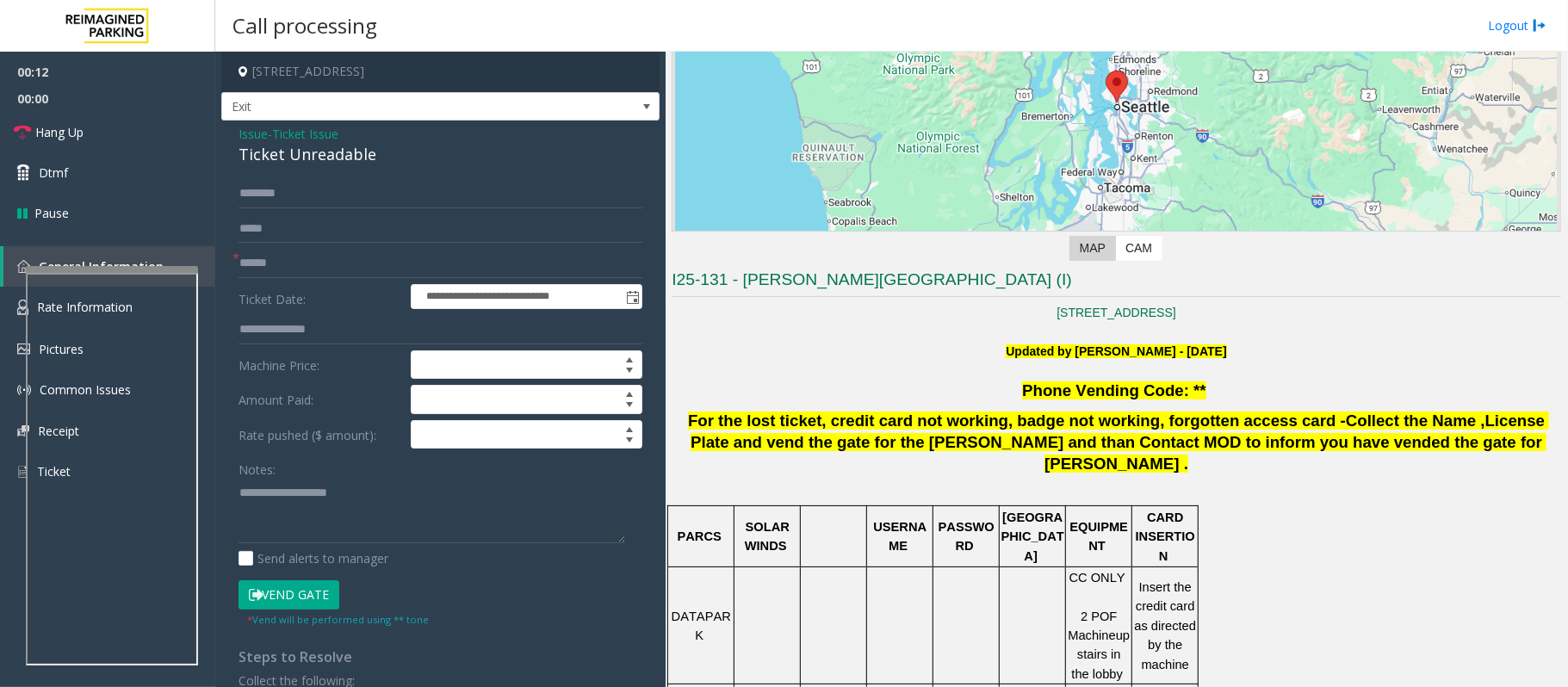
click at [335, 129] on span "Ticket Issue" at bounding box center [305, 133] width 67 height 18
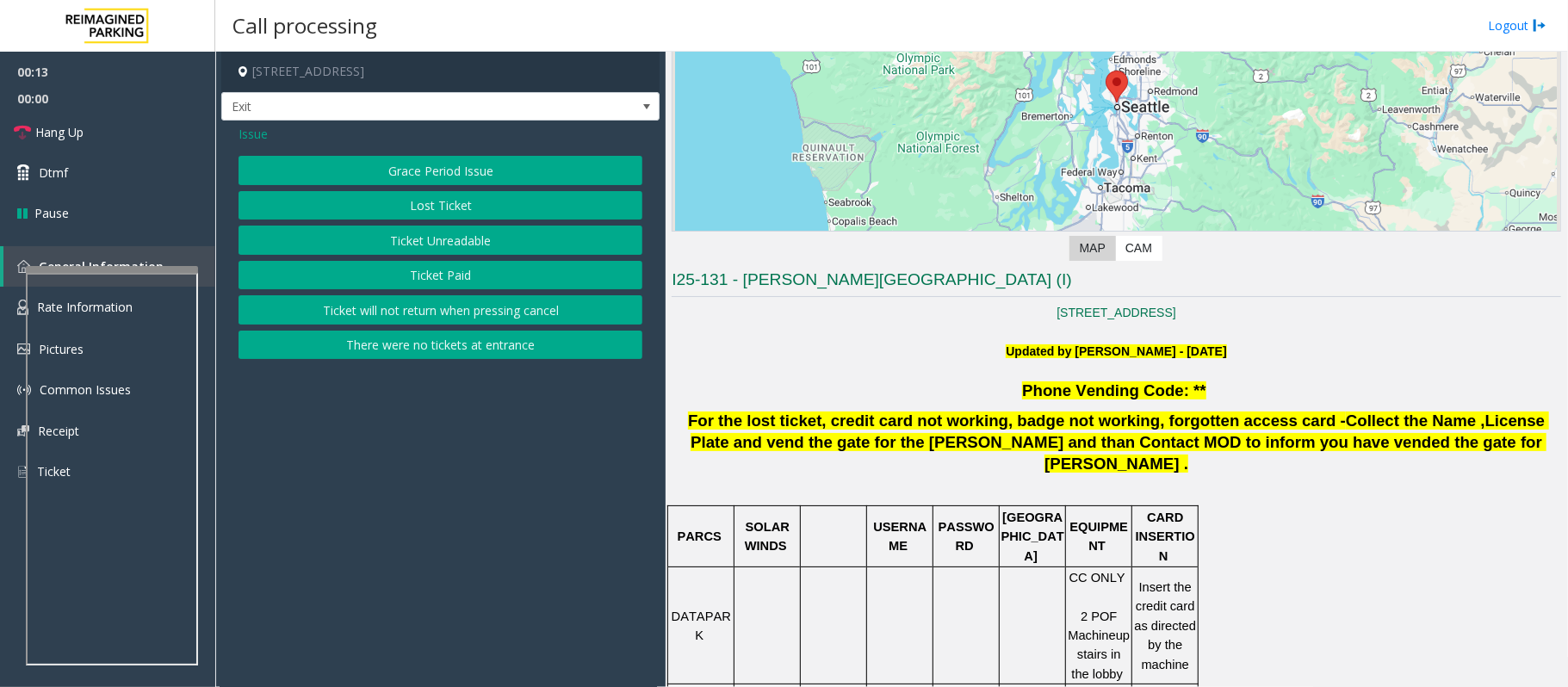
click at [355, 359] on button "There were no tickets at entrance" at bounding box center [440, 345] width 404 height 29
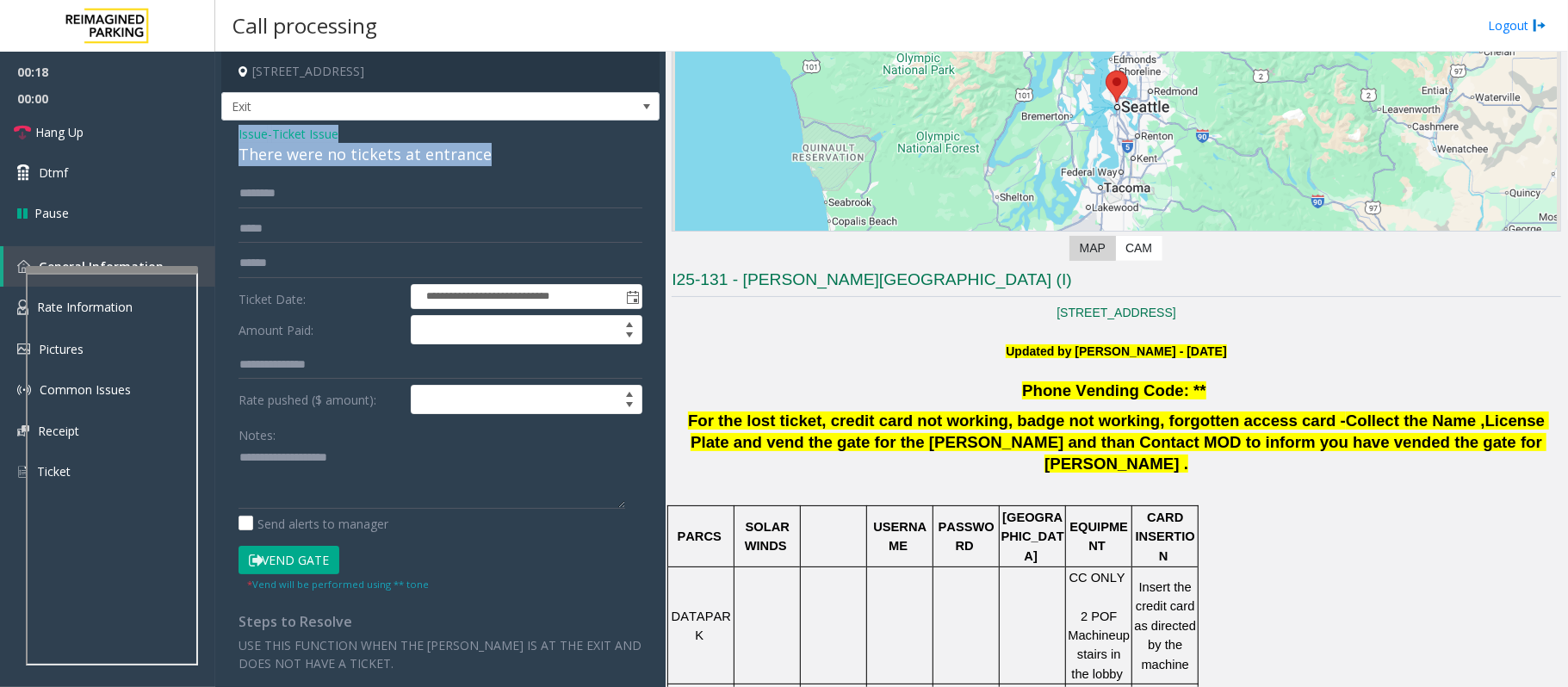
drag, startPoint x: 515, startPoint y: 146, endPoint x: 232, endPoint y: 132, distance: 283.3
click at [232, 132] on div "**********" at bounding box center [441, 514] width 439 height 786
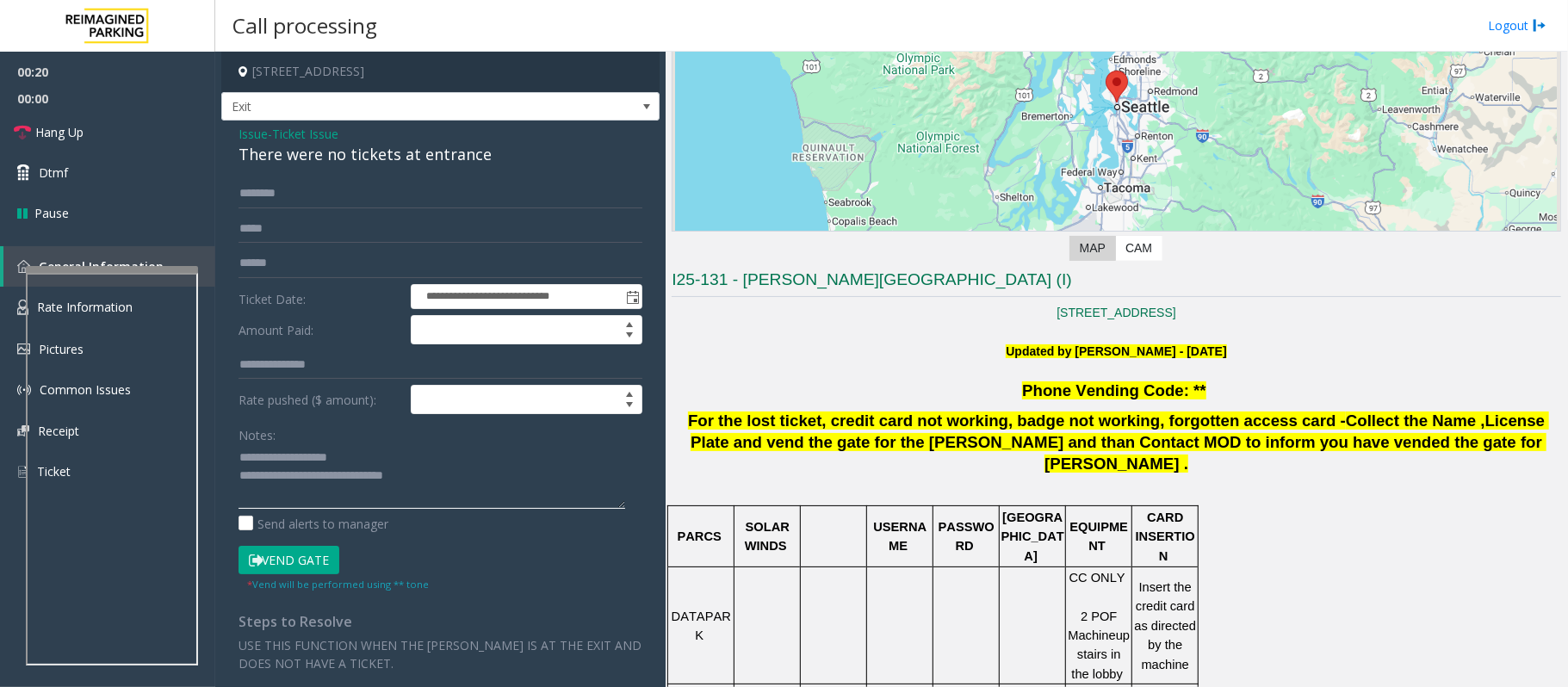
click at [476, 479] on textarea at bounding box center [431, 476] width 386 height 65
type textarea "**********"
click at [312, 203] on input "text" at bounding box center [440, 193] width 404 height 29
type input "*******"
click at [296, 568] on button "Vend Gate" at bounding box center [288, 560] width 100 height 29
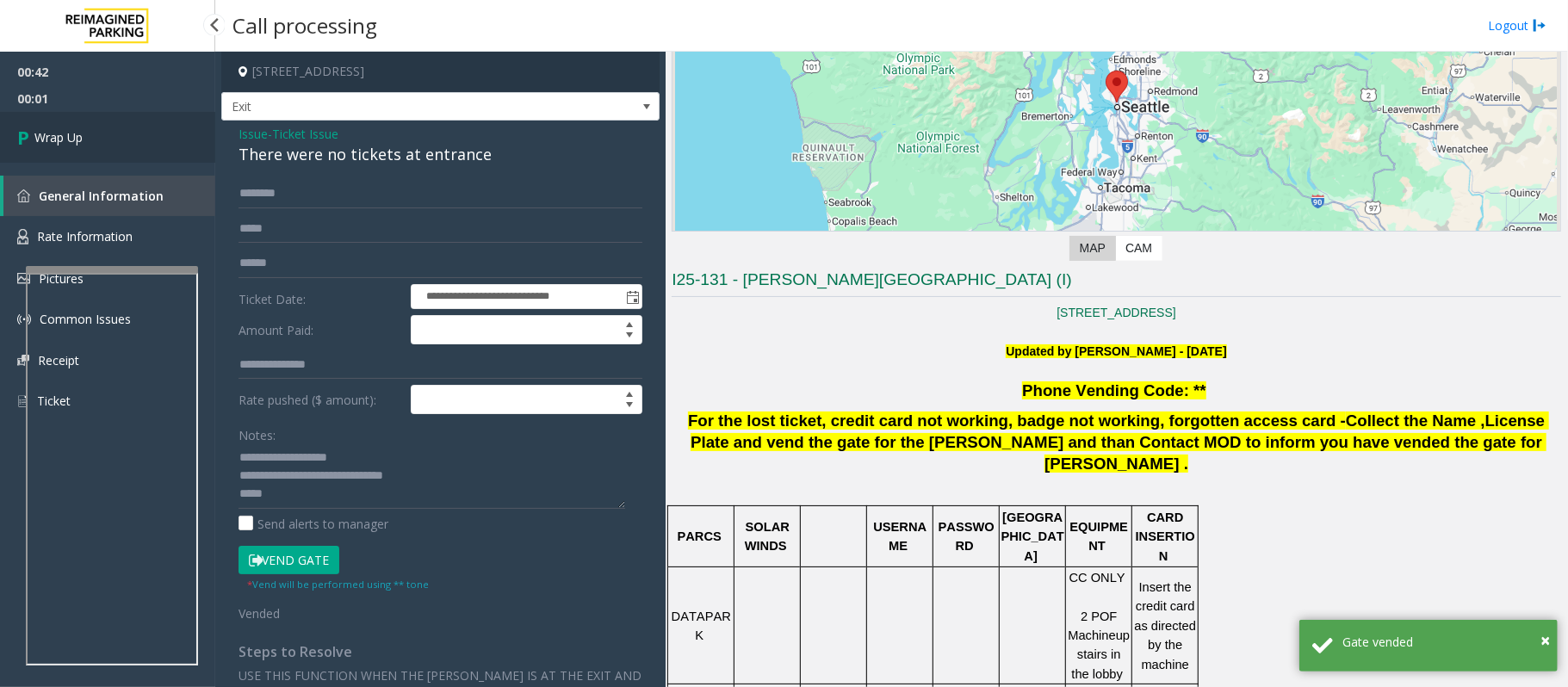
click at [108, 149] on link "Wrap Up" at bounding box center [108, 137] width 216 height 51
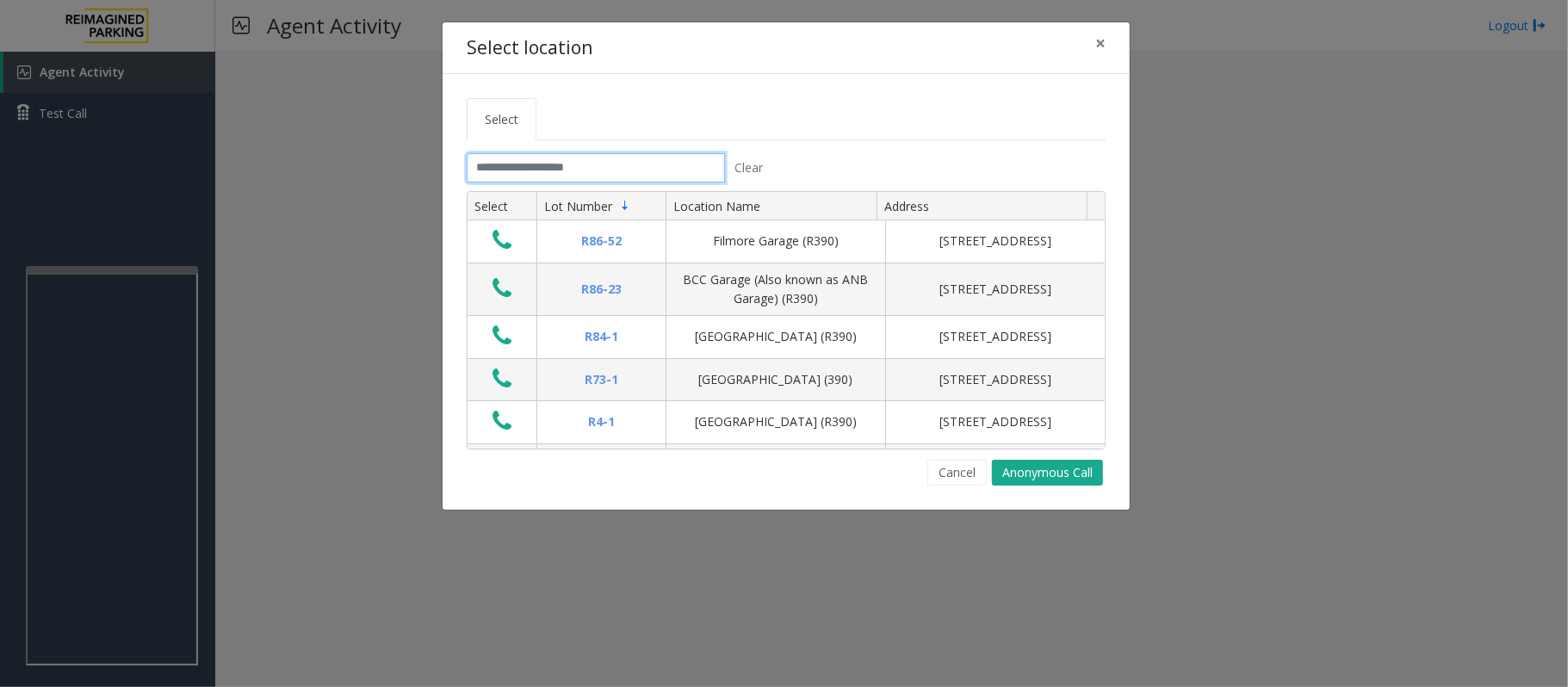
click at [560, 162] on input "text" at bounding box center [596, 167] width 259 height 29
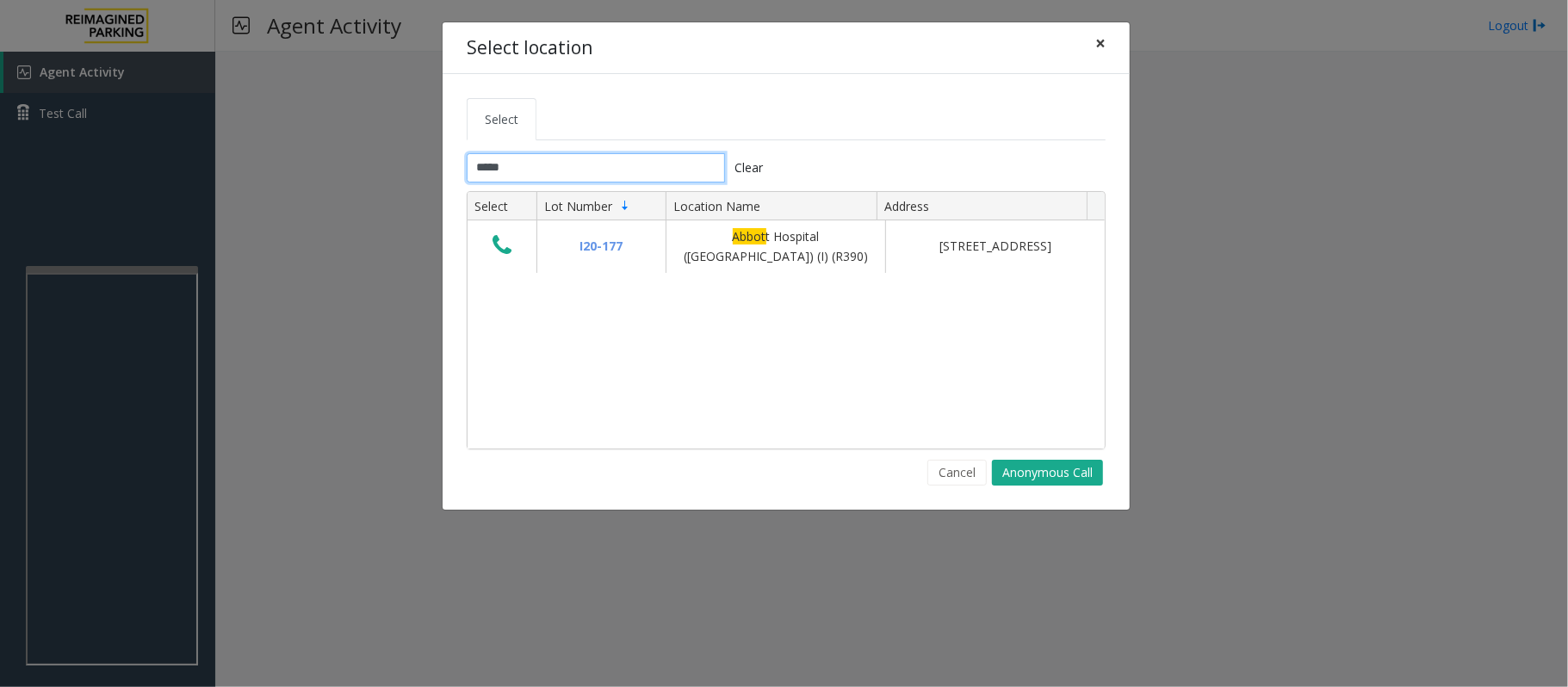
type input "*****"
click at [1105, 43] on button "×" at bounding box center [1100, 43] width 35 height 42
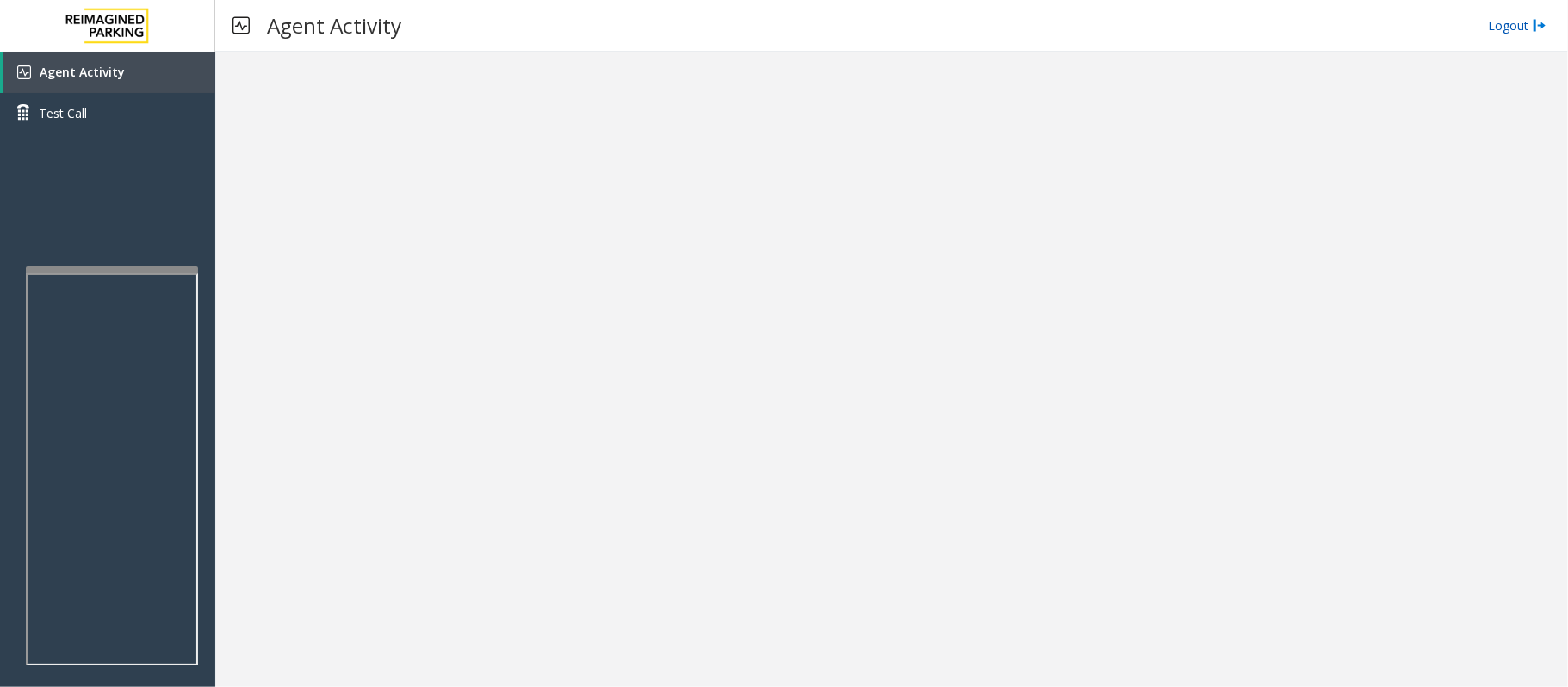
click at [1526, 19] on link "Logout" at bounding box center [1516, 24] width 58 height 18
